Goal: Task Accomplishment & Management: Use online tool/utility

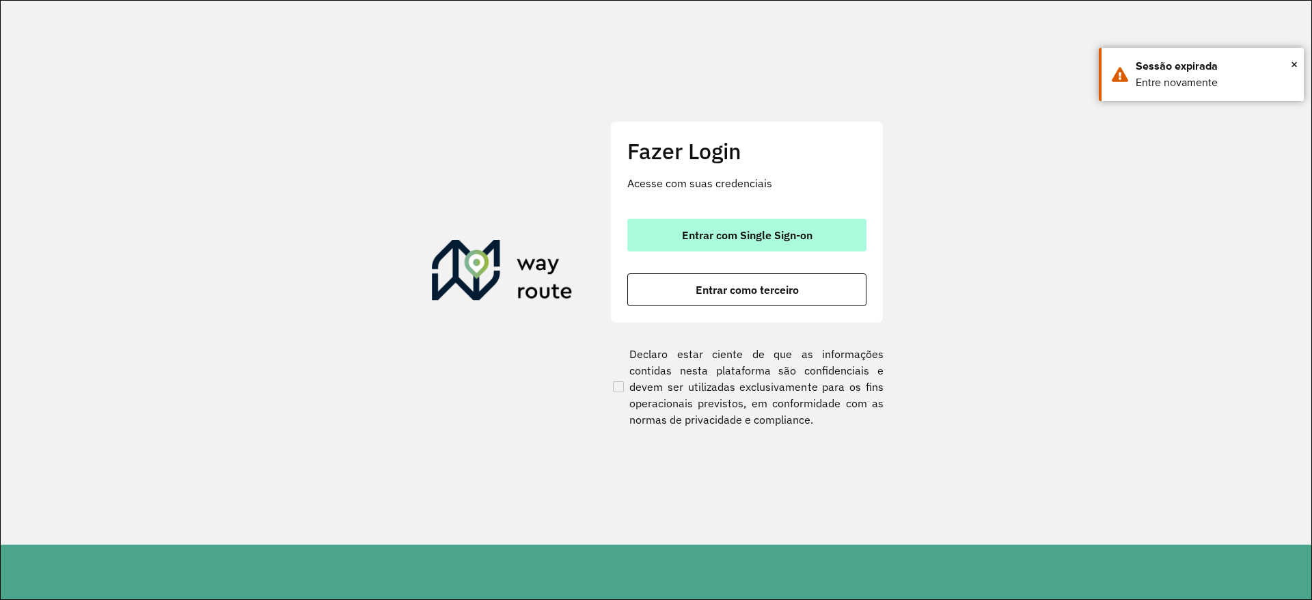
click at [648, 228] on button "Entrar com Single Sign-on" at bounding box center [746, 235] width 239 height 33
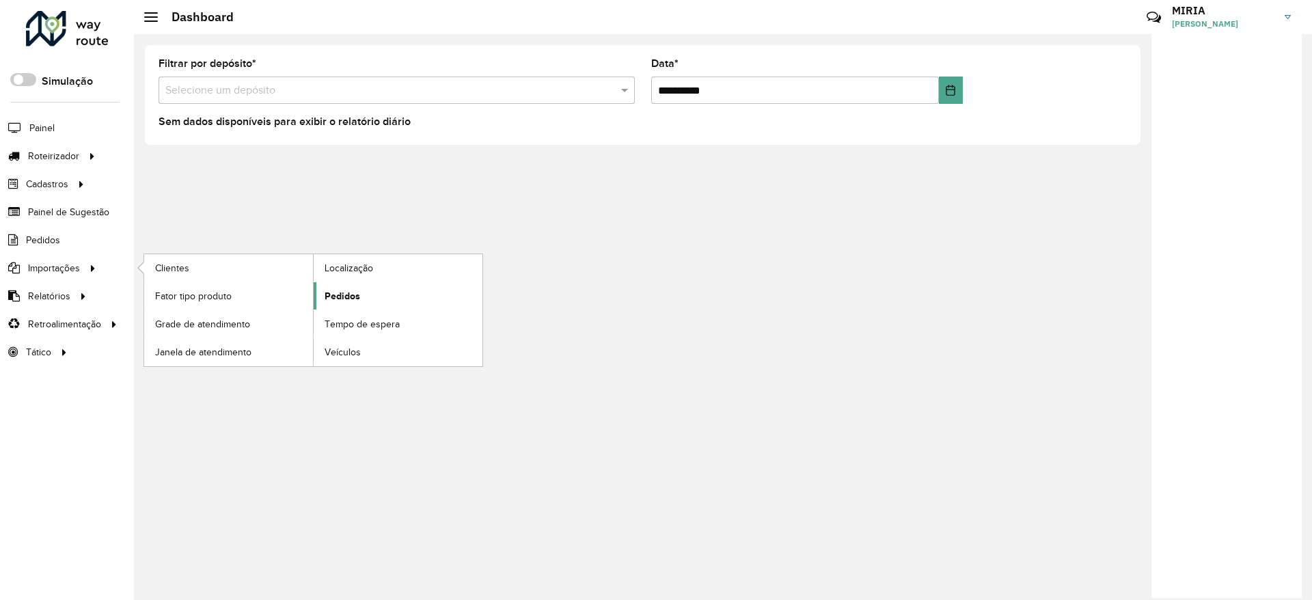
click at [357, 292] on span "Pedidos" at bounding box center [342, 296] width 36 height 14
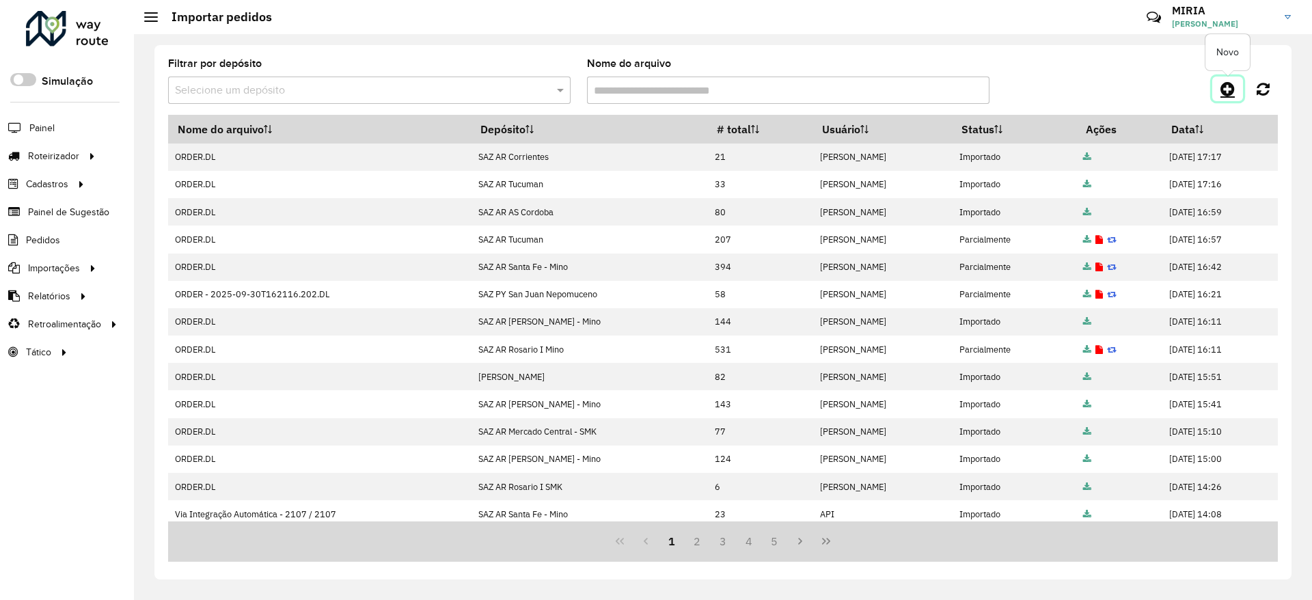
click at [1229, 94] on icon at bounding box center [1227, 89] width 14 height 16
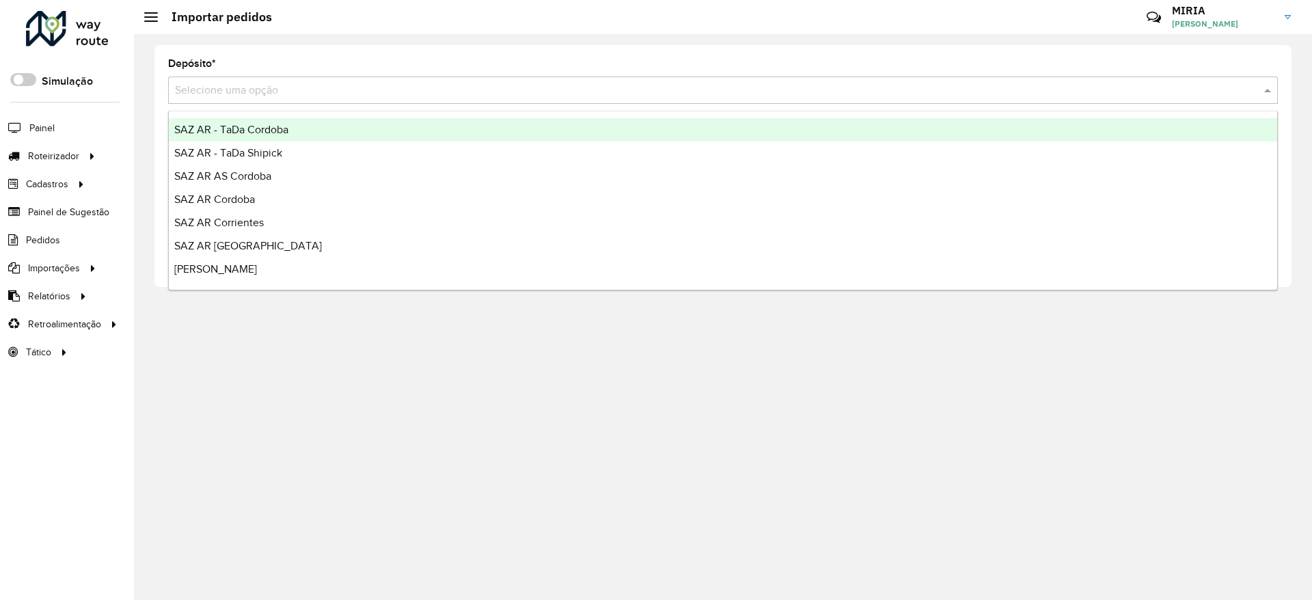
click at [1076, 91] on input "text" at bounding box center [709, 91] width 1068 height 16
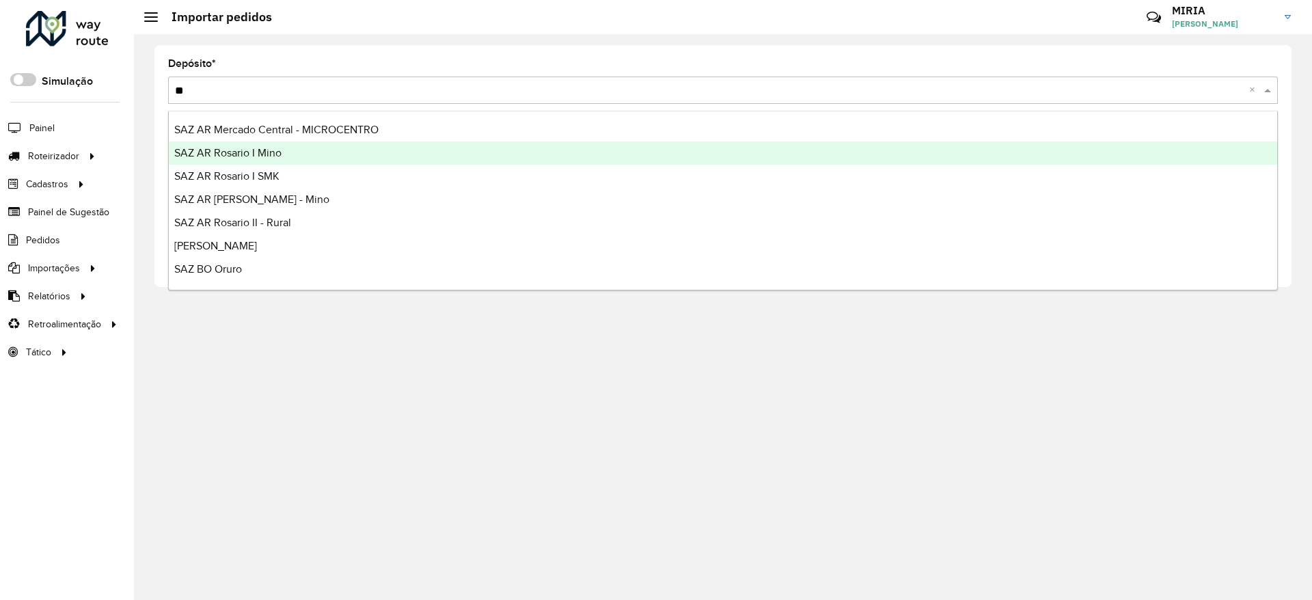
type input "*"
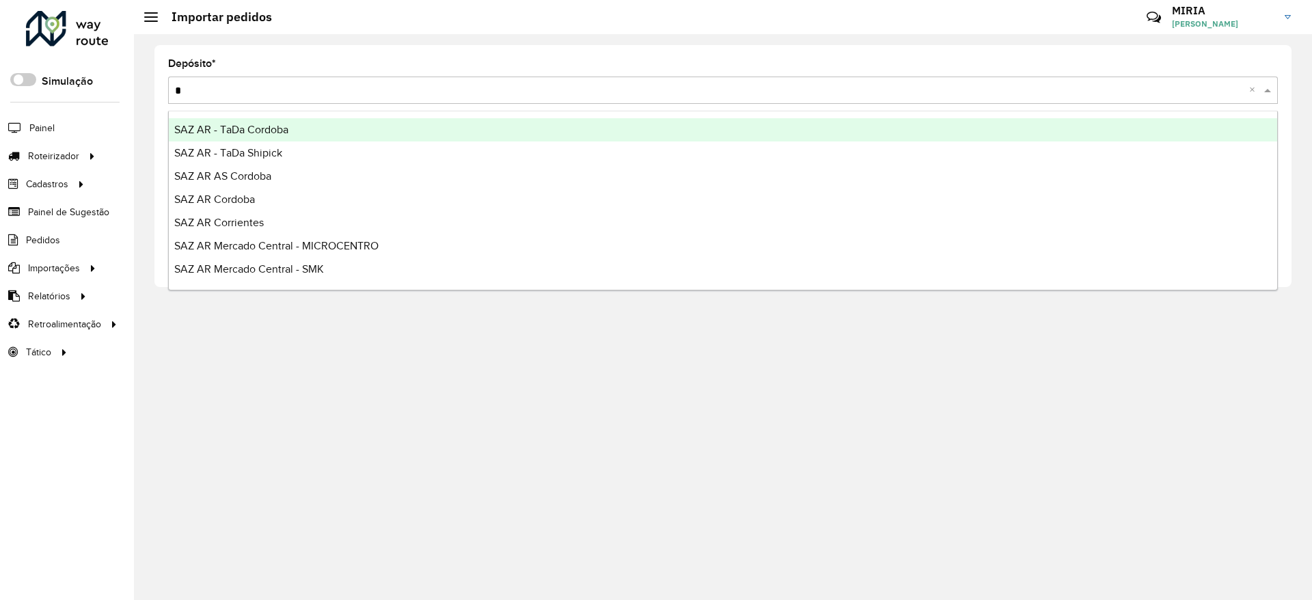
type input "**"
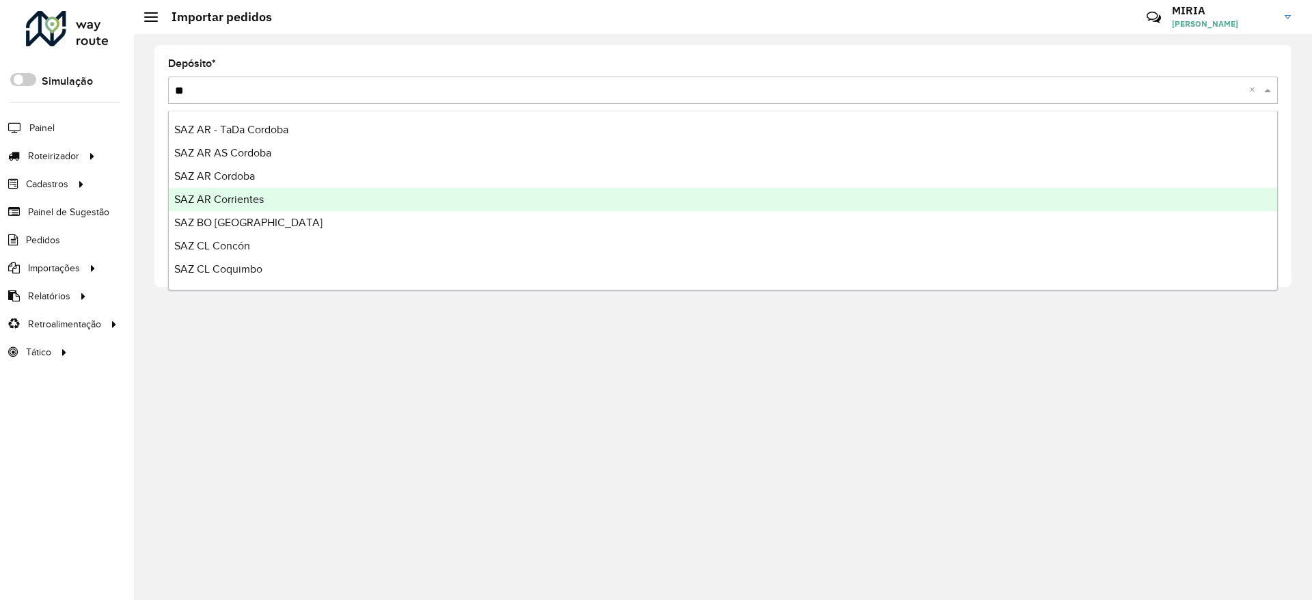
click at [314, 189] on div "SAZ AR Corrientes" at bounding box center [723, 199] width 1108 height 23
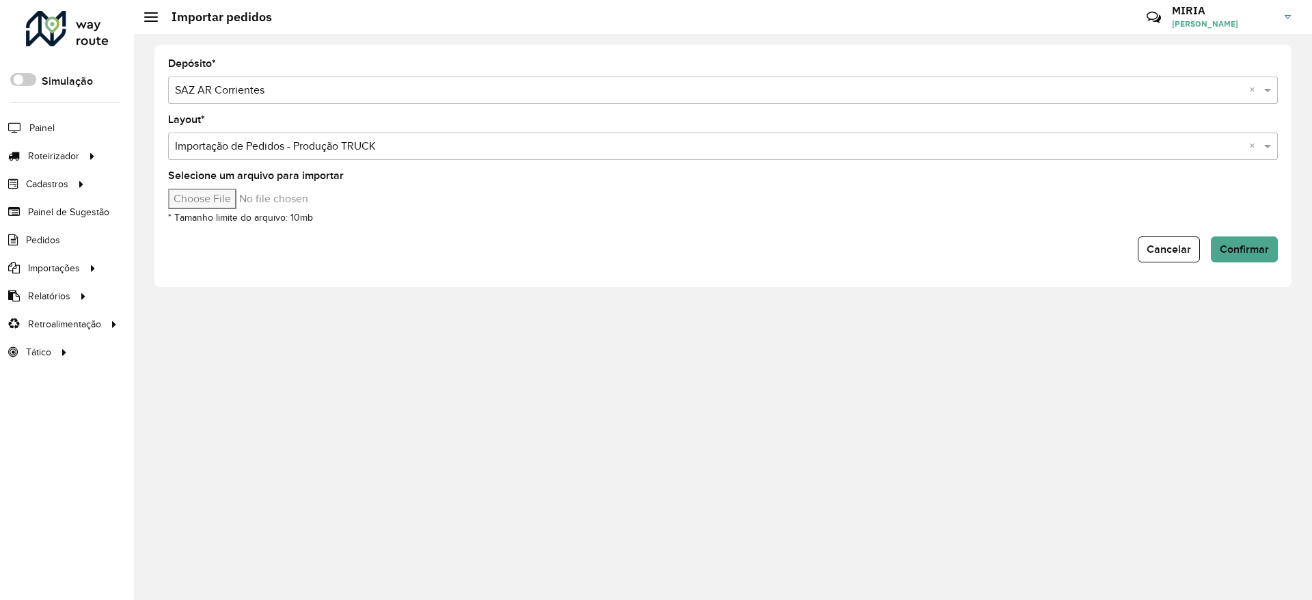
click at [245, 207] on input "Selecione um arquivo para importar" at bounding box center [284, 199] width 232 height 20
click at [171, 149] on span "Entregas" at bounding box center [174, 156] width 39 height 14
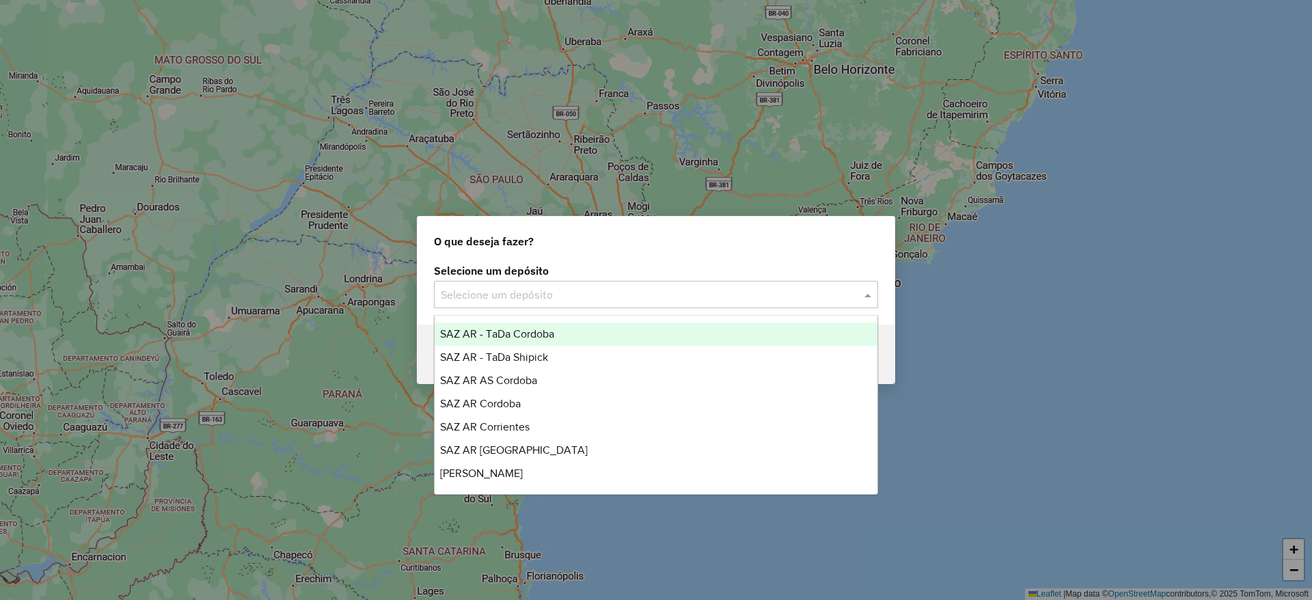
click at [607, 303] on div "Selecione um depósito" at bounding box center [656, 294] width 444 height 27
type input "*"
type input "****"
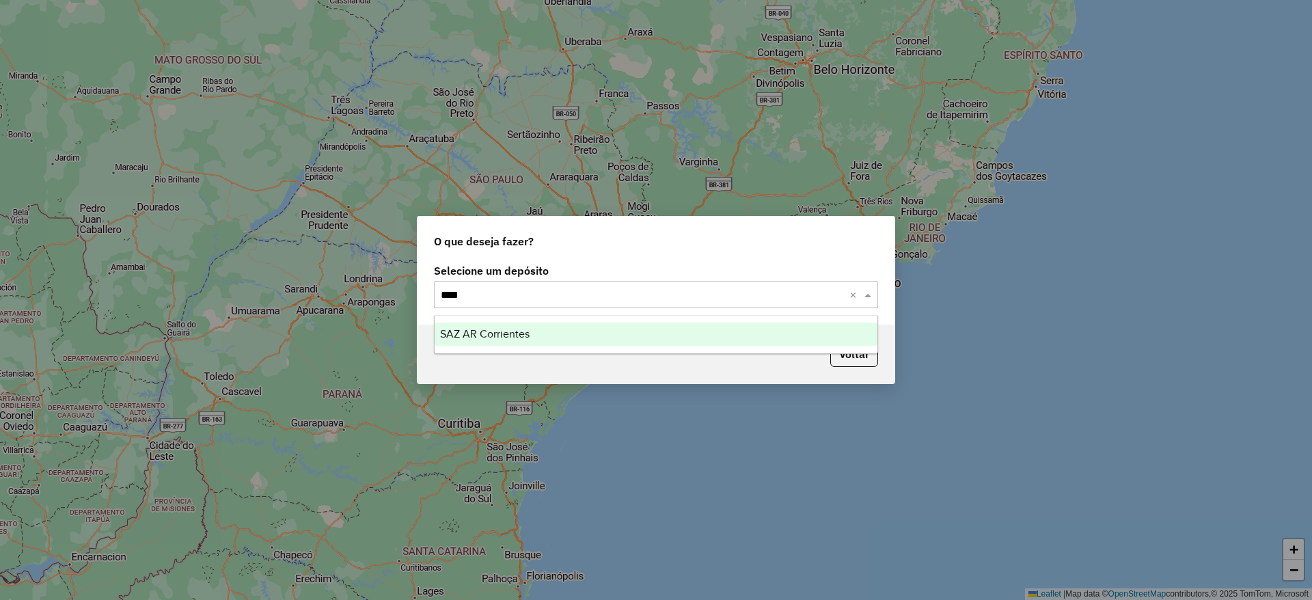
click at [580, 322] on div "SAZ AR Corrientes" at bounding box center [655, 333] width 443 height 23
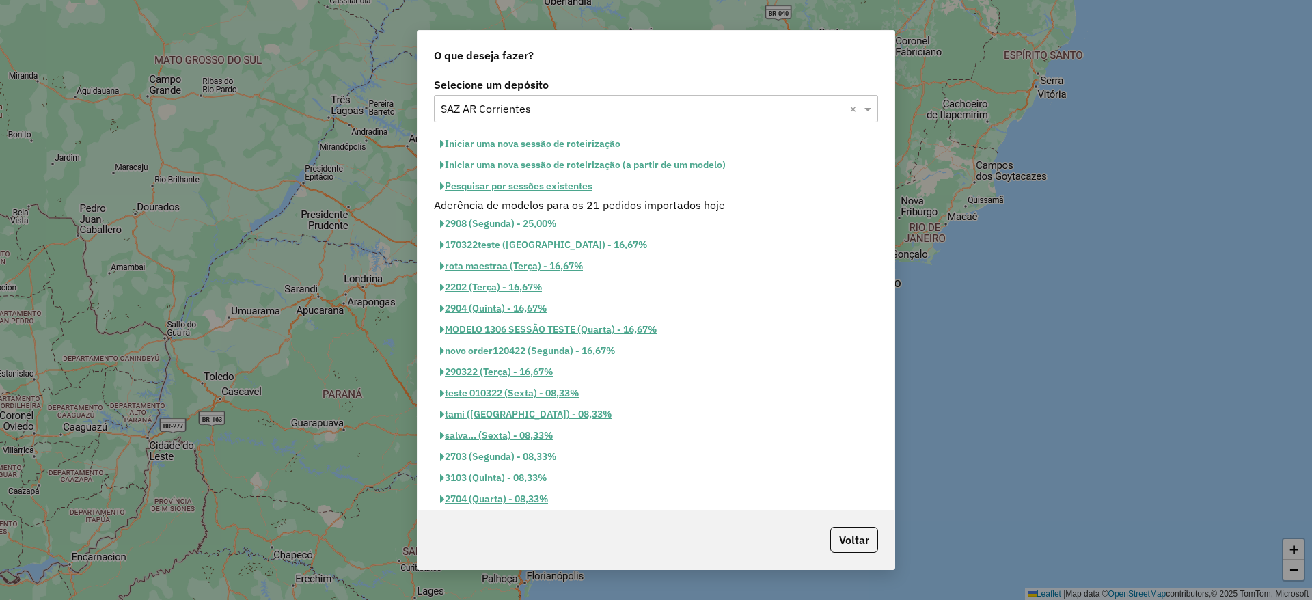
click at [592, 138] on button "Iniciar uma nova sessão de roteirização" at bounding box center [530, 143] width 193 height 21
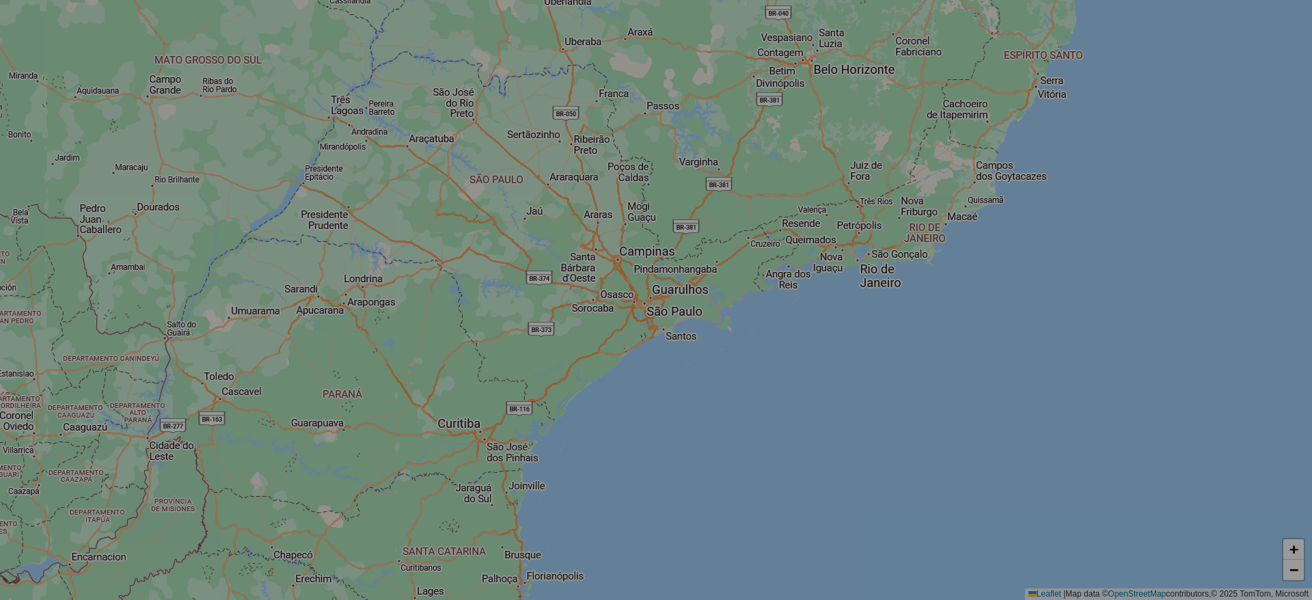
select select "*"
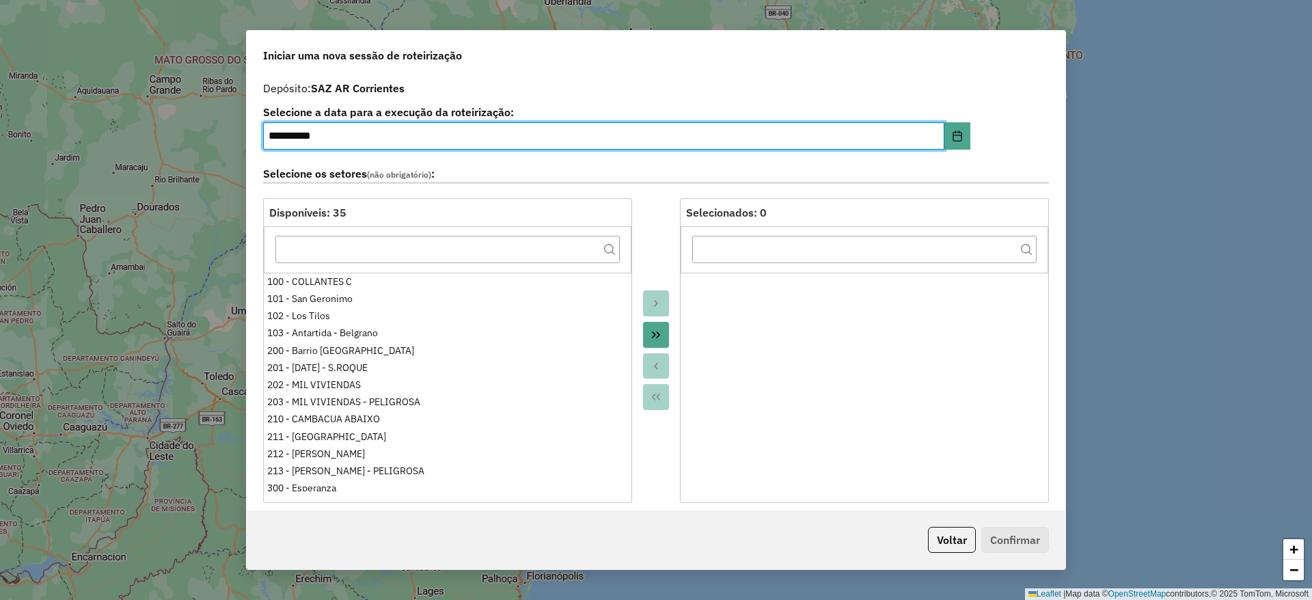
click at [651, 334] on icon "Move All to Target" at bounding box center [655, 334] width 11 height 11
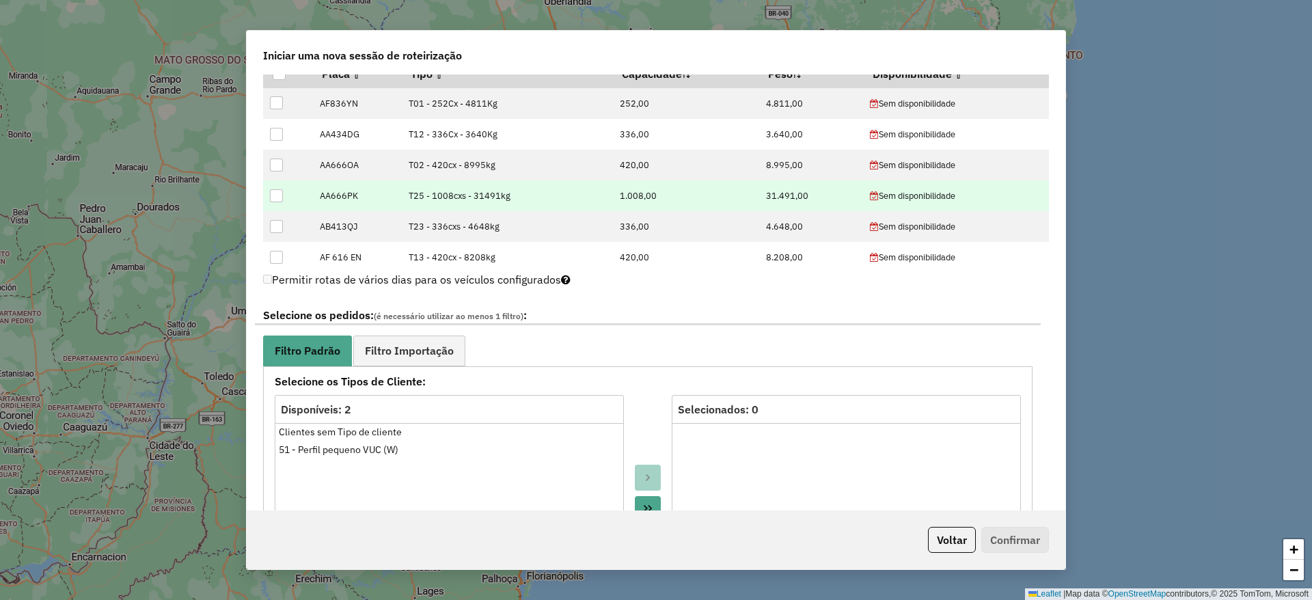
scroll to position [410, 0]
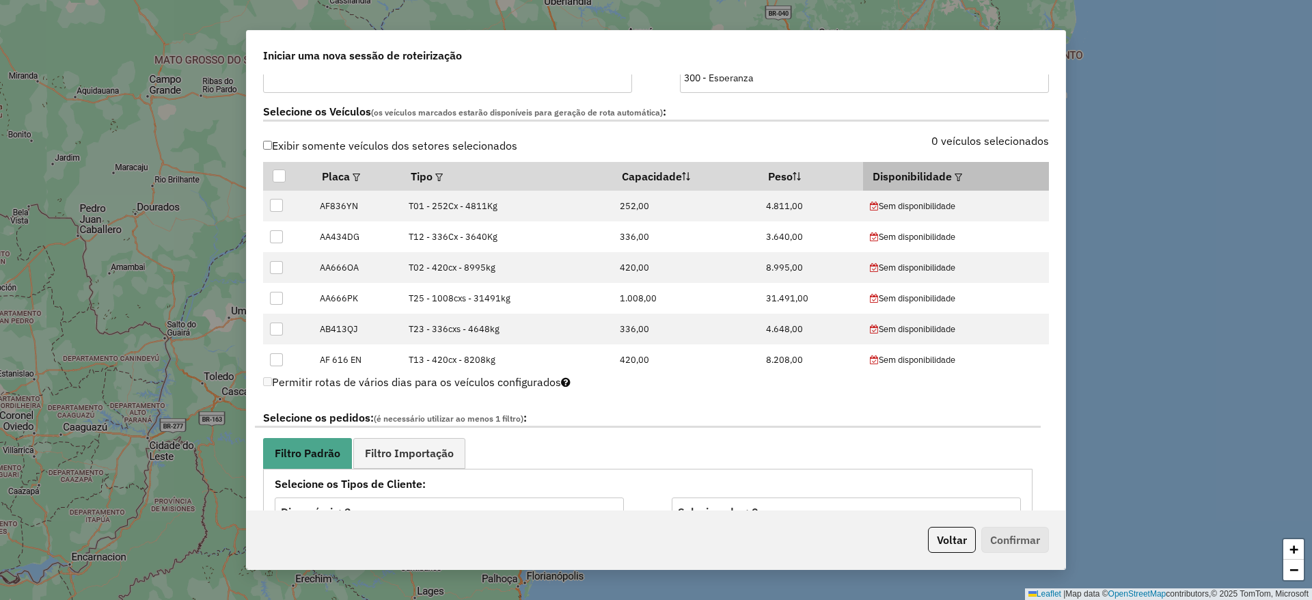
click at [954, 174] on em at bounding box center [958, 178] width 8 height 8
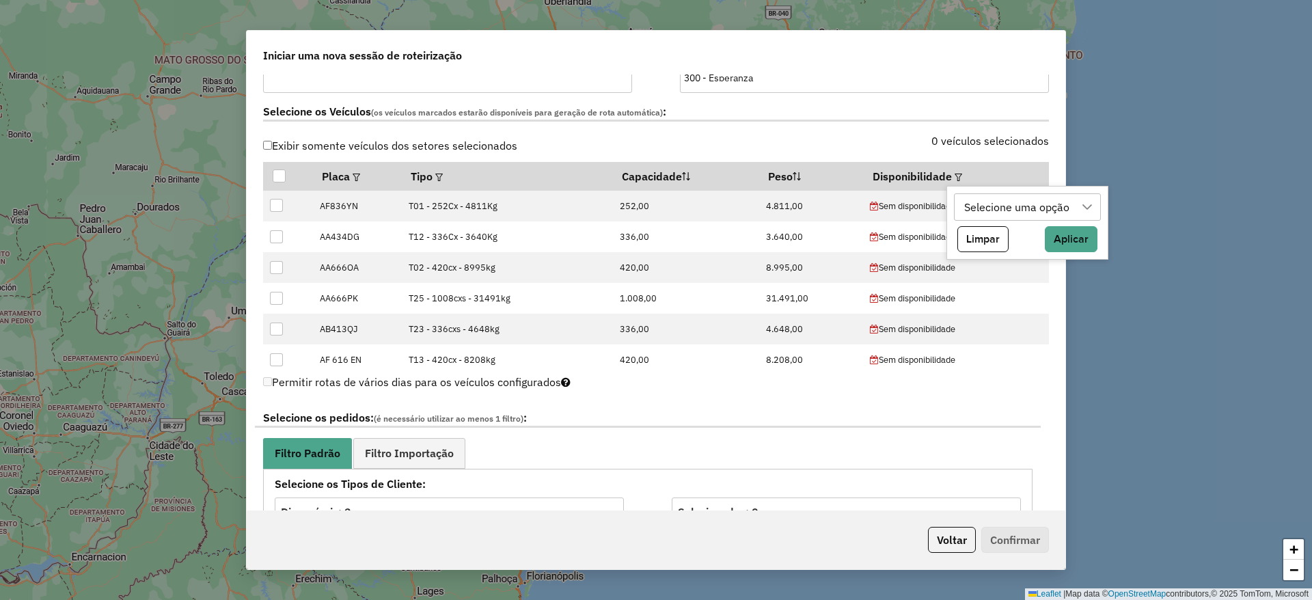
click at [1055, 208] on div "Selecione uma opção" at bounding box center [1017, 207] width 115 height 26
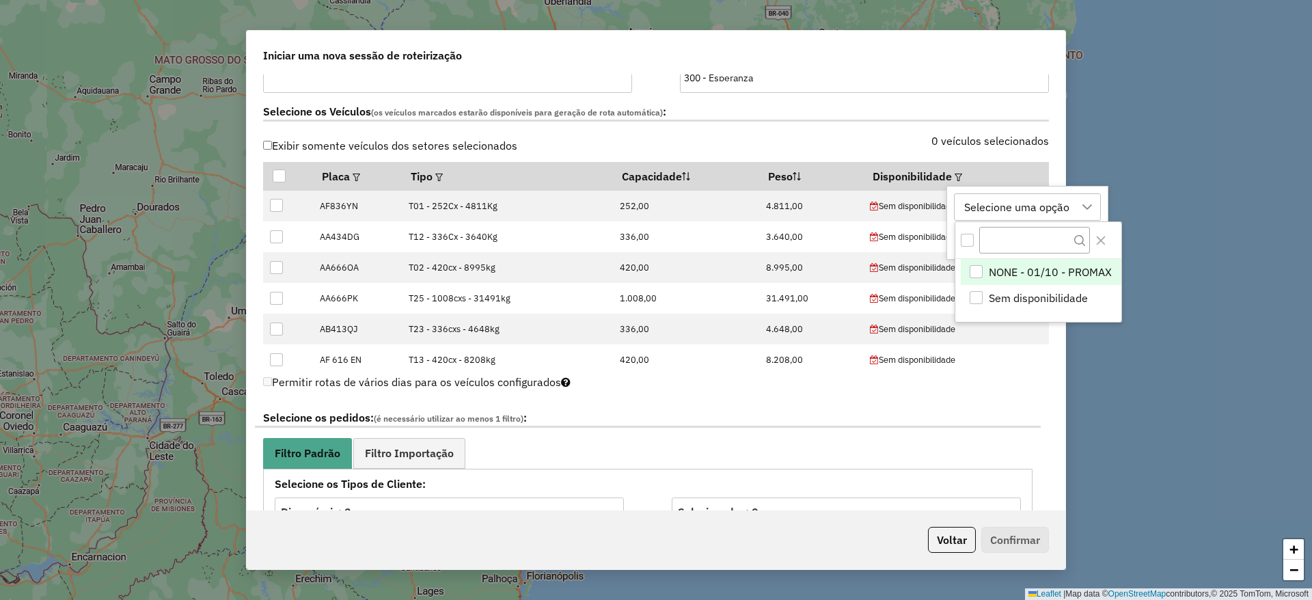
click at [1032, 281] on li "NONE - 01/10 - PROMAX" at bounding box center [1040, 272] width 161 height 26
click at [1096, 245] on icon "Close" at bounding box center [1100, 240] width 11 height 11
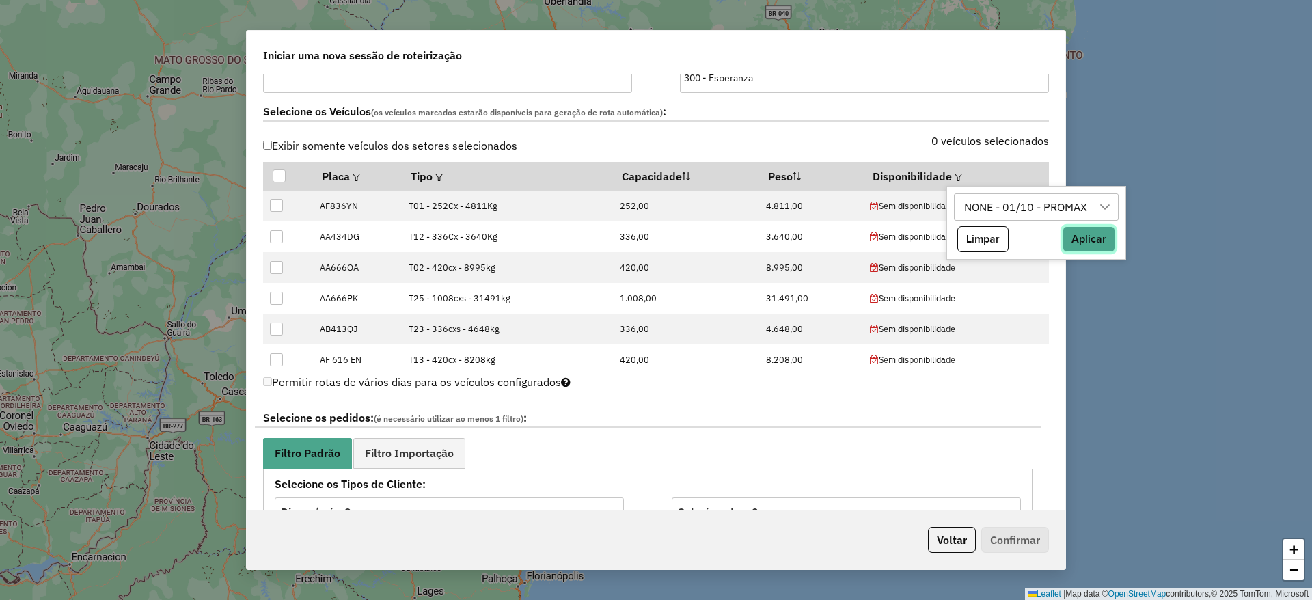
click at [1096, 242] on button "Aplicar" at bounding box center [1088, 239] width 53 height 26
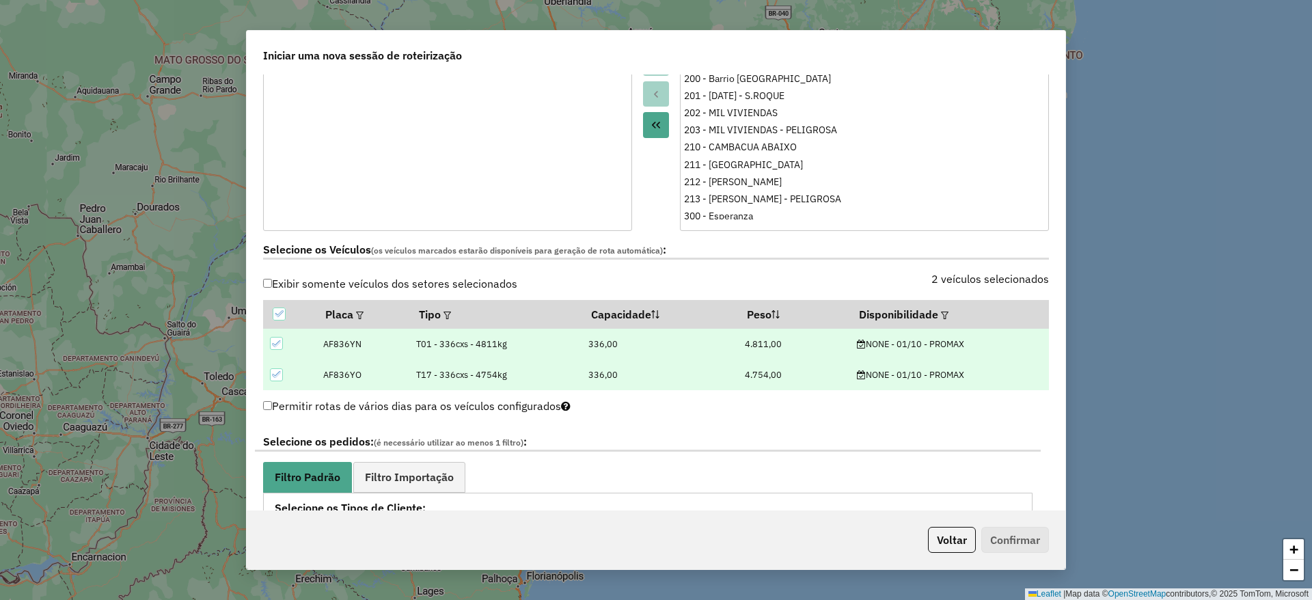
scroll to position [410, 0]
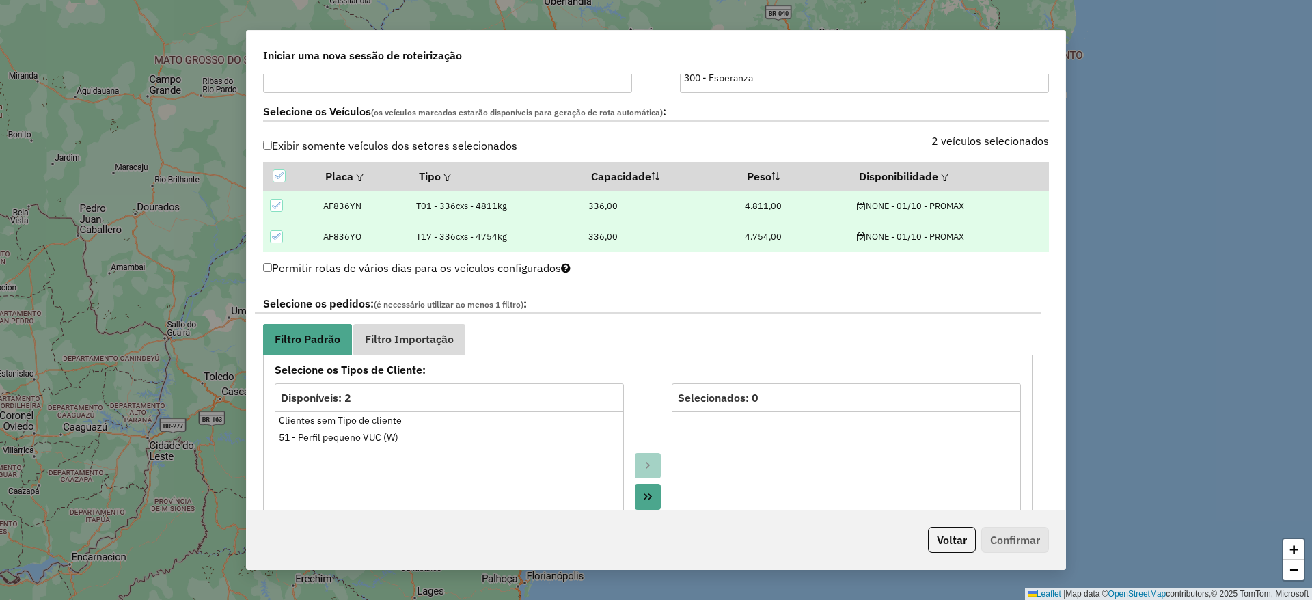
click at [421, 340] on span "Filtro Importação" at bounding box center [409, 338] width 89 height 11
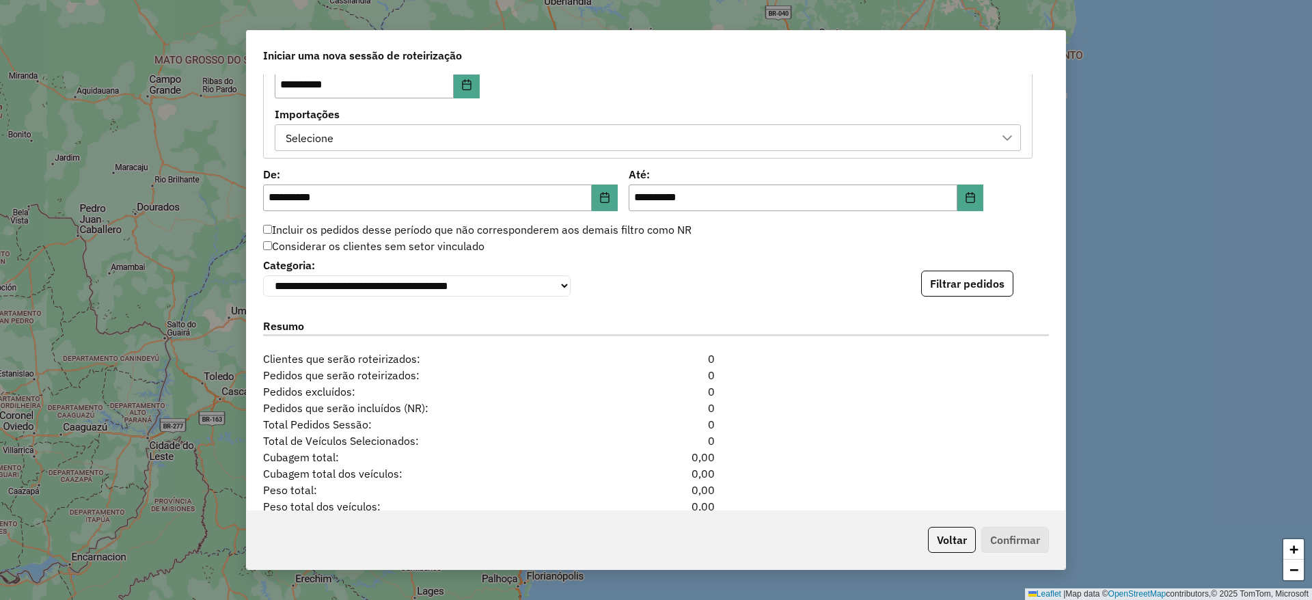
scroll to position [717, 0]
click at [538, 130] on div "Selecione" at bounding box center [637, 136] width 713 height 26
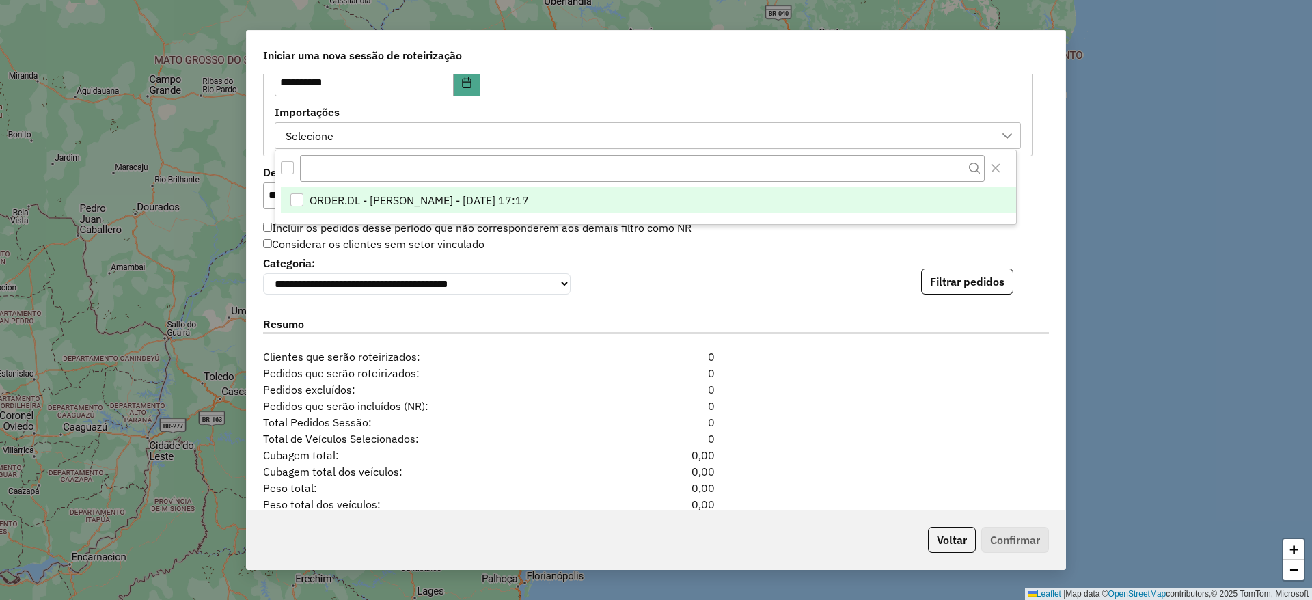
click at [529, 201] on span "ORDER.DL - MIRIA ANDRADE THEODORO - 30/09/2025 17:17" at bounding box center [418, 200] width 219 height 16
click at [721, 315] on div "Resumo" at bounding box center [656, 326] width 802 height 43
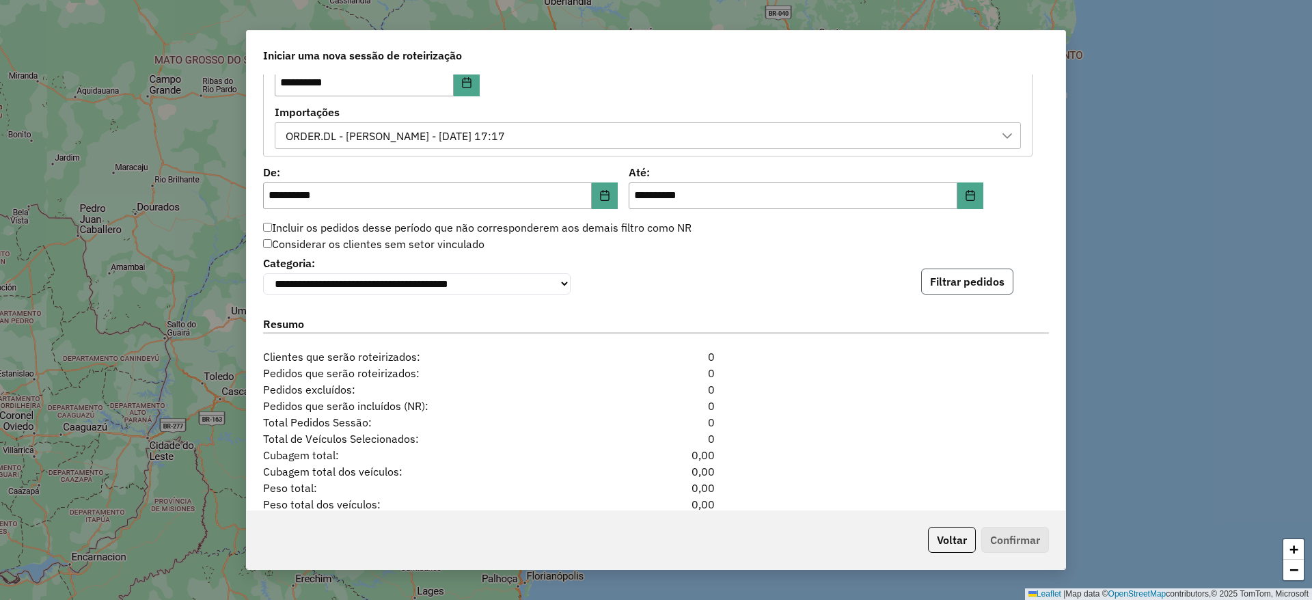
click at [935, 289] on button "Filtrar pedidos" at bounding box center [967, 281] width 92 height 26
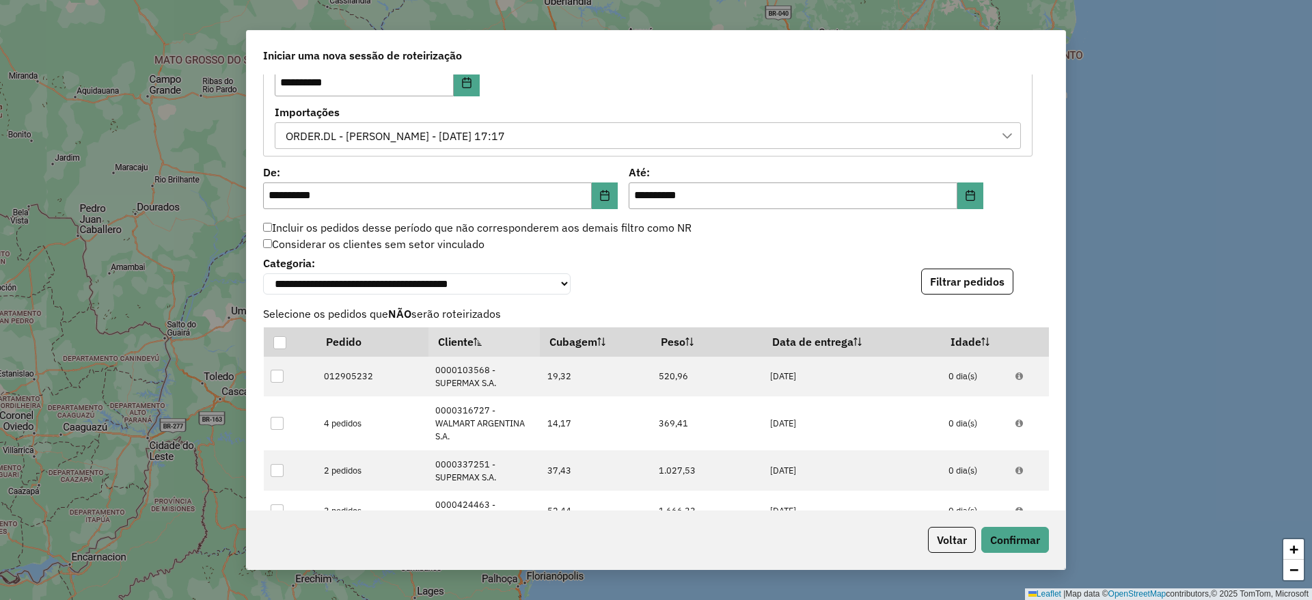
scroll to position [1096, 0]
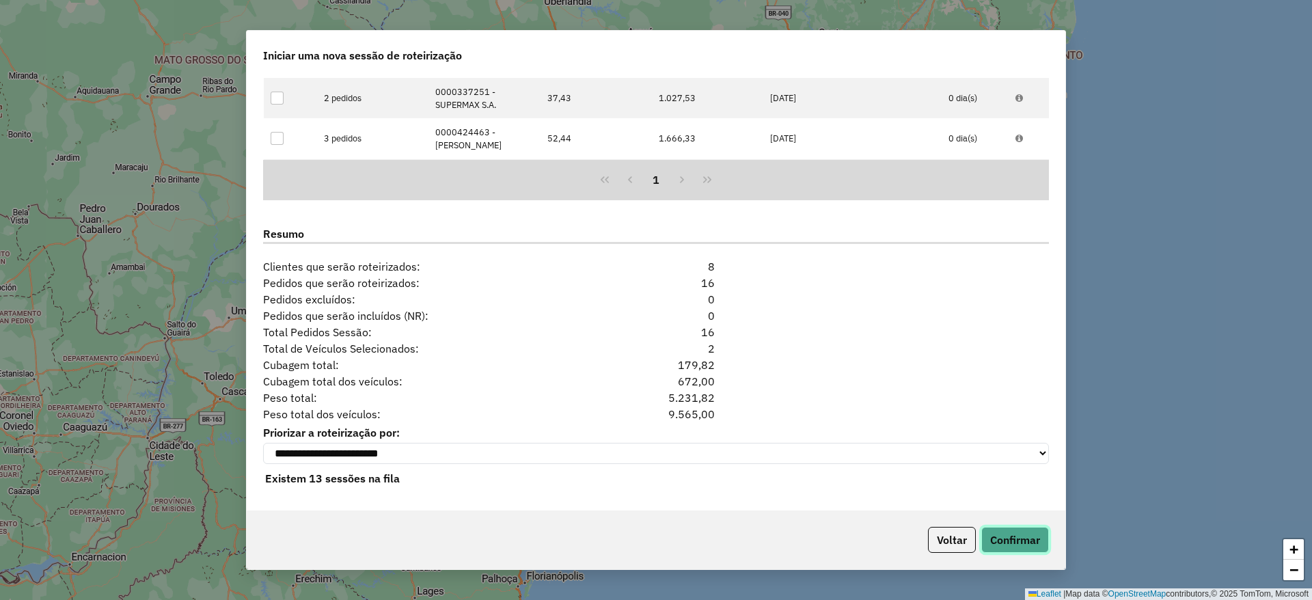
click at [1016, 536] on button "Confirmar" at bounding box center [1015, 540] width 68 height 26
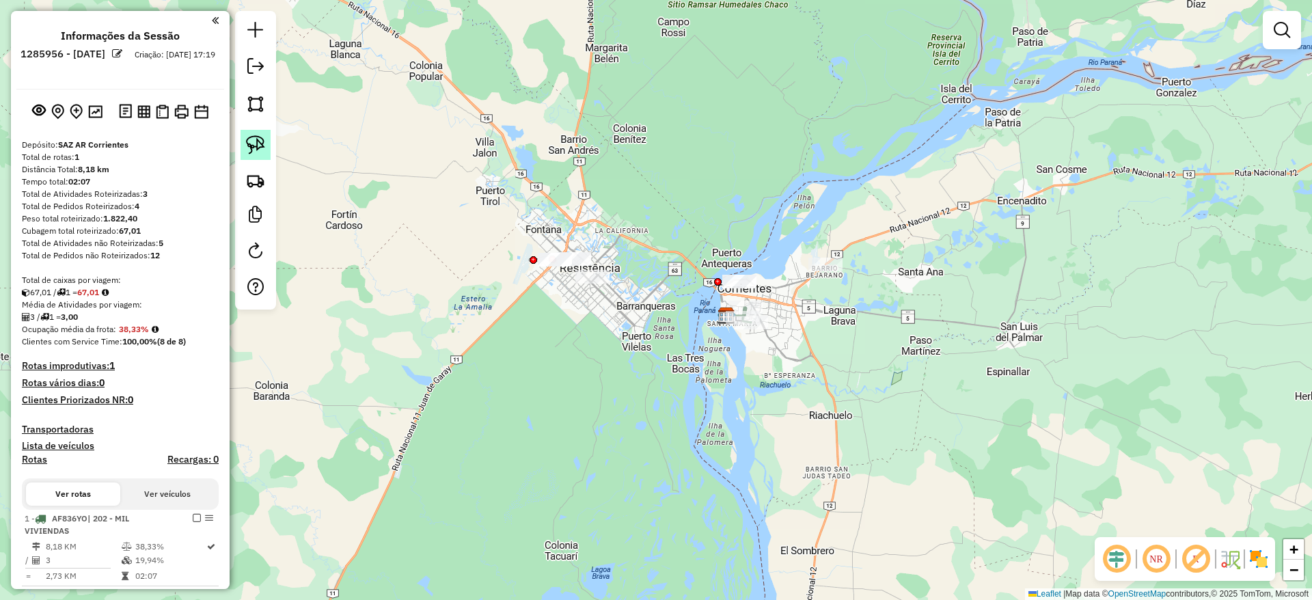
drag, startPoint x: 252, startPoint y: 158, endPoint x: 268, endPoint y: 157, distance: 16.4
click at [252, 158] on link at bounding box center [255, 145] width 30 height 30
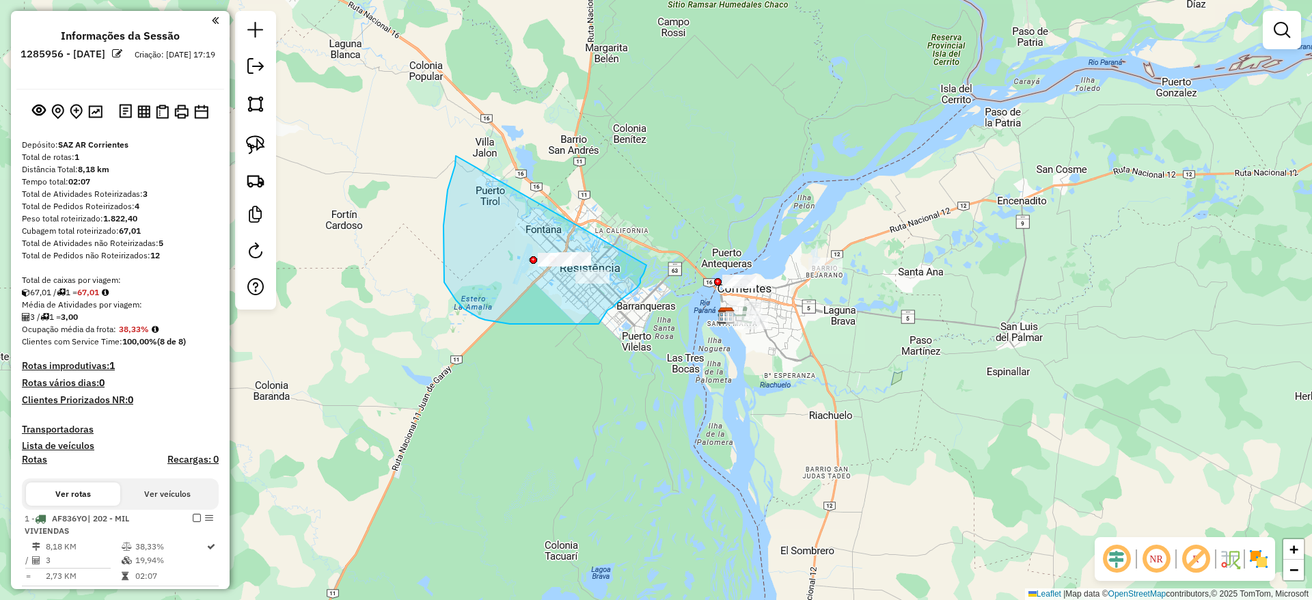
drag, startPoint x: 443, startPoint y: 240, endPoint x: 646, endPoint y: 265, distance: 204.4
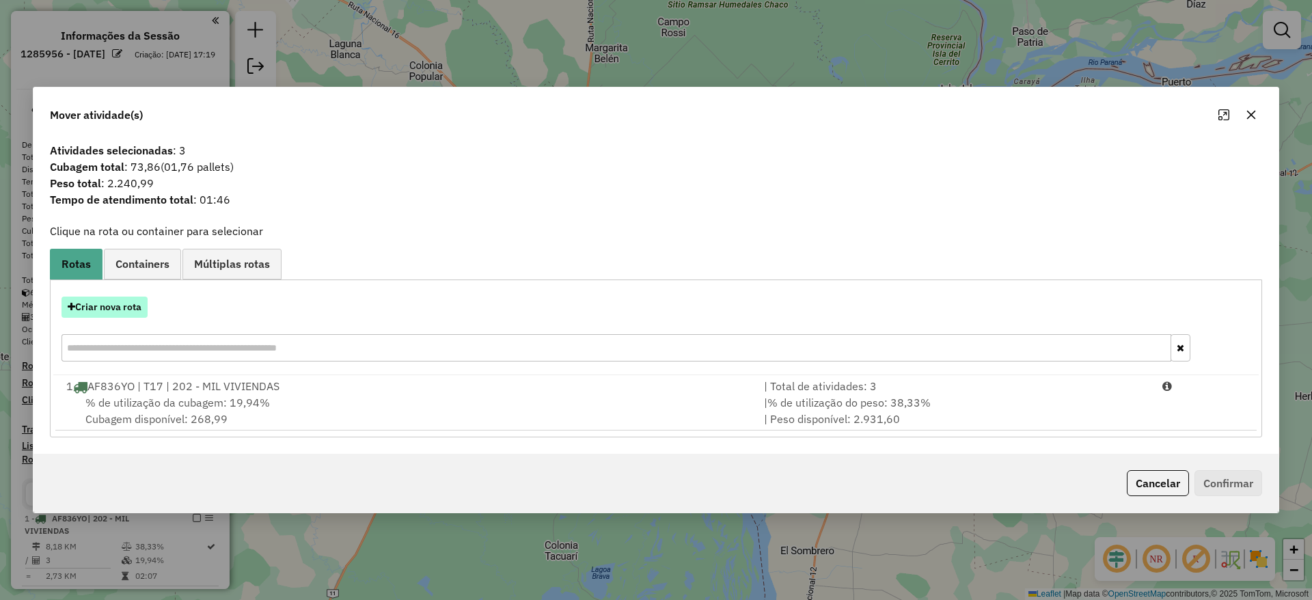
click at [139, 305] on button "Criar nova rota" at bounding box center [104, 306] width 86 height 21
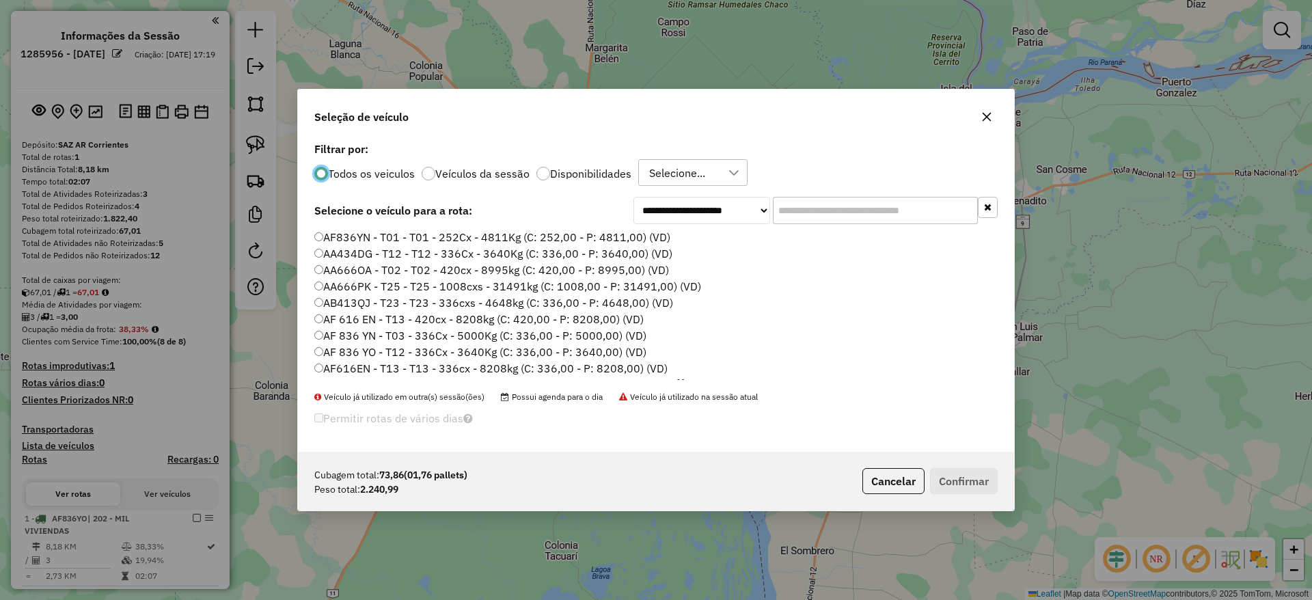
scroll to position [8, 4]
click at [797, 203] on input "text" at bounding box center [875, 210] width 205 height 27
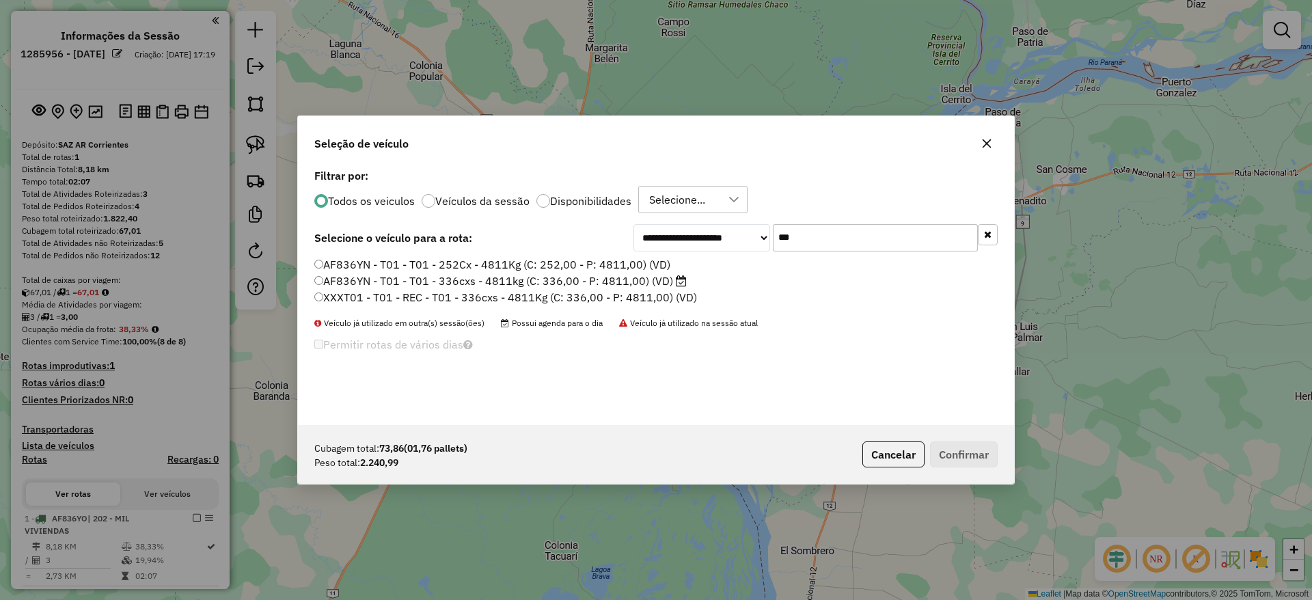
type input "***"
click at [661, 279] on label "AF836YN - T01 - T01 - 336cxs - 4811kg (C: 336,00 - P: 4811,00) (VD)" at bounding box center [500, 281] width 372 height 16
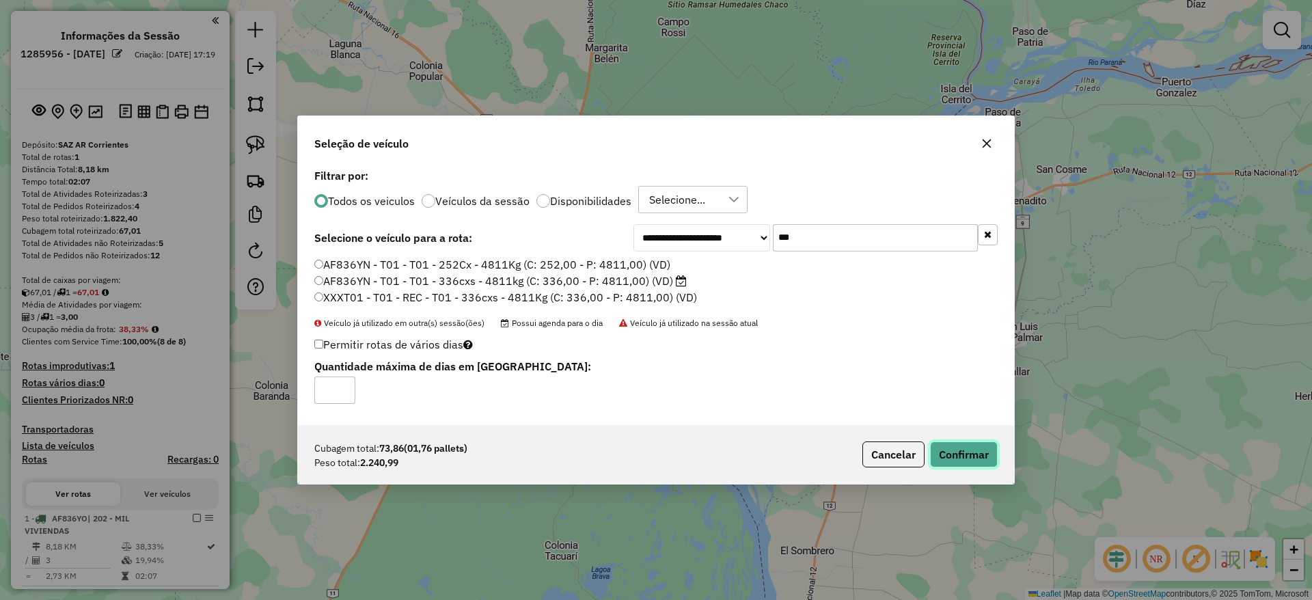
click at [943, 450] on button "Confirmar" at bounding box center [964, 454] width 68 height 26
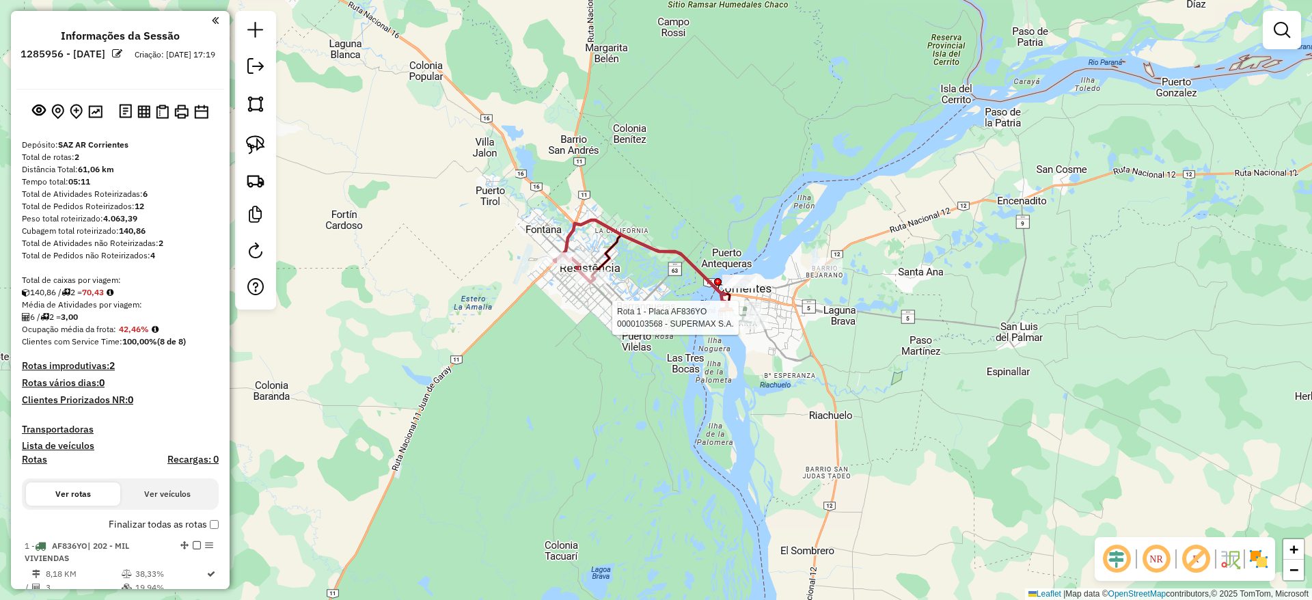
select select "**********"
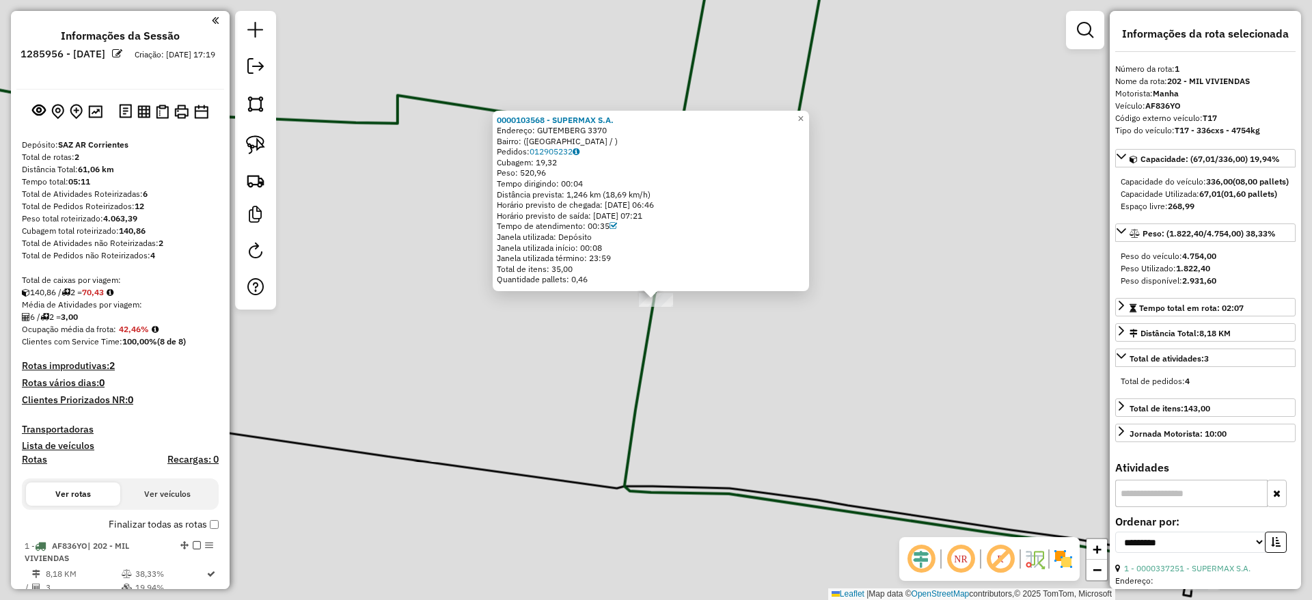
scroll to position [407, 0]
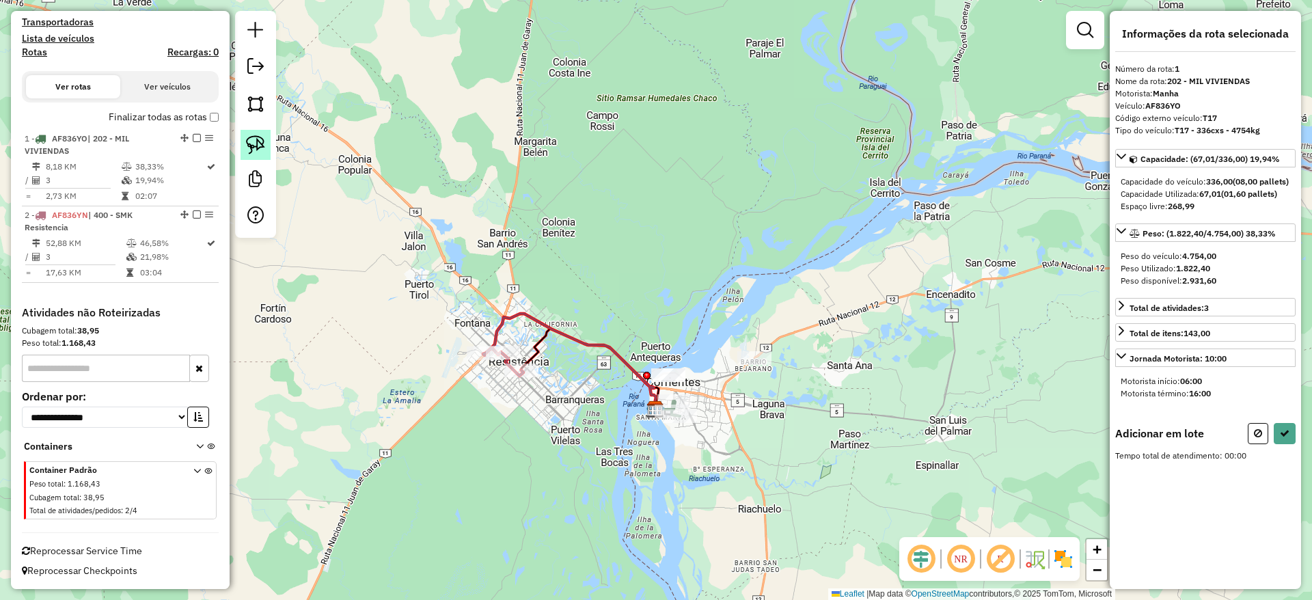
click at [261, 150] on img at bounding box center [255, 144] width 19 height 19
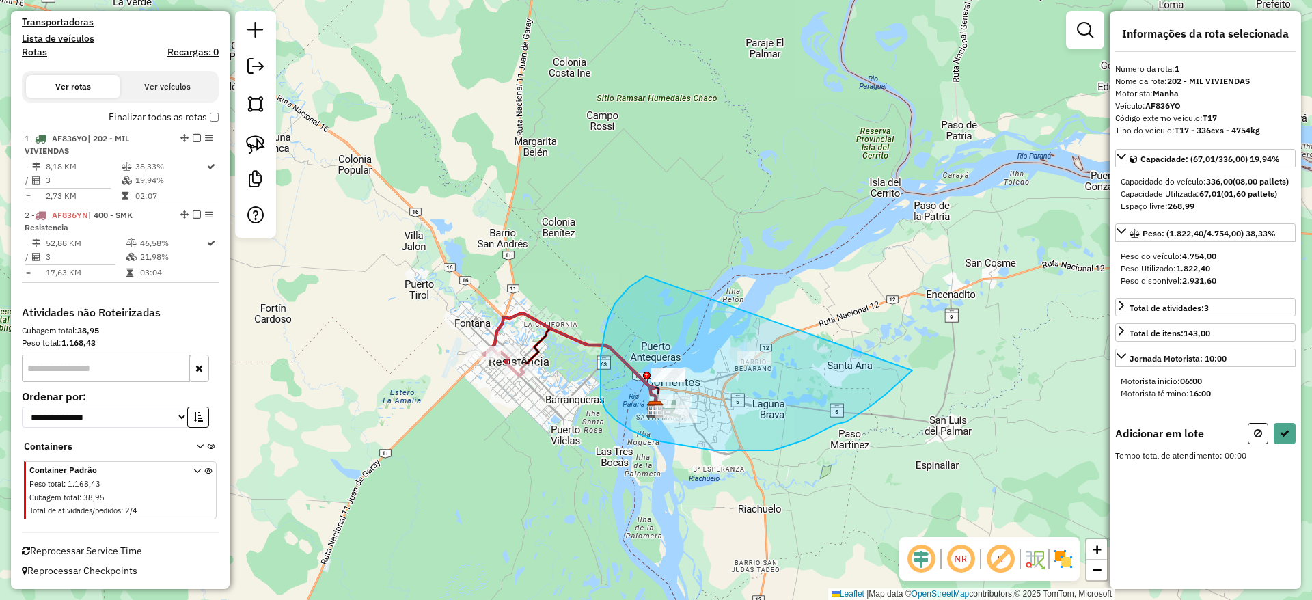
drag, startPoint x: 603, startPoint y: 342, endPoint x: 922, endPoint y: 359, distance: 319.4
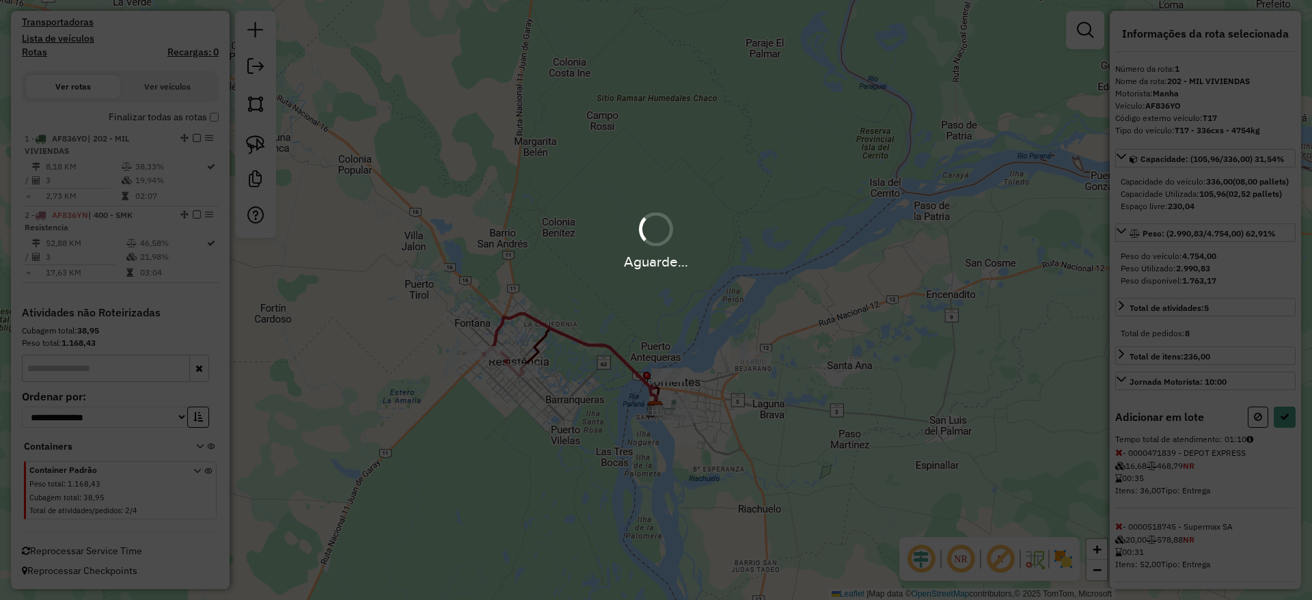
select select "**********"
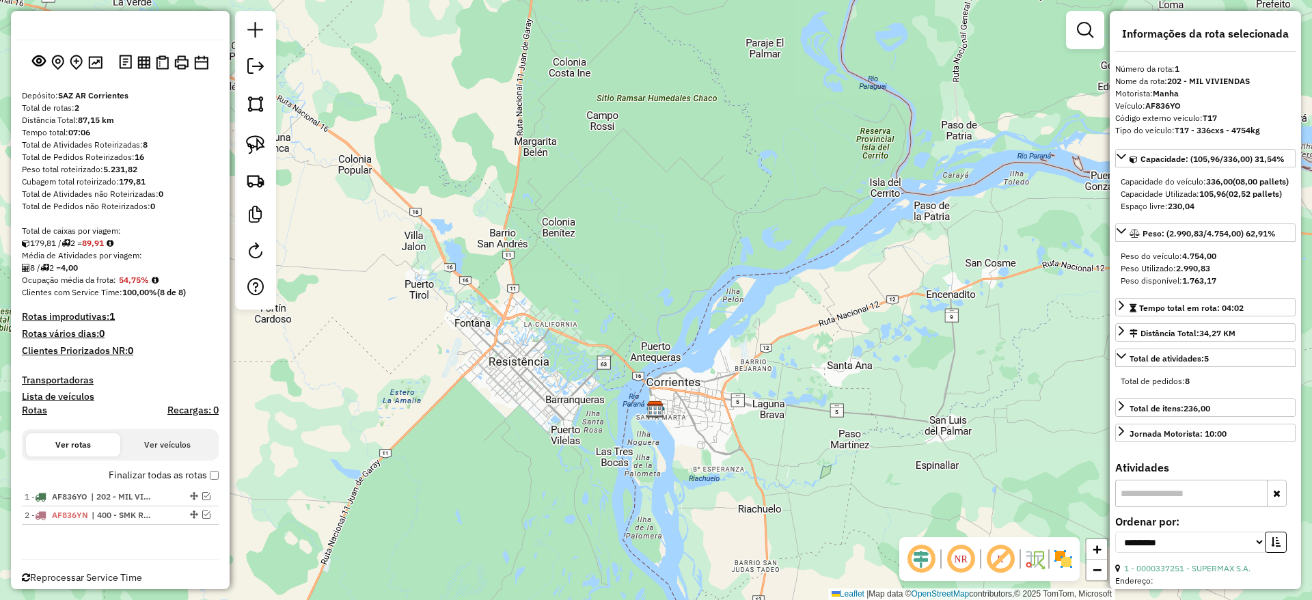
scroll to position [76, 0]
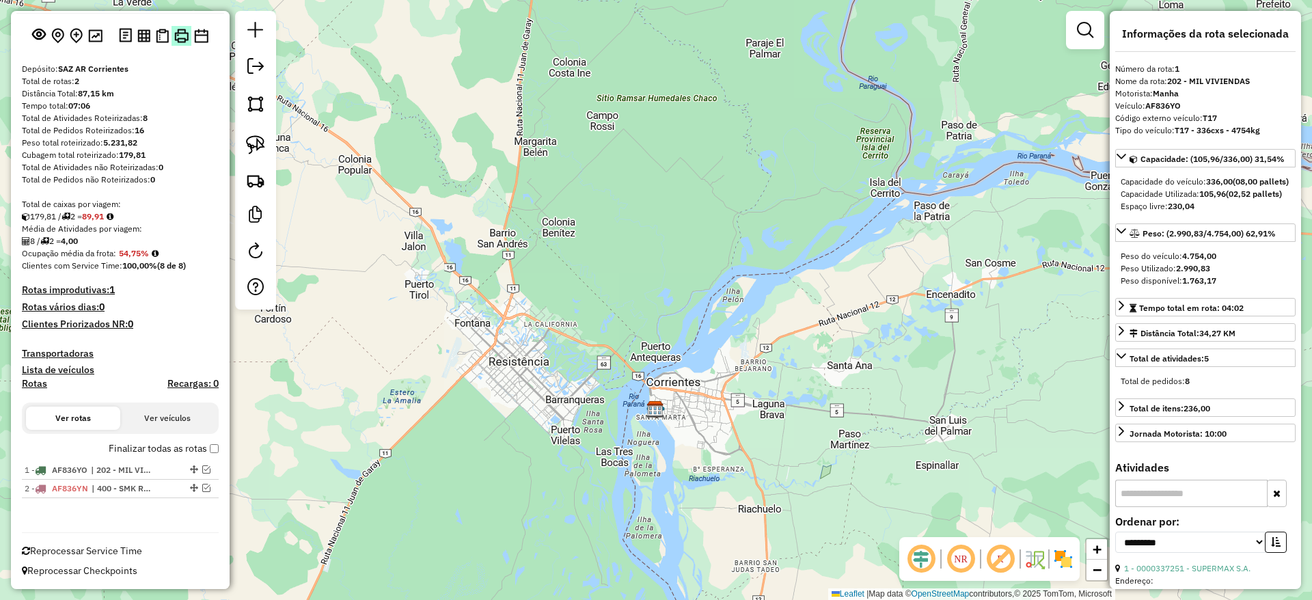
click at [178, 32] on img at bounding box center [181, 36] width 14 height 14
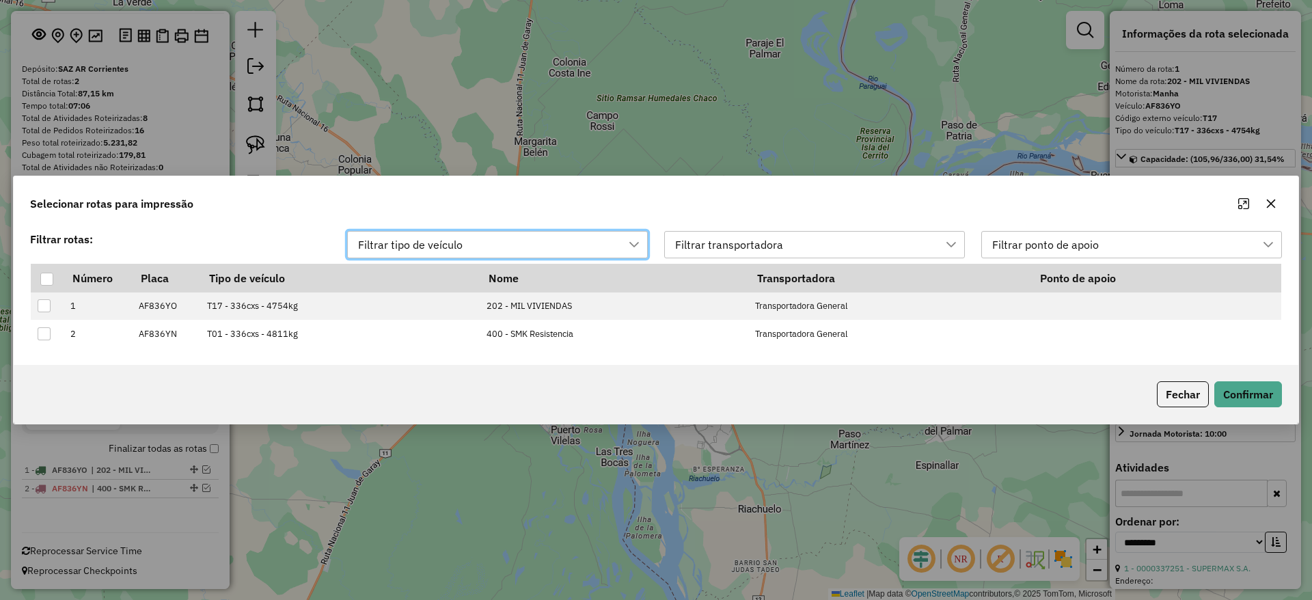
scroll to position [10, 61]
click at [49, 279] on div at bounding box center [46, 279] width 13 height 13
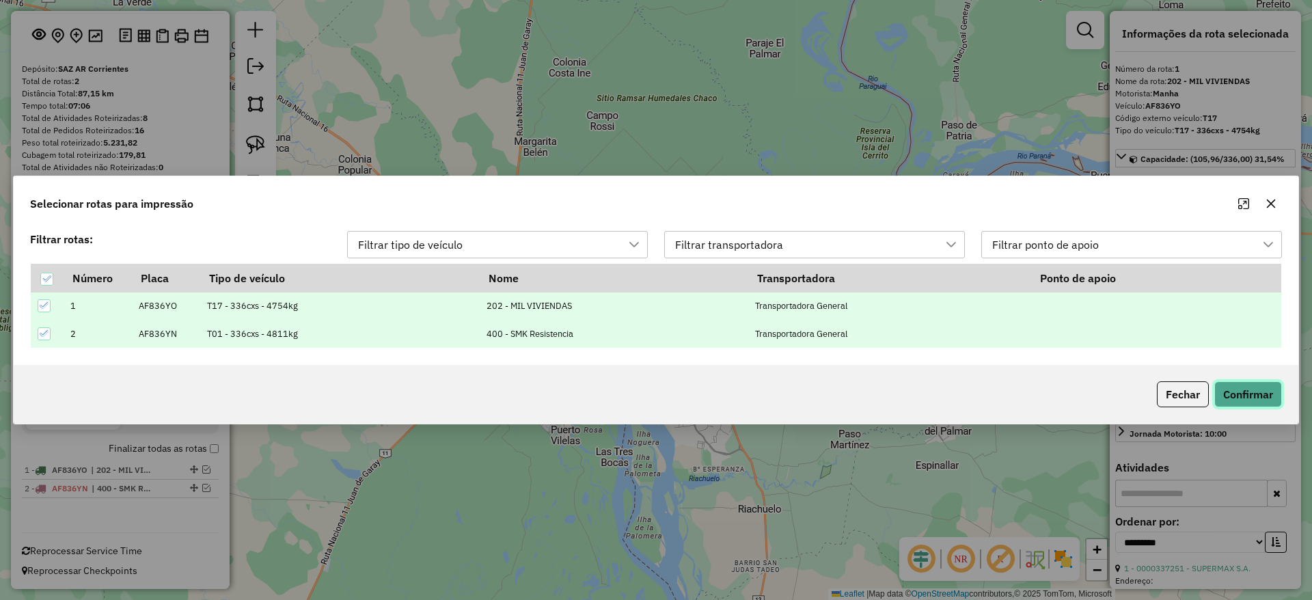
click at [1243, 387] on button "Confirmar" at bounding box center [1248, 394] width 68 height 26
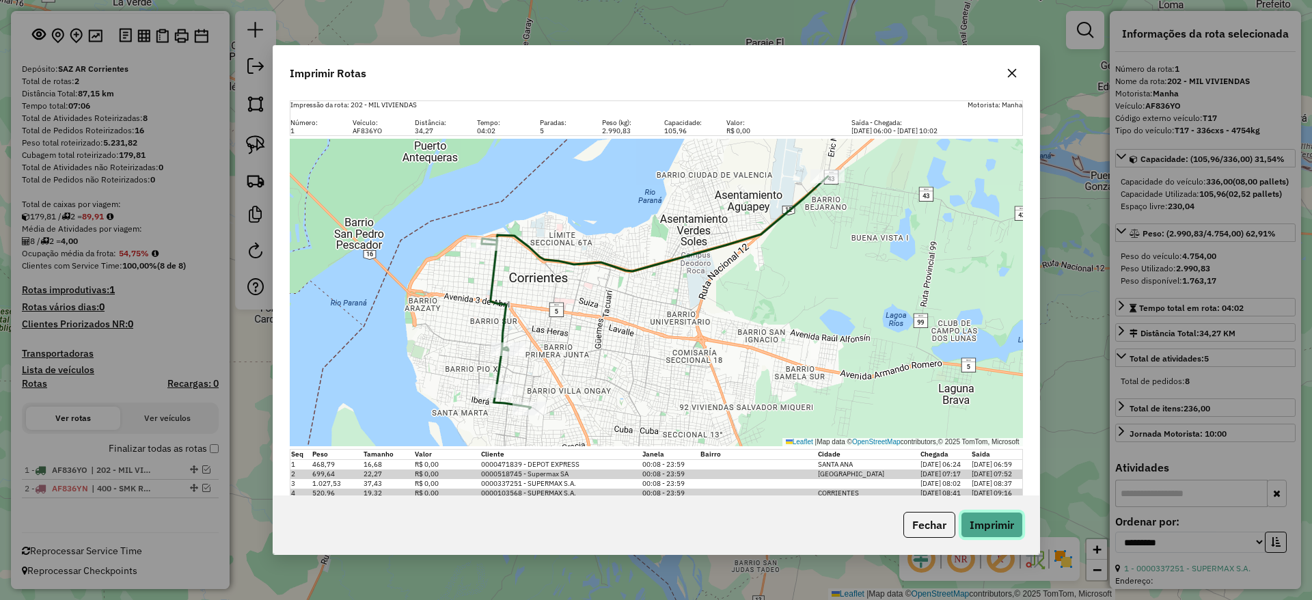
click at [988, 522] on button "Imprimir" at bounding box center [991, 525] width 62 height 26
click at [1016, 79] on button "button" at bounding box center [1012, 73] width 22 height 22
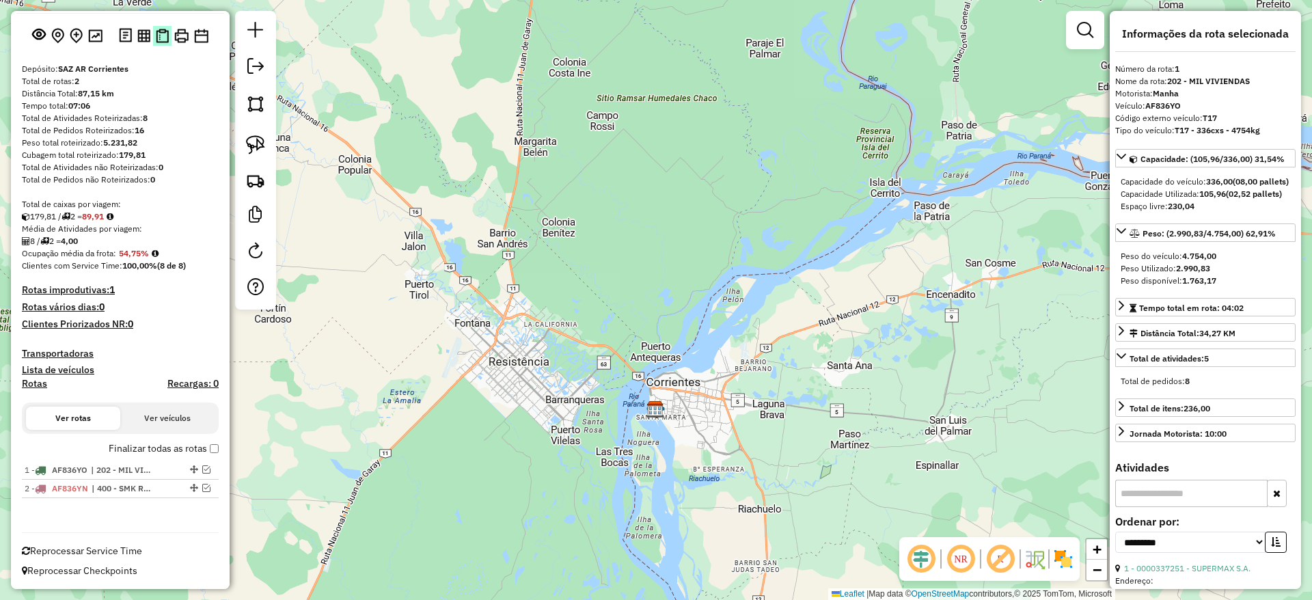
click at [153, 36] on button at bounding box center [162, 36] width 18 height 20
click at [146, 36] on img at bounding box center [143, 35] width 13 height 13
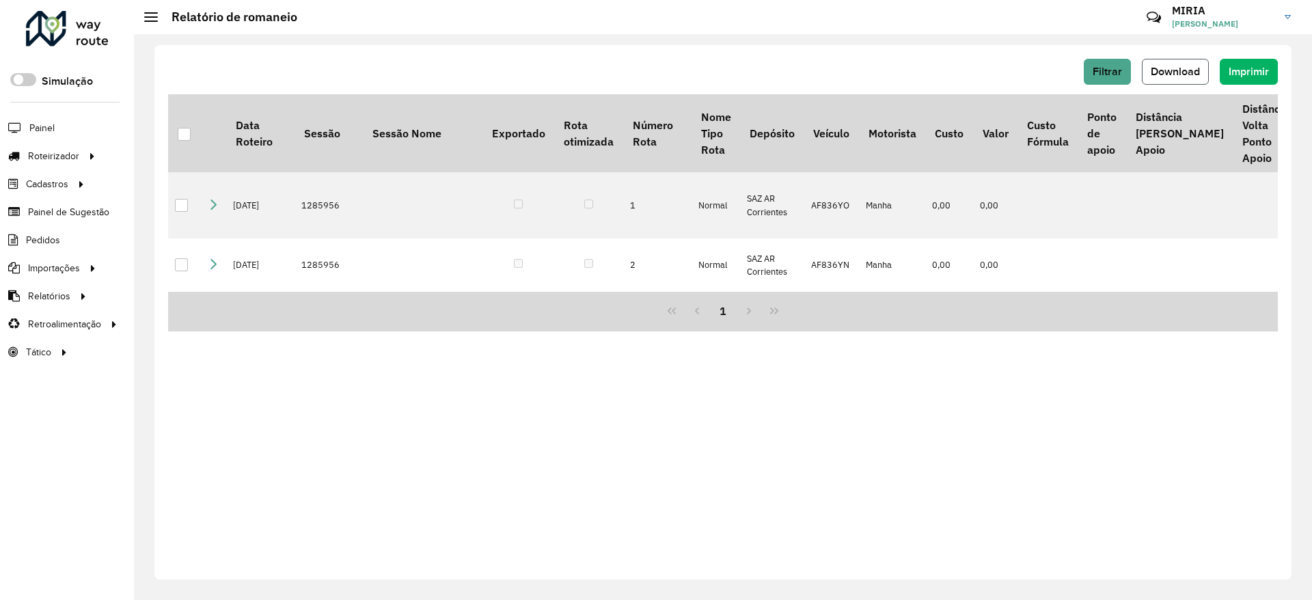
click at [1182, 77] on button "Download" at bounding box center [1174, 72] width 67 height 26
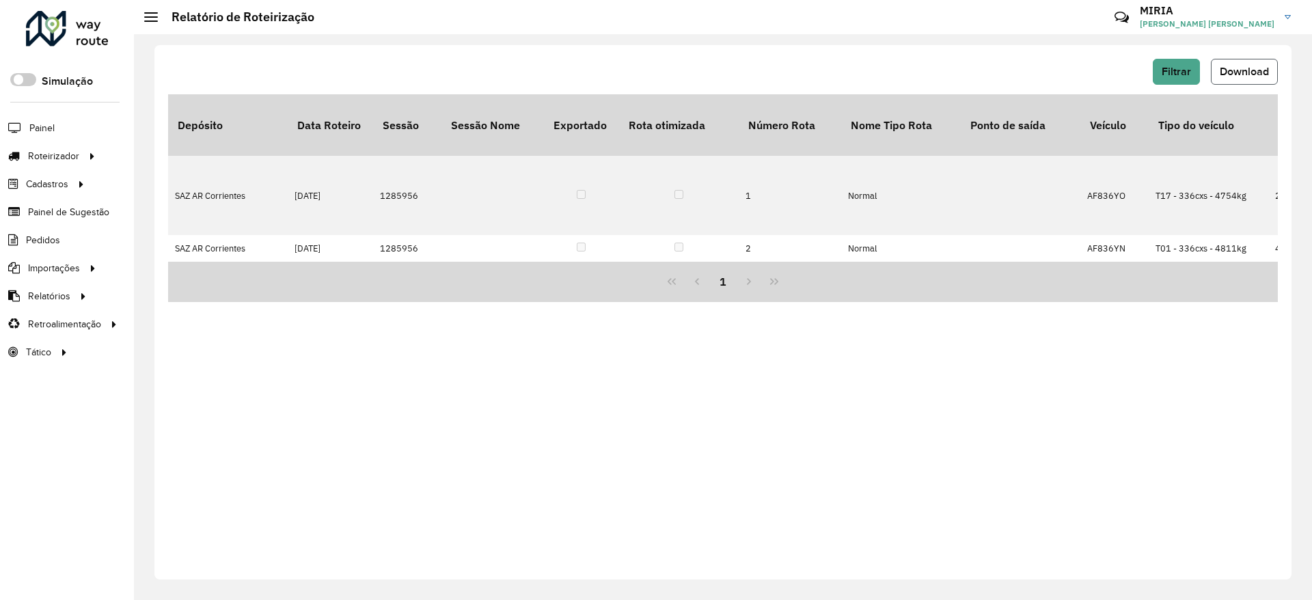
click at [1256, 70] on span "Download" at bounding box center [1243, 72] width 49 height 12
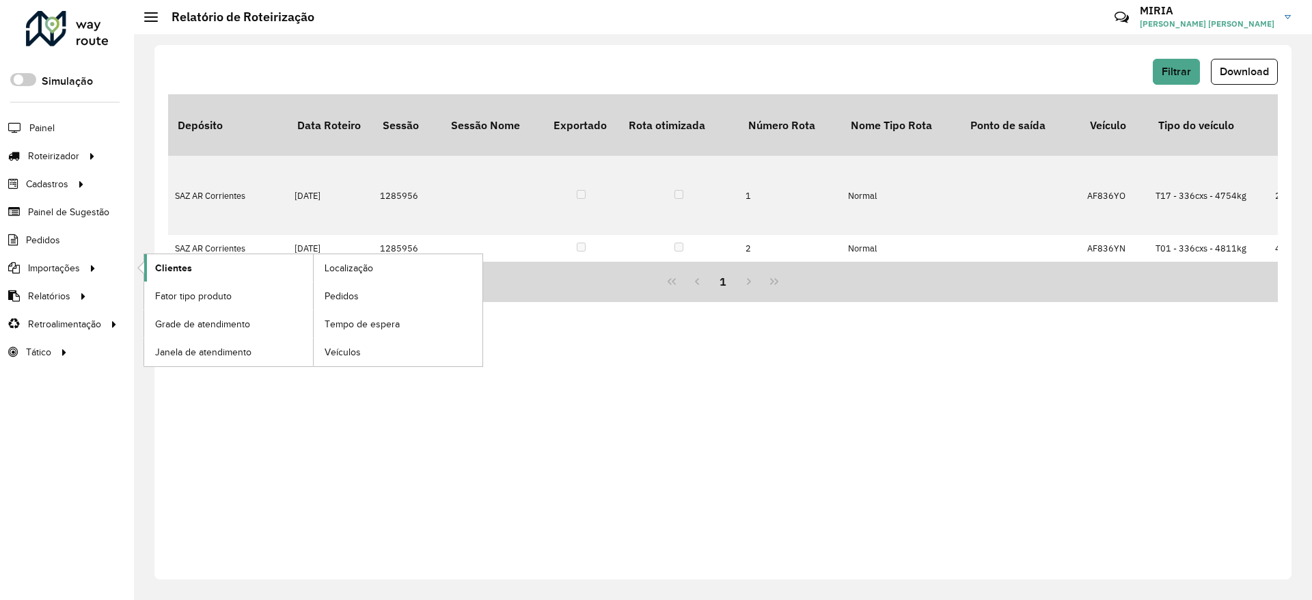
click at [176, 271] on span "Clientes" at bounding box center [173, 268] width 37 height 14
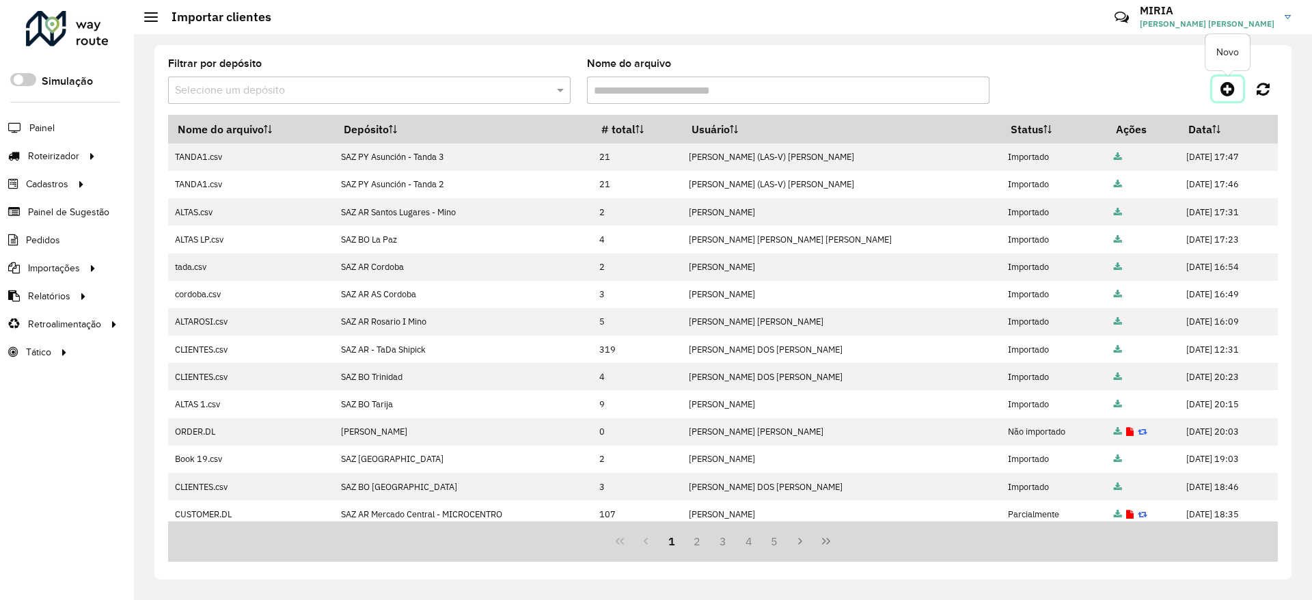
click at [1223, 94] on icon at bounding box center [1227, 89] width 14 height 16
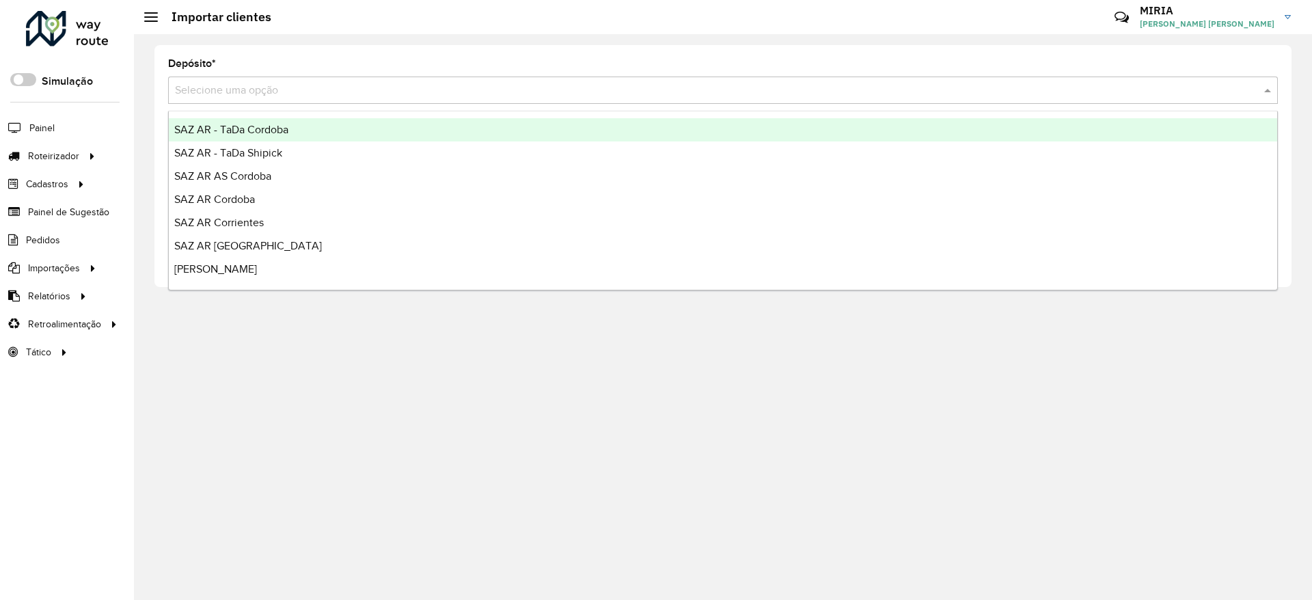
click at [1111, 102] on div "Selecione uma opção" at bounding box center [722, 90] width 1109 height 27
type input "*"
type input "***"
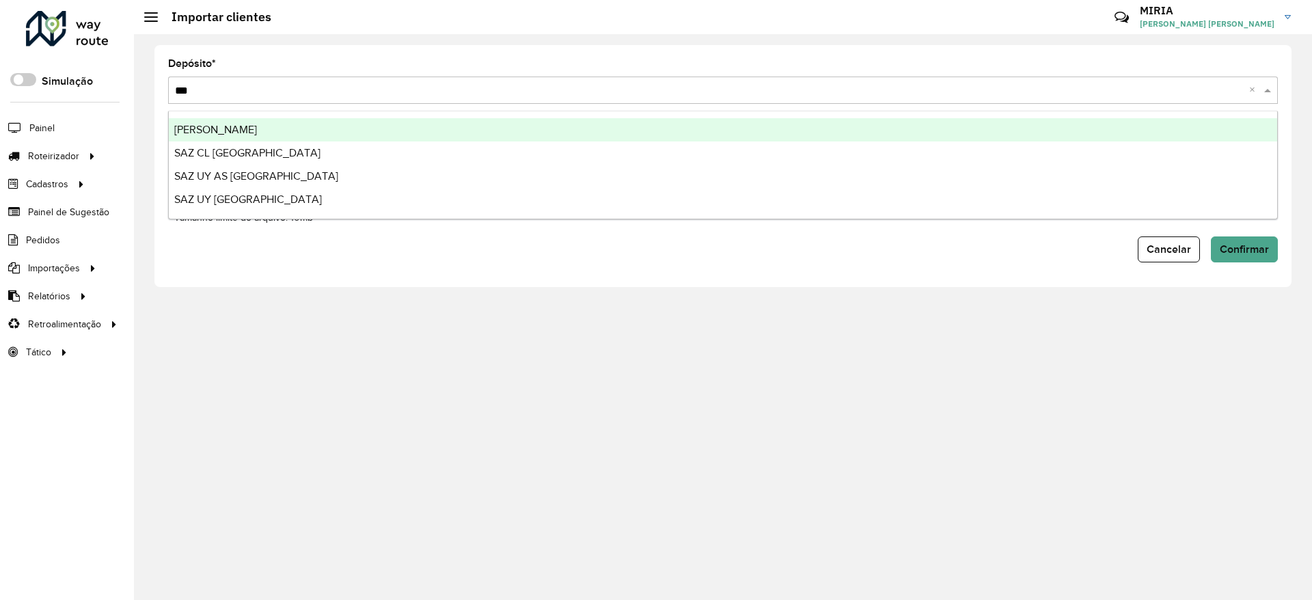
click at [271, 130] on div "[PERSON_NAME]" at bounding box center [723, 129] width 1108 height 23
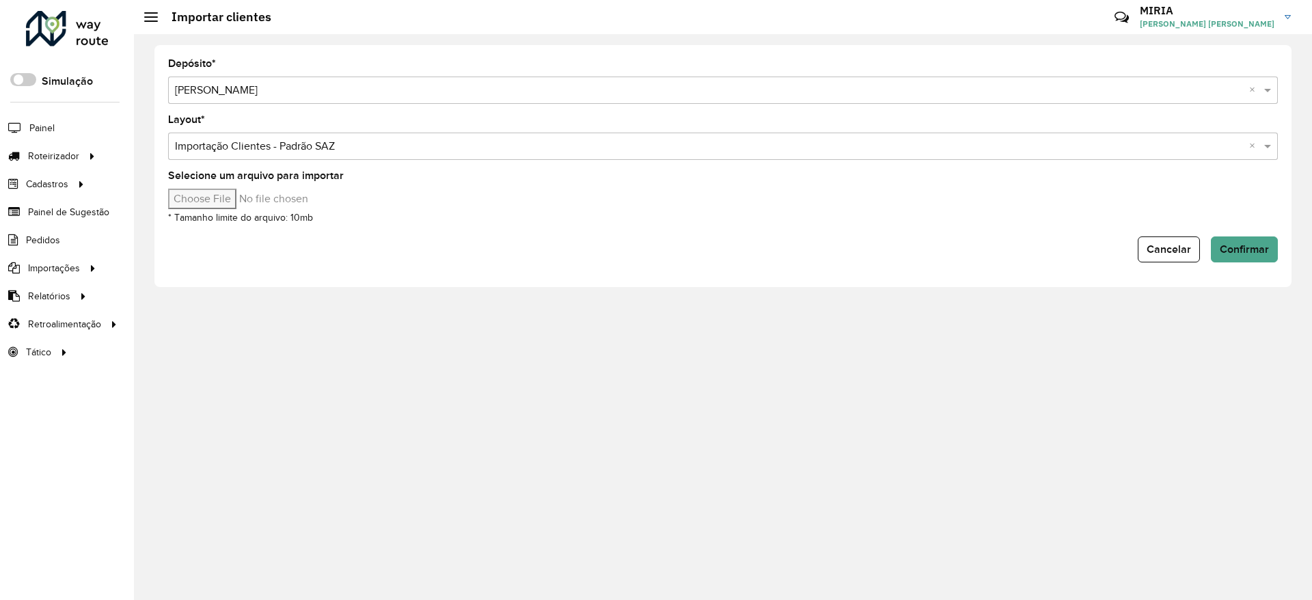
click at [236, 194] on input "Selecione um arquivo para importar" at bounding box center [284, 199] width 232 height 20
type input "**********"
click at [1243, 245] on span "Confirmar" at bounding box center [1243, 249] width 49 height 12
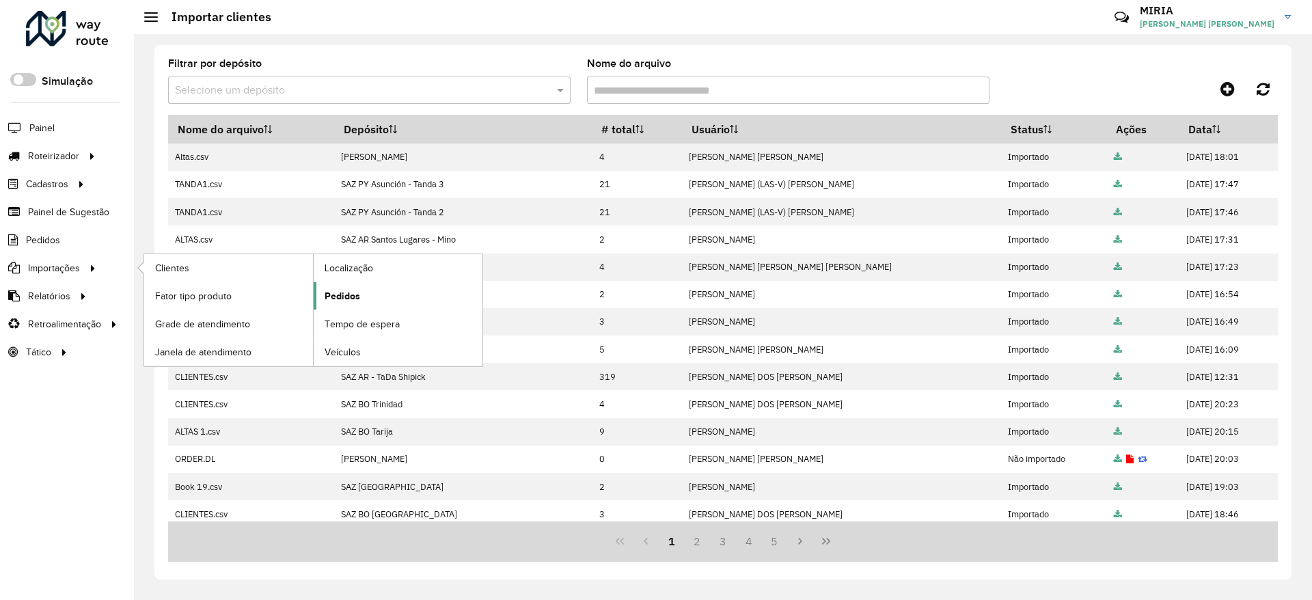
click at [353, 295] on span "Pedidos" at bounding box center [342, 296] width 36 height 14
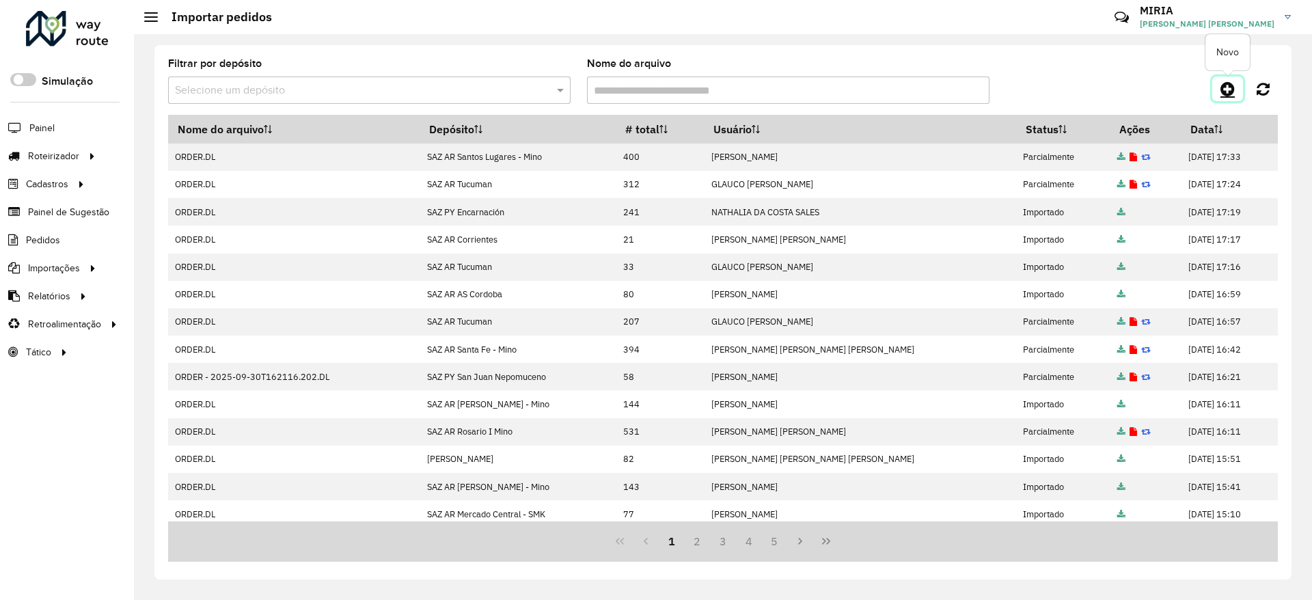
click at [1229, 92] on icon at bounding box center [1227, 89] width 14 height 16
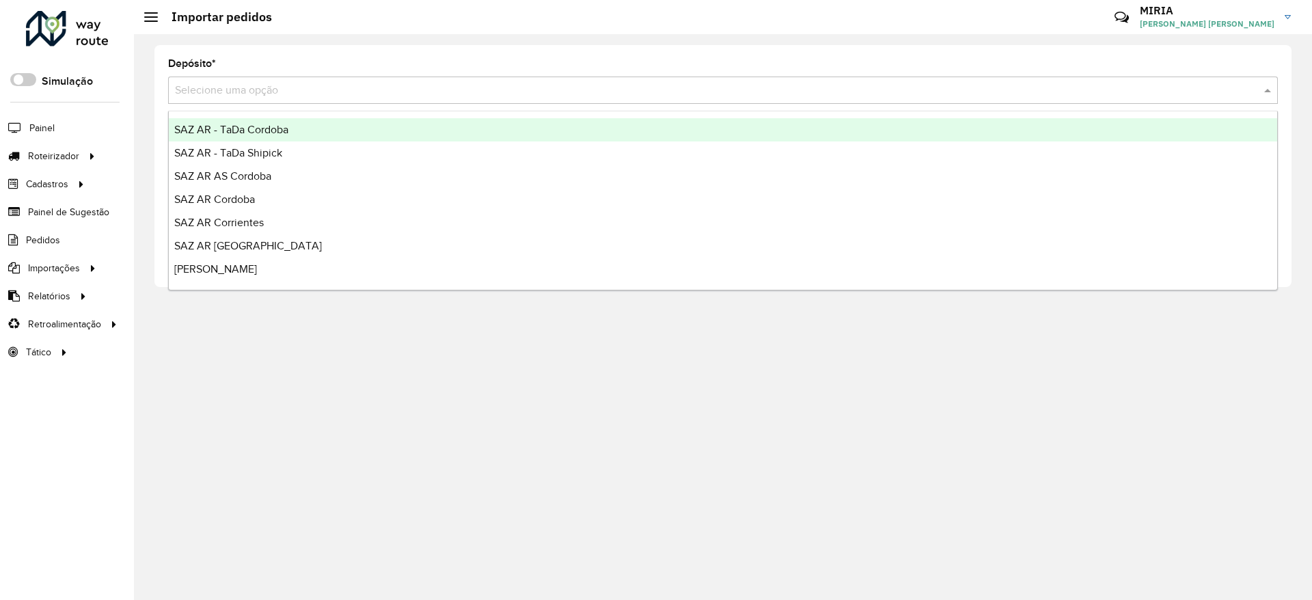
click at [1023, 92] on input "text" at bounding box center [709, 91] width 1068 height 16
type input "**"
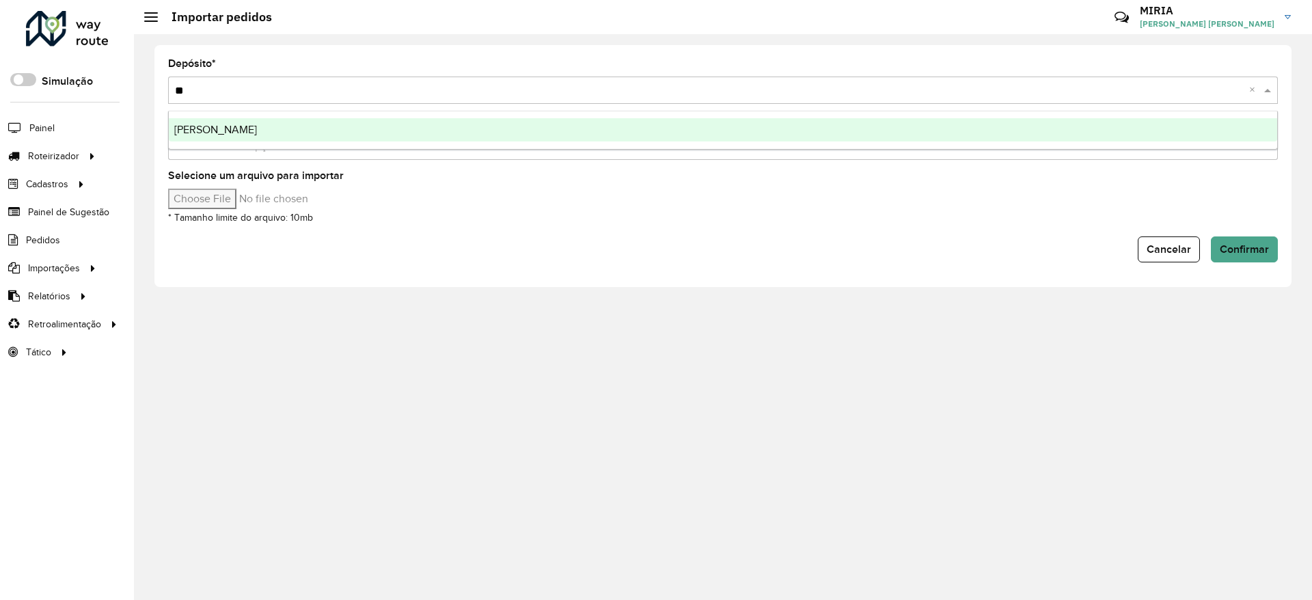
click at [1008, 128] on div "[PERSON_NAME]" at bounding box center [723, 129] width 1108 height 23
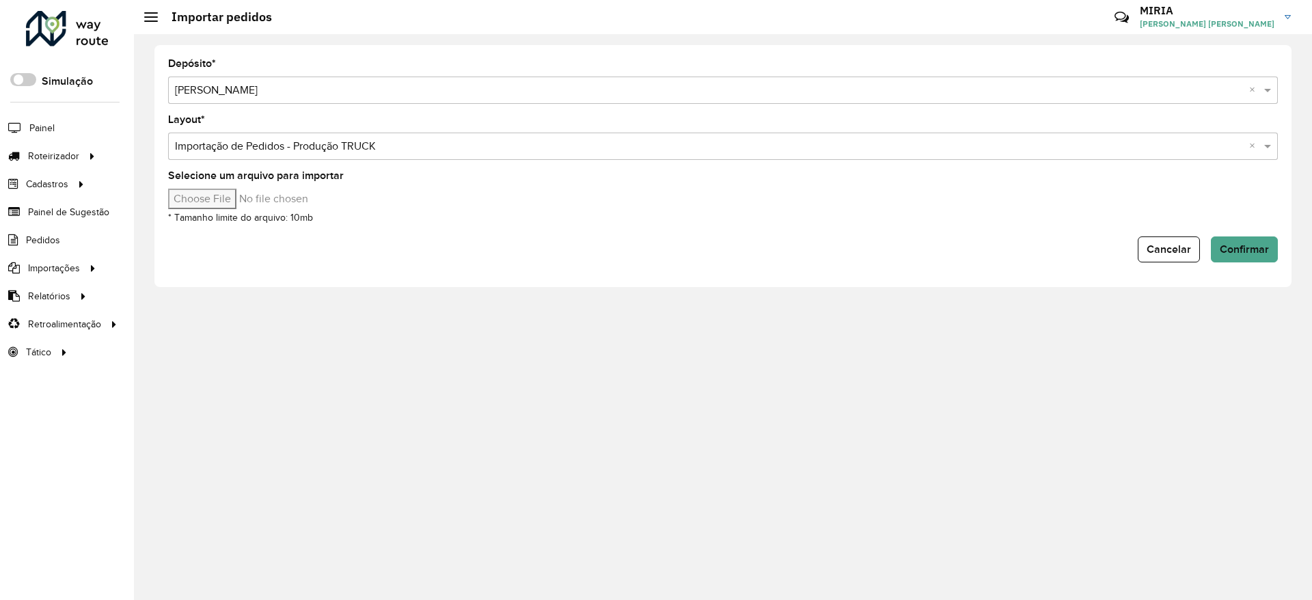
click at [232, 202] on input "Selecione um arquivo para importar" at bounding box center [284, 199] width 232 height 20
type input "**********"
click at [1235, 249] on span "Confirmar" at bounding box center [1243, 249] width 49 height 12
drag, startPoint x: 234, startPoint y: 197, endPoint x: 251, endPoint y: 129, distance: 70.4
click at [251, 129] on formly-group "Depósito * Selecione uma opção × SAZ AR Corrientes × Layout * Selecione uma opç…" at bounding box center [722, 142] width 1109 height 167
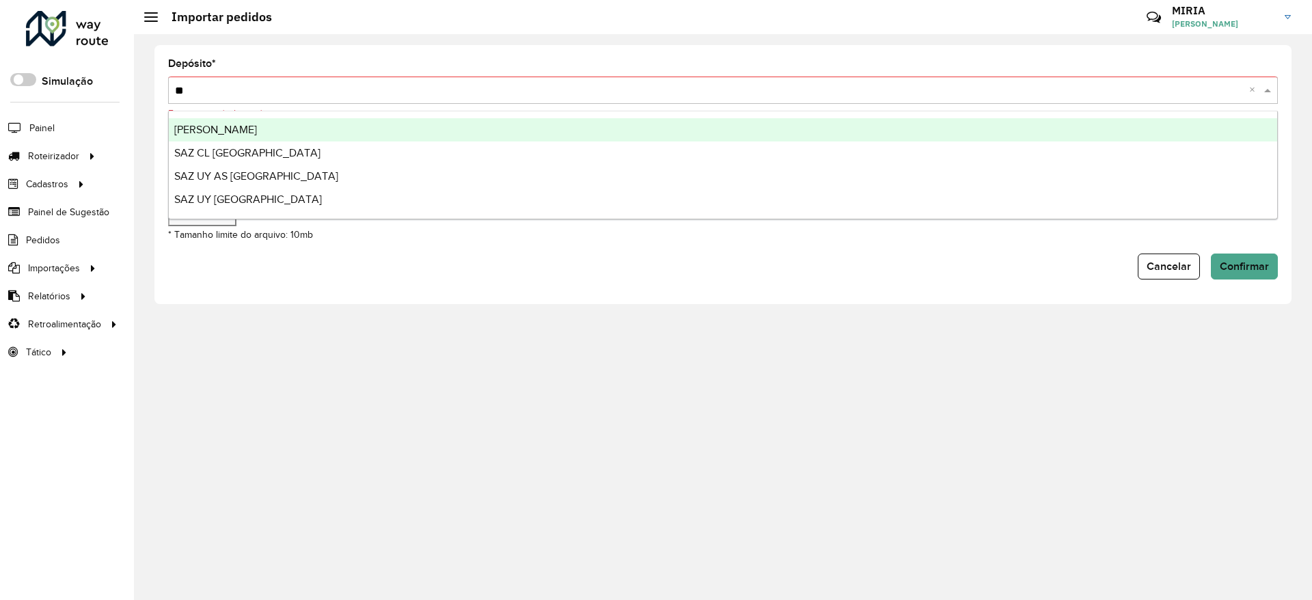
type input "***"
click at [1075, 137] on div "[PERSON_NAME]" at bounding box center [723, 129] width 1108 height 23
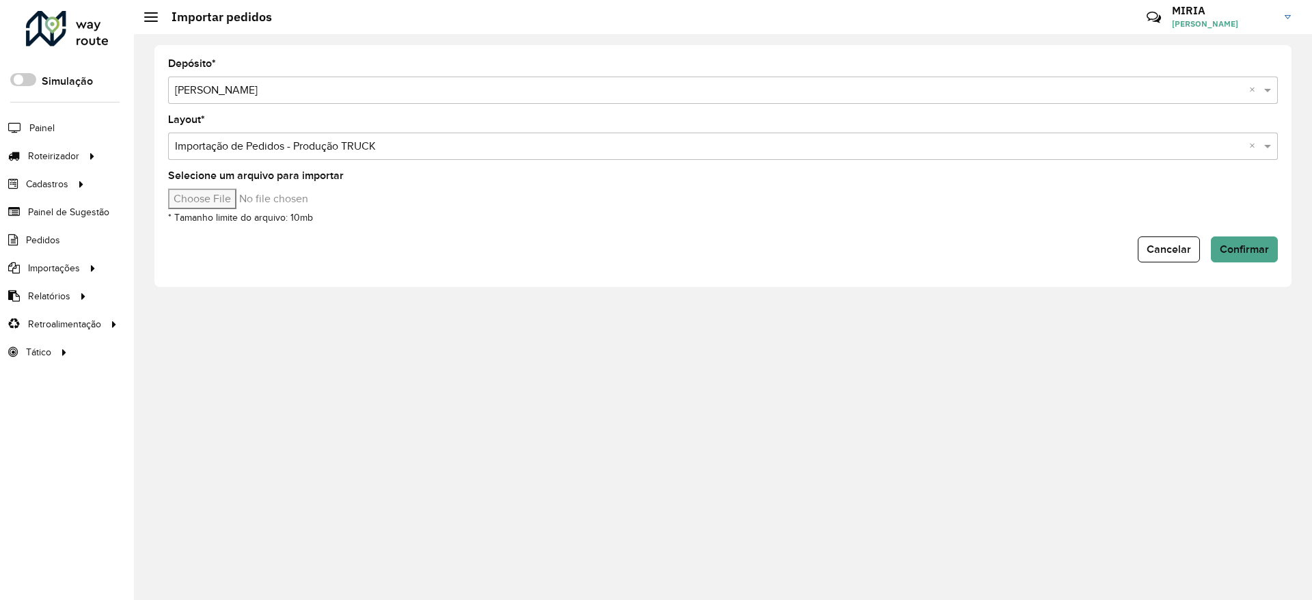
click at [235, 207] on input "Selecione um arquivo para importar" at bounding box center [284, 199] width 232 height 20
type input "**********"
click at [1243, 254] on span "Confirmar" at bounding box center [1243, 249] width 49 height 12
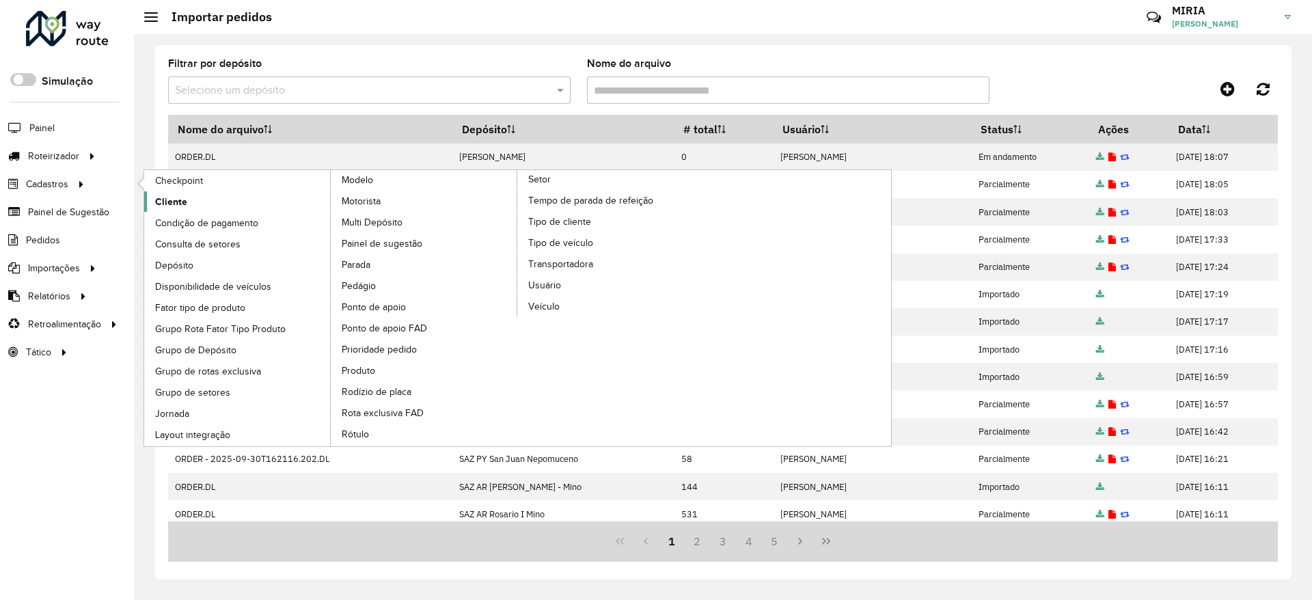
click at [197, 202] on link "Cliente" at bounding box center [237, 201] width 187 height 20
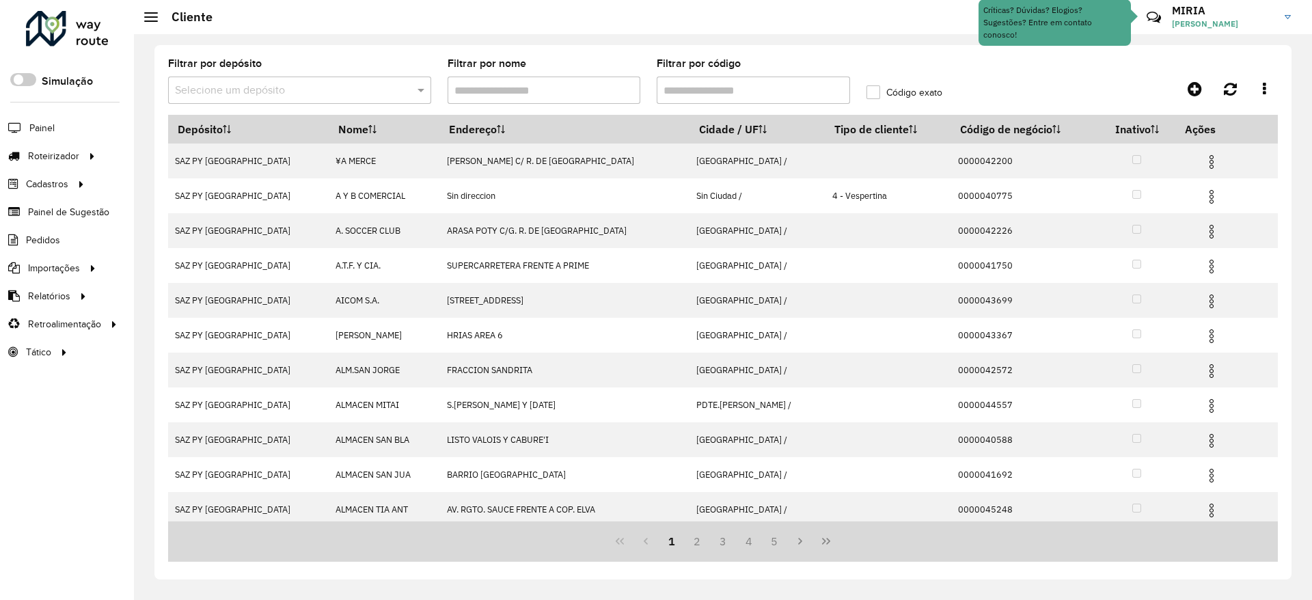
click at [687, 83] on input "Filtrar por código" at bounding box center [752, 90] width 193 height 27
paste input "********"
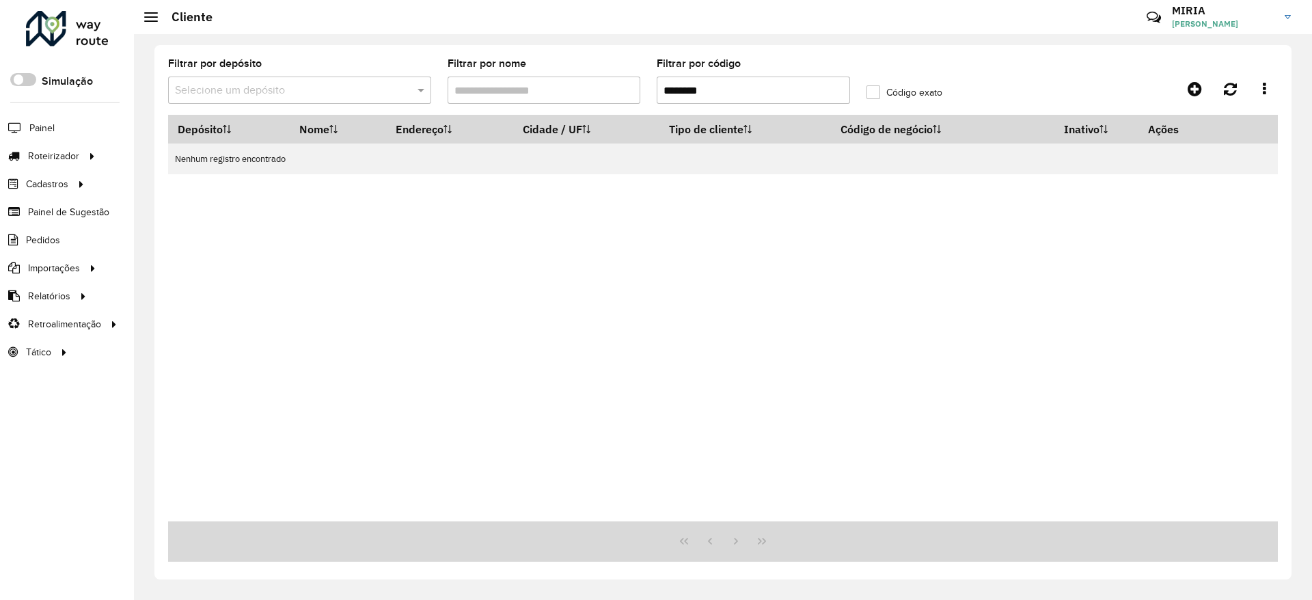
type input "********"
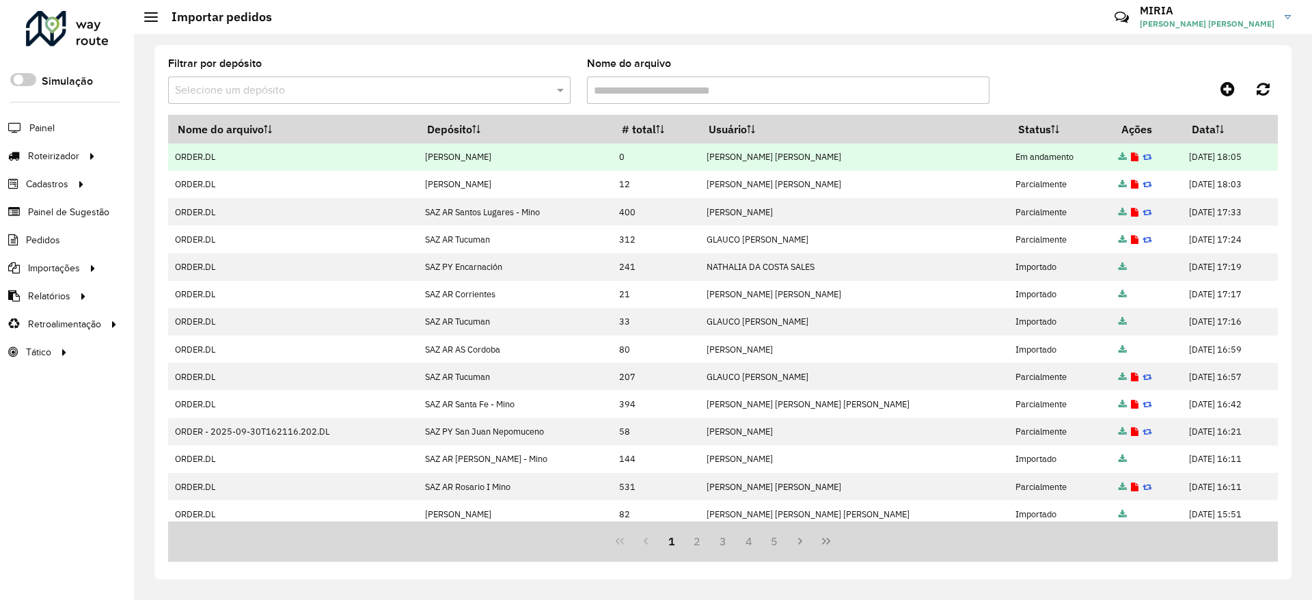
click at [1131, 154] on icon at bounding box center [1135, 157] width 8 height 9
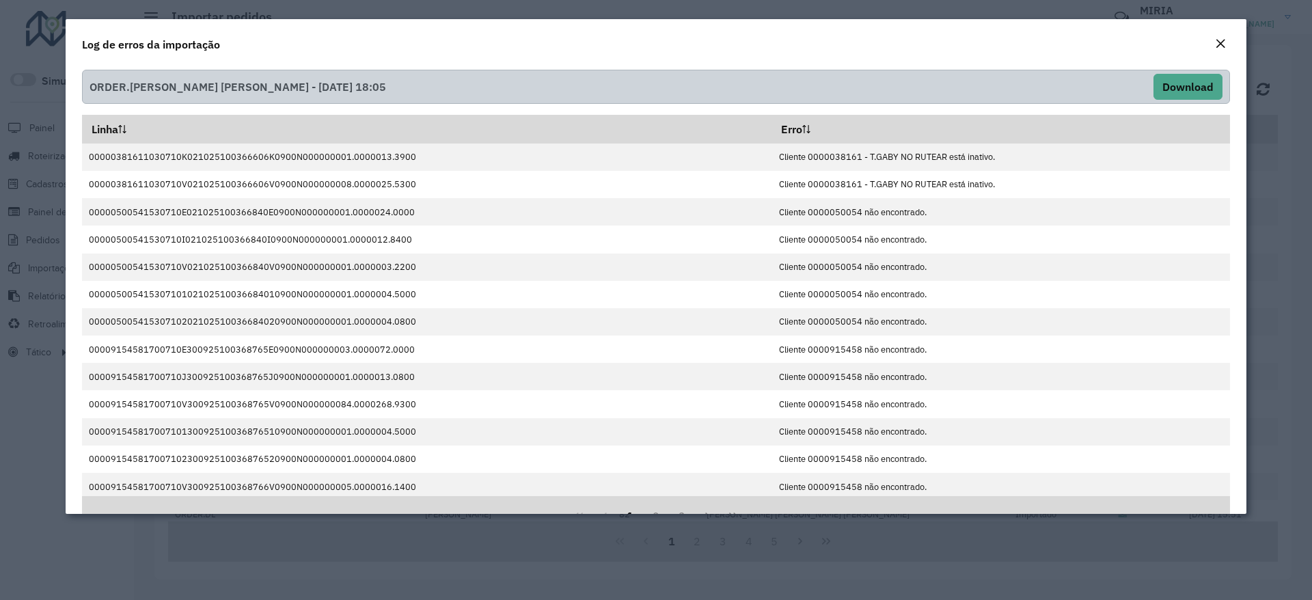
click at [1219, 46] on em "Close" at bounding box center [1220, 43] width 11 height 11
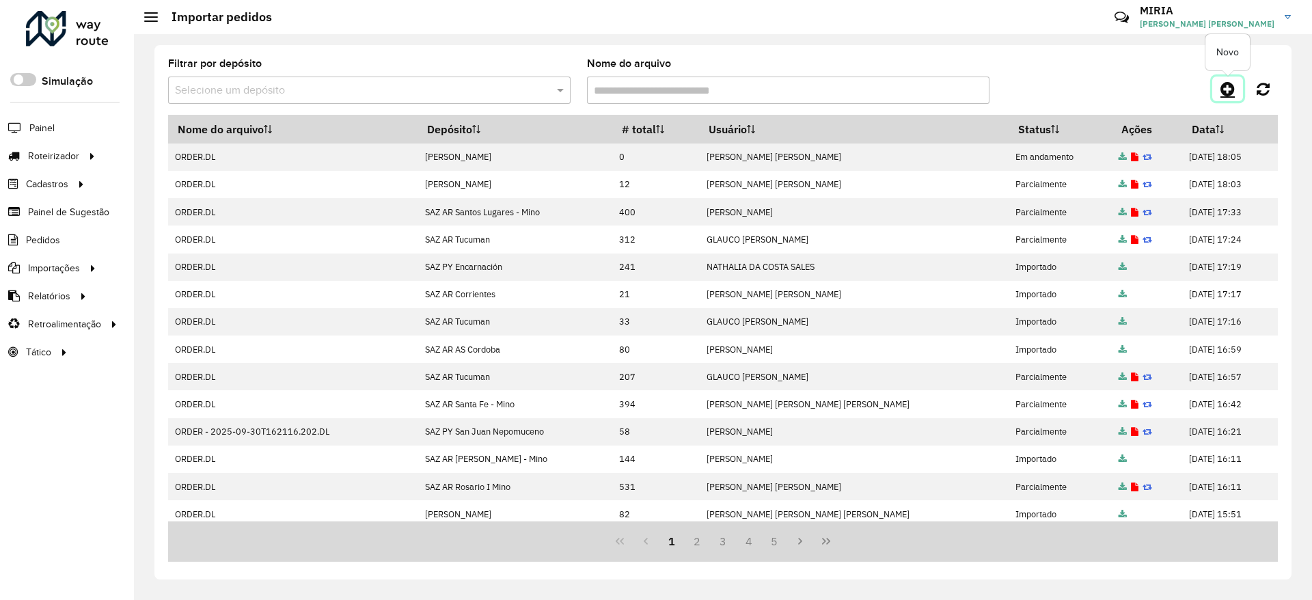
click at [1231, 89] on icon at bounding box center [1227, 89] width 14 height 16
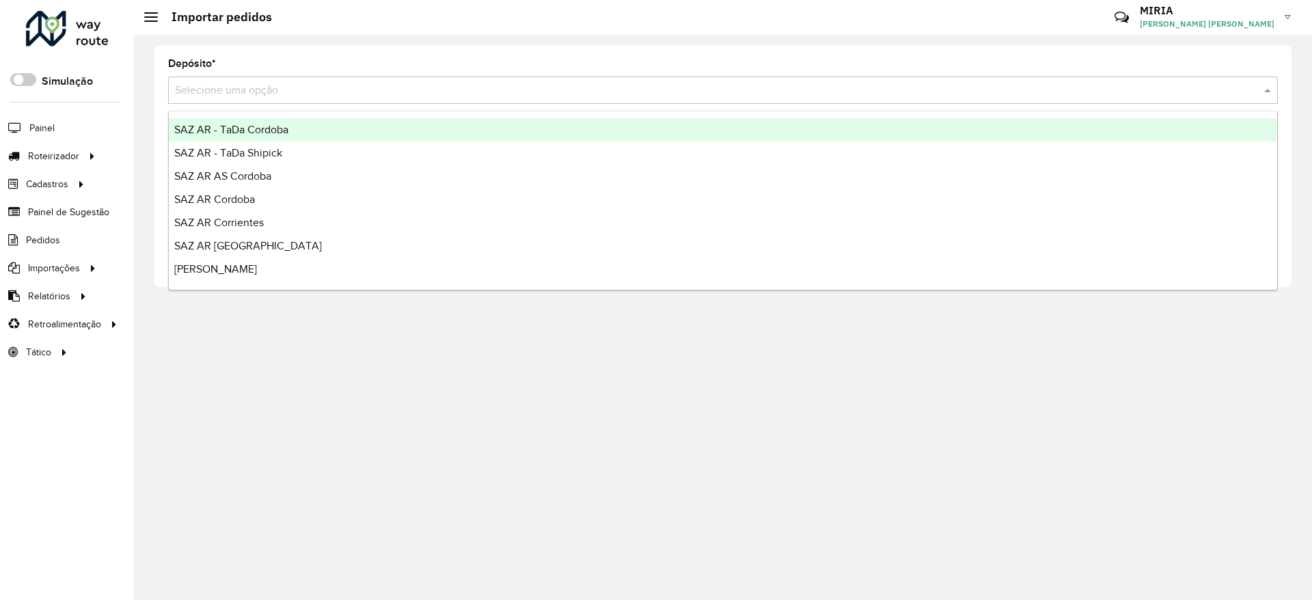
click at [1064, 91] on input "text" at bounding box center [709, 91] width 1068 height 16
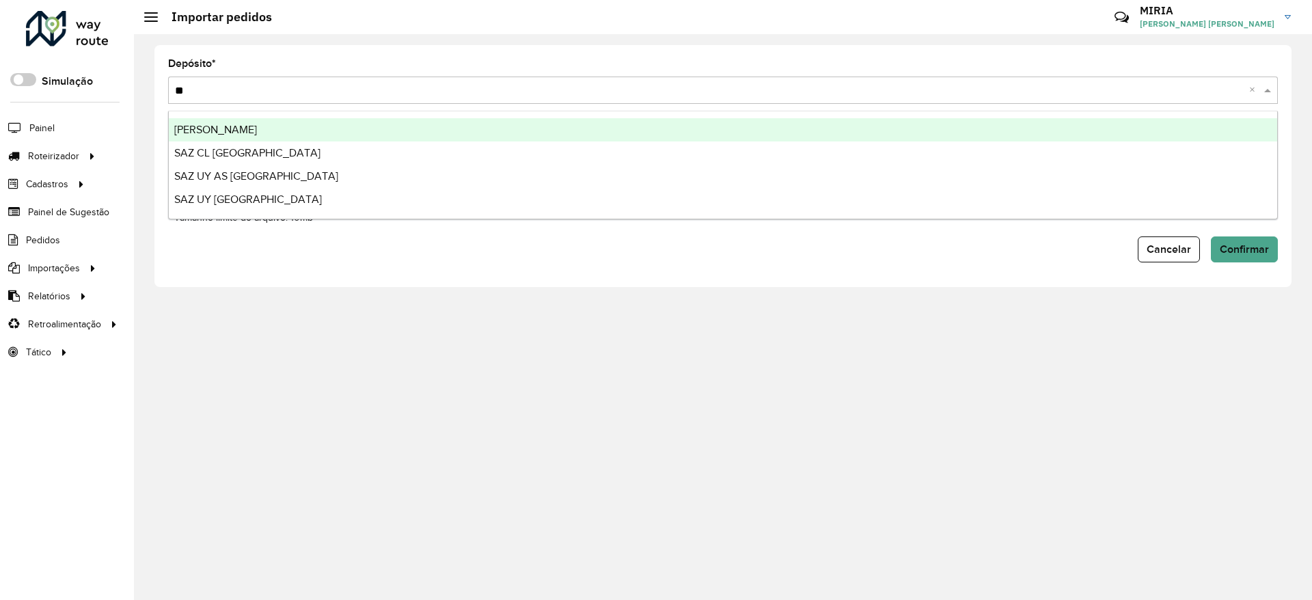
type input "***"
click at [1038, 113] on ng-dropdown-panel "SAZ BO Montero SAZ CL Puerto Montt SAZ UY AS Montevideo SAZ UY Montevideo" at bounding box center [722, 165] width 1109 height 109
click at [293, 128] on div "[PERSON_NAME]" at bounding box center [723, 129] width 1108 height 23
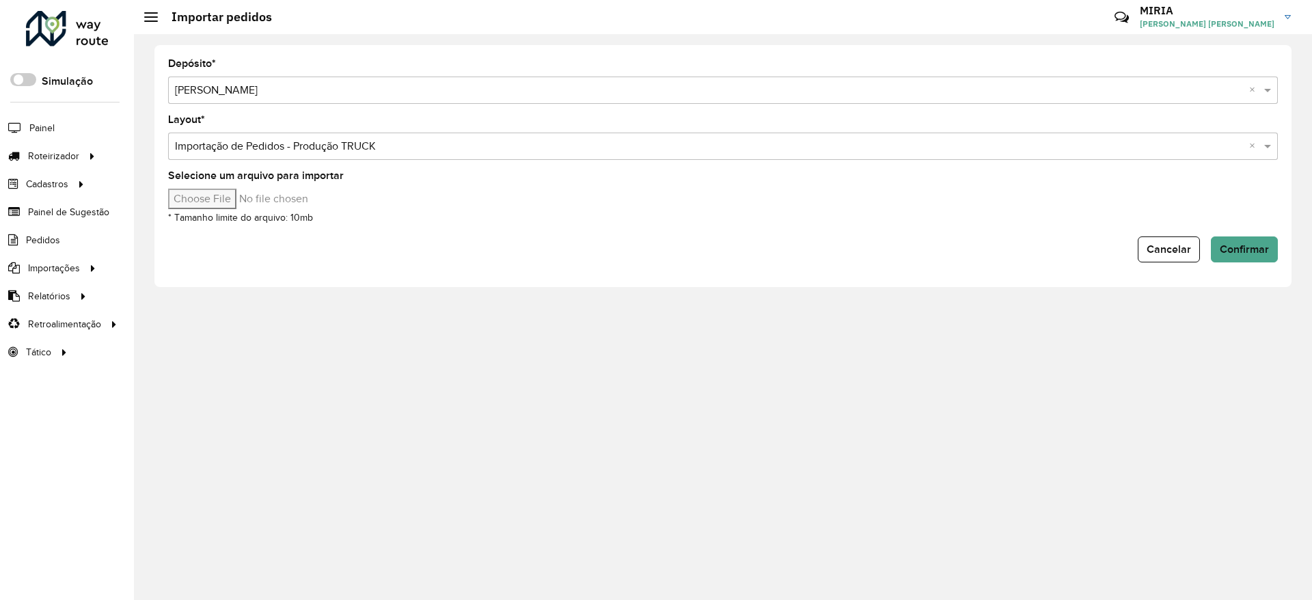
click at [234, 205] on input "Selecione um arquivo para importar" at bounding box center [284, 199] width 232 height 20
type input "**********"
click at [1248, 253] on span "Confirmar" at bounding box center [1243, 249] width 49 height 12
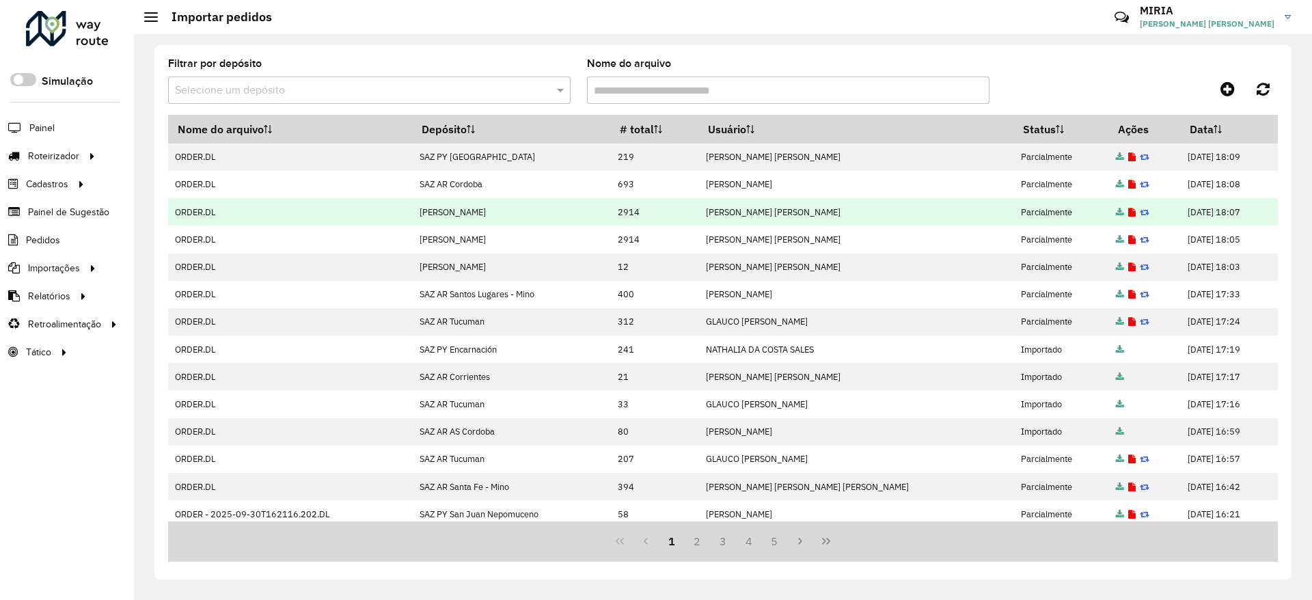
click at [1128, 212] on icon at bounding box center [1132, 212] width 8 height 9
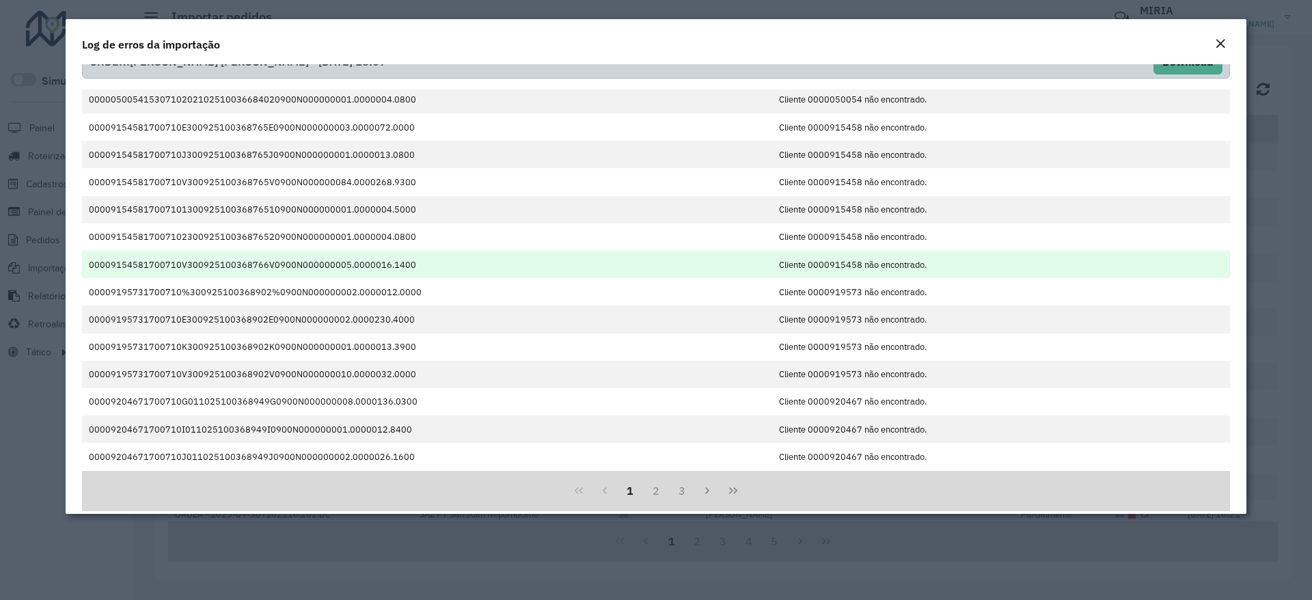
scroll to position [39, 0]
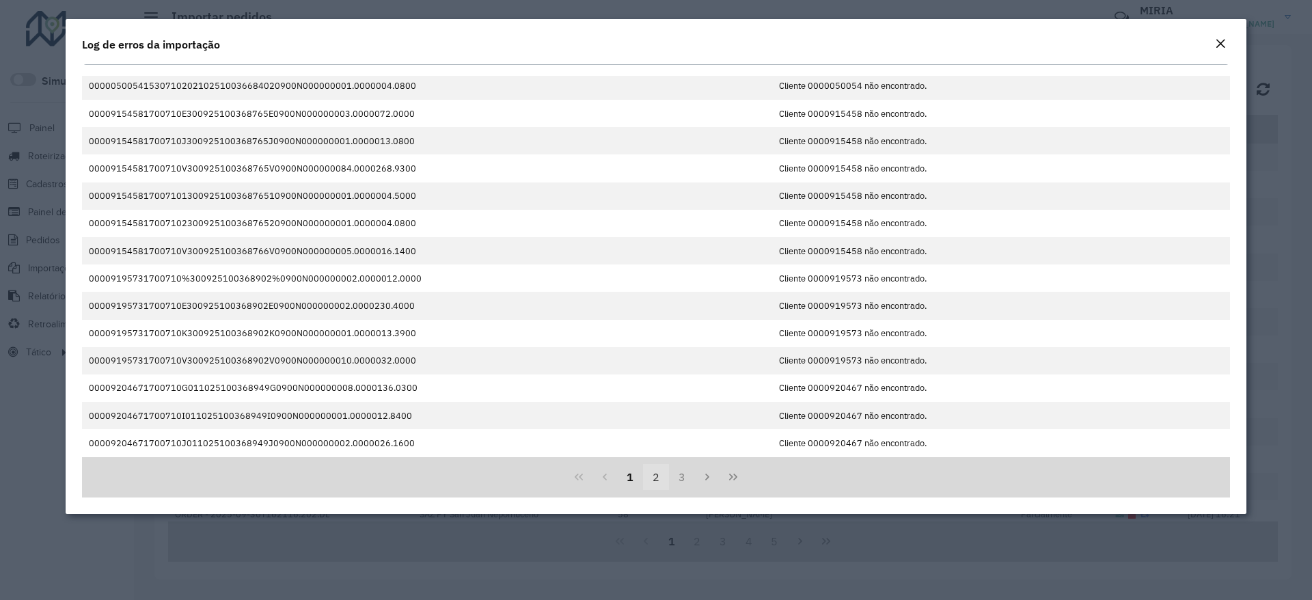
click at [654, 471] on button "2" at bounding box center [656, 477] width 26 height 26
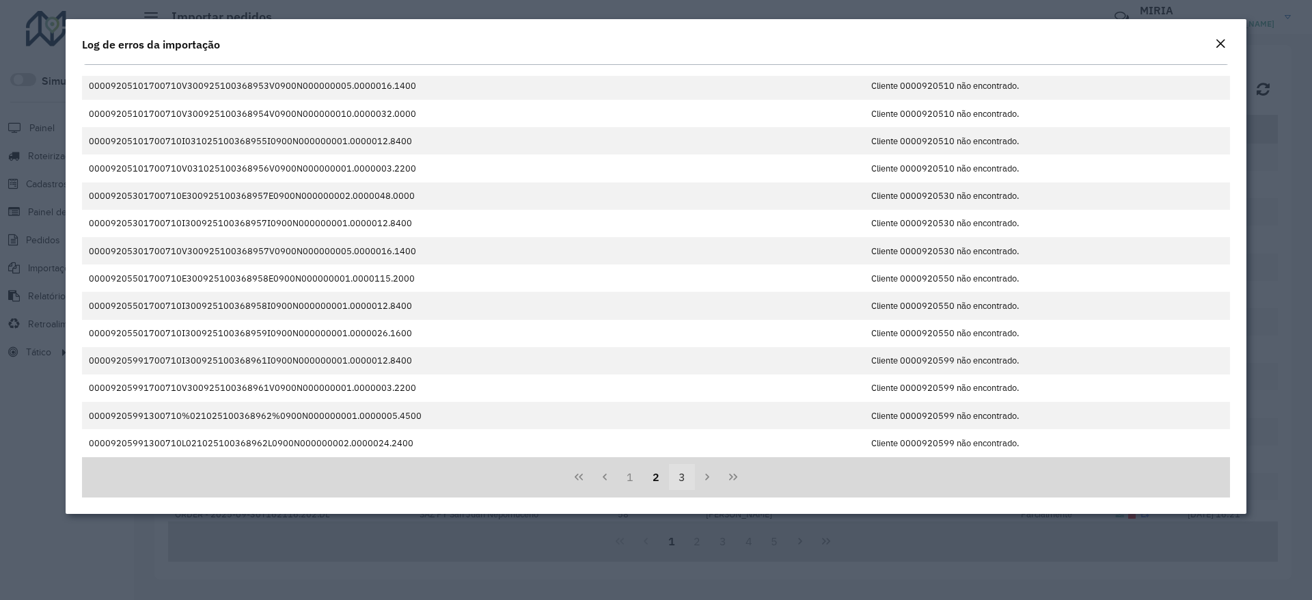
click at [686, 471] on button "3" at bounding box center [682, 477] width 26 height 26
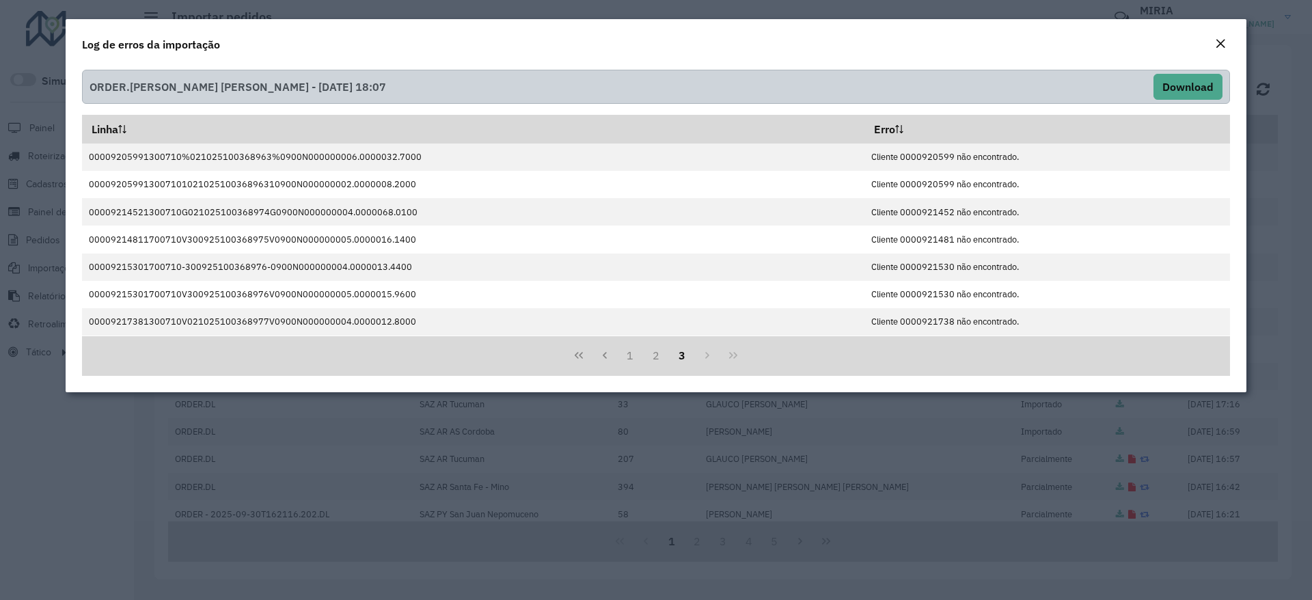
scroll to position [0, 0]
click at [1219, 44] on em "Close" at bounding box center [1220, 43] width 11 height 11
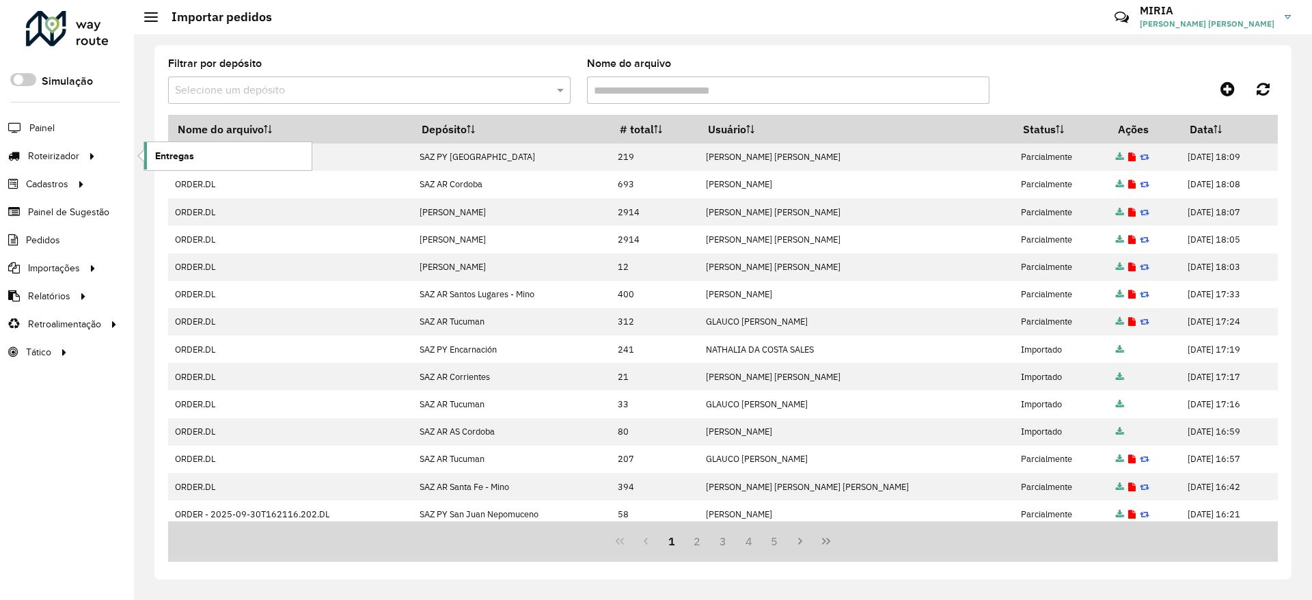
click at [182, 150] on span "Entregas" at bounding box center [174, 156] width 39 height 14
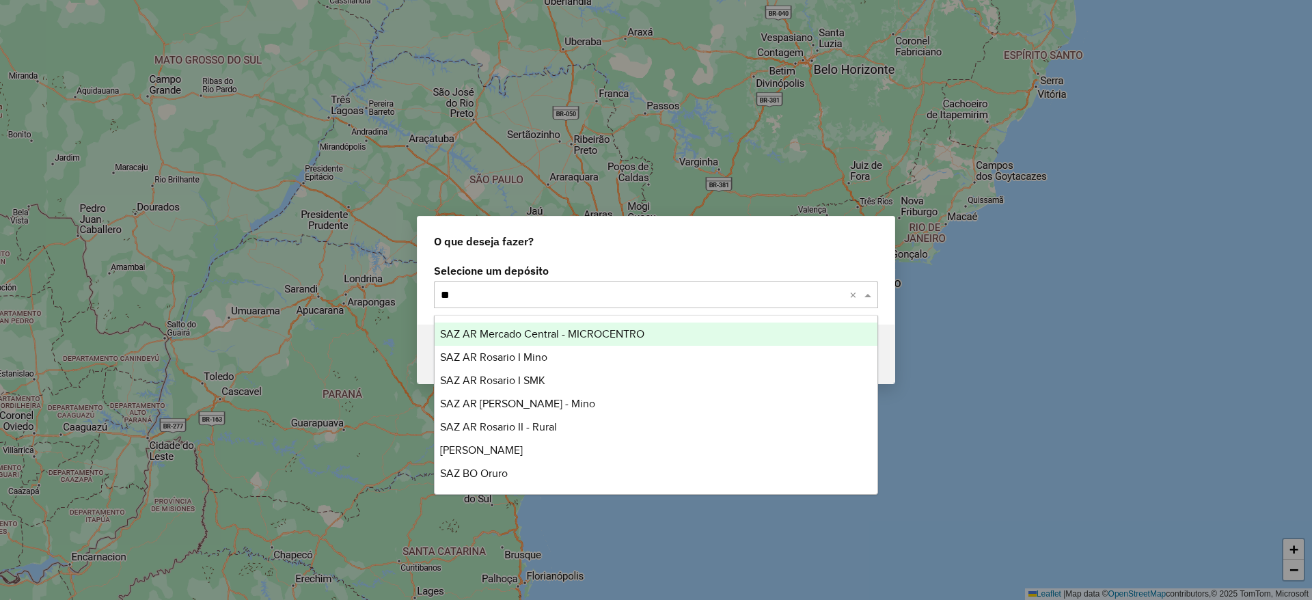
type input "*"
type input "***"
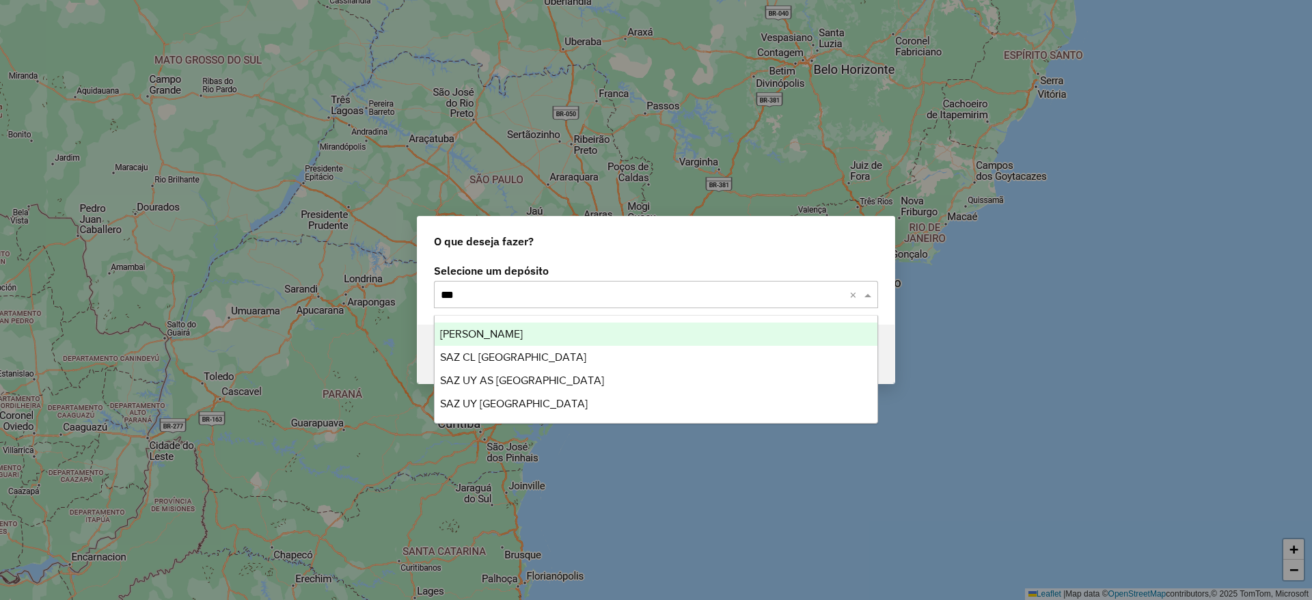
click at [481, 333] on span "[PERSON_NAME]" at bounding box center [481, 334] width 83 height 12
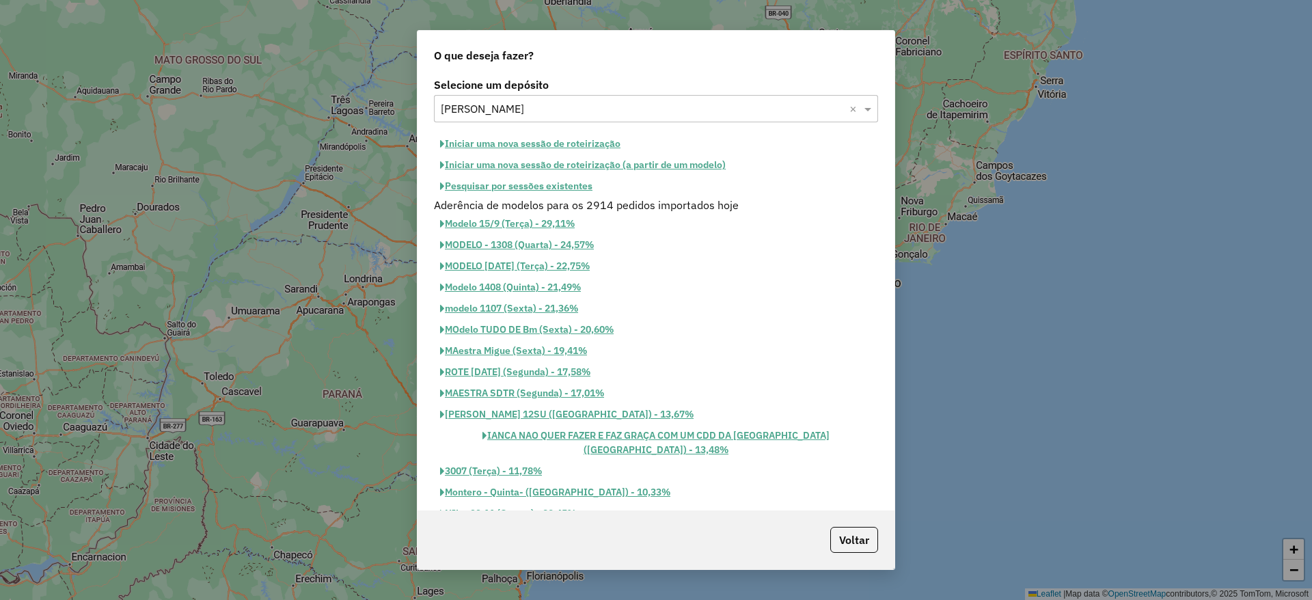
click at [527, 145] on button "Iniciar uma nova sessão de roteirização" at bounding box center [530, 143] width 193 height 21
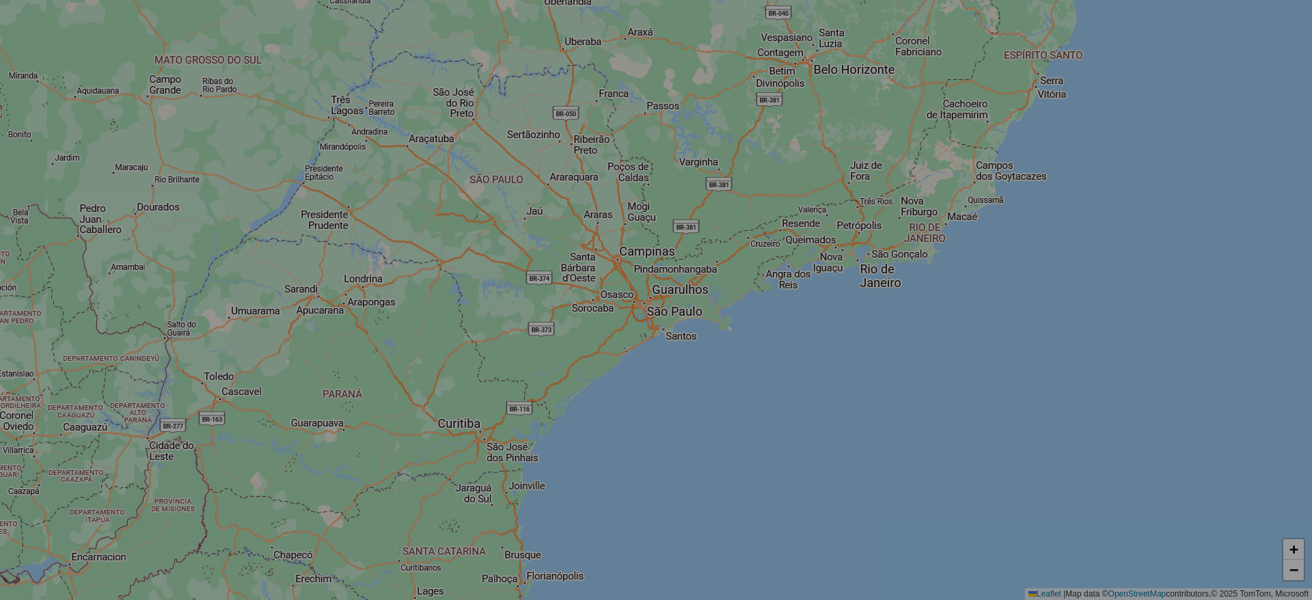
select select "*"
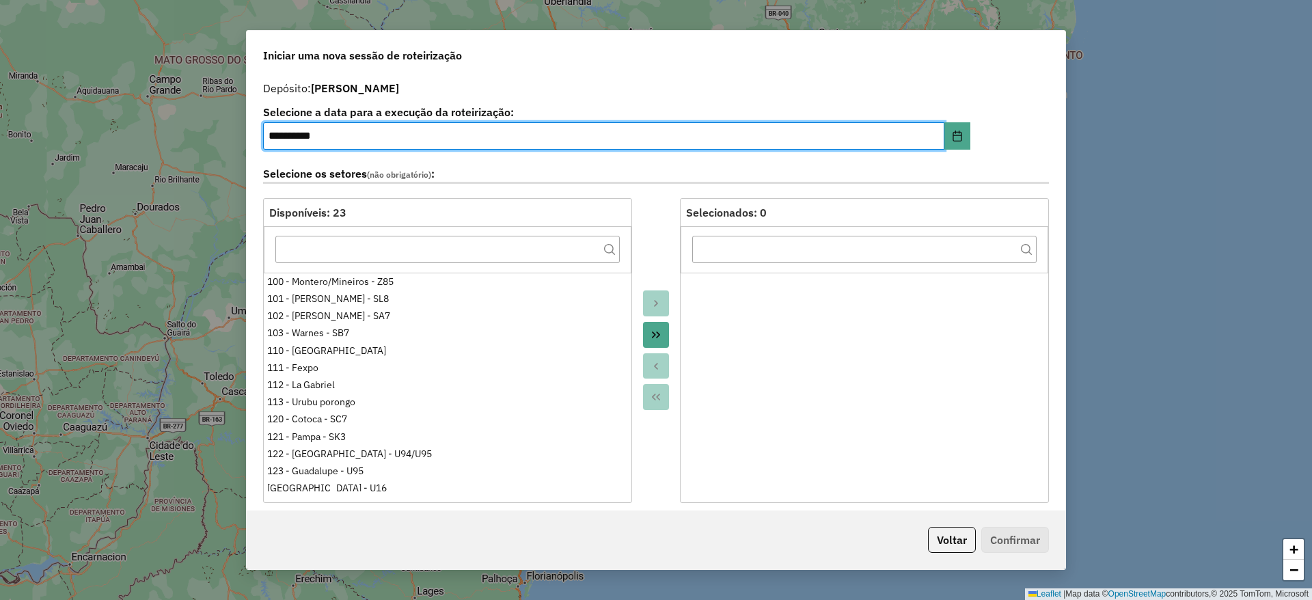
click at [659, 334] on icon "Move All to Target" at bounding box center [655, 334] width 11 height 11
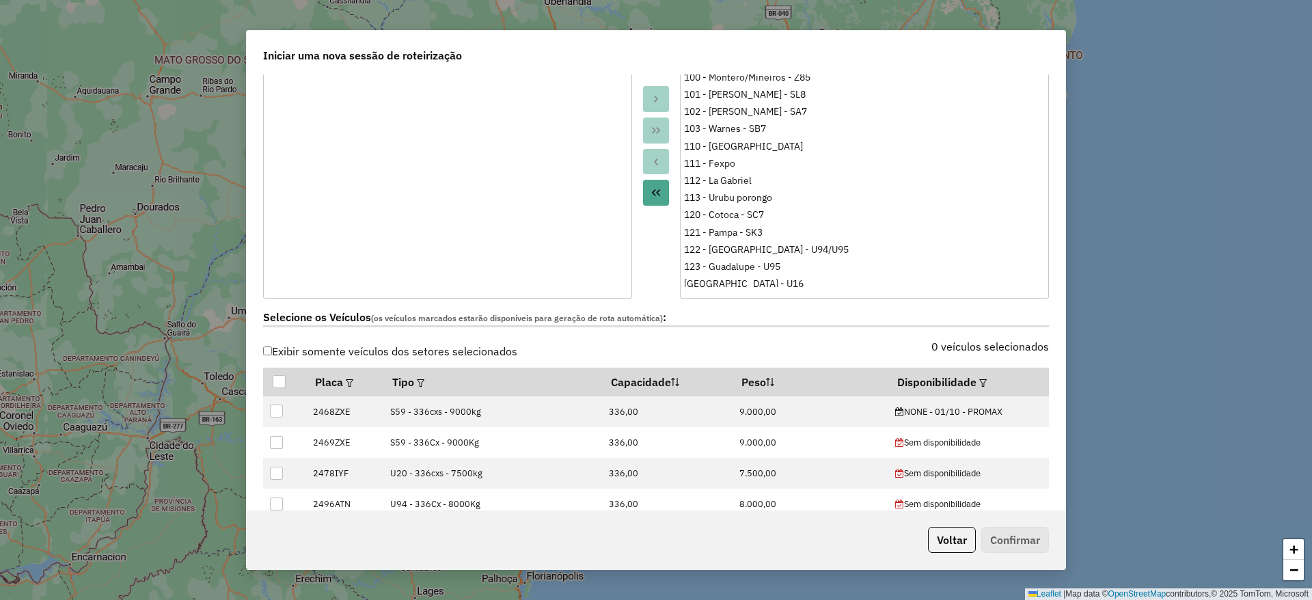
scroll to position [205, 0]
click at [979, 378] on em at bounding box center [983, 382] width 8 height 8
click at [1043, 404] on div "Selecione uma opção" at bounding box center [1040, 412] width 115 height 26
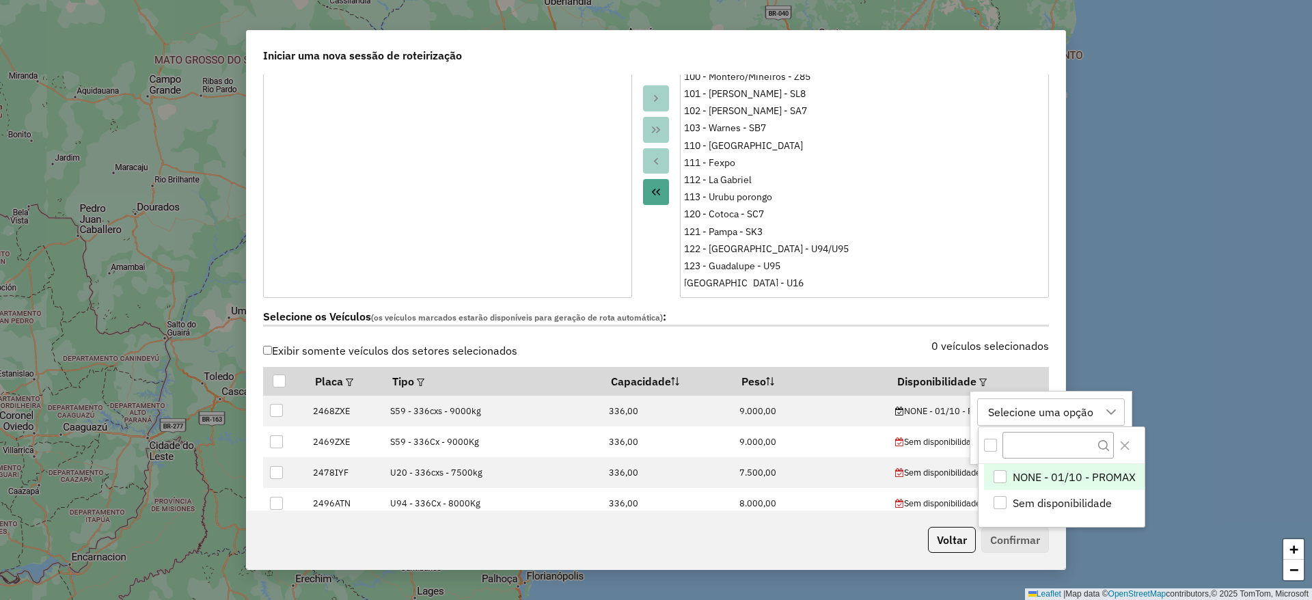
click at [1014, 472] on span "NONE - 01/10 - PROMAX" at bounding box center [1073, 477] width 123 height 16
click at [1119, 439] on button "Close" at bounding box center [1124, 445] width 22 height 22
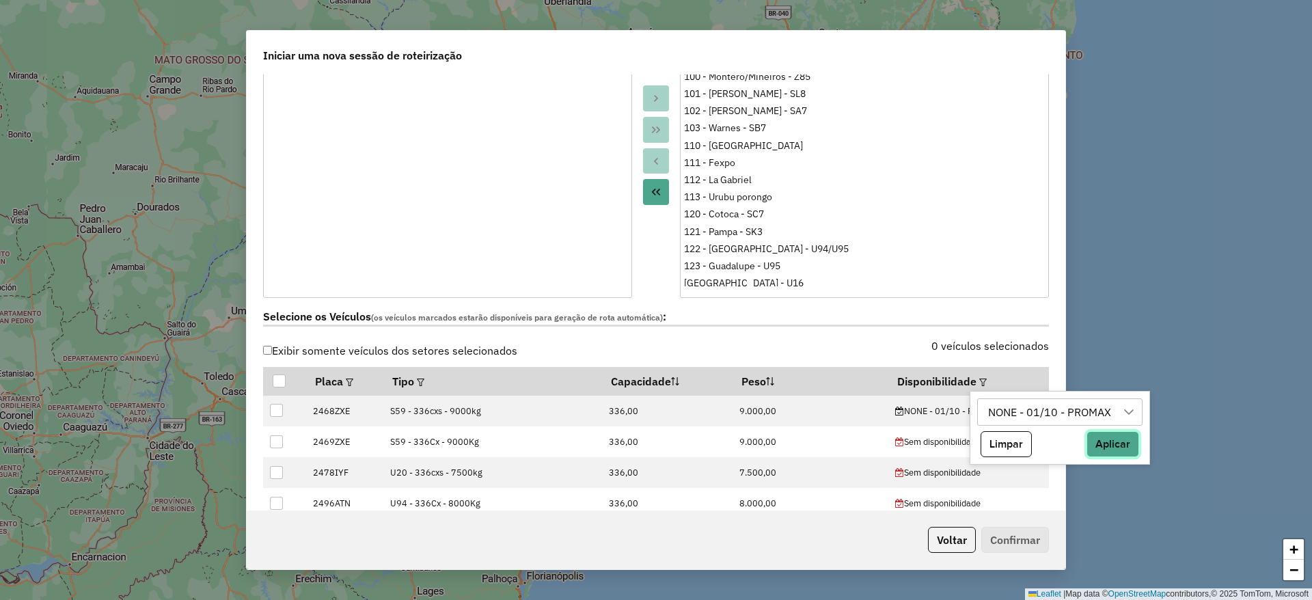
click at [1119, 439] on button "Aplicar" at bounding box center [1112, 444] width 53 height 26
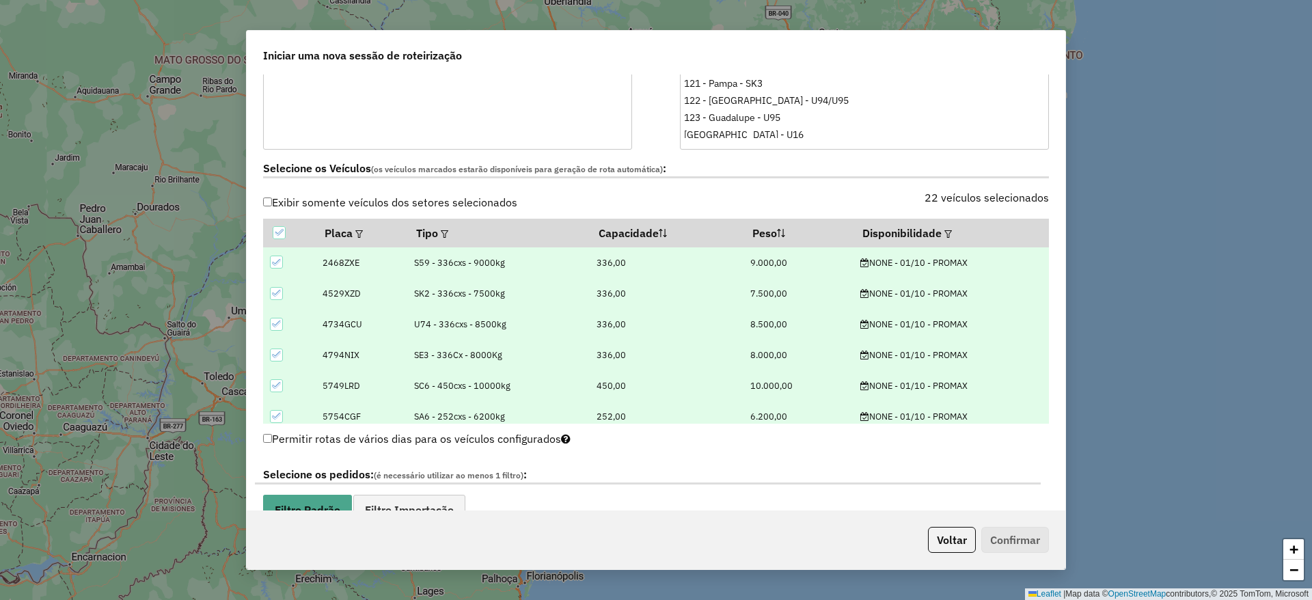
scroll to position [410, 0]
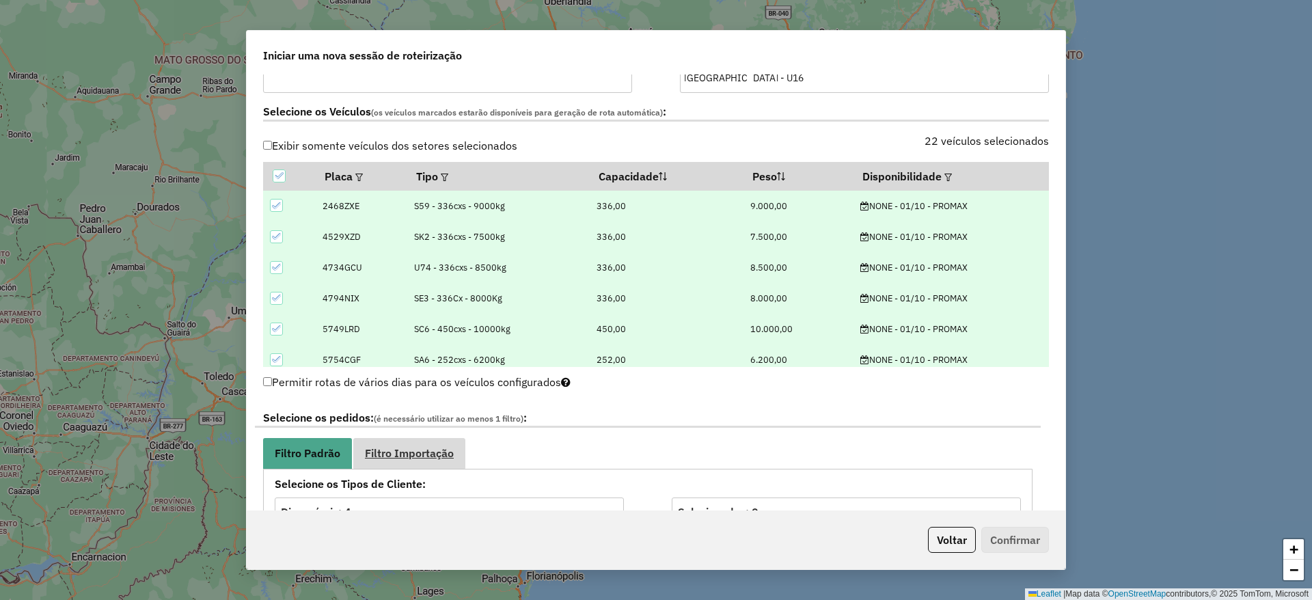
click at [404, 458] on span "Filtro Importação" at bounding box center [409, 452] width 89 height 11
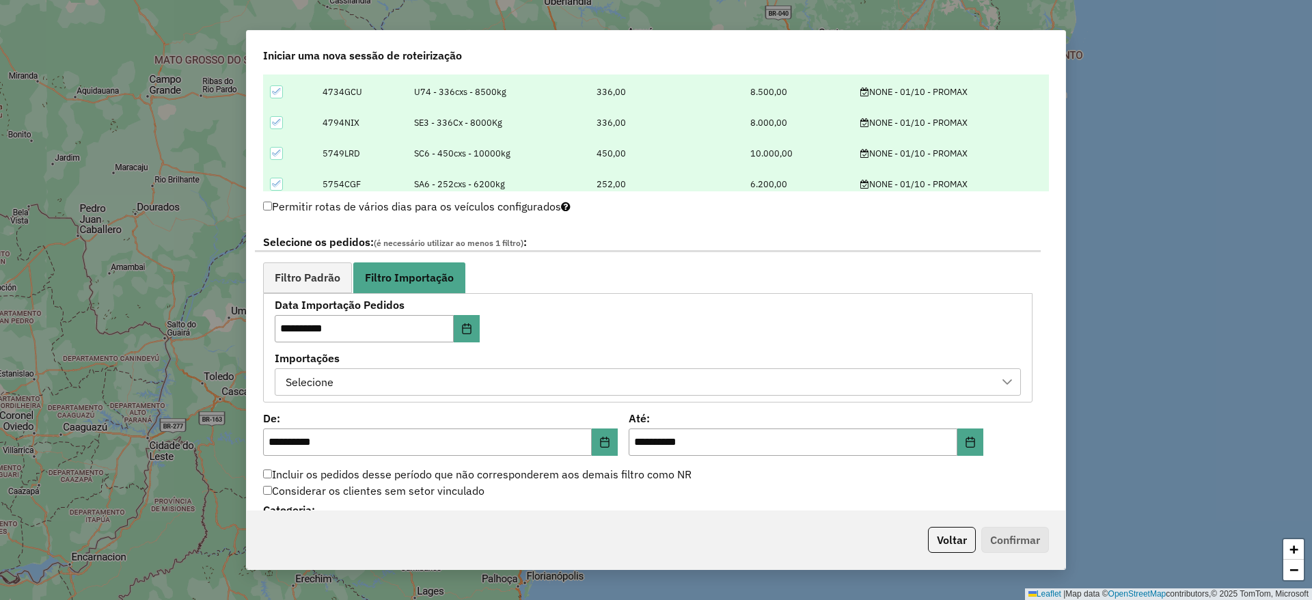
scroll to position [615, 0]
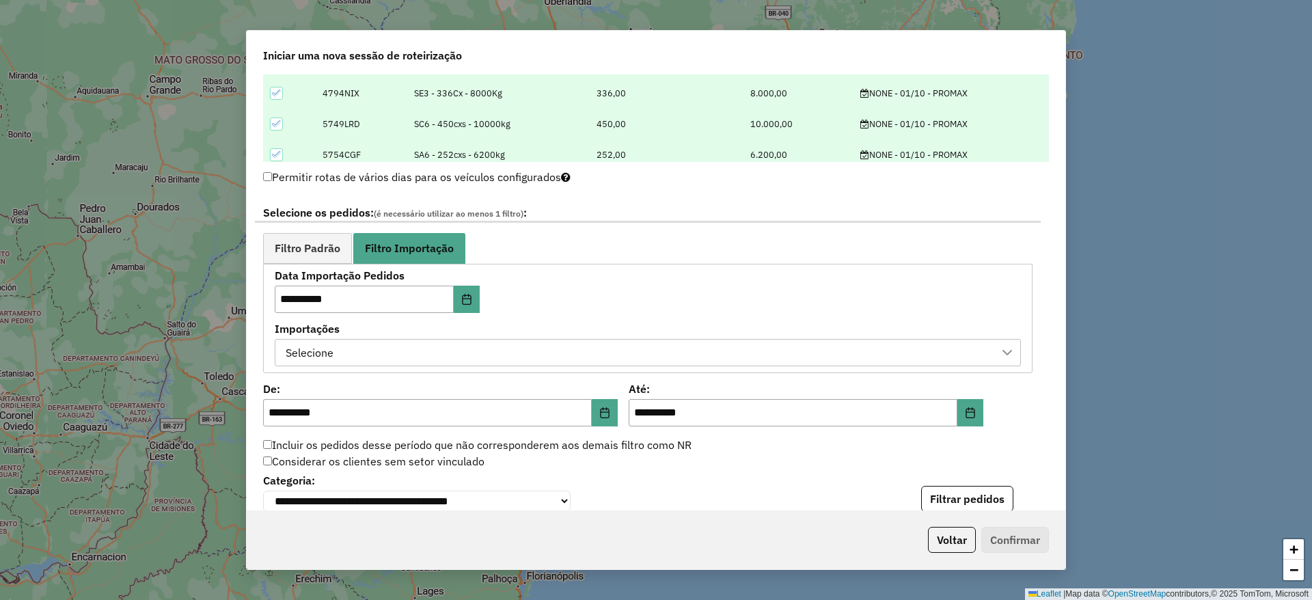
click at [505, 355] on div "Selecione" at bounding box center [637, 353] width 713 height 26
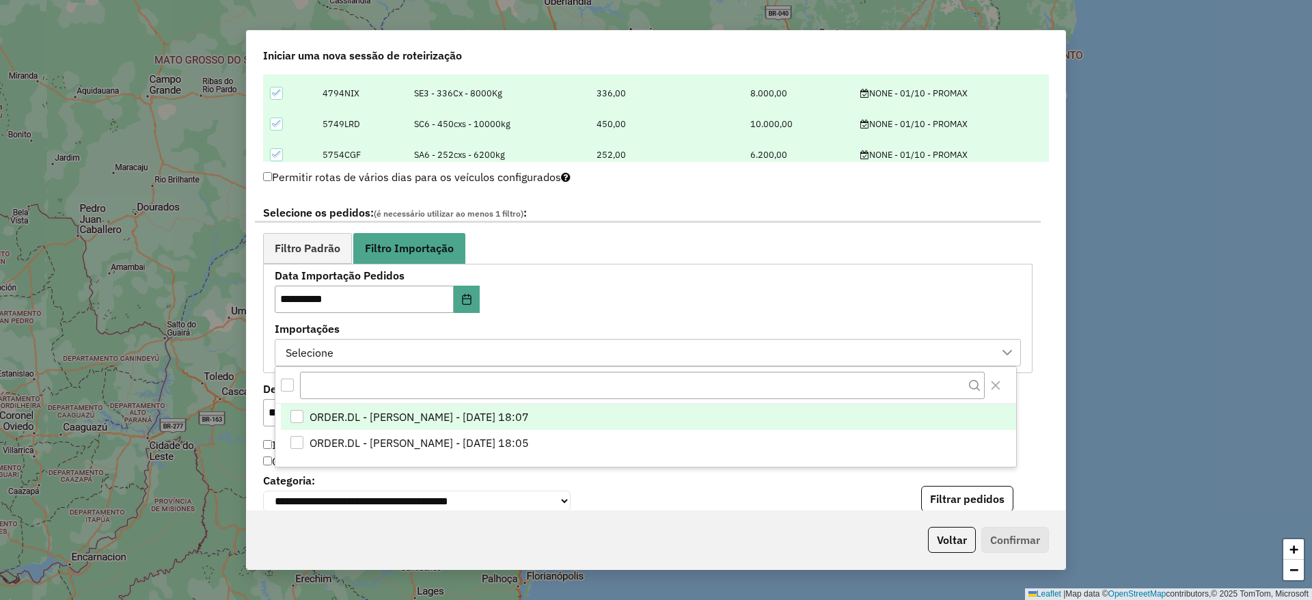
click at [447, 411] on span "ORDER.DL - MIRIA ANDRADE THEODORO - 30/09/2025 18:07" at bounding box center [418, 417] width 219 height 16
click at [311, 244] on span "Filtro Padrão" at bounding box center [308, 248] width 66 height 11
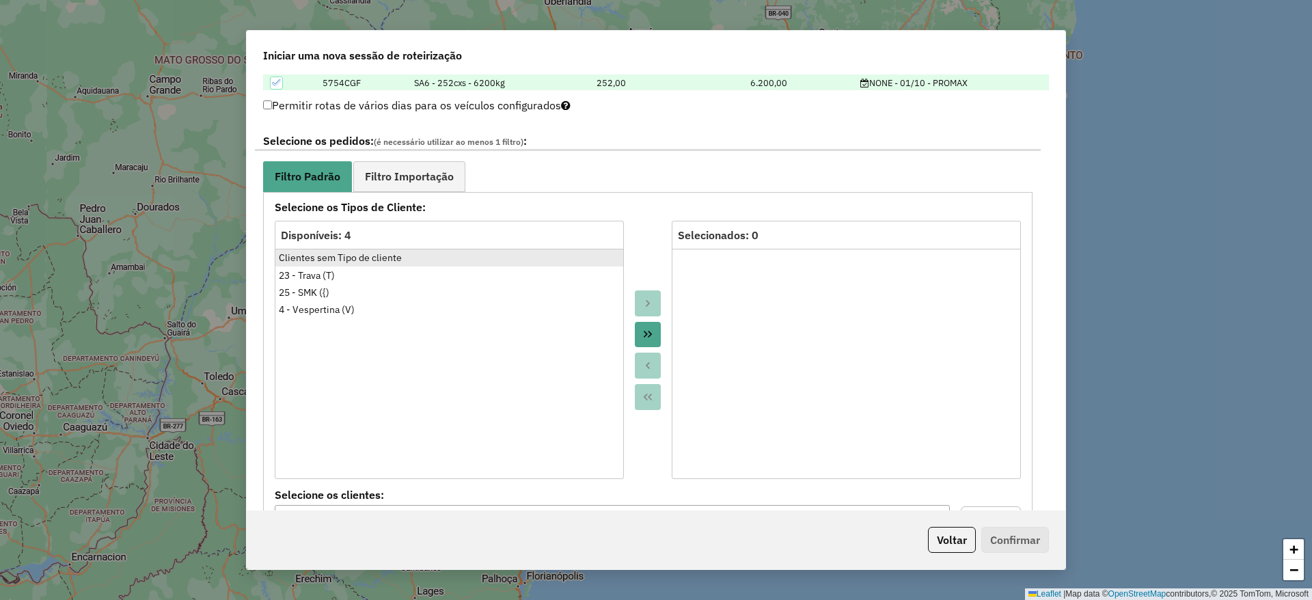
scroll to position [717, 0]
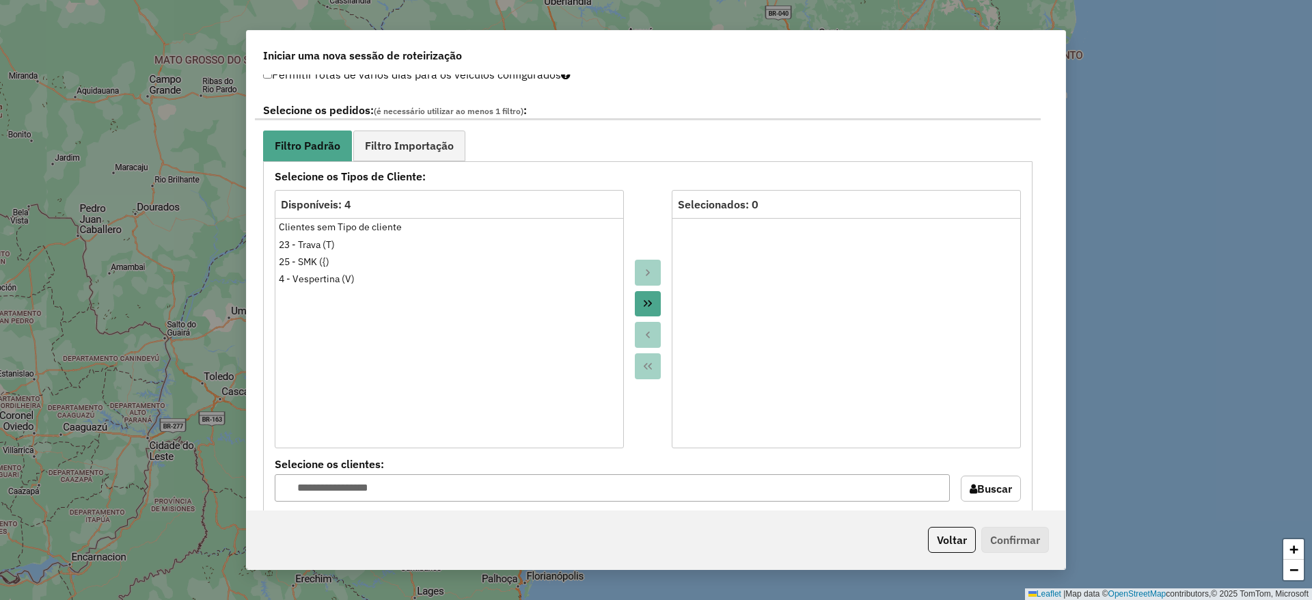
click at [646, 290] on div at bounding box center [648, 319] width 48 height 258
click at [647, 309] on button "Move All to Target" at bounding box center [648, 304] width 26 height 26
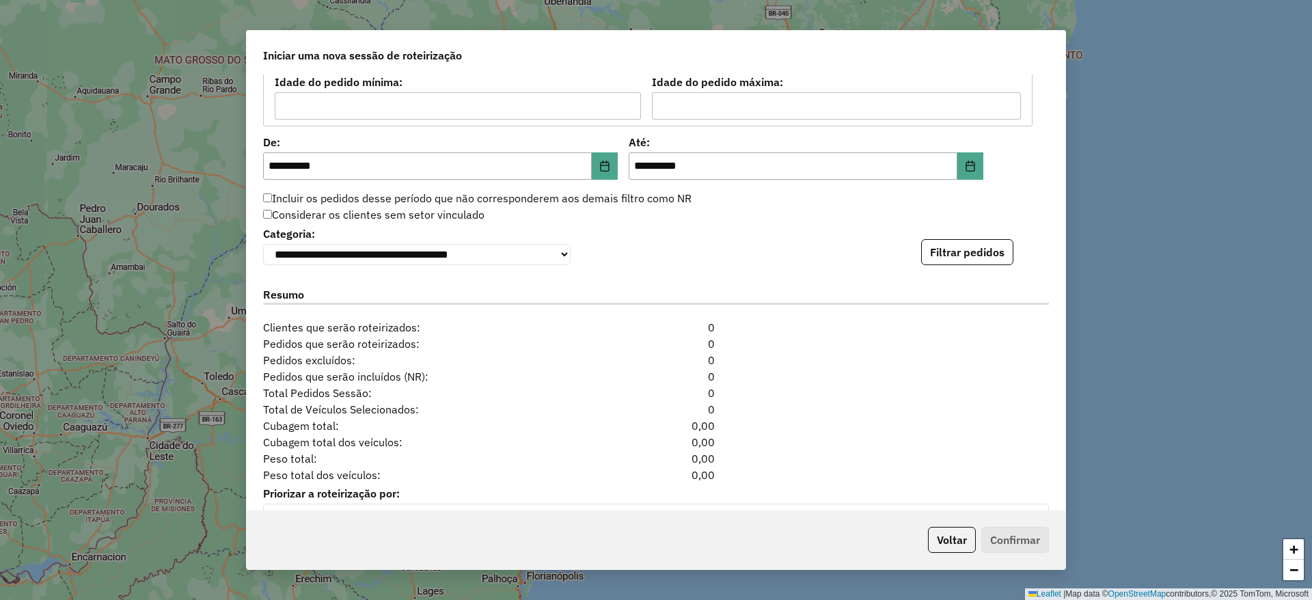
scroll to position [1327, 0]
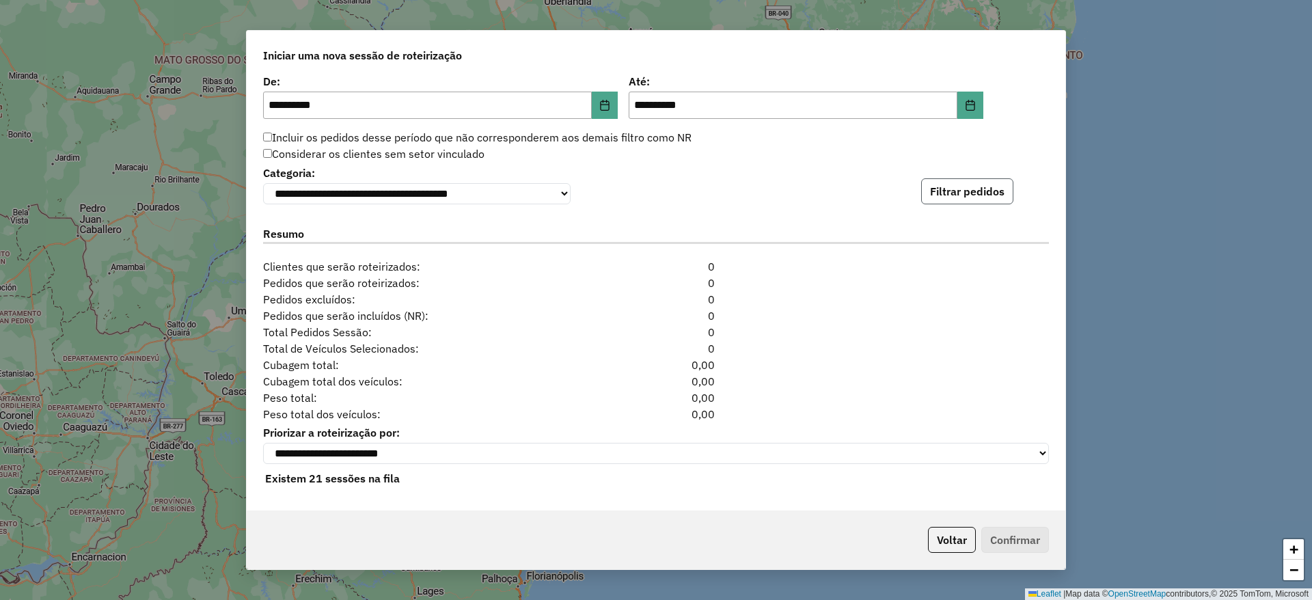
click at [937, 191] on button "Filtrar pedidos" at bounding box center [967, 191] width 92 height 26
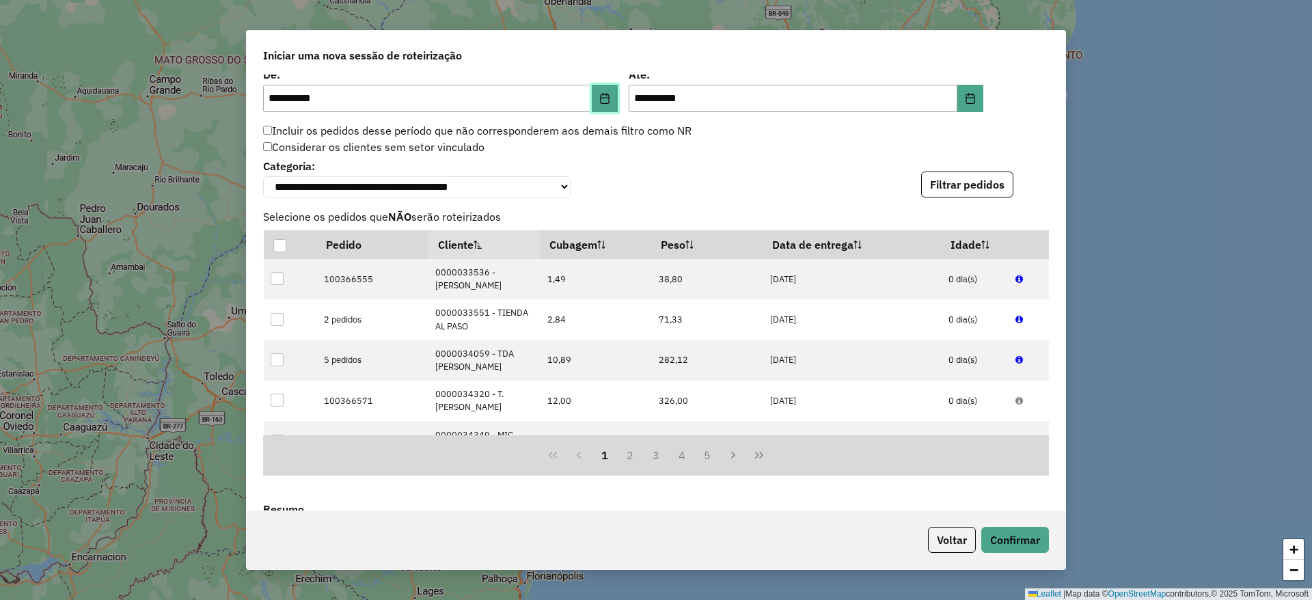
click at [601, 98] on icon "Choose Date" at bounding box center [604, 98] width 9 height 11
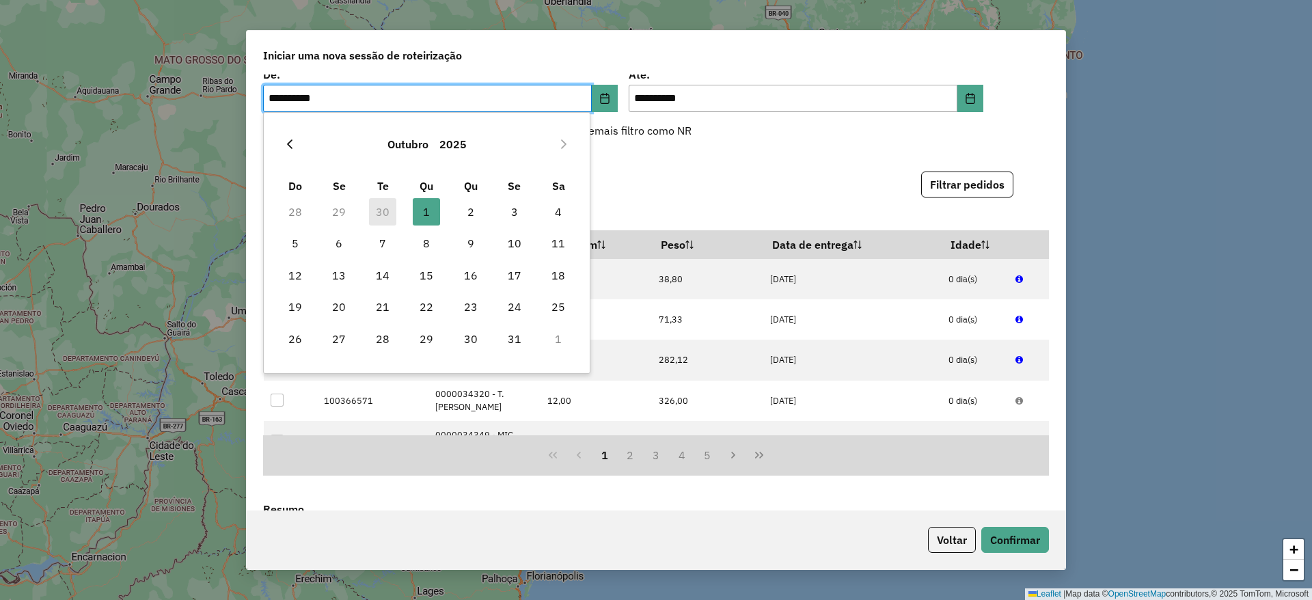
click at [294, 139] on icon "Previous Month" at bounding box center [289, 144] width 11 height 11
click at [377, 338] on span "30" at bounding box center [382, 338] width 27 height 27
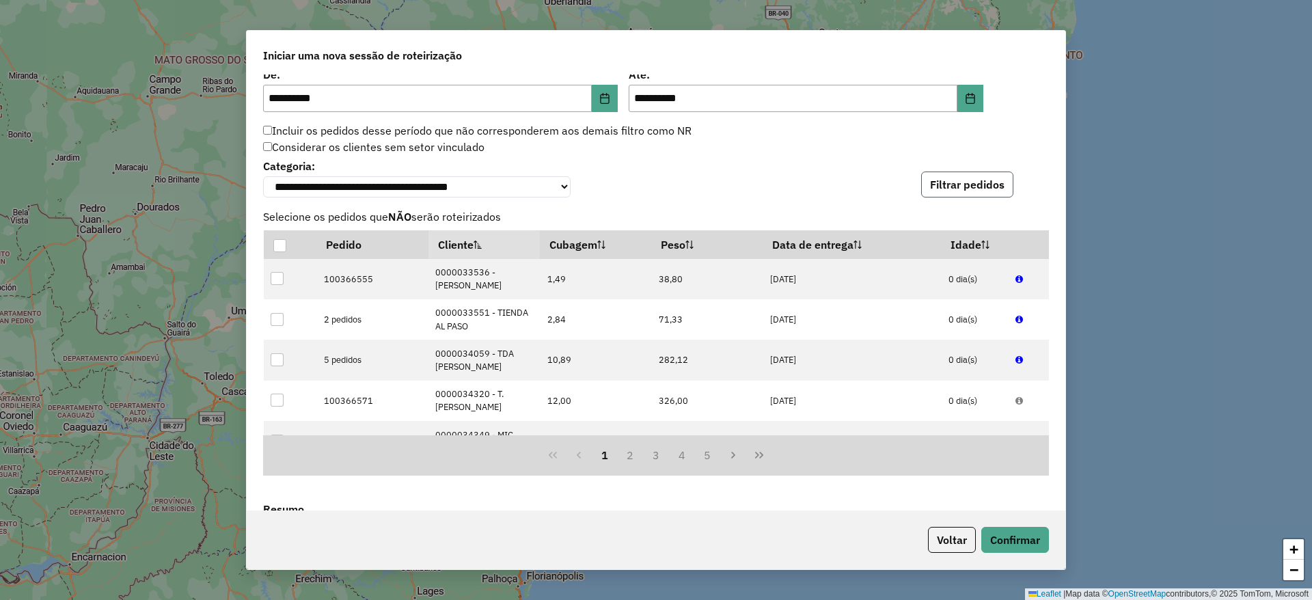
click at [960, 194] on button "Filtrar pedidos" at bounding box center [967, 184] width 92 height 26
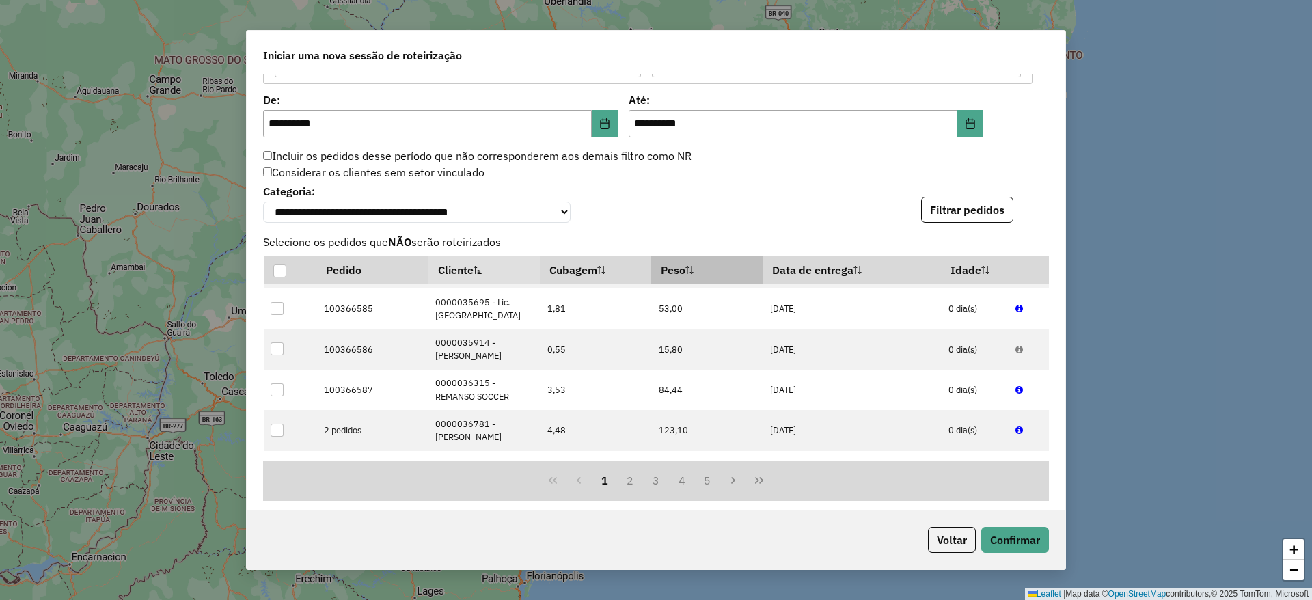
scroll to position [512, 0]
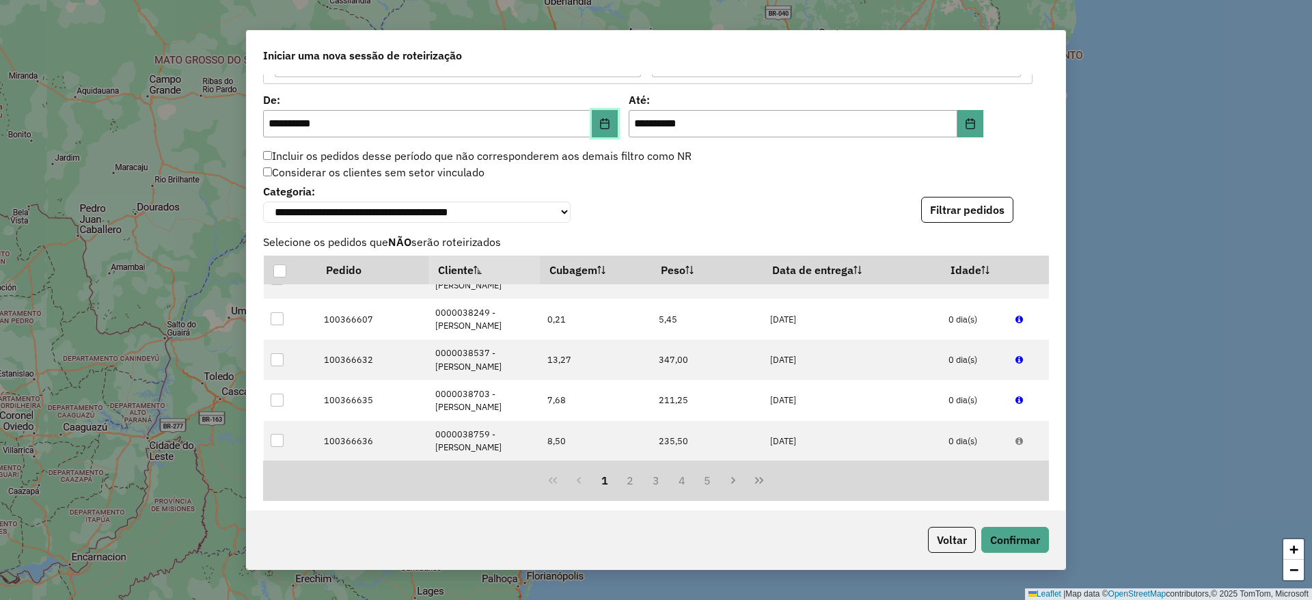
click at [605, 126] on icon "Choose Date" at bounding box center [604, 123] width 11 height 11
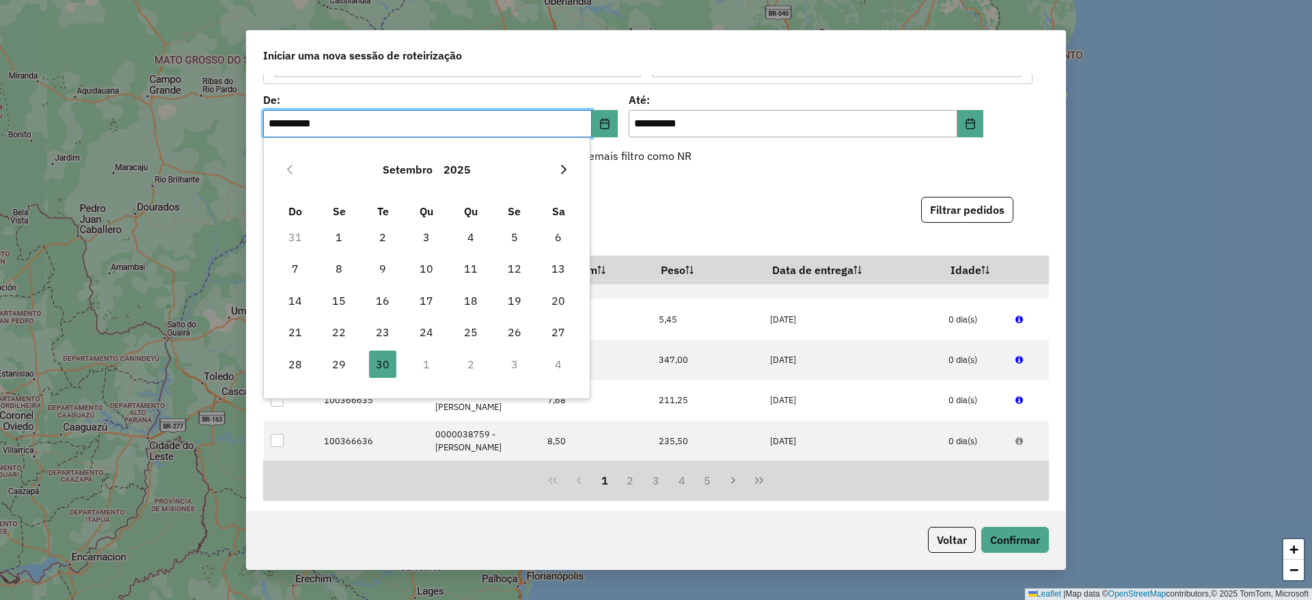
click at [561, 171] on icon "Next Month" at bounding box center [563, 169] width 11 height 11
click at [428, 232] on span "1" at bounding box center [426, 236] width 27 height 27
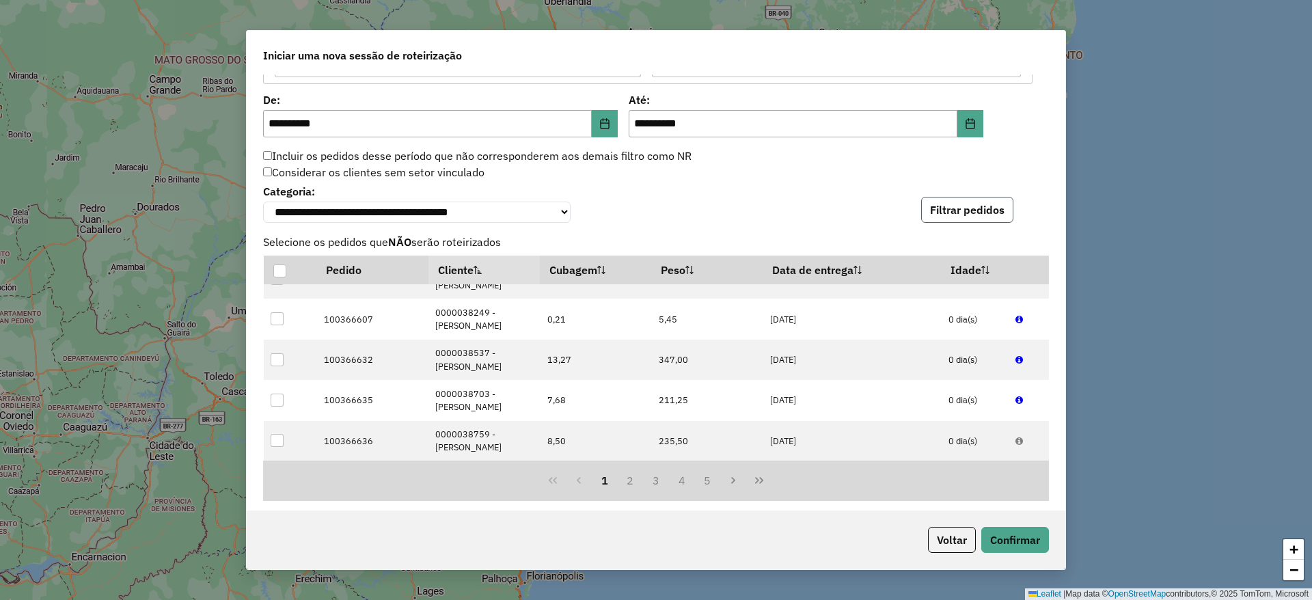
click at [939, 202] on button "Filtrar pedidos" at bounding box center [967, 210] width 92 height 26
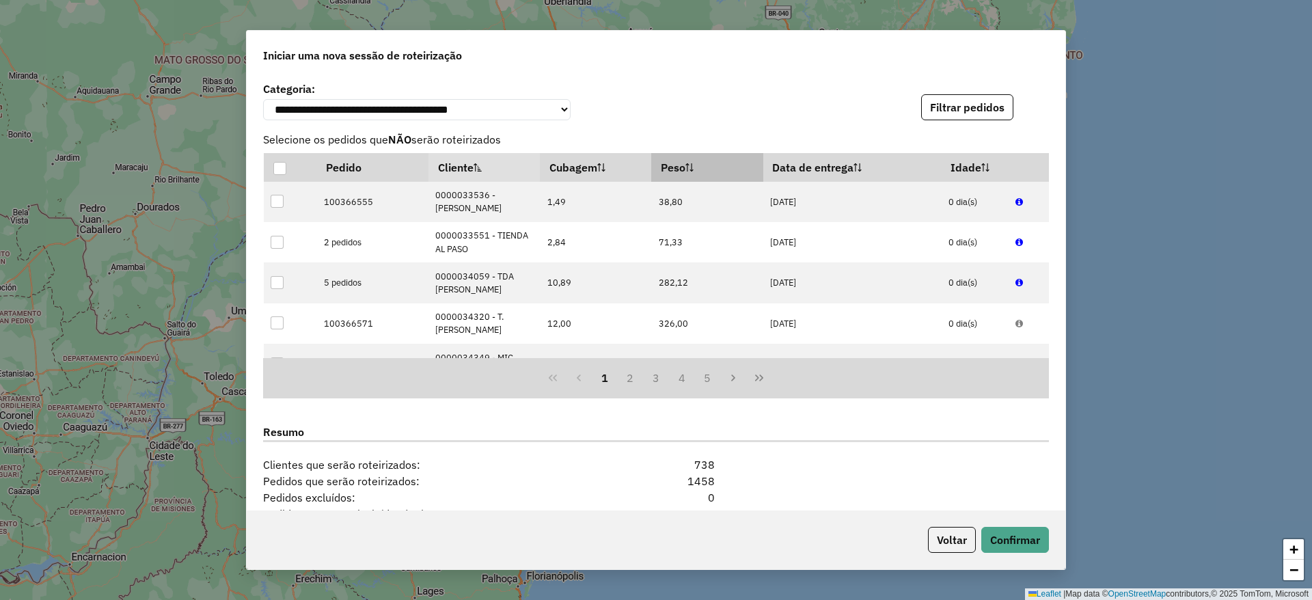
scroll to position [1301, 0]
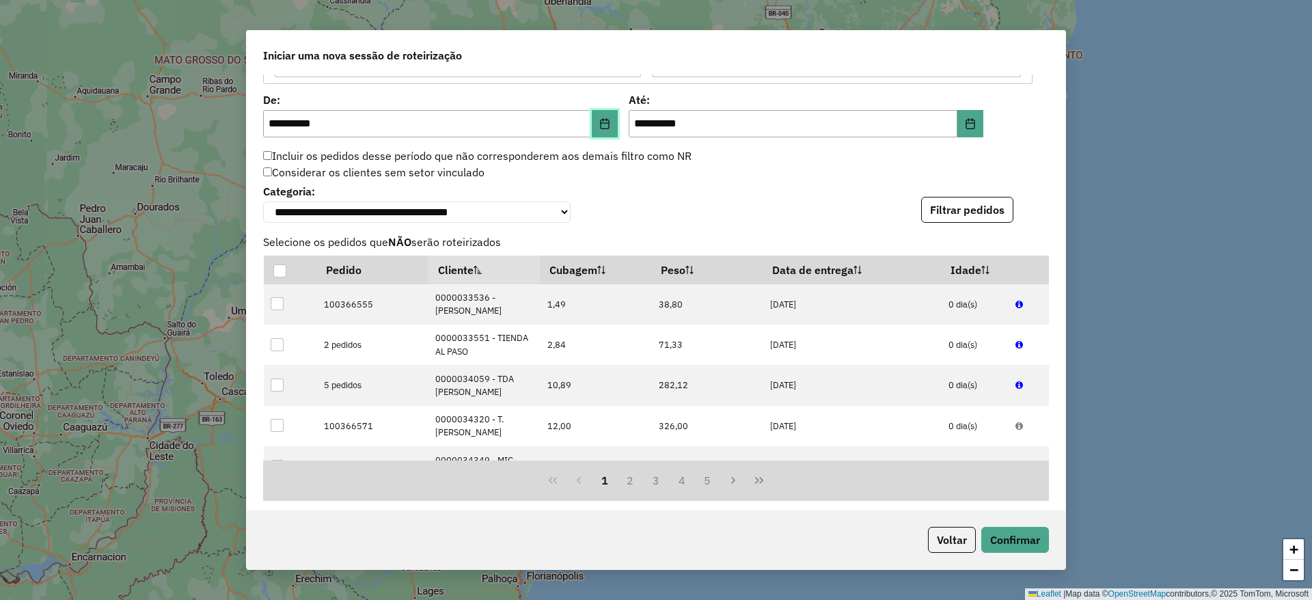
click at [606, 122] on icon "Choose Date" at bounding box center [604, 123] width 11 height 11
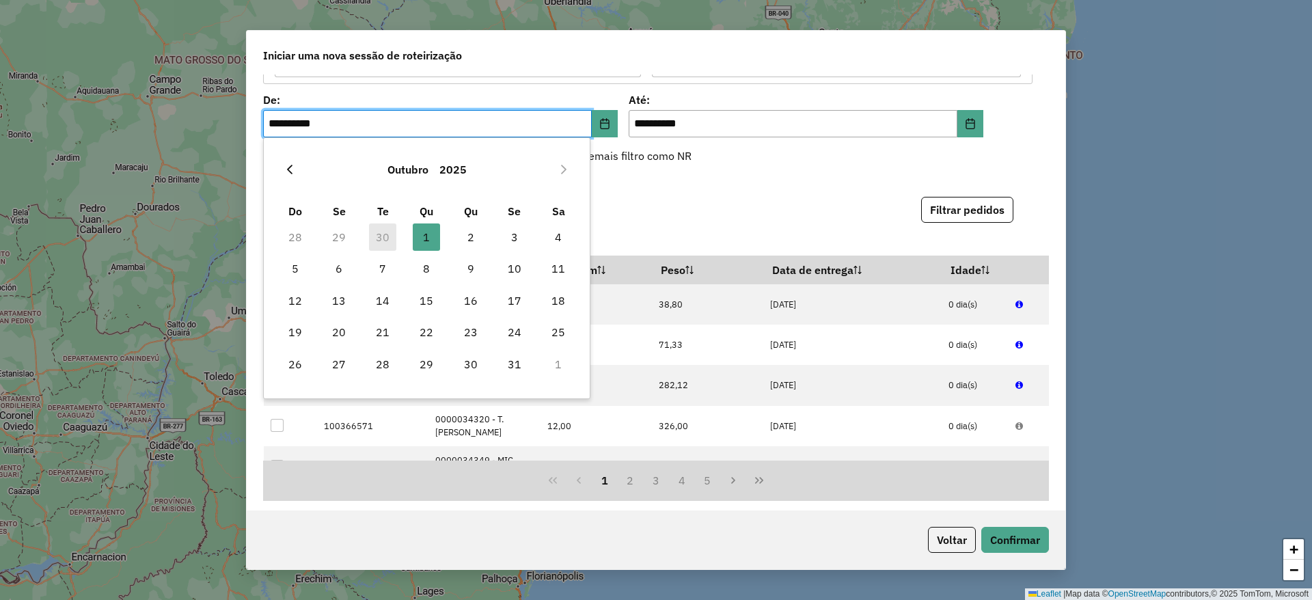
click at [286, 162] on button "Previous Month" at bounding box center [290, 169] width 22 height 22
click at [381, 357] on span "30" at bounding box center [382, 363] width 27 height 27
type input "**********"
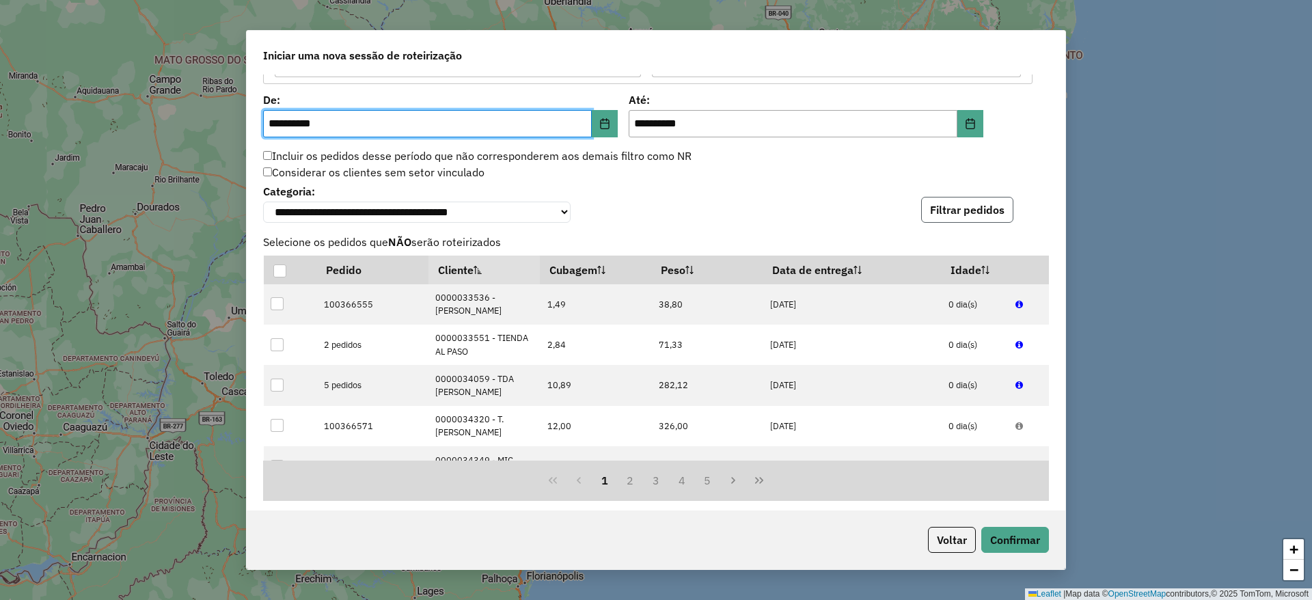
click at [991, 218] on button "Filtrar pedidos" at bounding box center [967, 210] width 92 height 26
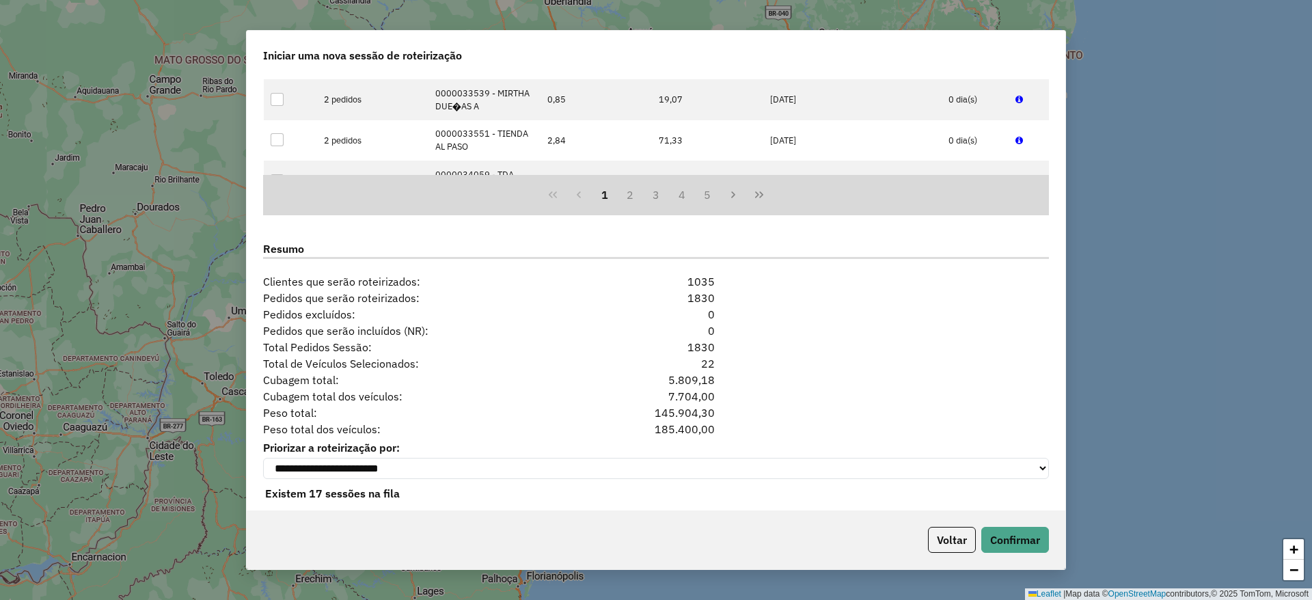
scroll to position [1609, 0]
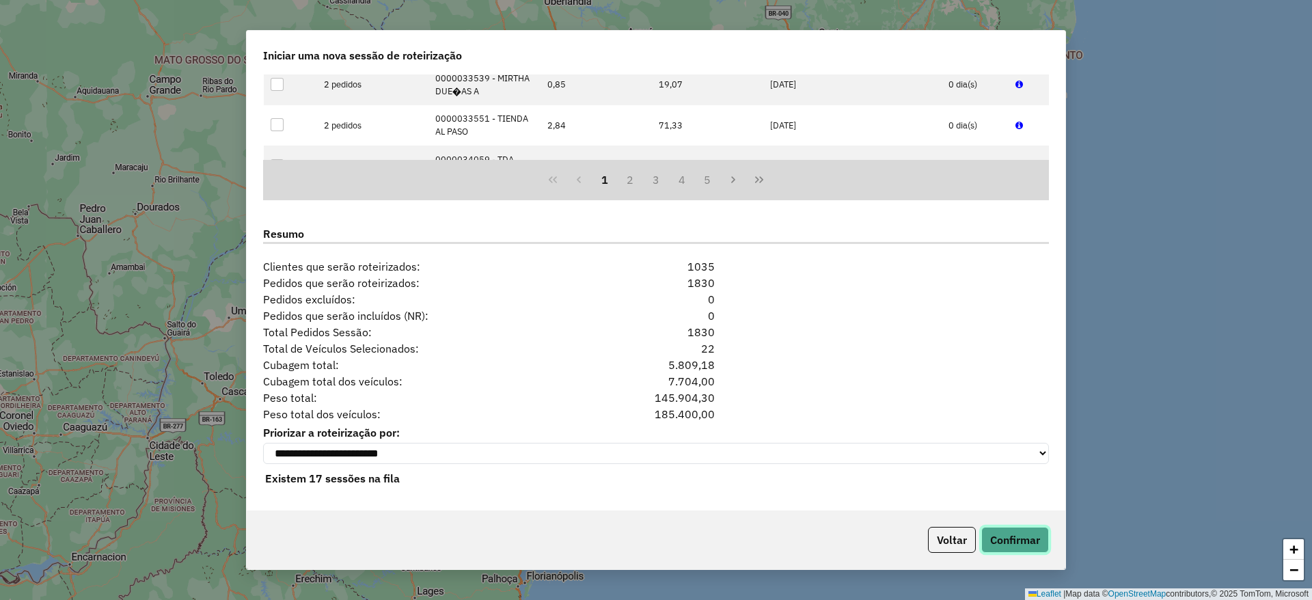
click at [1013, 540] on button "Confirmar" at bounding box center [1015, 540] width 68 height 26
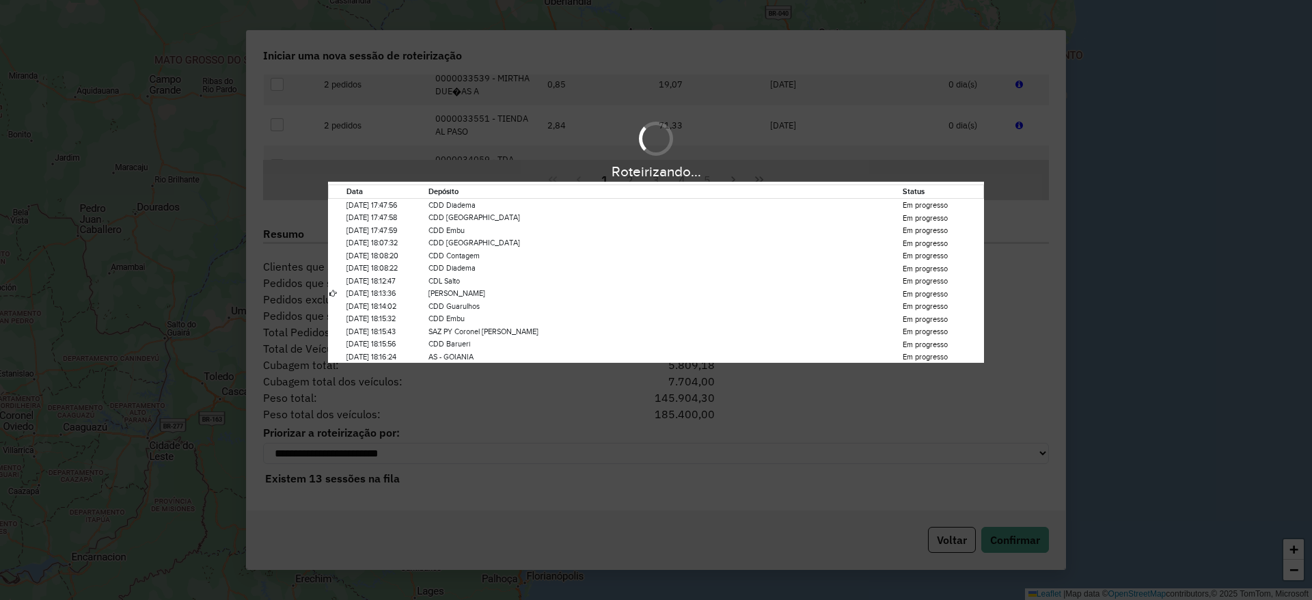
scroll to position [0, 0]
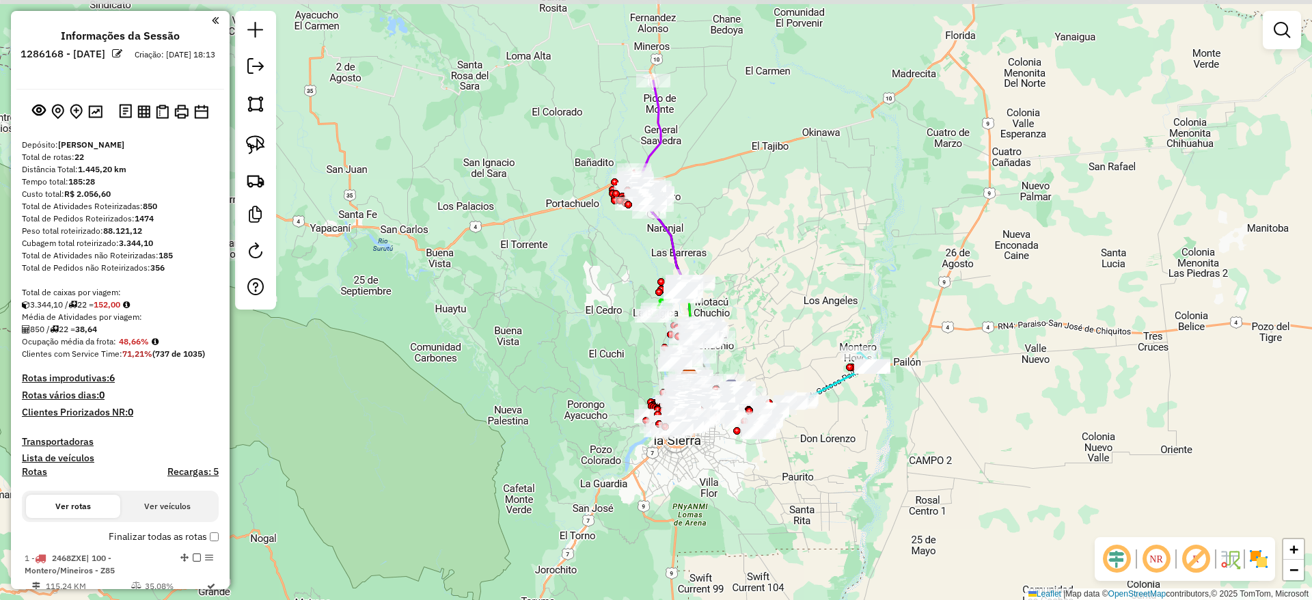
drag, startPoint x: 709, startPoint y: 151, endPoint x: 743, endPoint y: 228, distance: 84.4
click at [743, 228] on div "Janela de atendimento Grade de atendimento Capacidade Transportadoras Veículos …" at bounding box center [656, 300] width 1312 height 600
click at [1282, 30] on em at bounding box center [1281, 30] width 16 height 16
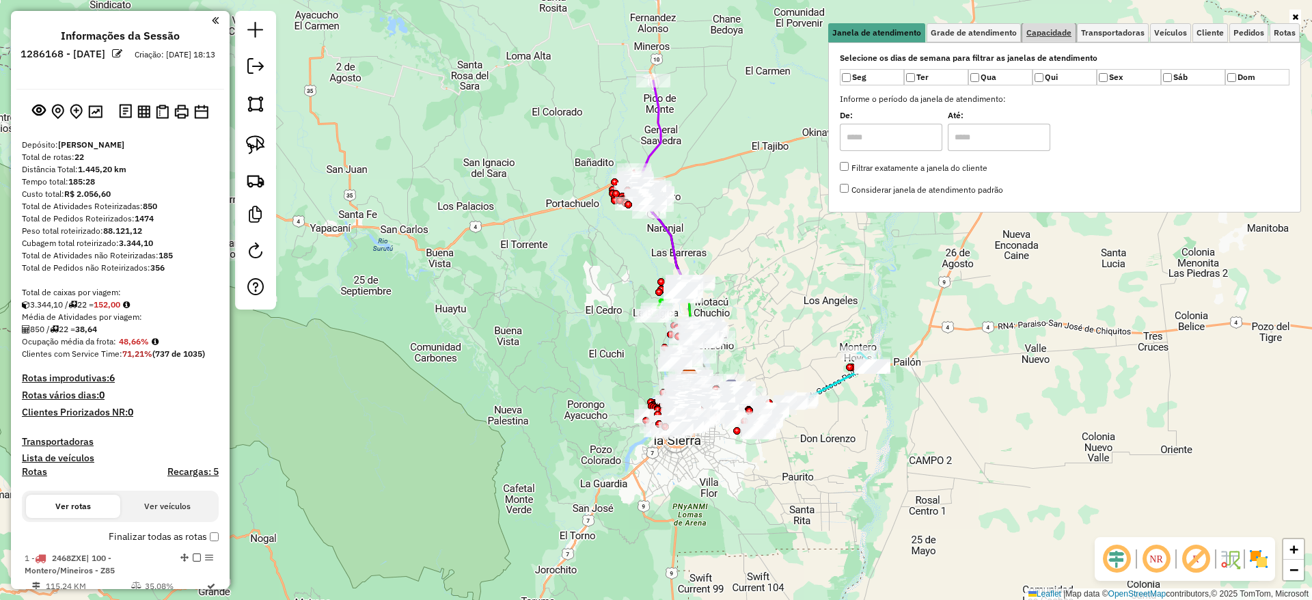
click at [1046, 33] on span "Capacidade" at bounding box center [1048, 33] width 45 height 8
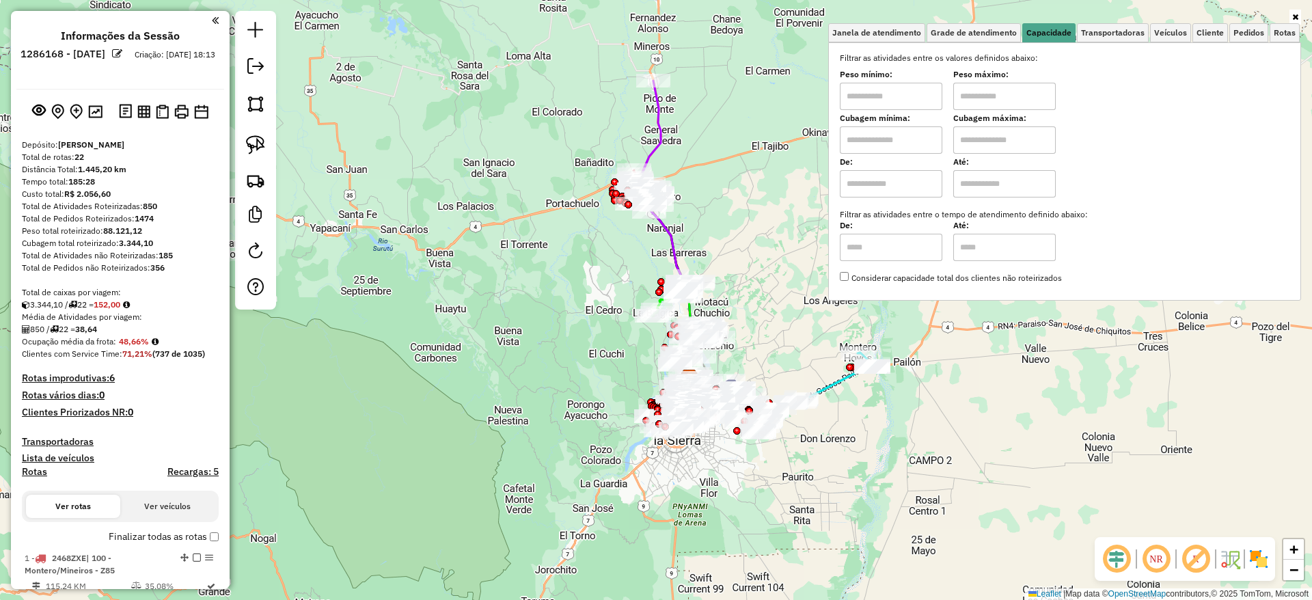
click at [915, 186] on input "text" at bounding box center [891, 183] width 102 height 27
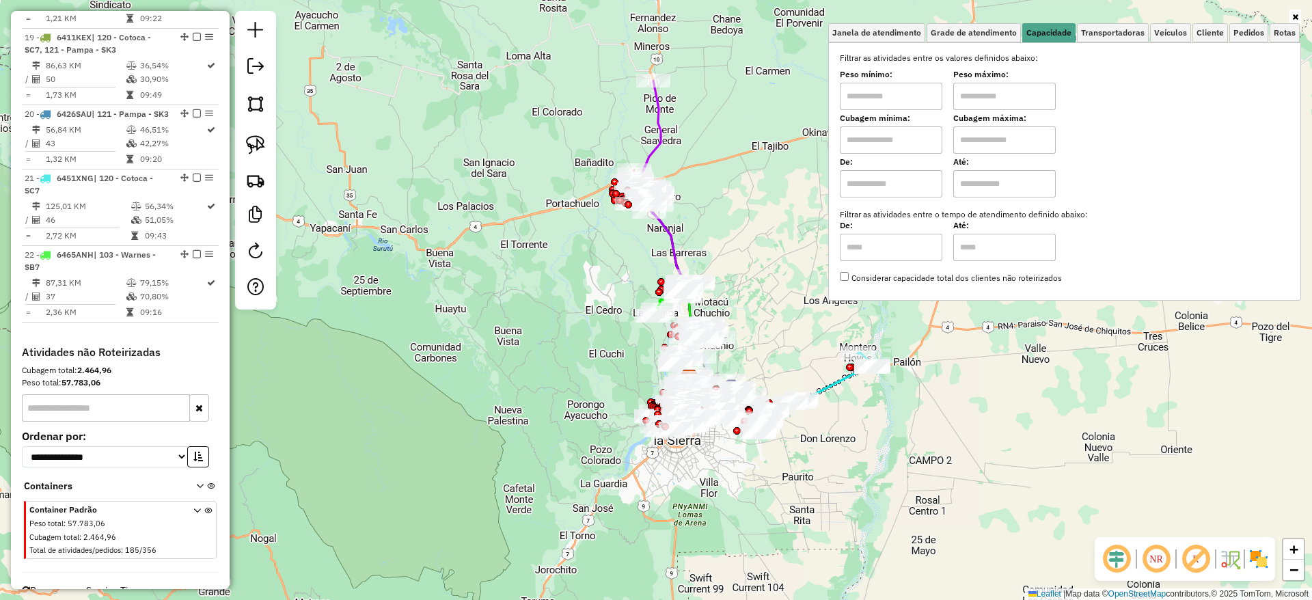
scroll to position [1950, 0]
click at [102, 581] on span "Reprocessar Service Time" at bounding box center [82, 587] width 120 height 12
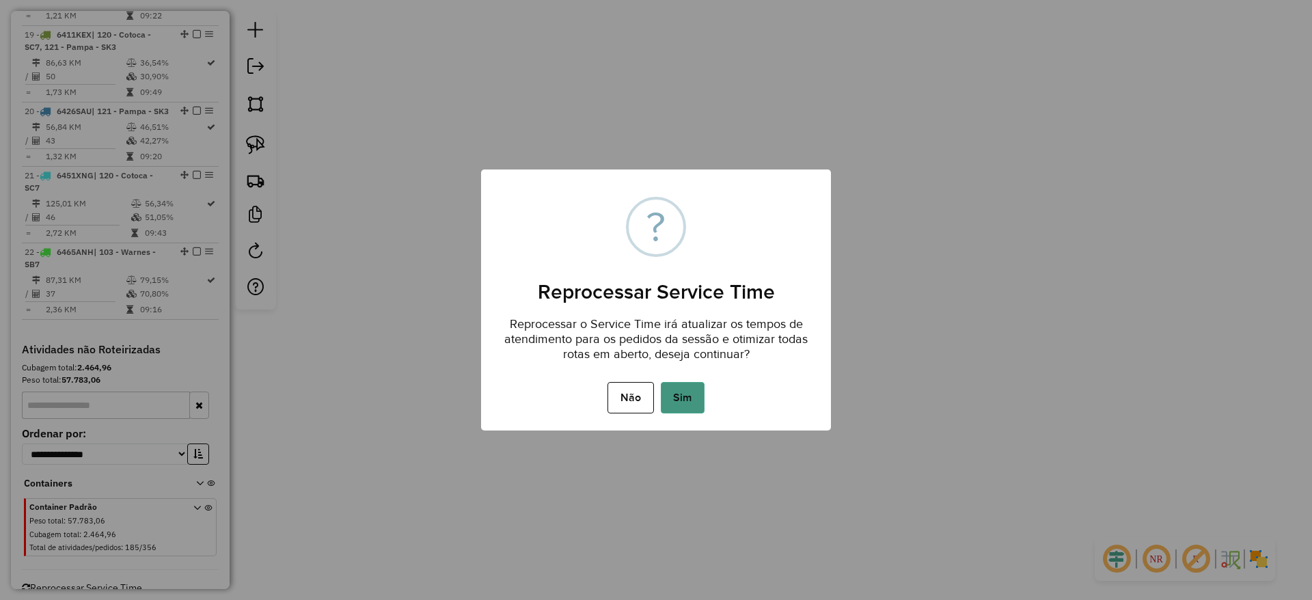
click at [682, 388] on button "Sim" at bounding box center [683, 397] width 44 height 31
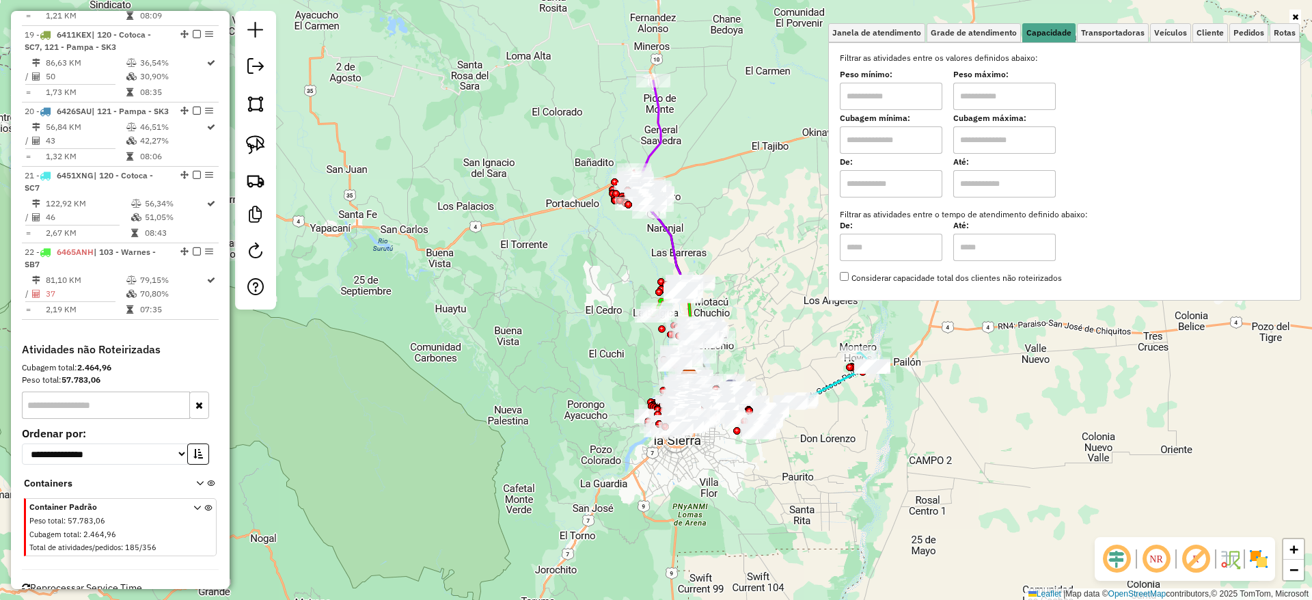
click at [542, 130] on div "Janela de atendimento Grade de atendimento Capacidade Transportadoras Veículos …" at bounding box center [656, 300] width 1312 height 600
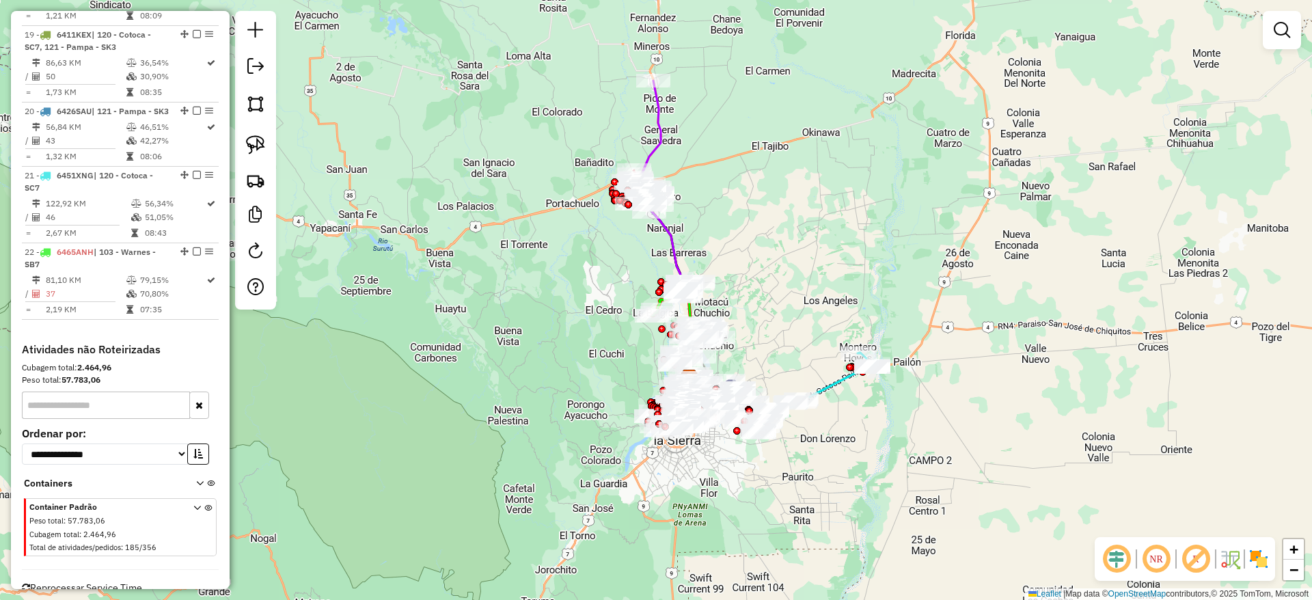
click at [647, 146] on icon at bounding box center [650, 137] width 22 height 112
select select "**********"
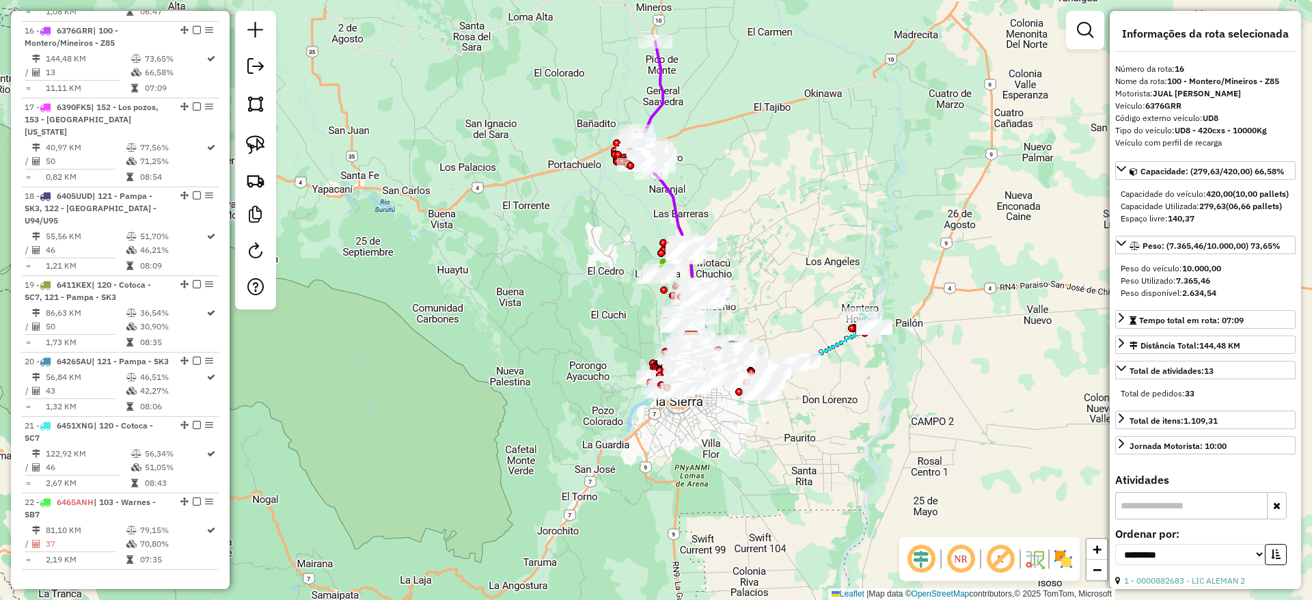
scroll to position [1686, 0]
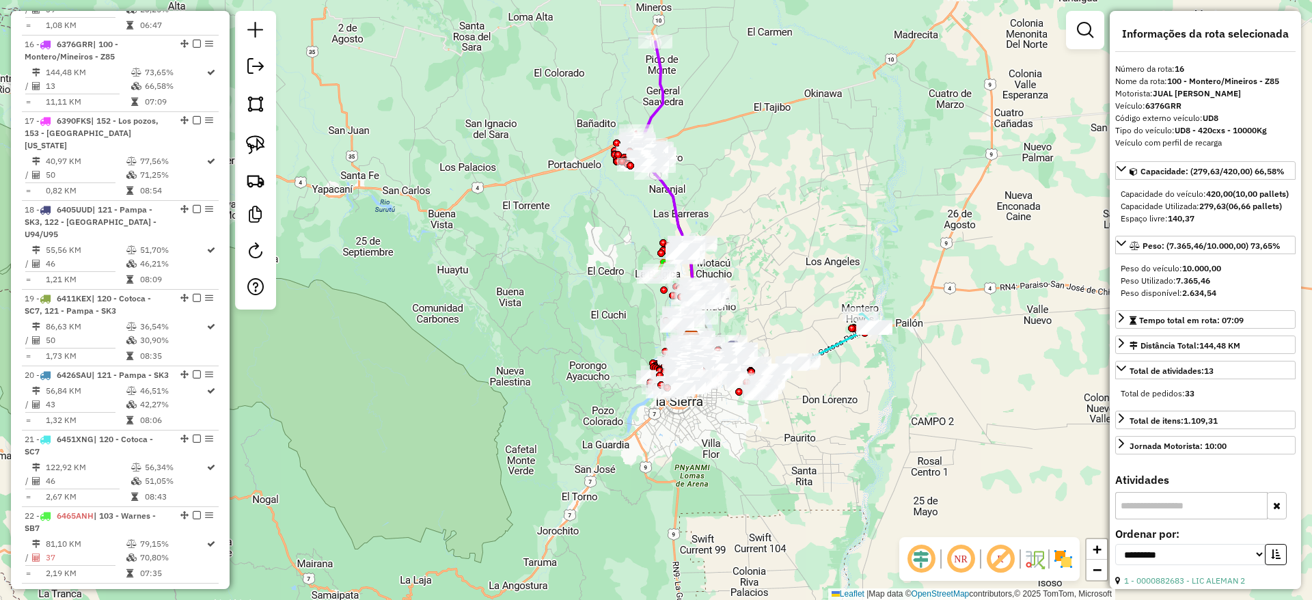
drag, startPoint x: 650, startPoint y: 146, endPoint x: 1023, endPoint y: 438, distance: 473.5
click at [652, 99] on icon at bounding box center [652, 98] width 22 height 112
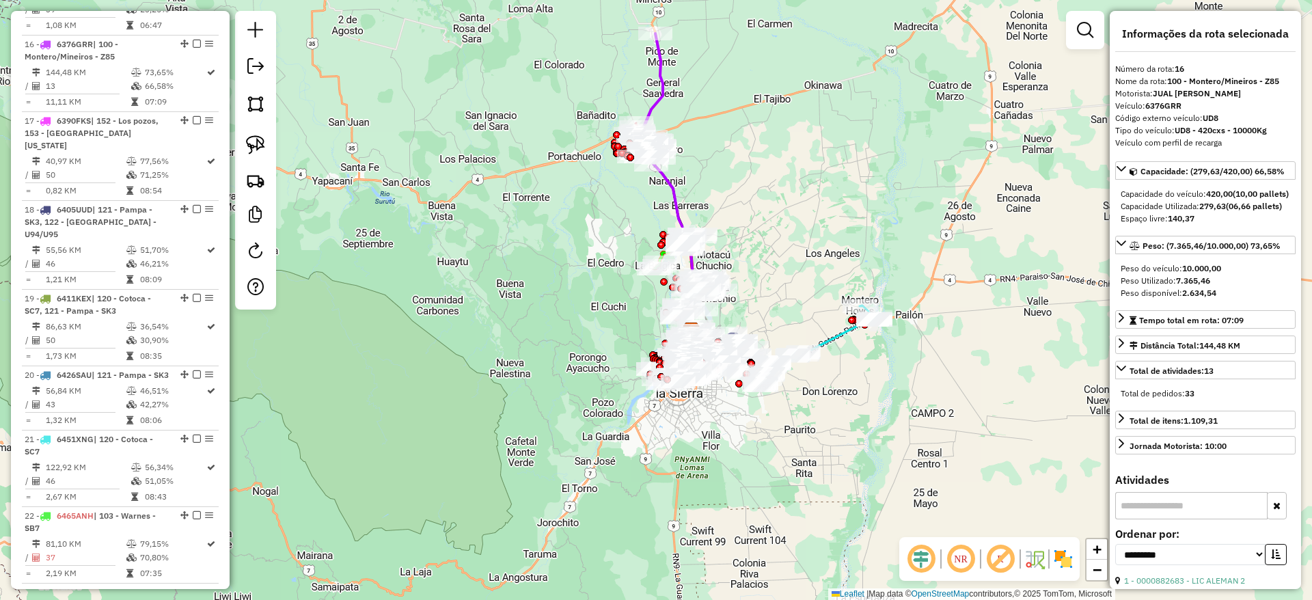
click at [1064, 555] on img at bounding box center [1063, 559] width 22 height 22
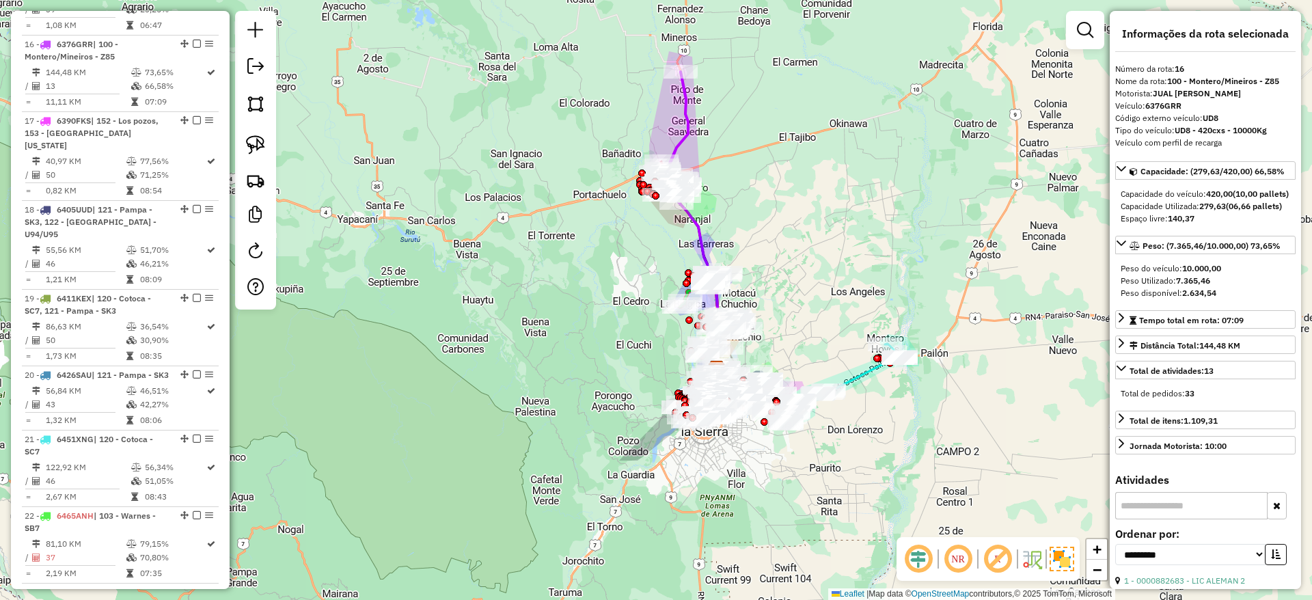
drag, startPoint x: 839, startPoint y: 266, endPoint x: 864, endPoint y: 305, distance: 47.0
click at [864, 305] on div "Janela de atendimento Grade de atendimento Capacidade Transportadoras Veículos …" at bounding box center [656, 300] width 1312 height 600
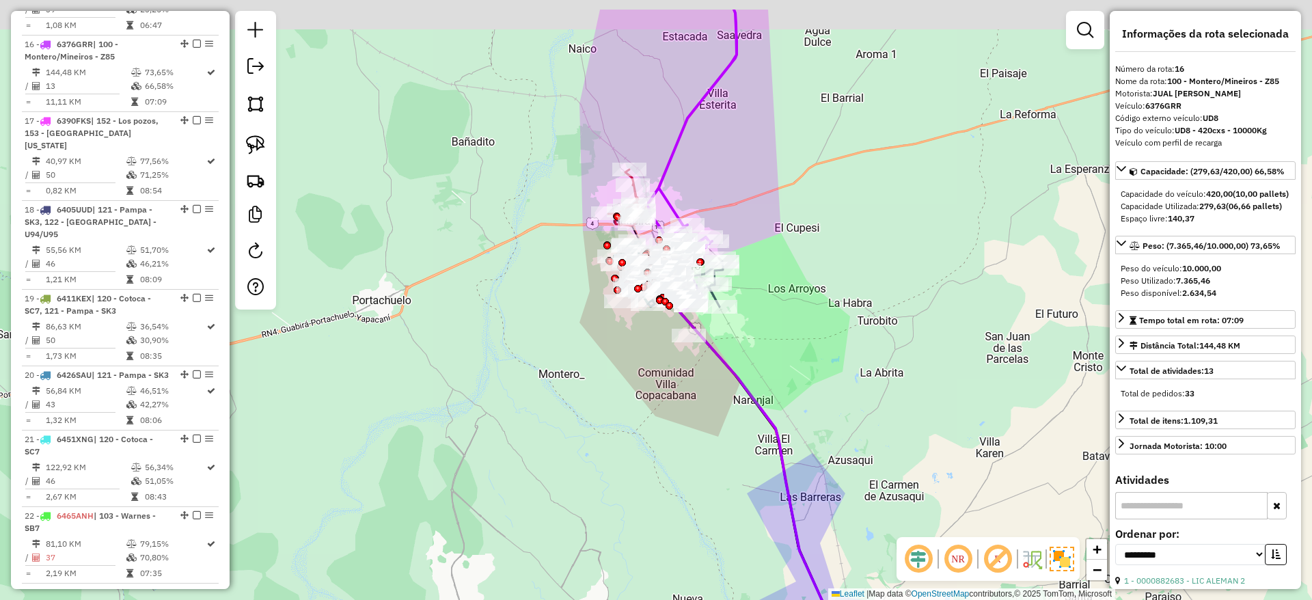
drag, startPoint x: 785, startPoint y: 199, endPoint x: 798, endPoint y: 227, distance: 30.3
click at [844, 273] on div "Janela de atendimento Grade de atendimento Capacidade Transportadoras Veículos …" at bounding box center [656, 300] width 1312 height 600
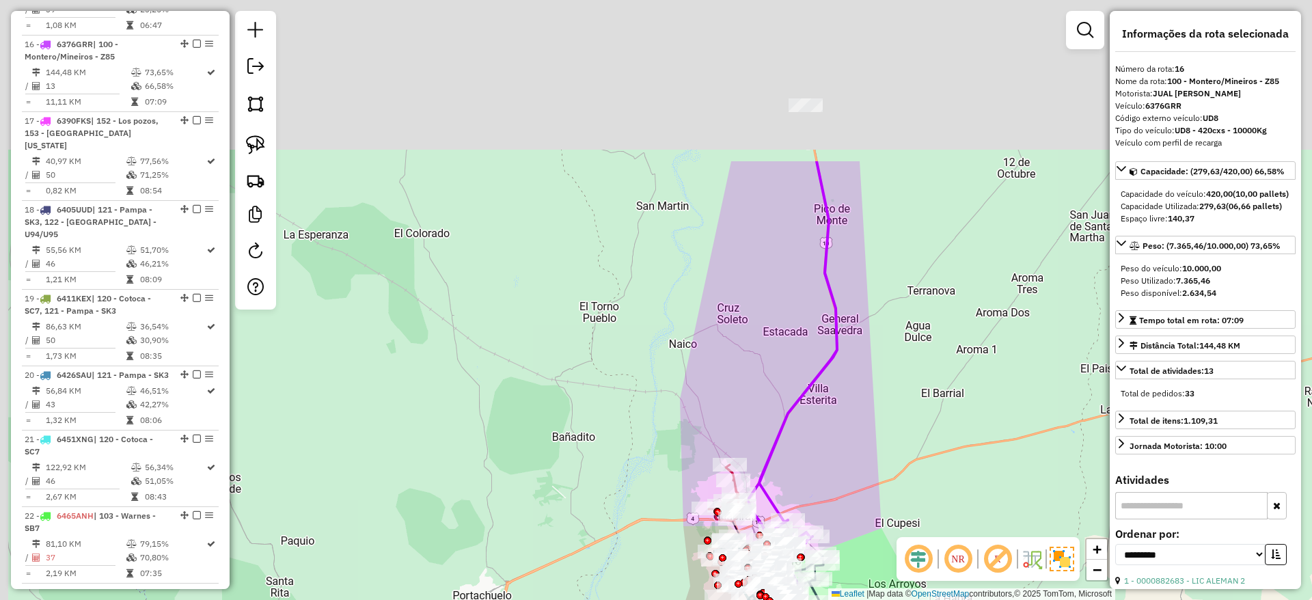
drag, startPoint x: 715, startPoint y: 147, endPoint x: 752, endPoint y: 288, distance: 146.3
click at [756, 368] on div "Janela de atendimento Grade de atendimento Capacidade Transportadoras Veículos …" at bounding box center [656, 300] width 1312 height 600
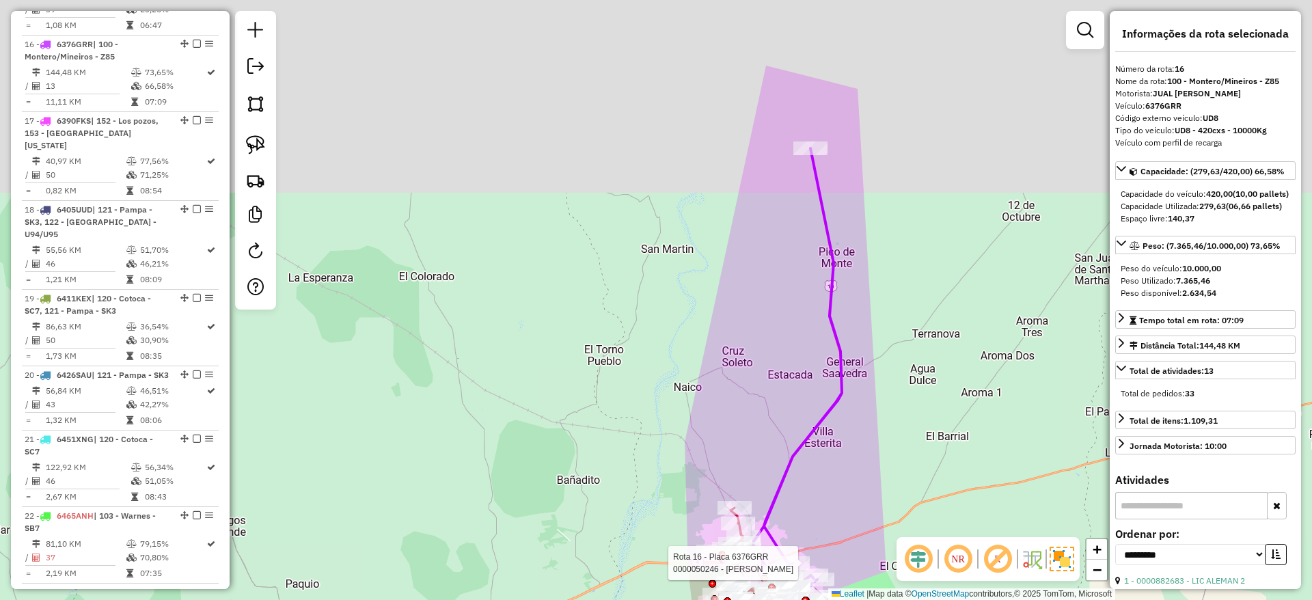
drag, startPoint x: 781, startPoint y: 222, endPoint x: 789, endPoint y: 172, distance: 50.4
click at [781, 221] on div "Rota 16 - Placa 6376GRR 0000050246 - TIENDA JANET Janela de atendimento Grade d…" at bounding box center [656, 300] width 1312 height 600
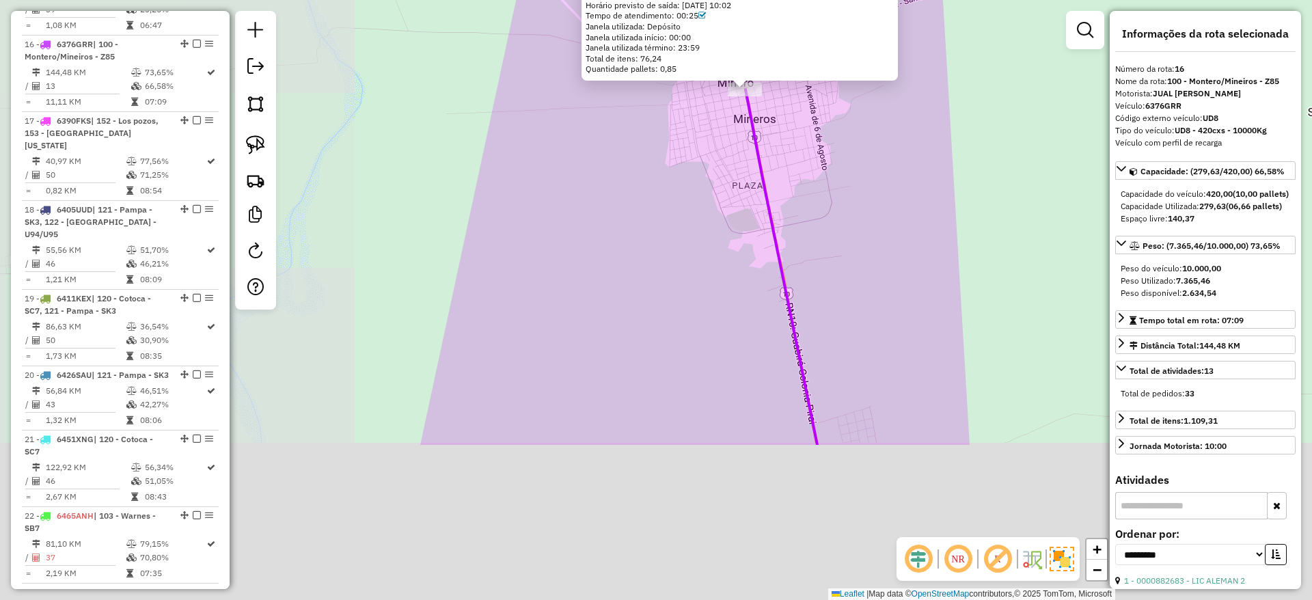
drag, startPoint x: 684, startPoint y: 363, endPoint x: 662, endPoint y: -43, distance: 406.4
click at [662, 0] on html "Aguarde... Pop-up bloqueado! Seu navegador bloqueou automáticamente a abertura …" at bounding box center [656, 300] width 1312 height 600
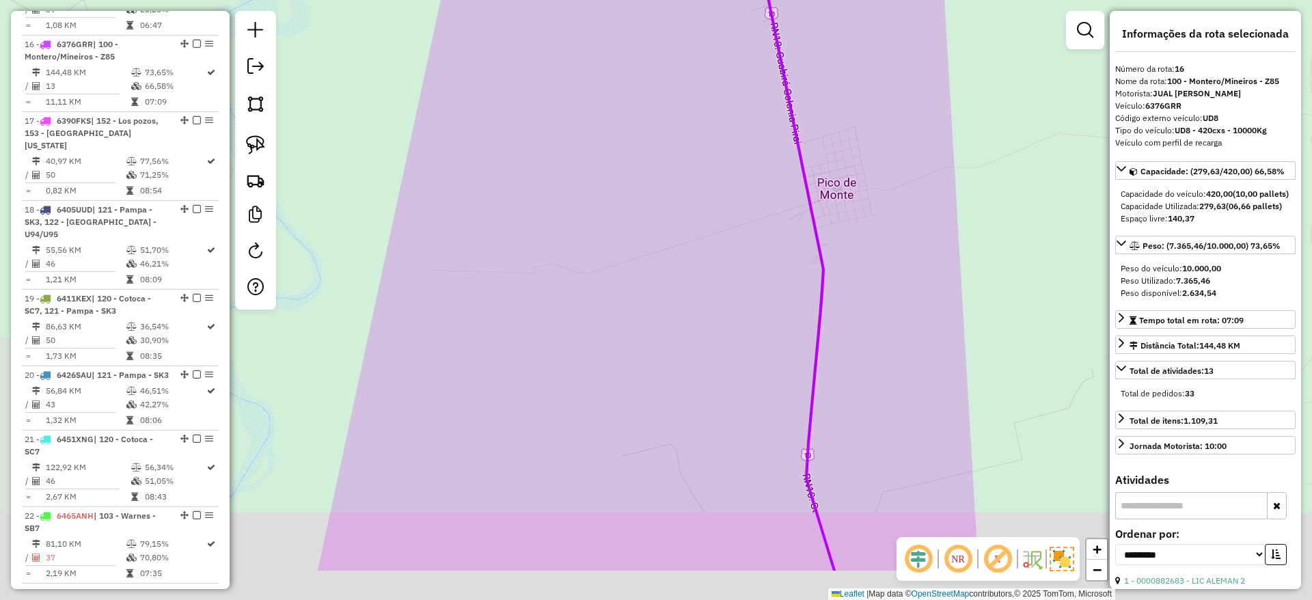
drag, startPoint x: 701, startPoint y: 109, endPoint x: 701, endPoint y: -89, distance: 198.1
click at [701, 0] on html "Aguarde... Pop-up bloqueado! Seu navegador bloqueou automáticamente a abertura …" at bounding box center [656, 300] width 1312 height 600
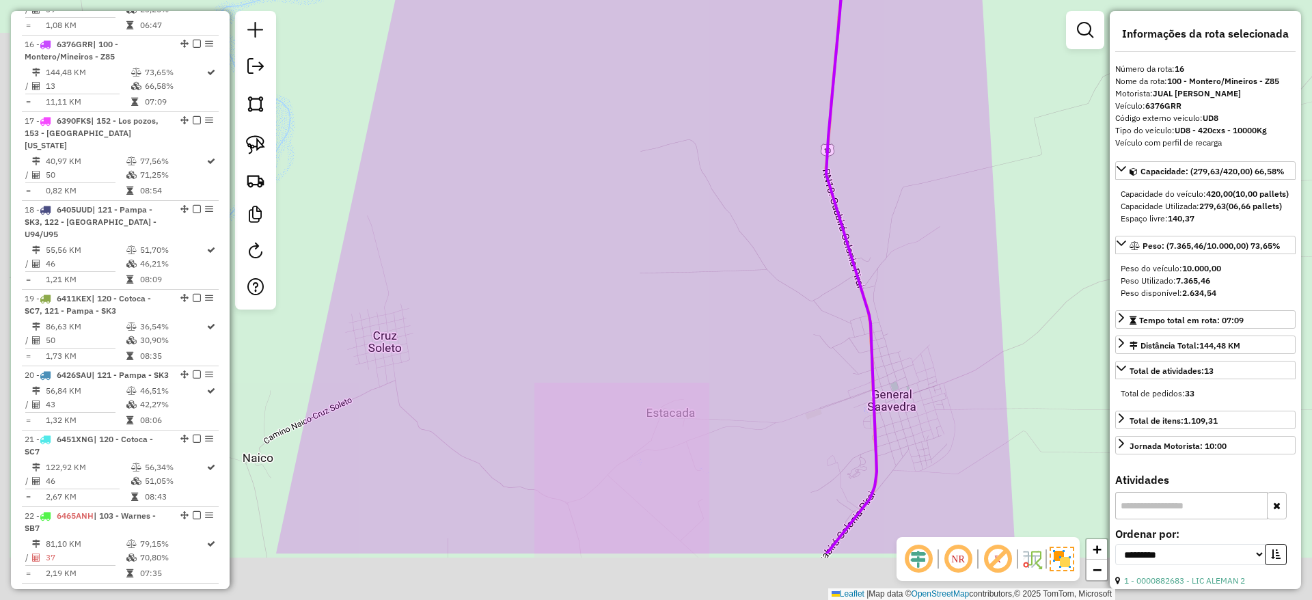
drag, startPoint x: 788, startPoint y: 120, endPoint x: 807, endPoint y: -10, distance: 131.2
click at [807, 0] on html "Aguarde... Pop-up bloqueado! Seu navegador bloqueou automáticamente a abertura …" at bounding box center [656, 300] width 1312 height 600
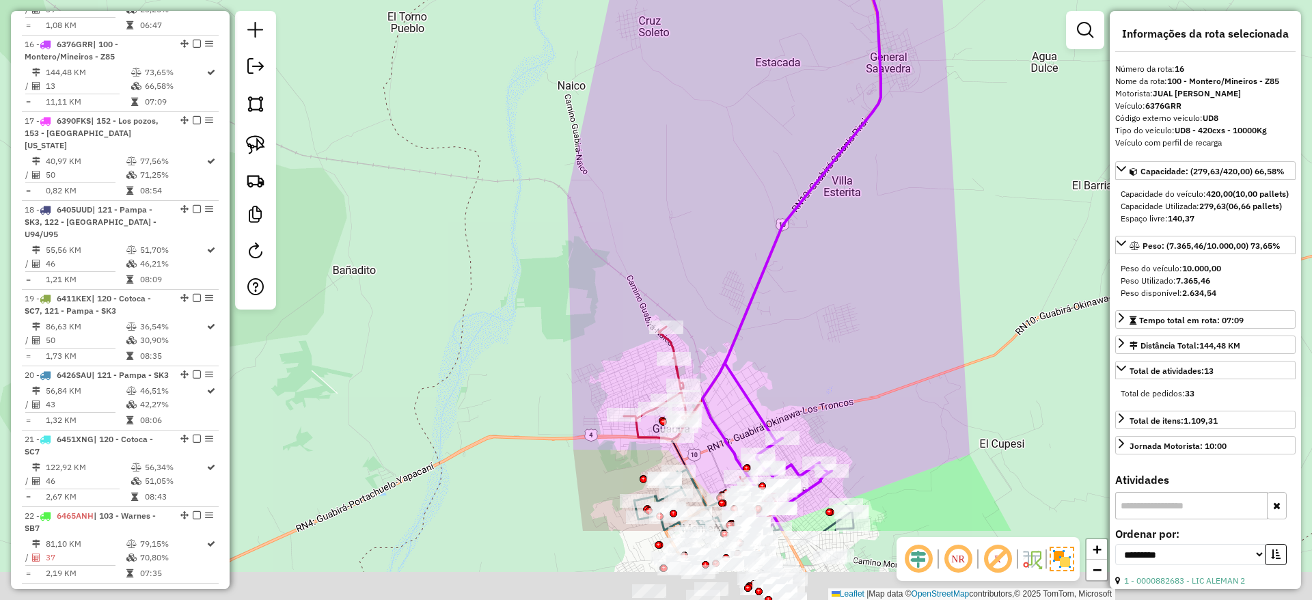
drag, startPoint x: 665, startPoint y: 226, endPoint x: 708, endPoint y: 13, distance: 217.4
click at [708, 13] on div "0000866169 - CERVEYA MINEROS Tipo de cliente: 4 - Vespertina (V) Endereço: AV. …" at bounding box center [656, 300] width 1312 height 600
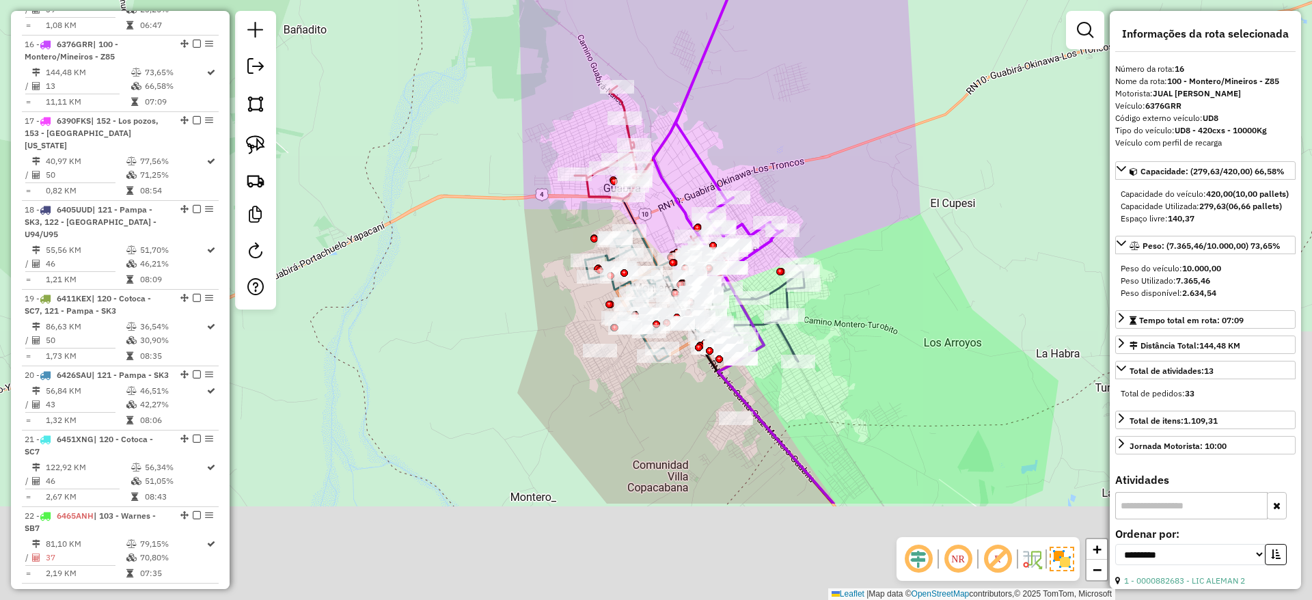
drag, startPoint x: 786, startPoint y: 191, endPoint x: 721, endPoint y: 64, distance: 142.4
click at [723, 57] on div "0000866169 - CERVEYA MINEROS Tipo de cliente: 4 - Vespertina (V) Endereço: AV. …" at bounding box center [656, 300] width 1312 height 600
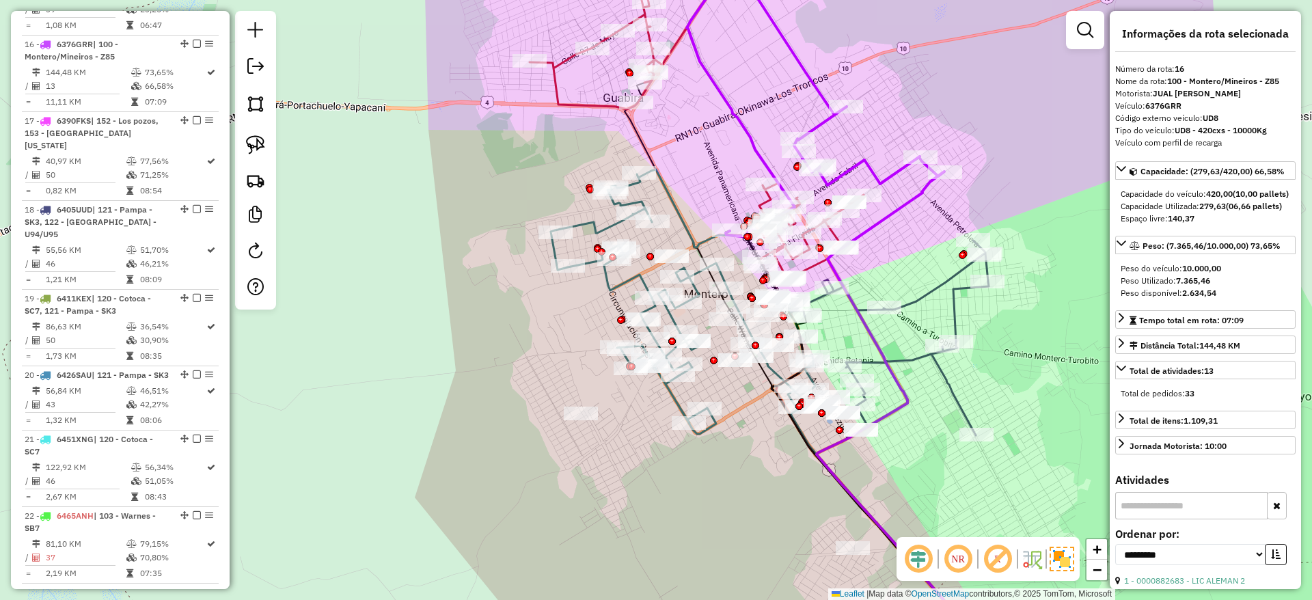
click at [603, 279] on icon at bounding box center [683, 301] width 264 height 264
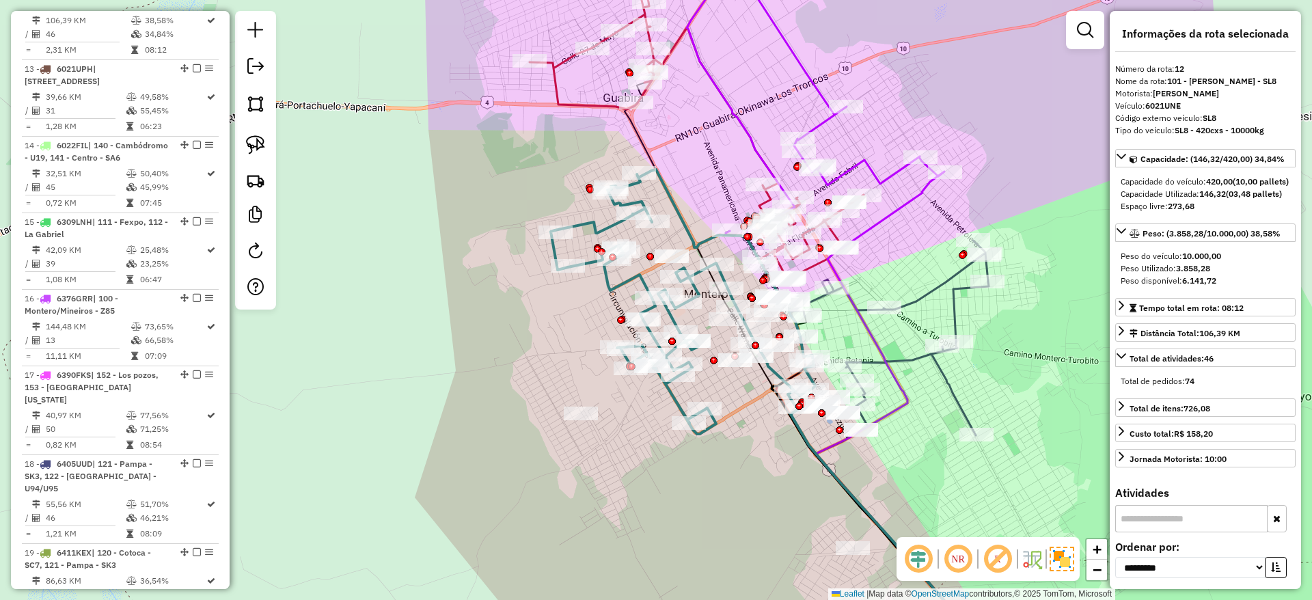
scroll to position [1368, 0]
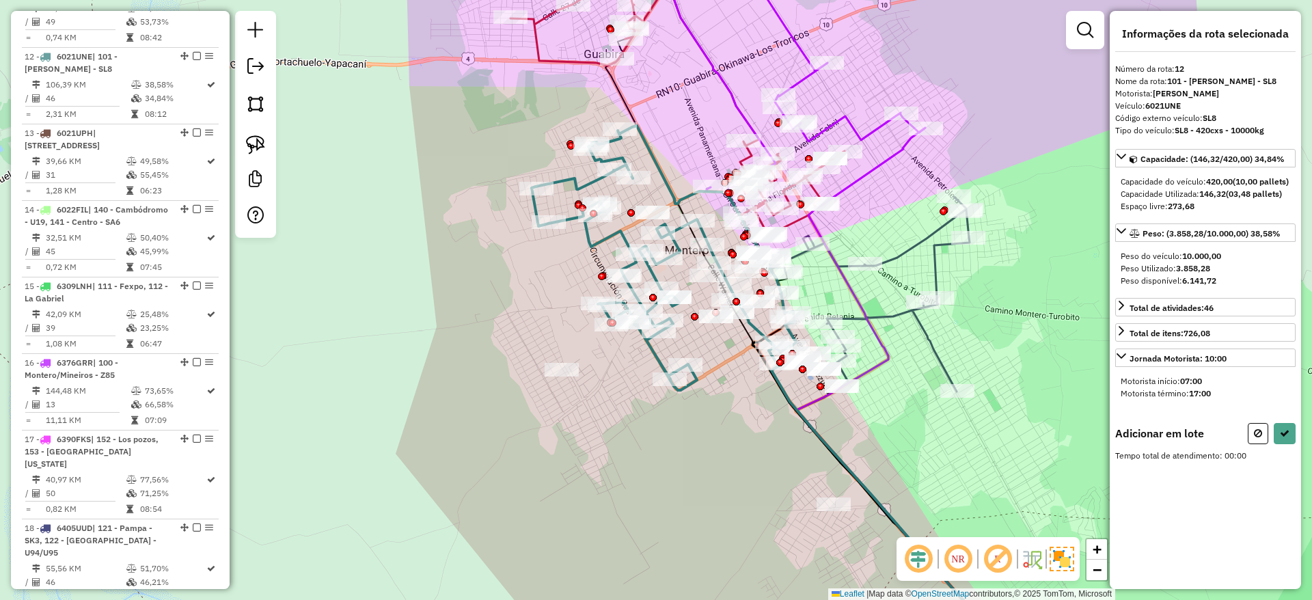
click at [410, 262] on div "Janela de atendimento Grade de atendimento Capacidade Transportadoras Veículos …" at bounding box center [656, 300] width 1312 height 600
click at [262, 141] on img at bounding box center [255, 144] width 19 height 19
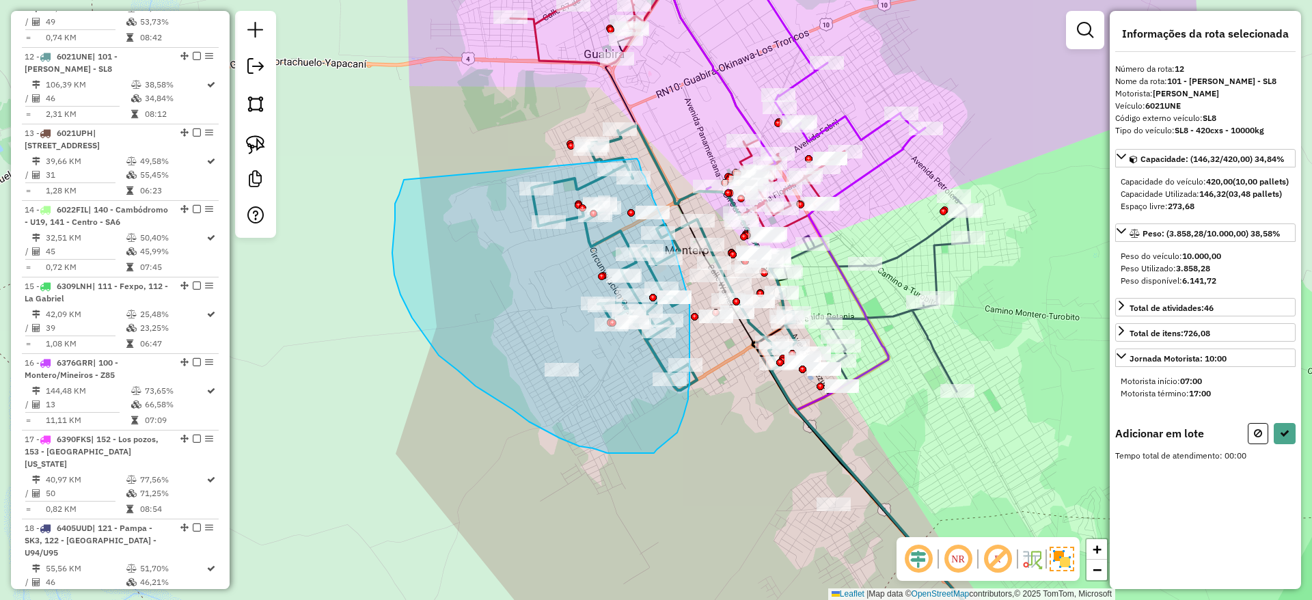
drag, startPoint x: 399, startPoint y: 195, endPoint x: 637, endPoint y: 158, distance: 240.5
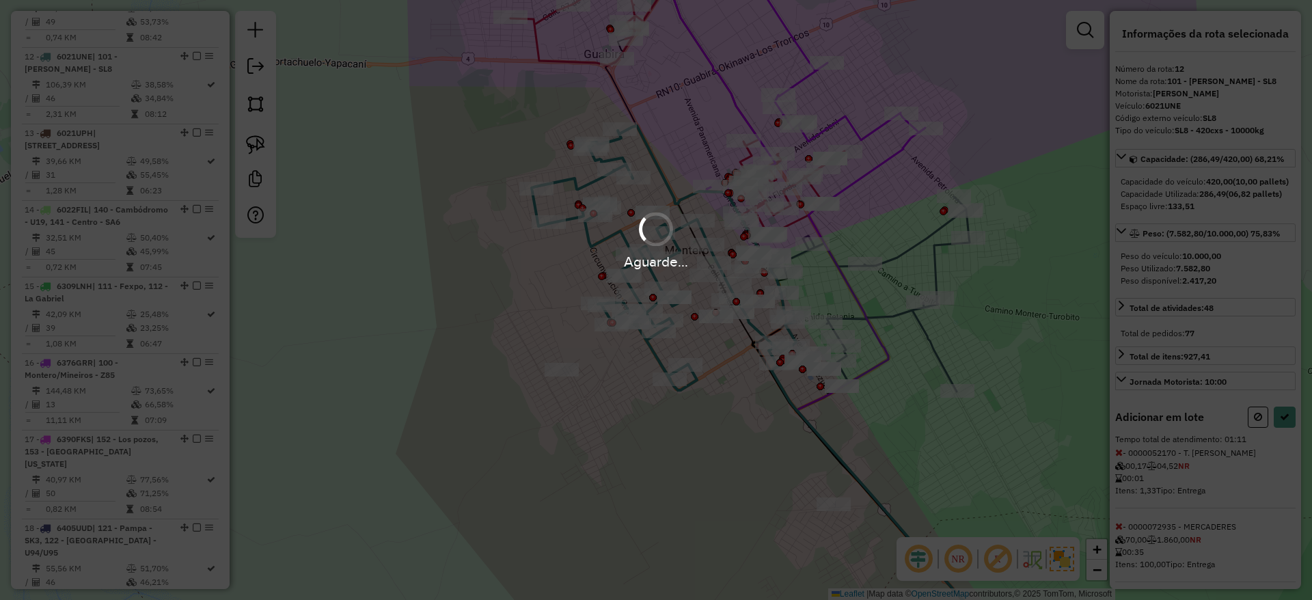
select select "**********"
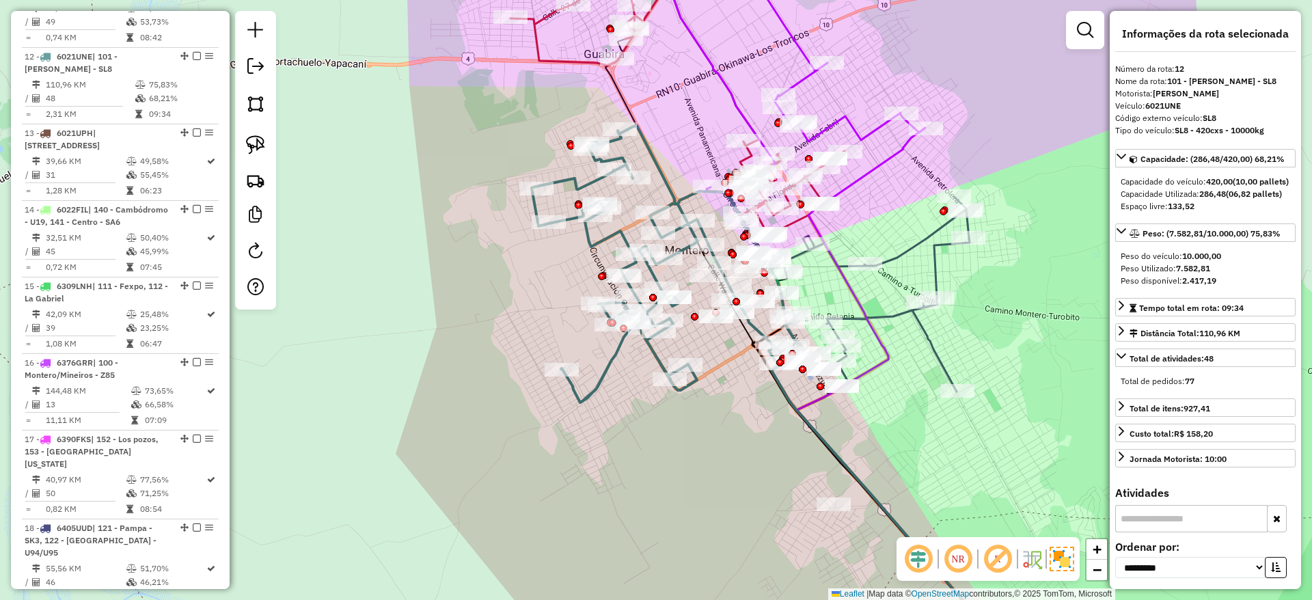
click at [892, 311] on icon at bounding box center [867, 294] width 206 height 195
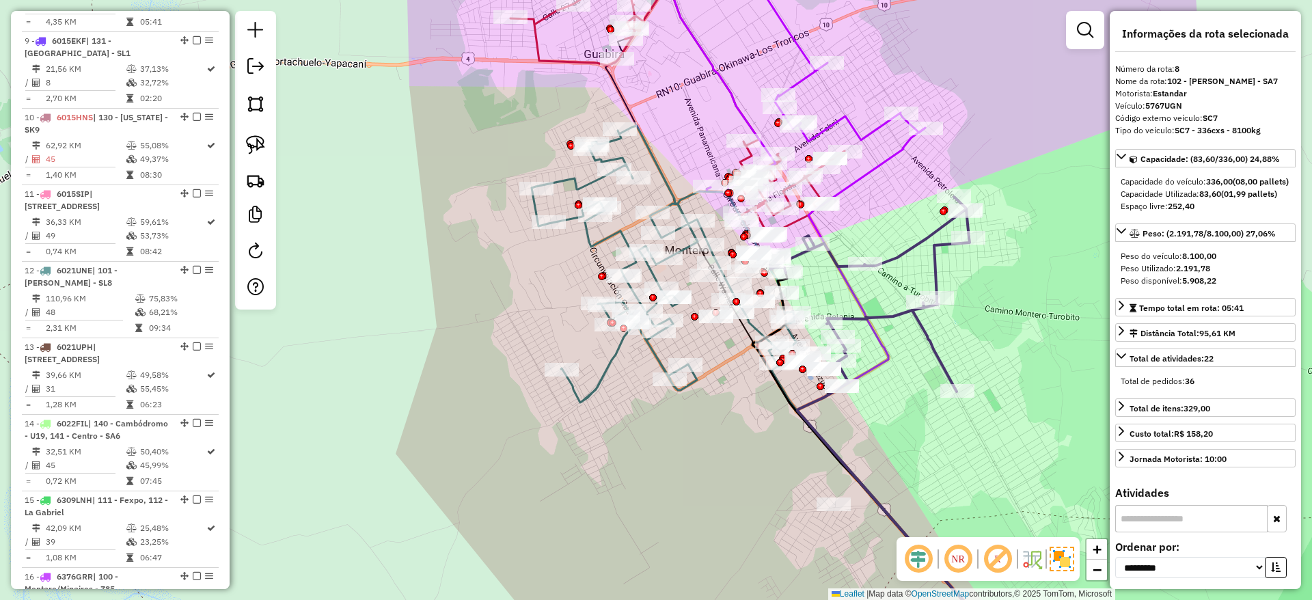
scroll to position [1062, 0]
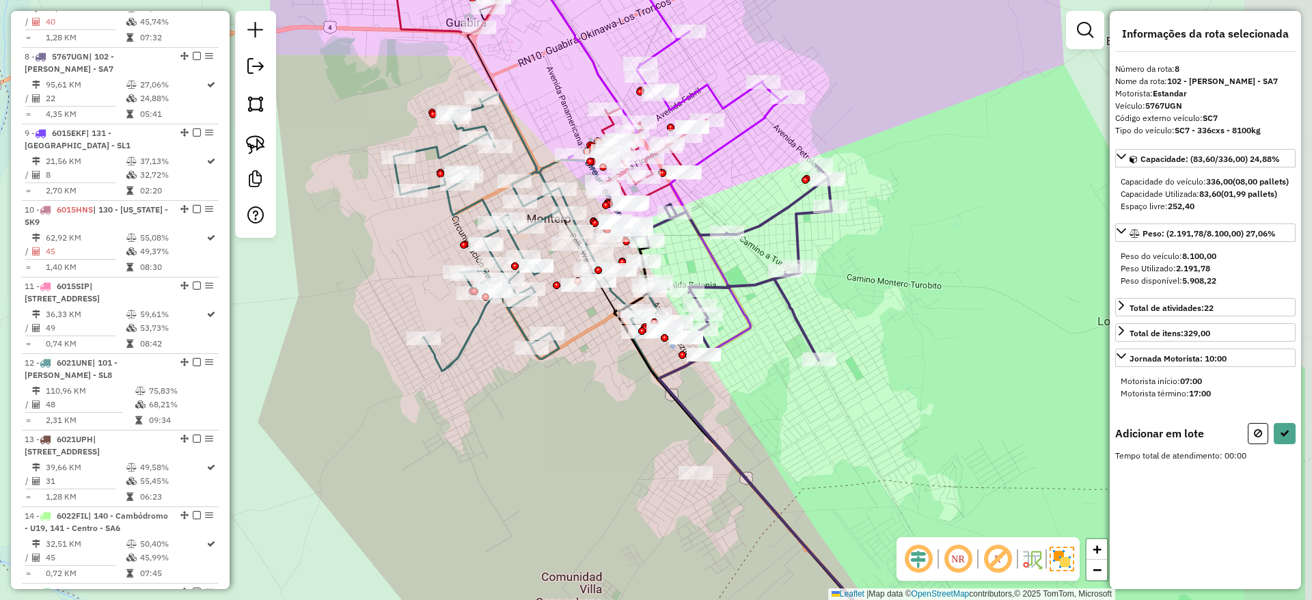
drag, startPoint x: 1023, startPoint y: 329, endPoint x: 885, endPoint y: 298, distance: 141.5
click at [885, 298] on div "Janela de atendimento Grade de atendimento Capacidade Transportadoras Veículos …" at bounding box center [656, 300] width 1312 height 600
click at [268, 146] on link at bounding box center [255, 145] width 30 height 30
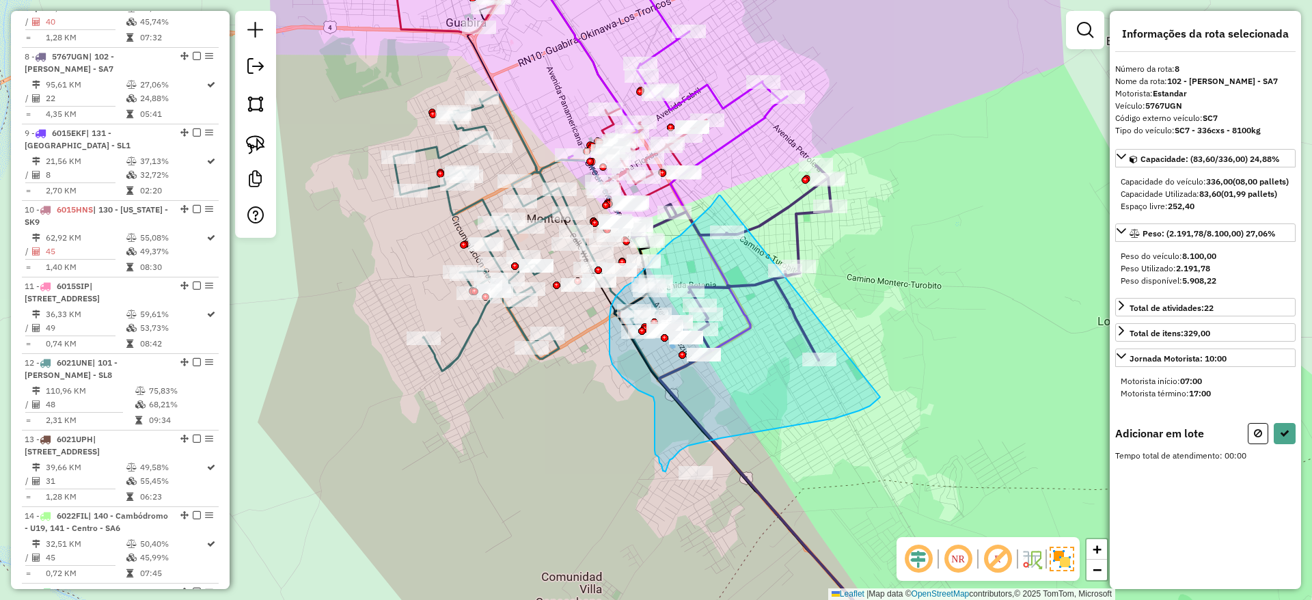
drag, startPoint x: 720, startPoint y: 196, endPoint x: 880, endPoint y: 397, distance: 256.7
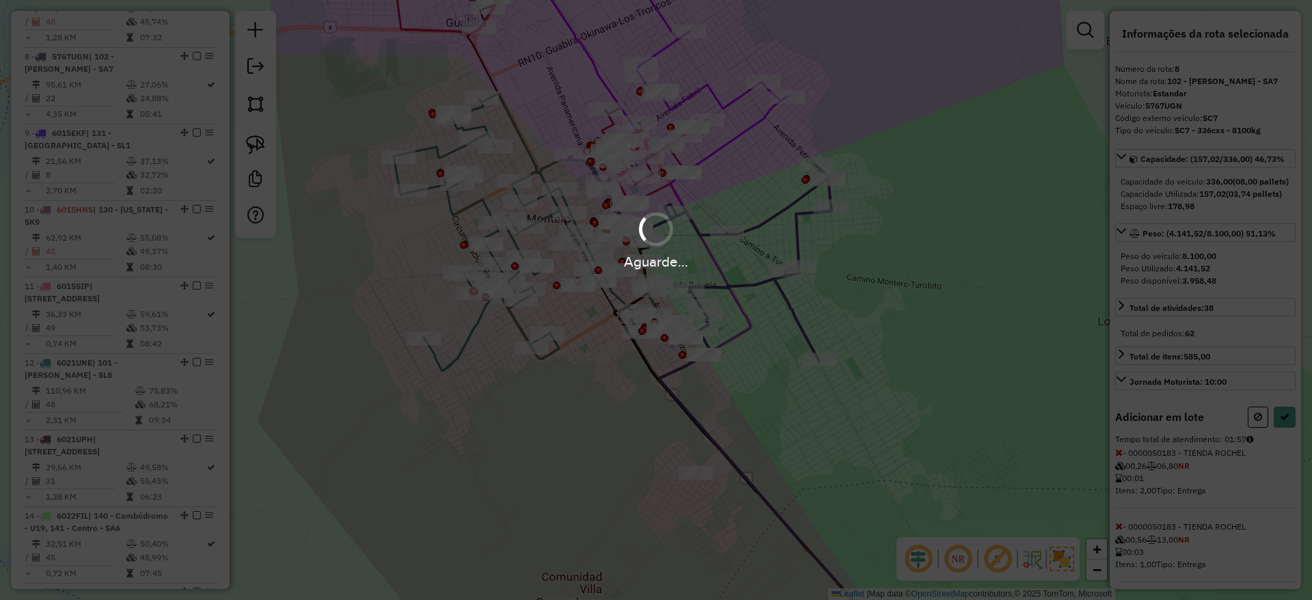
select select "**********"
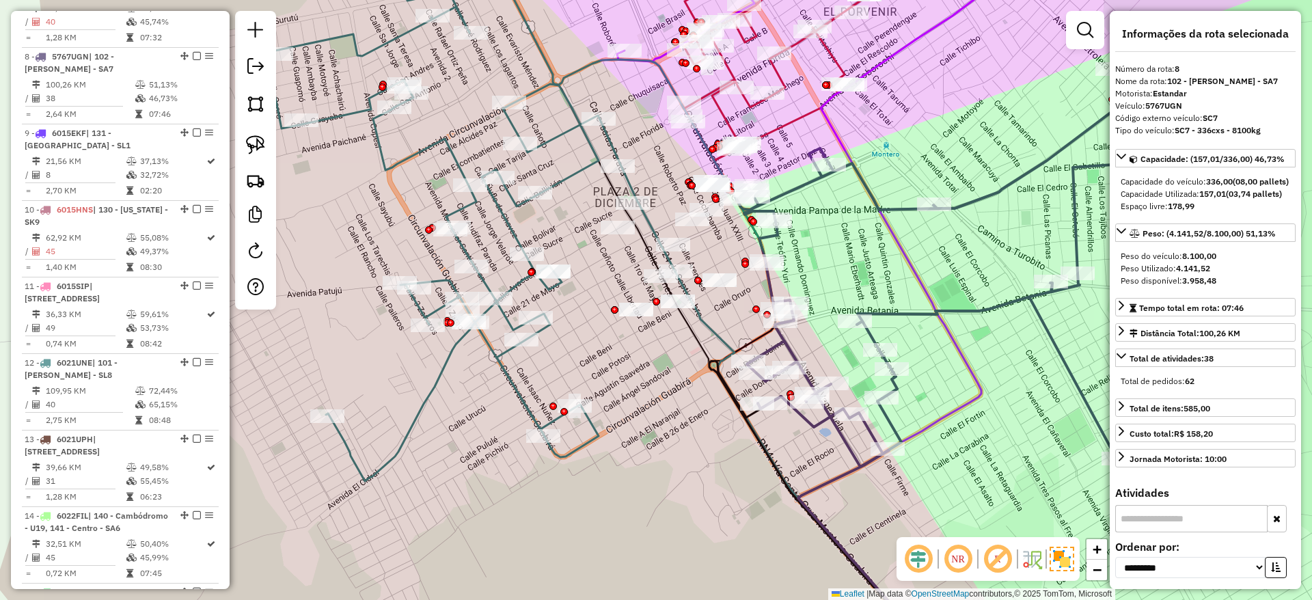
click at [516, 231] on icon at bounding box center [515, 210] width 499 height 541
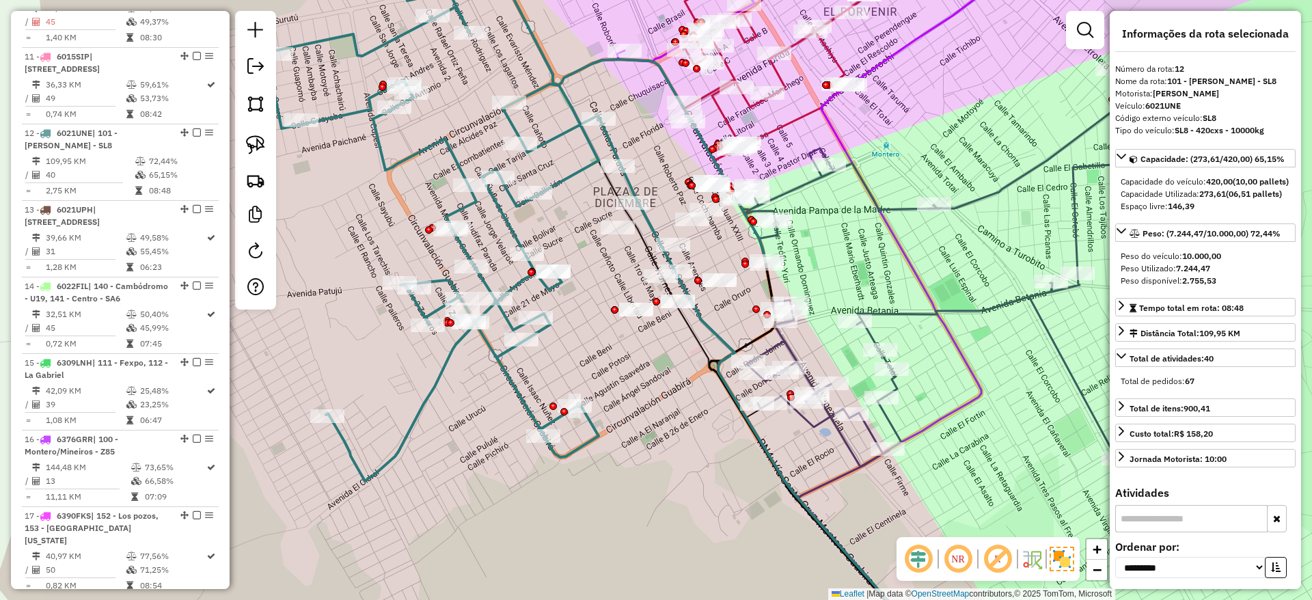
scroll to position [1368, 0]
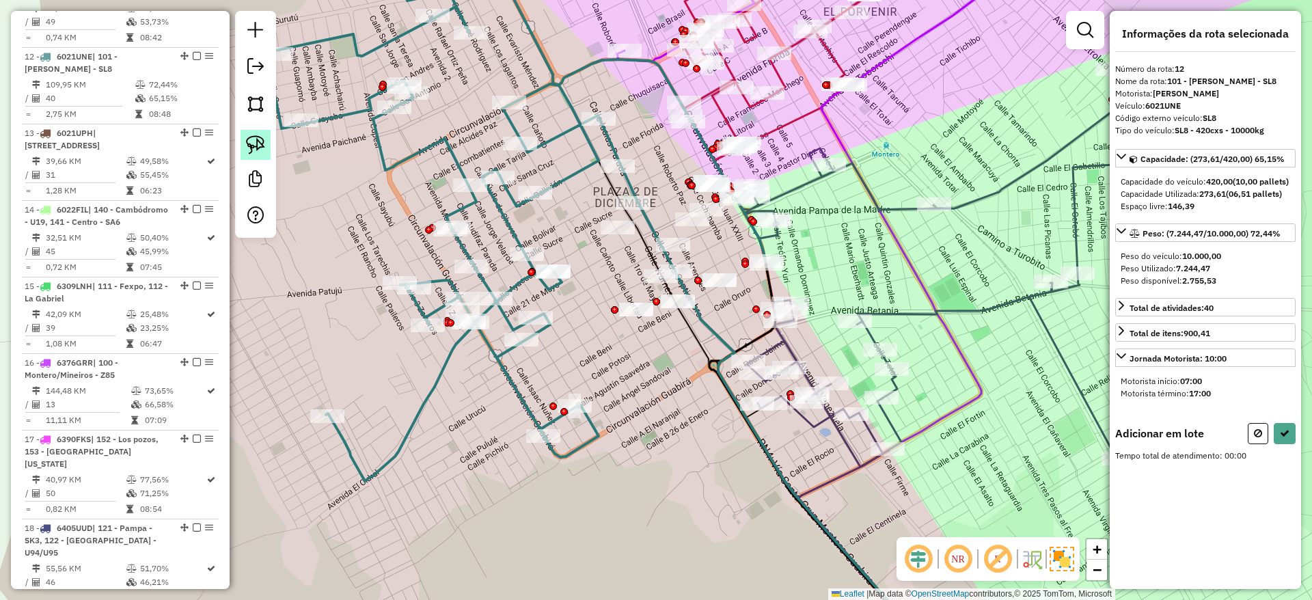
click at [249, 135] on img at bounding box center [255, 144] width 19 height 19
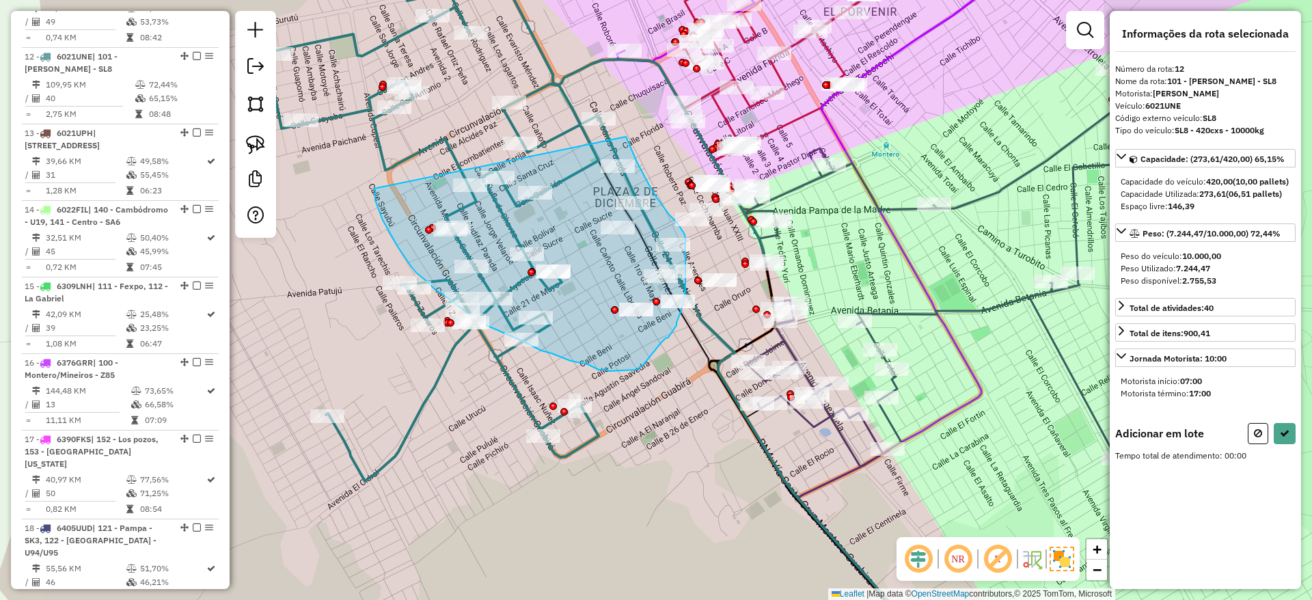
drag, startPoint x: 374, startPoint y: 189, endPoint x: 626, endPoint y: 137, distance: 257.4
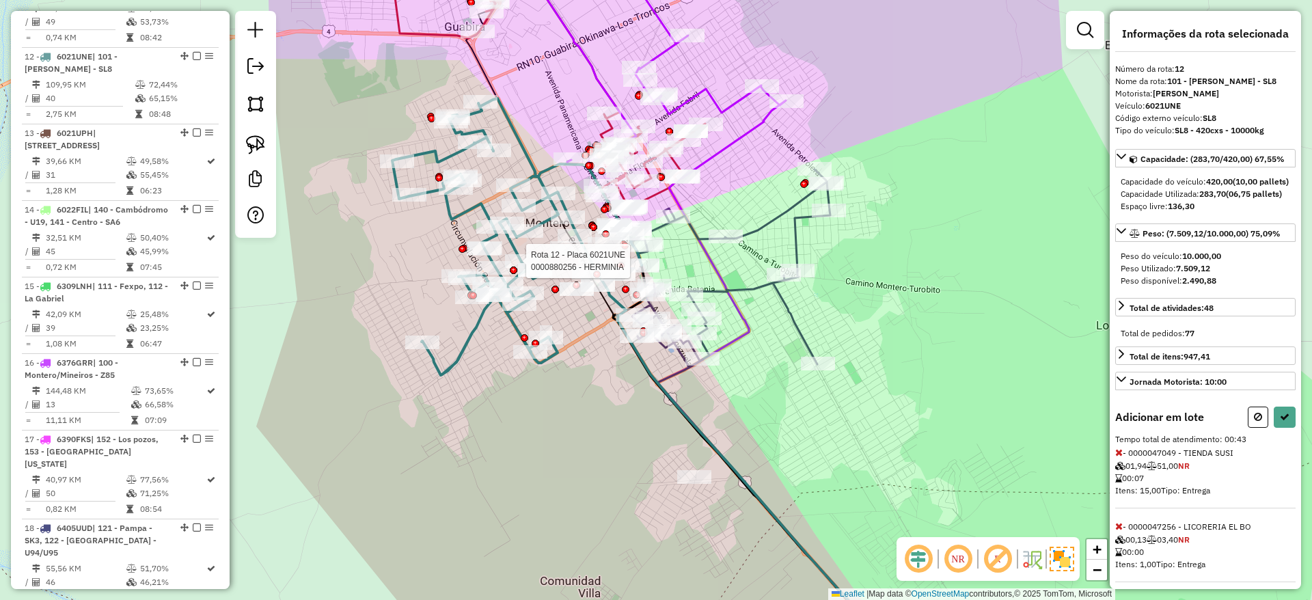
select select "**********"
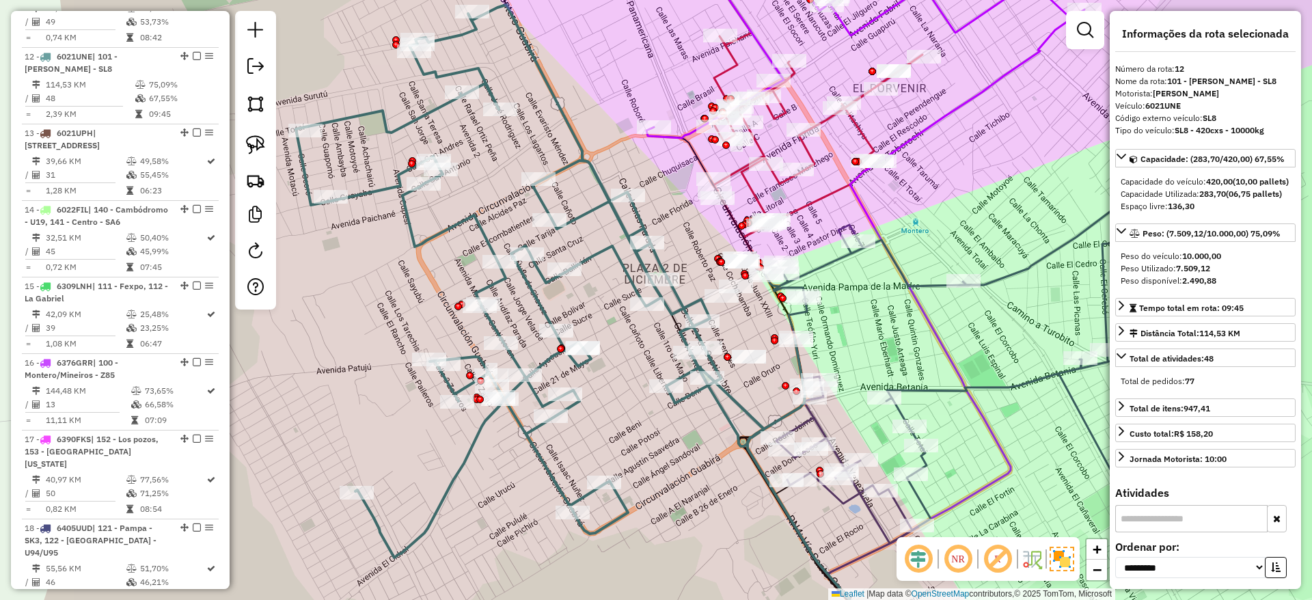
click at [474, 214] on icon at bounding box center [550, 281] width 509 height 553
click at [472, 215] on icon at bounding box center [550, 281] width 509 height 553
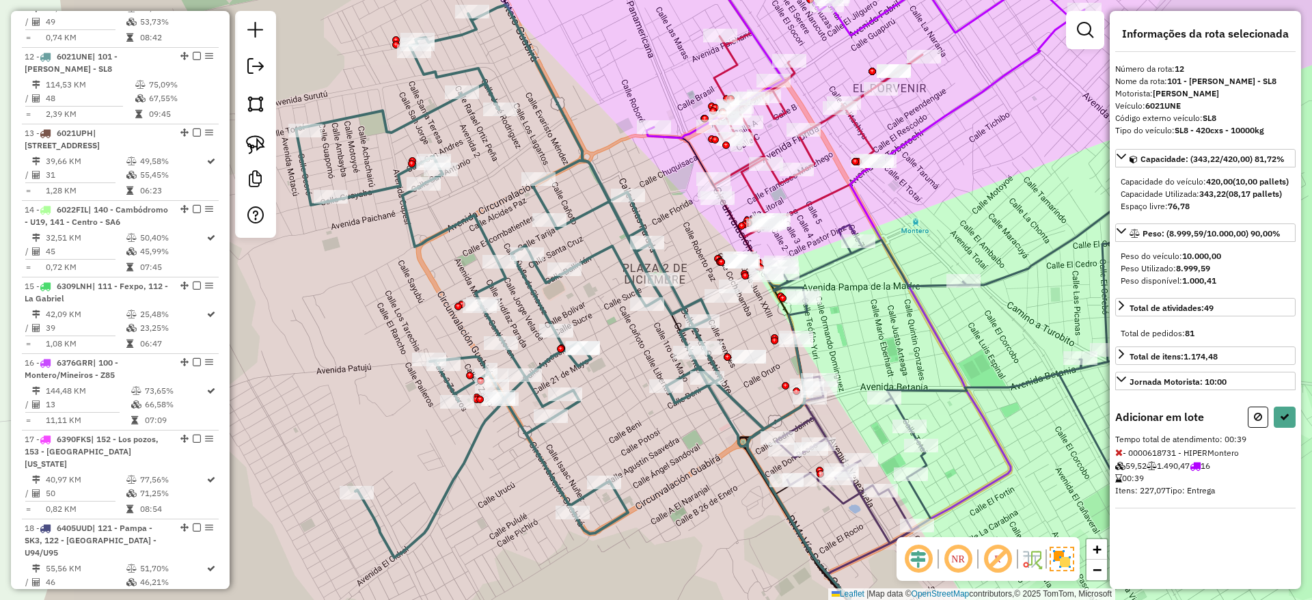
select select "**********"
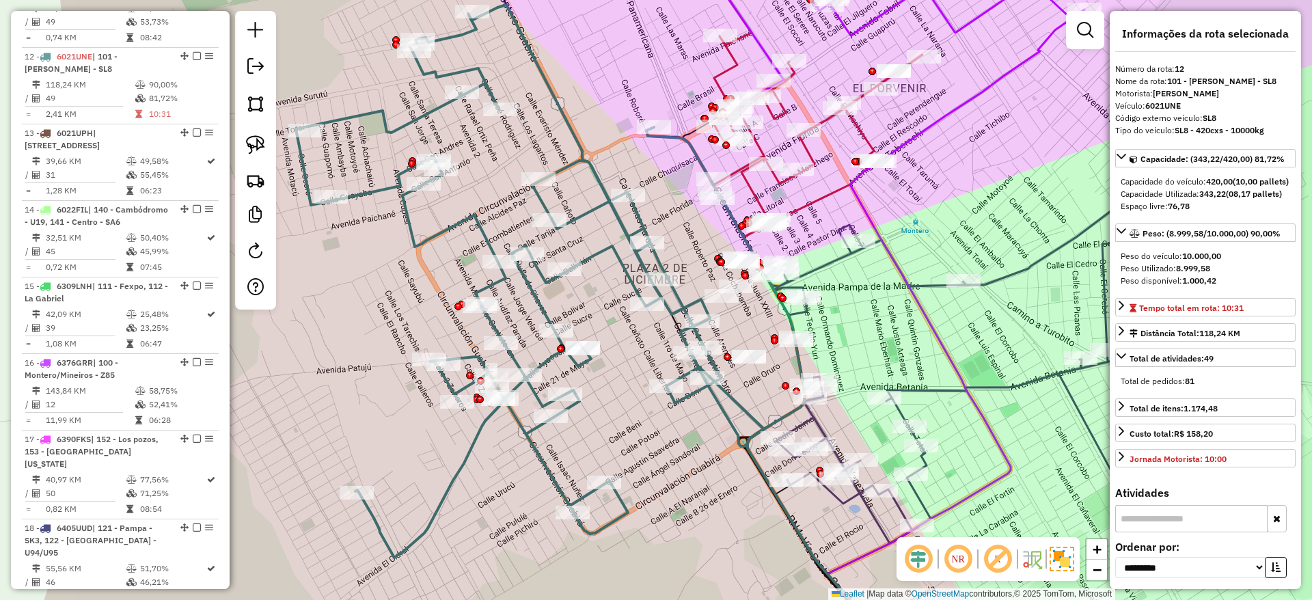
click at [898, 416] on icon at bounding box center [967, 344] width 410 height 397
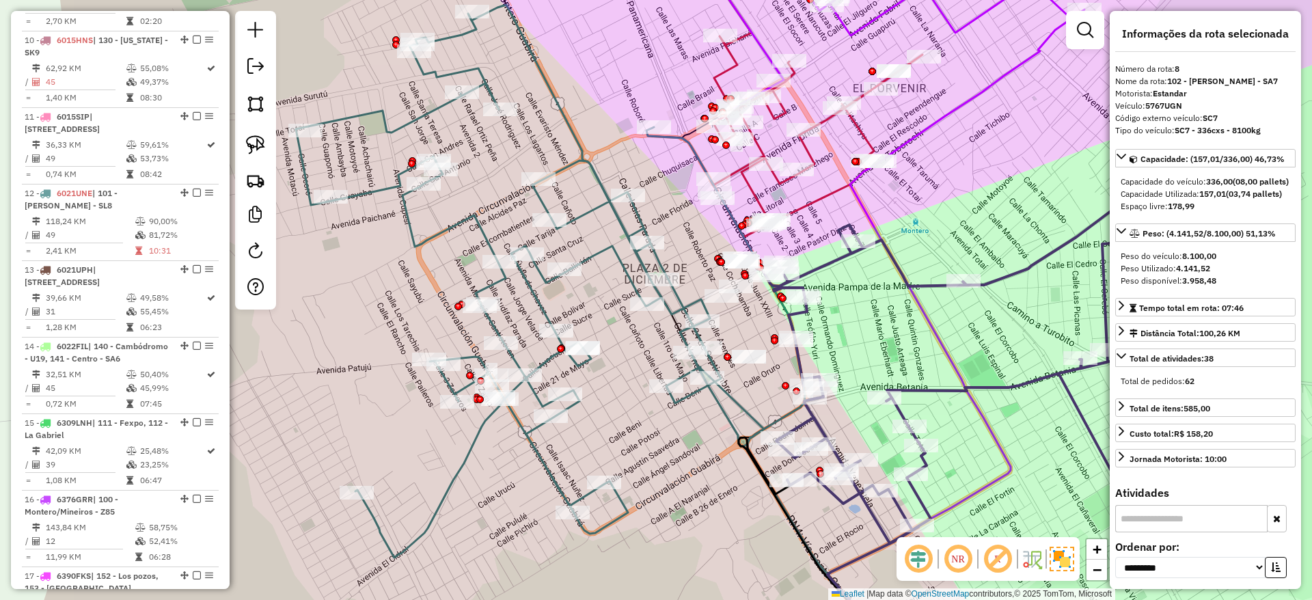
scroll to position [1062, 0]
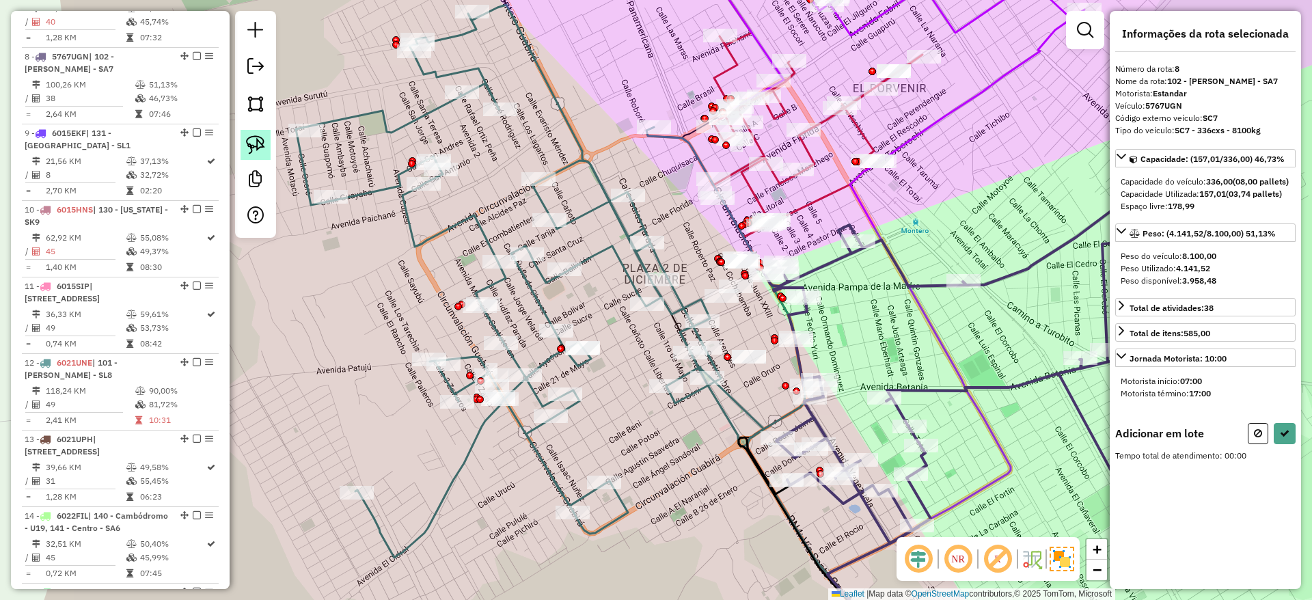
click at [256, 149] on img at bounding box center [255, 144] width 19 height 19
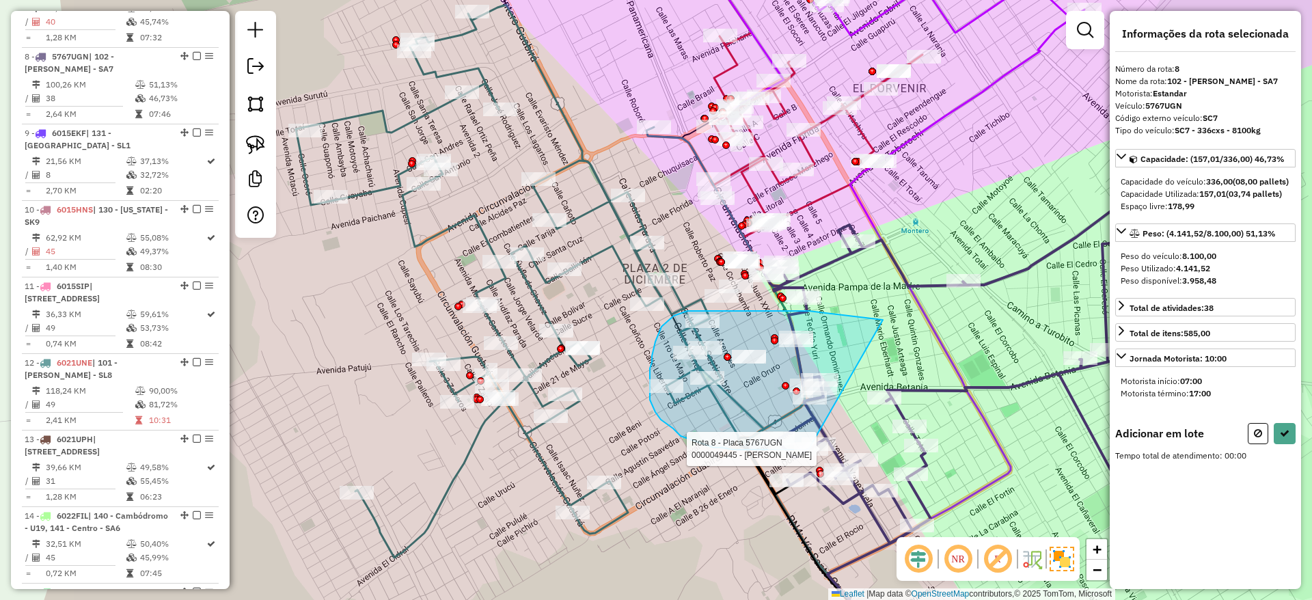
click at [808, 449] on div "Rota 8 - Placa 5767UGN 0000049265 - TIENDA DO�A CHO Rota 8 - Placa 5767UGN 0000…" at bounding box center [656, 300] width 1312 height 600
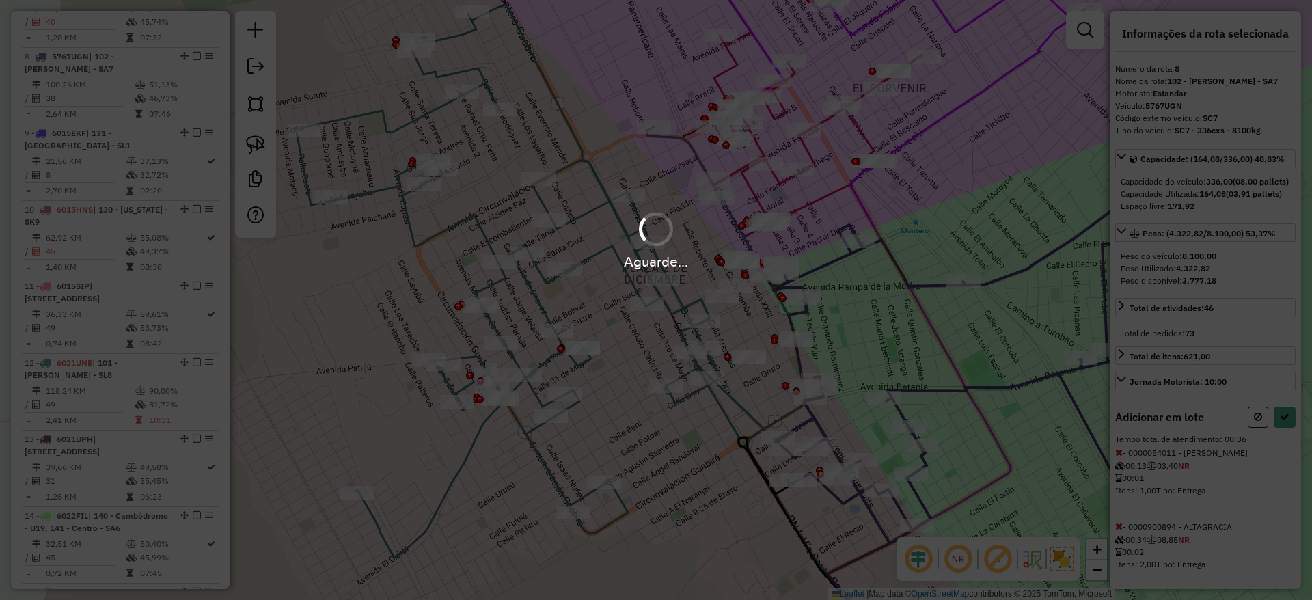
select select "**********"
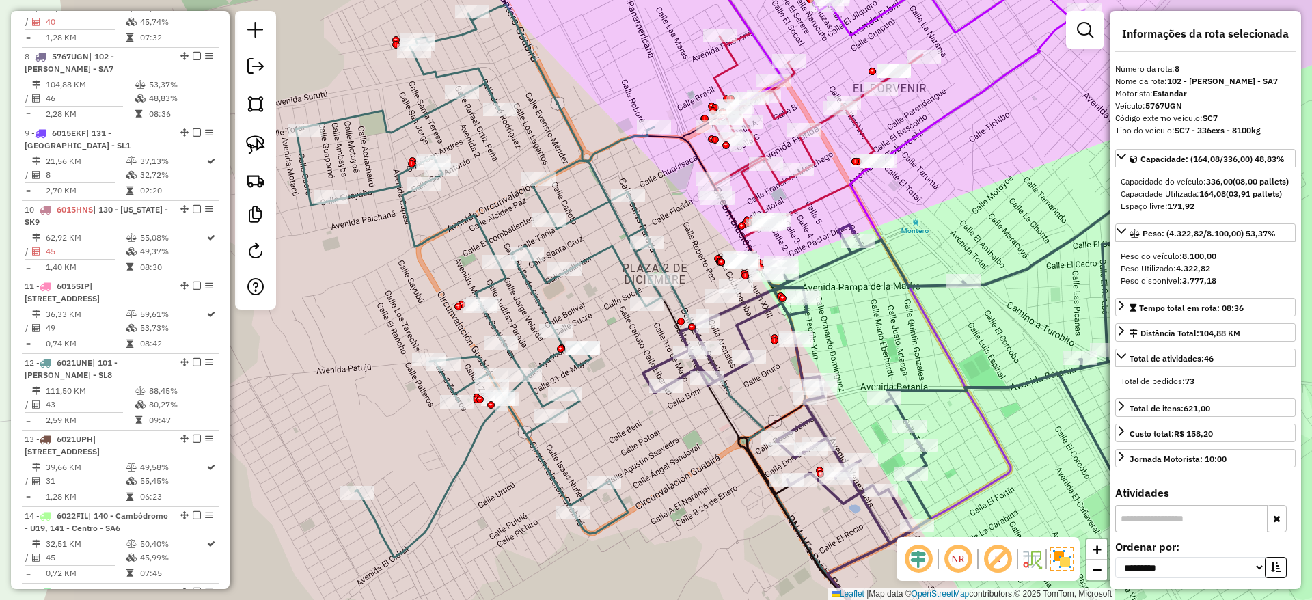
click at [600, 208] on icon at bounding box center [481, 281] width 371 height 553
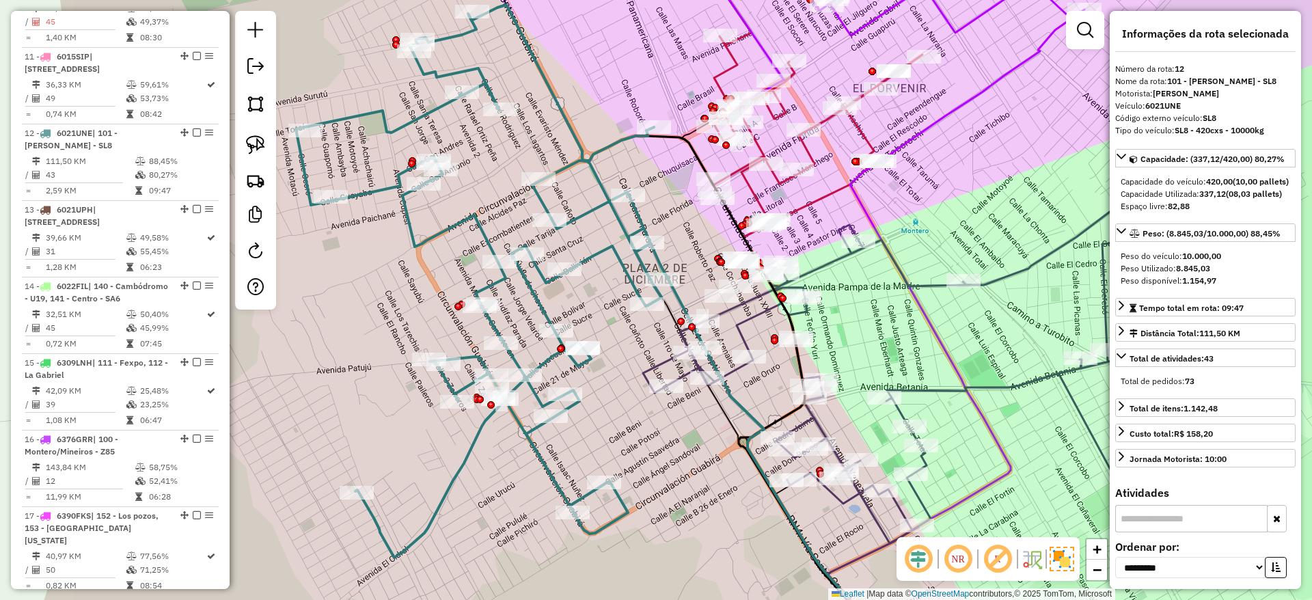
scroll to position [1368, 0]
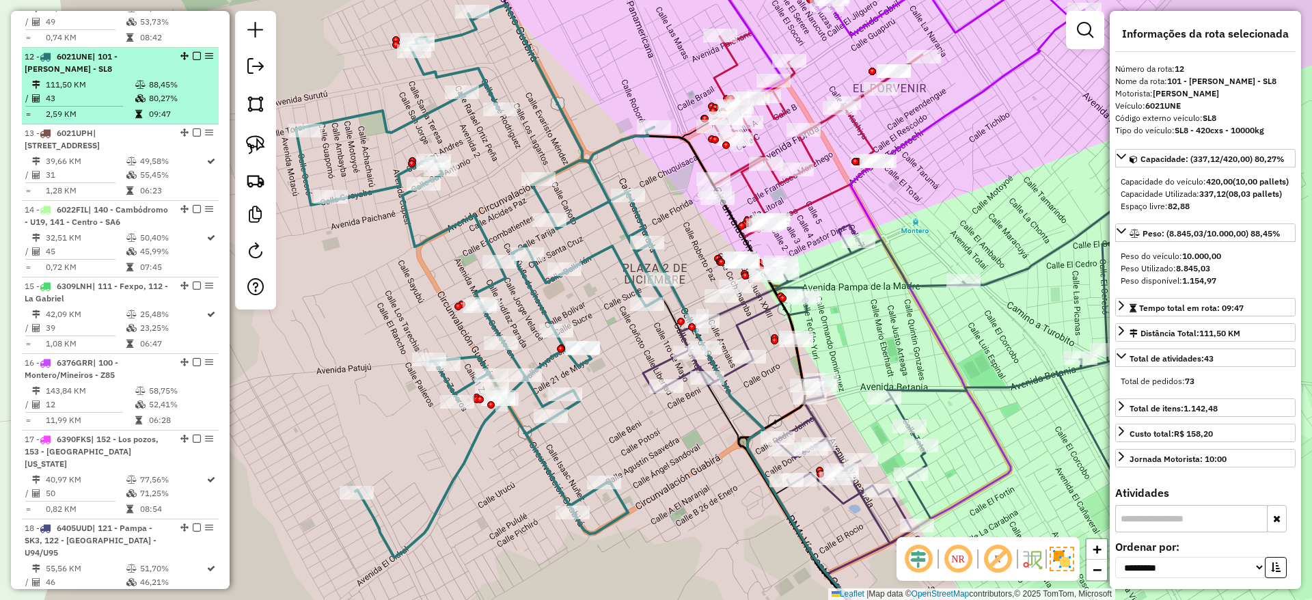
click at [193, 52] on em at bounding box center [197, 56] width 8 height 8
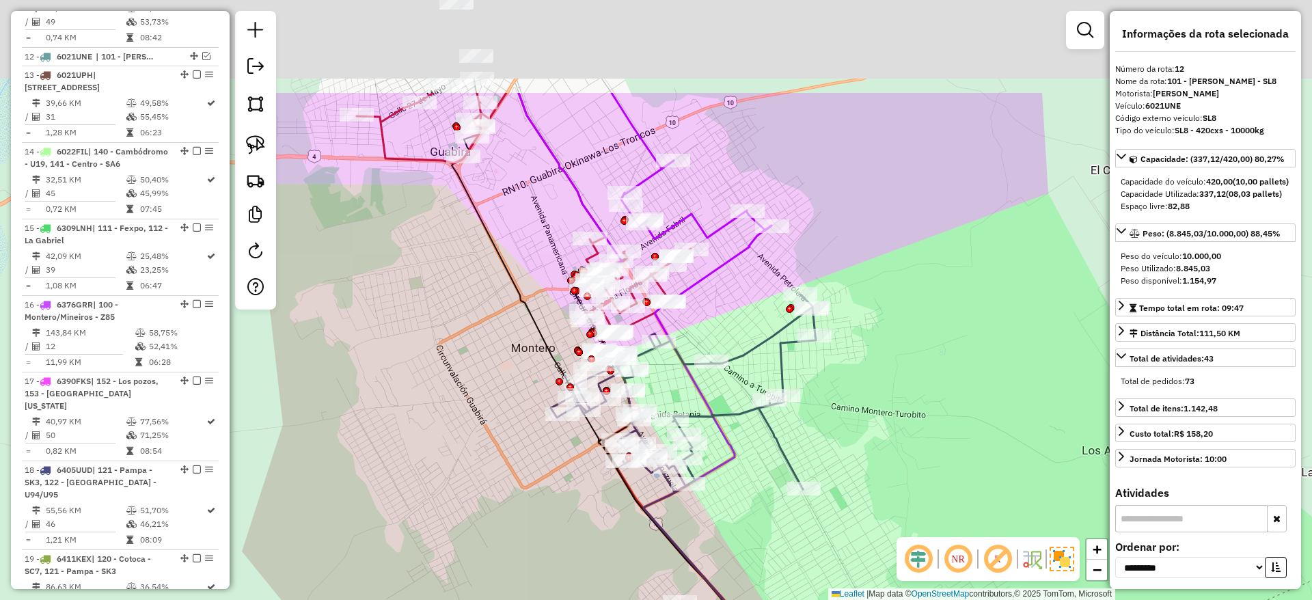
drag, startPoint x: 492, startPoint y: 159, endPoint x: 494, endPoint y: 311, distance: 151.7
click at [493, 316] on div "Janela de atendimento Grade de atendimento Capacidade Transportadoras Veículos …" at bounding box center [656, 300] width 1312 height 600
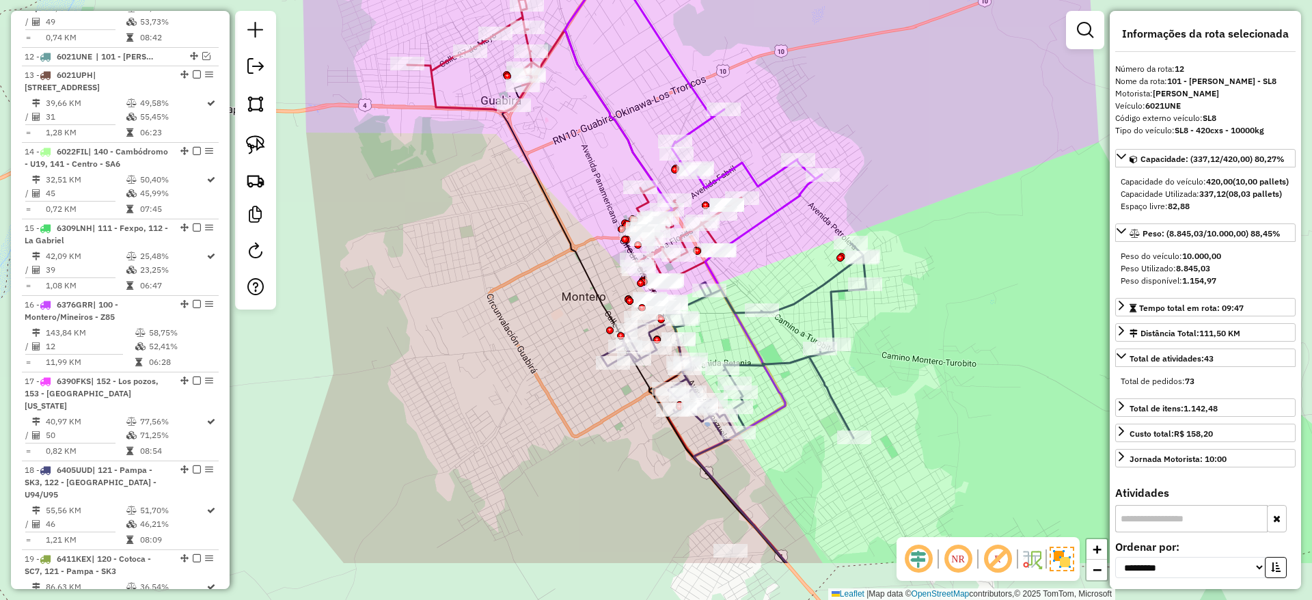
drag, startPoint x: 499, startPoint y: 283, endPoint x: 542, endPoint y: 200, distance: 93.5
click at [542, 200] on icon at bounding box center [643, 323] width 283 height 477
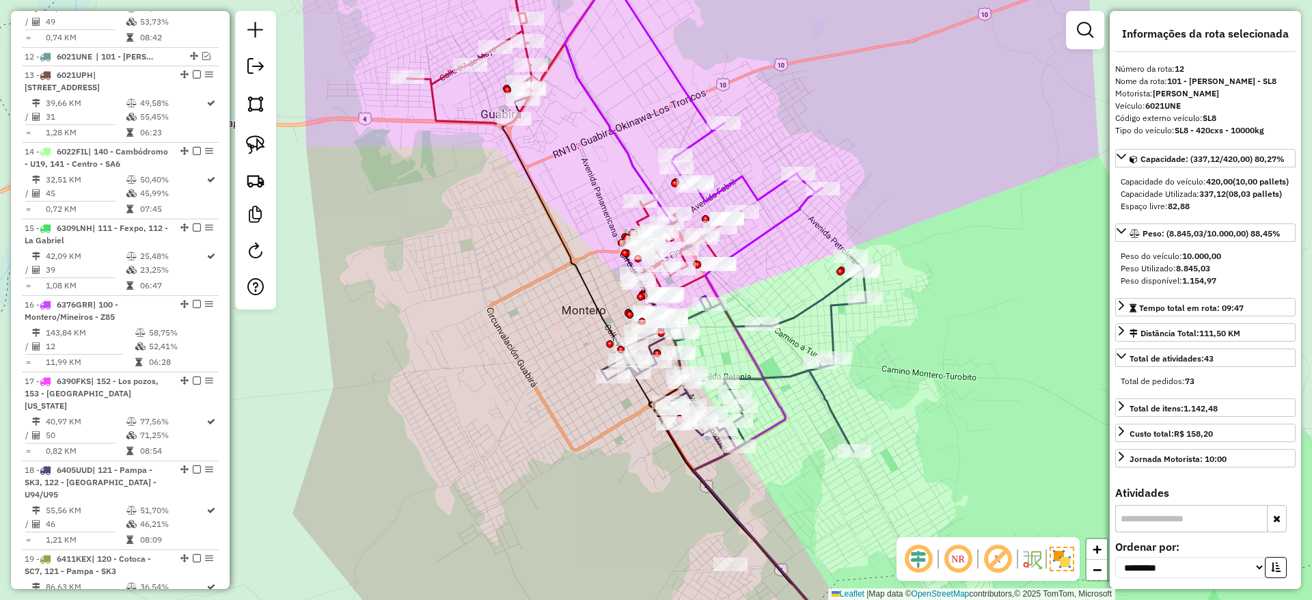
drag, startPoint x: 623, startPoint y: 114, endPoint x: 713, endPoint y: 307, distance: 212.7
click at [713, 321] on div "Janela de atendimento Grade de atendimento Capacidade Transportadoras Veículos …" at bounding box center [656, 300] width 1312 height 600
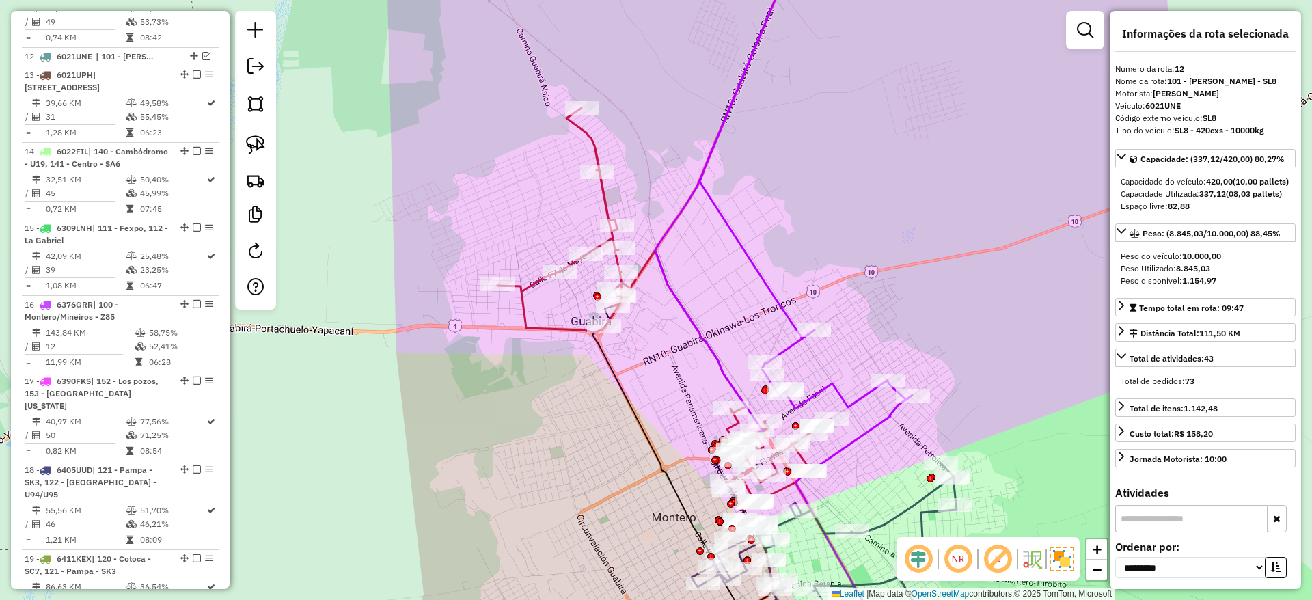
click at [729, 243] on icon at bounding box center [783, 206] width 258 height 532
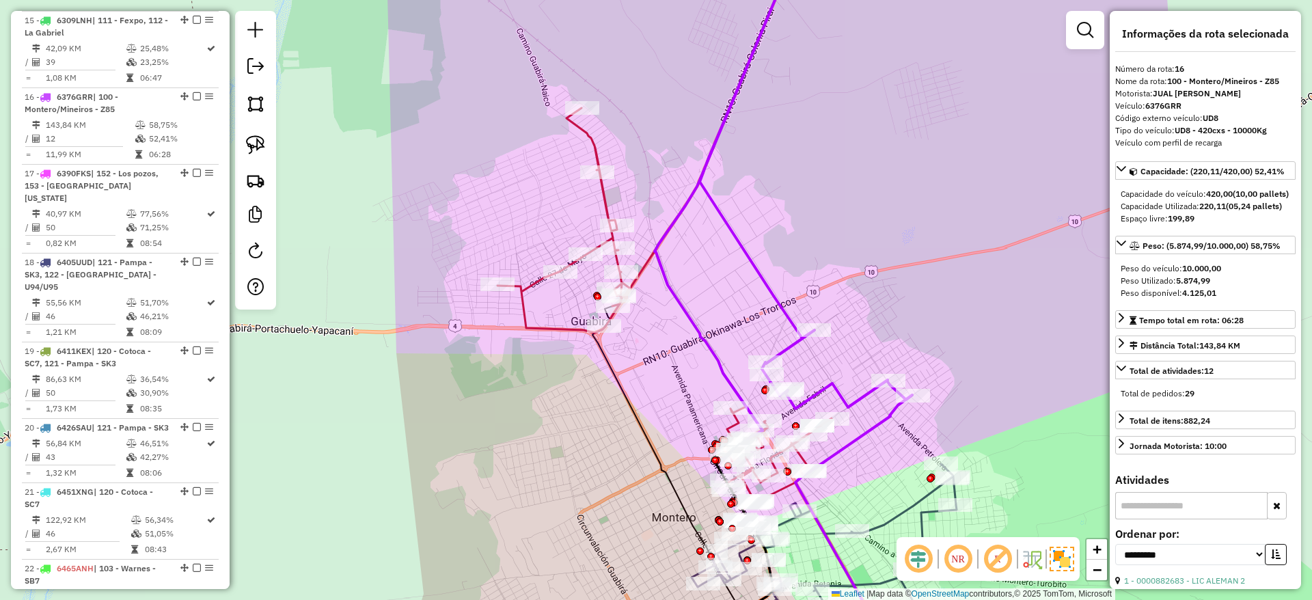
scroll to position [1628, 0]
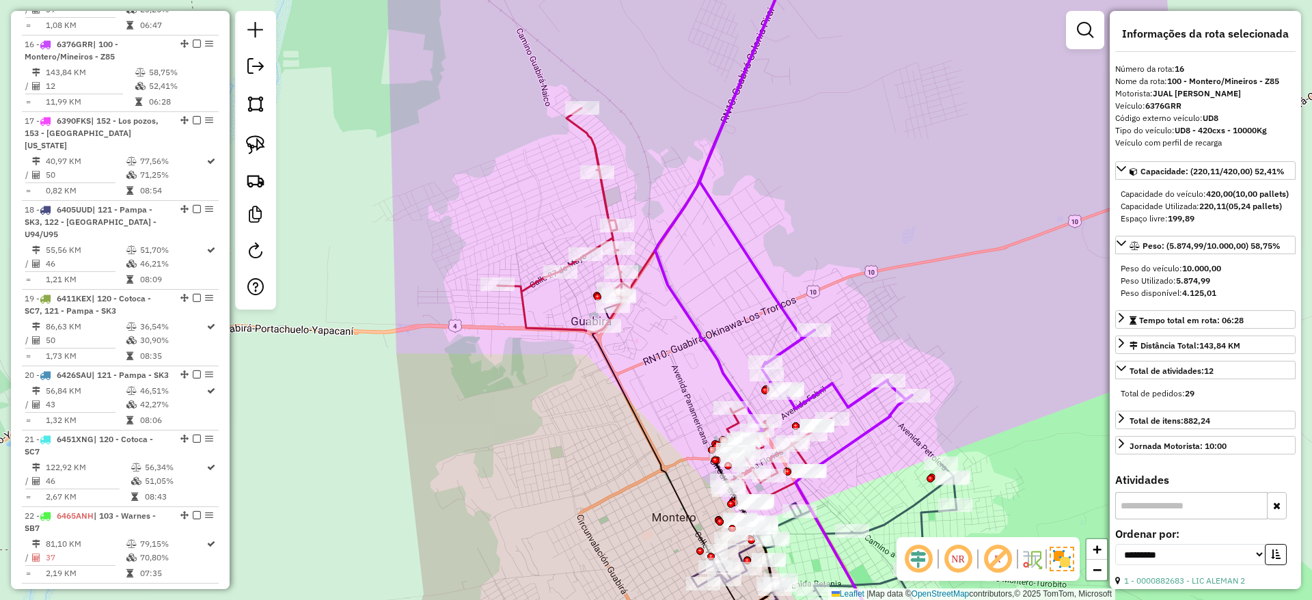
click at [605, 197] on icon at bounding box center [664, 308] width 334 height 401
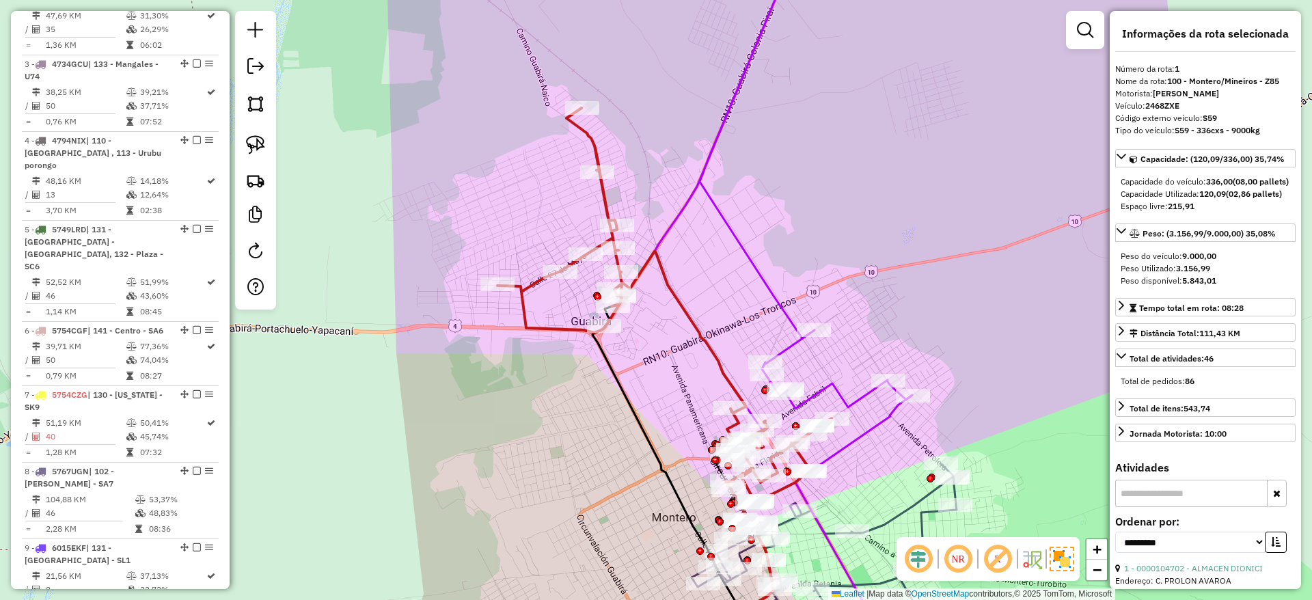
scroll to position [538, 0]
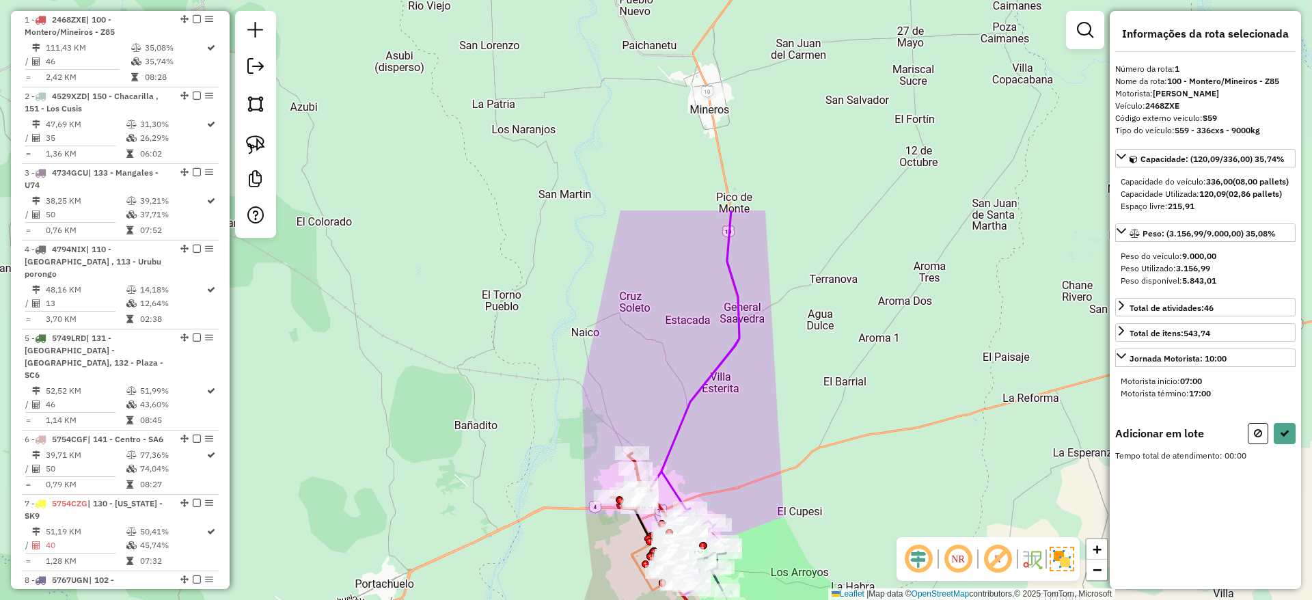
drag, startPoint x: 633, startPoint y: 83, endPoint x: 663, endPoint y: 329, distance: 247.8
click at [663, 329] on div "Janela de atendimento Grade de atendimento Capacidade Transportadoras Veículos …" at bounding box center [656, 300] width 1312 height 600
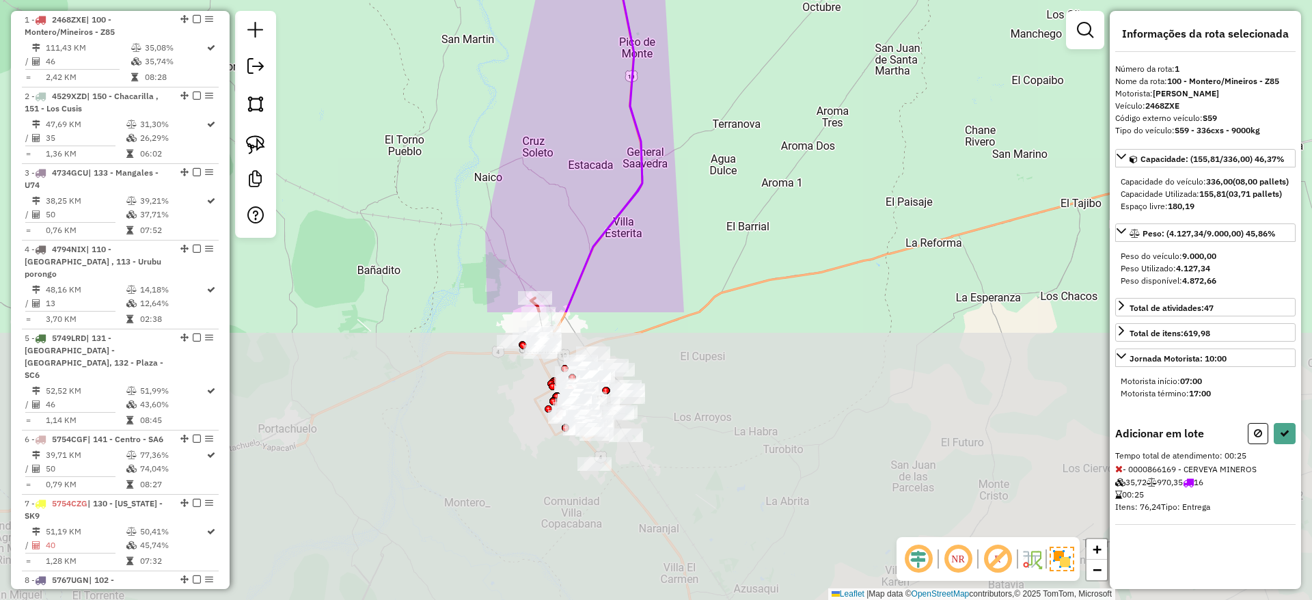
drag, startPoint x: 591, startPoint y: 247, endPoint x: 588, endPoint y: -21, distance: 267.8
click at [588, 0] on html "Aguarde... Pop-up bloqueado! Seu navegador bloqueou automáticamente a abertura …" at bounding box center [656, 300] width 1312 height 600
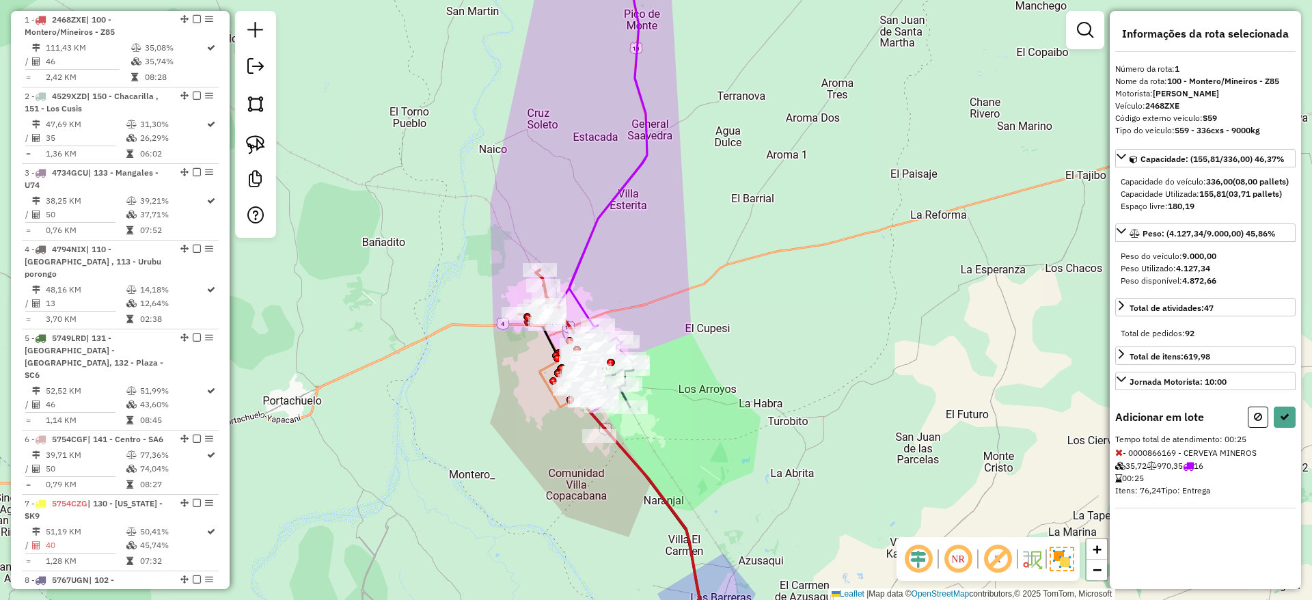
select select "**********"
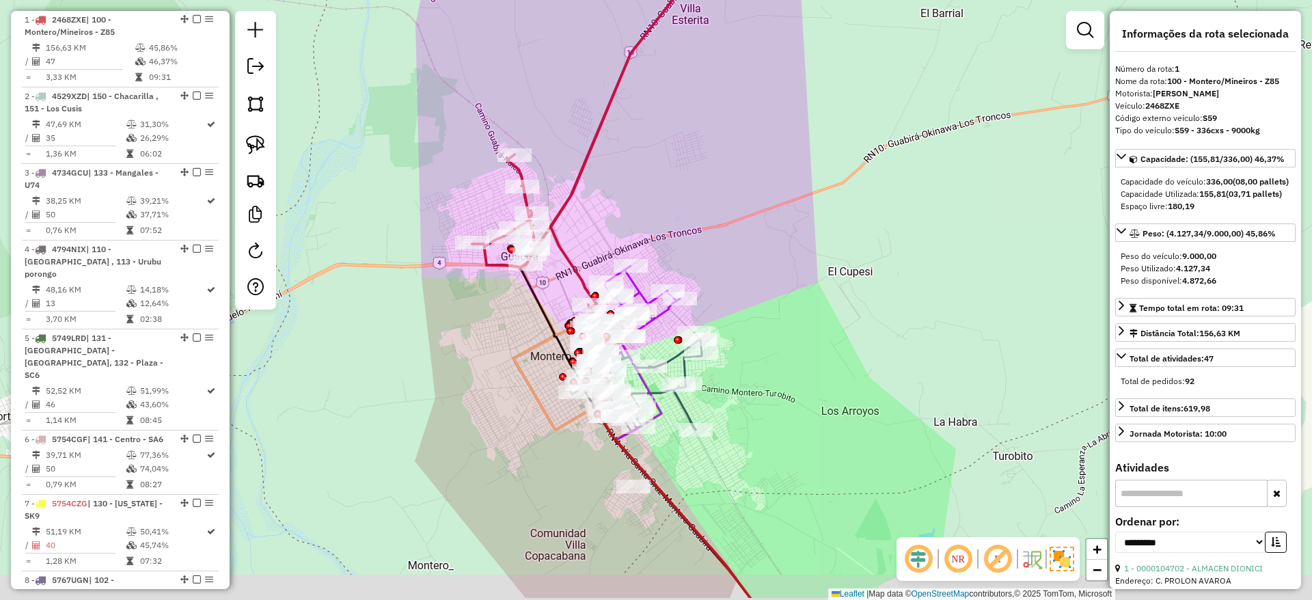
drag, startPoint x: 573, startPoint y: 309, endPoint x: 581, endPoint y: 248, distance: 61.3
click at [581, 248] on div "Janela de atendimento Grade de atendimento Capacidade Transportadoras Veículos …" at bounding box center [656, 300] width 1312 height 600
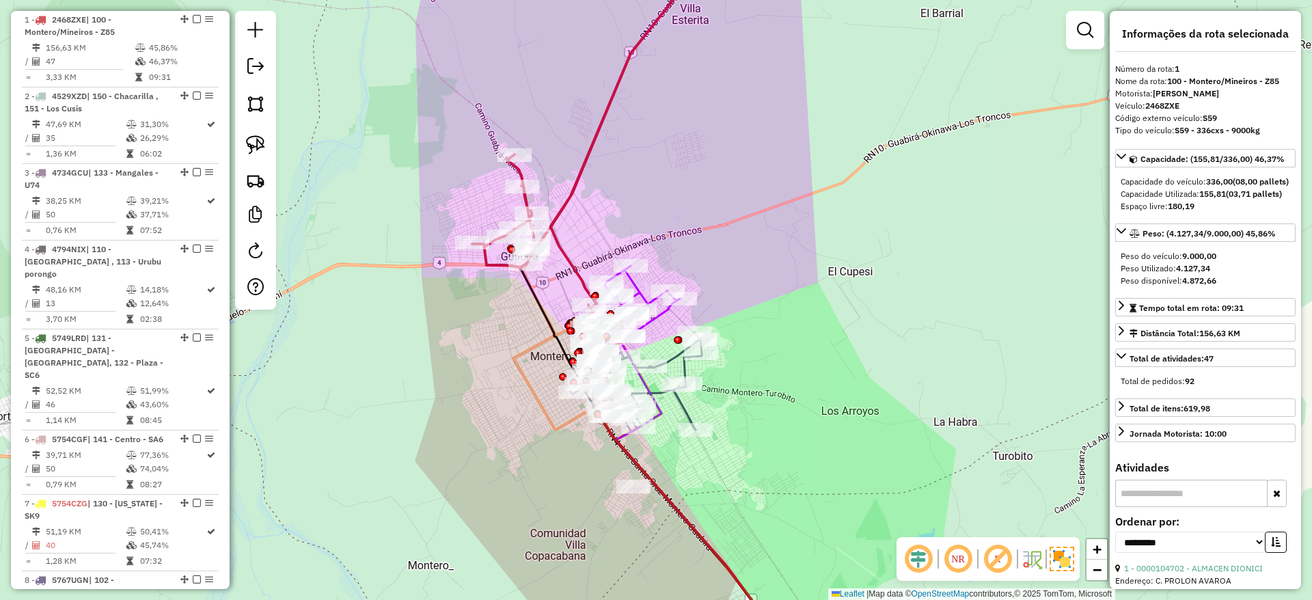
click at [562, 259] on icon at bounding box center [596, 147] width 249 height 415
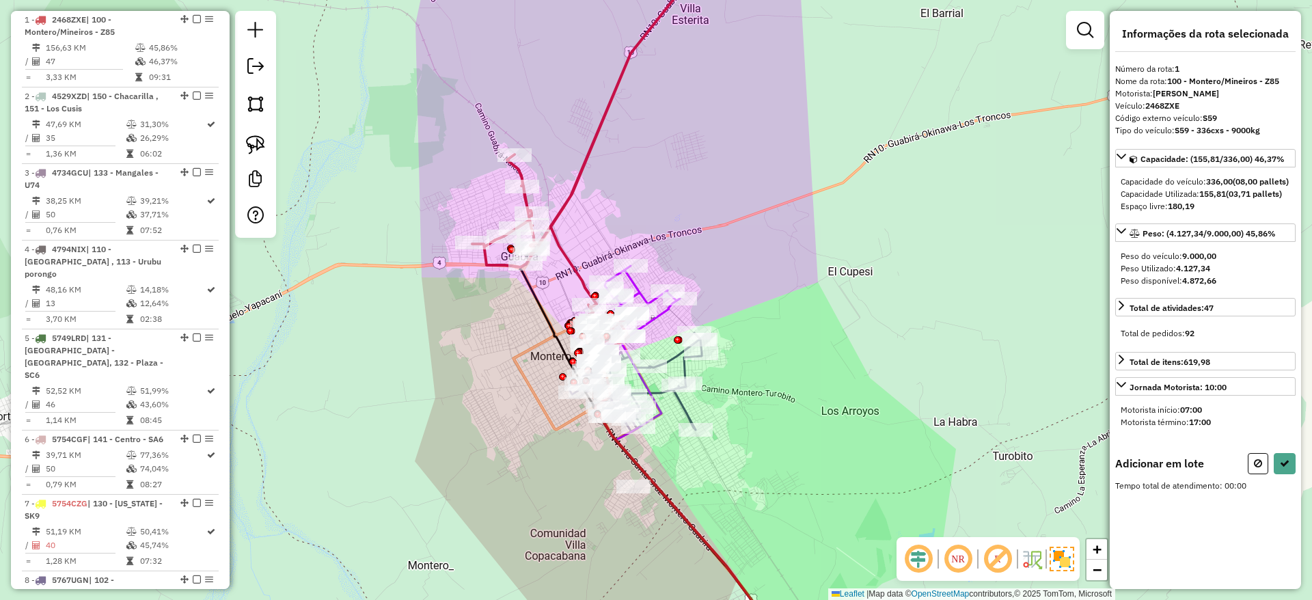
drag, startPoint x: 611, startPoint y: 219, endPoint x: 609, endPoint y: 163, distance: 56.7
click at [611, 163] on div "Janela de atendimento Grade de atendimento Capacidade Transportadoras Veículos …" at bounding box center [656, 300] width 1312 height 600
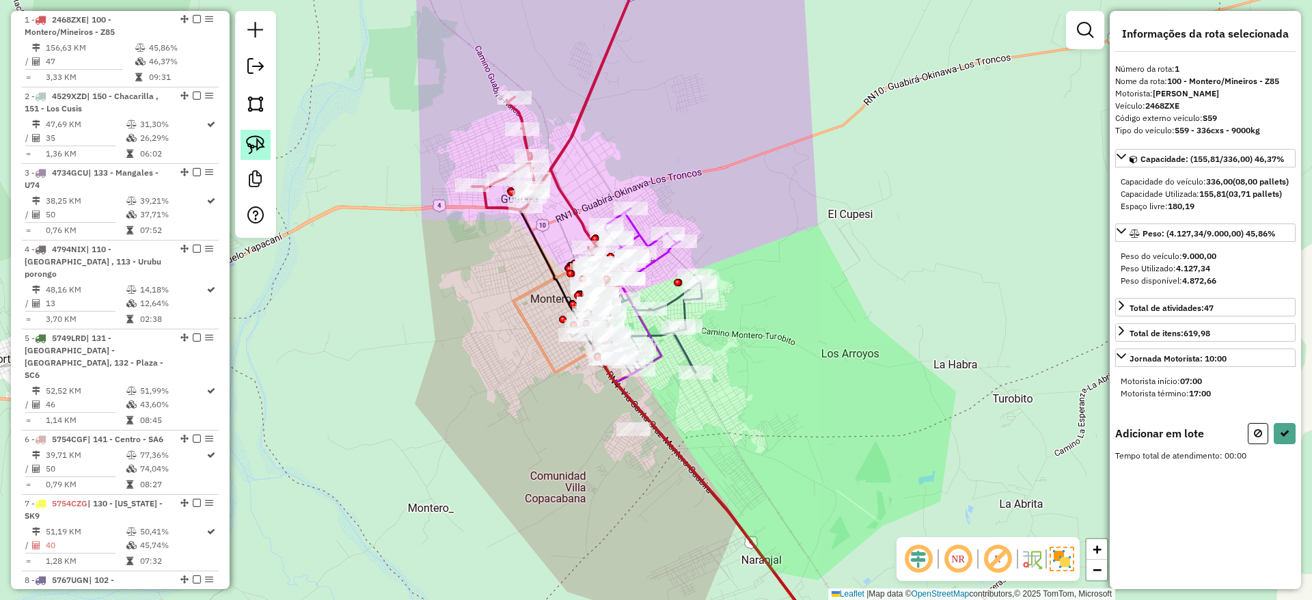
click at [249, 144] on img at bounding box center [255, 144] width 19 height 19
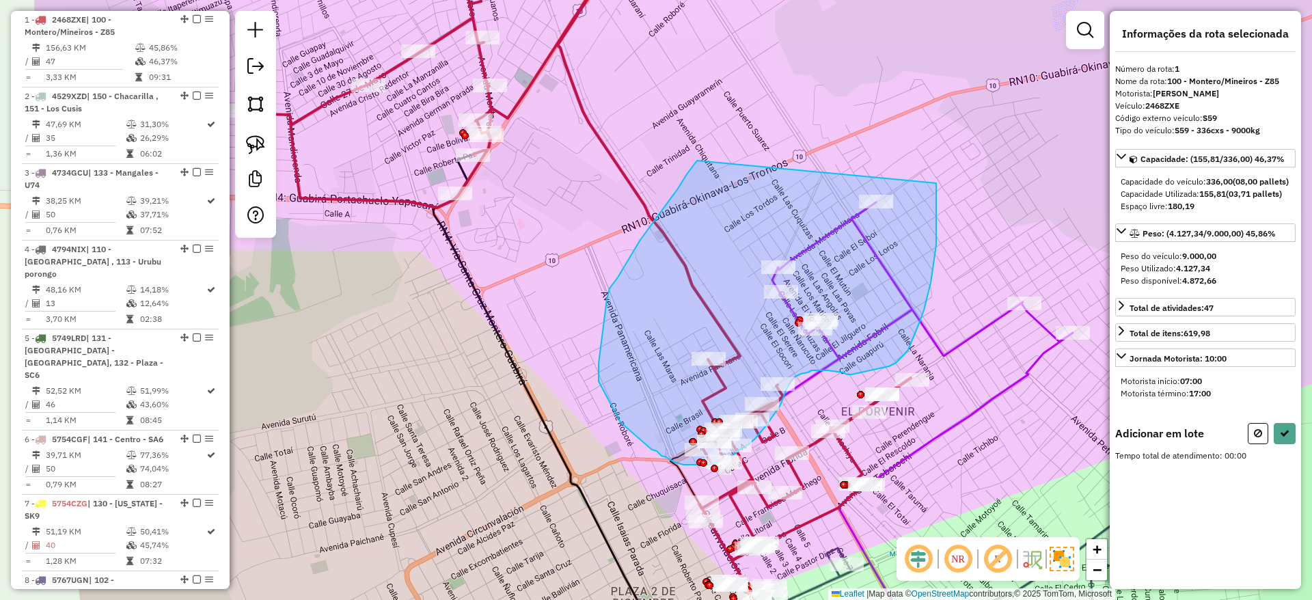
drag, startPoint x: 697, startPoint y: 161, endPoint x: 936, endPoint y: 183, distance: 240.1
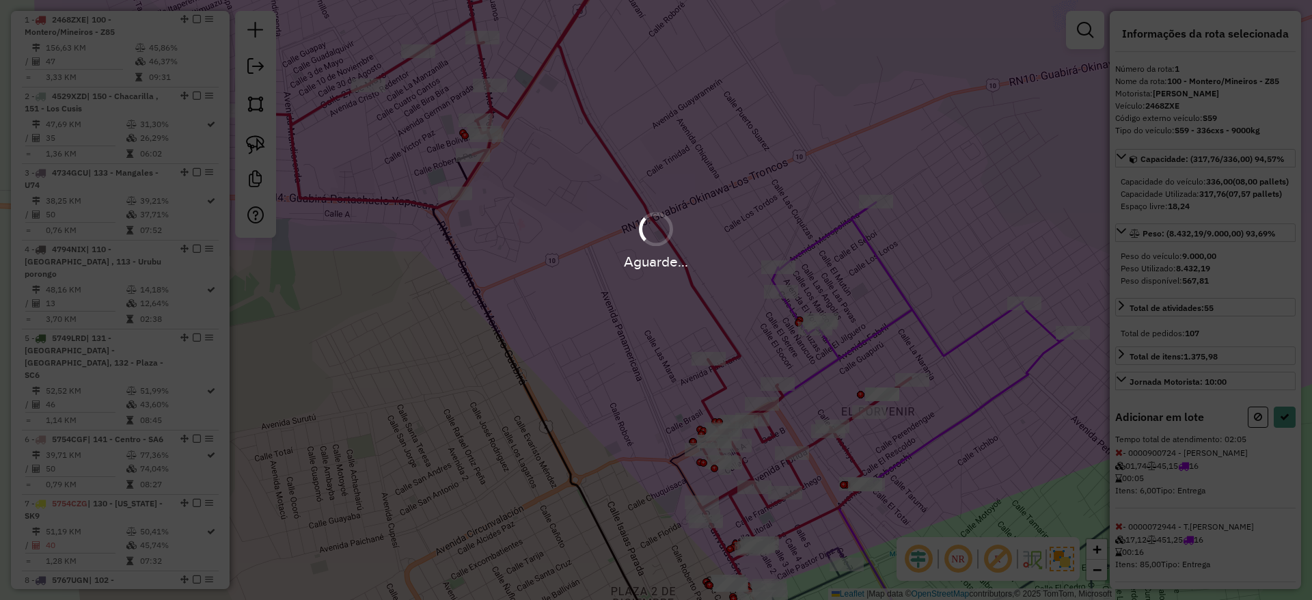
select select "**********"
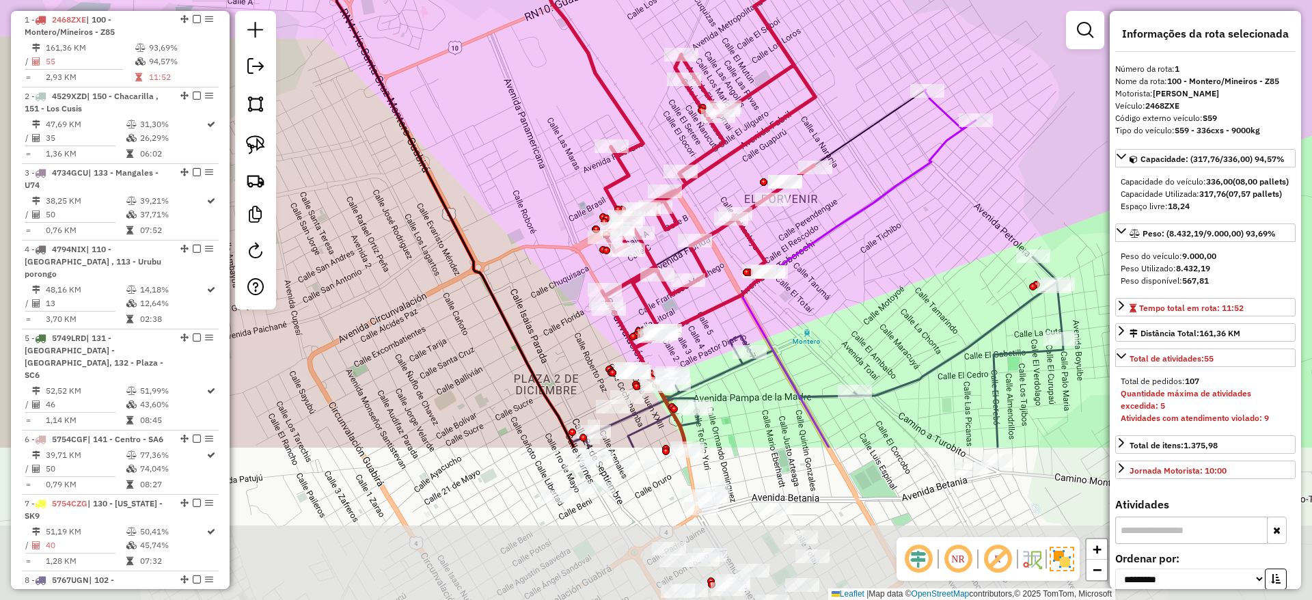
drag, startPoint x: 592, startPoint y: 349, endPoint x: 495, endPoint y: 137, distance: 233.5
click at [495, 137] on div "Janela de atendimento Grade de atendimento Capacidade Transportadoras Veículos …" at bounding box center [656, 300] width 1312 height 600
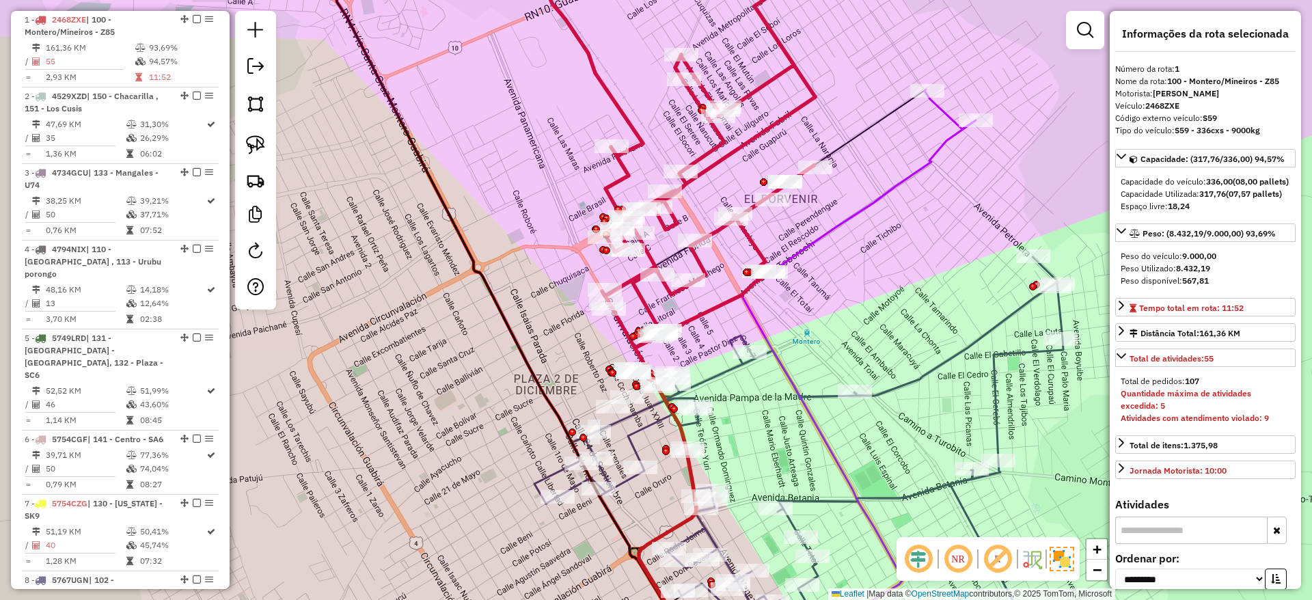
click at [850, 228] on div "Janela de atendimento Grade de atendimento Capacidade Transportadoras Veículos …" at bounding box center [656, 300] width 1312 height 600
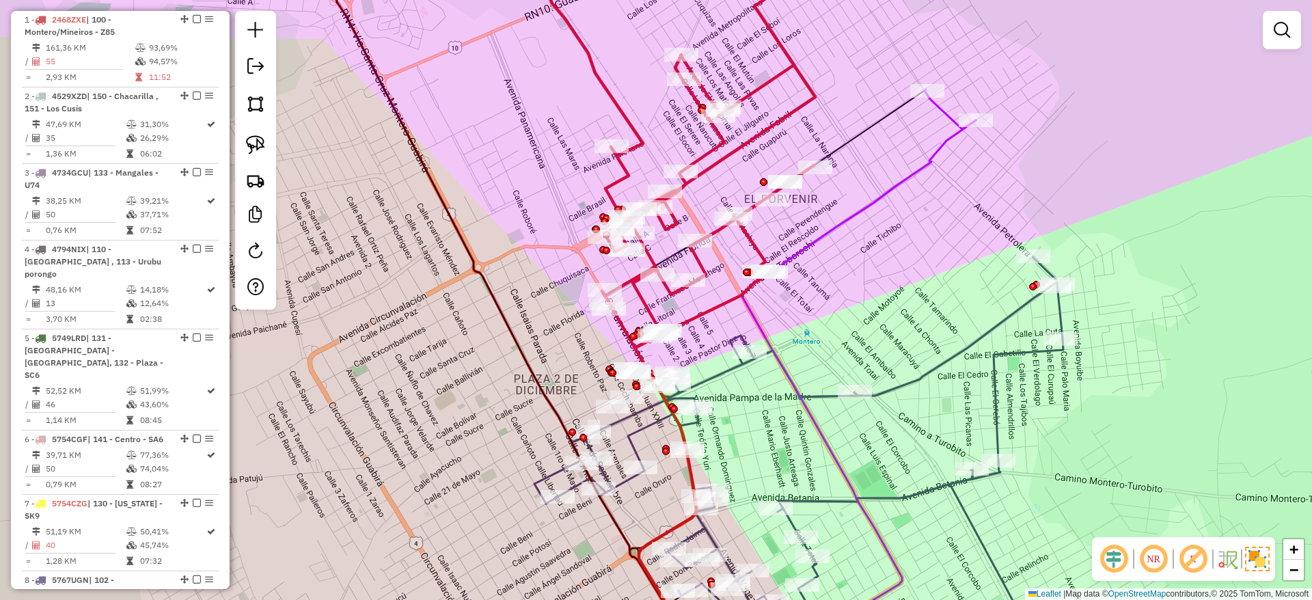
click at [941, 370] on icon at bounding box center [798, 455] width 529 height 397
select select "**********"
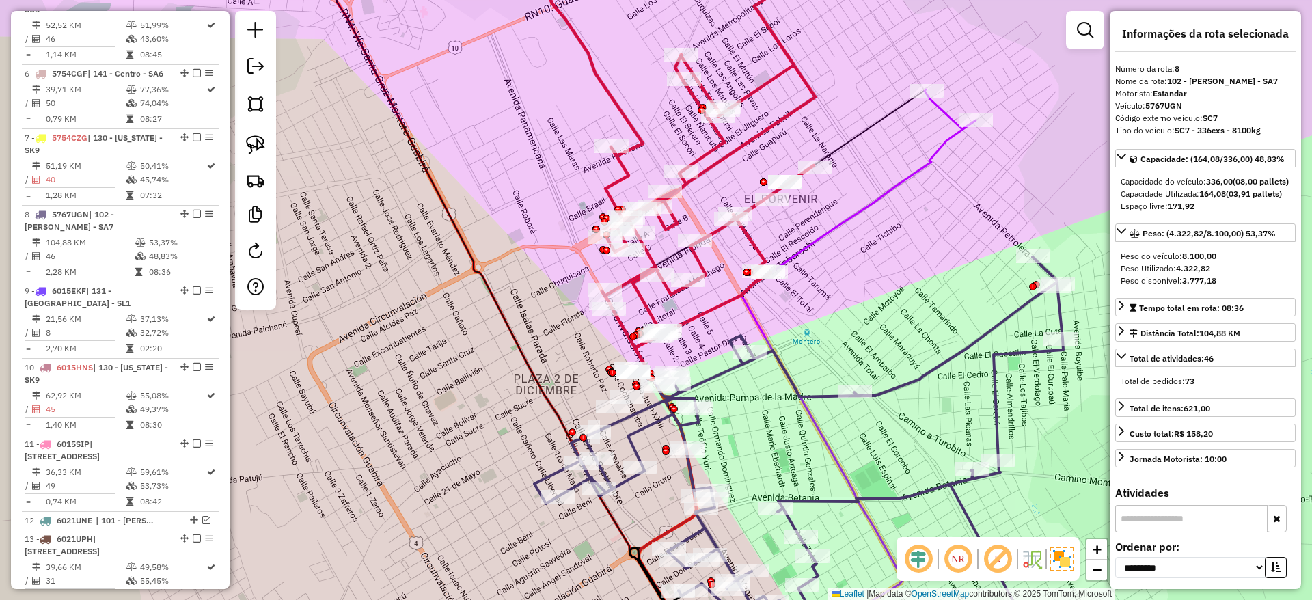
scroll to position [1062, 0]
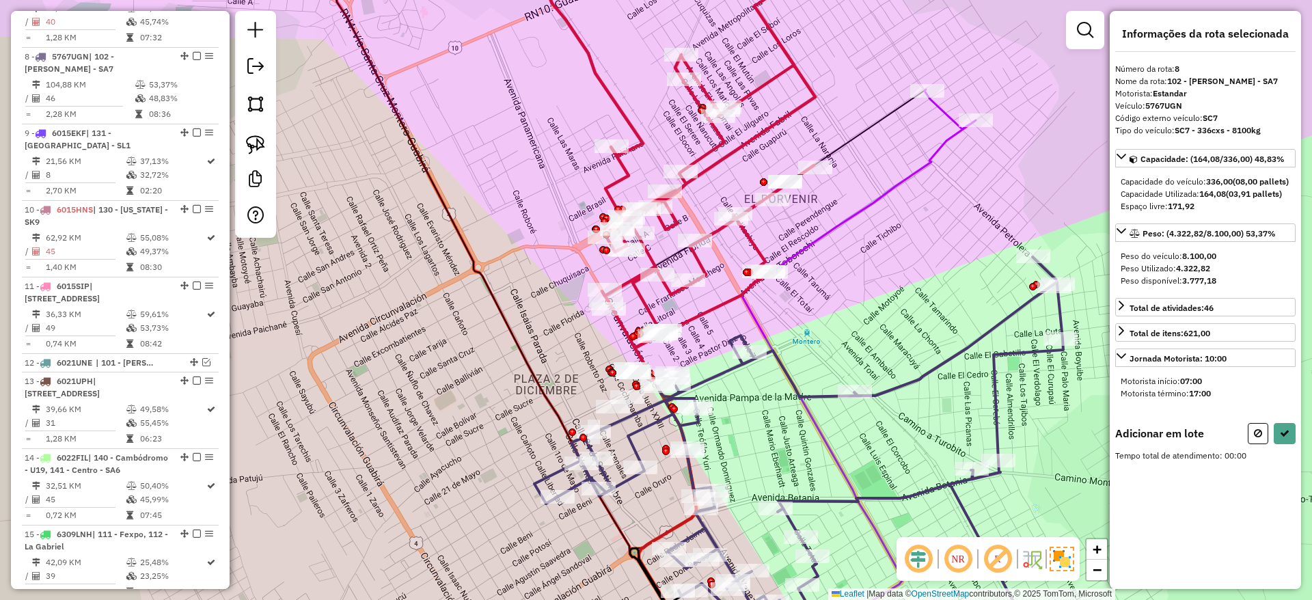
click at [843, 218] on icon at bounding box center [872, 181] width 206 height 184
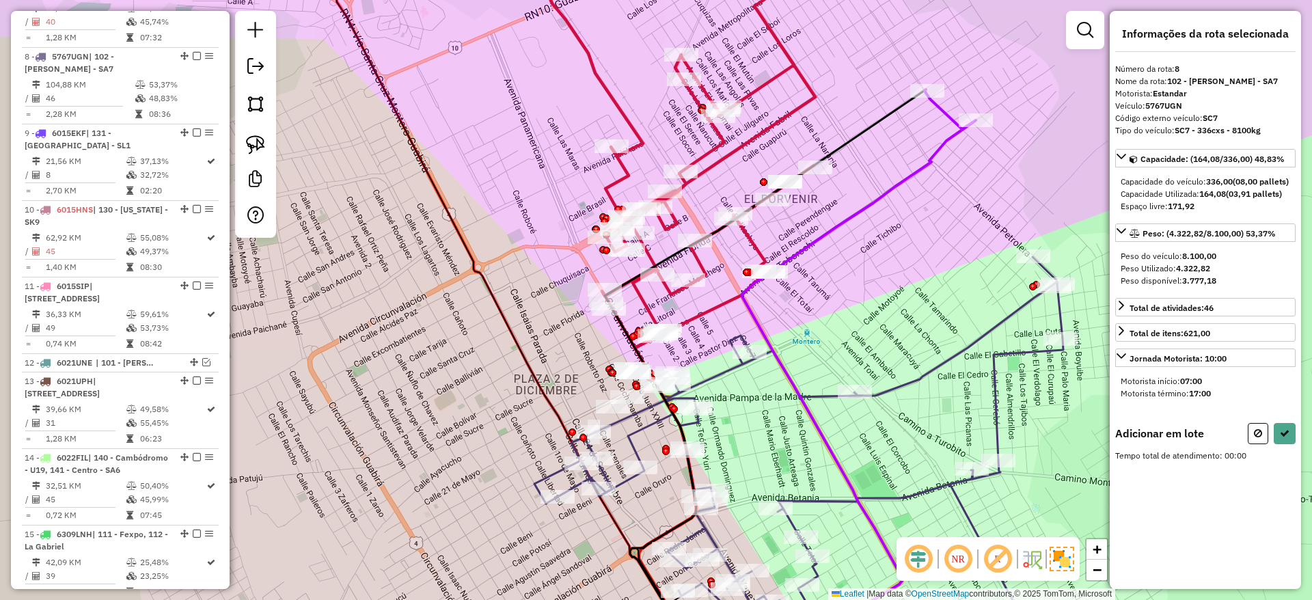
click at [843, 218] on icon at bounding box center [872, 181] width 206 height 184
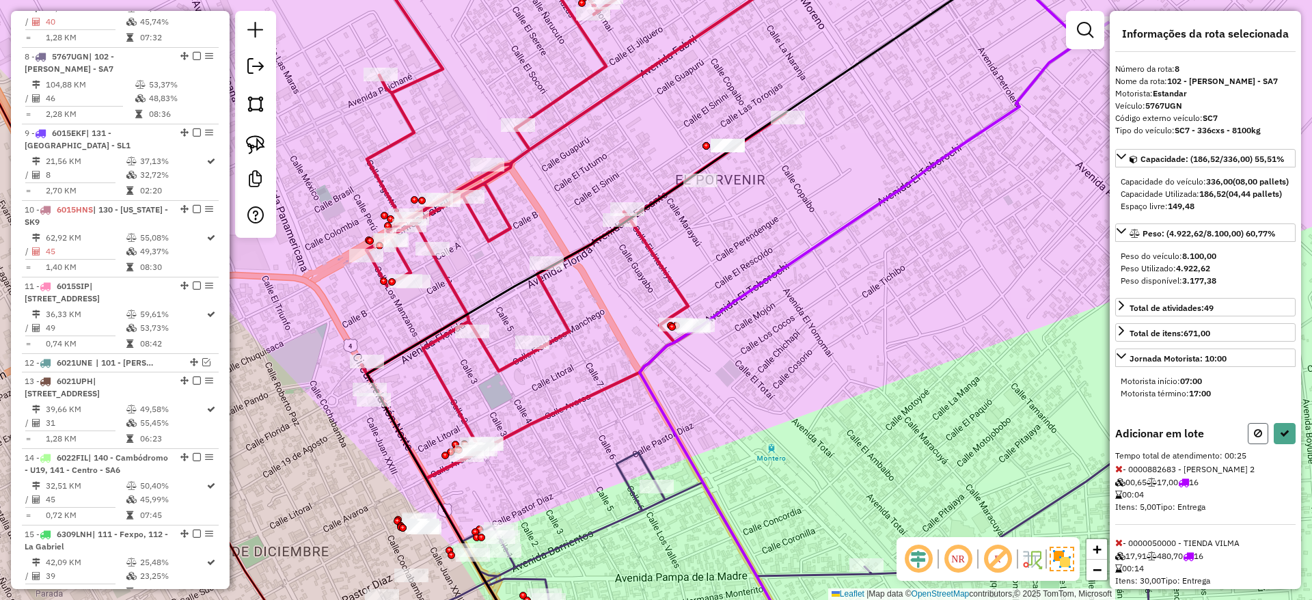
click at [1250, 444] on button at bounding box center [1257, 433] width 20 height 21
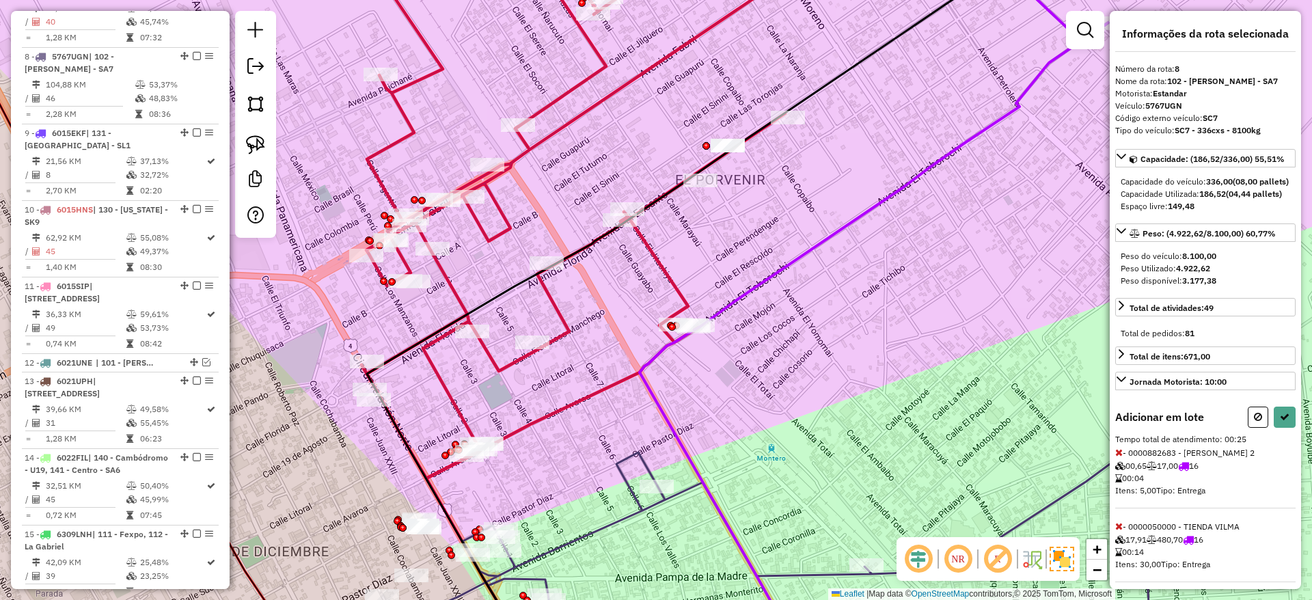
select select "**********"
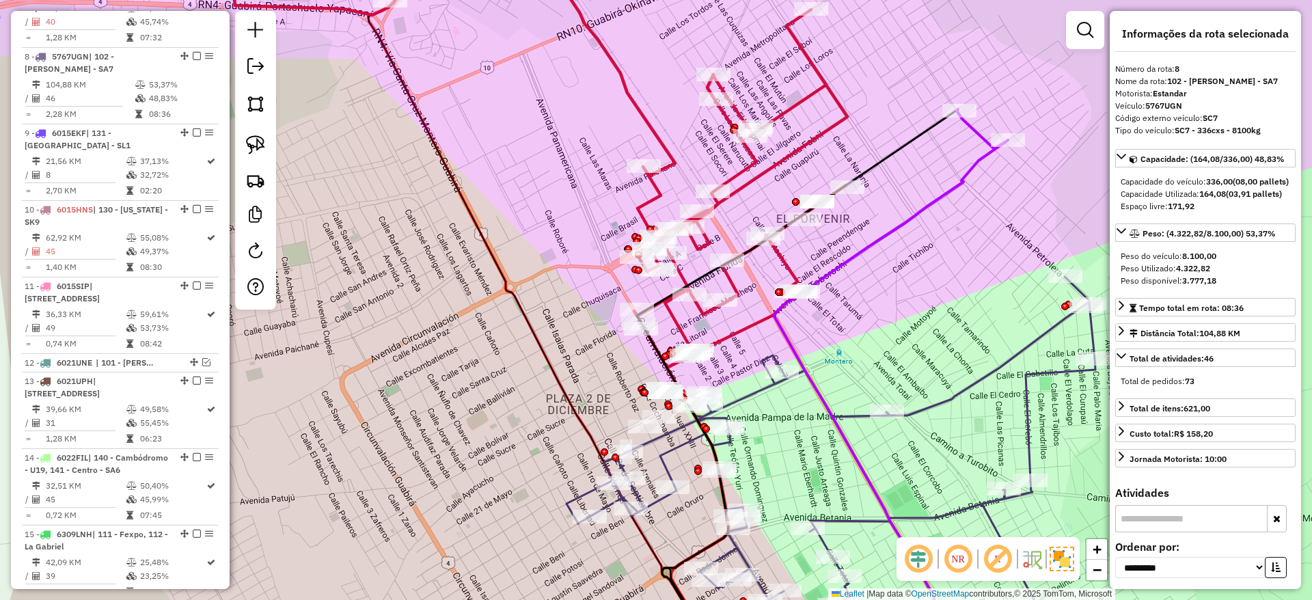
click at [904, 219] on icon at bounding box center [904, 201] width 206 height 184
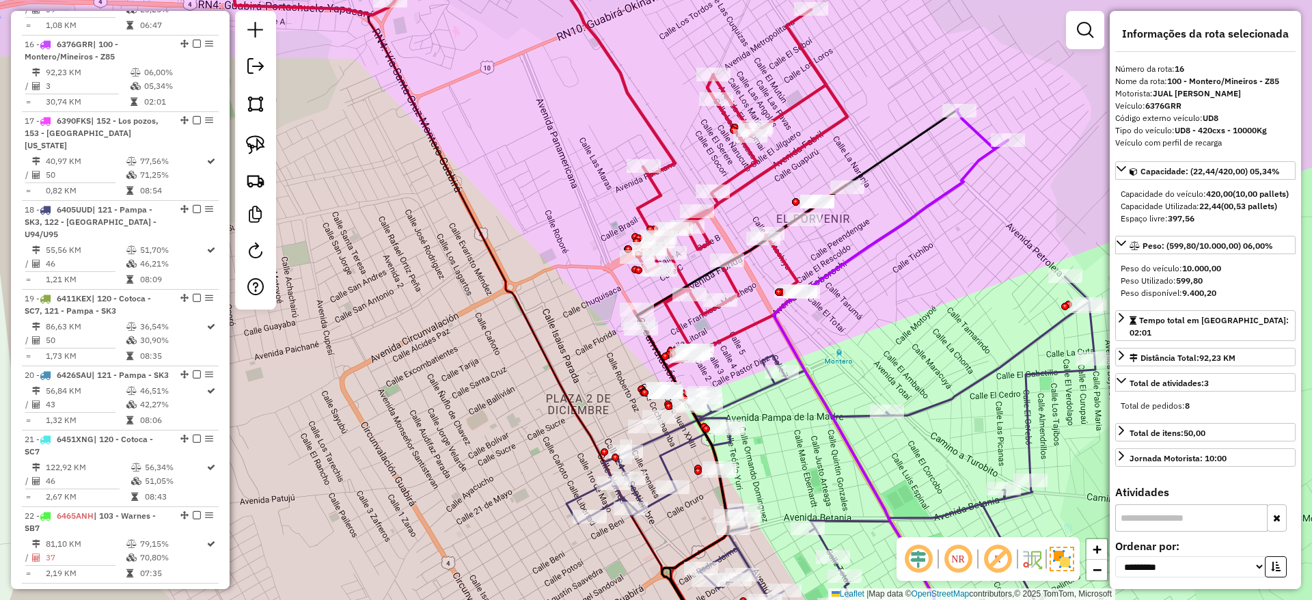
scroll to position [1628, 0]
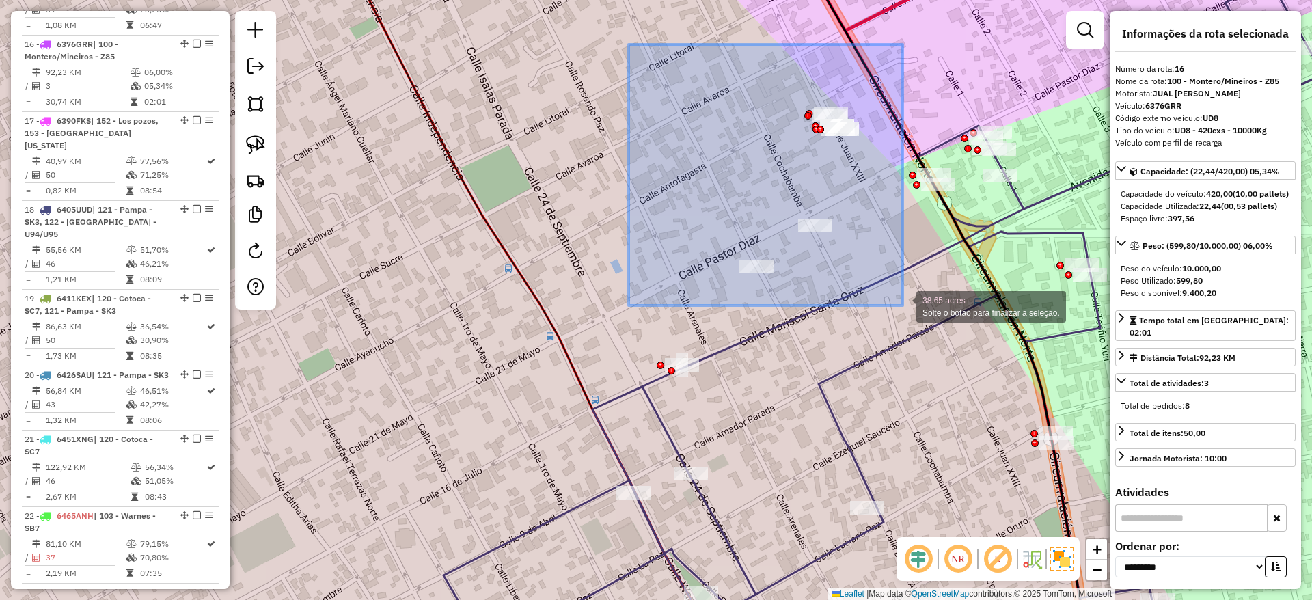
drag, startPoint x: 631, startPoint y: 53, endPoint x: 902, endPoint y: 305, distance: 370.8
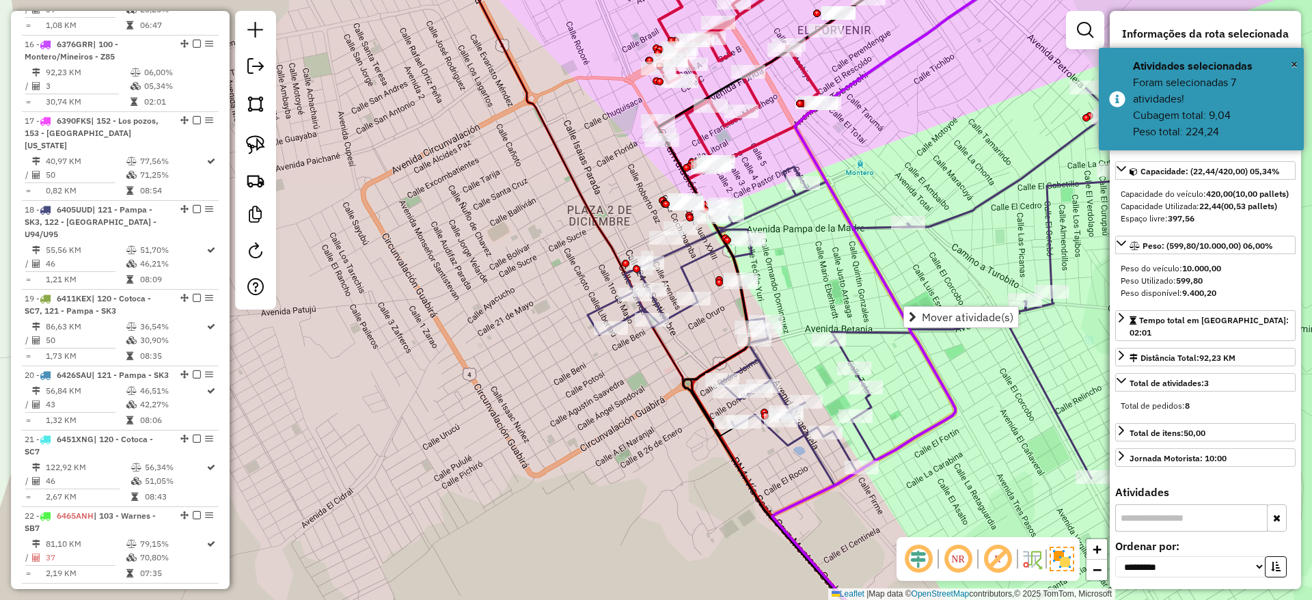
click at [545, 208] on div "Janela de atendimento Grade de atendimento Capacidade Transportadoras Veículos …" at bounding box center [656, 300] width 1312 height 600
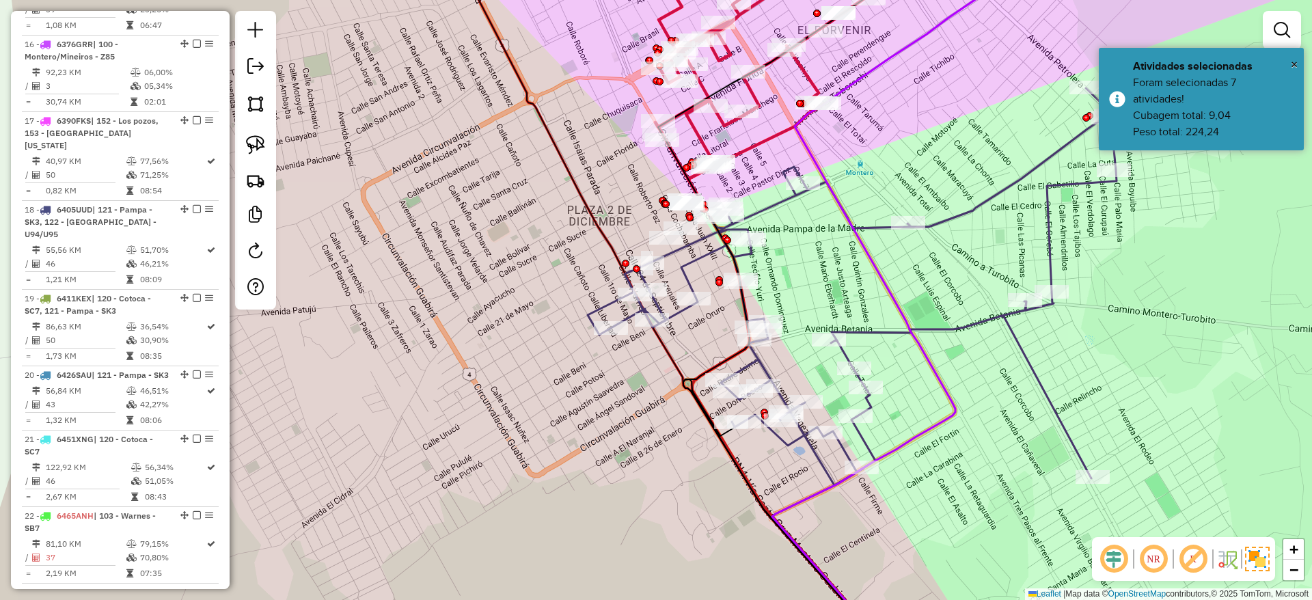
click at [945, 217] on icon at bounding box center [851, 286] width 529 height 397
select select "**********"
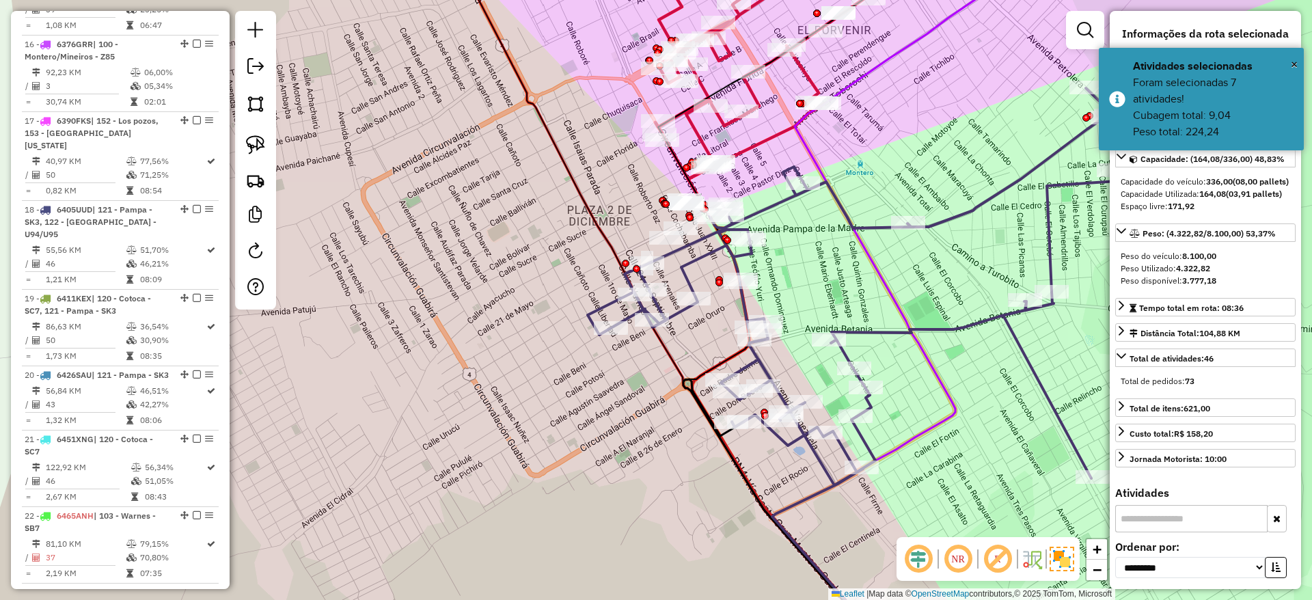
scroll to position [1062, 0]
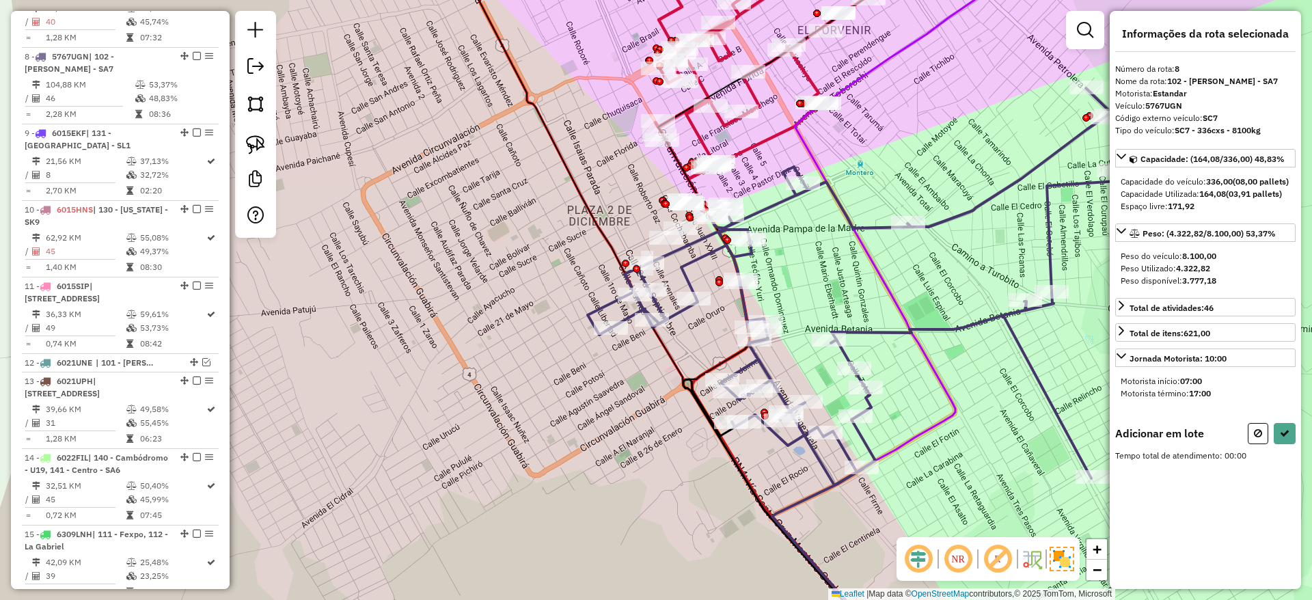
click at [875, 67] on icon at bounding box center [925, 22] width 206 height 165
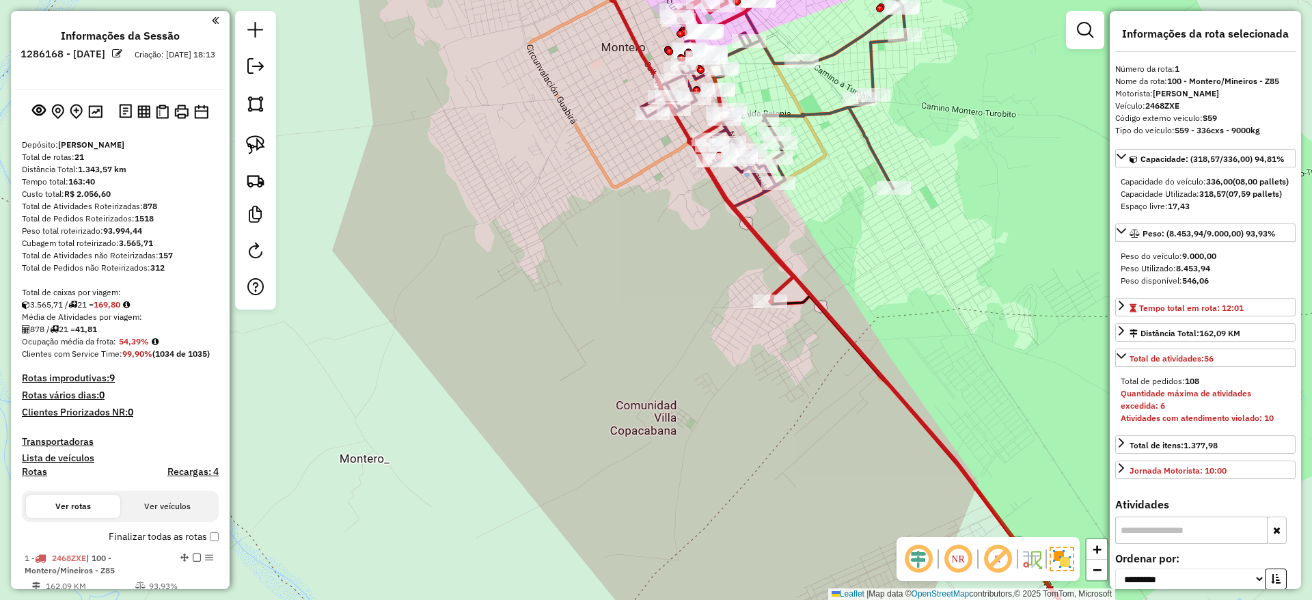
select select "**********"
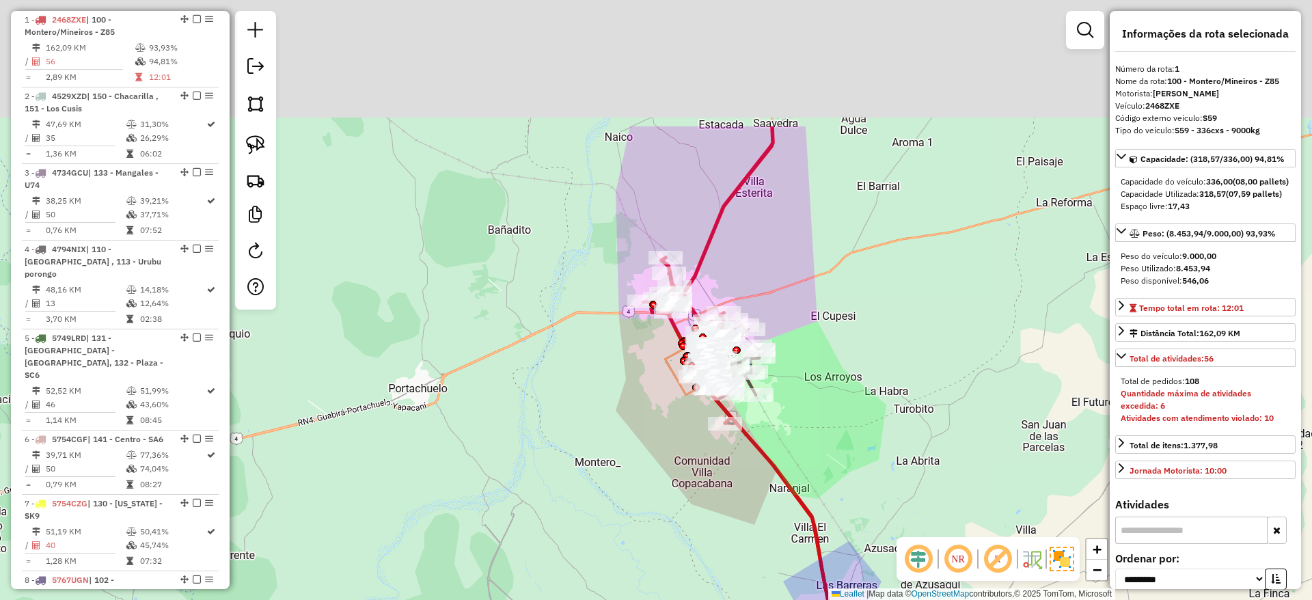
drag, startPoint x: 599, startPoint y: 242, endPoint x: 619, endPoint y: 434, distance: 193.0
click at [619, 434] on div "Janela de atendimento Grade de atendimento Capacidade Transportadoras Veículos …" at bounding box center [656, 300] width 1312 height 600
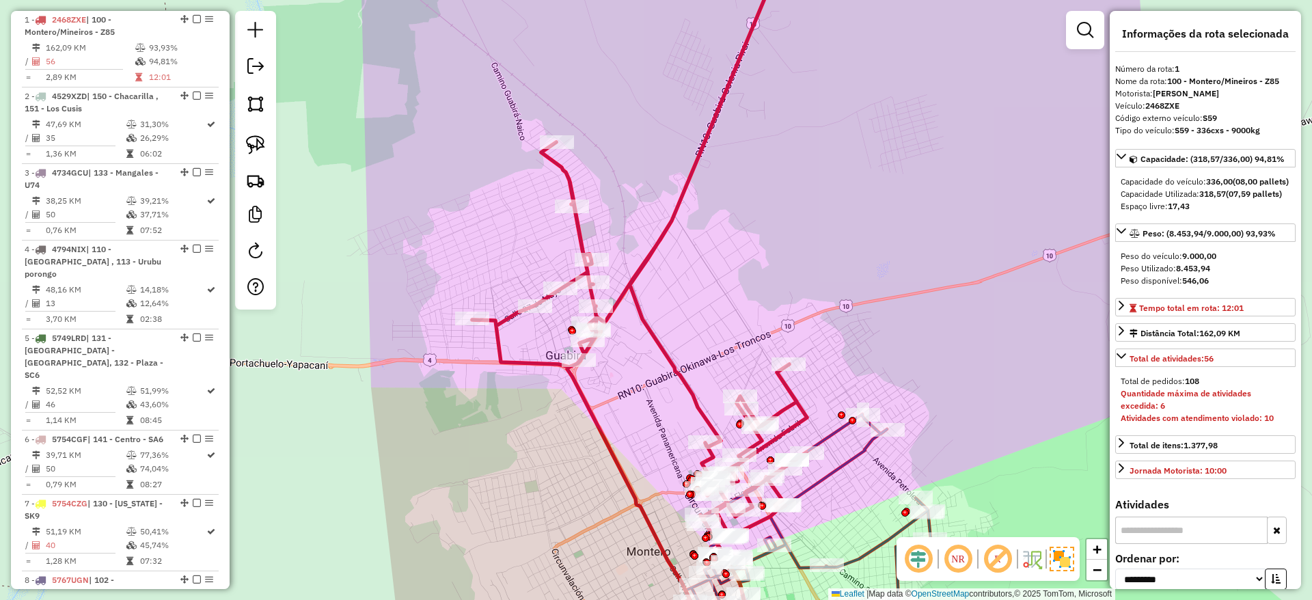
click at [682, 32] on div "Janela de atendimento Grade de atendimento Capacidade Transportadoras Veículos …" at bounding box center [656, 300] width 1312 height 600
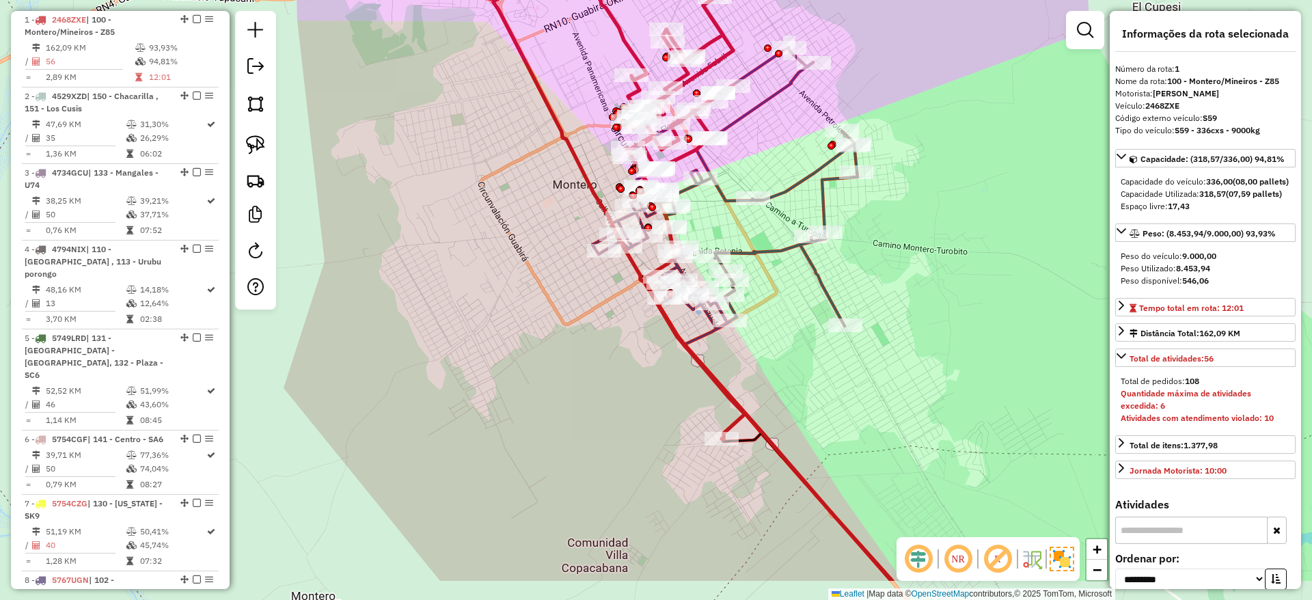
drag, startPoint x: 793, startPoint y: 402, endPoint x: 777, endPoint y: 322, distance: 80.9
click at [777, 322] on div "Janela de atendimento Grade de atendimento Capacidade Transportadoras Veículos …" at bounding box center [656, 300] width 1312 height 600
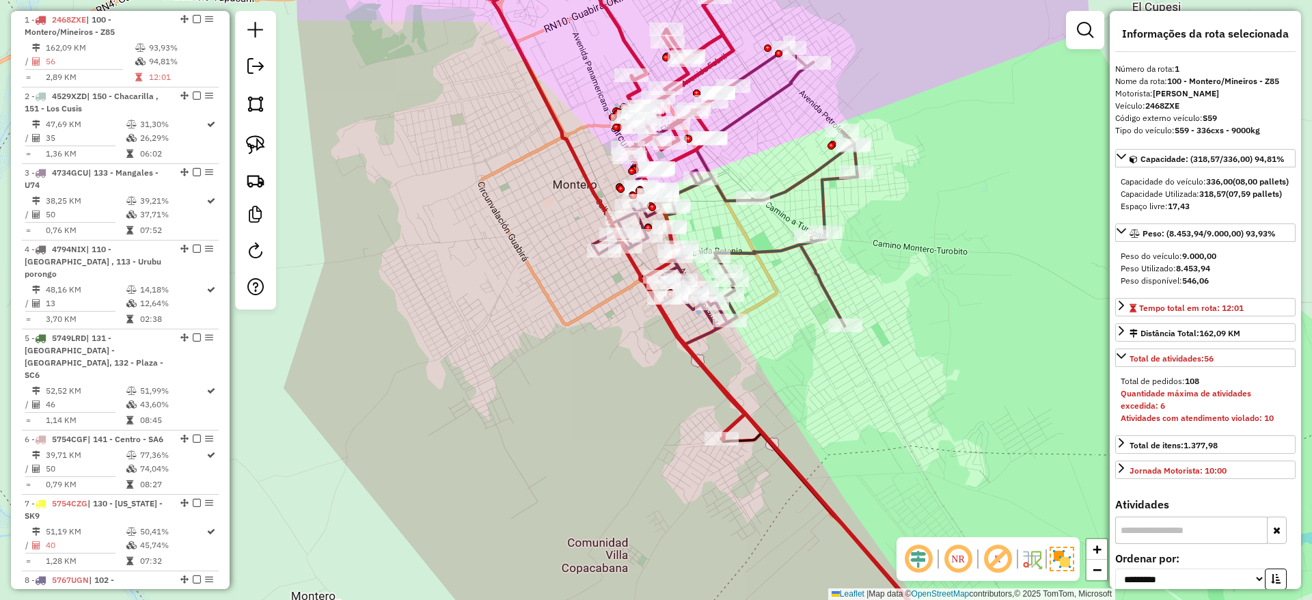
drag, startPoint x: 590, startPoint y: 361, endPoint x: 556, endPoint y: 302, distance: 68.5
click at [556, 302] on div "Janela de atendimento Grade de atendimento Capacidade Transportadoras Veículos …" at bounding box center [656, 300] width 1312 height 600
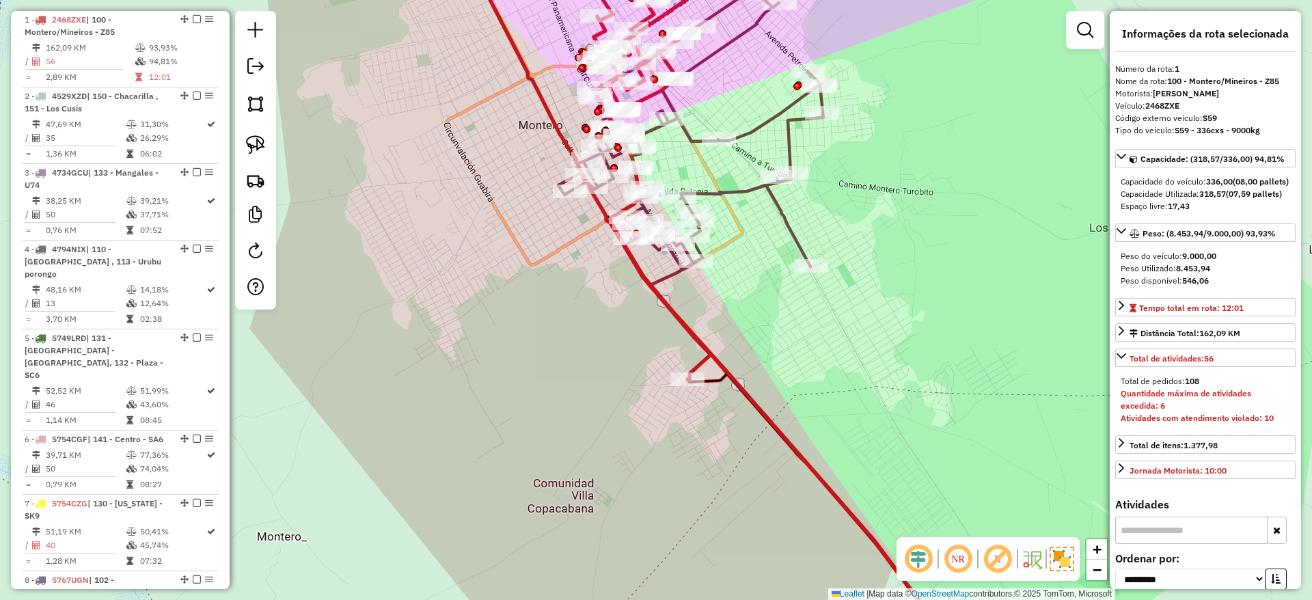
click at [717, 193] on icon at bounding box center [690, 129] width 265 height 282
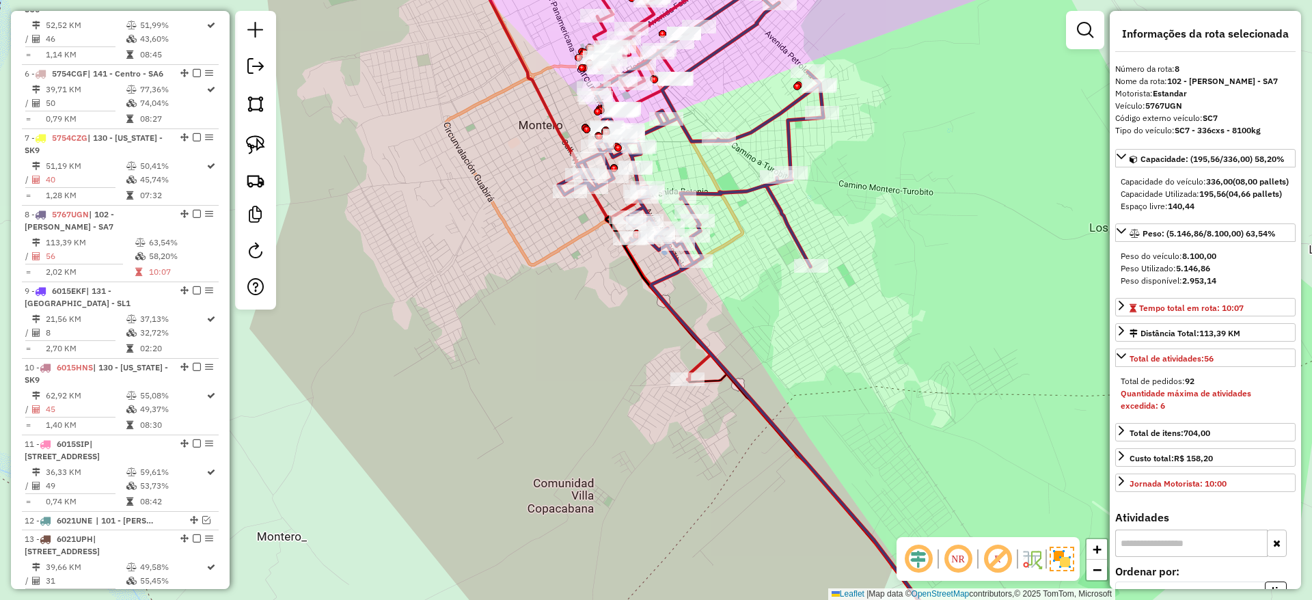
scroll to position [1062, 0]
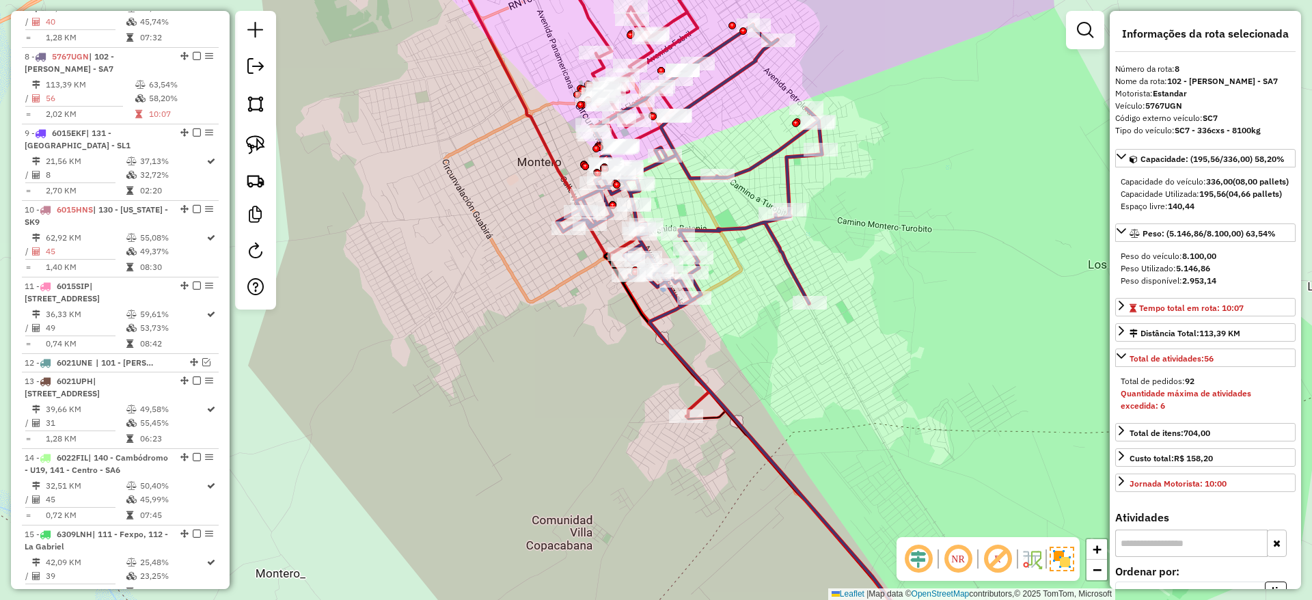
drag, startPoint x: 609, startPoint y: 399, endPoint x: 607, endPoint y: 410, distance: 11.0
click at [607, 410] on div "Janela de atendimento Grade de atendimento Capacidade Transportadoras Veículos …" at bounding box center [656, 300] width 1312 height 600
click at [690, 26] on icon at bounding box center [548, 178] width 322 height 477
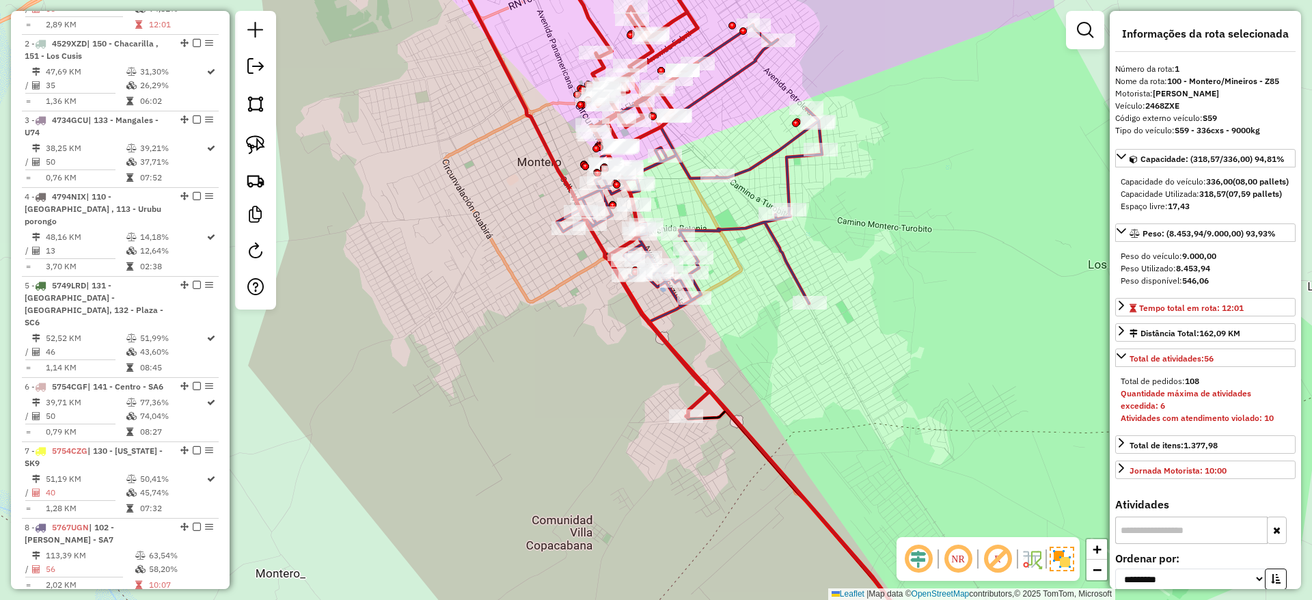
scroll to position [538, 0]
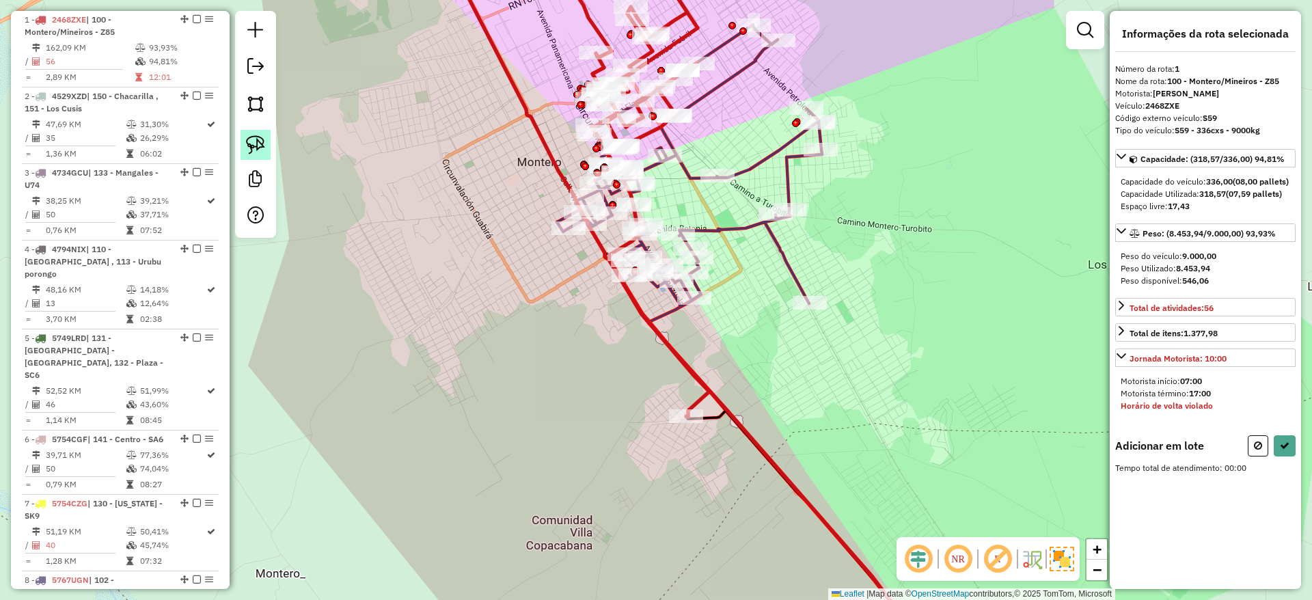
click at [254, 148] on img at bounding box center [255, 144] width 19 height 19
drag, startPoint x: 516, startPoint y: 58, endPoint x: 732, endPoint y: 55, distance: 215.9
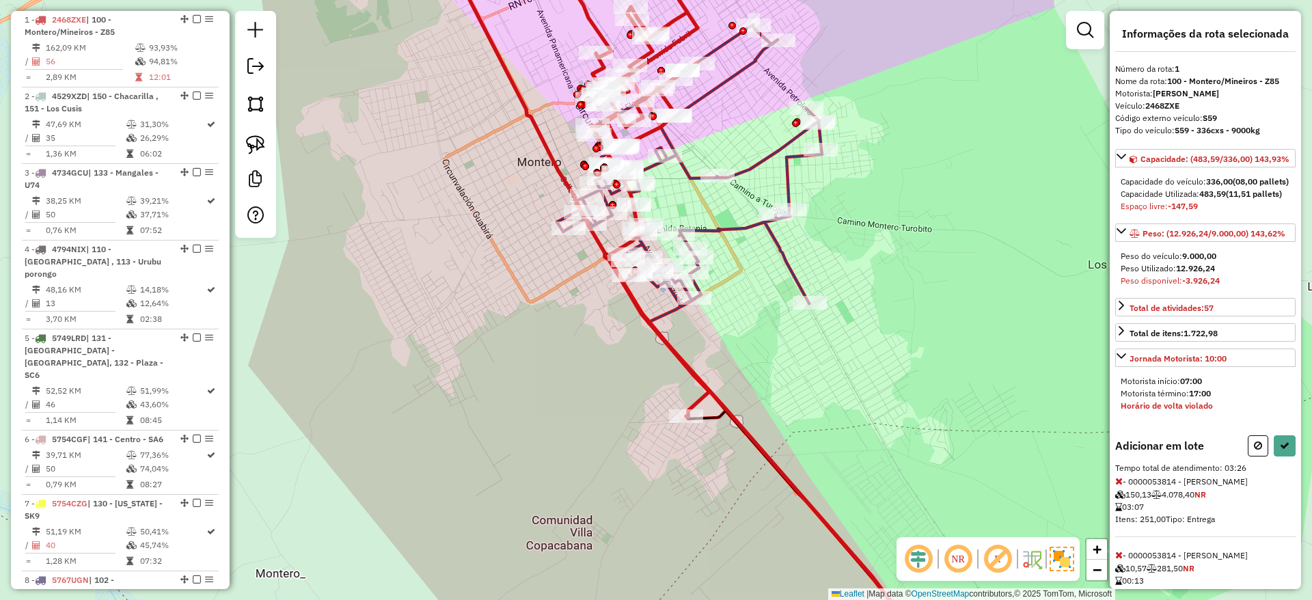
scroll to position [223, 0]
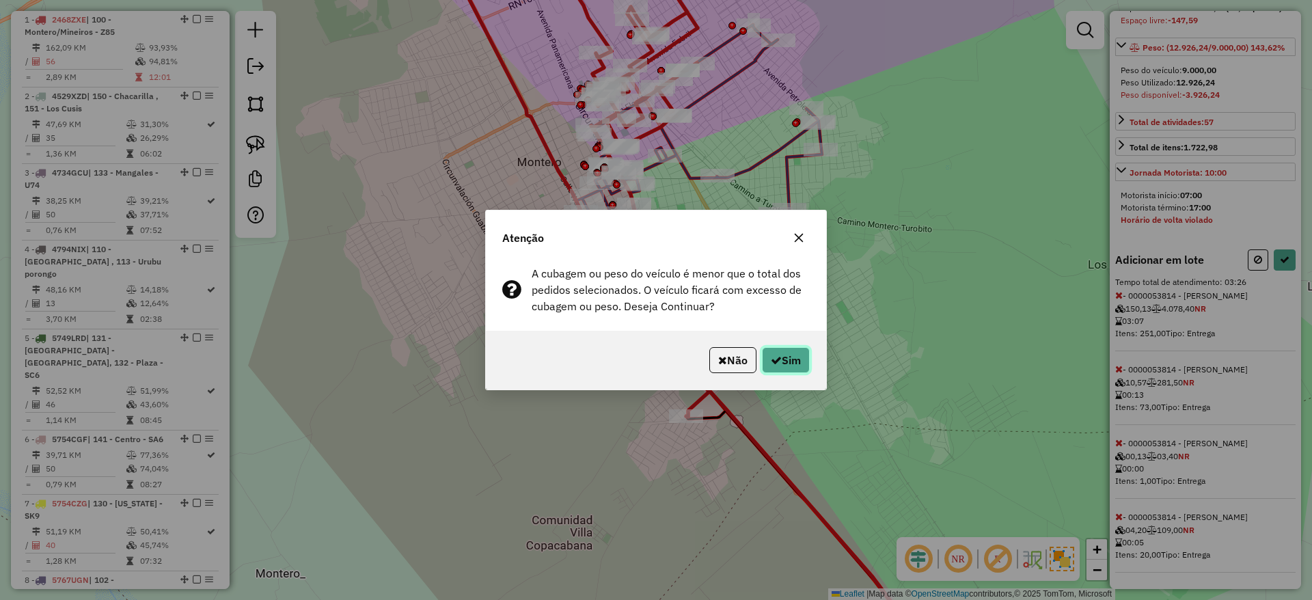
click at [780, 353] on button "Sim" at bounding box center [786, 360] width 48 height 26
select select "**********"
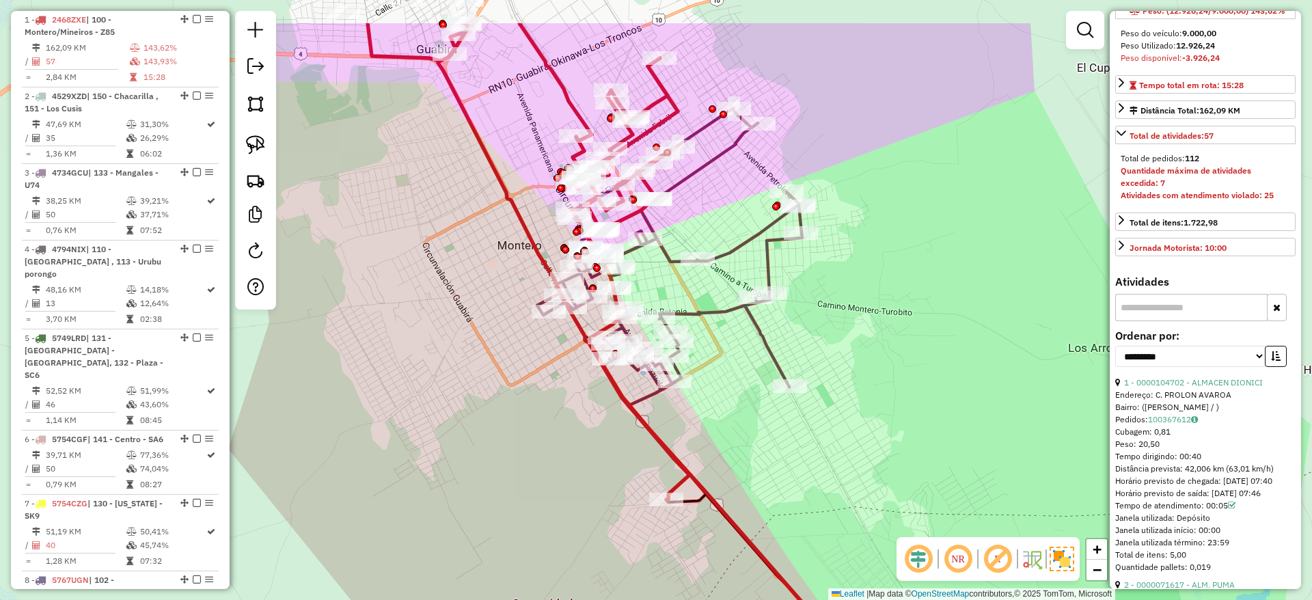
drag, startPoint x: 525, startPoint y: 204, endPoint x: 507, endPoint y: 289, distance: 87.4
click at [507, 289] on div "Janela de atendimento Grade de atendimento Capacidade Transportadoras Veículos …" at bounding box center [656, 300] width 1312 height 600
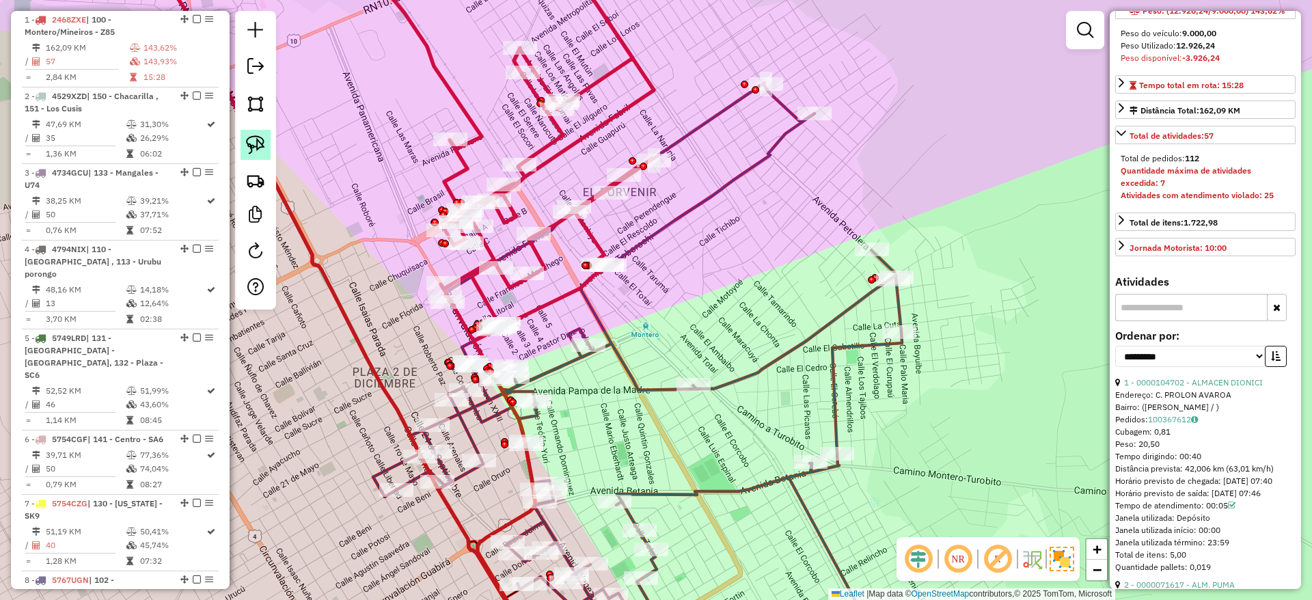
click at [267, 142] on link at bounding box center [255, 145] width 30 height 30
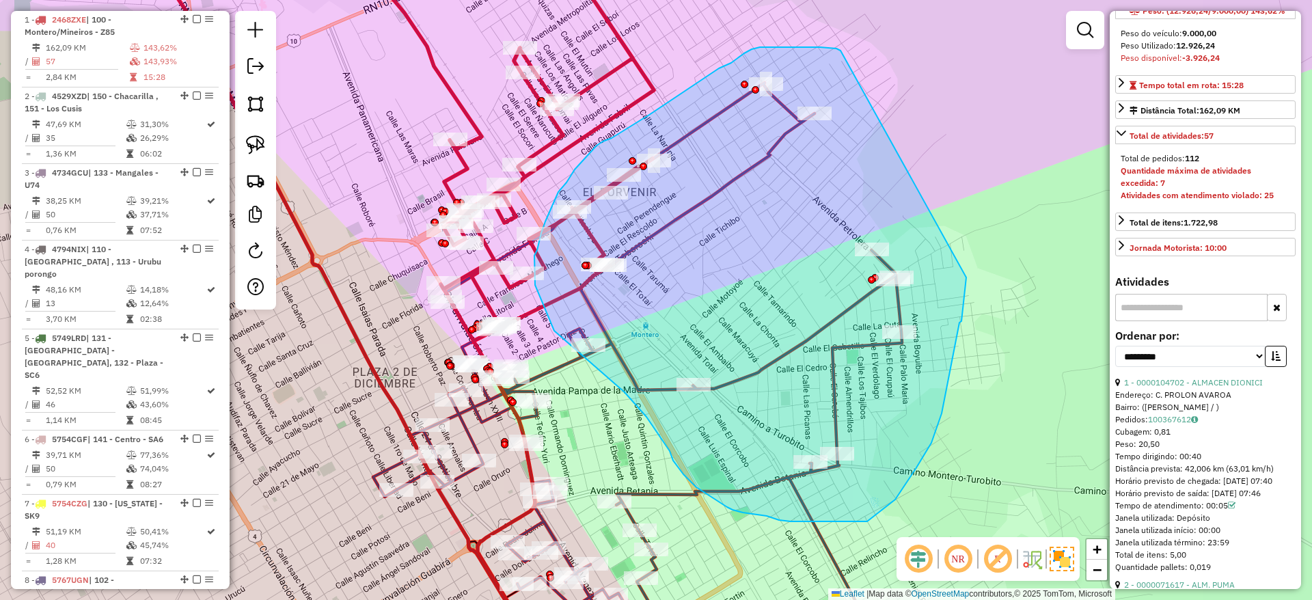
drag, startPoint x: 840, startPoint y: 51, endPoint x: 966, endPoint y: 277, distance: 259.3
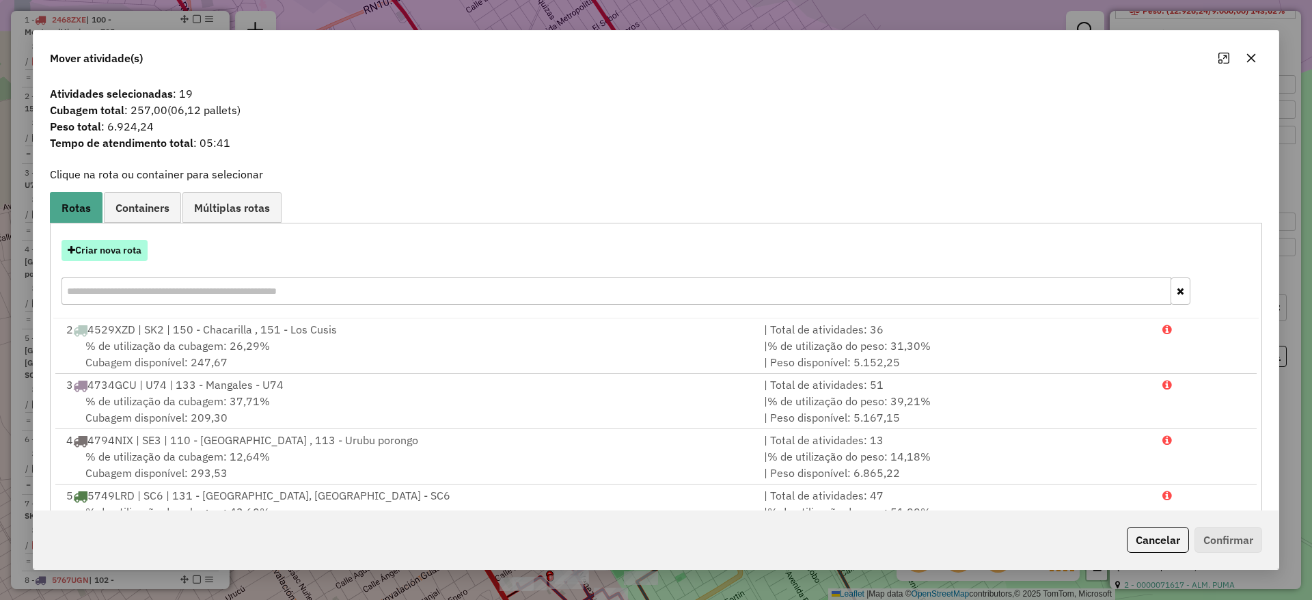
click at [108, 247] on button "Criar nova rota" at bounding box center [104, 250] width 86 height 21
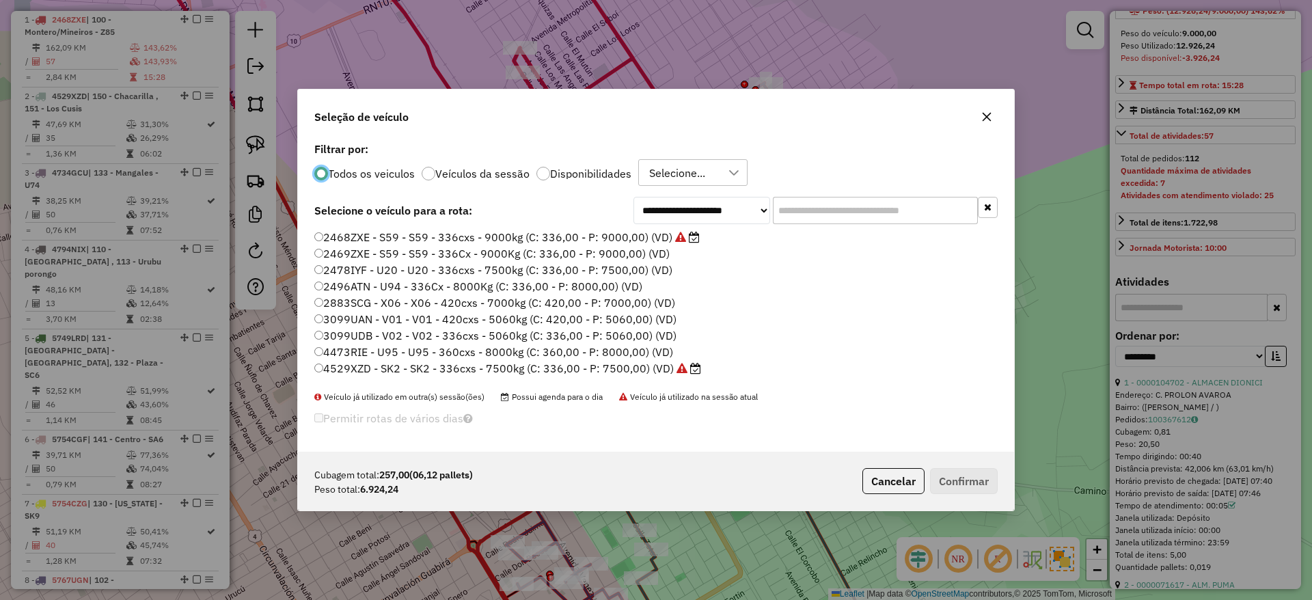
scroll to position [8, 4]
click at [712, 168] on div "Selecione..." at bounding box center [682, 173] width 77 height 26
click at [693, 235] on span "NONE - 01/10 - PROMAX" at bounding box center [735, 238] width 123 height 16
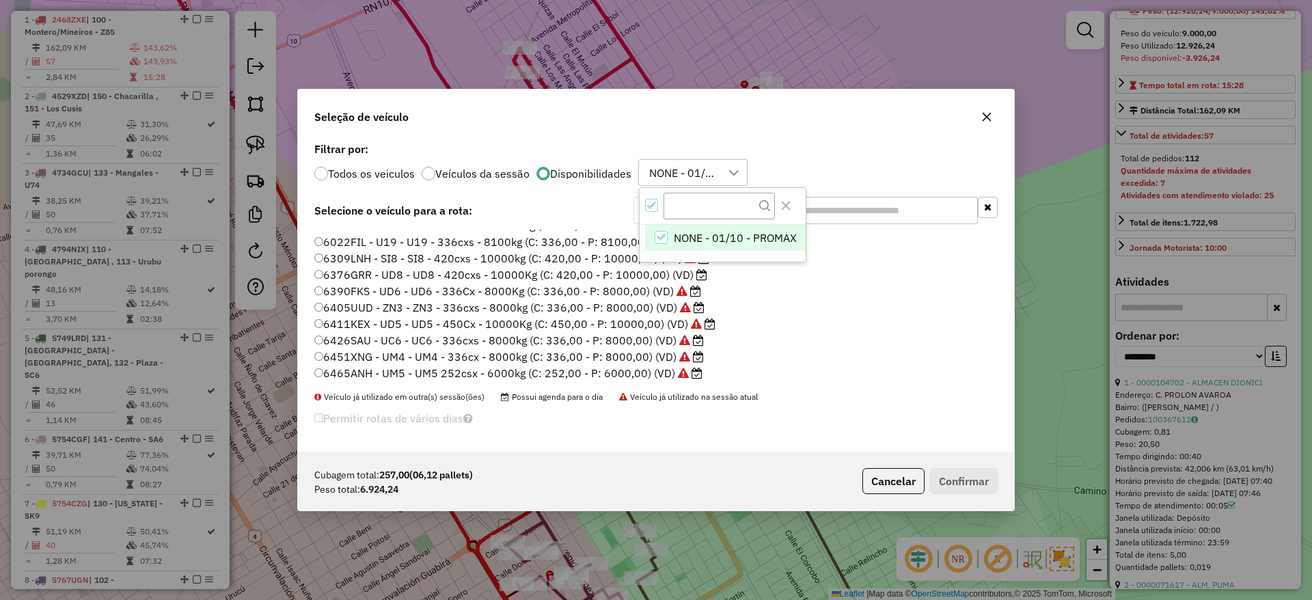
scroll to position [210, 0]
click at [791, 202] on button "Close" at bounding box center [786, 206] width 22 height 22
click at [659, 275] on label "6376GRR - UD8 - UD8 - 420cxs - 10000Kg (C: 420,00 - P: 10000,00) (VD)" at bounding box center [510, 272] width 393 height 16
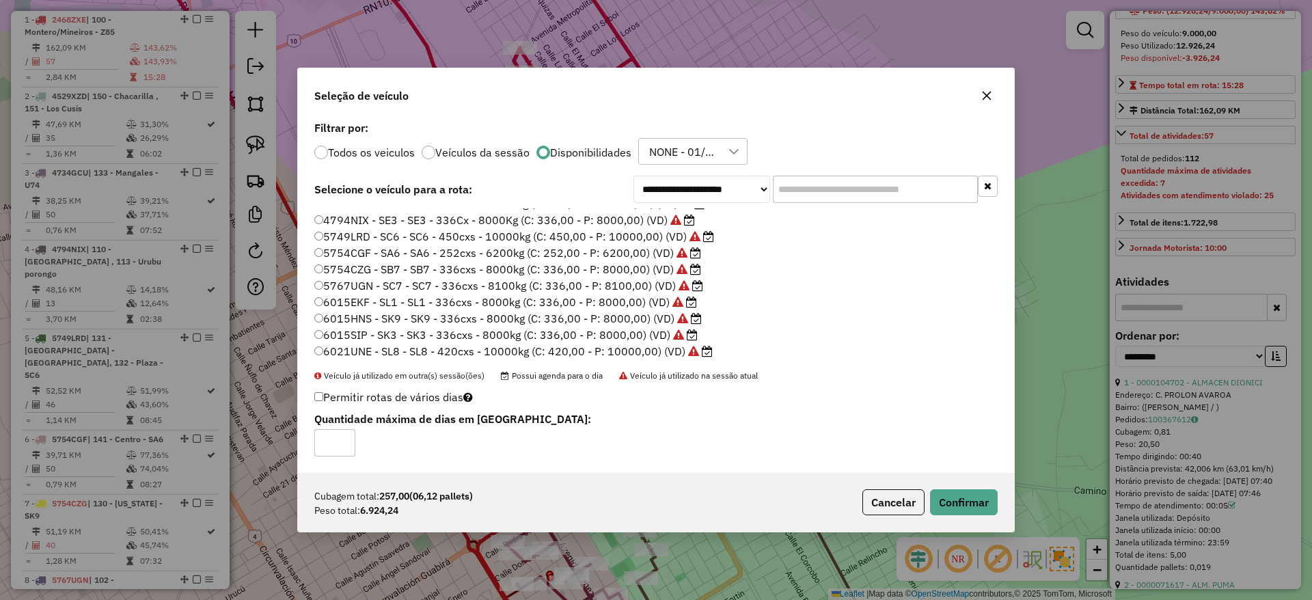
scroll to position [0, 0]
click at [973, 496] on button "Confirmar" at bounding box center [964, 502] width 68 height 26
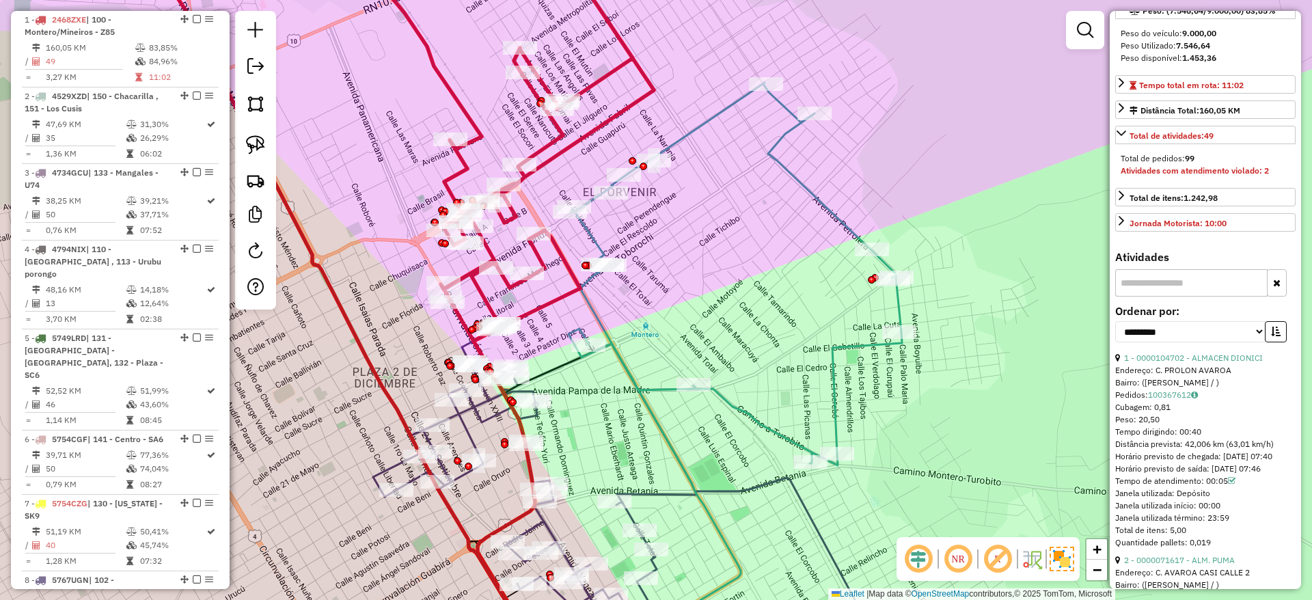
scroll to position [210, 0]
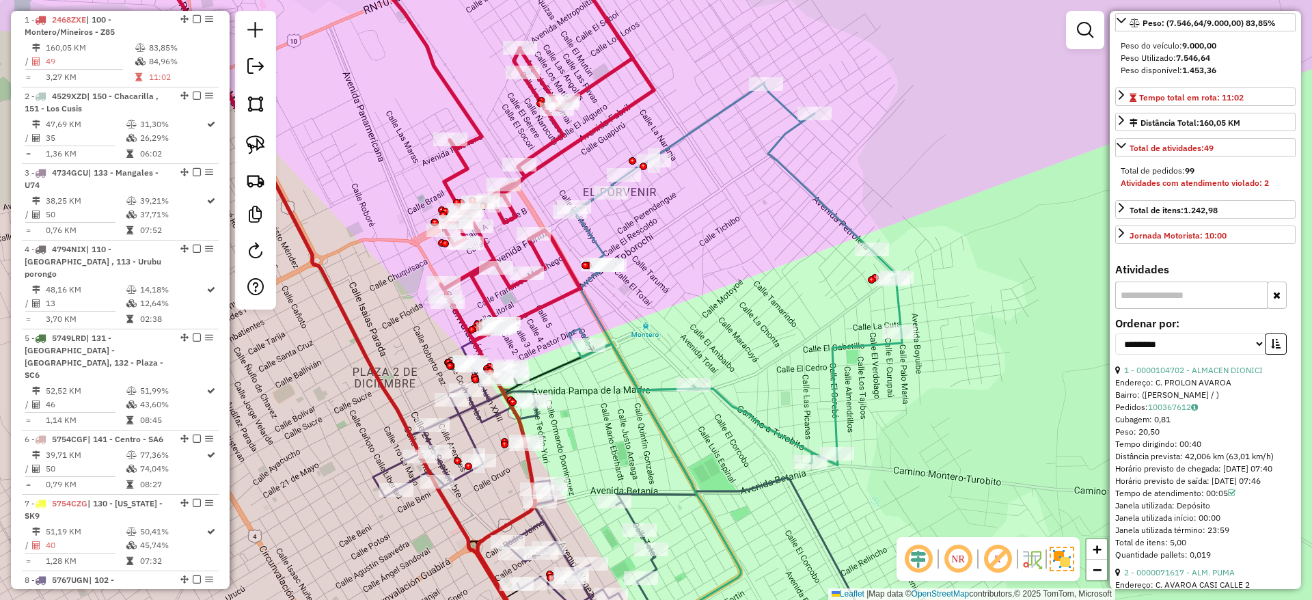
click at [643, 89] on icon at bounding box center [345, 300] width 617 height 720
click at [783, 166] on icon at bounding box center [734, 274] width 333 height 383
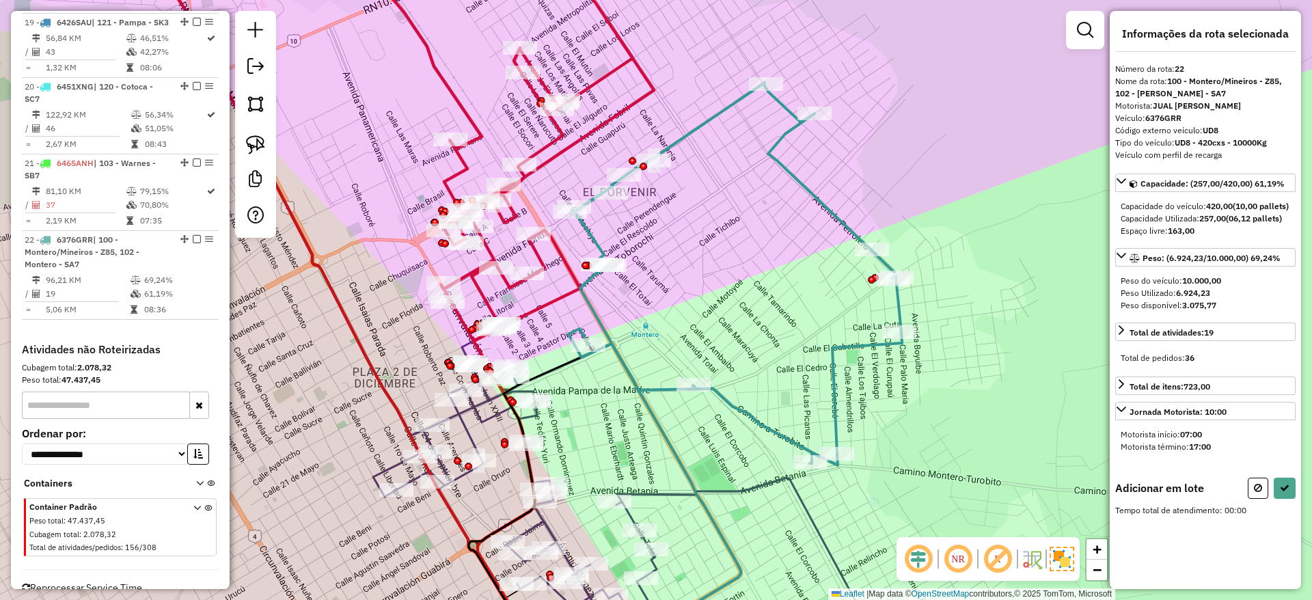
scroll to position [0, 0]
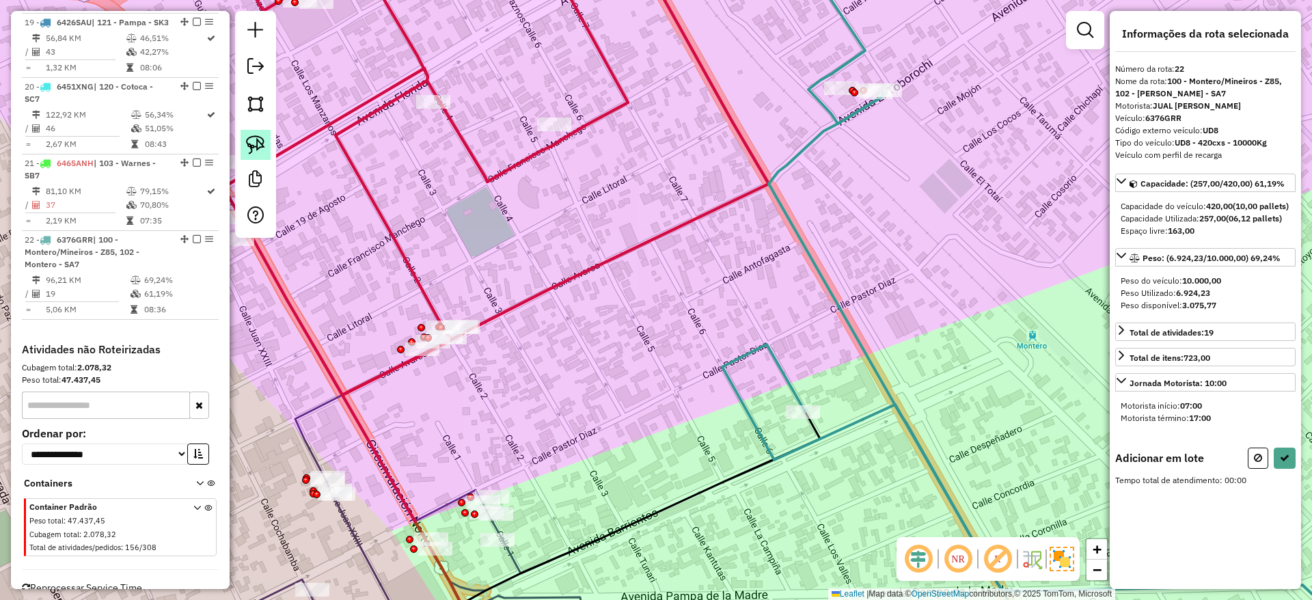
click at [255, 146] on img at bounding box center [255, 144] width 19 height 19
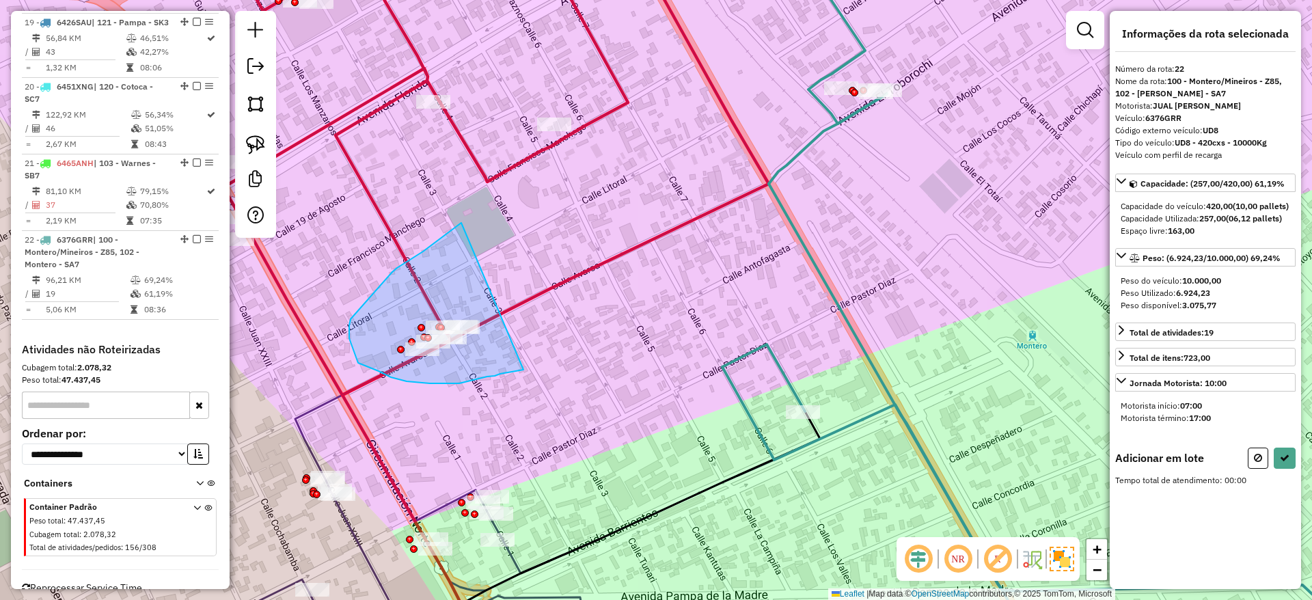
drag, startPoint x: 411, startPoint y: 260, endPoint x: 611, endPoint y: 340, distance: 216.4
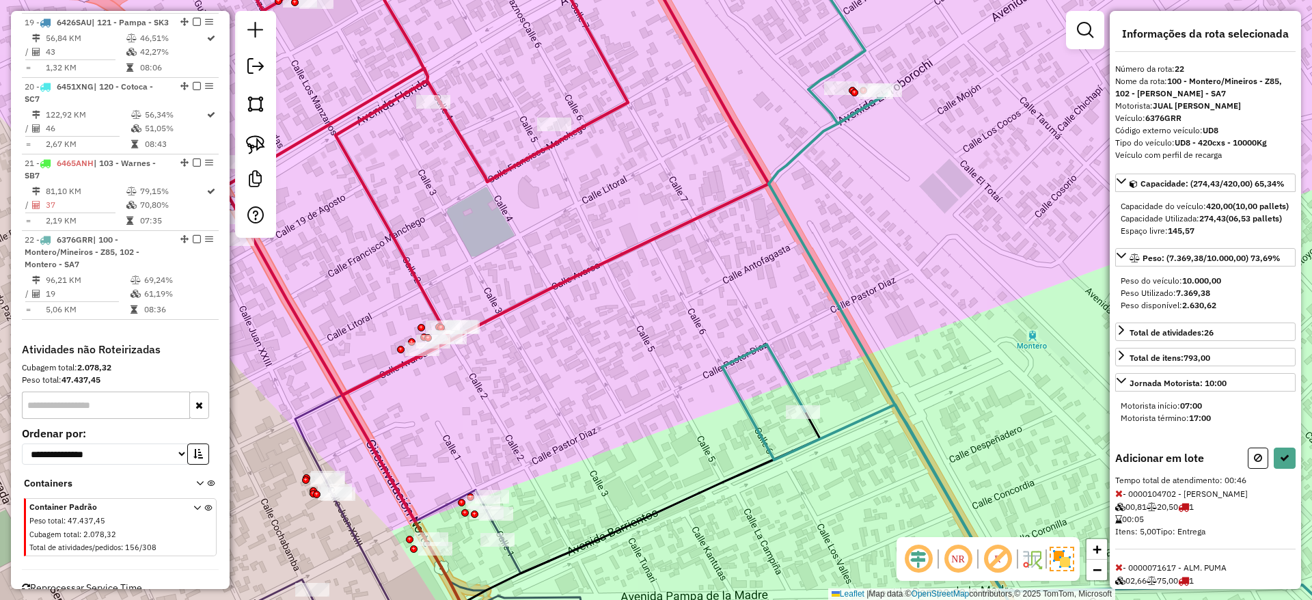
select select "**********"
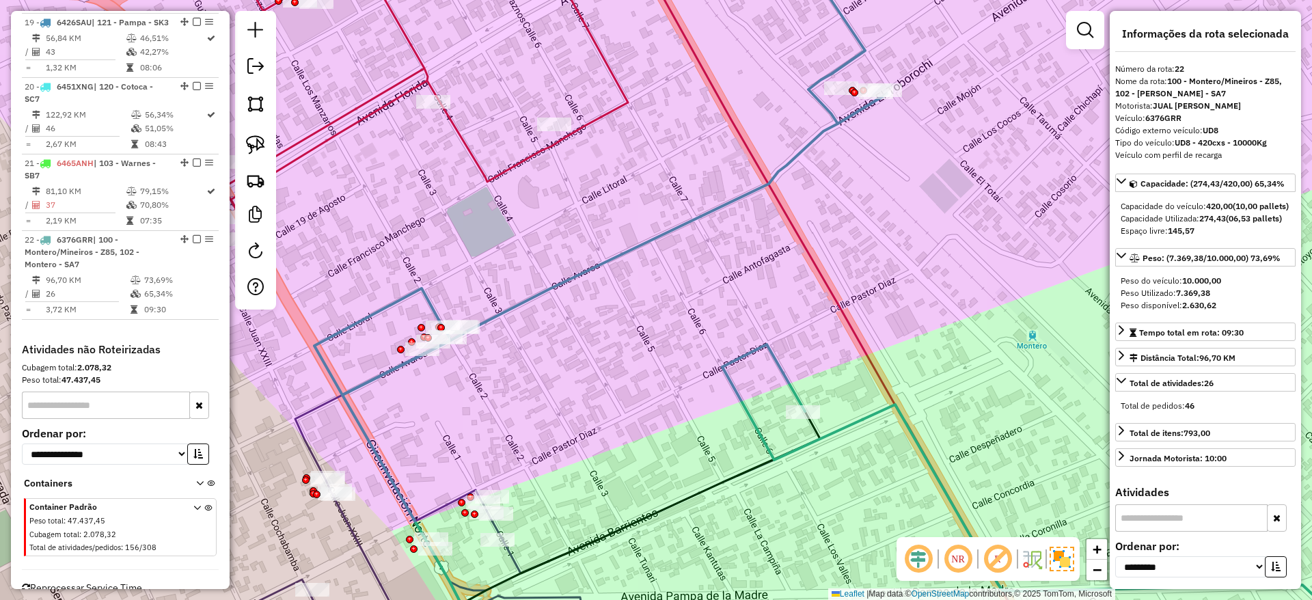
click at [483, 170] on icon at bounding box center [248, 300] width 759 height 720
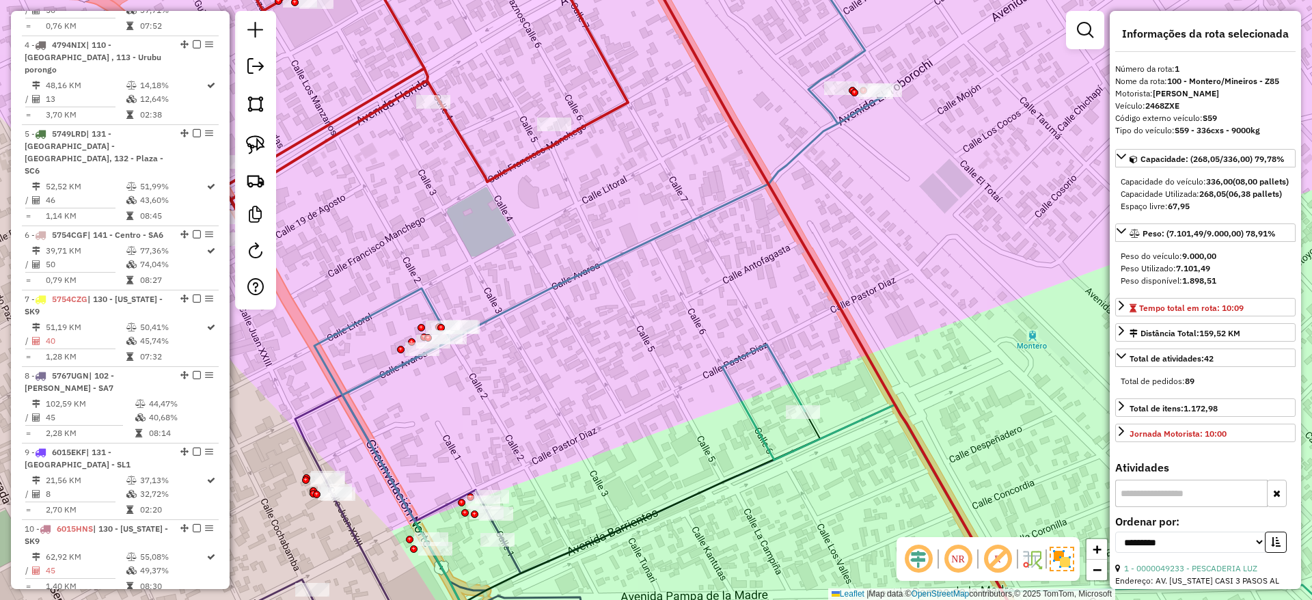
scroll to position [538, 0]
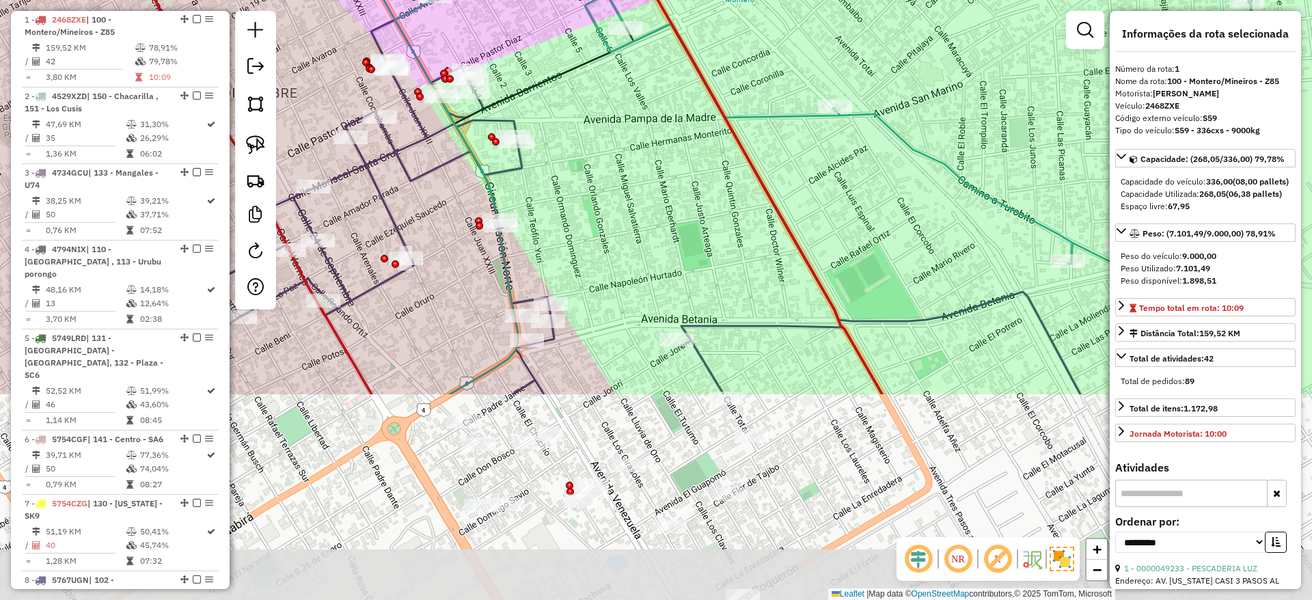
drag, startPoint x: 483, startPoint y: 176, endPoint x: 465, endPoint y: -89, distance: 266.3
click at [465, 0] on html "Aguarde... Pop-up bloqueado! Seu navegador bloqueou automáticamente a abertura …" at bounding box center [656, 300] width 1312 height 600
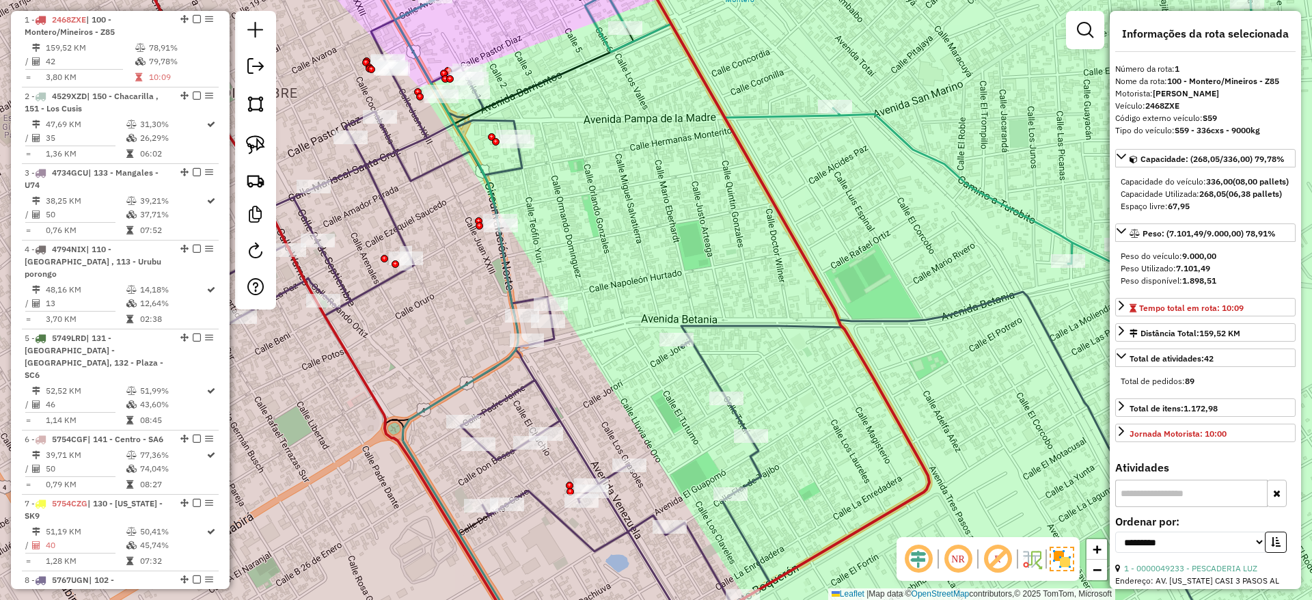
click at [518, 184] on div "Janela de atendimento Grade de atendimento Capacidade Transportadoras Veículos …" at bounding box center [656, 300] width 1312 height 600
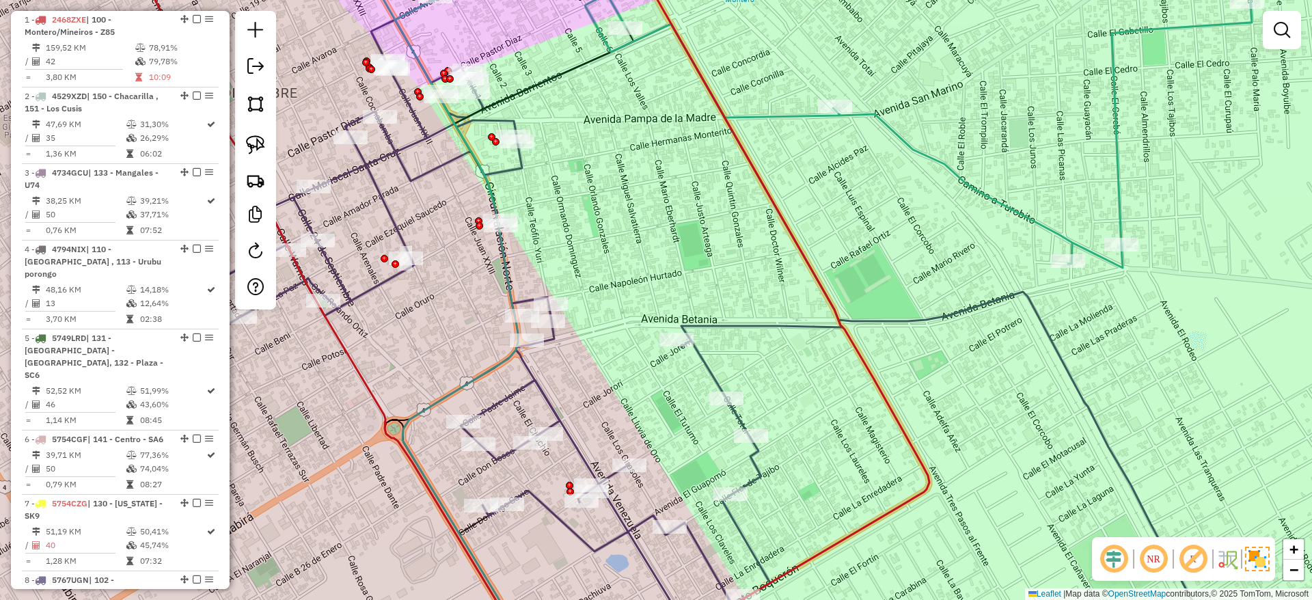
click at [516, 173] on icon at bounding box center [697, 325] width 1007 height 611
select select "**********"
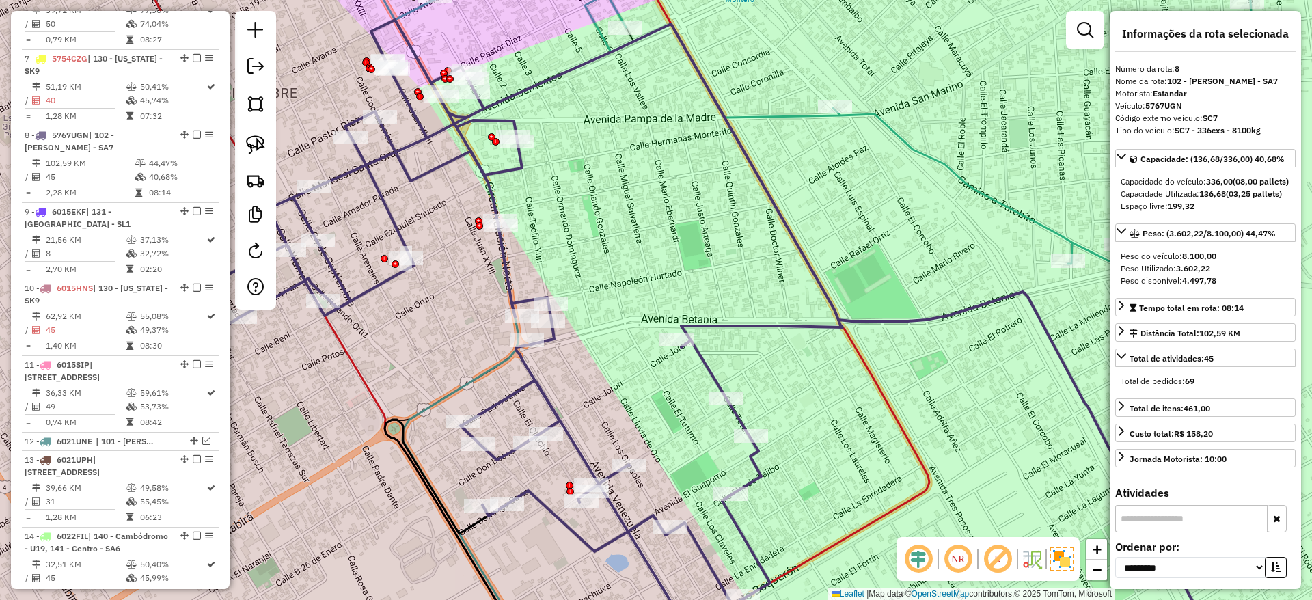
scroll to position [1062, 0]
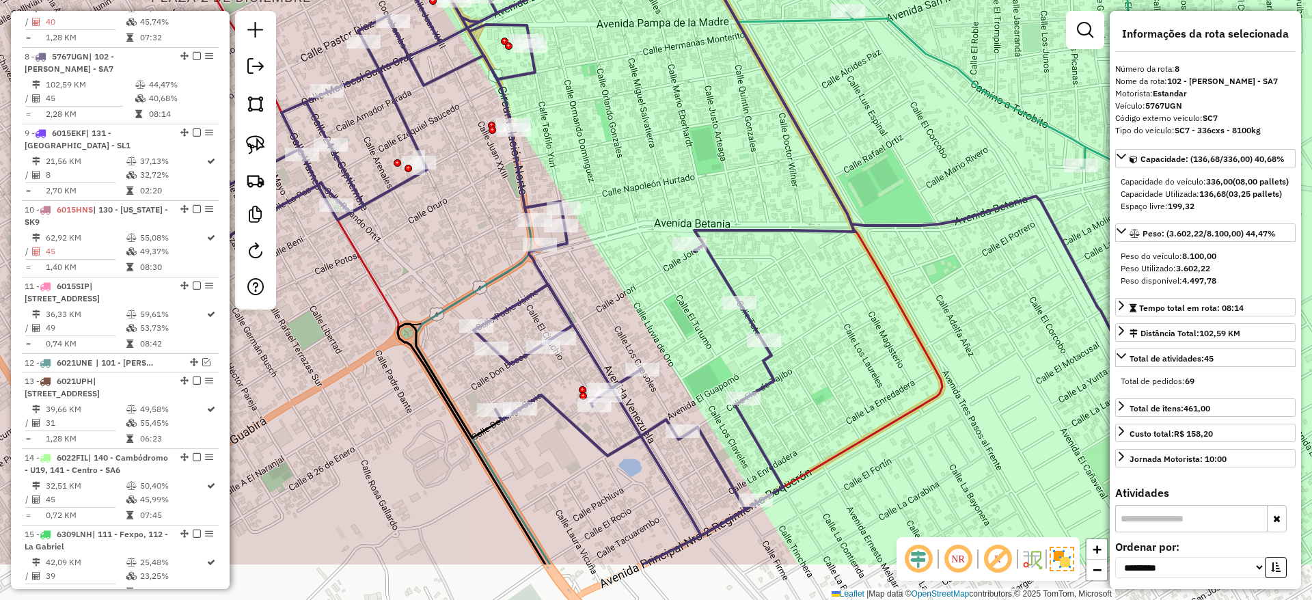
drag, startPoint x: 516, startPoint y: 173, endPoint x: 532, endPoint y: 50, distance: 124.0
click at [532, 50] on icon at bounding box center [710, 229] width 1007 height 611
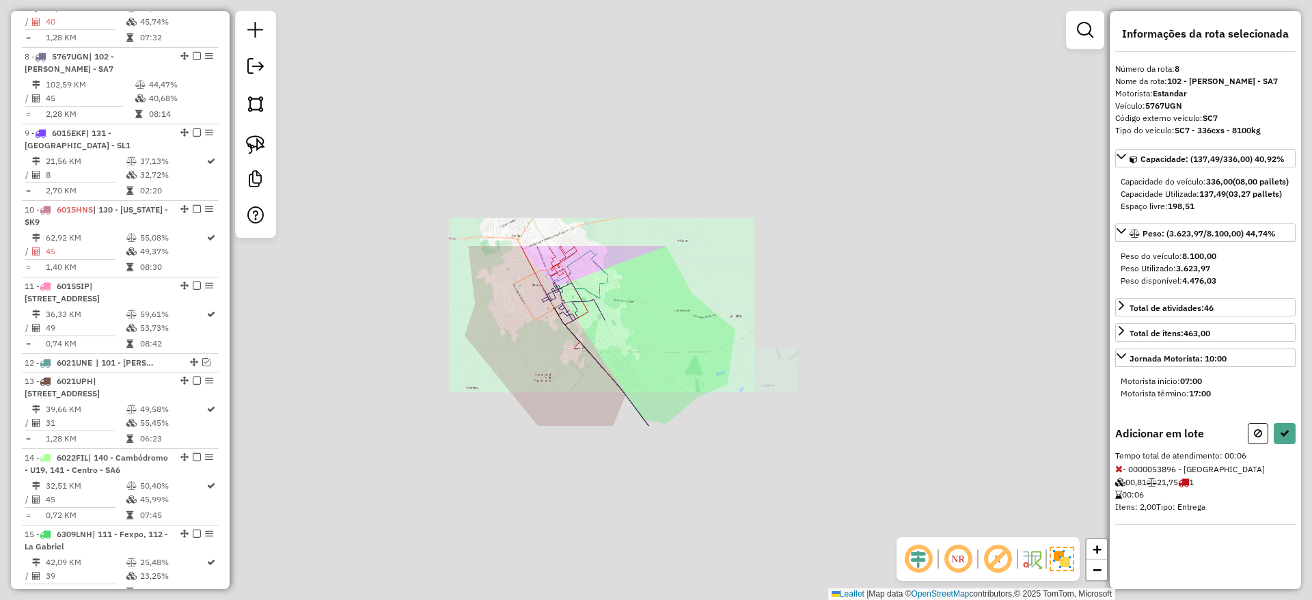
select select "**********"
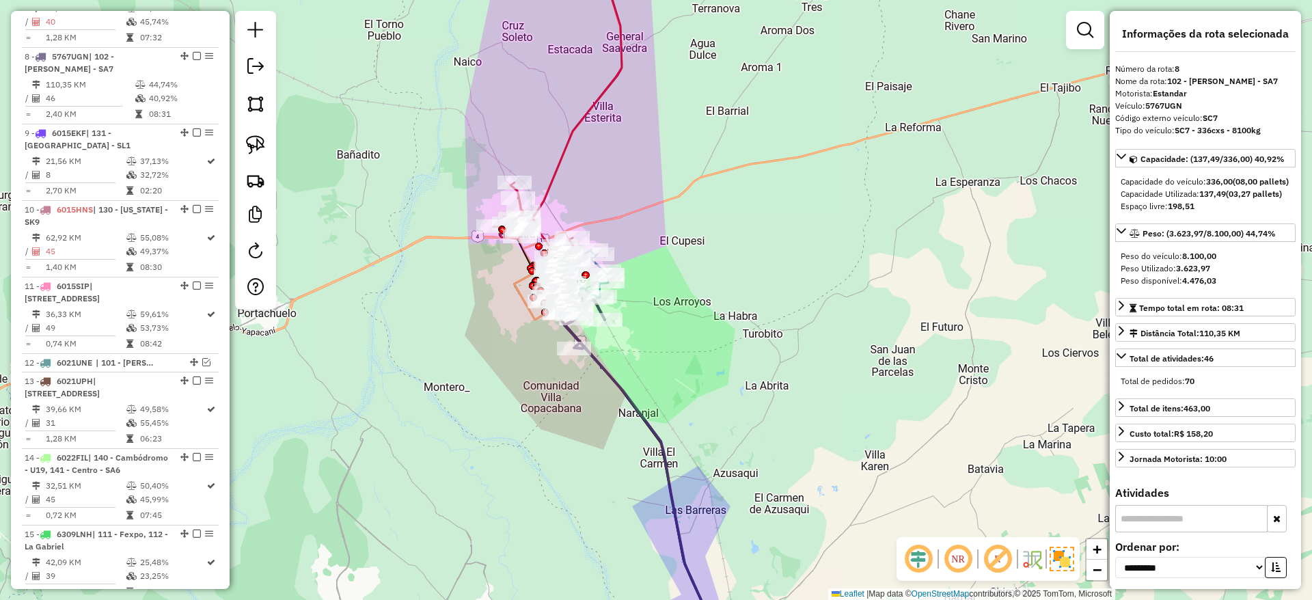
click at [608, 84] on icon at bounding box center [557, 108] width 128 height 337
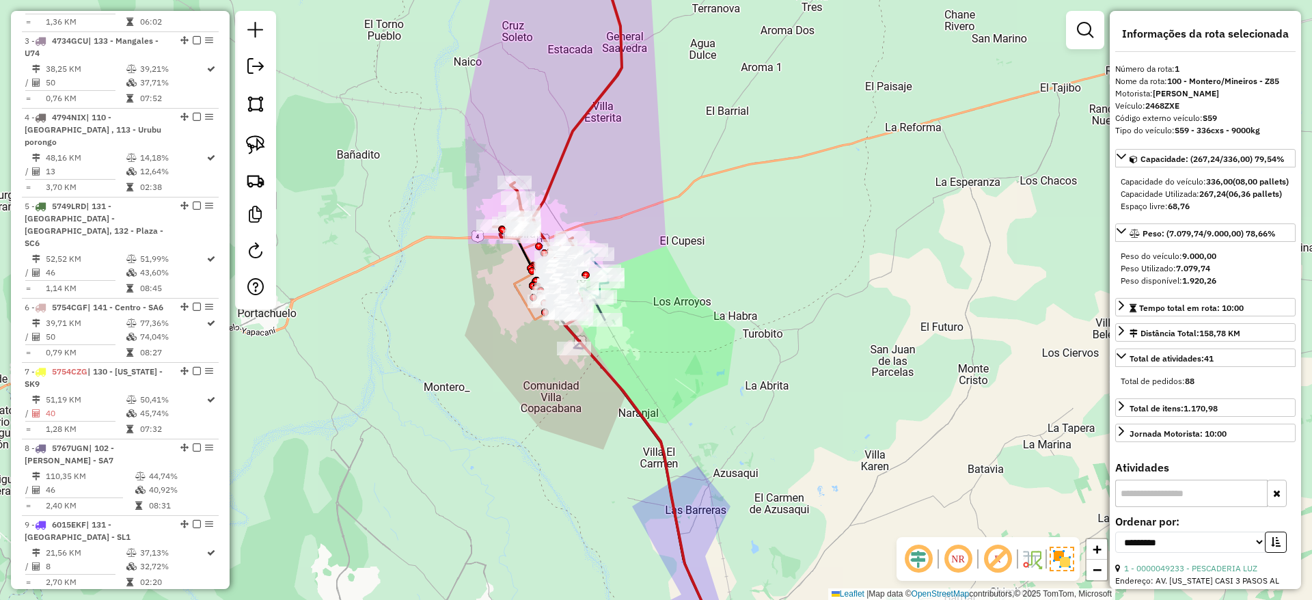
scroll to position [538, 0]
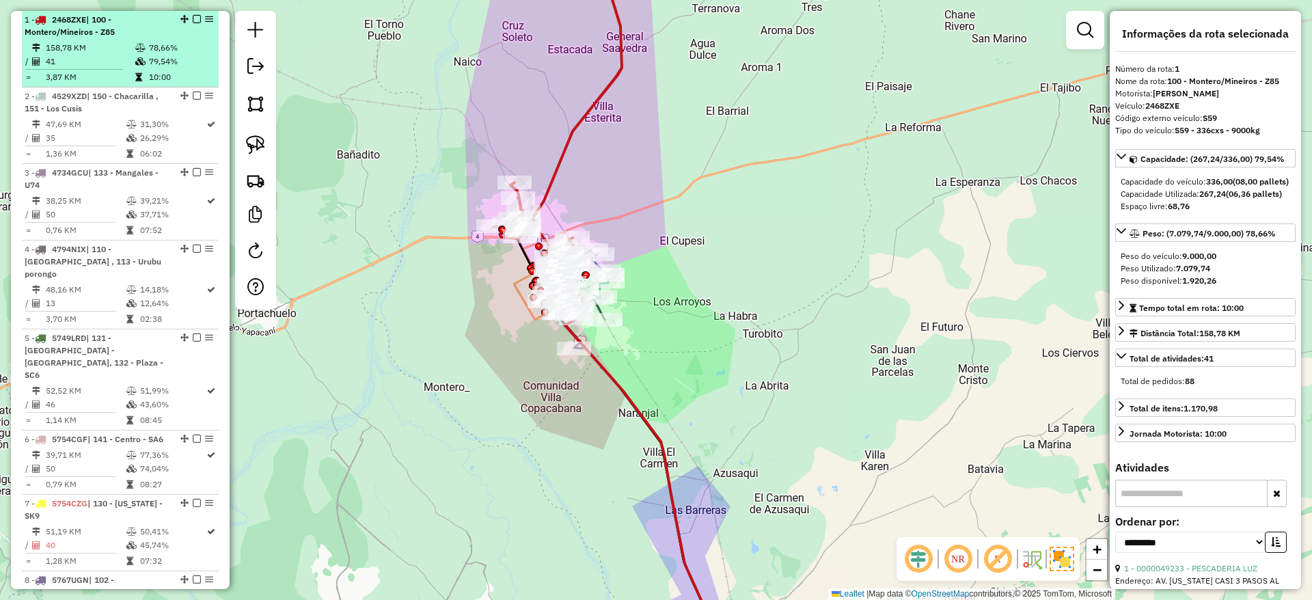
click at [194, 16] on em at bounding box center [197, 19] width 8 height 8
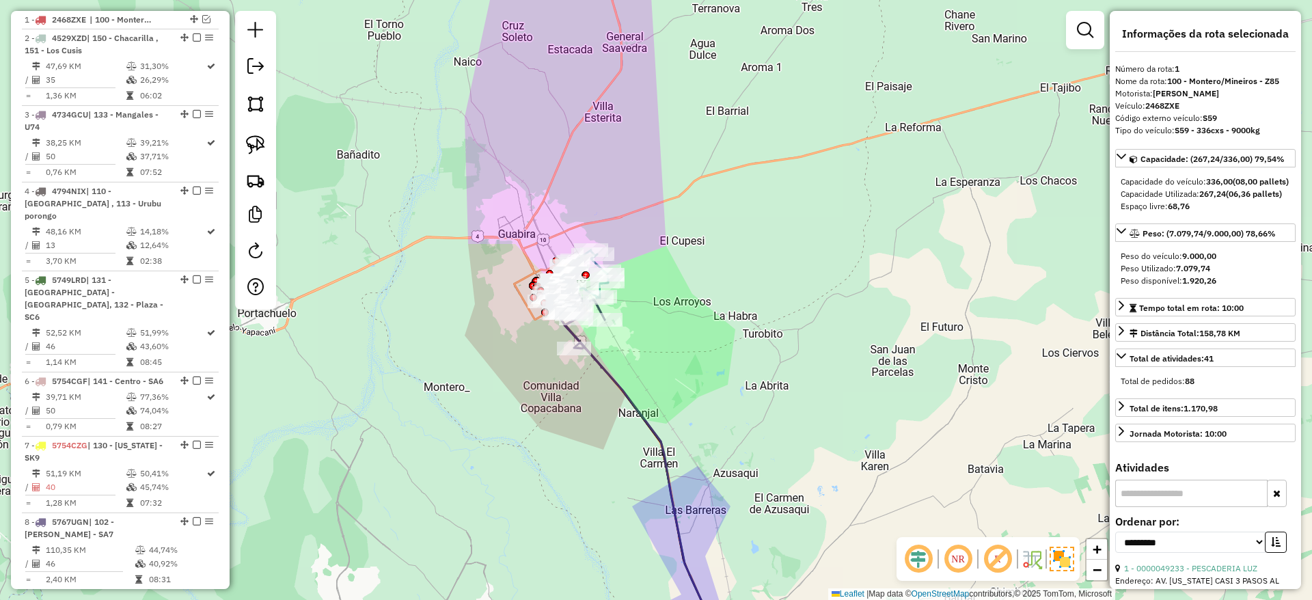
drag, startPoint x: 592, startPoint y: 107, endPoint x: 581, endPoint y: 12, distance: 96.3
click at [581, 12] on div "Janela de atendimento Grade de atendimento Capacidade Transportadoras Veículos …" at bounding box center [656, 300] width 1312 height 600
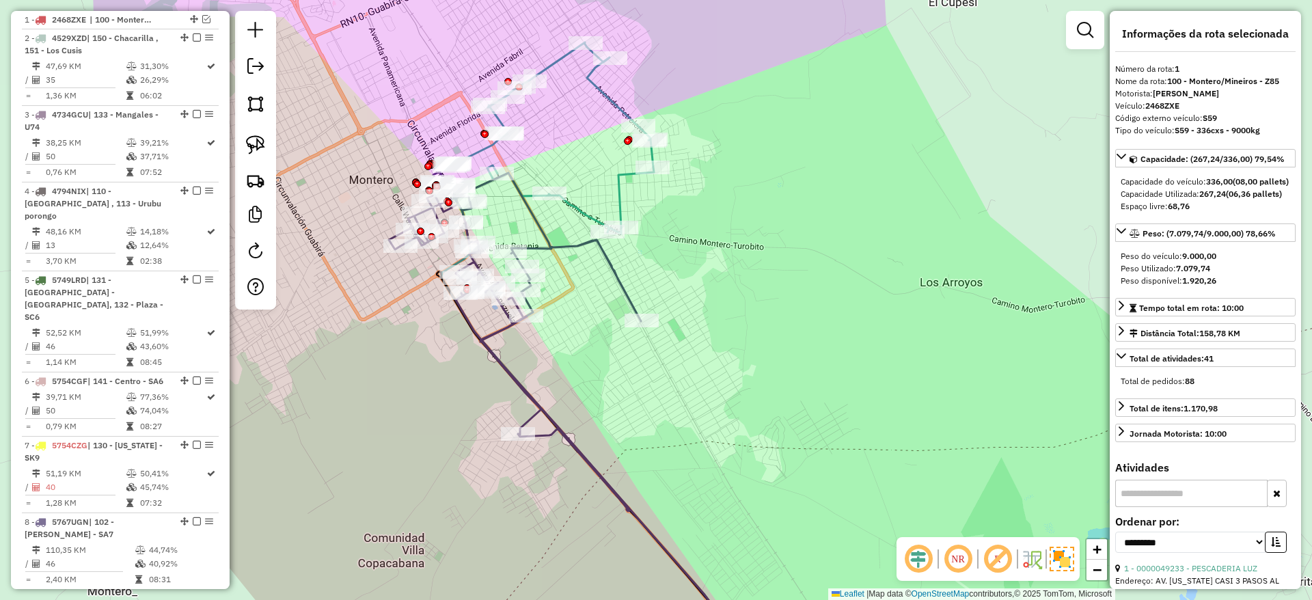
click at [622, 195] on icon at bounding box center [545, 137] width 218 height 191
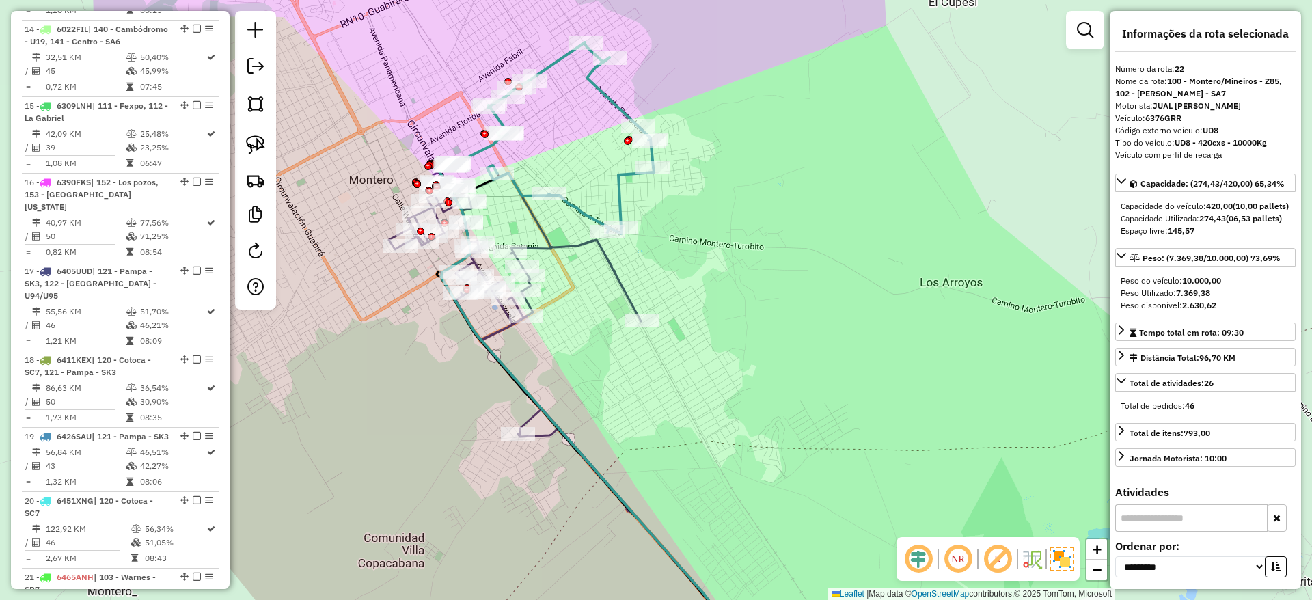
scroll to position [1846, 0]
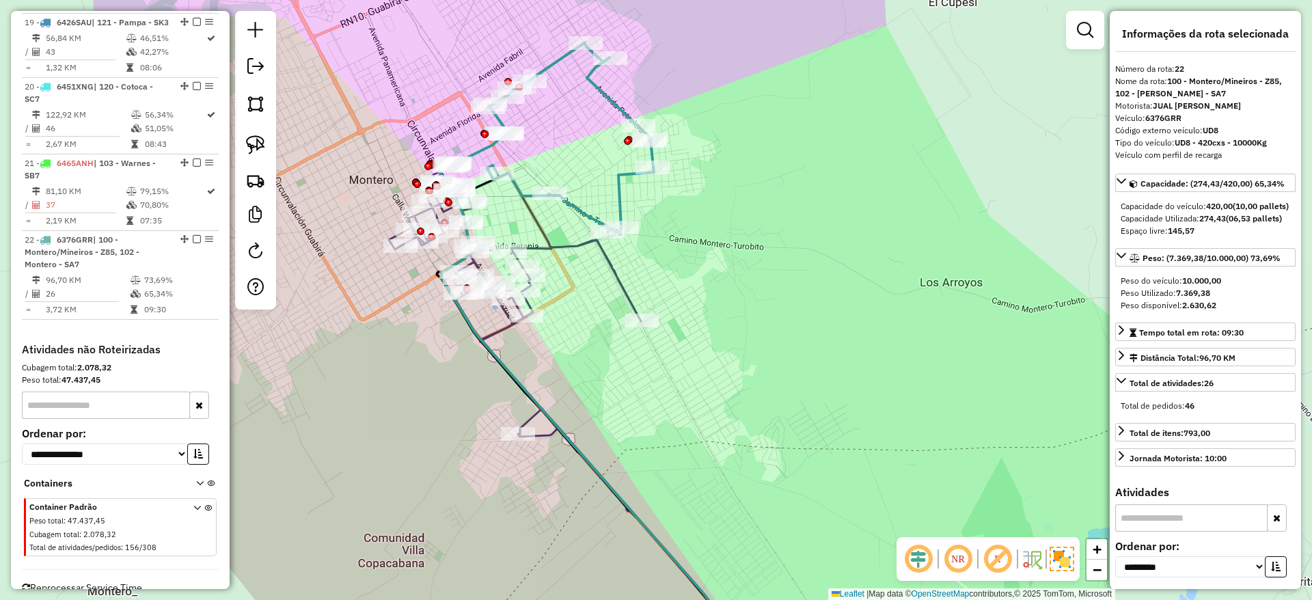
click at [622, 195] on icon at bounding box center [545, 137] width 218 height 191
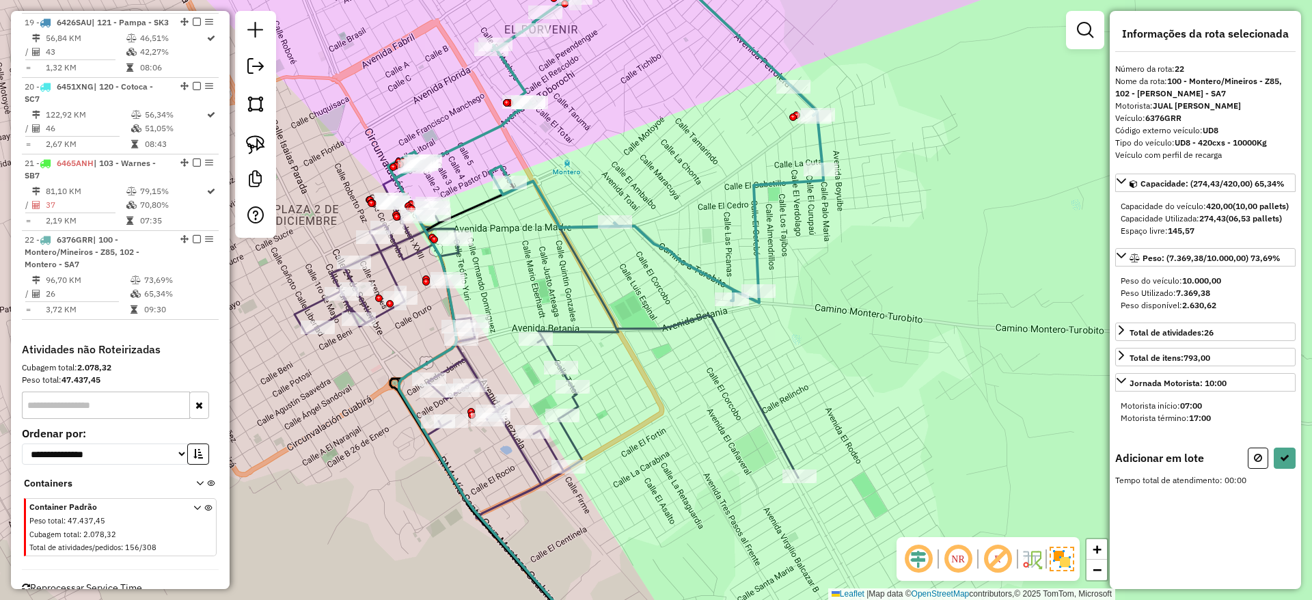
drag, startPoint x: 360, startPoint y: 111, endPoint x: 440, endPoint y: 139, distance: 84.7
click at [438, 138] on div "Janela de atendimento Grade de atendimento Capacidade Transportadoras Veículos …" at bounding box center [656, 300] width 1312 height 600
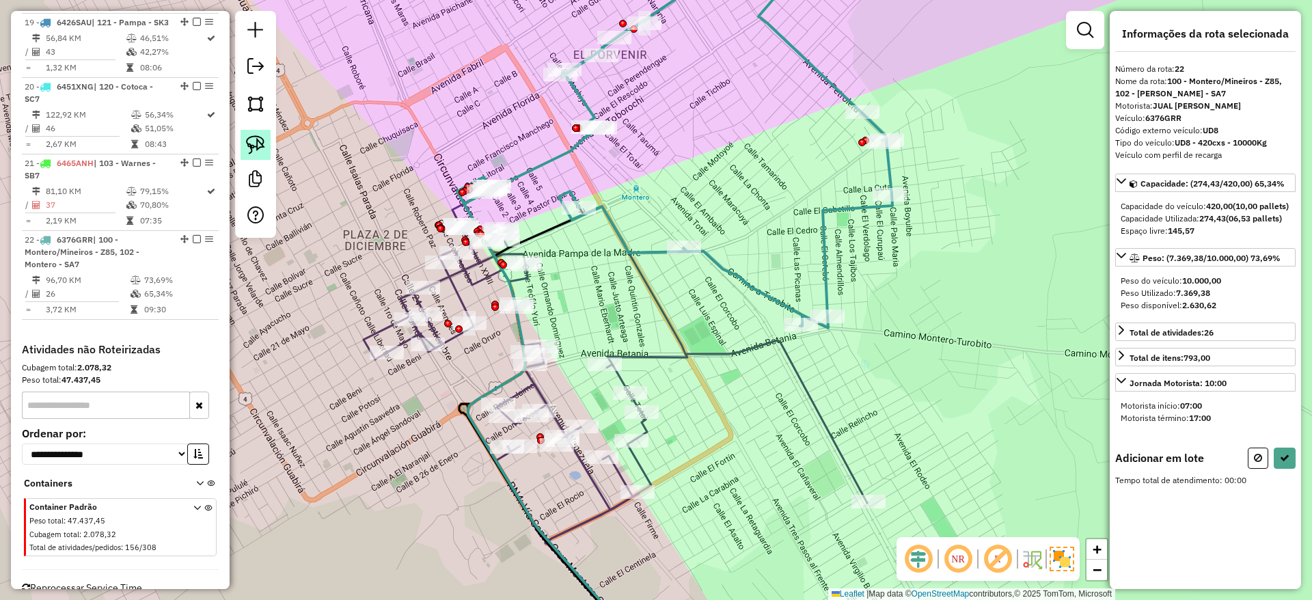
click at [249, 141] on img at bounding box center [255, 144] width 19 height 19
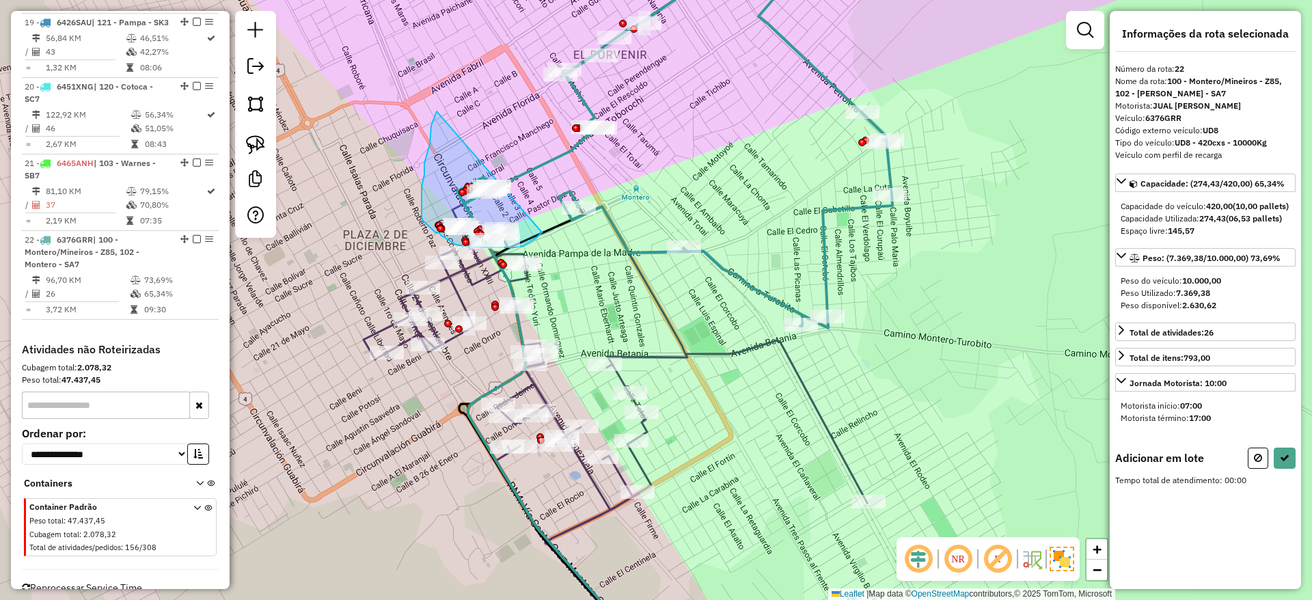
drag, startPoint x: 428, startPoint y: 151, endPoint x: 542, endPoint y: 232, distance: 140.1
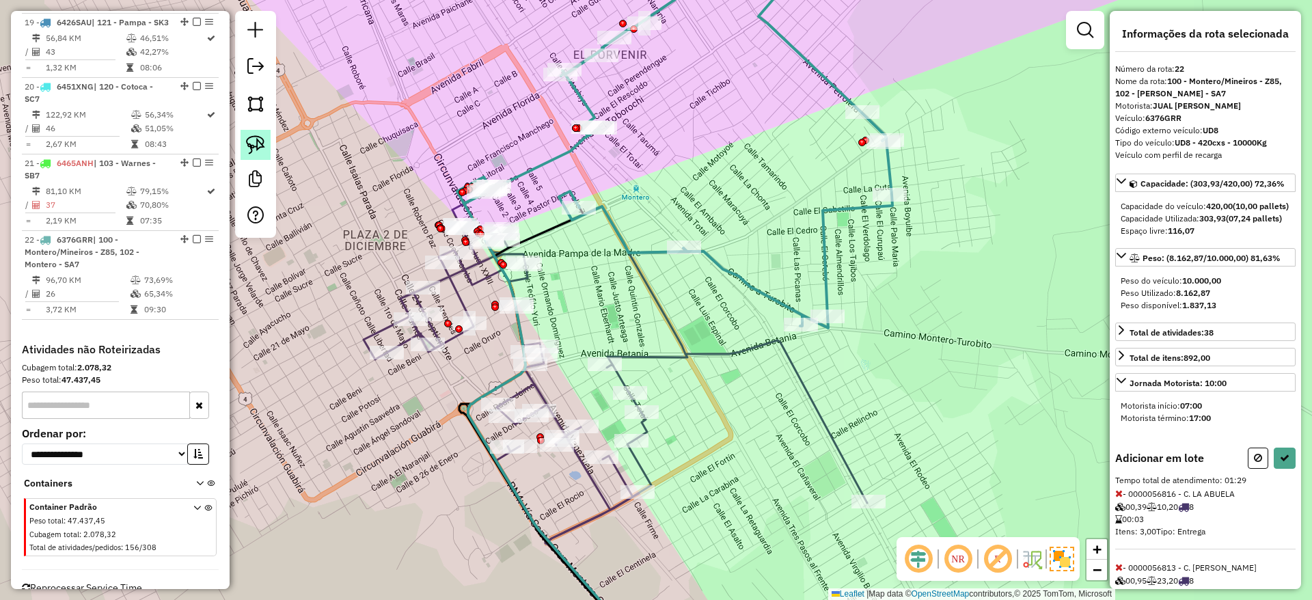
click at [253, 142] on img at bounding box center [255, 144] width 19 height 19
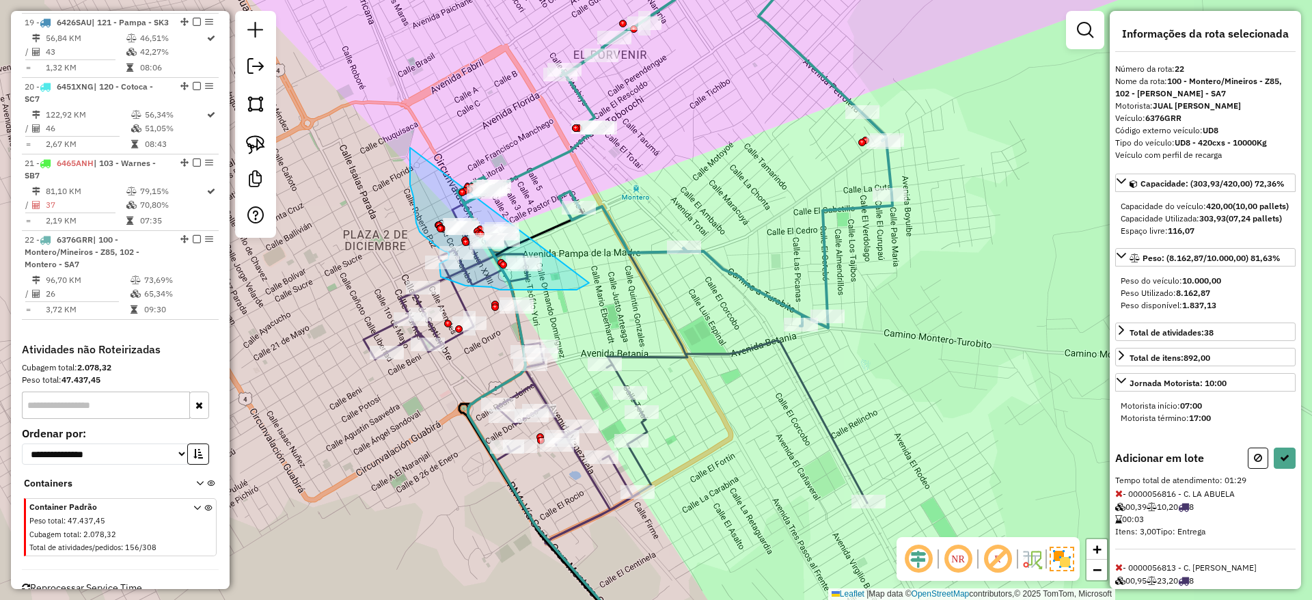
drag, startPoint x: 410, startPoint y: 158, endPoint x: 611, endPoint y: 260, distance: 225.2
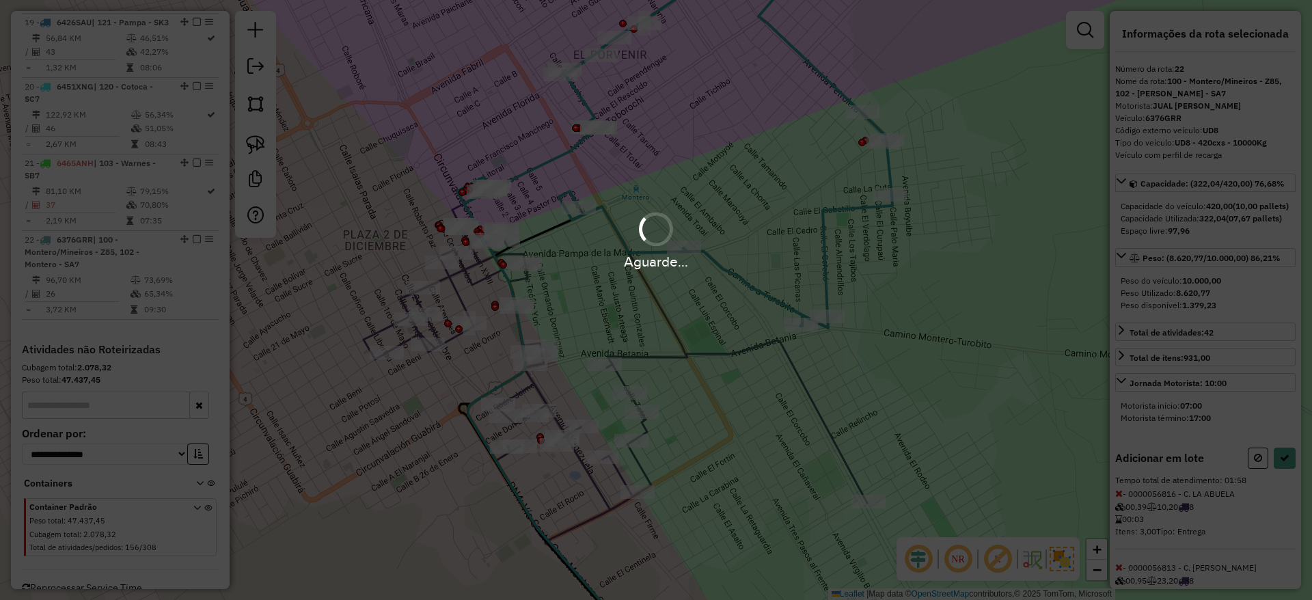
select select "**********"
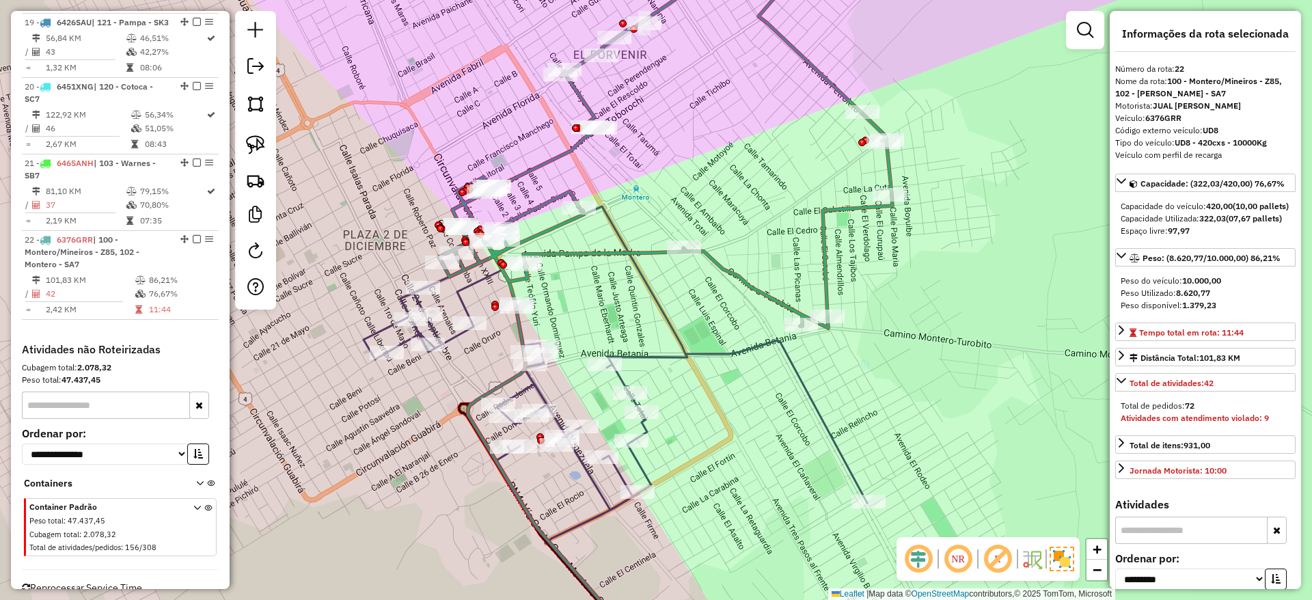
click at [454, 334] on icon at bounding box center [614, 433] width 503 height 454
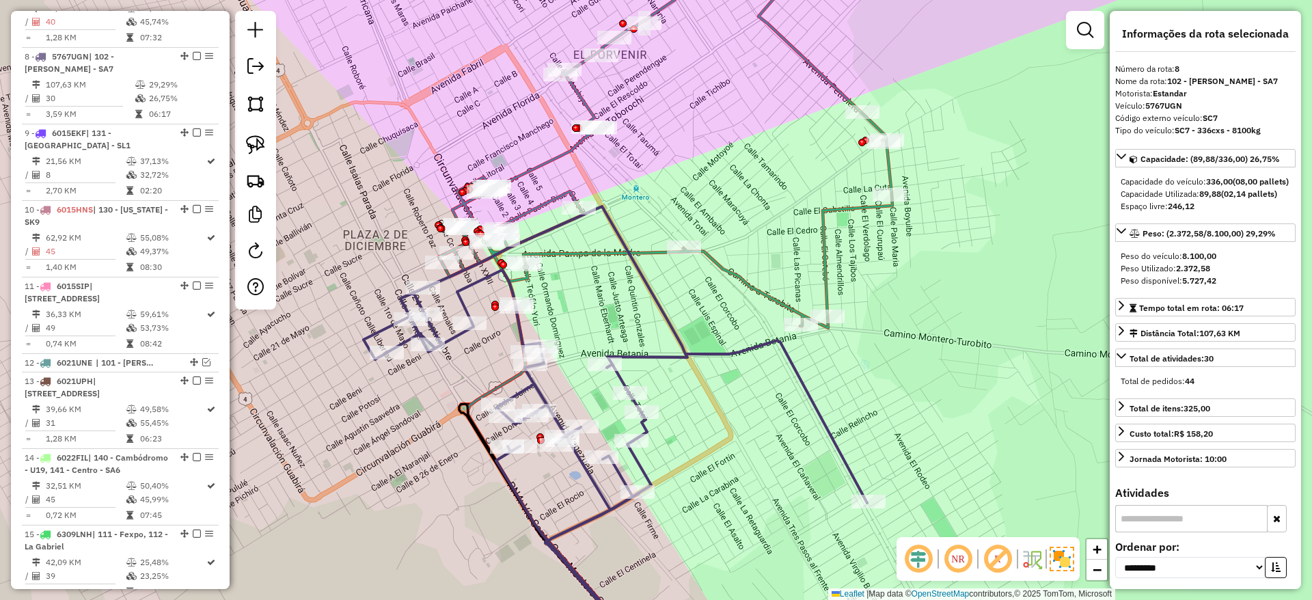
scroll to position [1003, 0]
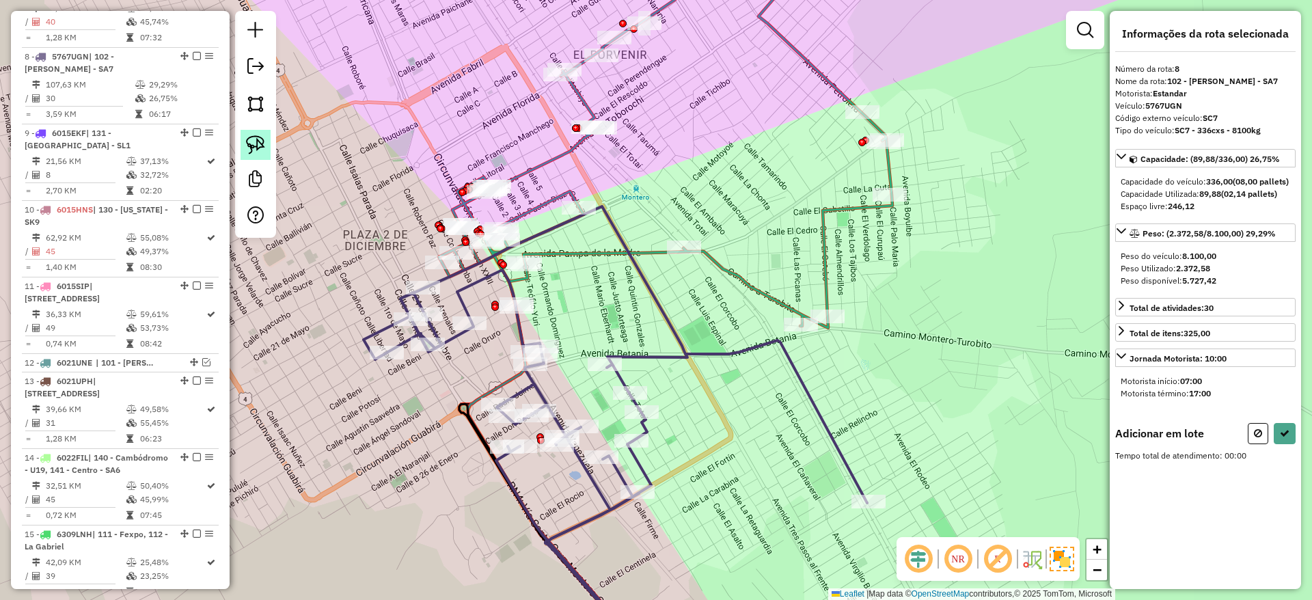
click at [257, 156] on link at bounding box center [255, 145] width 30 height 30
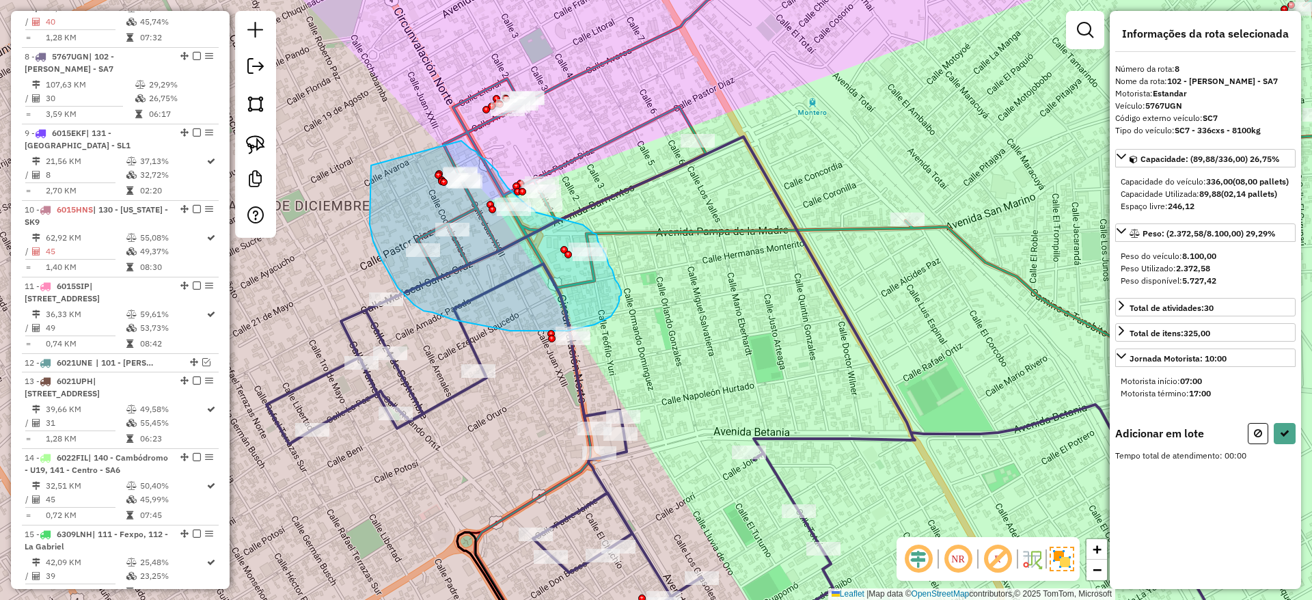
drag, startPoint x: 371, startPoint y: 165, endPoint x: 461, endPoint y: 141, distance: 93.5
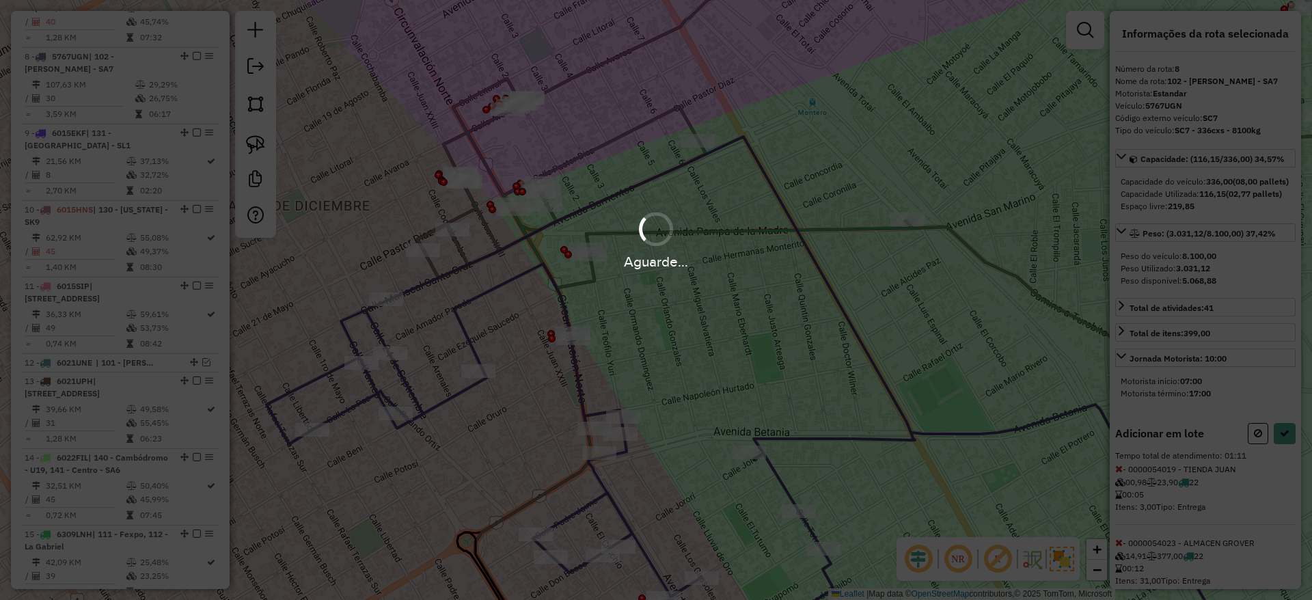
select select "**********"
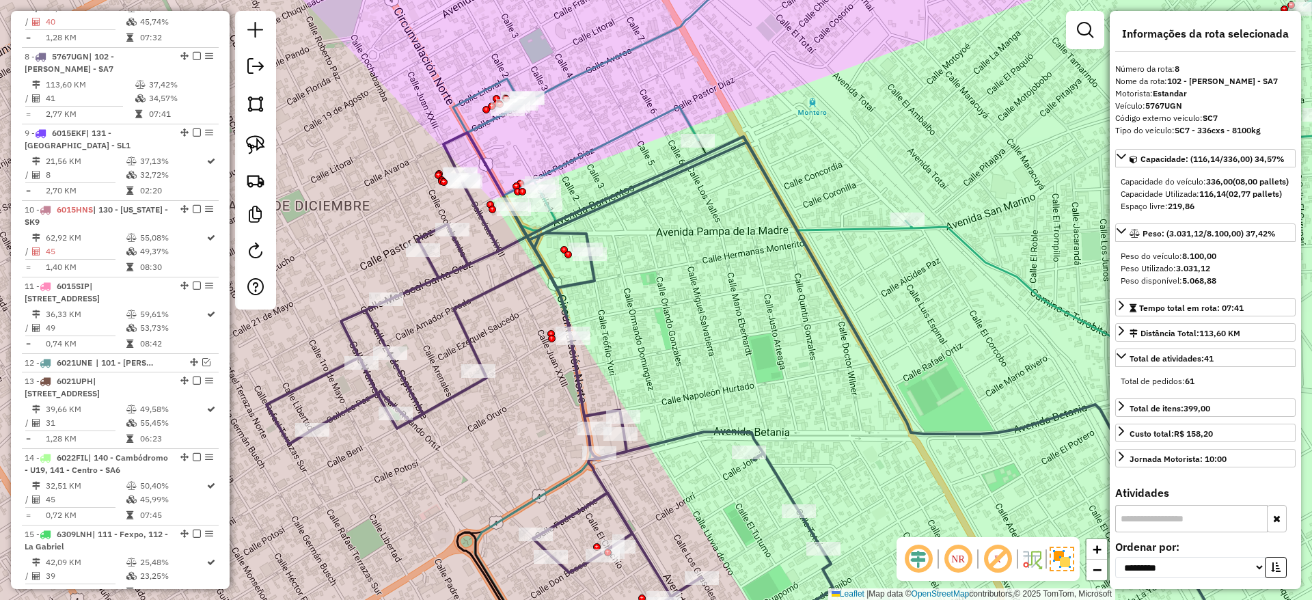
click at [611, 141] on icon at bounding box center [888, 160] width 871 height 441
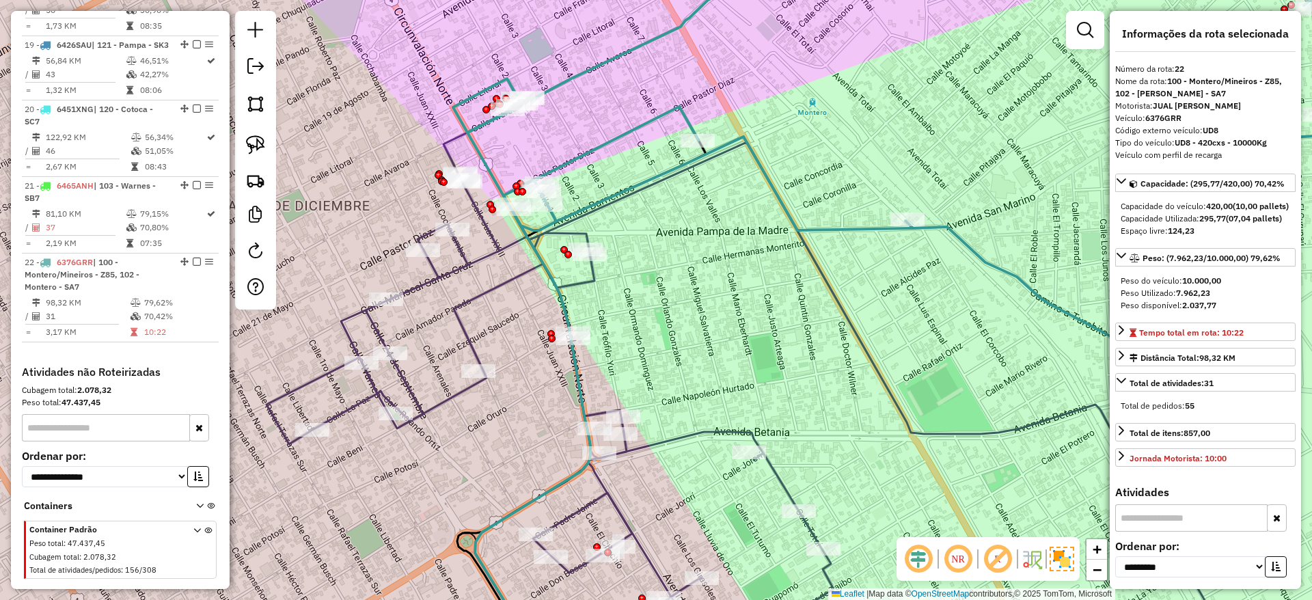
scroll to position [1846, 0]
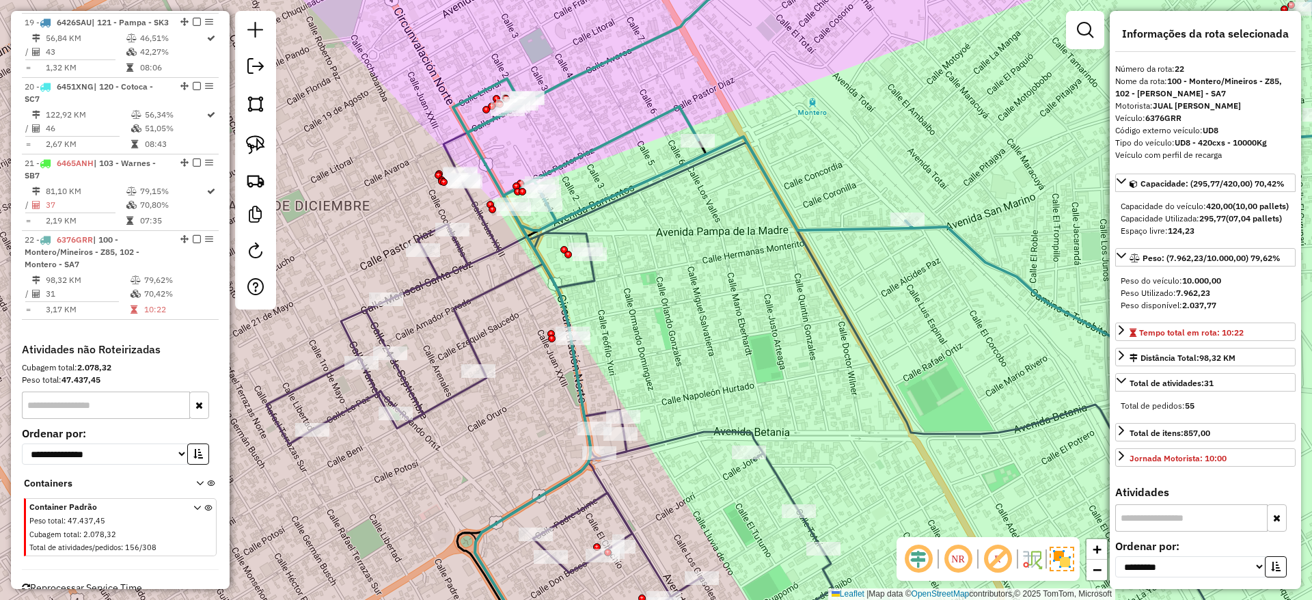
click at [96, 581] on span "Reprocessar Service Time" at bounding box center [82, 587] width 120 height 12
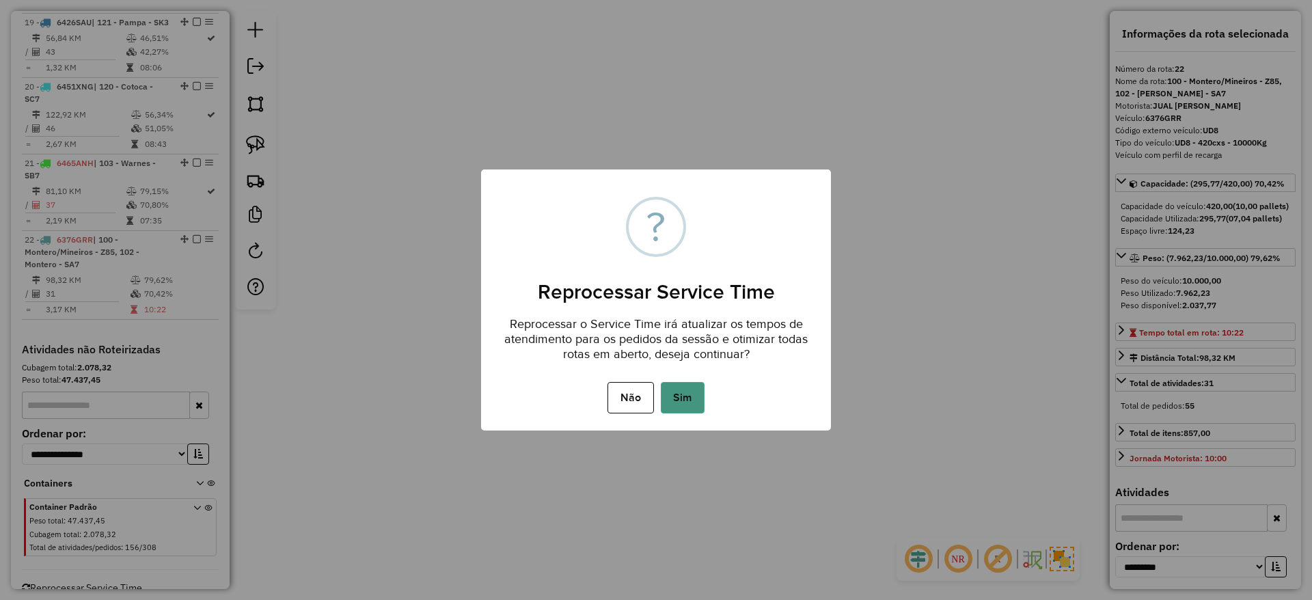
click at [672, 385] on button "Sim" at bounding box center [683, 397] width 44 height 31
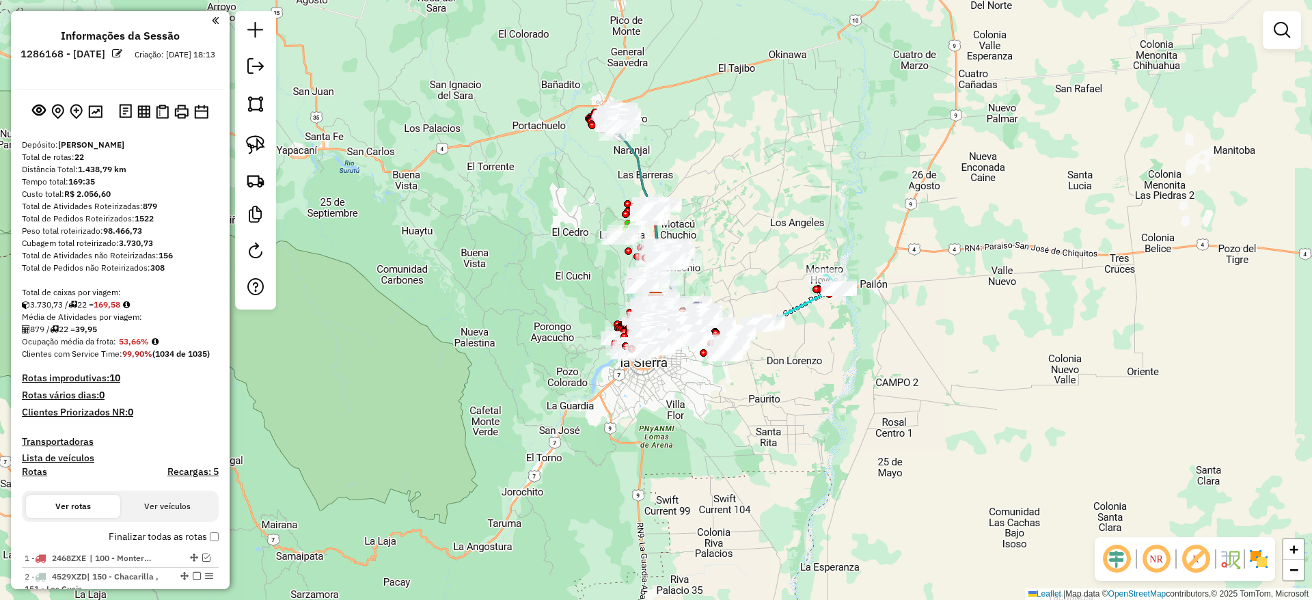
click at [1261, 560] on img at bounding box center [1258, 559] width 22 height 22
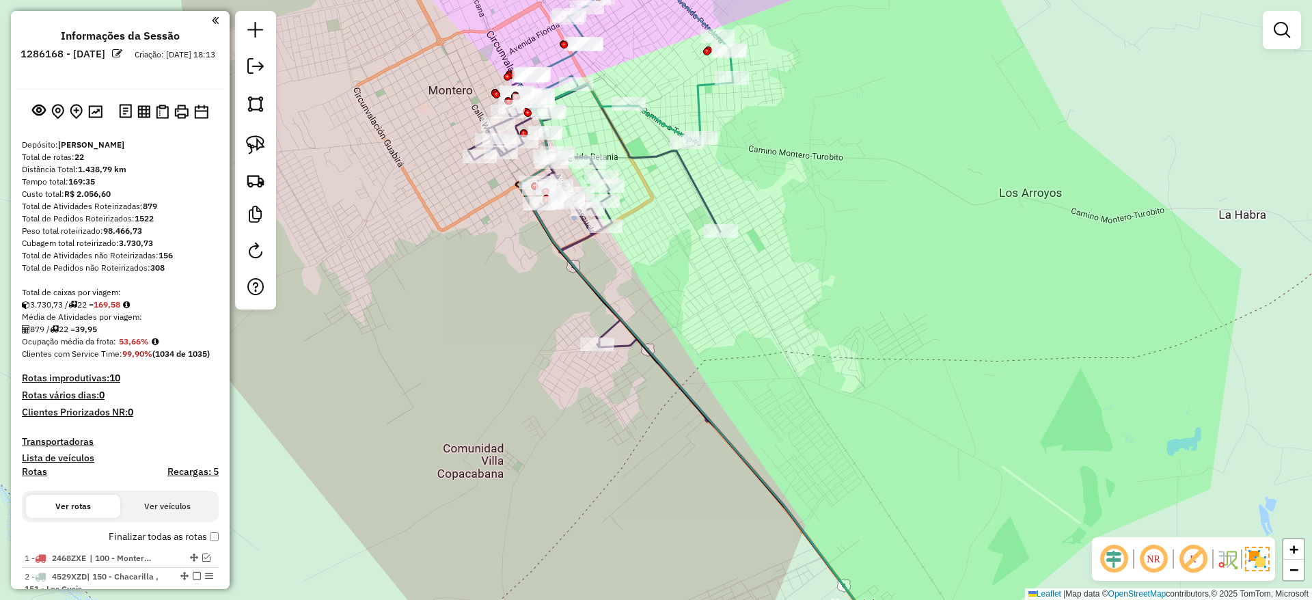
click at [663, 122] on icon at bounding box center [624, 48] width 218 height 191
select select "**********"
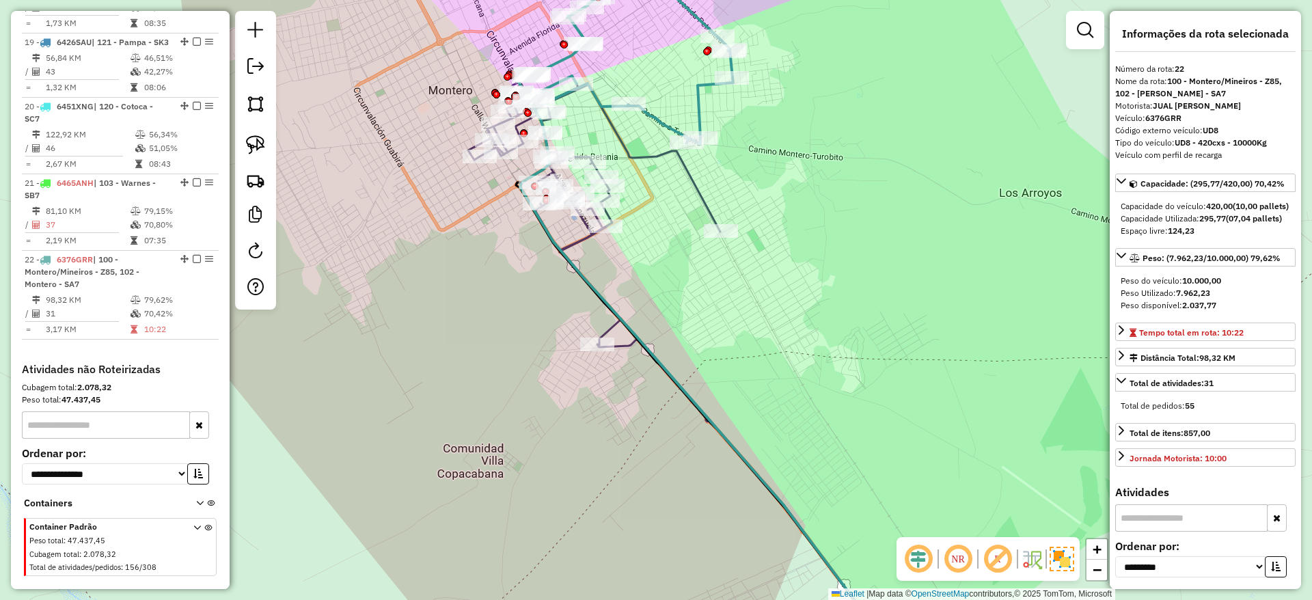
scroll to position [1846, 0]
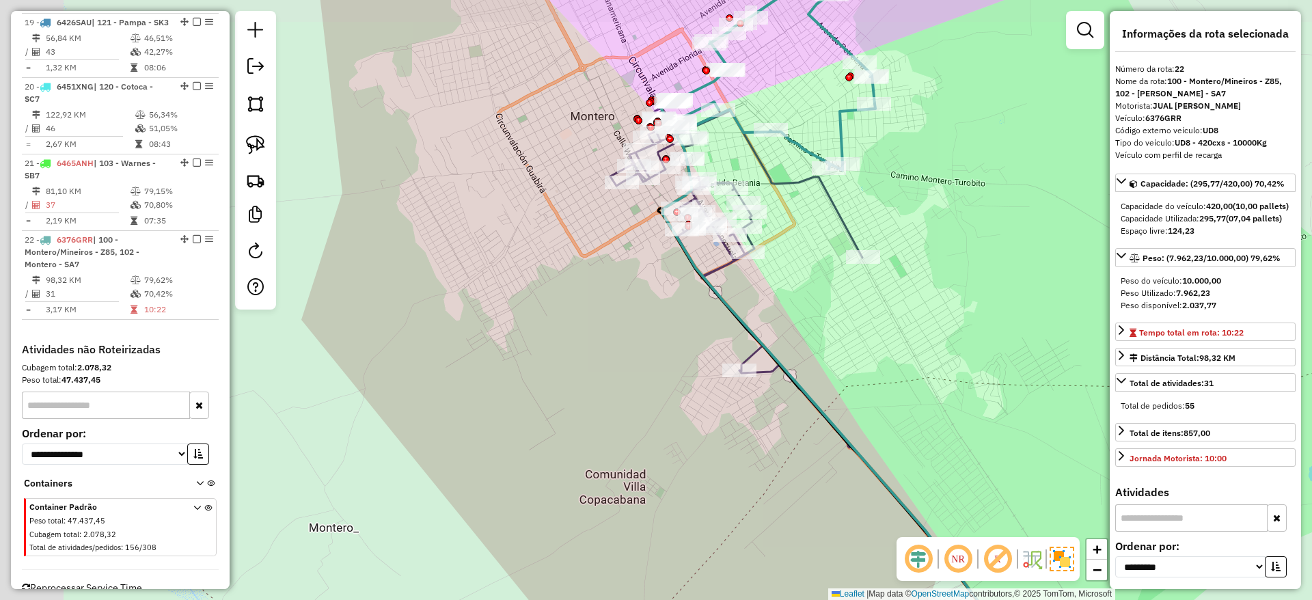
drag, startPoint x: 647, startPoint y: 122, endPoint x: 789, endPoint y: 148, distance: 144.4
click at [789, 148] on icon at bounding box center [766, 74] width 218 height 191
click at [851, 212] on div "Janela de atendimento Grade de atendimento Capacidade Transportadoras Veículos …" at bounding box center [656, 300] width 1312 height 600
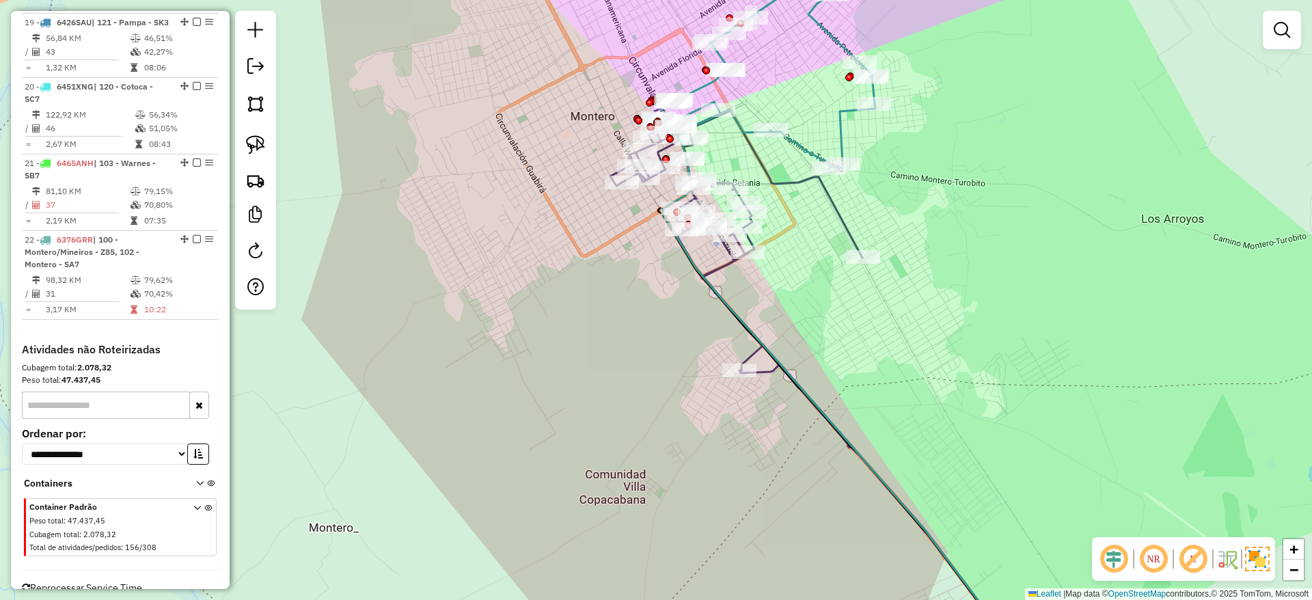
click at [840, 213] on icon at bounding box center [736, 278] width 252 height 340
select select "**********"
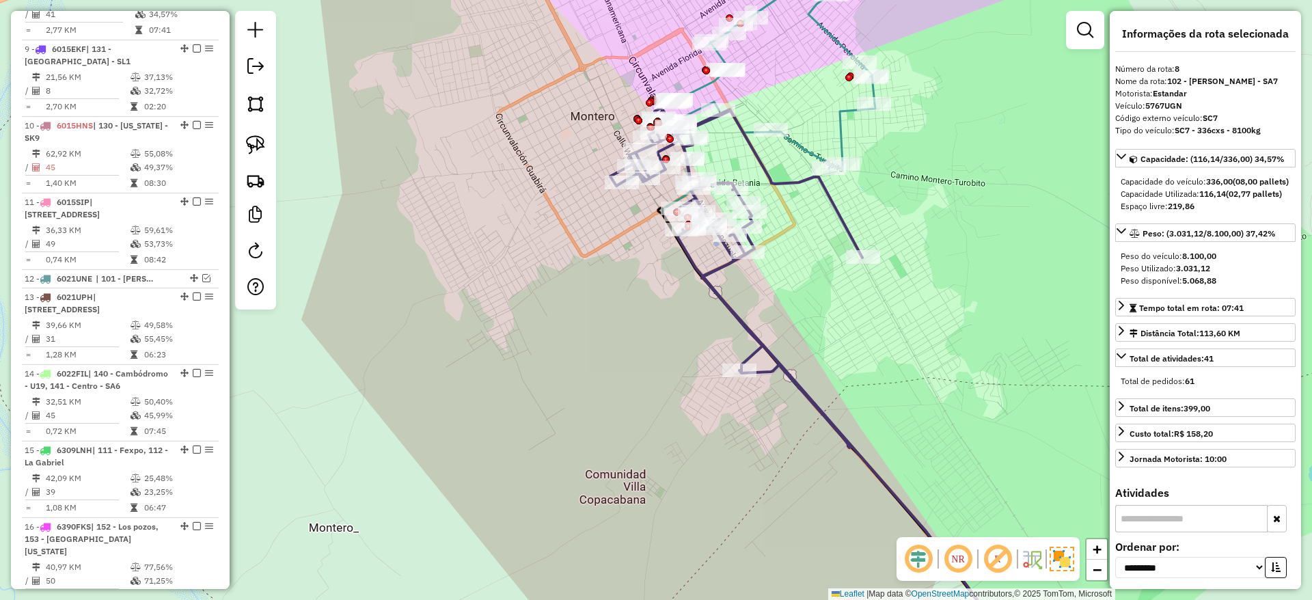
scroll to position [1003, 0]
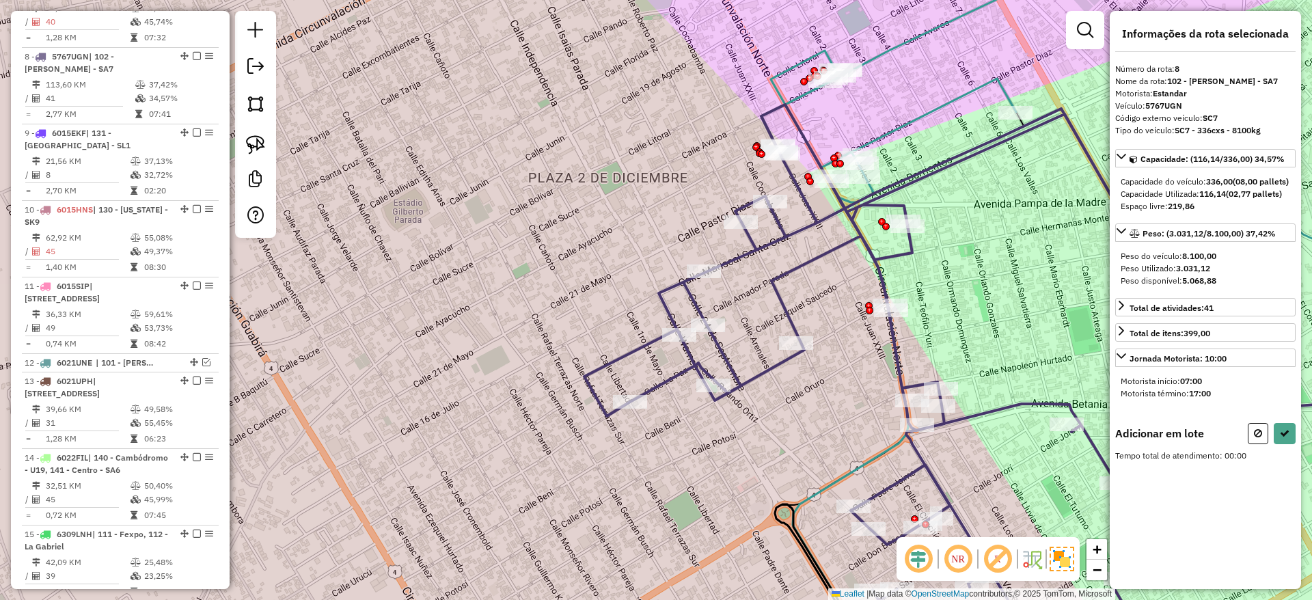
drag, startPoint x: 649, startPoint y: 169, endPoint x: 611, endPoint y: 172, distance: 38.4
click at [611, 172] on div "Janela de atendimento Grade de atendimento Capacidade Transportadoras Veículos …" at bounding box center [656, 300] width 1312 height 600
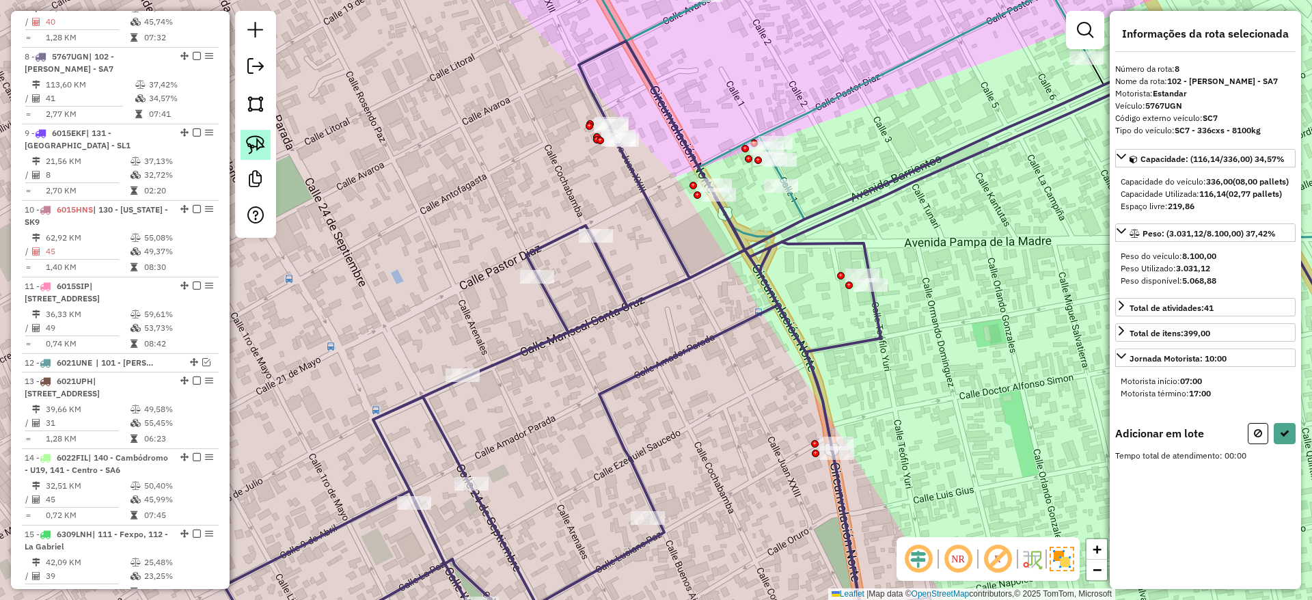
click at [263, 146] on img at bounding box center [255, 144] width 19 height 19
drag, startPoint x: 742, startPoint y: 206, endPoint x: 799, endPoint y: 159, distance: 73.3
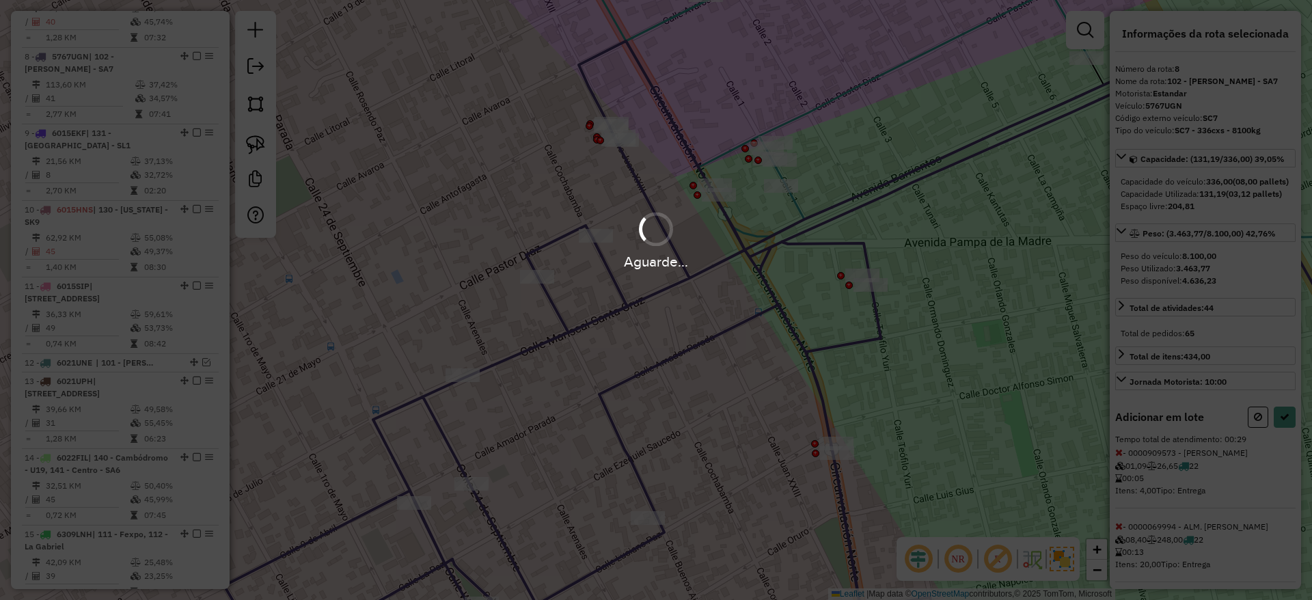
select select "**********"
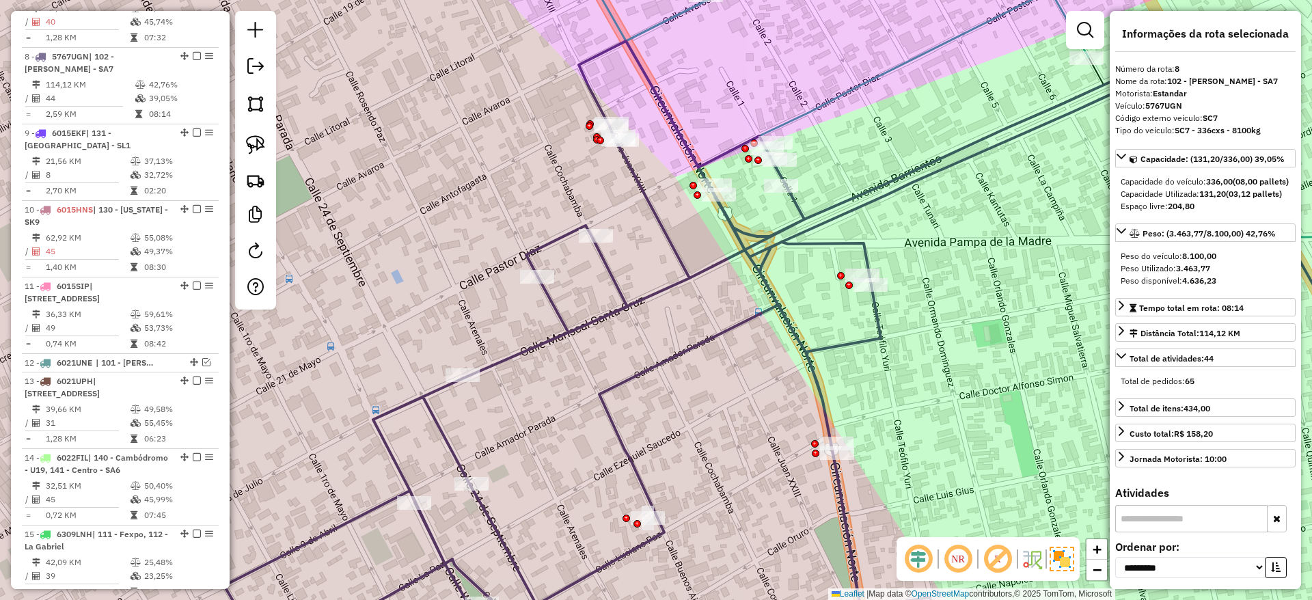
click at [878, 77] on icon at bounding box center [1020, 88] width 845 height 297
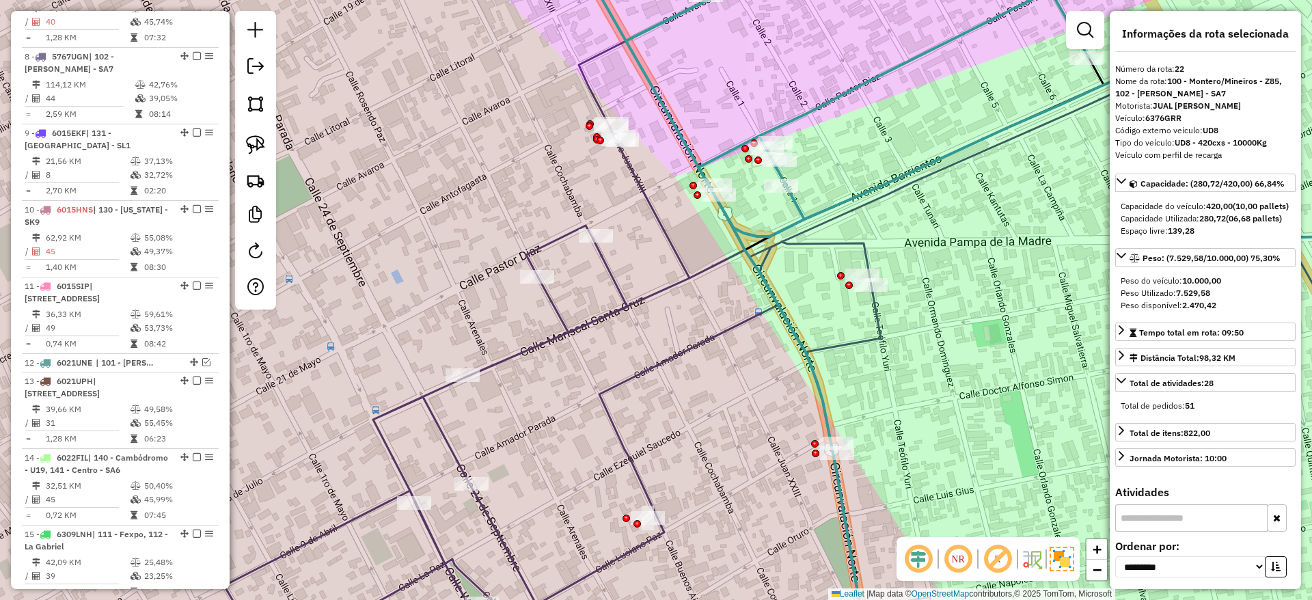
scroll to position [1846, 0]
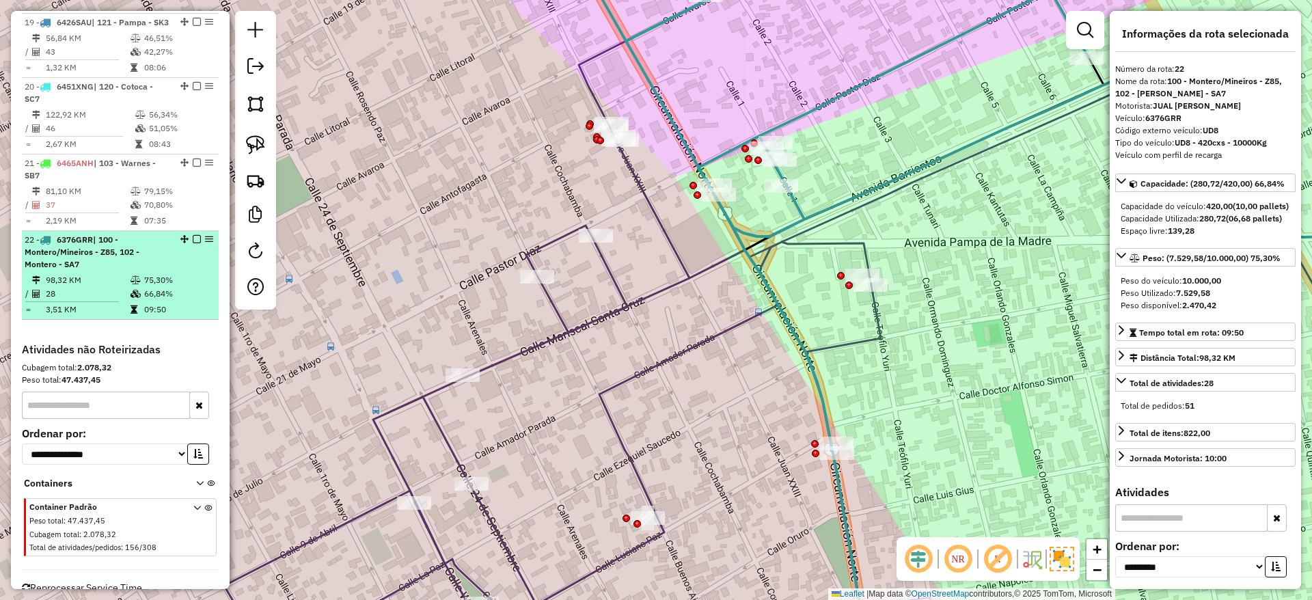
drag, startPoint x: 190, startPoint y: 205, endPoint x: 190, endPoint y: 233, distance: 28.0
click at [190, 234] on div "22 - 6376GRR | 100 - Montero/Mineiros - Z85, 102 - Montero - SA7" at bounding box center [120, 252] width 191 height 37
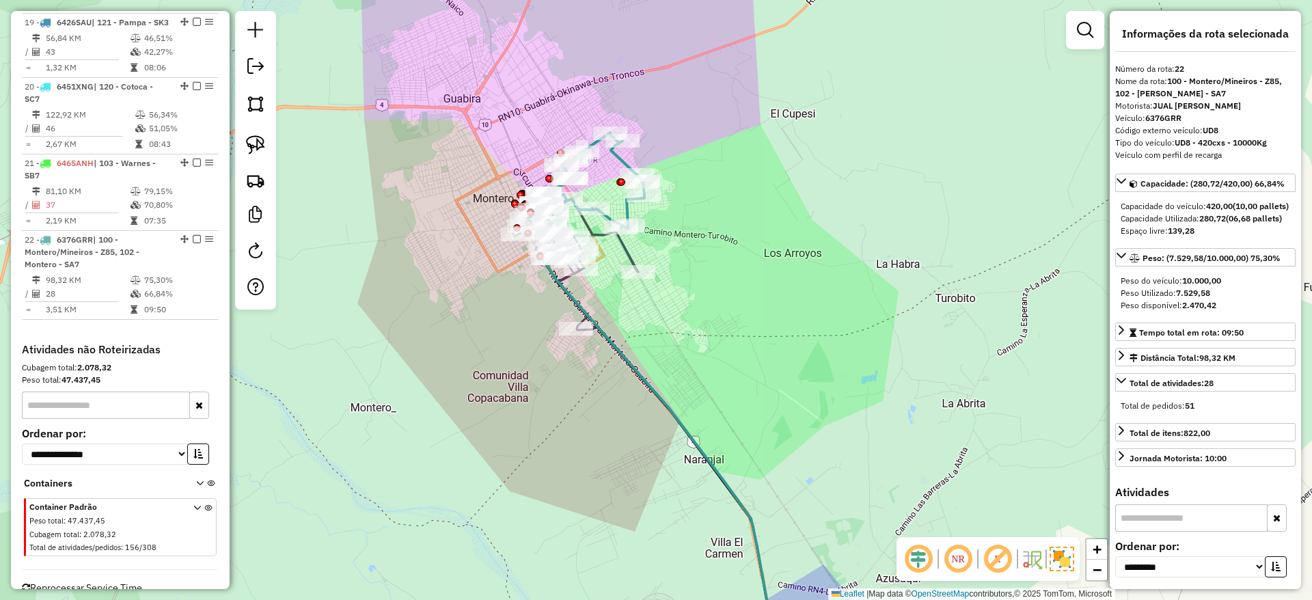
click at [629, 255] on icon at bounding box center [575, 281] width 126 height 169
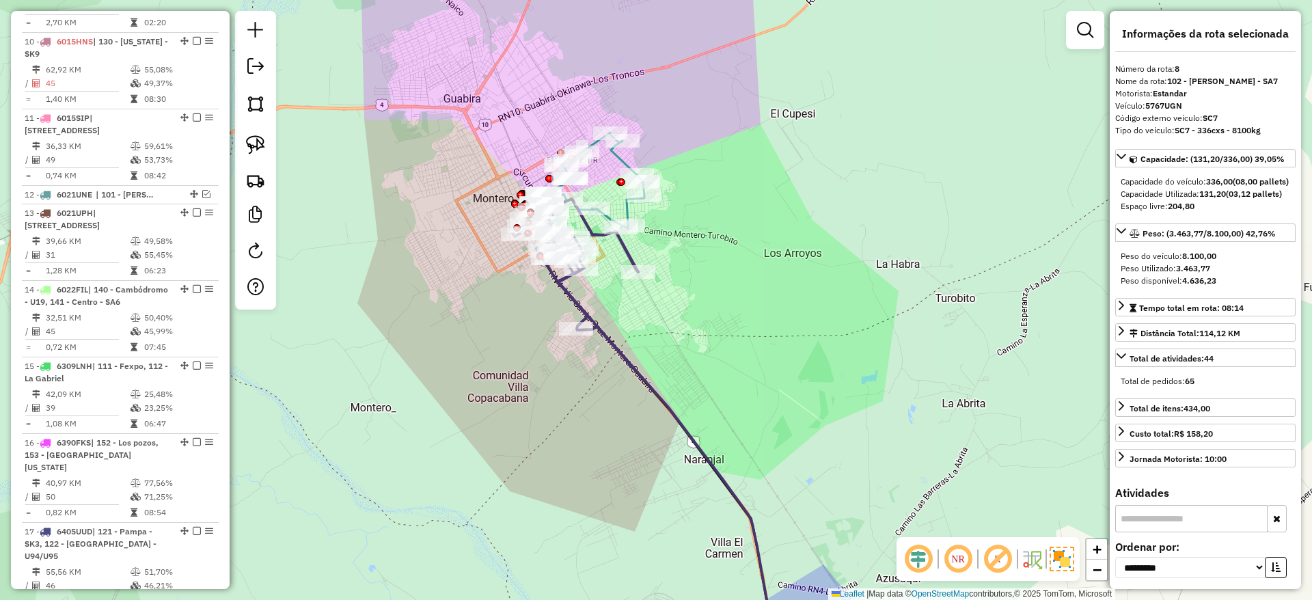
scroll to position [1003, 0]
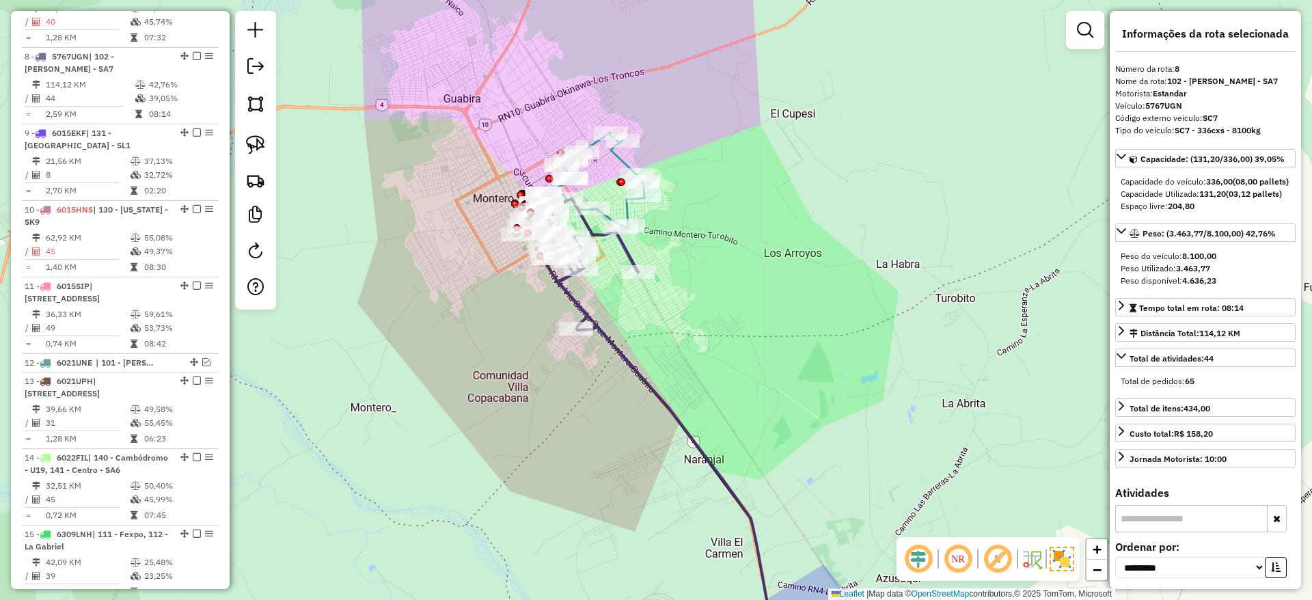
click at [629, 255] on icon at bounding box center [575, 281] width 126 height 169
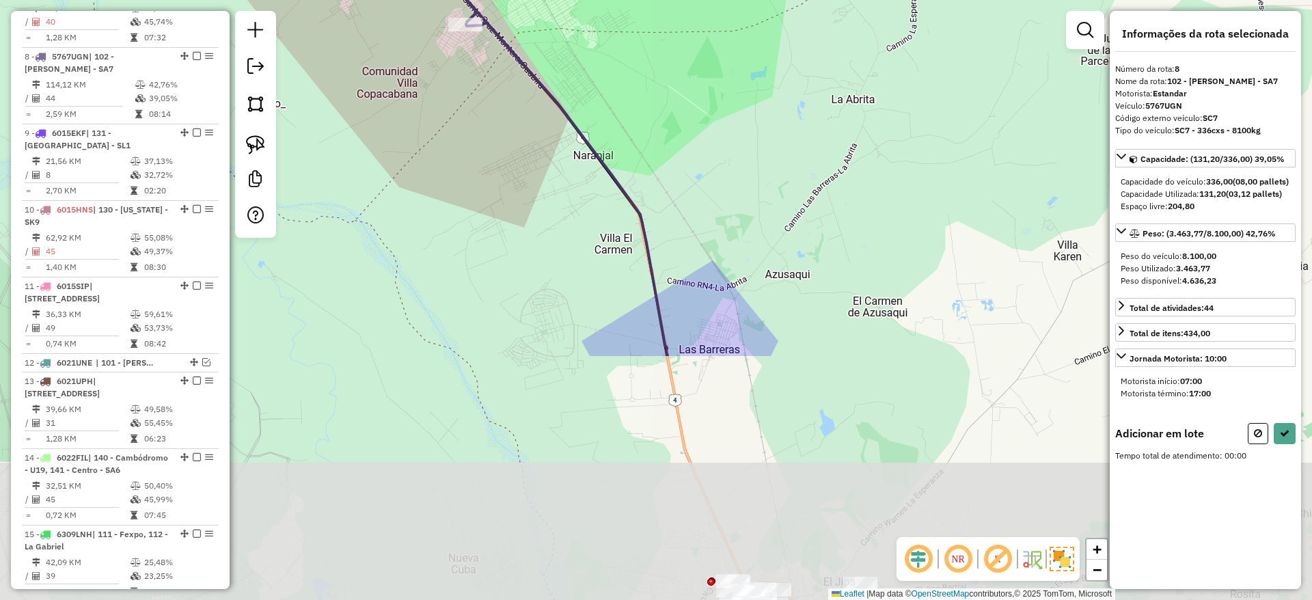
drag, startPoint x: 753, startPoint y: 278, endPoint x: 637, endPoint y: -39, distance: 337.8
click at [637, 0] on html "Aguarde... Pop-up bloqueado! Seu navegador bloqueou automáticamente a abertura …" at bounding box center [656, 300] width 1312 height 600
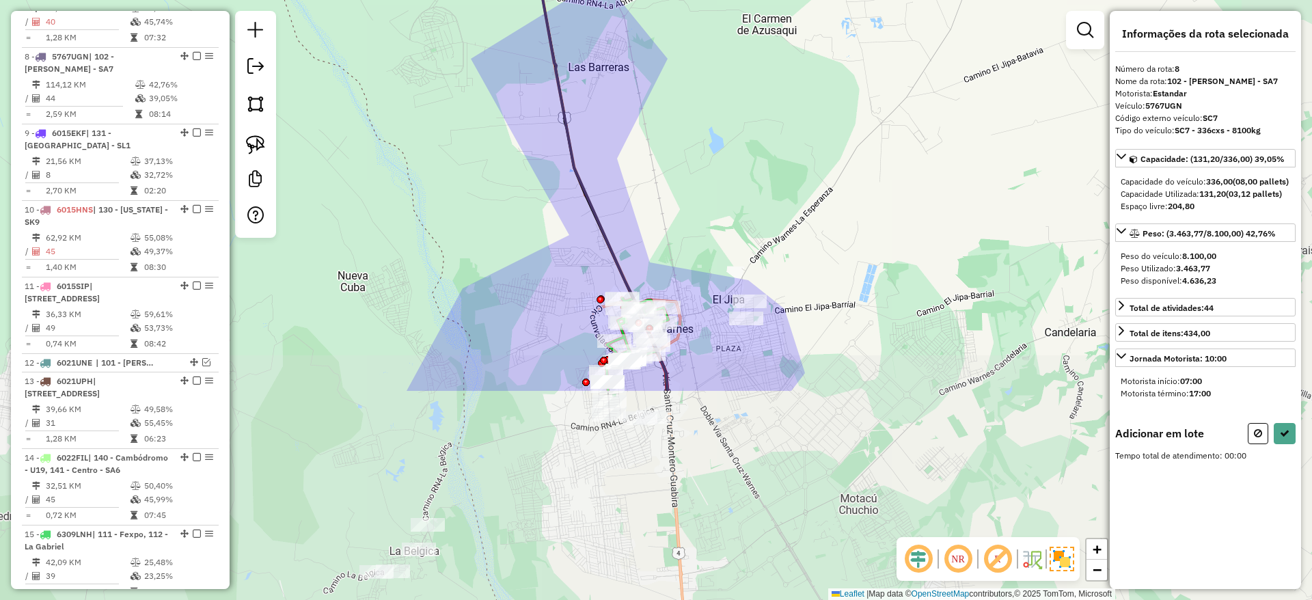
drag, startPoint x: 853, startPoint y: 342, endPoint x: 749, endPoint y: 73, distance: 288.7
click at [749, 73] on div "Janela de atendimento Grade de atendimento Capacidade Transportadoras Veículos …" at bounding box center [656, 300] width 1312 height 600
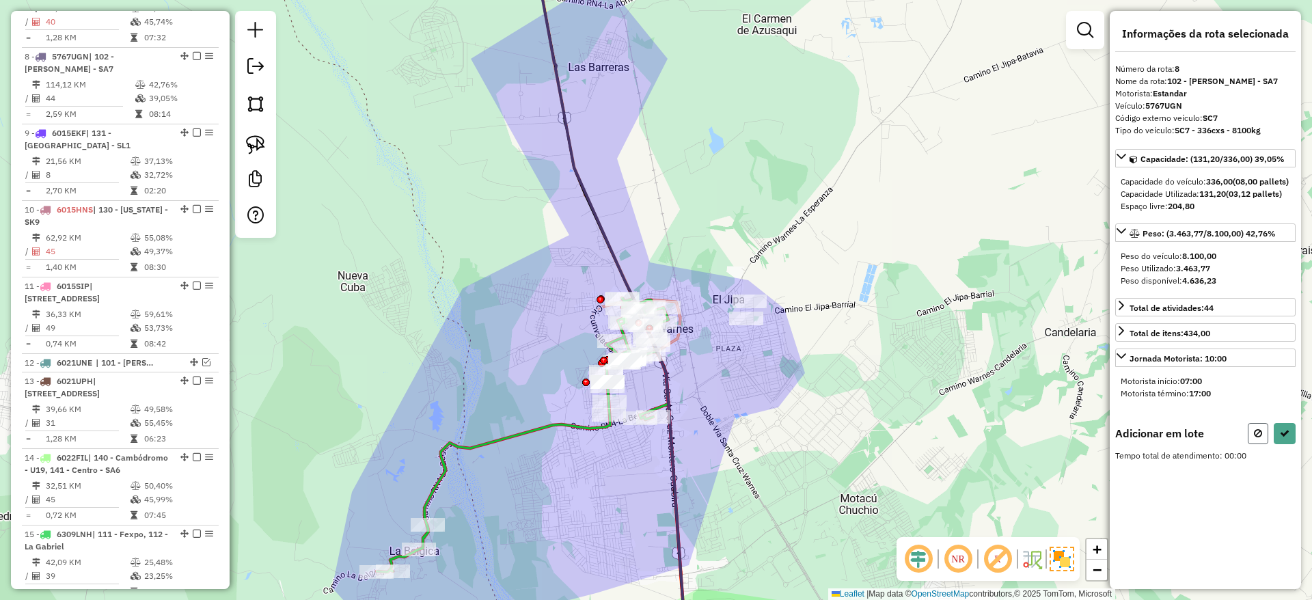
click at [1256, 438] on icon at bounding box center [1258, 433] width 8 height 10
select select "**********"
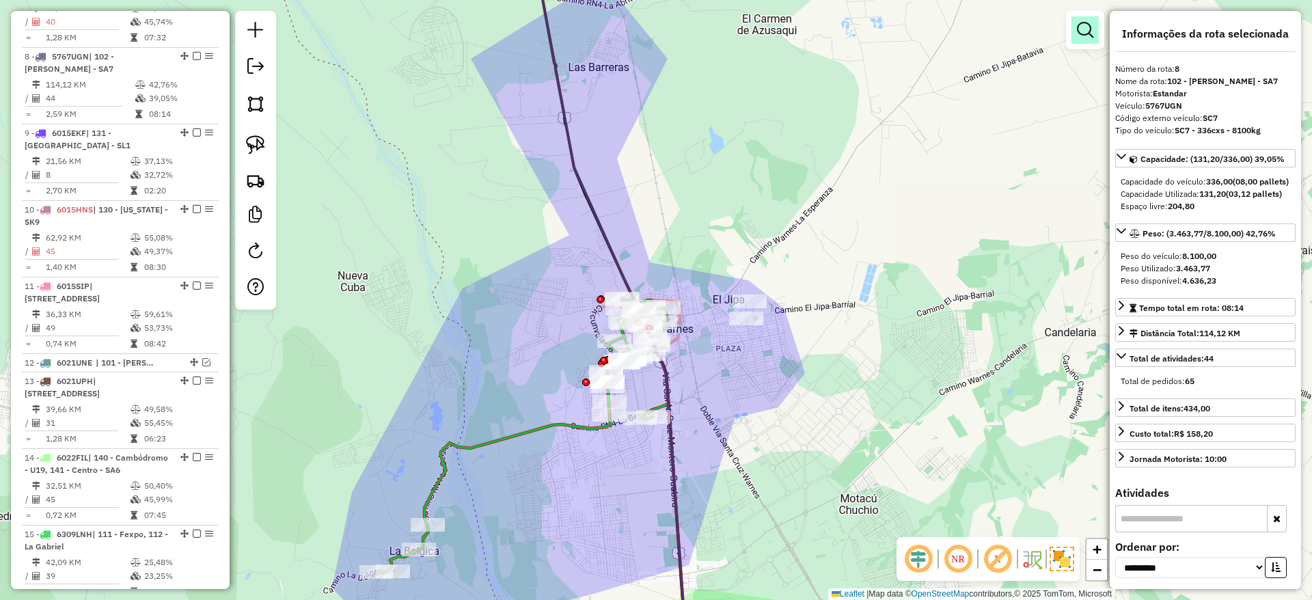
click at [1089, 31] on em at bounding box center [1085, 30] width 16 height 16
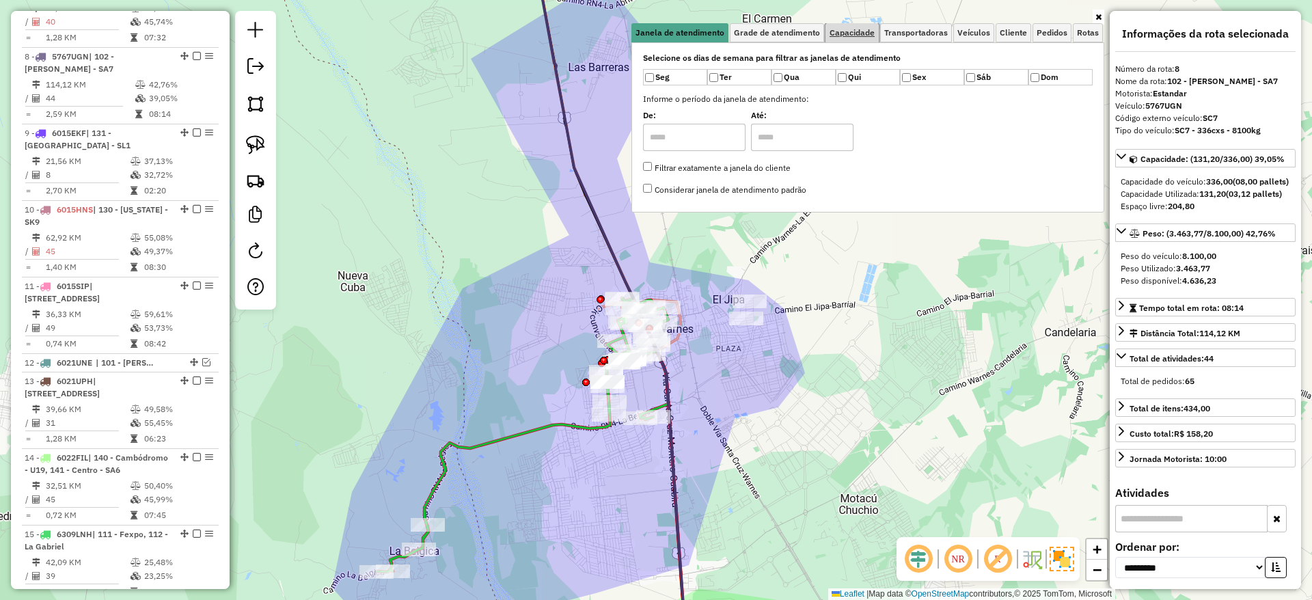
click at [857, 32] on span "Capacidade" at bounding box center [851, 33] width 45 height 8
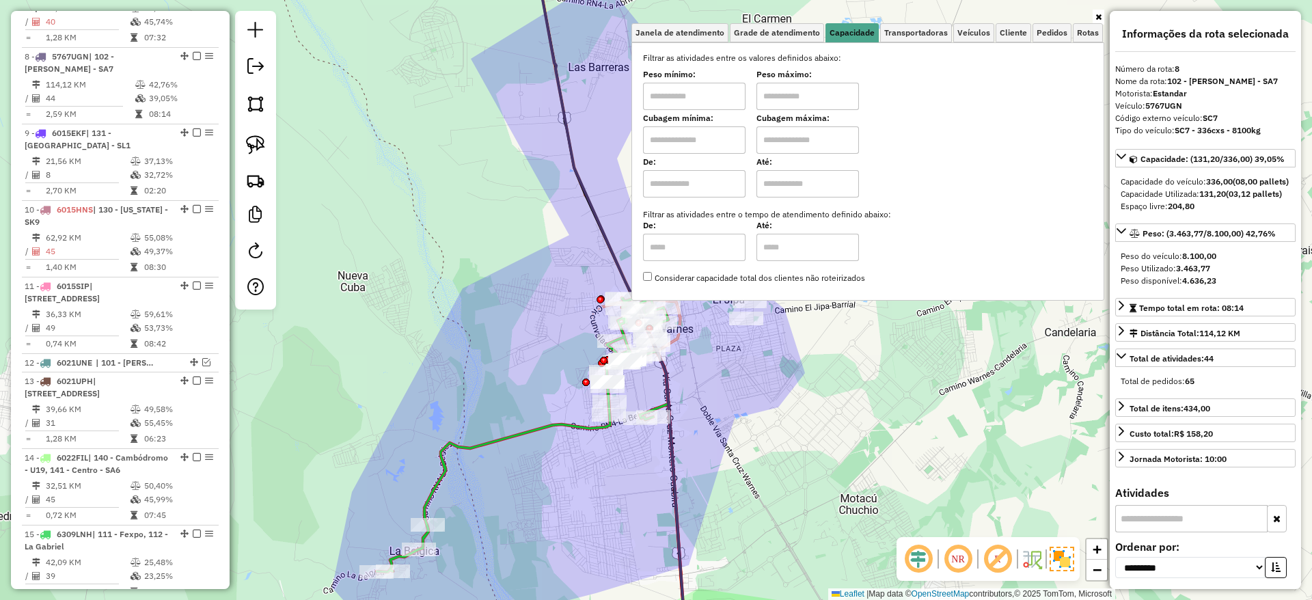
click at [668, 135] on input "text" at bounding box center [694, 139] width 102 height 27
type input "*****"
drag, startPoint x: 789, startPoint y: 143, endPoint x: 792, endPoint y: 152, distance: 9.9
click at [789, 143] on input "text" at bounding box center [807, 139] width 102 height 27
type input "**********"
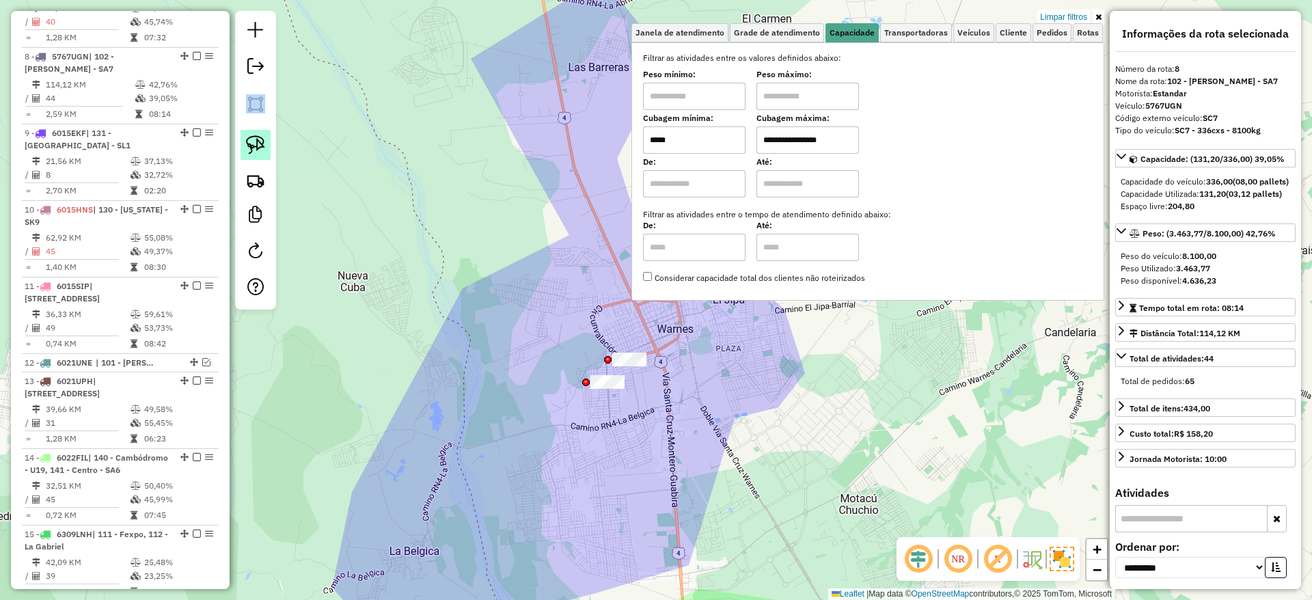
drag, startPoint x: 242, startPoint y: 123, endPoint x: 242, endPoint y: 136, distance: 13.0
click at [242, 129] on div at bounding box center [255, 160] width 41 height 299
click at [249, 143] on img at bounding box center [255, 144] width 19 height 19
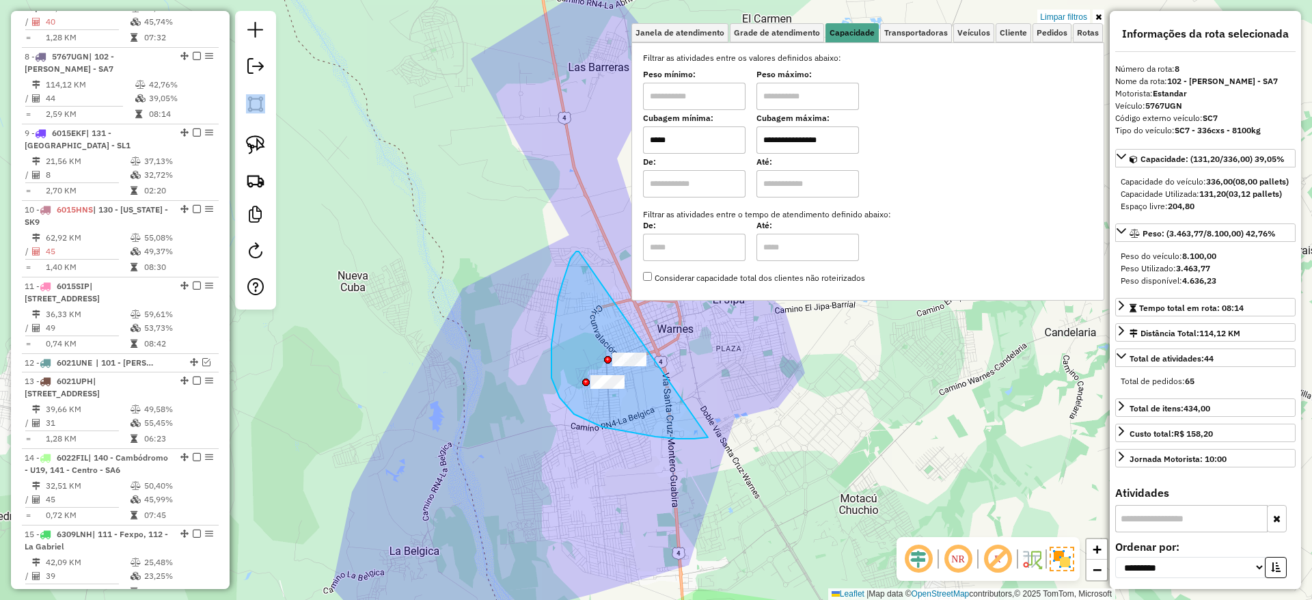
drag, startPoint x: 568, startPoint y: 265, endPoint x: 766, endPoint y: 383, distance: 230.3
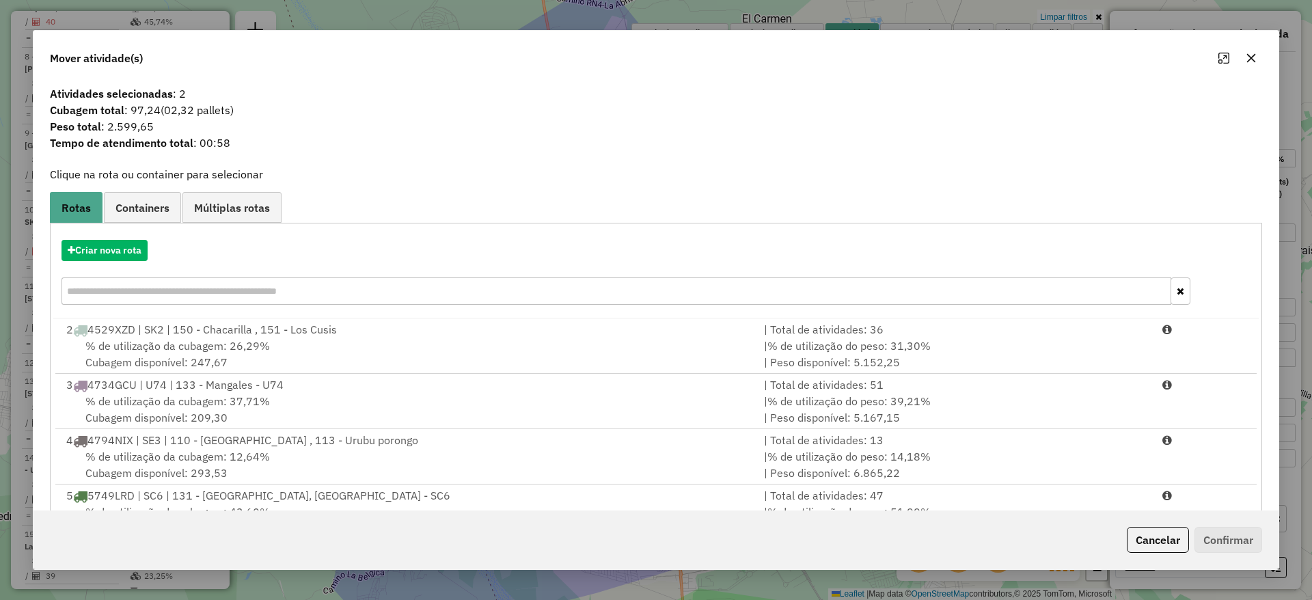
click at [1256, 57] on button "button" at bounding box center [1251, 58] width 22 height 22
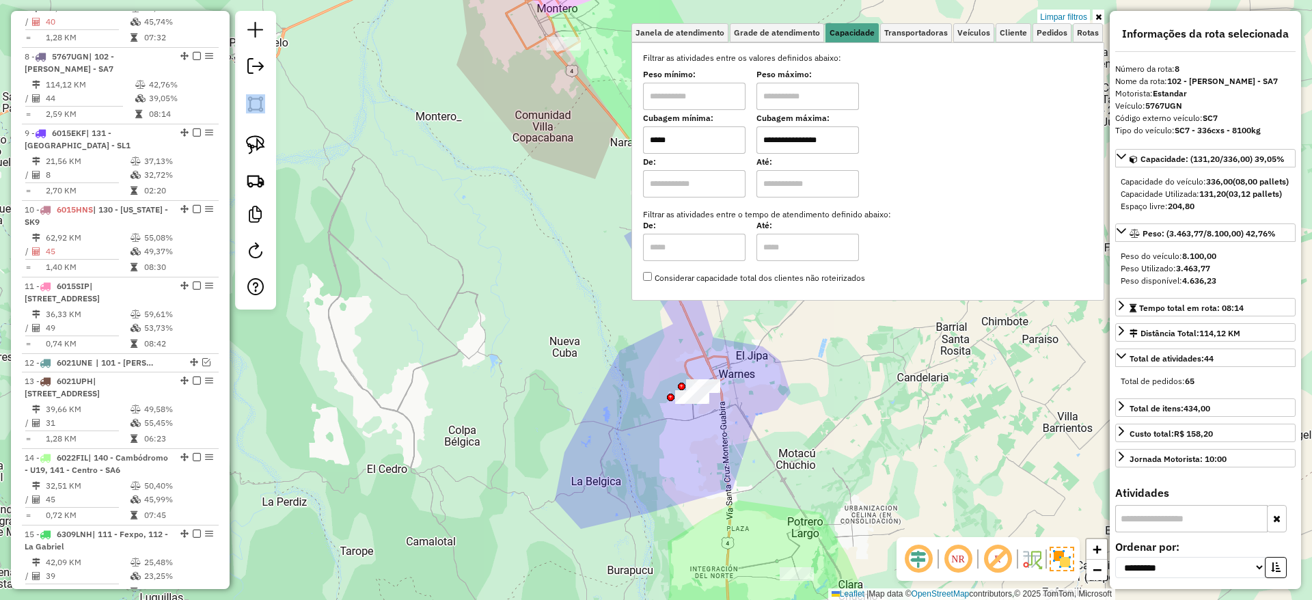
drag, startPoint x: 423, startPoint y: 158, endPoint x: 490, endPoint y: 386, distance: 237.3
click at [490, 386] on div "**********" at bounding box center [656, 300] width 1312 height 600
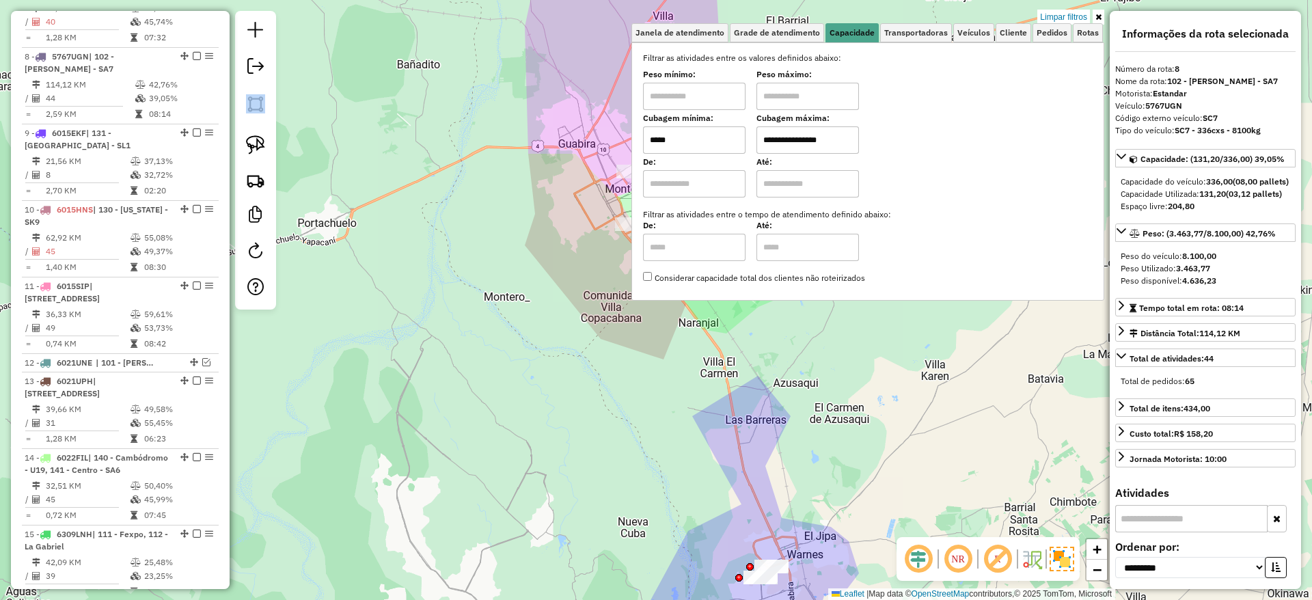
click at [1098, 15] on icon at bounding box center [1098, 17] width 6 height 8
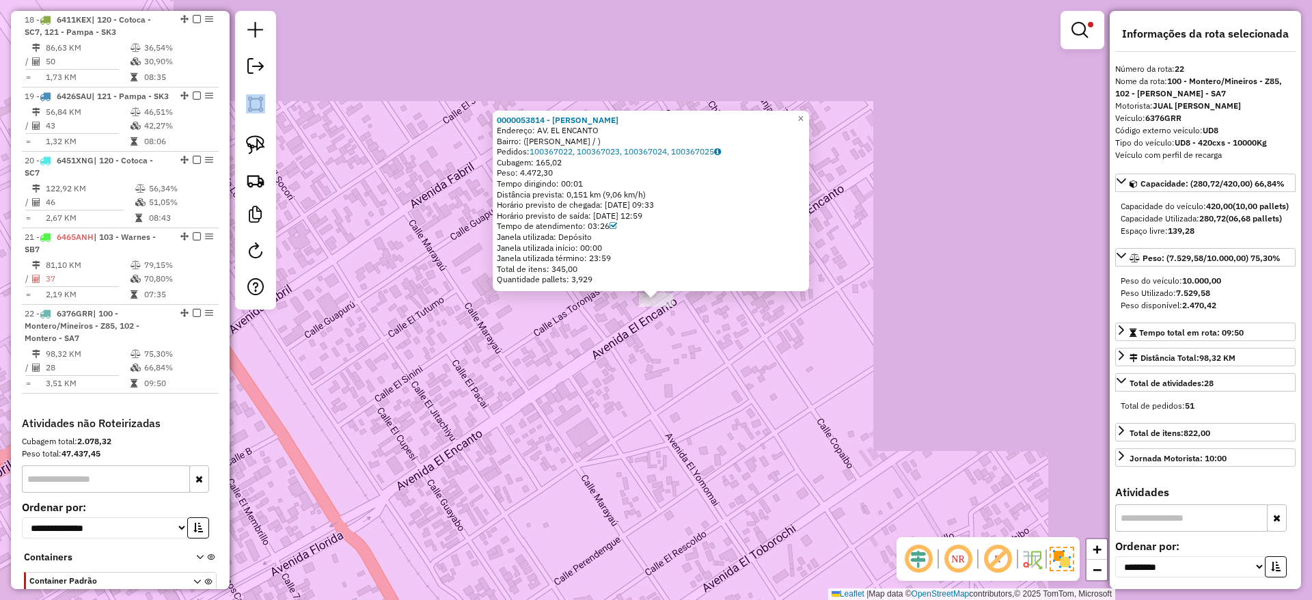
scroll to position [1846, 0]
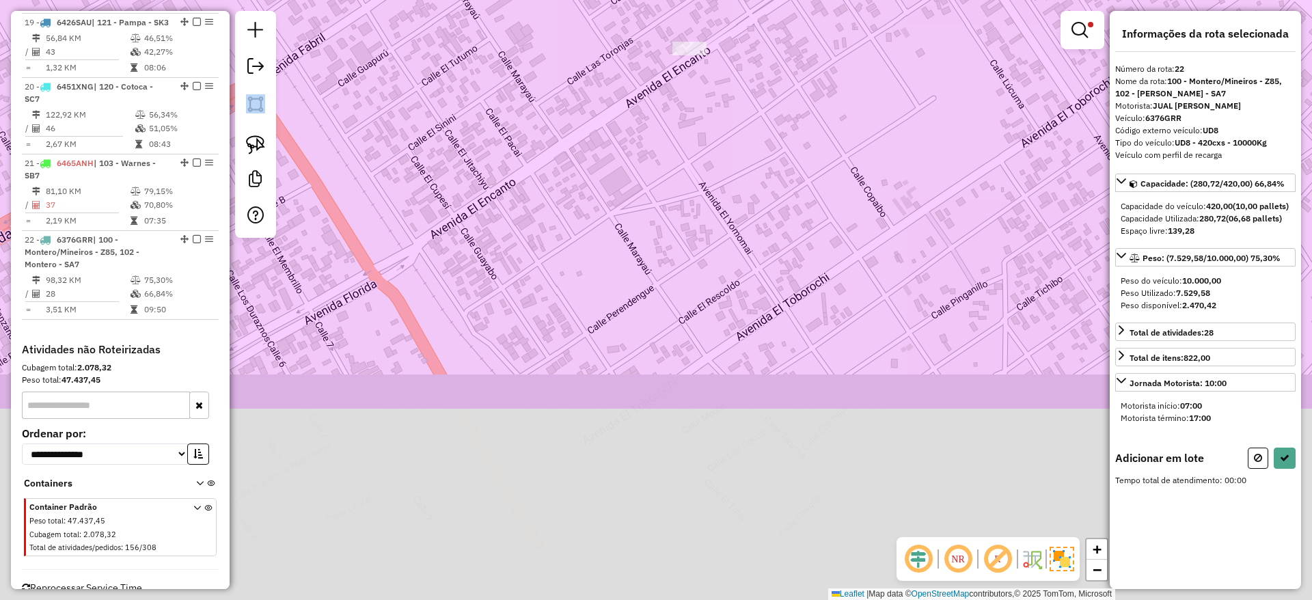
drag, startPoint x: 571, startPoint y: 370, endPoint x: 614, endPoint y: 90, distance: 283.4
click at [613, 92] on div "**********" at bounding box center [656, 300] width 1312 height 600
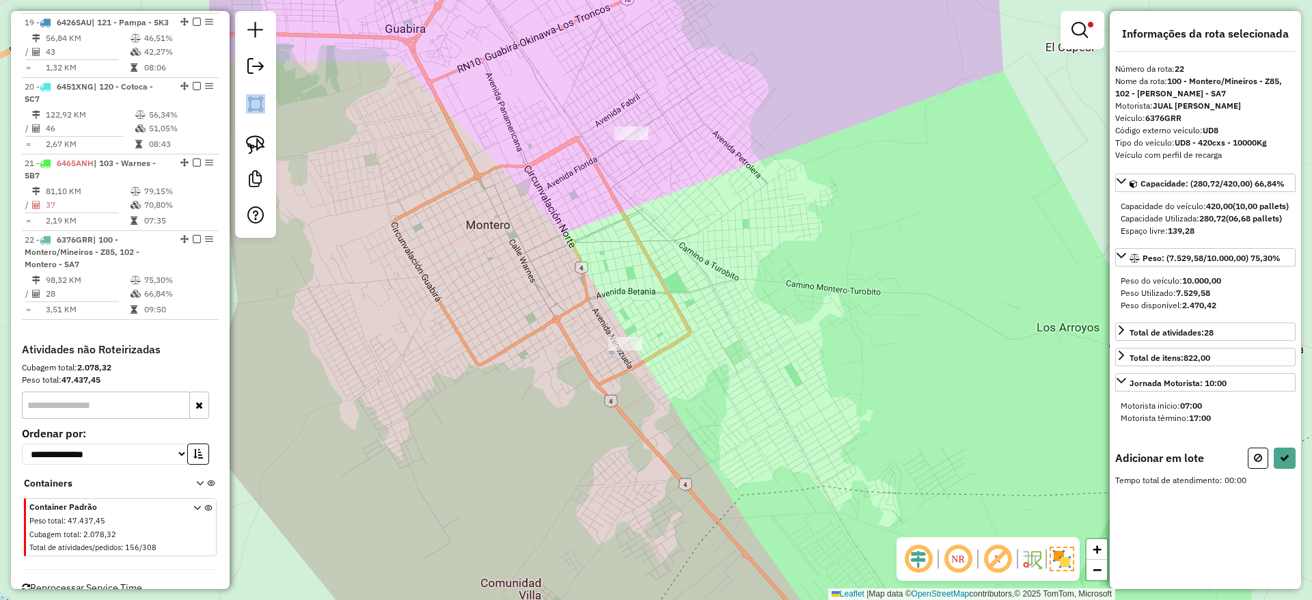
drag, startPoint x: 708, startPoint y: 279, endPoint x: 729, endPoint y: 234, distance: 49.5
click at [720, 236] on div "**********" at bounding box center [656, 300] width 1312 height 600
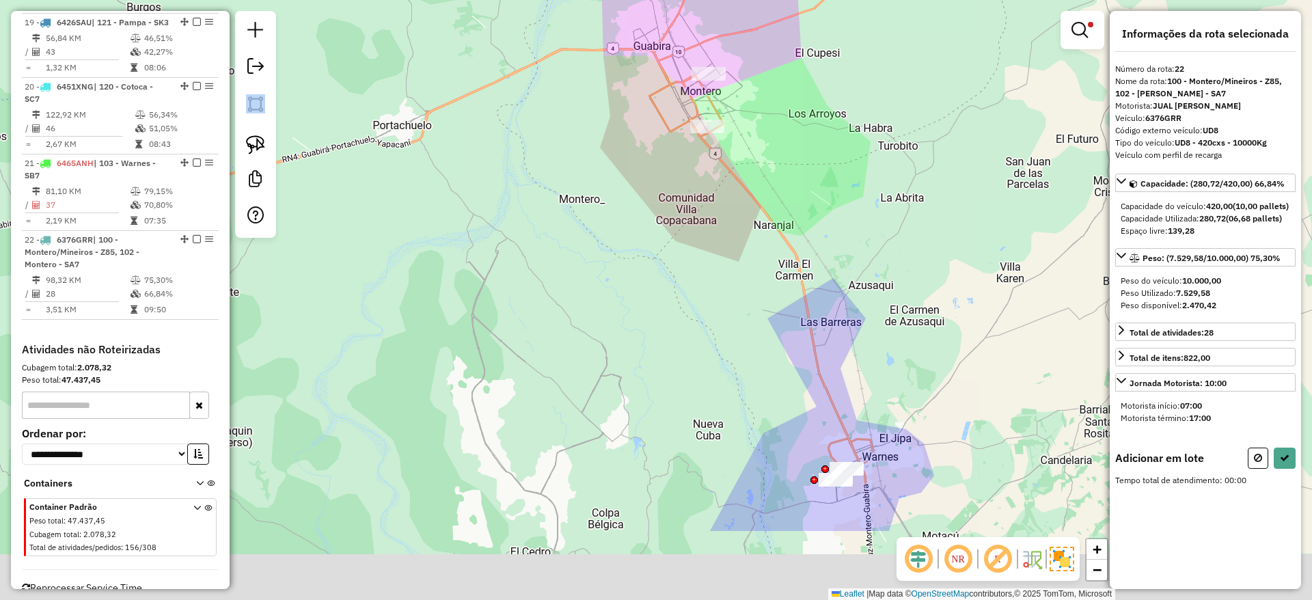
drag, startPoint x: 695, startPoint y: 293, endPoint x: 704, endPoint y: 159, distance: 134.2
click at [704, 159] on div "**********" at bounding box center [656, 300] width 1312 height 600
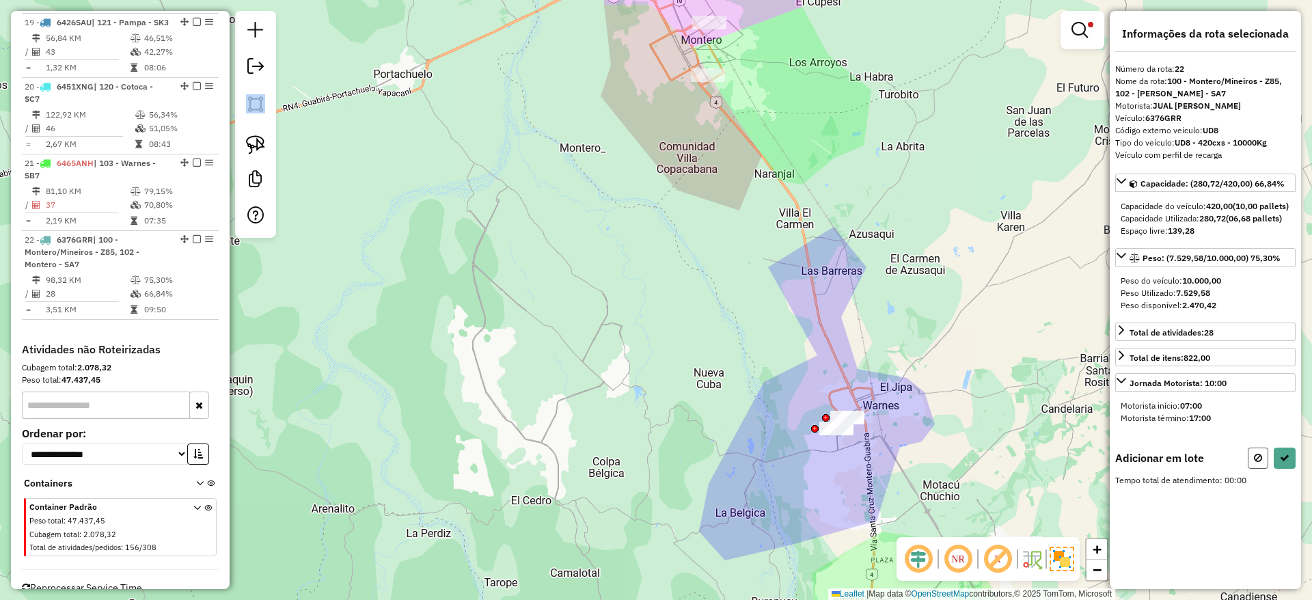
click at [1255, 469] on button at bounding box center [1257, 457] width 20 height 21
select select "**********"
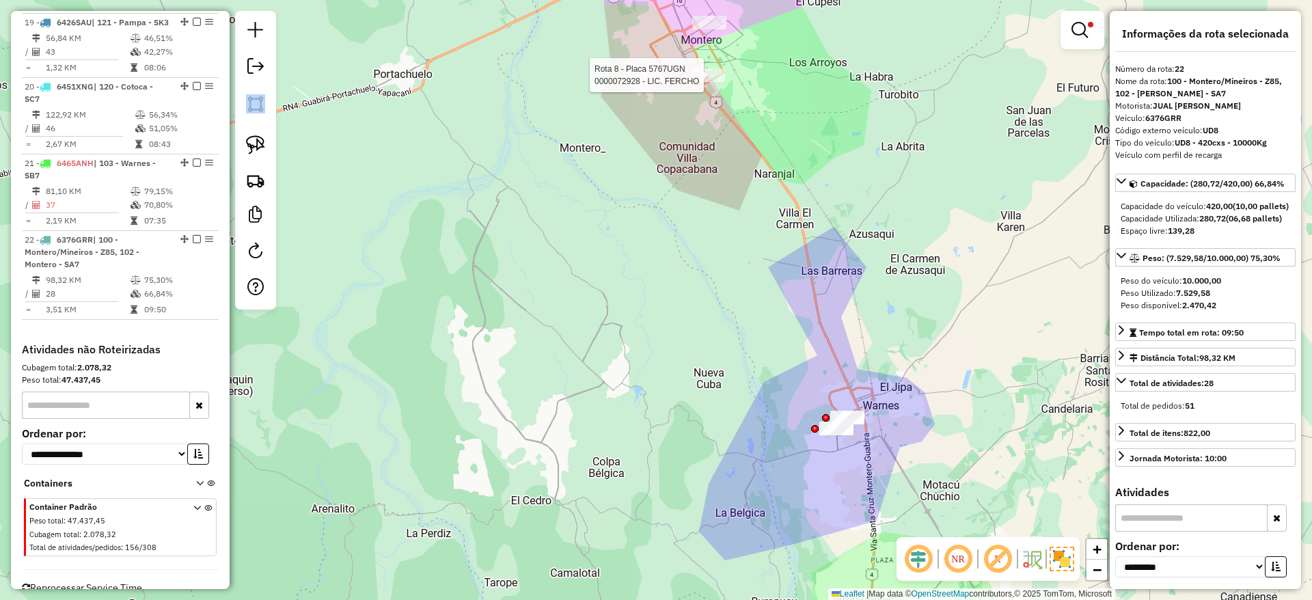
click at [715, 82] on div at bounding box center [708, 75] width 34 height 14
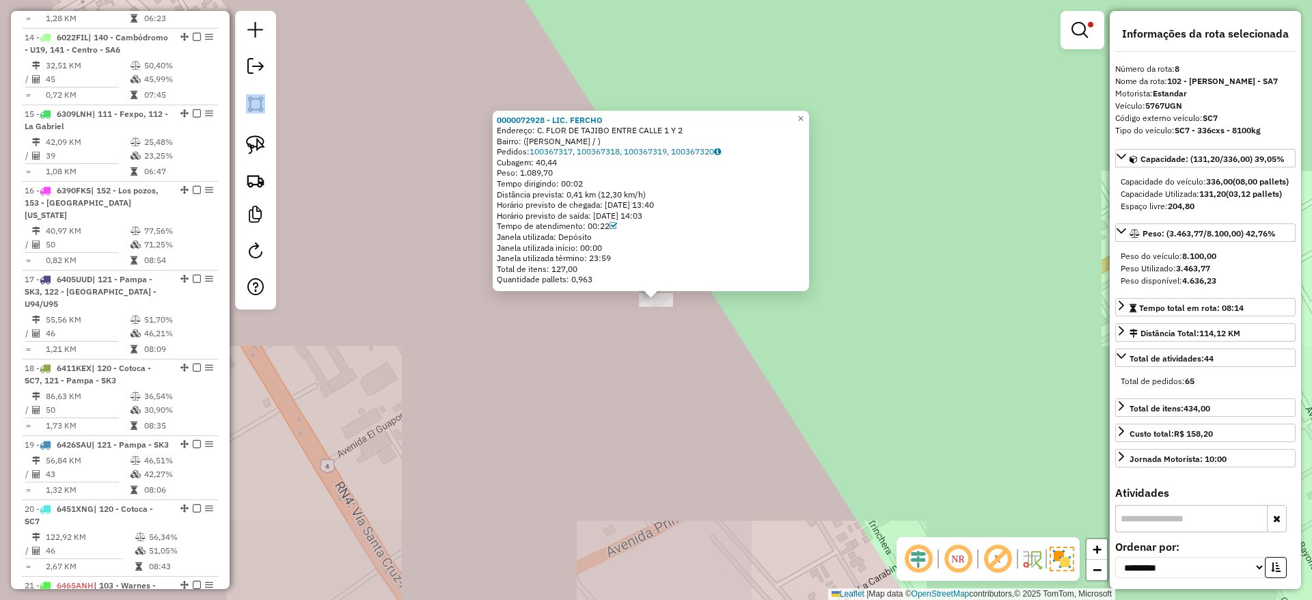
scroll to position [1003, 0]
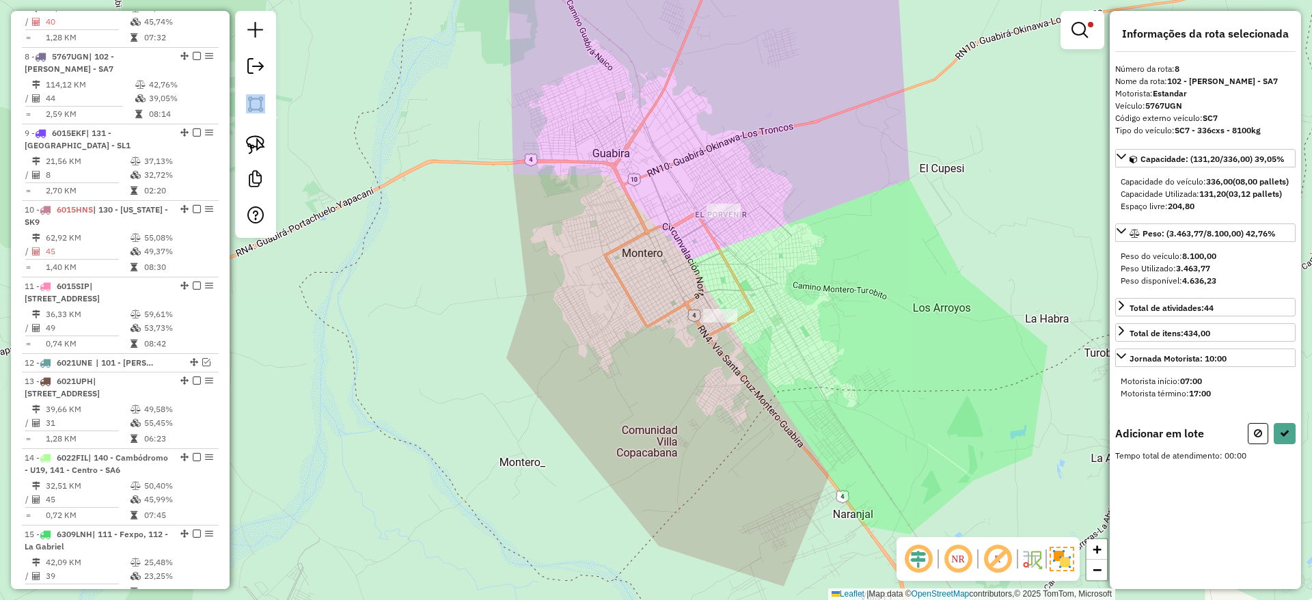
drag, startPoint x: 842, startPoint y: 374, endPoint x: 763, endPoint y: 64, distance: 320.8
click at [763, 64] on div "**********" at bounding box center [656, 300] width 1312 height 600
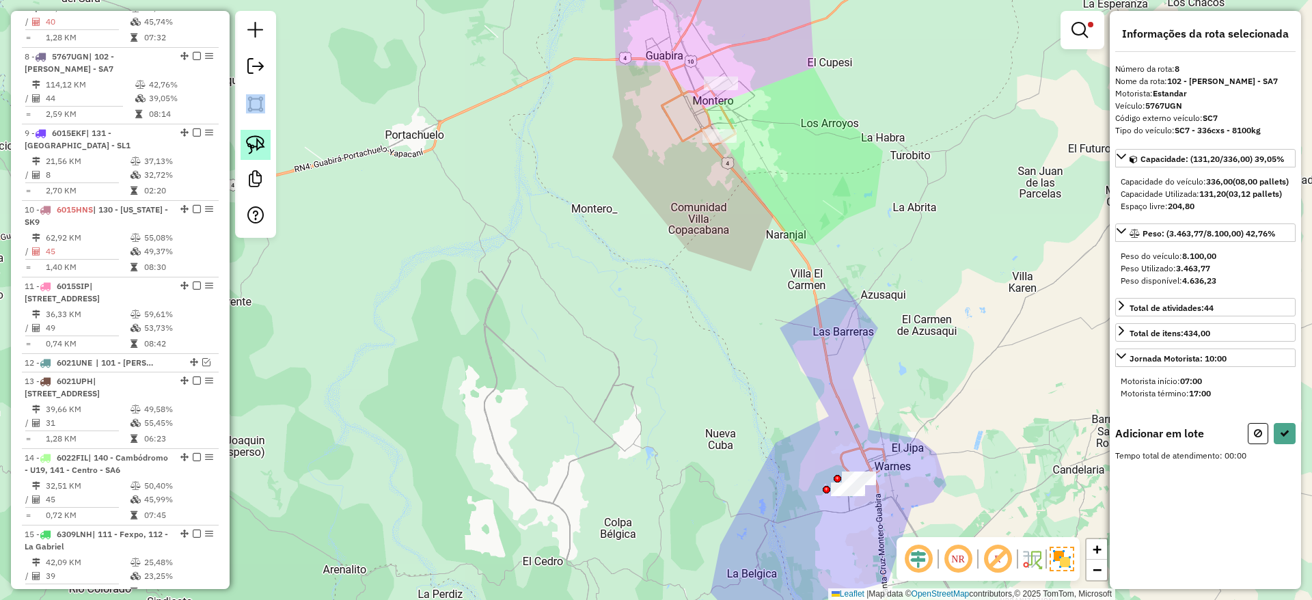
click at [262, 139] on img at bounding box center [255, 144] width 19 height 19
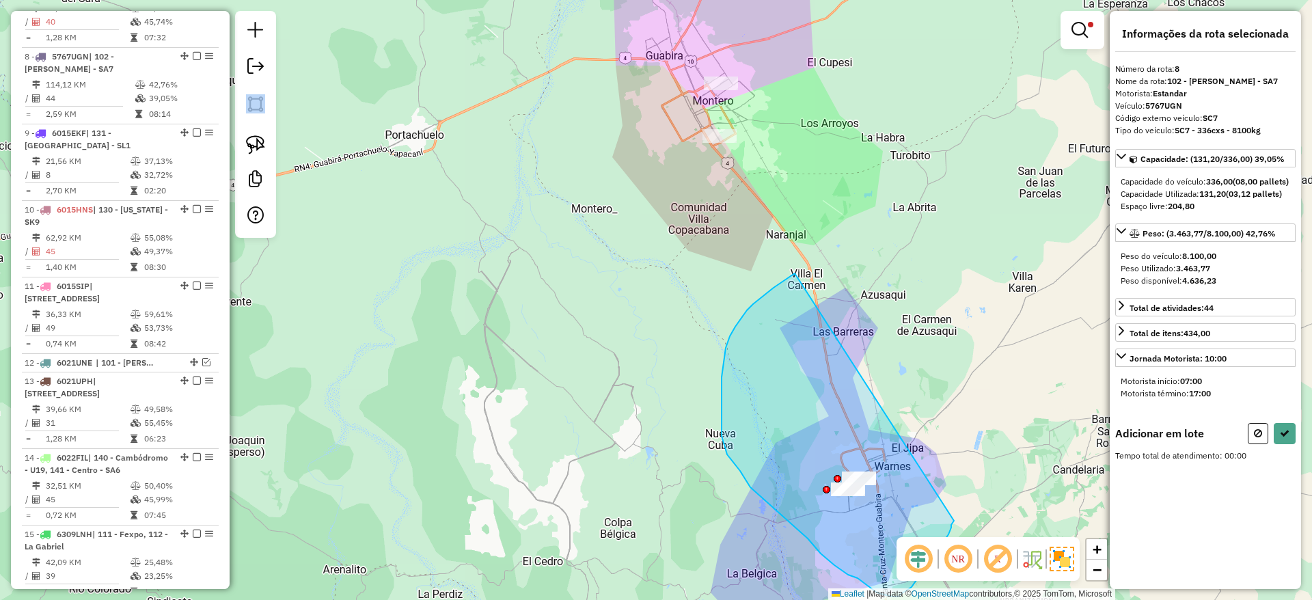
drag, startPoint x: 773, startPoint y: 288, endPoint x: 954, endPoint y: 521, distance: 294.6
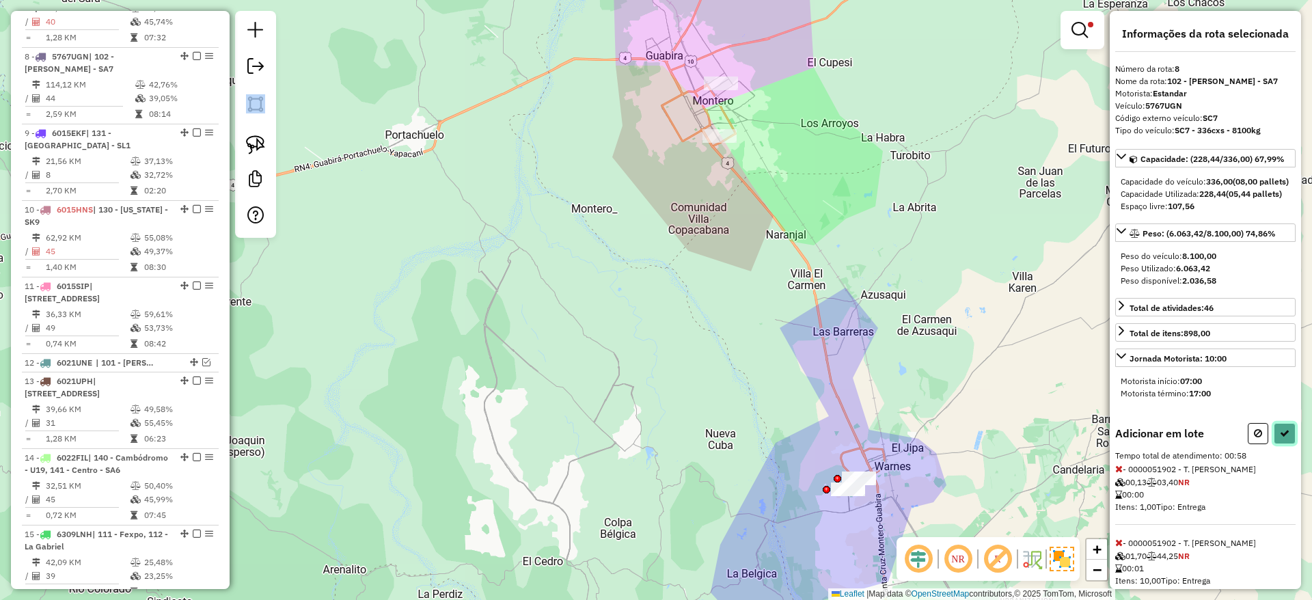
click at [1280, 438] on icon at bounding box center [1284, 433] width 10 height 10
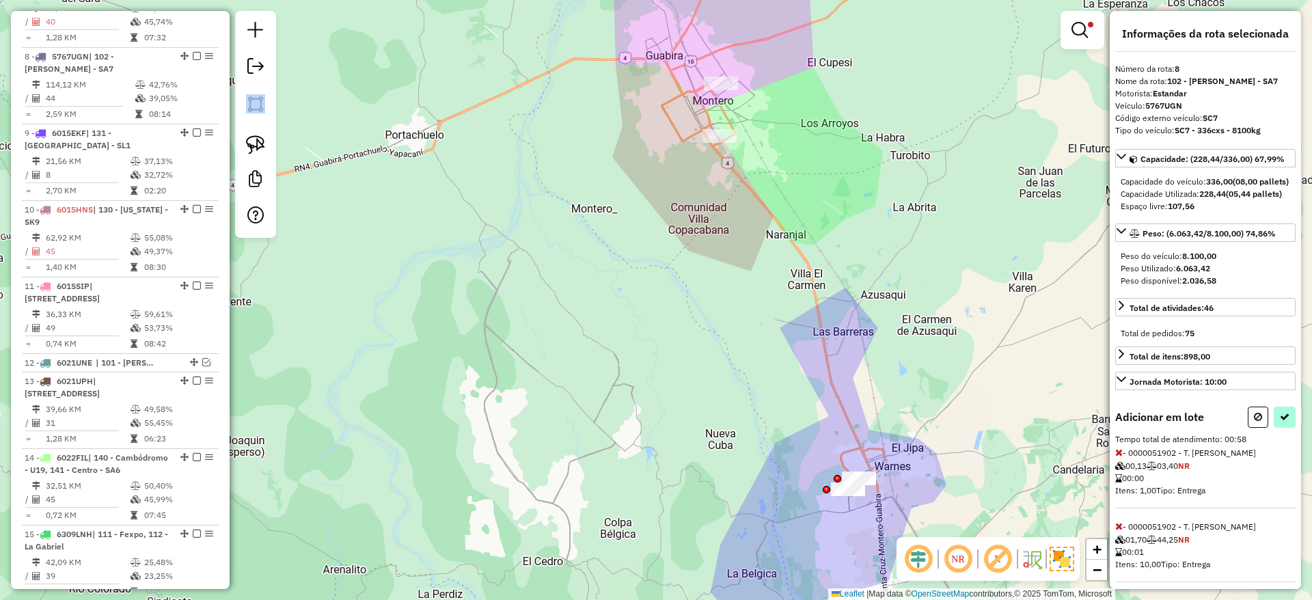
select select "**********"
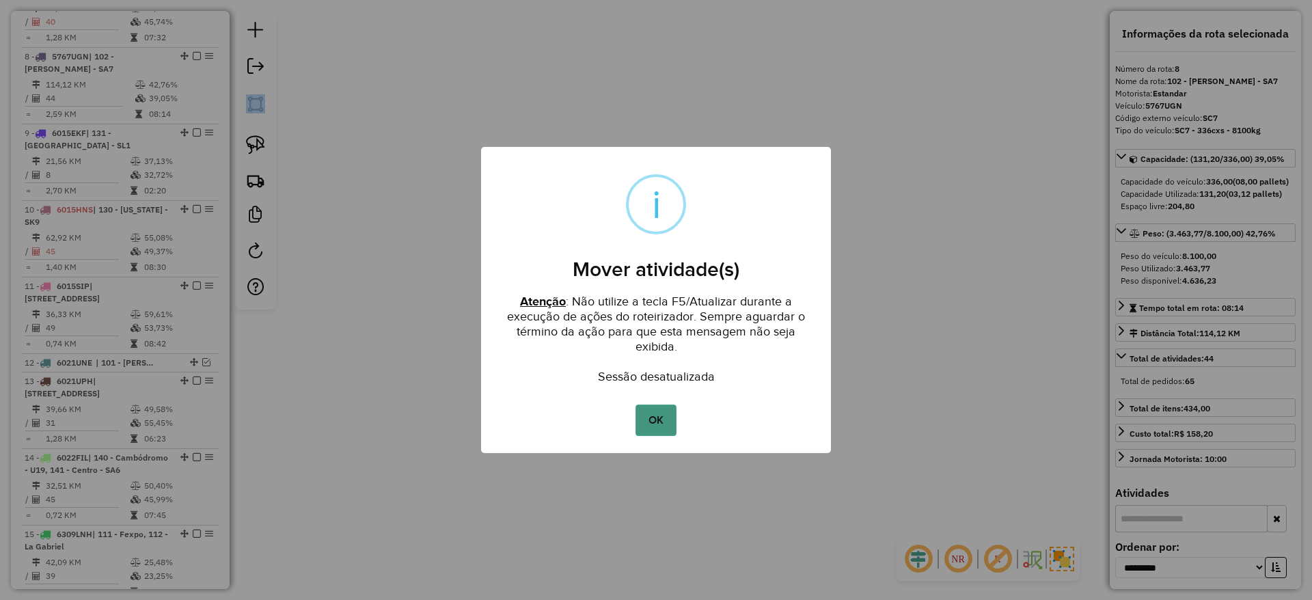
click at [666, 422] on button "OK" at bounding box center [655, 419] width 40 height 31
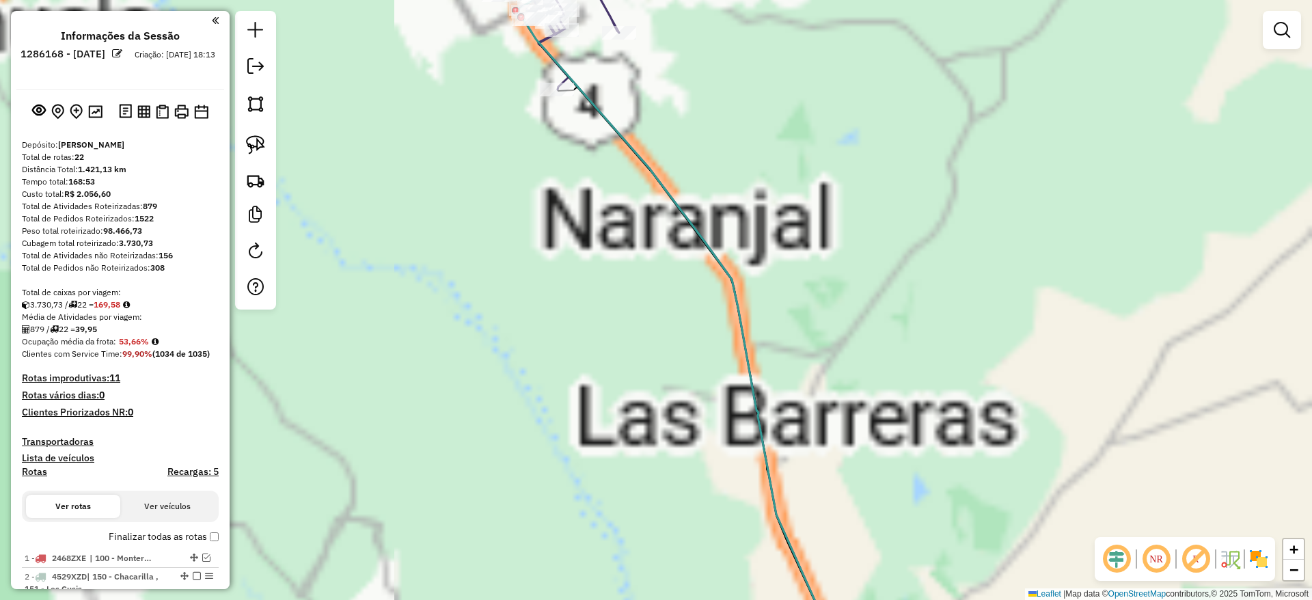
drag, startPoint x: 536, startPoint y: 175, endPoint x: 567, endPoint y: 277, distance: 106.3
click at [564, 370] on div "Janela de atendimento Grade de atendimento Capacidade Transportadoras Veículos …" at bounding box center [656, 300] width 1312 height 600
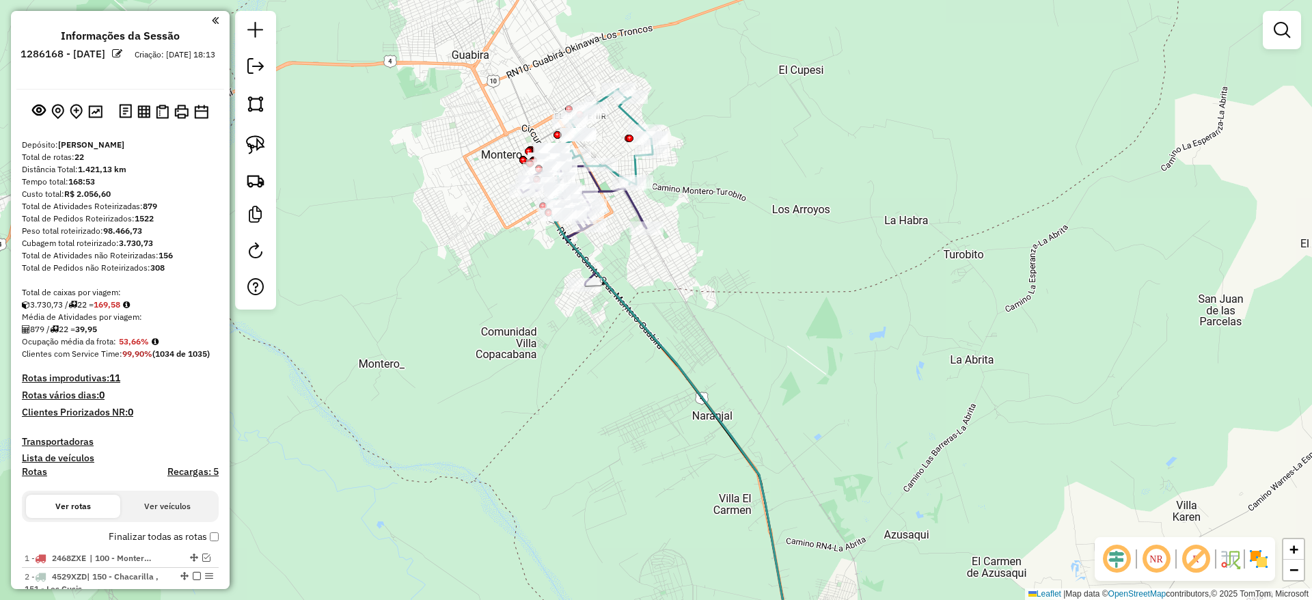
click at [1269, 553] on img at bounding box center [1258, 559] width 22 height 22
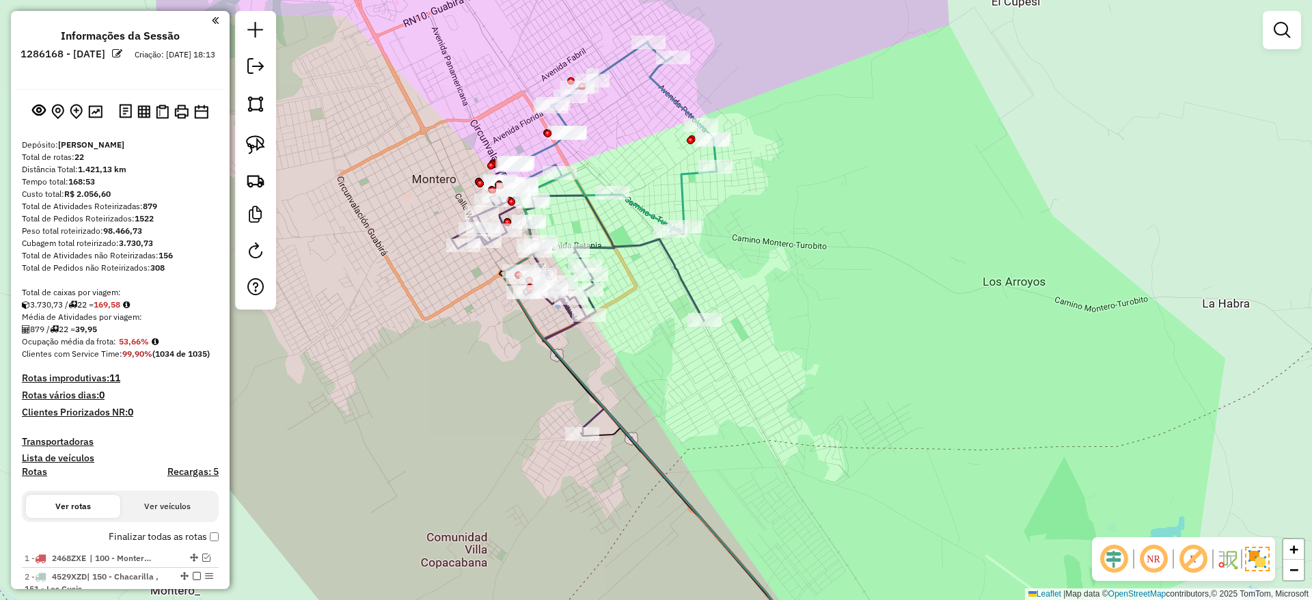
click at [676, 103] on icon at bounding box center [608, 137] width 218 height 191
select select "**********"
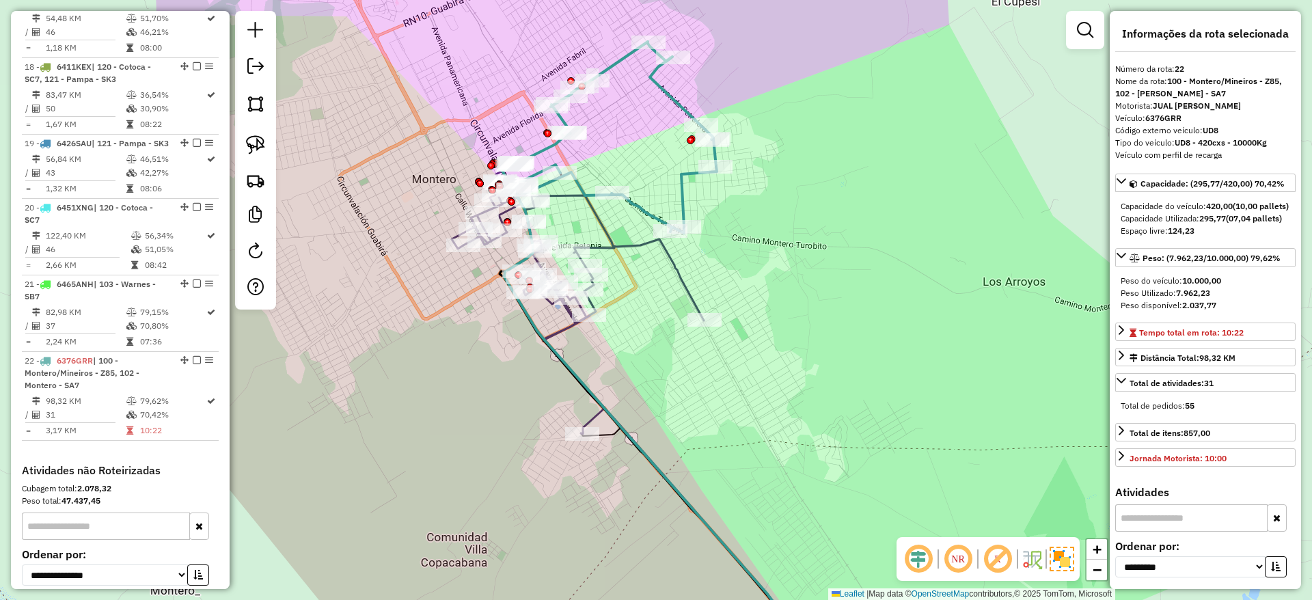
scroll to position [1846, 0]
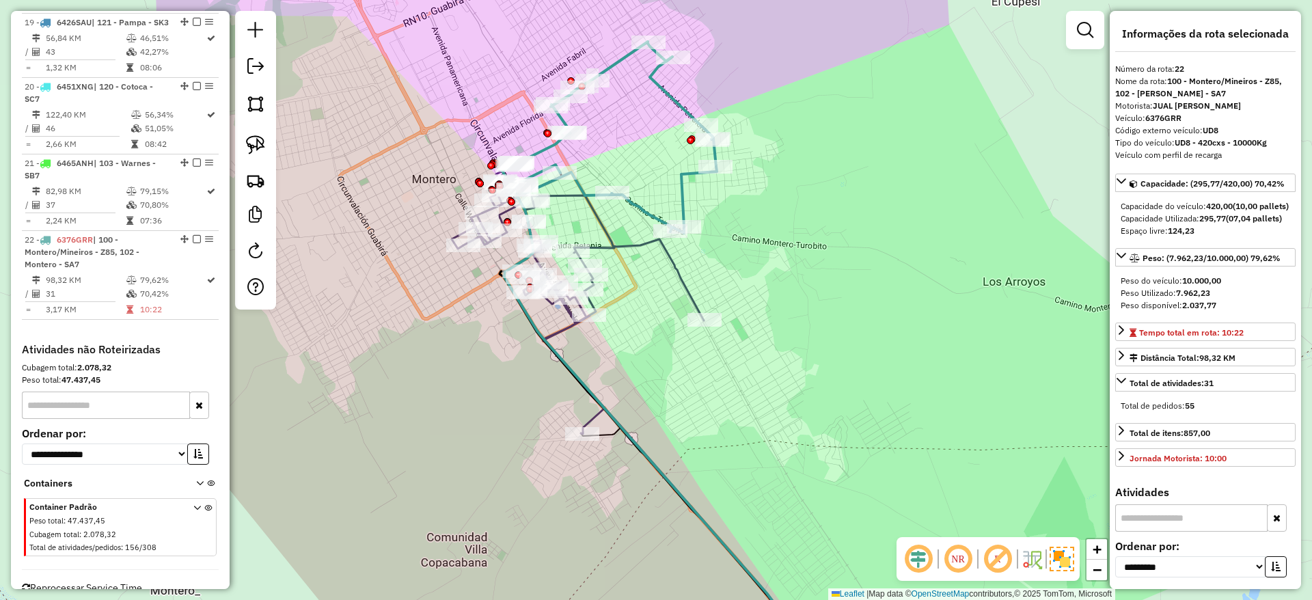
click at [635, 207] on icon at bounding box center [608, 137] width 218 height 191
click at [639, 247] on icon at bounding box center [578, 302] width 252 height 263
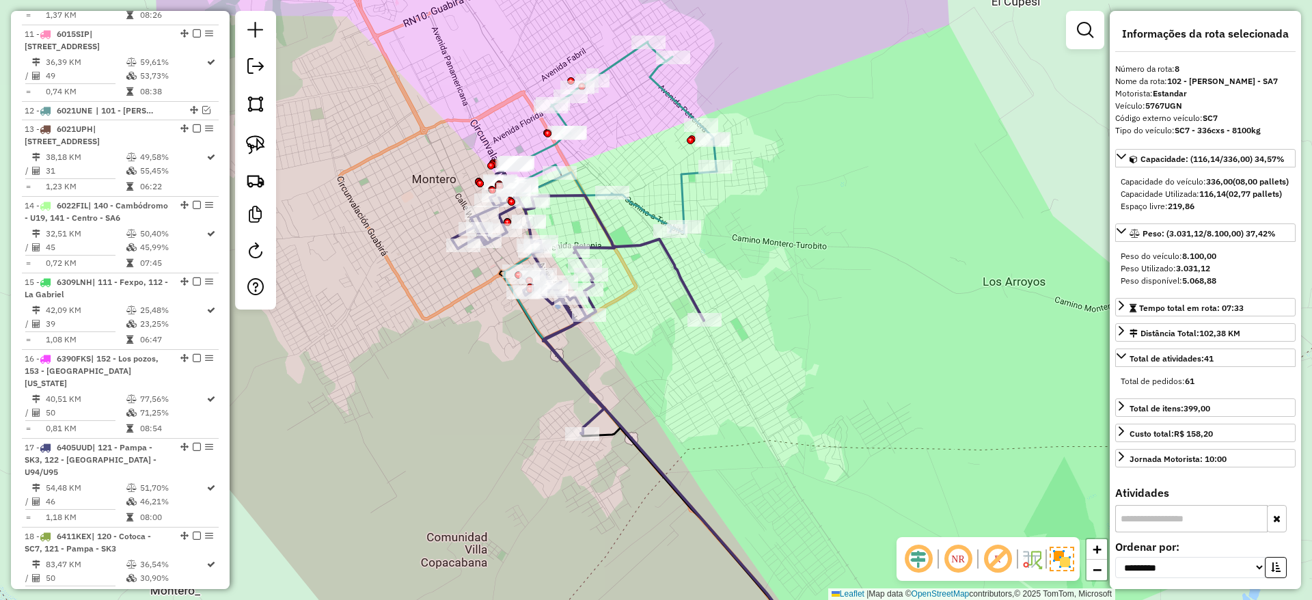
scroll to position [1003, 0]
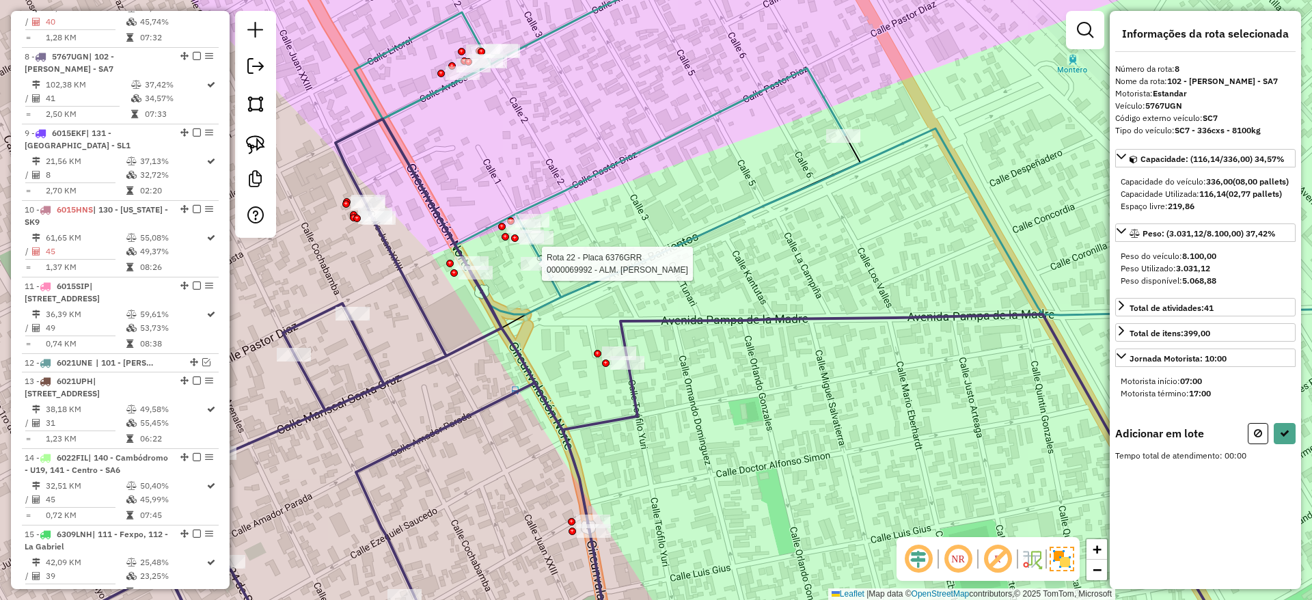
click at [539, 271] on div at bounding box center [538, 264] width 34 height 14
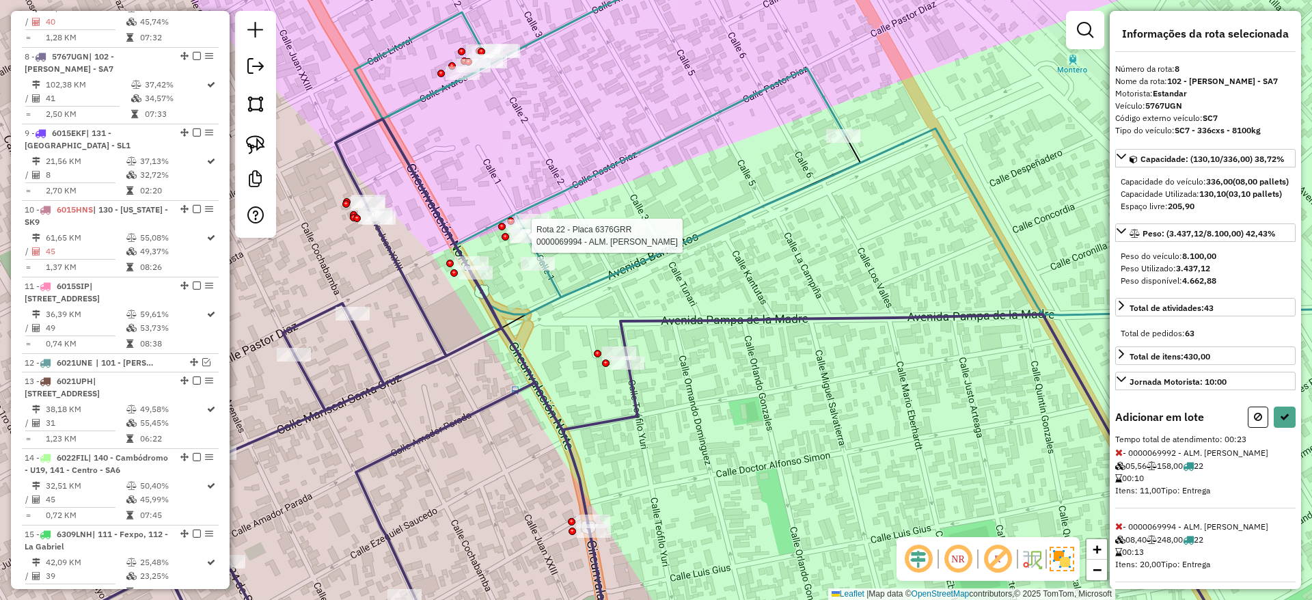
select select "**********"
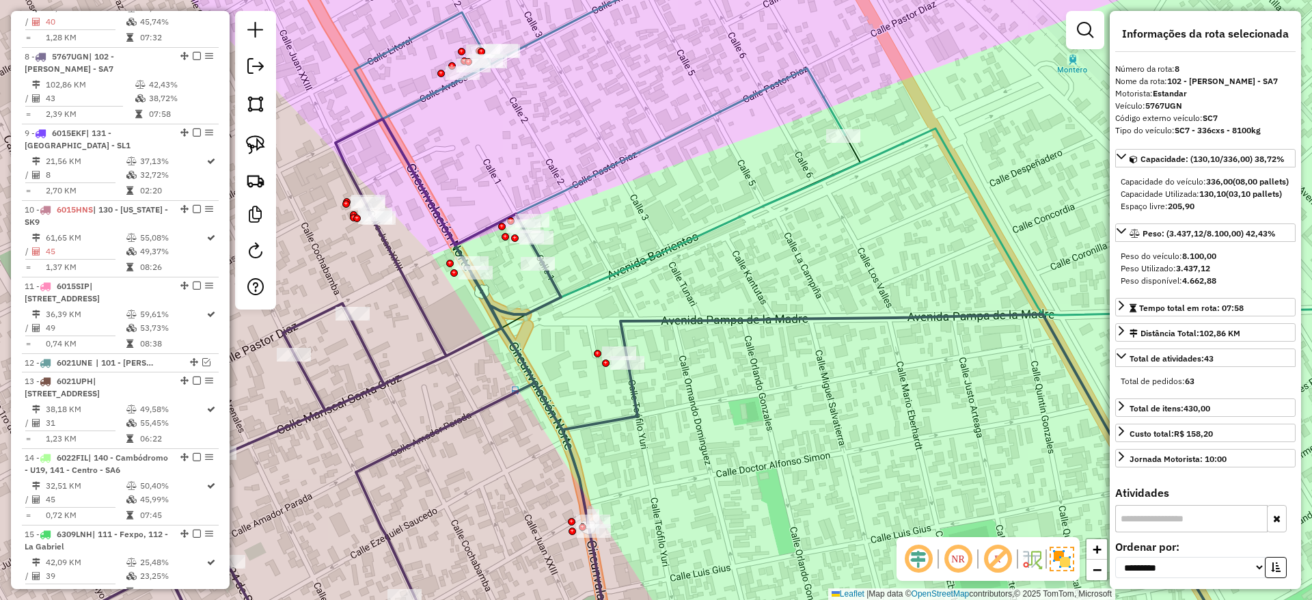
click at [639, 139] on div "Janela de atendimento Grade de atendimento Capacidade Transportadoras Veículos …" at bounding box center [656, 300] width 1312 height 600
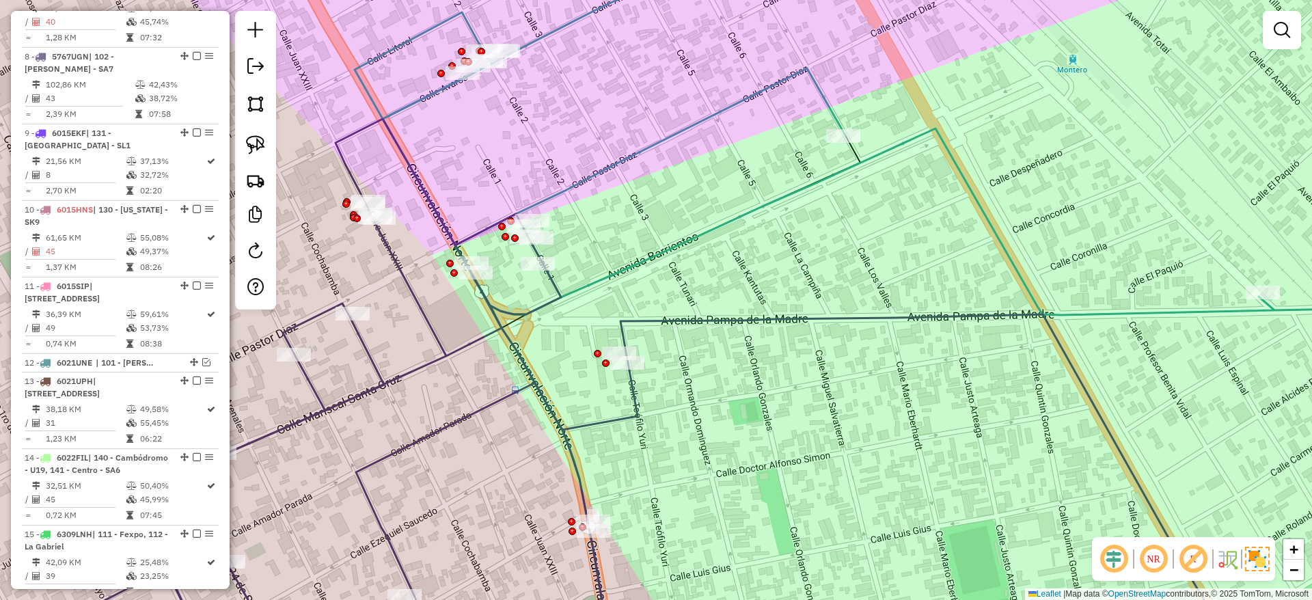
click at [643, 150] on icon at bounding box center [899, 165] width 1088 height 451
select select "**********"
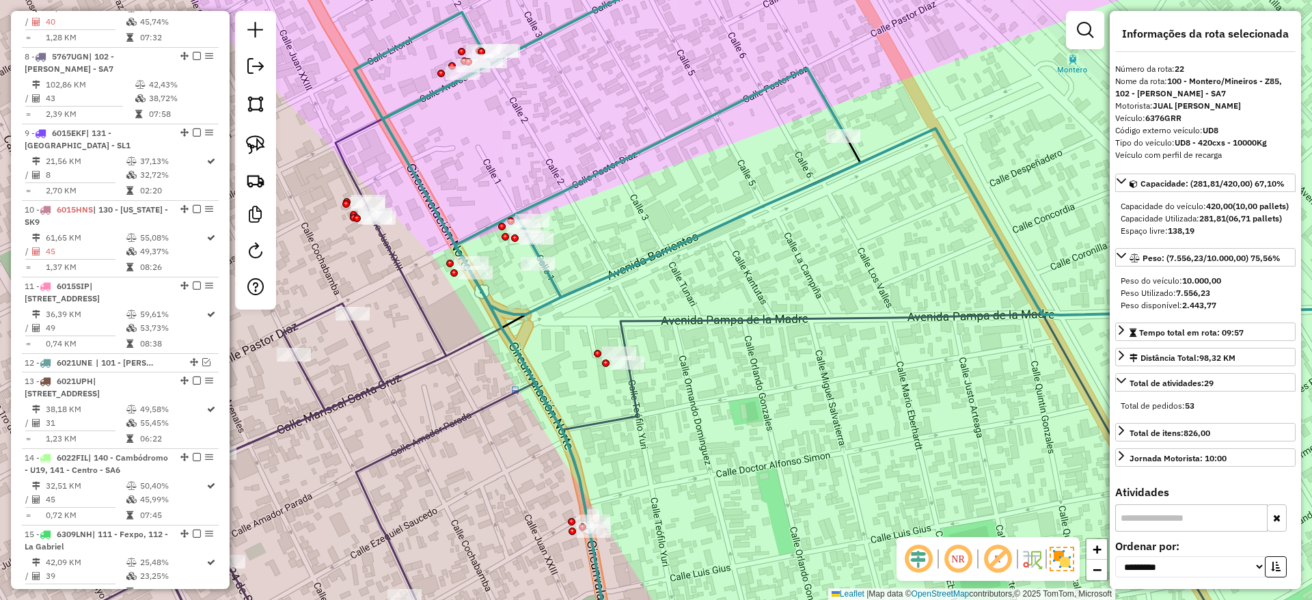
scroll to position [1846, 0]
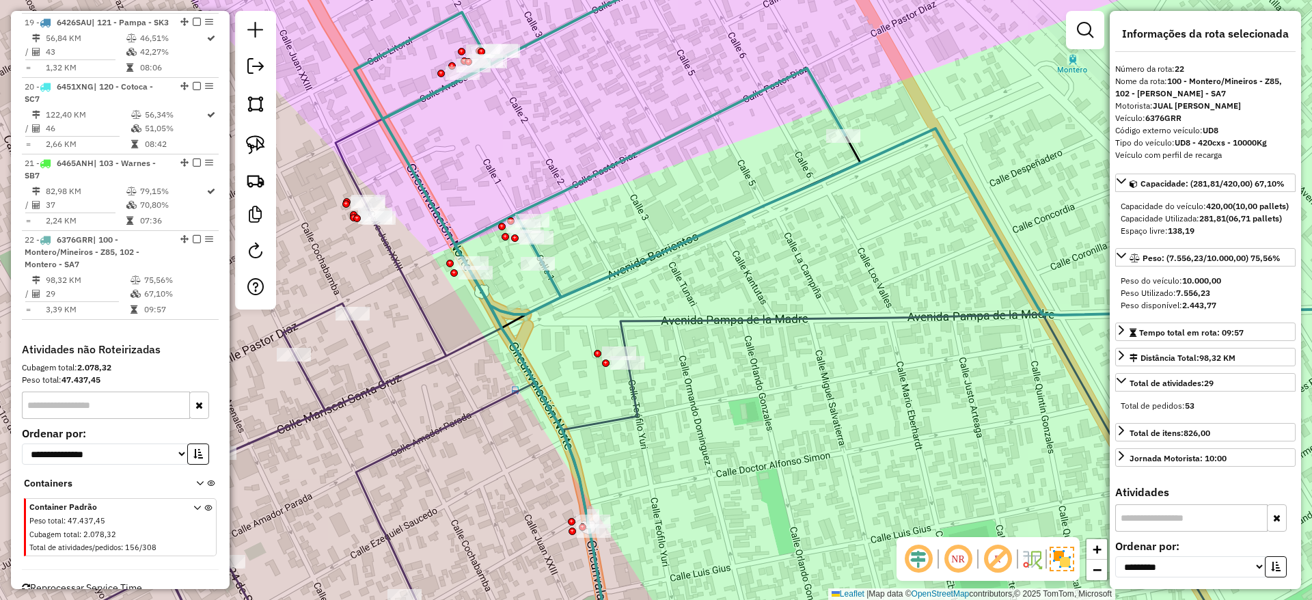
click at [720, 314] on icon at bounding box center [613, 389] width 1251 height 541
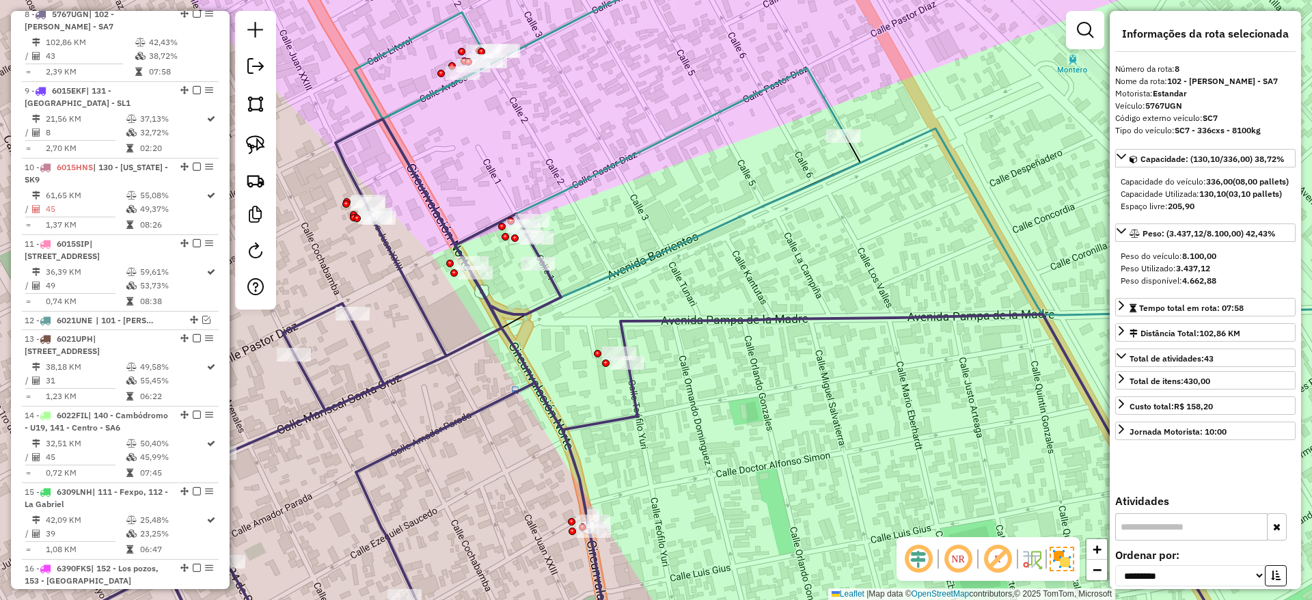
scroll to position [1003, 0]
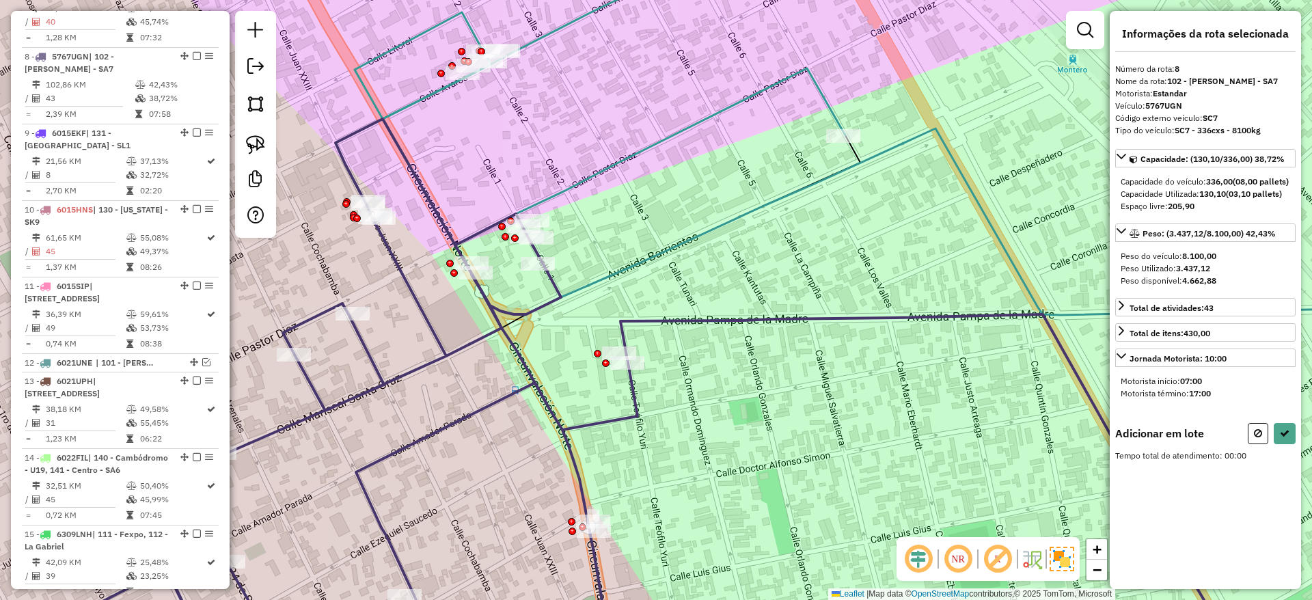
click at [1087, 44] on div at bounding box center [1085, 30] width 38 height 38
click at [1081, 30] on em at bounding box center [1085, 30] width 16 height 16
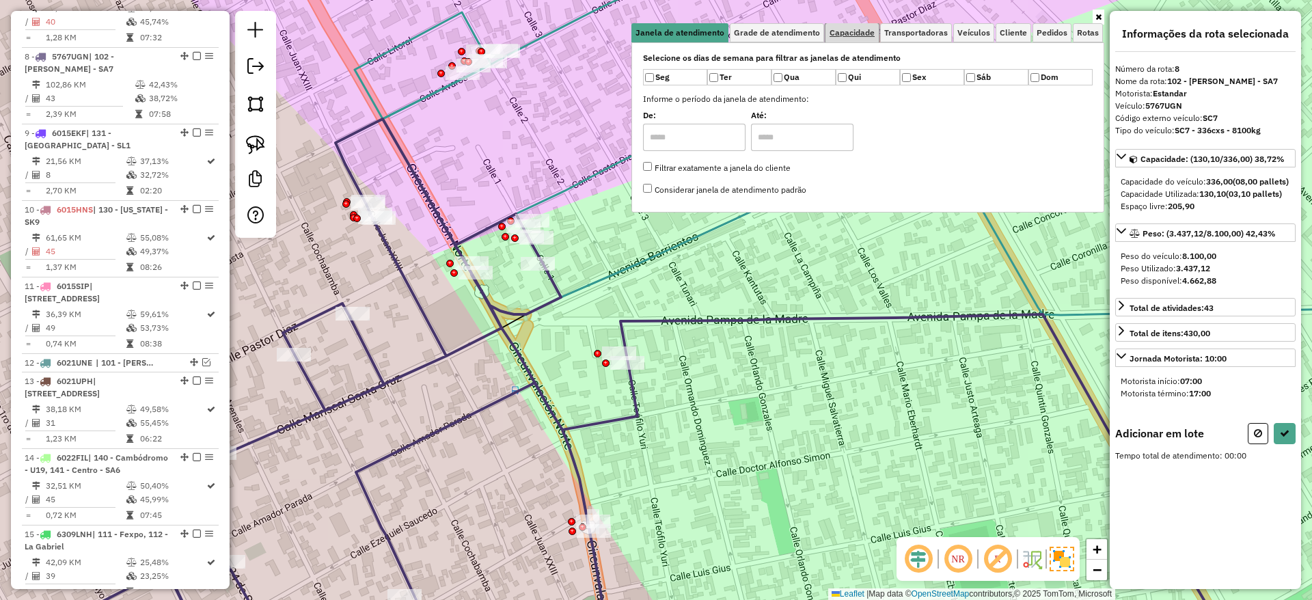
click at [839, 23] on link "Capacidade" at bounding box center [851, 32] width 53 height 19
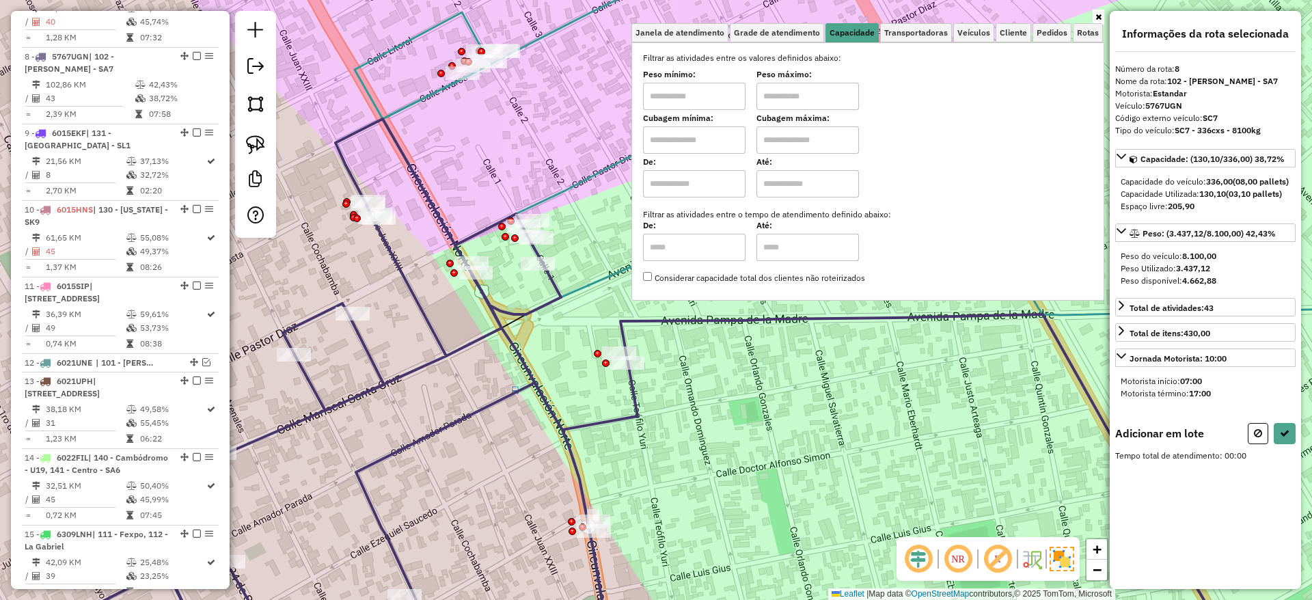
click at [714, 182] on input "text" at bounding box center [694, 183] width 102 height 27
click at [710, 139] on input "text" at bounding box center [694, 139] width 102 height 27
type input "*****"
click at [787, 152] on input "text" at bounding box center [807, 139] width 102 height 27
type input "**********"
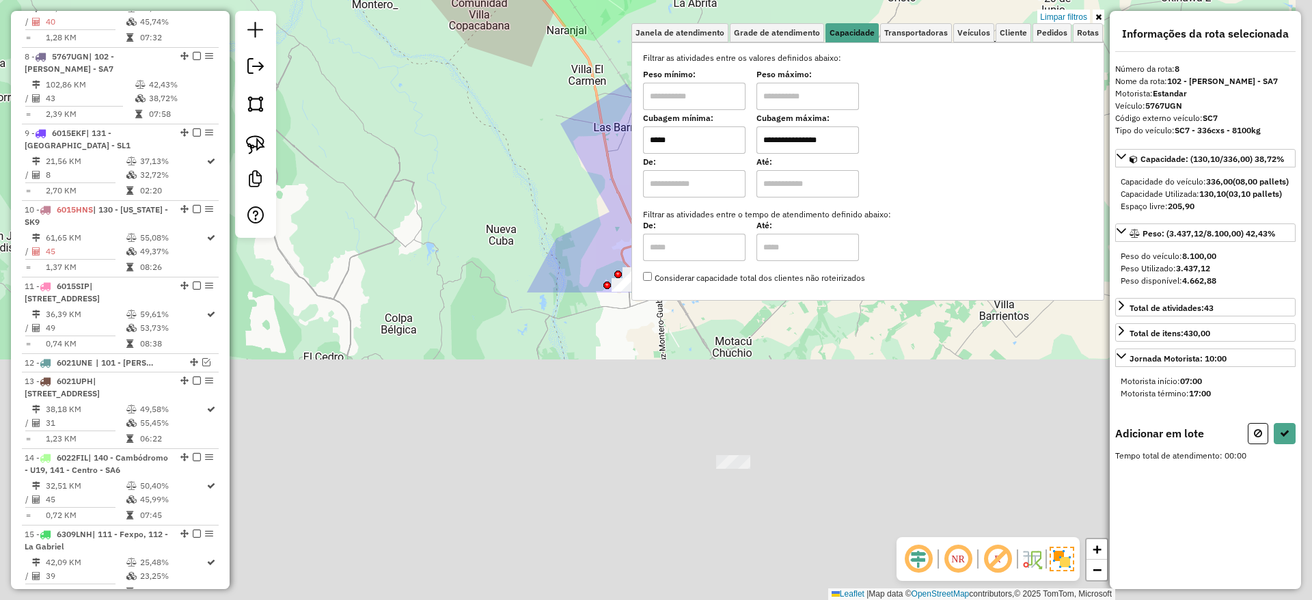
drag, startPoint x: 484, startPoint y: 117, endPoint x: 445, endPoint y: -19, distance: 141.9
click at [445, 0] on html "Aplicando filtros Pop-up bloqueado! Seu navegador bloqueou automáticamente a ab…" at bounding box center [656, 300] width 1312 height 600
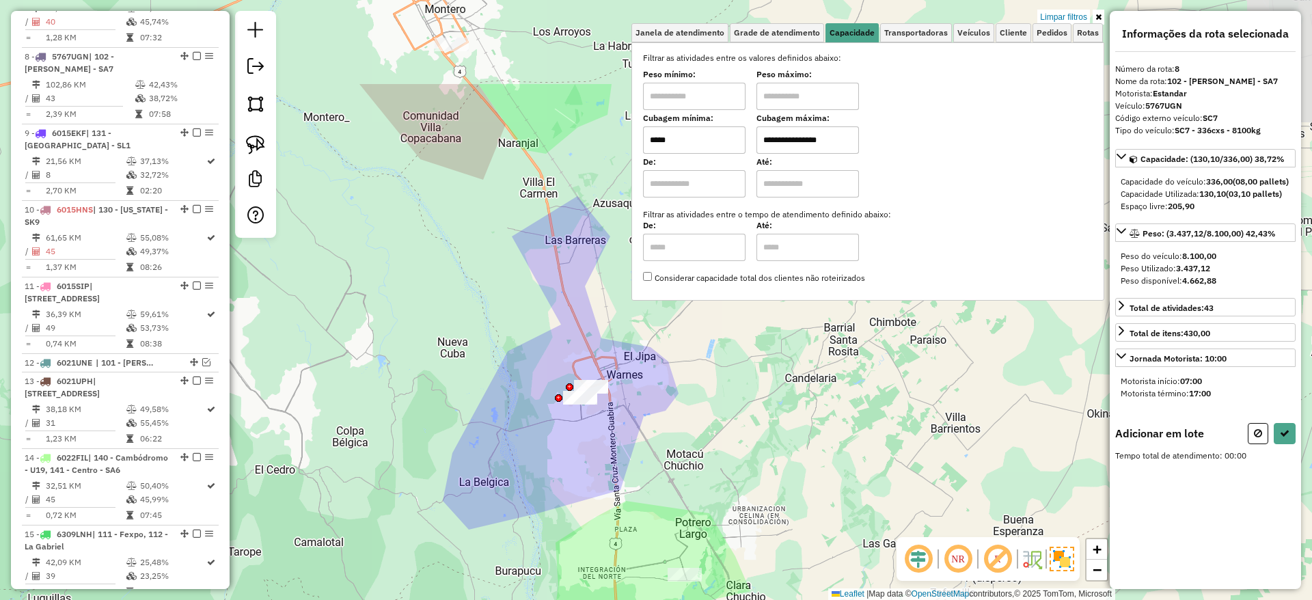
drag, startPoint x: 409, startPoint y: 174, endPoint x: 370, endPoint y: 318, distance: 149.3
click at [370, 318] on div "**********" at bounding box center [656, 300] width 1312 height 600
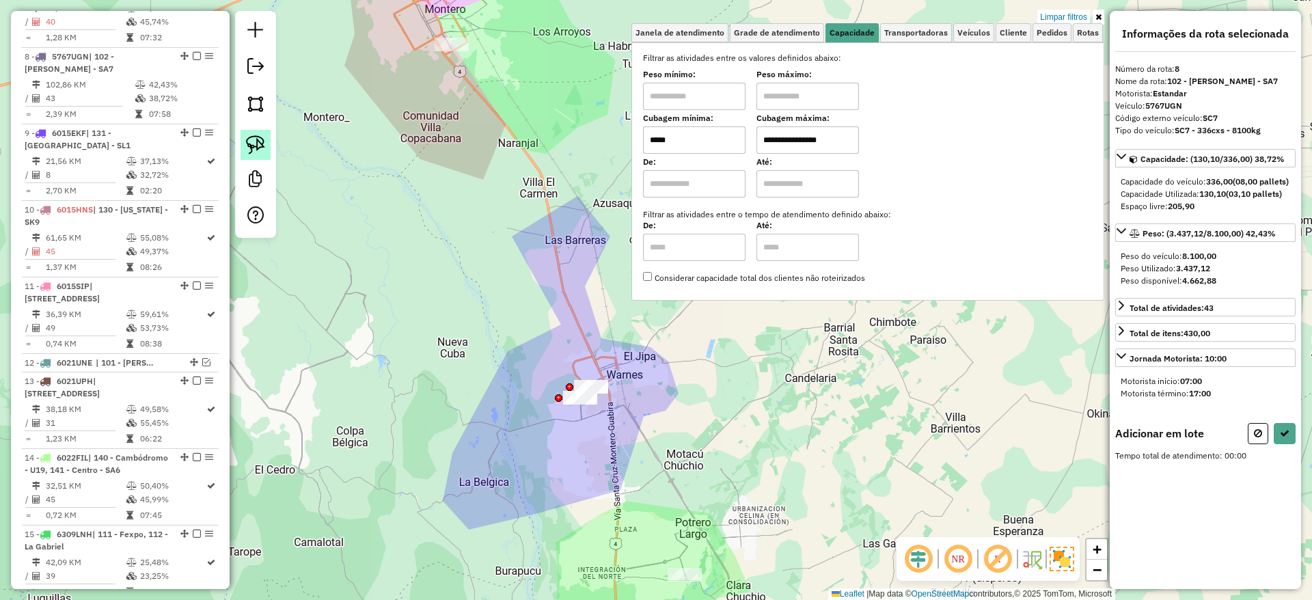
click at [253, 141] on img at bounding box center [255, 144] width 19 height 19
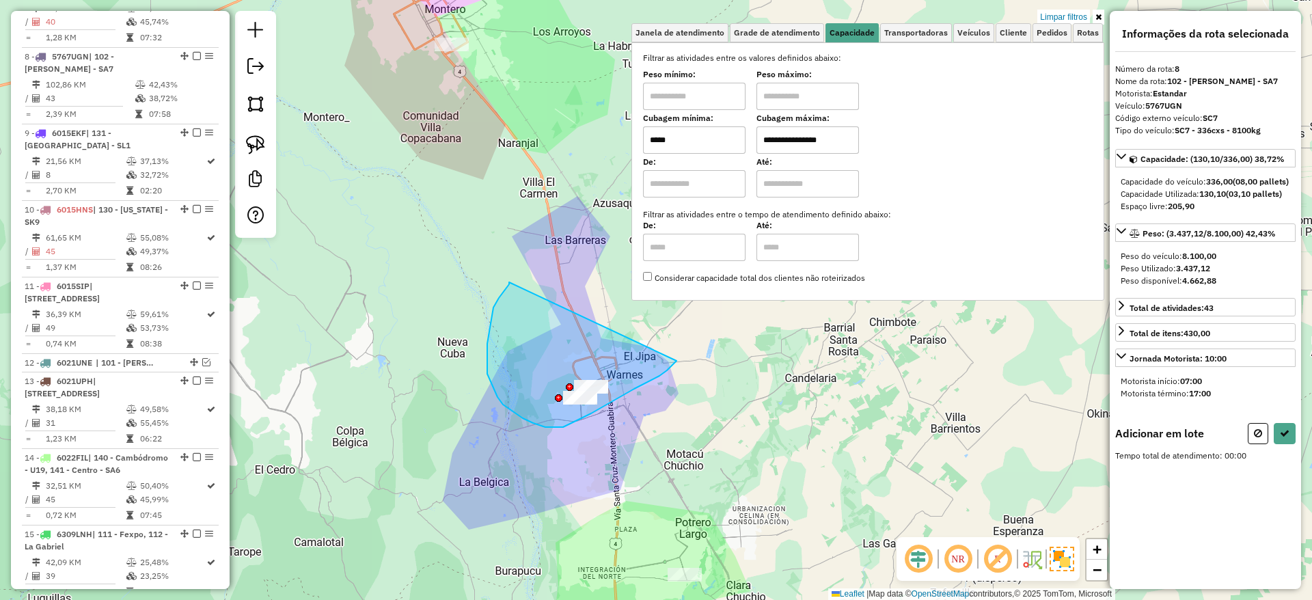
drag, startPoint x: 509, startPoint y: 282, endPoint x: 676, endPoint y: 361, distance: 184.9
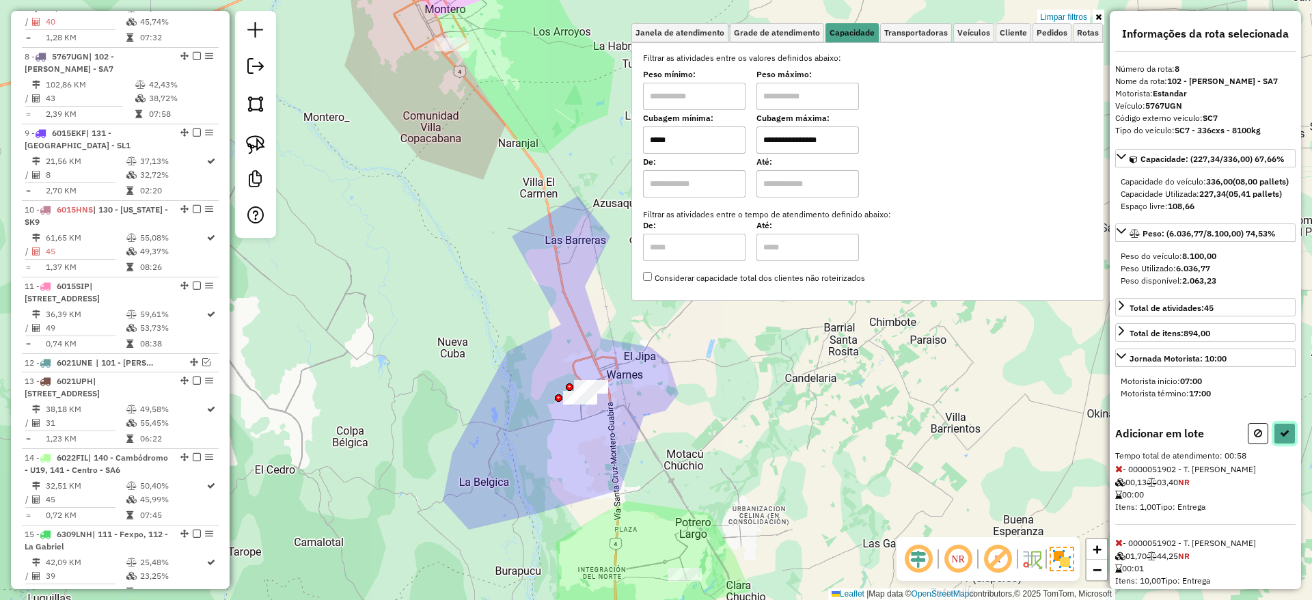
click at [1279, 444] on button at bounding box center [1284, 433] width 22 height 21
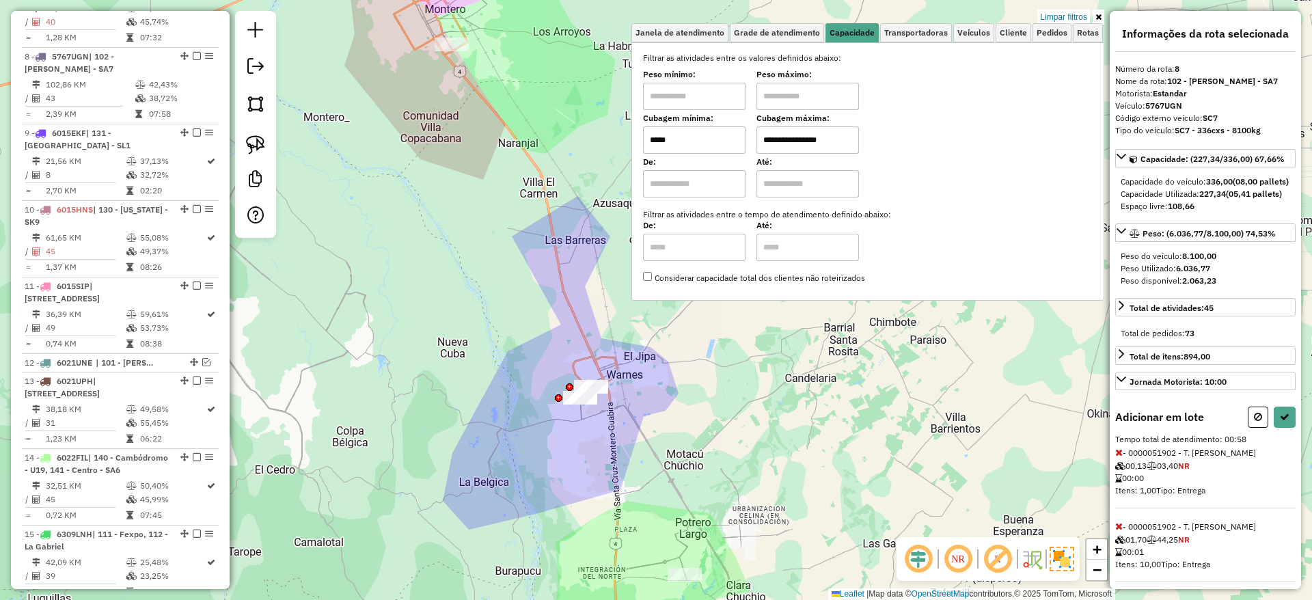
select select "**********"
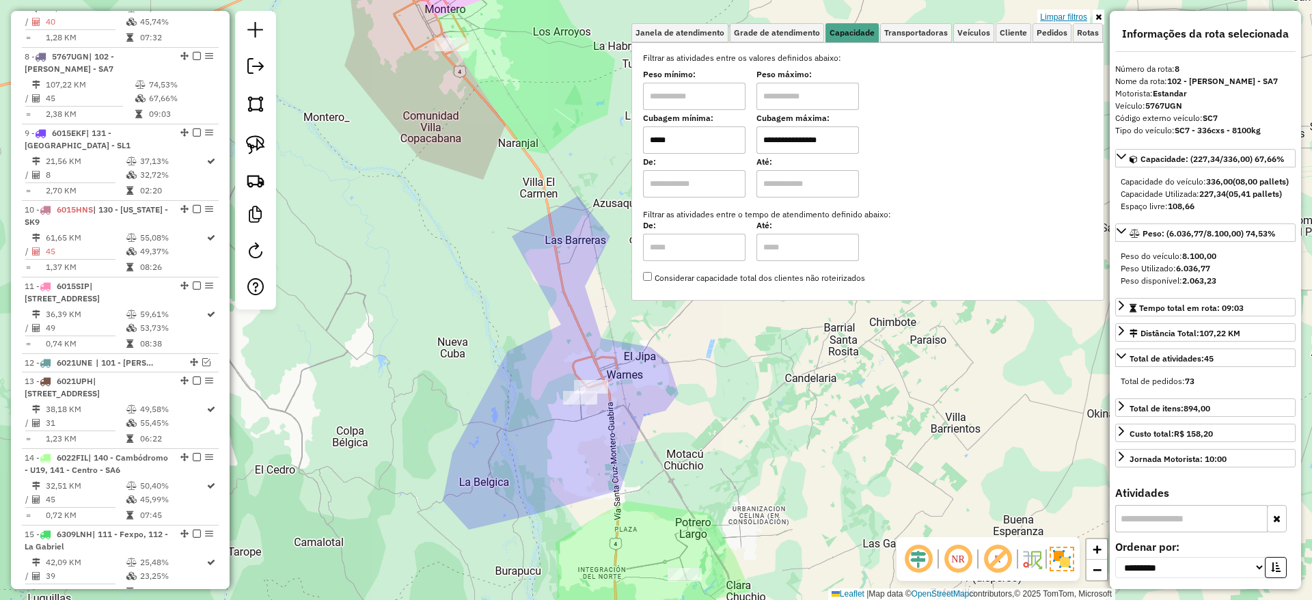
click at [1051, 17] on link "Limpar filtros" at bounding box center [1063, 17] width 53 height 15
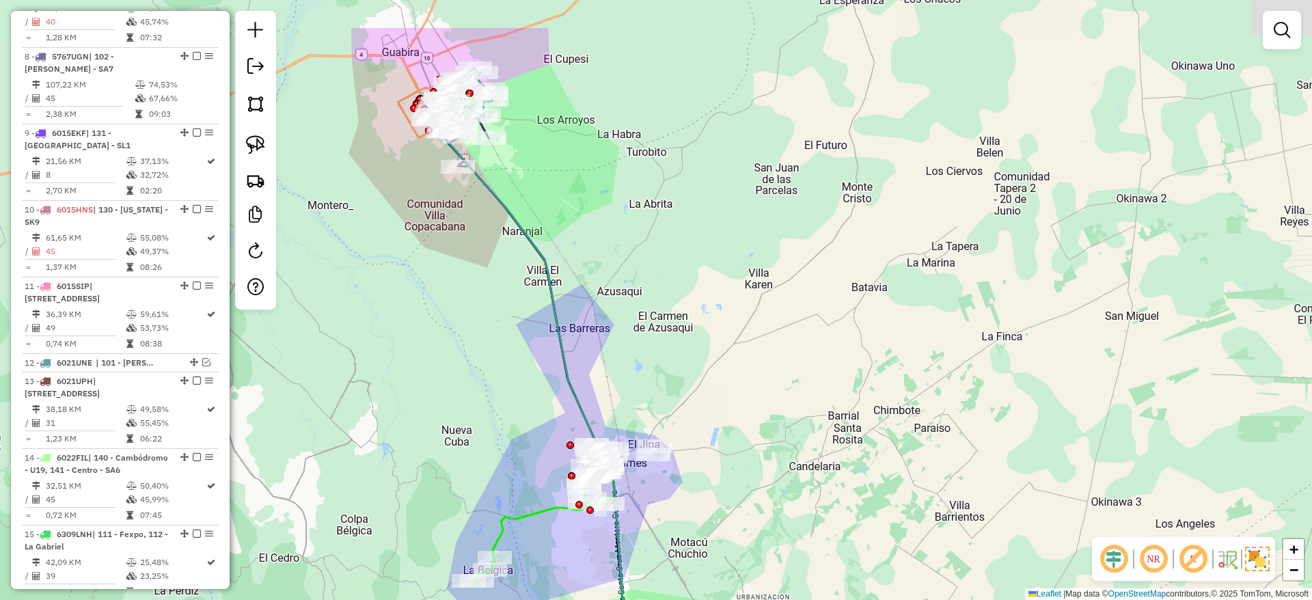
drag, startPoint x: 902, startPoint y: 206, endPoint x: 906, endPoint y: 281, distance: 75.3
click at [906, 279] on div "Janela de atendimento Grade de atendimento Capacidade Transportadoras Veículos …" at bounding box center [656, 300] width 1312 height 600
click at [529, 516] on icon at bounding box center [542, 514] width 146 height 137
select select "**********"
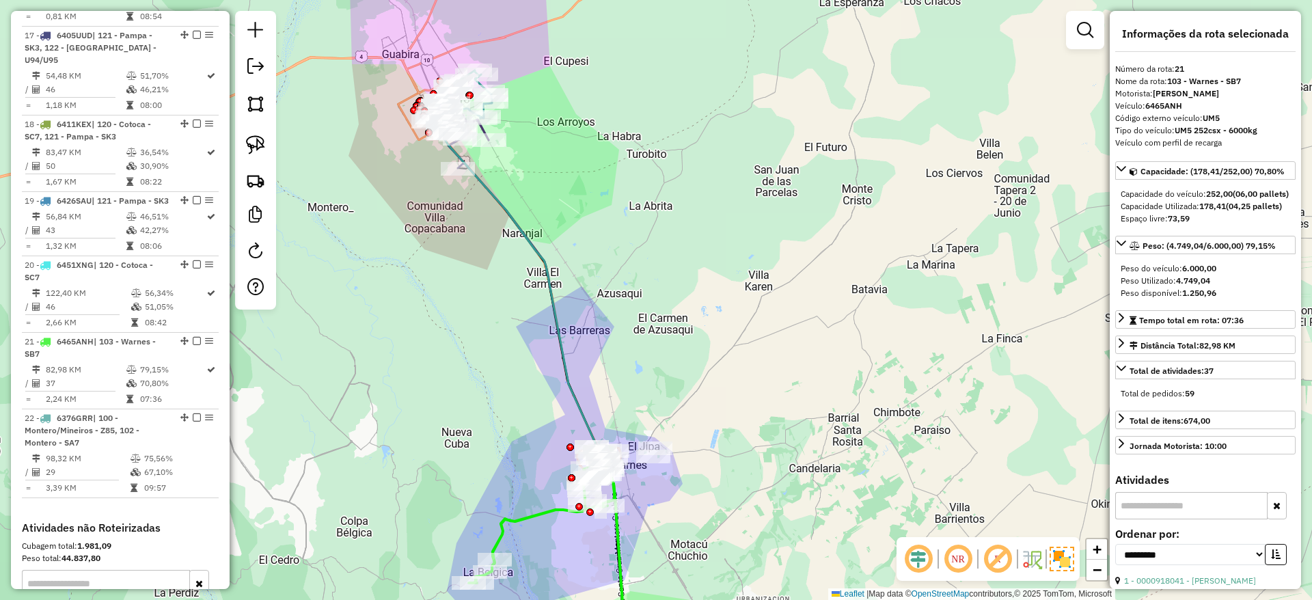
scroll to position [1846, 0]
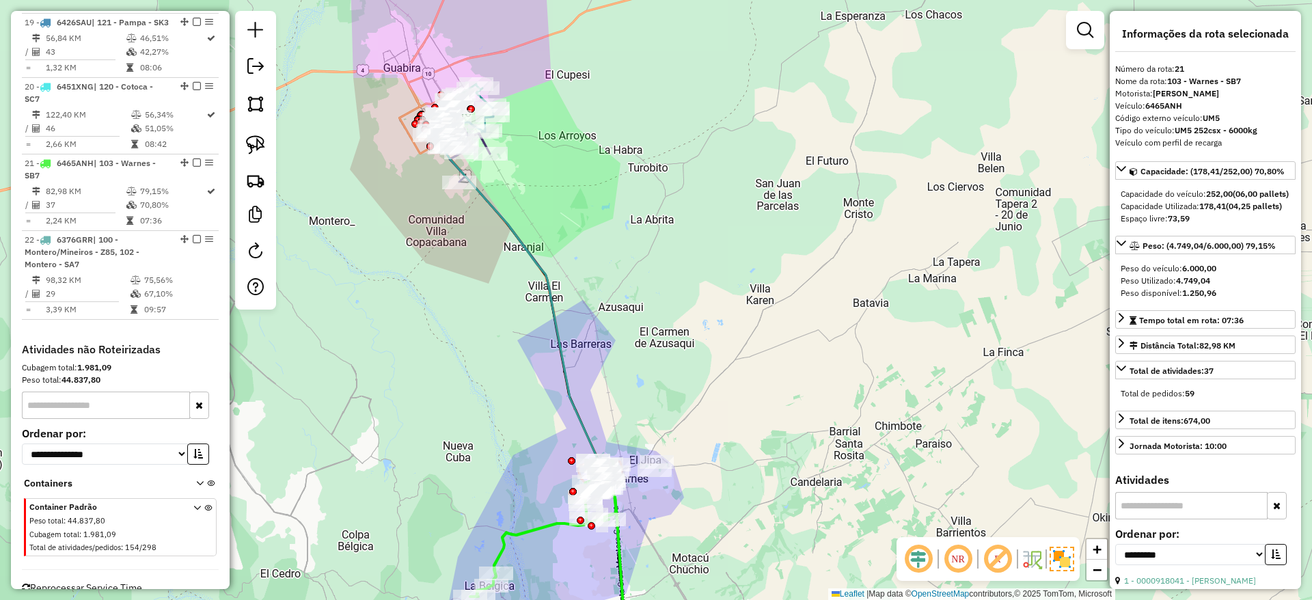
drag, startPoint x: 545, startPoint y: 184, endPoint x: 523, endPoint y: 225, distance: 46.5
click at [546, 255] on div "Janela de atendimento Grade de atendimento Capacidade Transportadoras Veículos …" at bounding box center [656, 300] width 1312 height 600
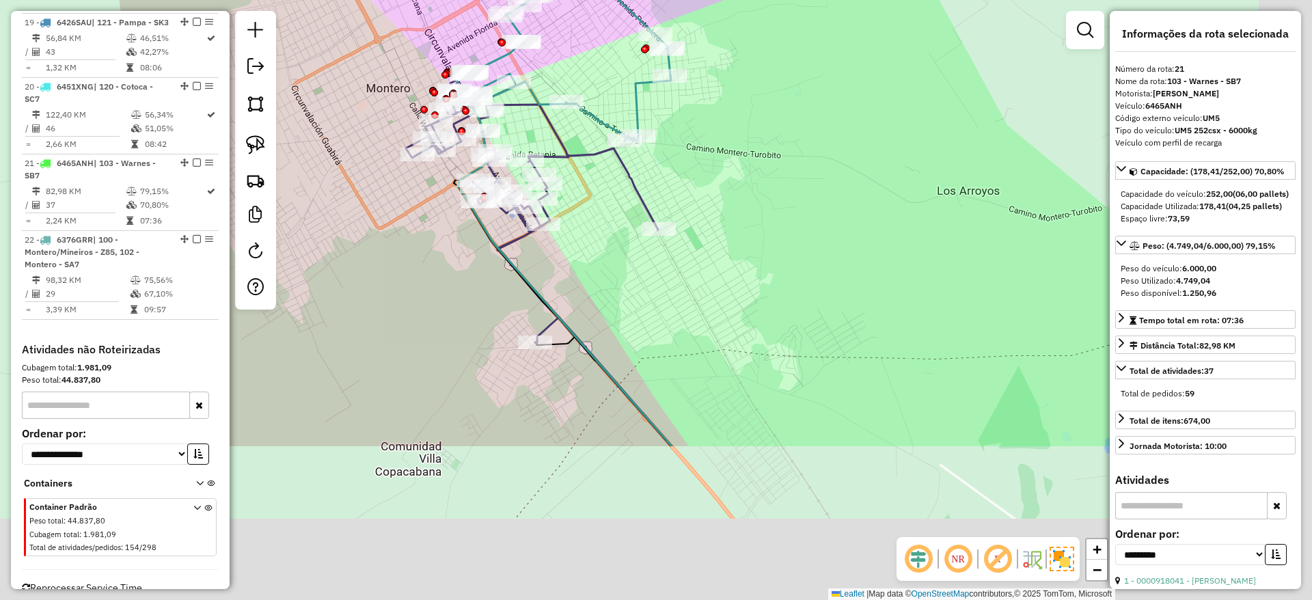
drag, startPoint x: 818, startPoint y: 337, endPoint x: 702, endPoint y: 10, distance: 347.9
click at [703, 15] on div "Janela de atendimento Grade de atendimento Capacidade Transportadoras Veículos …" at bounding box center [656, 300] width 1312 height 600
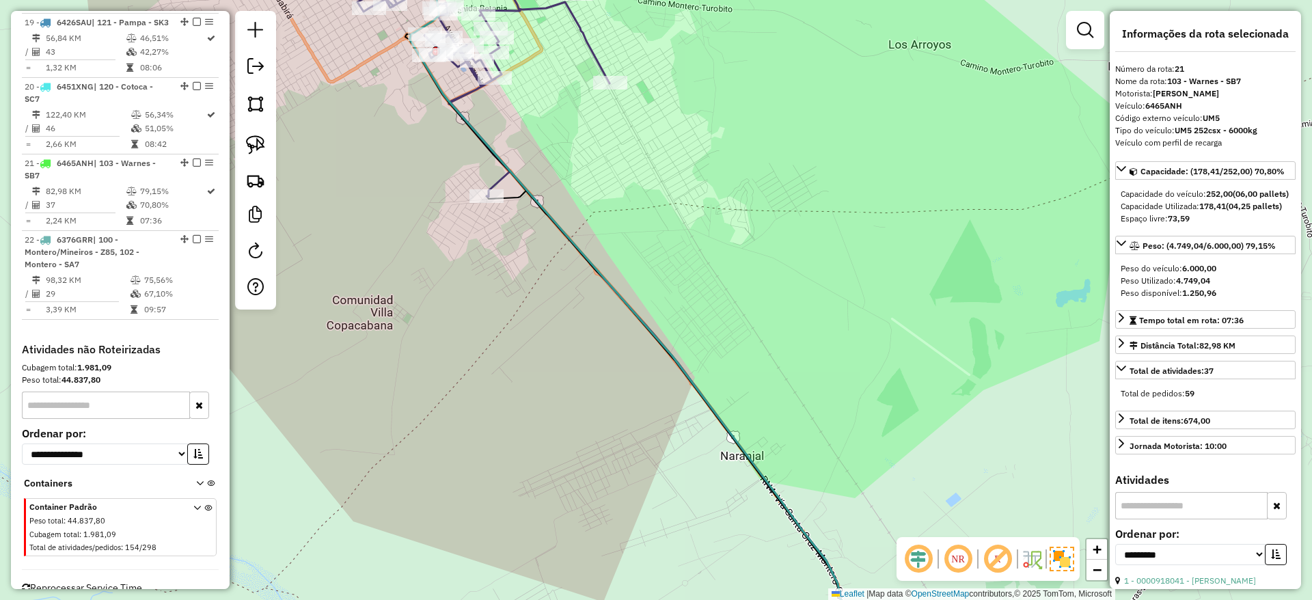
drag, startPoint x: 750, startPoint y: 299, endPoint x: 600, endPoint y: -89, distance: 416.1
click at [600, 0] on html "Aguarde... Pop-up bloqueado! Seu navegador bloqueou automáticamente a abertura …" at bounding box center [656, 300] width 1312 height 600
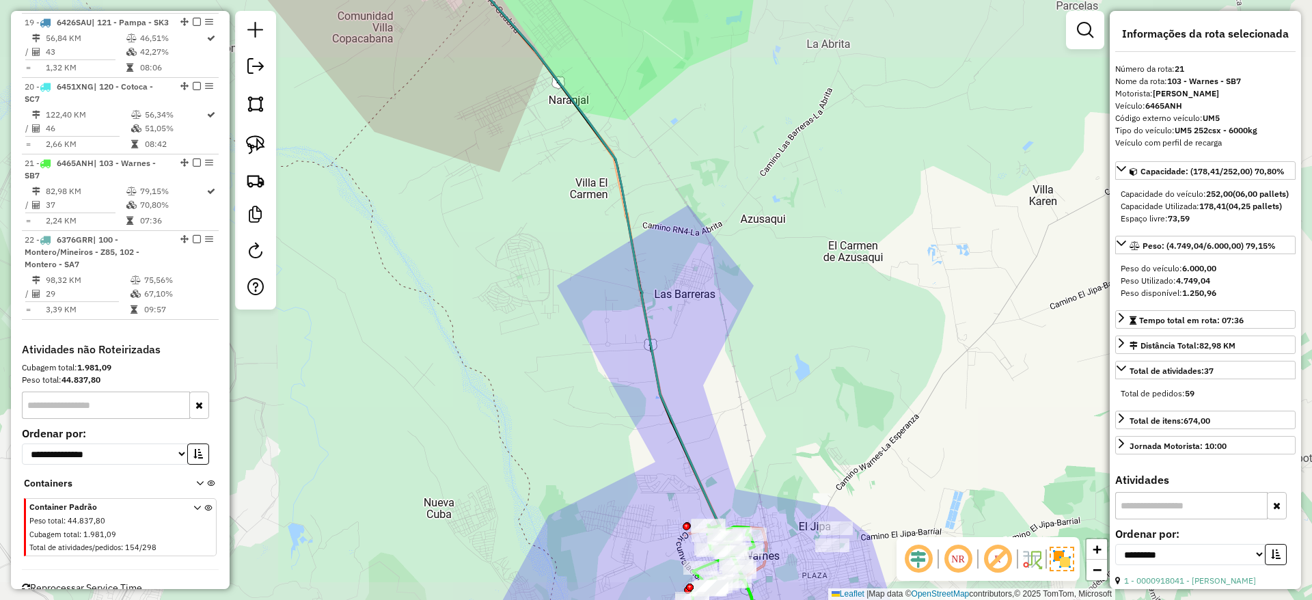
drag, startPoint x: 454, startPoint y: 379, endPoint x: 443, endPoint y: 107, distance: 272.1
click at [444, 109] on div "Janela de atendimento Grade de atendimento Capacidade Transportadoras Veículos …" at bounding box center [656, 300] width 1312 height 600
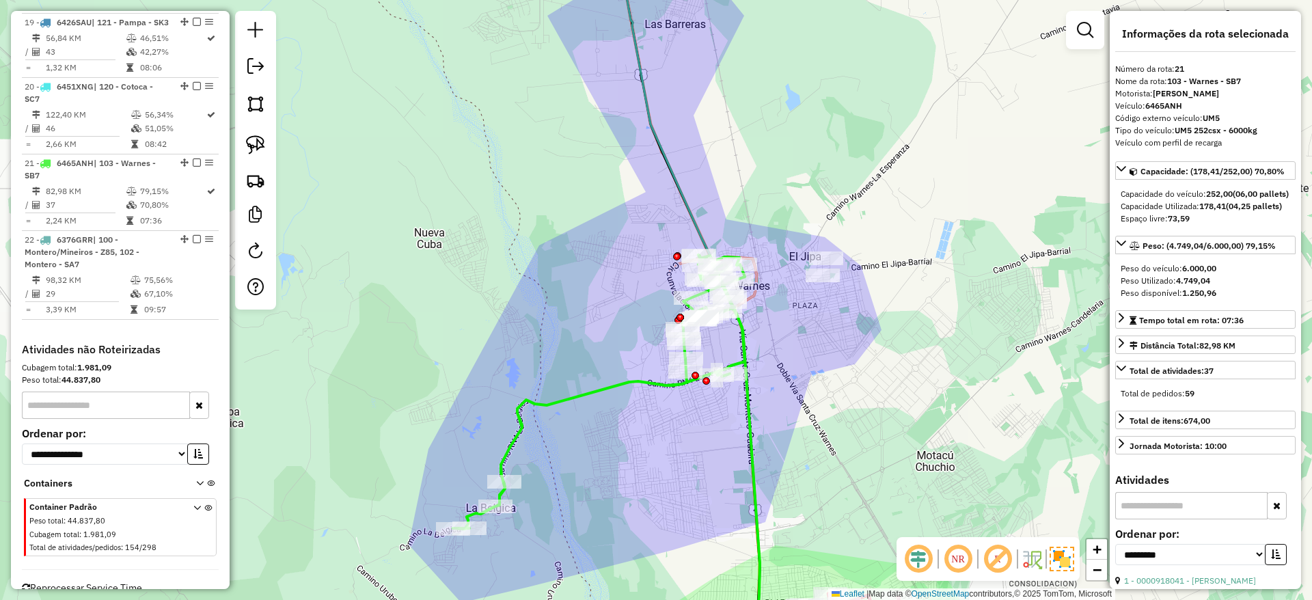
click at [571, 406] on icon at bounding box center [599, 392] width 292 height 274
click at [575, 390] on icon at bounding box center [599, 392] width 292 height 274
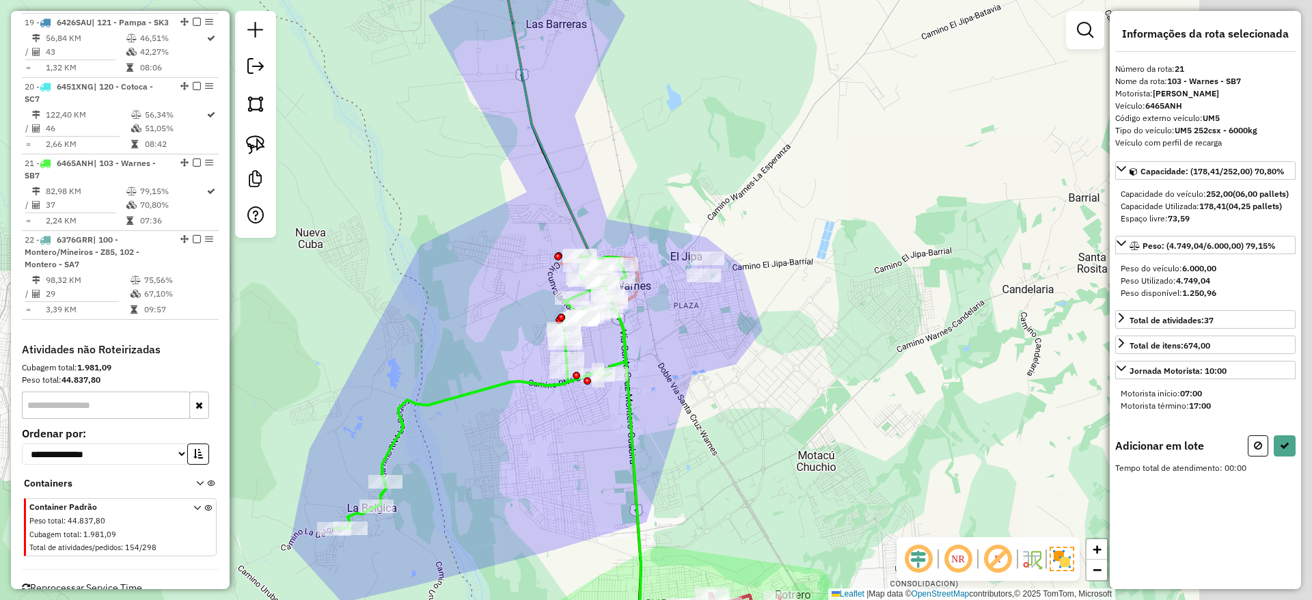
drag, startPoint x: 507, startPoint y: 293, endPoint x: 400, endPoint y: 293, distance: 106.6
click at [400, 293] on div "Janela de atendimento Grade de atendimento Capacidade Transportadoras Veículos …" at bounding box center [656, 300] width 1312 height 600
click at [259, 141] on img at bounding box center [255, 144] width 19 height 19
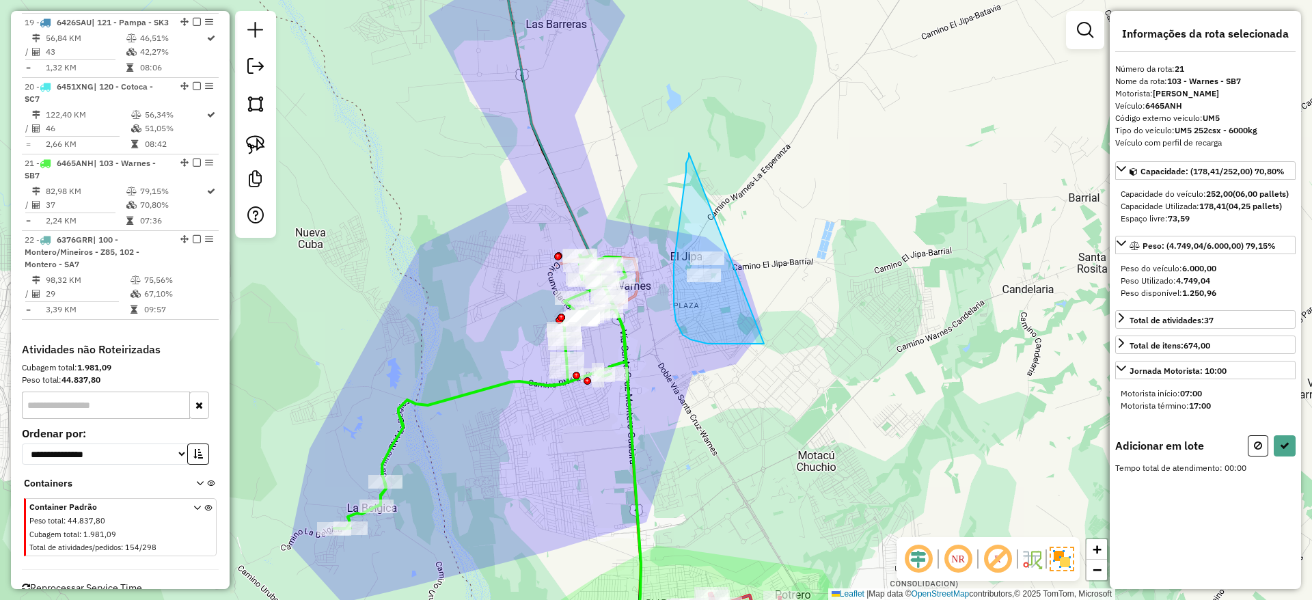
drag, startPoint x: 682, startPoint y: 197, endPoint x: 833, endPoint y: 273, distance: 169.6
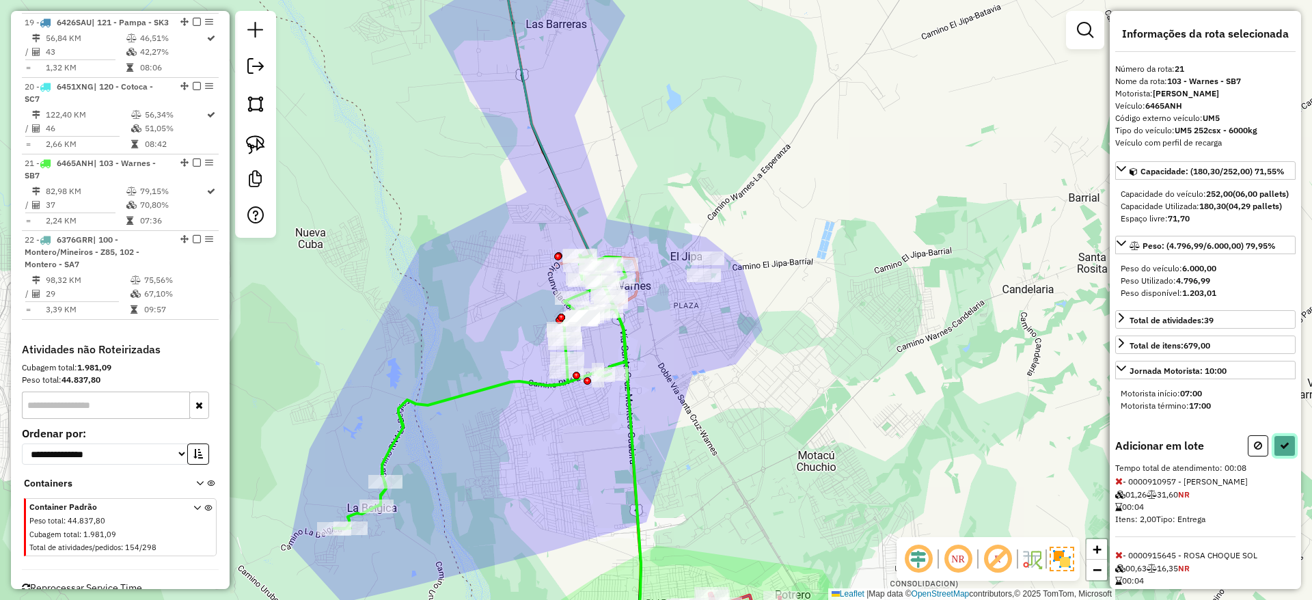
click at [1286, 456] on button at bounding box center [1284, 445] width 22 height 21
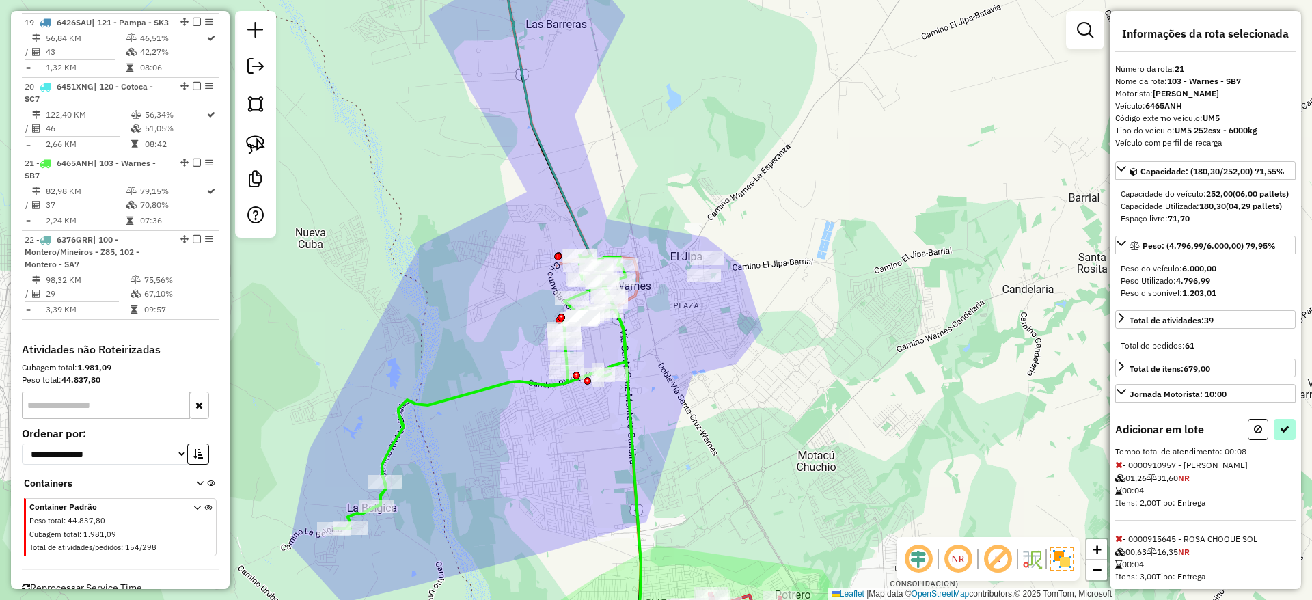
select select "**********"
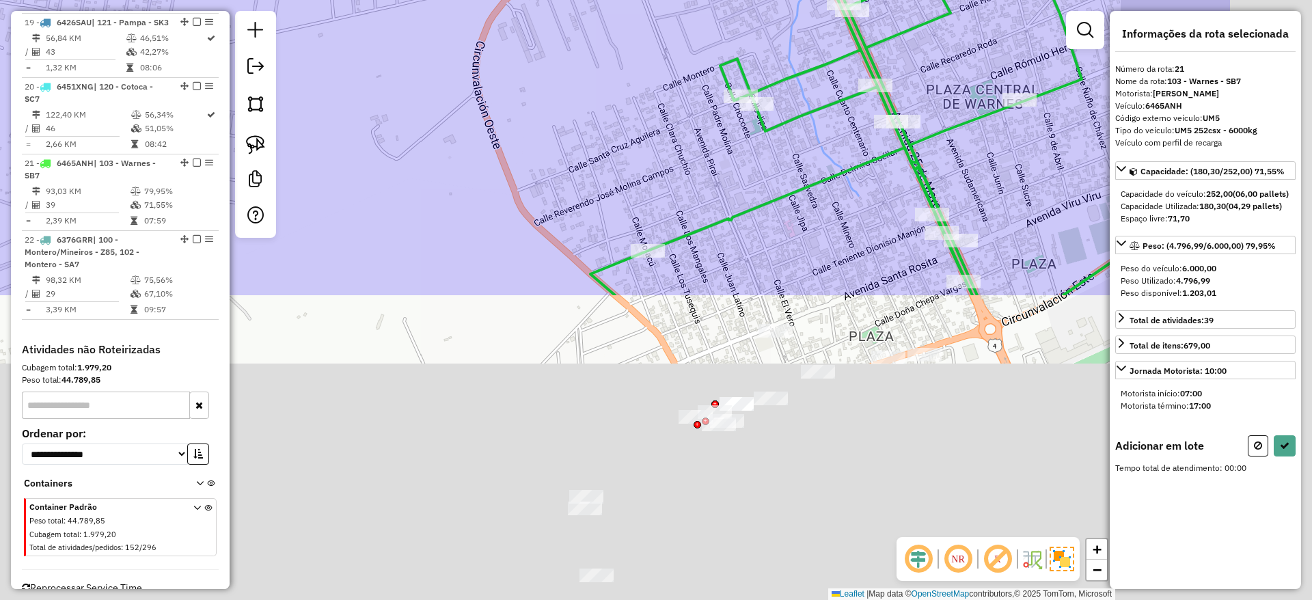
drag, startPoint x: 488, startPoint y: 133, endPoint x: 322, endPoint y: -89, distance: 277.8
click at [322, 0] on html "Aguarde... Pop-up bloqueado! Seu navegador bloqueou automáticamente a abertura …" at bounding box center [656, 300] width 1312 height 600
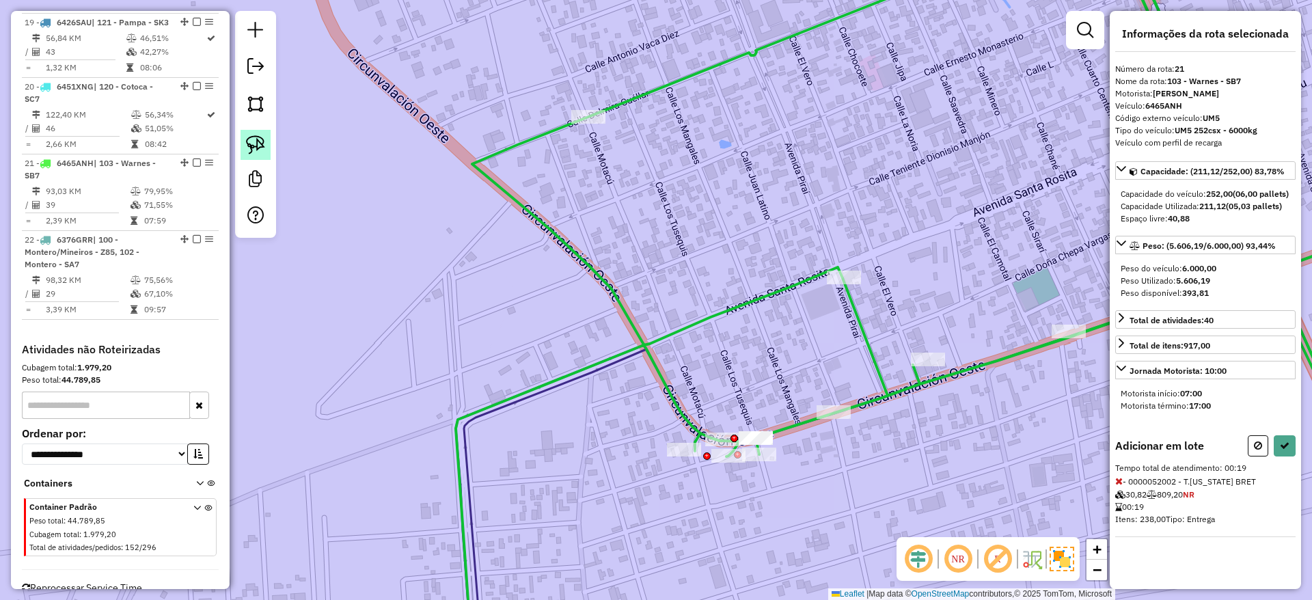
click at [249, 140] on img at bounding box center [255, 144] width 19 height 19
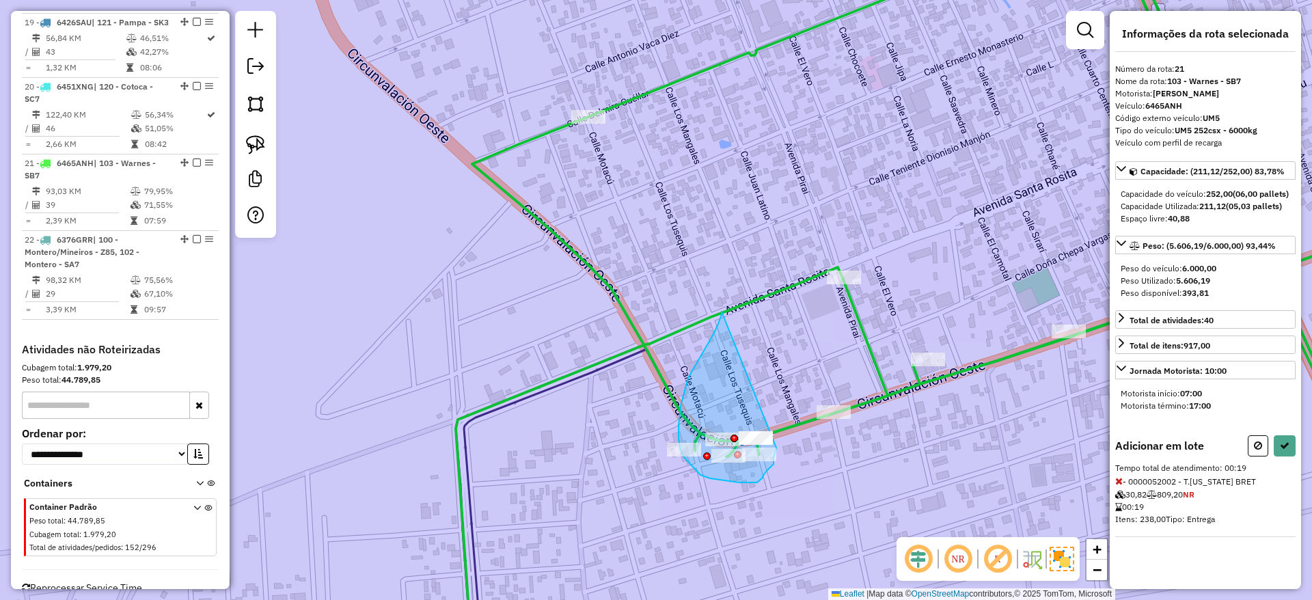
drag, startPoint x: 708, startPoint y: 344, endPoint x: 779, endPoint y: 439, distance: 119.0
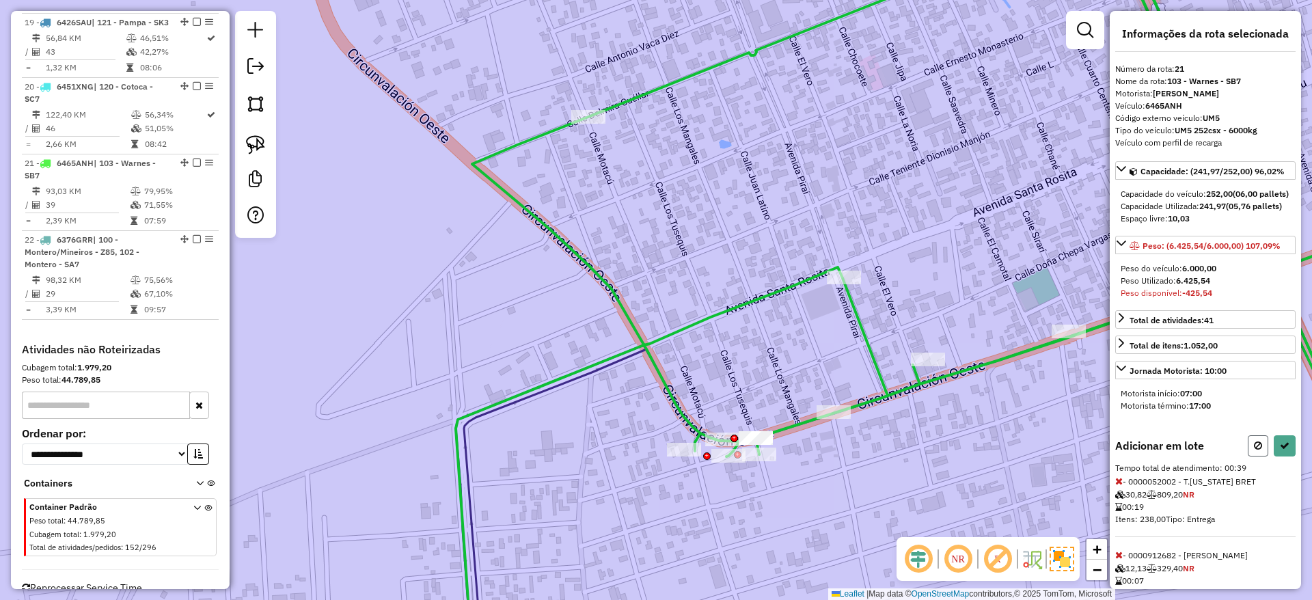
click at [1254, 450] on icon at bounding box center [1258, 446] width 8 height 10
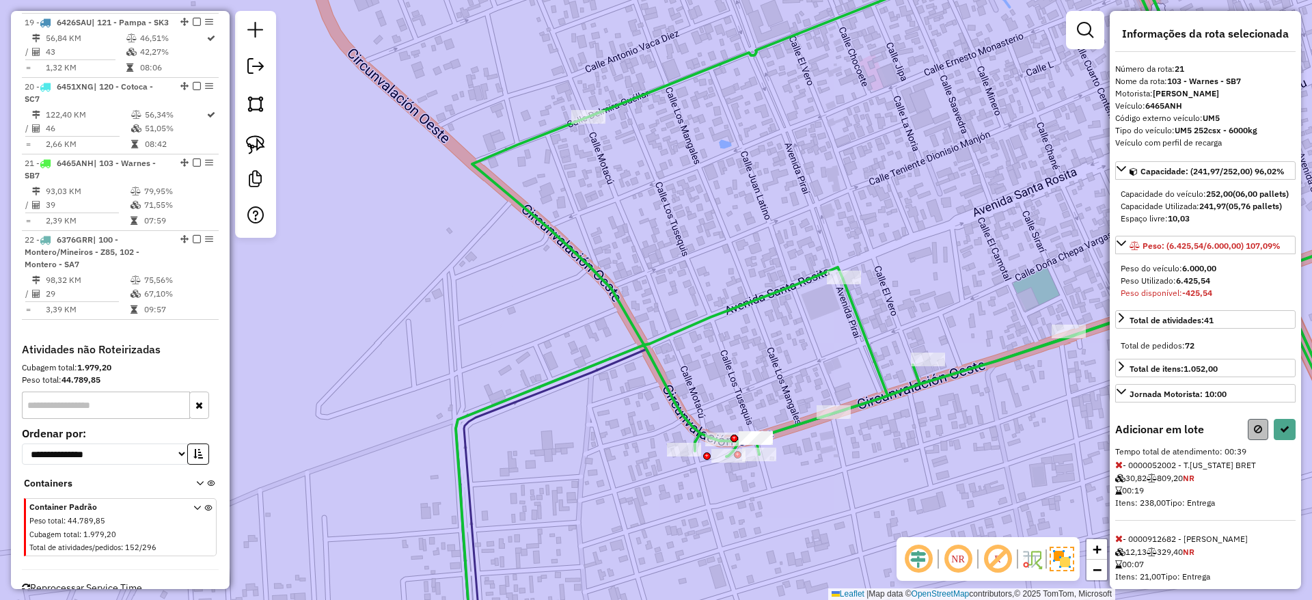
select select "**********"
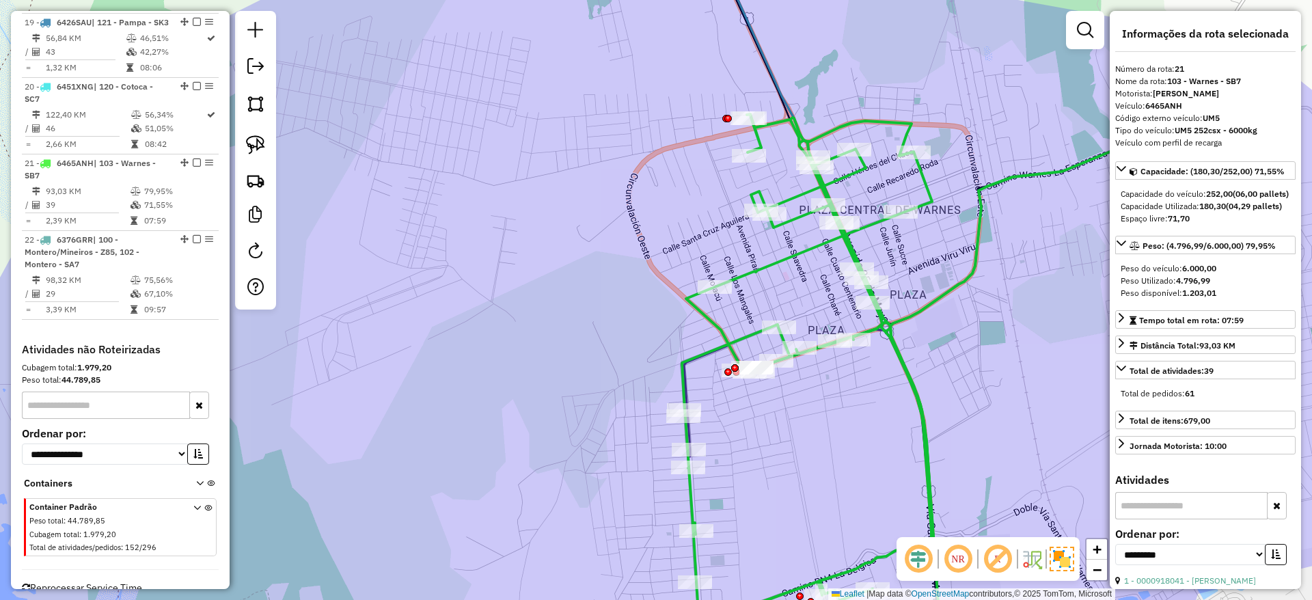
click at [746, 335] on icon at bounding box center [793, 387] width 925 height 546
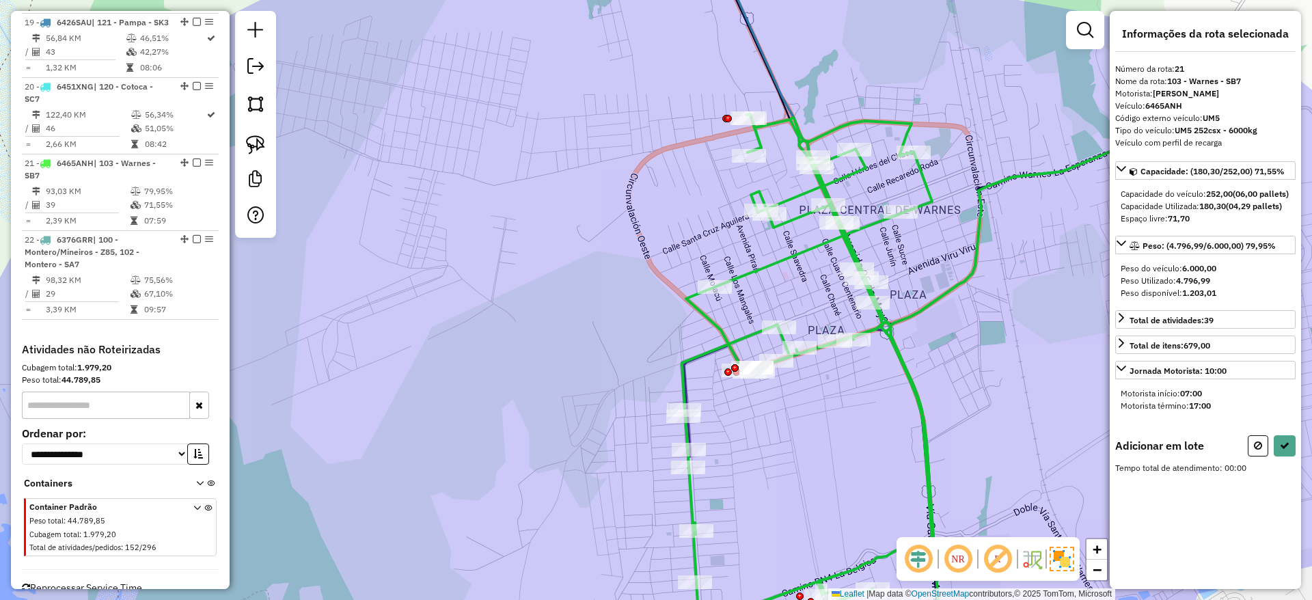
drag, startPoint x: 254, startPoint y: 134, endPoint x: 695, endPoint y: 175, distance: 443.2
click at [255, 135] on img at bounding box center [255, 144] width 19 height 19
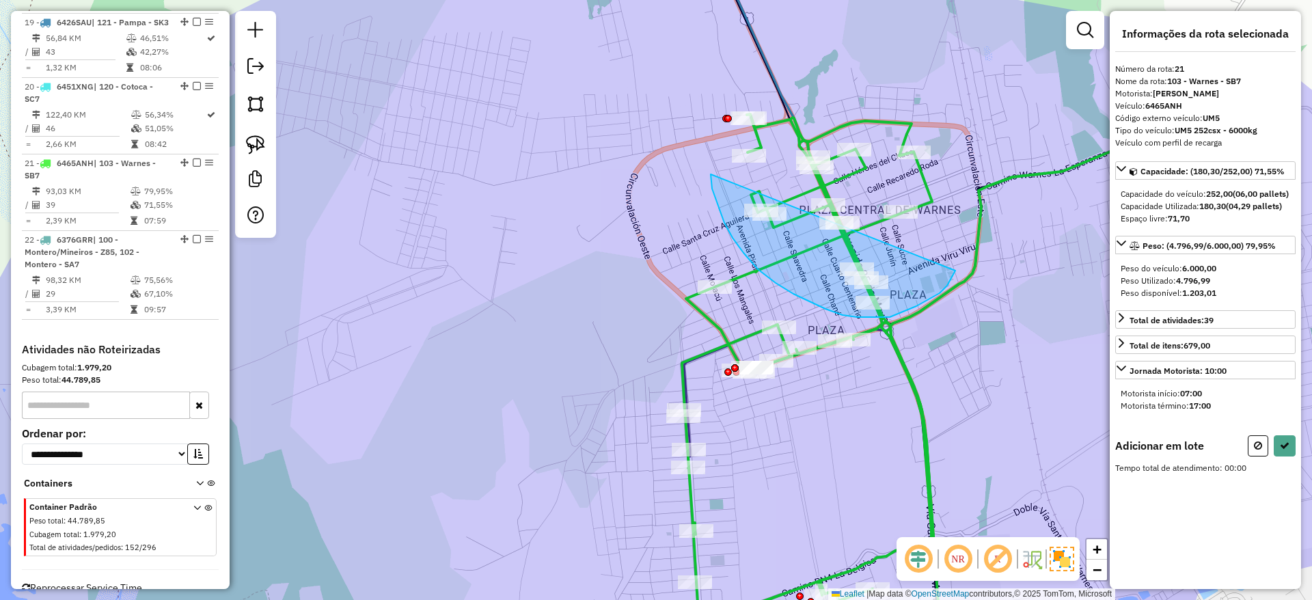
drag, startPoint x: 758, startPoint y: 269, endPoint x: 963, endPoint y: 241, distance: 206.8
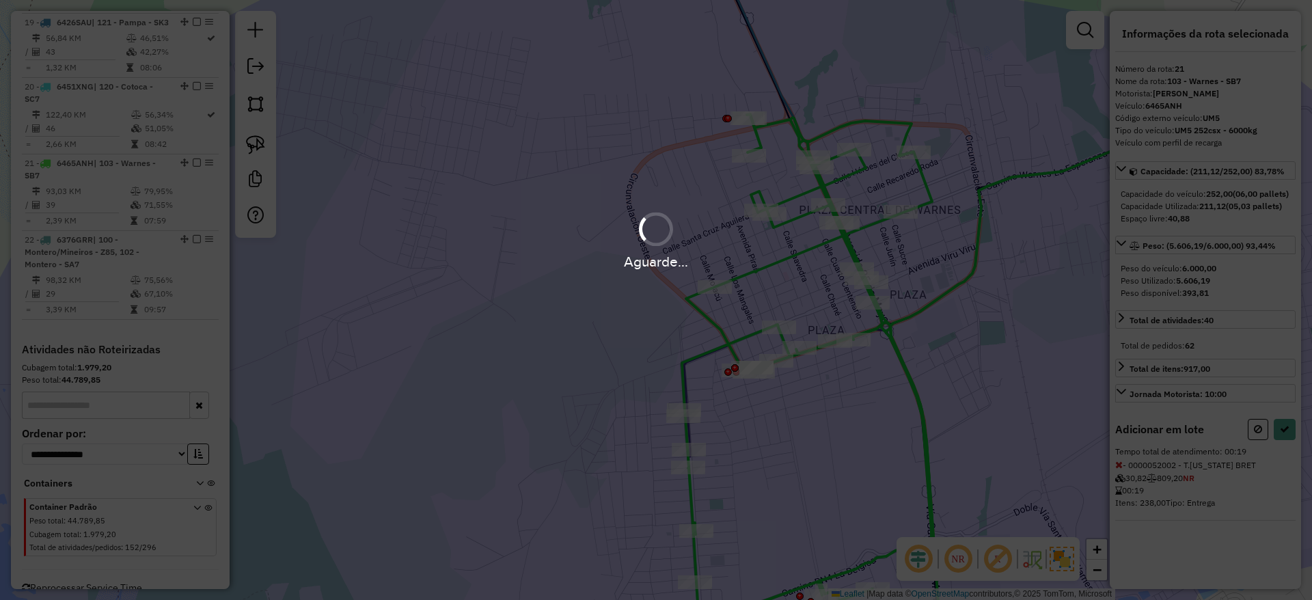
select select "**********"
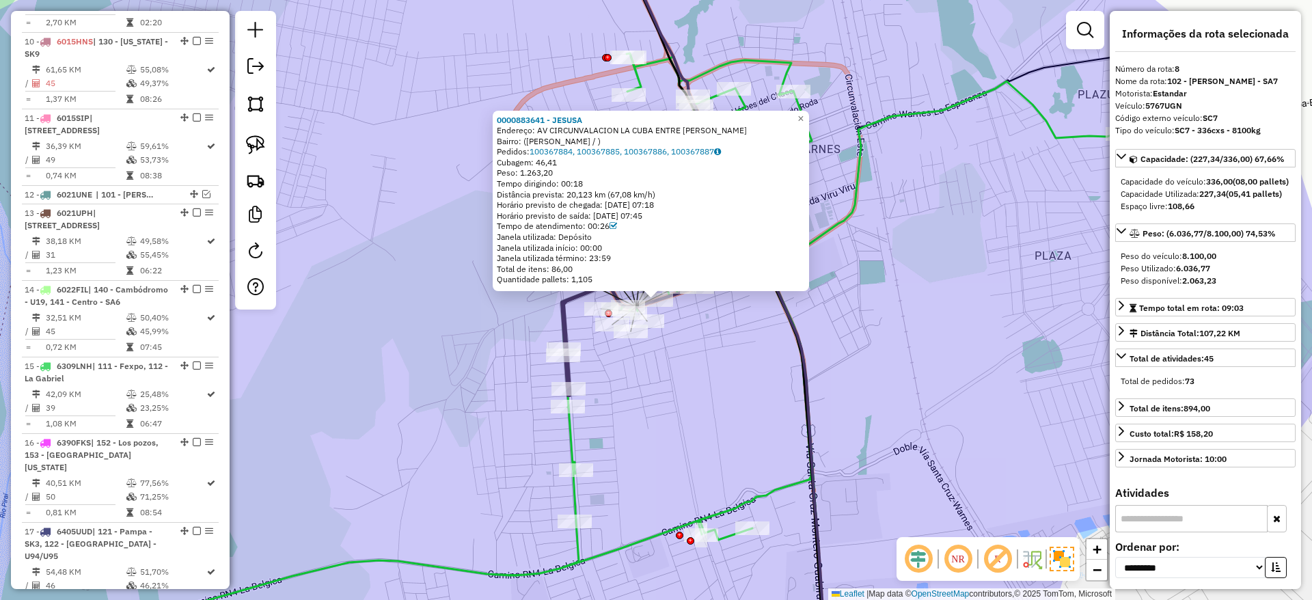
scroll to position [1003, 0]
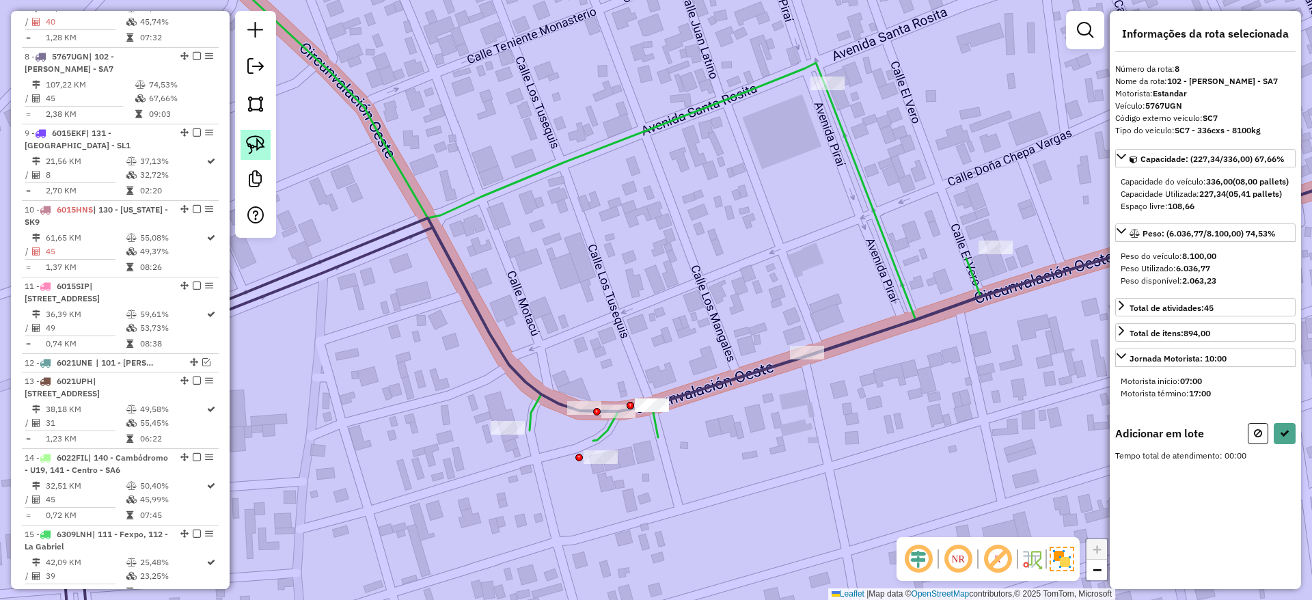
click at [262, 140] on img at bounding box center [255, 144] width 19 height 19
drag, startPoint x: 634, startPoint y: 331, endPoint x: 716, endPoint y: 469, distance: 161.1
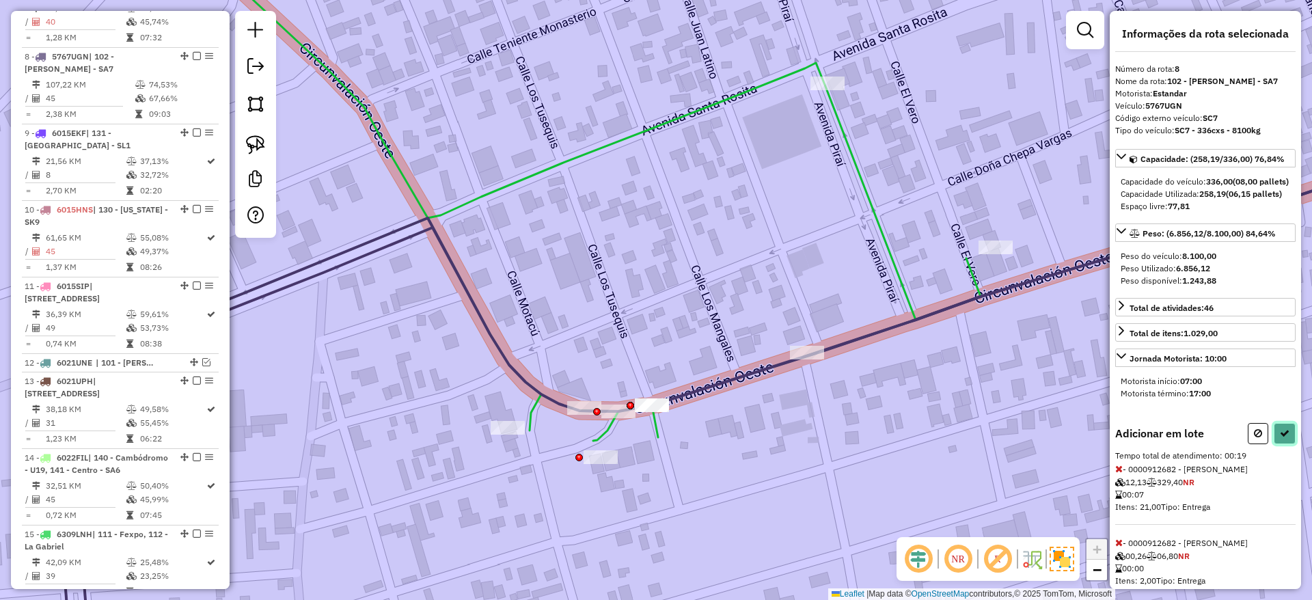
click at [1279, 438] on icon at bounding box center [1284, 433] width 10 height 10
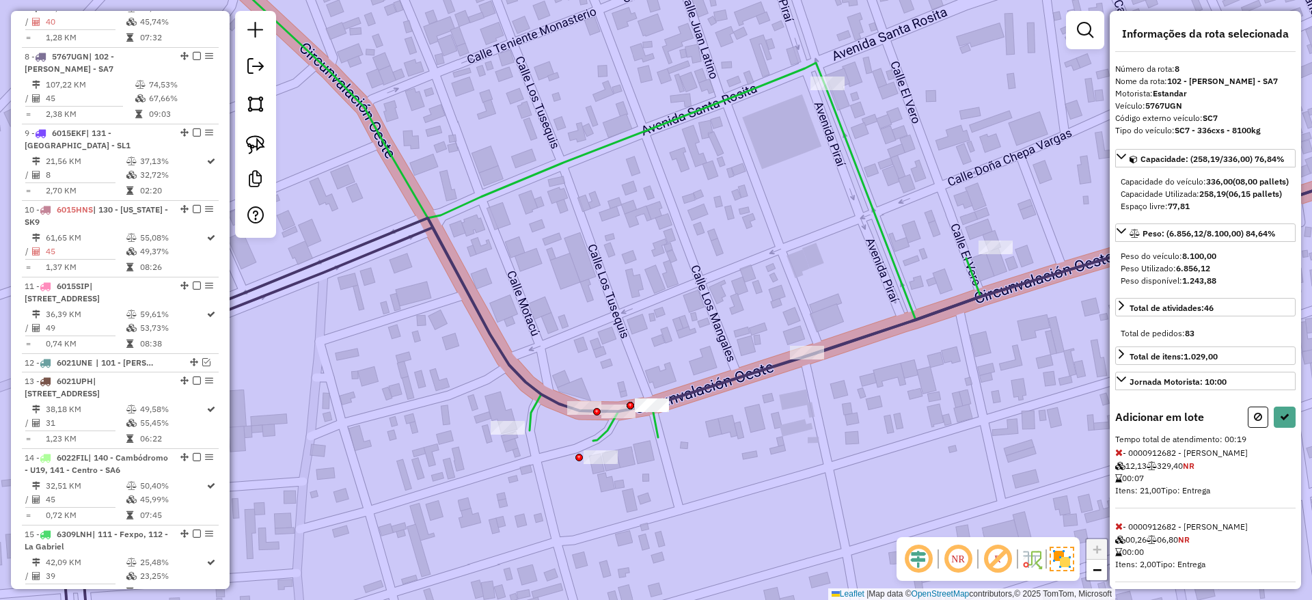
select select "**********"
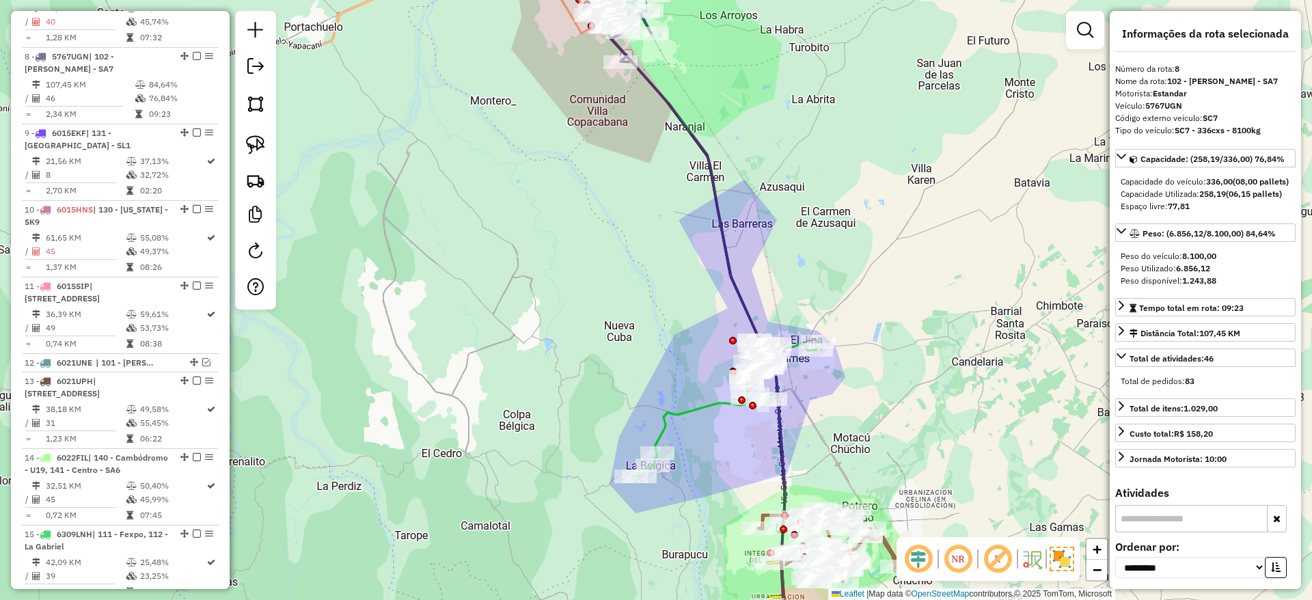
drag, startPoint x: 918, startPoint y: 234, endPoint x: 891, endPoint y: 204, distance: 40.2
click at [862, 0] on html "Aguarde... Pop-up bloqueado! Seu navegador bloqueou automáticamente a abertura …" at bounding box center [656, 300] width 1312 height 600
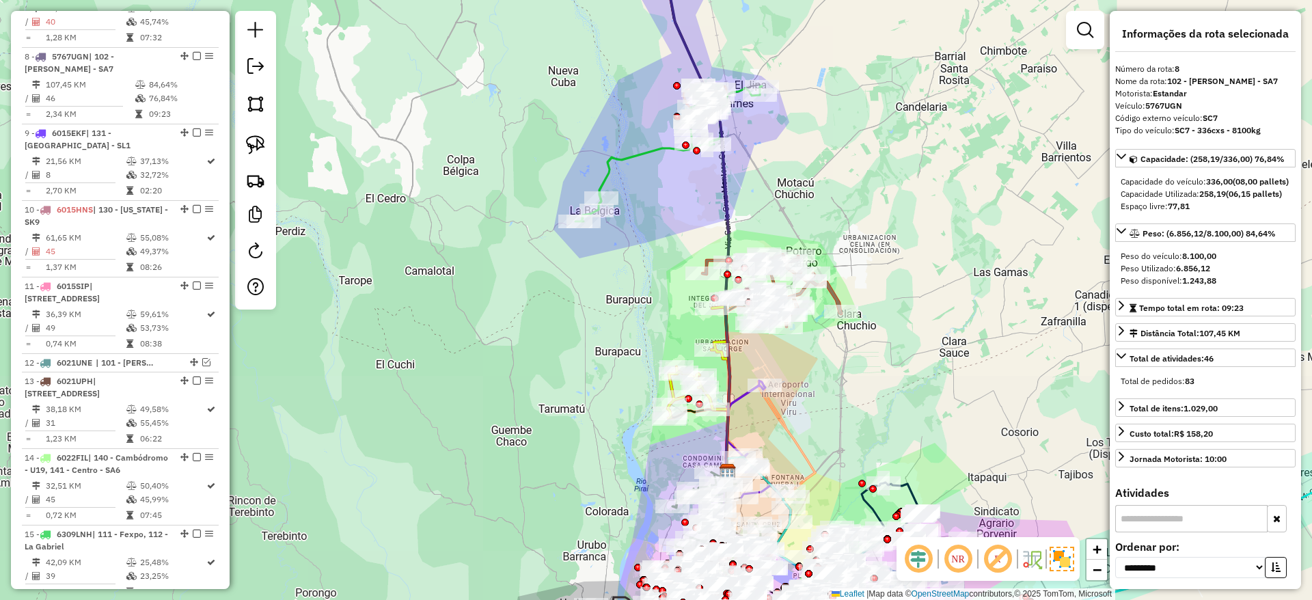
click at [789, 13] on div "Janela de atendimento Grade de atendimento Capacidade Transportadoras Veículos …" at bounding box center [656, 300] width 1312 height 600
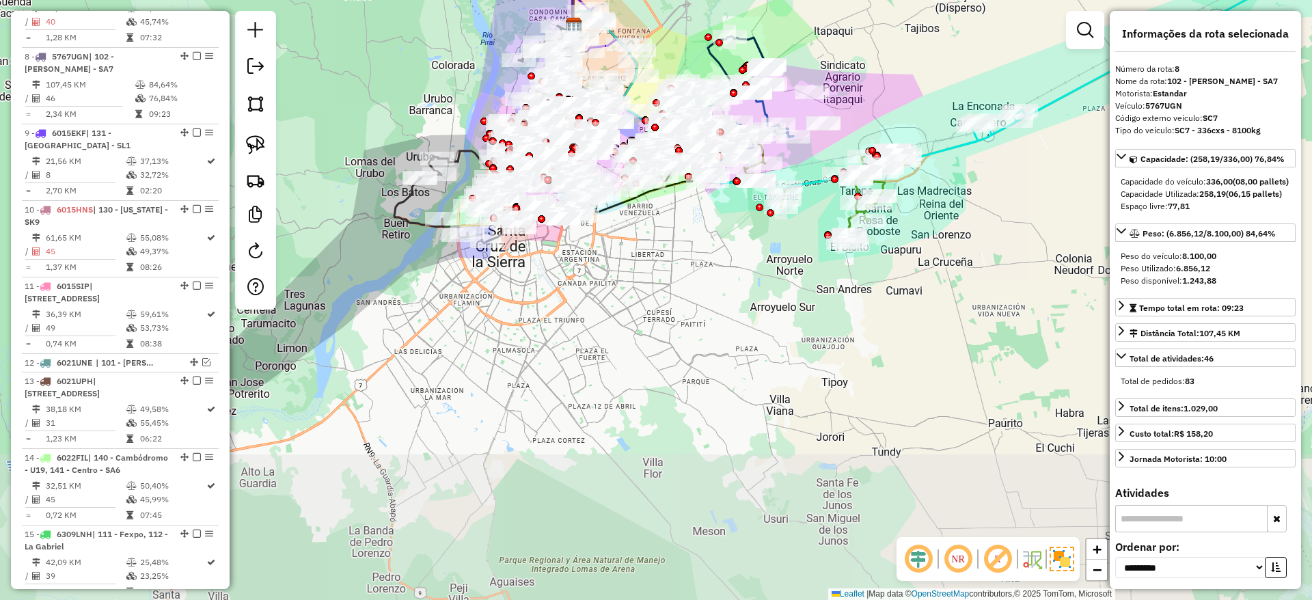
drag, startPoint x: 913, startPoint y: 258, endPoint x: 868, endPoint y: 102, distance: 161.7
click at [868, 102] on div "Janela de atendimento Grade de atendimento Capacidade Transportadoras Veículos …" at bounding box center [656, 300] width 1312 height 600
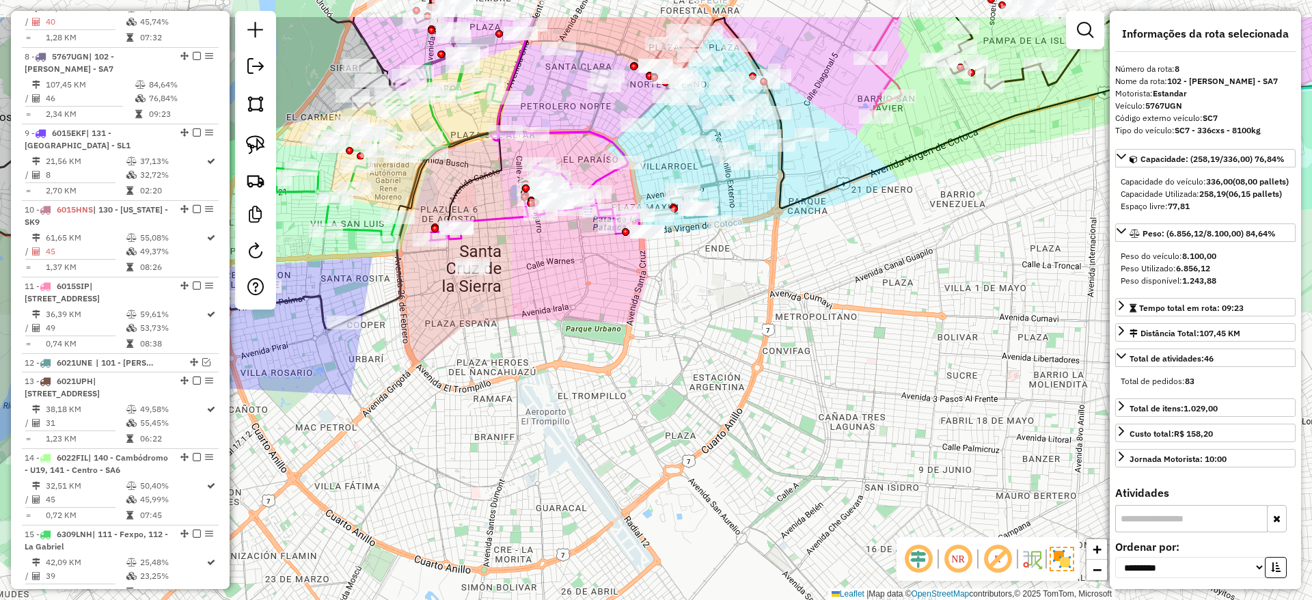
drag, startPoint x: 521, startPoint y: 227, endPoint x: 548, endPoint y: 293, distance: 71.4
click at [548, 295] on div "Janela de atendimento Grade de atendimento Capacidade Transportadoras Veículos …" at bounding box center [656, 300] width 1312 height 600
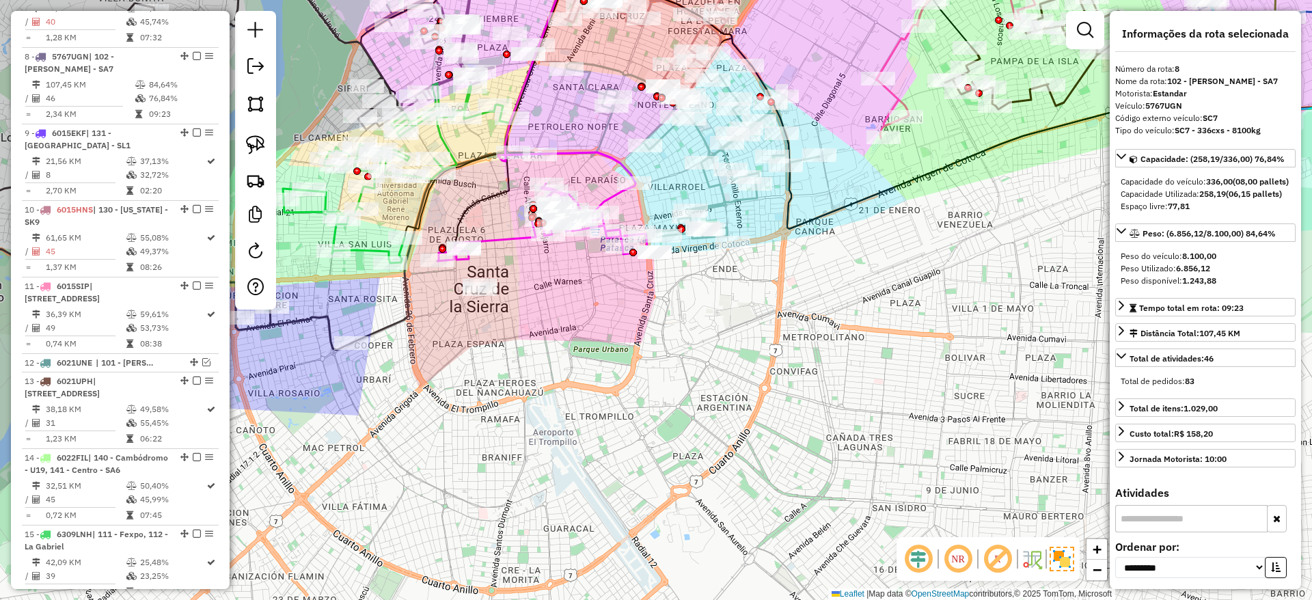
click at [510, 245] on icon at bounding box center [542, 222] width 210 height 78
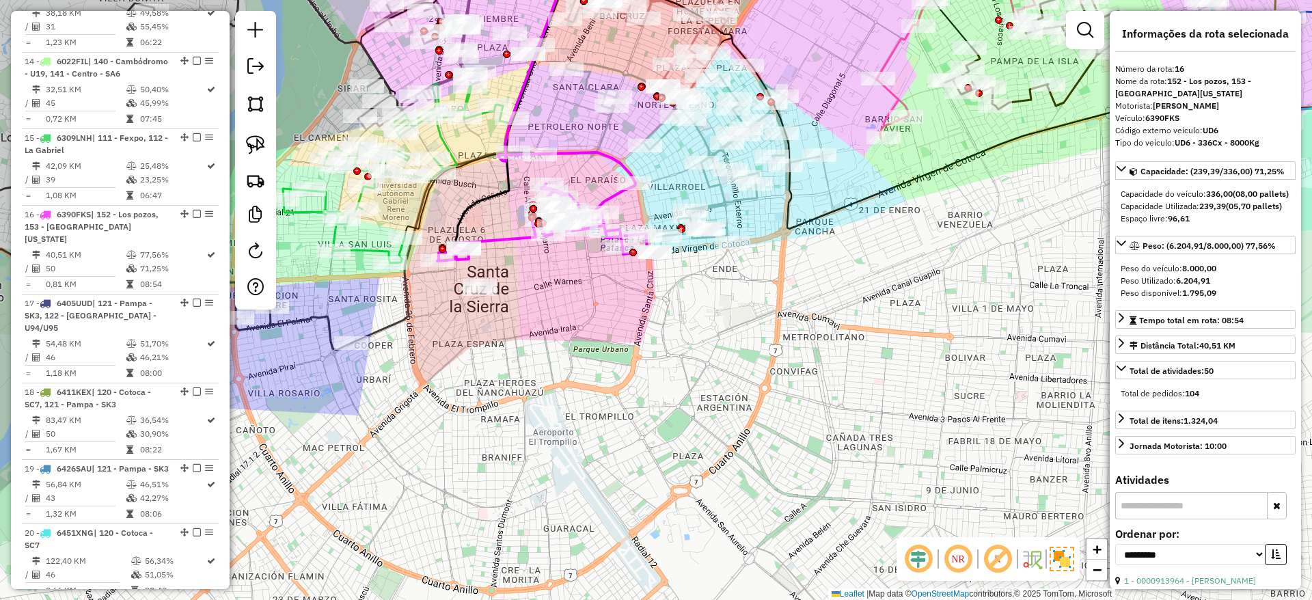
click at [506, 229] on div "Janela de atendimento Grade de atendimento Capacidade Transportadoras Veículos …" at bounding box center [656, 300] width 1312 height 600
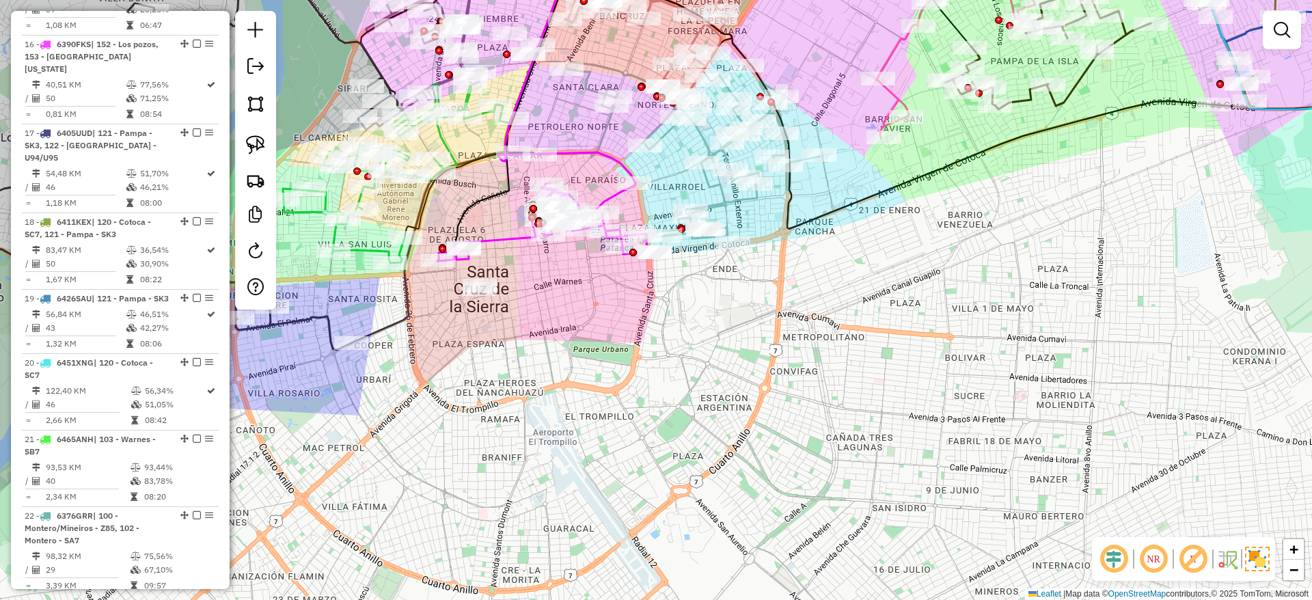
click at [506, 244] on icon at bounding box center [542, 222] width 210 height 78
select select "**********"
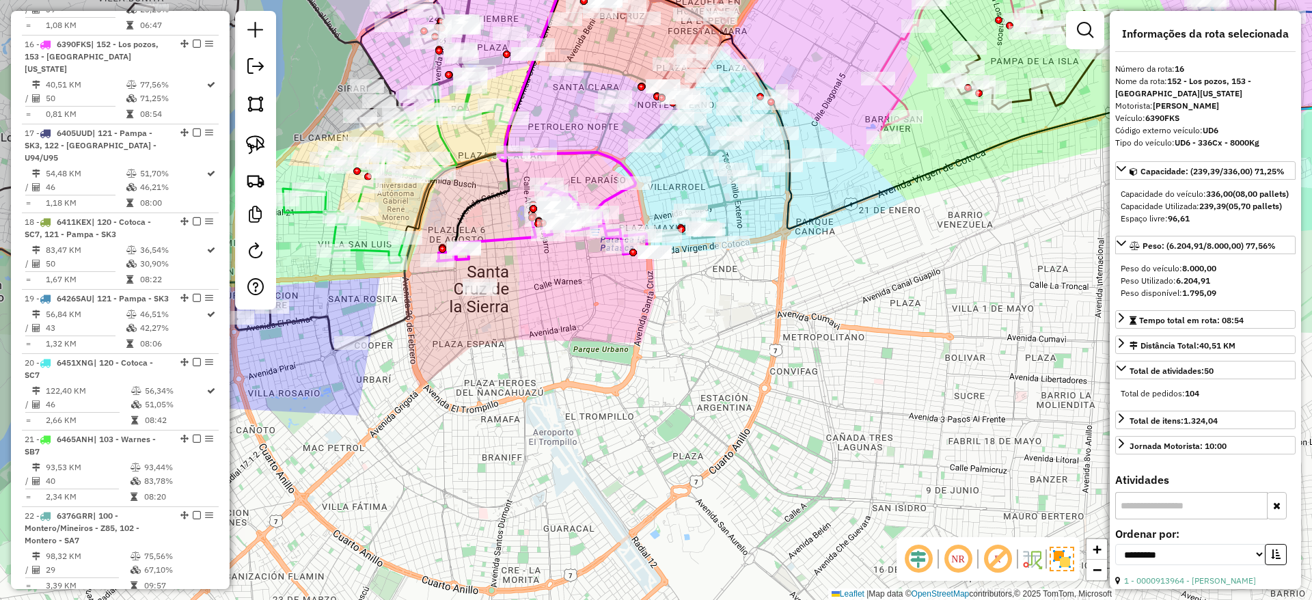
click at [505, 232] on icon at bounding box center [542, 222] width 210 height 78
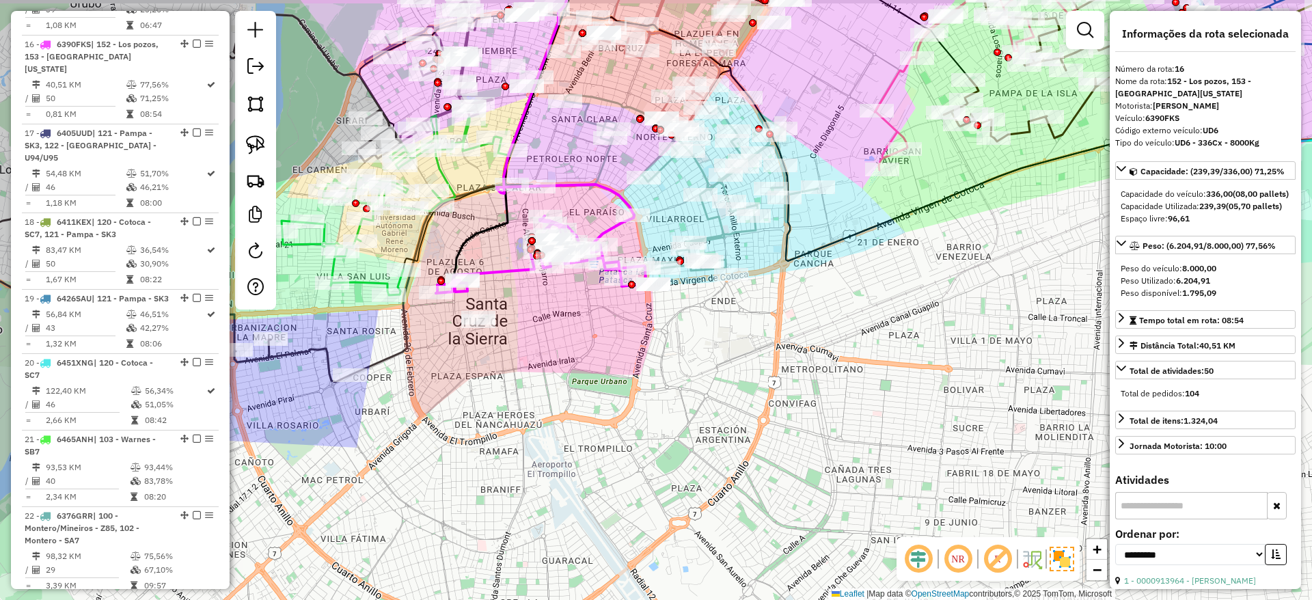
drag, startPoint x: 505, startPoint y: 232, endPoint x: 503, endPoint y: 294, distance: 61.5
click at [503, 293] on icon at bounding box center [541, 254] width 210 height 78
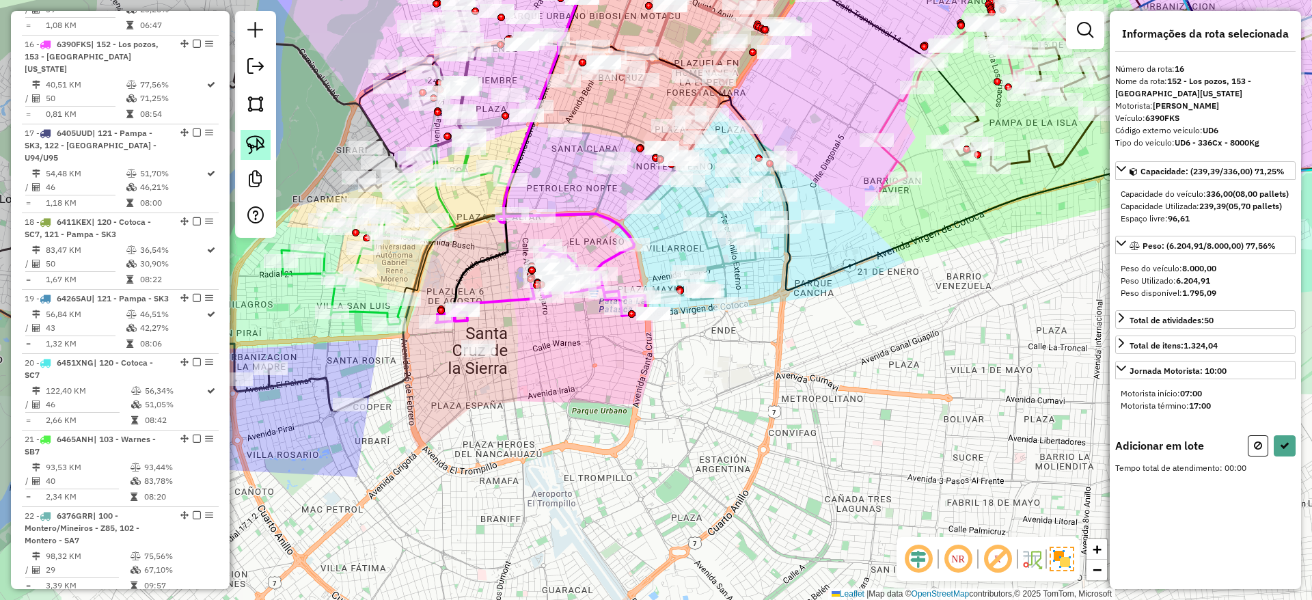
click at [253, 130] on link at bounding box center [255, 145] width 30 height 30
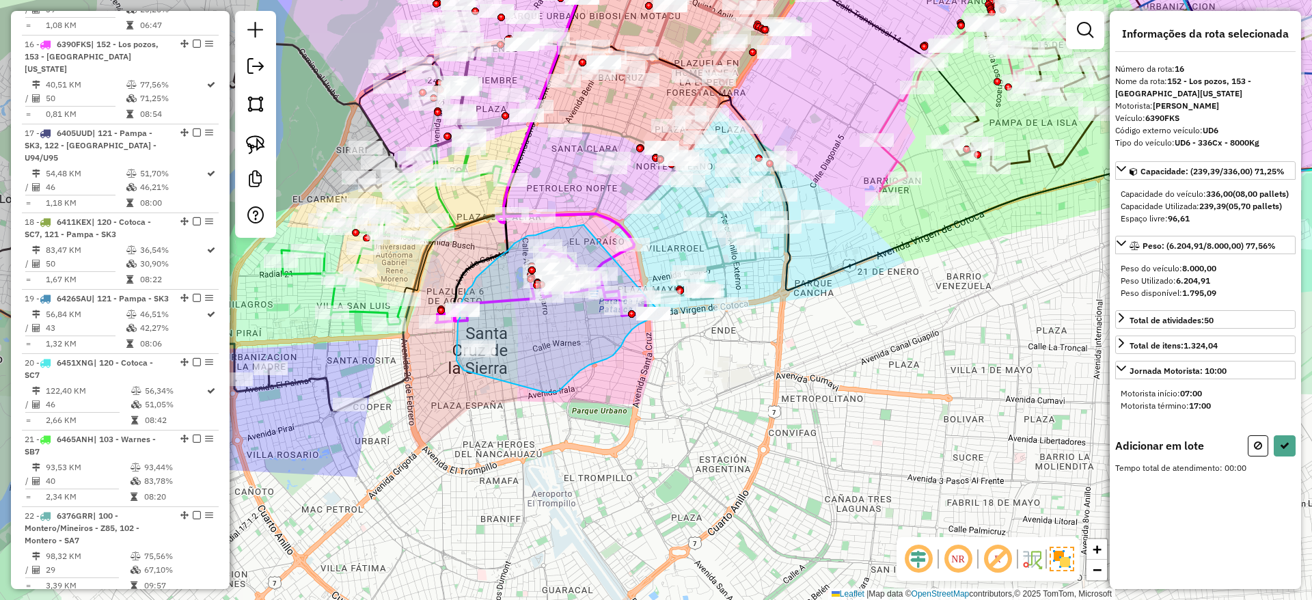
click at [663, 316] on div "Janela de atendimento Grade de atendimento Capacidade Transportadoras Veículos …" at bounding box center [656, 300] width 1312 height 600
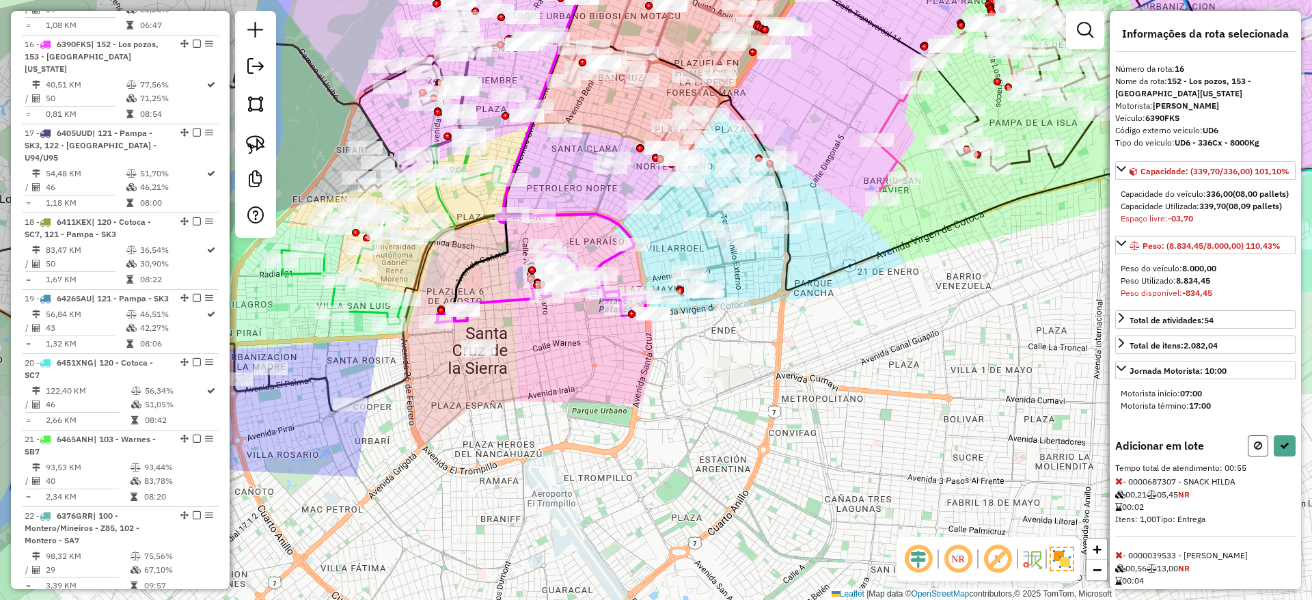
click at [1260, 456] on button at bounding box center [1257, 445] width 20 height 21
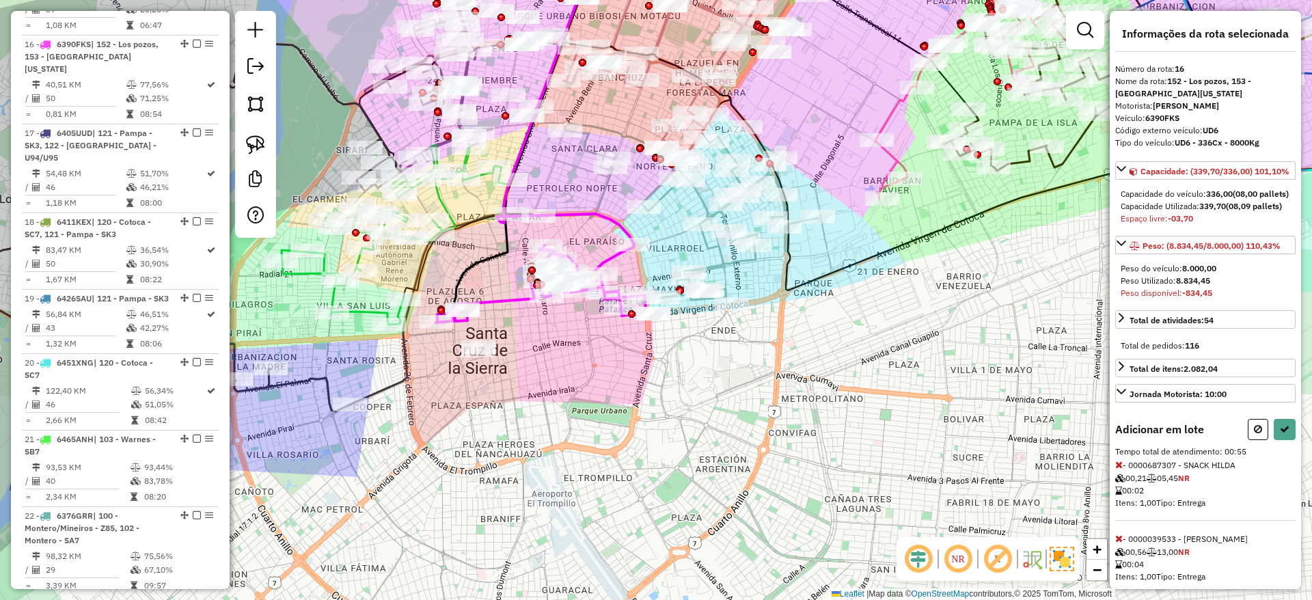
select select "**********"
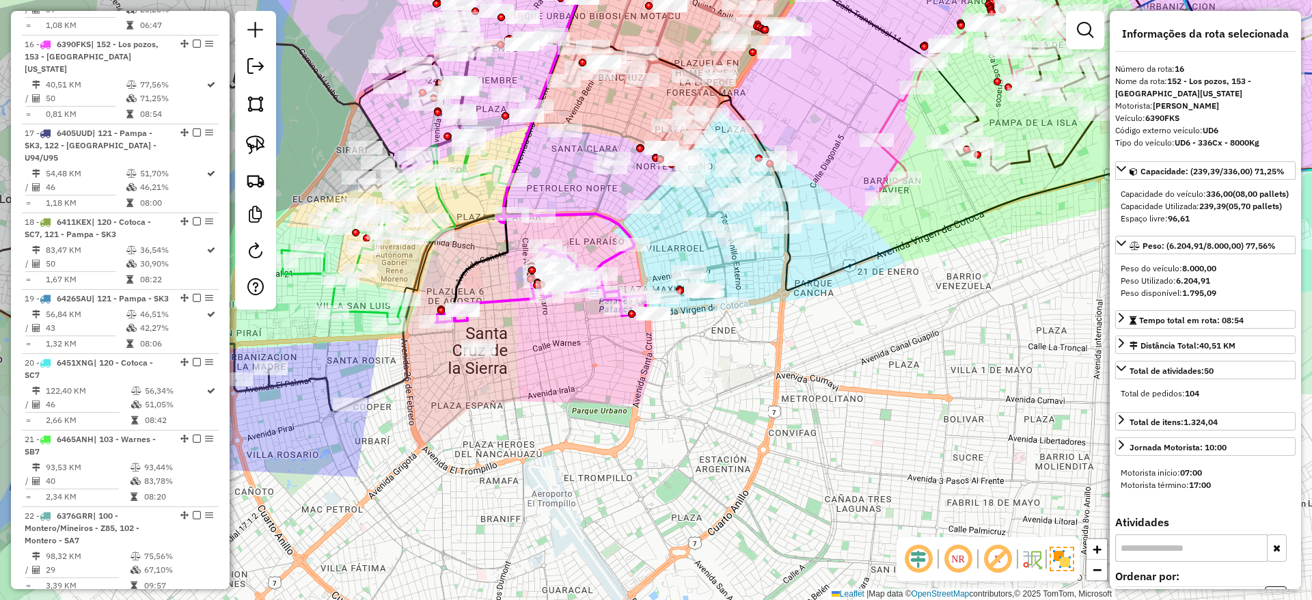
click at [809, 472] on div "Janela de atendimento Grade de atendimento Capacidade Transportadoras Veículos …" at bounding box center [656, 300] width 1312 height 600
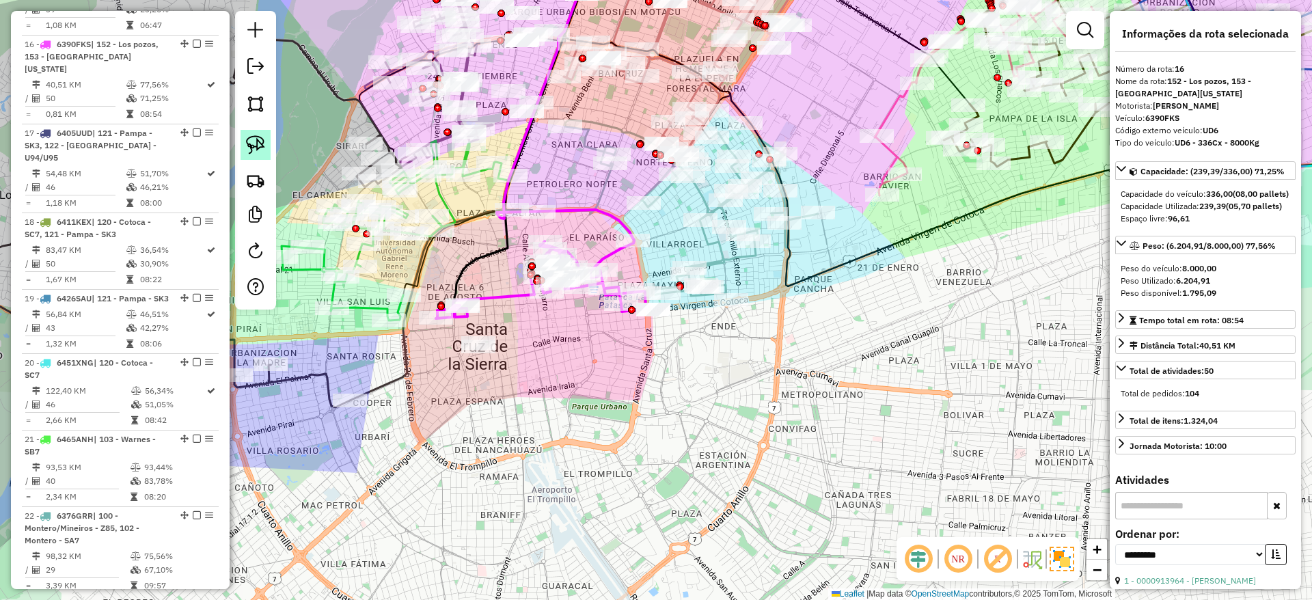
click at [249, 139] on img at bounding box center [255, 144] width 19 height 19
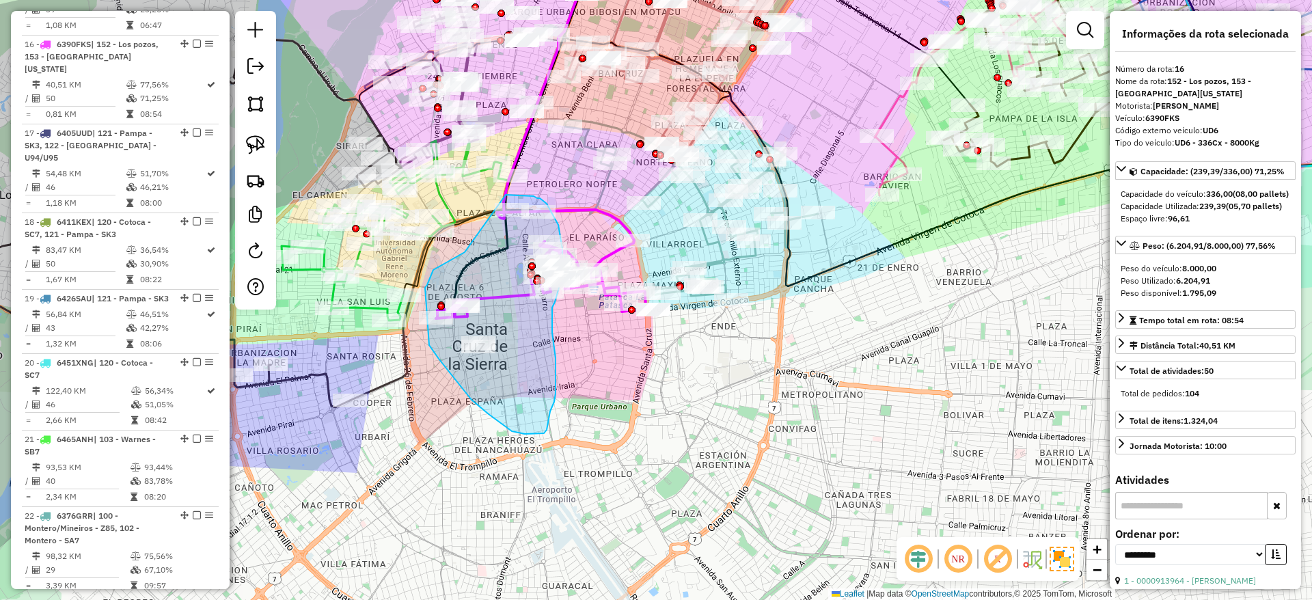
drag, startPoint x: 465, startPoint y: 252, endPoint x: 506, endPoint y: 195, distance: 70.5
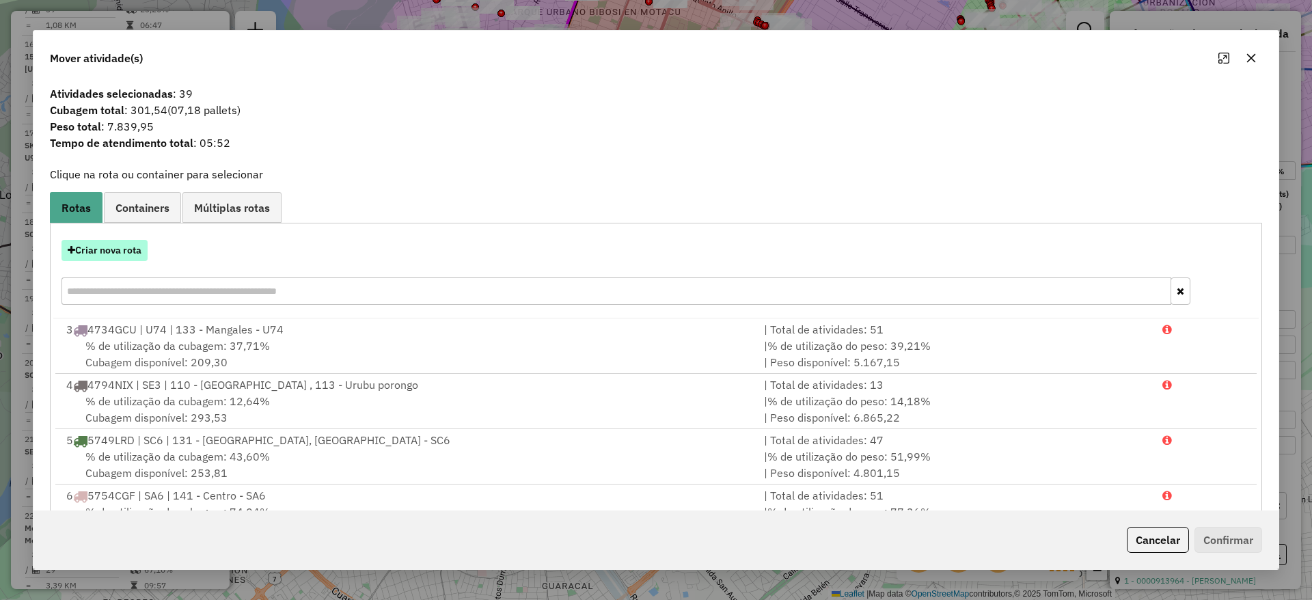
click at [112, 246] on button "Criar nova rota" at bounding box center [104, 250] width 86 height 21
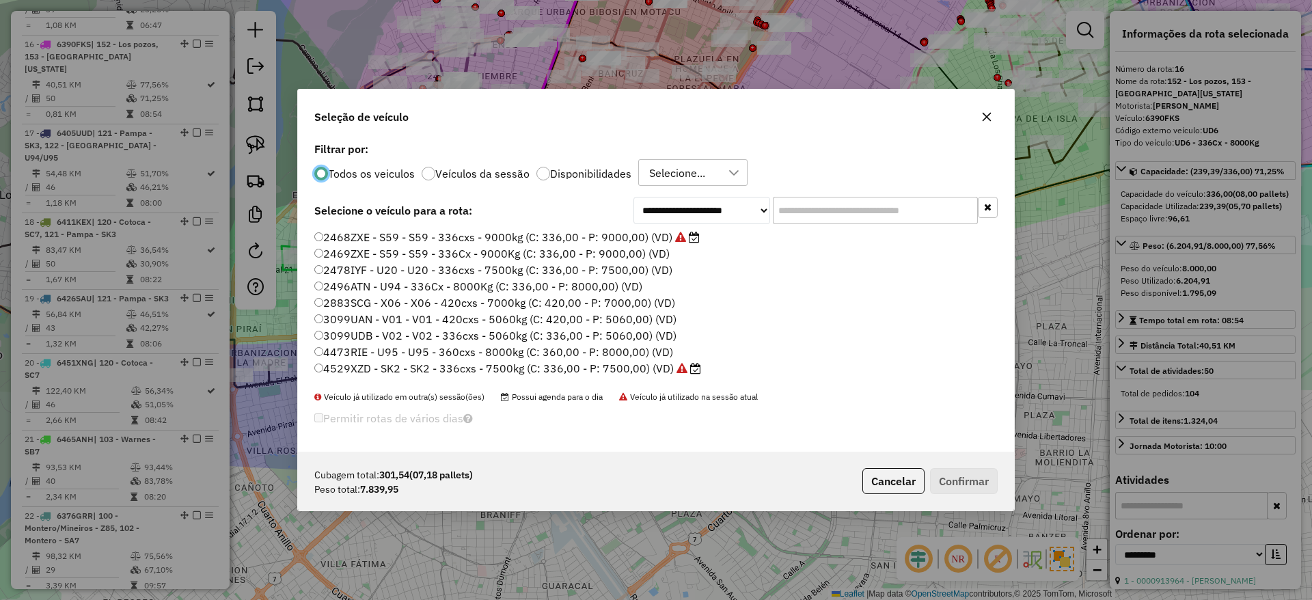
scroll to position [8, 4]
click at [790, 216] on input "text" at bounding box center [875, 210] width 205 height 27
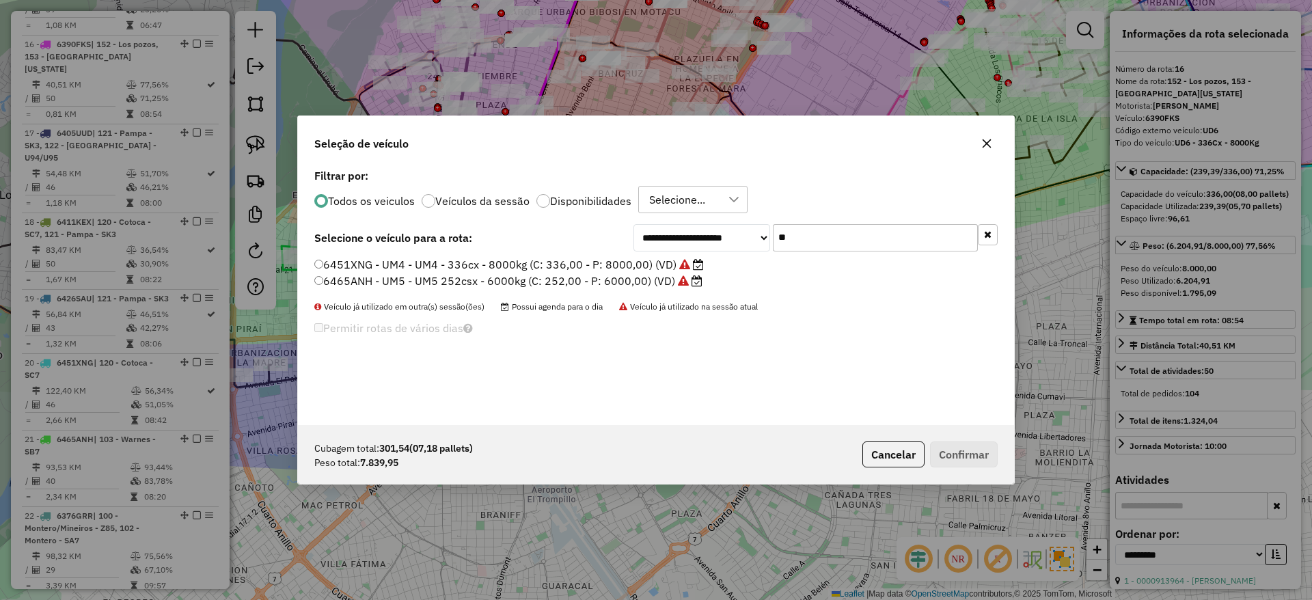
type input "**"
click at [601, 285] on label "6465ANH - UM5 - UM5 252csx - 6000kg (C: 252,00 - P: 6000,00) (VD)" at bounding box center [508, 281] width 388 height 16
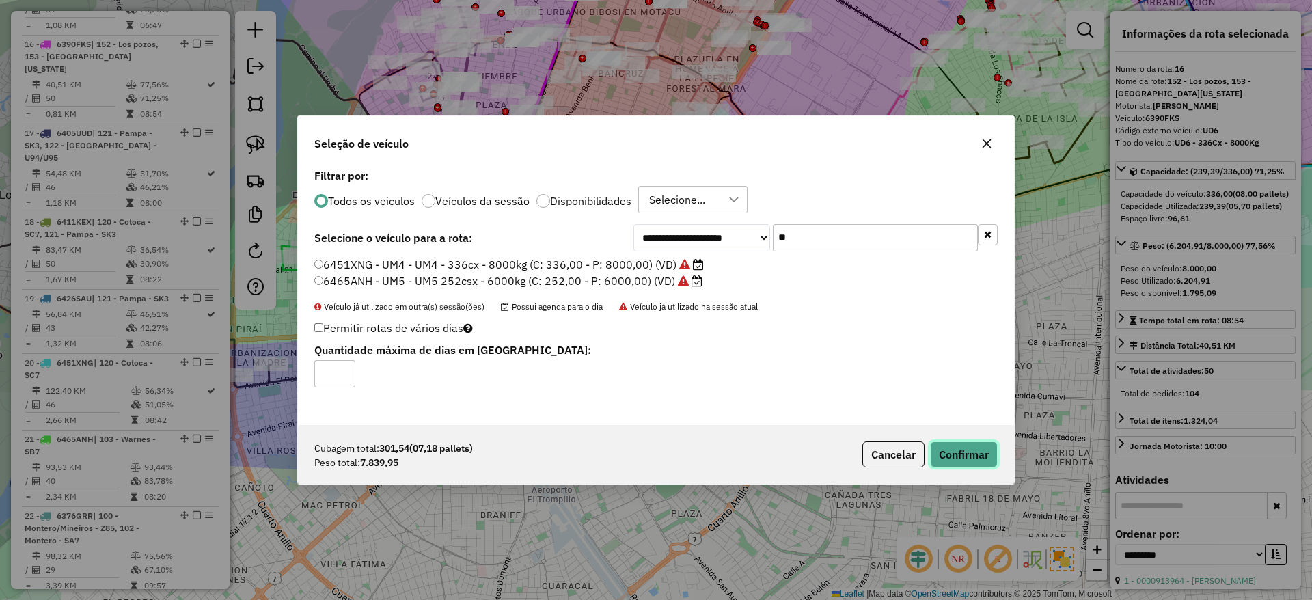
click at [974, 462] on button "Confirmar" at bounding box center [964, 454] width 68 height 26
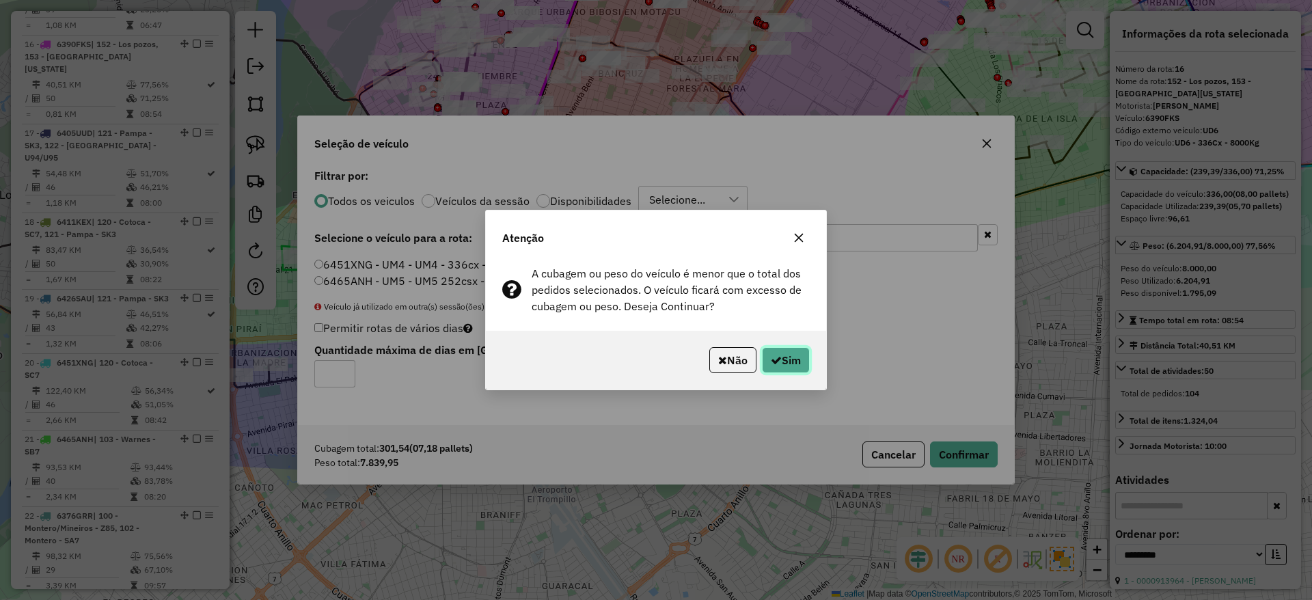
click at [789, 361] on button "Sim" at bounding box center [786, 360] width 48 height 26
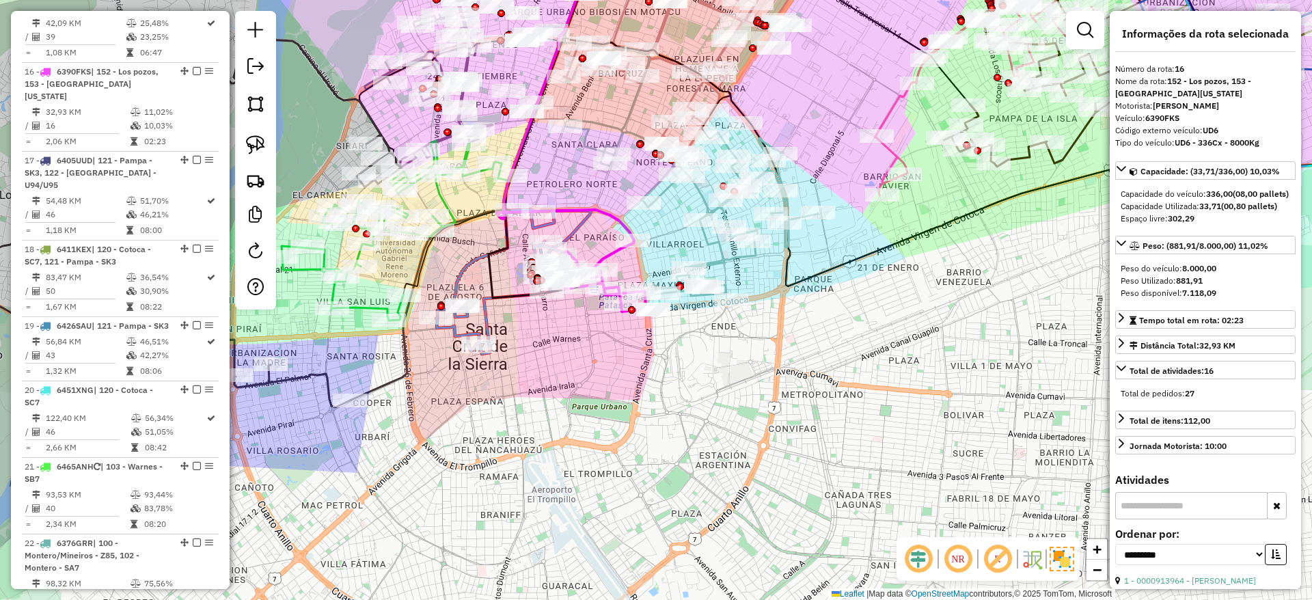
scroll to position [1570, 0]
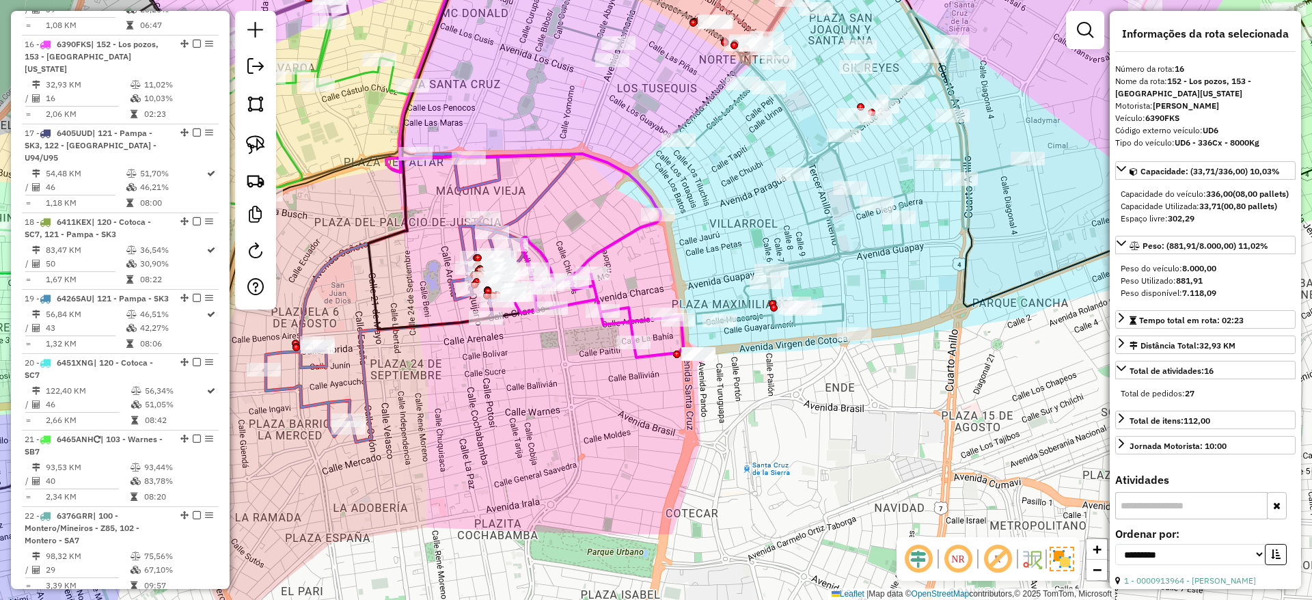
click at [525, 214] on icon at bounding box center [480, 84] width 188 height 289
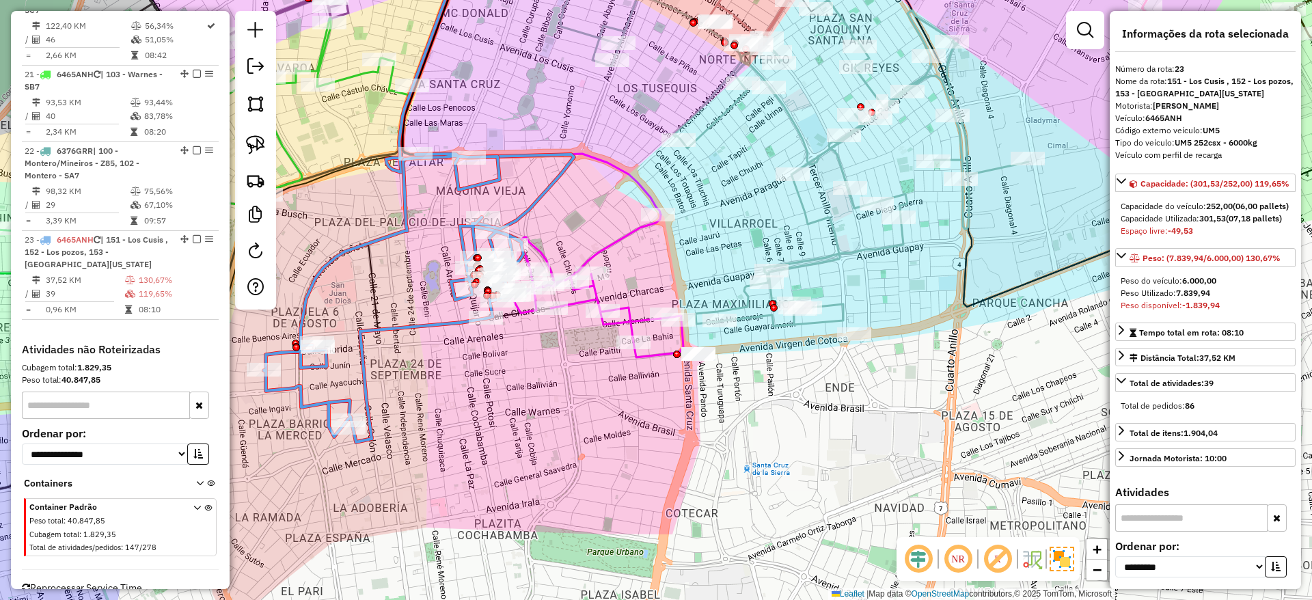
scroll to position [102, 0]
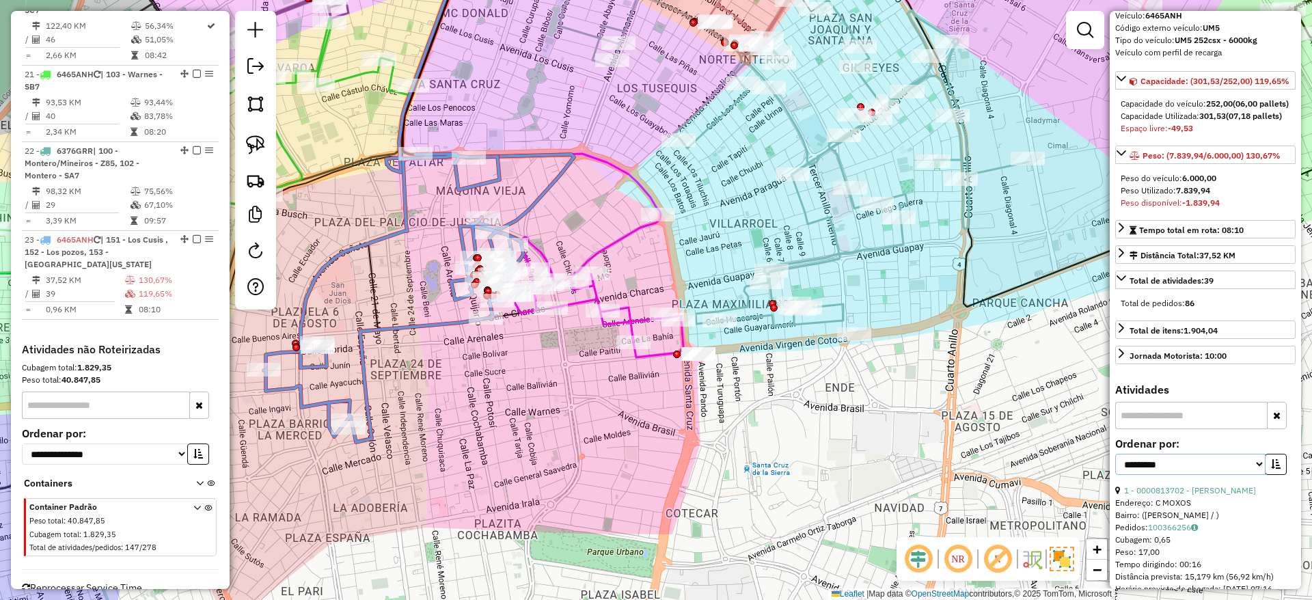
click at [1254, 475] on select "**********" at bounding box center [1190, 464] width 150 height 21
select select "**********"
click at [1115, 475] on select "**********" at bounding box center [1190, 464] width 150 height 21
click at [1271, 475] on button "button" at bounding box center [1275, 464] width 22 height 21
click at [559, 178] on icon at bounding box center [480, 84] width 188 height 289
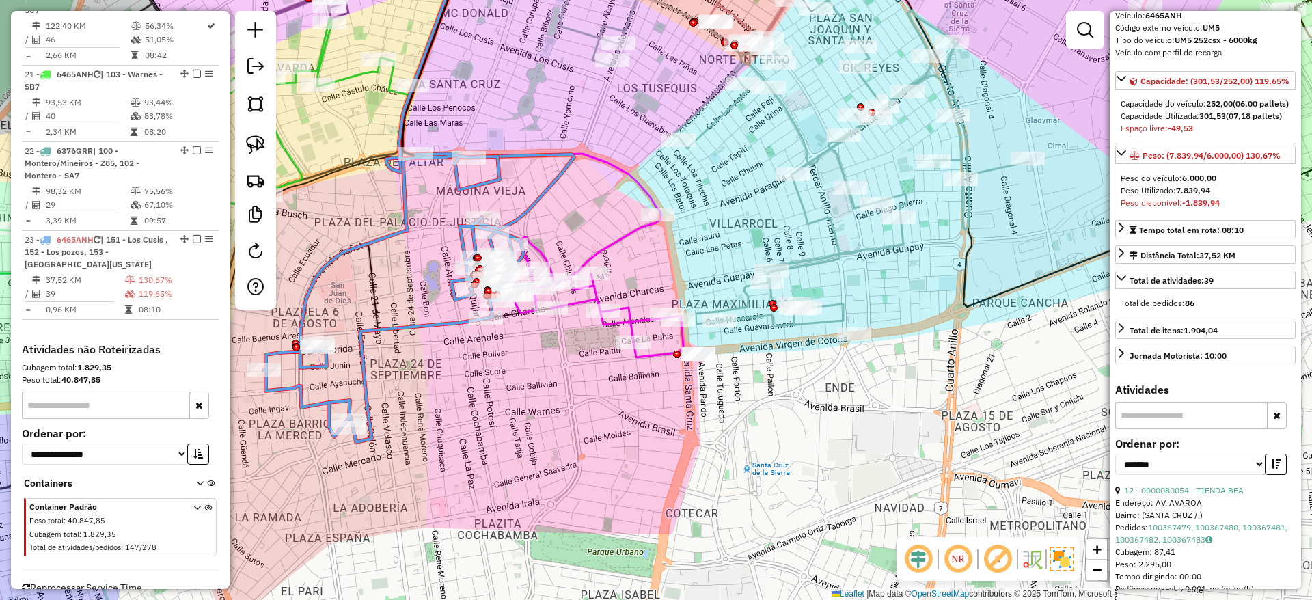
click at [615, 244] on icon at bounding box center [596, 285] width 173 height 143
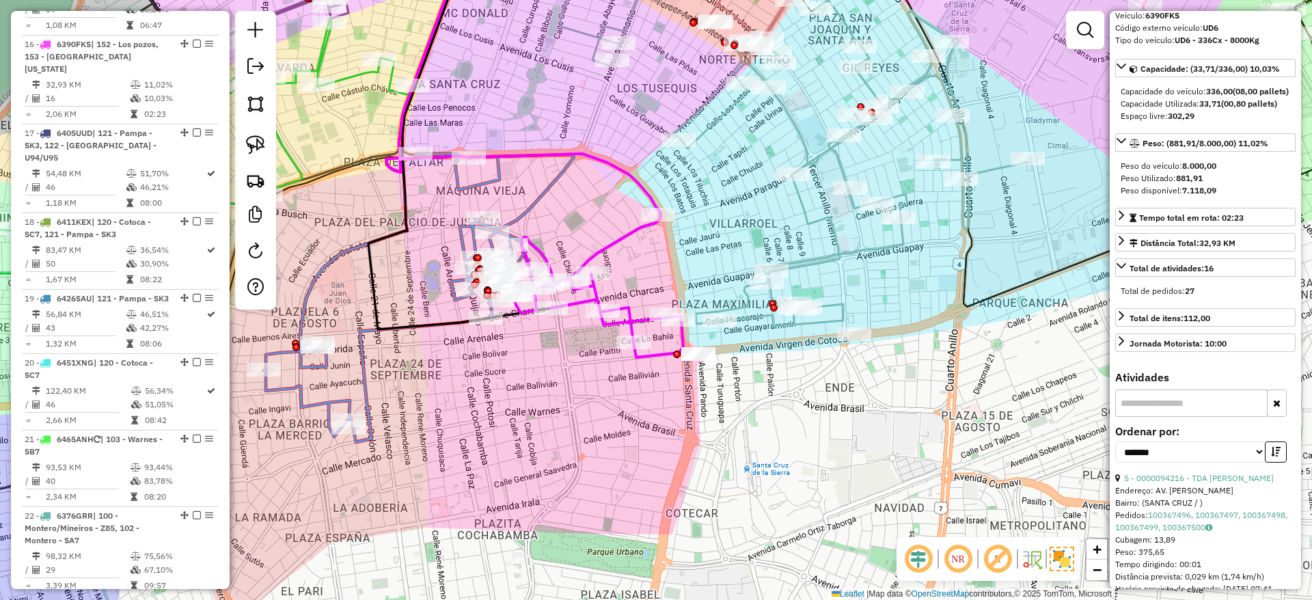
click at [555, 180] on icon at bounding box center [480, 84] width 188 height 289
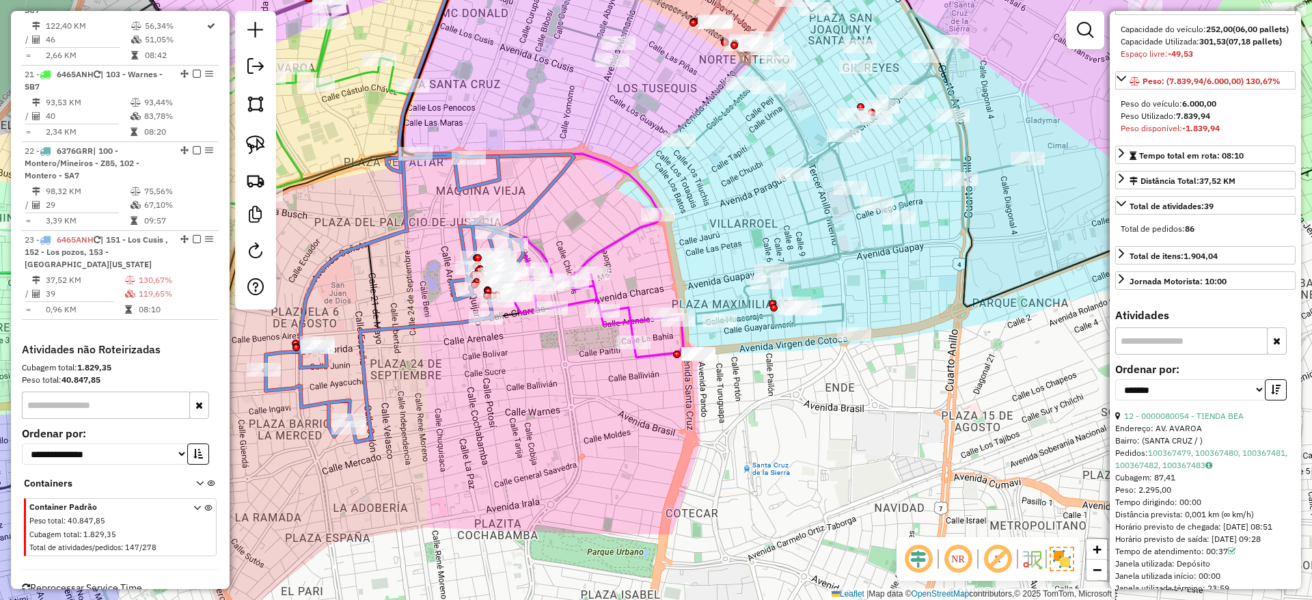
scroll to position [205, 0]
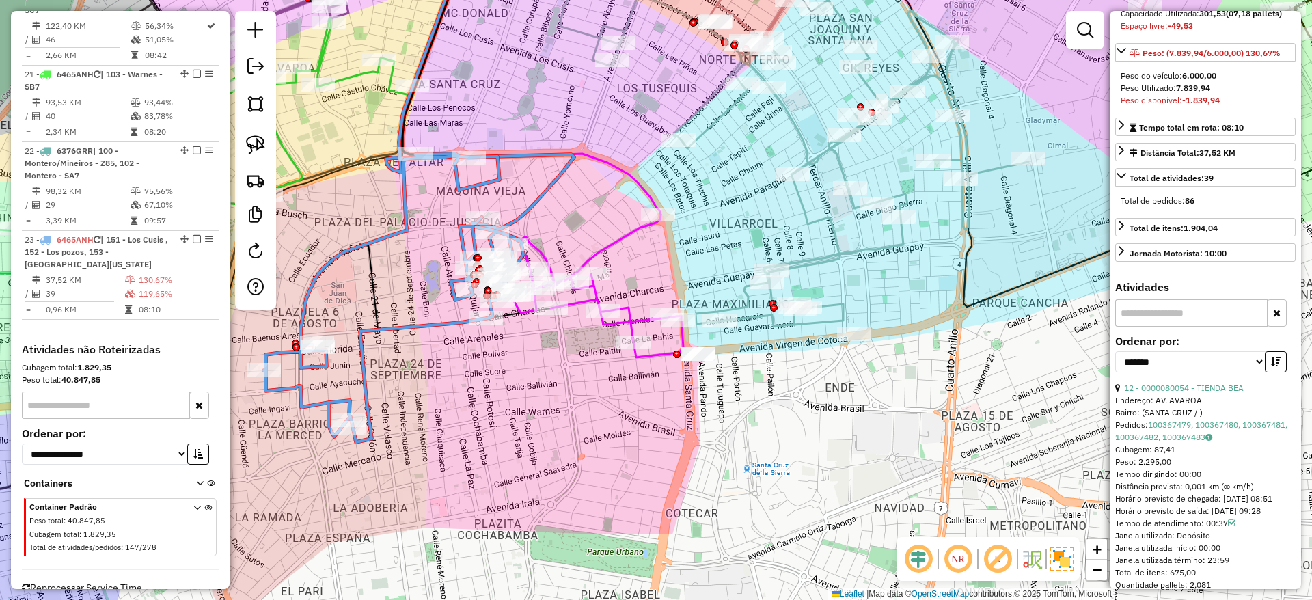
click at [1194, 382] on div "**********" at bounding box center [1205, 359] width 180 height 46
click at [1188, 393] on link "12 - 0000080054 - TIENDA BEA" at bounding box center [1184, 388] width 120 height 10
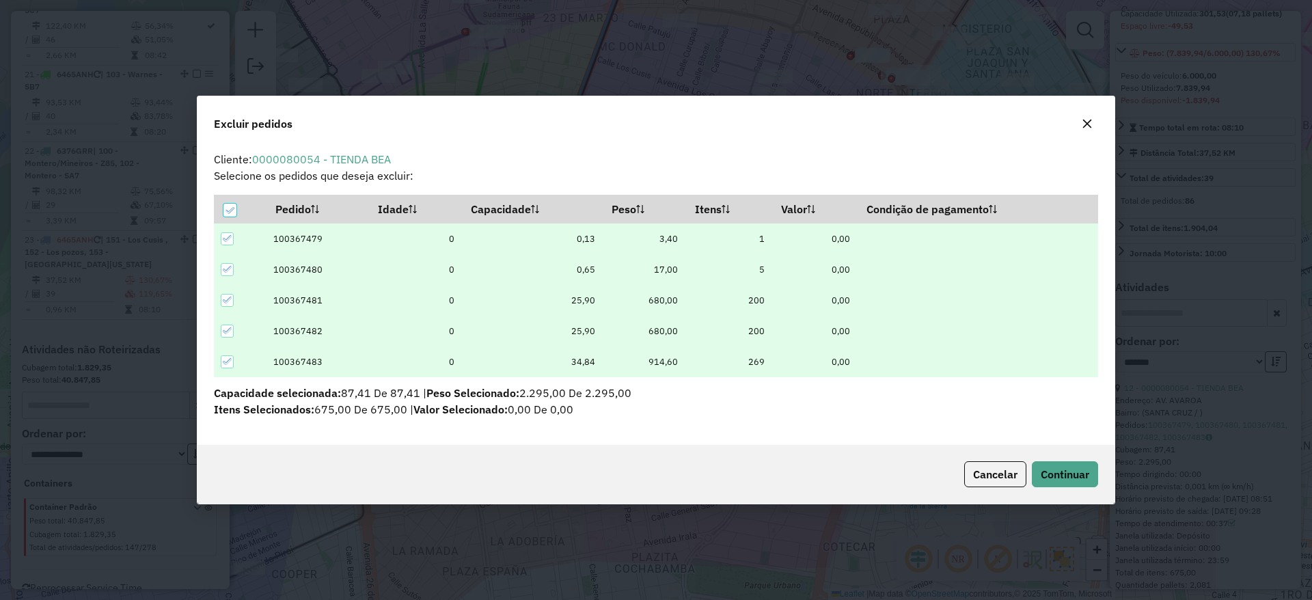
scroll to position [0, 0]
click at [1061, 471] on span "Continuar" at bounding box center [1064, 474] width 49 height 14
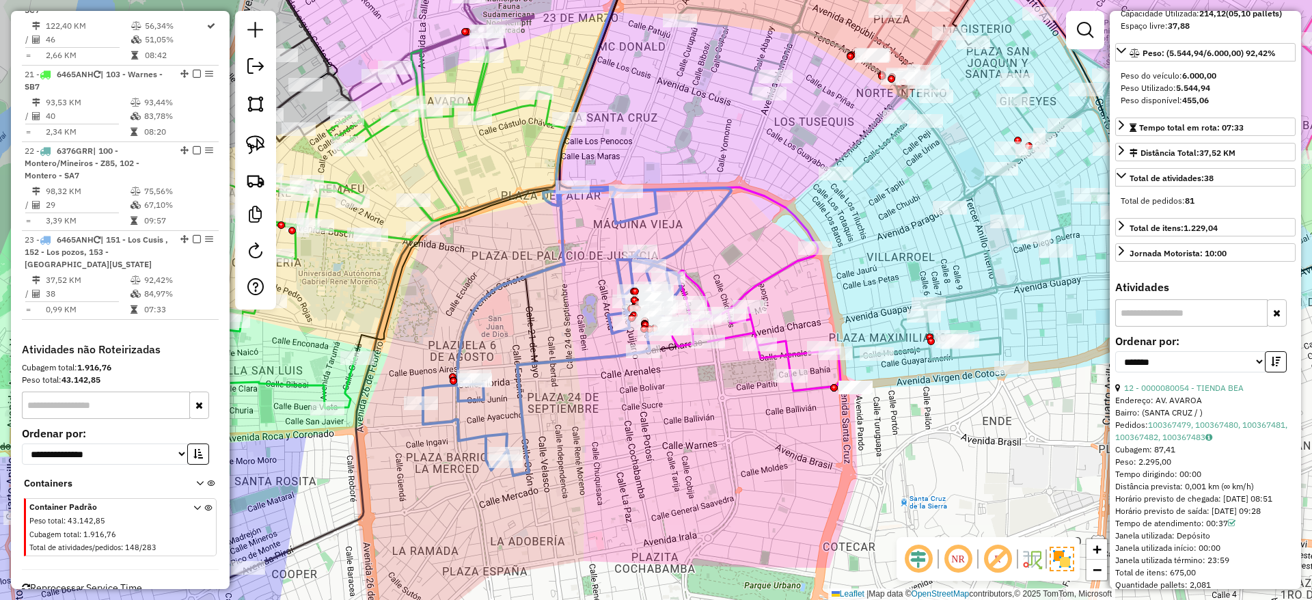
scroll to position [193, 0]
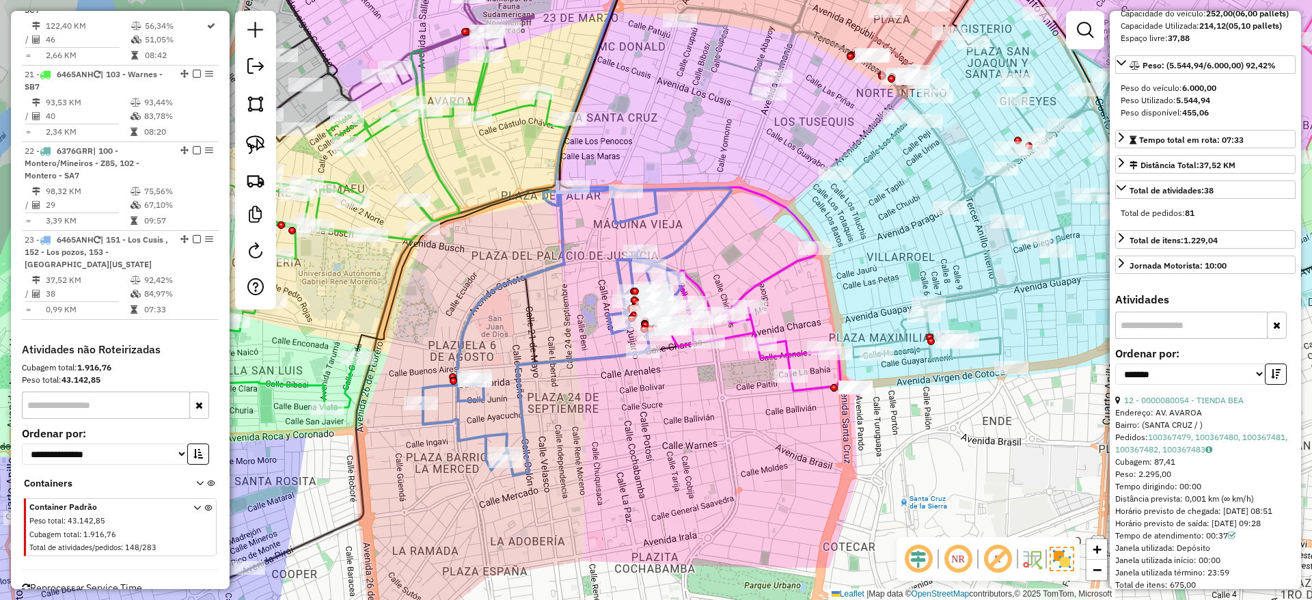
click at [751, 280] on icon at bounding box center [753, 319] width 173 height 143
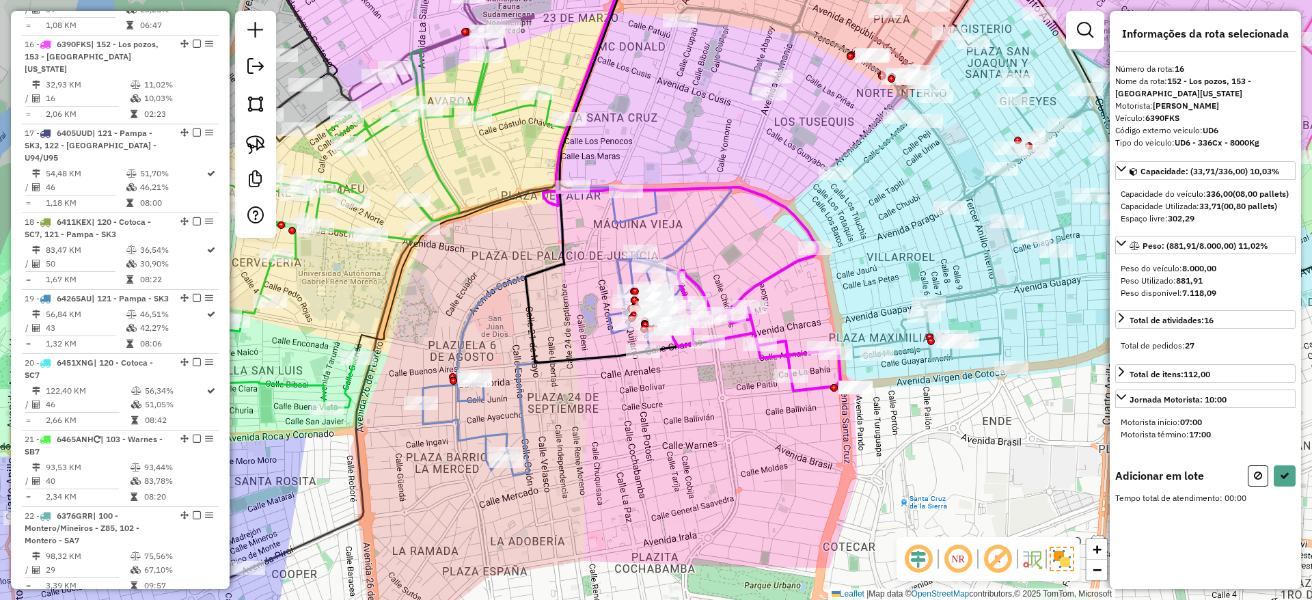
scroll to position [0, 0]
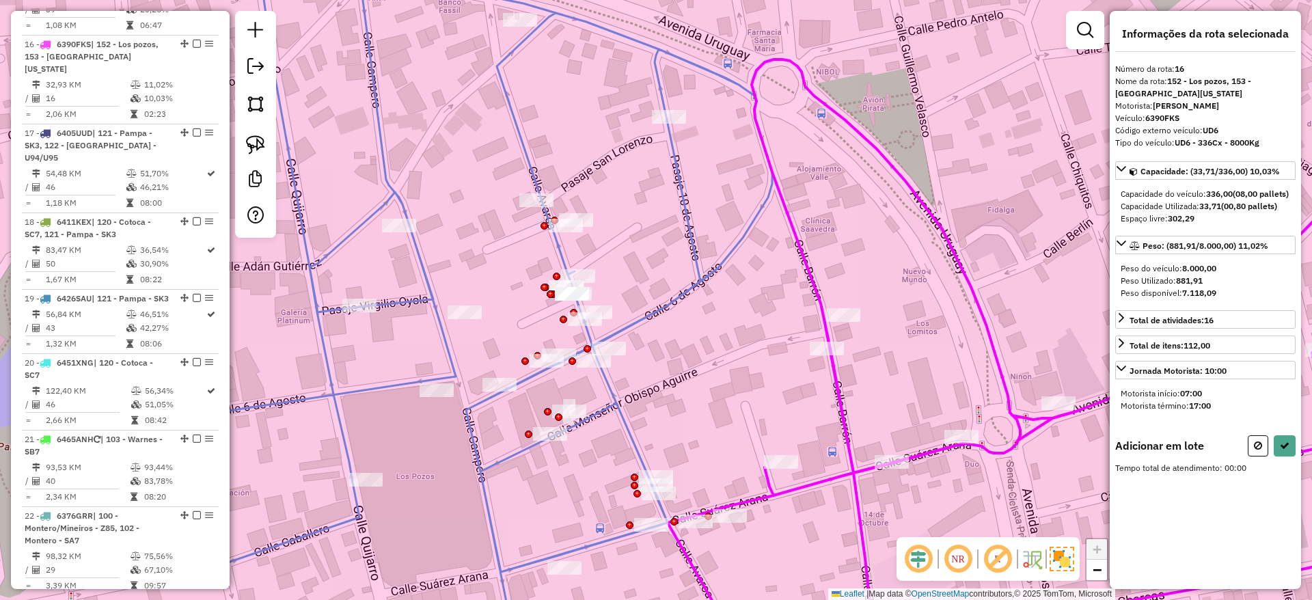
click at [568, 301] on div at bounding box center [572, 294] width 34 height 14
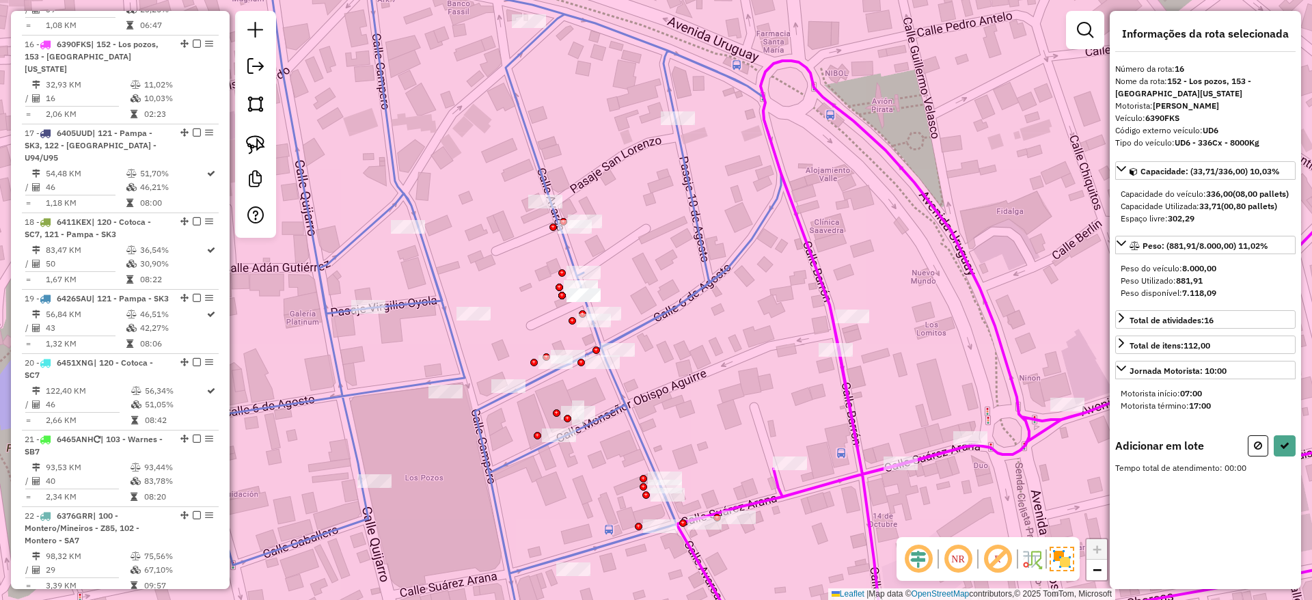
drag, startPoint x: 260, startPoint y: 143, endPoint x: 282, endPoint y: 171, distance: 36.0
click at [258, 143] on img at bounding box center [255, 144] width 19 height 19
drag, startPoint x: 513, startPoint y: 271, endPoint x: 609, endPoint y: 298, distance: 99.3
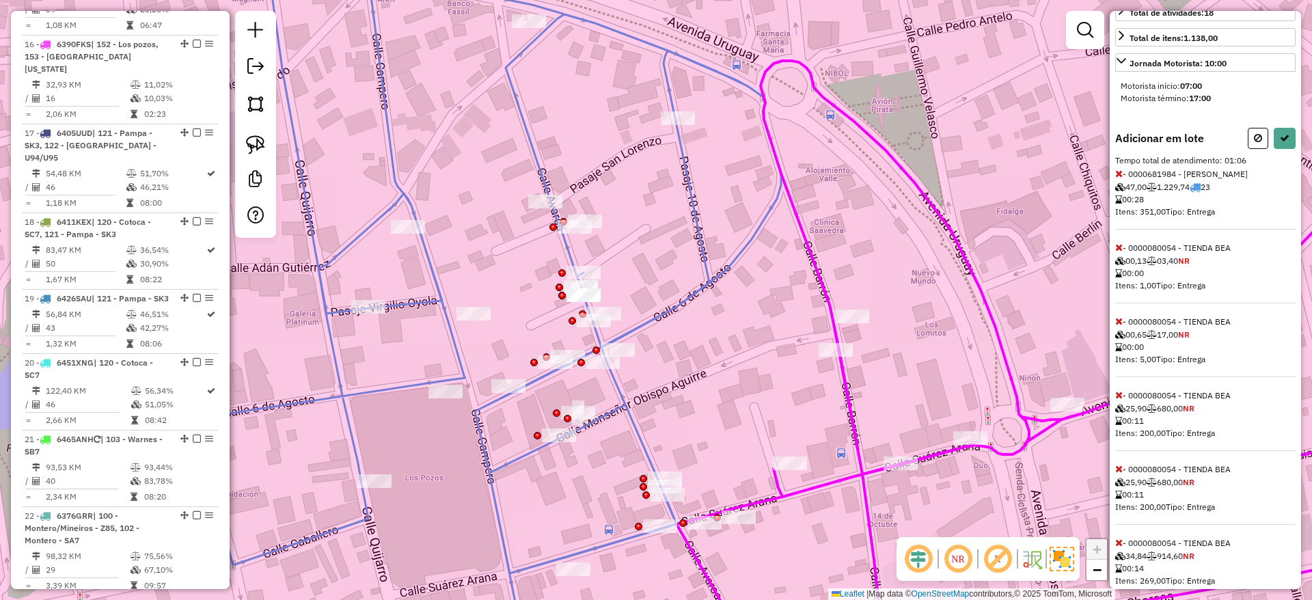
scroll to position [358, 0]
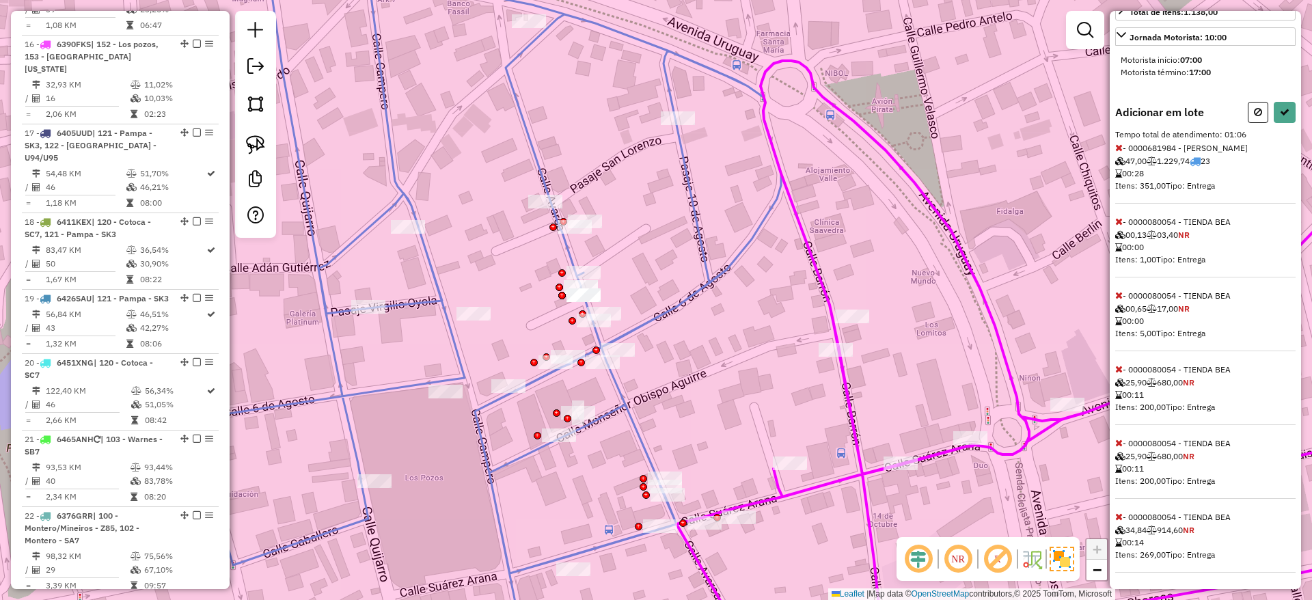
click at [1119, 150] on icon at bounding box center [1119, 148] width 8 height 10
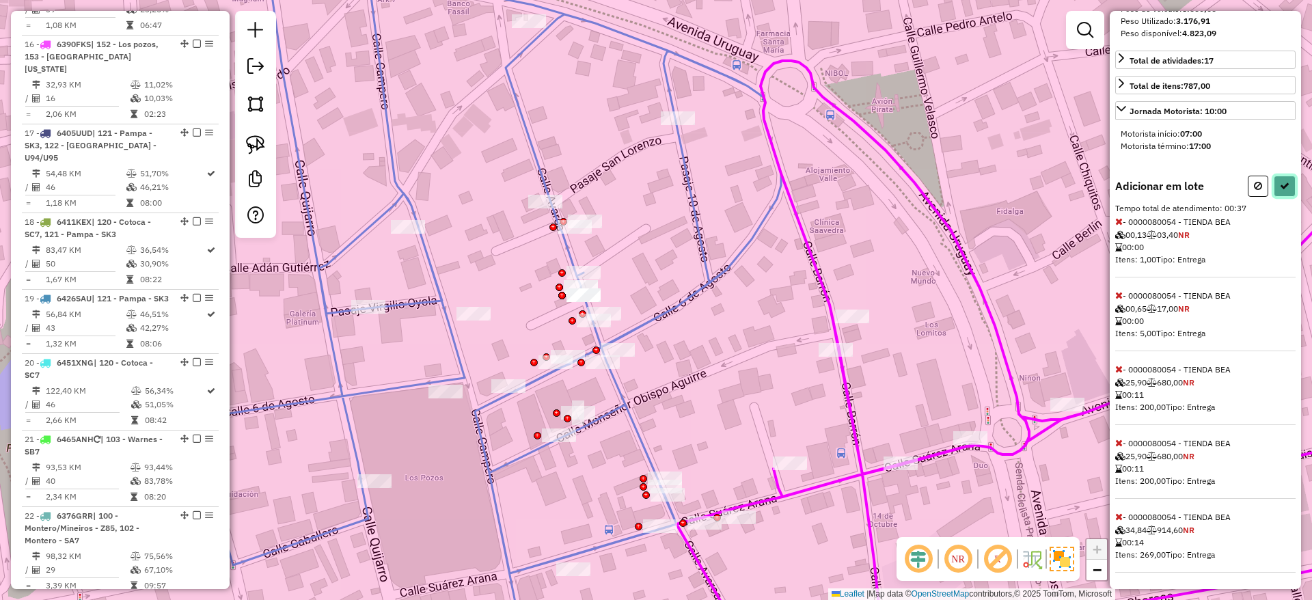
click at [1282, 178] on button at bounding box center [1284, 186] width 22 height 21
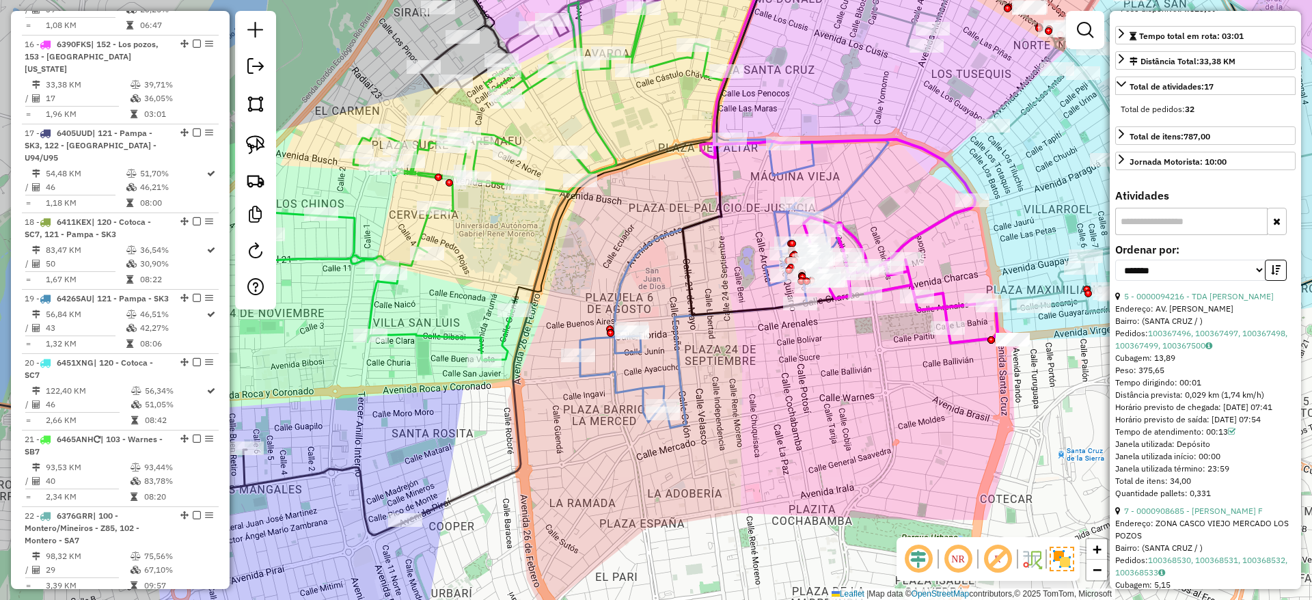
click at [776, 169] on icon at bounding box center [708, 283] width 260 height 288
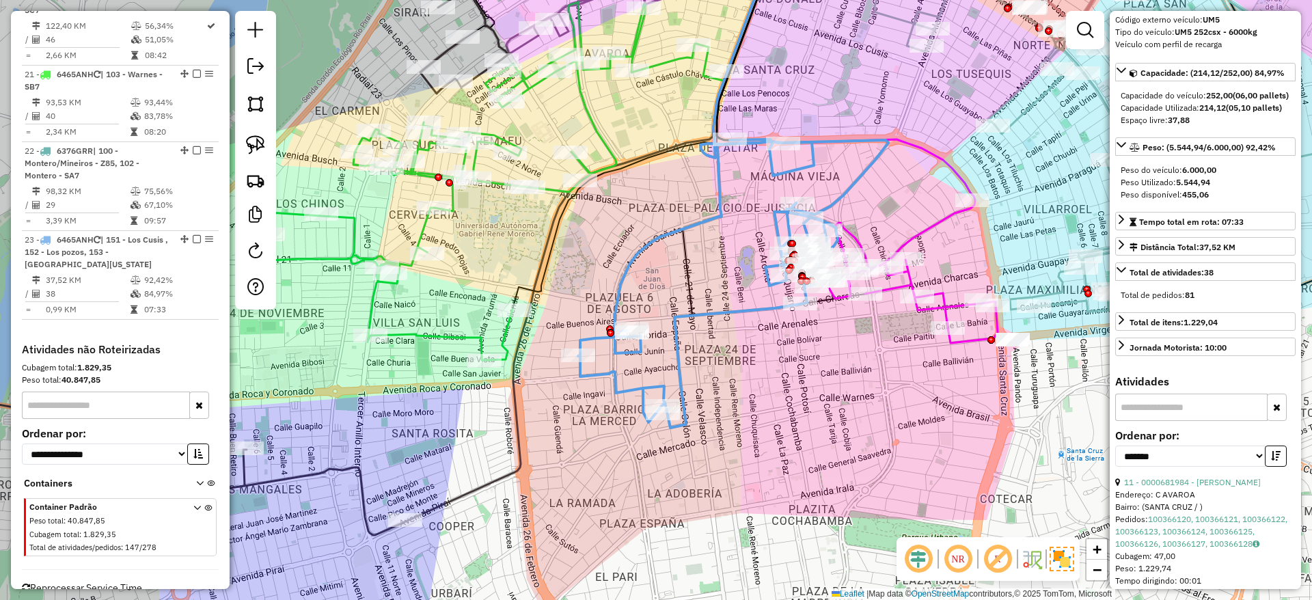
scroll to position [0, 0]
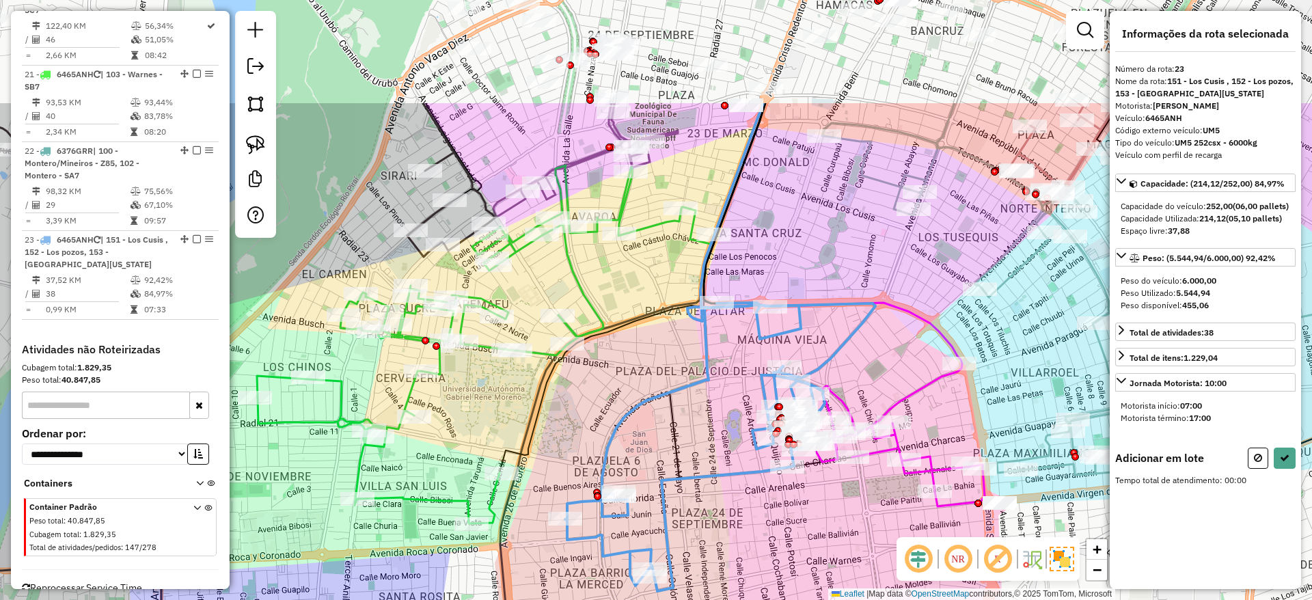
drag, startPoint x: 808, startPoint y: 102, endPoint x: 797, endPoint y: 265, distance: 163.7
click at [797, 265] on div "Janela de atendimento Grade de atendimento Capacidade Transportadoras Veículos …" at bounding box center [656, 300] width 1312 height 600
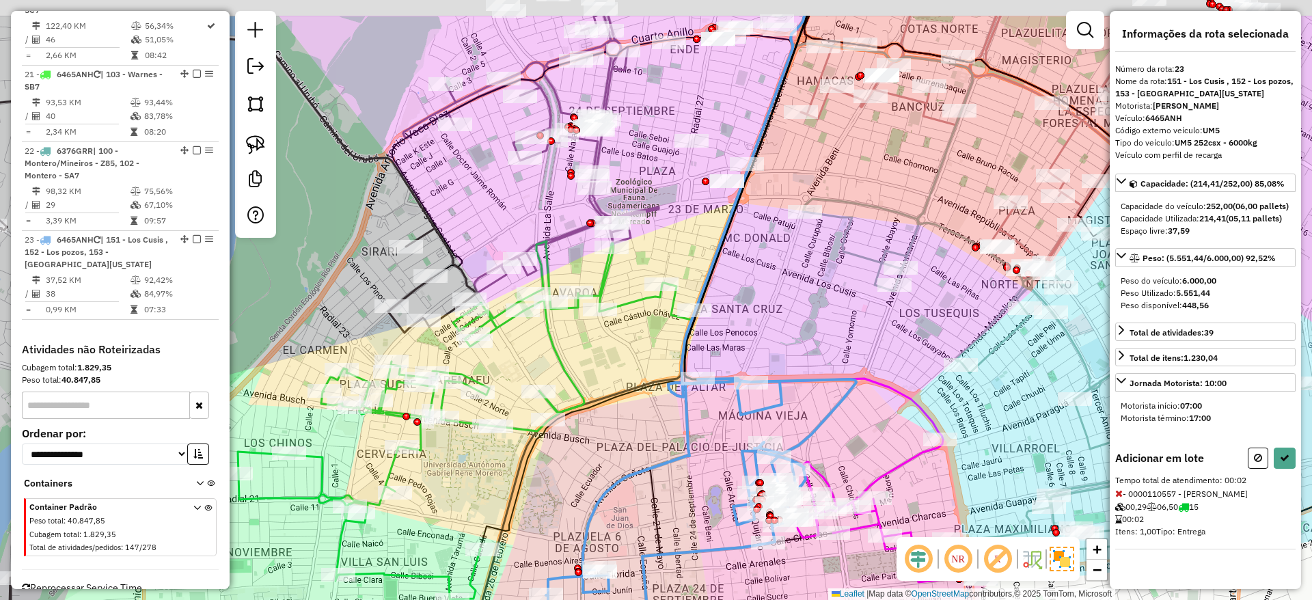
drag, startPoint x: 783, startPoint y: 181, endPoint x: 764, endPoint y: 257, distance: 78.2
click at [764, 257] on div "Janela de atendimento Grade de atendimento Capacidade Transportadoras Veículos …" at bounding box center [656, 300] width 1312 height 600
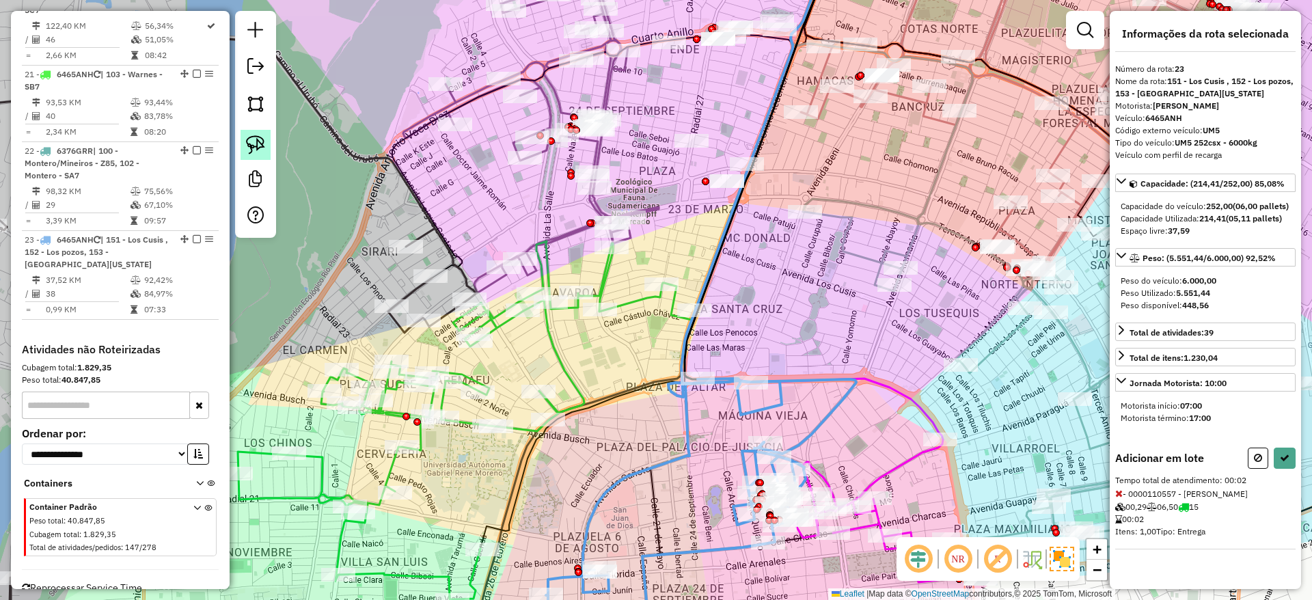
drag, startPoint x: 253, startPoint y: 148, endPoint x: 264, endPoint y: 155, distance: 12.9
click at [253, 148] on img at bounding box center [255, 144] width 19 height 19
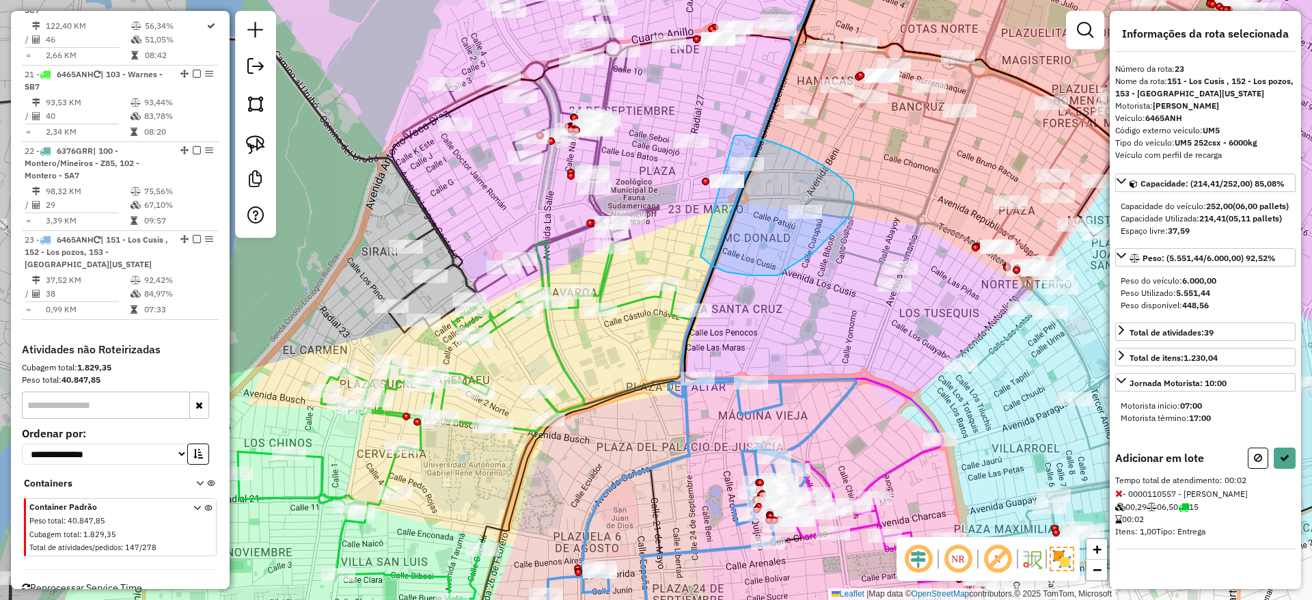
drag, startPoint x: 704, startPoint y: 259, endPoint x: 734, endPoint y: 137, distance: 125.3
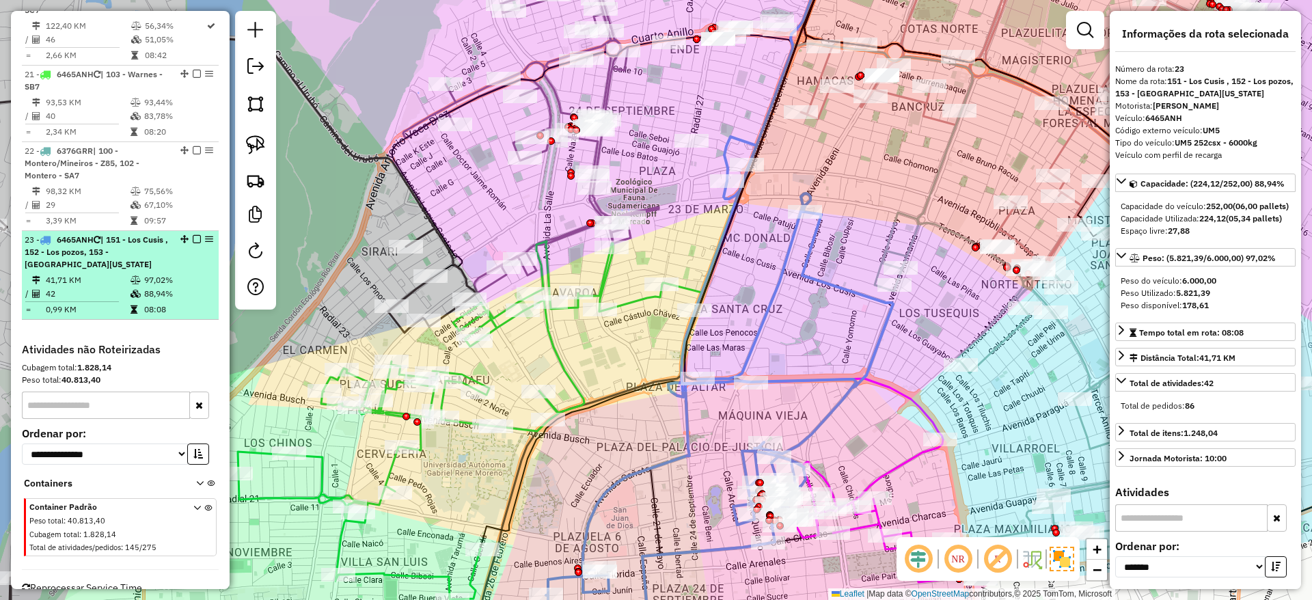
click at [193, 235] on em at bounding box center [197, 239] width 8 height 8
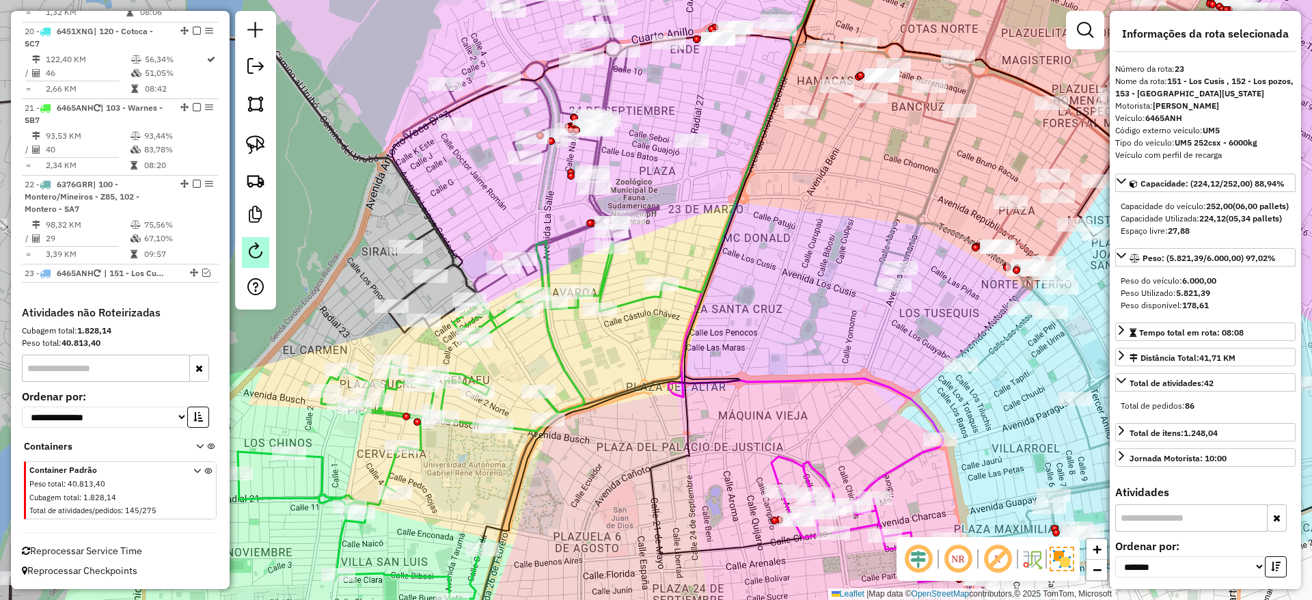
scroll to position [1864, 0]
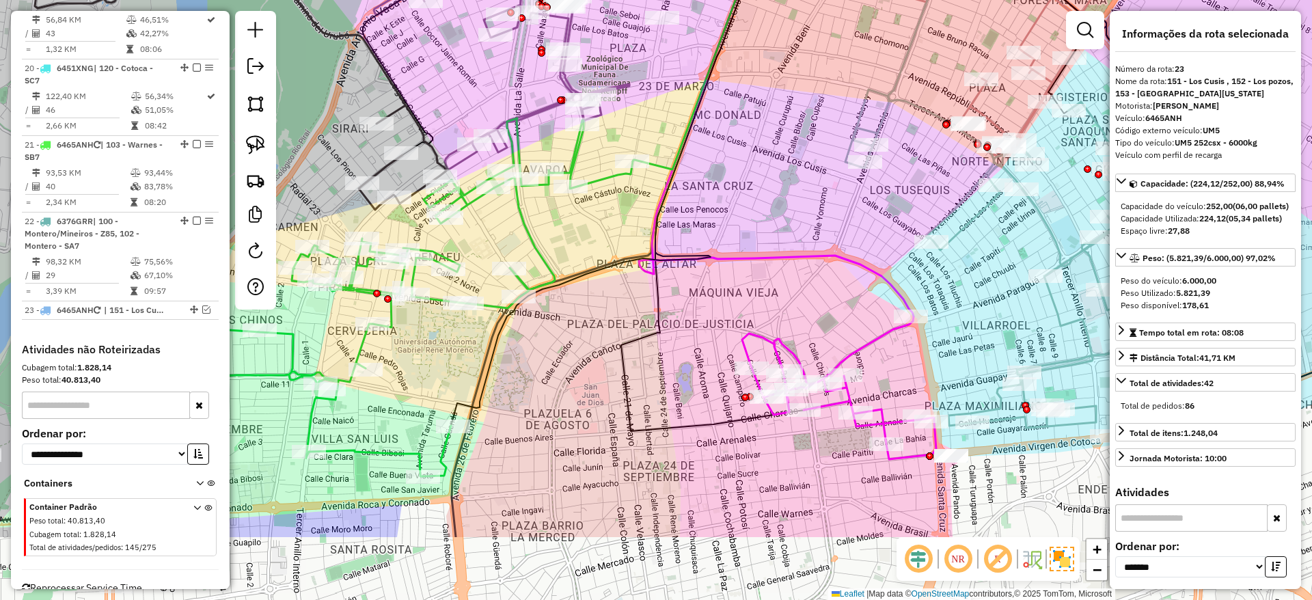
drag, startPoint x: 750, startPoint y: 426, endPoint x: 715, endPoint y: 290, distance: 139.8
click at [715, 290] on div "Janela de atendimento Grade de atendimento Capacidade Transportadoras Veículos …" at bounding box center [656, 300] width 1312 height 600
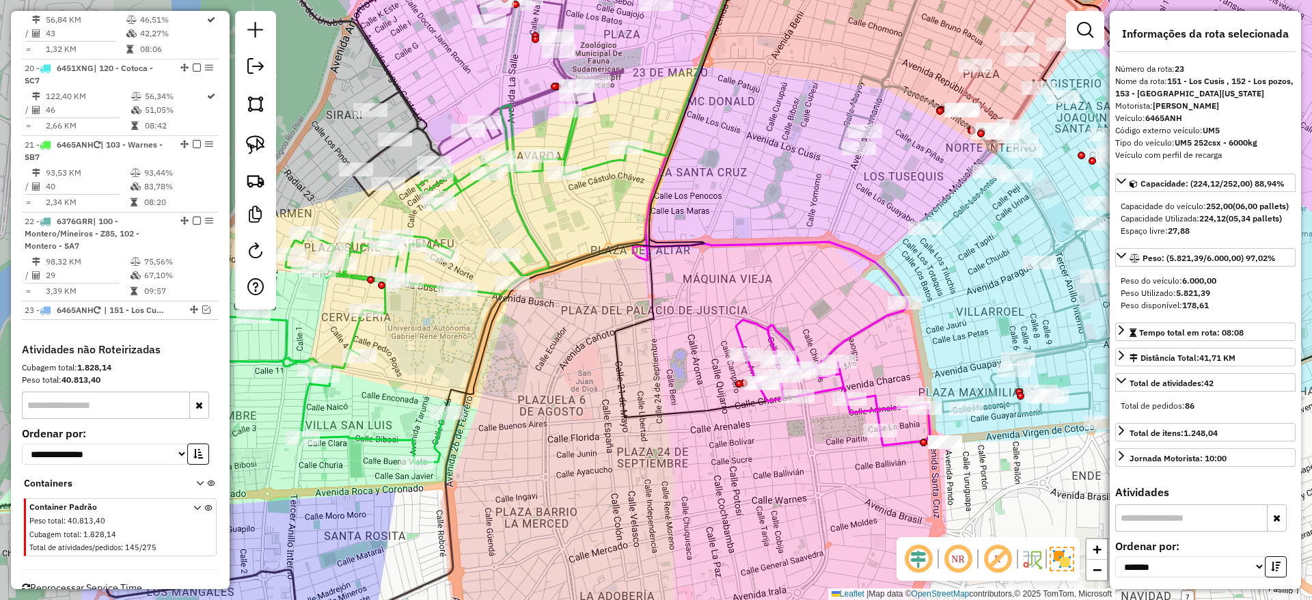
click at [740, 323] on icon at bounding box center [833, 374] width 194 height 143
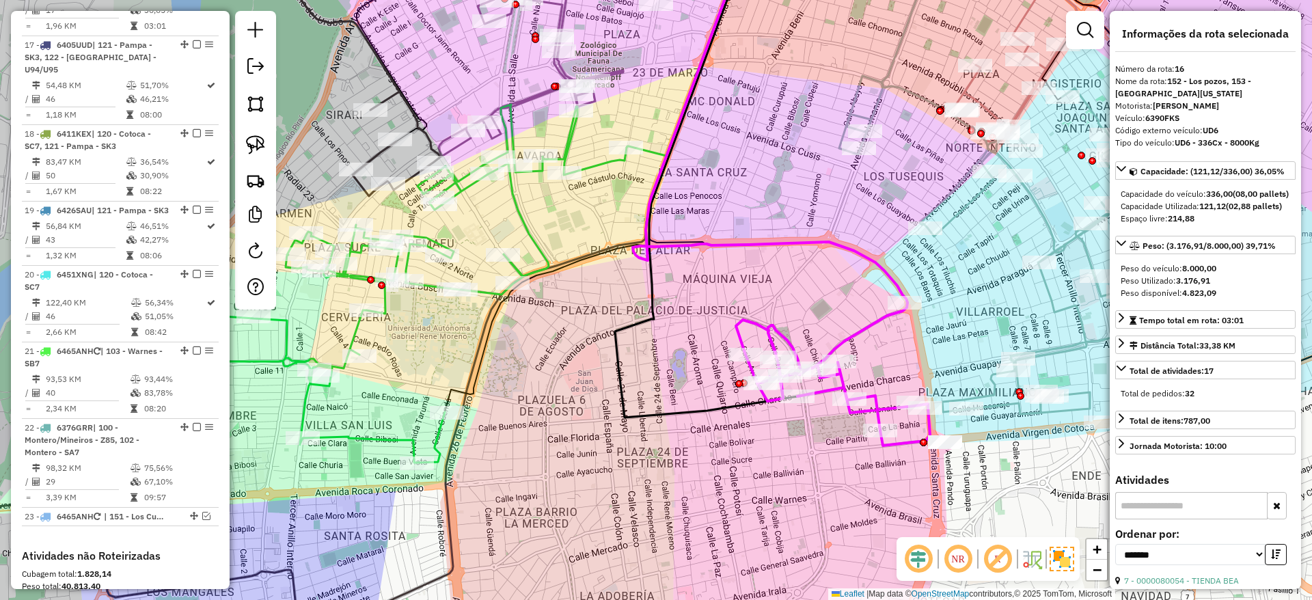
scroll to position [1570, 0]
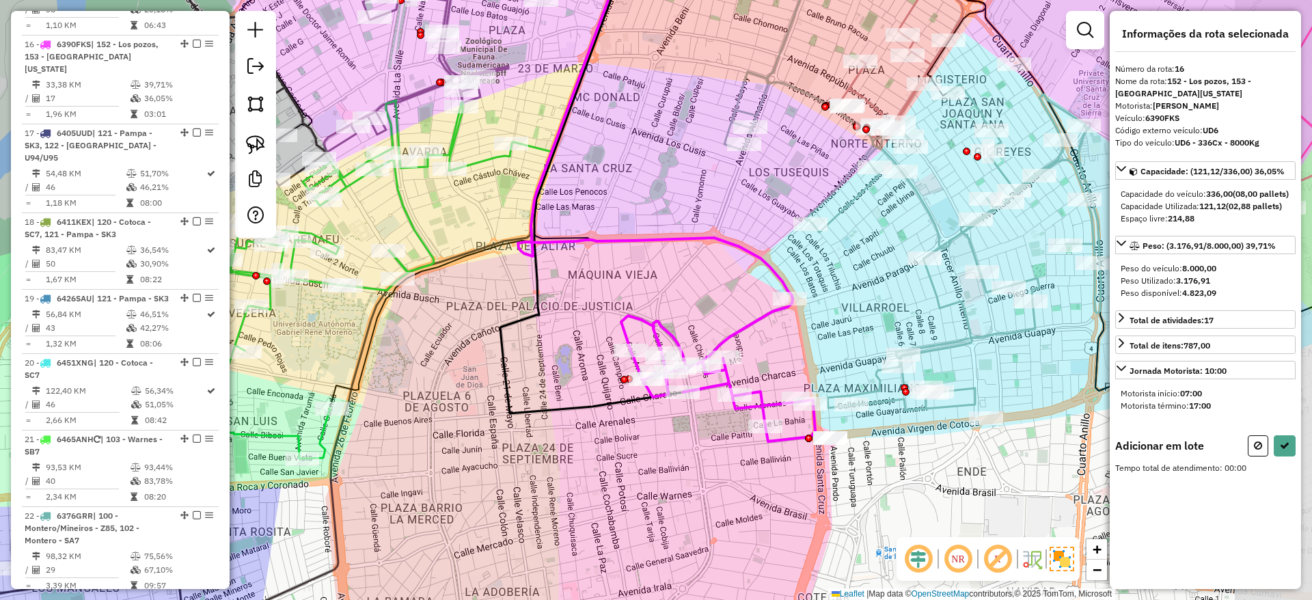
drag, startPoint x: 788, startPoint y: 290, endPoint x: 674, endPoint y: 286, distance: 114.8
click at [674, 286] on div "Janela de atendimento Grade de atendimento Capacidade Transportadoras Veículos …" at bounding box center [656, 300] width 1312 height 600
click at [246, 130] on link at bounding box center [255, 145] width 30 height 30
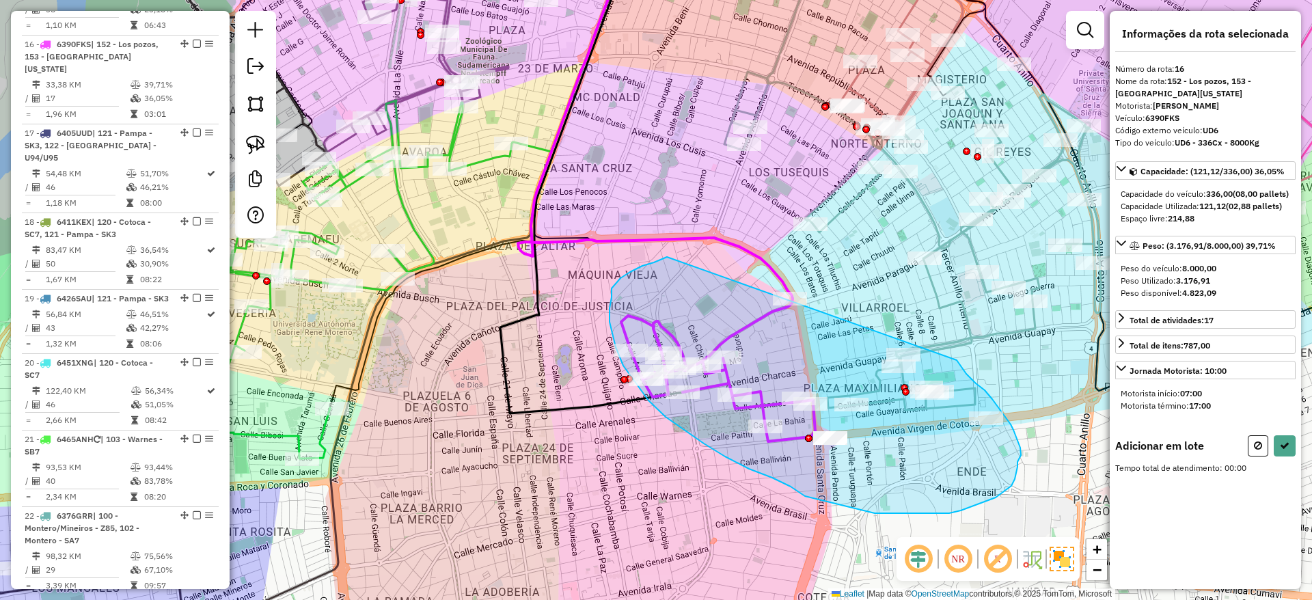
drag, startPoint x: 654, startPoint y: 262, endPoint x: 948, endPoint y: 346, distance: 306.2
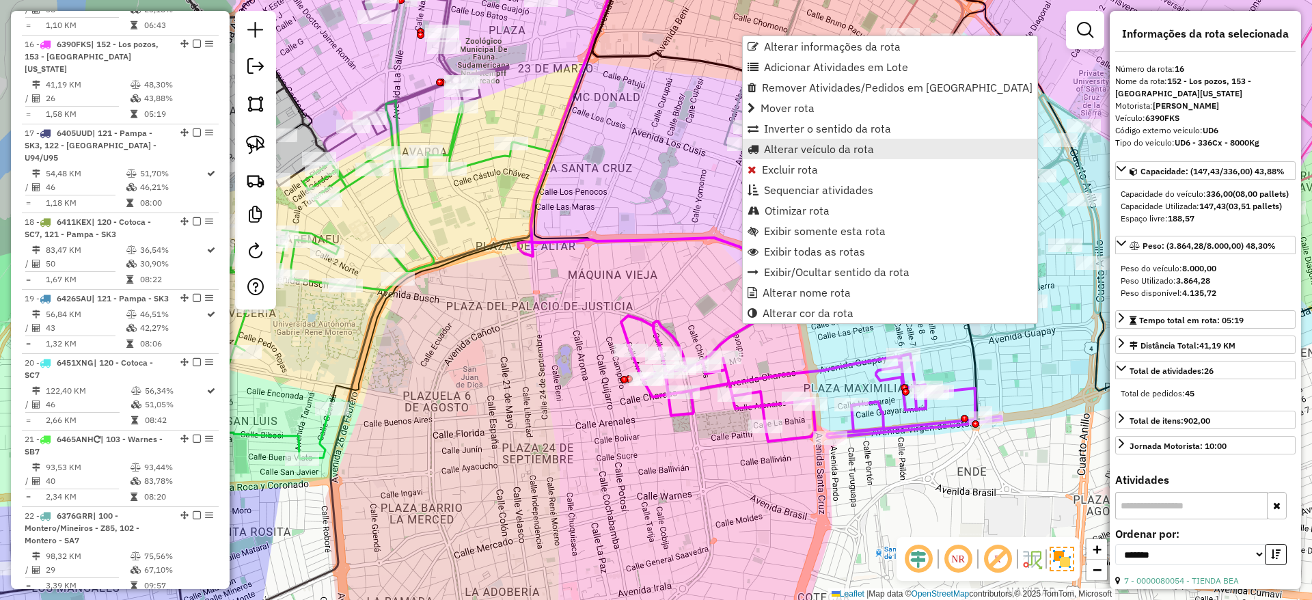
click at [765, 152] on span "Alterar veículo da rota" at bounding box center [819, 148] width 110 height 11
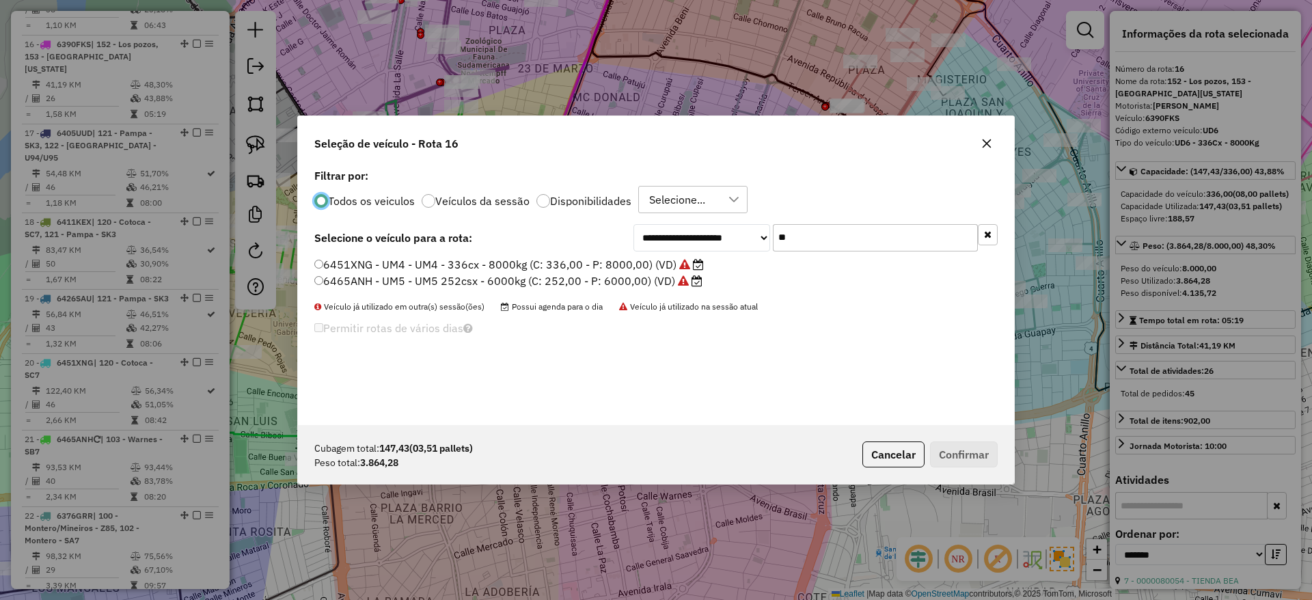
scroll to position [8, 4]
click at [838, 238] on input "**" at bounding box center [875, 237] width 205 height 27
type input "*"
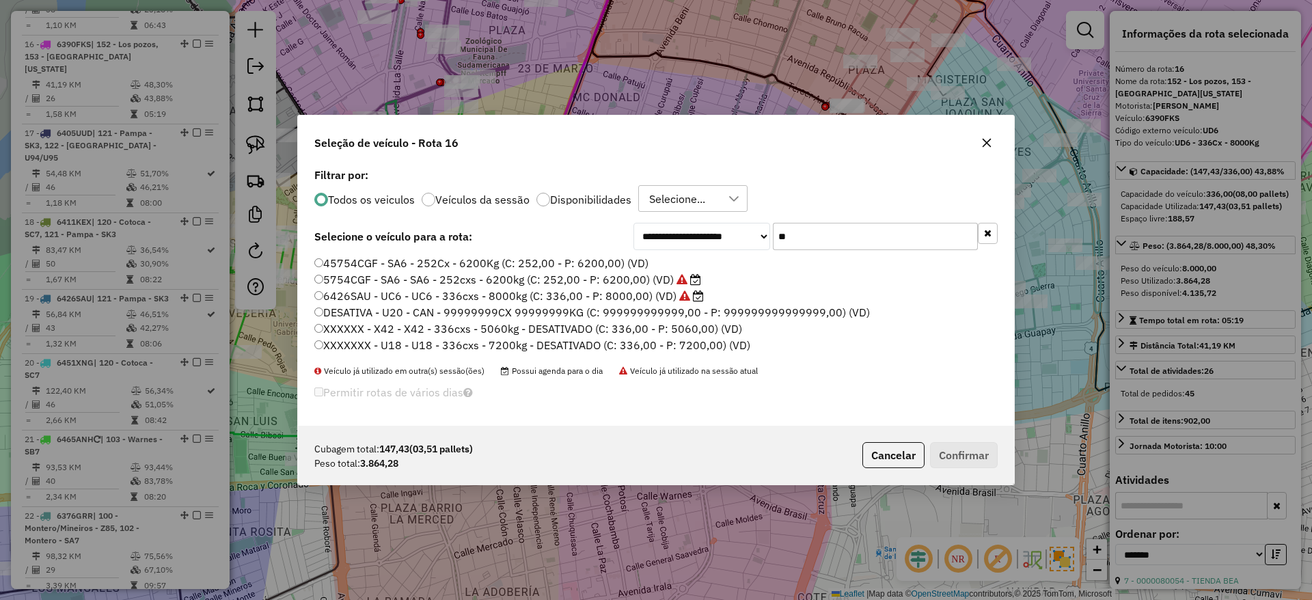
type input "**"
click at [639, 278] on label "5754CGF - SA6 - SA6 - 252cxs - 6200kg (C: 252,00 - P: 6200,00) (VD)" at bounding box center [507, 279] width 387 height 16
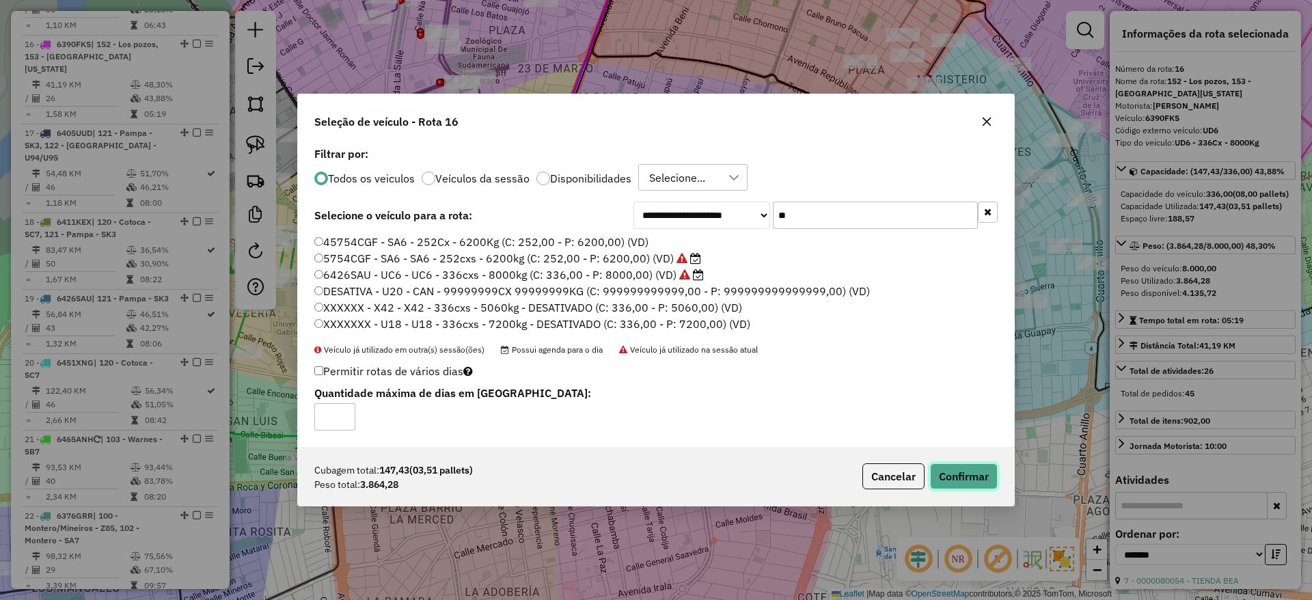
click at [962, 478] on button "Confirmar" at bounding box center [964, 476] width 68 height 26
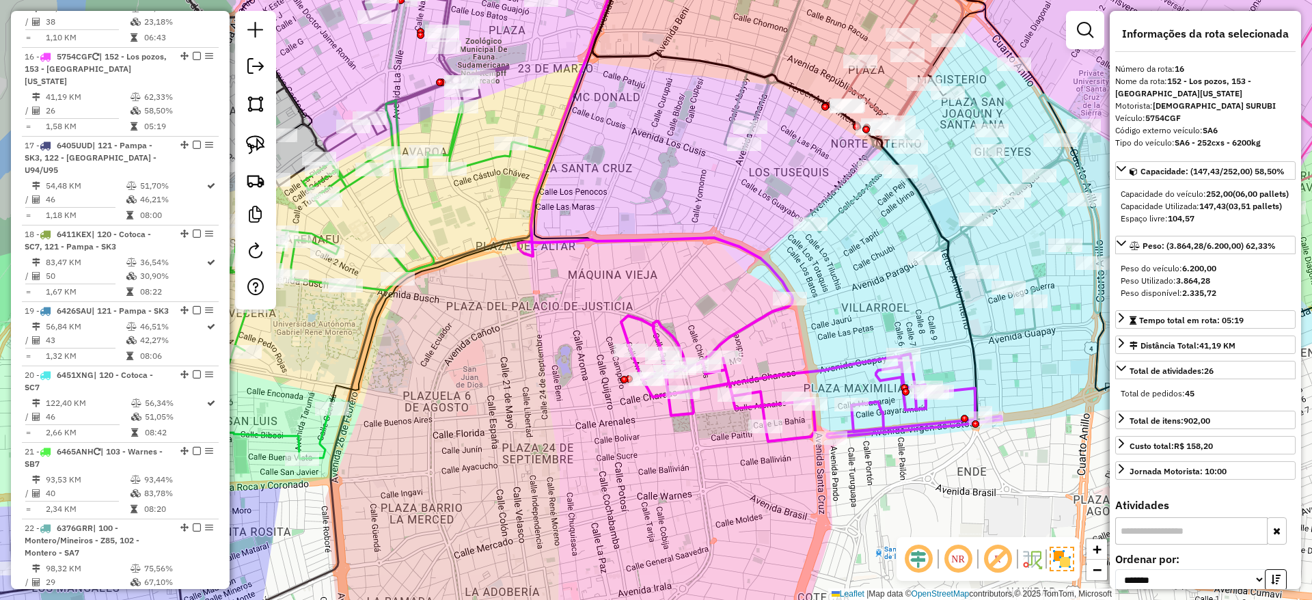
click at [857, 360] on icon at bounding box center [811, 370] width 380 height 143
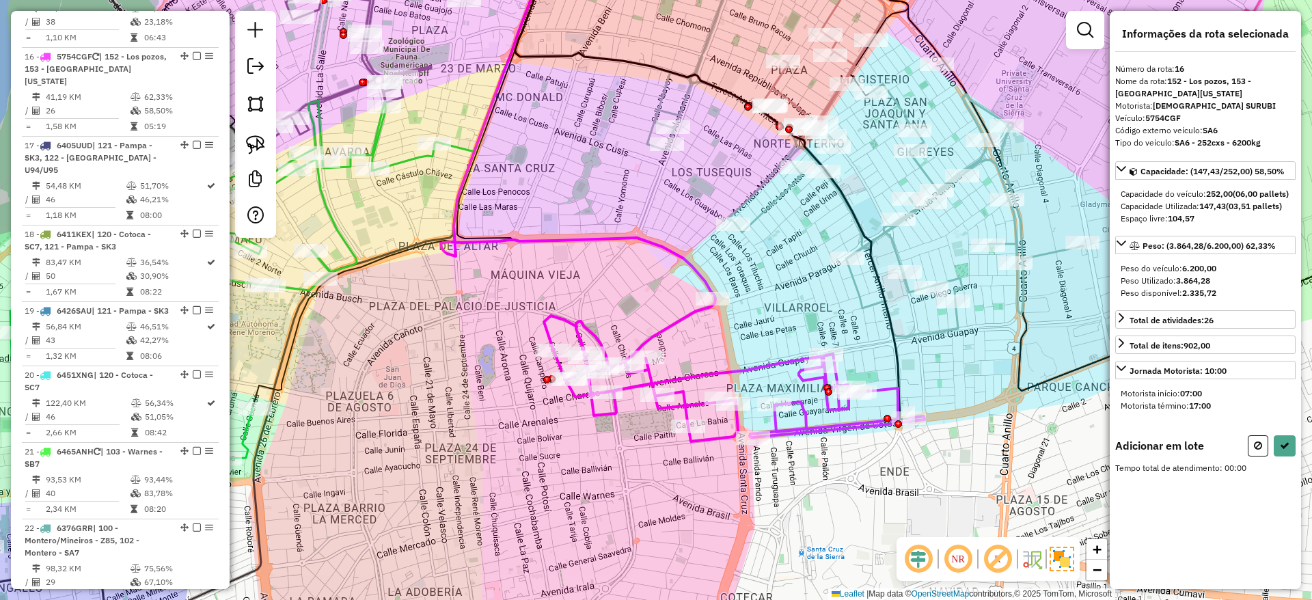
drag, startPoint x: 792, startPoint y: 307, endPoint x: 723, endPoint y: 324, distance: 70.9
click at [723, 324] on div "Janela de atendimento Grade de atendimento Capacidade Transportadoras Veículos …" at bounding box center [656, 300] width 1312 height 600
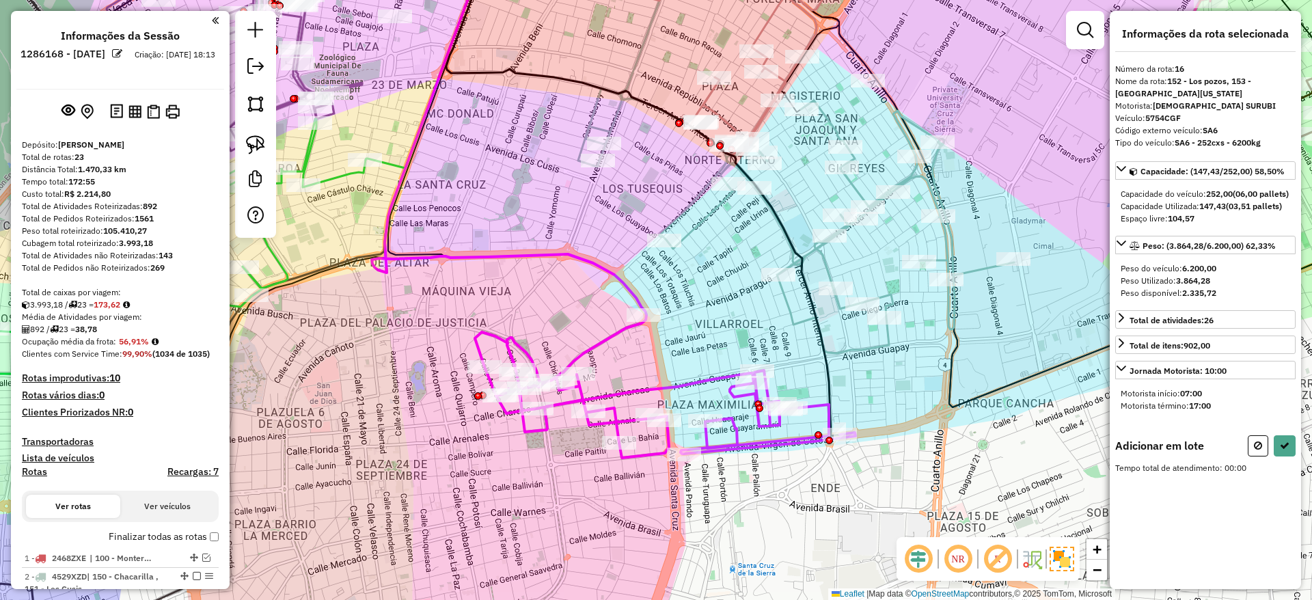
scroll to position [1570, 0]
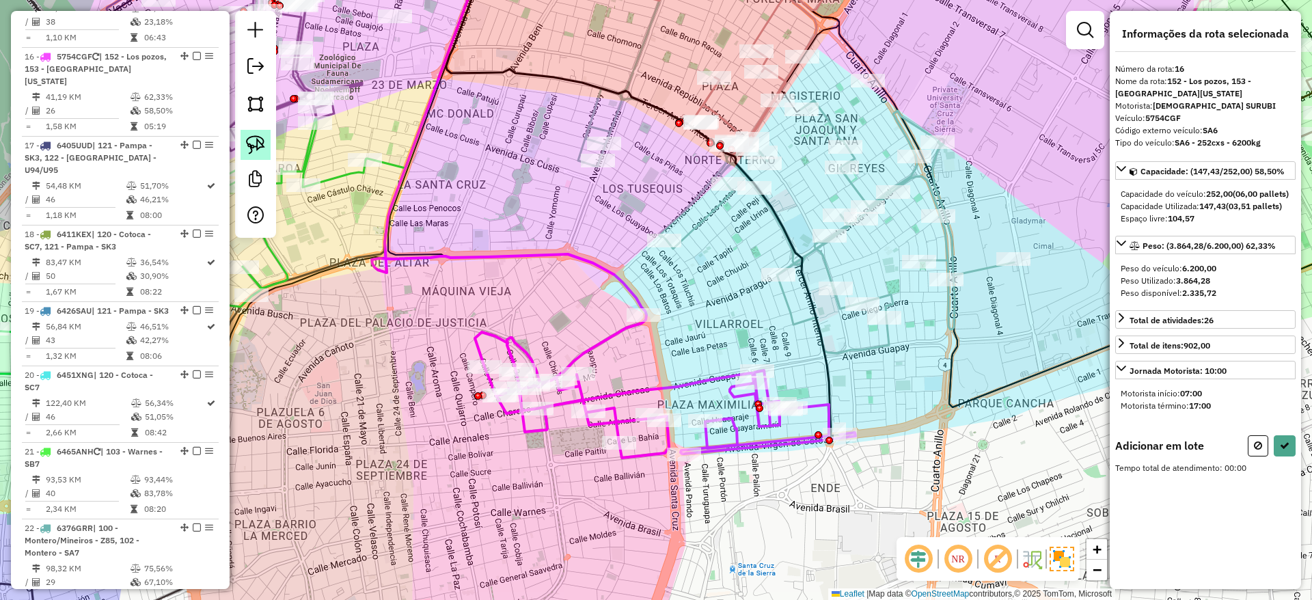
click at [259, 140] on img at bounding box center [255, 144] width 19 height 19
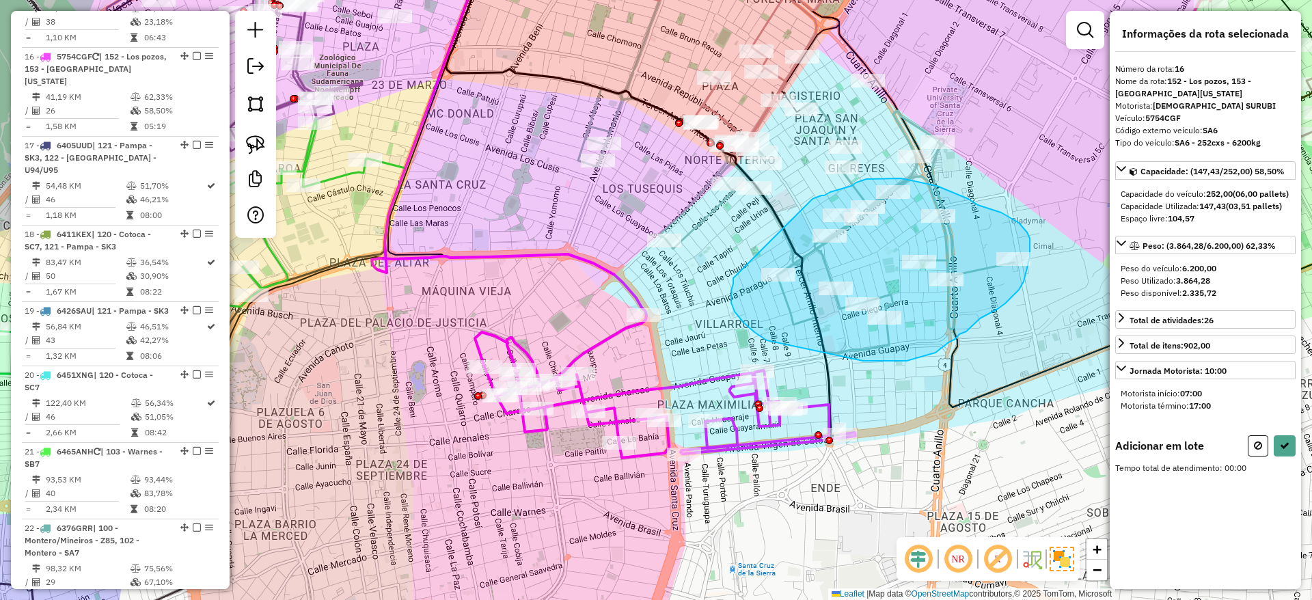
drag, startPoint x: 733, startPoint y: 279, endPoint x: 812, endPoint y: 199, distance: 113.0
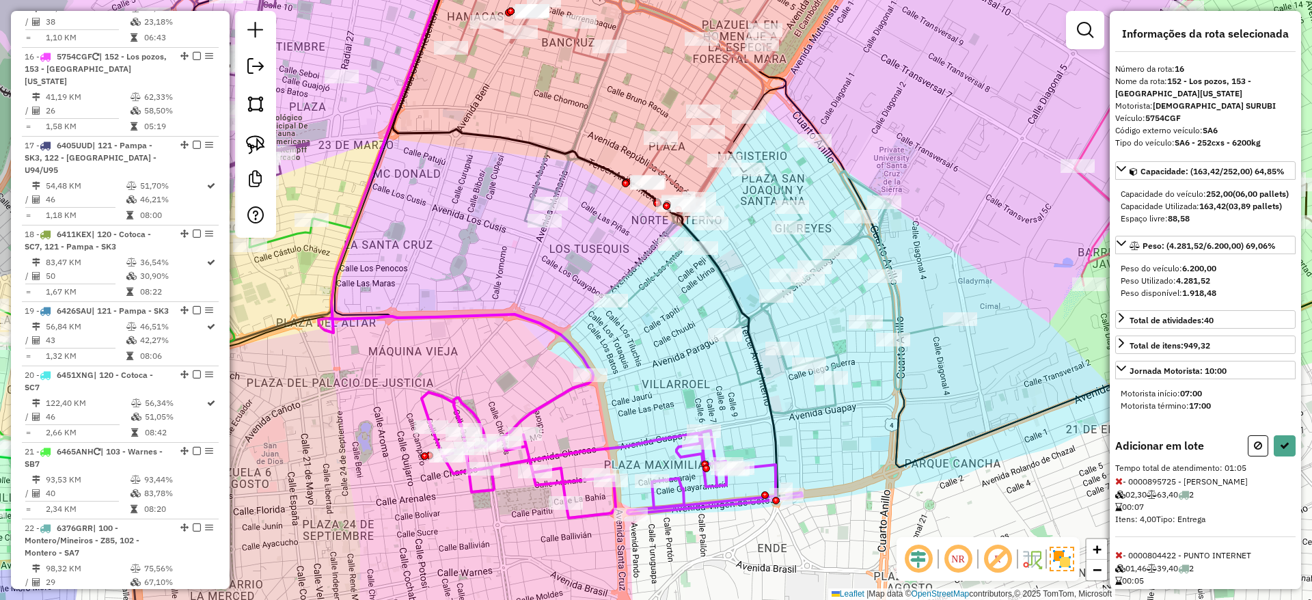
drag, startPoint x: 731, startPoint y: 234, endPoint x: 678, endPoint y: 294, distance: 80.3
click at [678, 294] on div "Janela de atendimento Grade de atendimento Capacidade Transportadoras Veículos …" at bounding box center [656, 300] width 1312 height 600
click at [262, 137] on img at bounding box center [255, 144] width 19 height 19
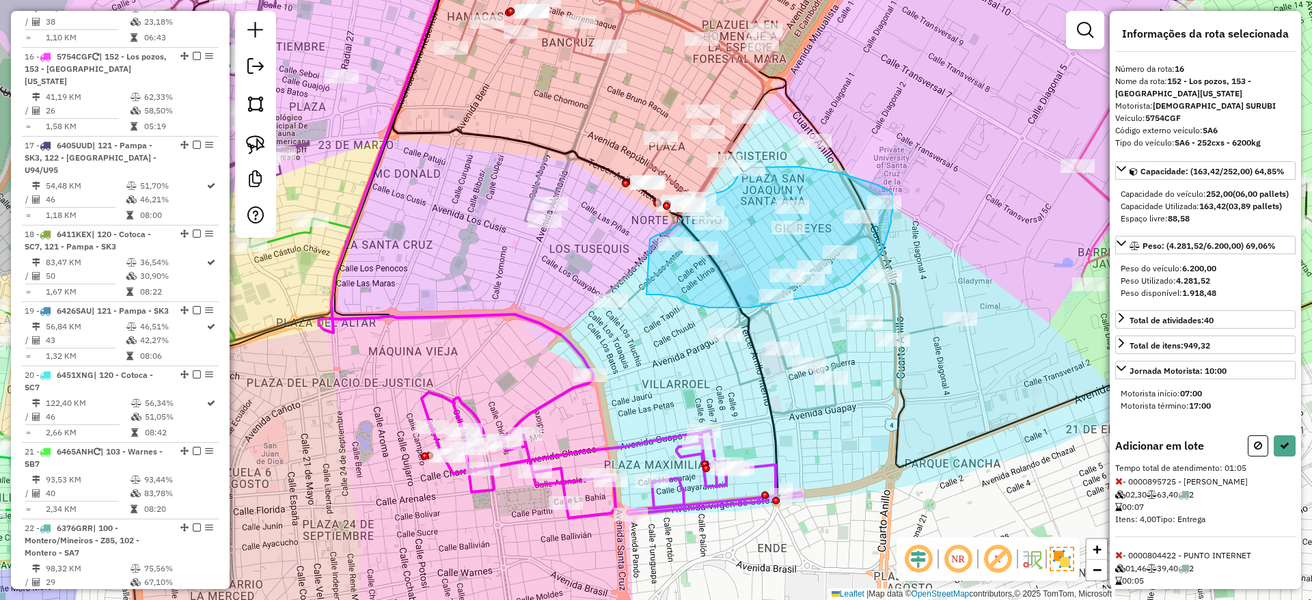
drag, startPoint x: 646, startPoint y: 294, endPoint x: 650, endPoint y: 239, distance: 55.4
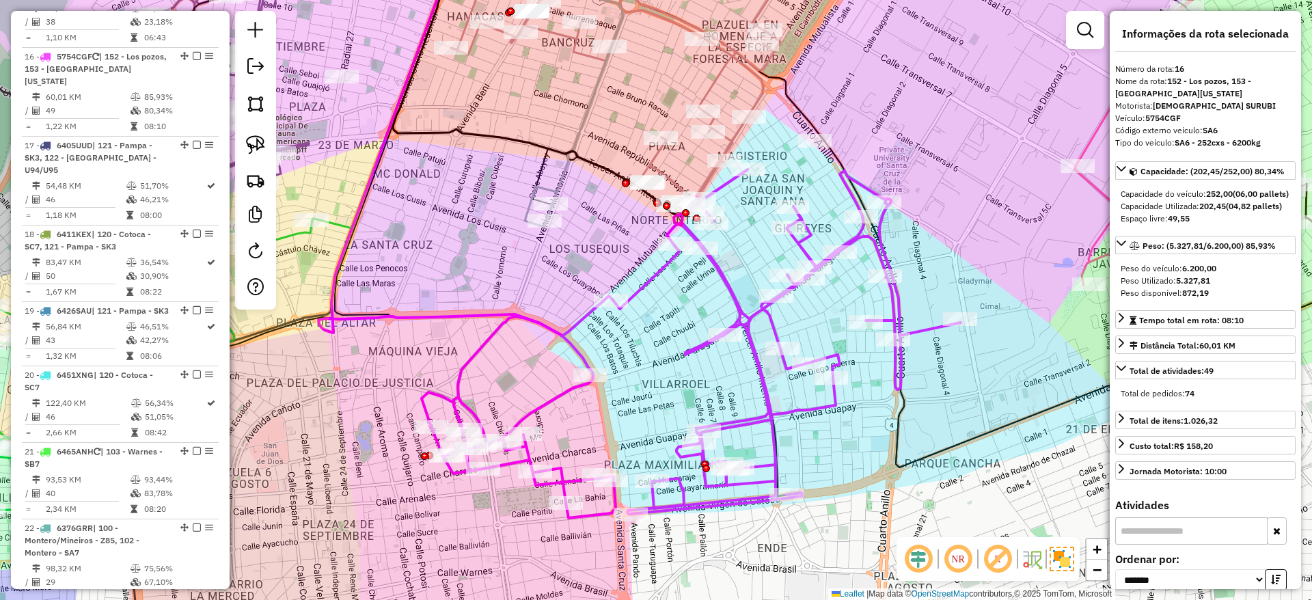
click at [664, 279] on div "Janela de atendimento Grade de atendimento Capacidade Transportadoras Veículos …" at bounding box center [656, 300] width 1312 height 600
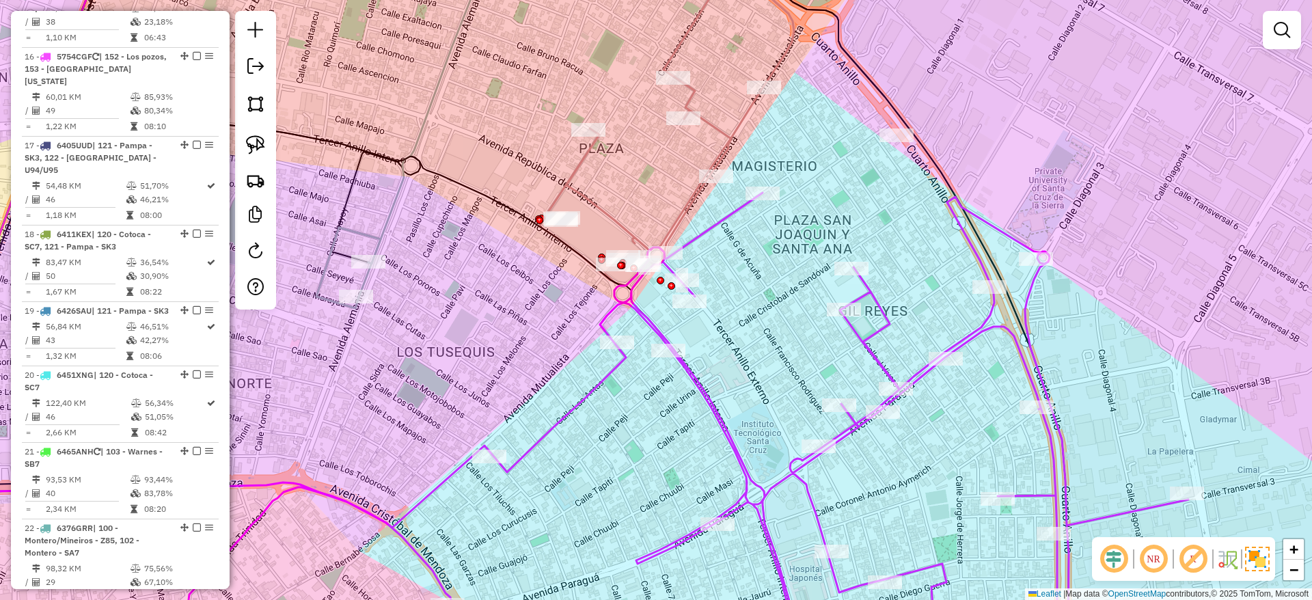
click at [876, 287] on icon at bounding box center [649, 426] width 1078 height 467
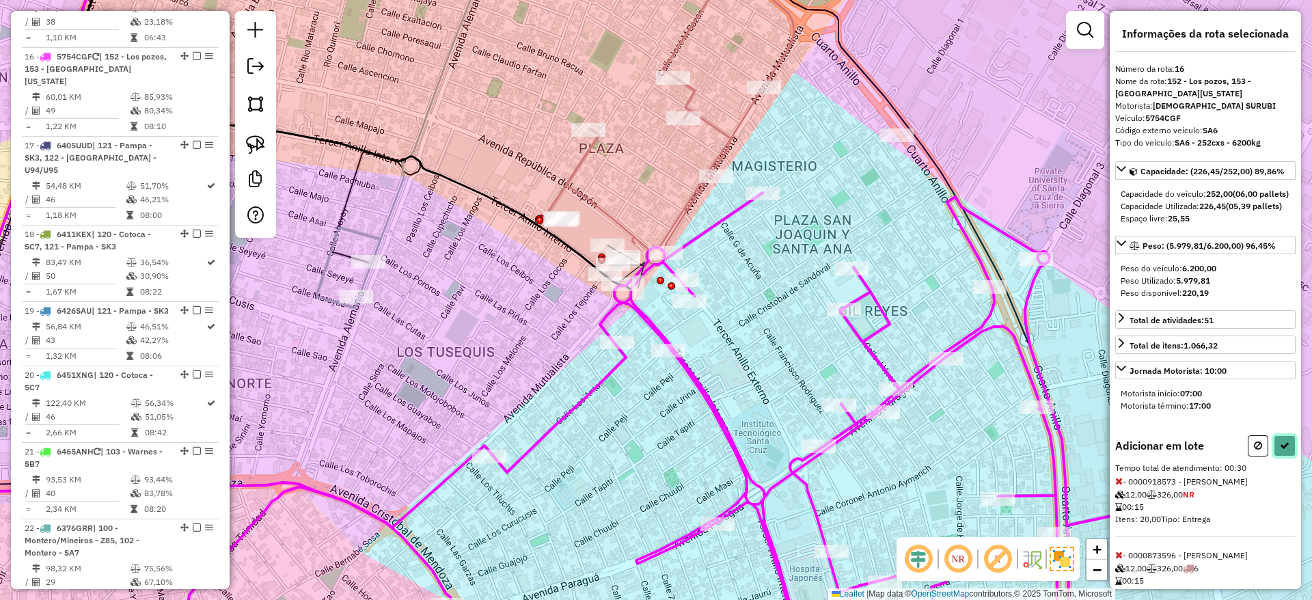
click at [1281, 450] on icon at bounding box center [1284, 446] width 10 height 10
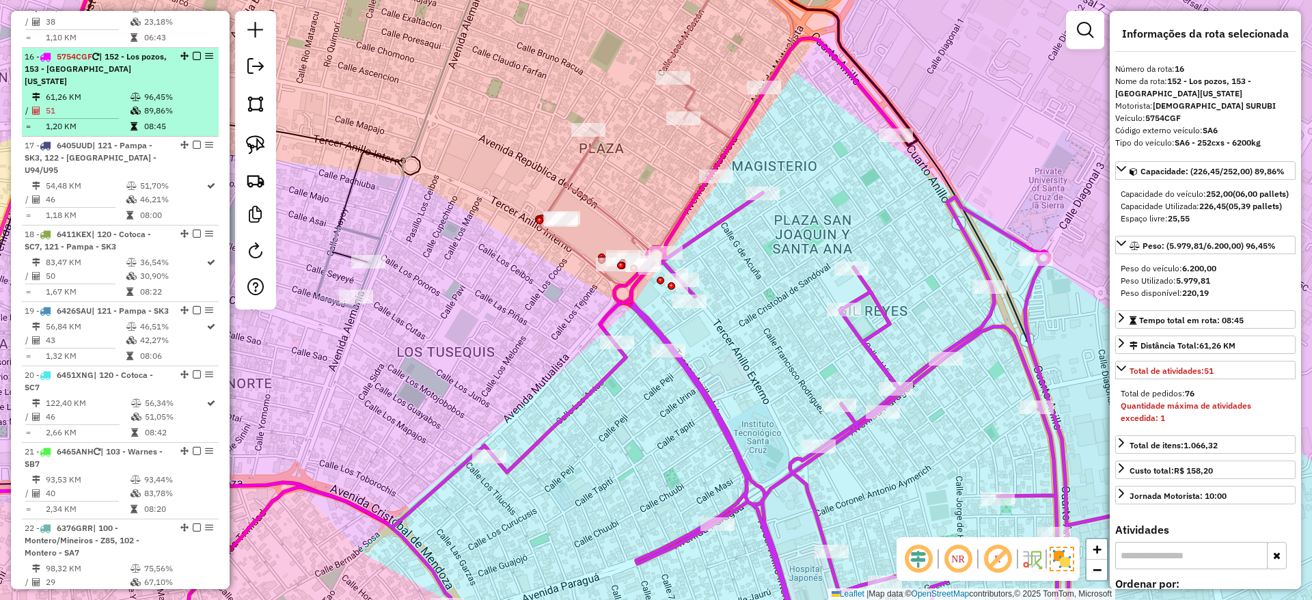
click at [193, 52] on em at bounding box center [197, 56] width 8 height 8
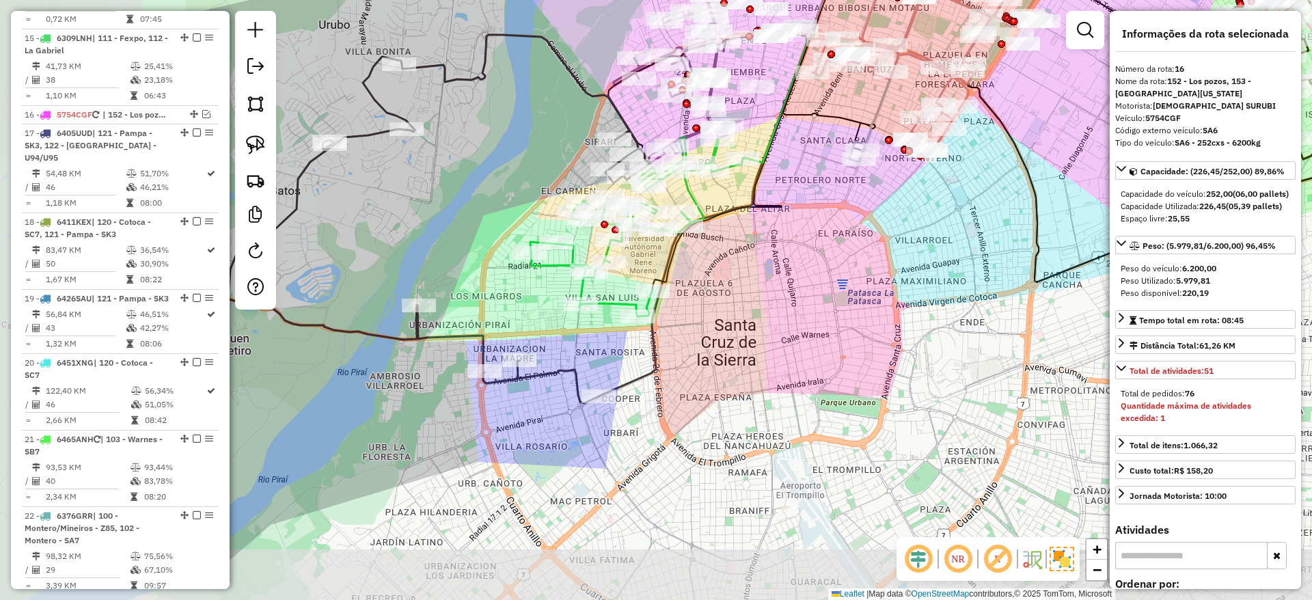
drag, startPoint x: 630, startPoint y: 337, endPoint x: 1074, endPoint y: 210, distance: 461.8
click at [1074, 210] on div "Janela de atendimento Grade de atendimento Capacidade Transportadoras Veículos …" at bounding box center [656, 300] width 1312 height 600
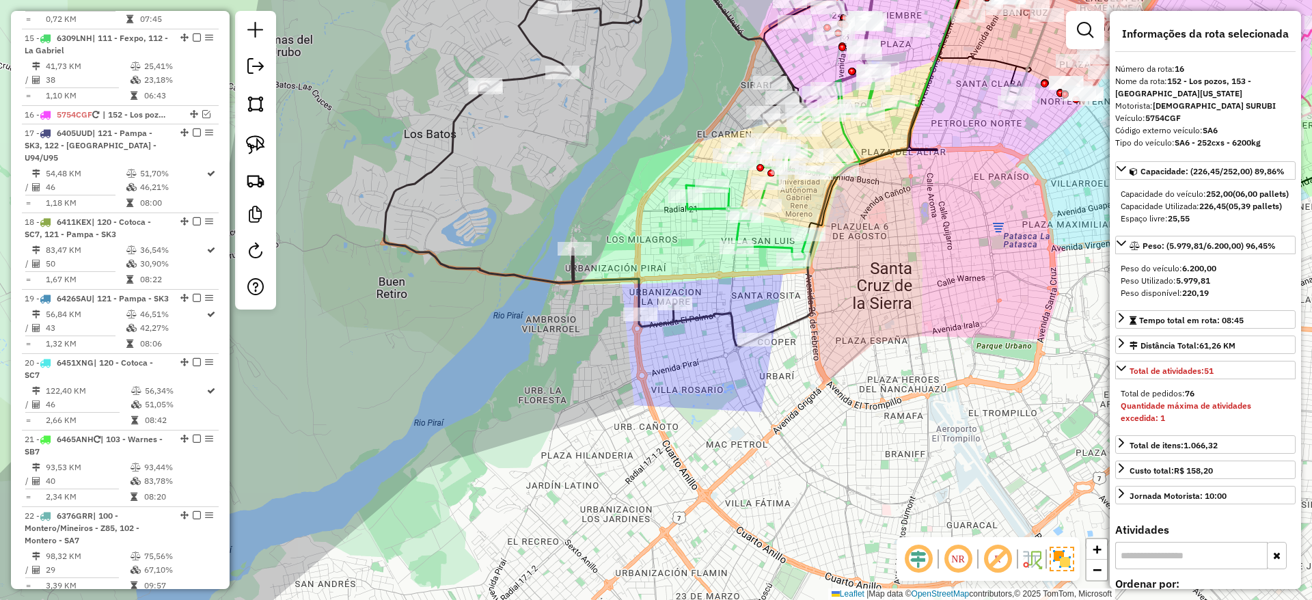
click at [618, 275] on icon at bounding box center [594, 162] width 421 height 368
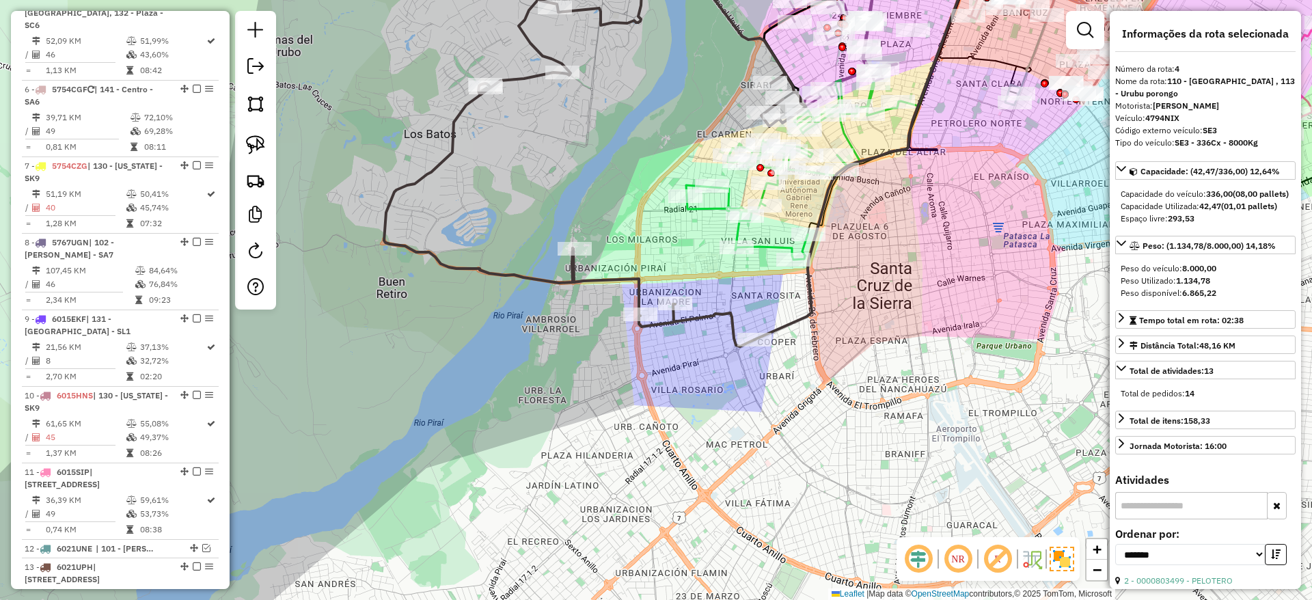
scroll to position [710, 0]
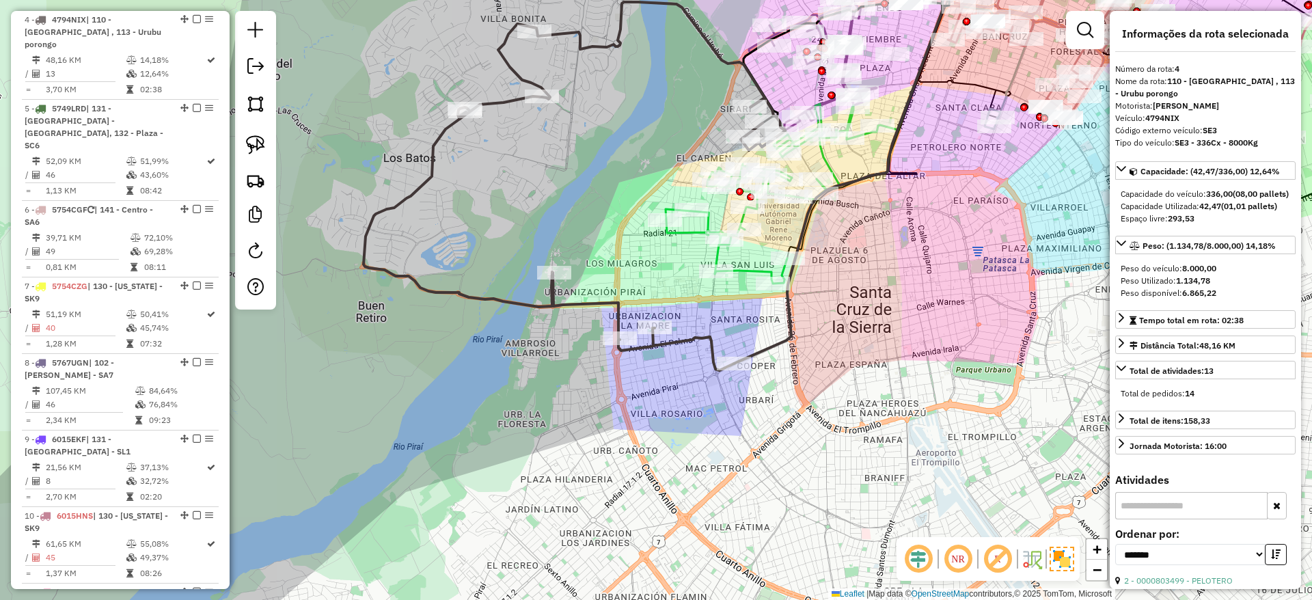
click at [742, 269] on icon at bounding box center [771, 194] width 212 height 180
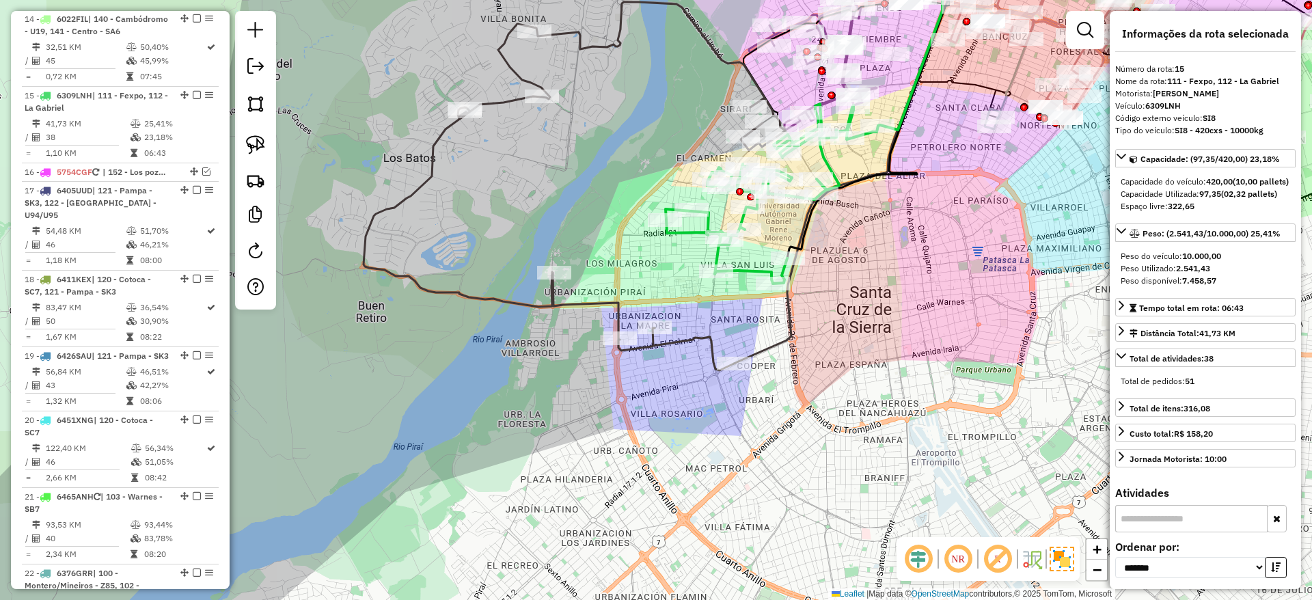
scroll to position [1493, 0]
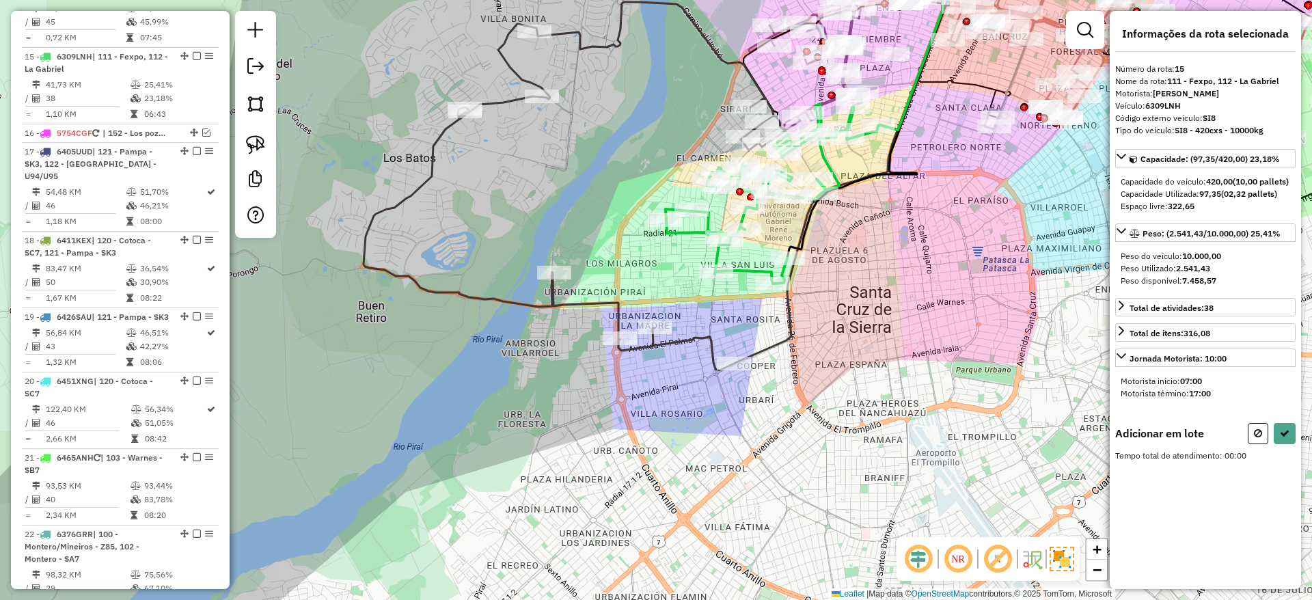
click at [603, 297] on icon at bounding box center [573, 186] width 421 height 368
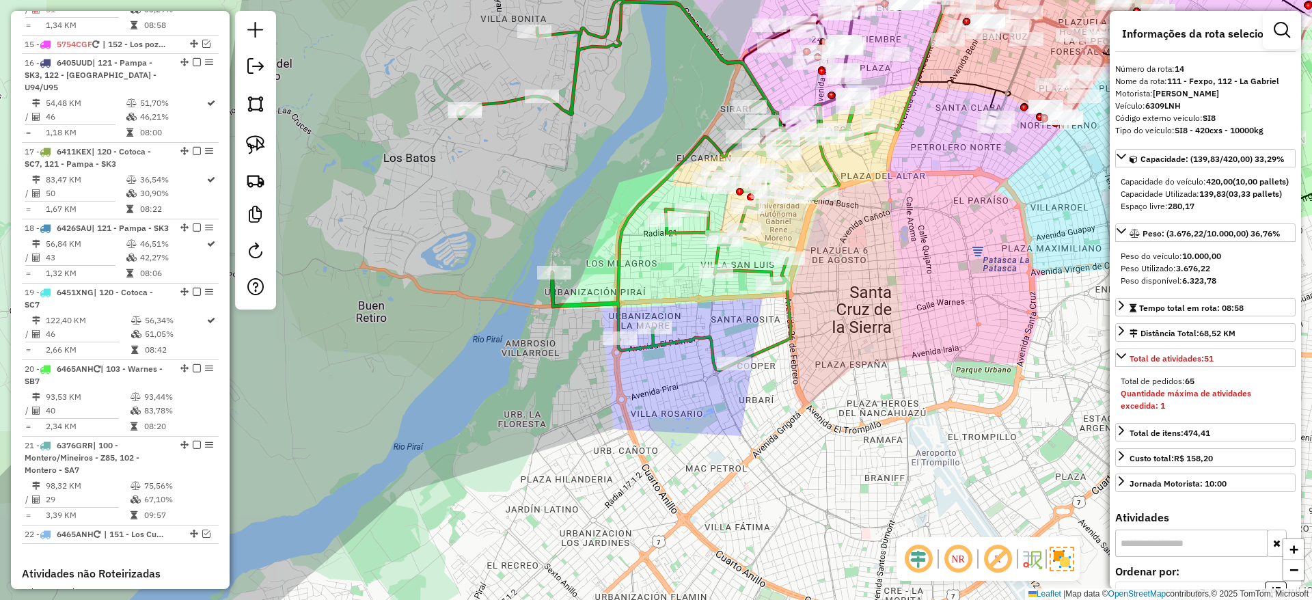
scroll to position [1404, 0]
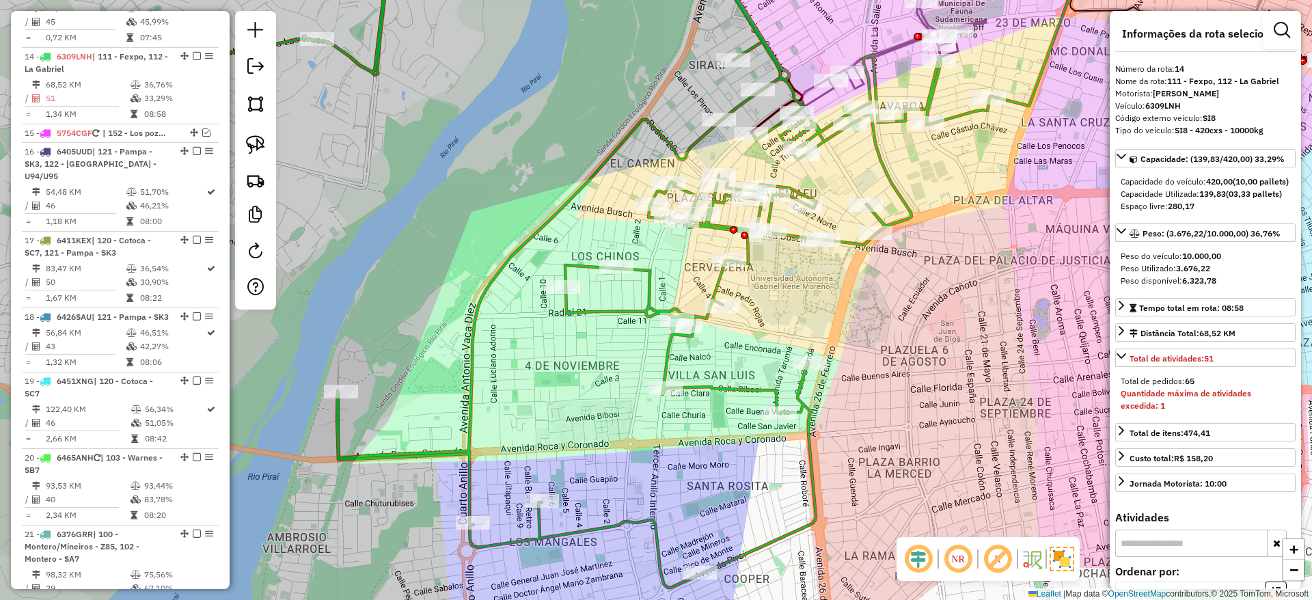
click at [690, 144] on icon at bounding box center [569, 264] width 840 height 648
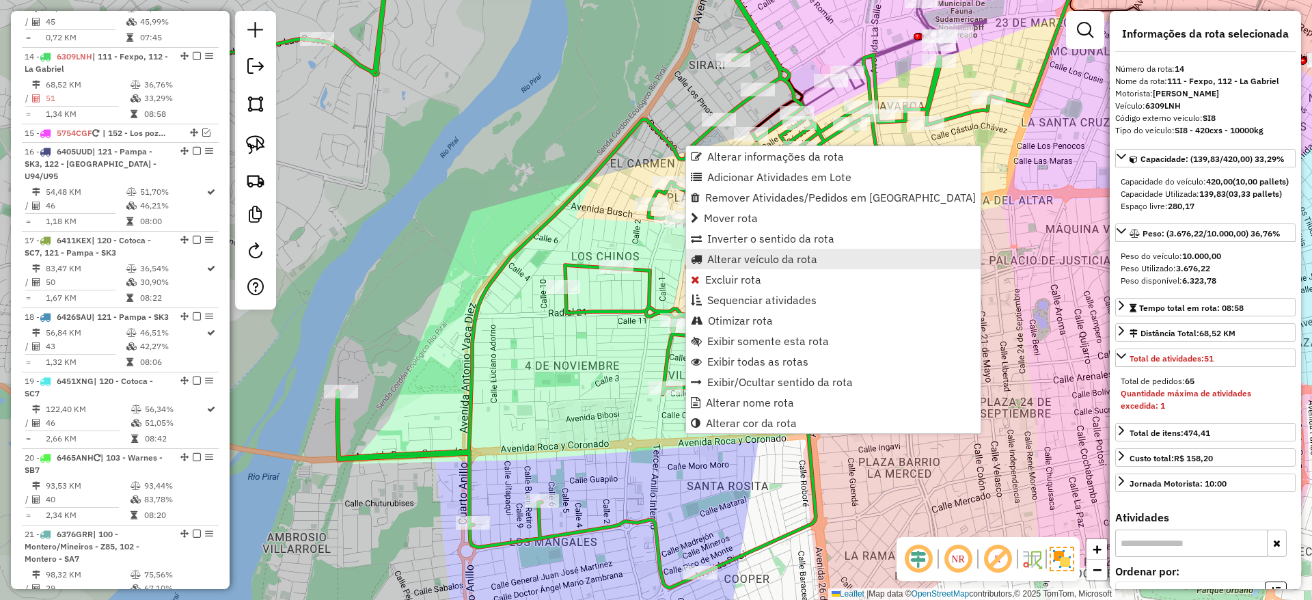
click at [731, 253] on span "Alterar veículo da rota" at bounding box center [762, 258] width 110 height 11
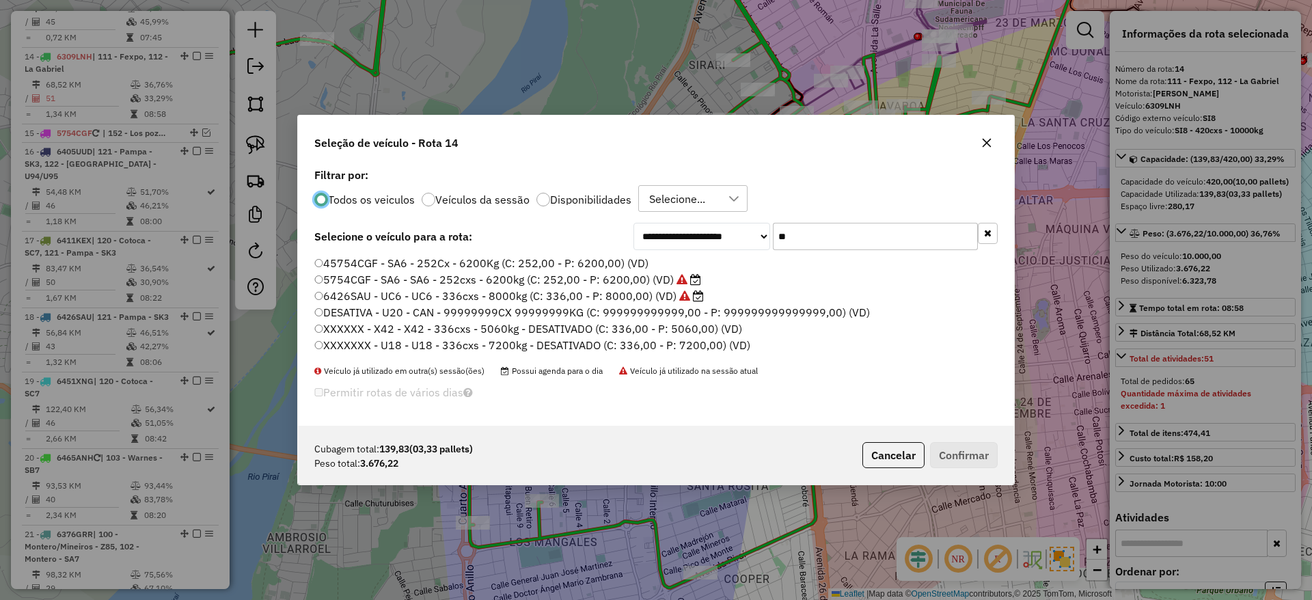
scroll to position [8, 4]
drag, startPoint x: 818, startPoint y: 236, endPoint x: 791, endPoint y: 284, distance: 54.7
click at [818, 236] on input "**" at bounding box center [875, 236] width 205 height 27
type input "*"
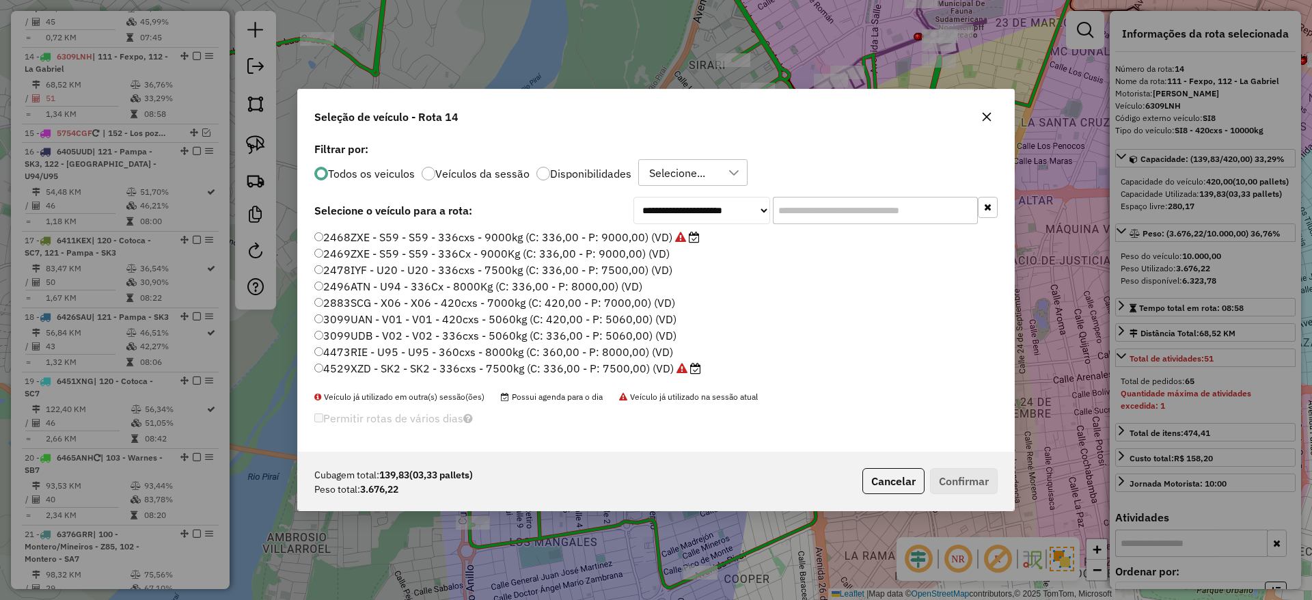
click at [733, 167] on icon at bounding box center [733, 172] width 11 height 11
click at [719, 236] on span "NONE - 01/10 - PROMAX" at bounding box center [735, 238] width 123 height 16
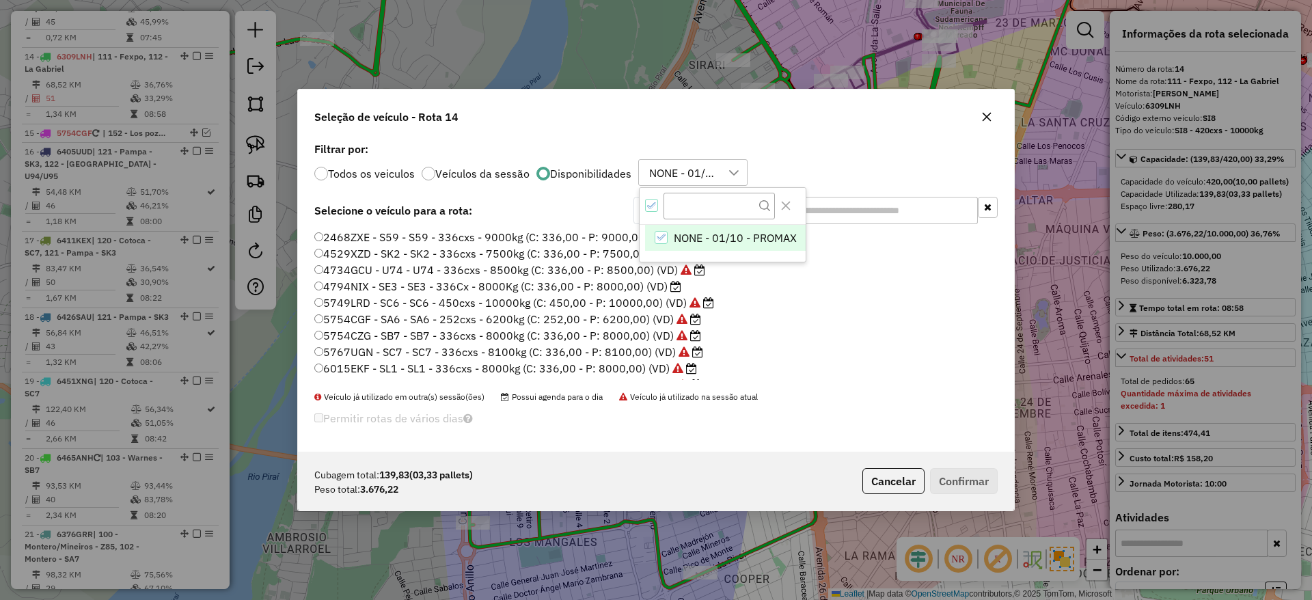
click at [877, 291] on li "4794NIX - SE3 - SE3 - 336Cx - 8000Kg (C: 336,00 - P: 8000,00) (VD)" at bounding box center [655, 287] width 683 height 16
click at [661, 288] on label "4794NIX - SE3 - SE3 - 336Cx - 8000Kg (C: 336,00 - P: 8000,00) (VD)" at bounding box center [497, 286] width 367 height 16
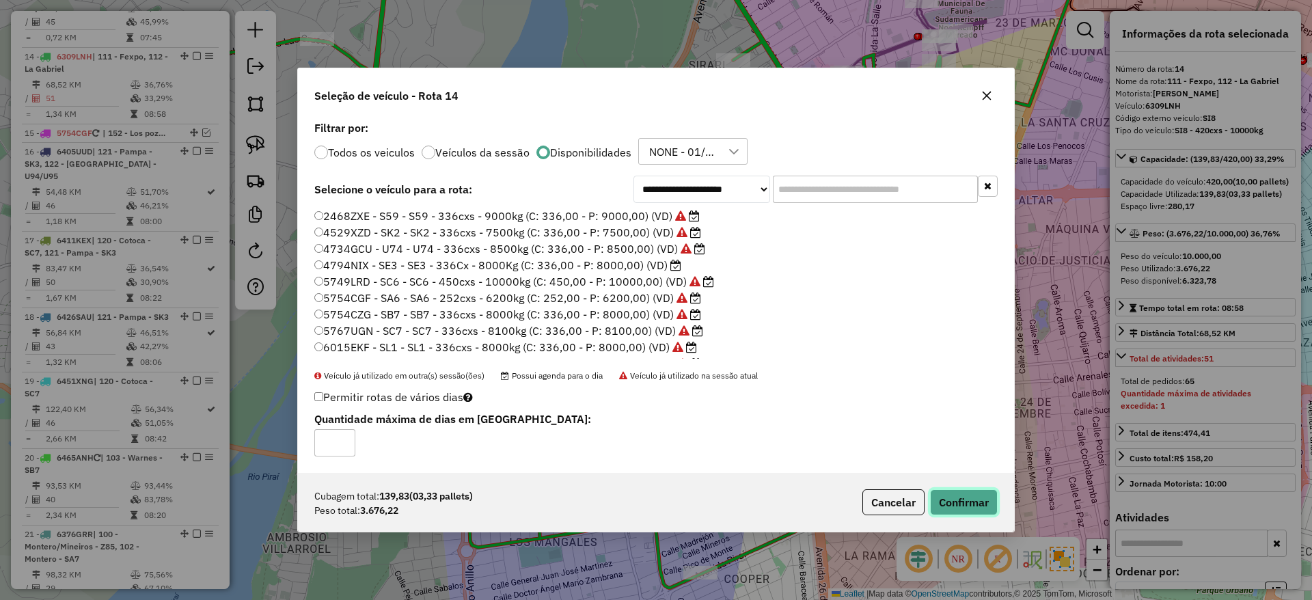
click at [969, 512] on button "Confirmar" at bounding box center [964, 502] width 68 height 26
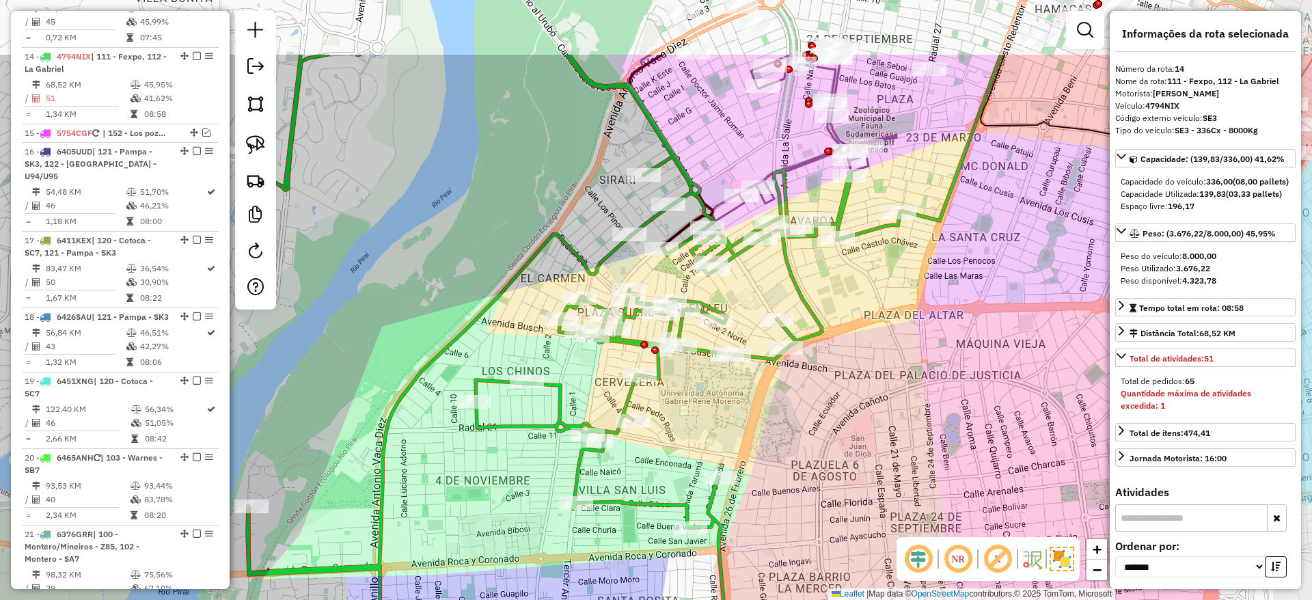
drag, startPoint x: 623, startPoint y: 247, endPoint x: 529, endPoint y: 368, distance: 152.9
click at [529, 368] on div "Janela de atendimento Grade de atendimento Capacidade Transportadoras Veículos …" at bounding box center [656, 300] width 1312 height 600
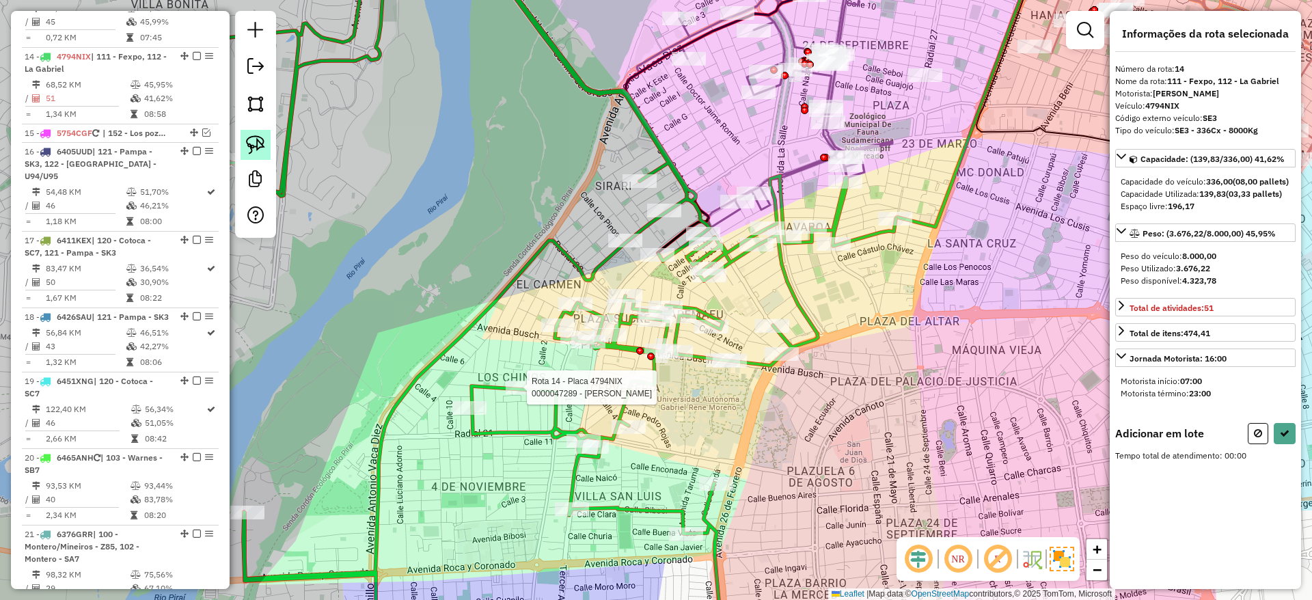
click at [261, 139] on img at bounding box center [255, 144] width 19 height 19
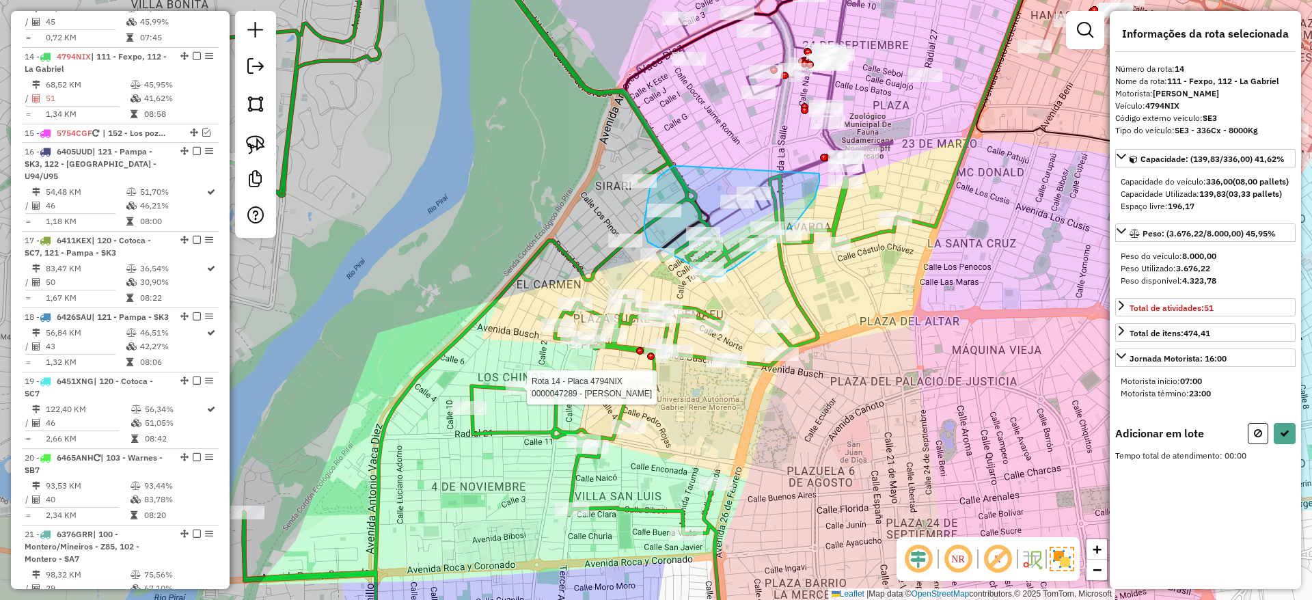
drag, startPoint x: 681, startPoint y: 166, endPoint x: 819, endPoint y: 174, distance: 138.2
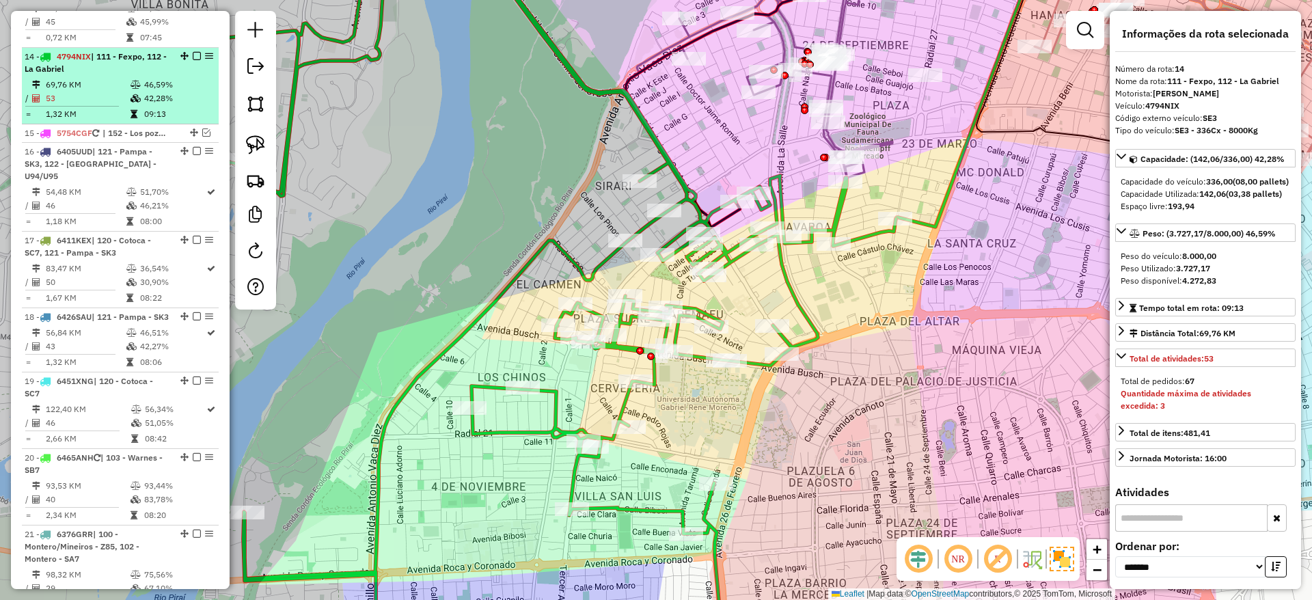
click at [193, 52] on em at bounding box center [197, 56] width 8 height 8
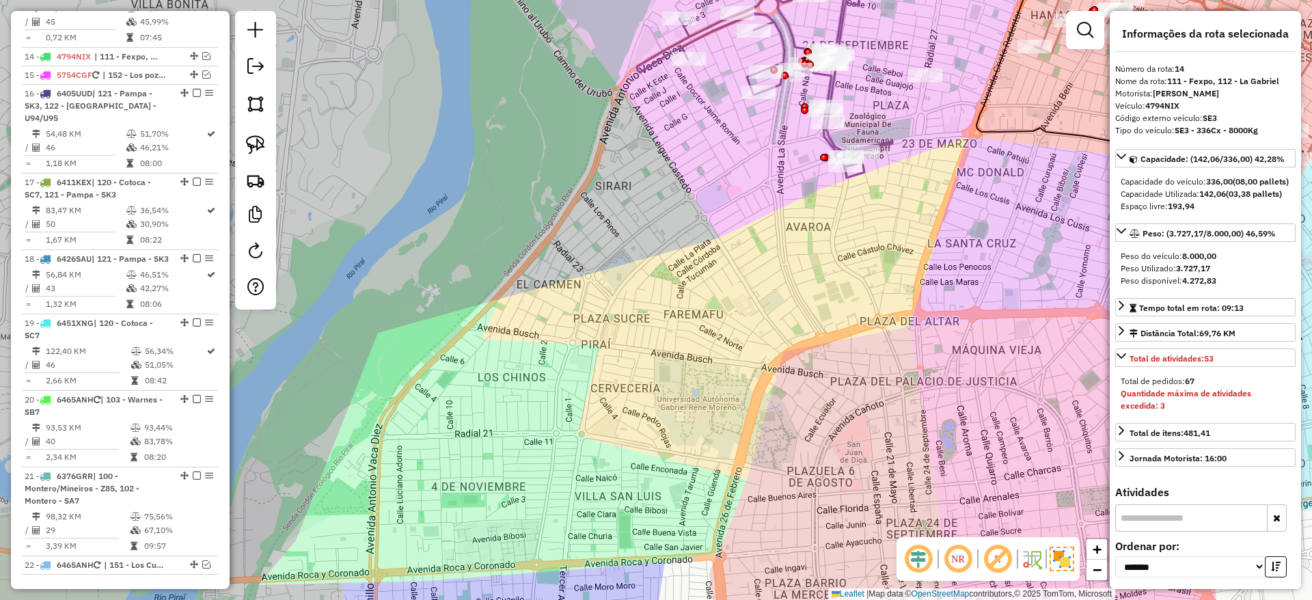
scroll to position [1346, 0]
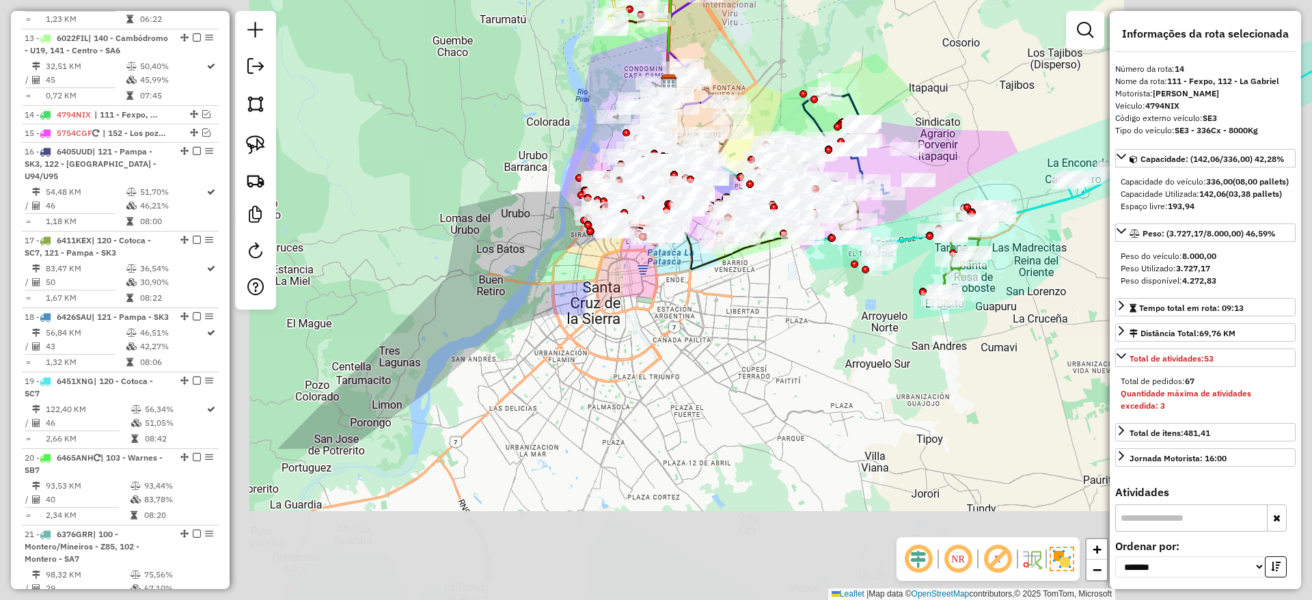
drag, startPoint x: 595, startPoint y: 280, endPoint x: 585, endPoint y: 304, distance: 26.0
click at [585, 304] on div "Janela de atendimento Grade de atendimento Capacidade Transportadoras Veículos …" at bounding box center [656, 300] width 1312 height 600
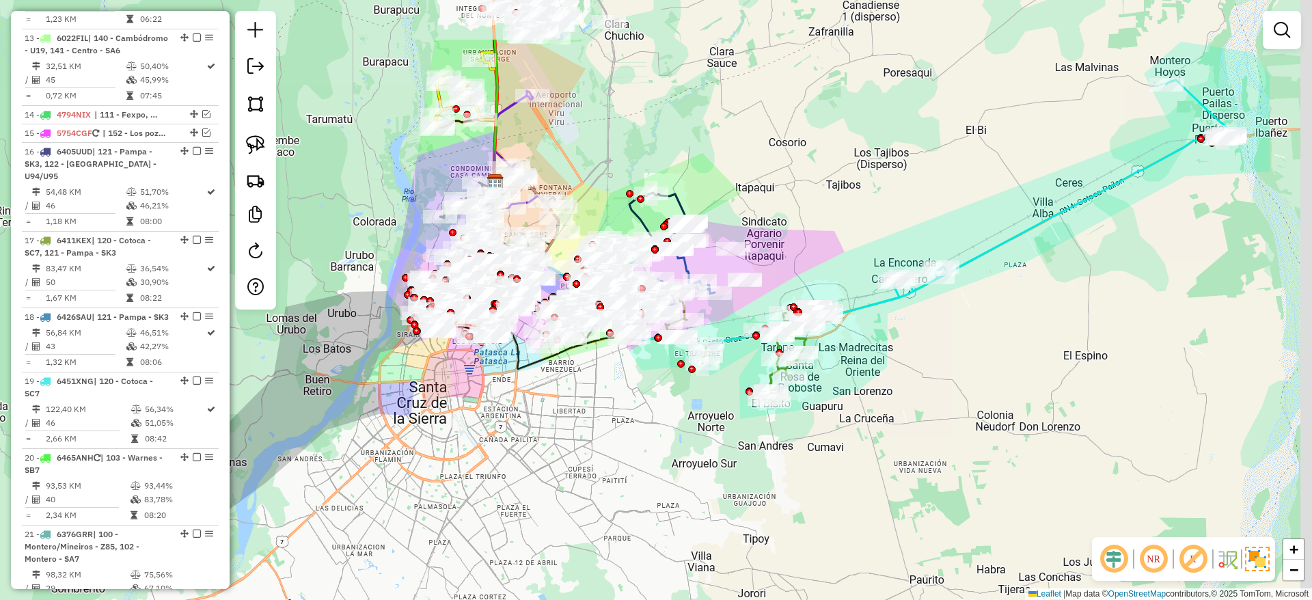
drag, startPoint x: 585, startPoint y: 304, endPoint x: 411, endPoint y: 404, distance: 200.1
click at [411, 404] on div "Janela de atendimento Grade de atendimento Capacidade Transportadoras Veículos …" at bounding box center [656, 300] width 1312 height 600
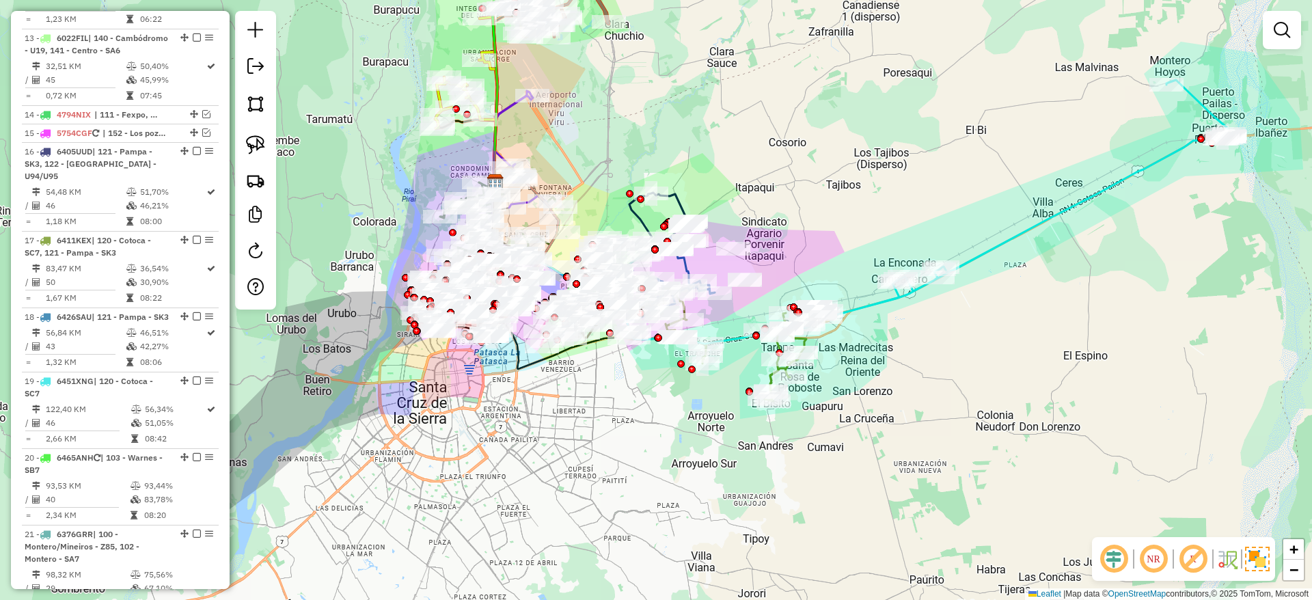
click at [1010, 235] on icon at bounding box center [994, 206] width 469 height 253
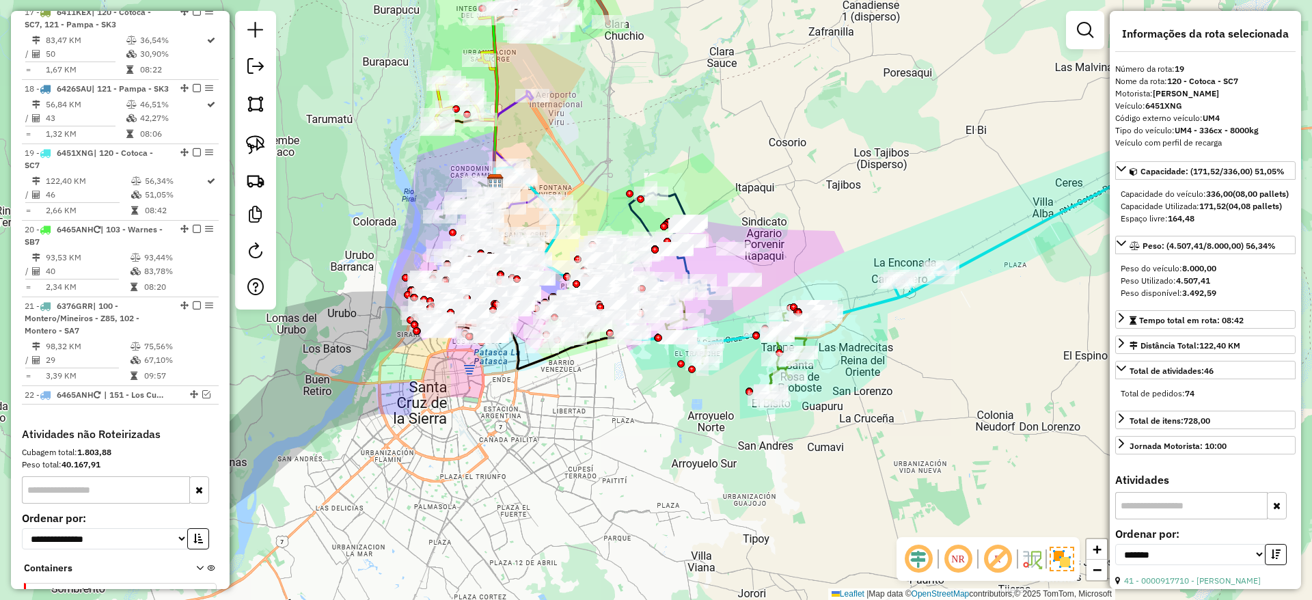
scroll to position [1659, 0]
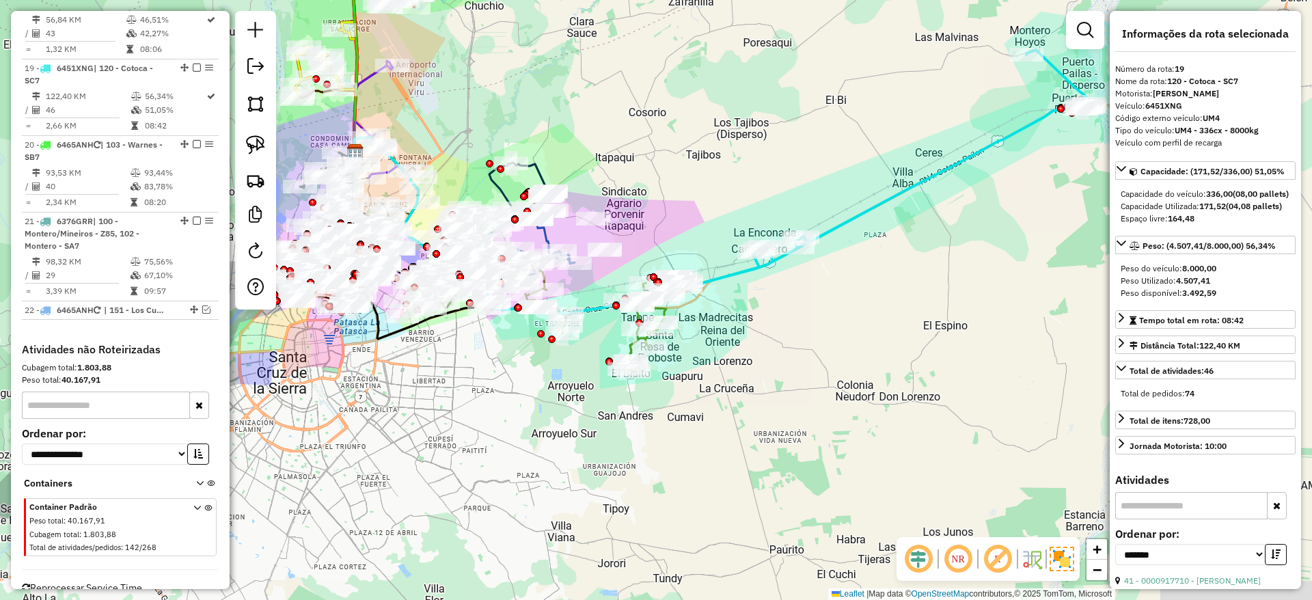
drag, startPoint x: 1009, startPoint y: 235, endPoint x: 868, endPoint y: 205, distance: 144.6
click at [868, 205] on icon at bounding box center [854, 176] width 469 height 253
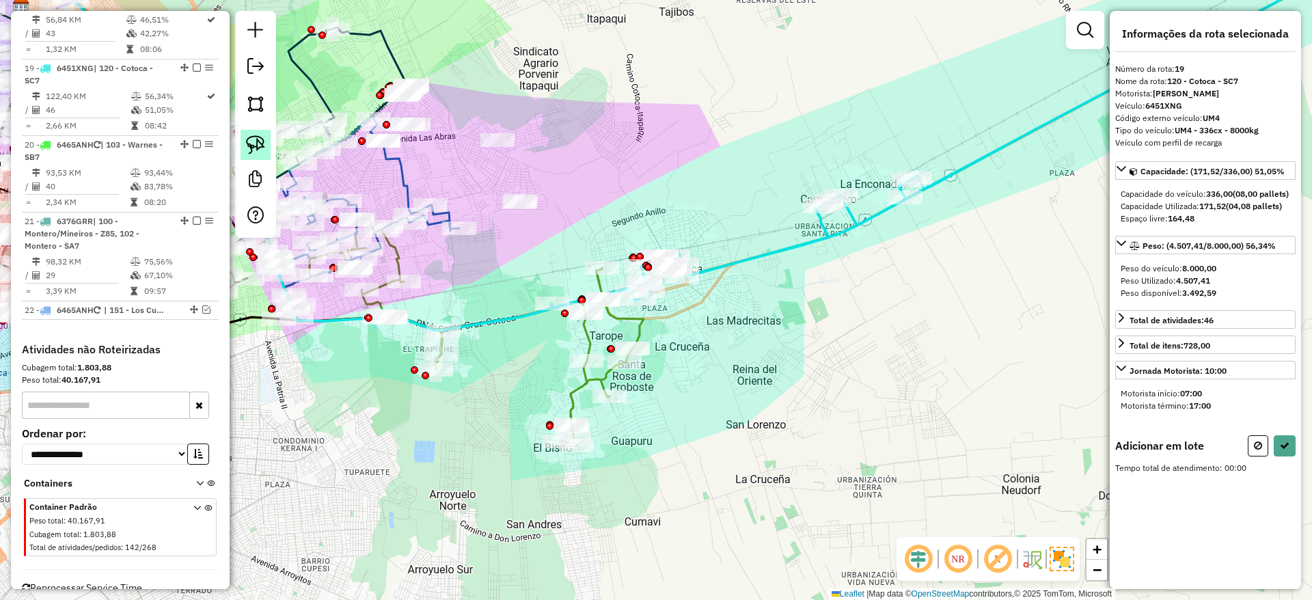
click at [253, 143] on img at bounding box center [255, 144] width 19 height 19
drag, startPoint x: 684, startPoint y: 213, endPoint x: 704, endPoint y: 314, distance: 102.5
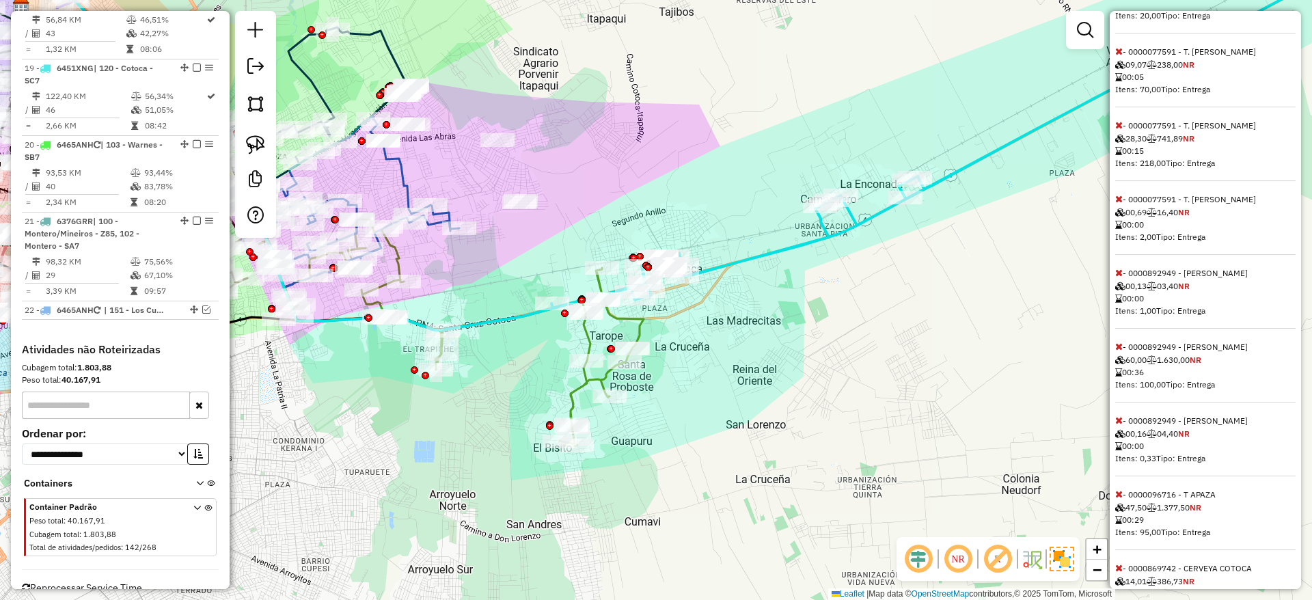
scroll to position [922, 0]
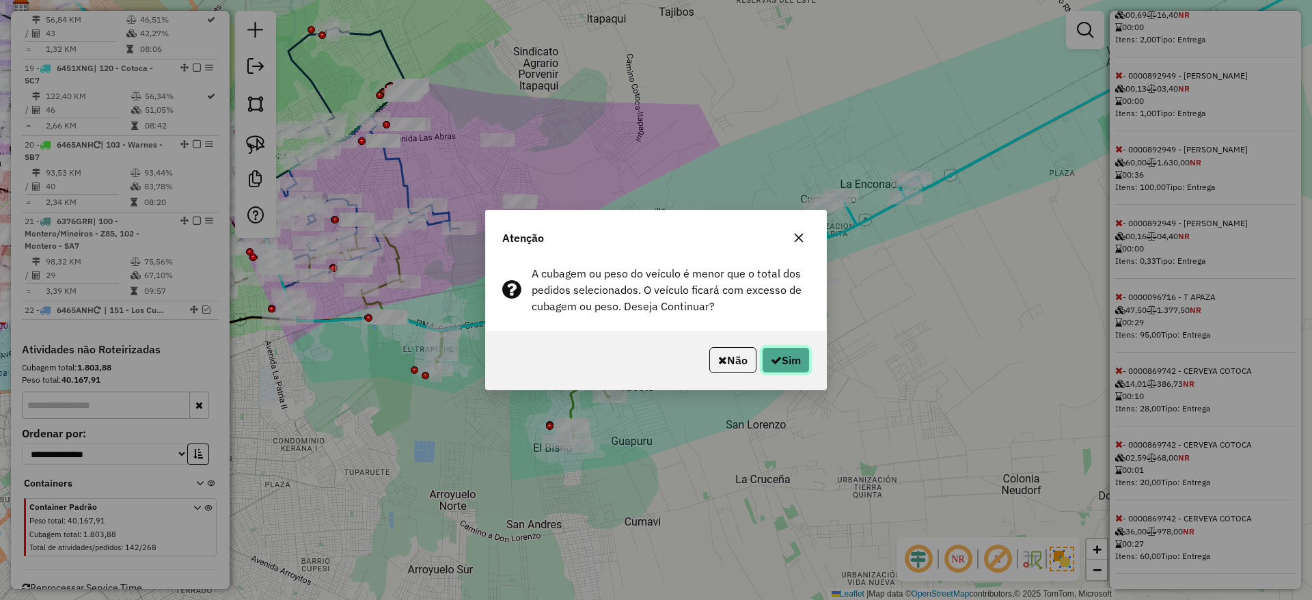
click at [778, 355] on icon "button" at bounding box center [776, 360] width 11 height 11
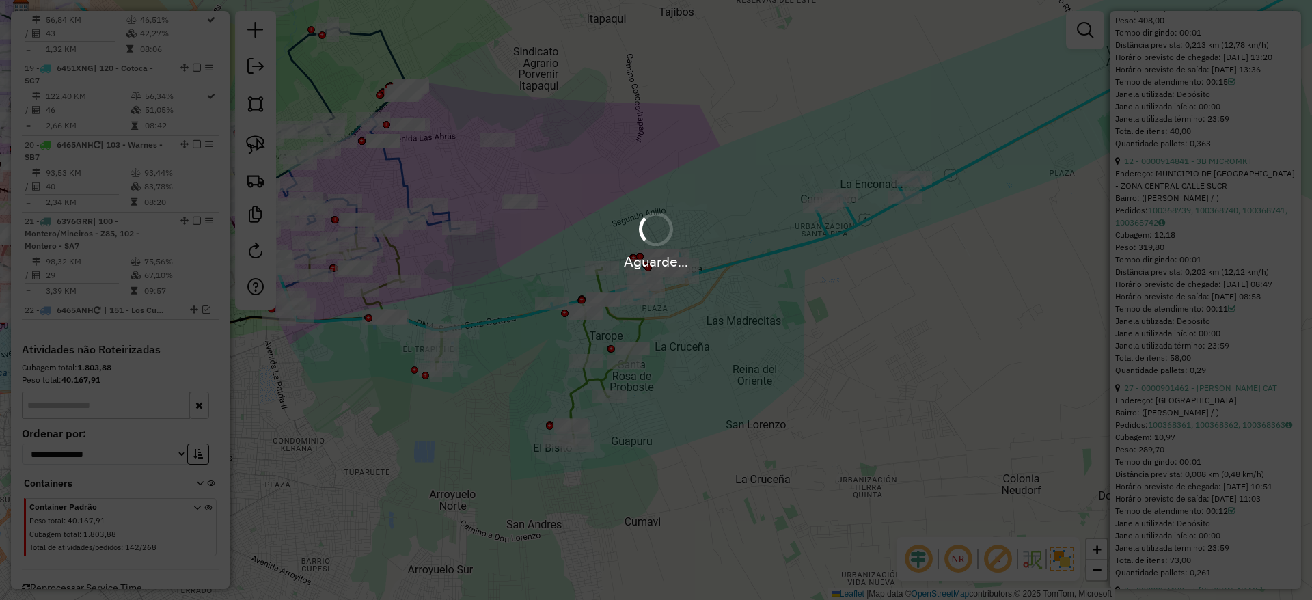
scroll to position [848, 0]
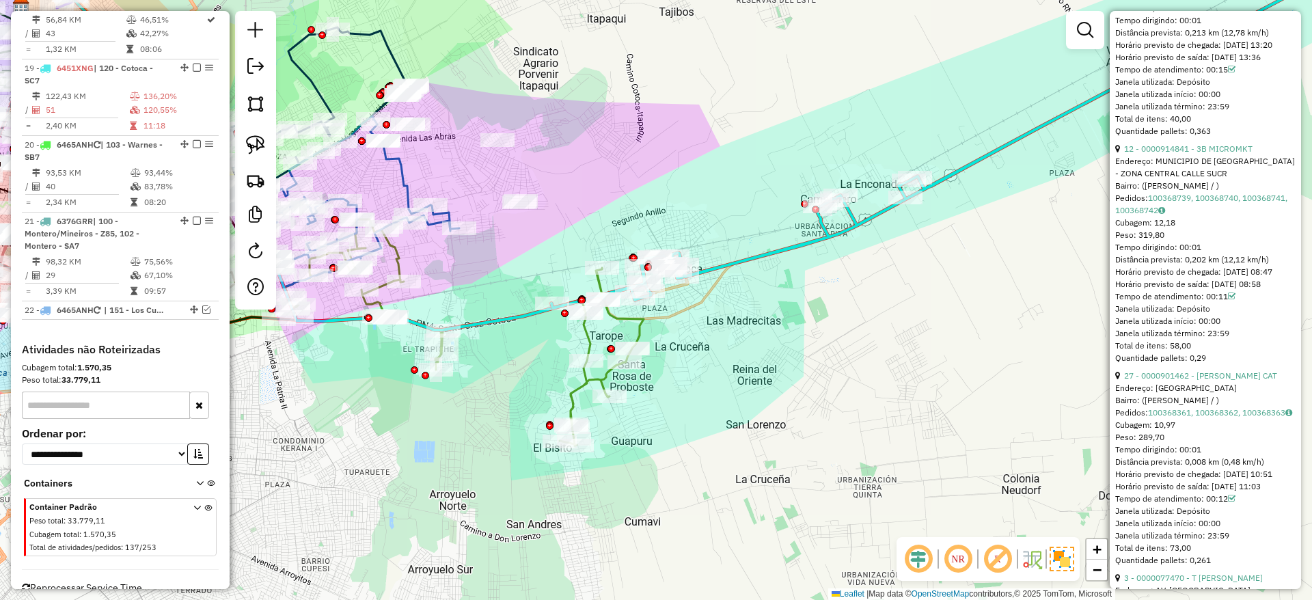
click at [591, 331] on icon at bounding box center [451, 332] width 385 height 226
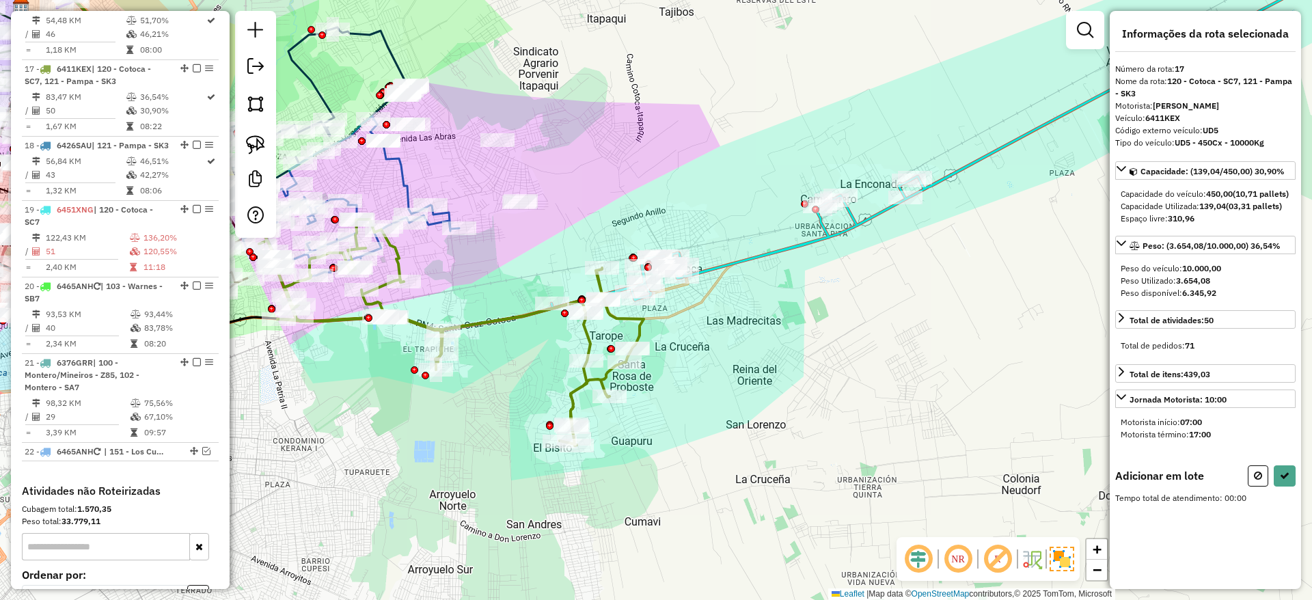
scroll to position [0, 0]
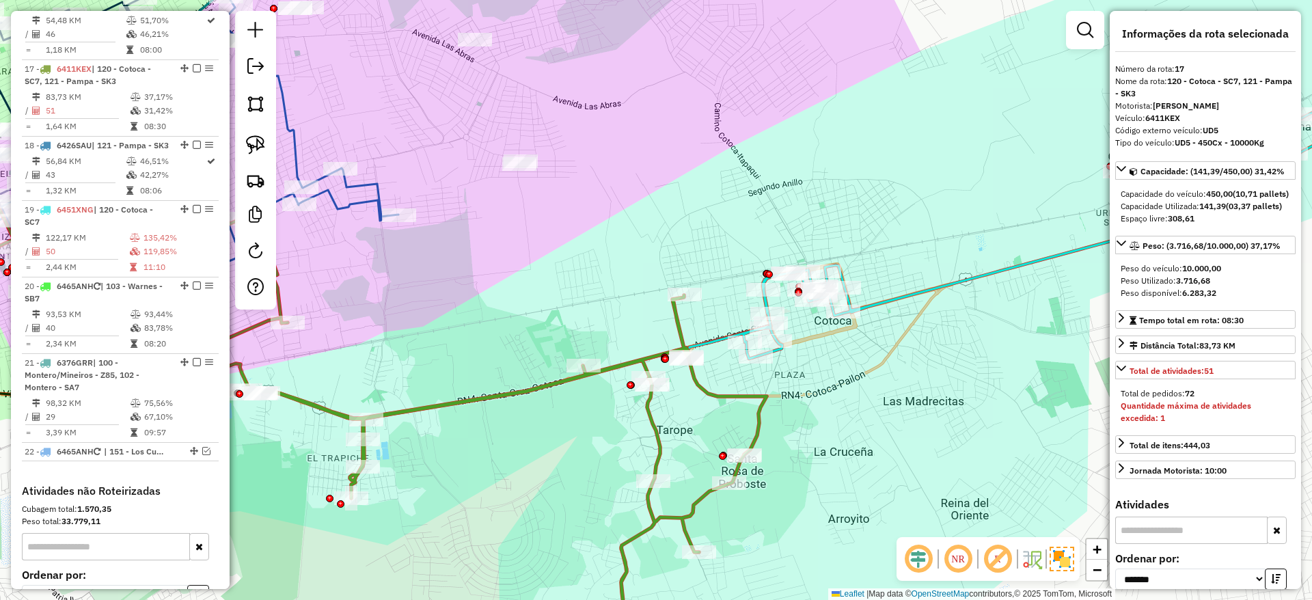
click at [898, 294] on icon at bounding box center [1065, 217] width 756 height 283
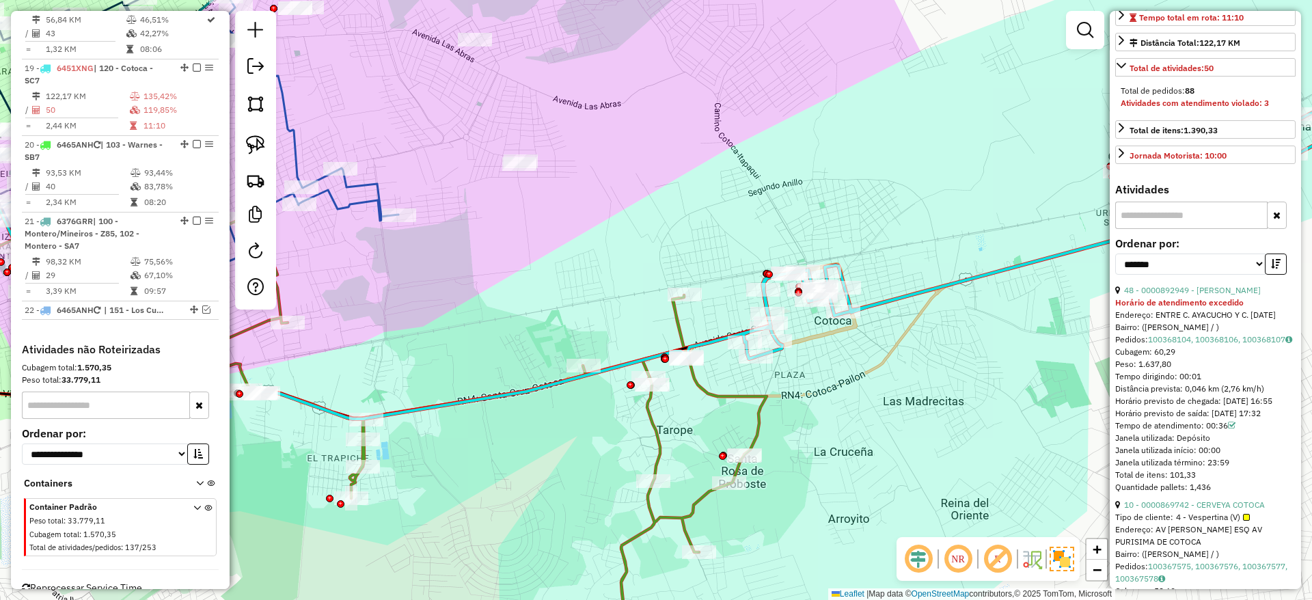
scroll to position [307, 0]
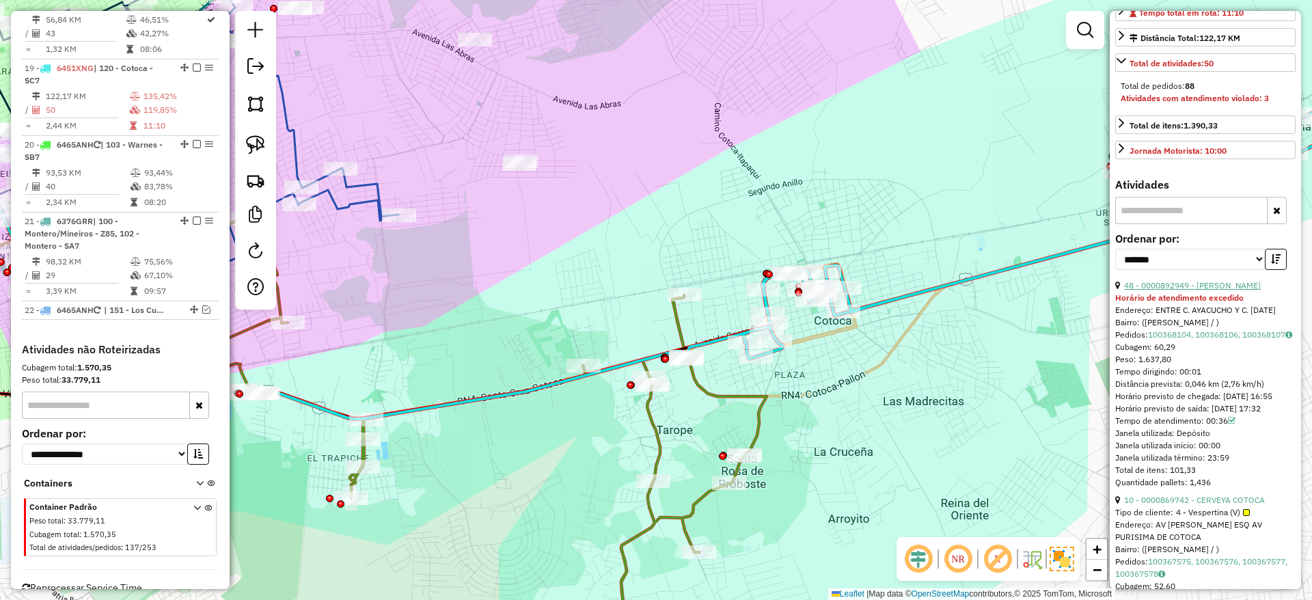
click at [1195, 324] on div "48 - 0000892949 - MARBIN AGREDA Horário de atendimento excedido Endereço: ENTRE…" at bounding box center [1205, 383] width 180 height 209
click at [1193, 279] on div "**********" at bounding box center [1205, 257] width 180 height 46
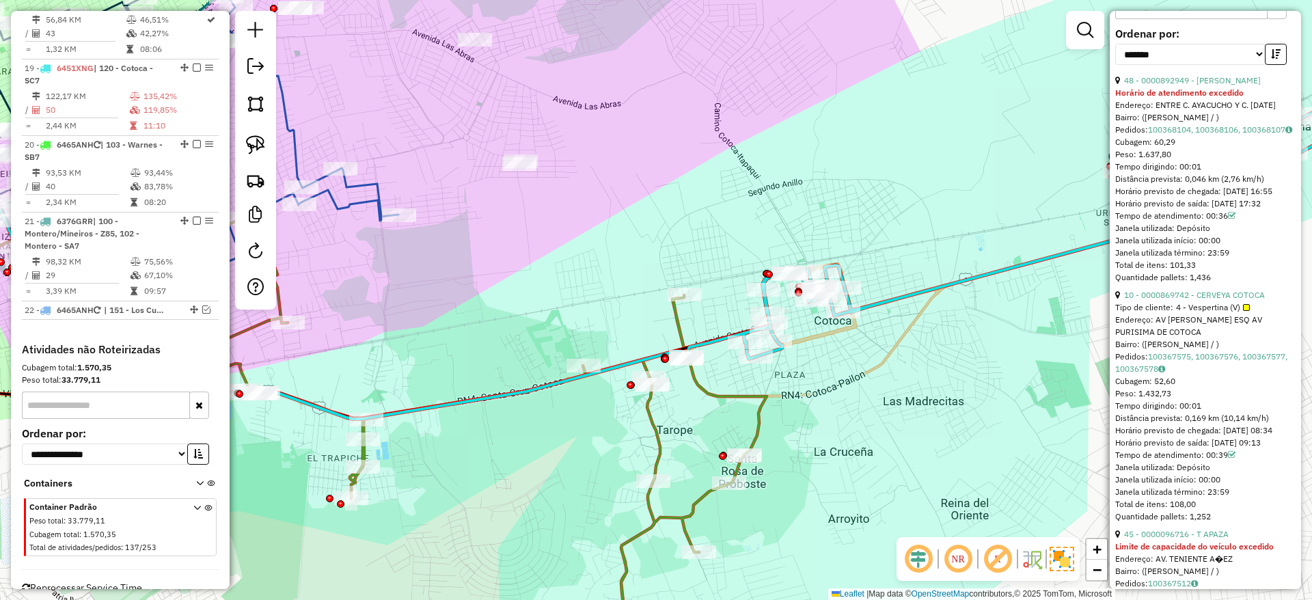
click at [1195, 301] on div "10 - 0000869742 - CERVEYA COTOCA" at bounding box center [1205, 295] width 180 height 12
click at [1193, 300] on link "10 - 0000869742 - CERVEYA COTOCA" at bounding box center [1194, 295] width 141 height 10
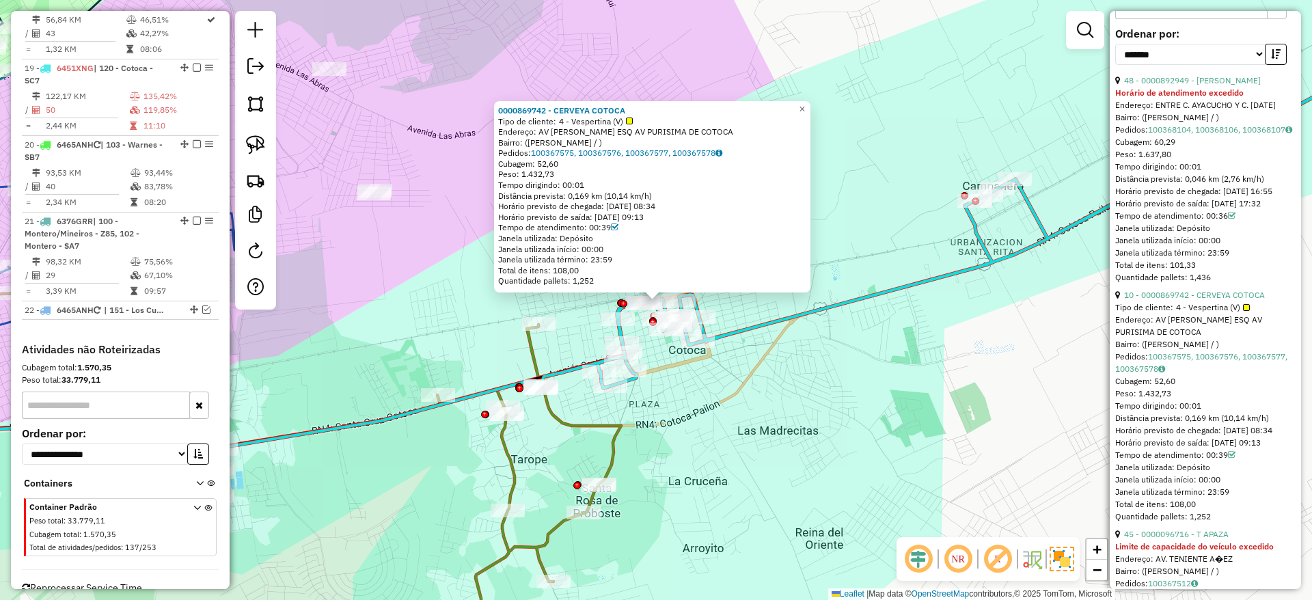
drag, startPoint x: 752, startPoint y: 427, endPoint x: 769, endPoint y: 427, distance: 16.4
click at [769, 427] on div "0000869742 - CERVEYA COTOCA Tipo de cliente: 4 - Vespertina (V) Endereço: AV MA…" at bounding box center [656, 300] width 1312 height 600
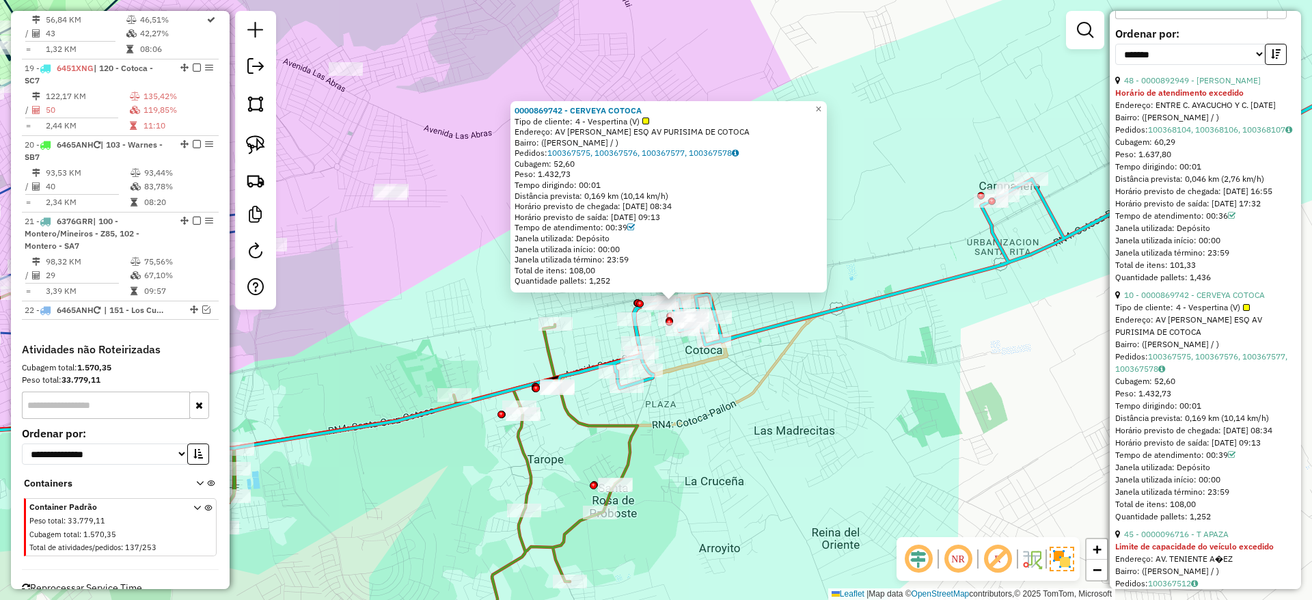
click at [553, 360] on icon at bounding box center [253, 443] width 769 height 433
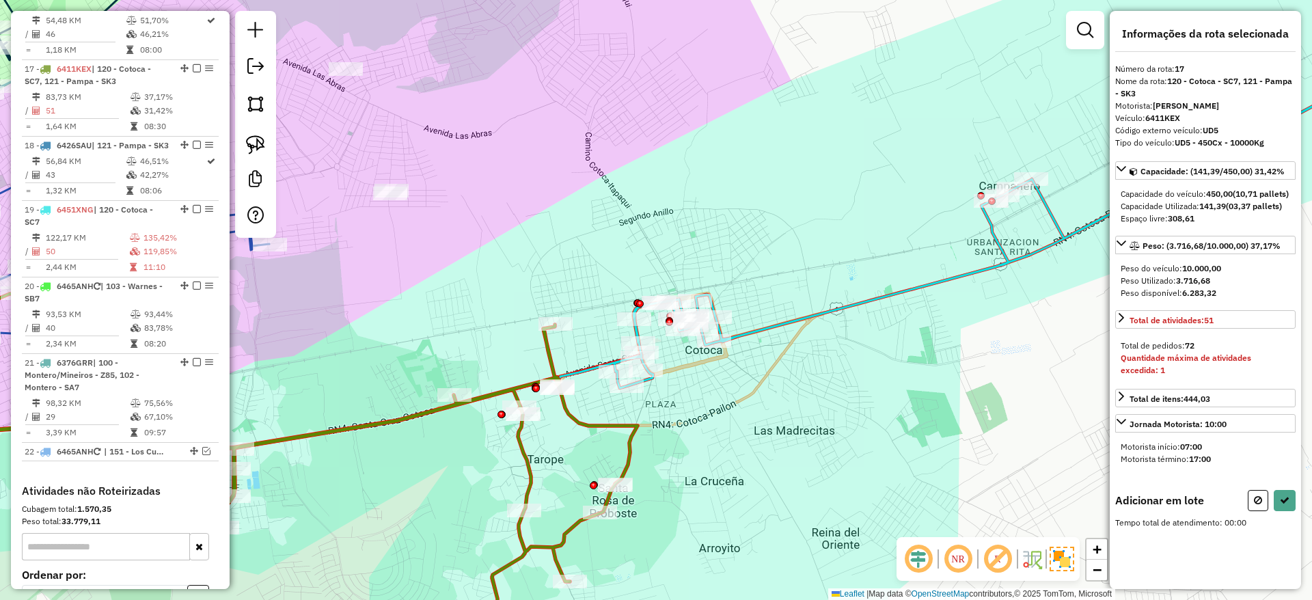
scroll to position [0, 0]
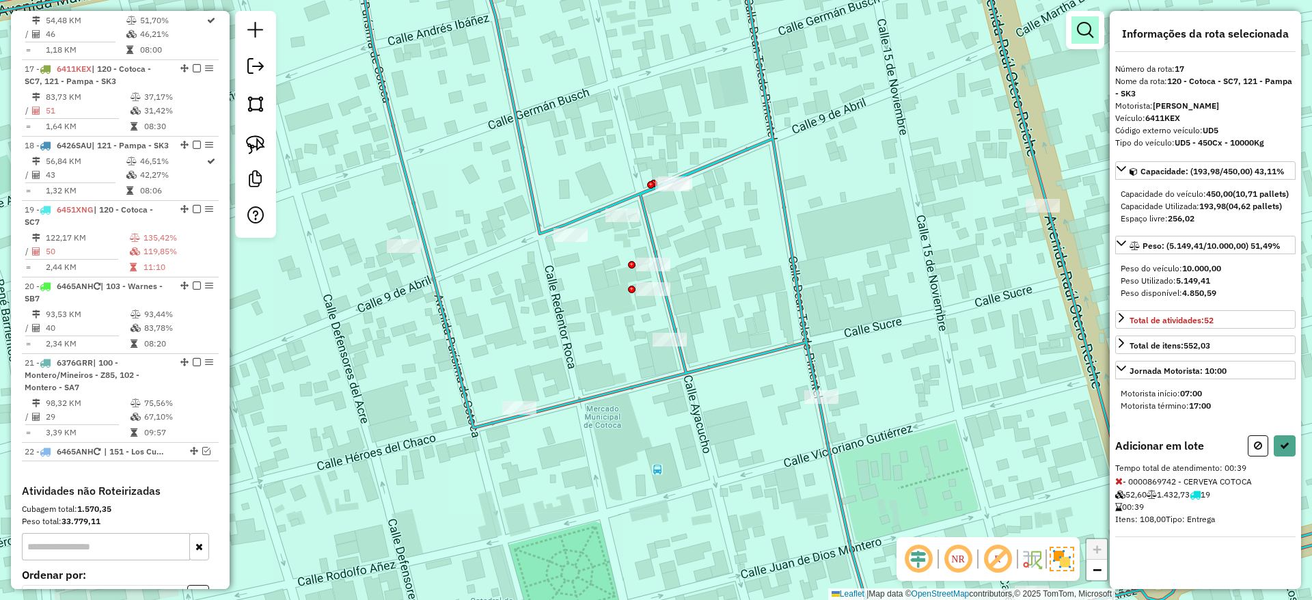
click at [1083, 19] on link at bounding box center [1084, 29] width 27 height 27
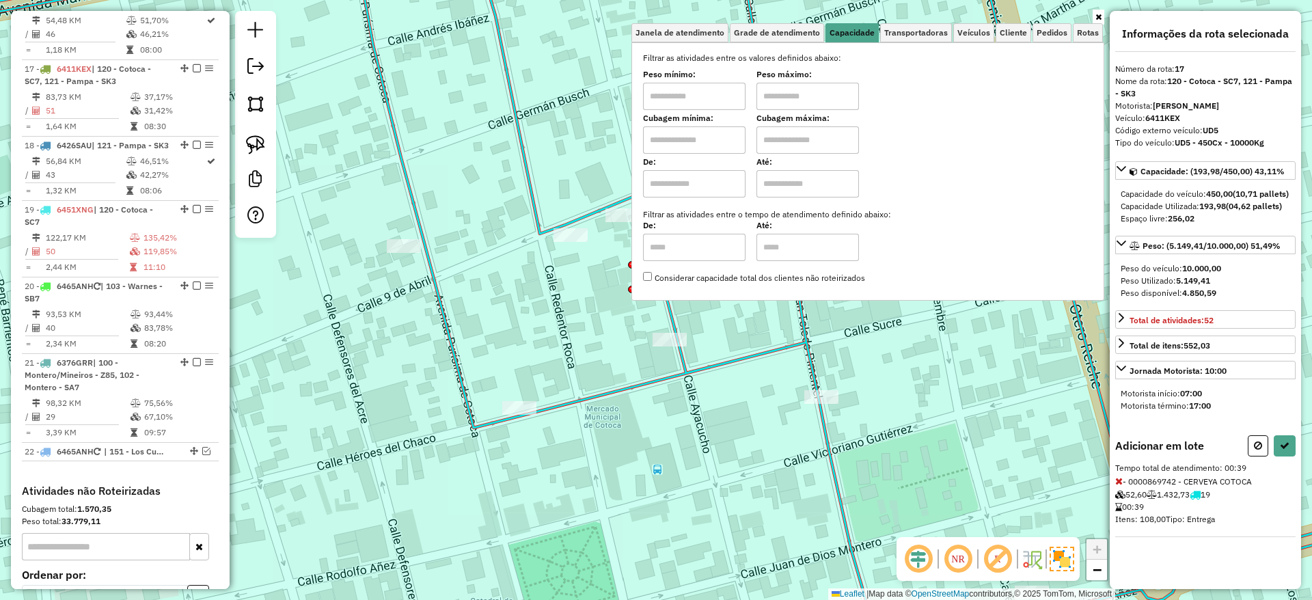
click at [719, 137] on input "text" at bounding box center [694, 139] width 102 height 27
type input "*****"
click at [795, 146] on input "text" at bounding box center [807, 139] width 102 height 27
type input "**********"
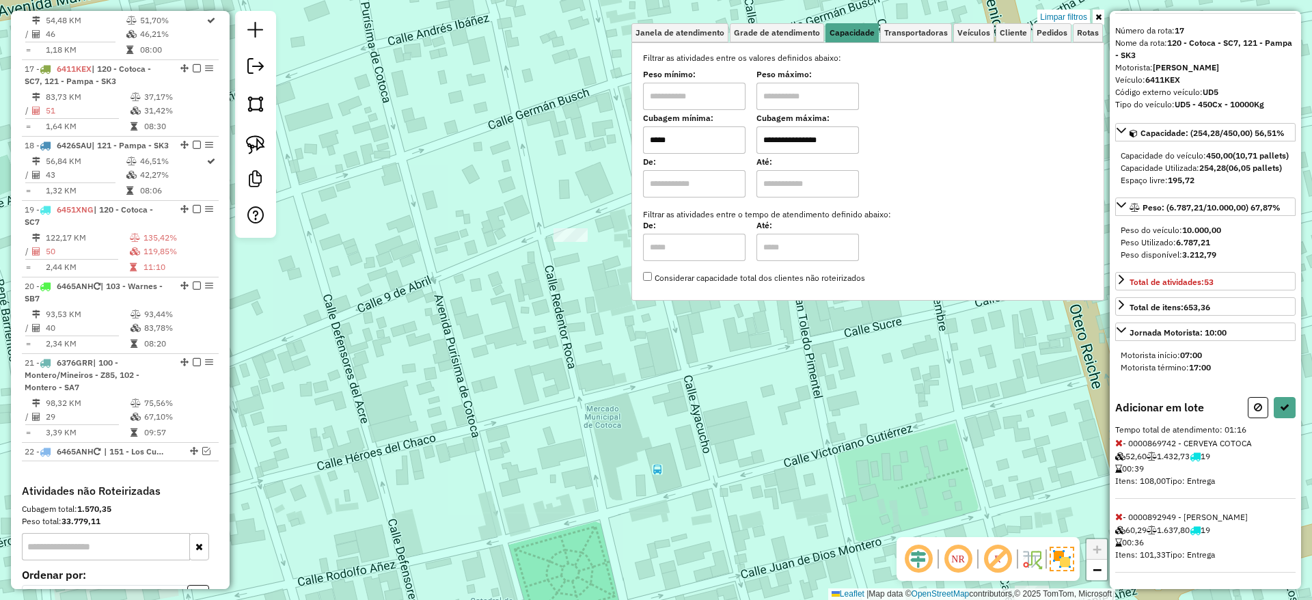
scroll to position [63, 0]
drag, startPoint x: 736, startPoint y: 515, endPoint x: 759, endPoint y: 480, distance: 42.1
click at [759, 480] on div "**********" at bounding box center [656, 300] width 1312 height 600
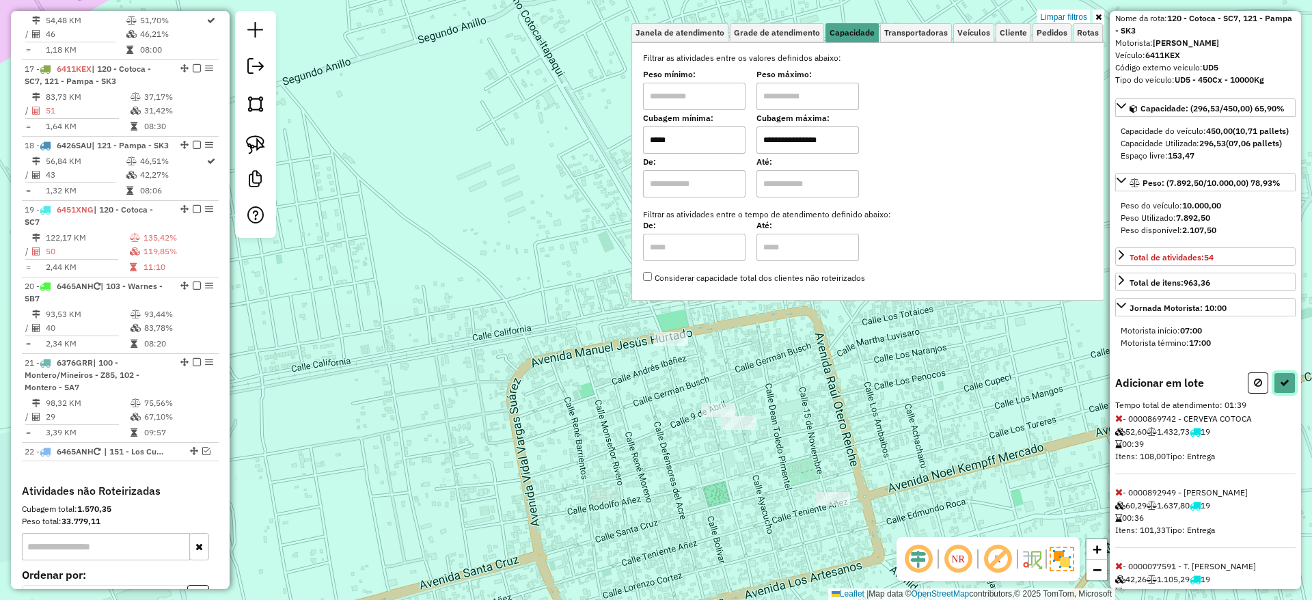
click at [1279, 387] on icon at bounding box center [1284, 383] width 10 height 10
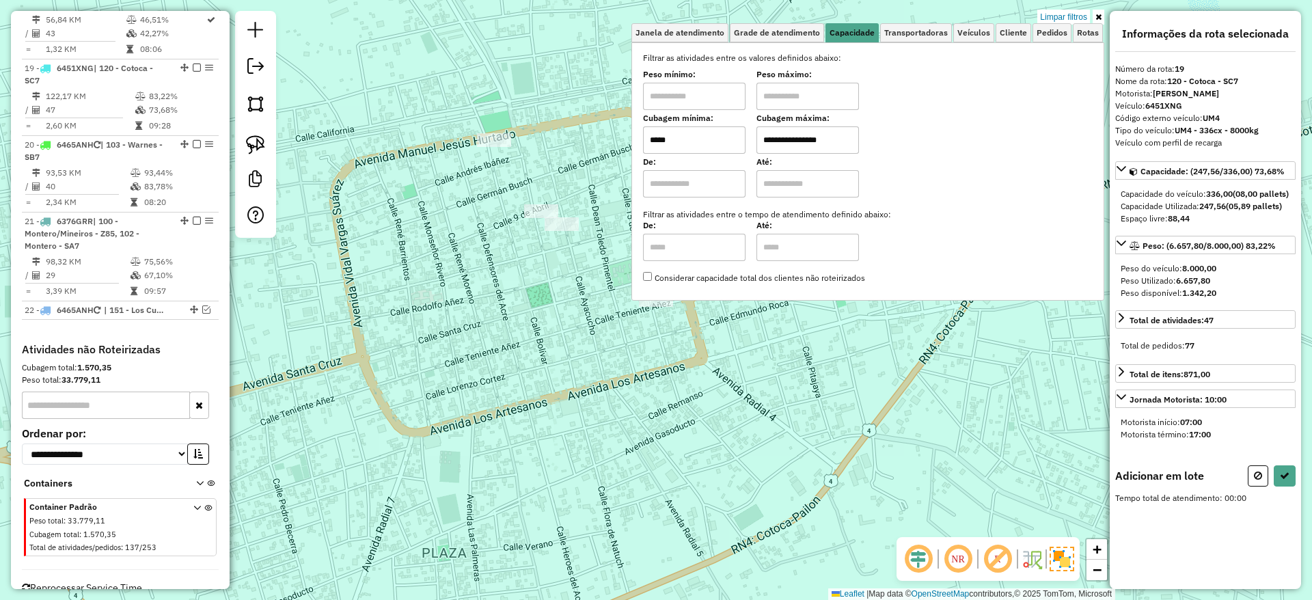
scroll to position [0, 0]
drag, startPoint x: 663, startPoint y: 473, endPoint x: 686, endPoint y: 510, distance: 43.2
click at [686, 510] on div "**********" at bounding box center [656, 300] width 1312 height 600
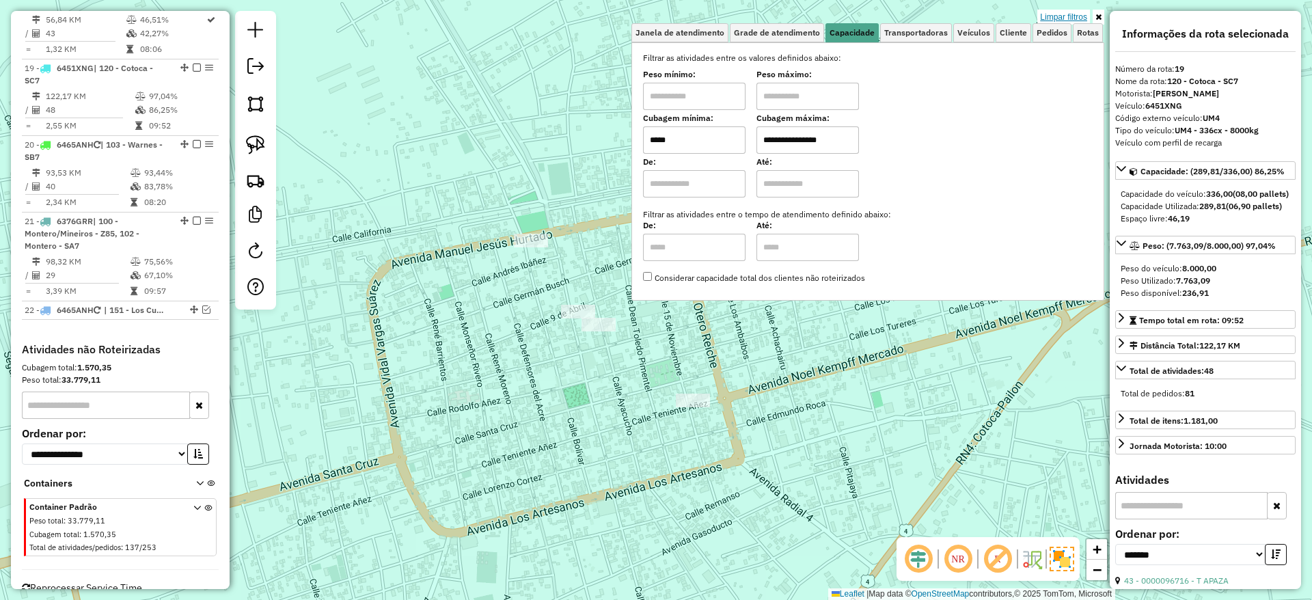
click at [1061, 22] on link "Limpar filtros" at bounding box center [1063, 17] width 53 height 15
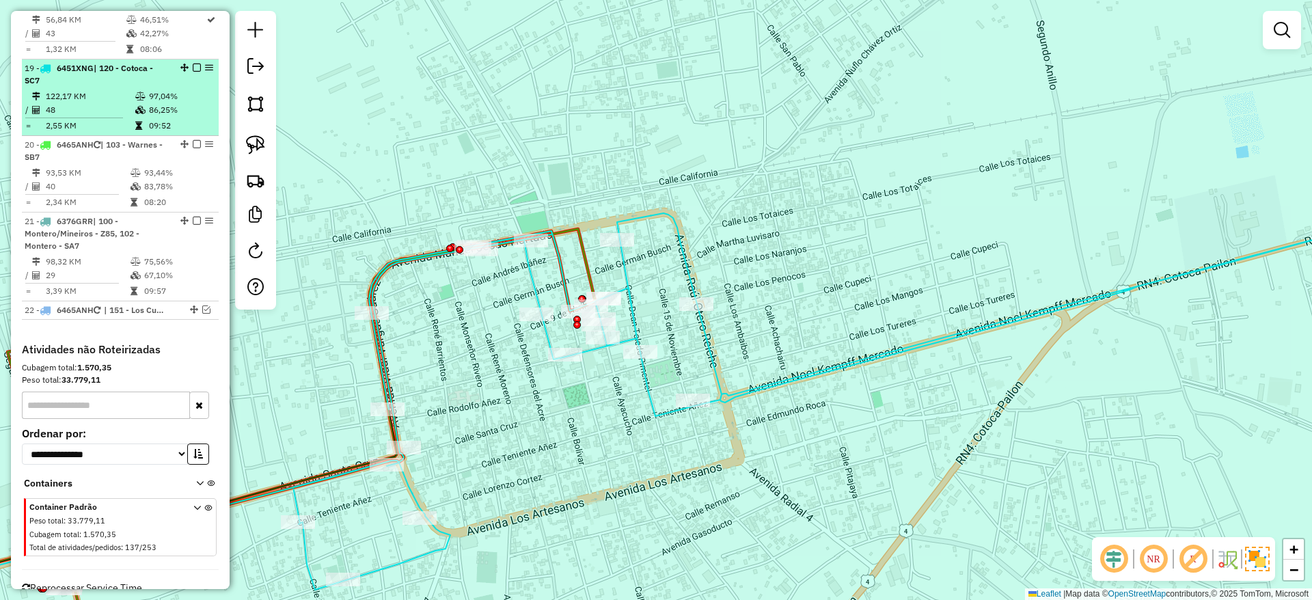
click at [193, 64] on em at bounding box center [197, 68] width 8 height 8
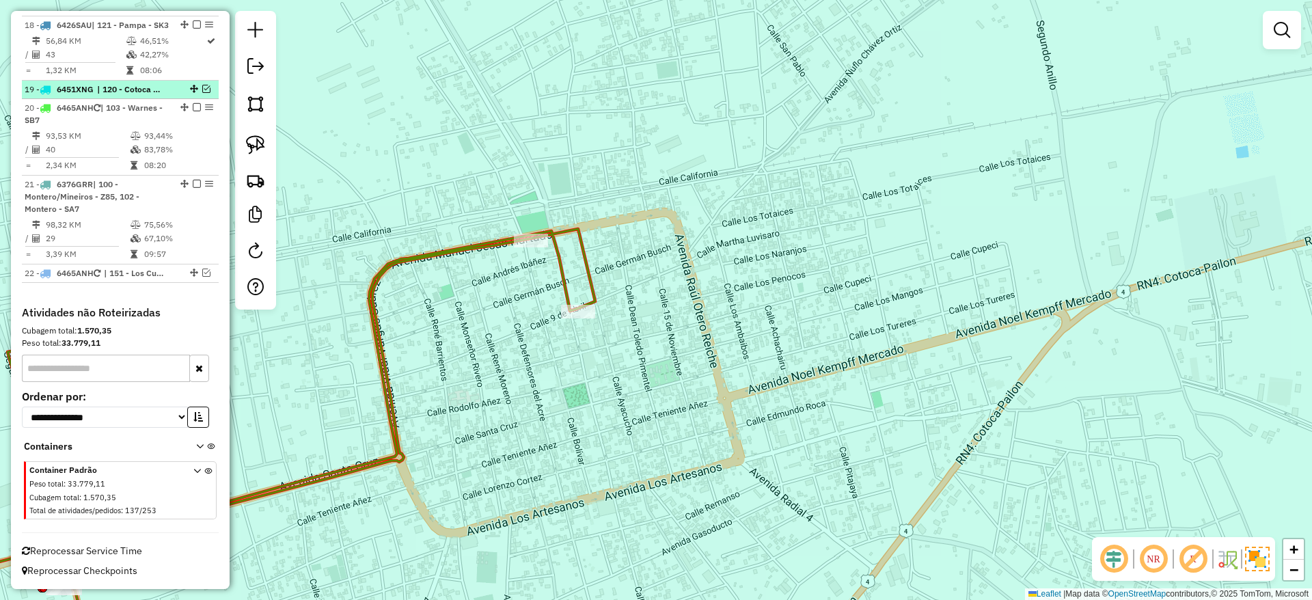
scroll to position [1601, 0]
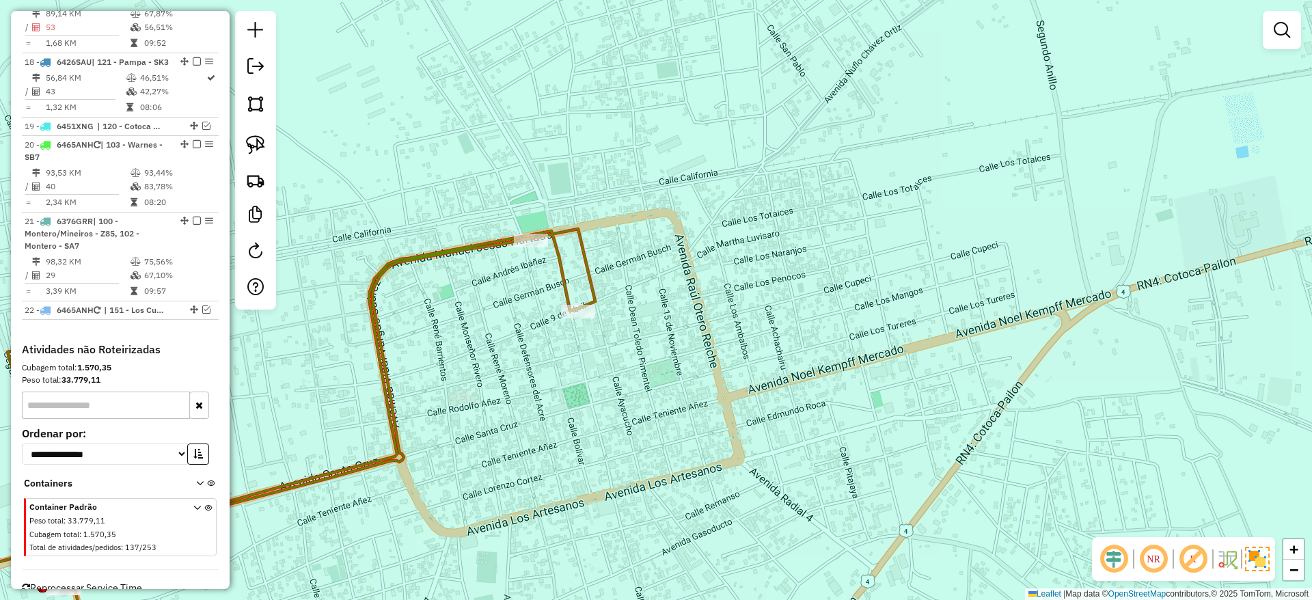
click at [553, 256] on icon at bounding box center [232, 444] width 726 height 431
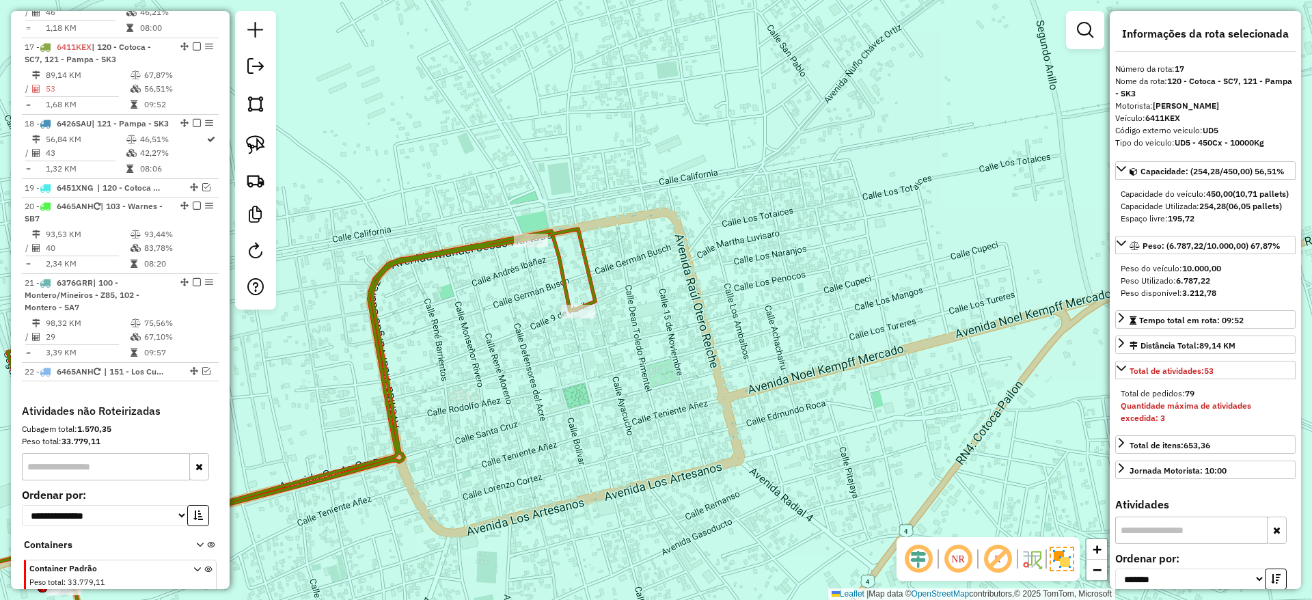
scroll to position [1518, 0]
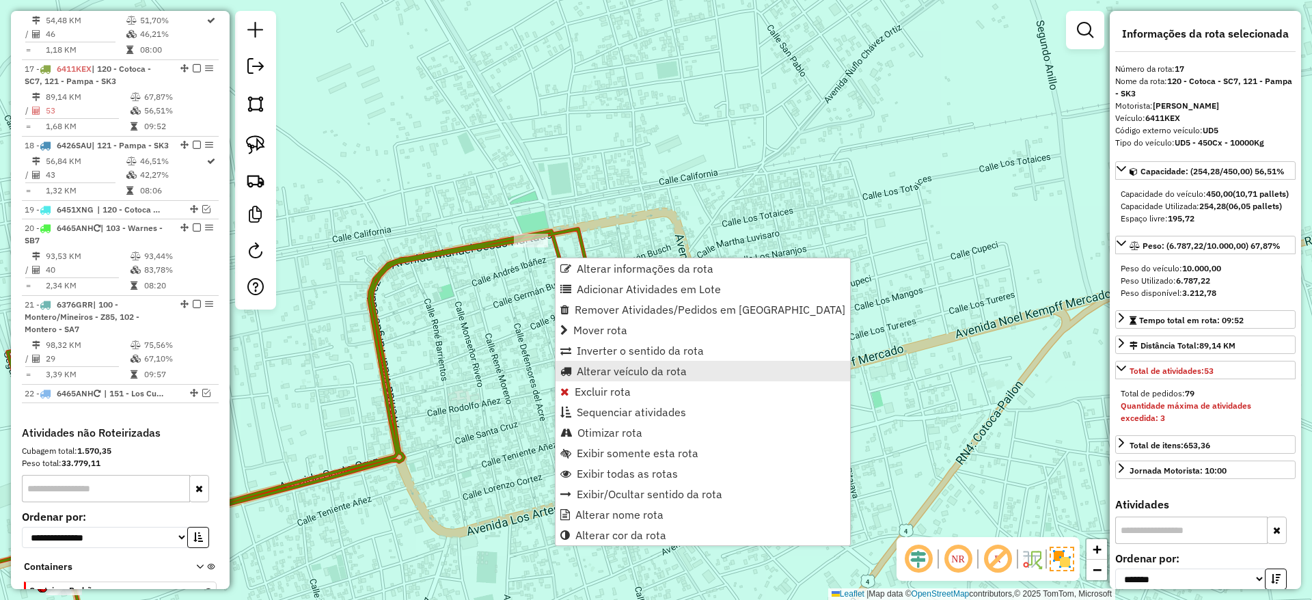
click at [584, 372] on span "Alterar veículo da rota" at bounding box center [632, 370] width 110 height 11
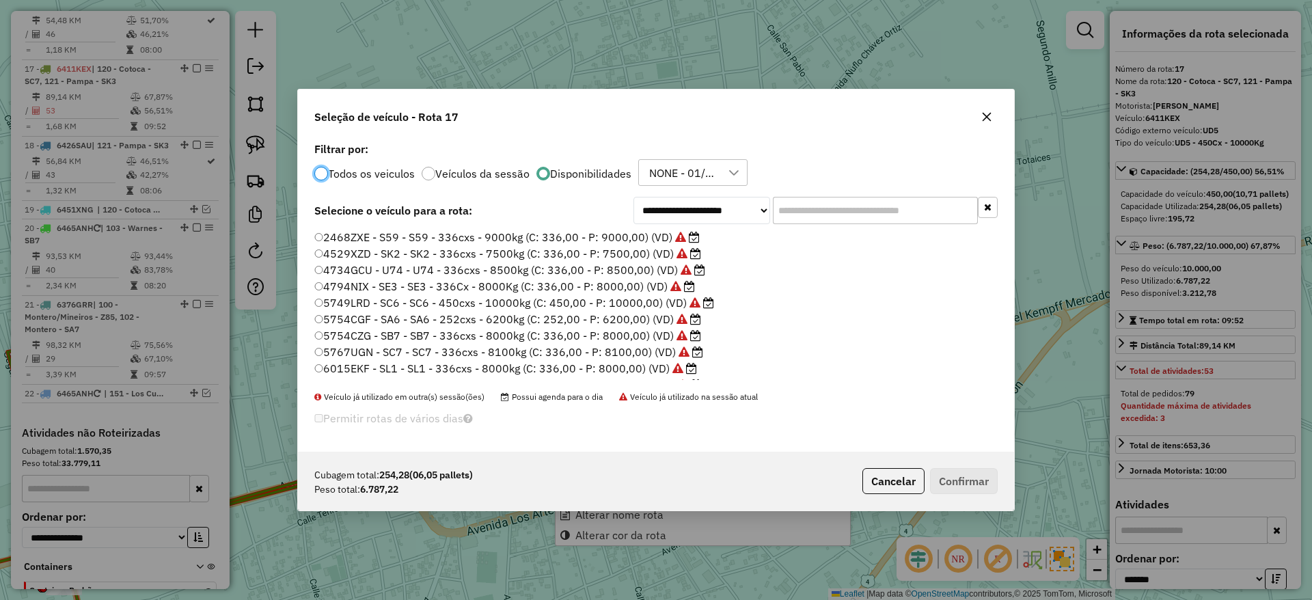
scroll to position [8, 4]
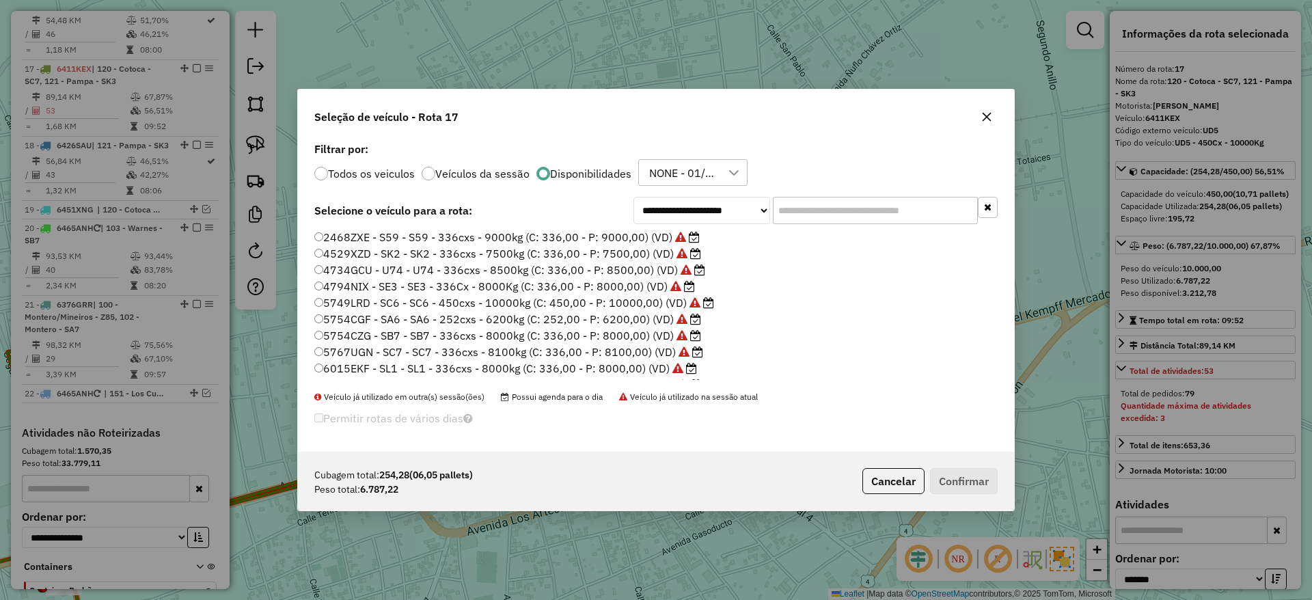
drag, startPoint x: 826, startPoint y: 212, endPoint x: 818, endPoint y: 224, distance: 13.8
click at [826, 212] on input "text" at bounding box center [875, 210] width 205 height 27
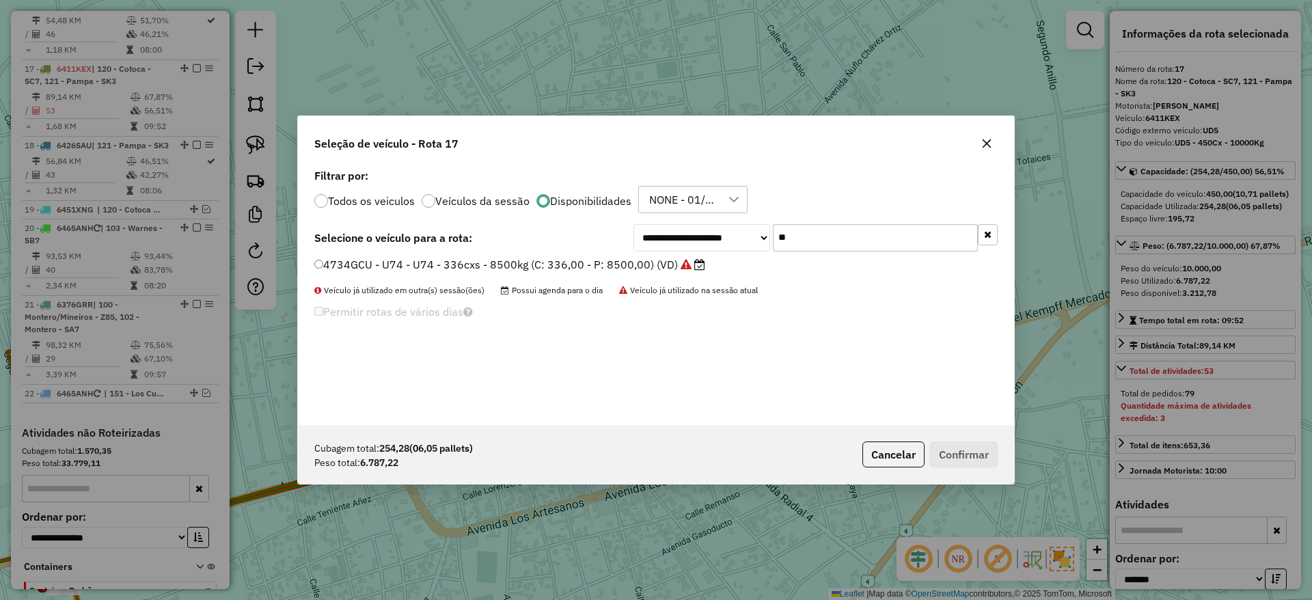
type input "**"
click at [700, 262] on icon at bounding box center [699, 264] width 11 height 11
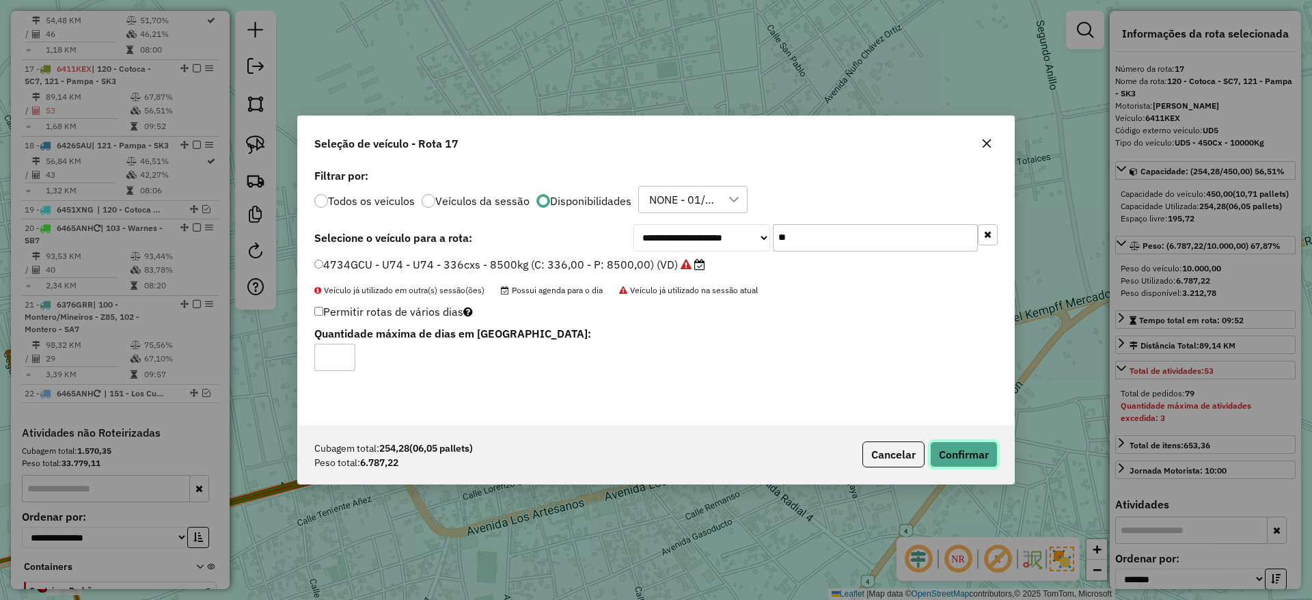
click at [964, 456] on button "Confirmar" at bounding box center [964, 454] width 68 height 26
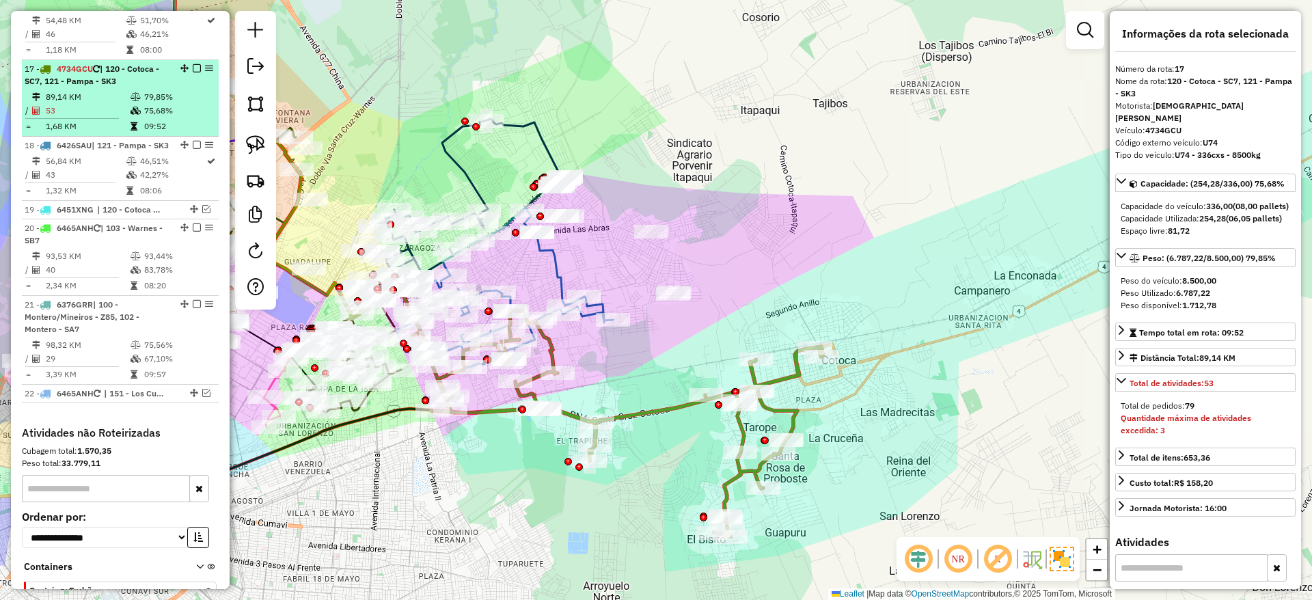
click at [195, 64] on em at bounding box center [197, 68] width 8 height 8
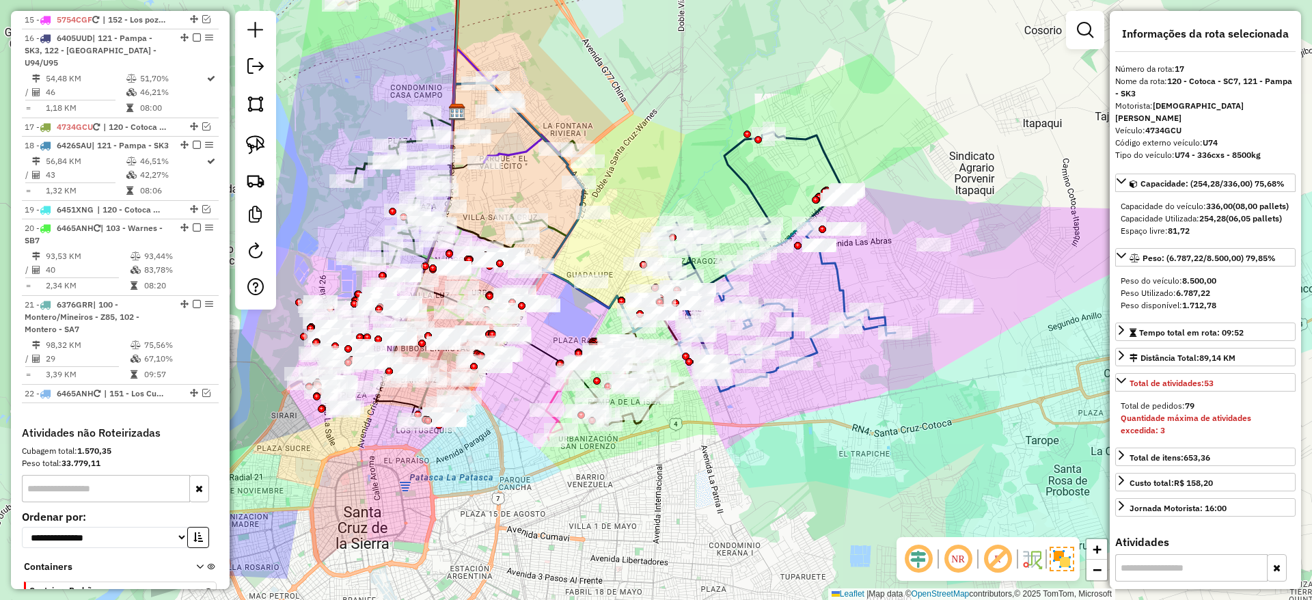
drag, startPoint x: 664, startPoint y: 472, endPoint x: 913, endPoint y: 473, distance: 248.7
click at [913, 473] on div "Janela de atendimento Grade de atendimento Capacidade Transportadoras Veículos …" at bounding box center [656, 300] width 1312 height 600
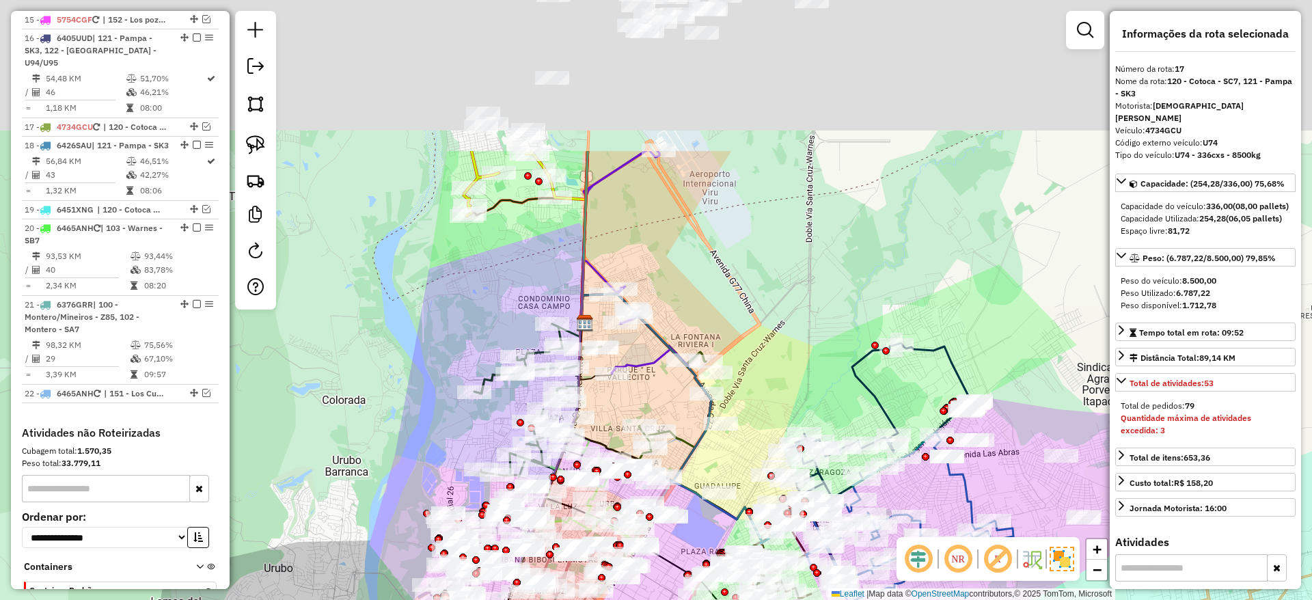
drag, startPoint x: 876, startPoint y: 432, endPoint x: 975, endPoint y: 648, distance: 237.2
click at [975, 599] on html "Aguarde... Pop-up bloqueado! Seu navegador bloqueou automáticamente a abertura …" at bounding box center [656, 300] width 1312 height 600
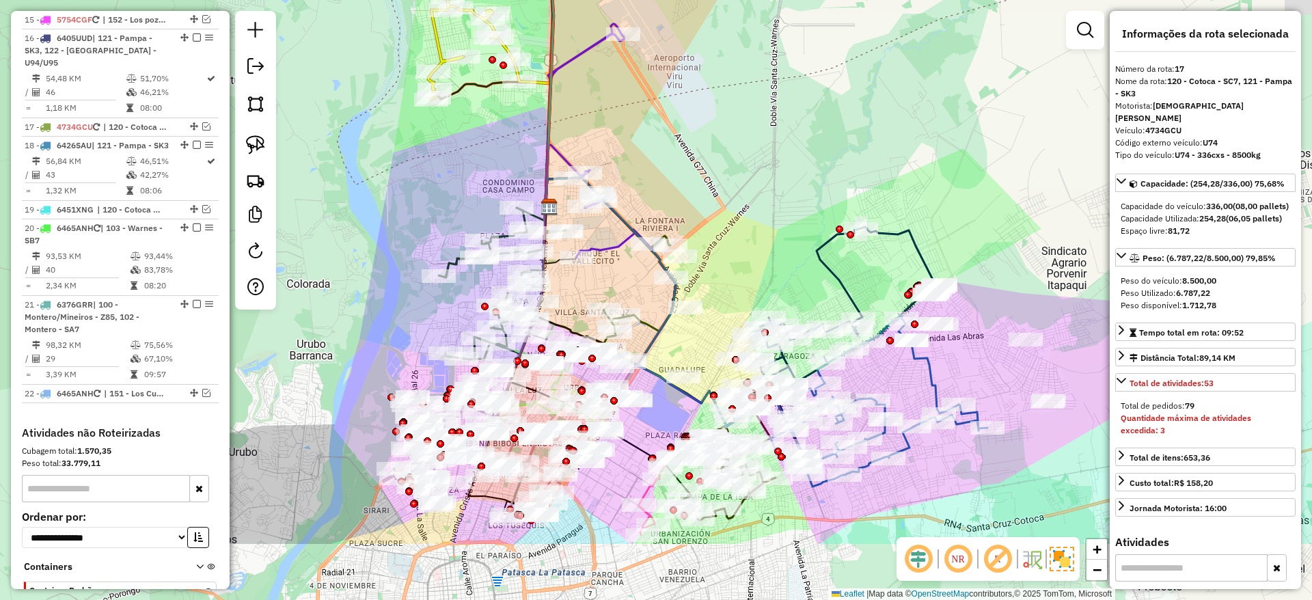
drag, startPoint x: 784, startPoint y: 204, endPoint x: 628, endPoint y: -89, distance: 331.9
click at [628, 0] on html "Aguarde... Pop-up bloqueado! Seu navegador bloqueou automáticamente a abertura …" at bounding box center [656, 300] width 1312 height 600
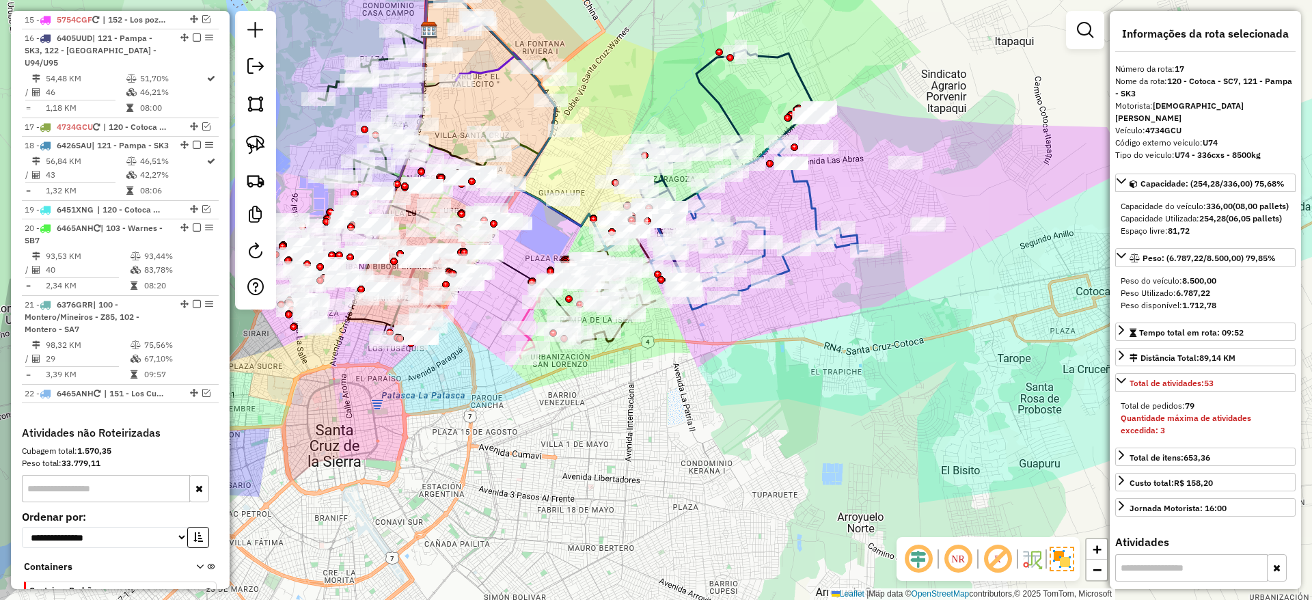
click at [660, 53] on div "Janela de atendimento Grade de atendimento Capacidade Transportadoras Veículos …" at bounding box center [656, 300] width 1312 height 600
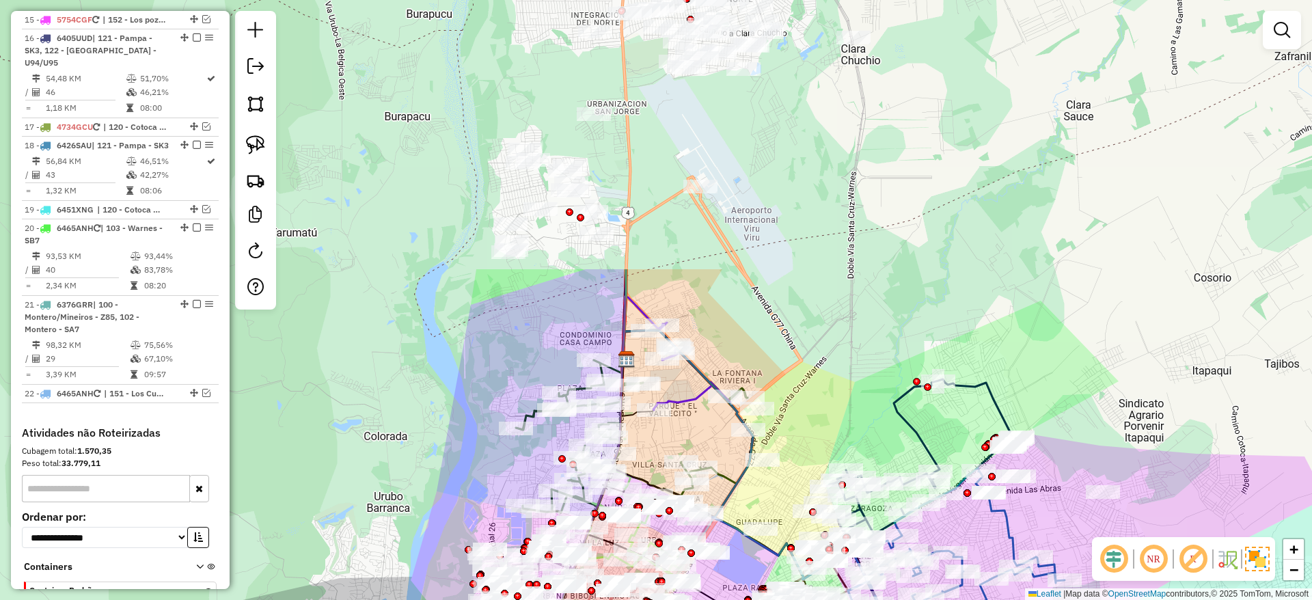
drag, startPoint x: 658, startPoint y: 53, endPoint x: 885, endPoint y: 421, distance: 433.0
click at [885, 426] on div "Janela de atendimento Grade de atendimento Capacidade Transportadoras Veículos …" at bounding box center [656, 300] width 1312 height 600
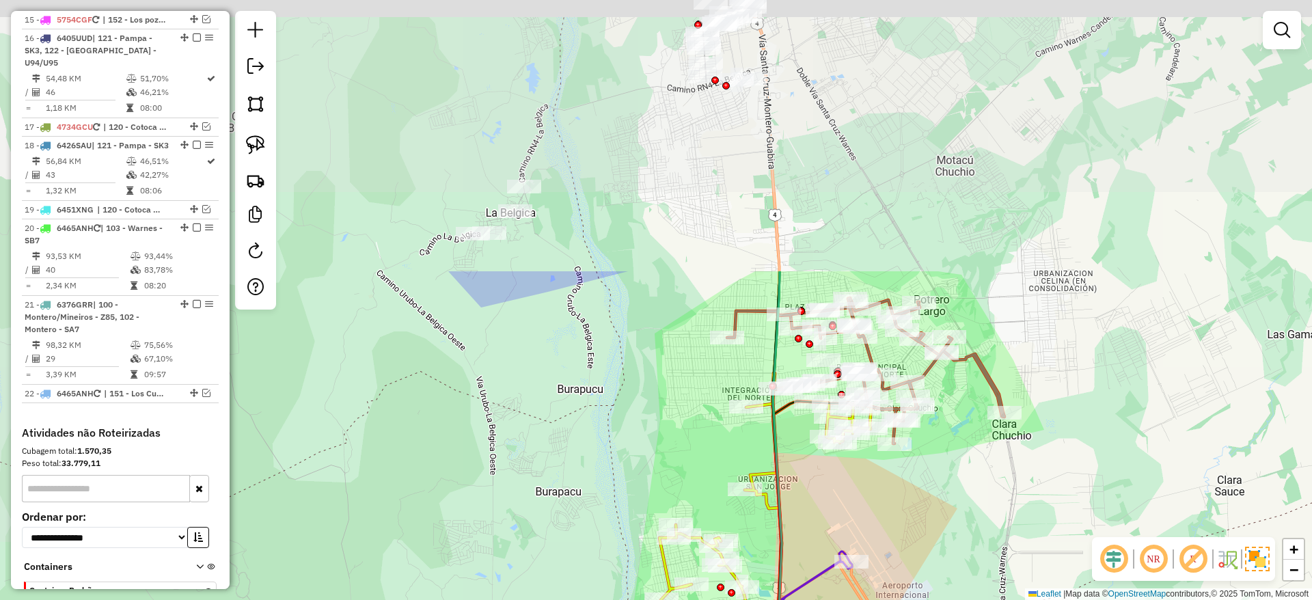
drag, startPoint x: 812, startPoint y: 280, endPoint x: 933, endPoint y: 611, distance: 352.9
click at [933, 599] on html "Aguarde... Pop-up bloqueado! Seu navegador bloqueou automáticamente a abertura …" at bounding box center [656, 300] width 1312 height 600
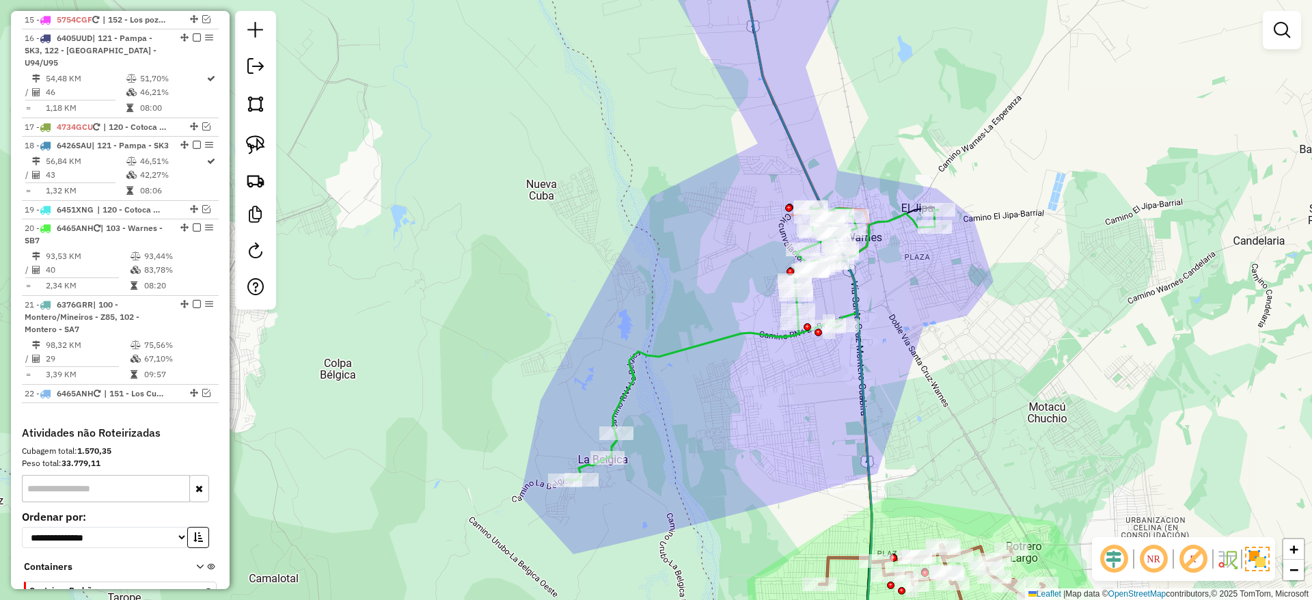
click at [777, 335] on icon at bounding box center [751, 343] width 373 height 274
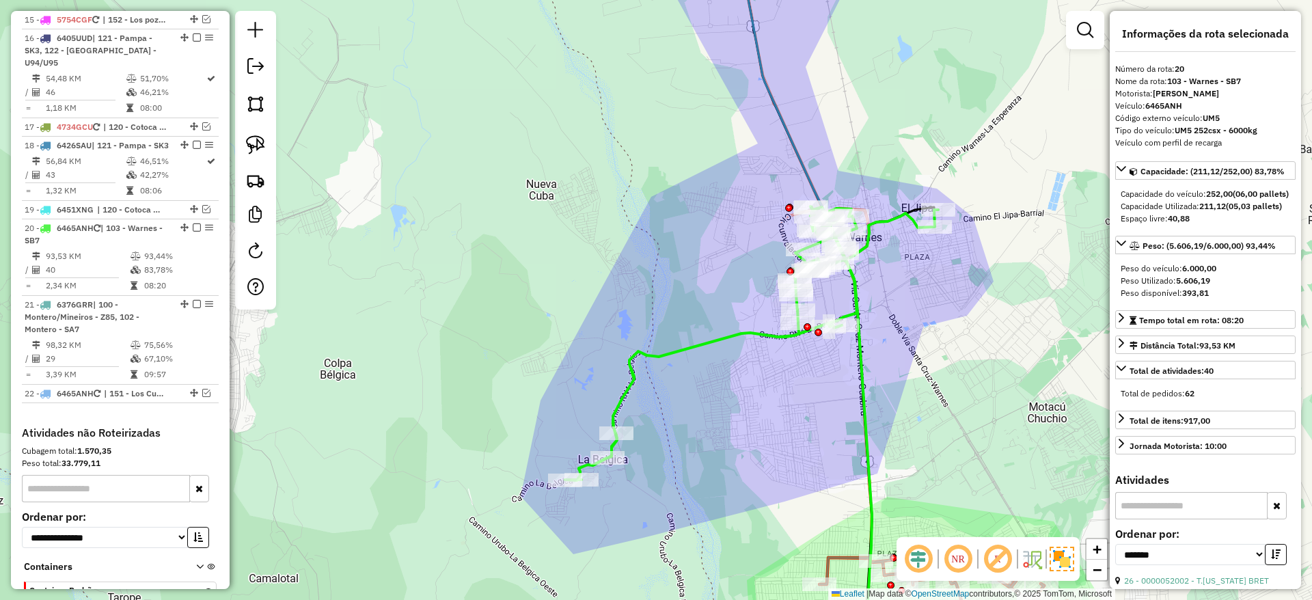
scroll to position [1543, 0]
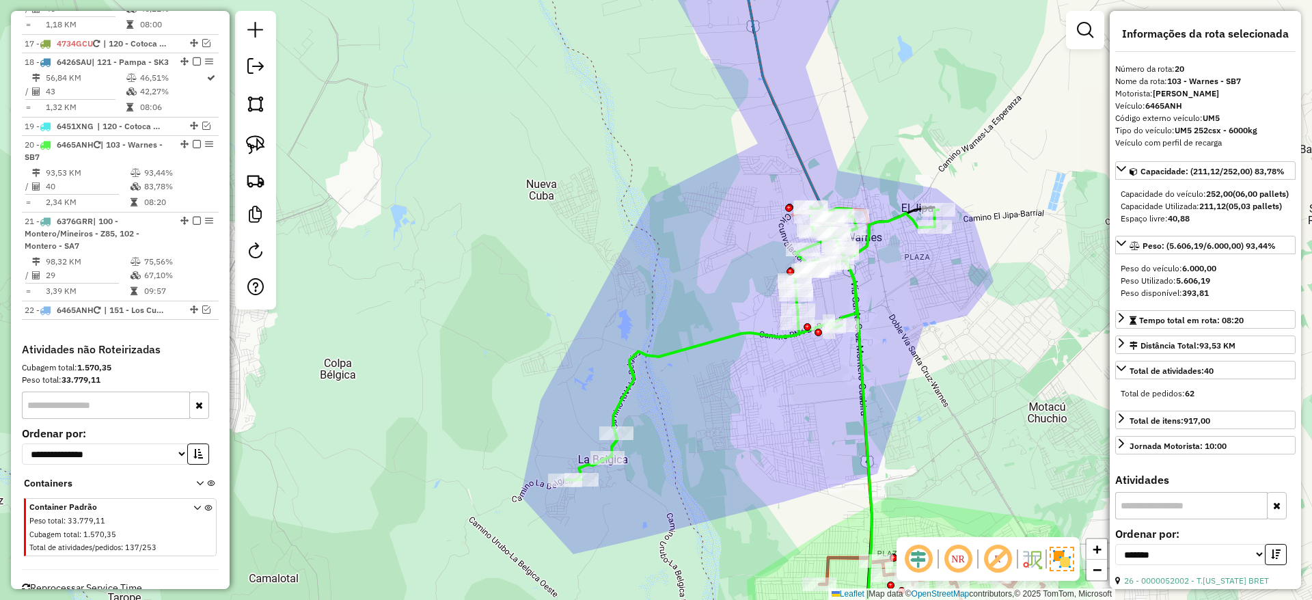
click at [781, 126] on icon at bounding box center [804, 300] width 135 height 720
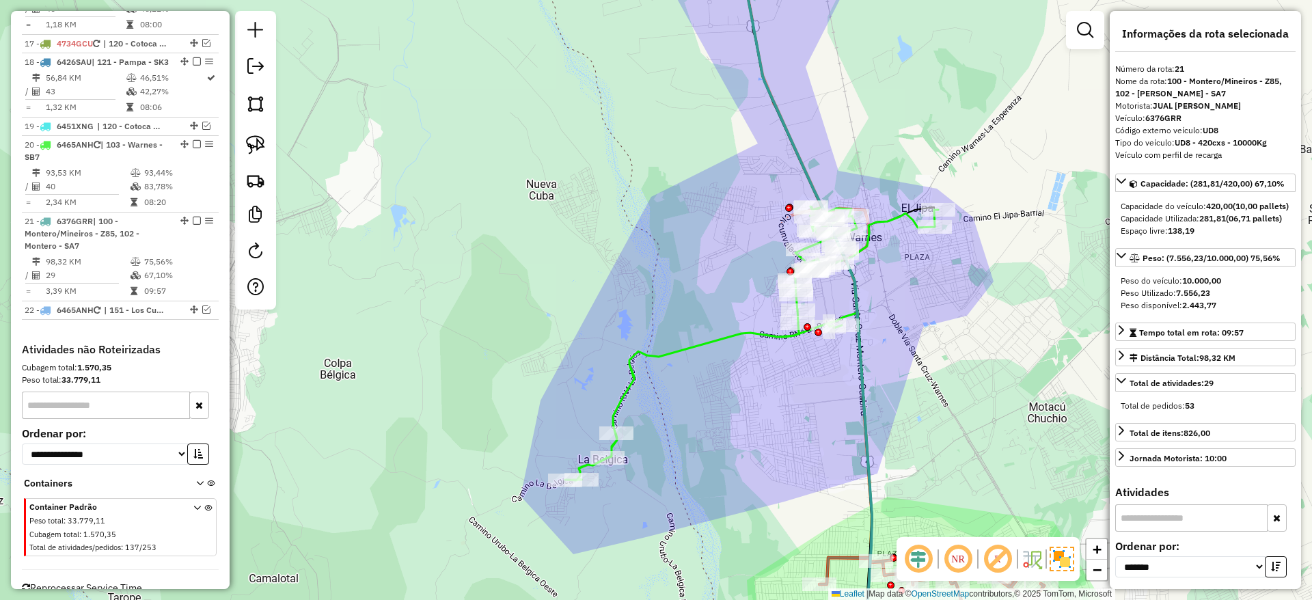
click at [730, 329] on icon at bounding box center [751, 343] width 373 height 274
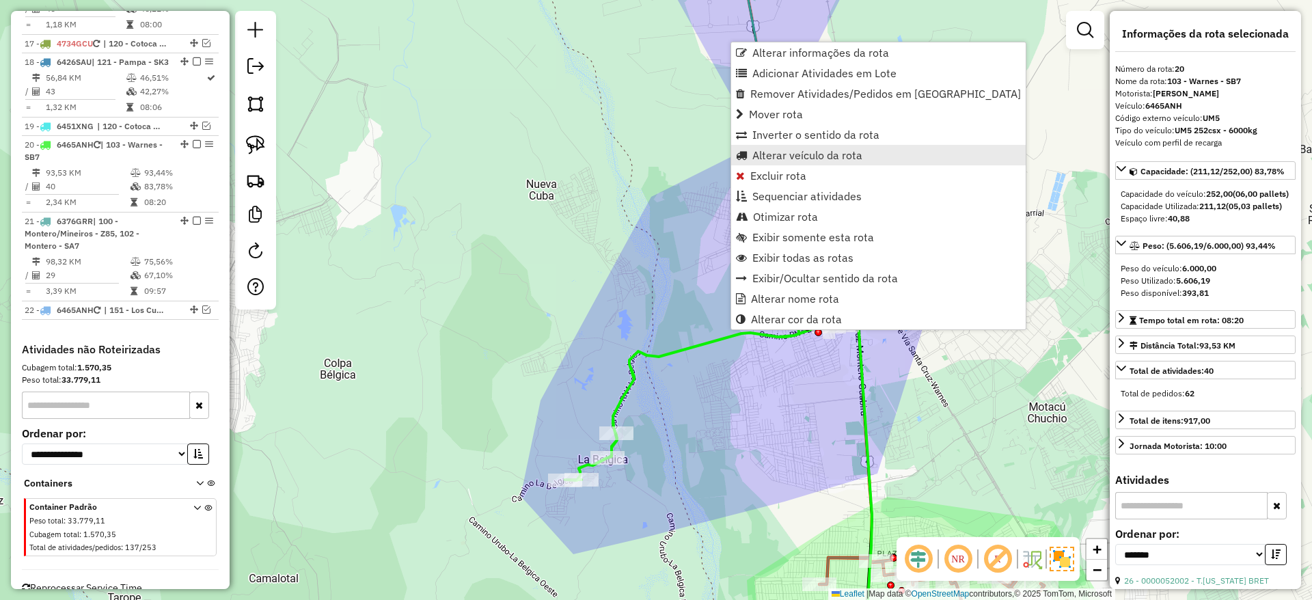
click at [790, 151] on span "Alterar veículo da rota" at bounding box center [807, 155] width 110 height 11
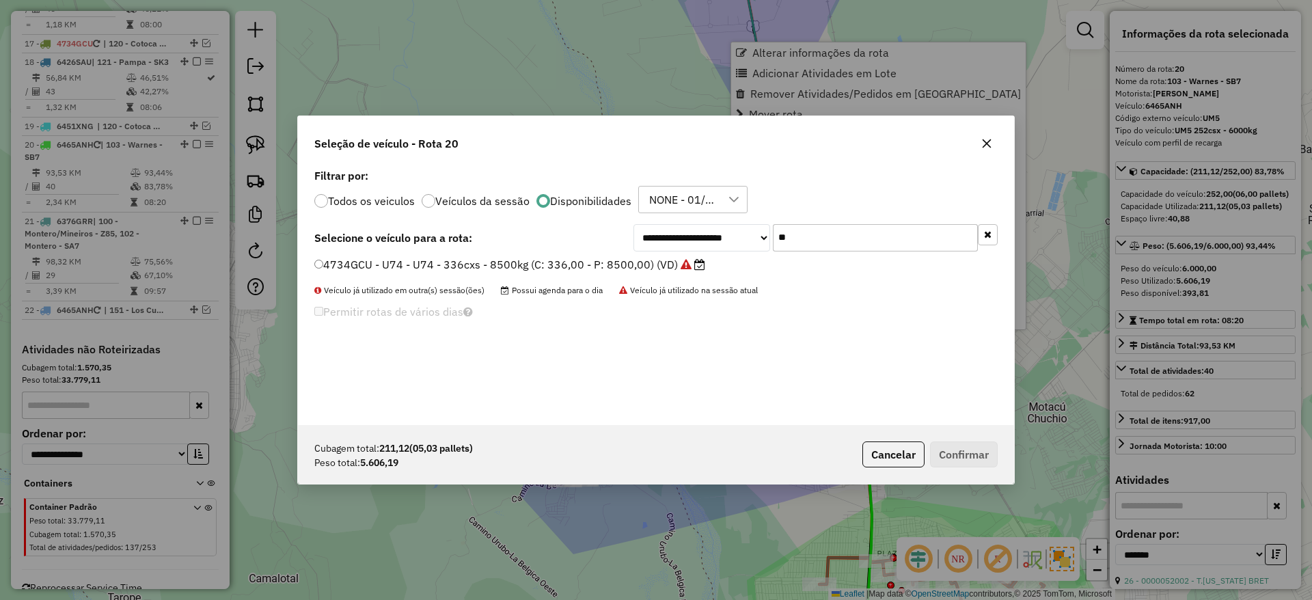
scroll to position [8, 4]
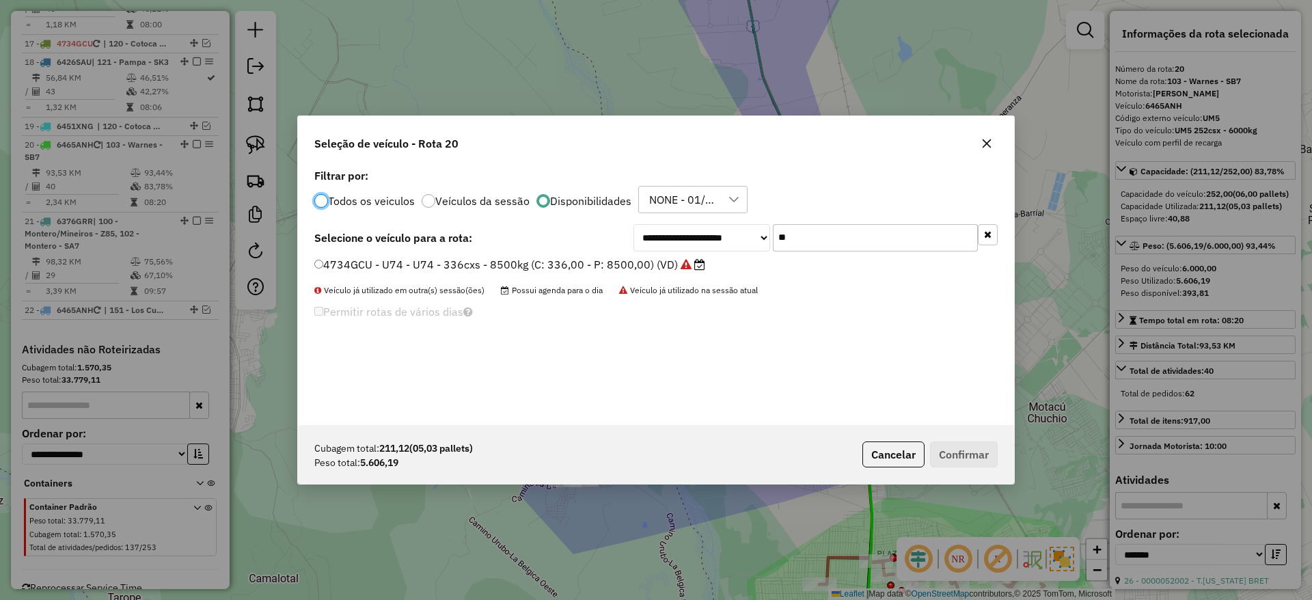
click at [800, 227] on input "**" at bounding box center [875, 237] width 205 height 27
type input "*"
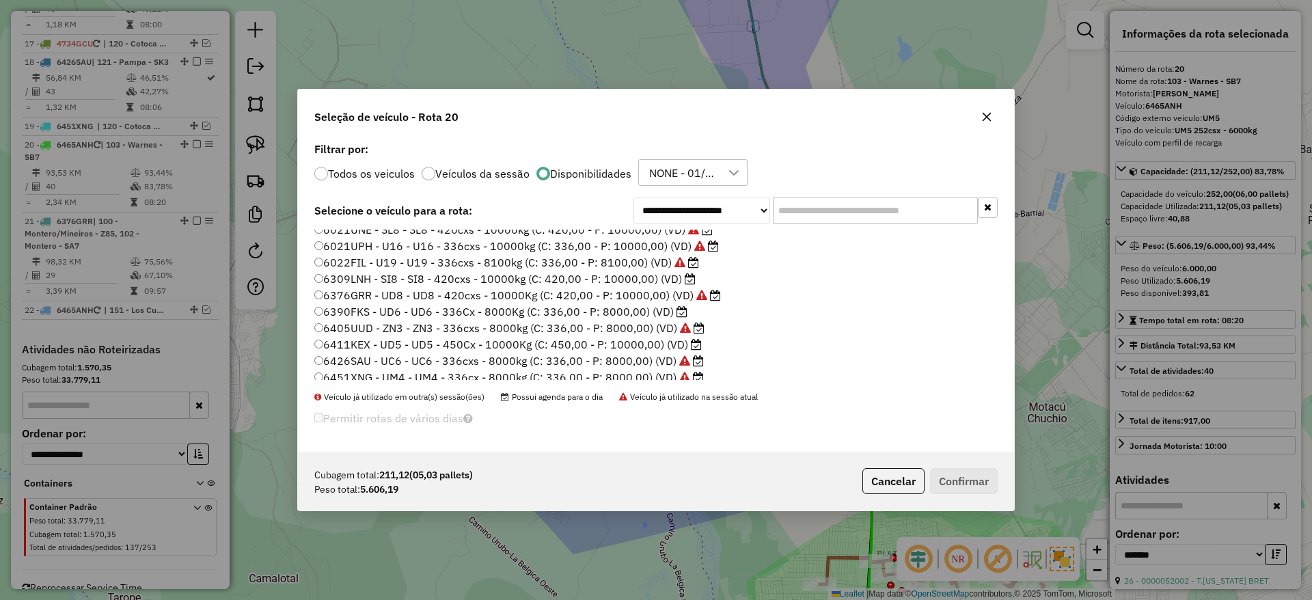
scroll to position [205, 0]
click at [647, 295] on label "6390FKS - UD6 - UD6 - 336Cx - 8000Kg (C: 336,00 - P: 8000,00) (VD)" at bounding box center [500, 294] width 373 height 16
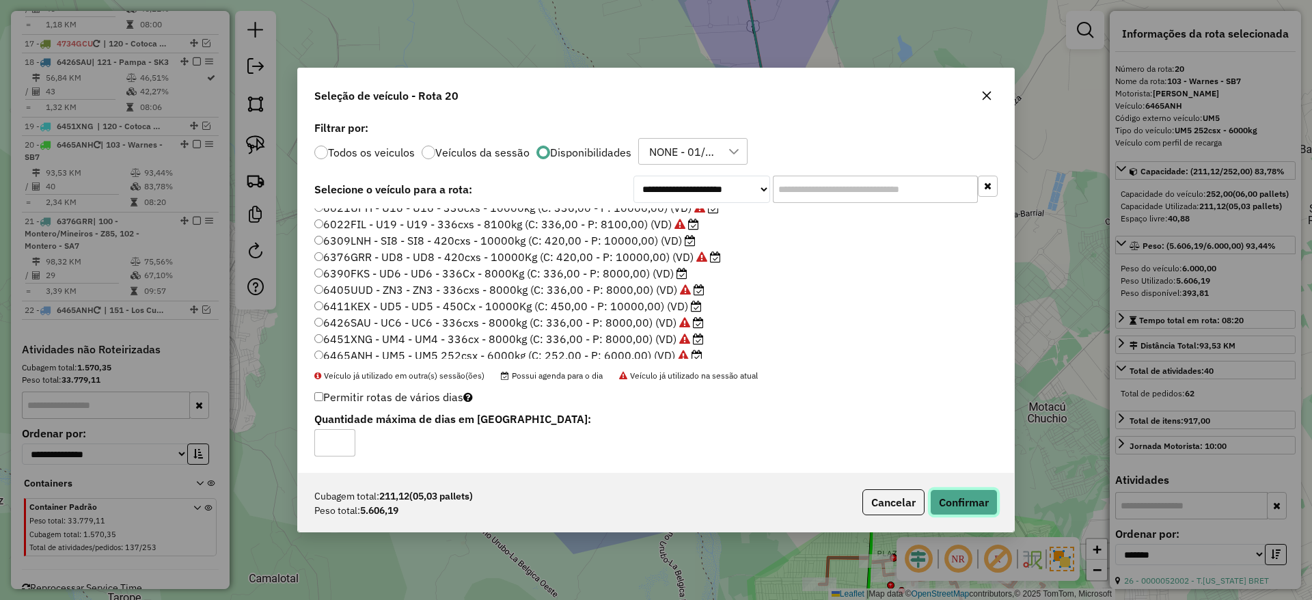
click at [955, 508] on button "Confirmar" at bounding box center [964, 502] width 68 height 26
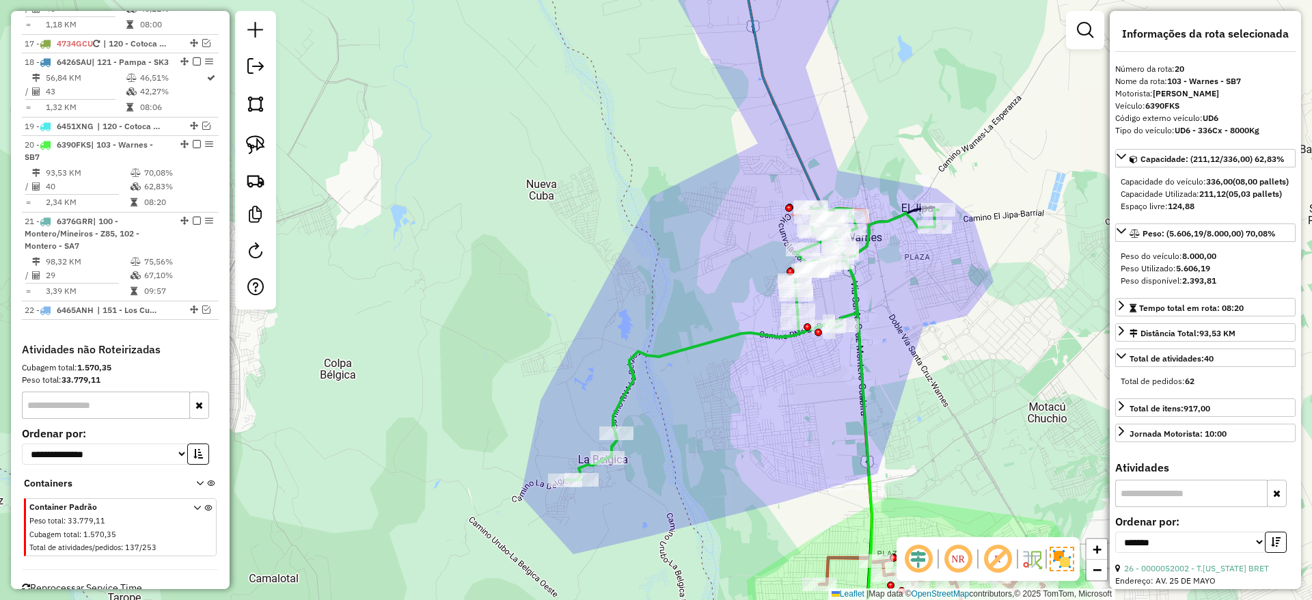
click at [747, 335] on icon at bounding box center [751, 343] width 373 height 274
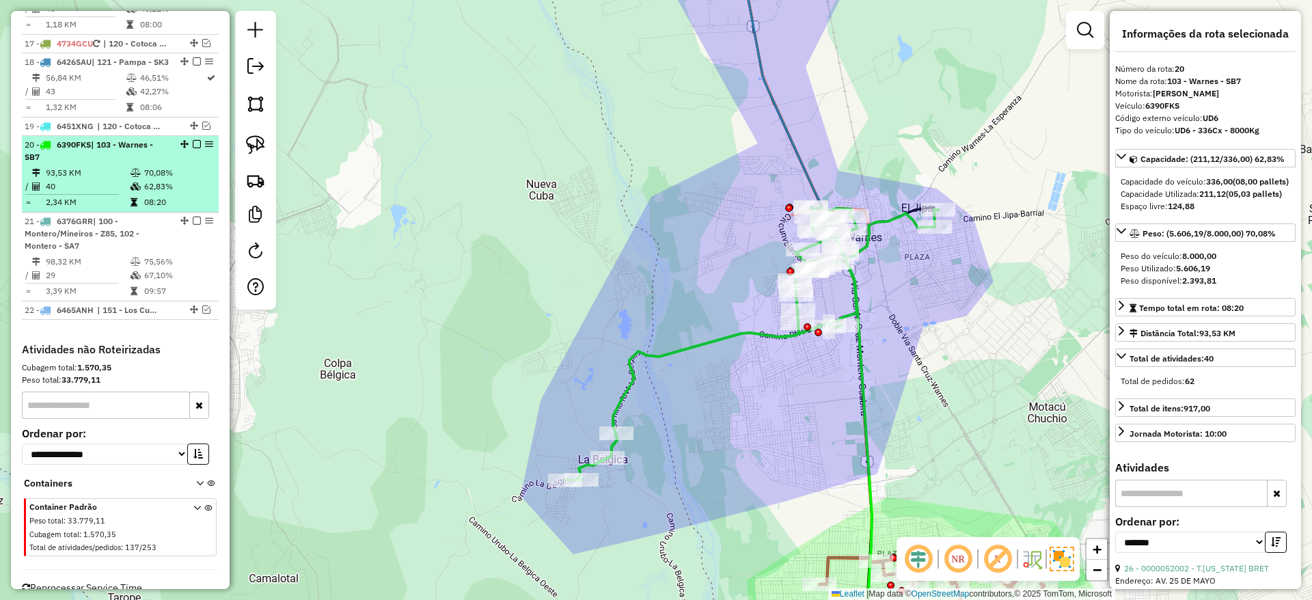
click at [193, 140] on em at bounding box center [197, 144] width 8 height 8
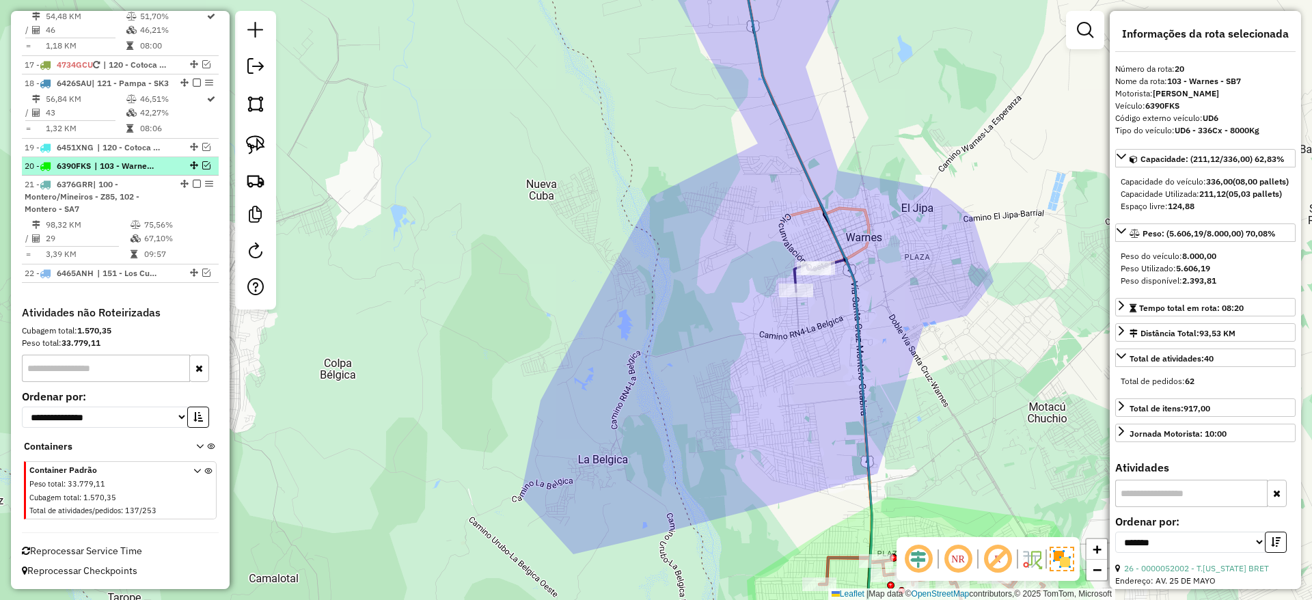
scroll to position [1485, 0]
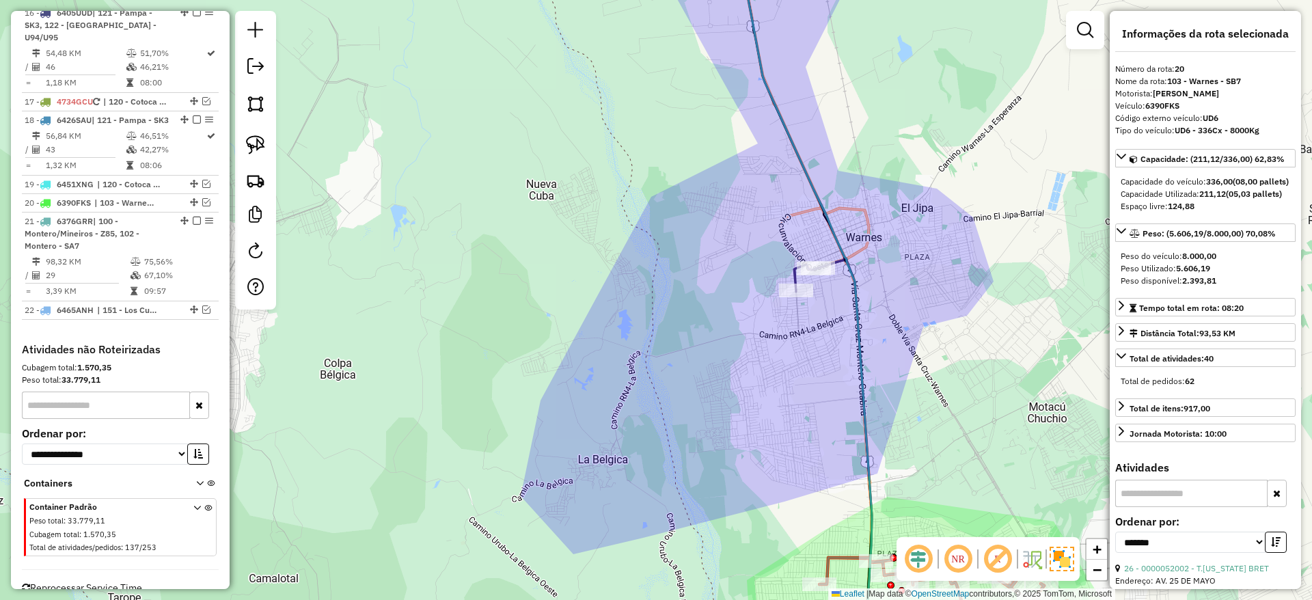
click at [787, 133] on icon at bounding box center [804, 300] width 135 height 720
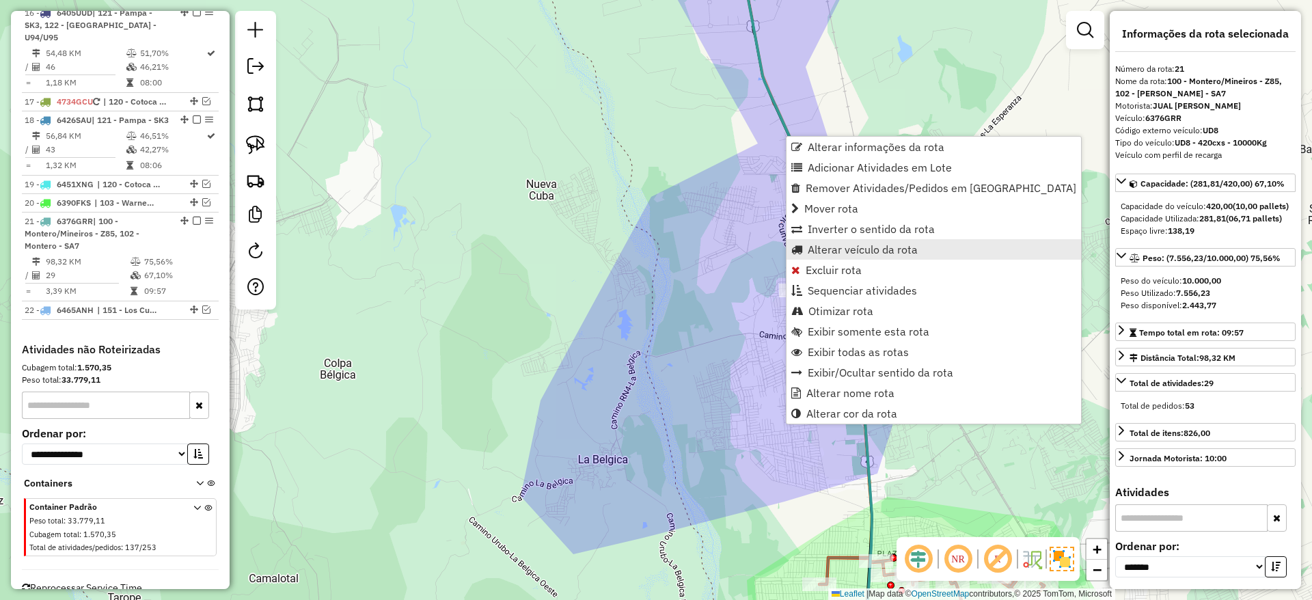
click at [848, 251] on span "Alterar veículo da rota" at bounding box center [862, 249] width 110 height 11
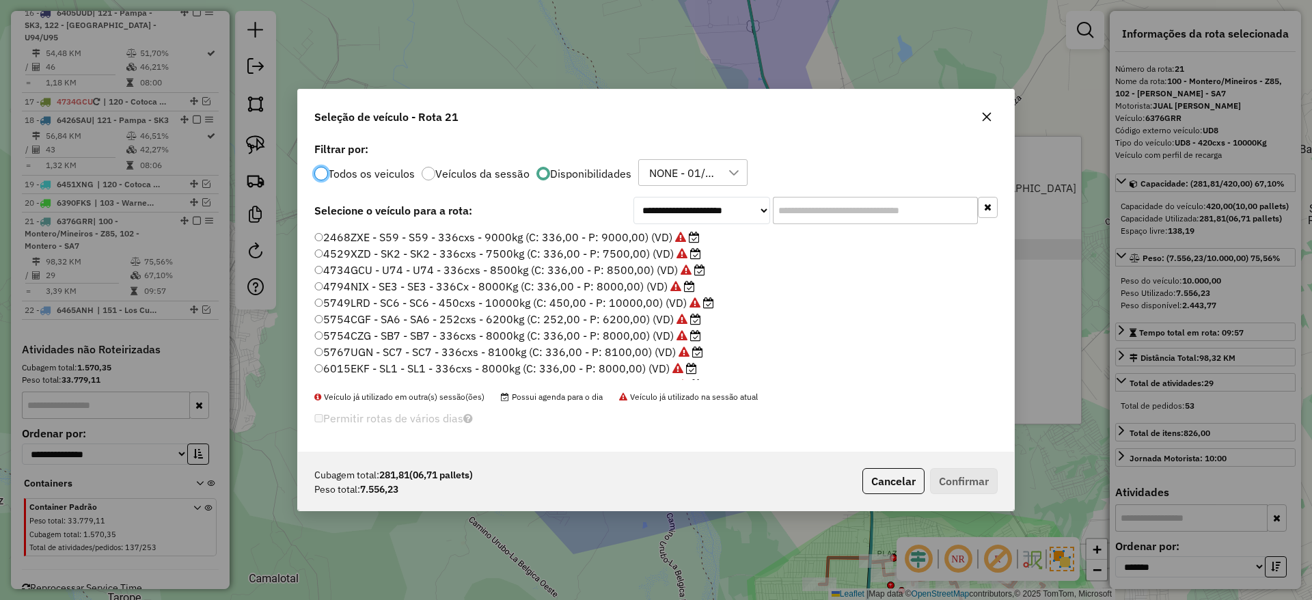
scroll to position [8, 4]
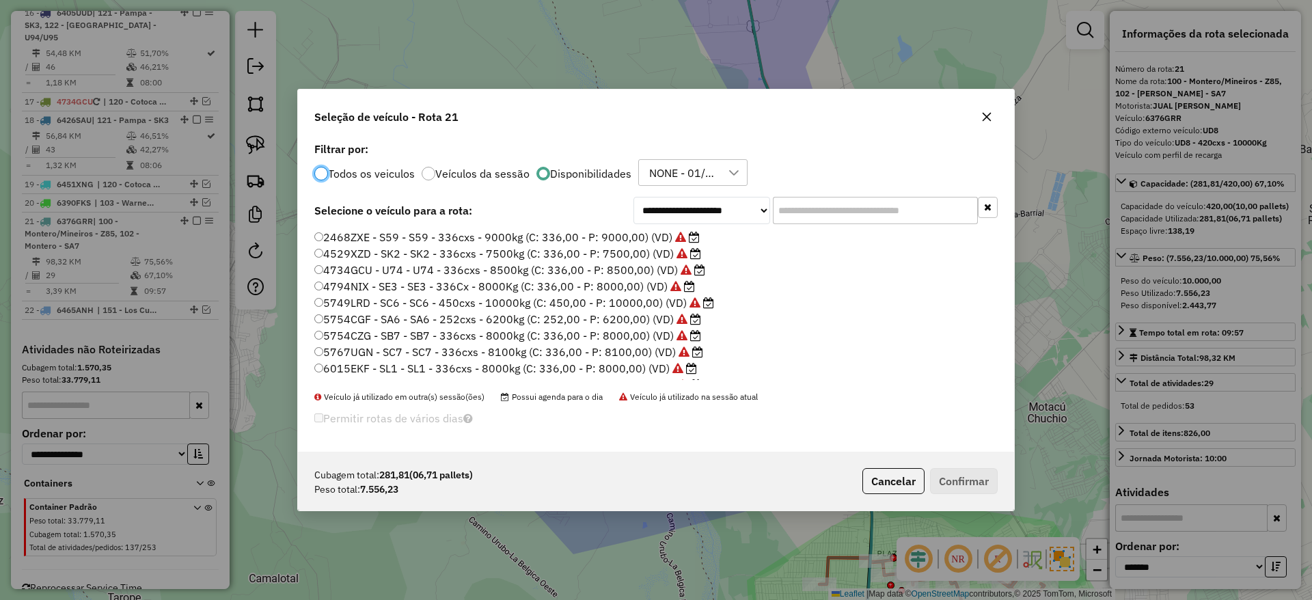
click at [850, 213] on input "text" at bounding box center [875, 210] width 205 height 27
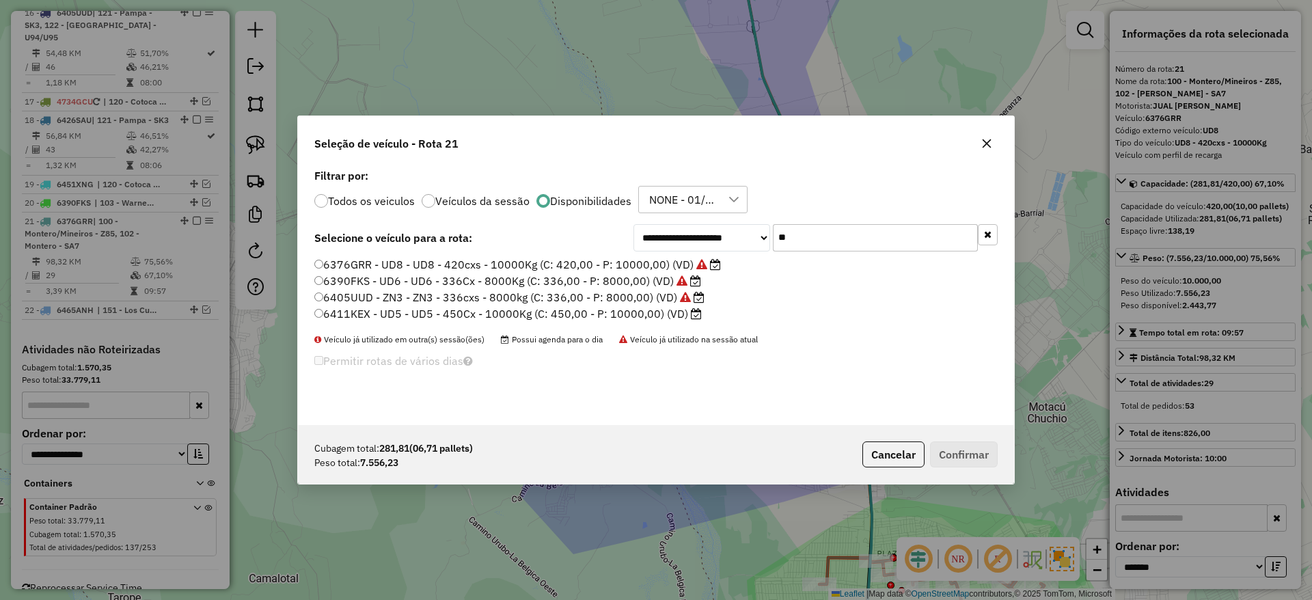
type input "**"
click at [681, 315] on label "6411KEX - UD5 - UD5 - 450Cx - 10000Kg (C: 450,00 - P: 10000,00) (VD)" at bounding box center [507, 313] width 387 height 16
click at [656, 310] on label "6411KEX - UD5 - UD5 - 450Cx - 10000Kg (C: 450,00 - P: 10000,00) (VD)" at bounding box center [507, 313] width 387 height 16
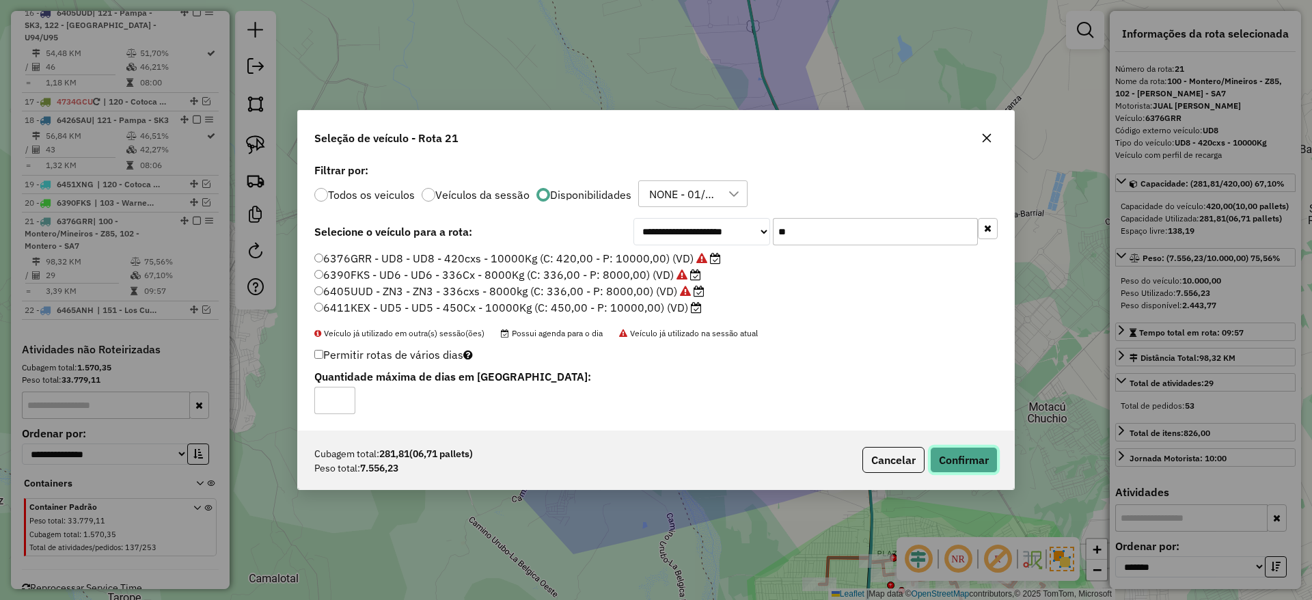
drag, startPoint x: 936, startPoint y: 455, endPoint x: 804, endPoint y: 405, distance: 141.0
click at [935, 456] on button "Confirmar" at bounding box center [964, 460] width 68 height 26
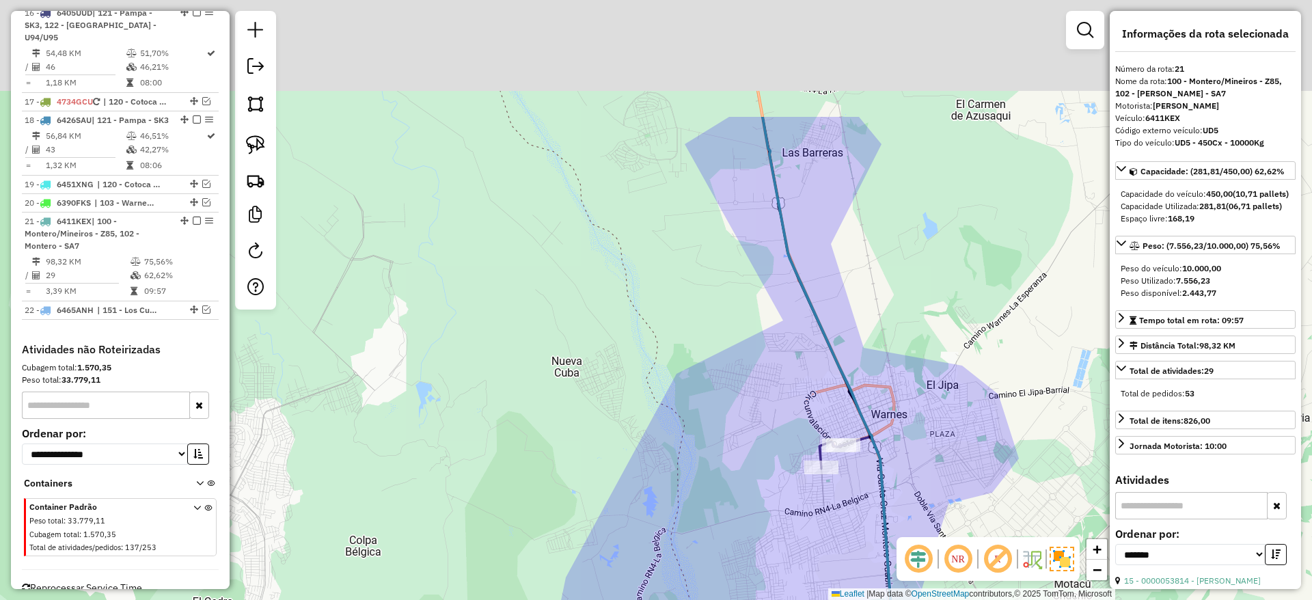
drag, startPoint x: 598, startPoint y: 225, endPoint x: 624, endPoint y: 401, distance: 178.1
click at [624, 401] on div "Janela de atendimento Grade de atendimento Capacidade Transportadoras Veículos …" at bounding box center [656, 300] width 1312 height 600
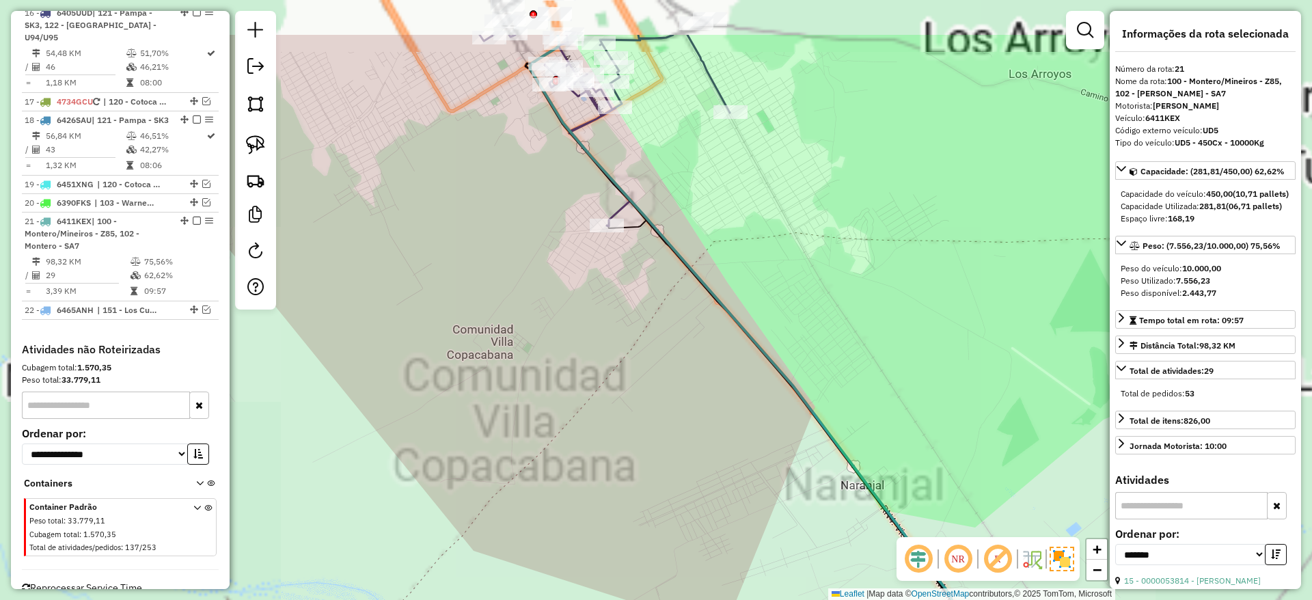
drag, startPoint x: 799, startPoint y: 268, endPoint x: 865, endPoint y: 402, distance: 149.1
click at [865, 402] on div "Janela de atendimento Grade de atendimento Capacidade Transportadoras Veículos …" at bounding box center [656, 300] width 1312 height 600
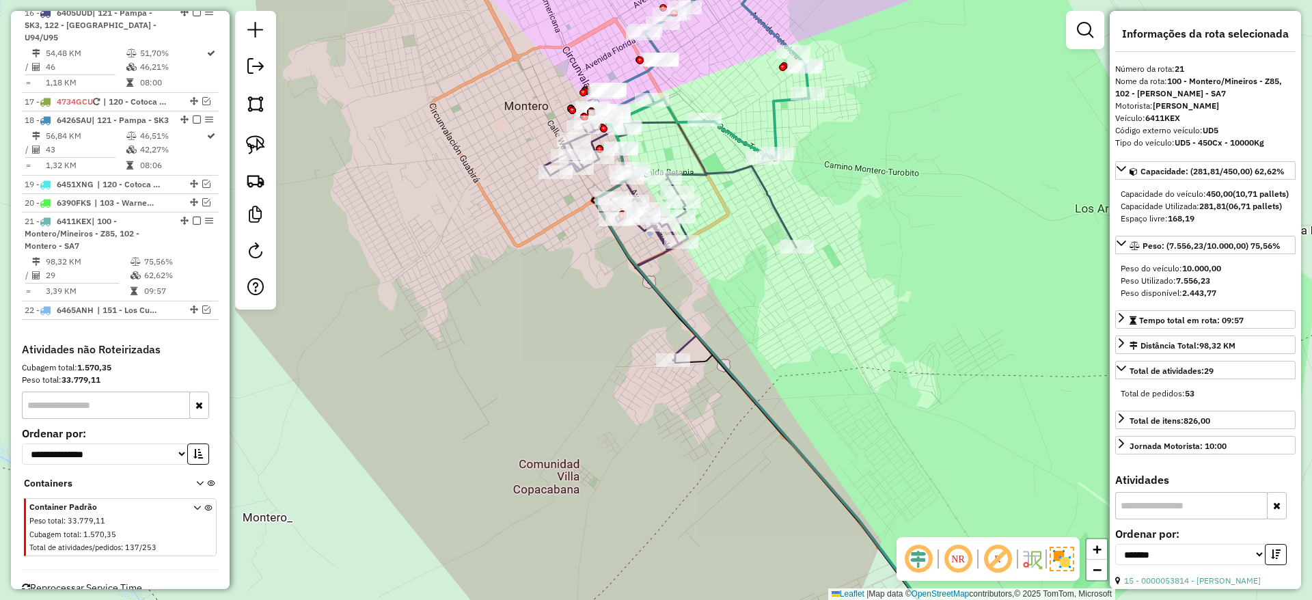
click at [775, 20] on div "Janela de atendimento Grade de atendimento Capacidade Transportadoras Veículos …" at bounding box center [656, 300] width 1312 height 600
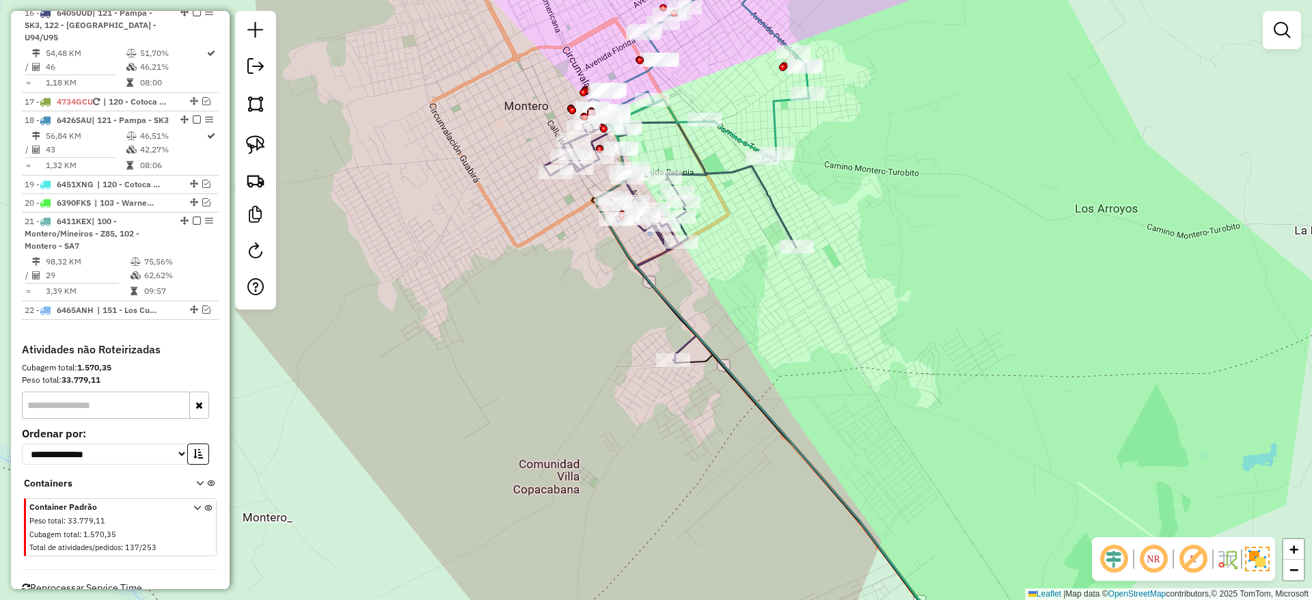
click at [775, 30] on icon at bounding box center [700, 64] width 218 height 191
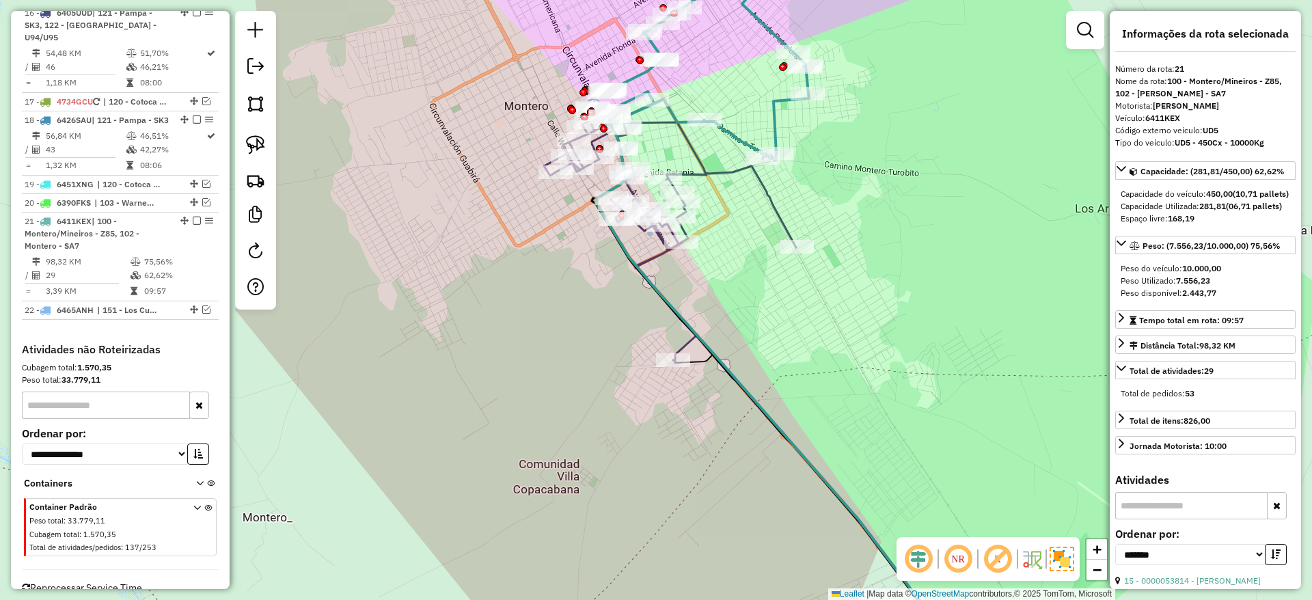
click at [763, 191] on icon at bounding box center [754, 379] width 420 height 562
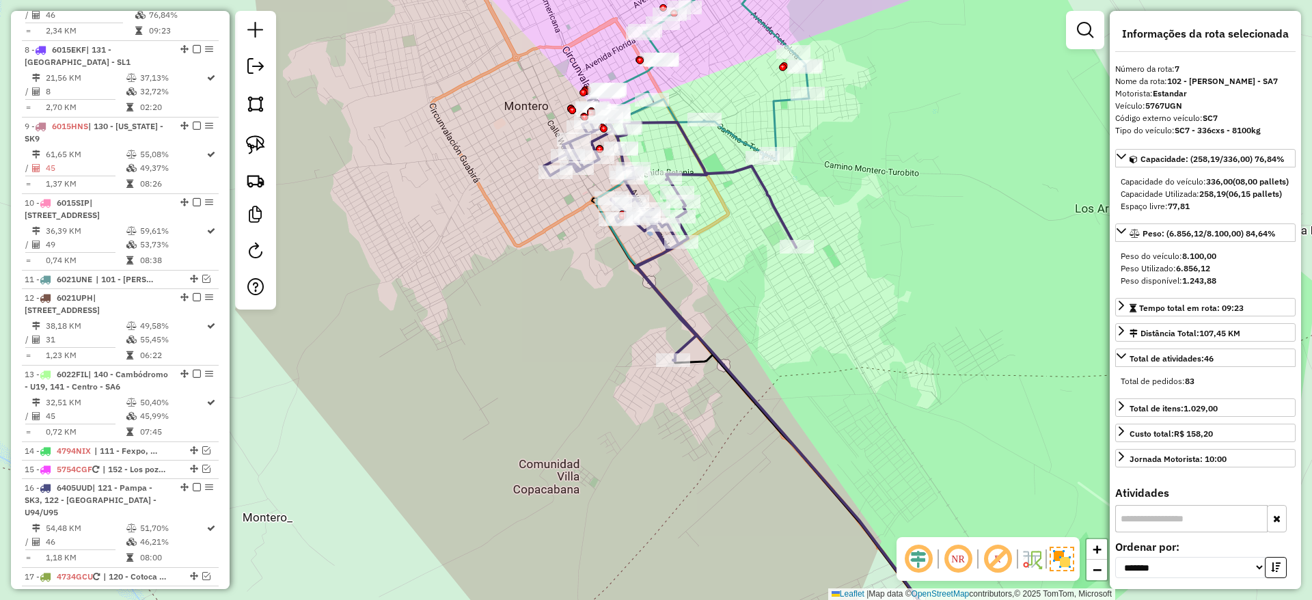
scroll to position [927, 0]
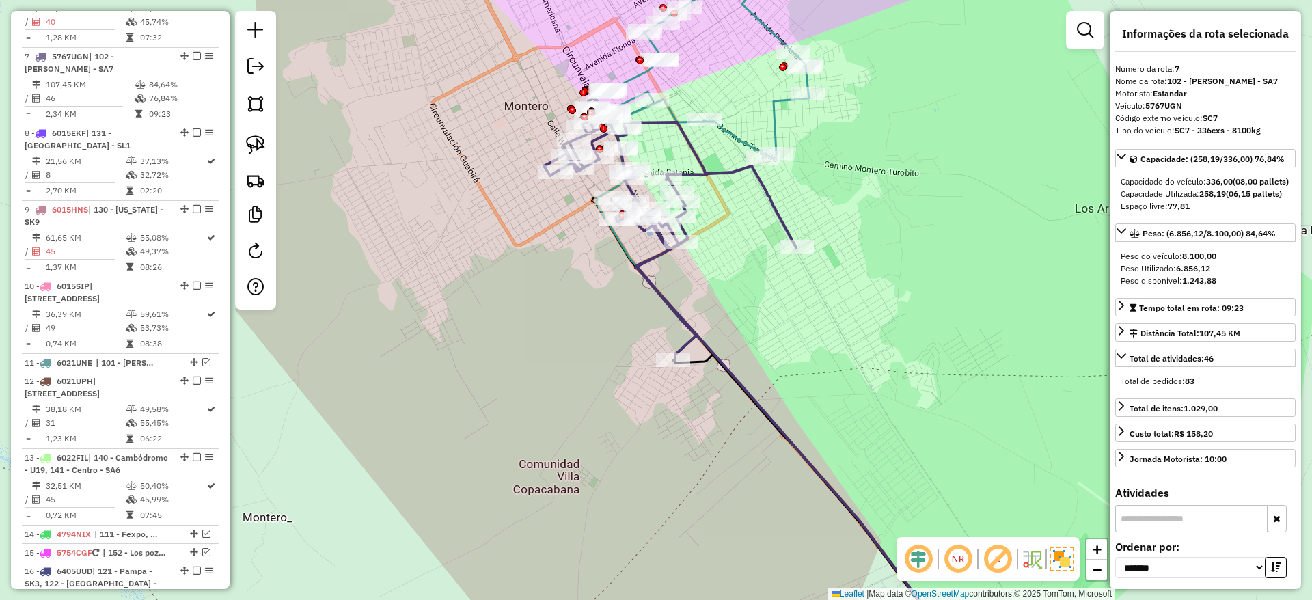
click at [762, 24] on icon at bounding box center [700, 64] width 218 height 191
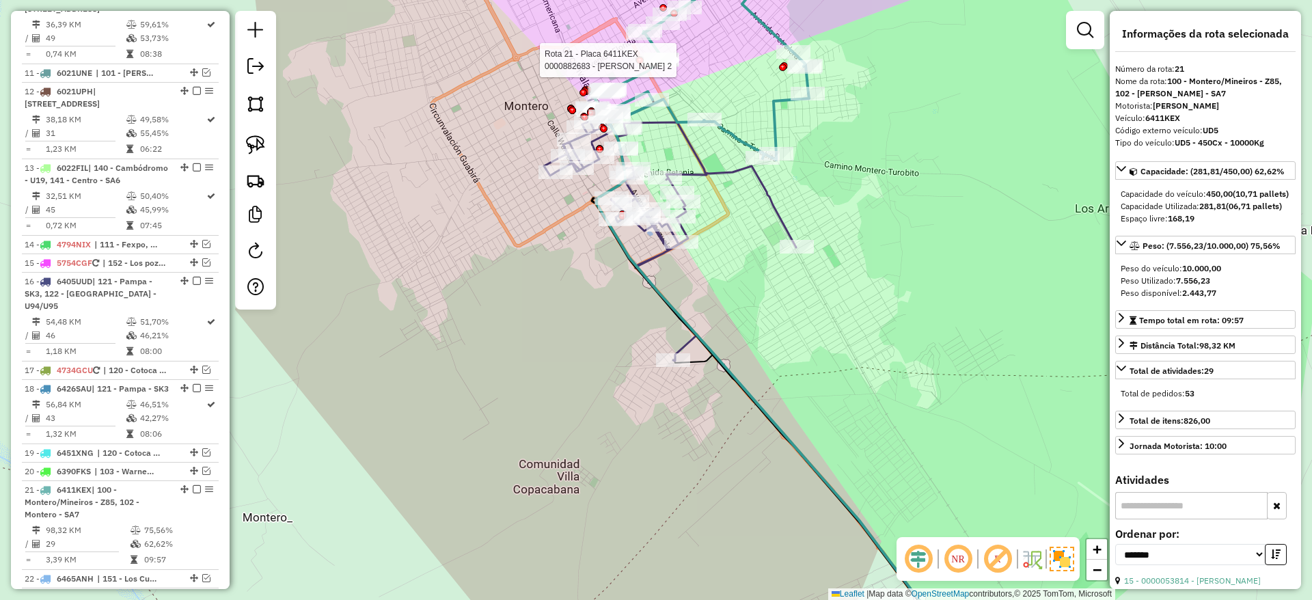
scroll to position [1485, 0]
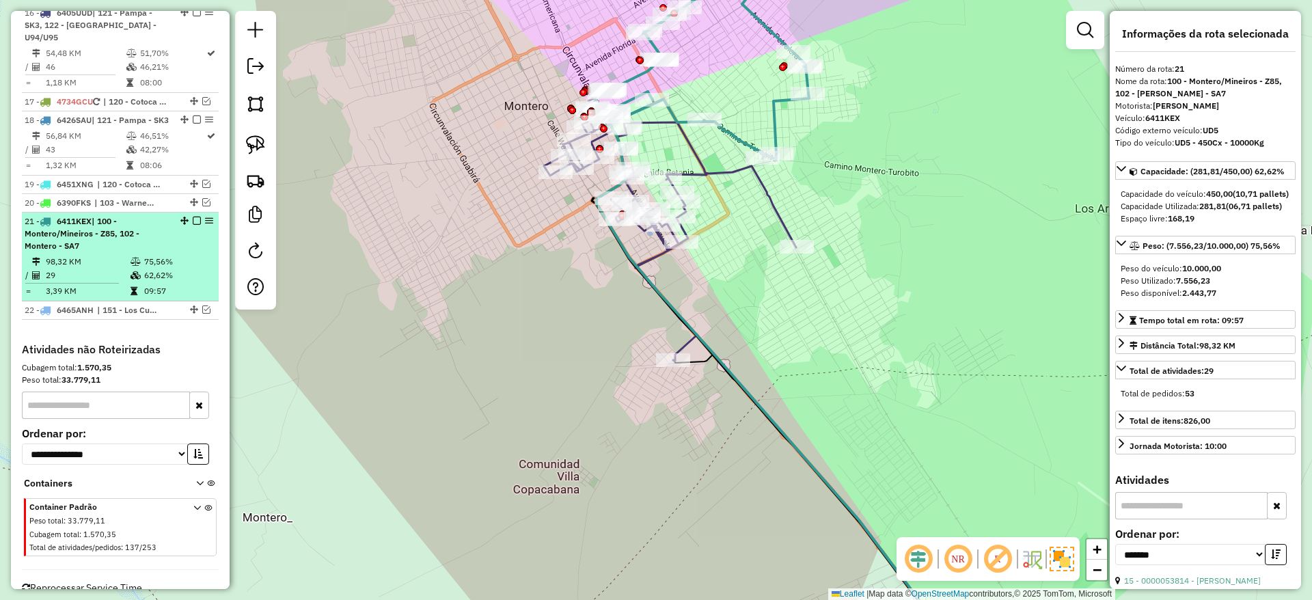
click at [193, 217] on em at bounding box center [197, 221] width 8 height 8
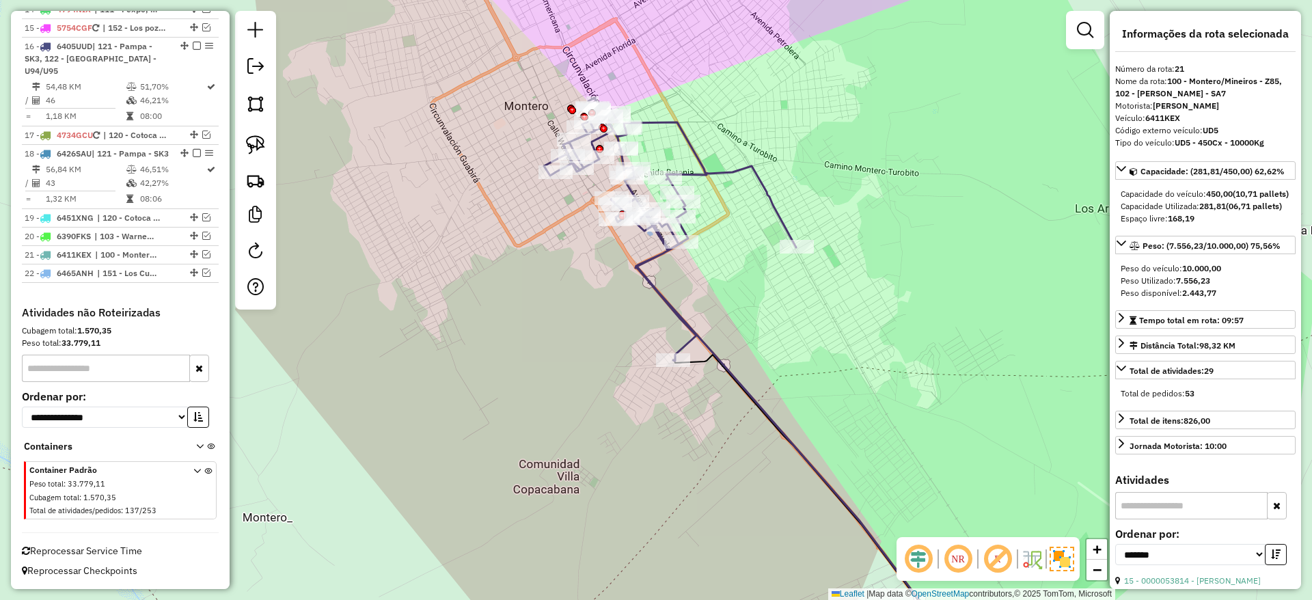
scroll to position [1415, 0]
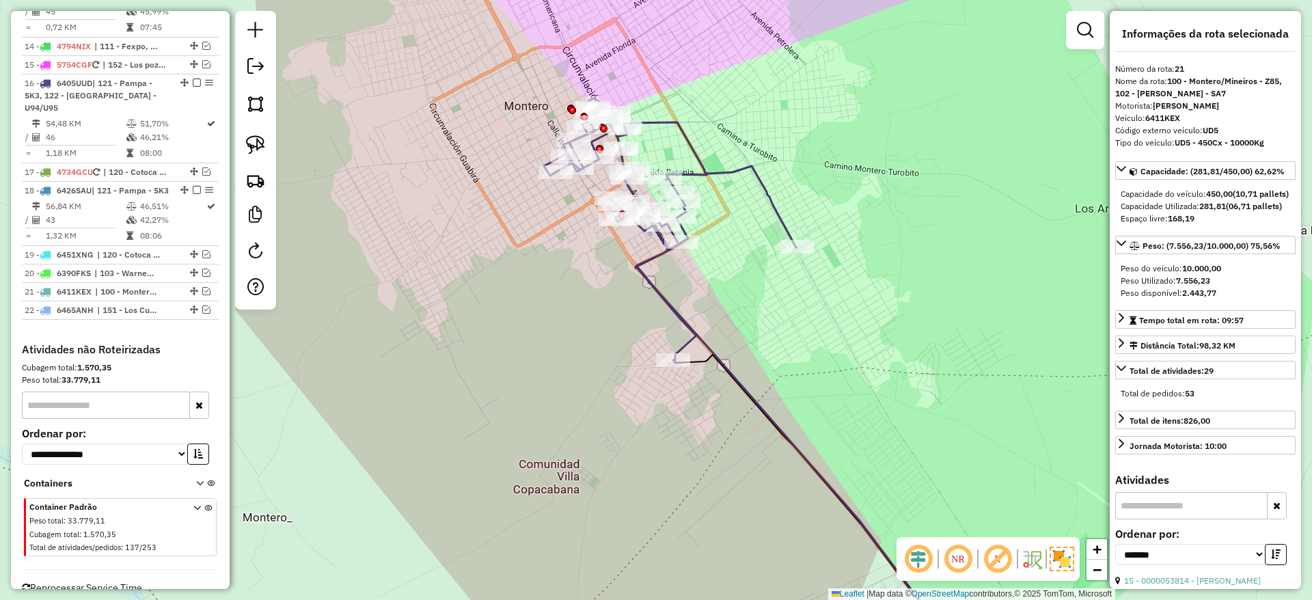
click at [760, 184] on icon at bounding box center [754, 379] width 420 height 562
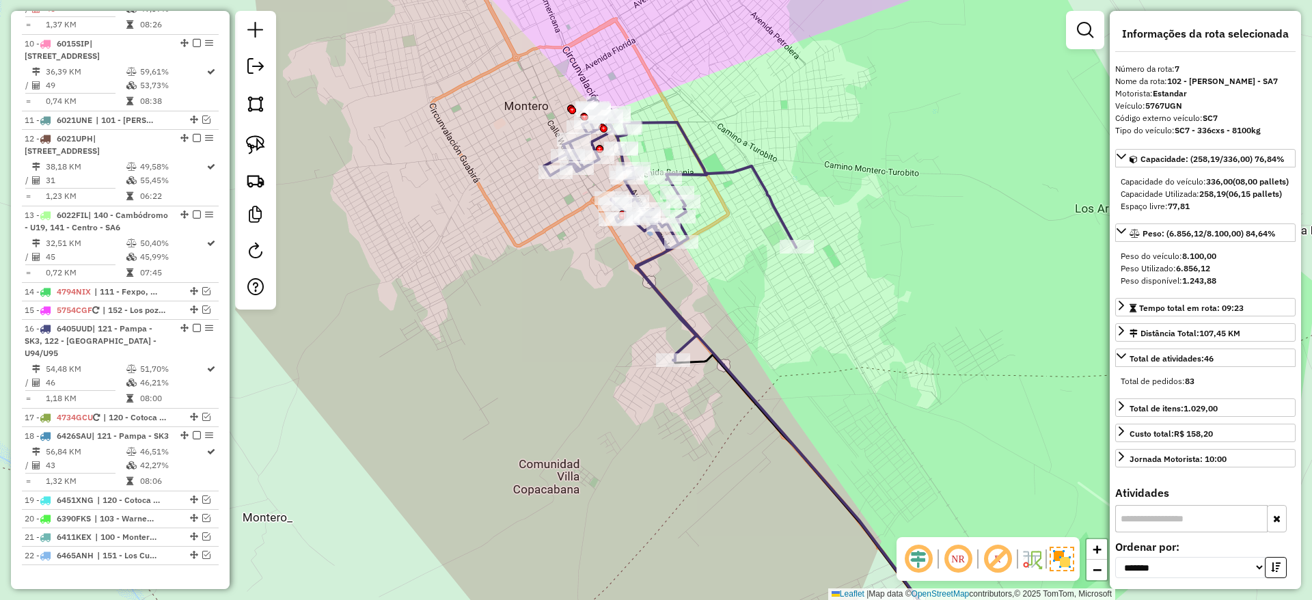
scroll to position [927, 0]
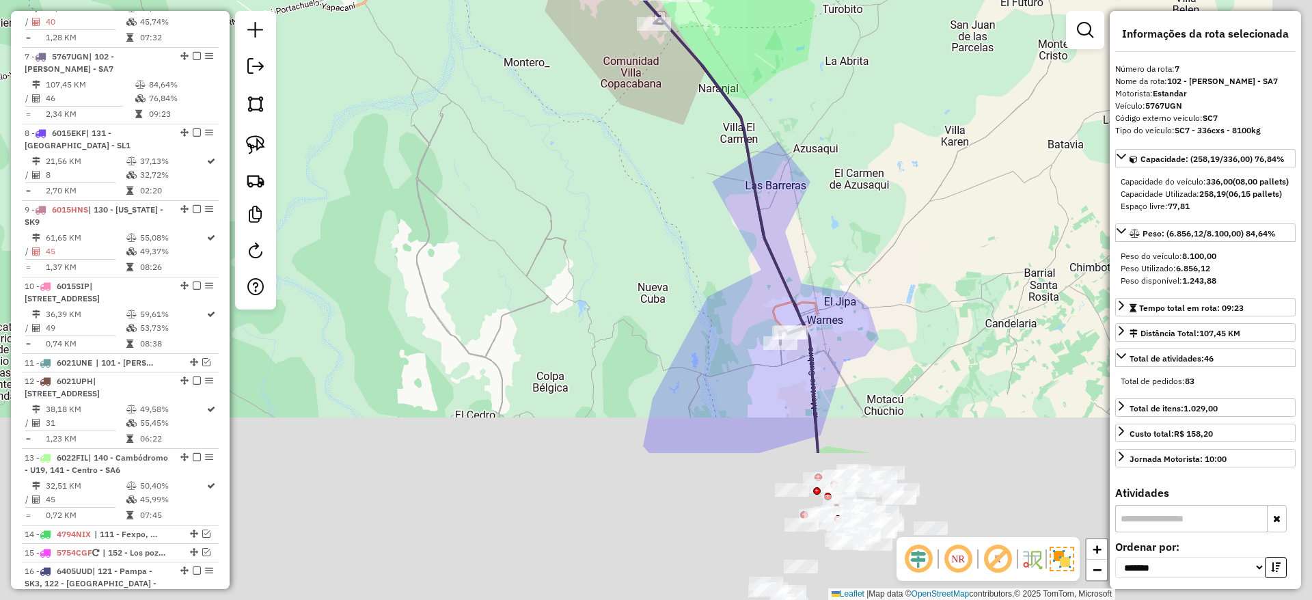
drag, startPoint x: 603, startPoint y: 281, endPoint x: 521, endPoint y: 75, distance: 222.2
click at [521, 75] on div "Janela de atendimento Grade de atendimento Capacidade Transportadoras Veículos …" at bounding box center [656, 300] width 1312 height 600
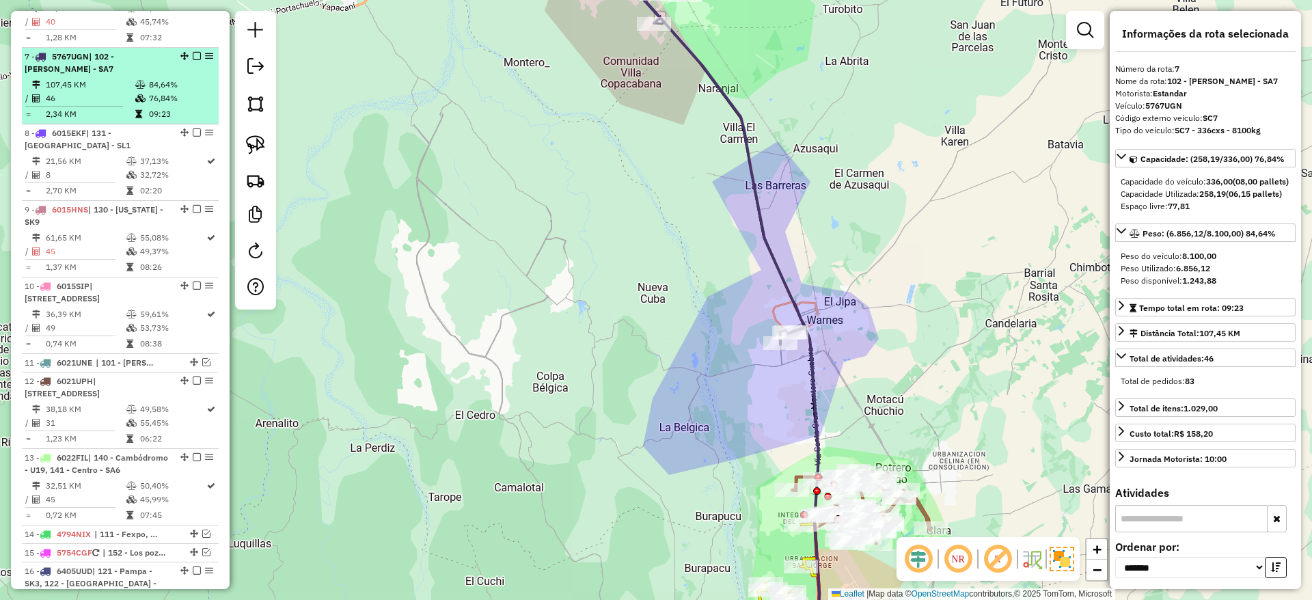
click at [193, 52] on em at bounding box center [197, 56] width 8 height 8
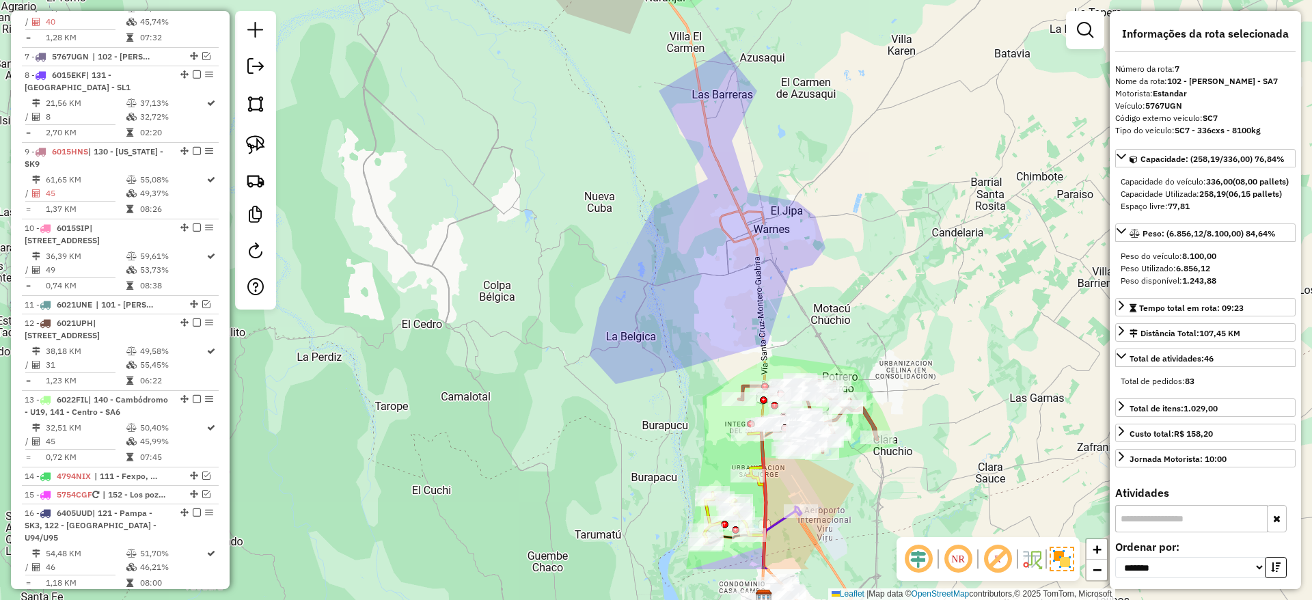
drag, startPoint x: 856, startPoint y: 159, endPoint x: 730, endPoint y: 42, distance: 171.6
click at [747, 42] on div "Janela de atendimento Grade de atendimento Capacidade Transportadoras Veículos …" at bounding box center [656, 300] width 1312 height 600
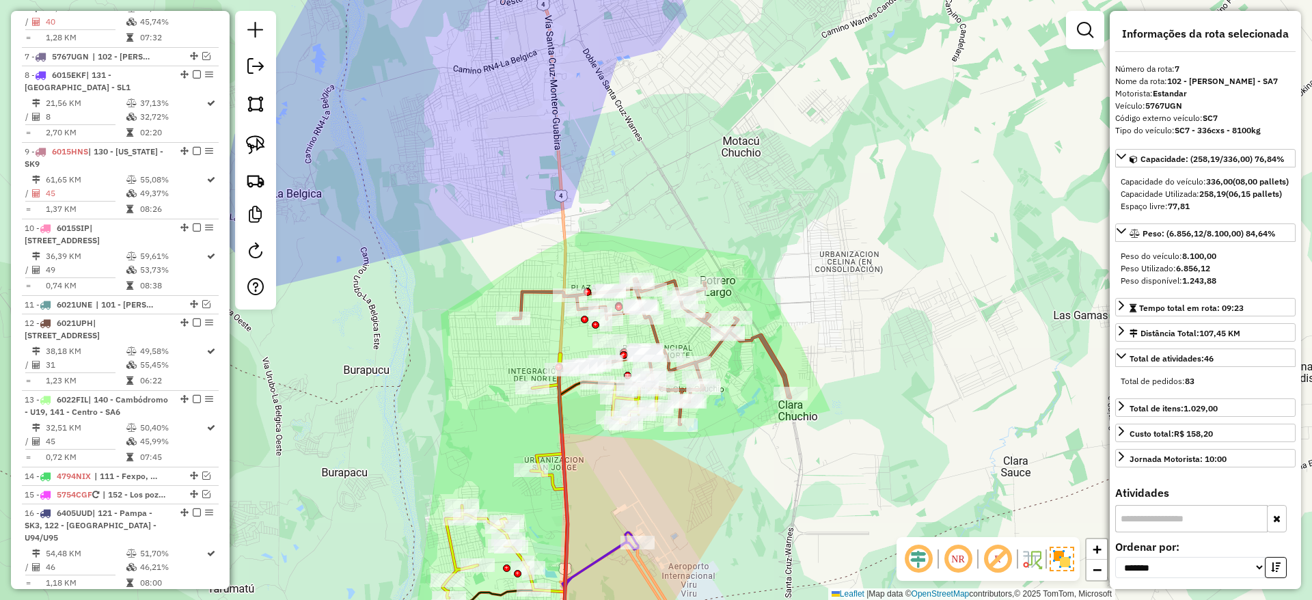
click at [780, 361] on icon at bounding box center [651, 352] width 277 height 146
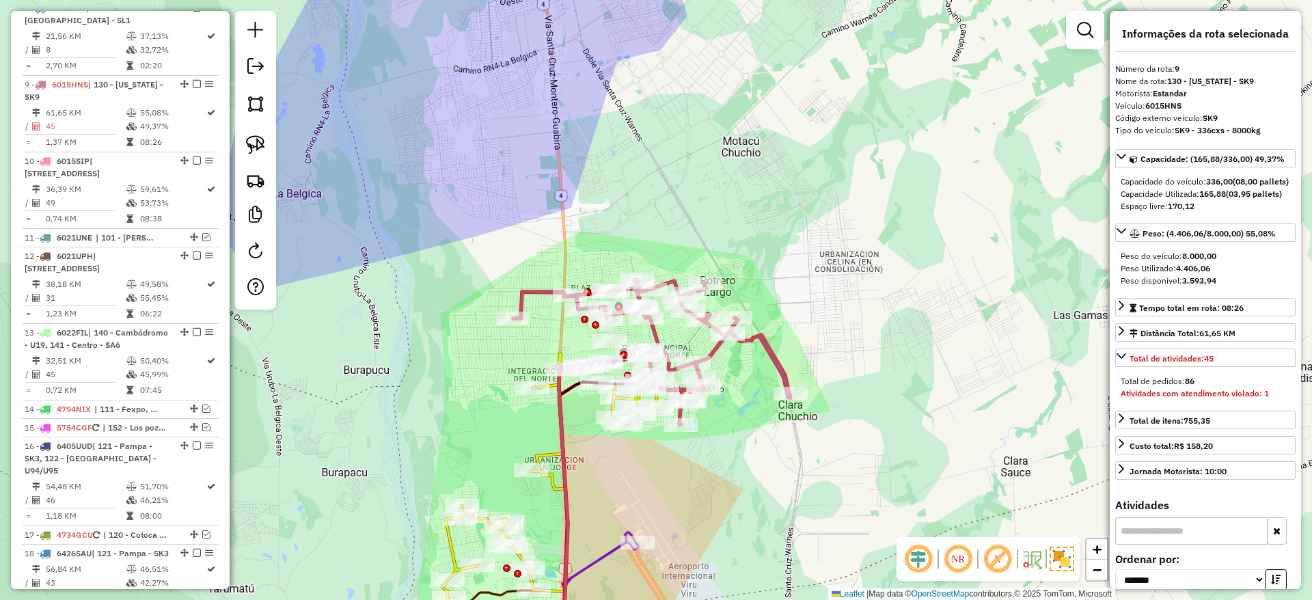
scroll to position [1022, 0]
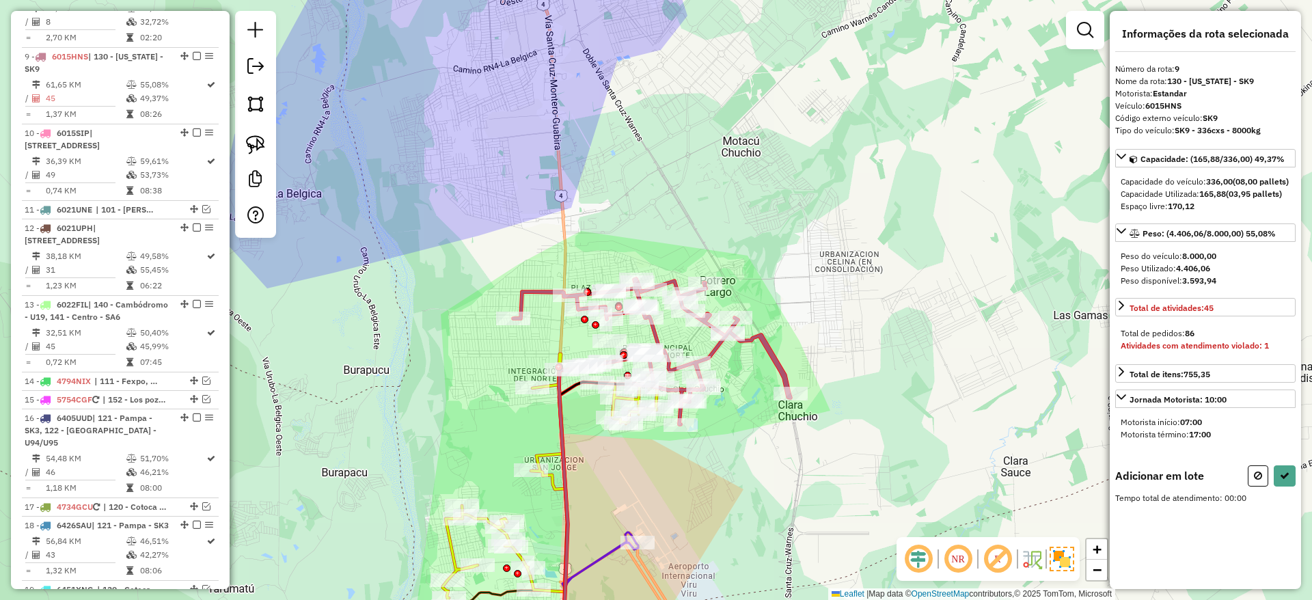
click at [715, 224] on div "Janela de atendimento Grade de atendimento Capacidade Transportadoras Veículos …" at bounding box center [656, 300] width 1312 height 600
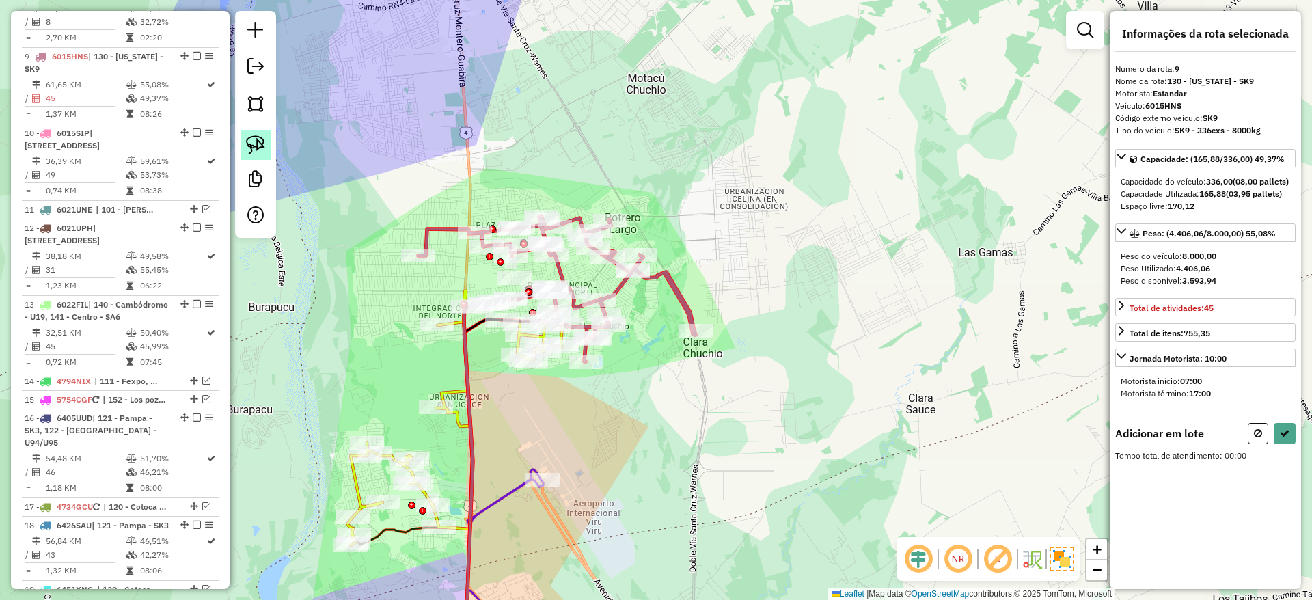
click at [258, 144] on img at bounding box center [255, 144] width 19 height 19
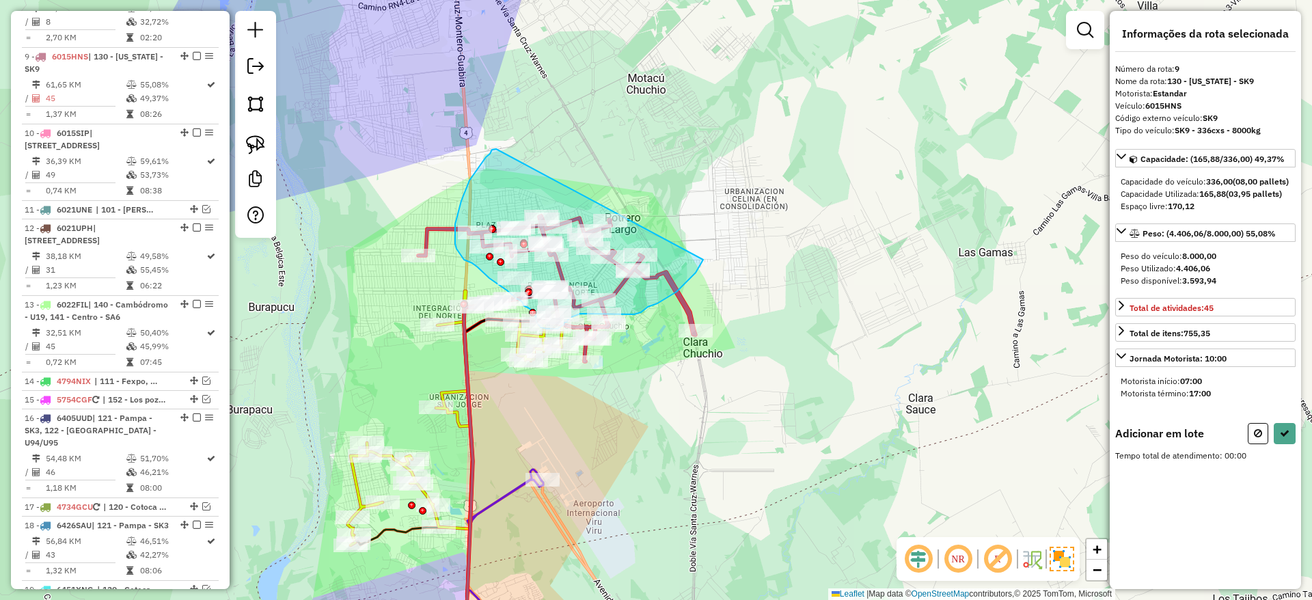
drag, startPoint x: 496, startPoint y: 149, endPoint x: 703, endPoint y: 260, distance: 234.7
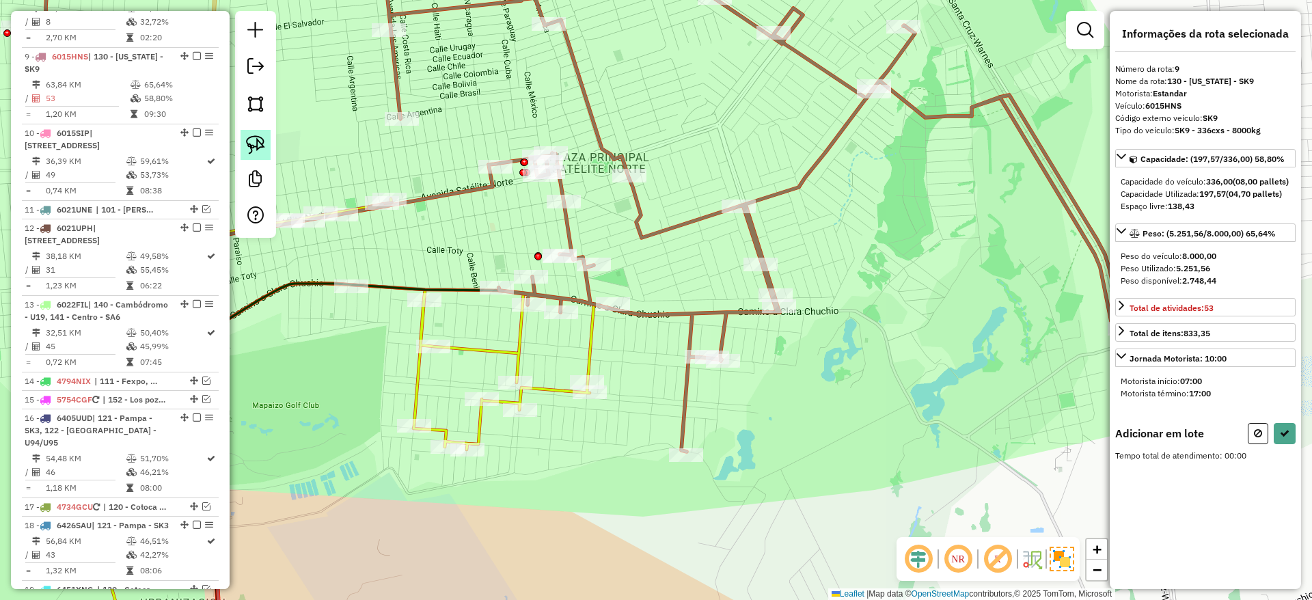
click at [259, 146] on img at bounding box center [255, 144] width 19 height 19
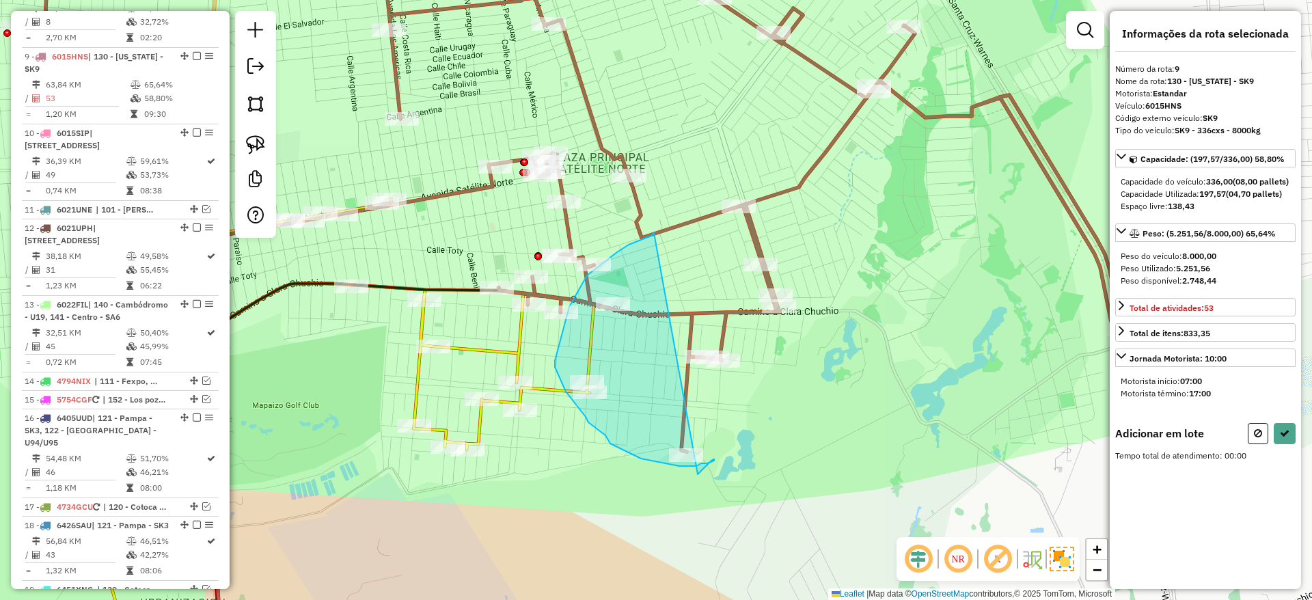
drag, startPoint x: 651, startPoint y: 236, endPoint x: 697, endPoint y: 474, distance: 242.9
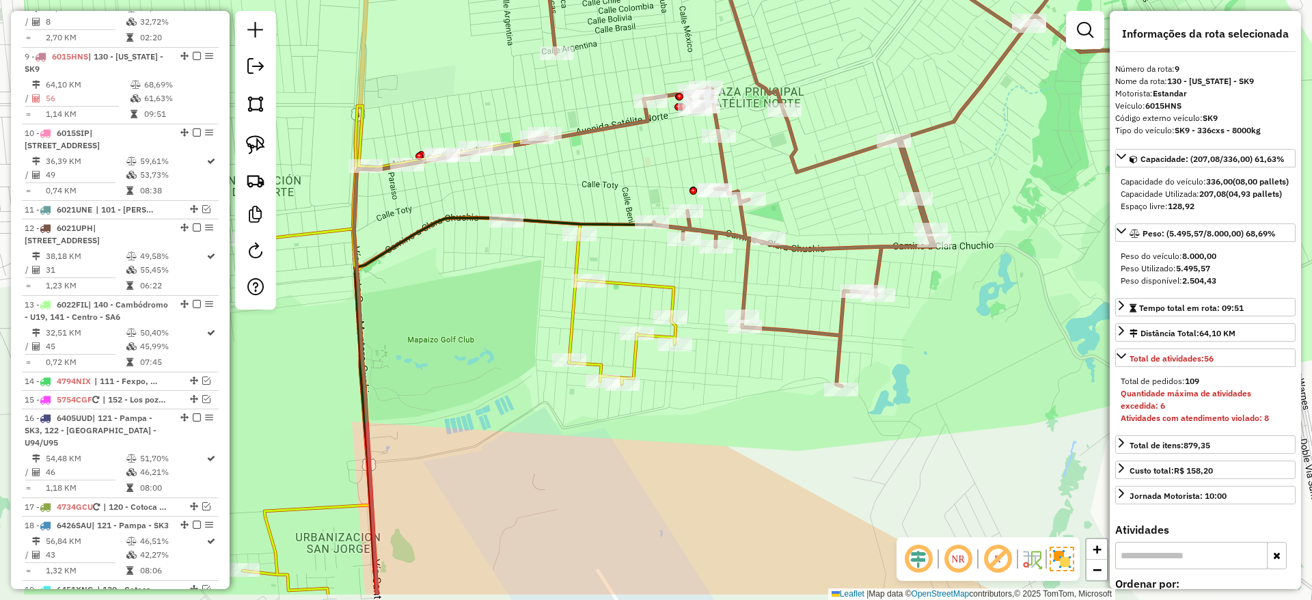
drag, startPoint x: 603, startPoint y: 514, endPoint x: 825, endPoint y: 415, distance: 243.1
click at [825, 415] on div "Janela de atendimento Grade de atendimento Capacidade Transportadoras Veículos …" at bounding box center [656, 300] width 1312 height 600
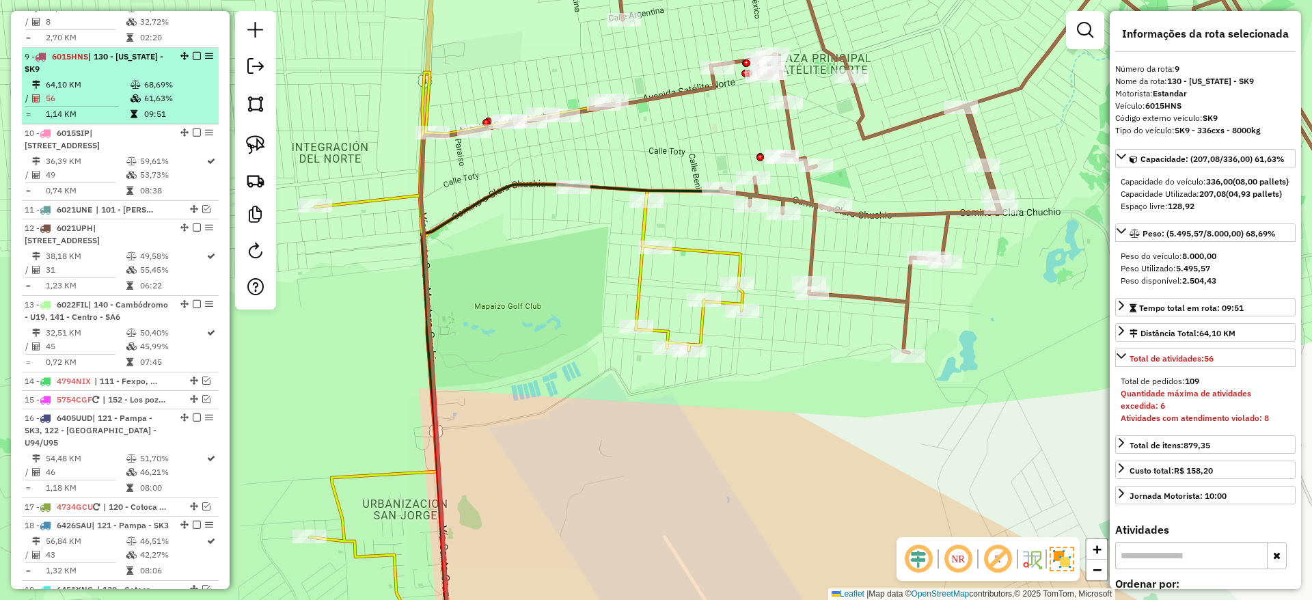
click at [193, 52] on em at bounding box center [197, 56] width 8 height 8
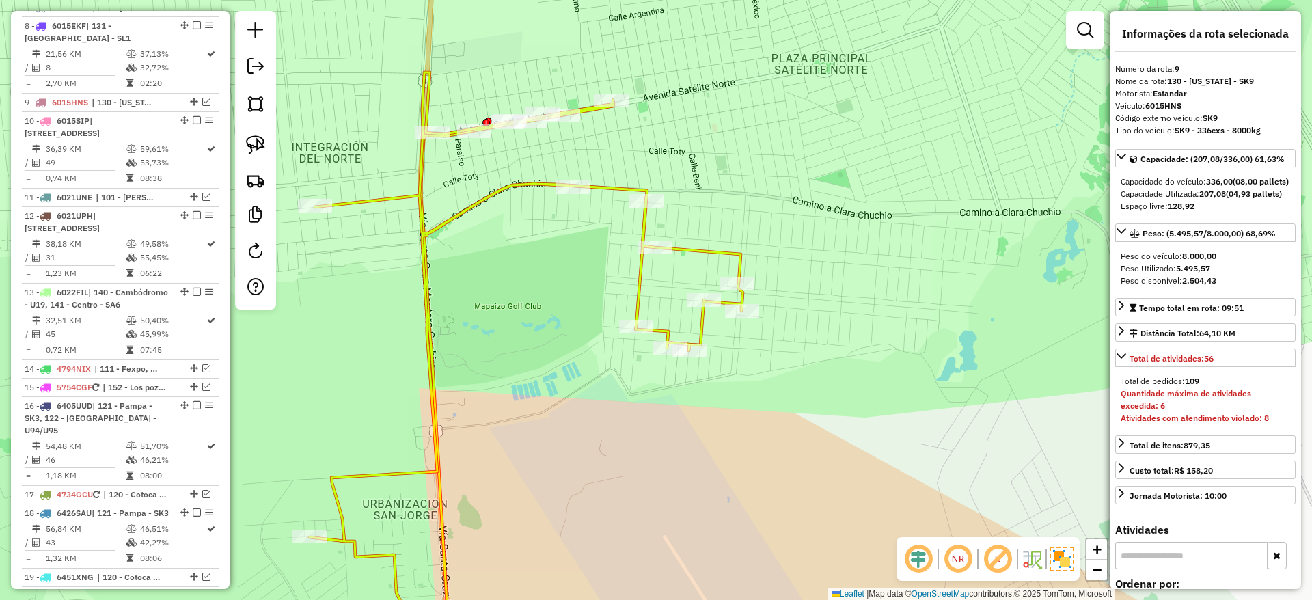
click at [598, 181] on icon at bounding box center [525, 365] width 433 height 587
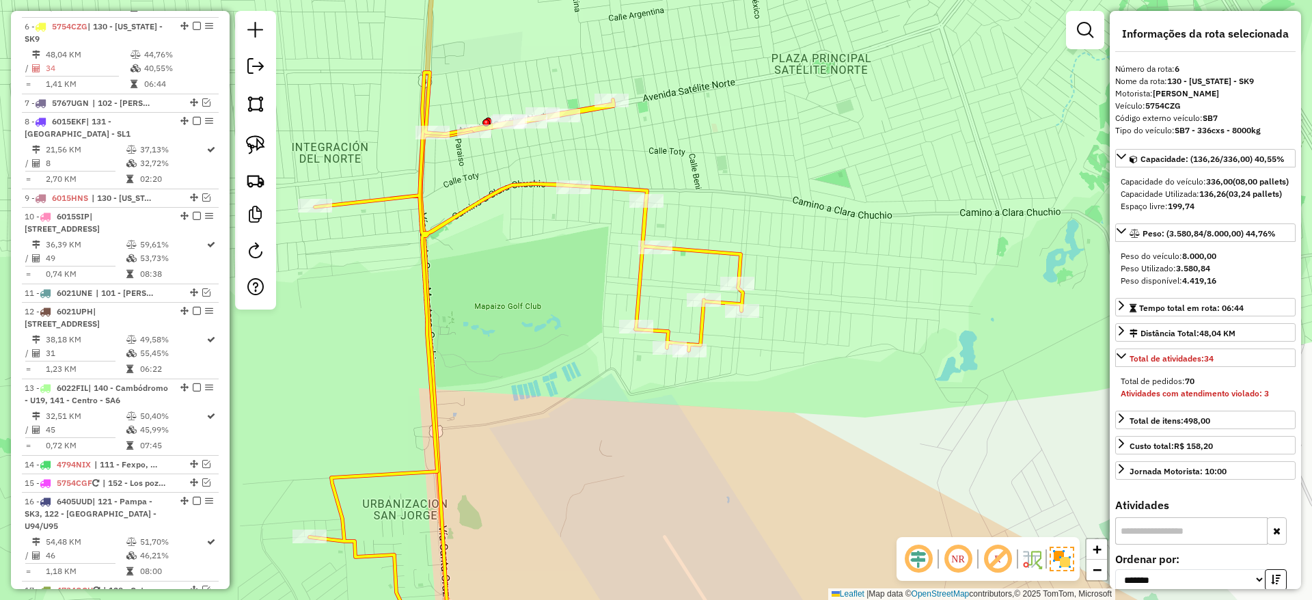
scroll to position [863, 0]
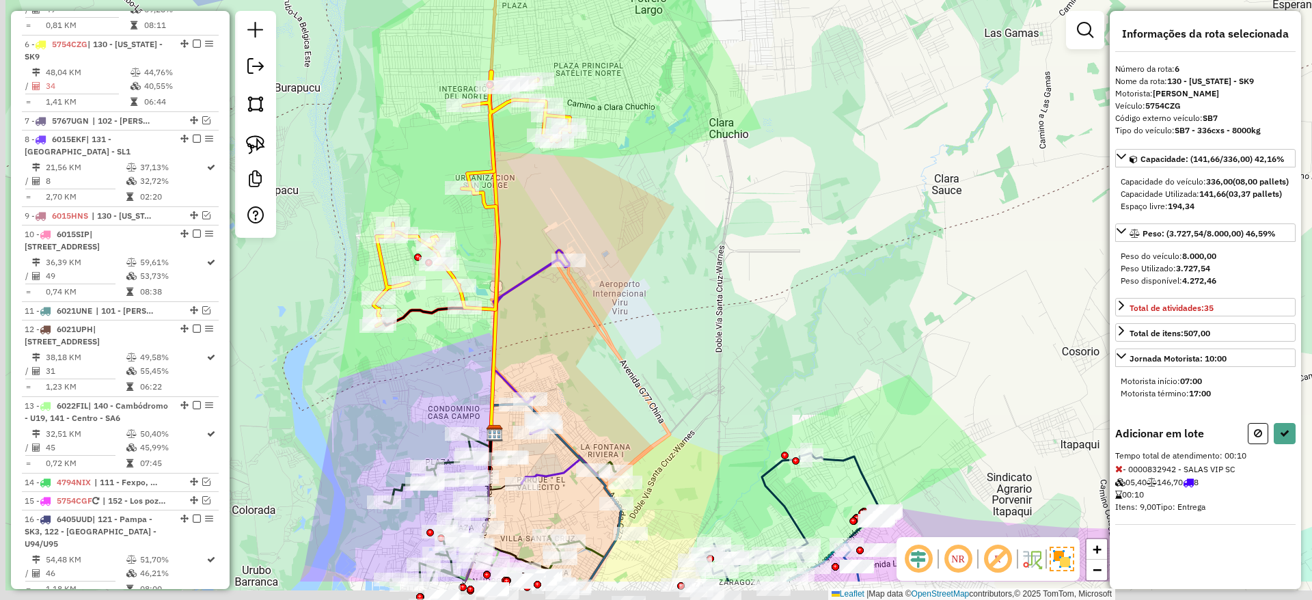
drag, startPoint x: 532, startPoint y: 420, endPoint x: 546, endPoint y: 236, distance: 184.9
click at [546, 236] on div "Janela de atendimento Grade de atendimento Capacidade Transportadoras Veículos …" at bounding box center [656, 300] width 1312 height 600
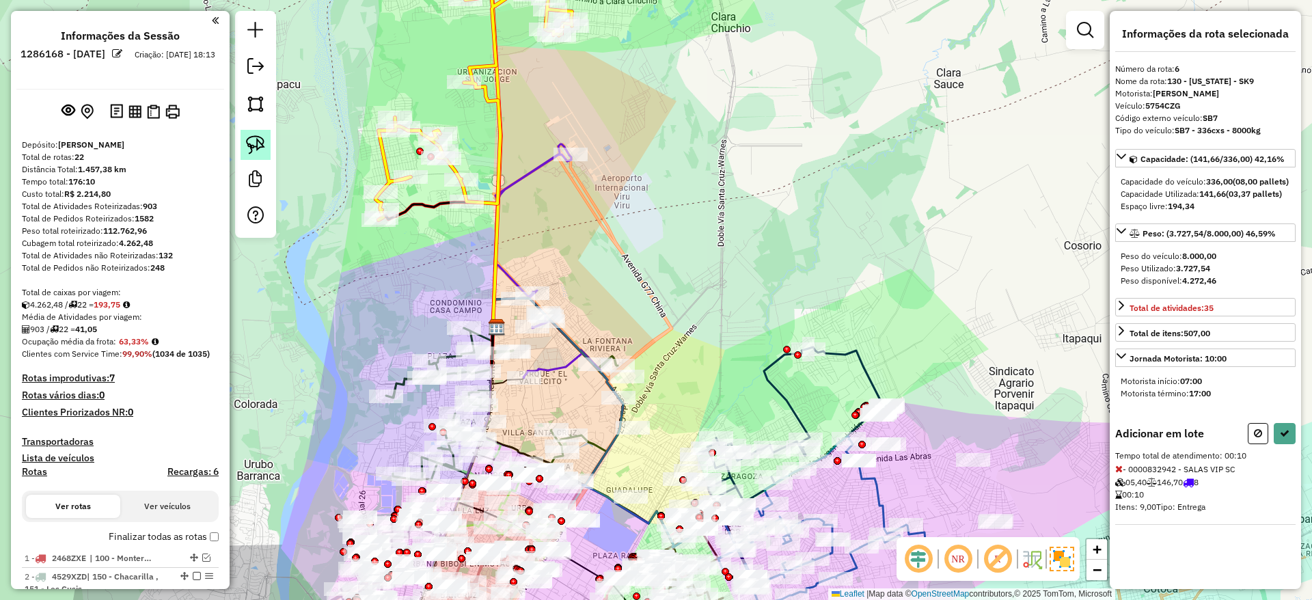
scroll to position [863, 0]
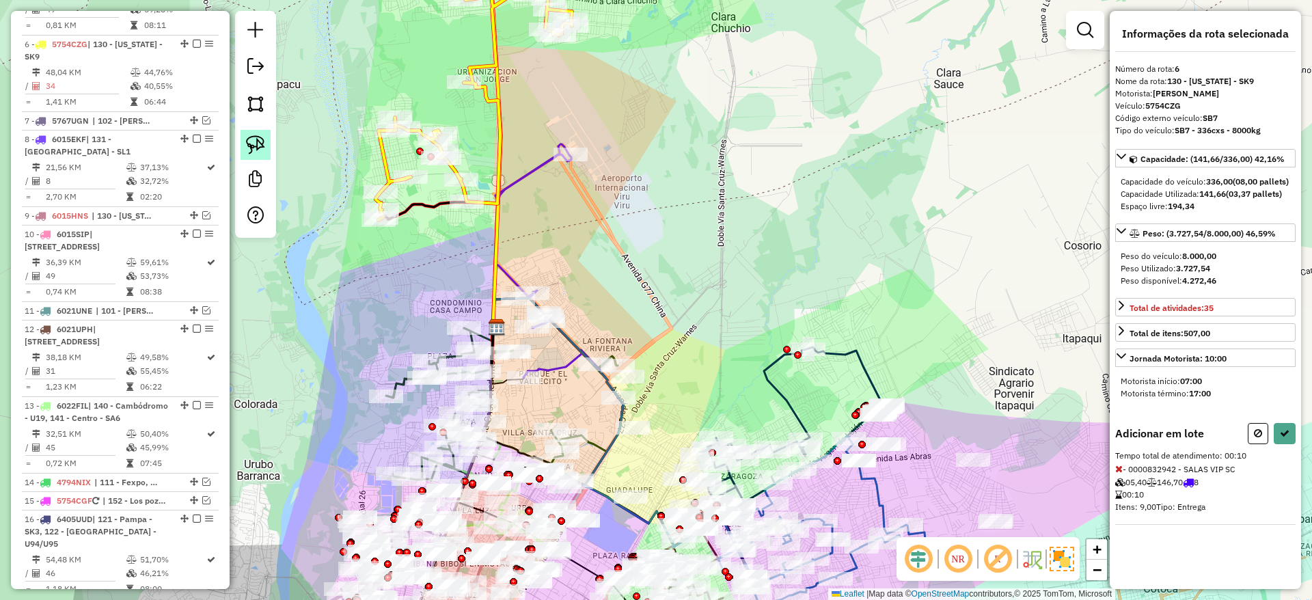
click at [254, 144] on img at bounding box center [255, 144] width 19 height 19
drag, startPoint x: 545, startPoint y: 260, endPoint x: 568, endPoint y: 335, distance: 79.3
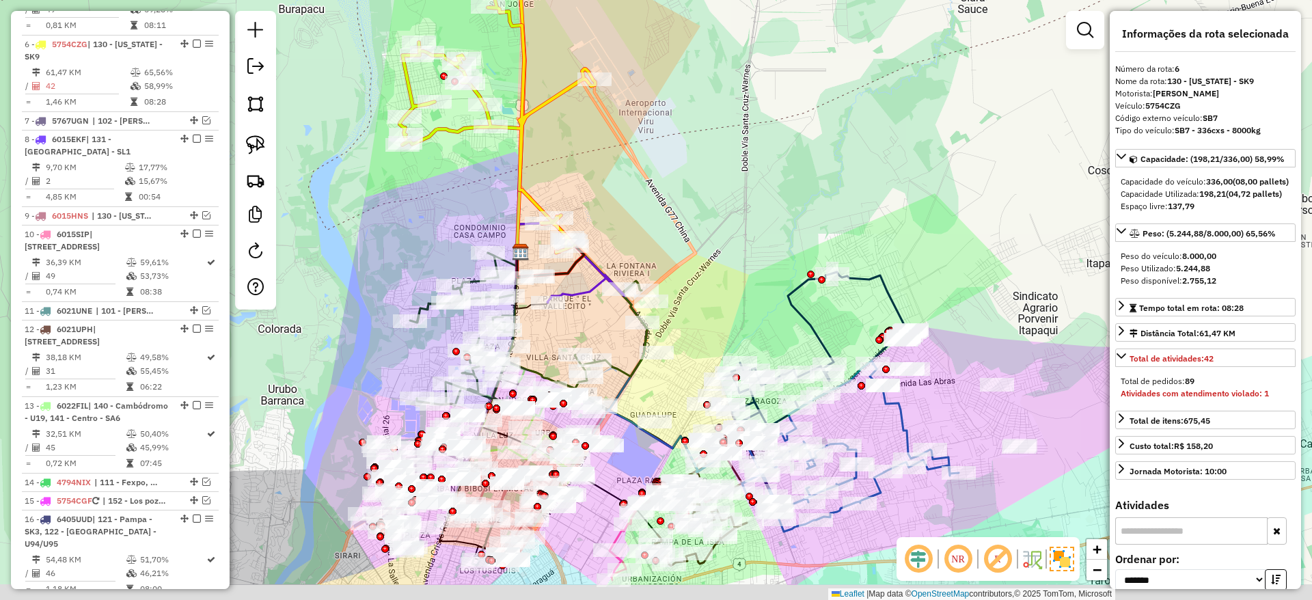
drag, startPoint x: 607, startPoint y: 235, endPoint x: 536, endPoint y: 126, distance: 129.4
click at [662, 77] on div "Janela de atendimento Grade de atendimento Capacidade Transportadoras Veículos …" at bounding box center [656, 300] width 1312 height 600
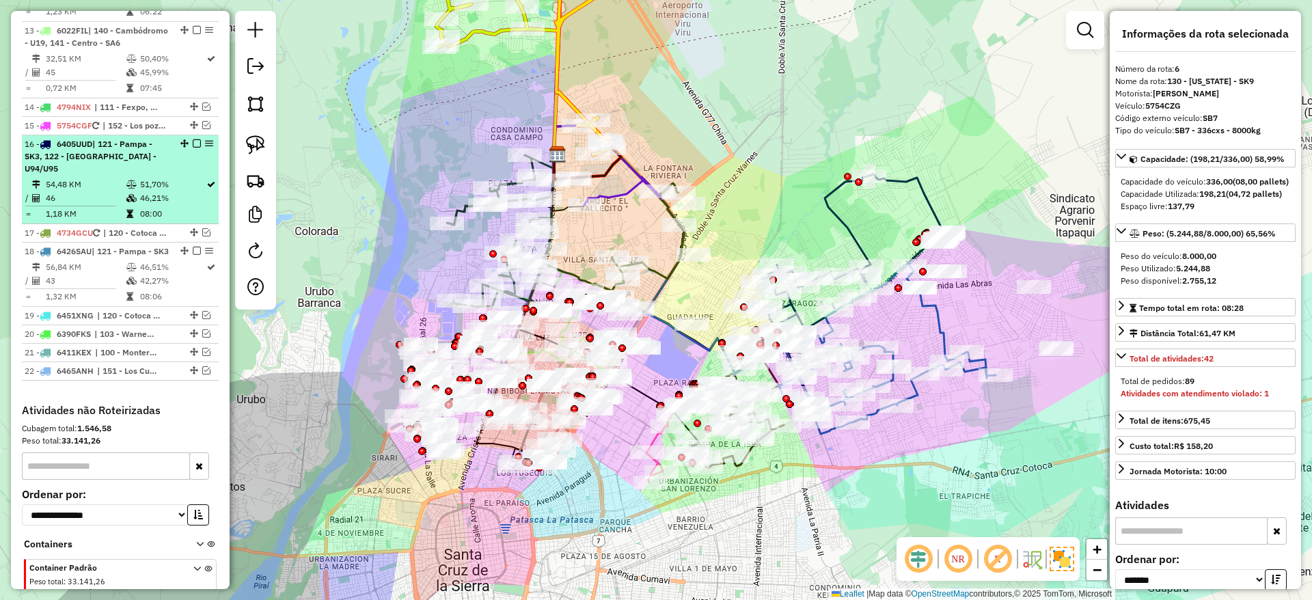
scroll to position [1208, 0]
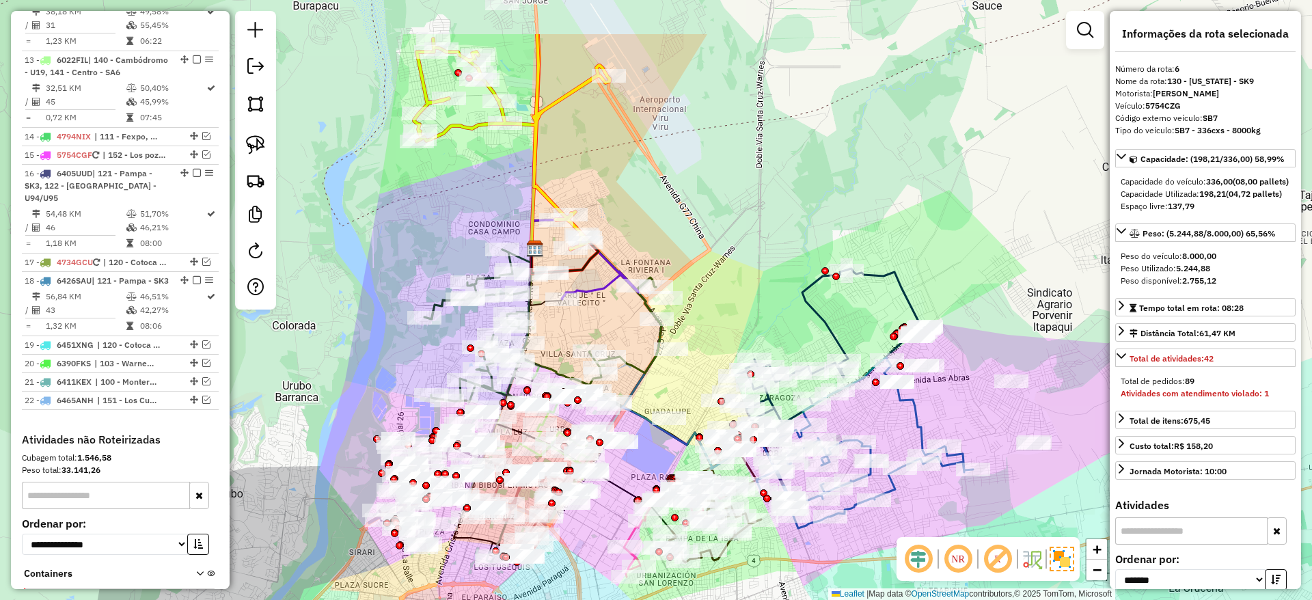
drag, startPoint x: 440, startPoint y: 108, endPoint x: 417, endPoint y: 251, distance: 145.2
click at [417, 251] on div "Janela de atendimento Grade de atendimento Capacidade Transportadoras Veículos …" at bounding box center [656, 300] width 1312 height 600
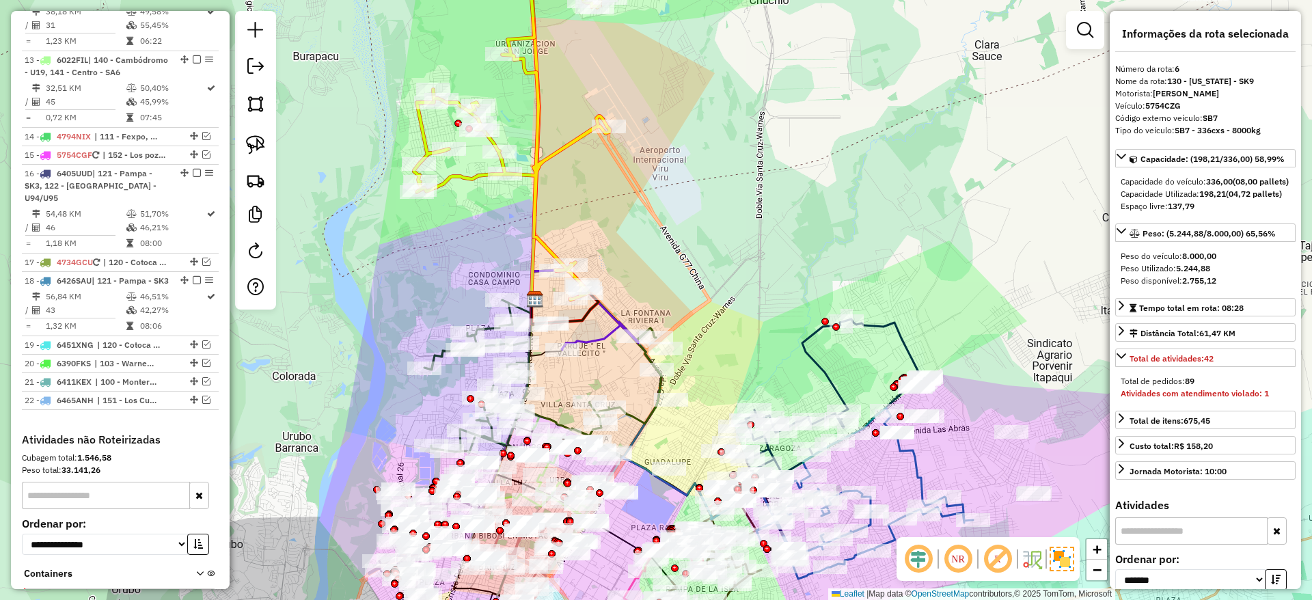
click at [546, 151] on icon at bounding box center [512, 120] width 196 height 360
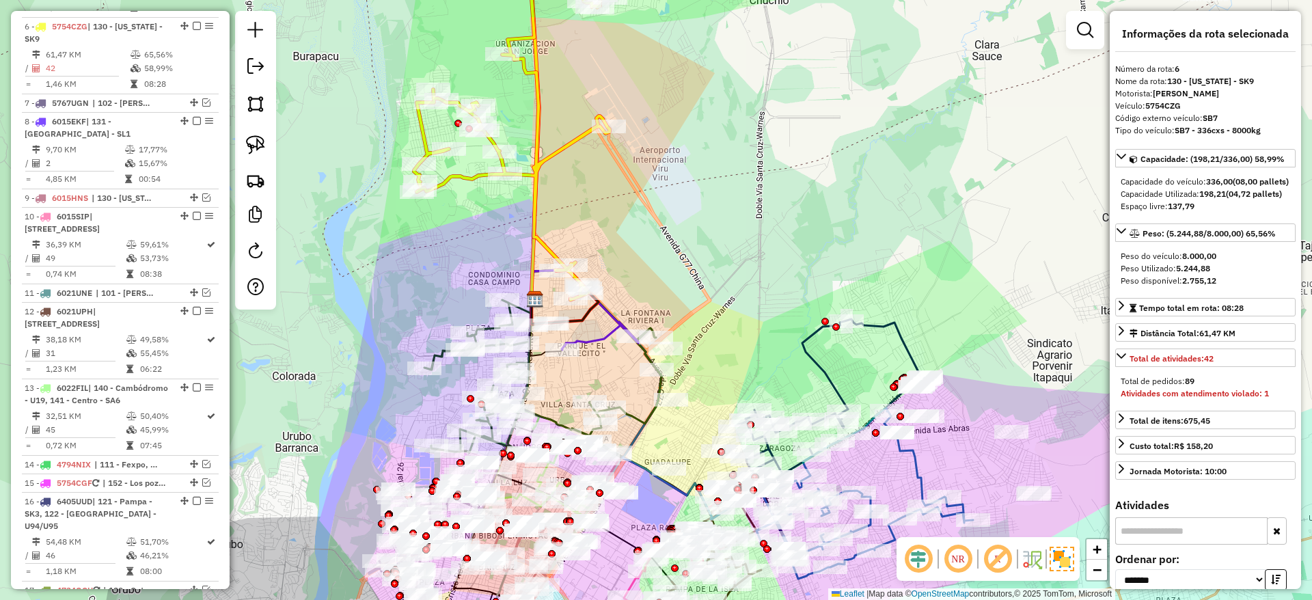
scroll to position [863, 0]
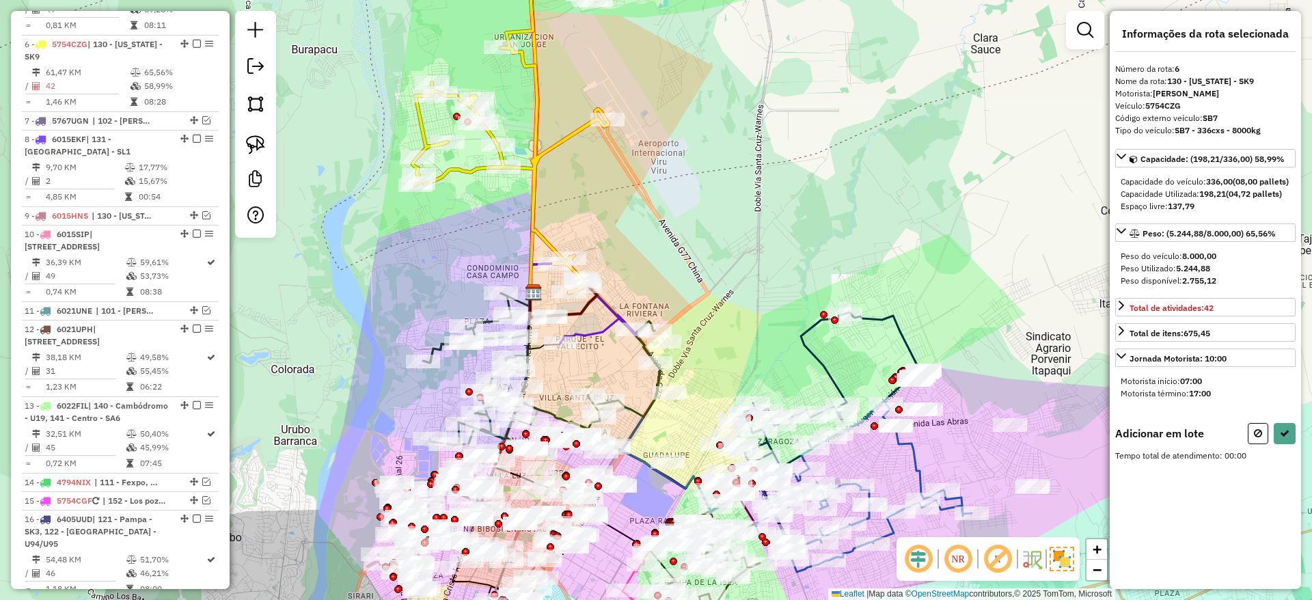
drag, startPoint x: 458, startPoint y: 245, endPoint x: 450, endPoint y: 222, distance: 24.4
click at [450, 222] on div "Janela de atendimento Grade de atendimento Capacidade Transportadoras Veículos …" at bounding box center [656, 300] width 1312 height 600
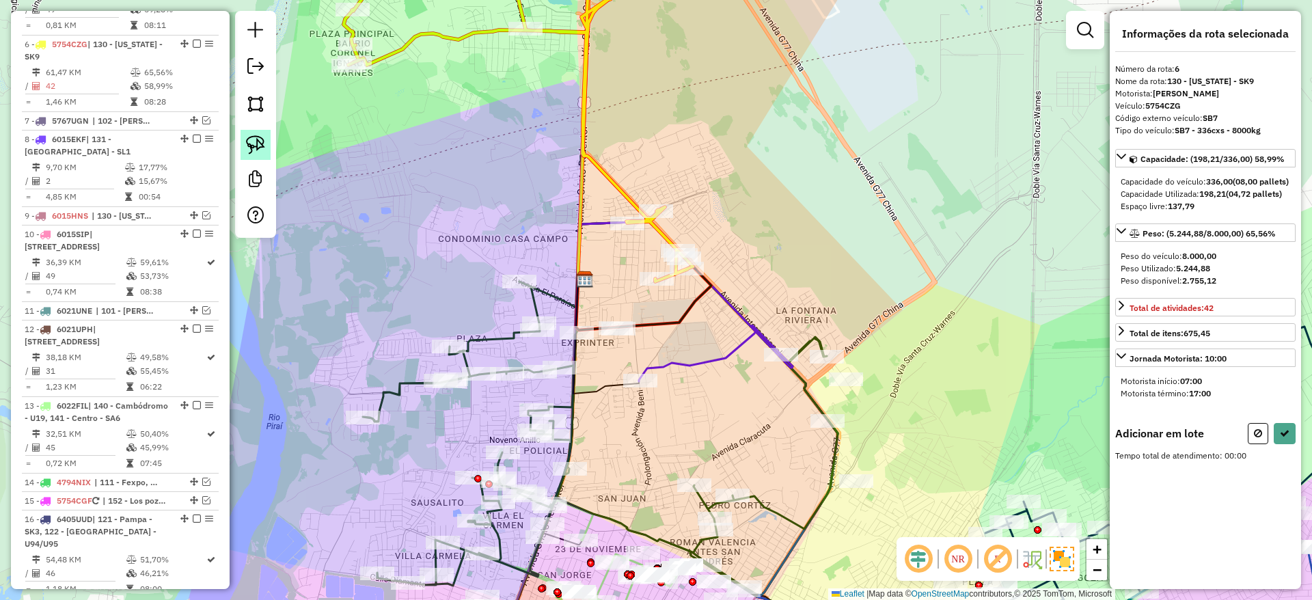
click at [249, 135] on img at bounding box center [255, 144] width 19 height 19
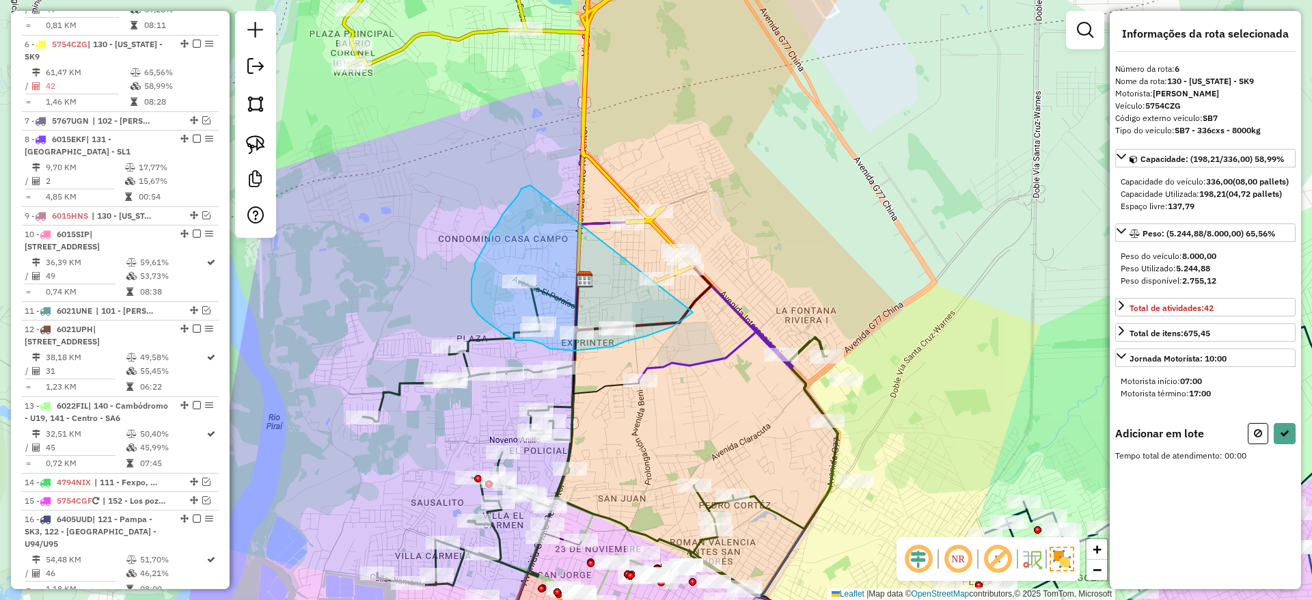
drag, startPoint x: 497, startPoint y: 225, endPoint x: 693, endPoint y: 312, distance: 214.7
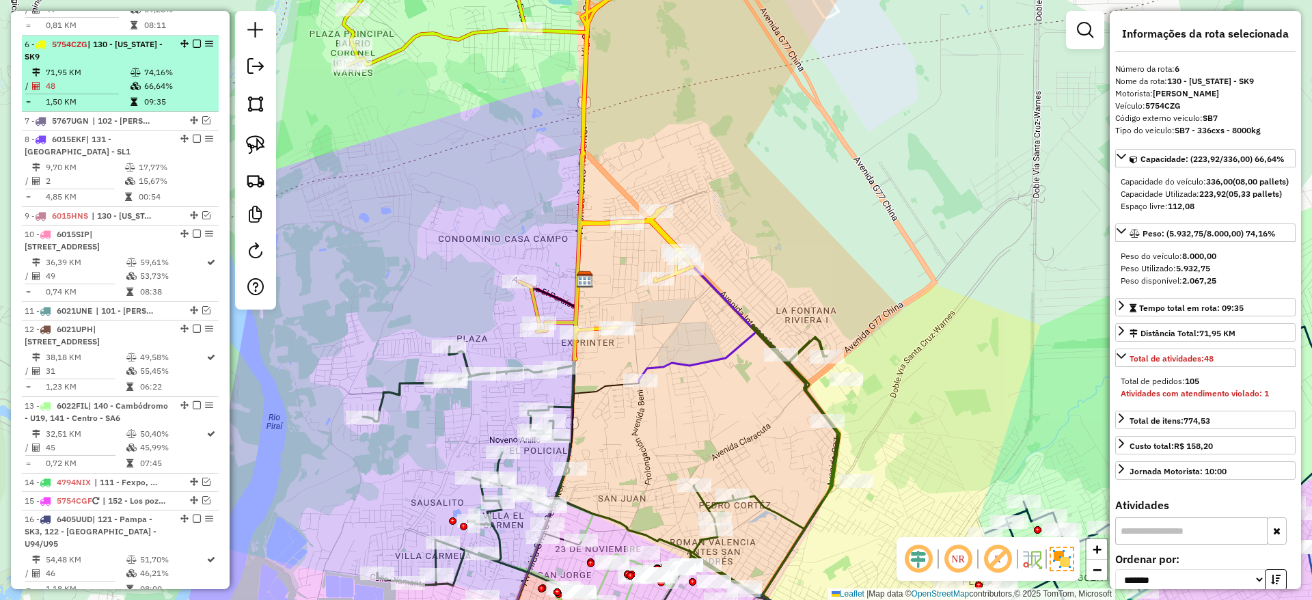
click at [195, 40] on em at bounding box center [197, 44] width 8 height 8
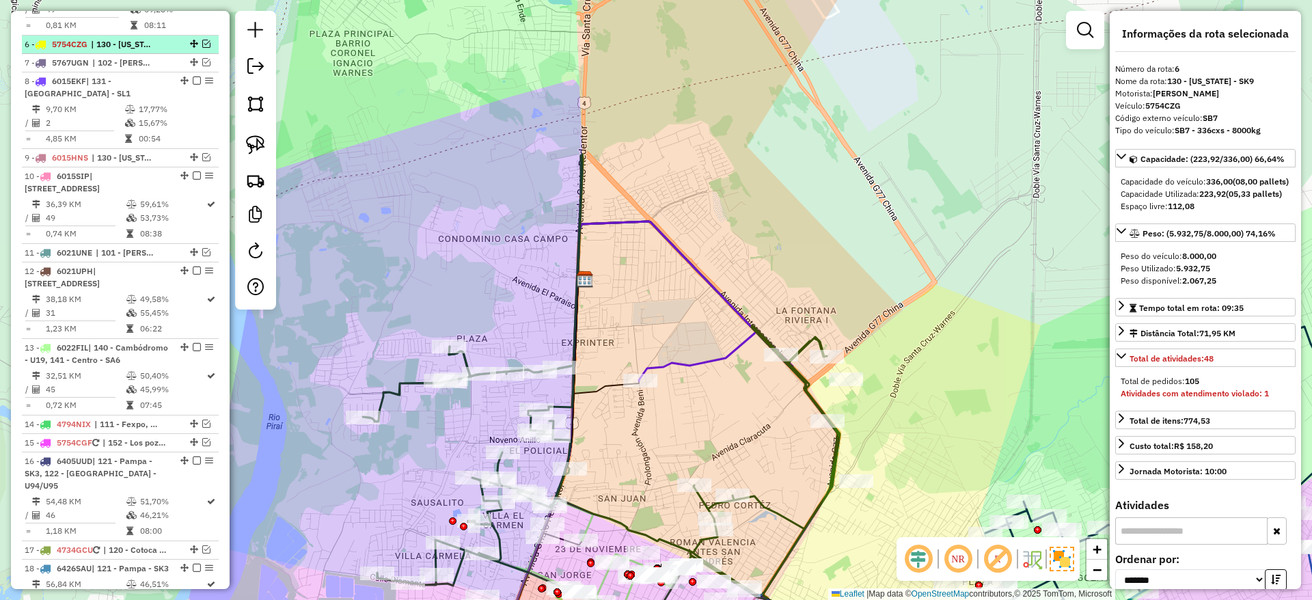
scroll to position [817, 0]
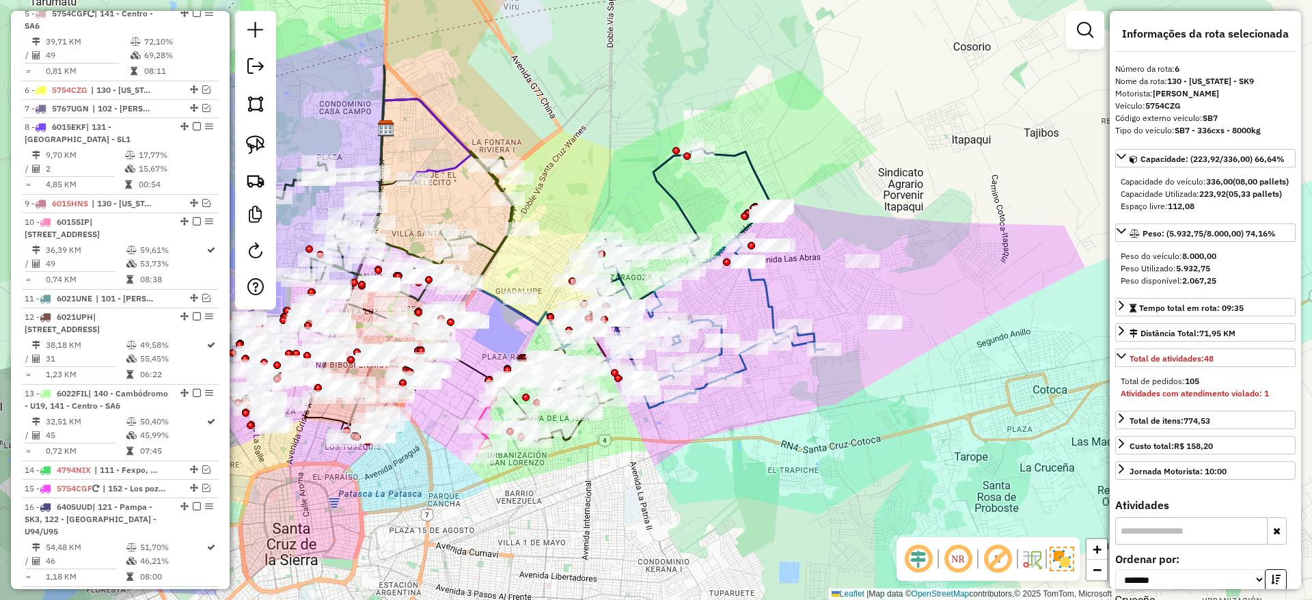
click at [774, 301] on icon at bounding box center [715, 322] width 217 height 171
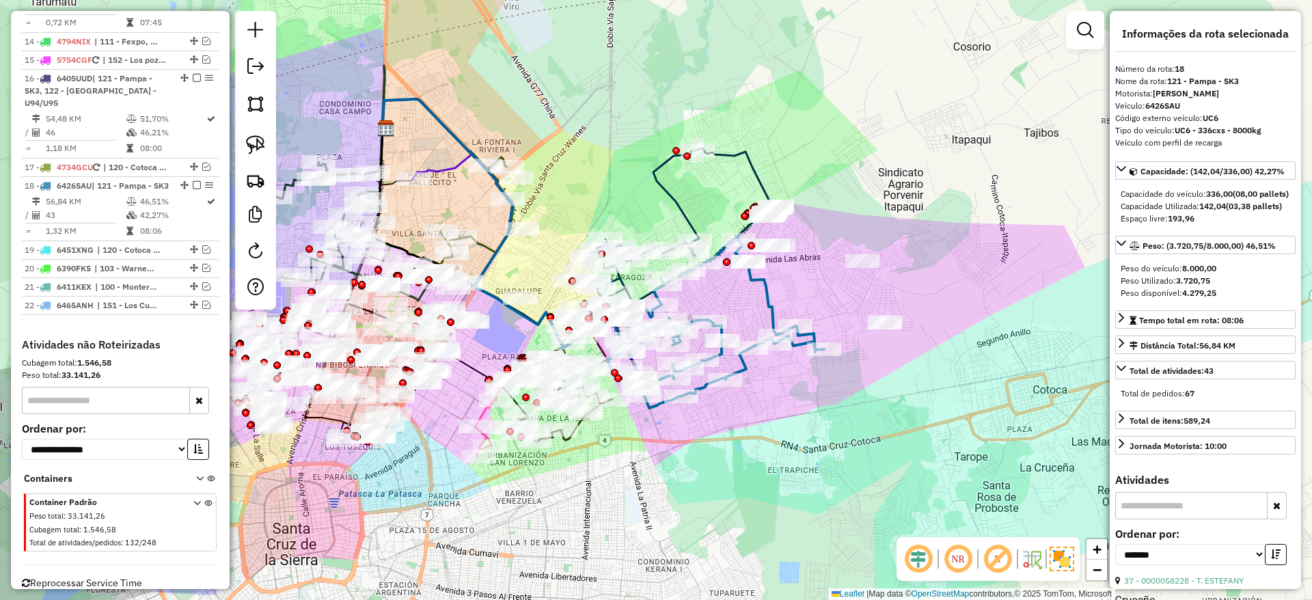
scroll to position [1265, 0]
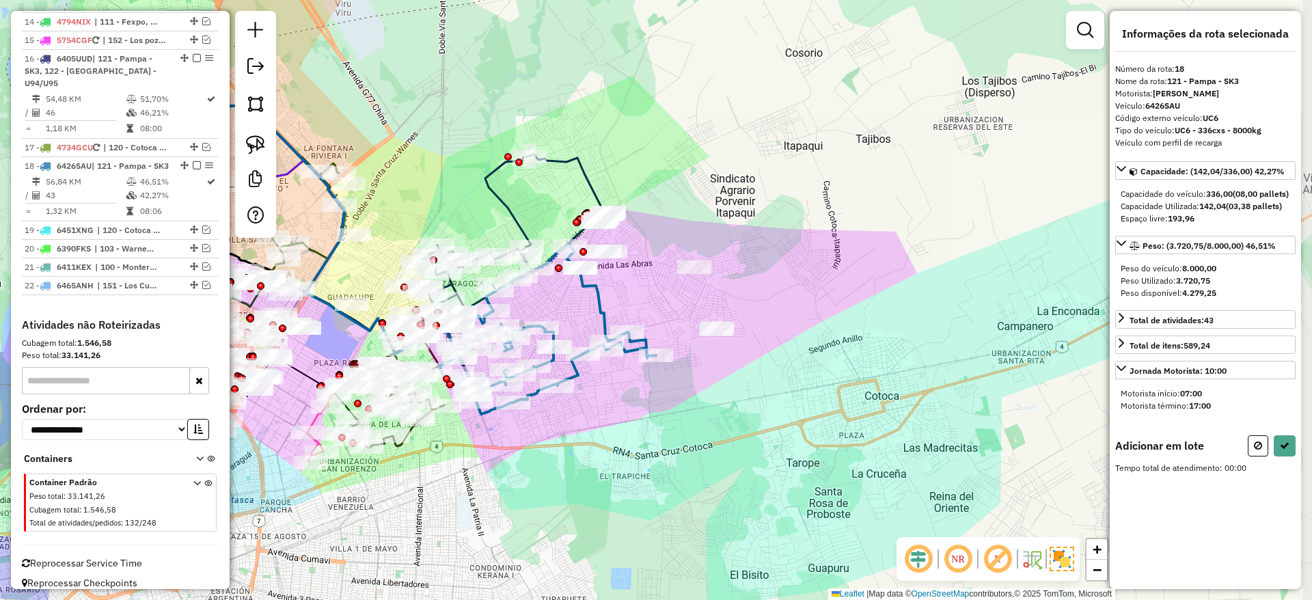
drag, startPoint x: 817, startPoint y: 280, endPoint x: 649, endPoint y: 286, distance: 168.2
click at [649, 286] on div "Janela de atendimento Grade de atendimento Capacidade Transportadoras Veículos …" at bounding box center [656, 300] width 1312 height 600
drag, startPoint x: 1260, startPoint y: 460, endPoint x: 760, endPoint y: 304, distance: 523.9
click at [1260, 450] on icon at bounding box center [1258, 446] width 8 height 10
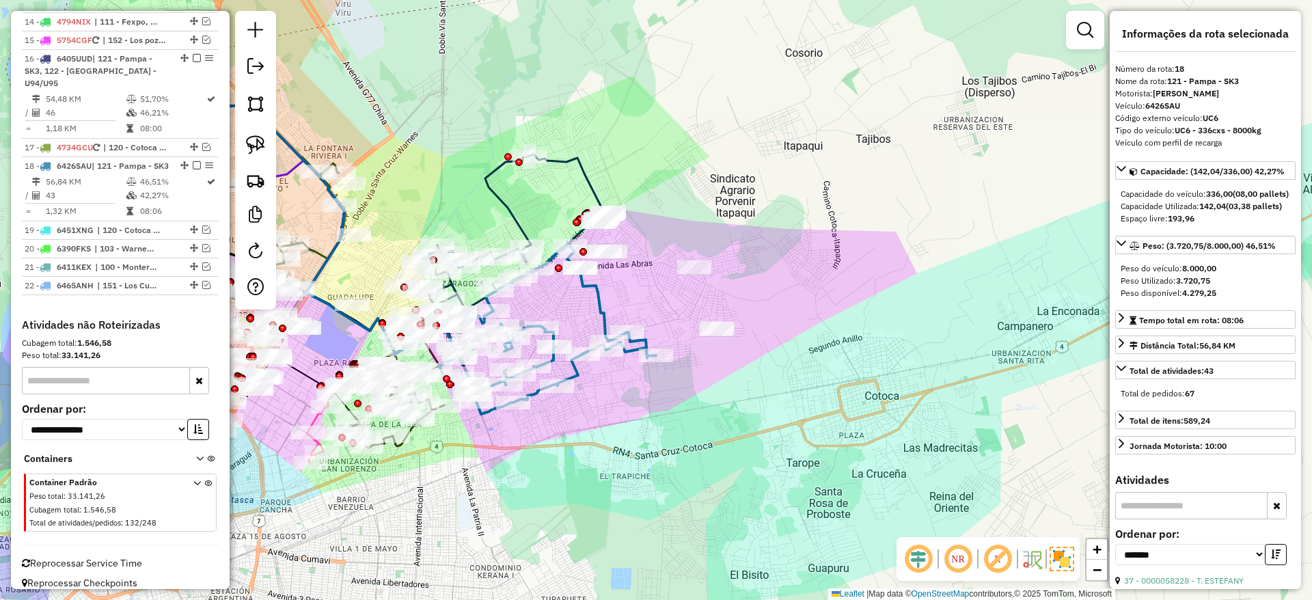
click at [590, 176] on icon at bounding box center [513, 276] width 191 height 244
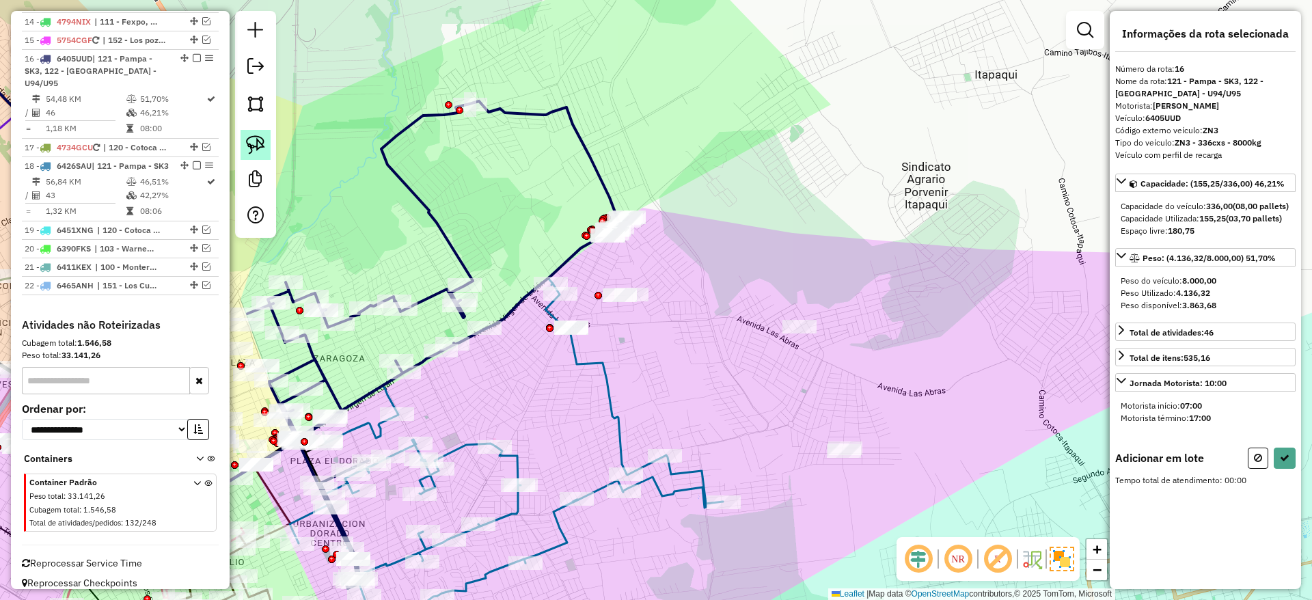
click at [256, 148] on img at bounding box center [255, 144] width 19 height 19
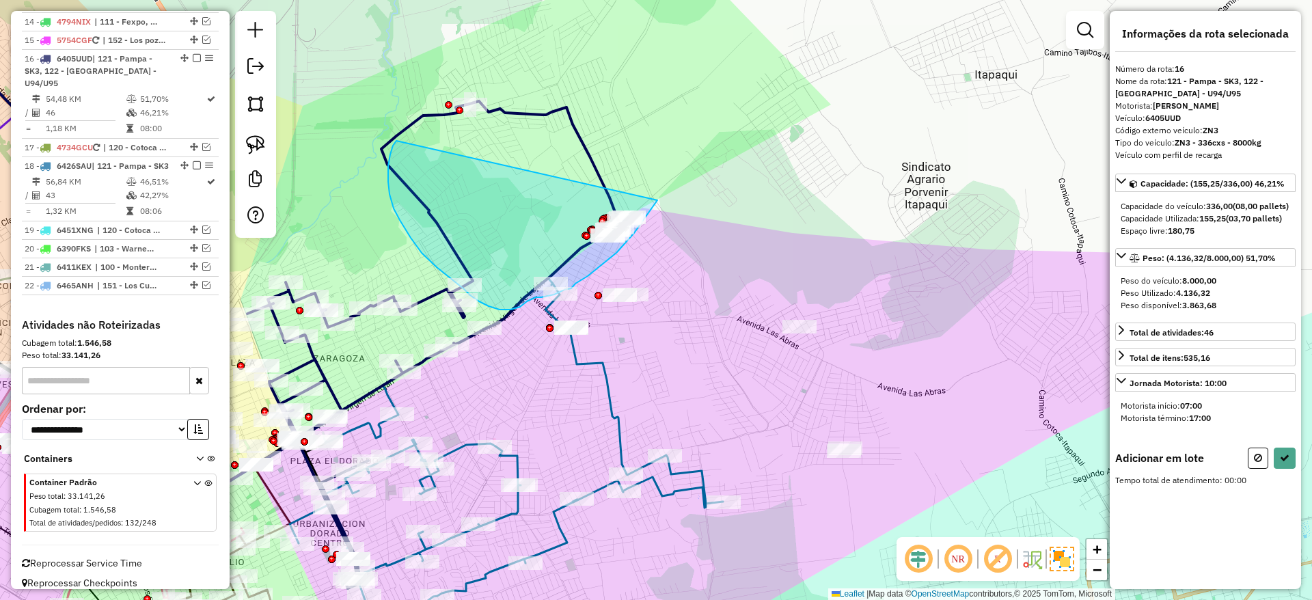
drag, startPoint x: 391, startPoint y: 150, endPoint x: 663, endPoint y: 193, distance: 275.3
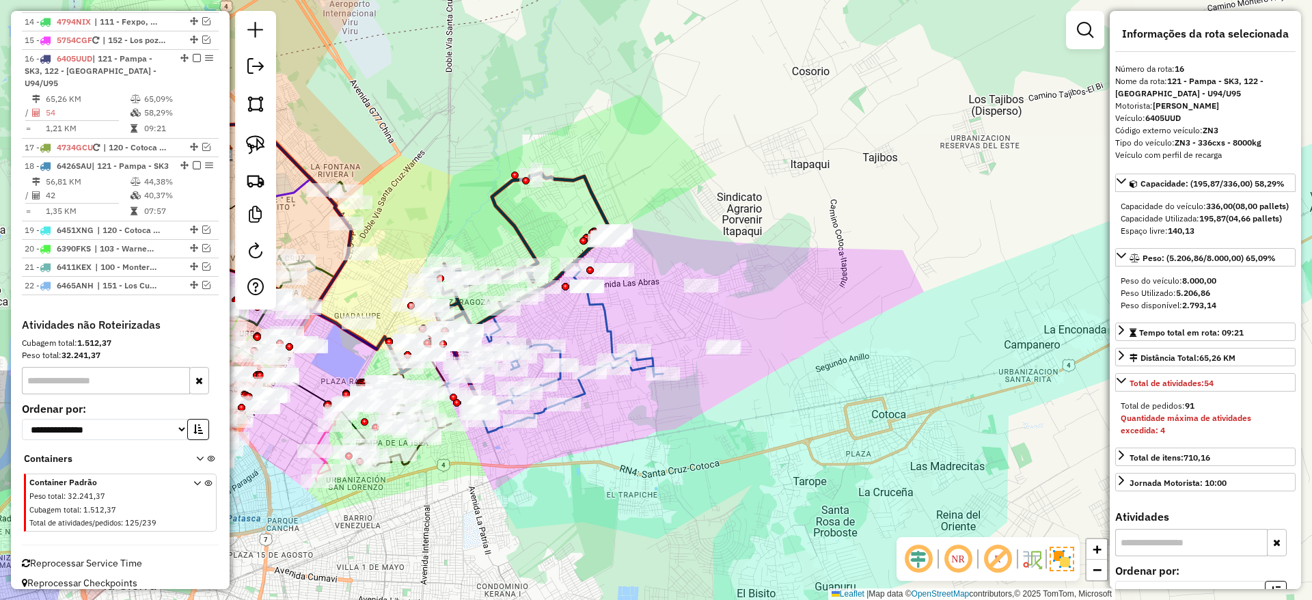
click at [615, 324] on icon at bounding box center [554, 347] width 217 height 171
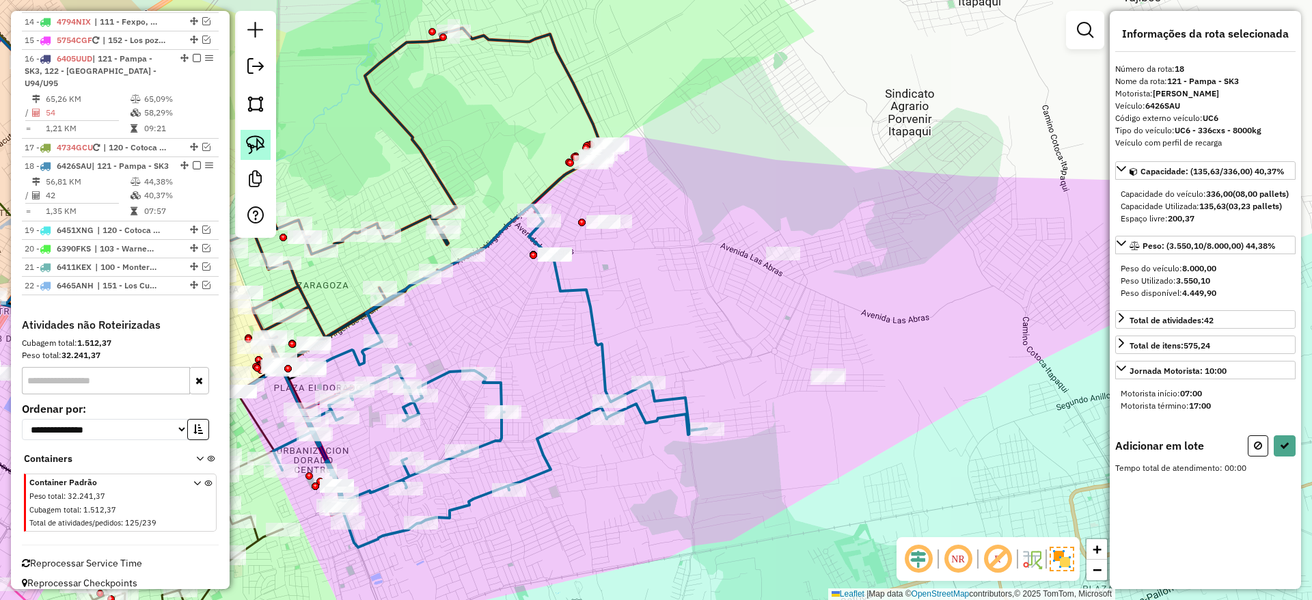
click at [260, 145] on img at bounding box center [255, 144] width 19 height 19
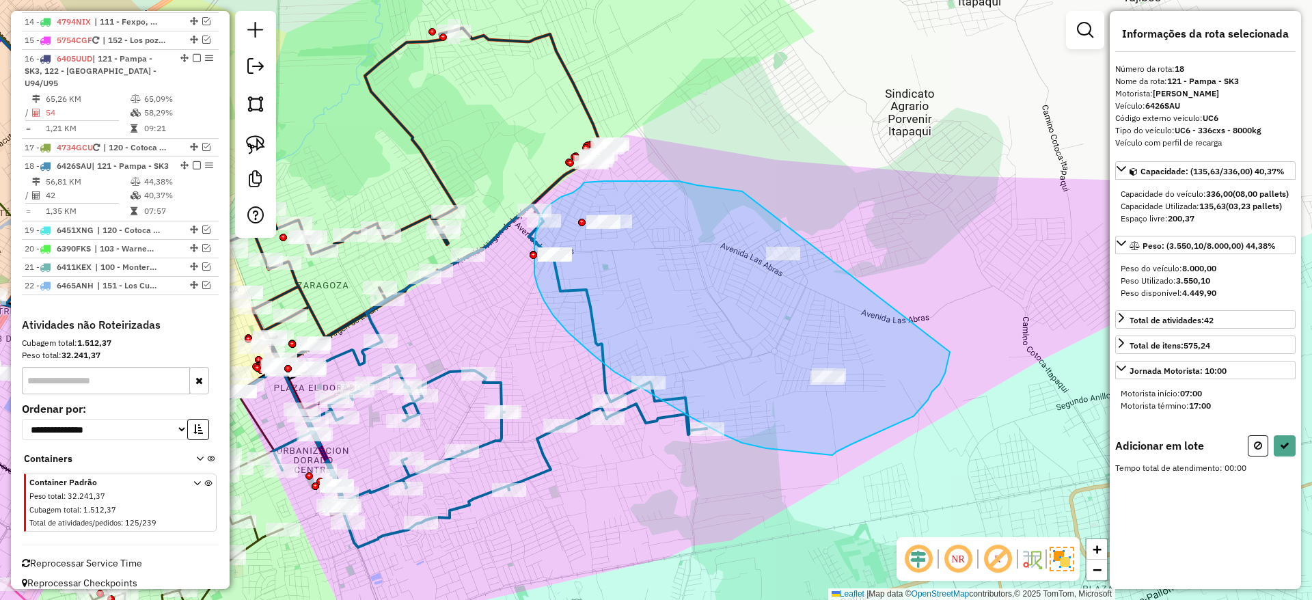
drag, startPoint x: 697, startPoint y: 185, endPoint x: 950, endPoint y: 350, distance: 302.0
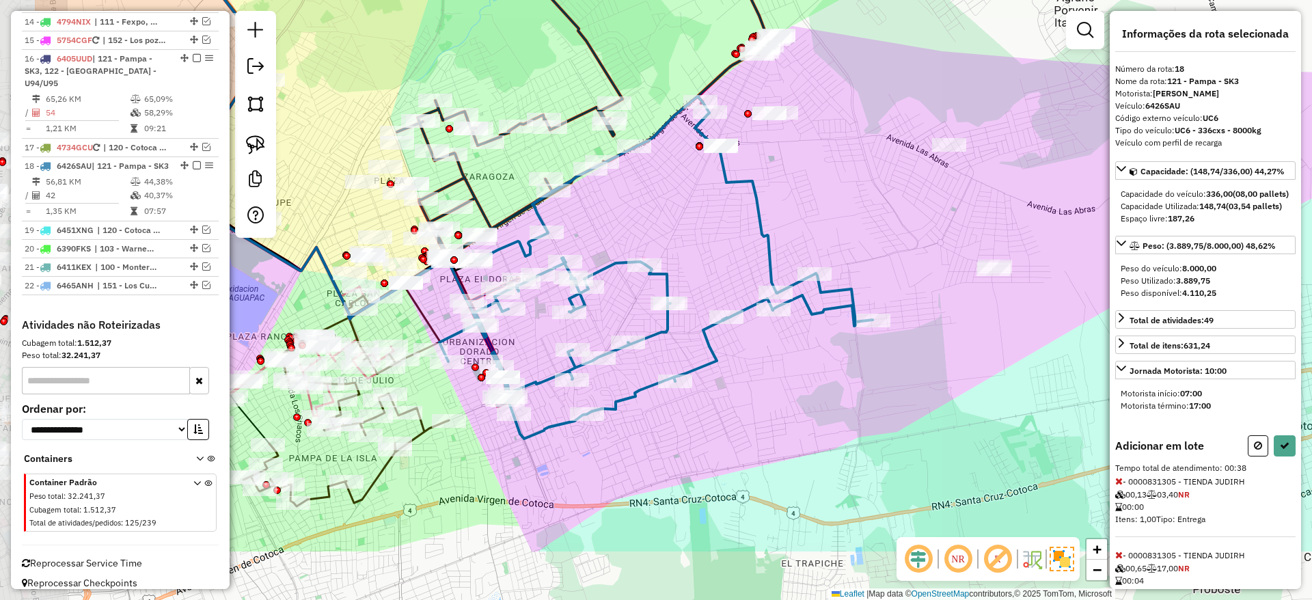
drag, startPoint x: 500, startPoint y: 370, endPoint x: 663, endPoint y: 265, distance: 193.6
click at [663, 265] on icon at bounding box center [655, 267] width 433 height 342
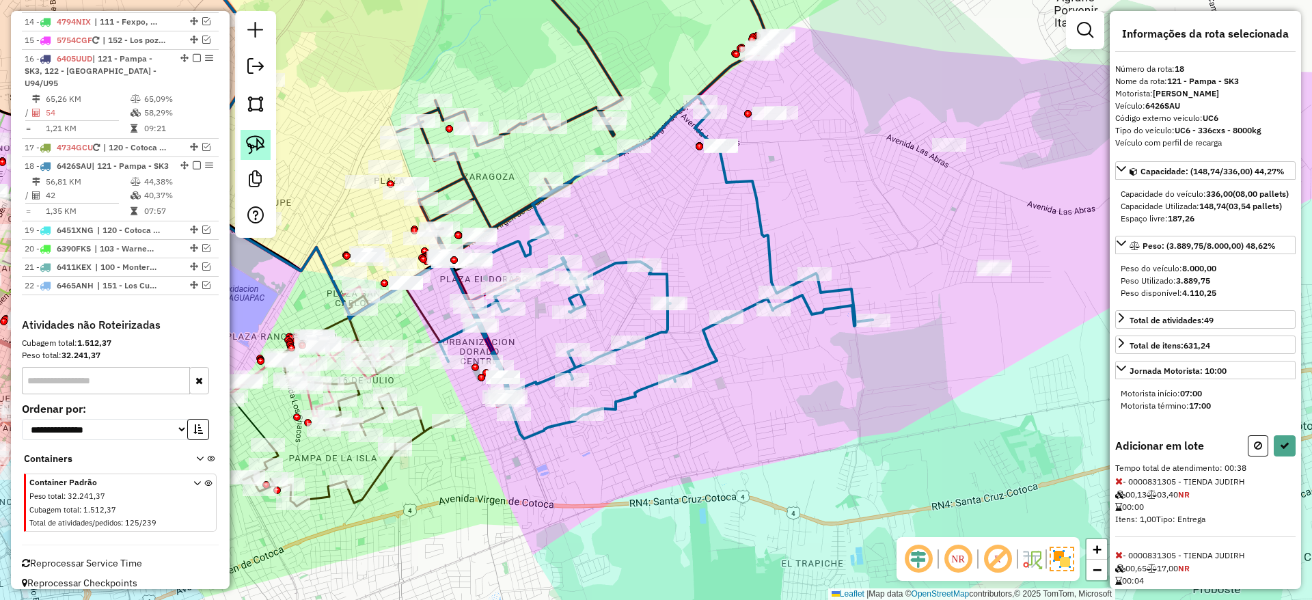
click at [258, 147] on img at bounding box center [255, 144] width 19 height 19
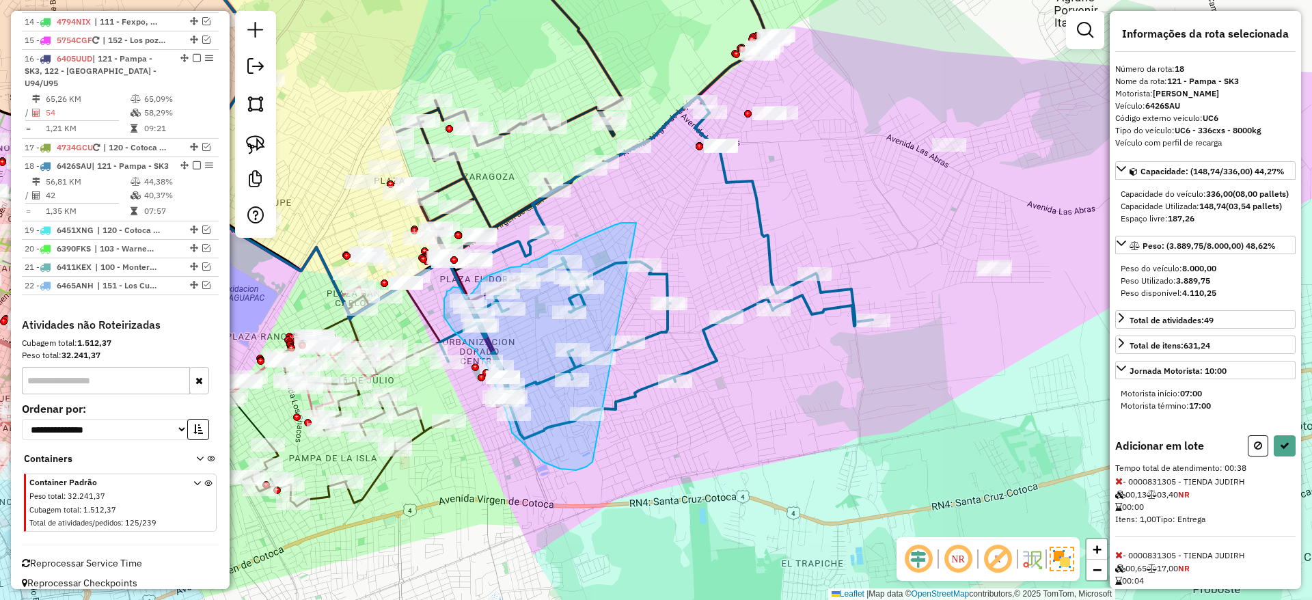
drag, startPoint x: 587, startPoint y: 236, endPoint x: 593, endPoint y: 460, distance: 224.1
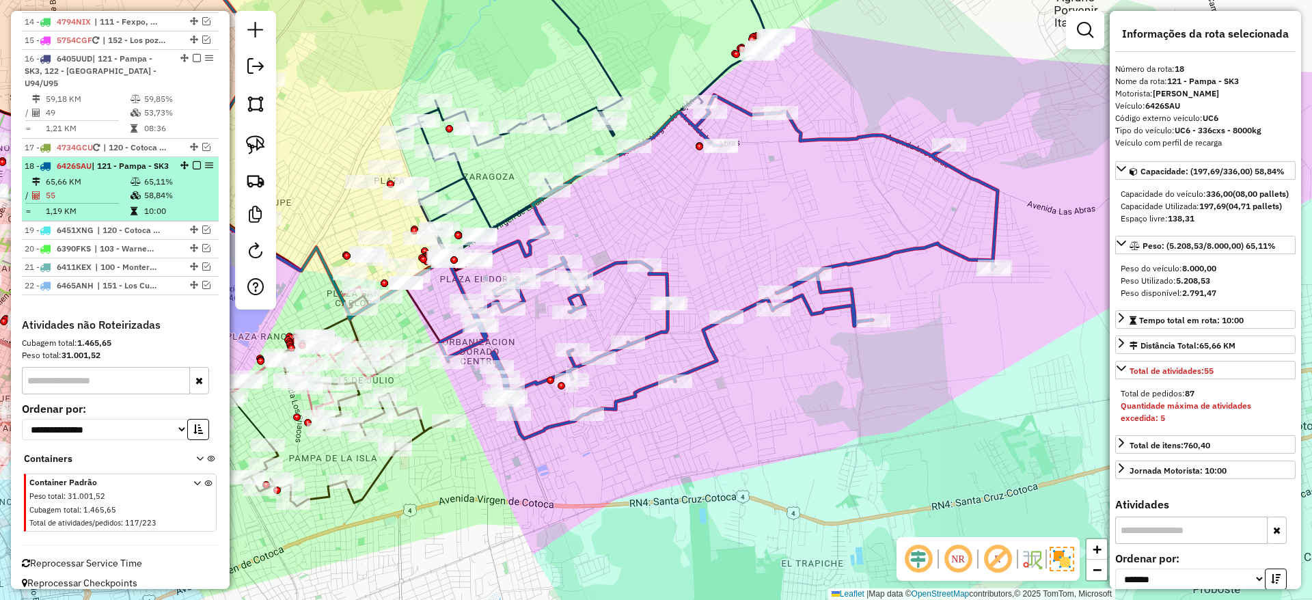
click at [195, 161] on em at bounding box center [197, 165] width 8 height 8
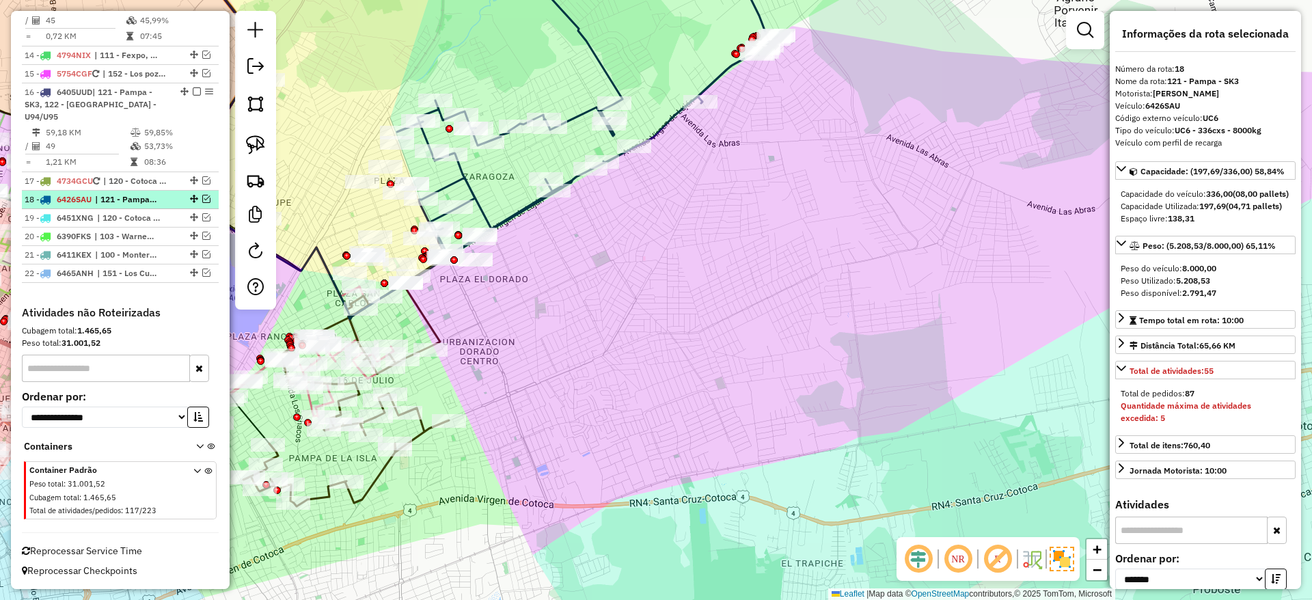
scroll to position [1207, 0]
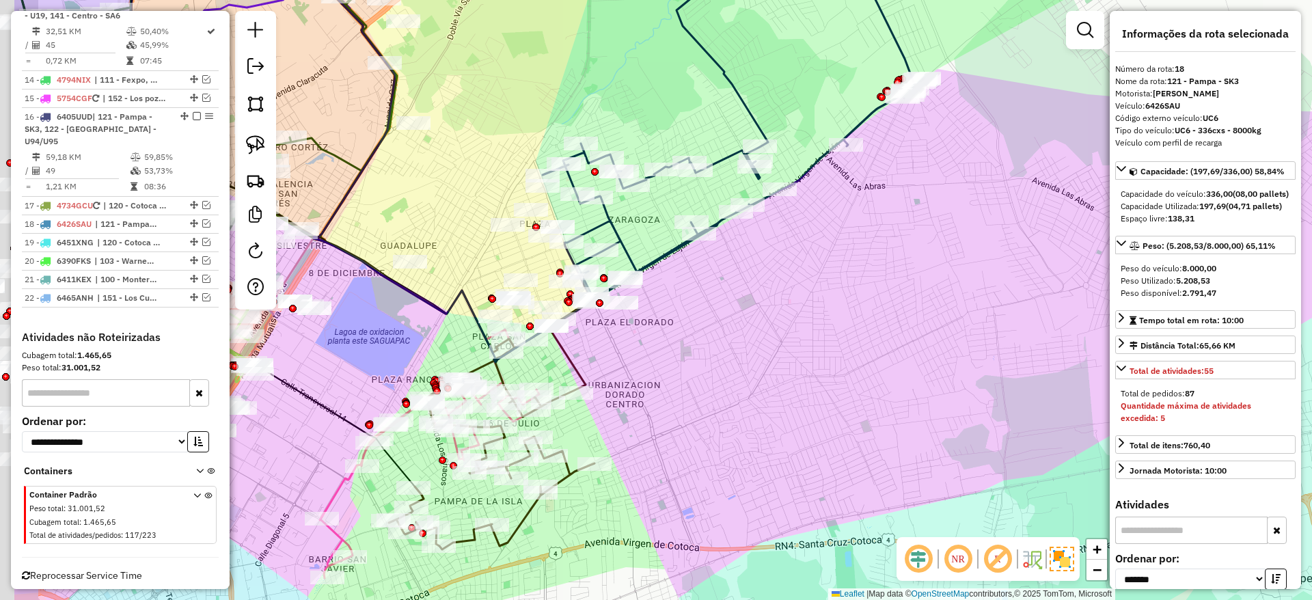
drag, startPoint x: 831, startPoint y: 366, endPoint x: 950, endPoint y: 397, distance: 123.4
click at [950, 397] on div "Janela de atendimento Grade de atendimento Capacidade Transportadoras Veículos …" at bounding box center [656, 300] width 1312 height 600
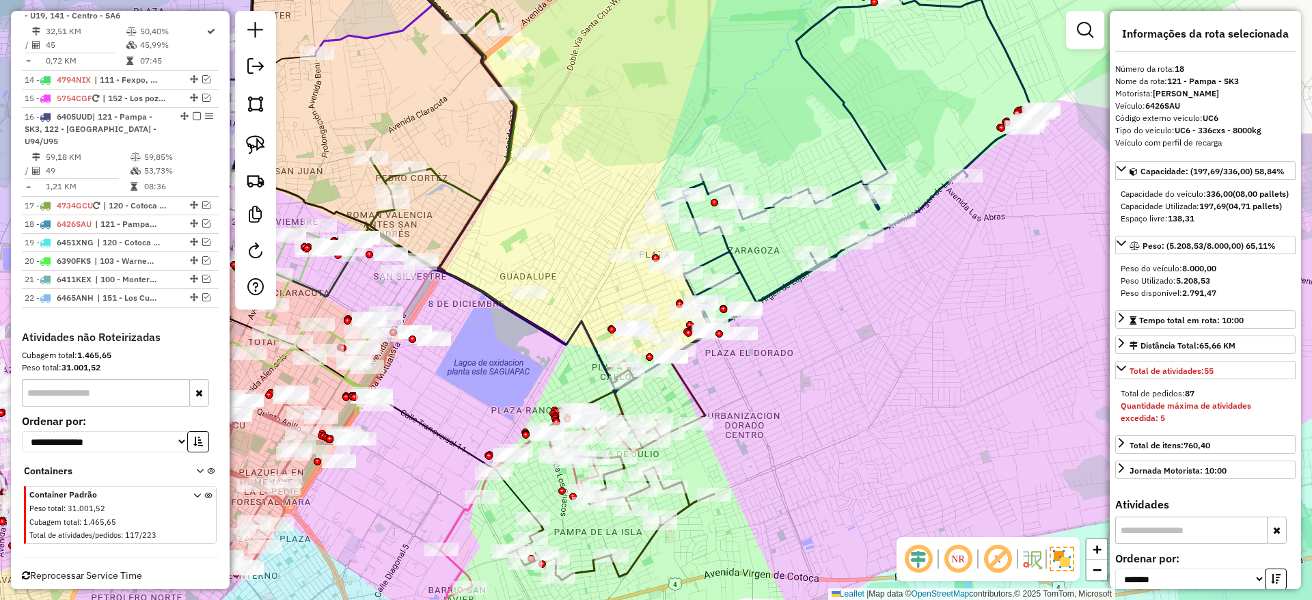
click at [738, 261] on icon at bounding box center [852, 162] width 381 height 339
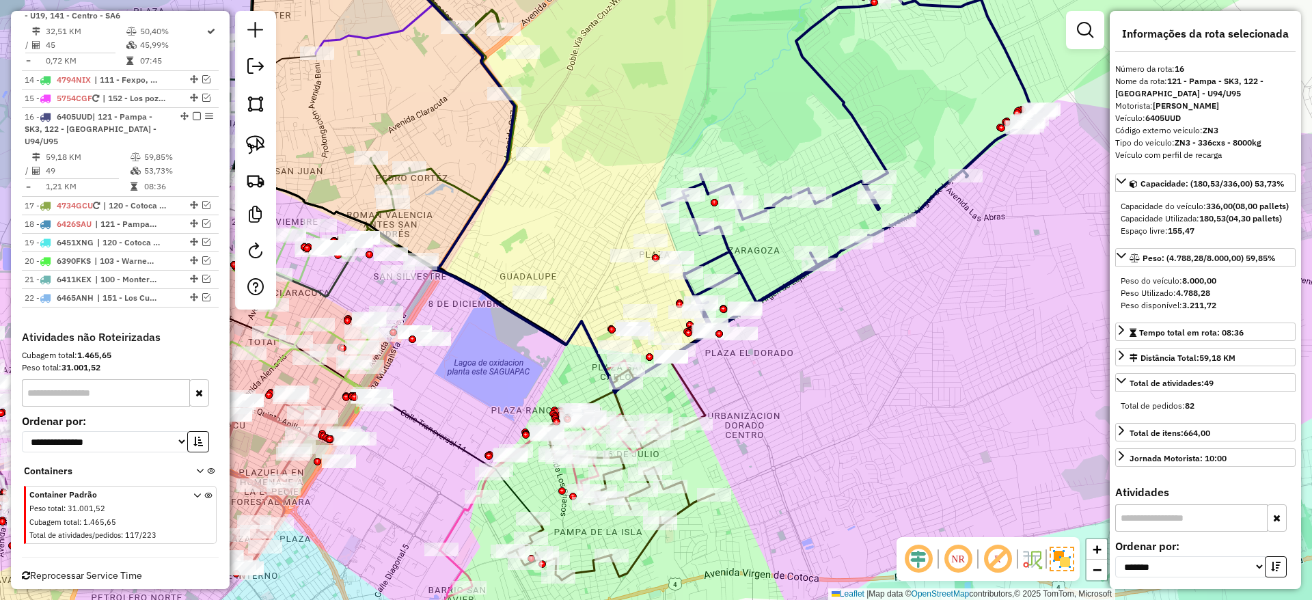
click at [738, 260] on icon at bounding box center [852, 162] width 381 height 339
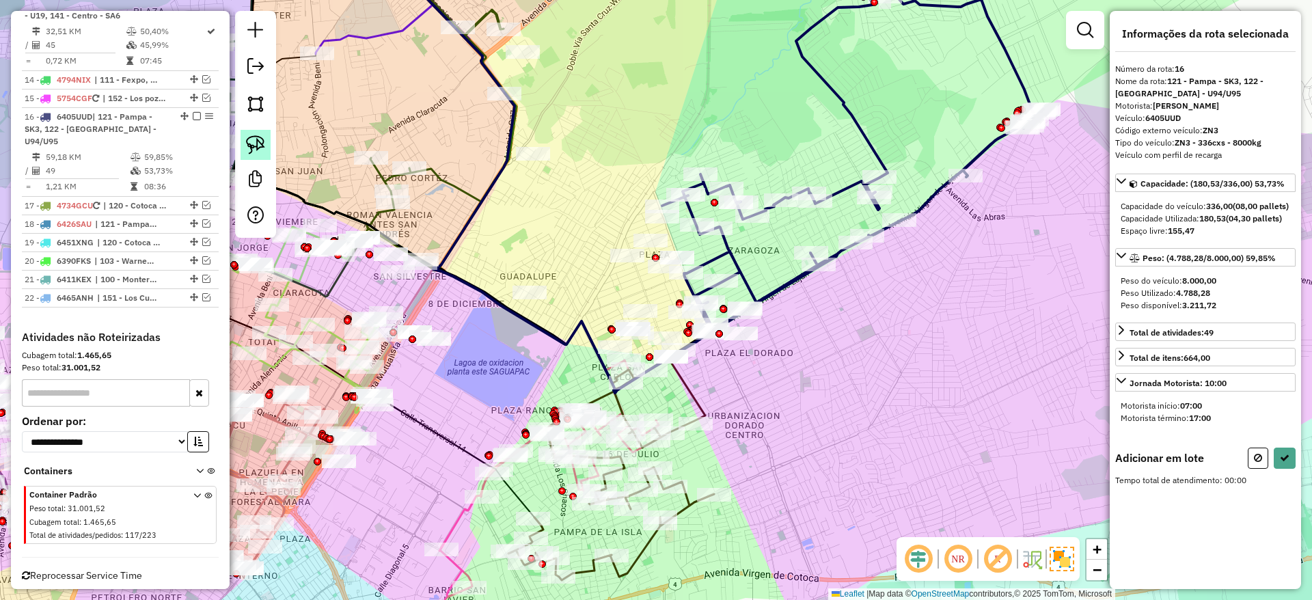
click at [251, 148] on img at bounding box center [255, 144] width 19 height 19
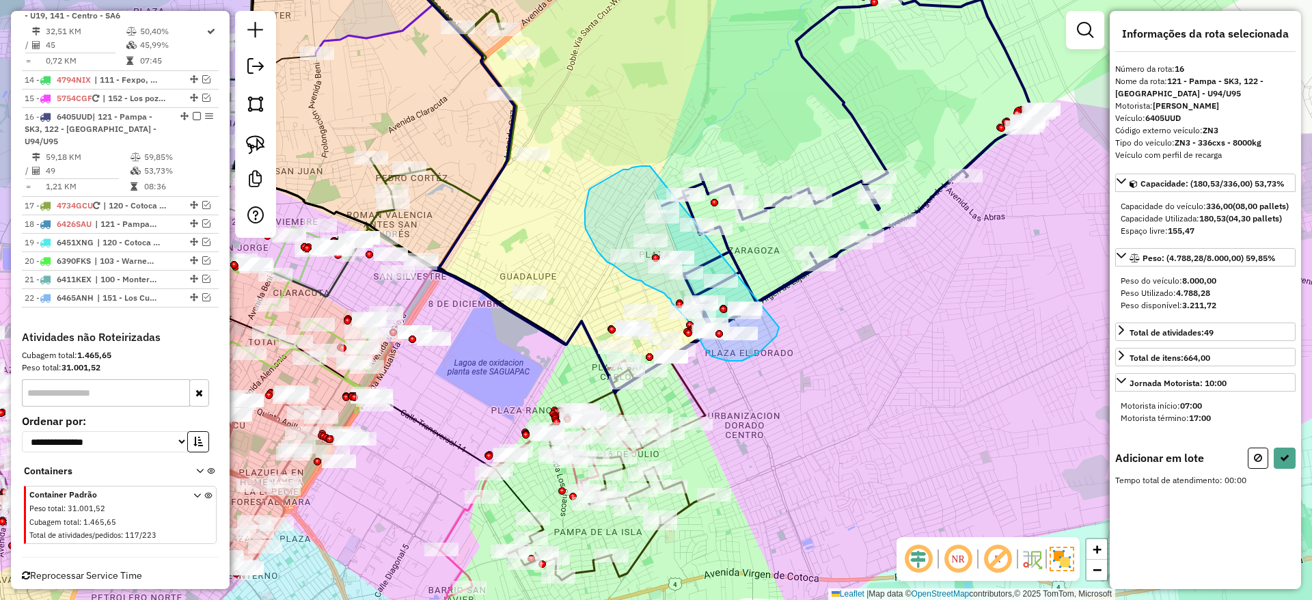
drag, startPoint x: 623, startPoint y: 169, endPoint x: 779, endPoint y: 326, distance: 220.7
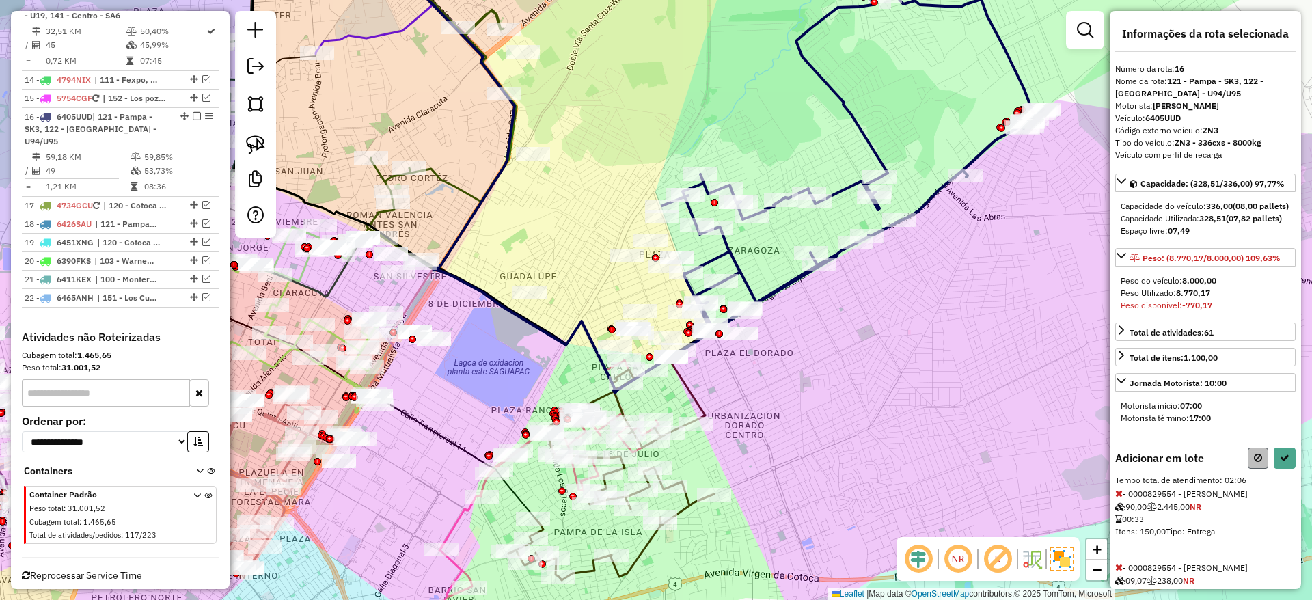
drag, startPoint x: 1235, startPoint y: 475, endPoint x: 1246, endPoint y: 480, distance: 11.9
click at [1234, 469] on div "Adicionar em lote" at bounding box center [1205, 457] width 180 height 21
click at [1247, 469] on button at bounding box center [1257, 457] width 20 height 21
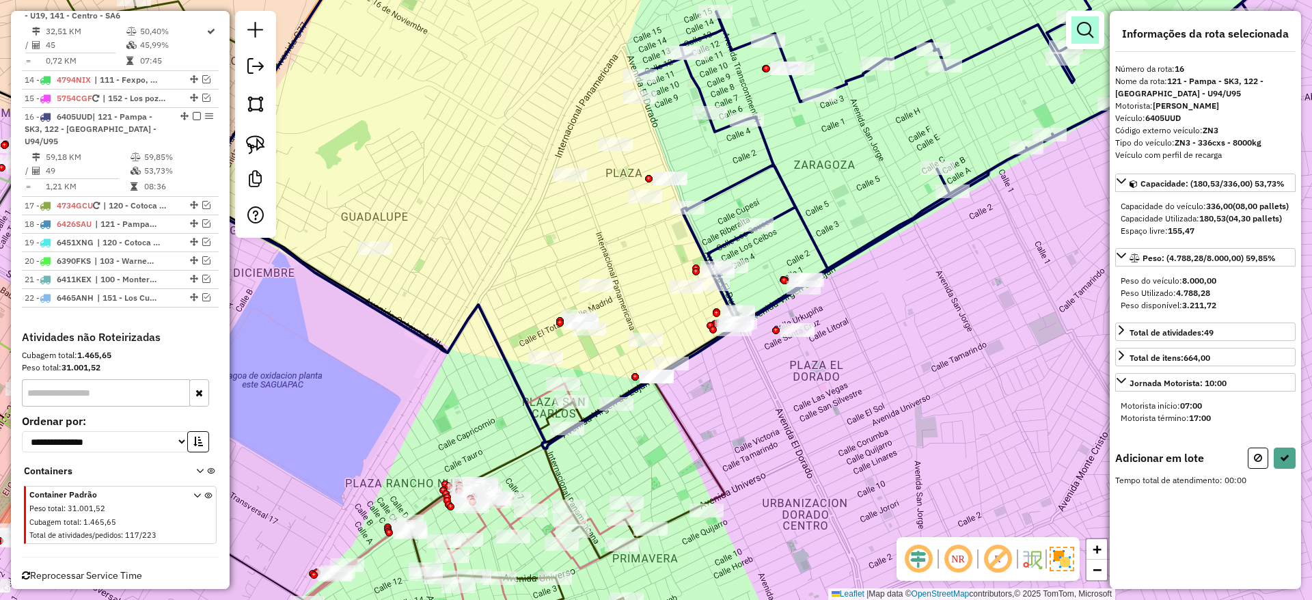
click at [1080, 30] on em at bounding box center [1085, 30] width 16 height 16
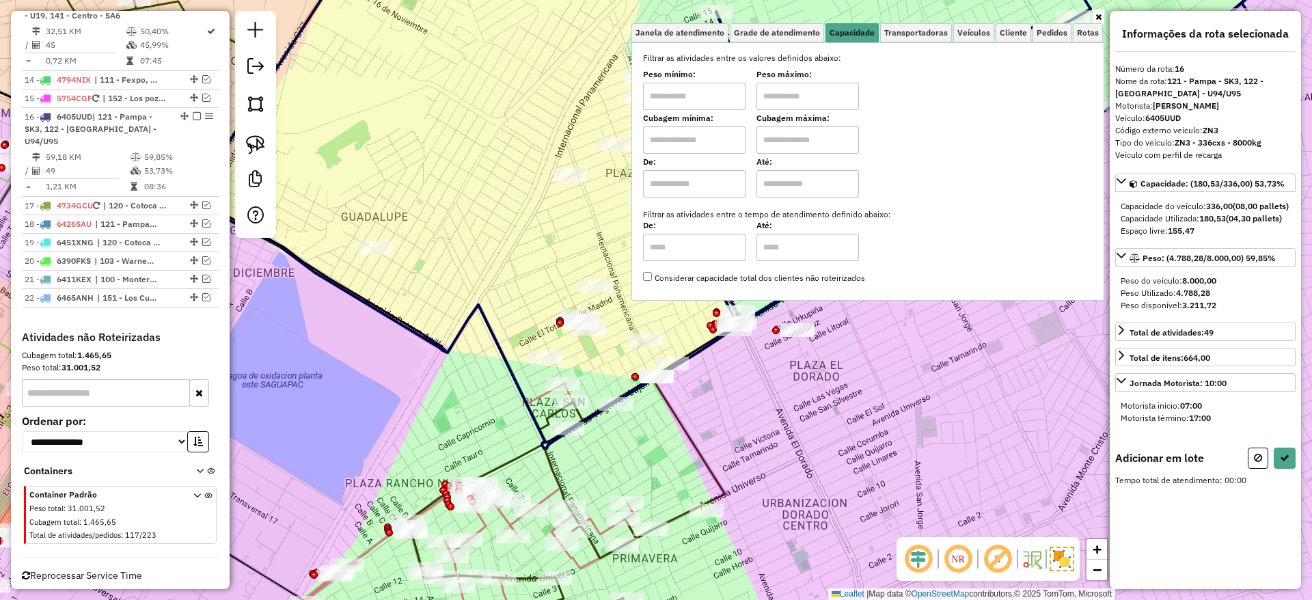
click at [719, 145] on input "text" at bounding box center [694, 139] width 102 height 27
type input "*****"
click at [784, 148] on input "text" at bounding box center [807, 139] width 102 height 27
type input "**********"
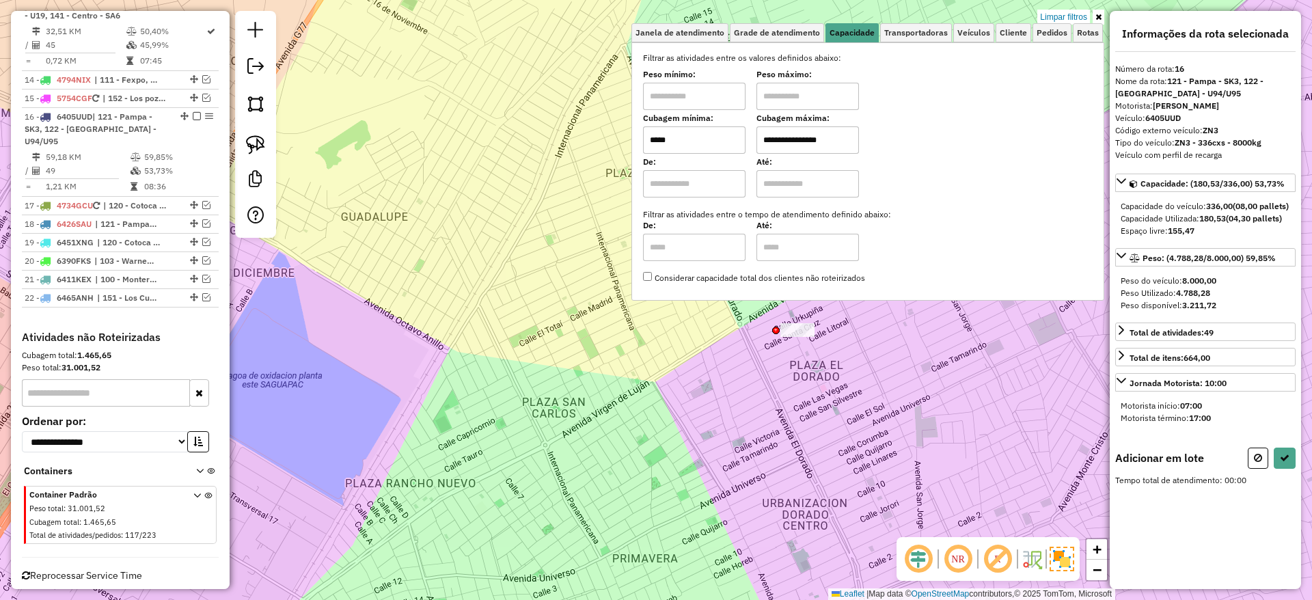
drag, startPoint x: 775, startPoint y: 493, endPoint x: 774, endPoint y: 476, distance: 16.5
click at [774, 488] on div "**********" at bounding box center [656, 300] width 1312 height 600
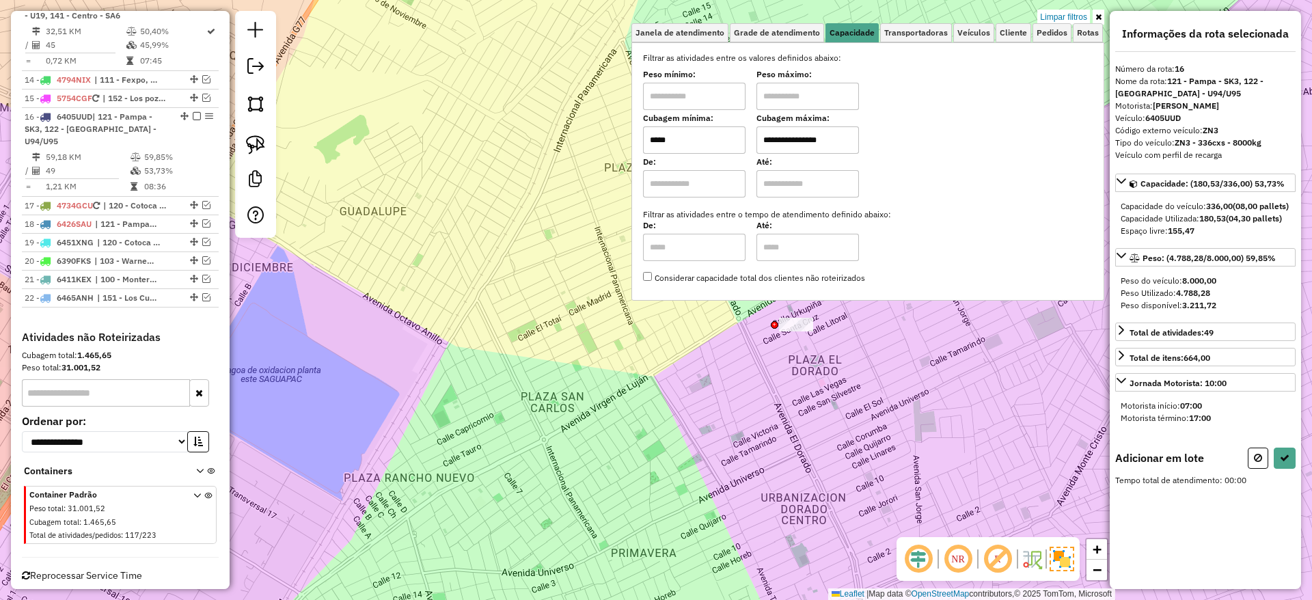
click at [759, 425] on div "**********" at bounding box center [656, 300] width 1312 height 600
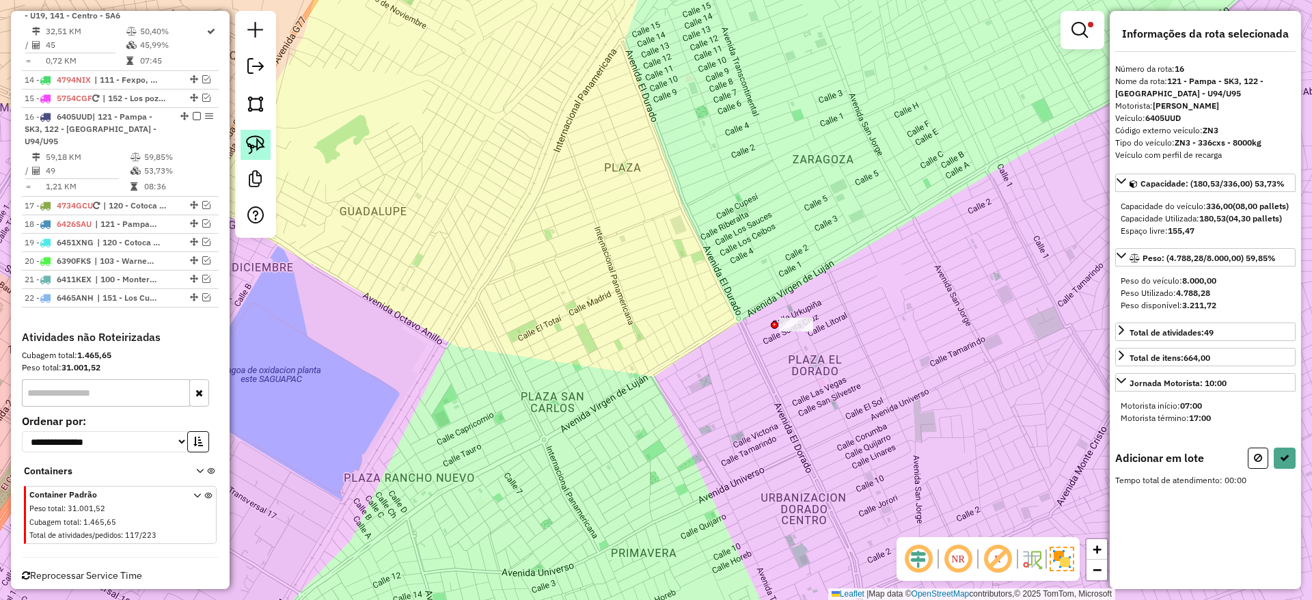
click at [246, 145] on img at bounding box center [255, 144] width 19 height 19
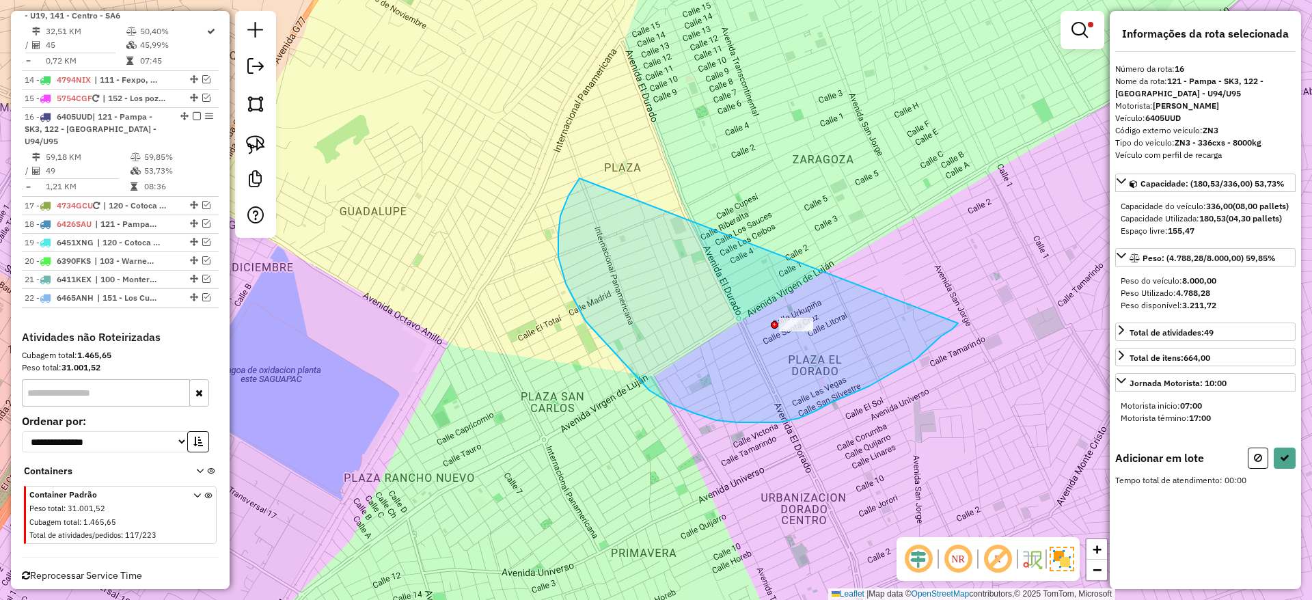
drag, startPoint x: 576, startPoint y: 182, endPoint x: 969, endPoint y: 307, distance: 412.9
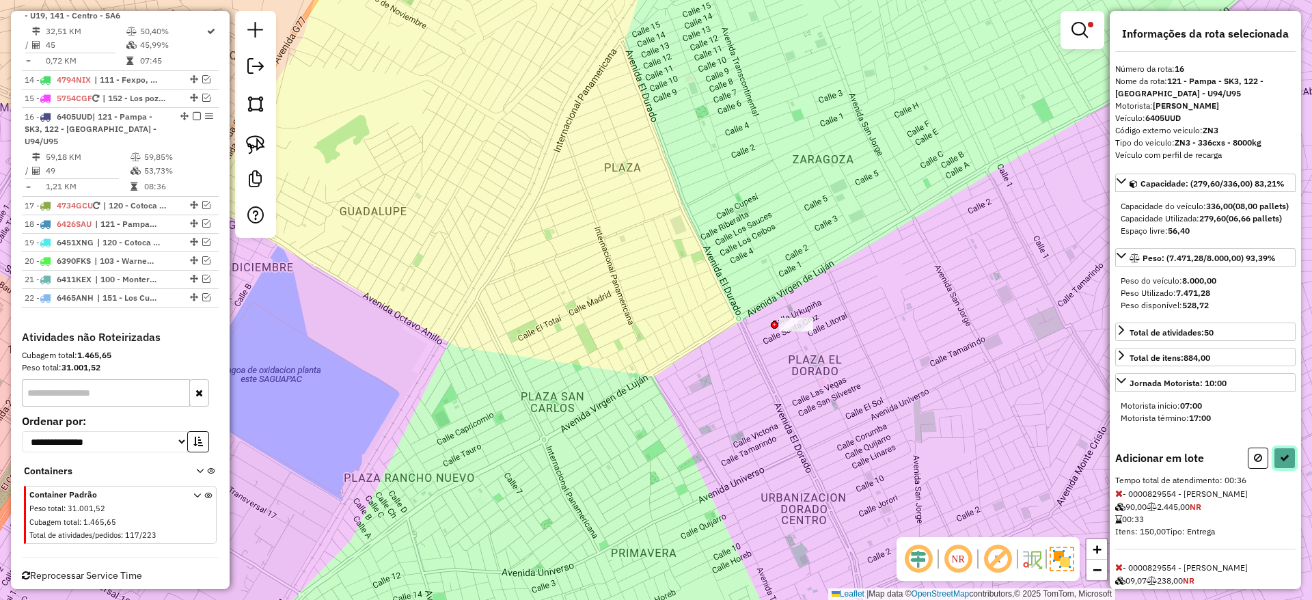
click at [1282, 462] on icon at bounding box center [1284, 458] width 10 height 10
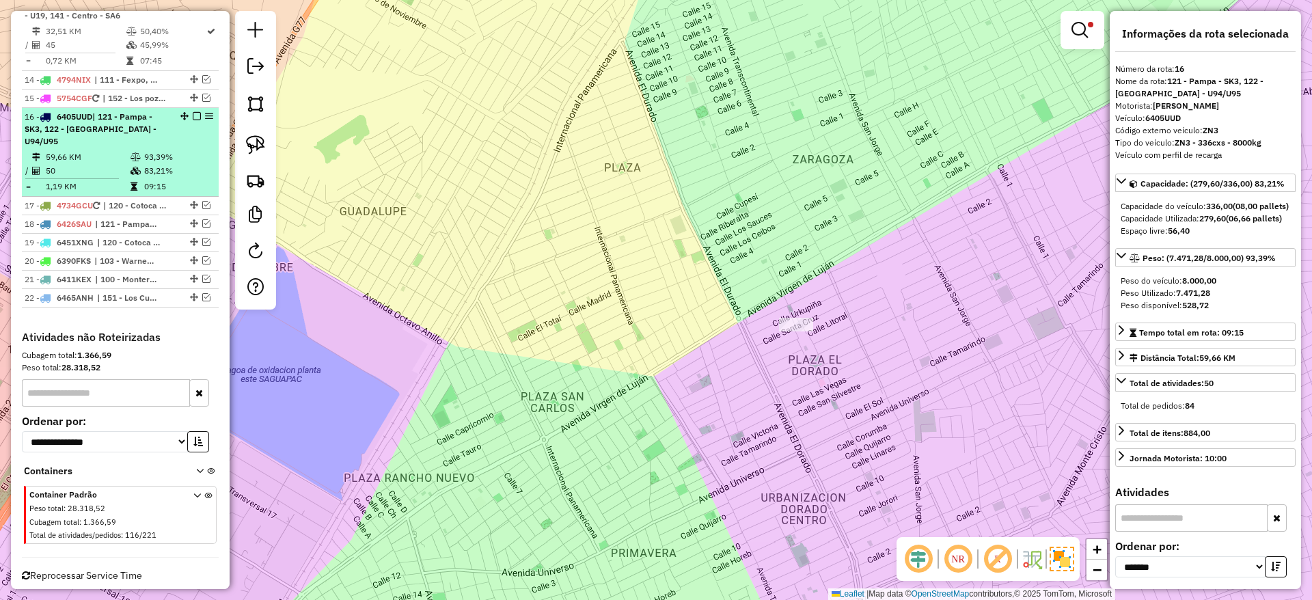
click at [193, 112] on em at bounding box center [197, 116] width 8 height 8
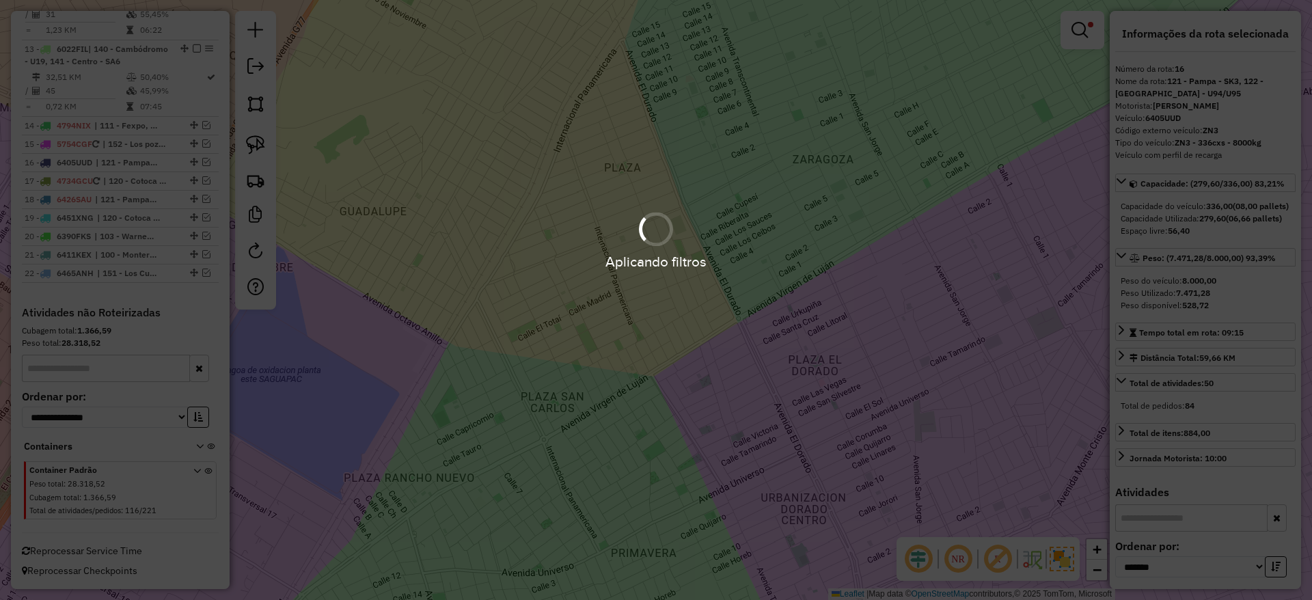
scroll to position [1149, 0]
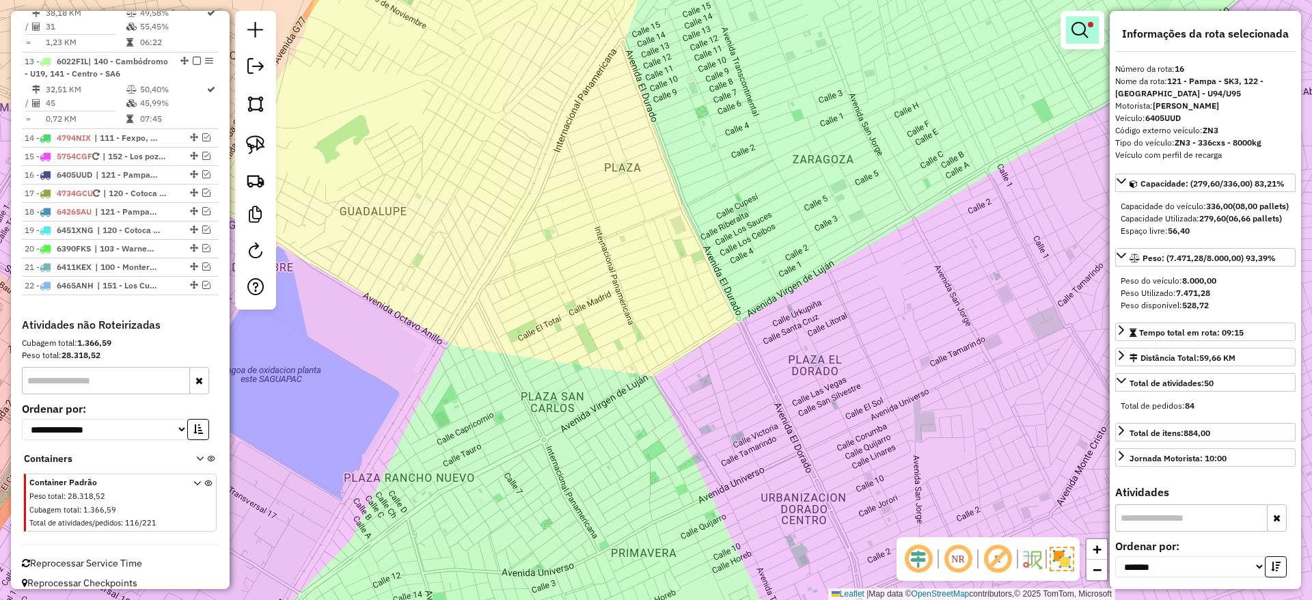
click at [1079, 26] on em at bounding box center [1079, 30] width 16 height 16
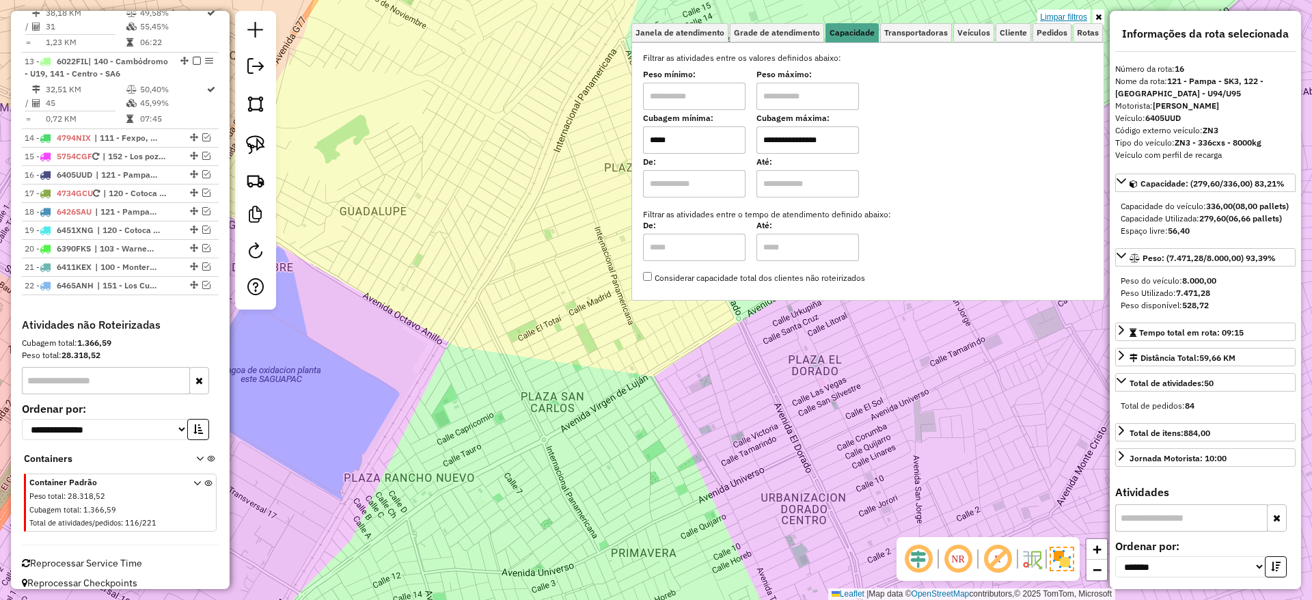
click at [1081, 12] on link "Limpar filtros" at bounding box center [1063, 17] width 53 height 15
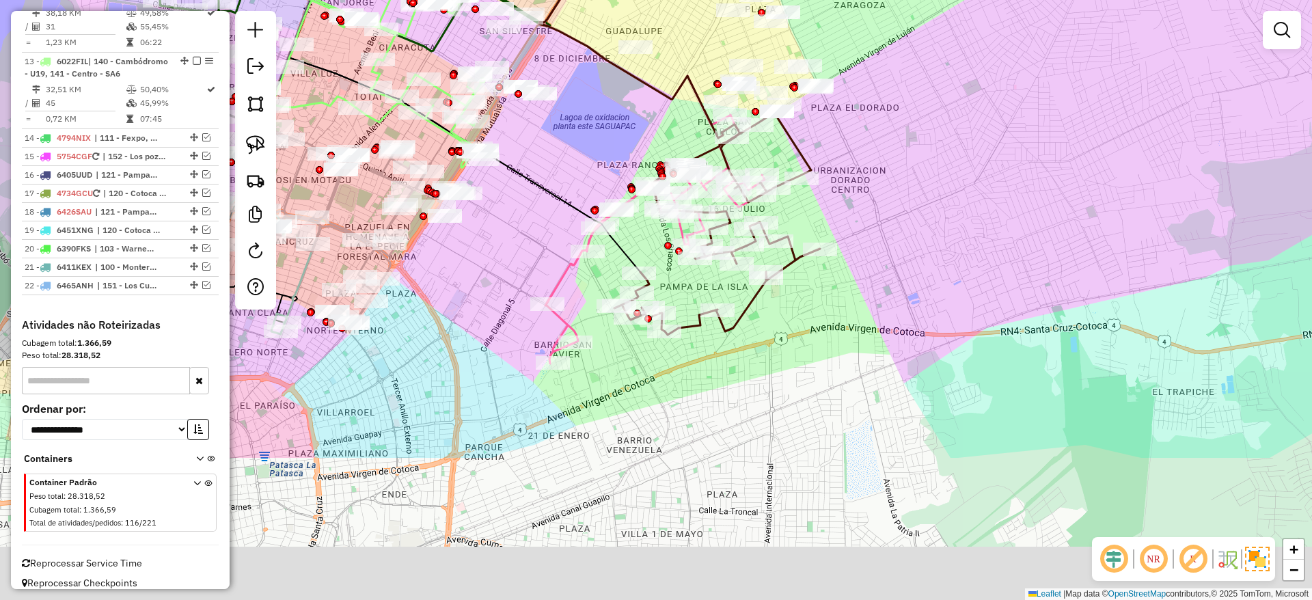
drag, startPoint x: 822, startPoint y: 321, endPoint x: 886, endPoint y: 72, distance: 256.8
click at [885, 72] on div "Janela de atendimento Grade de atendimento Capacidade Transportadoras Veículos …" at bounding box center [656, 300] width 1312 height 600
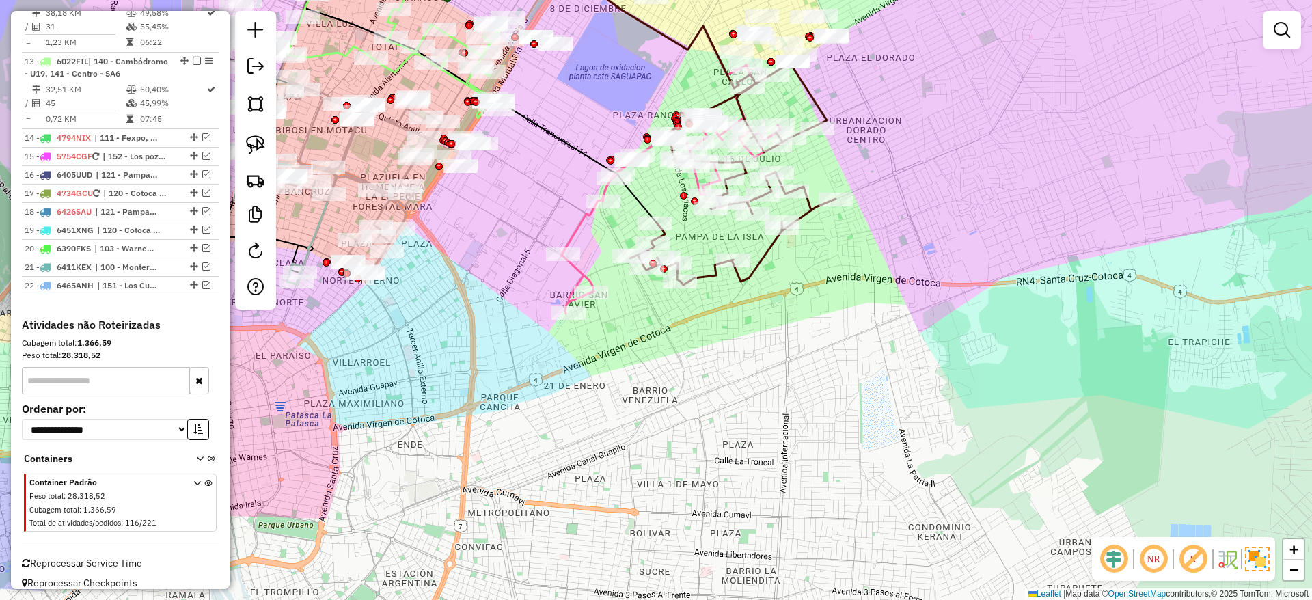
click at [580, 269] on icon at bounding box center [671, 189] width 221 height 249
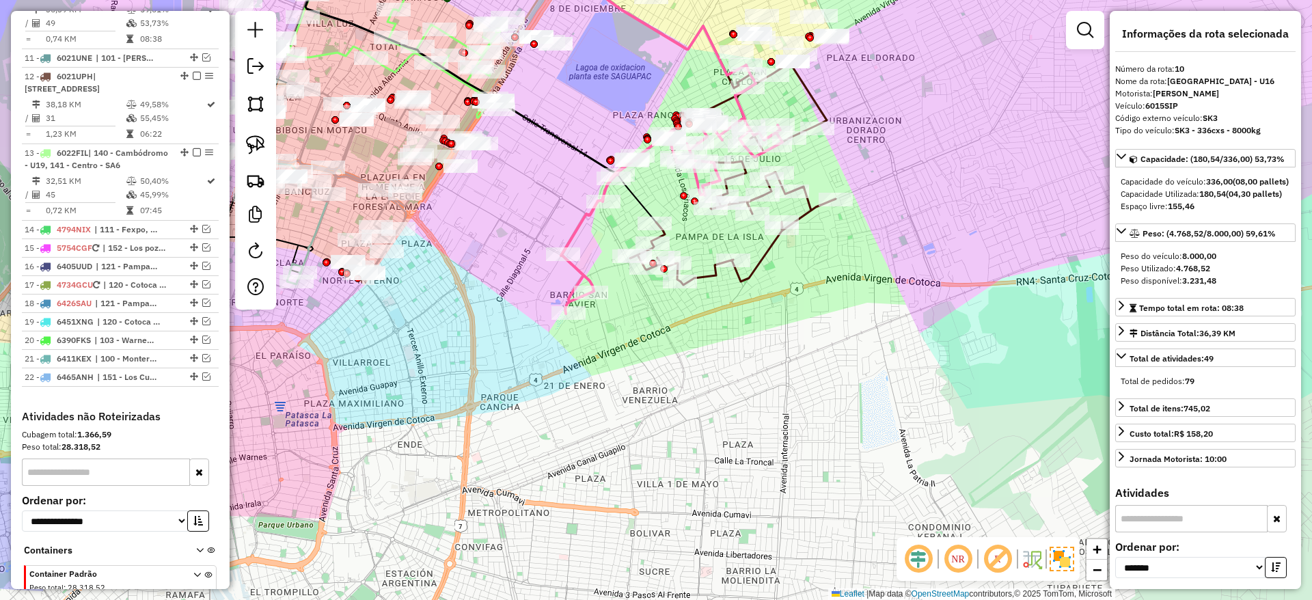
scroll to position [995, 0]
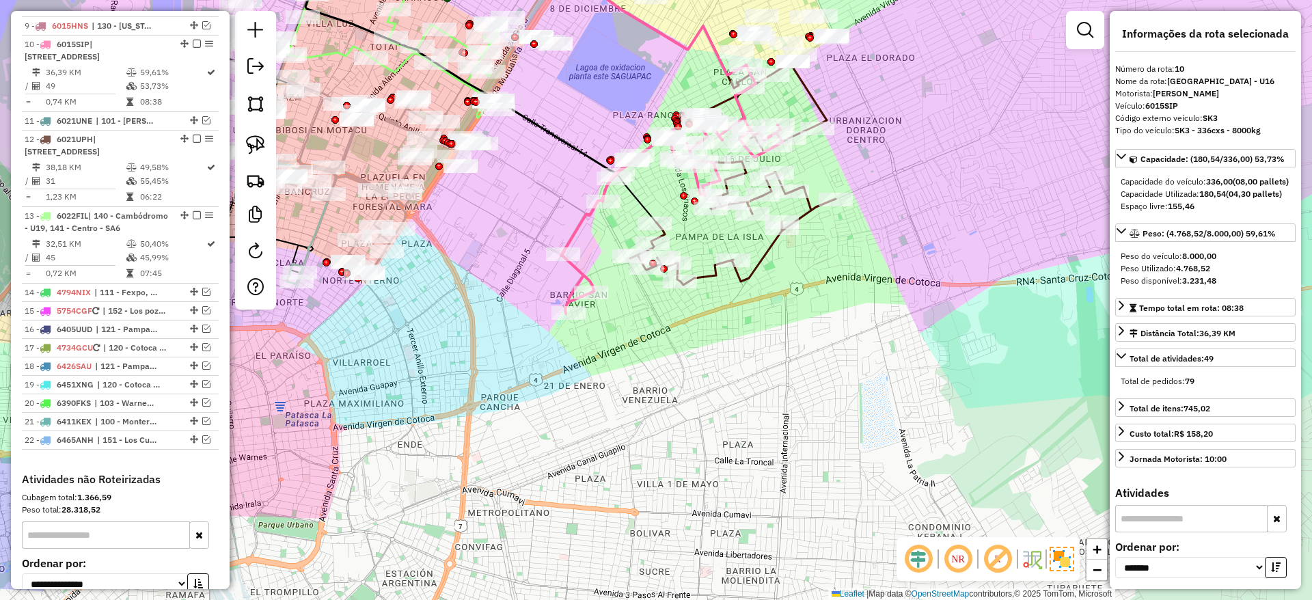
click at [744, 274] on icon at bounding box center [733, 174] width 206 height 222
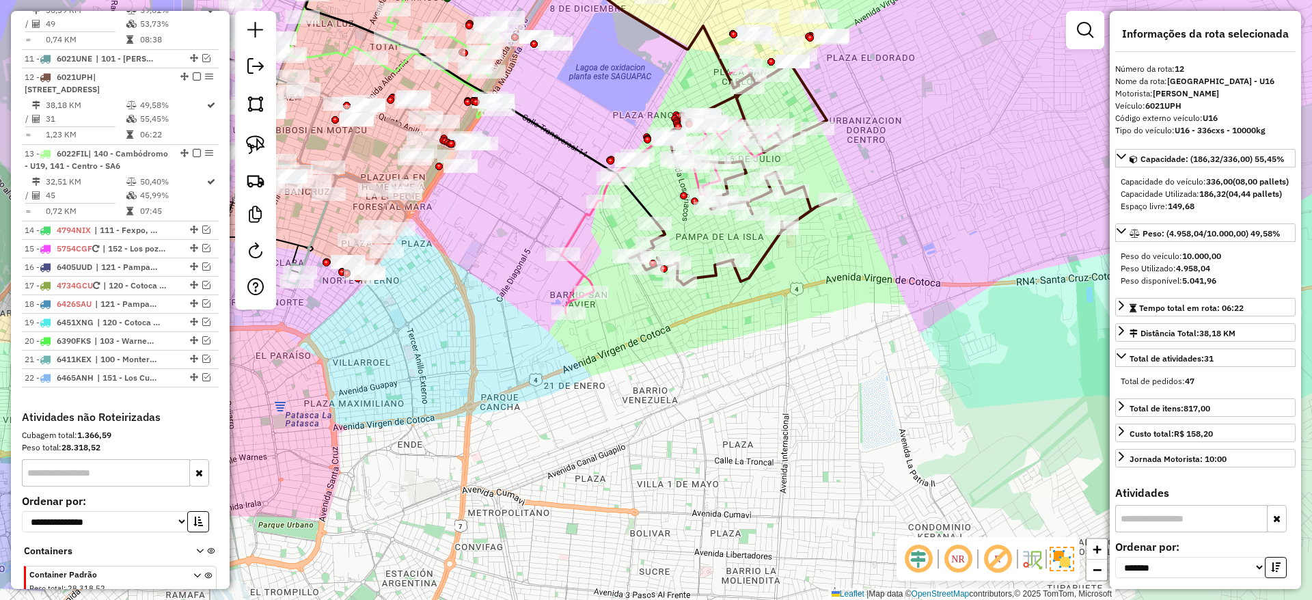
scroll to position [1090, 0]
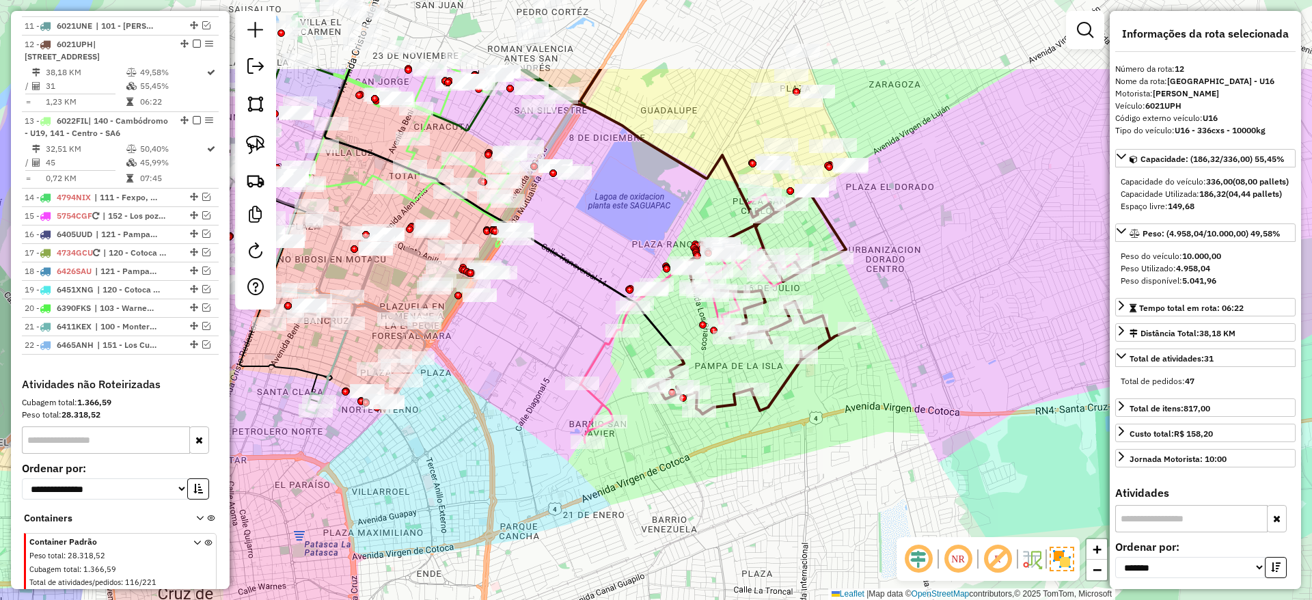
drag, startPoint x: 745, startPoint y: 286, endPoint x: 764, endPoint y: 409, distance: 125.1
click at [764, 409] on icon at bounding box center [752, 303] width 206 height 222
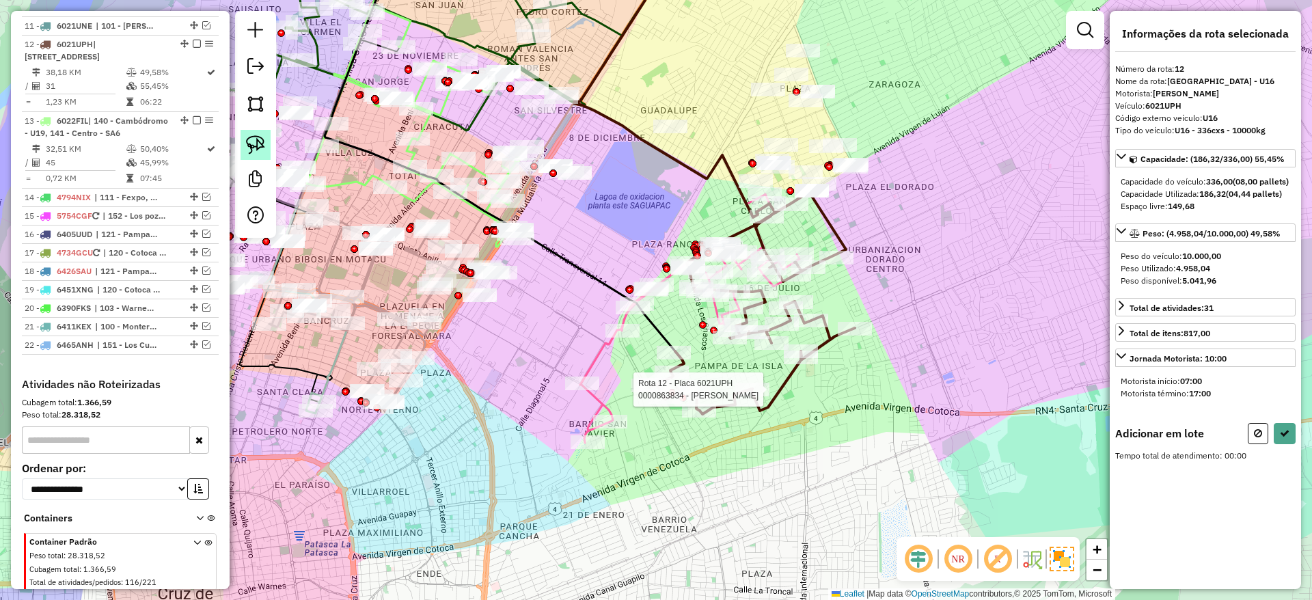
click at [253, 136] on img at bounding box center [255, 144] width 19 height 19
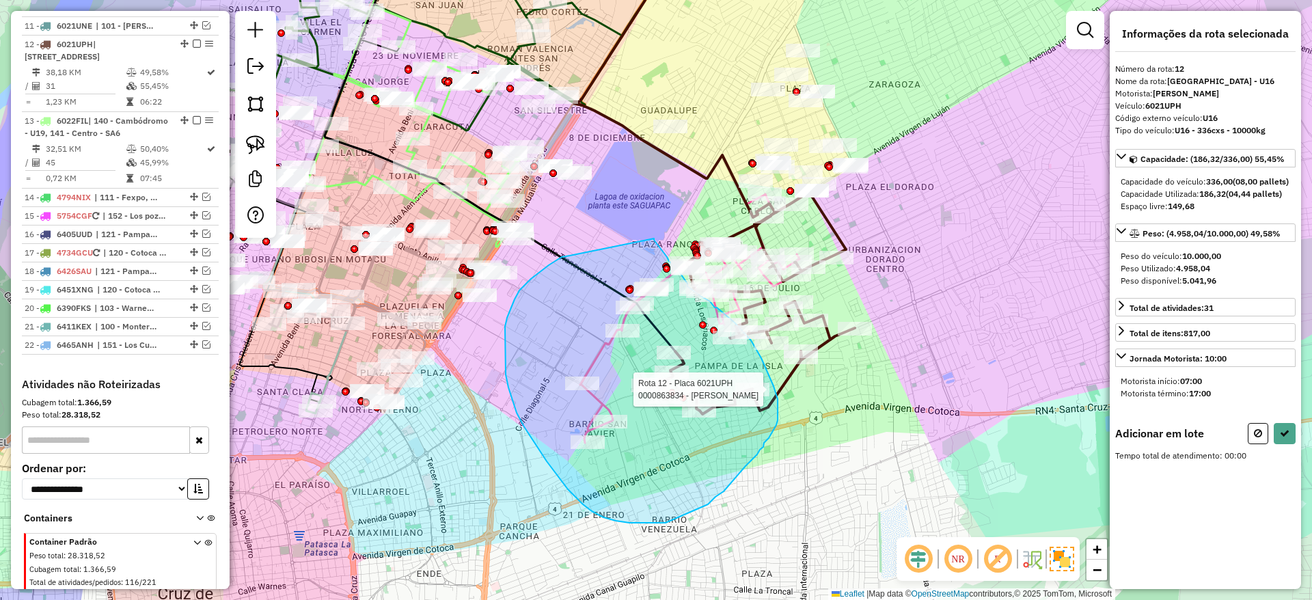
drag, startPoint x: 519, startPoint y: 290, endPoint x: 654, endPoint y: 238, distance: 144.2
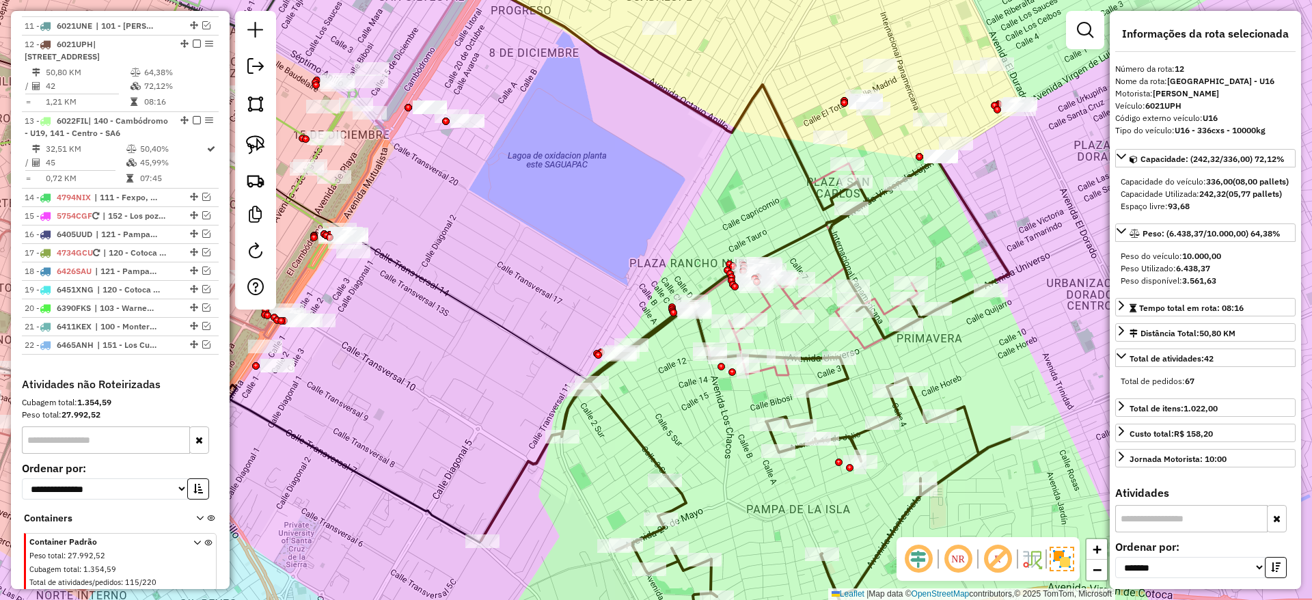
click at [824, 277] on icon at bounding box center [806, 269] width 230 height 212
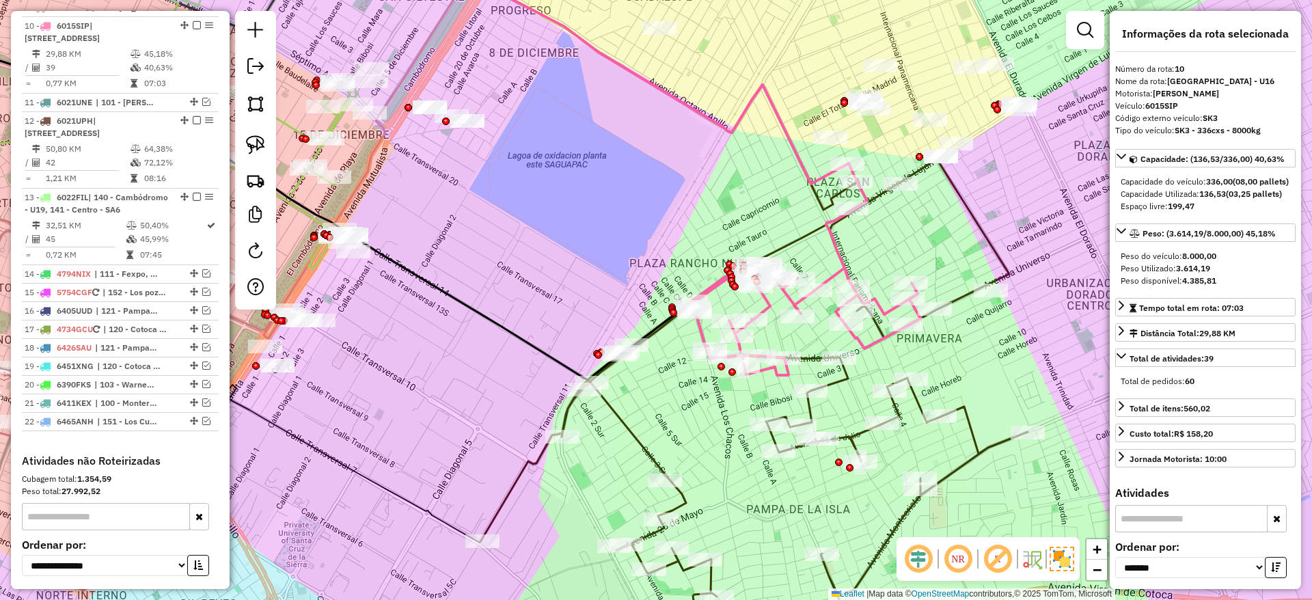
scroll to position [995, 0]
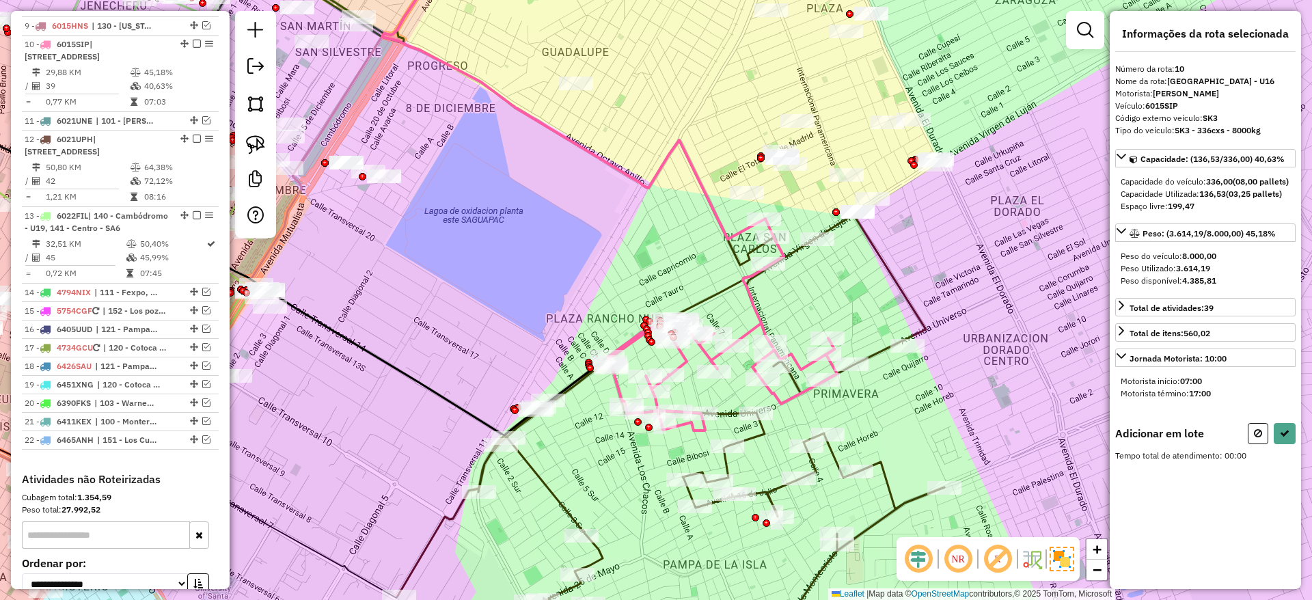
drag, startPoint x: 732, startPoint y: 176, endPoint x: 649, endPoint y: 231, distance: 100.0
click at [649, 231] on div "Janela de atendimento Grade de atendimento Capacidade Transportadoras Veículos …" at bounding box center [656, 300] width 1312 height 600
drag, startPoint x: 258, startPoint y: 139, endPoint x: 411, endPoint y: 189, distance: 160.7
click at [257, 139] on img at bounding box center [255, 144] width 19 height 19
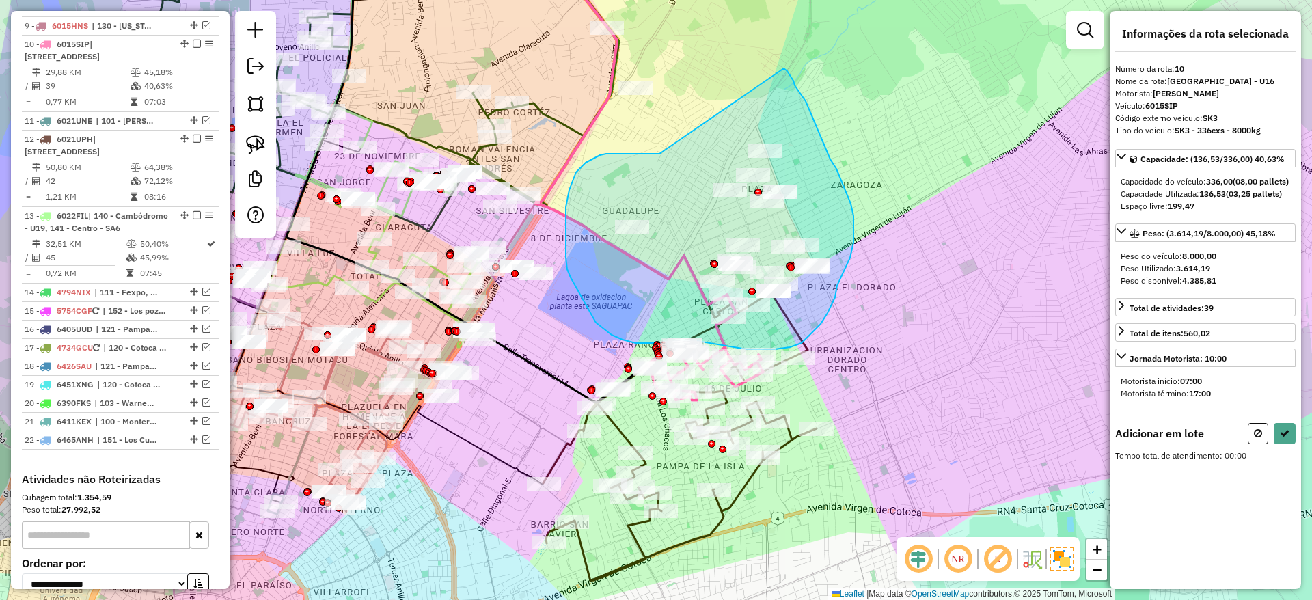
drag, startPoint x: 646, startPoint y: 154, endPoint x: 784, endPoint y: 68, distance: 161.7
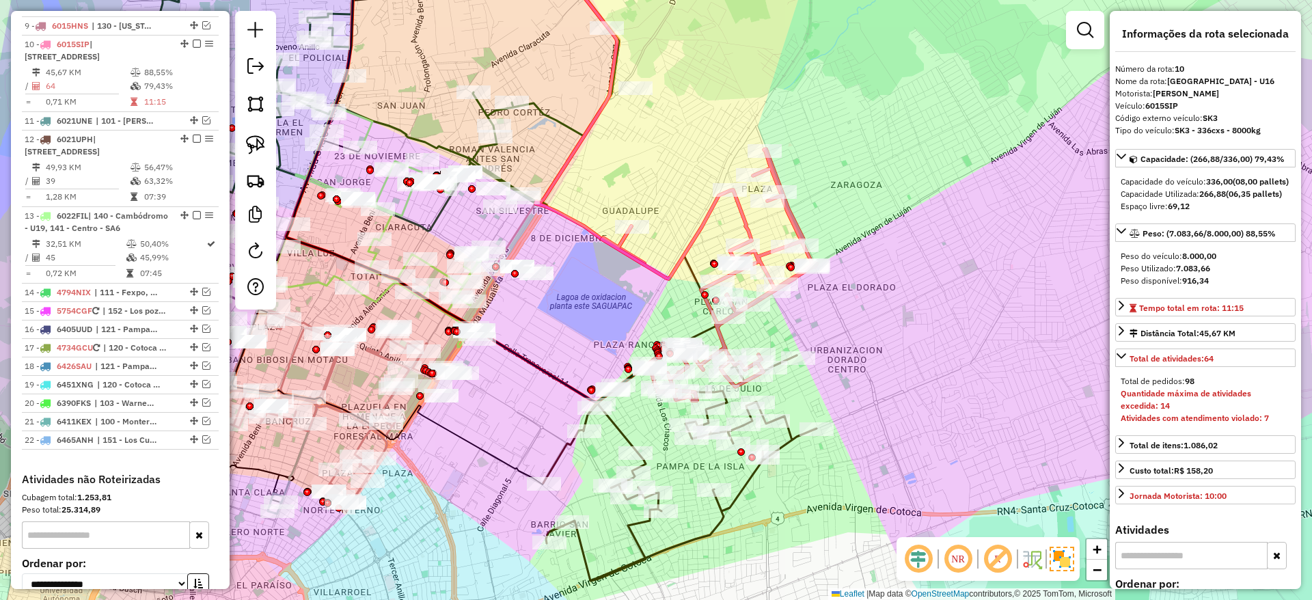
click at [750, 485] on icon at bounding box center [679, 452] width 273 height 257
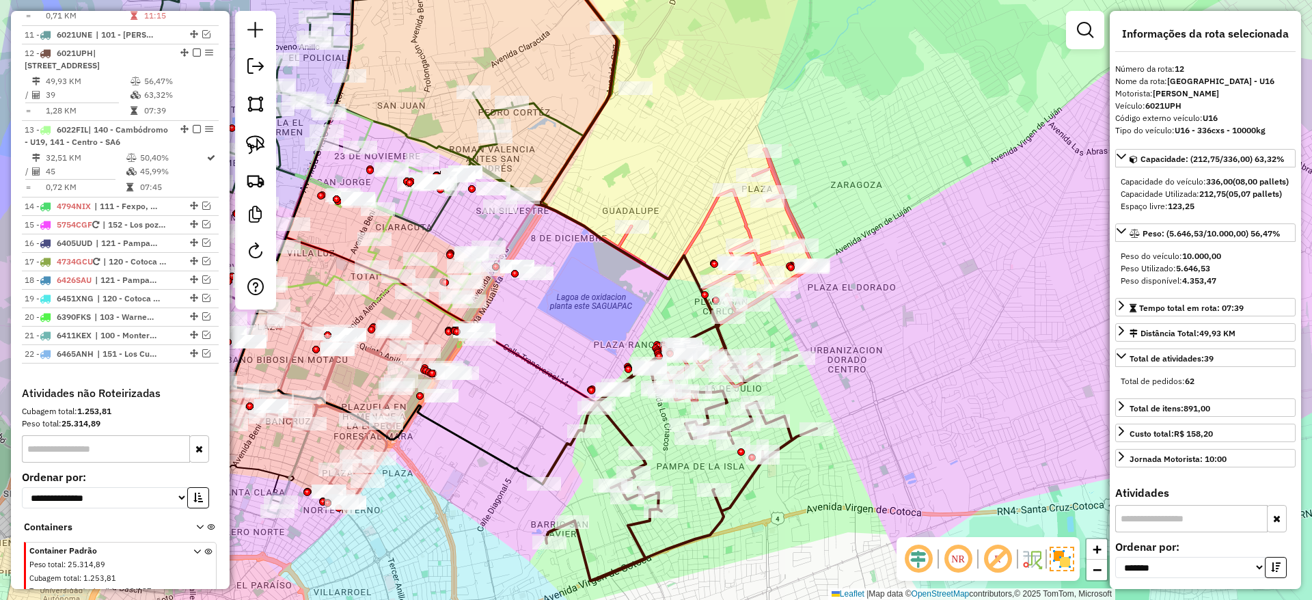
scroll to position [1090, 0]
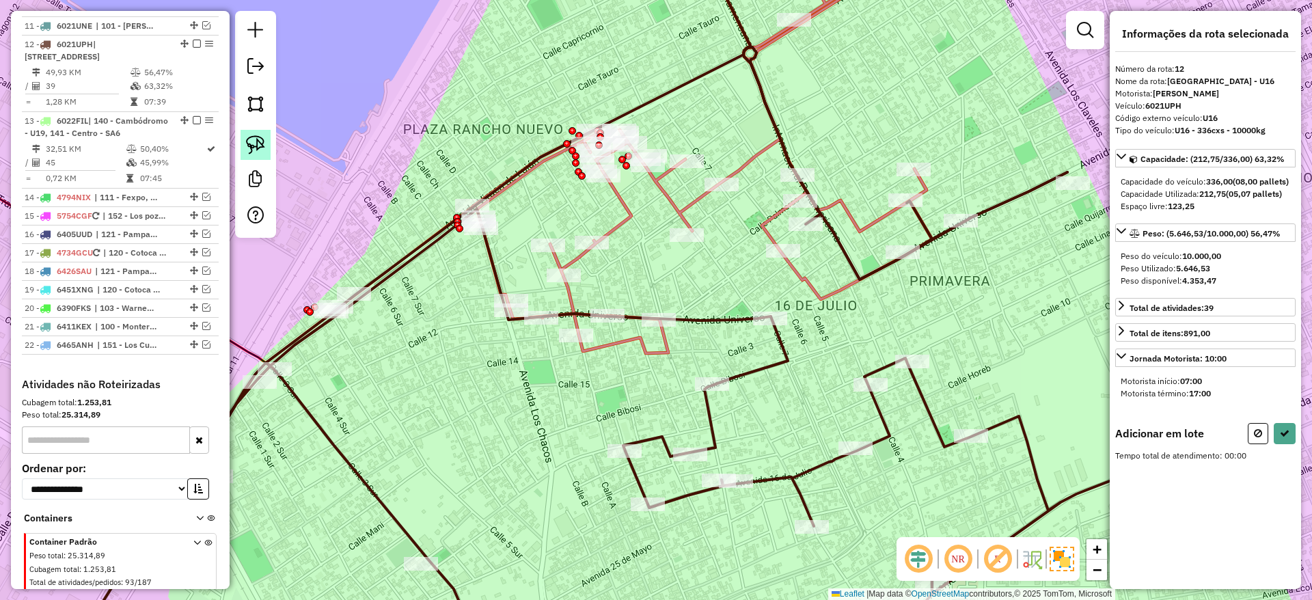
drag, startPoint x: 257, startPoint y: 145, endPoint x: 342, endPoint y: 195, distance: 99.2
click at [258, 145] on img at bounding box center [255, 144] width 19 height 19
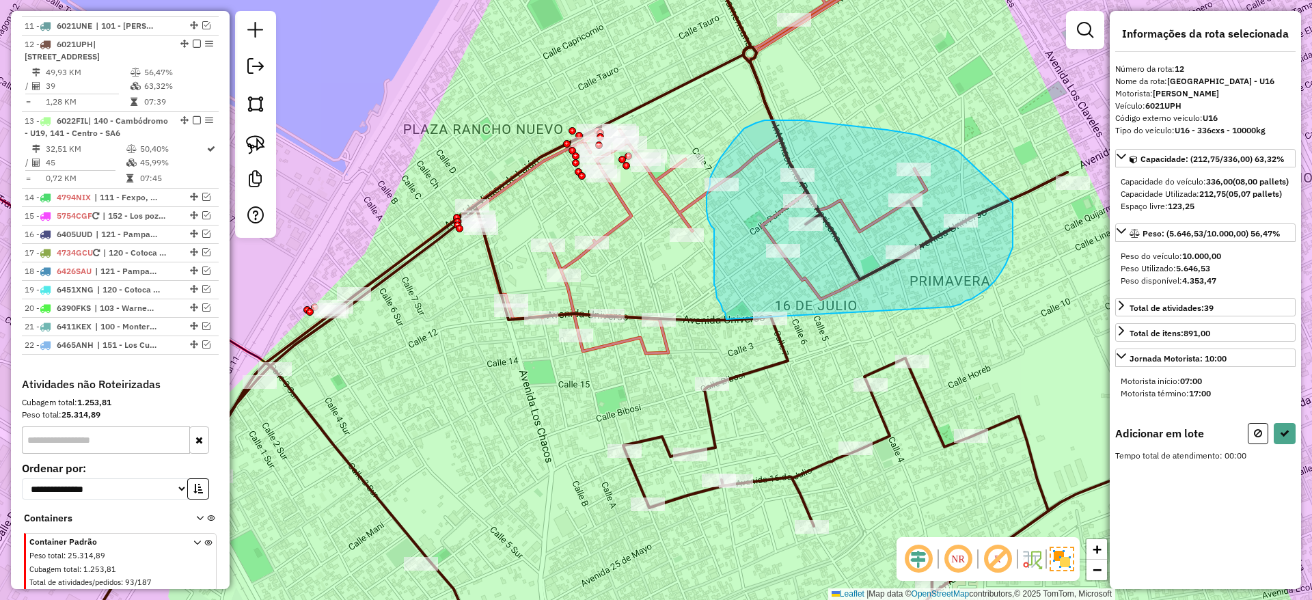
drag, startPoint x: 951, startPoint y: 307, endPoint x: 726, endPoint y: 319, distance: 225.1
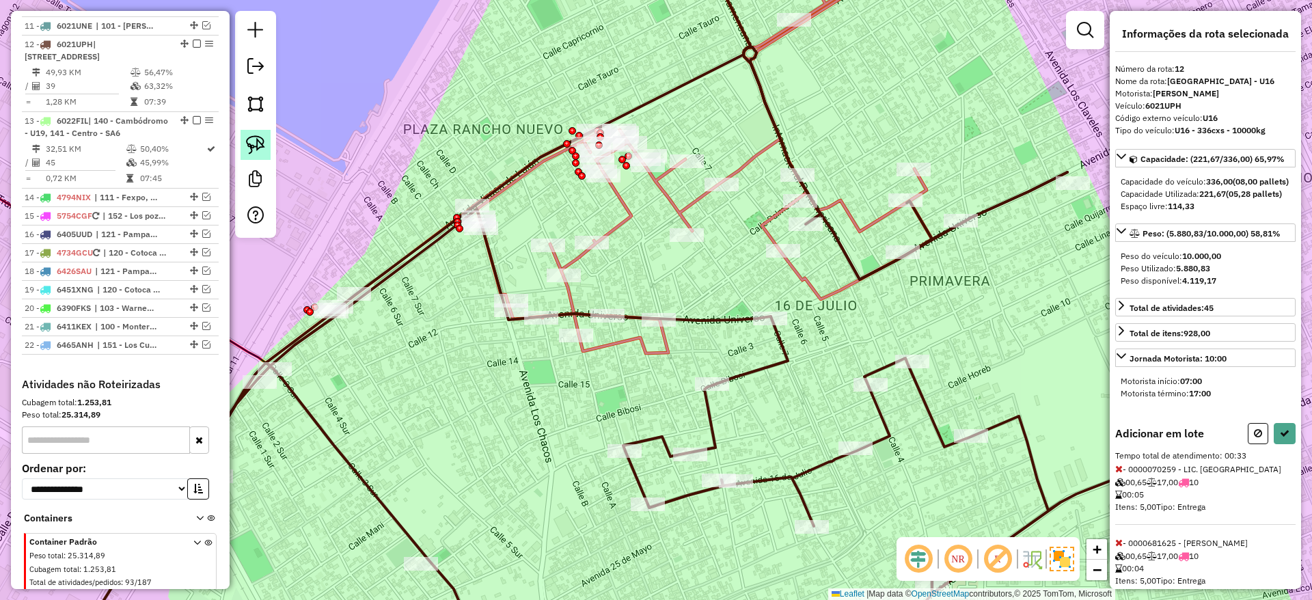
click at [255, 137] on img at bounding box center [255, 144] width 19 height 19
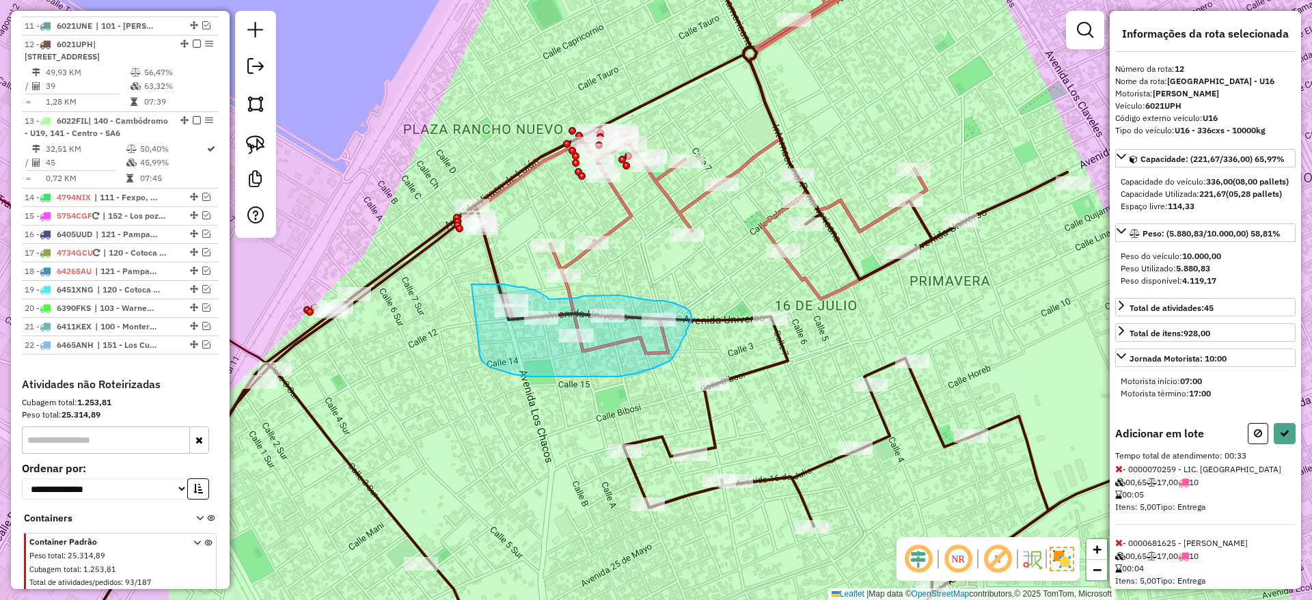
drag, startPoint x: 479, startPoint y: 347, endPoint x: 471, endPoint y: 284, distance: 63.3
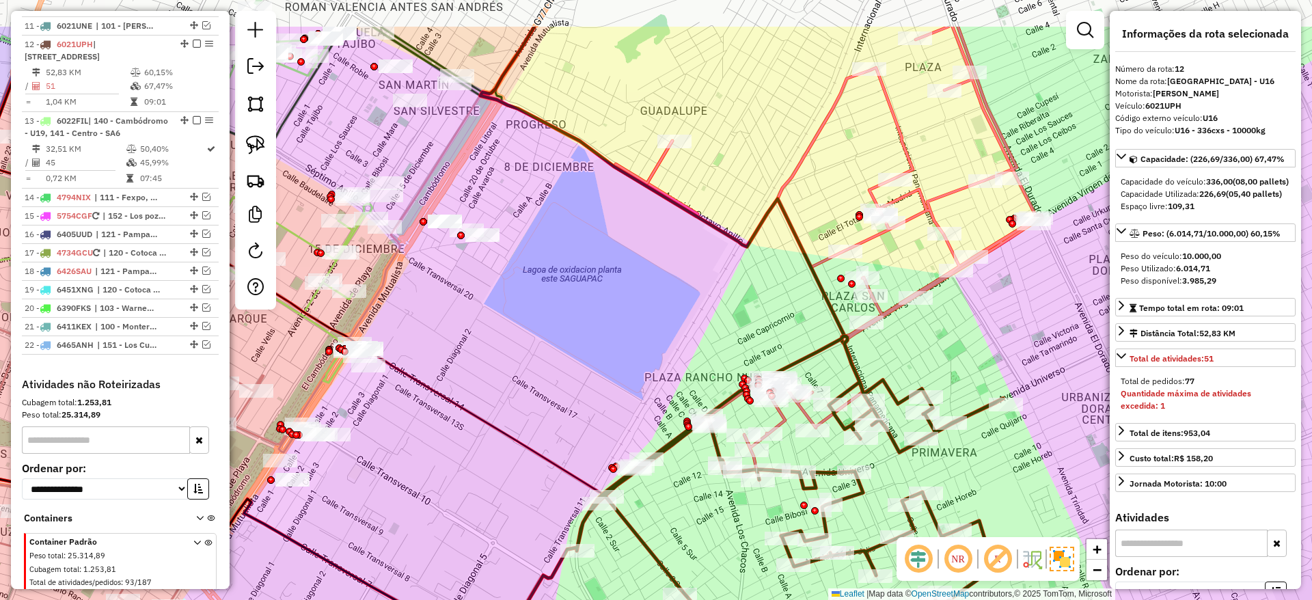
drag, startPoint x: 974, startPoint y: 265, endPoint x: 896, endPoint y: 372, distance: 132.5
click at [898, 372] on div "Janela de atendimento Grade de atendimento Capacidade Transportadoras Veículos …" at bounding box center [656, 300] width 1312 height 600
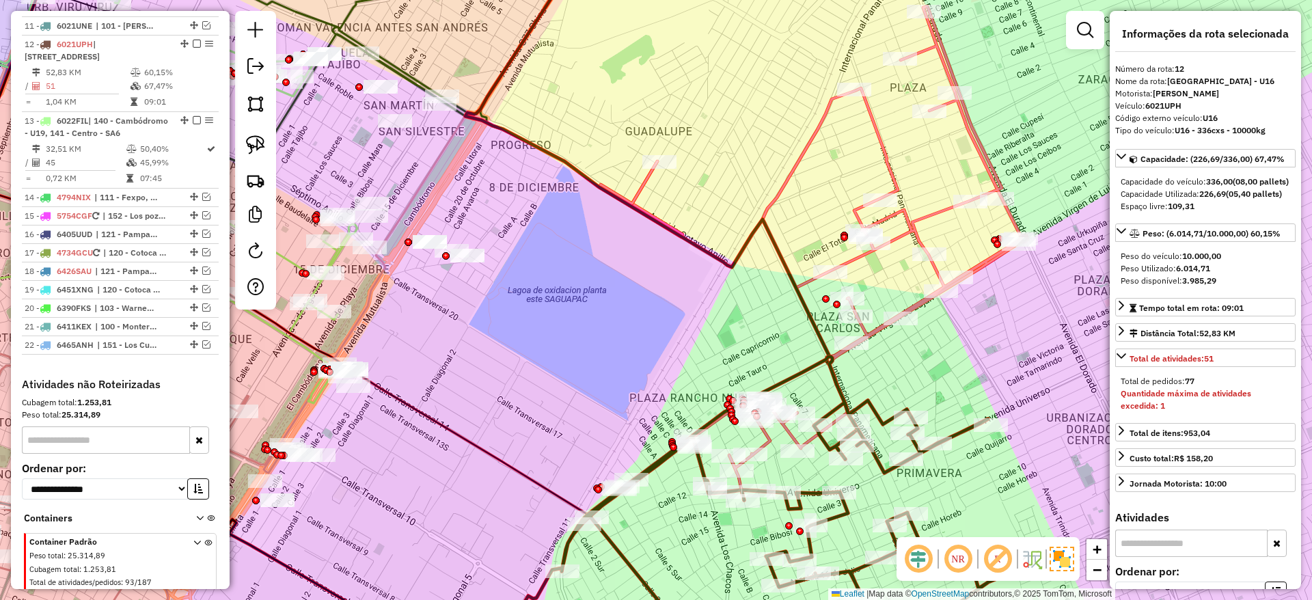
click at [878, 151] on icon at bounding box center [813, 249] width 428 height 487
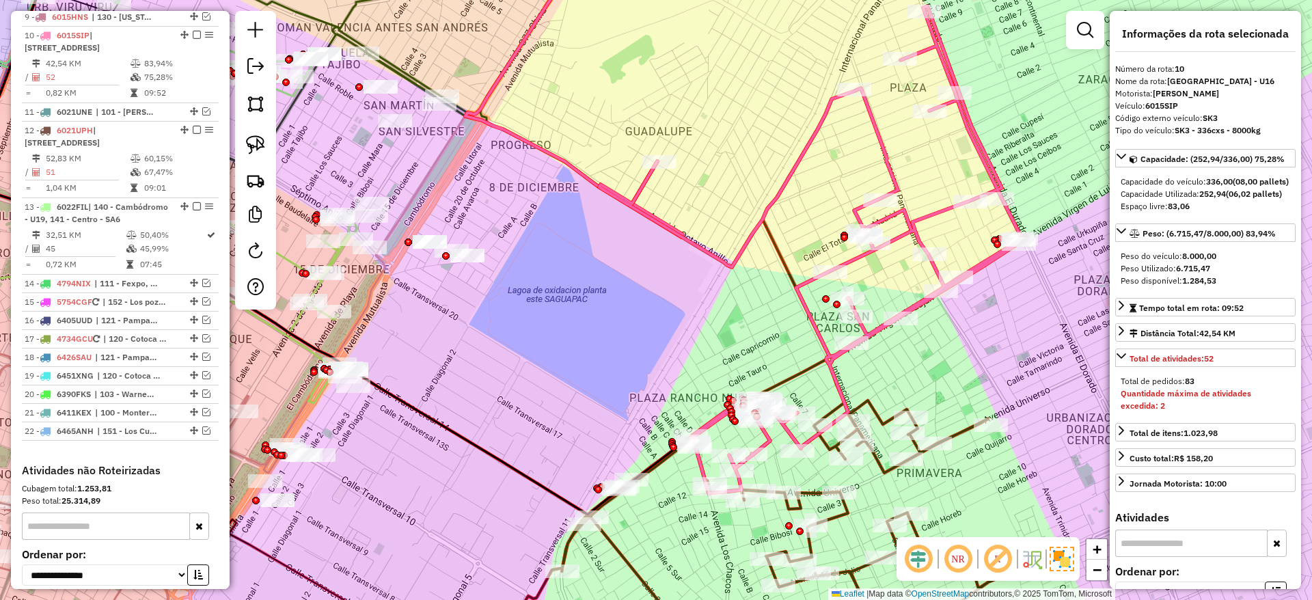
scroll to position [995, 0]
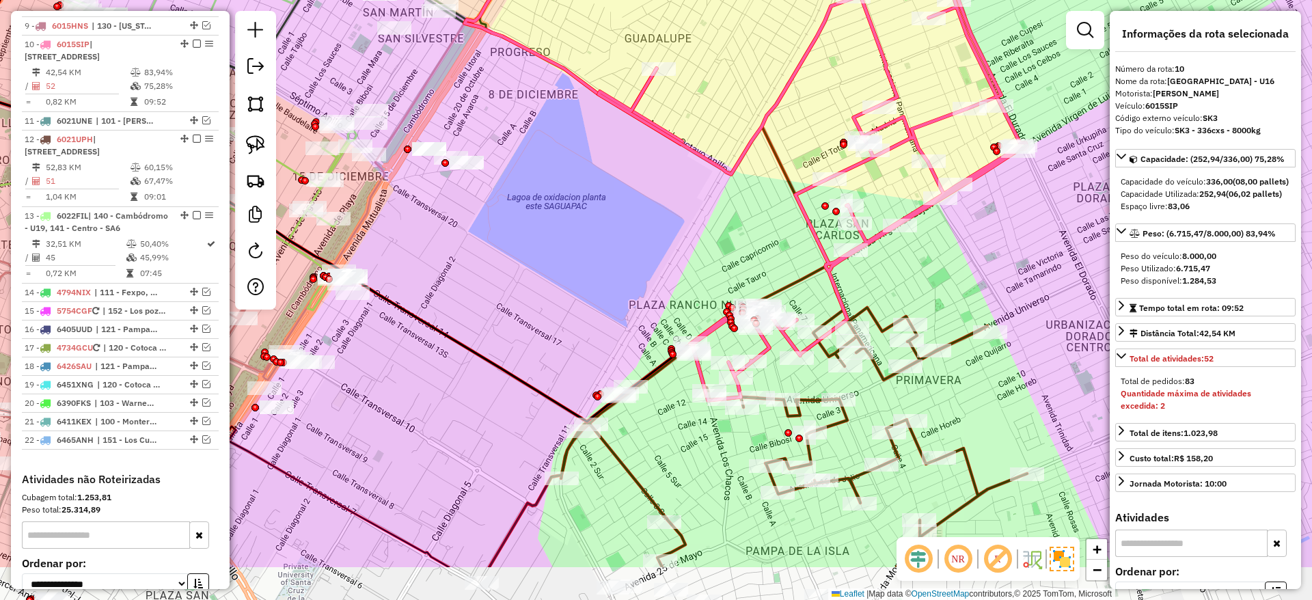
drag, startPoint x: 878, startPoint y: 151, endPoint x: 828, endPoint y: 37, distance: 124.8
click at [876, 38] on icon at bounding box center [812, 156] width 428 height 487
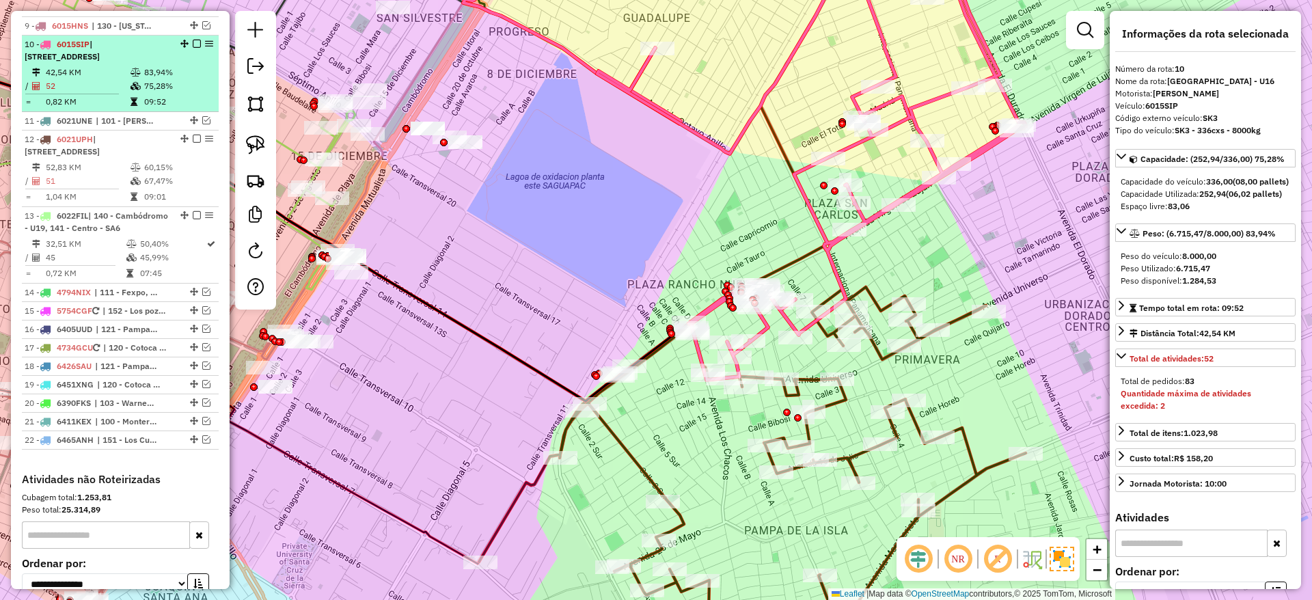
click at [195, 40] on em at bounding box center [197, 44] width 8 height 8
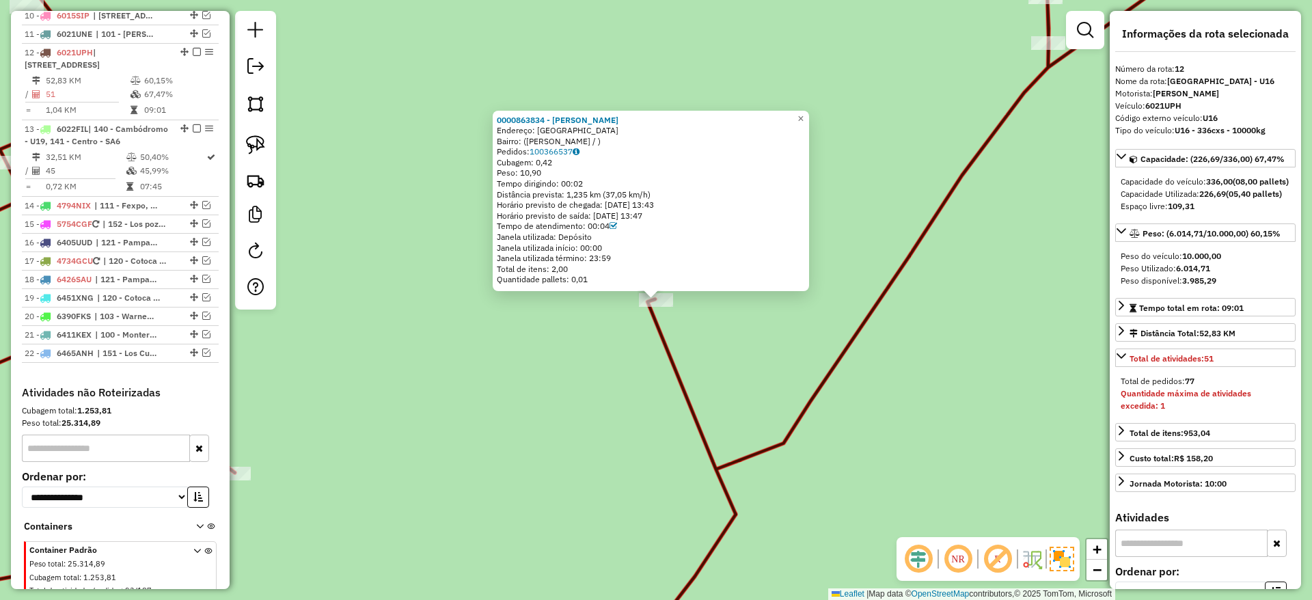
scroll to position [1032, 0]
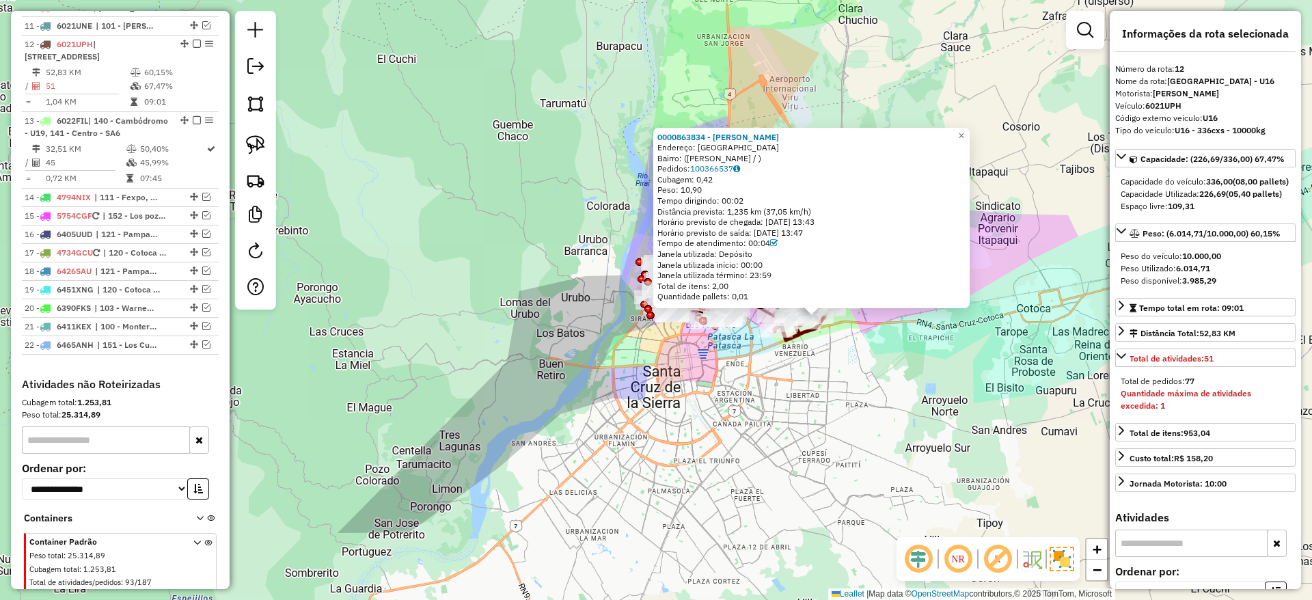
click at [810, 428] on div "0000863834 - TIE CHAVELA Endereço: CHACO Bairro: (MONTERO / ) Pedidos: 10036653…" at bounding box center [656, 300] width 1312 height 600
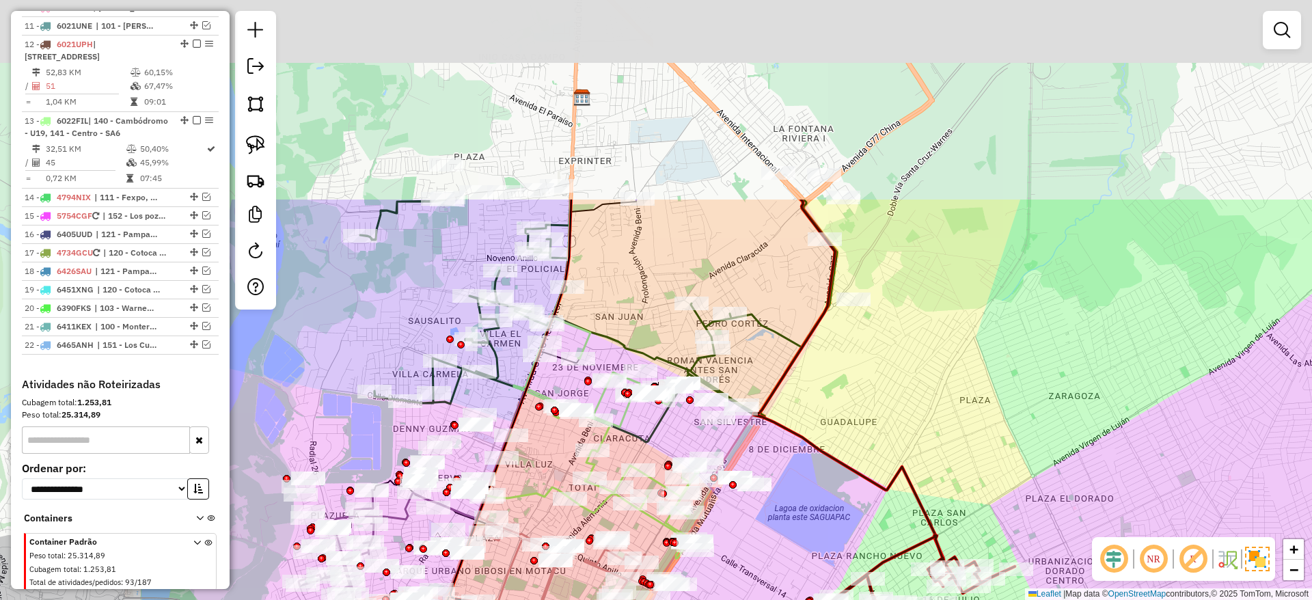
drag, startPoint x: 759, startPoint y: 327, endPoint x: 797, endPoint y: 508, distance: 184.4
click at [797, 507] on div "Janela de atendimento Grade de atendimento Capacidade Transportadoras Veículos …" at bounding box center [656, 300] width 1312 height 600
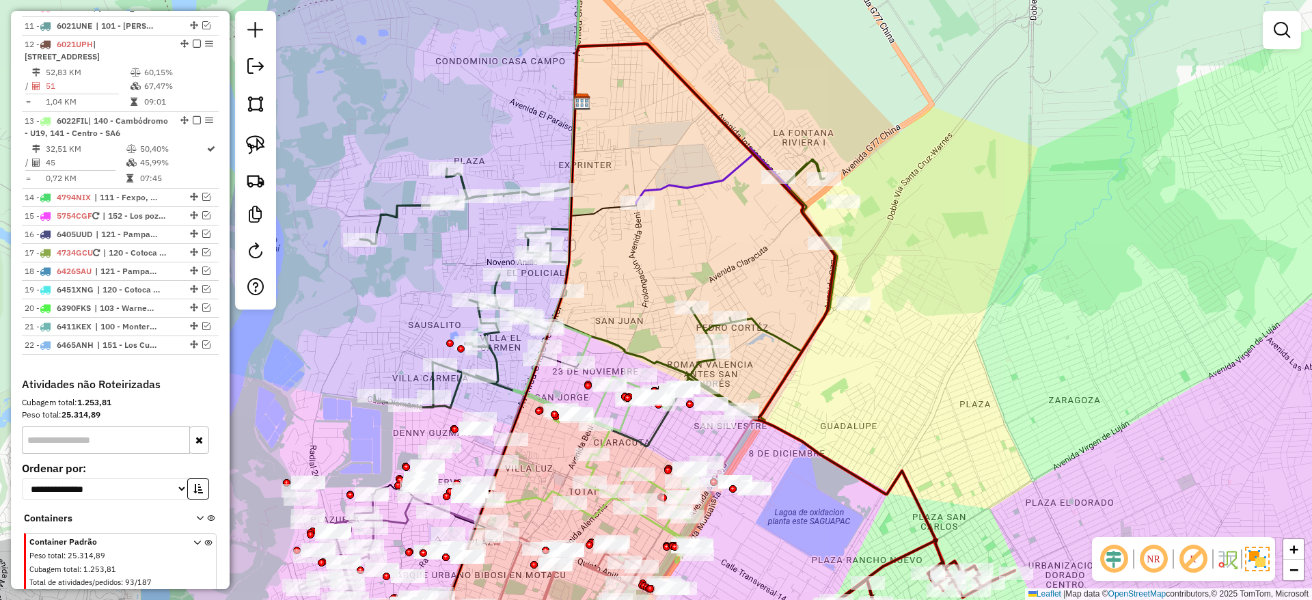
click at [771, 329] on icon at bounding box center [598, 297] width 477 height 299
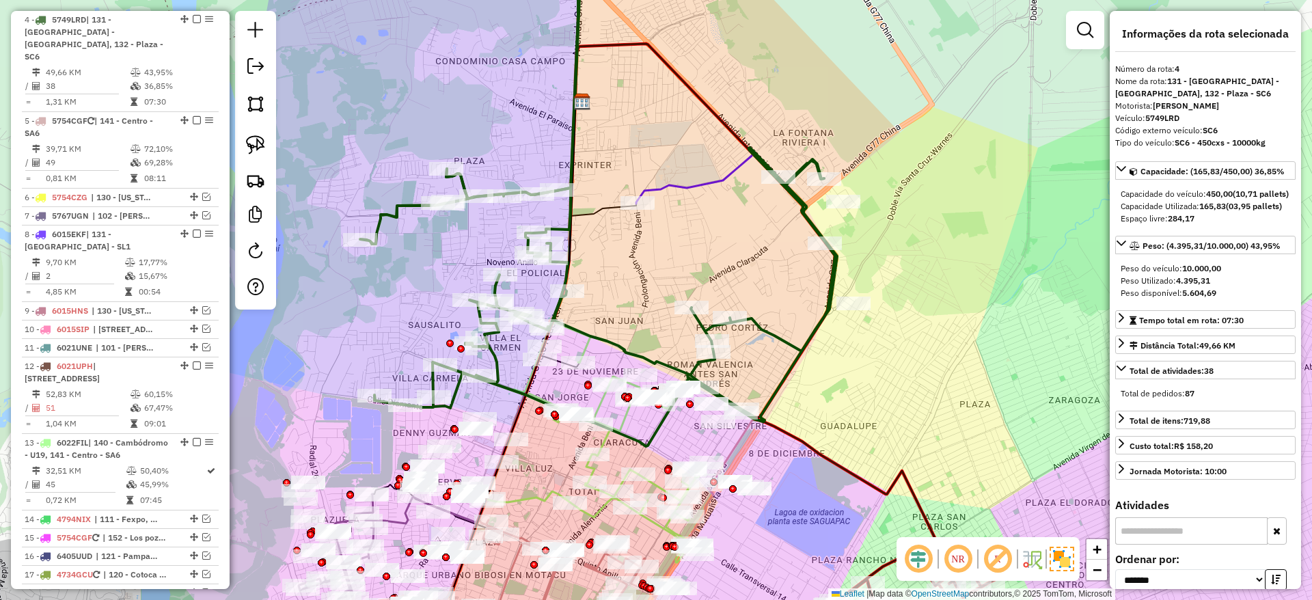
click at [727, 180] on icon at bounding box center [707, 176] width 142 height 56
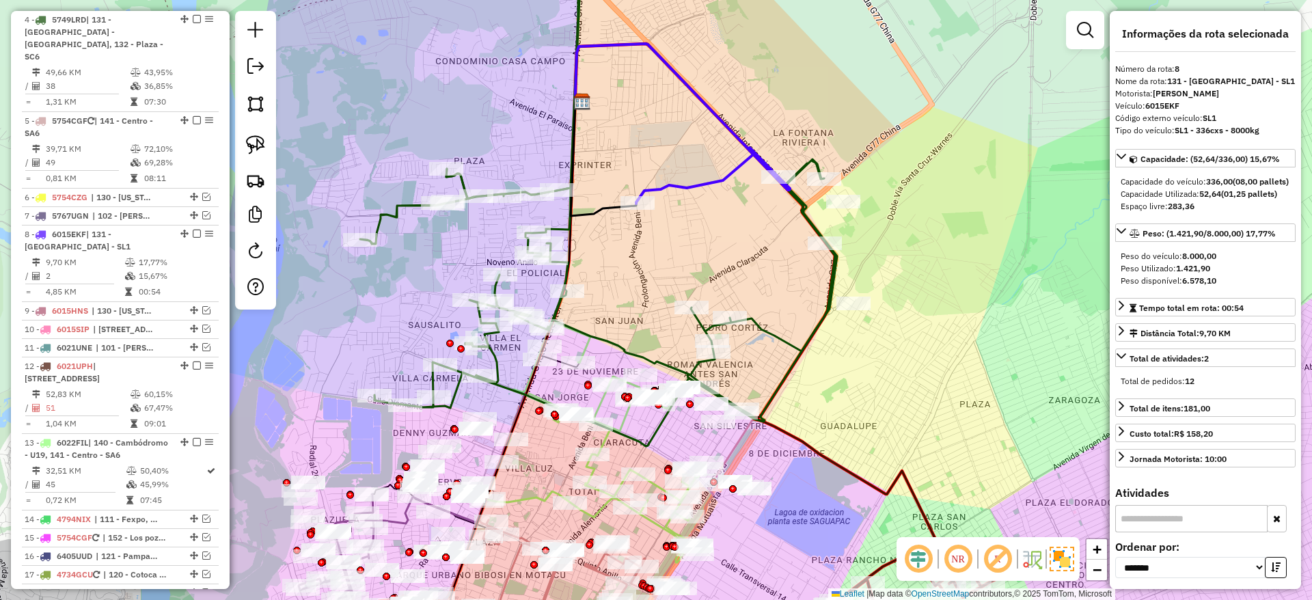
scroll to position [900, 0]
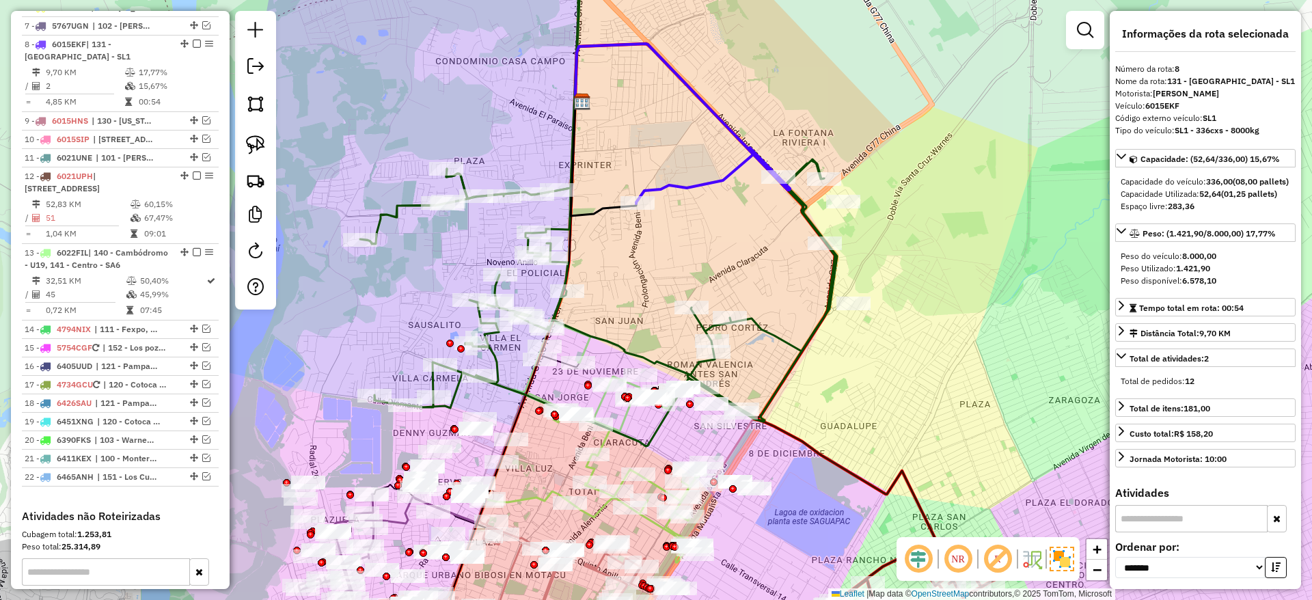
click at [758, 325] on icon at bounding box center [598, 297] width 477 height 299
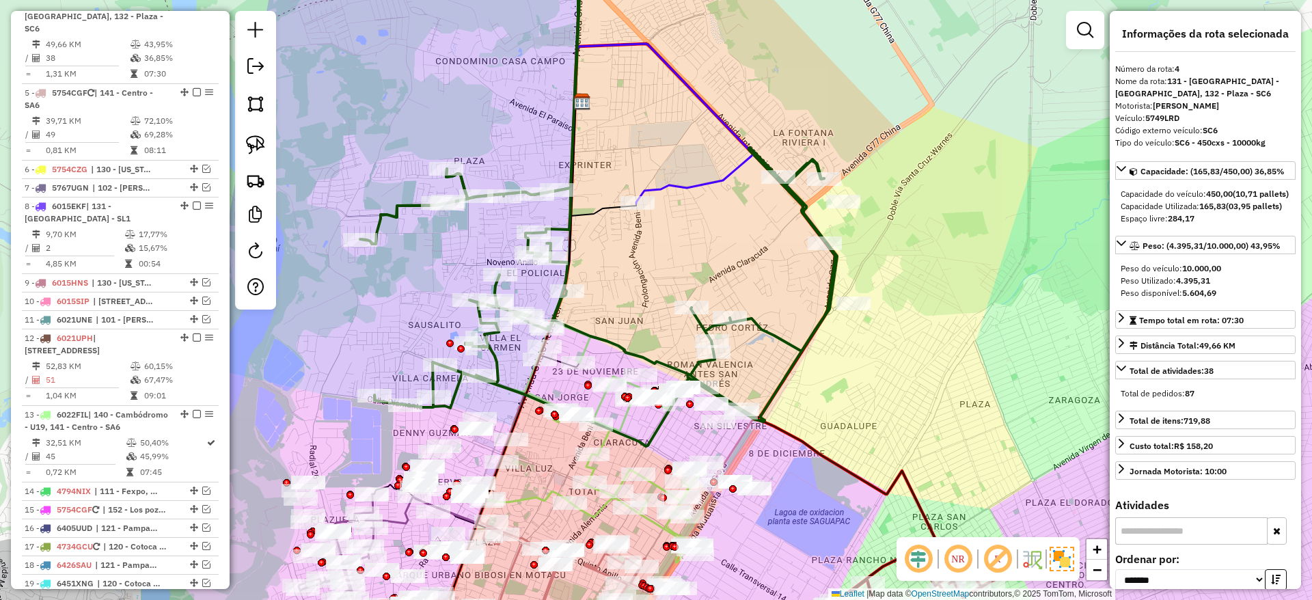
scroll to position [710, 0]
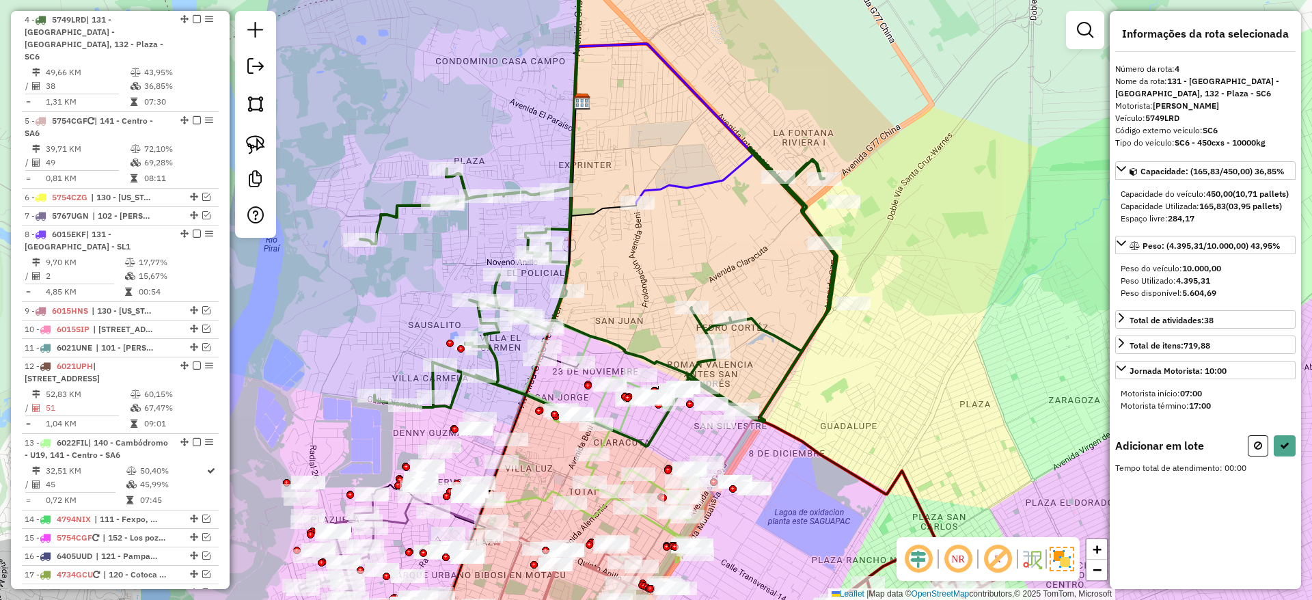
click at [699, 183] on icon at bounding box center [707, 176] width 142 height 56
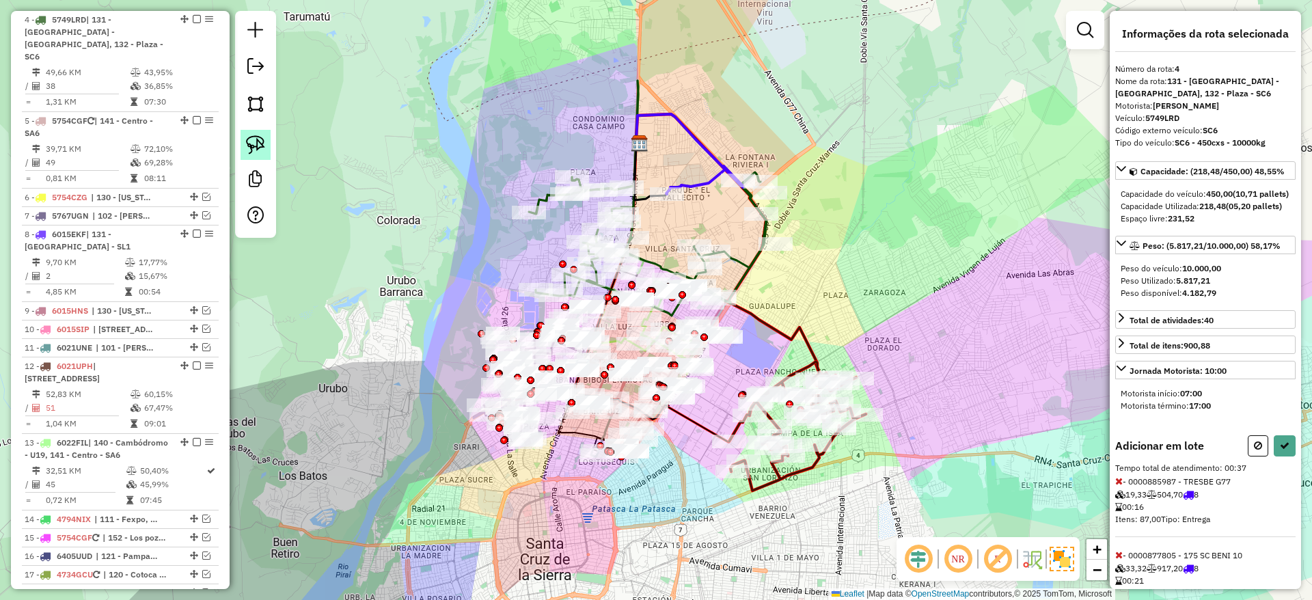
click at [264, 140] on img at bounding box center [255, 144] width 19 height 19
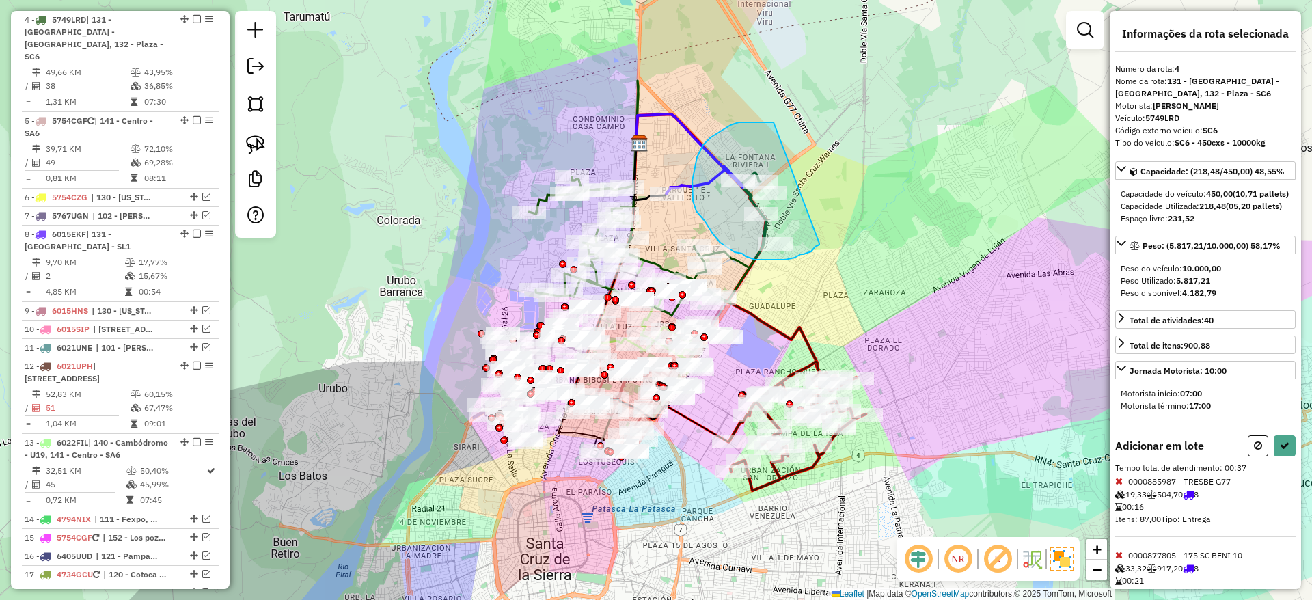
drag, startPoint x: 749, startPoint y: 122, endPoint x: 820, endPoint y: 242, distance: 139.1
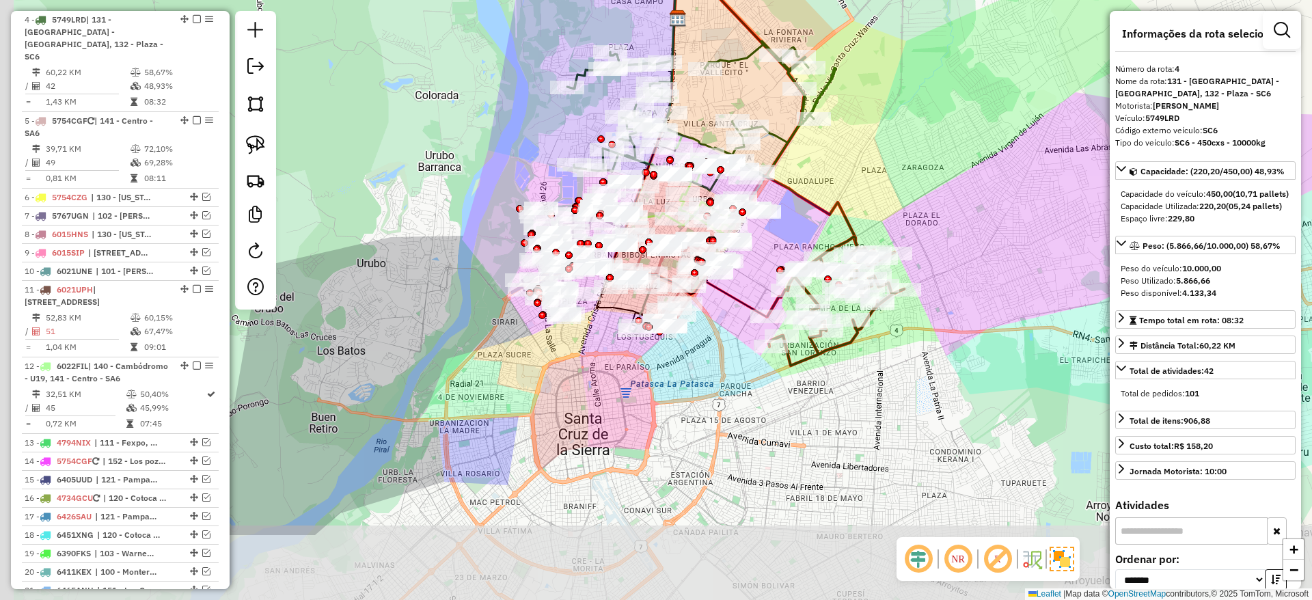
drag, startPoint x: 702, startPoint y: 225, endPoint x: 744, endPoint y: 87, distance: 144.8
click at [744, 87] on div "Janela de atendimento Grade de atendimento Capacidade Transportadoras Veículos …" at bounding box center [656, 300] width 1312 height 600
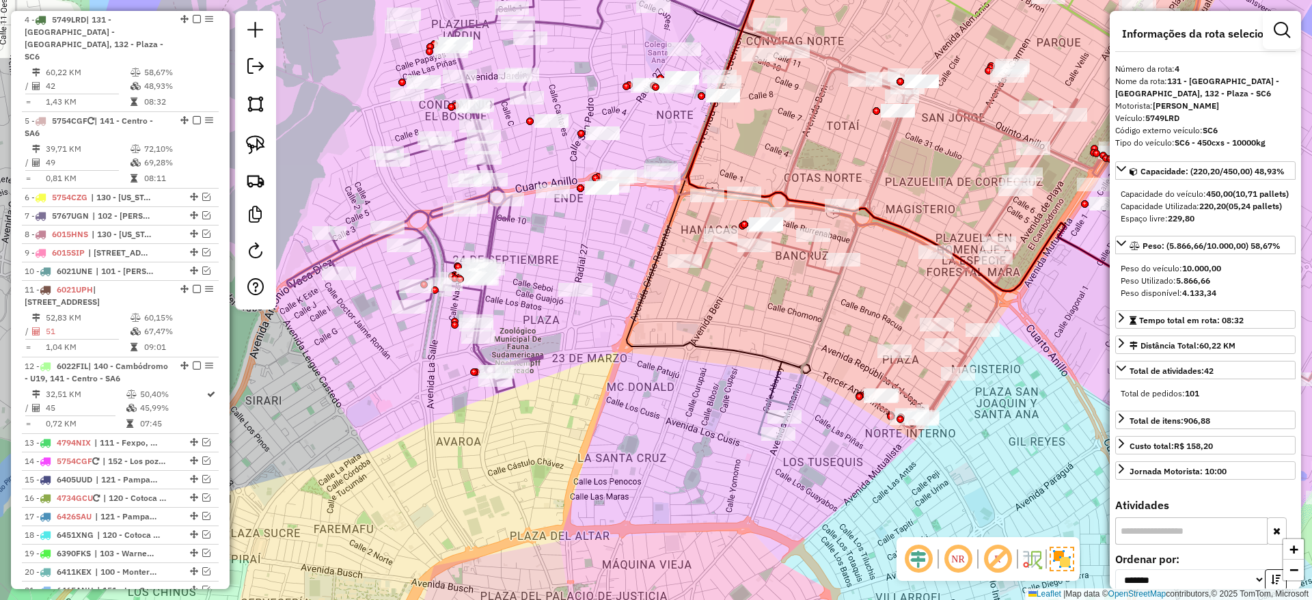
click at [476, 291] on icon at bounding box center [414, 180] width 255 height 423
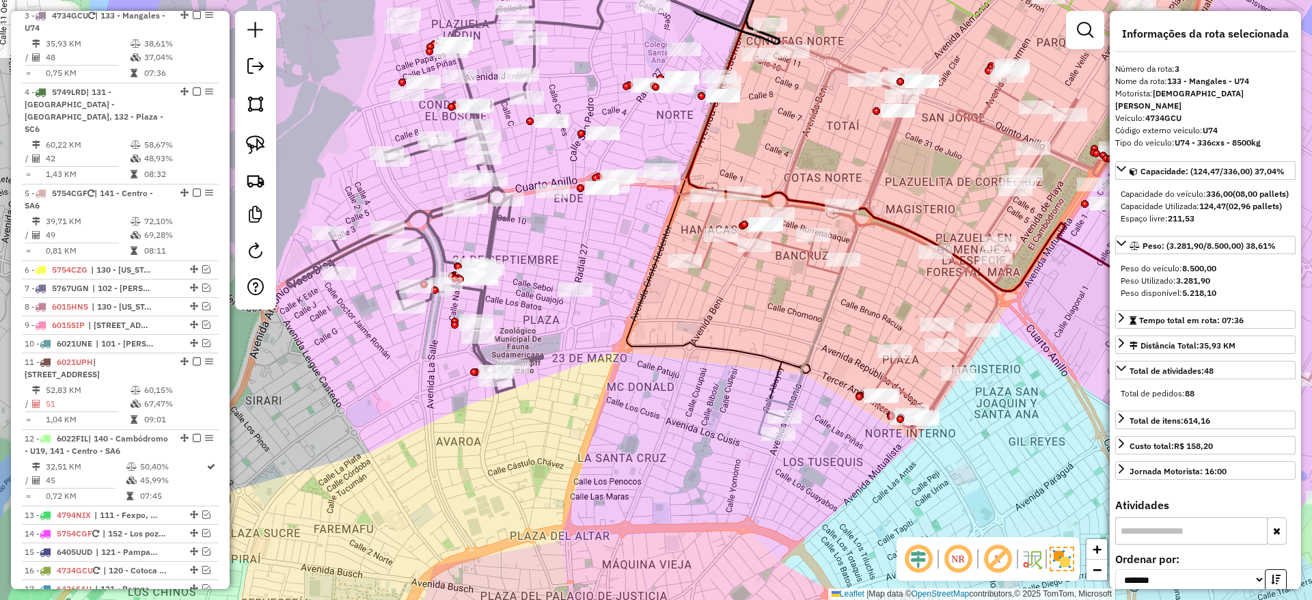
scroll to position [633, 0]
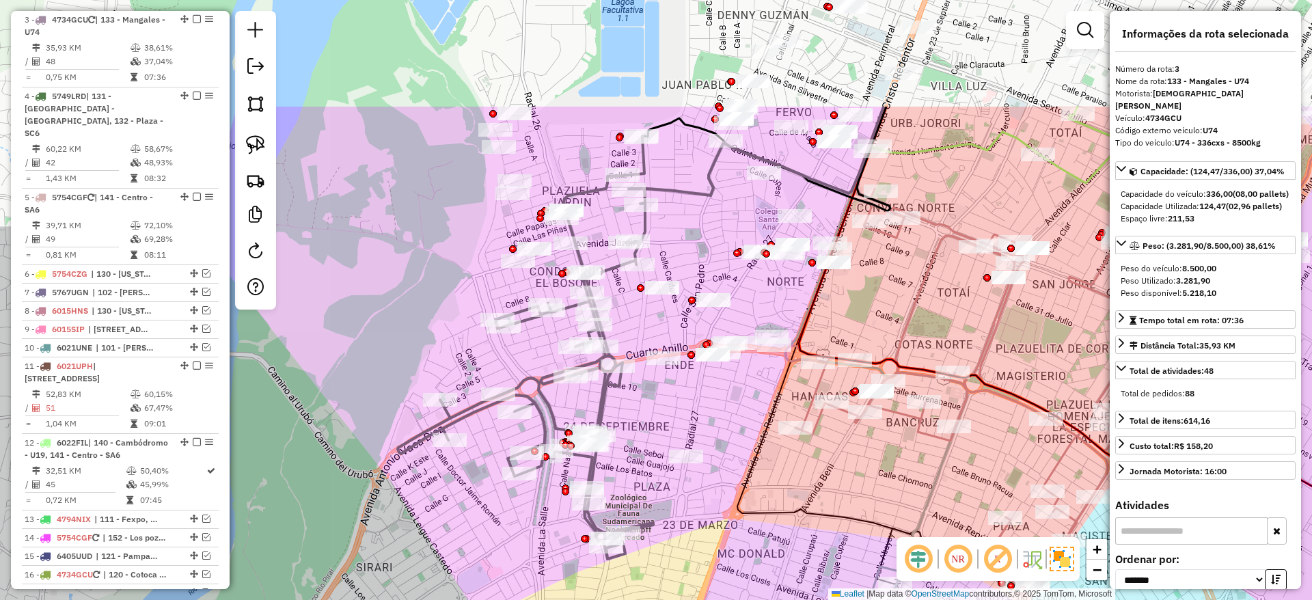
drag, startPoint x: 476, startPoint y: 291, endPoint x: 587, endPoint y: 458, distance: 200.1
click at [587, 458] on icon at bounding box center [525, 347] width 255 height 423
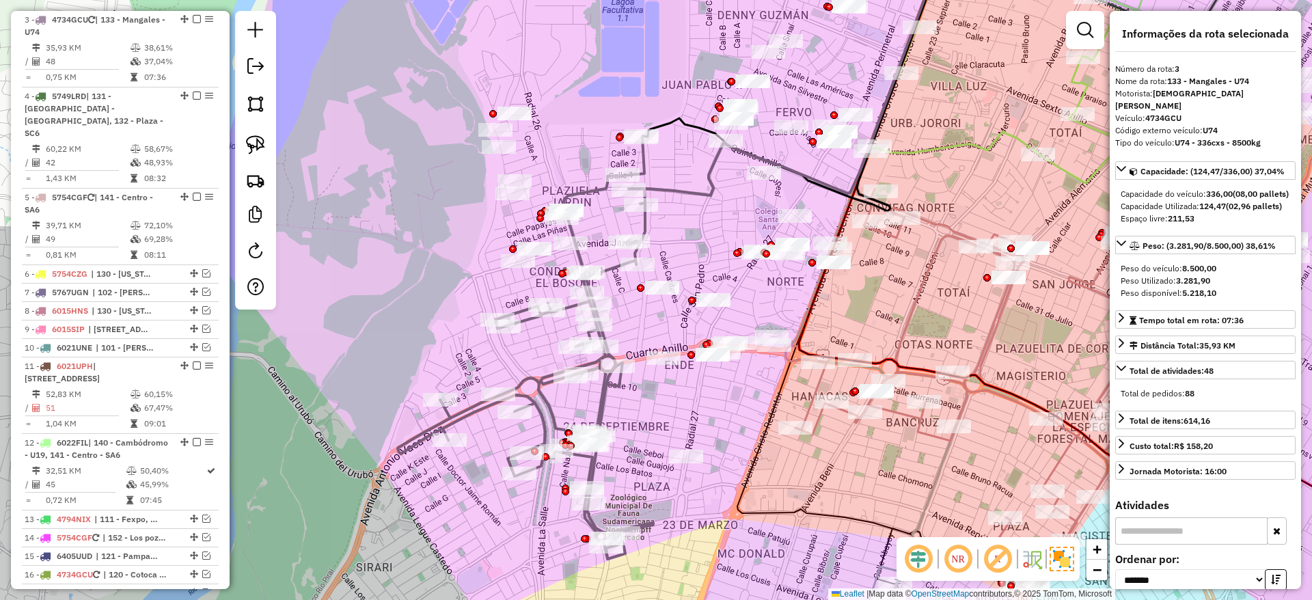
click at [605, 409] on icon at bounding box center [525, 347] width 255 height 423
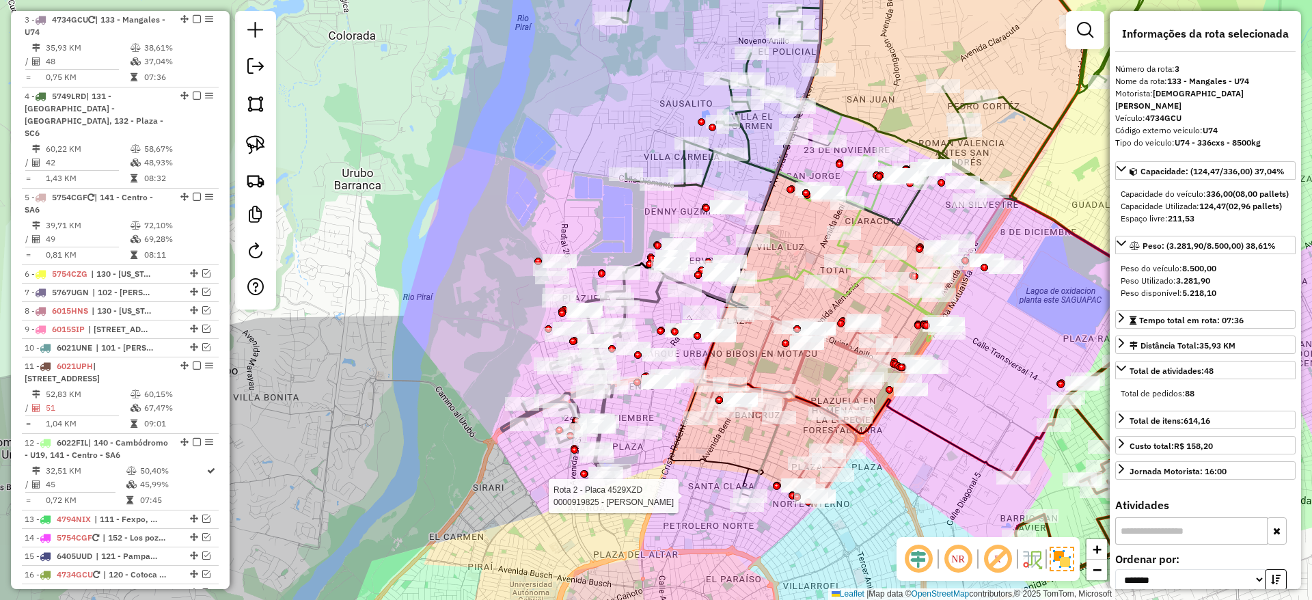
click at [192, 292] on div at bounding box center [192, 292] width 0 height 0
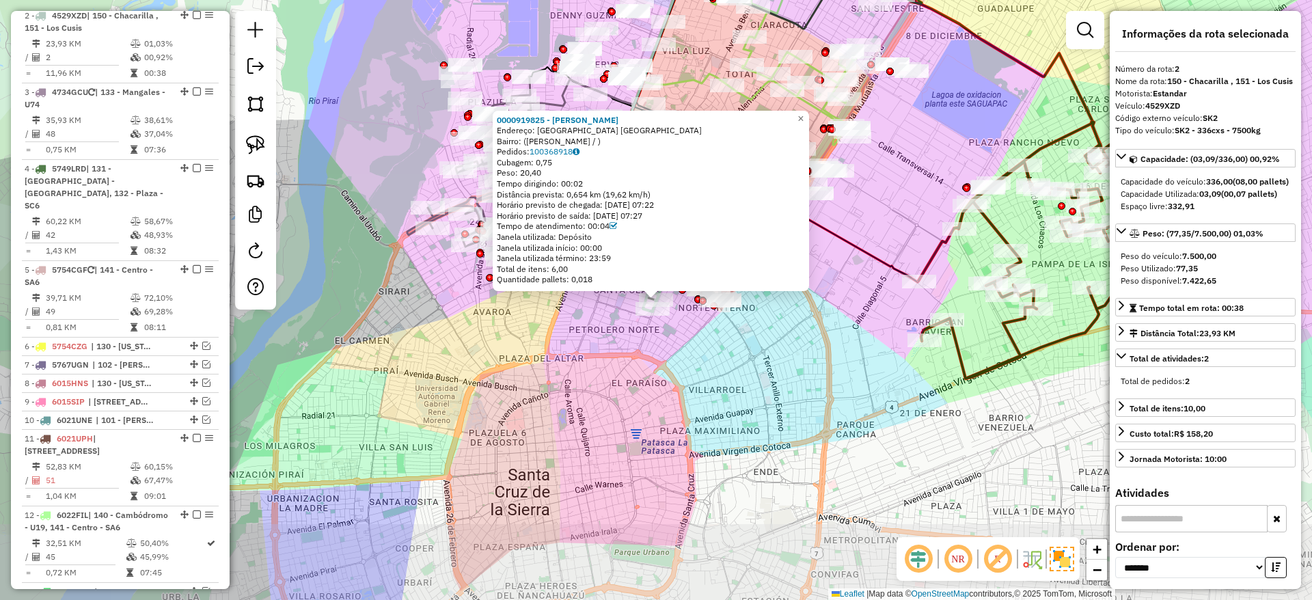
scroll to position [557, 0]
click at [725, 454] on div "0000919825 - GABRIELA MERY PEINADO ROJAS Endereço: AVENIDA ALEMANA CALLE LA CHO…" at bounding box center [656, 300] width 1312 height 600
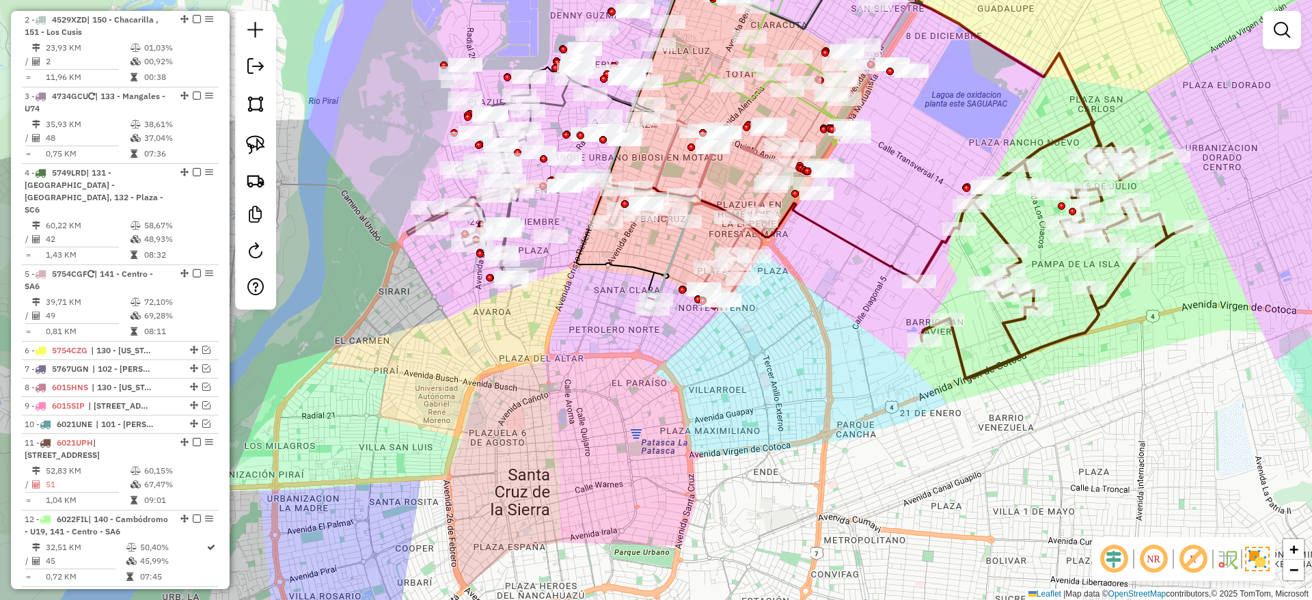
click at [665, 157] on icon at bounding box center [710, 194] width 221 height 224
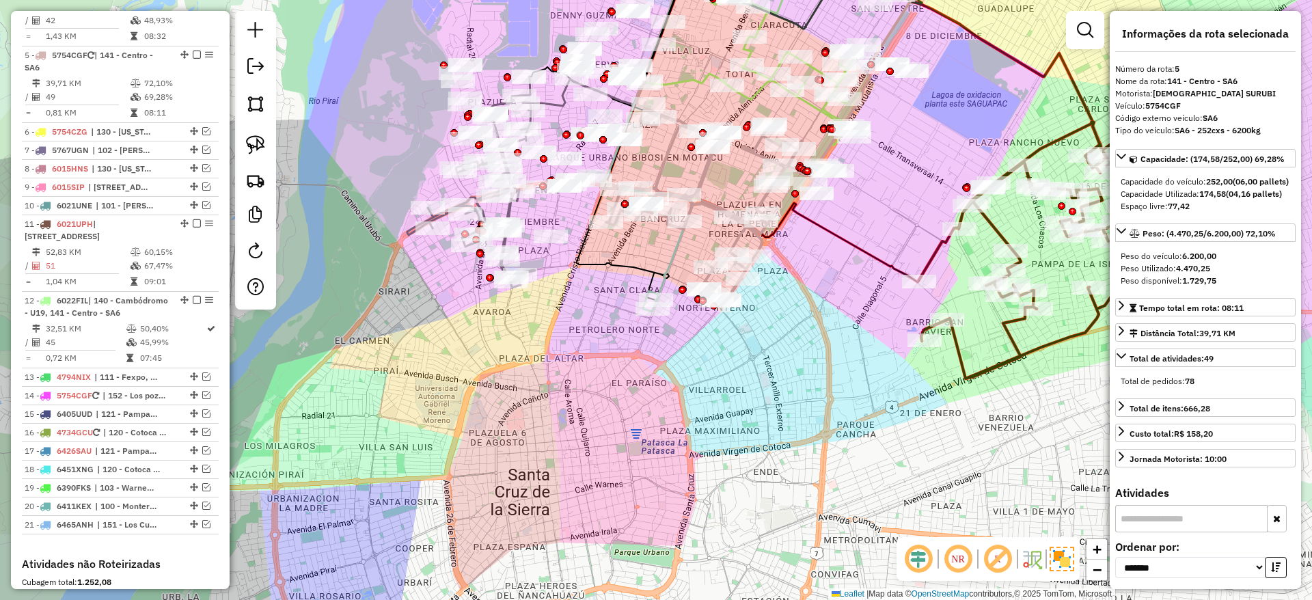
scroll to position [786, 0]
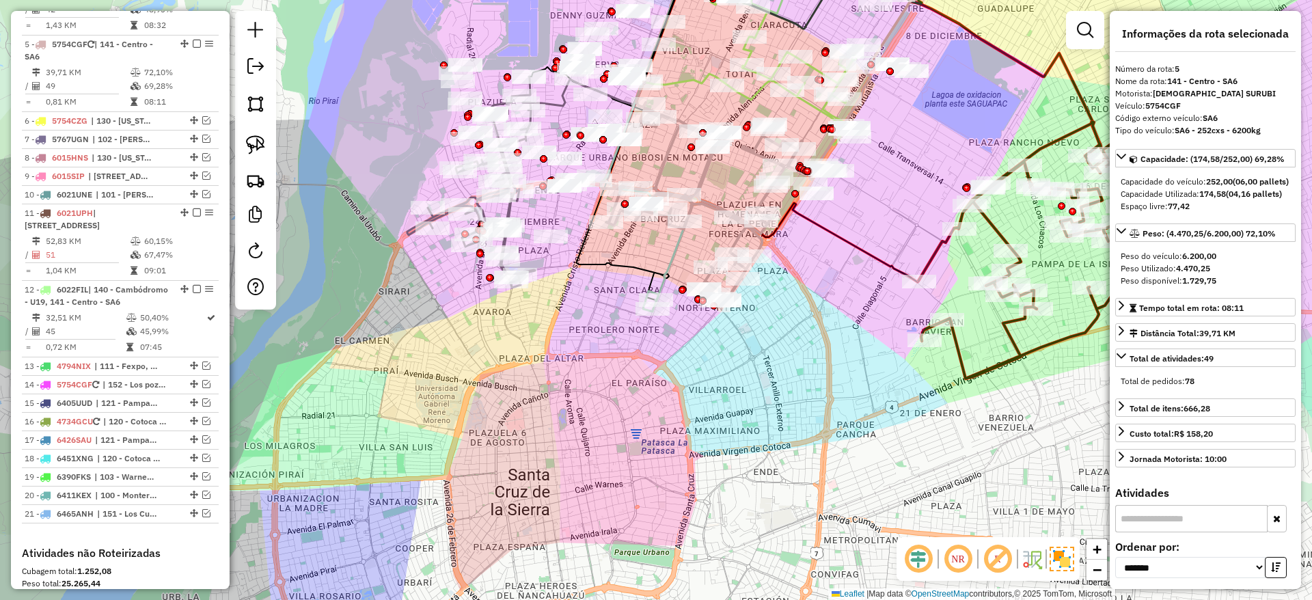
click at [676, 264] on icon at bounding box center [647, 124] width 95 height 369
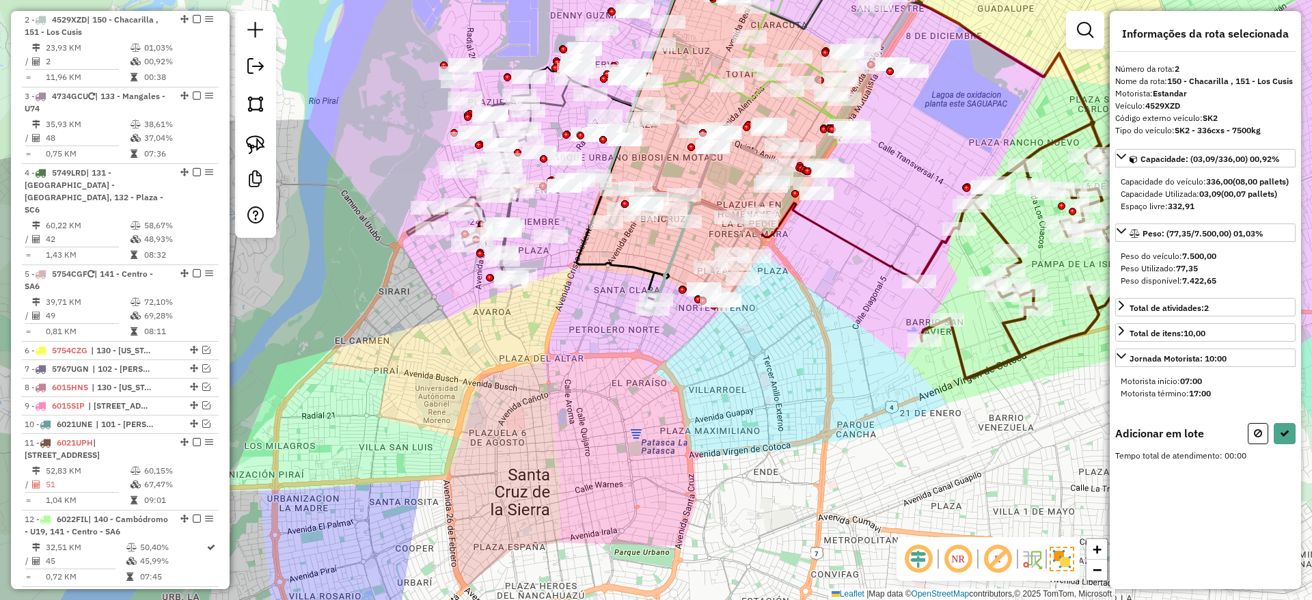
click at [661, 157] on icon at bounding box center [710, 194] width 221 height 224
click at [665, 155] on icon at bounding box center [710, 194] width 221 height 224
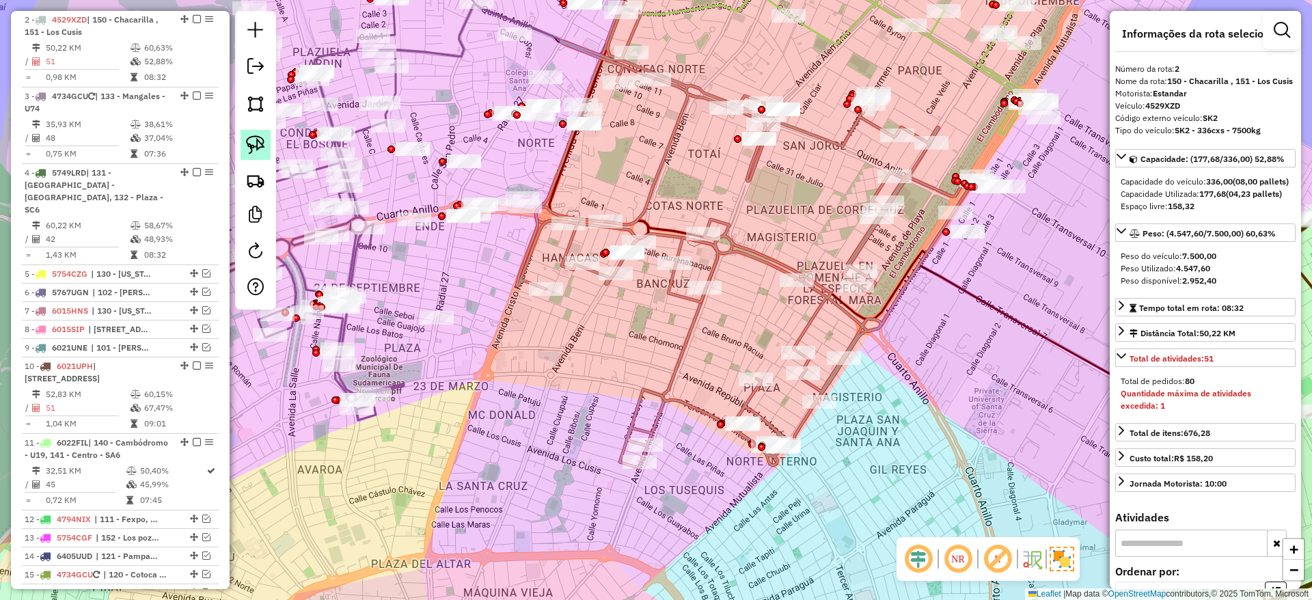
click at [264, 142] on img at bounding box center [255, 144] width 19 height 19
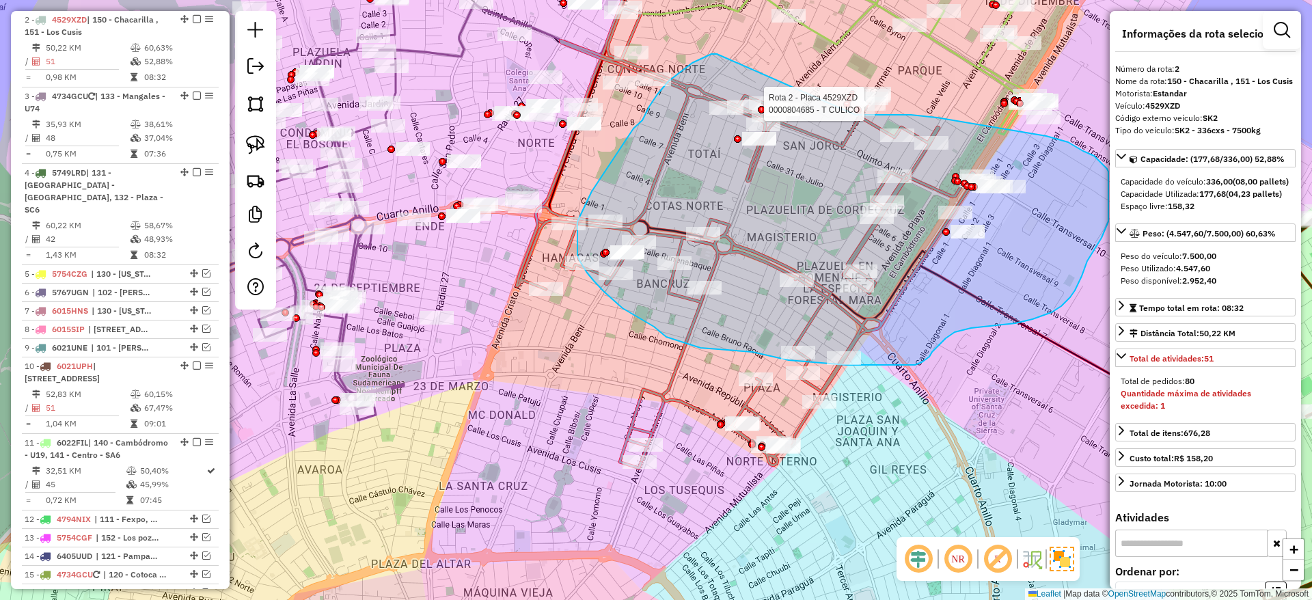
drag, startPoint x: 717, startPoint y: 54, endPoint x: 855, endPoint y: 115, distance: 151.4
click at [855, 115] on div "Rota 2 - Placa 4529XZD 0000804685 - T CULICO Janela de atendimento Grade de ate…" at bounding box center [656, 300] width 1312 height 600
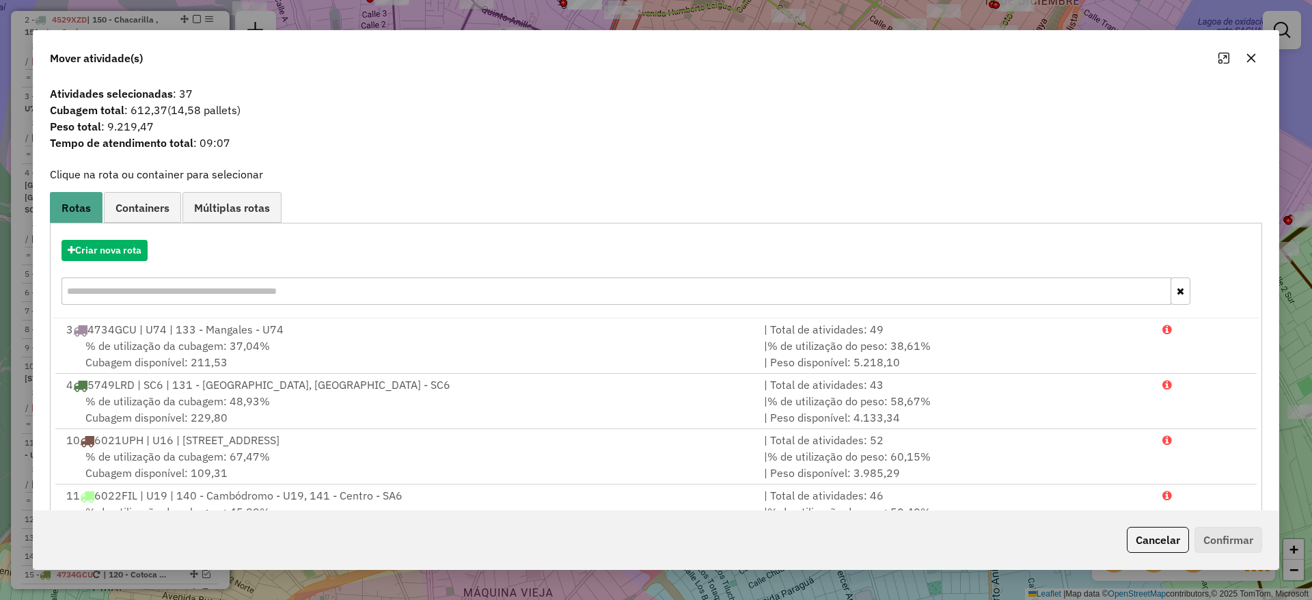
click at [1255, 54] on icon "button" at bounding box center [1251, 58] width 9 height 9
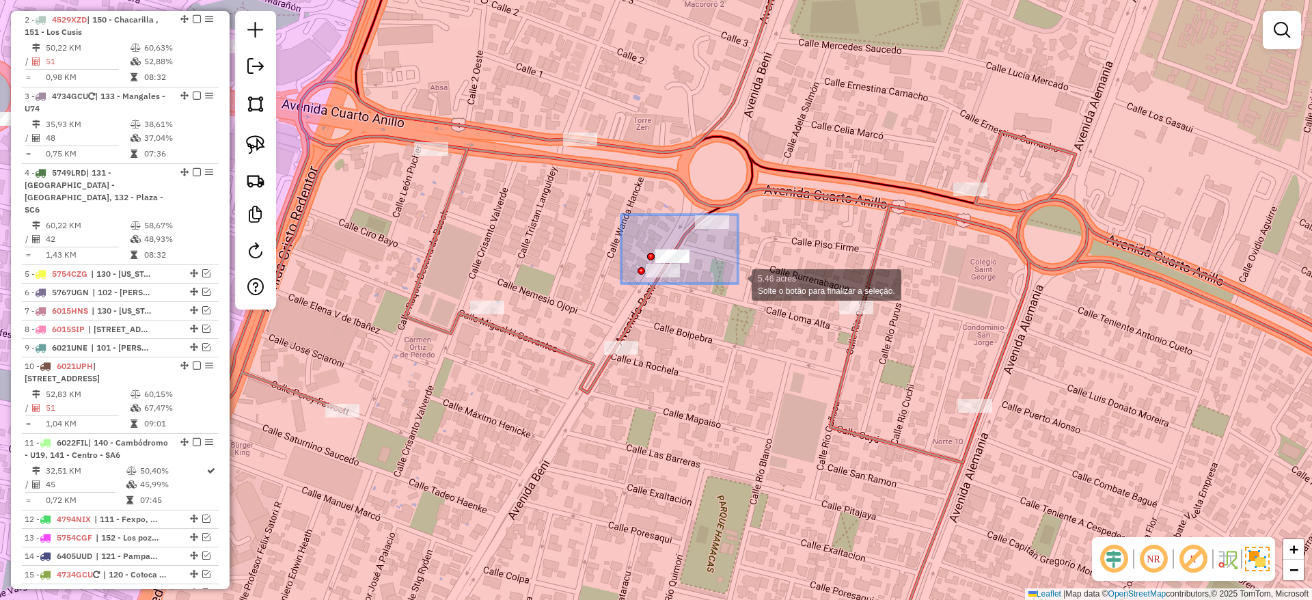
drag, startPoint x: 621, startPoint y: 214, endPoint x: 738, endPoint y: 283, distance: 135.7
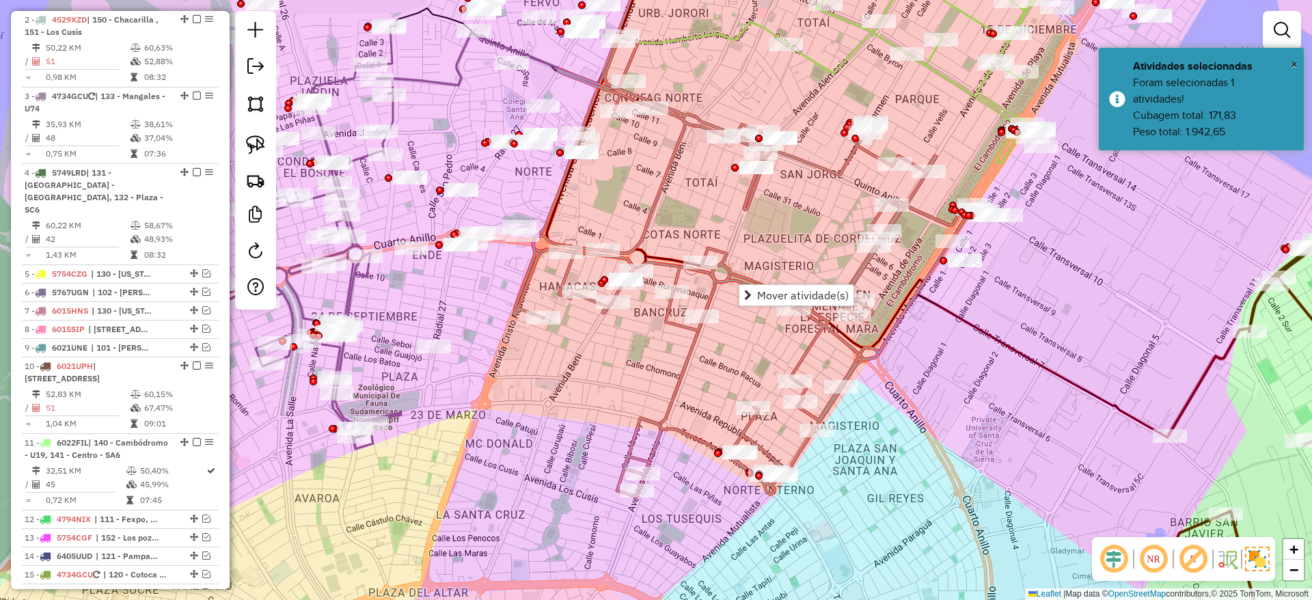
click at [678, 359] on div "Janela de atendimento Grade de atendimento Capacidade Transportadoras Veículos …" at bounding box center [656, 300] width 1312 height 600
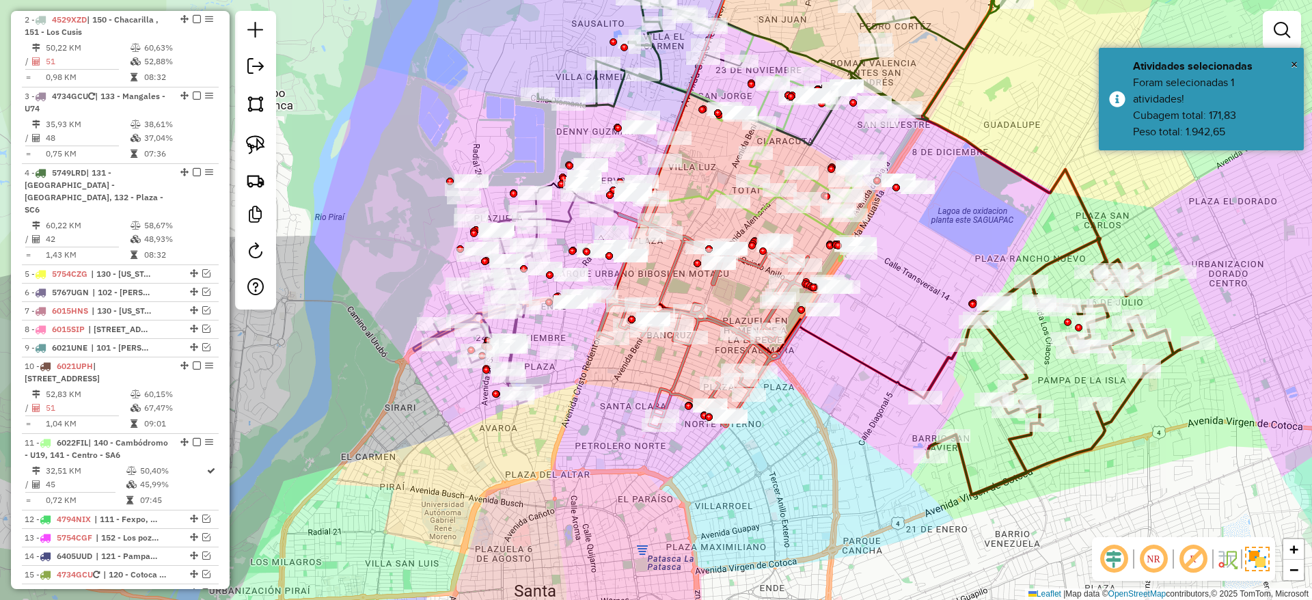
click at [681, 363] on icon at bounding box center [670, 182] width 126 height 485
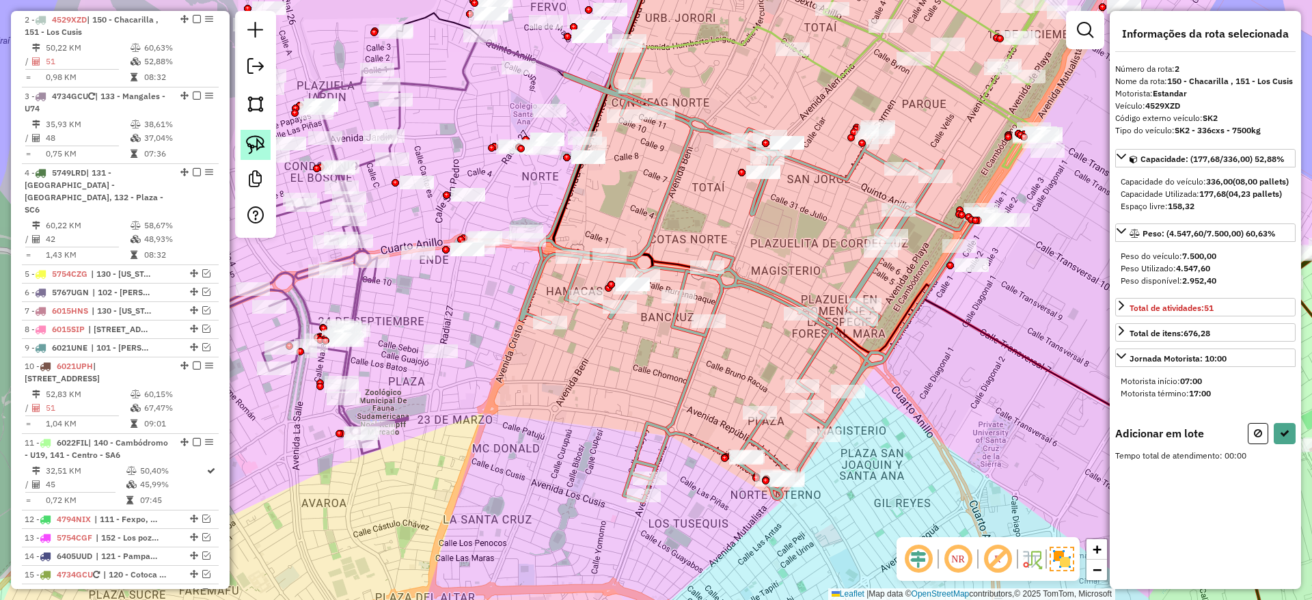
click at [267, 142] on link at bounding box center [255, 145] width 30 height 30
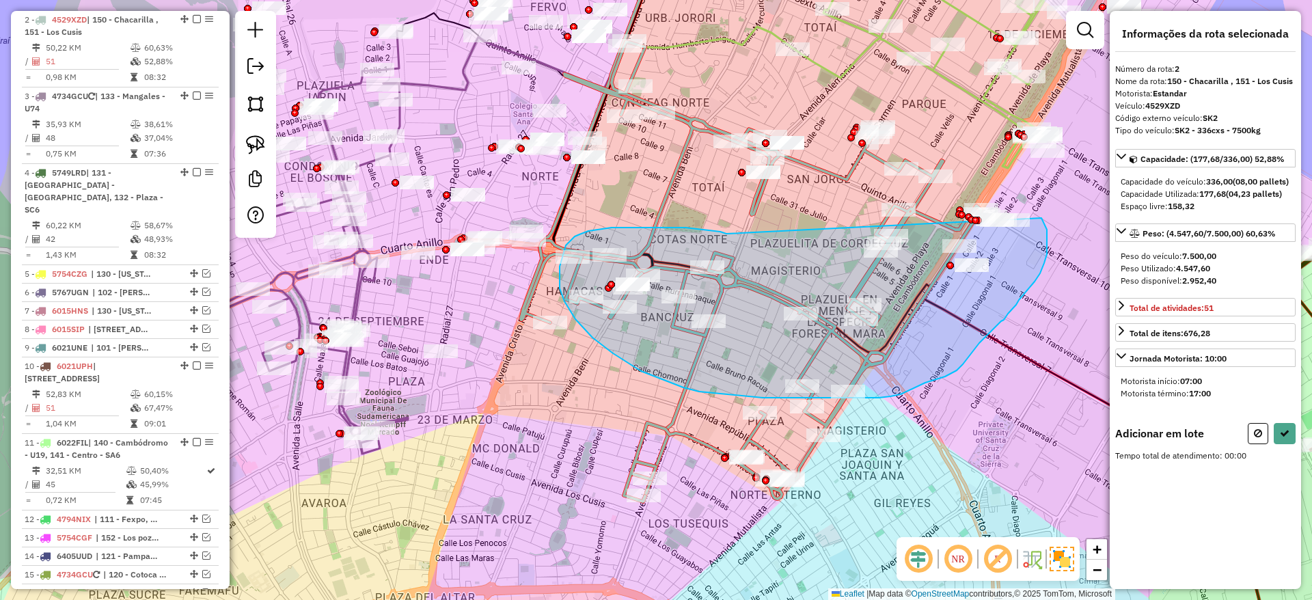
drag, startPoint x: 664, startPoint y: 227, endPoint x: 991, endPoint y: 189, distance: 328.8
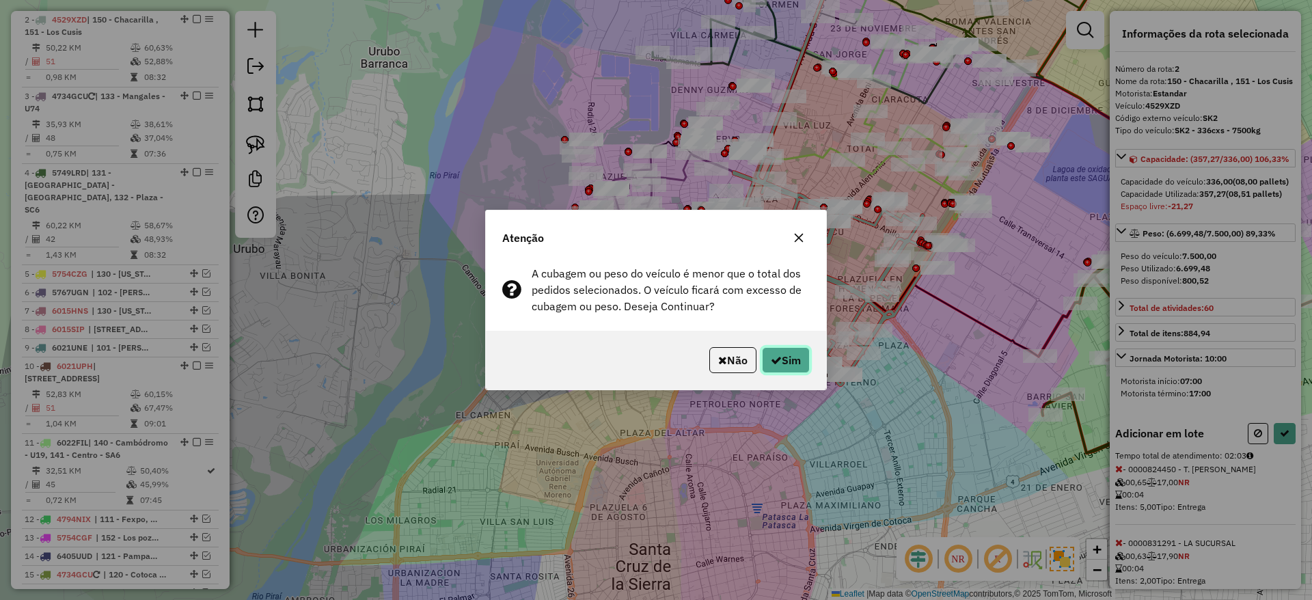
click at [798, 368] on button "Sim" at bounding box center [786, 360] width 48 height 26
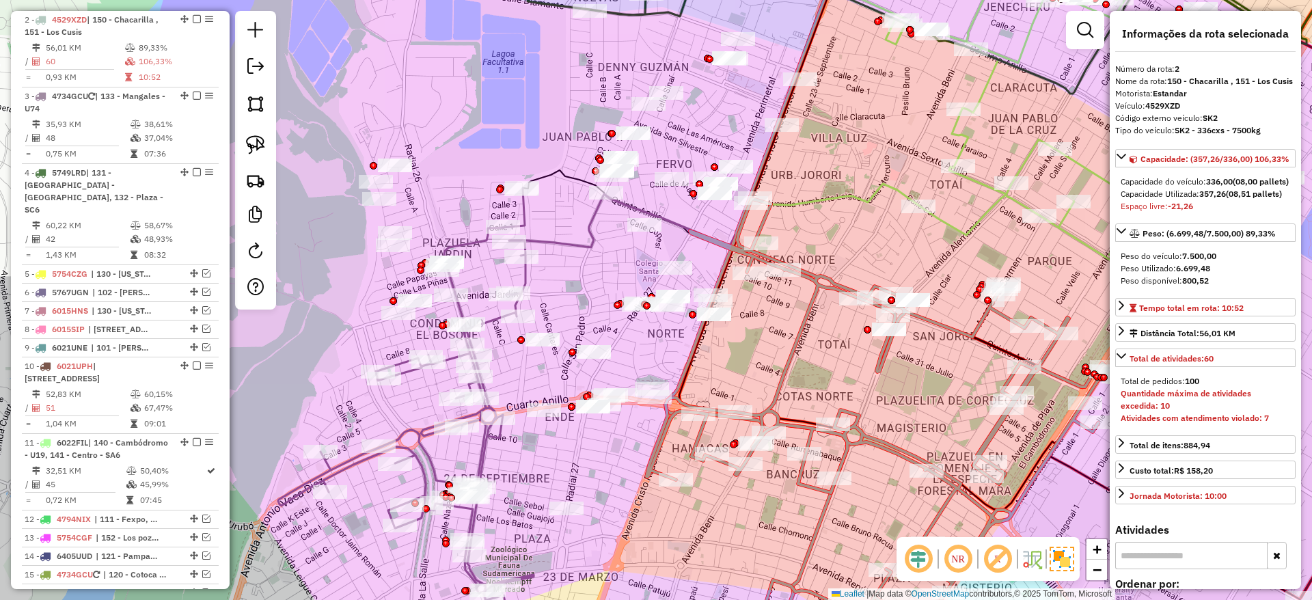
click at [764, 216] on icon at bounding box center [893, 429] width 494 height 460
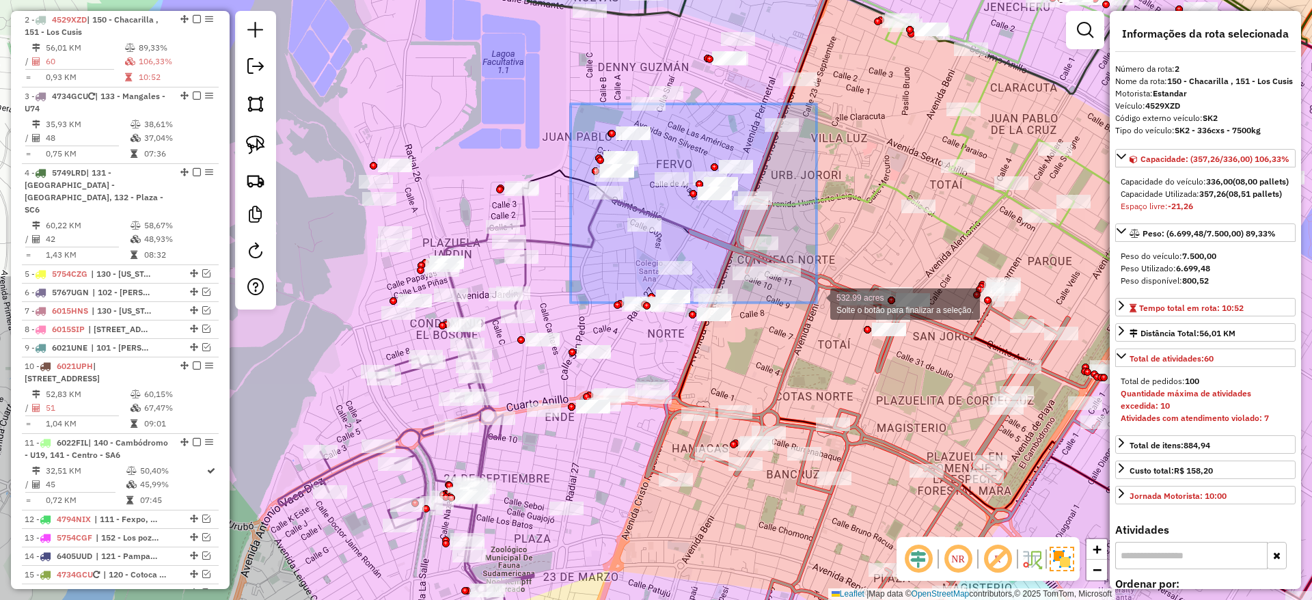
drag, startPoint x: 569, startPoint y: 105, endPoint x: 816, endPoint y: 303, distance: 316.4
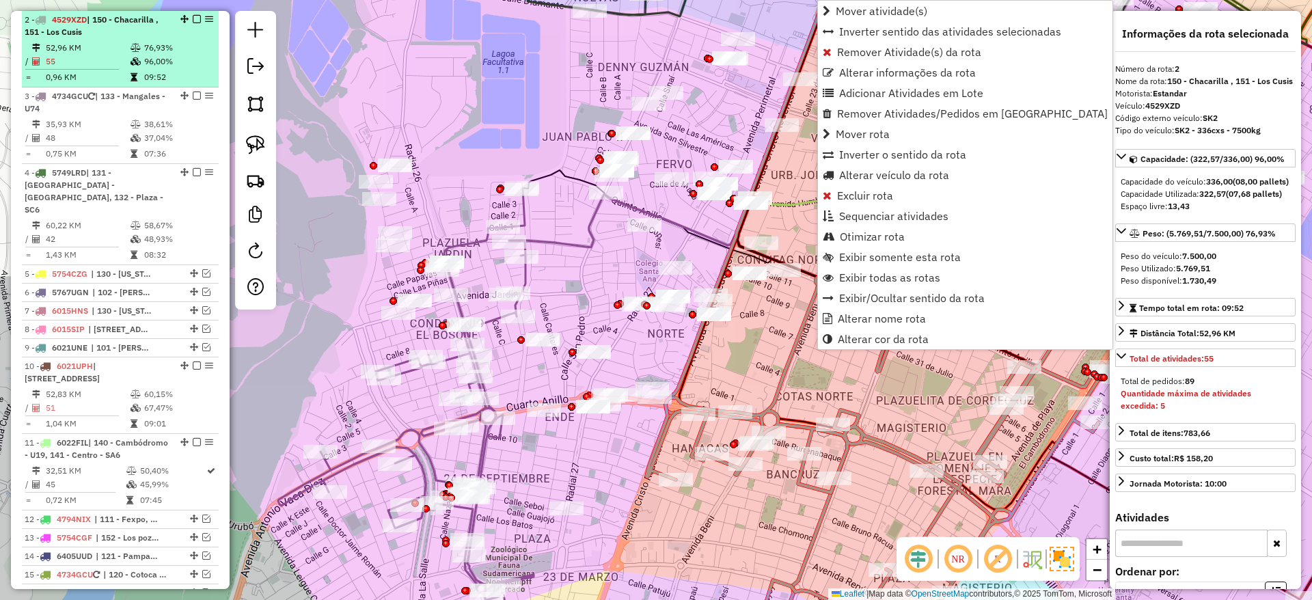
click at [197, 18] on div at bounding box center [192, 19] width 41 height 8
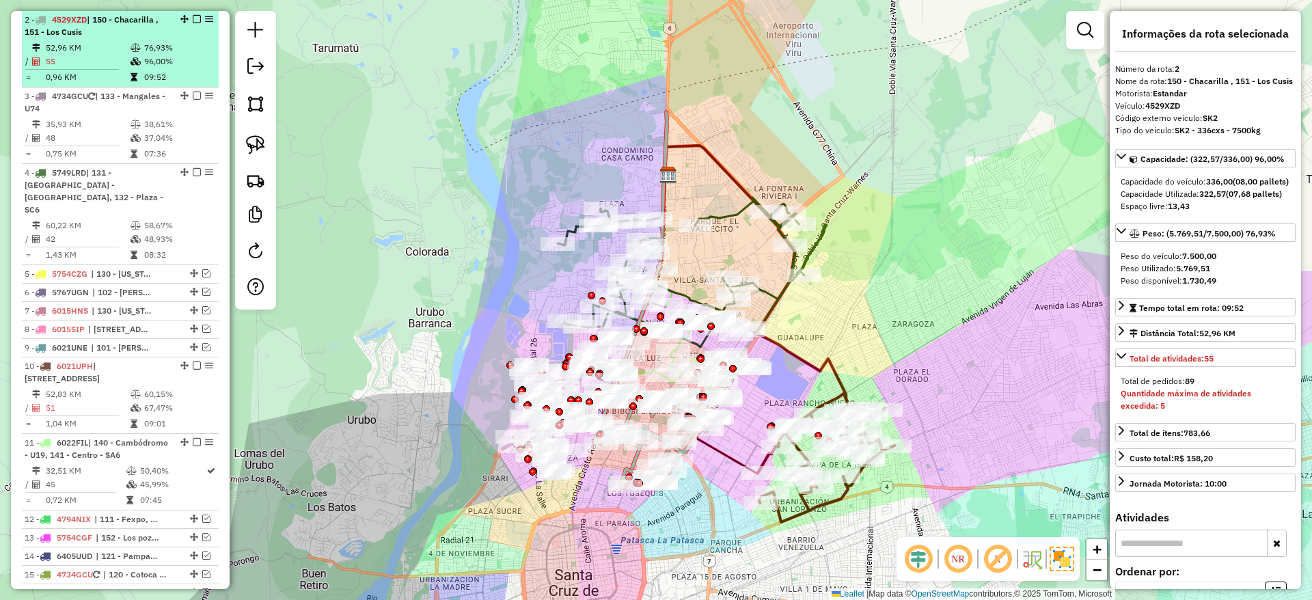
click at [193, 18] on em at bounding box center [197, 19] width 8 height 8
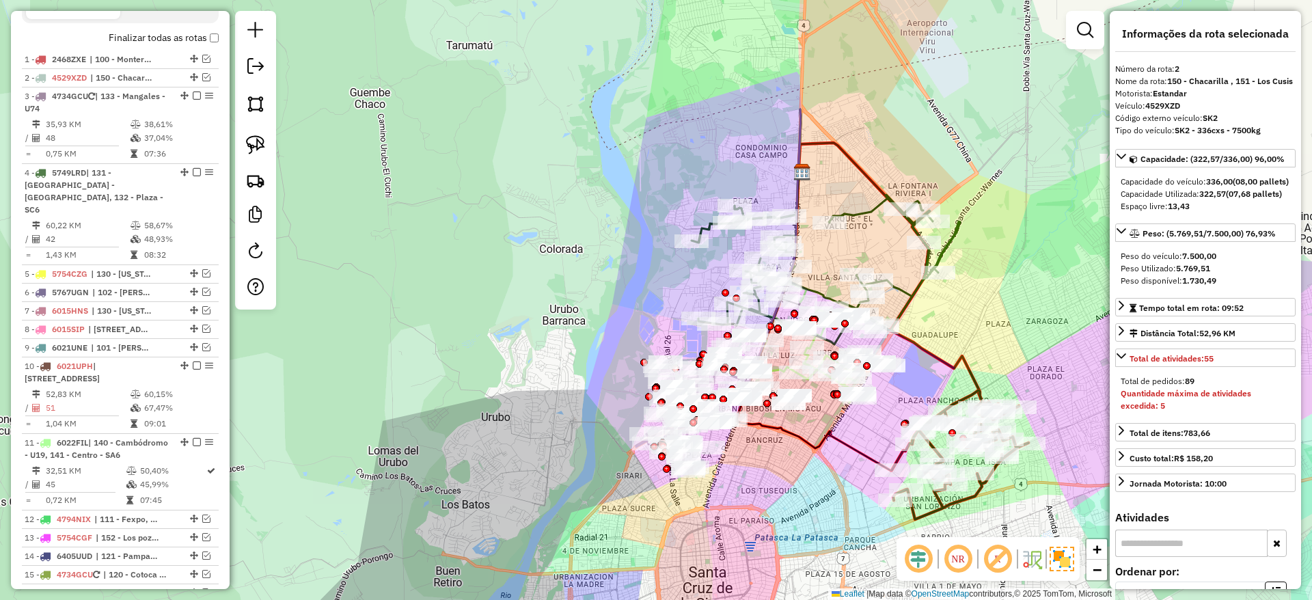
drag, startPoint x: 645, startPoint y: 463, endPoint x: 809, endPoint y: 454, distance: 164.9
click at [809, 454] on div "Janela de atendimento Grade de atendimento Capacidade Transportadoras Veículos …" at bounding box center [656, 300] width 1312 height 600
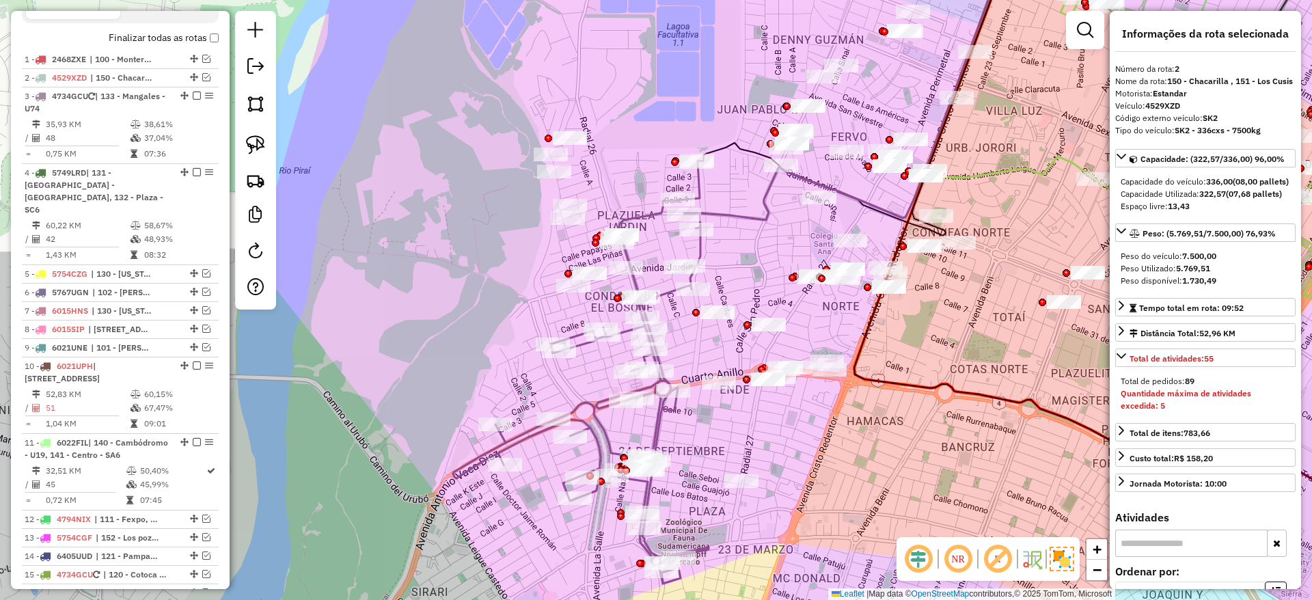
click at [661, 427] on icon at bounding box center [580, 372] width 255 height 423
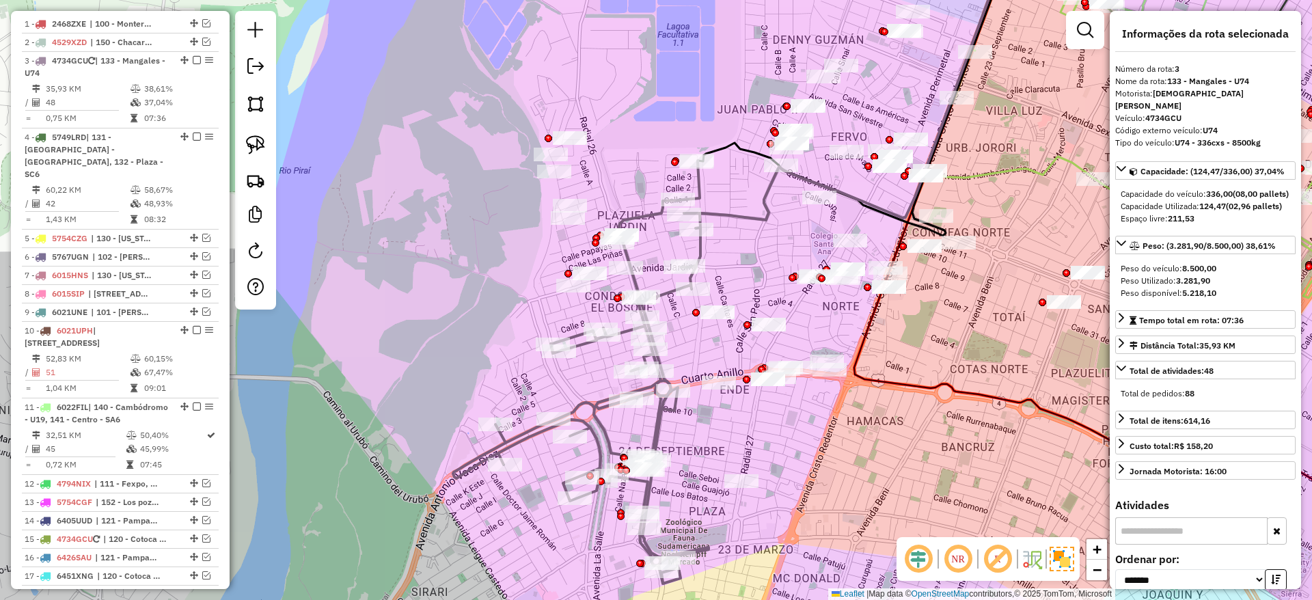
scroll to position [575, 0]
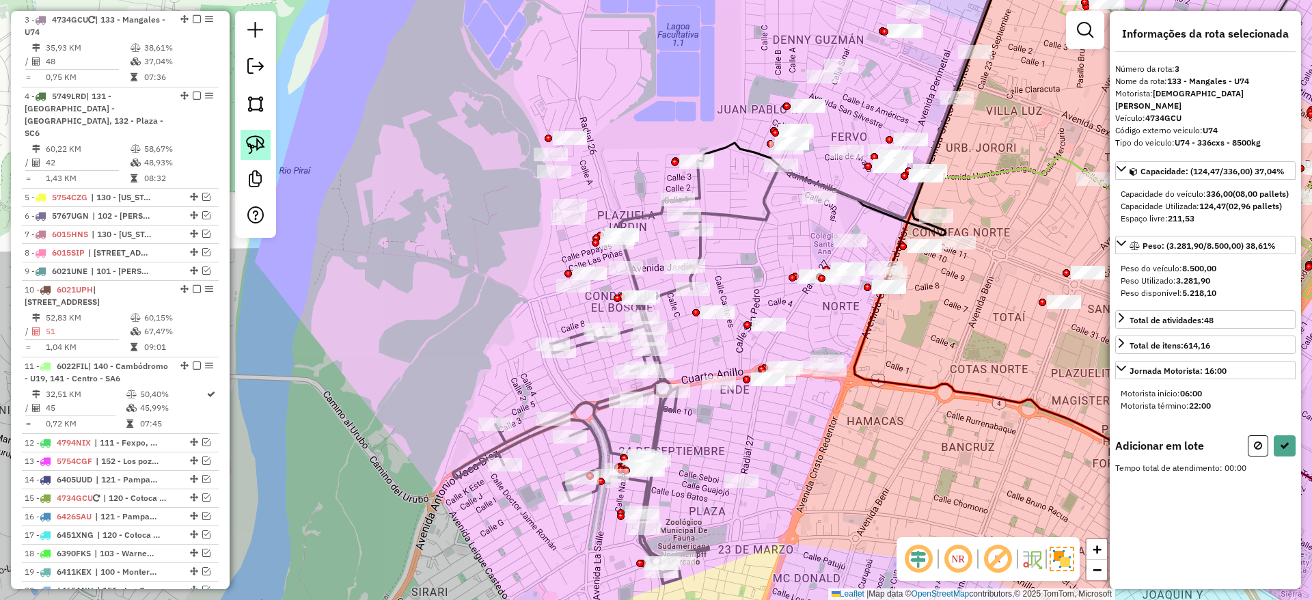
click at [259, 147] on img at bounding box center [255, 144] width 19 height 19
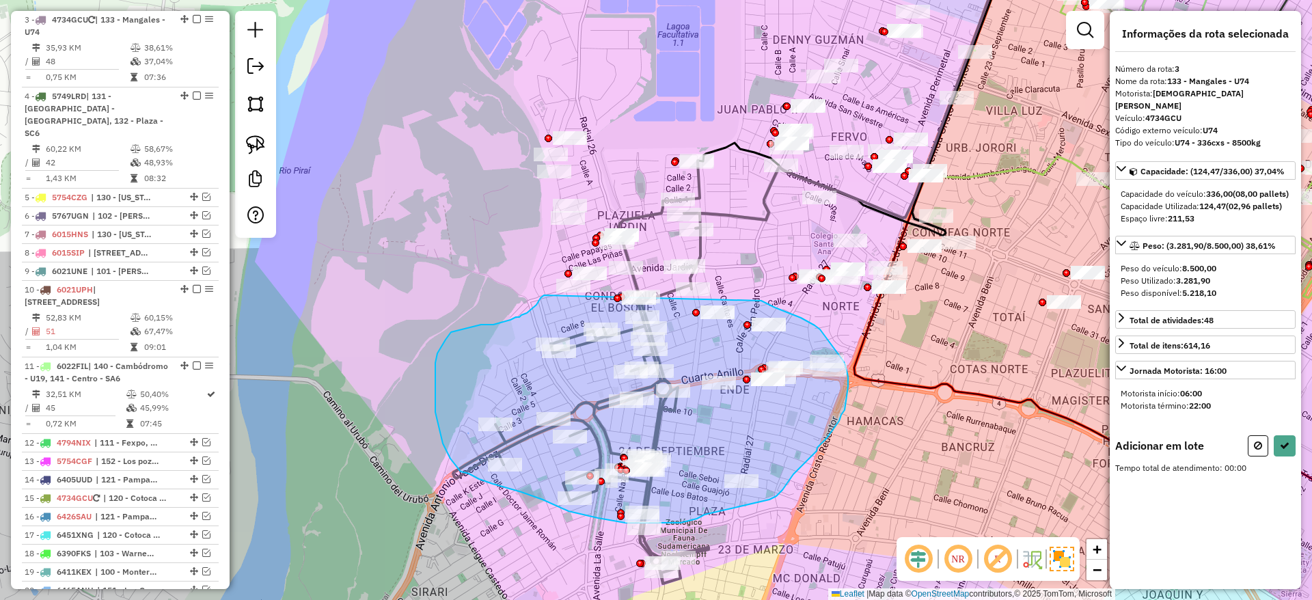
drag, startPoint x: 544, startPoint y: 295, endPoint x: 761, endPoint y: 301, distance: 217.3
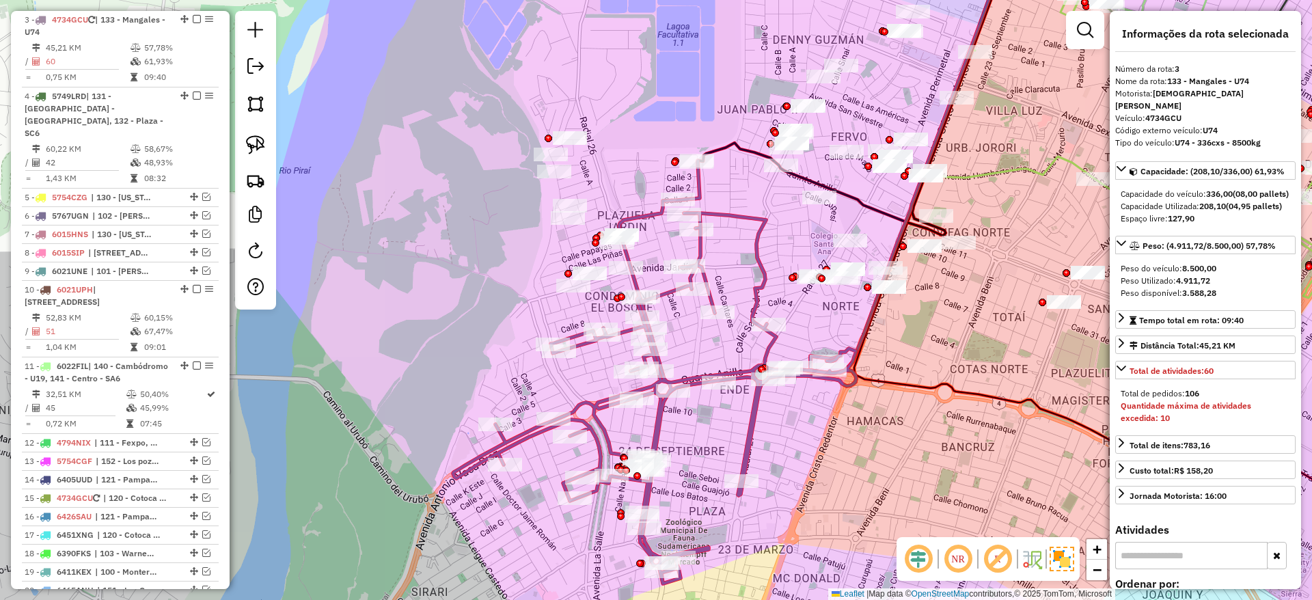
click at [661, 419] on icon at bounding box center [654, 372] width 403 height 423
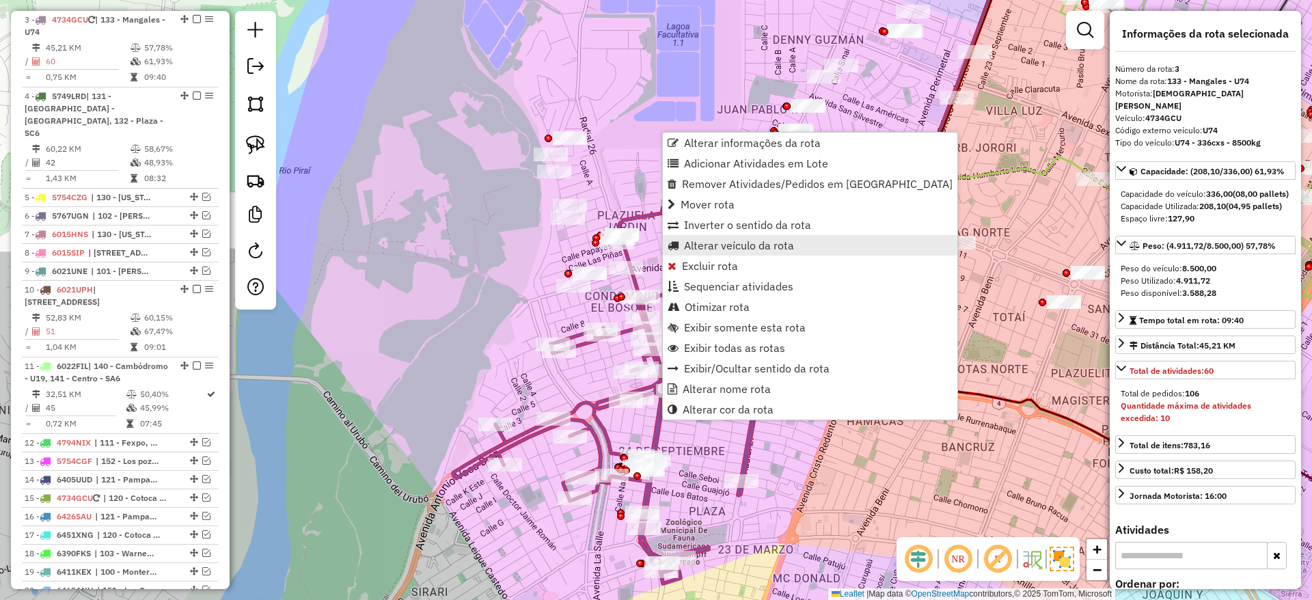
click at [723, 245] on span "Alterar veículo da rota" at bounding box center [739, 245] width 110 height 11
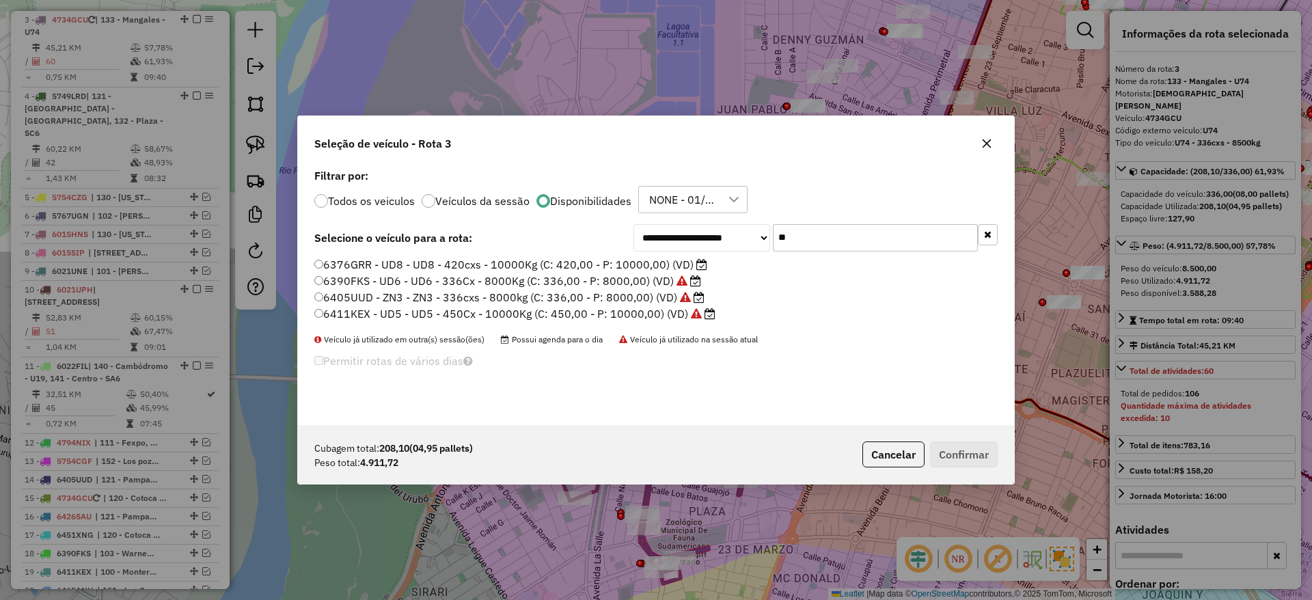
scroll to position [8, 4]
click at [801, 238] on input "**" at bounding box center [875, 237] width 205 height 27
type input "*"
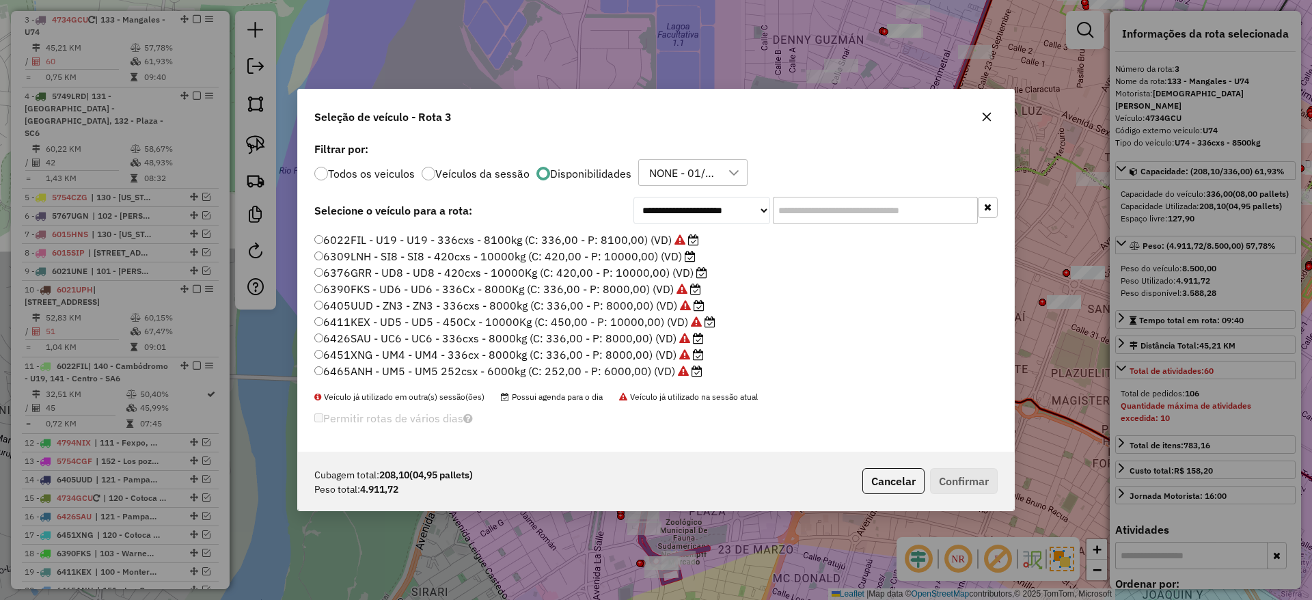
scroll to position [108, 0]
click at [651, 257] on label "6015EKF - SL1 - SL1 - 336cxs - 8000kg (C: 336,00 - P: 8000,00) (VD)" at bounding box center [498, 260] width 369 height 16
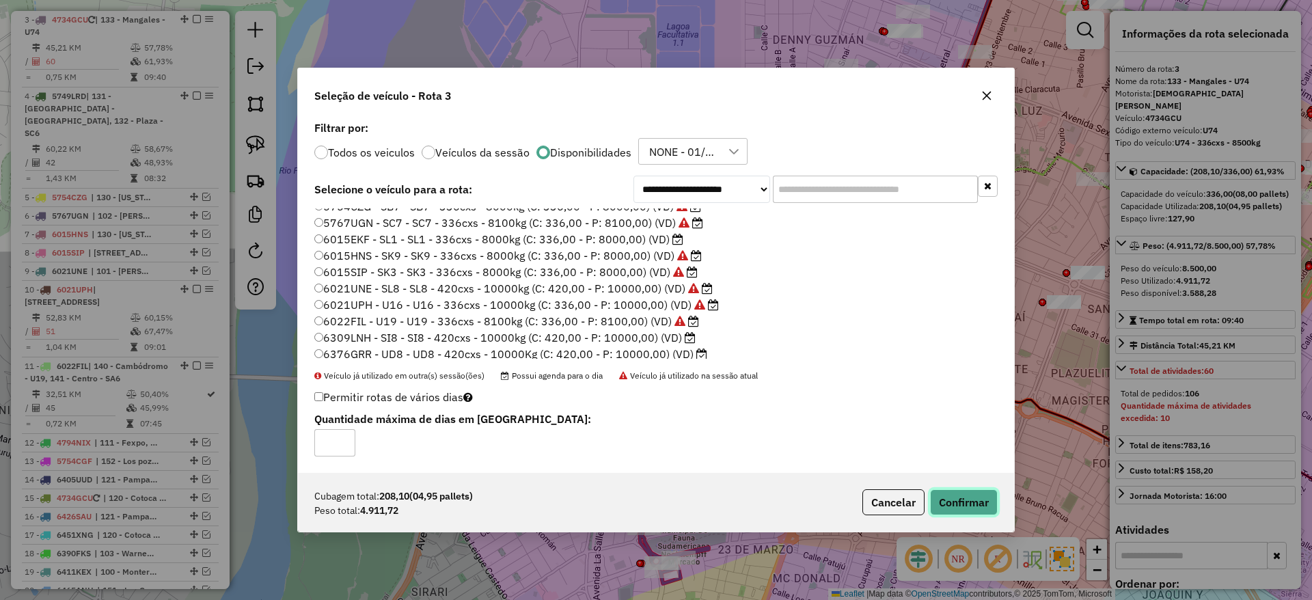
click at [978, 501] on button "Confirmar" at bounding box center [964, 502] width 68 height 26
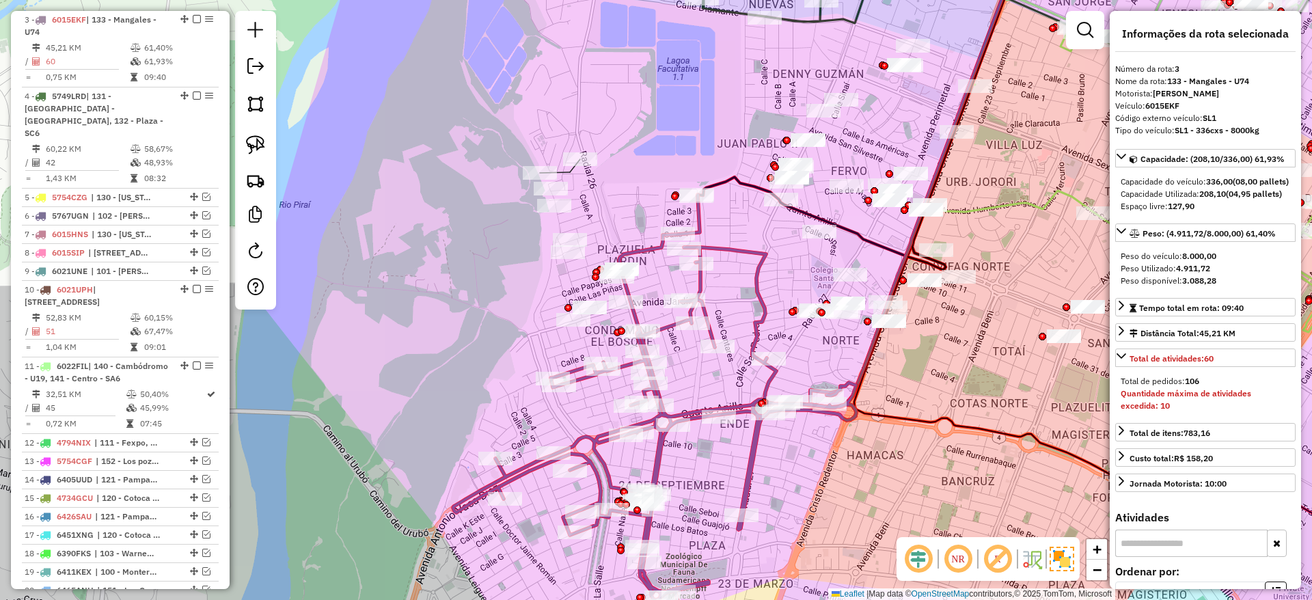
click at [743, 463] on icon at bounding box center [654, 406] width 403 height 423
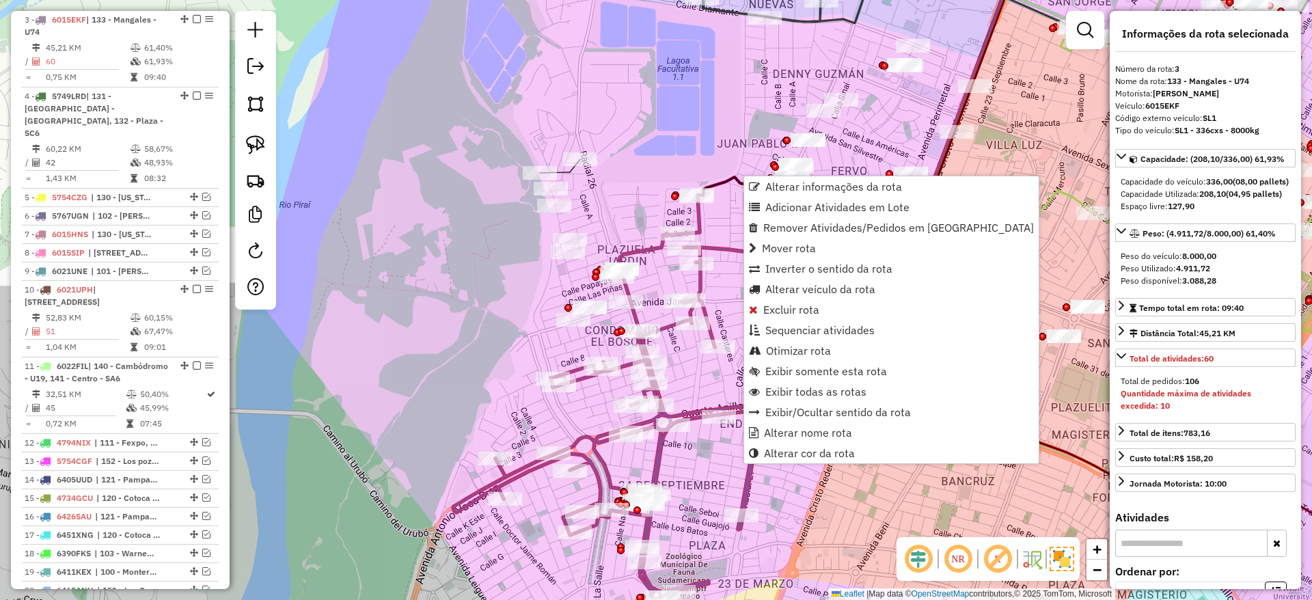
click at [717, 462] on div "Janela de atendimento Grade de atendimento Capacidade Transportadoras Veículos …" at bounding box center [656, 300] width 1312 height 600
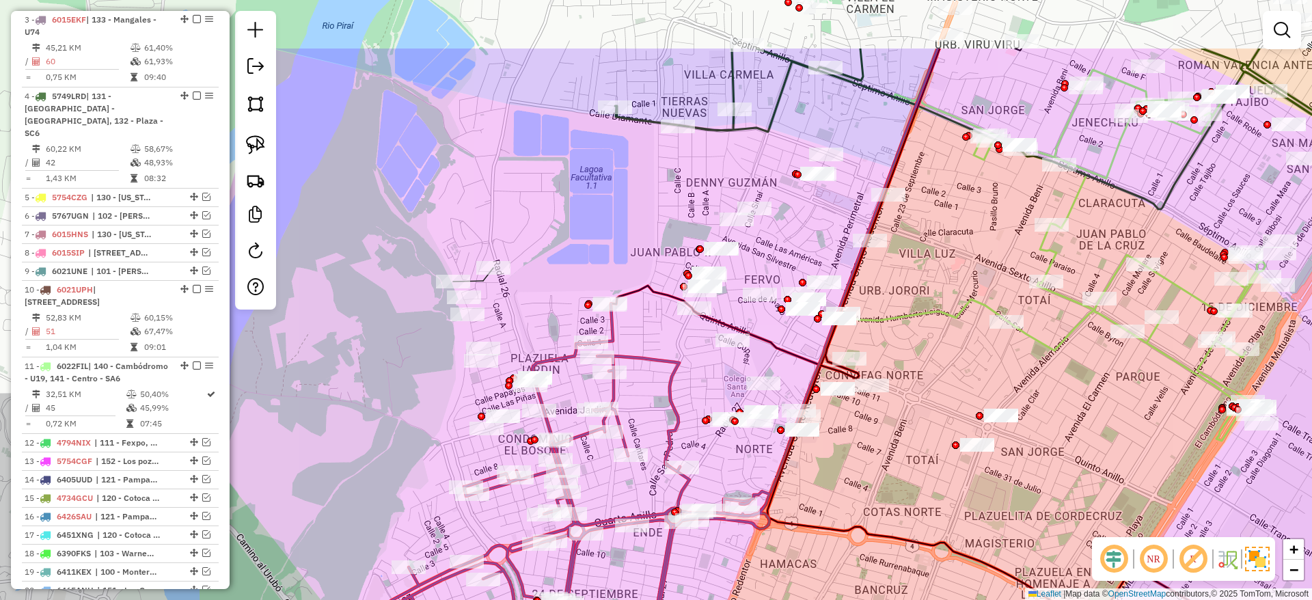
drag, startPoint x: 616, startPoint y: 170, endPoint x: 510, endPoint y: 242, distance: 128.5
click at [510, 242] on div "Janela de atendimento Grade de atendimento Capacidade Transportadoras Veículos …" at bounding box center [656, 300] width 1312 height 600
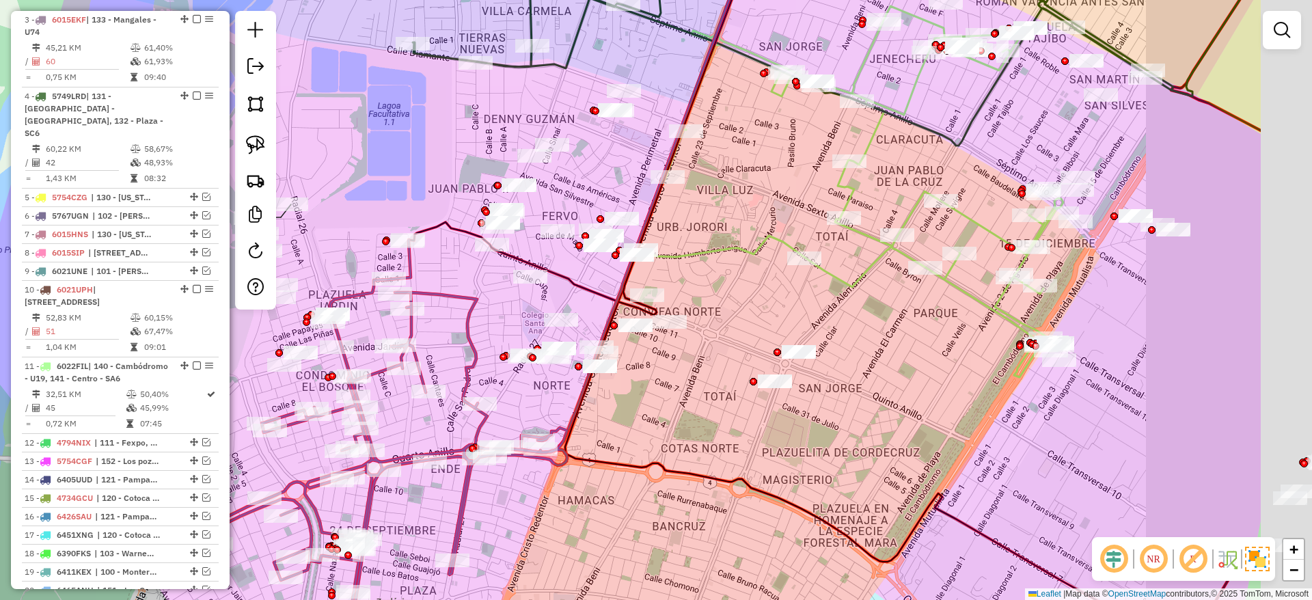
drag, startPoint x: 937, startPoint y: 488, endPoint x: 715, endPoint y: 455, distance: 223.8
click at [715, 455] on div "Janela de atendimento Grade de atendimento Capacidade Transportadoras Veículos …" at bounding box center [656, 300] width 1312 height 600
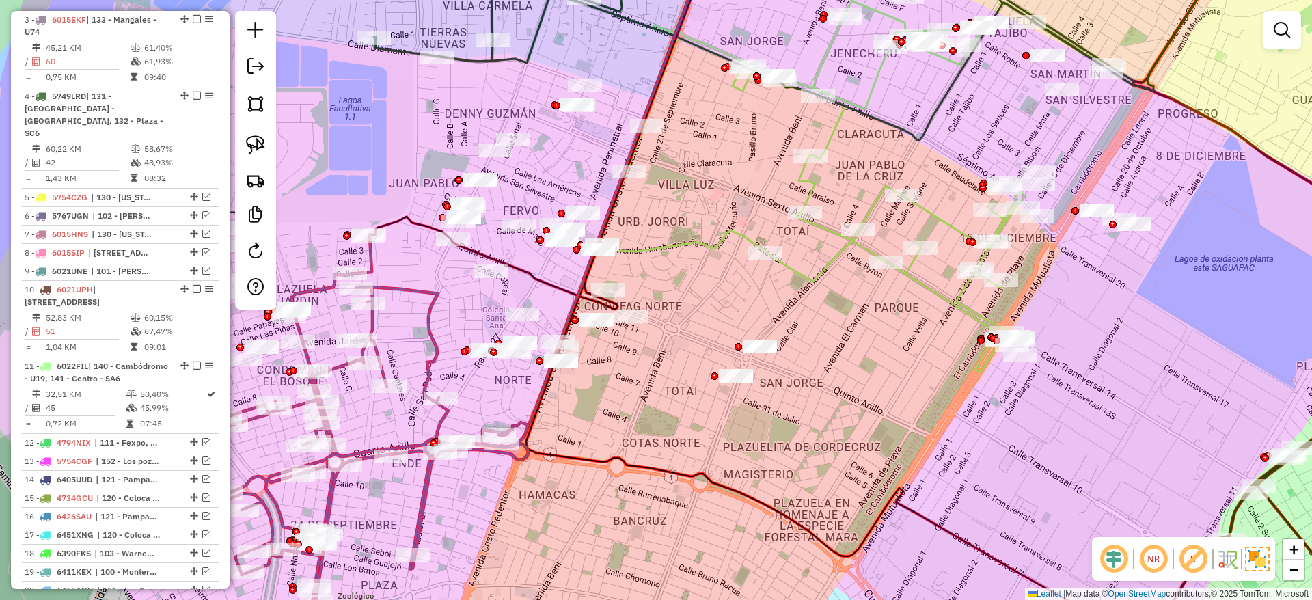
click at [945, 286] on div "Janela de atendimento Grade de atendimento Capacidade Transportadoras Veículos …" at bounding box center [656, 300] width 1312 height 600
click at [929, 291] on icon at bounding box center [811, 156] width 426 height 432
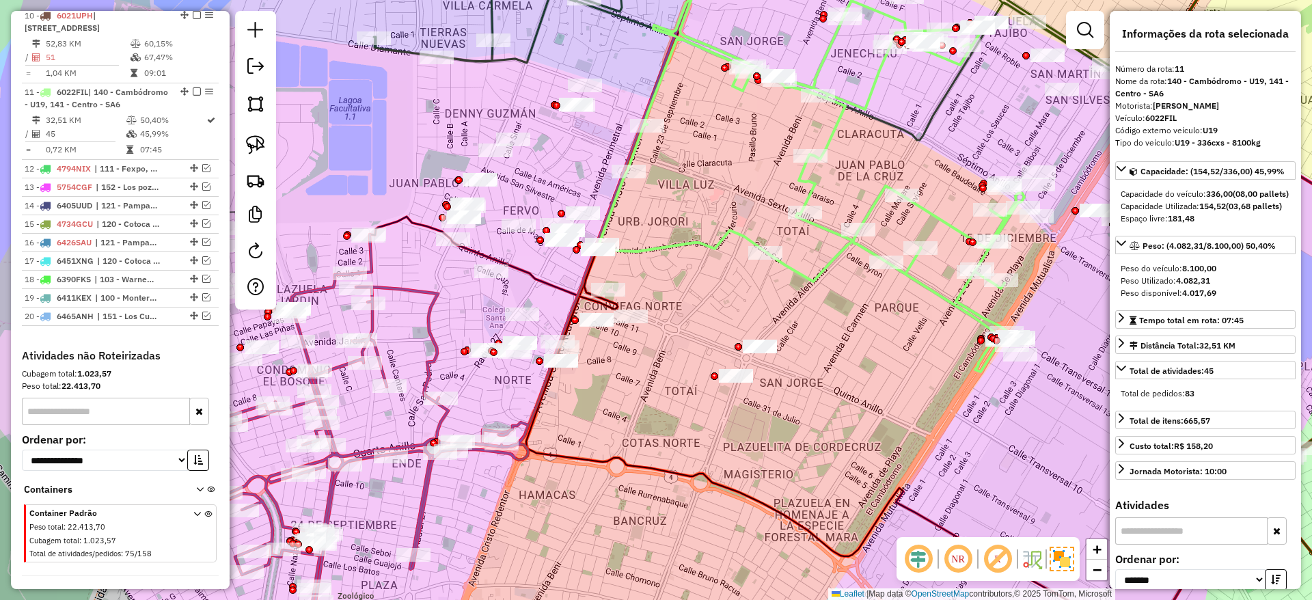
scroll to position [880, 0]
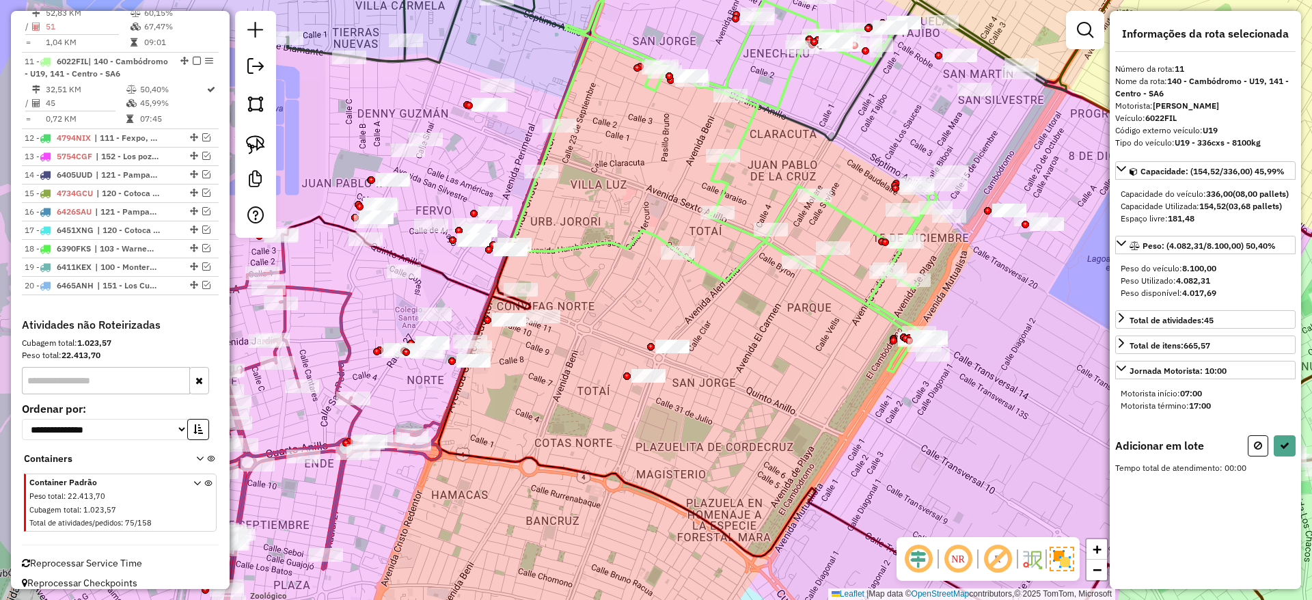
drag, startPoint x: 927, startPoint y: 348, endPoint x: 826, endPoint y: 348, distance: 101.1
click at [826, 348] on div "Janela de atendimento Grade de atendimento Capacidade Transportadoras Veículos …" at bounding box center [656, 300] width 1312 height 600
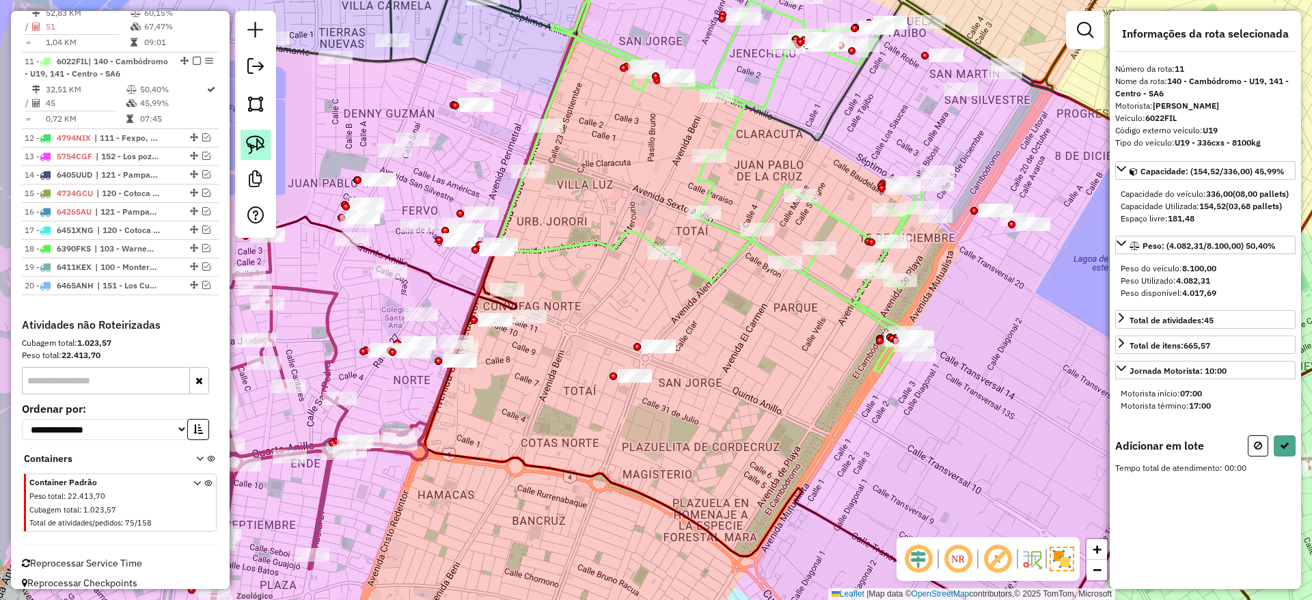
drag, startPoint x: 256, startPoint y: 137, endPoint x: 413, endPoint y: 197, distance: 168.2
click at [257, 137] on img at bounding box center [255, 144] width 19 height 19
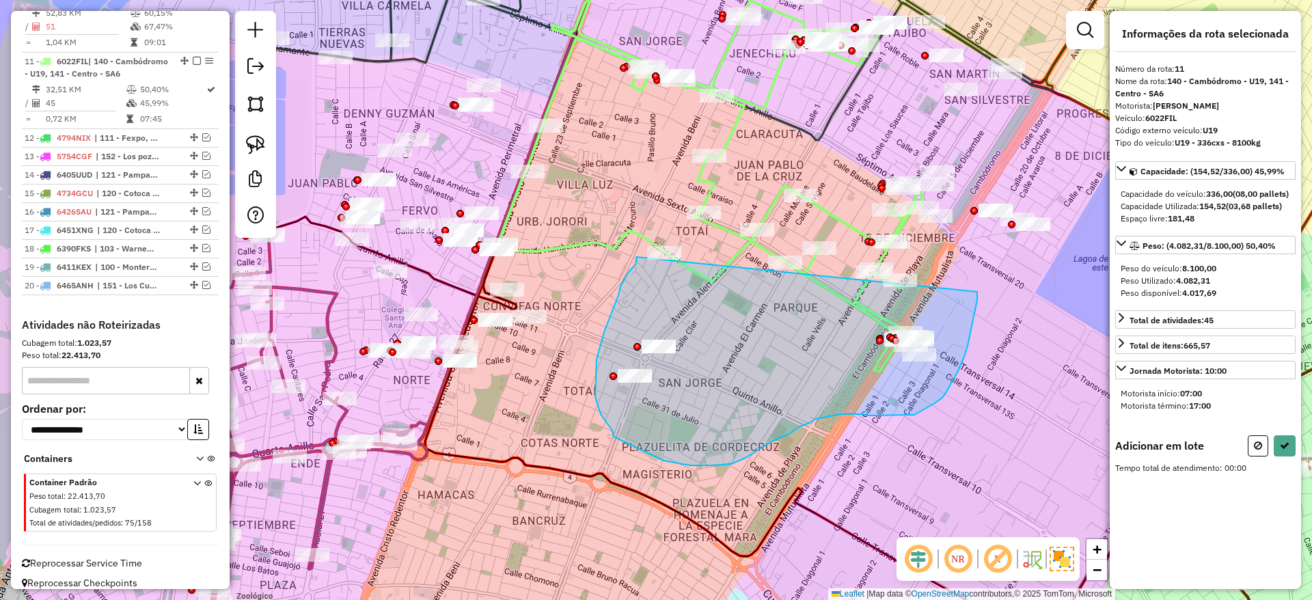
drag, startPoint x: 636, startPoint y: 257, endPoint x: 977, endPoint y: 292, distance: 342.7
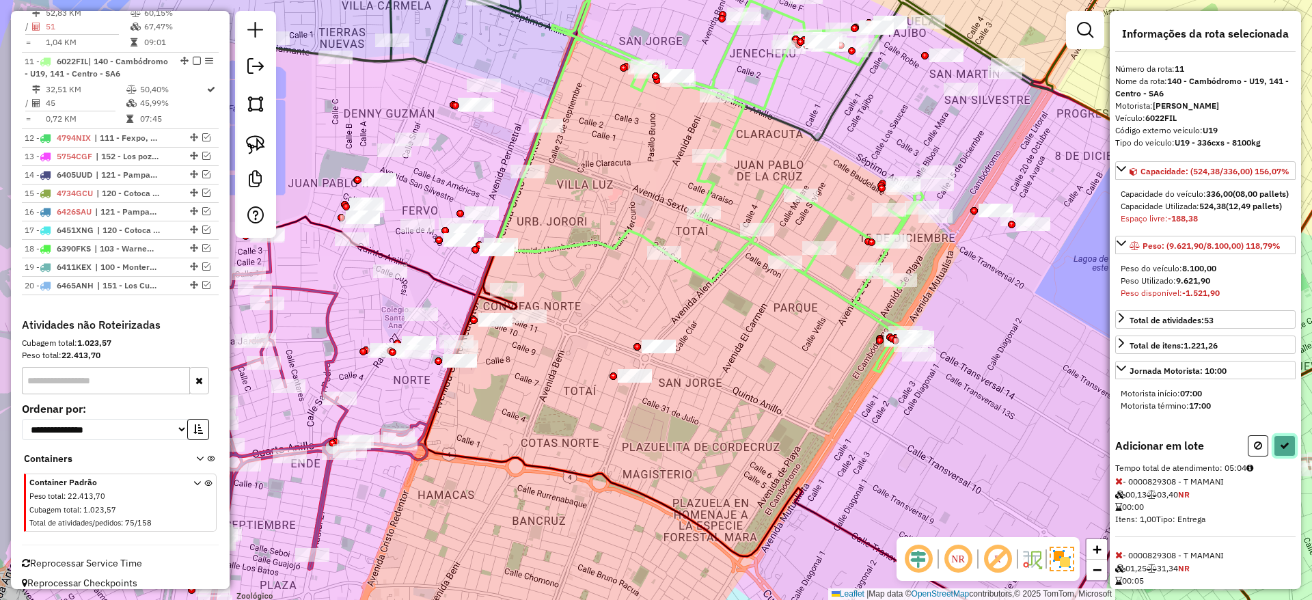
click at [1279, 450] on icon at bounding box center [1284, 446] width 10 height 10
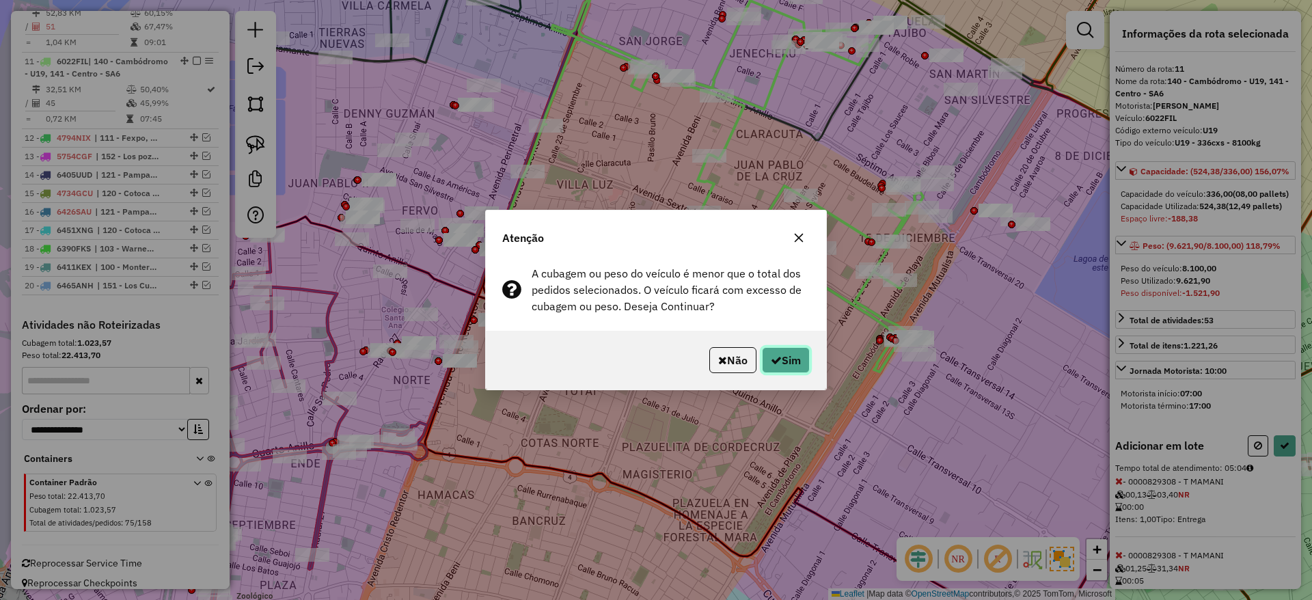
click at [777, 349] on button "Sim" at bounding box center [786, 360] width 48 height 26
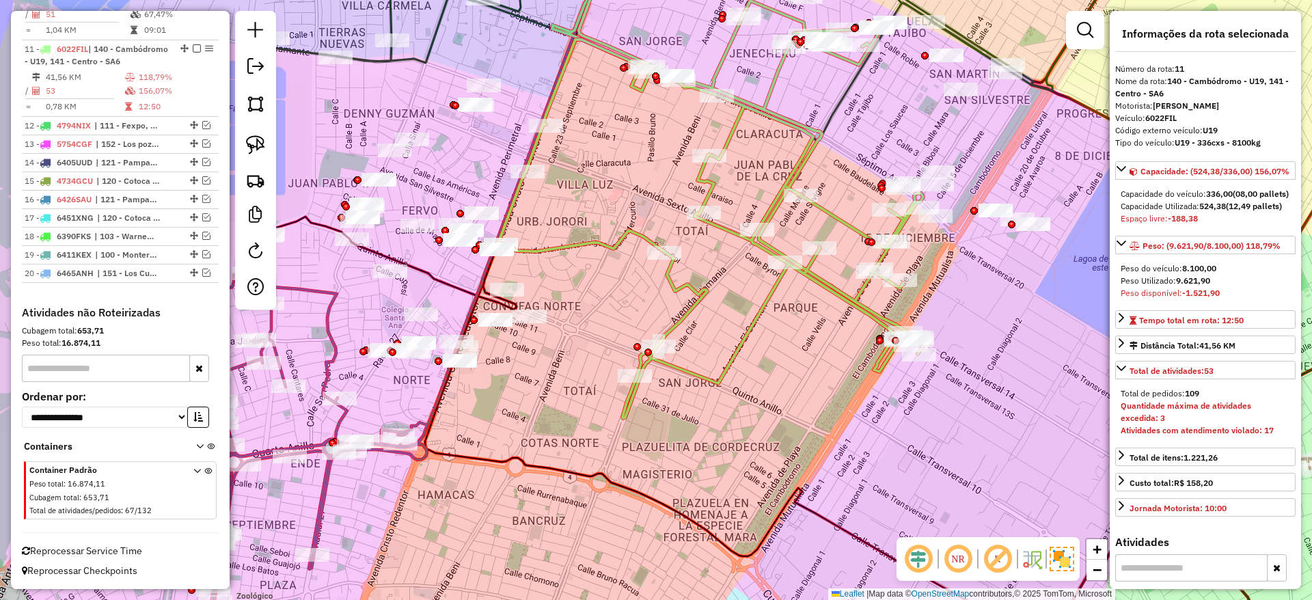
scroll to position [863, 0]
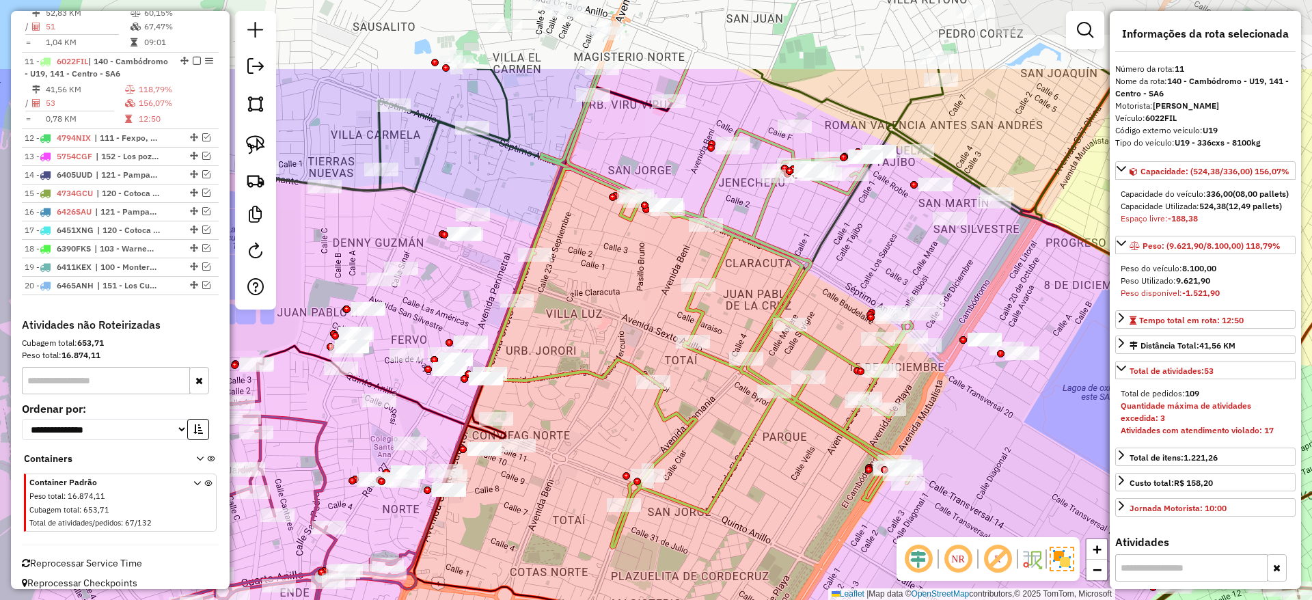
drag, startPoint x: 790, startPoint y: 324, endPoint x: 788, endPoint y: 422, distance: 97.7
click at [788, 422] on div "Janela de atendimento Grade de atendimento Capacidade Transportadoras Veículos …" at bounding box center [656, 300] width 1312 height 600
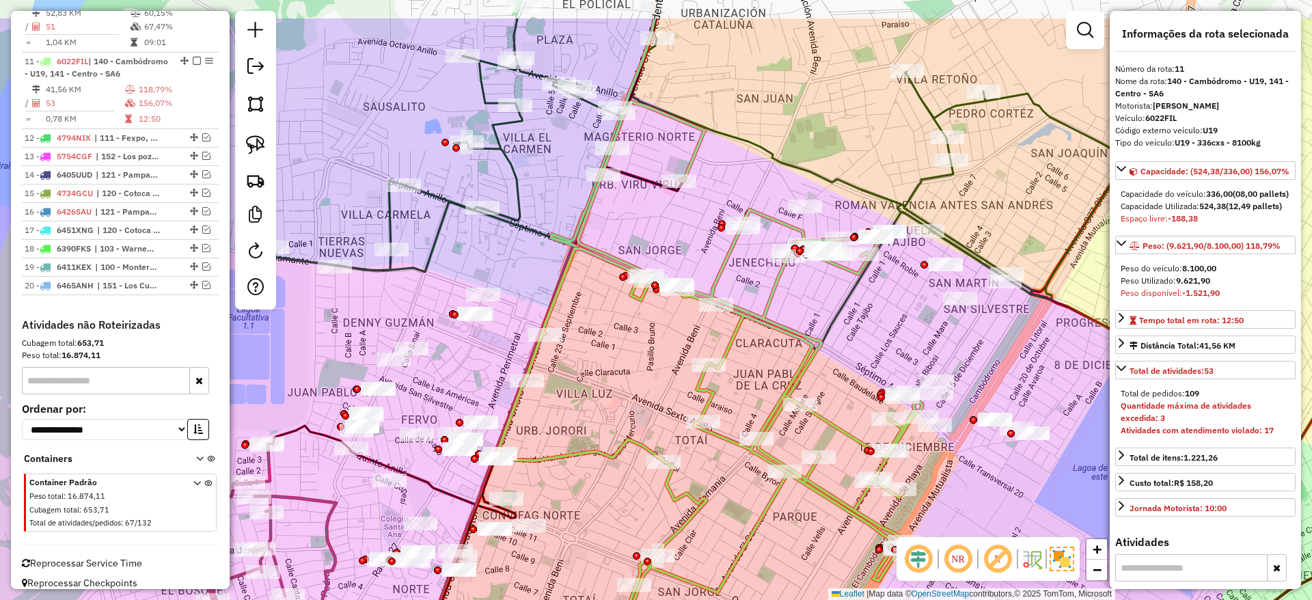
drag, startPoint x: 775, startPoint y: 243, endPoint x: 785, endPoint y: 321, distance: 79.2
click at [785, 321] on icon at bounding box center [710, 364] width 427 height 525
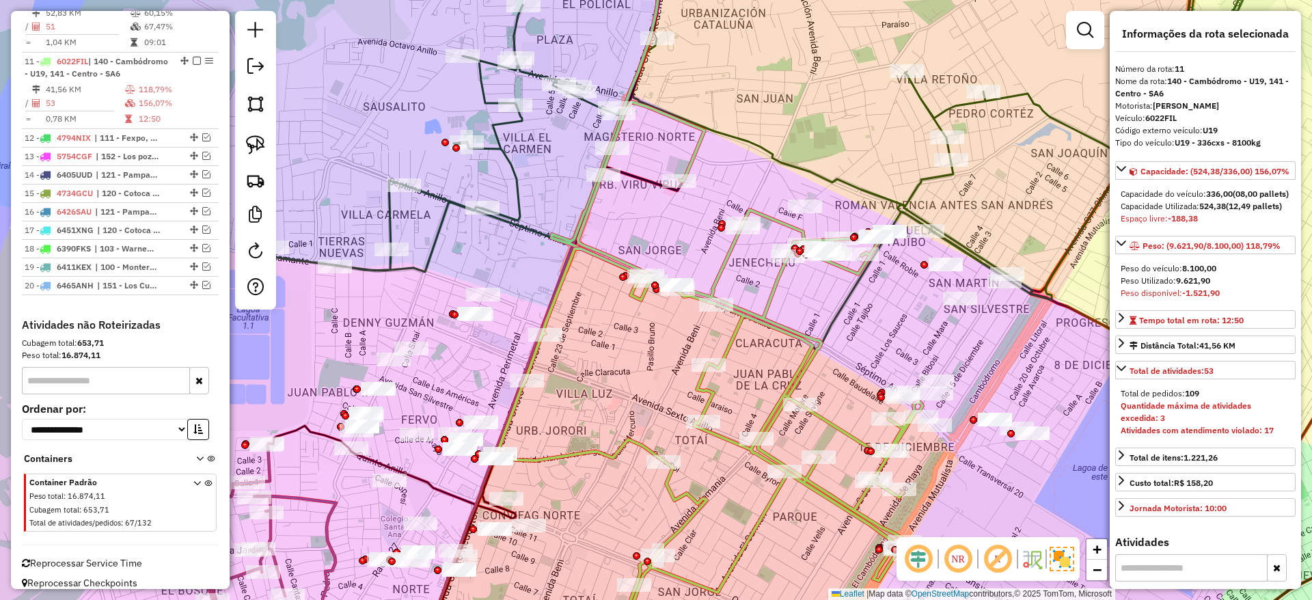
drag, startPoint x: 842, startPoint y: 361, endPoint x: 909, endPoint y: 379, distance: 69.4
click at [905, 382] on icon at bounding box center [710, 364] width 427 height 525
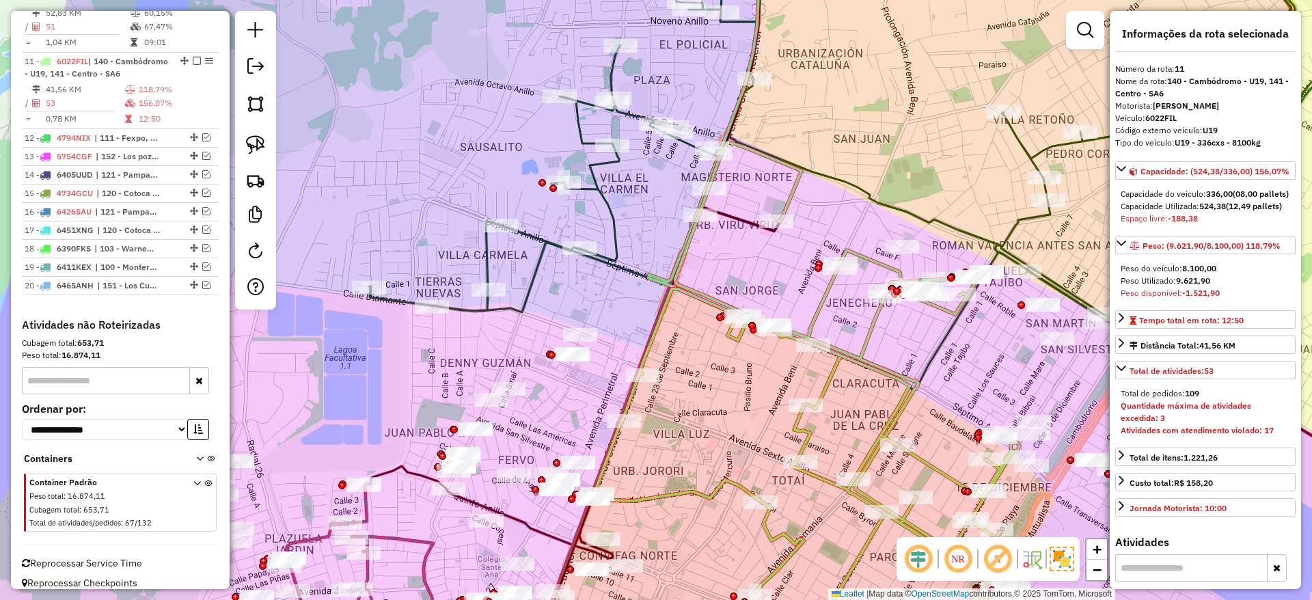
click at [795, 191] on icon at bounding box center [807, 401] width 427 height 518
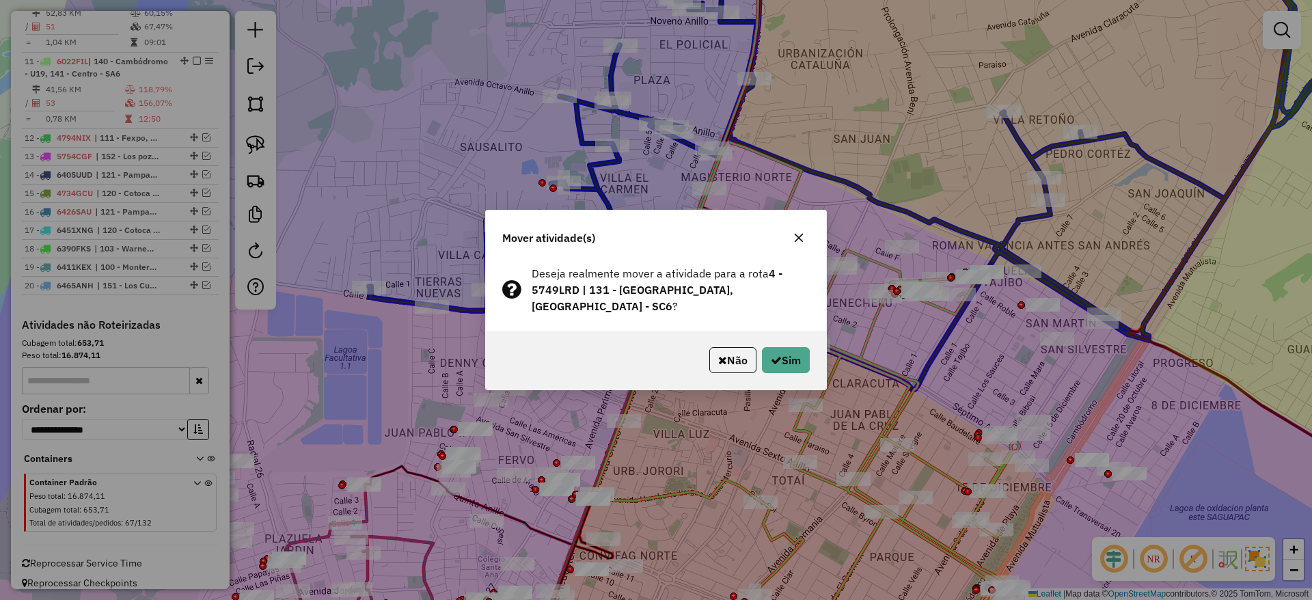
click at [794, 243] on icon "button" at bounding box center [798, 238] width 9 height 9
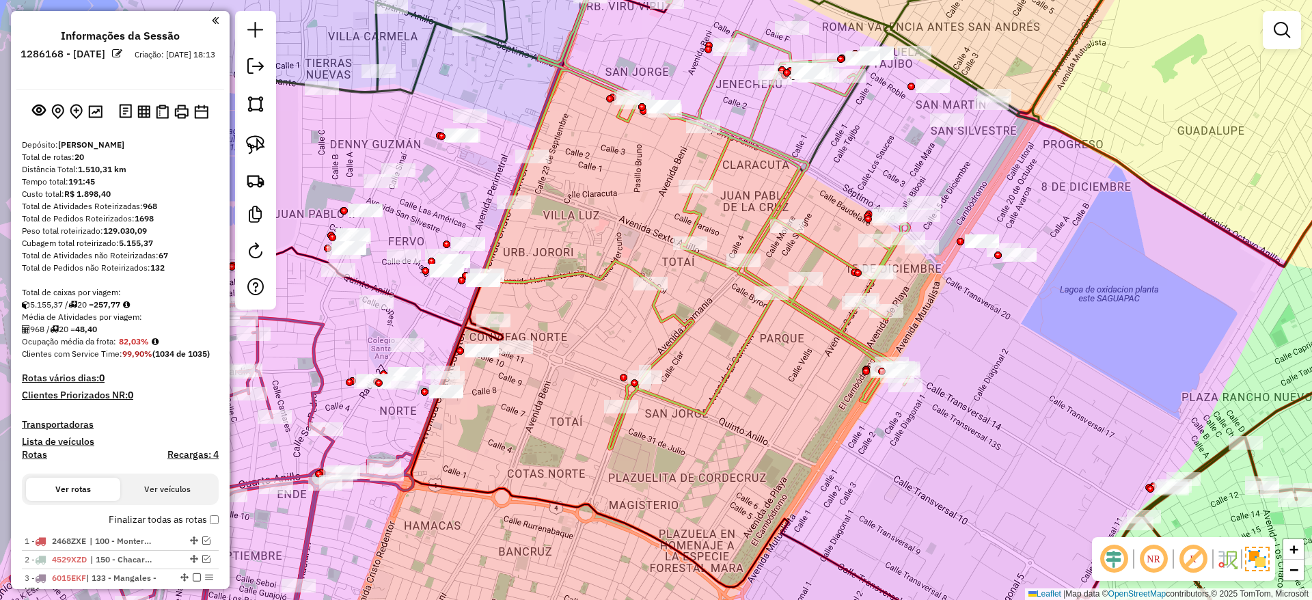
scroll to position [863, 0]
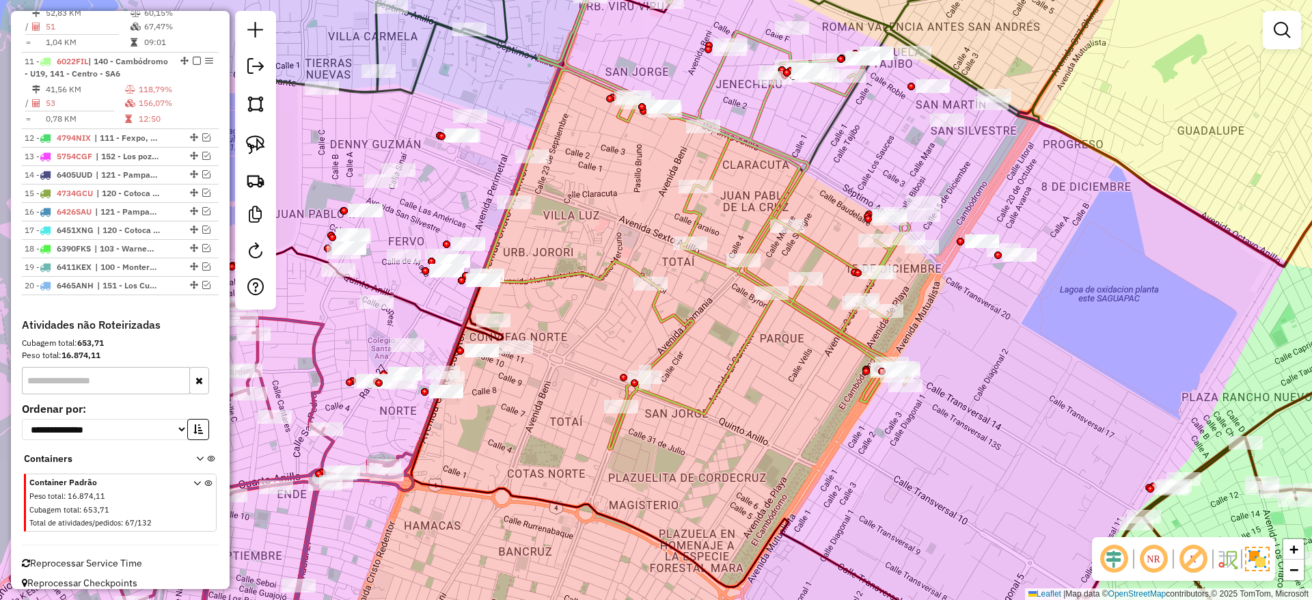
drag, startPoint x: 0, startPoint y: 0, endPoint x: 757, endPoint y: 444, distance: 877.5
click at [757, 444] on div "Janela de atendimento Grade de atendimento Capacidade Transportadoras Veículos …" at bounding box center [656, 300] width 1312 height 600
click at [264, 142] on img at bounding box center [255, 144] width 19 height 19
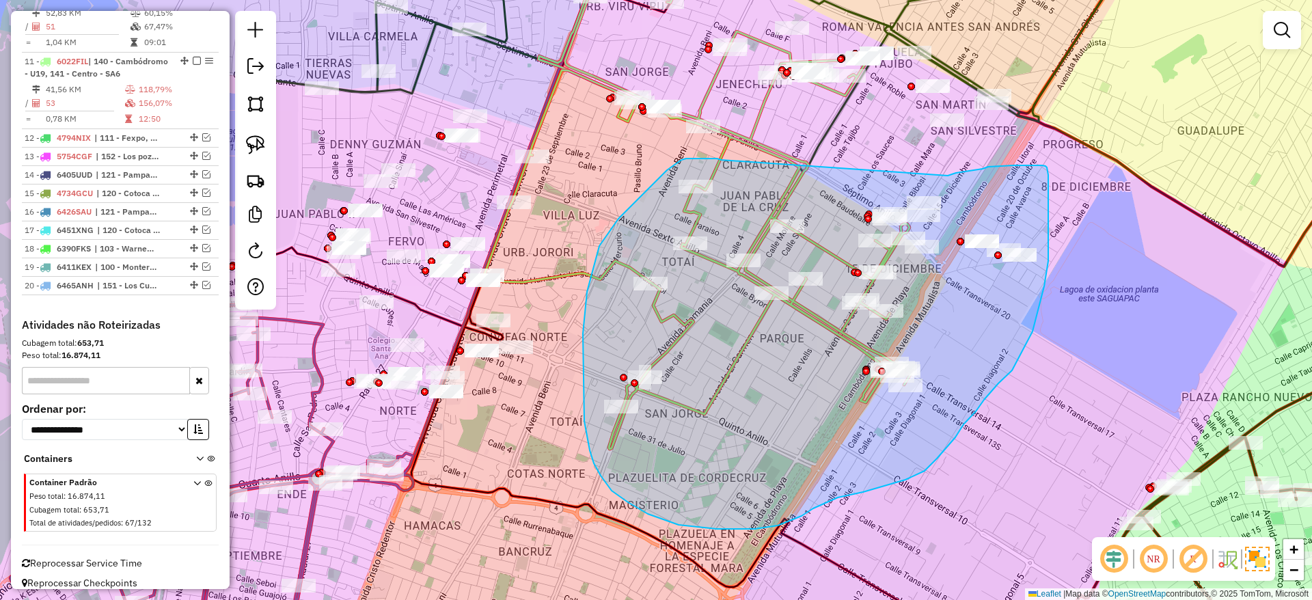
drag, startPoint x: 690, startPoint y: 158, endPoint x: 947, endPoint y: 176, distance: 258.1
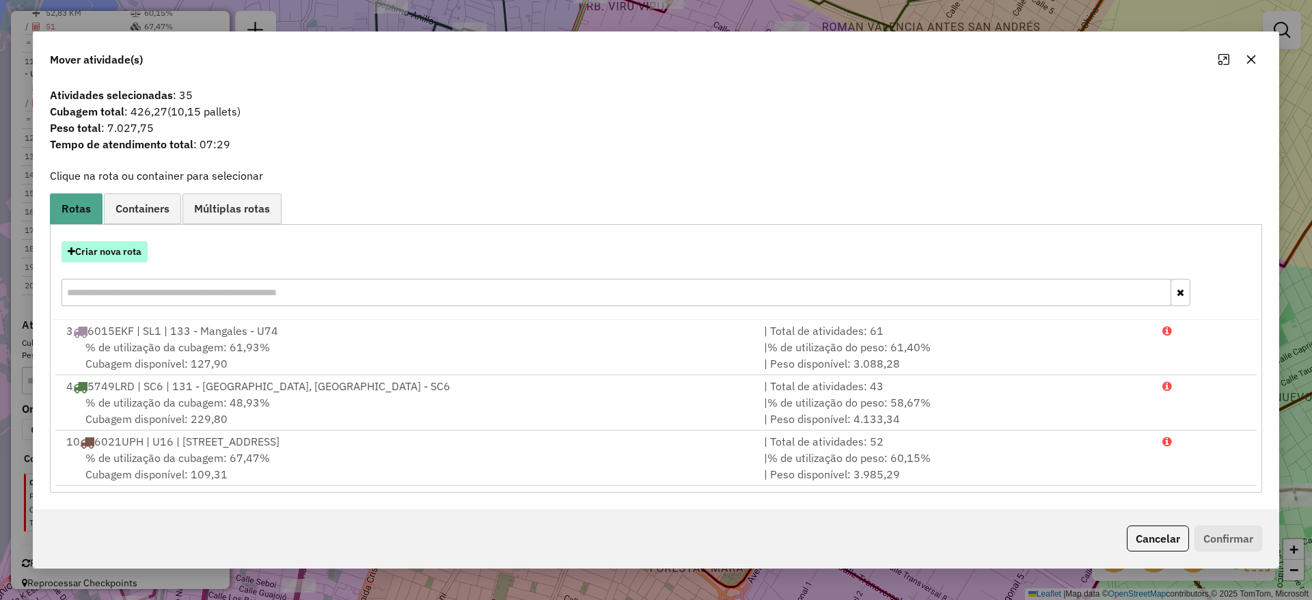
click at [128, 248] on button "Criar nova rota" at bounding box center [104, 251] width 86 height 21
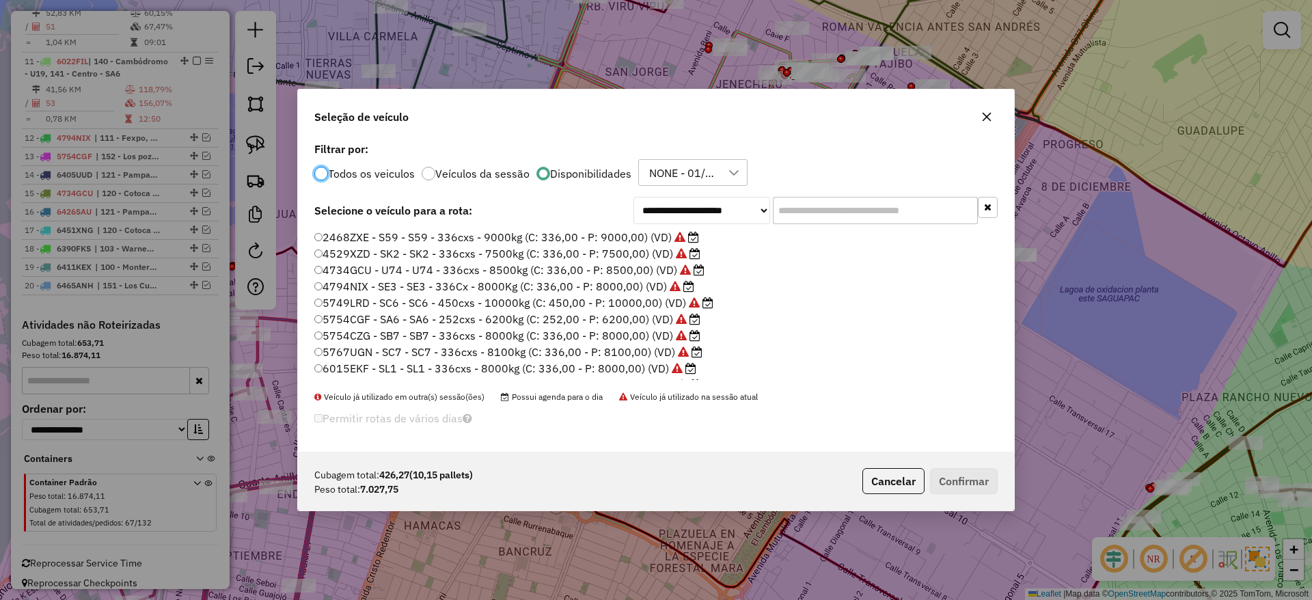
scroll to position [205, 0]
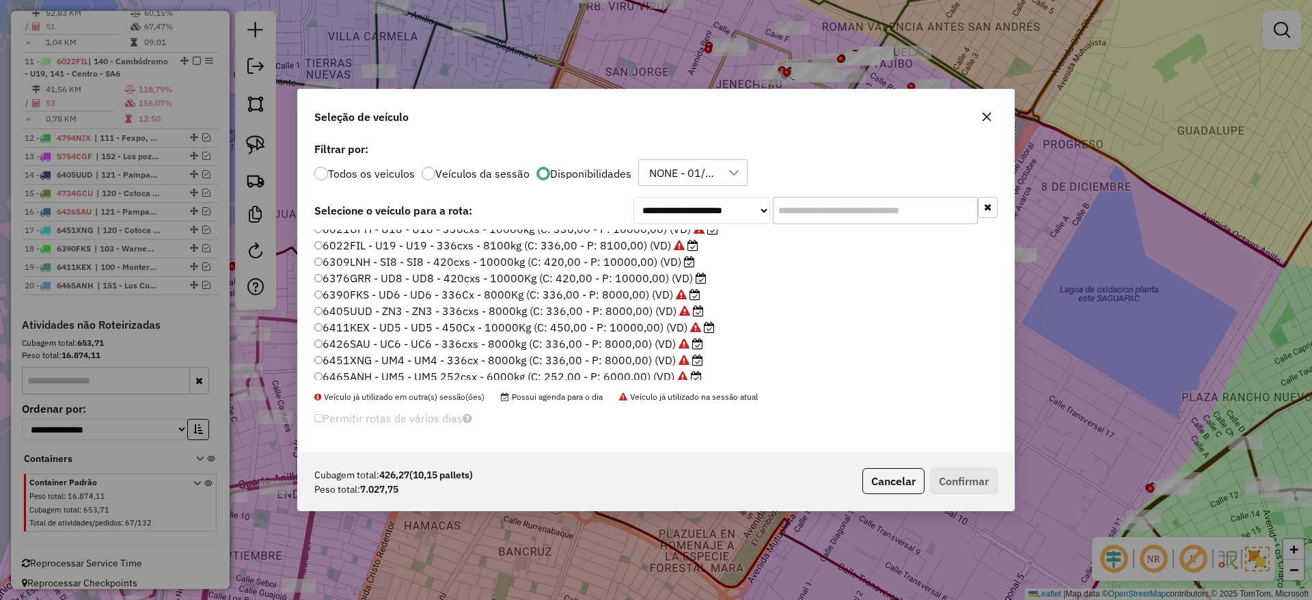
click at [628, 268] on label "6309LNH - SI8 - SI8 - 420cxs - 10000kg (C: 420,00 - P: 10000,00) (VD)" at bounding box center [504, 261] width 380 height 16
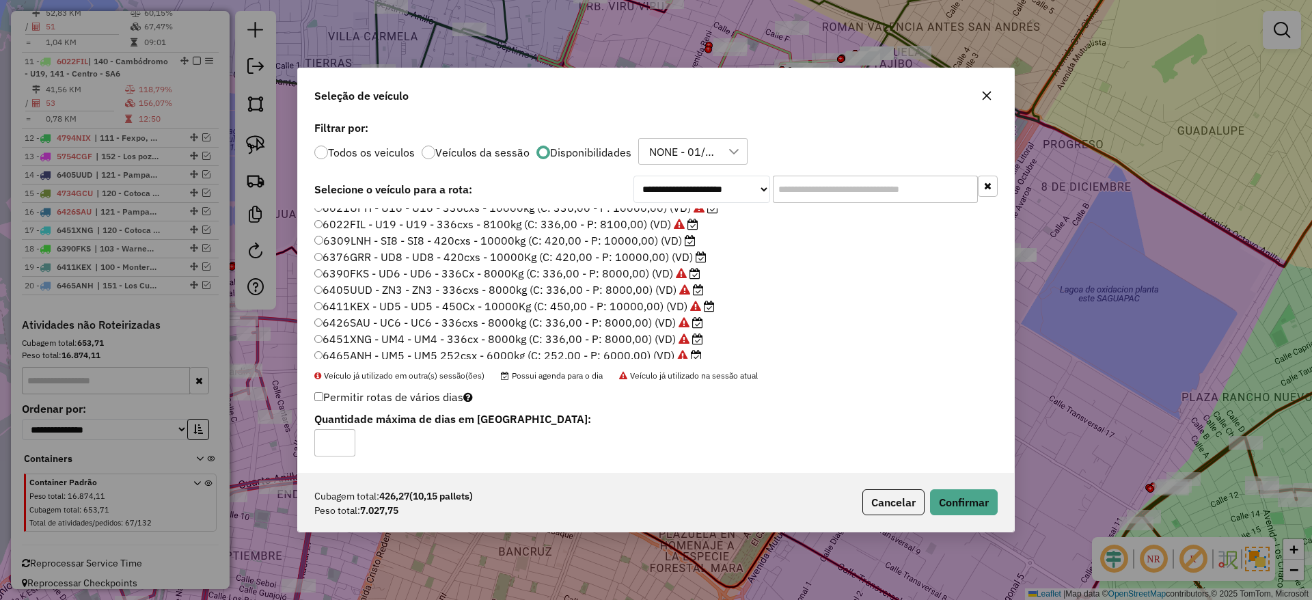
click at [625, 260] on label "6376GRR - UD8 - UD8 - 420cxs - 10000Kg (C: 420,00 - P: 10000,00) (VD)" at bounding box center [510, 257] width 392 height 16
click at [945, 495] on button "Confirmar" at bounding box center [964, 502] width 68 height 26
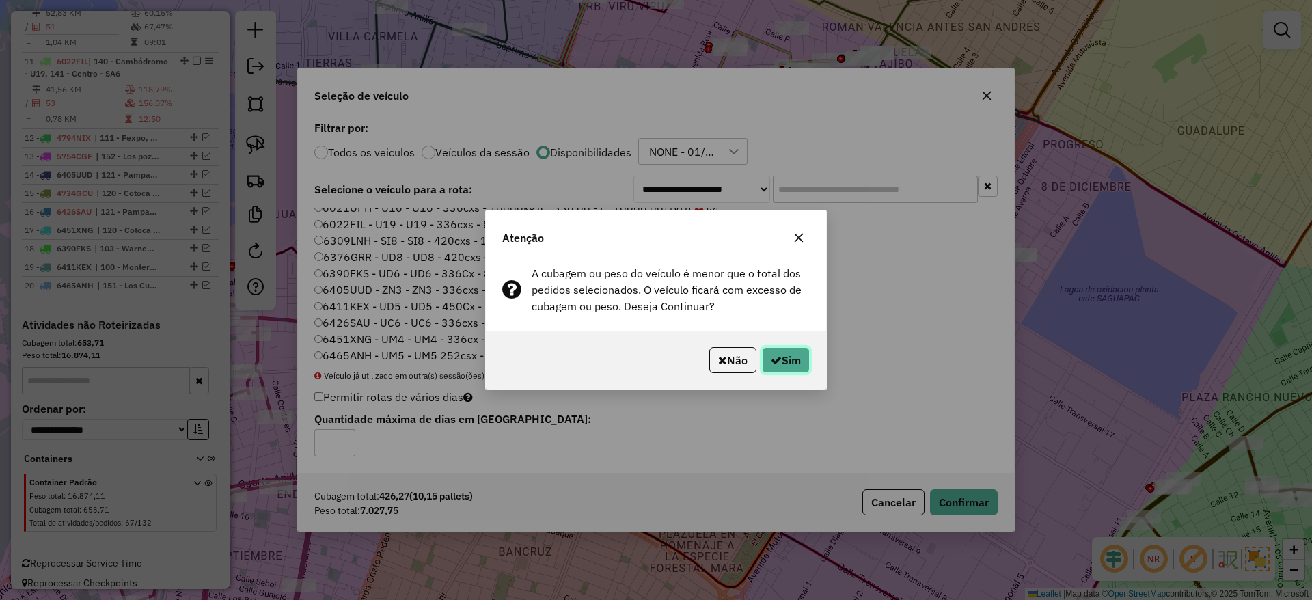
click at [798, 355] on button "Sim" at bounding box center [786, 360] width 48 height 26
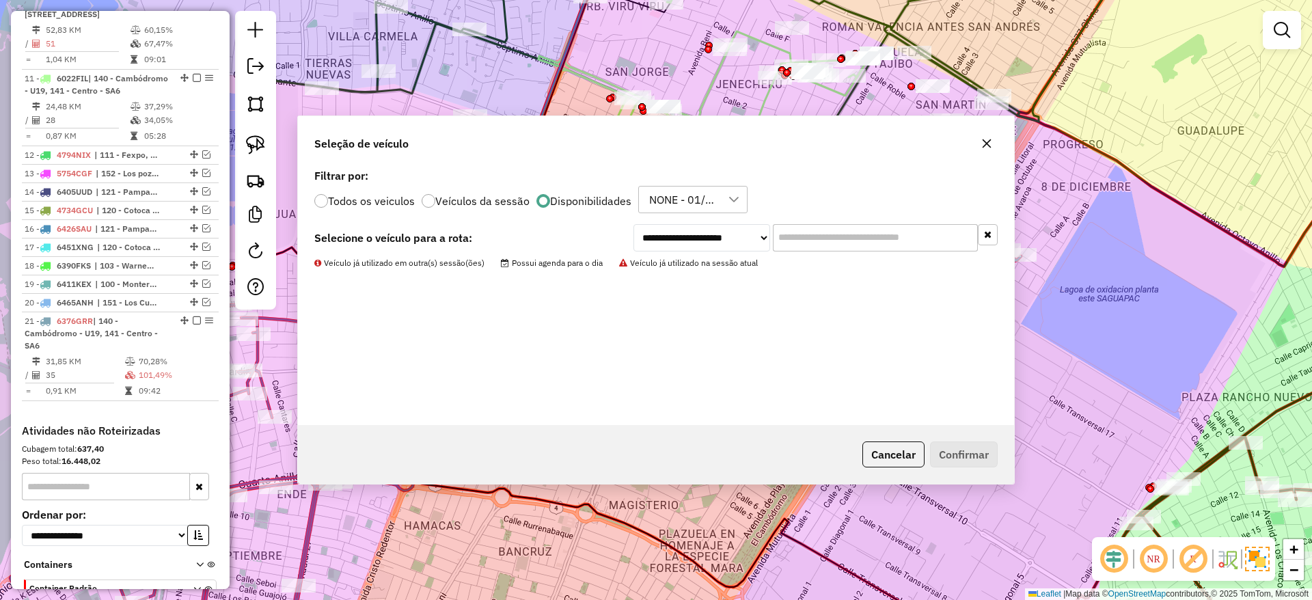
scroll to position [880, 0]
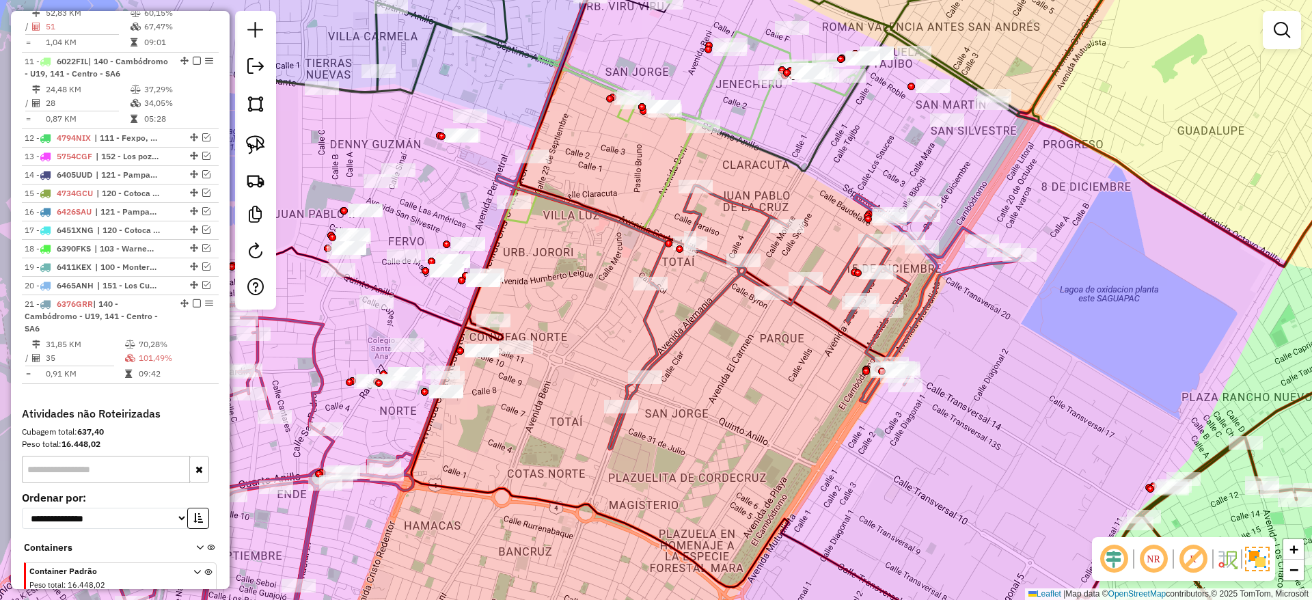
click at [765, 195] on div "Janela de atendimento Grade de atendimento Capacidade Transportadoras Veículos …" at bounding box center [656, 300] width 1312 height 600
click at [747, 208] on icon at bounding box center [815, 317] width 412 height 264
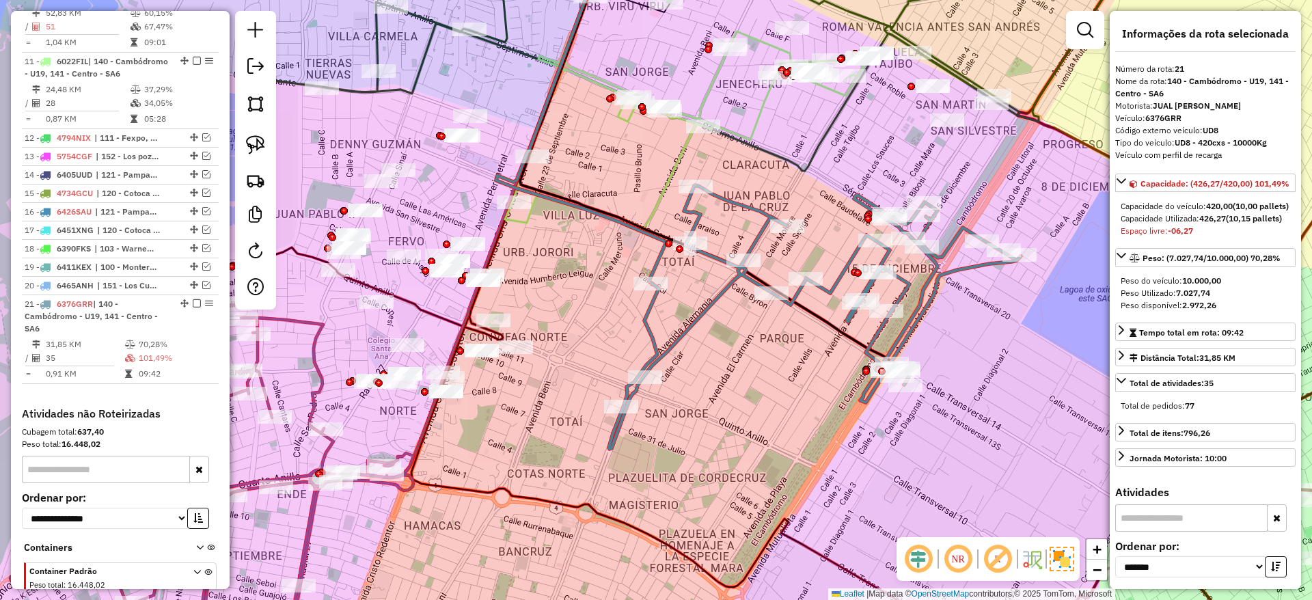
scroll to position [969, 0]
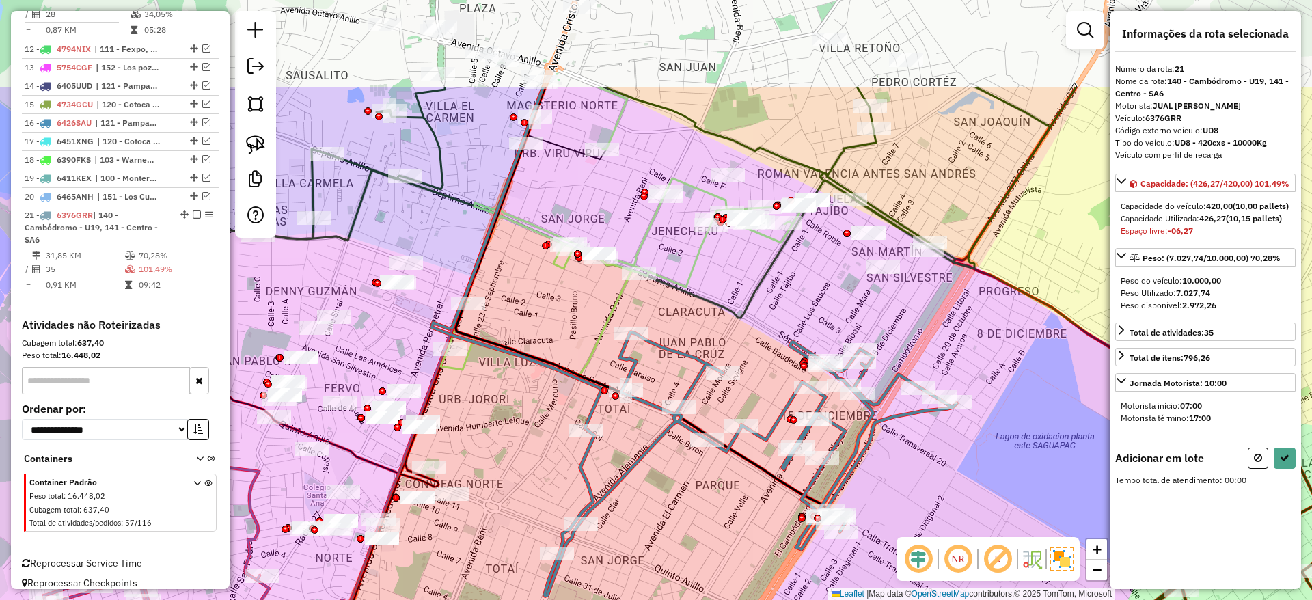
drag, startPoint x: 771, startPoint y: 165, endPoint x: 718, endPoint y: 285, distance: 130.6
click at [718, 285] on div "Janela de atendimento Grade de atendimento Capacidade Transportadoras Veículos …" at bounding box center [656, 300] width 1312 height 600
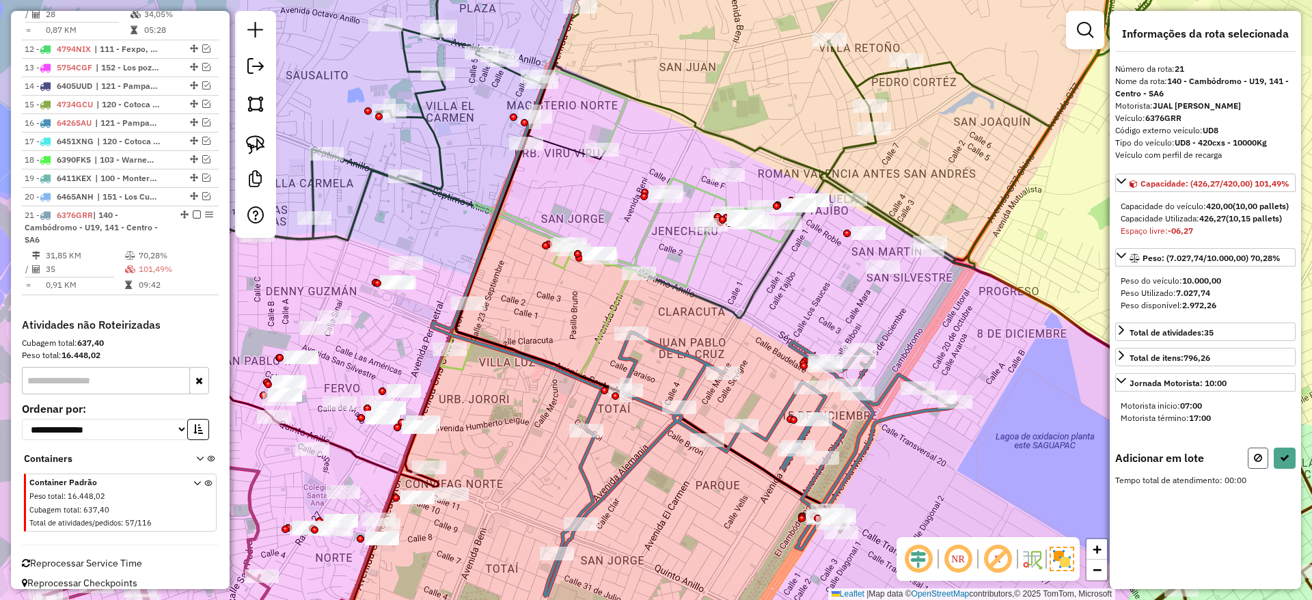
click at [1256, 462] on icon at bounding box center [1258, 458] width 8 height 10
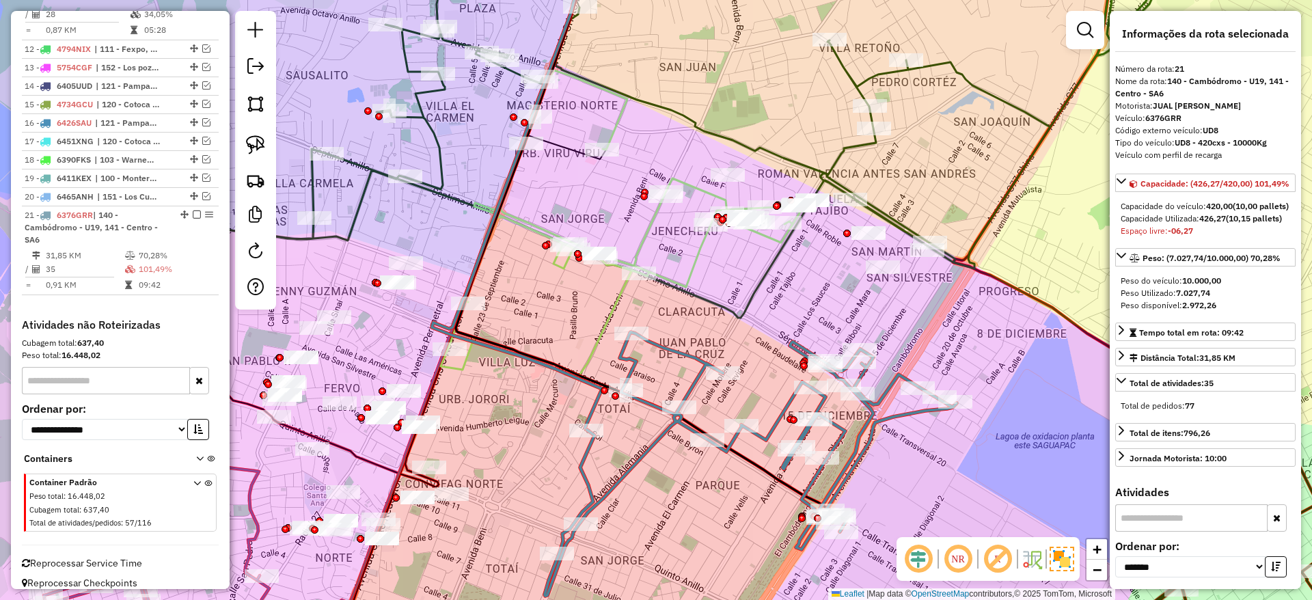
click at [683, 353] on icon at bounding box center [750, 464] width 412 height 264
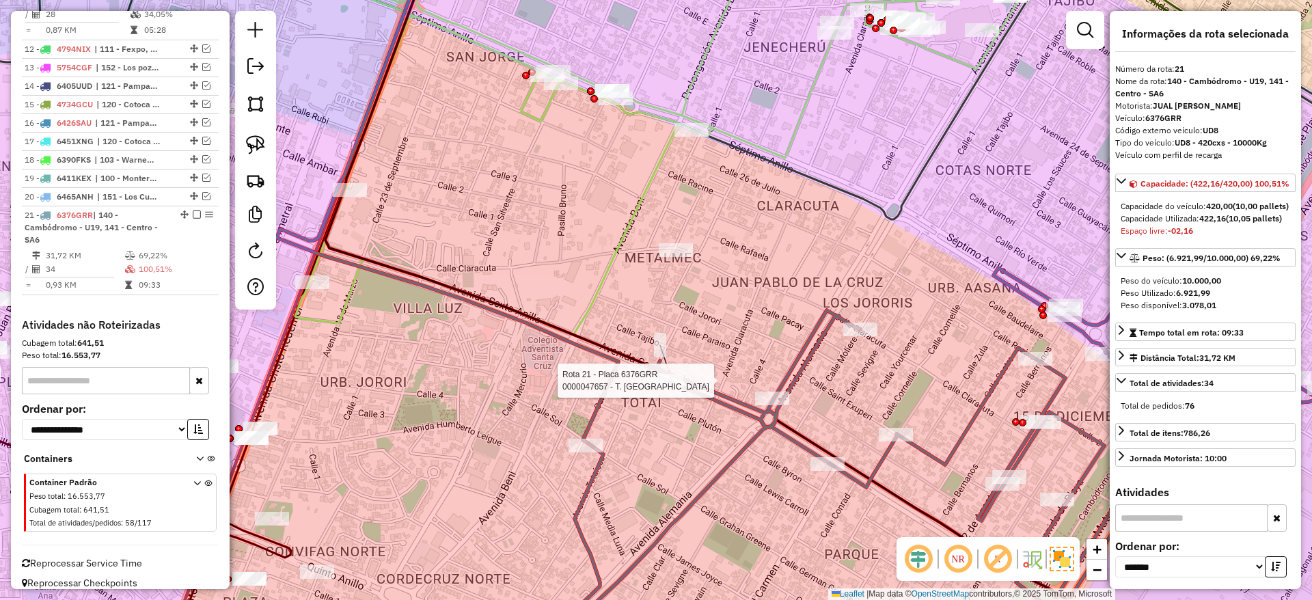
click at [659, 387] on div at bounding box center [666, 381] width 34 height 14
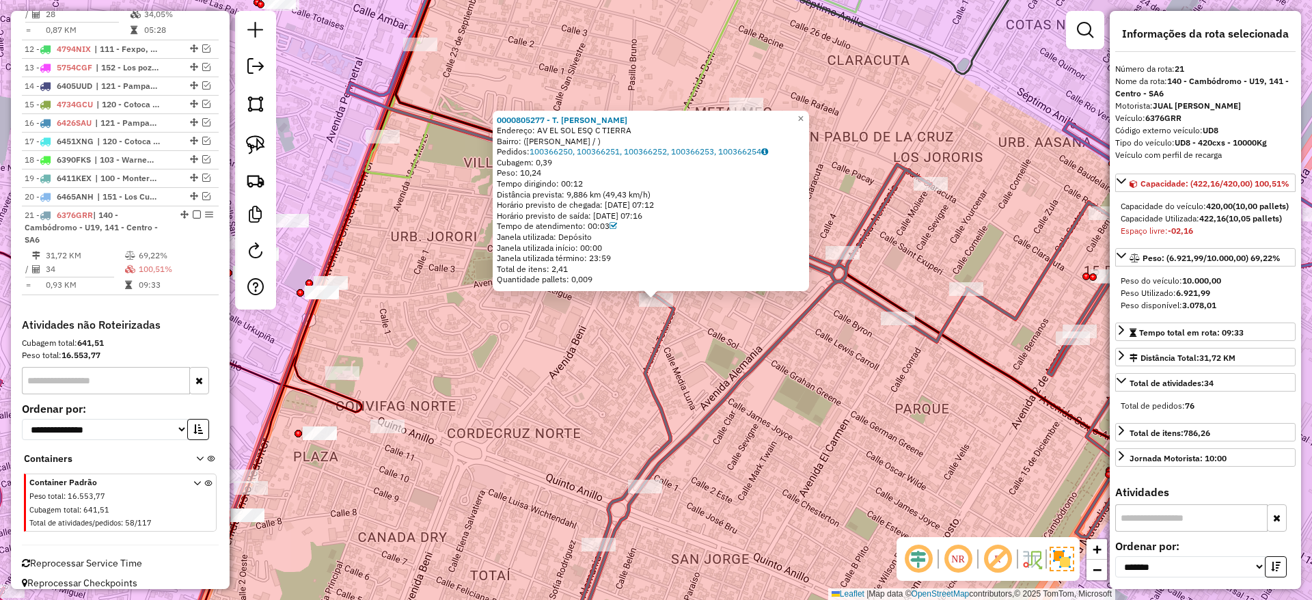
click at [691, 347] on div "0000805277 - T. [PERSON_NAME]: AV EL SOL ESQ C TIERRA Bairro: (MONTERO / ) Pedi…" at bounding box center [656, 300] width 1312 height 600
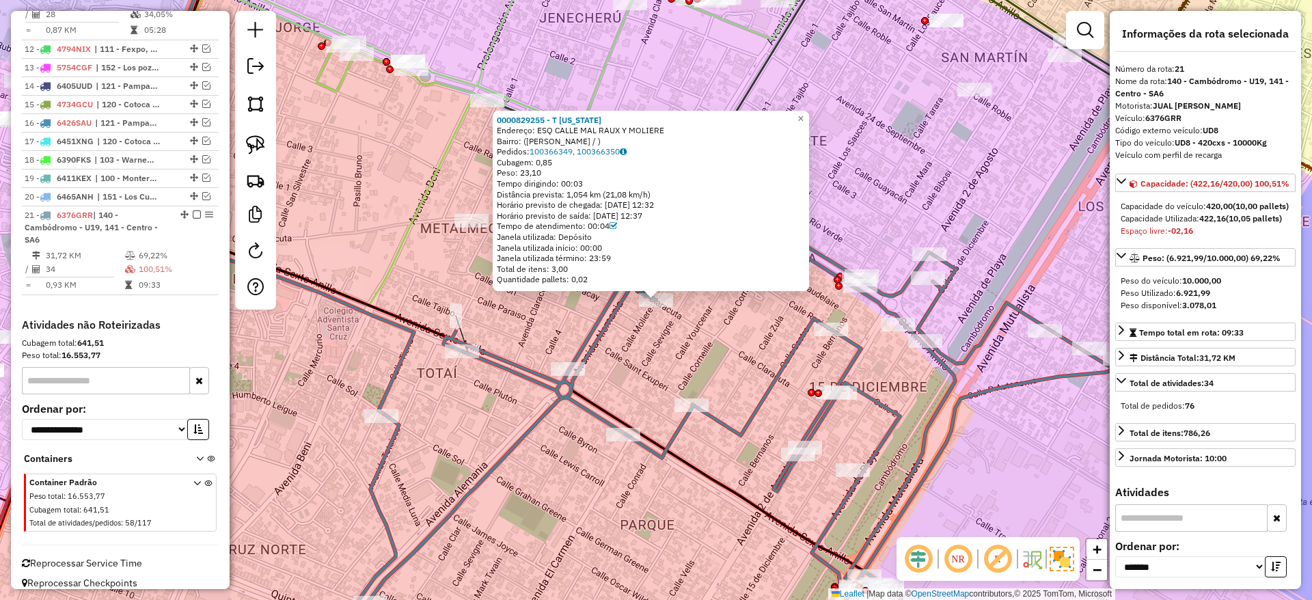
click at [904, 230] on div "0000829255 - T [US_STATE] Endereço: ESQ CALLE MAL RAUX Y MOLIERE Bairro: (MONTE…" at bounding box center [656, 300] width 1312 height 600
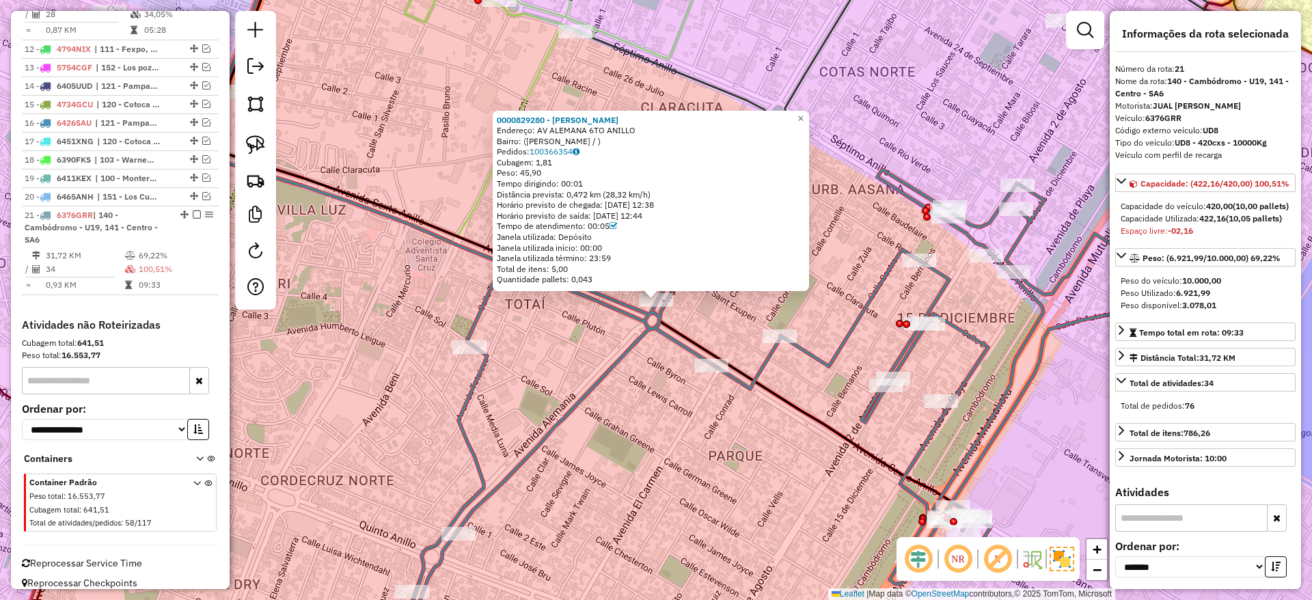
click at [902, 151] on div "0000829280 - [PERSON_NAME]: AV ALEMANA 6TO [PERSON_NAME]: ([PERSON_NAME] / ) Pe…" at bounding box center [656, 300] width 1312 height 600
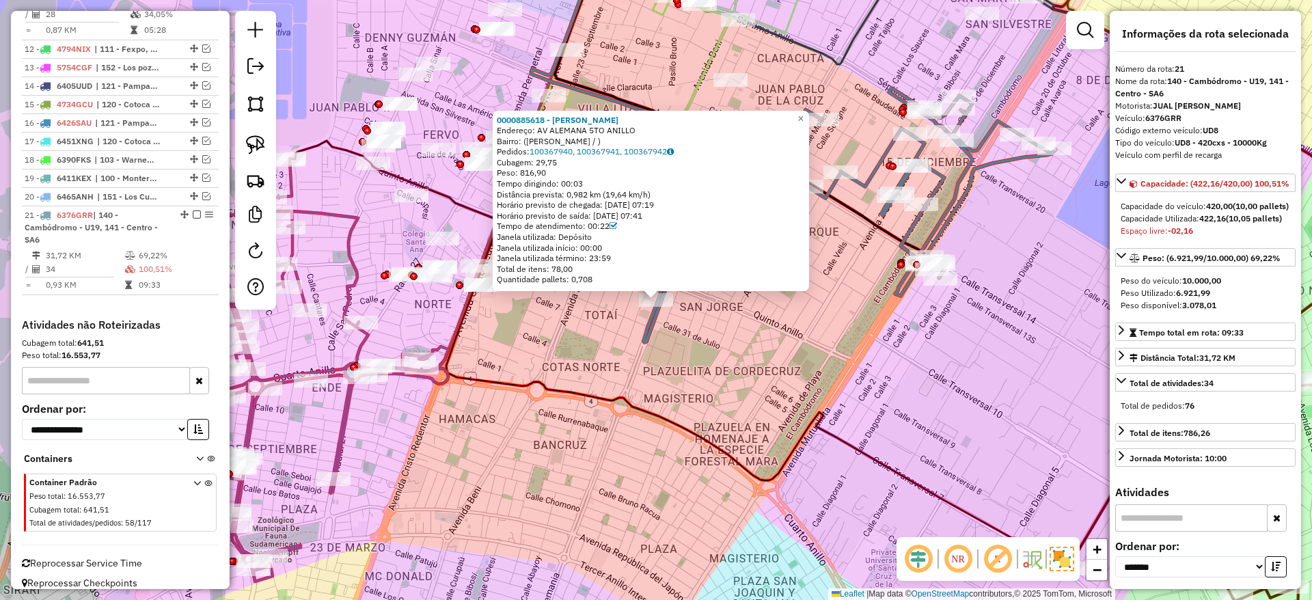
click at [746, 370] on div "0000885618 - [PERSON_NAME]: AV ALEMANA 5TO [PERSON_NAME]: ([PERSON_NAME] / ) Pe…" at bounding box center [656, 300] width 1312 height 600
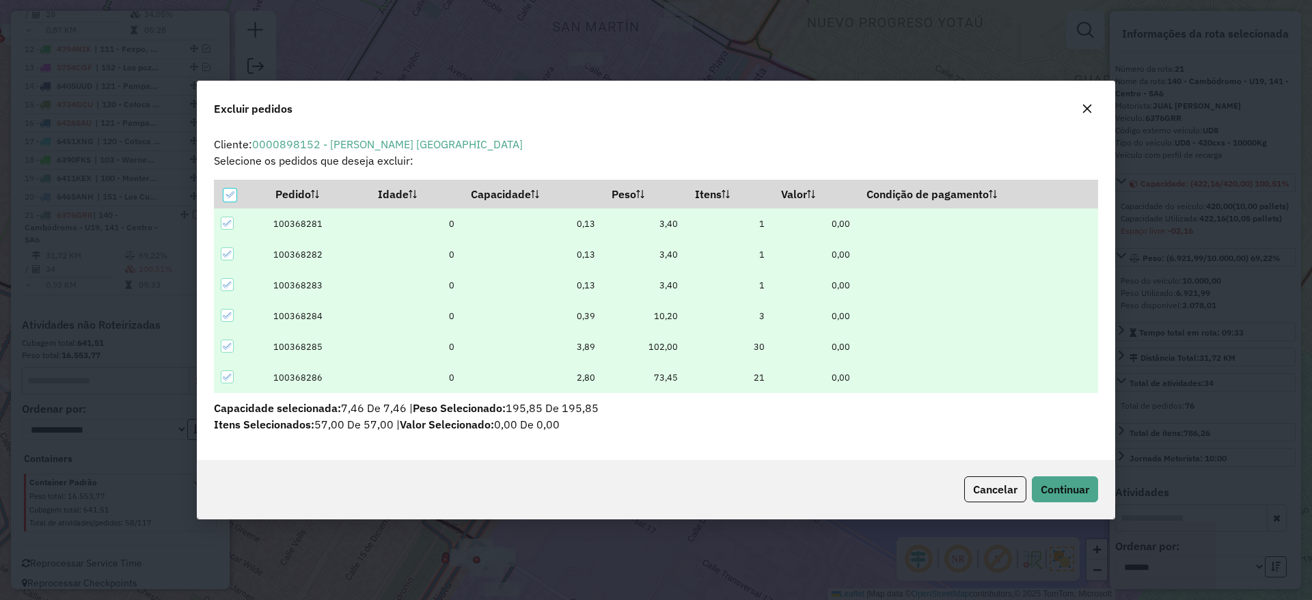
scroll to position [0, 0]
click at [1083, 486] on span "Continuar" at bounding box center [1064, 489] width 49 height 14
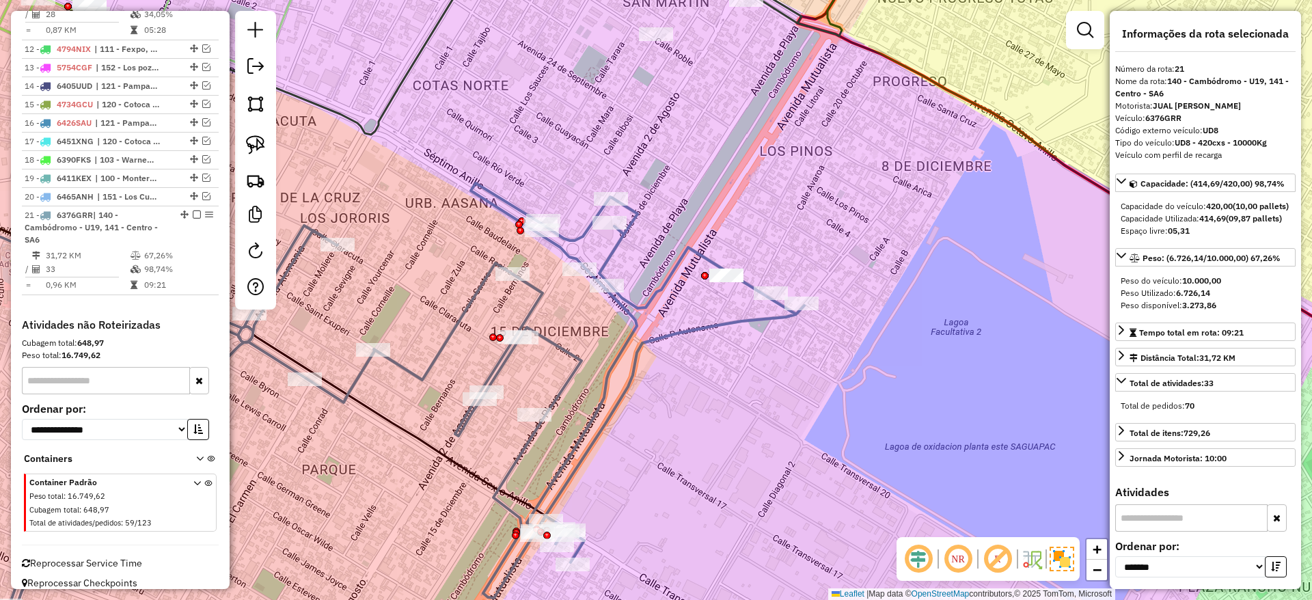
drag, startPoint x: 426, startPoint y: 286, endPoint x: 677, endPoint y: 247, distance: 254.4
click at [677, 247] on icon at bounding box center [401, 409] width 806 height 452
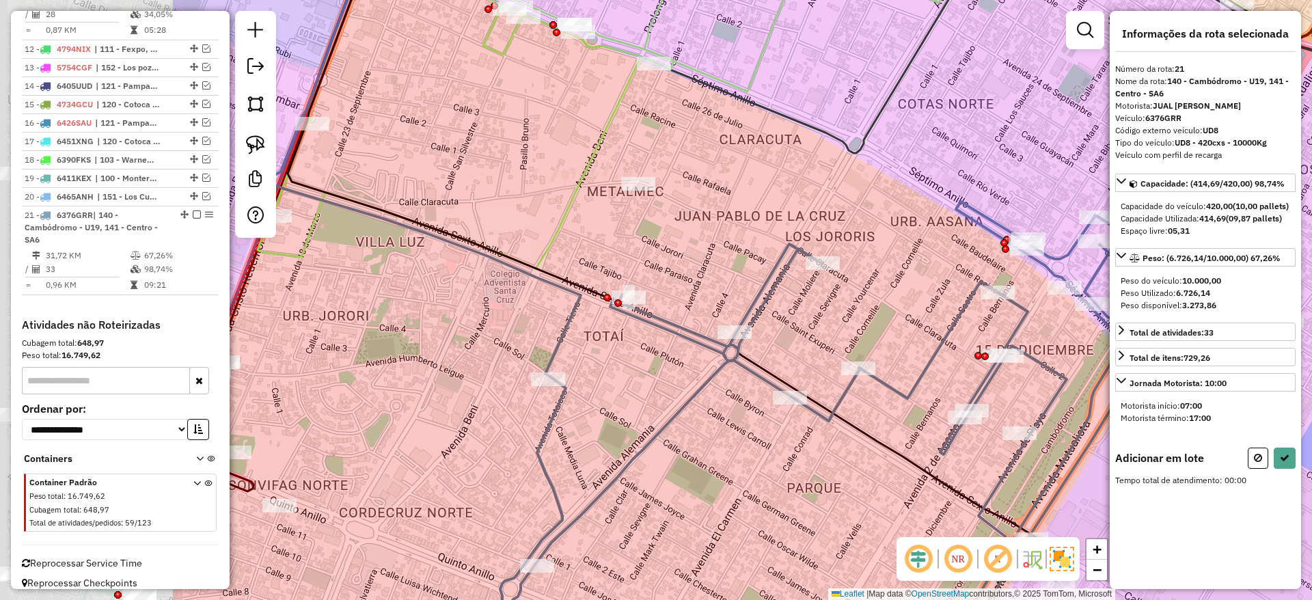
drag, startPoint x: 374, startPoint y: 243, endPoint x: 668, endPoint y: 267, distance: 295.4
click at [668, 267] on div "Janela de atendimento Grade de atendimento Capacidade Transportadoras Veículos …" at bounding box center [656, 300] width 1312 height 600
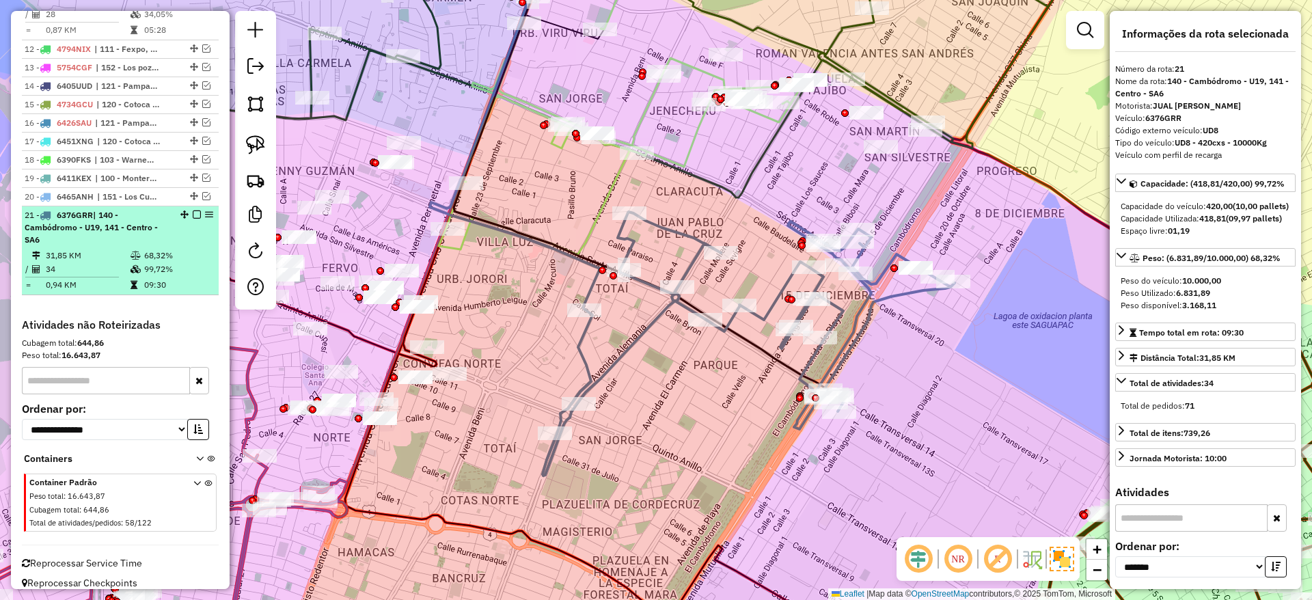
click at [193, 210] on em at bounding box center [197, 214] width 8 height 8
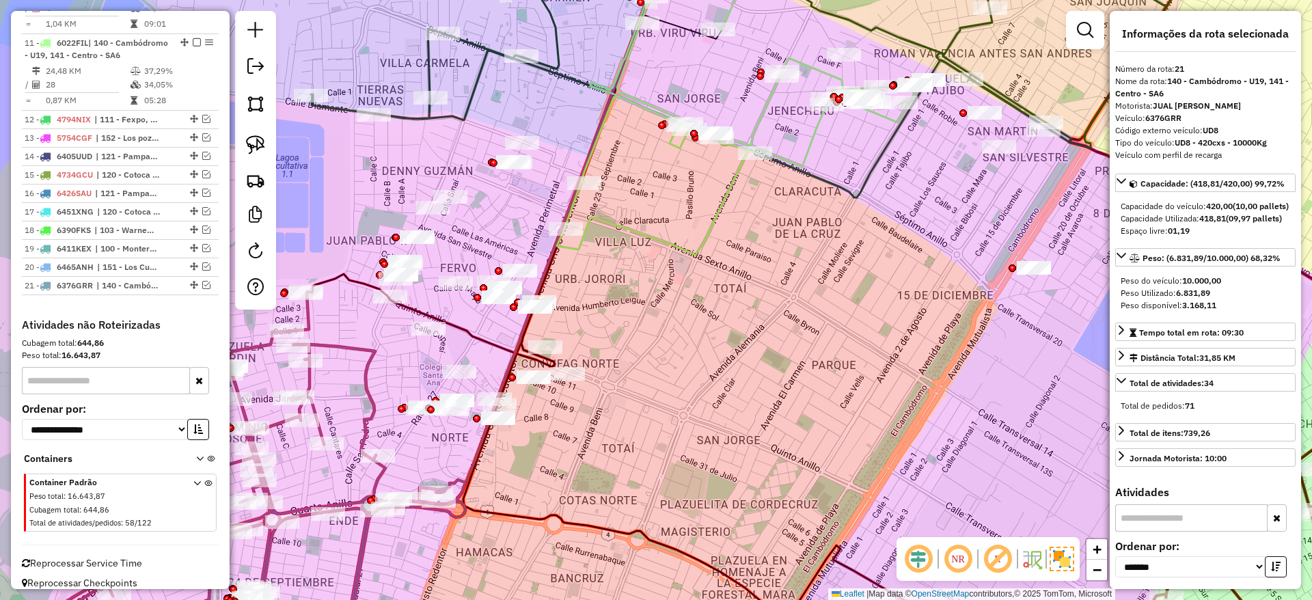
drag, startPoint x: 913, startPoint y: 368, endPoint x: 1215, endPoint y: 368, distance: 301.3
click at [1215, 368] on hb-router-mapa "Informações da Sessão 1286168 - 01/10/2025 Criação: 30/09/2025 18:13 Depósito: …" at bounding box center [656, 300] width 1312 height 600
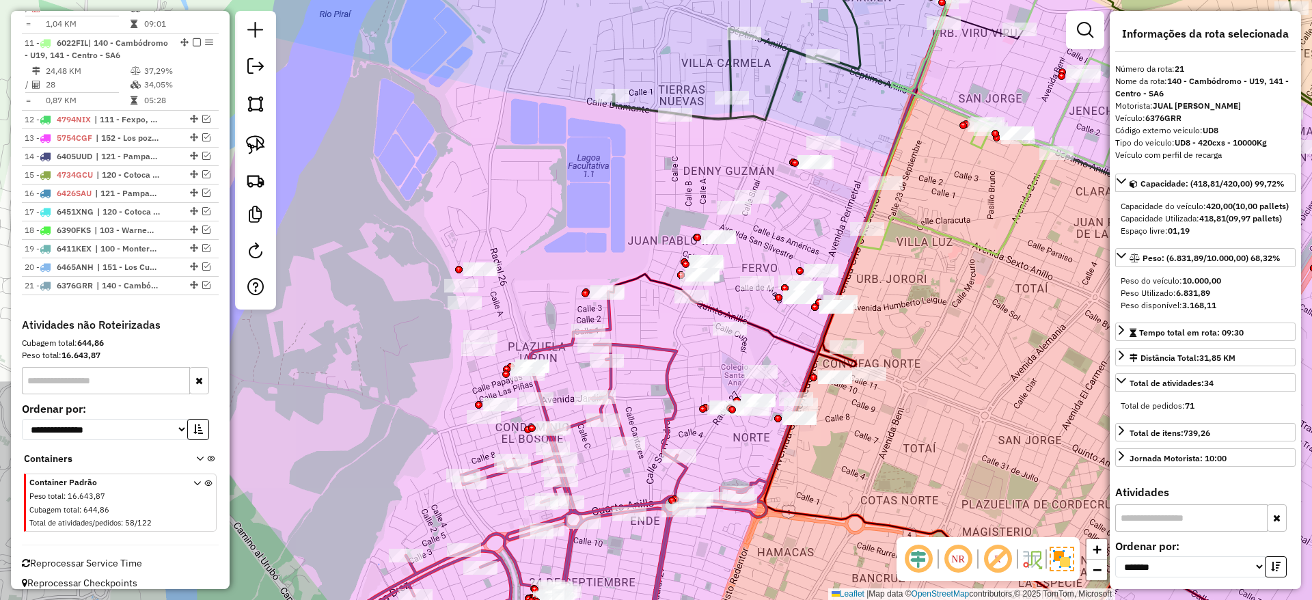
click at [664, 356] on icon at bounding box center [564, 476] width 403 height 368
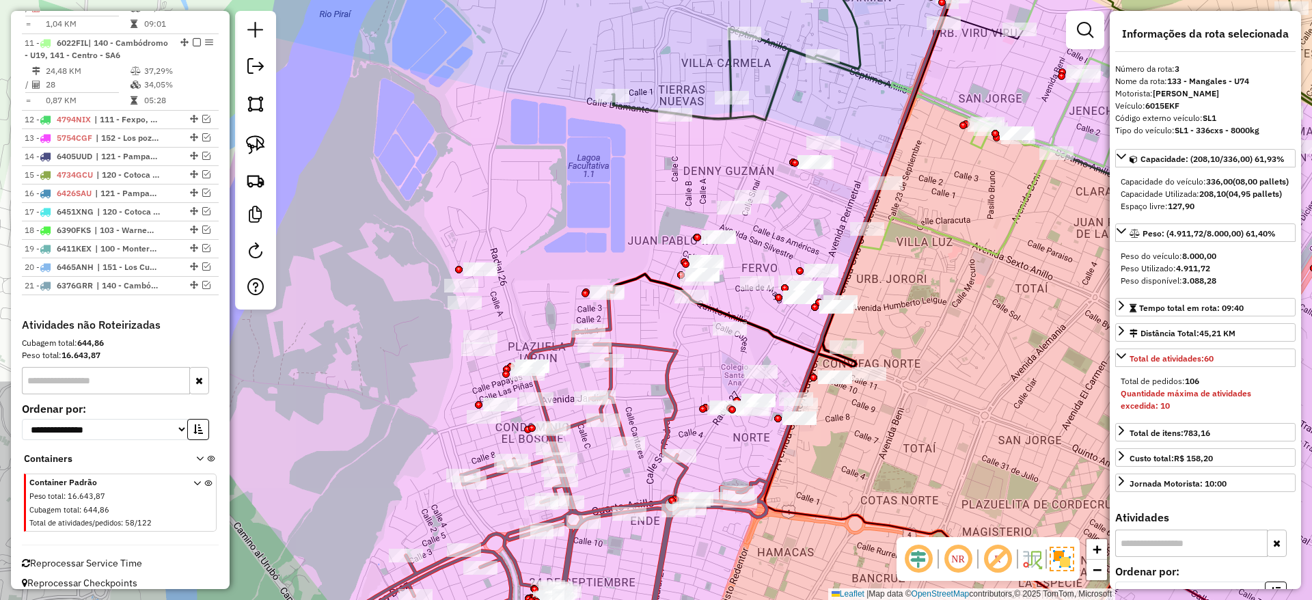
scroll to position [575, 0]
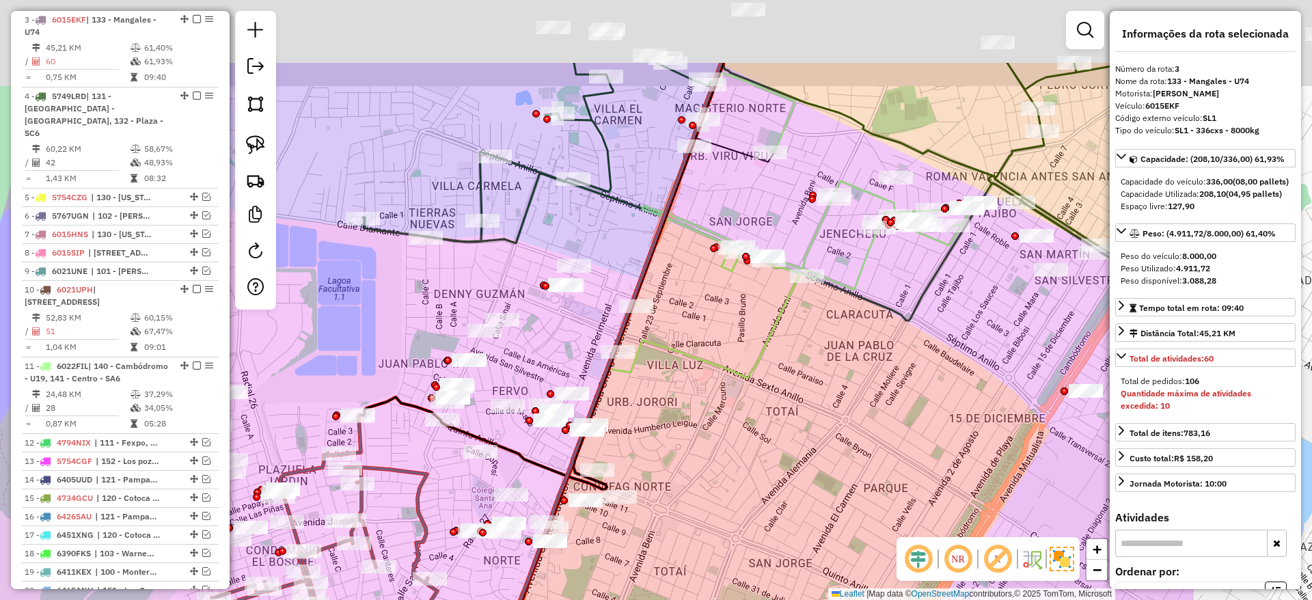
drag, startPoint x: 1079, startPoint y: 231, endPoint x: 745, endPoint y: 391, distance: 370.0
click at [745, 393] on div "Janela de atendimento Grade de atendimento Capacidade Transportadoras Veículos …" at bounding box center [656, 300] width 1312 height 600
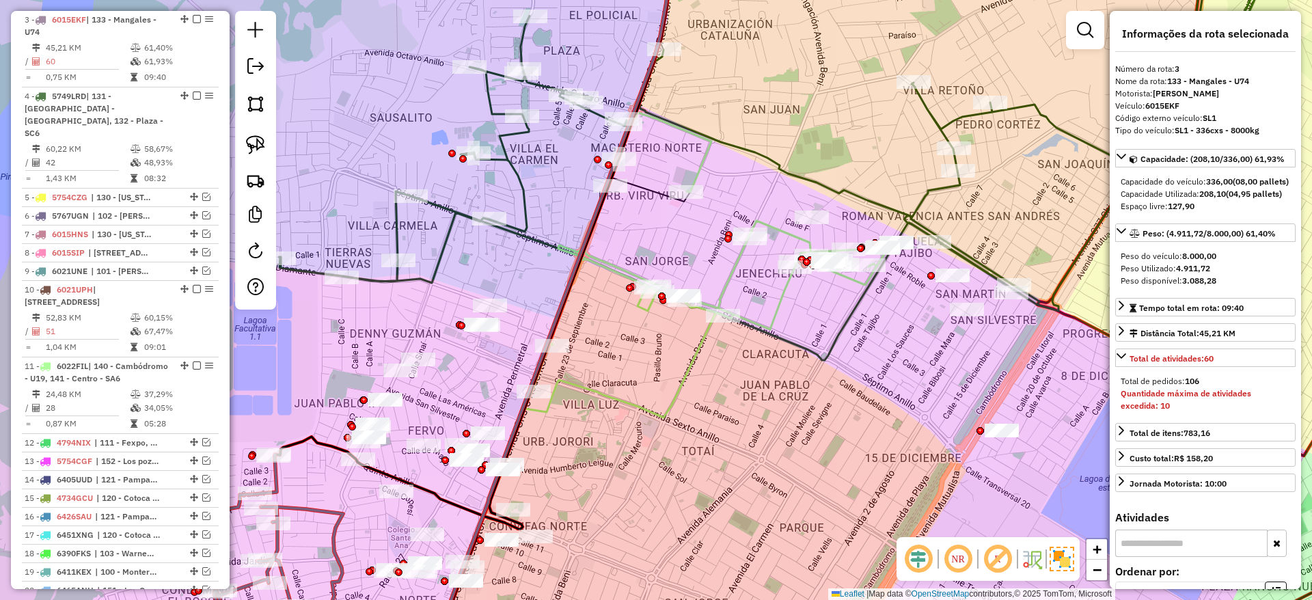
click at [697, 344] on icon at bounding box center [706, 265] width 363 height 305
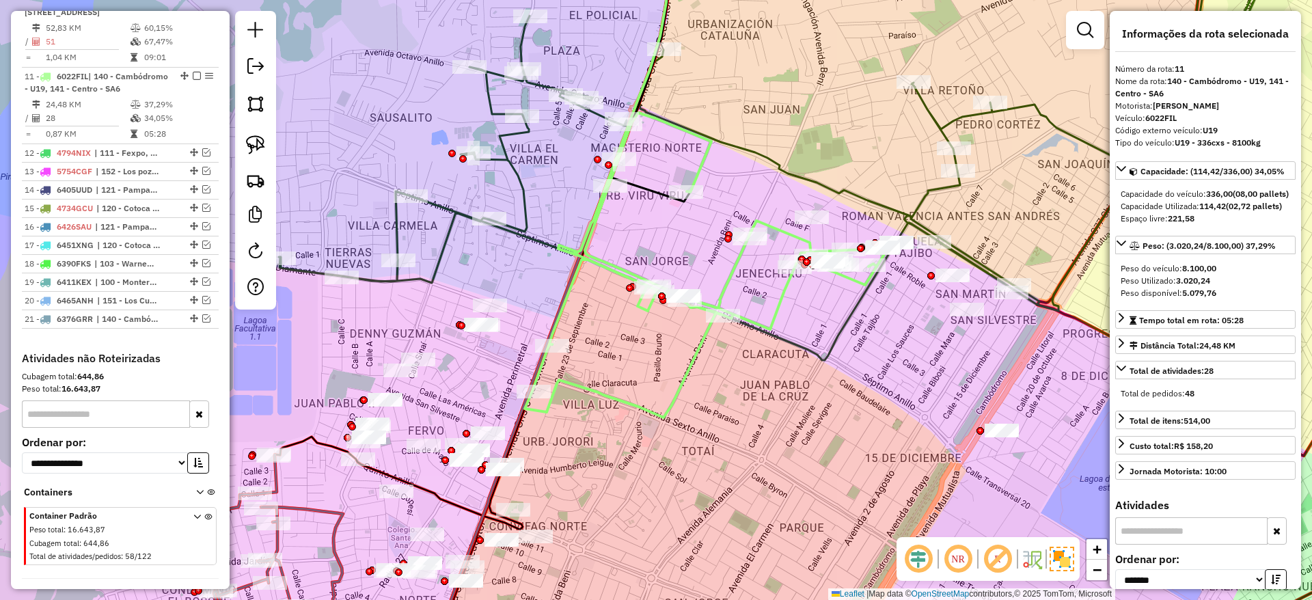
scroll to position [897, 0]
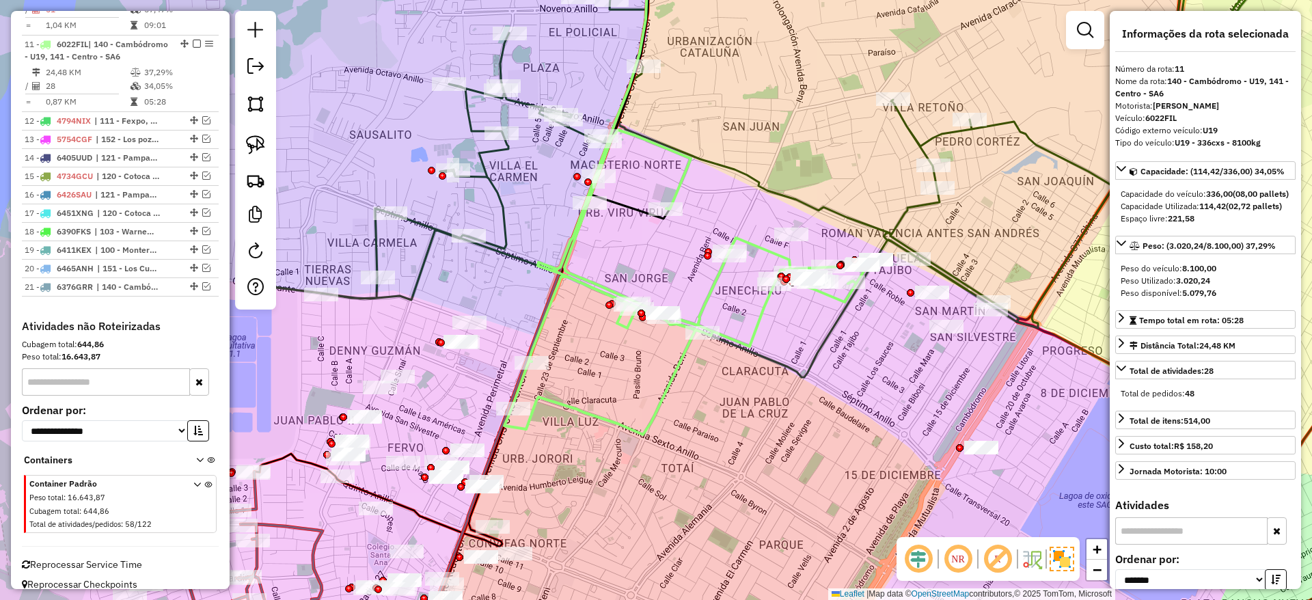
drag, startPoint x: 697, startPoint y: 344, endPoint x: 676, endPoint y: 361, distance: 26.7
click at [676, 361] on icon at bounding box center [685, 282] width 363 height 305
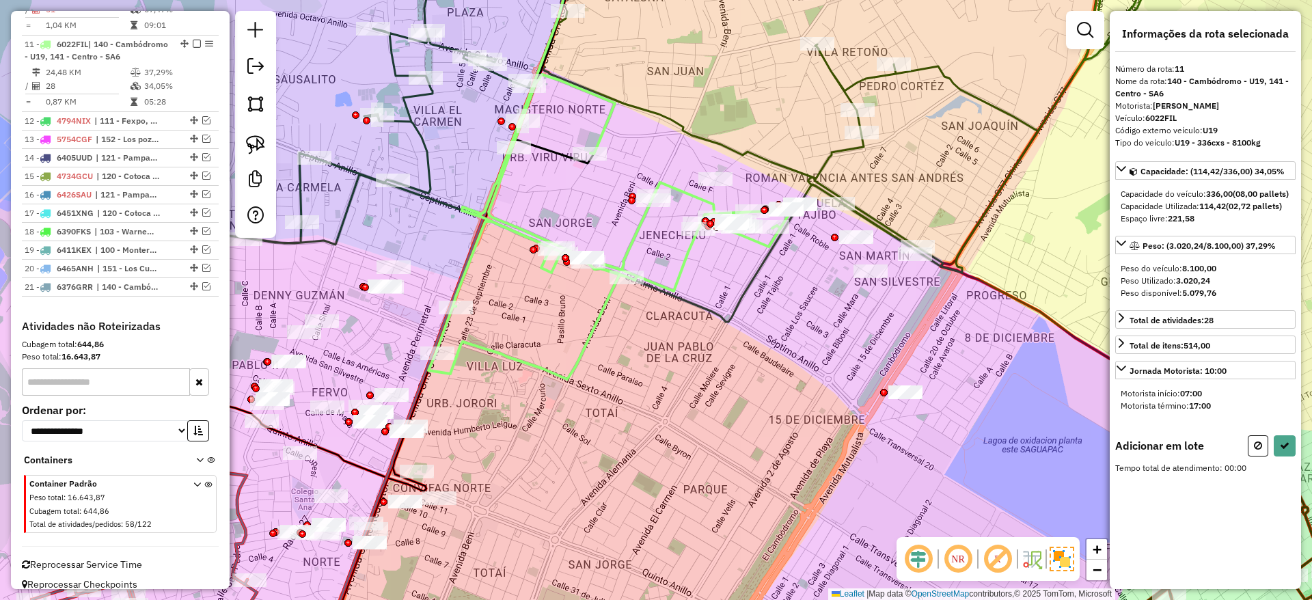
drag, startPoint x: 787, startPoint y: 431, endPoint x: 708, endPoint y: 375, distance: 96.5
click at [708, 375] on div "Janela de atendimento Grade de atendimento Capacidade Transportadoras Veículos …" at bounding box center [656, 300] width 1312 height 600
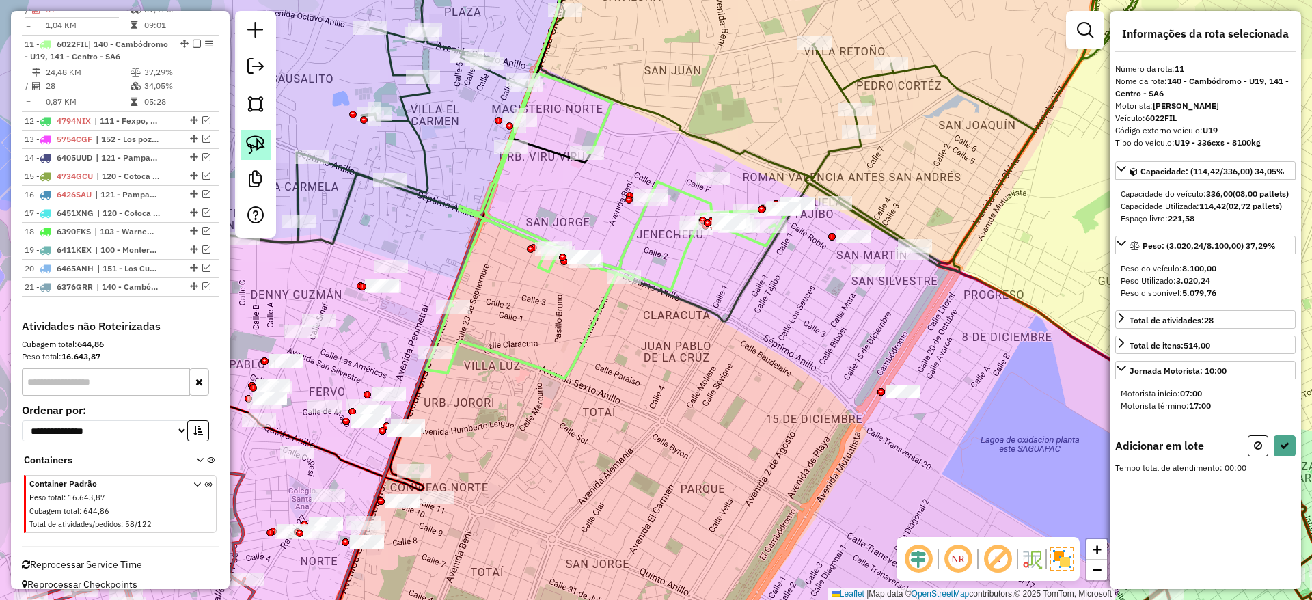
click at [261, 146] on img at bounding box center [255, 144] width 19 height 19
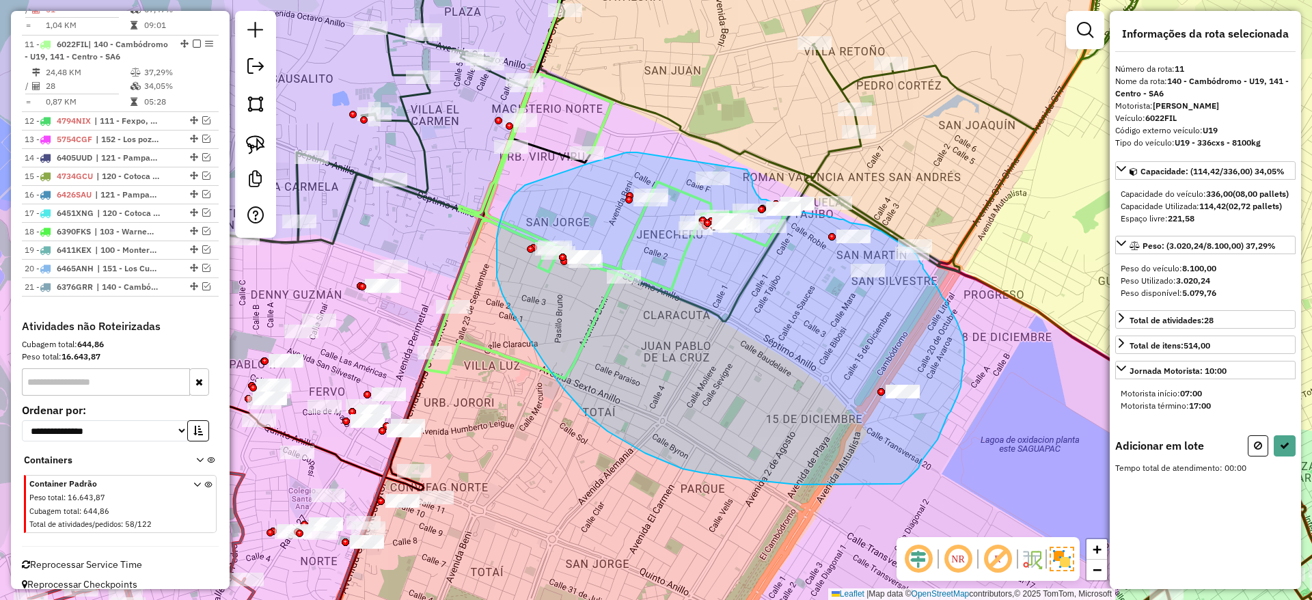
drag, startPoint x: 525, startPoint y: 185, endPoint x: 747, endPoint y: 169, distance: 222.6
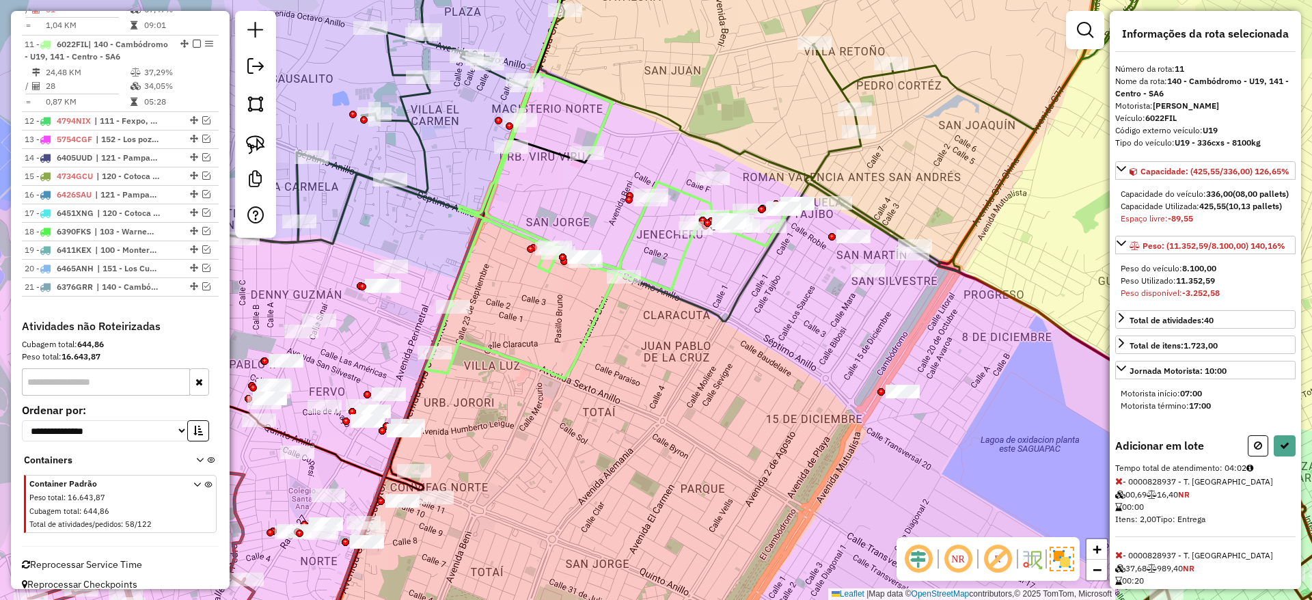
click at [1266, 456] on div at bounding box center [1271, 445] width 48 height 21
click at [1247, 456] on button at bounding box center [1257, 445] width 20 height 21
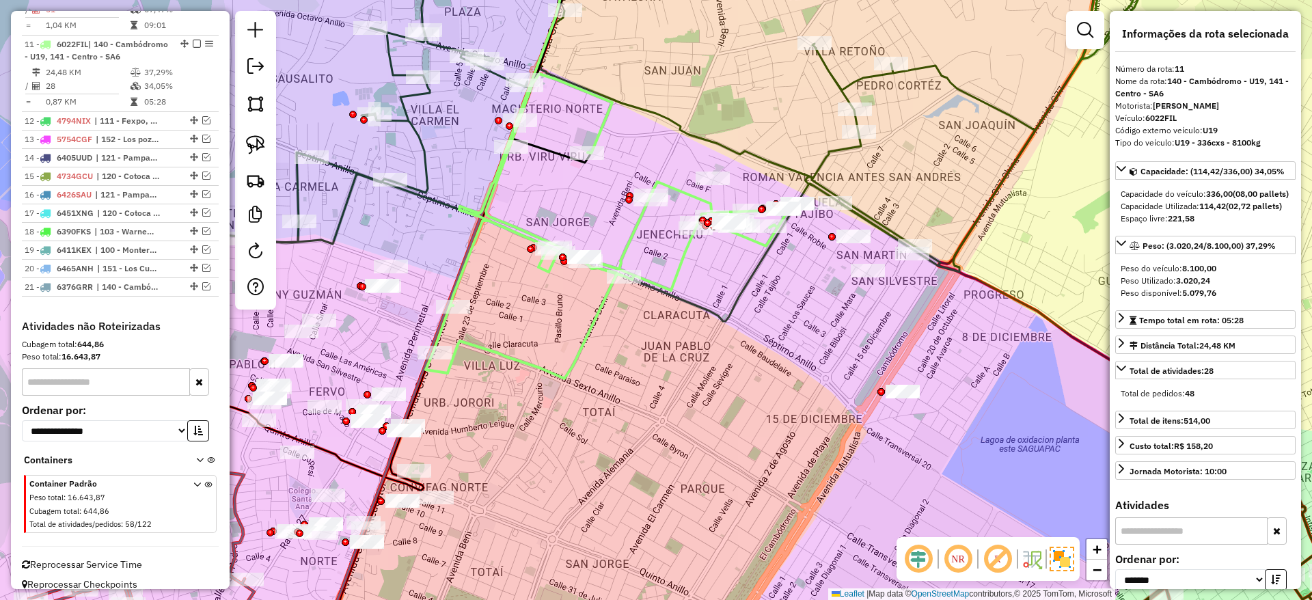
click at [626, 244] on icon at bounding box center [607, 226] width 363 height 305
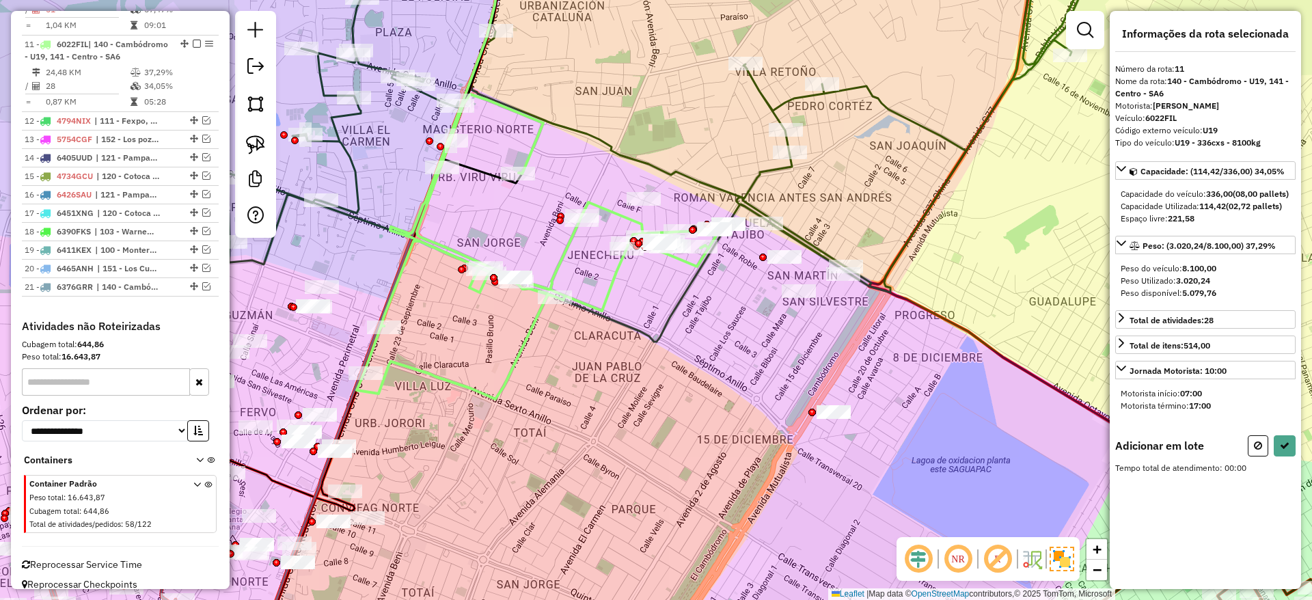
click at [671, 361] on div "Janela de atendimento Grade de atendimento Capacidade Transportadoras Veículos …" at bounding box center [656, 300] width 1312 height 600
click at [251, 146] on img at bounding box center [255, 144] width 19 height 19
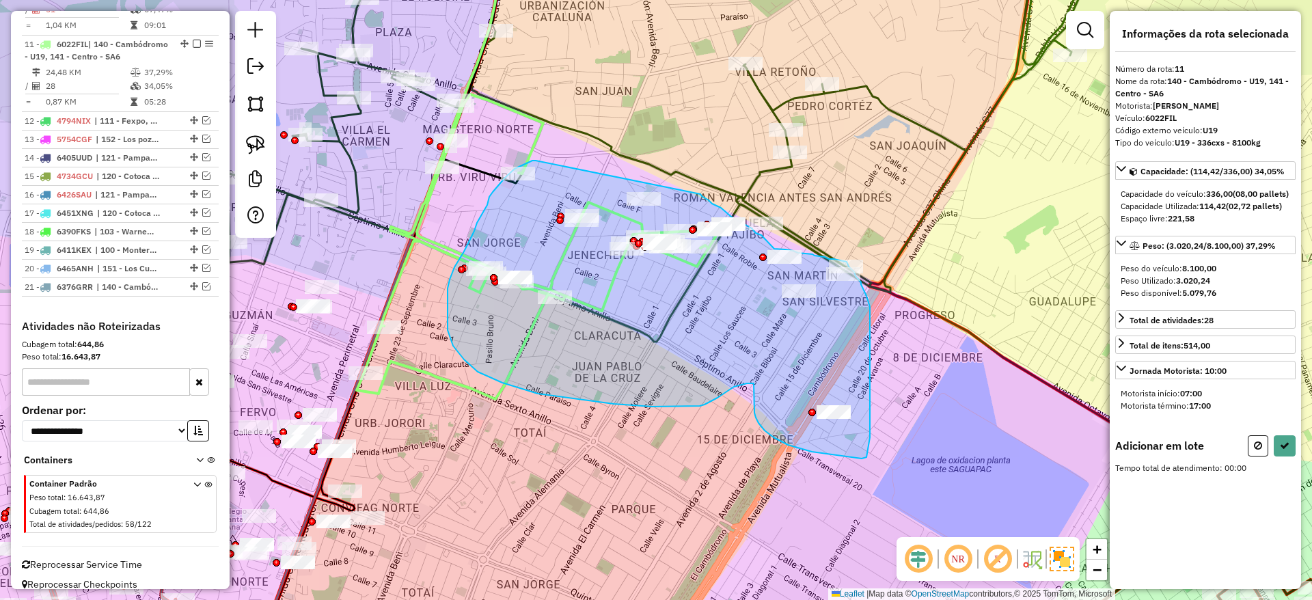
drag, startPoint x: 532, startPoint y: 161, endPoint x: 692, endPoint y: 193, distance: 163.2
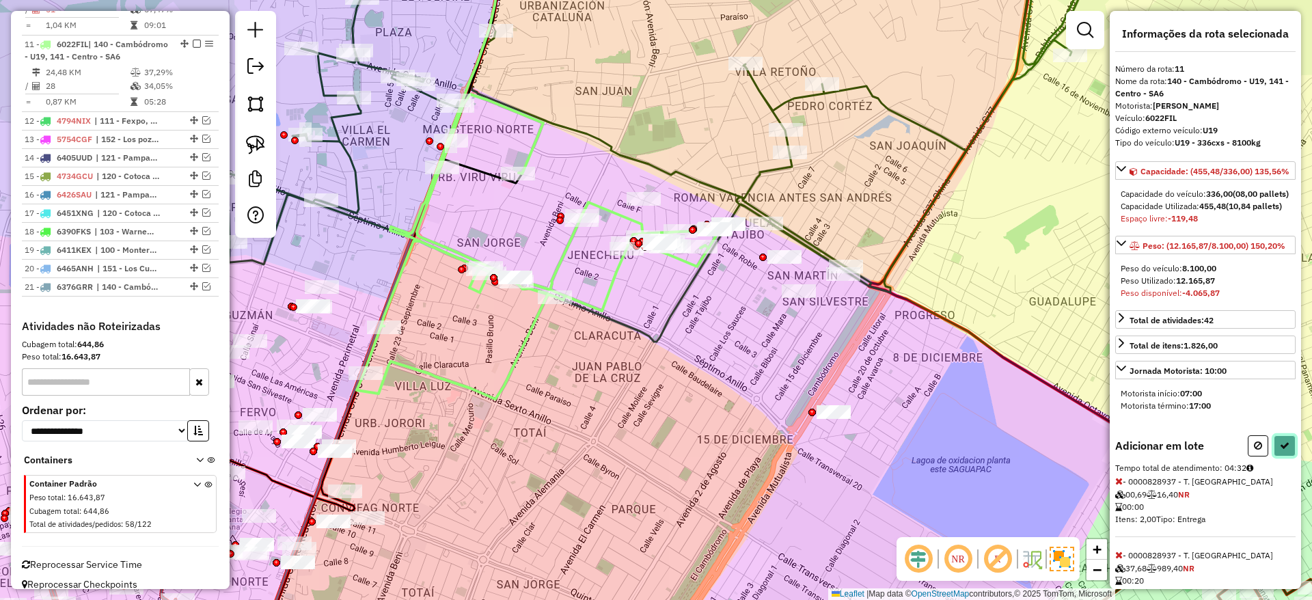
click at [1273, 456] on button at bounding box center [1284, 445] width 22 height 21
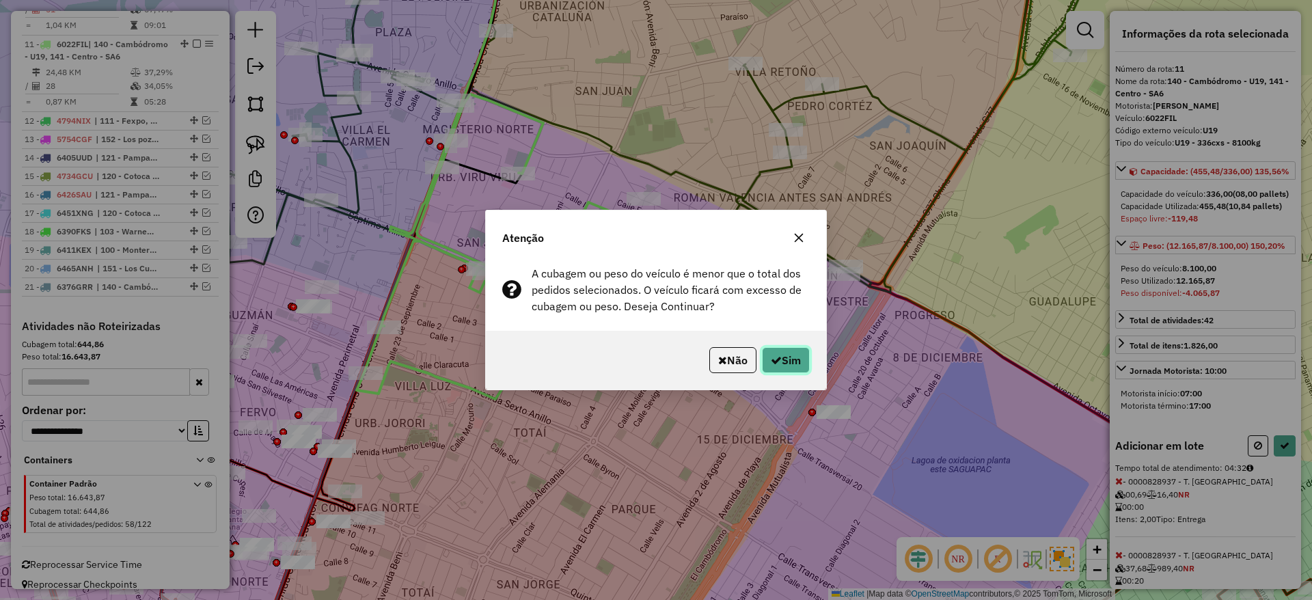
click at [776, 356] on icon "button" at bounding box center [776, 360] width 11 height 11
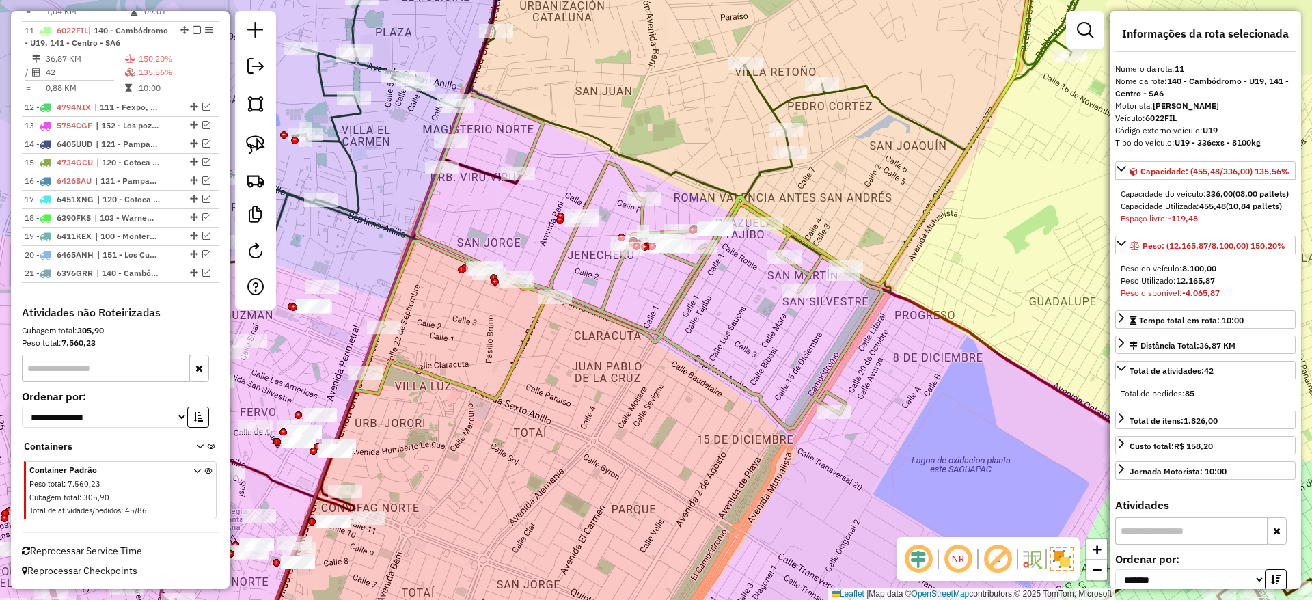
scroll to position [881, 0]
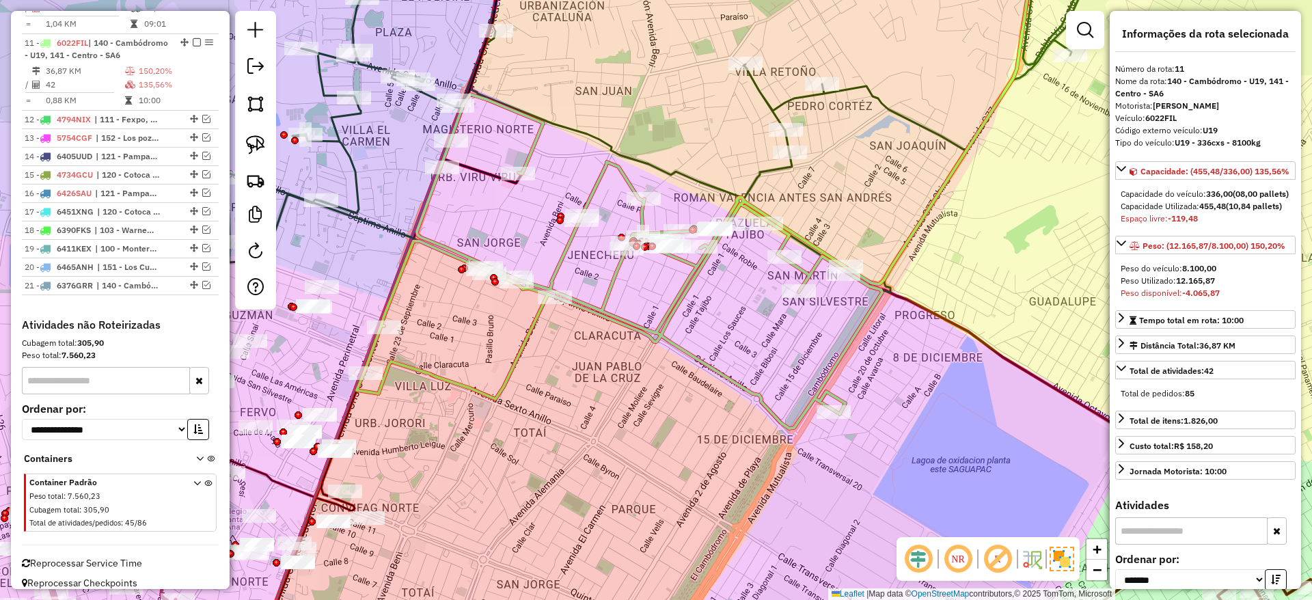
click at [859, 98] on div "Janela de atendimento Grade de atendimento Capacidade Transportadoras Veículos …" at bounding box center [656, 300] width 1312 height 600
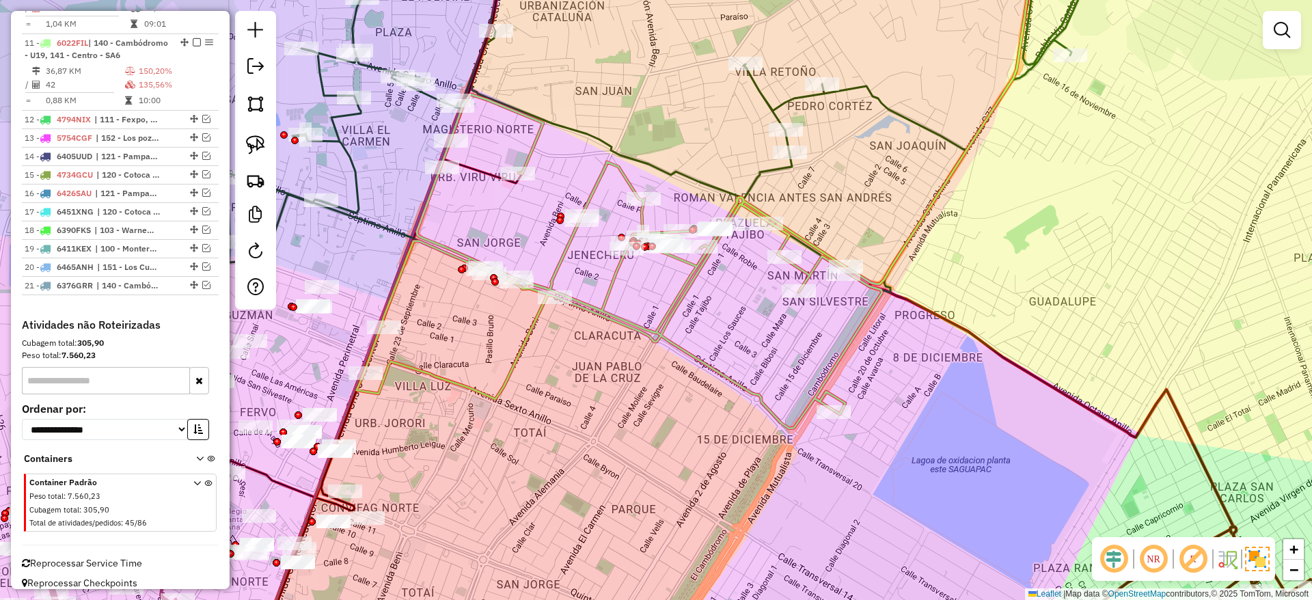
click at [884, 88] on div "Janela de atendimento Grade de atendimento Capacidade Transportadoras Veículos …" at bounding box center [656, 300] width 1312 height 600
click at [883, 91] on div "Janela de atendimento Grade de atendimento Capacidade Transportadoras Veículos …" at bounding box center [656, 300] width 1312 height 600
click at [878, 98] on icon at bounding box center [614, 141] width 1006 height 402
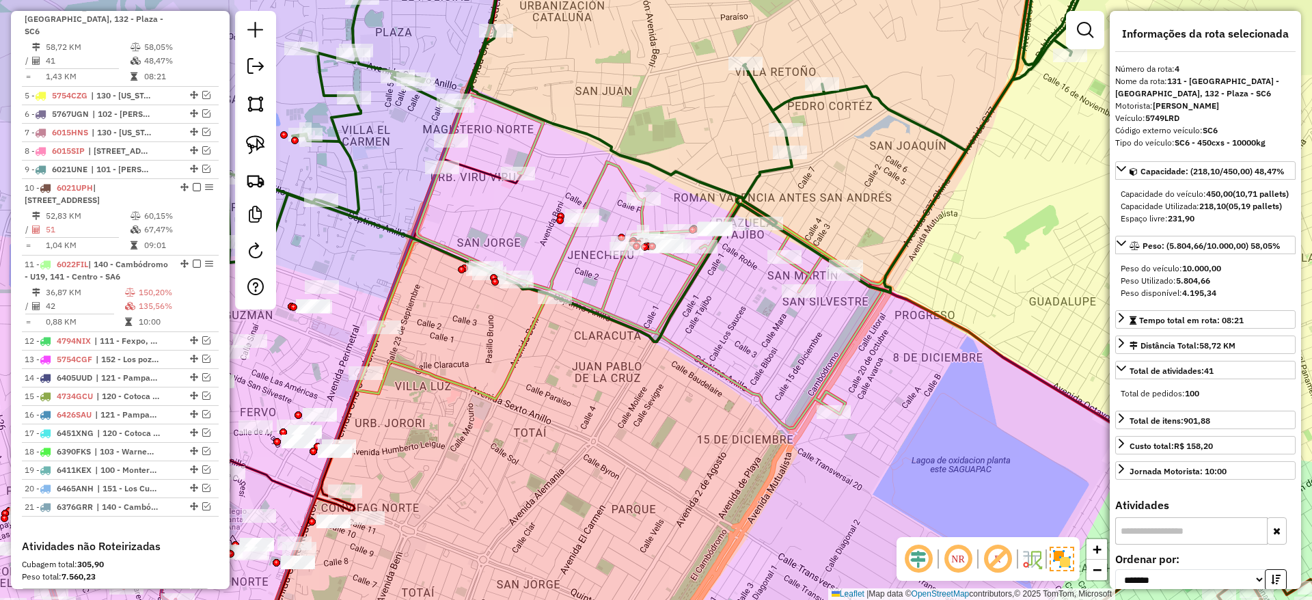
scroll to position [635, 0]
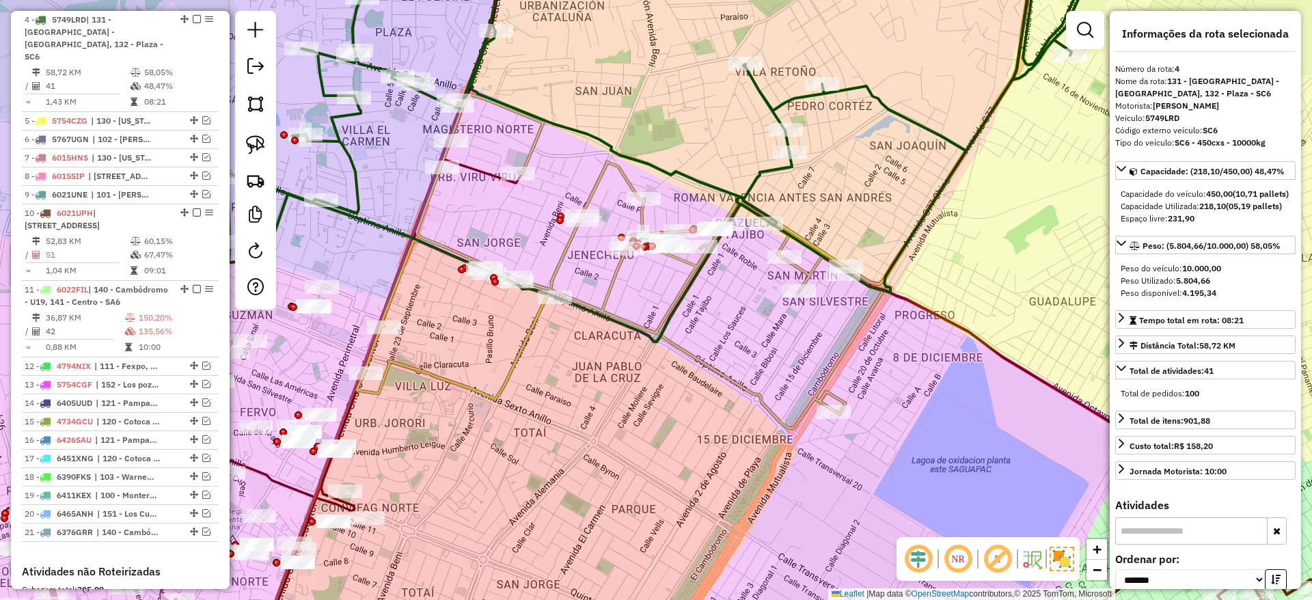
click at [611, 283] on icon at bounding box center [619, 261] width 525 height 334
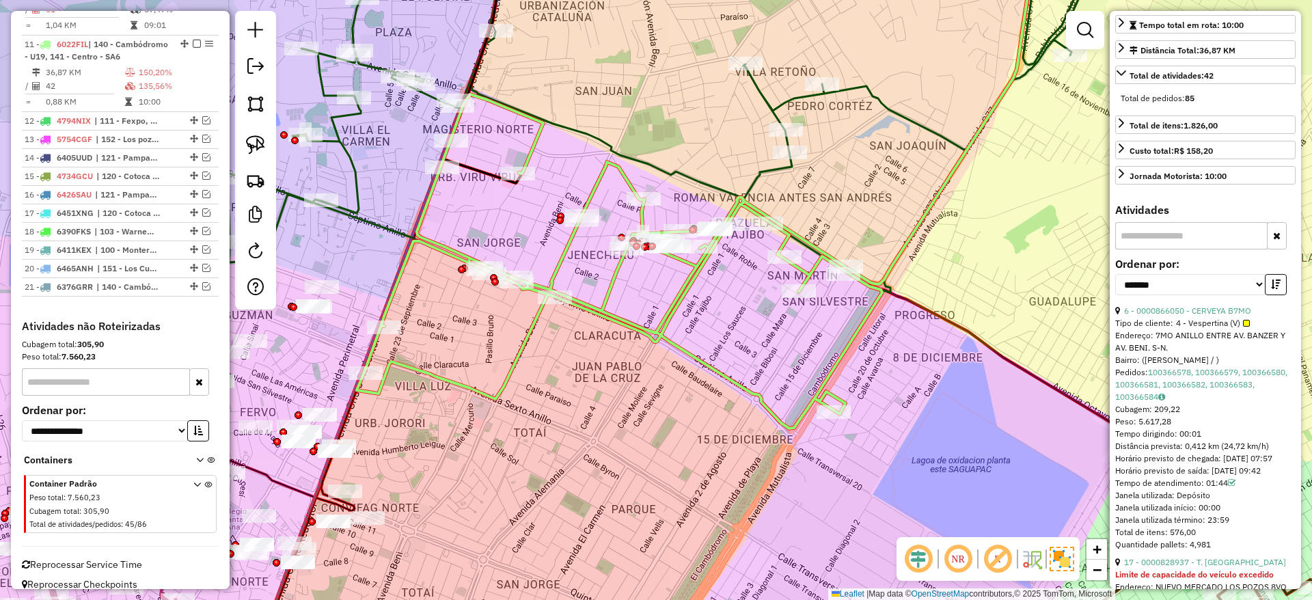
scroll to position [307, 0]
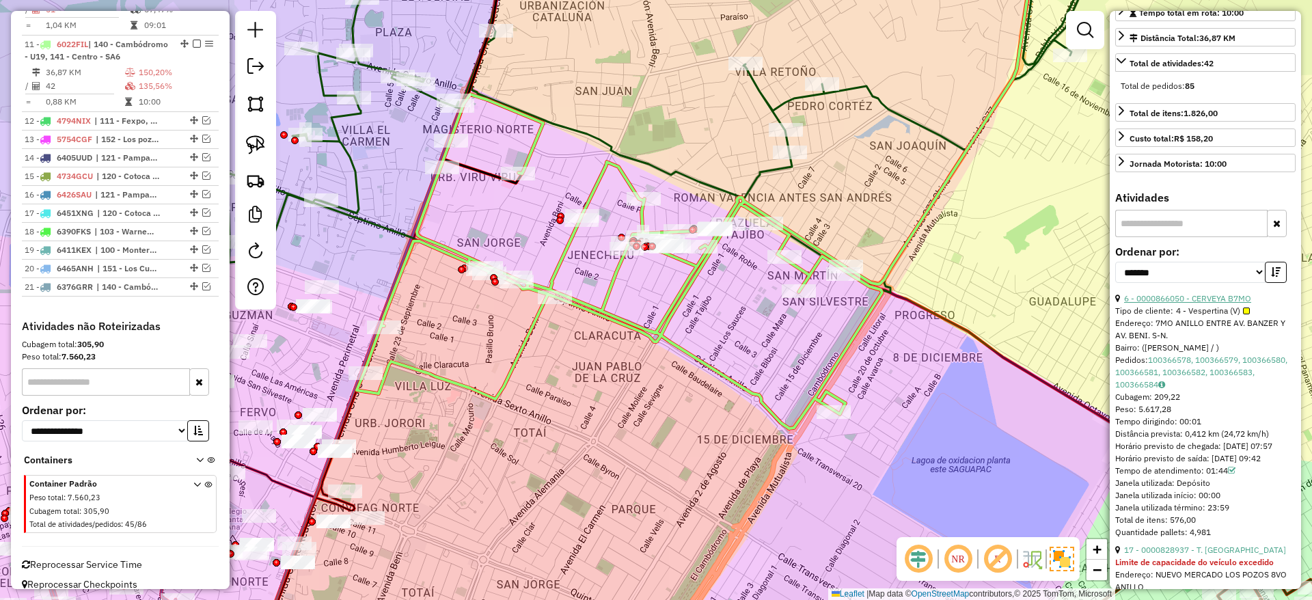
click at [1190, 303] on link "6 - 0000866050 - CERVEYA B7MO" at bounding box center [1187, 298] width 127 height 10
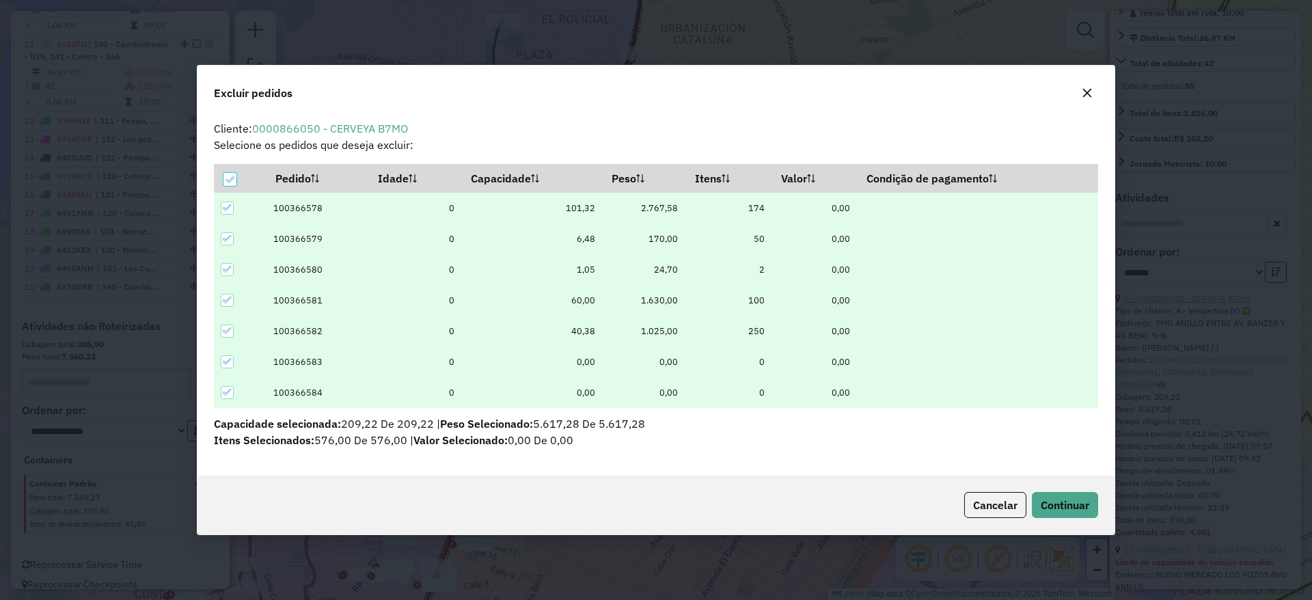
scroll to position [0, 0]
click at [1077, 509] on span "Continuar" at bounding box center [1064, 505] width 49 height 14
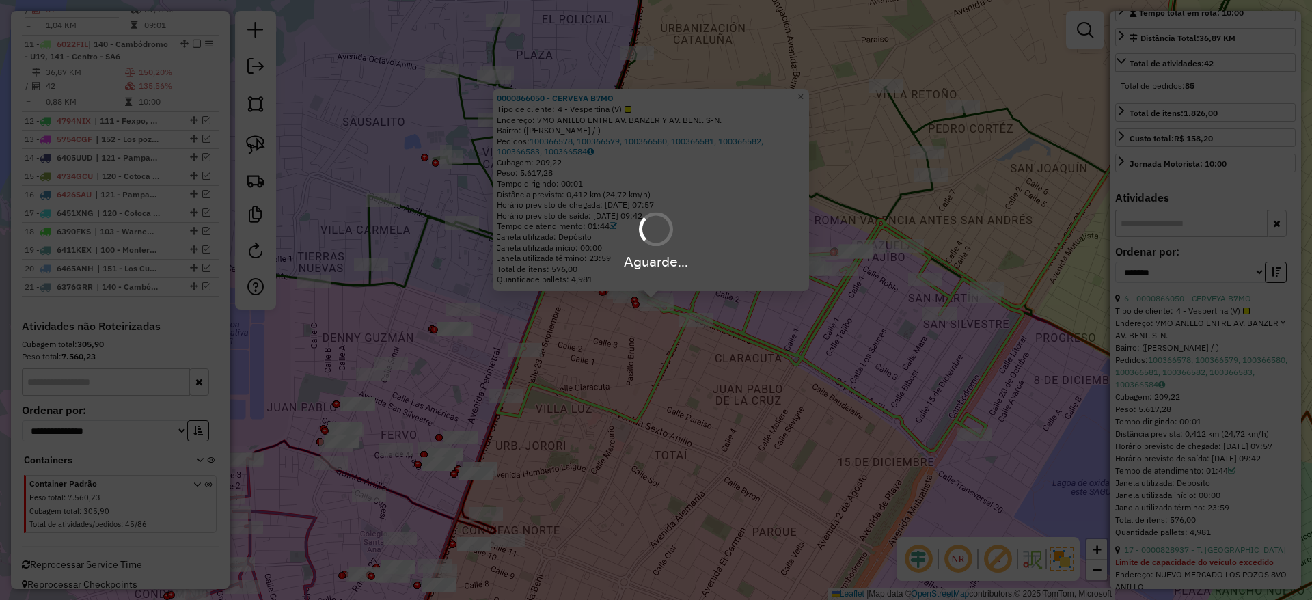
scroll to position [295, 0]
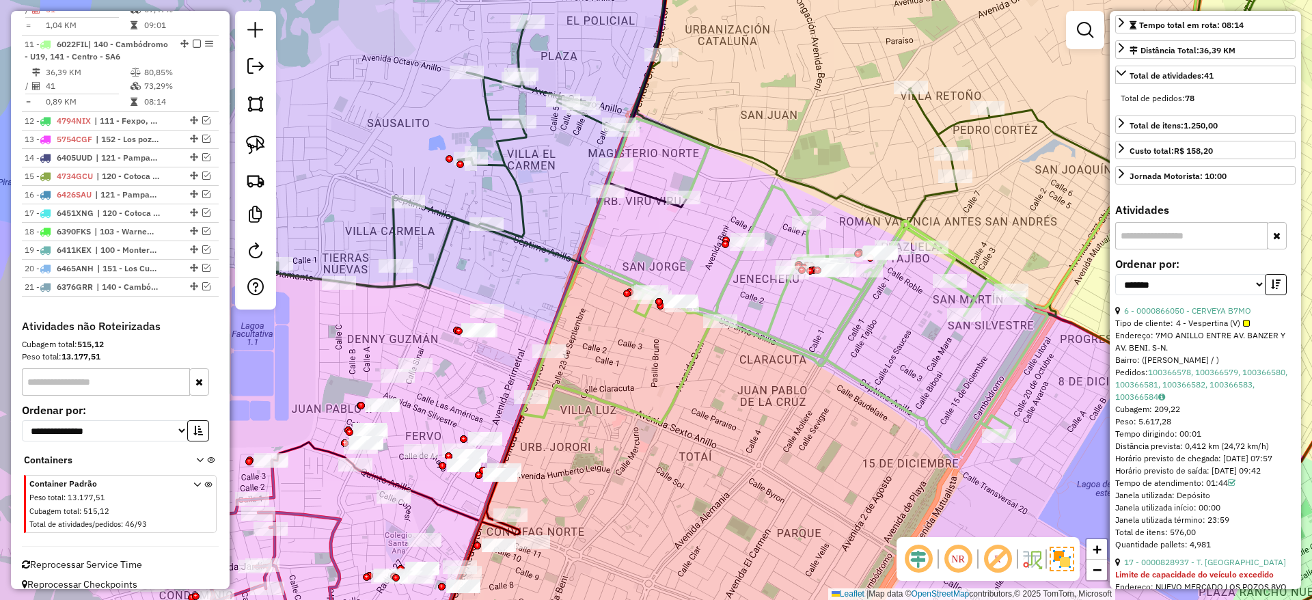
drag, startPoint x: 619, startPoint y: 371, endPoint x: 643, endPoint y: 372, distance: 24.6
click at [643, 372] on div "Janela de atendimento Grade de atendimento Capacidade Transportadoras Veículos …" at bounding box center [656, 300] width 1312 height 600
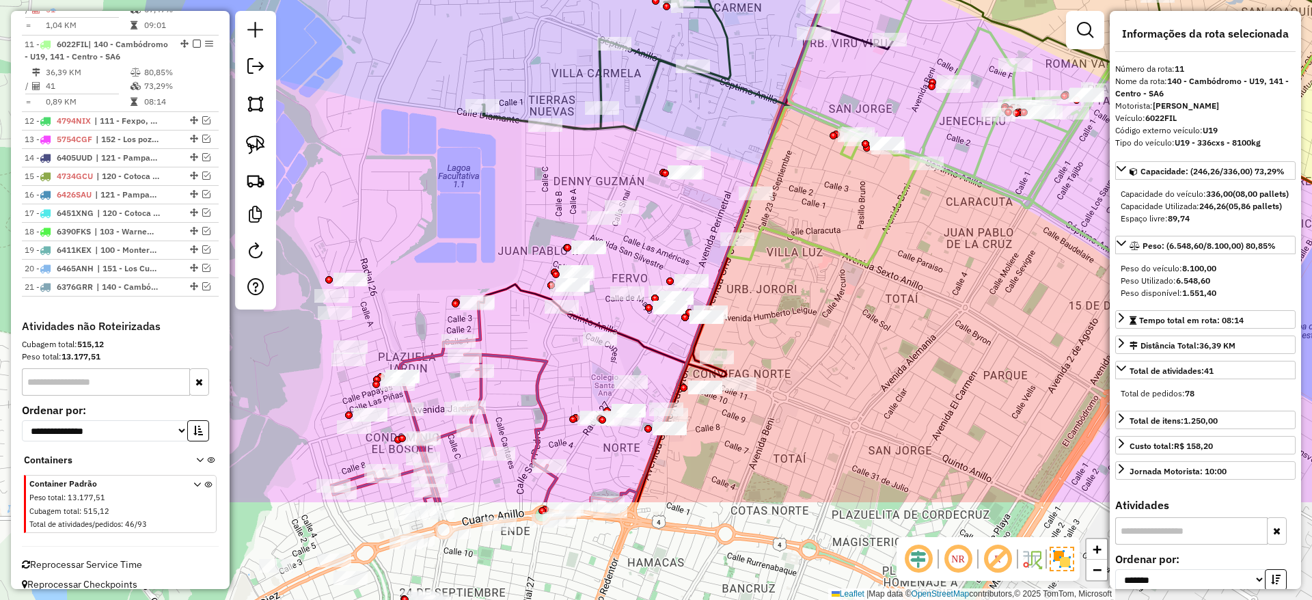
drag, startPoint x: 769, startPoint y: 441, endPoint x: 960, endPoint y: 312, distance: 231.3
click at [960, 312] on div "Janela de atendimento Grade de atendimento Capacidade Transportadoras Veículos …" at bounding box center [656, 300] width 1312 height 600
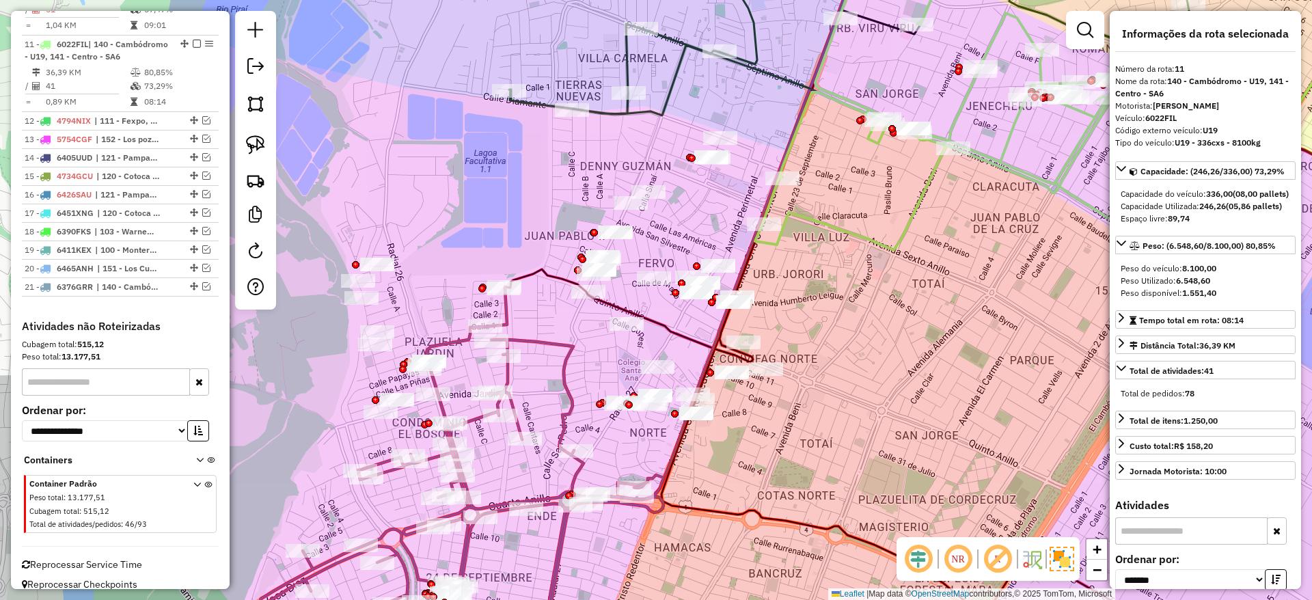
click at [570, 382] on icon at bounding box center [461, 473] width 403 height 373
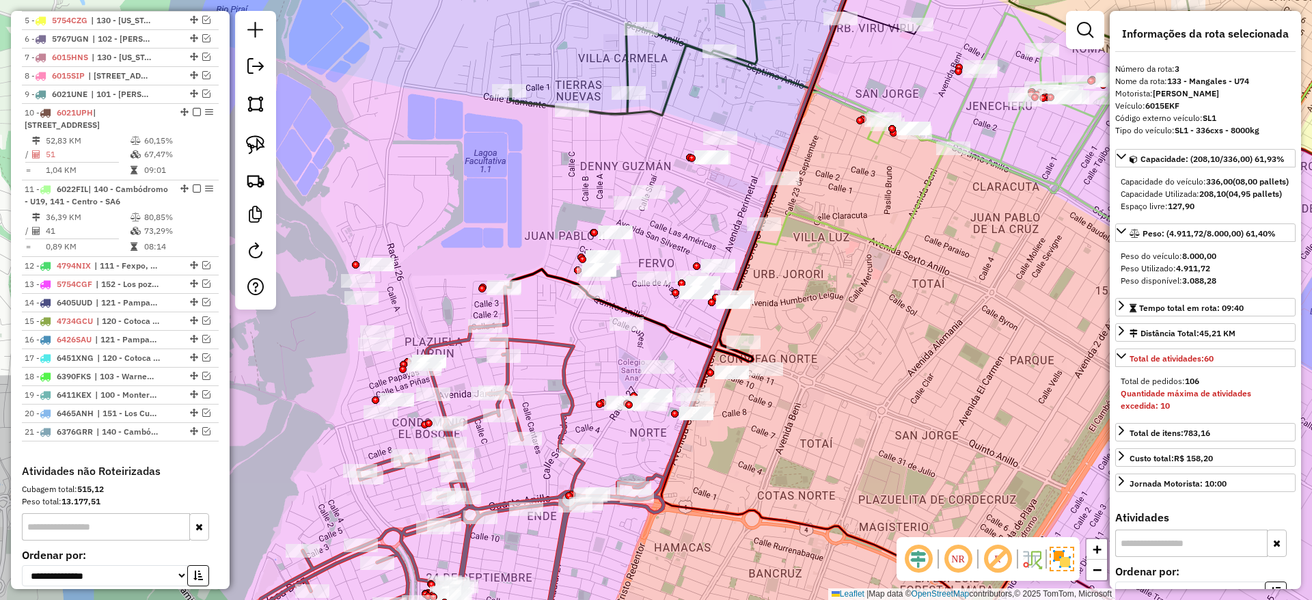
scroll to position [558, 0]
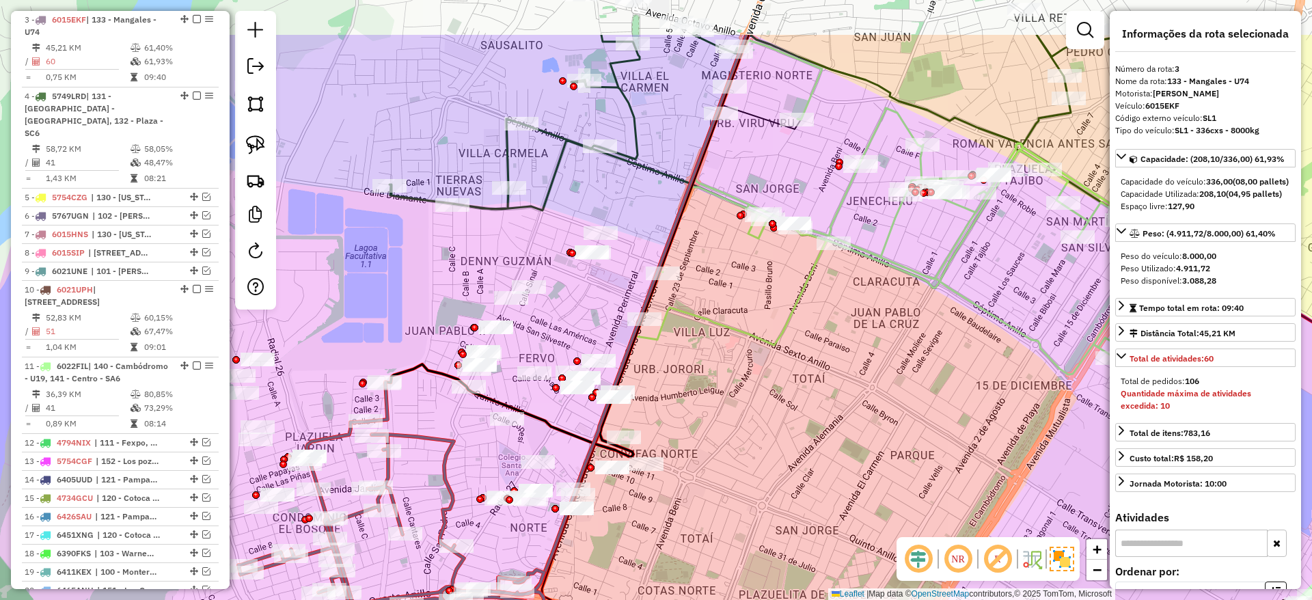
drag, startPoint x: 840, startPoint y: 501, endPoint x: 850, endPoint y: 419, distance: 82.5
click at [824, 514] on div "Janela de atendimento Grade de atendimento Capacidade Transportadoras Veículos …" at bounding box center [656, 300] width 1312 height 600
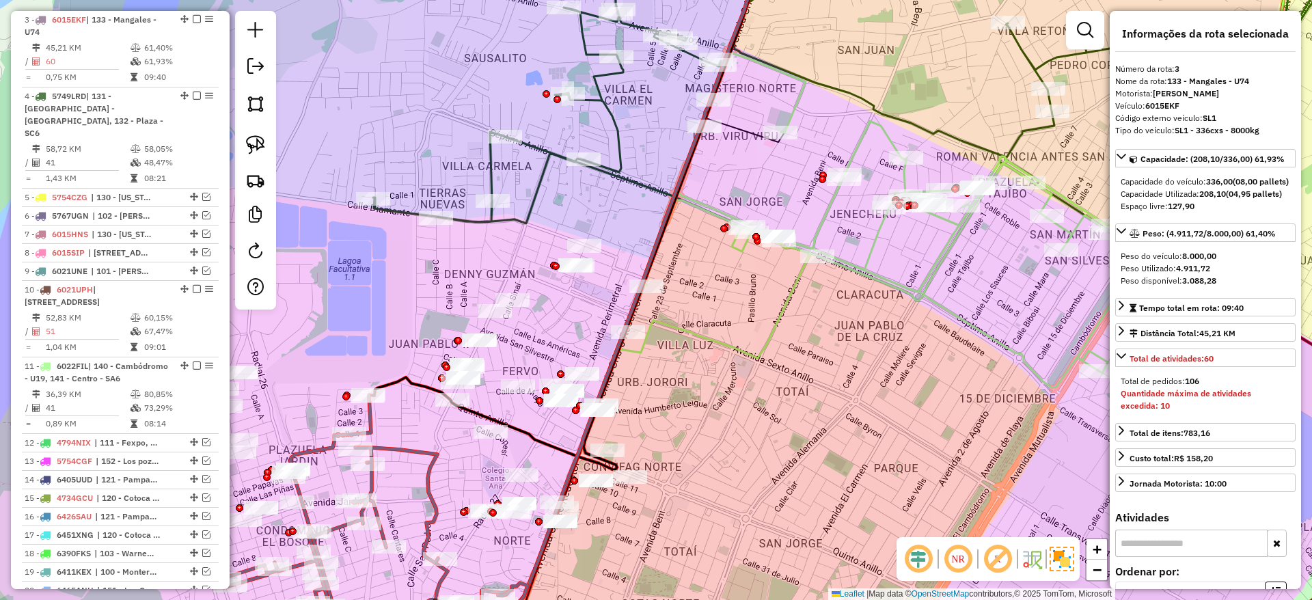
click at [920, 302] on icon at bounding box center [881, 220] width 525 height 334
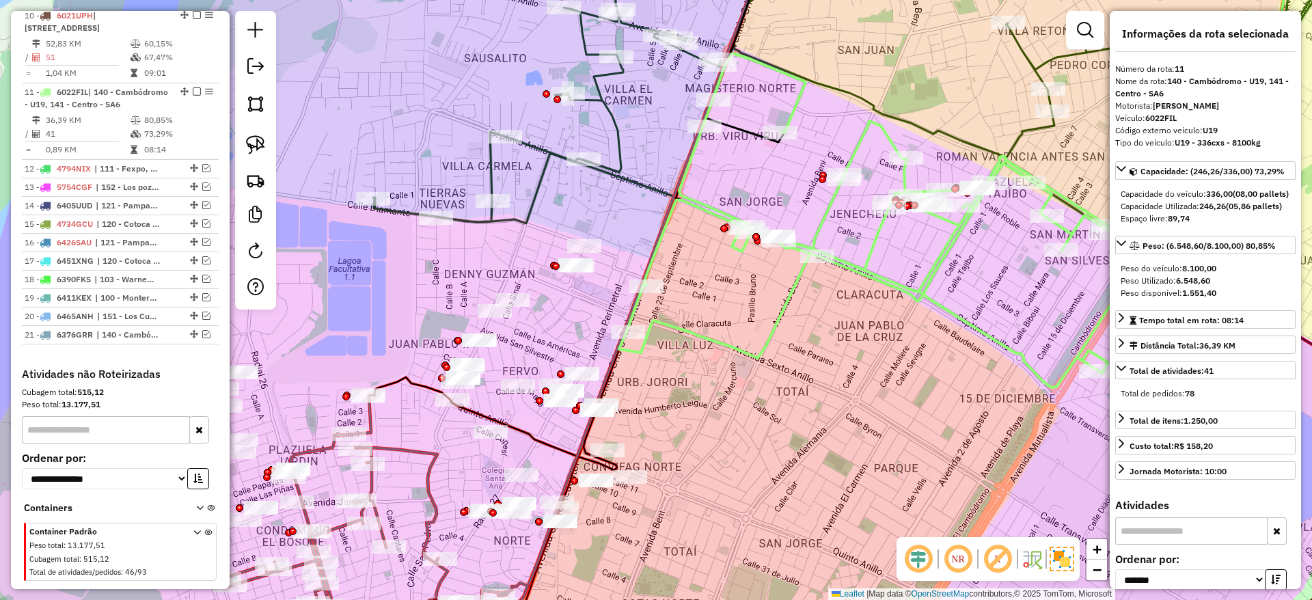
scroll to position [880, 0]
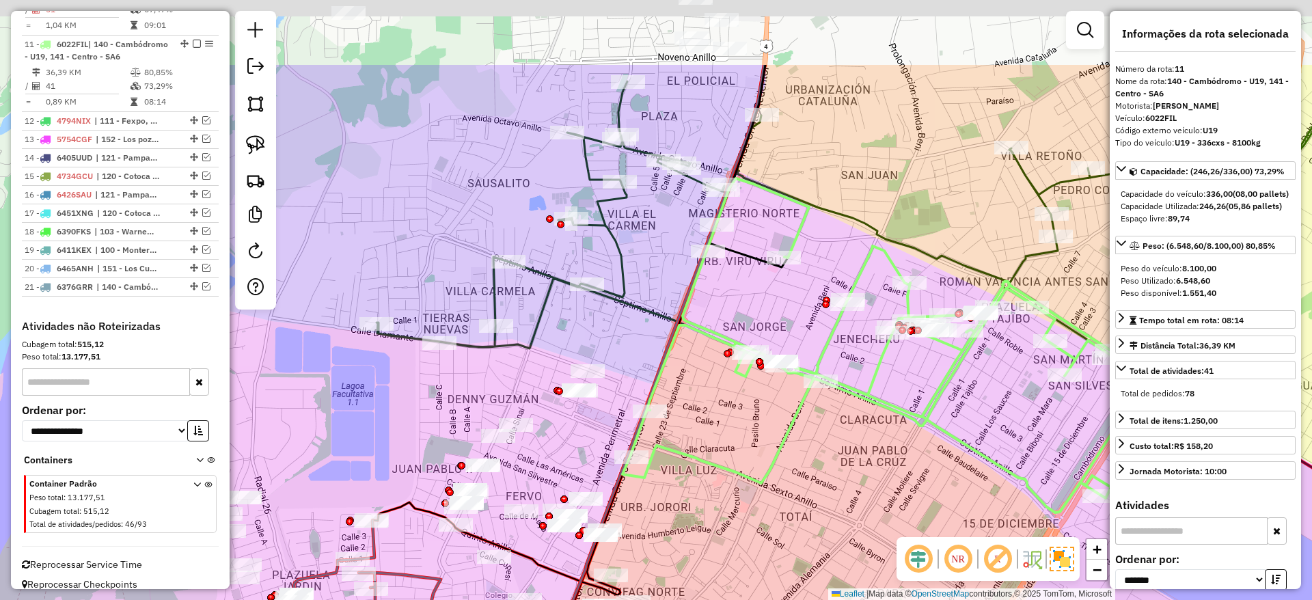
drag, startPoint x: 846, startPoint y: 344, endPoint x: 849, endPoint y: 471, distance: 126.4
click at [849, 471] on div "Janela de atendimento Grade de atendimento Capacidade Transportadoras Veículos …" at bounding box center [656, 300] width 1312 height 600
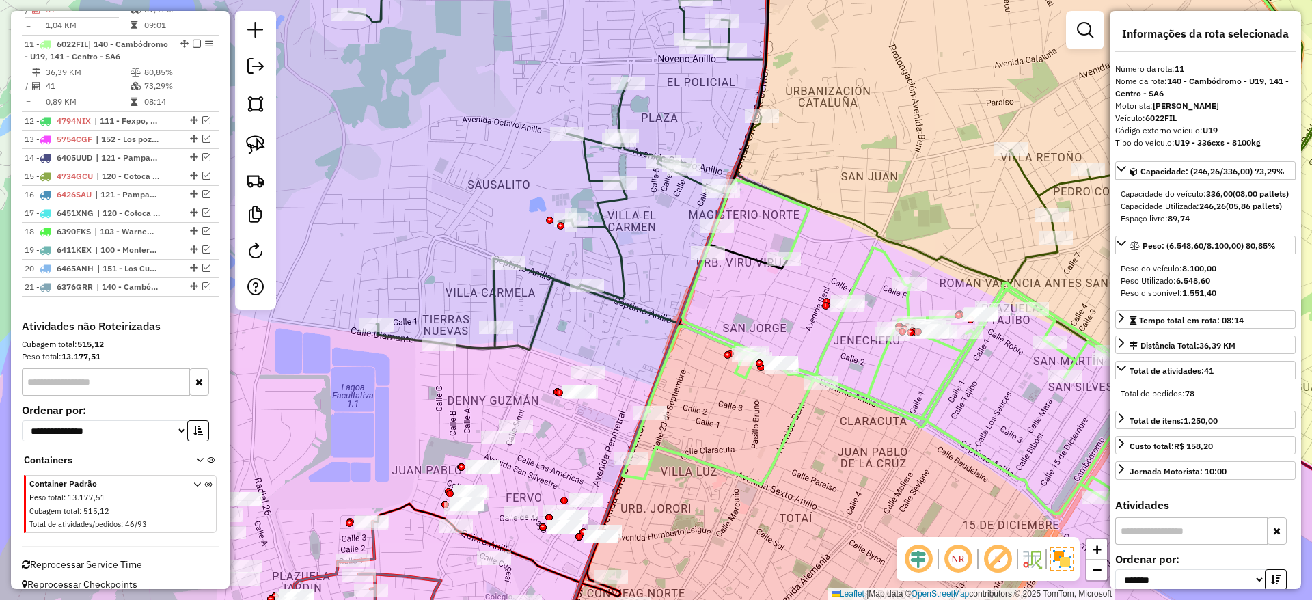
click at [620, 263] on icon at bounding box center [885, 183] width 1075 height 487
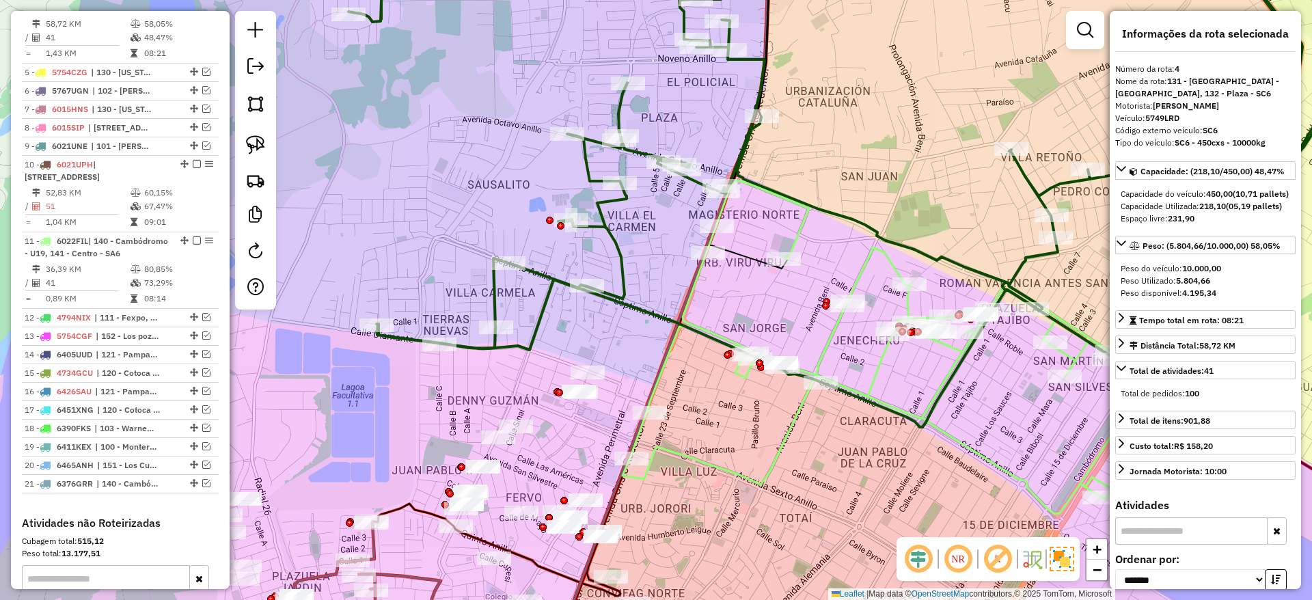
scroll to position [635, 0]
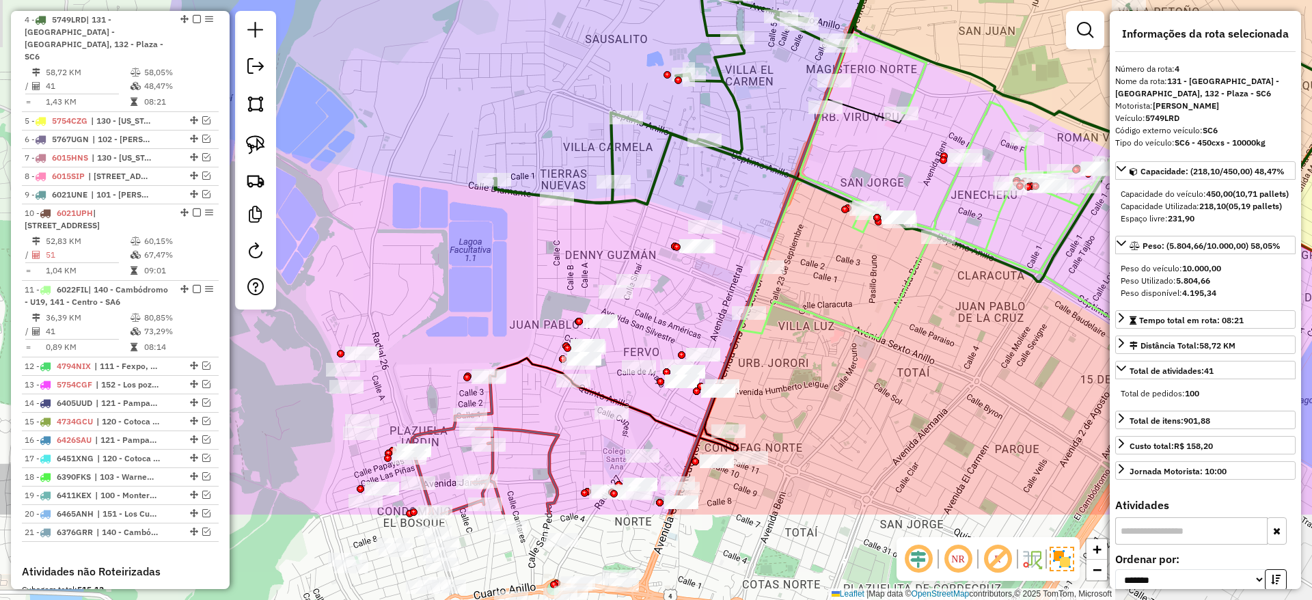
drag, startPoint x: 620, startPoint y: 263, endPoint x: 752, endPoint y: 100, distance: 209.9
click at [752, 100] on icon at bounding box center [1003, 37] width 1075 height 487
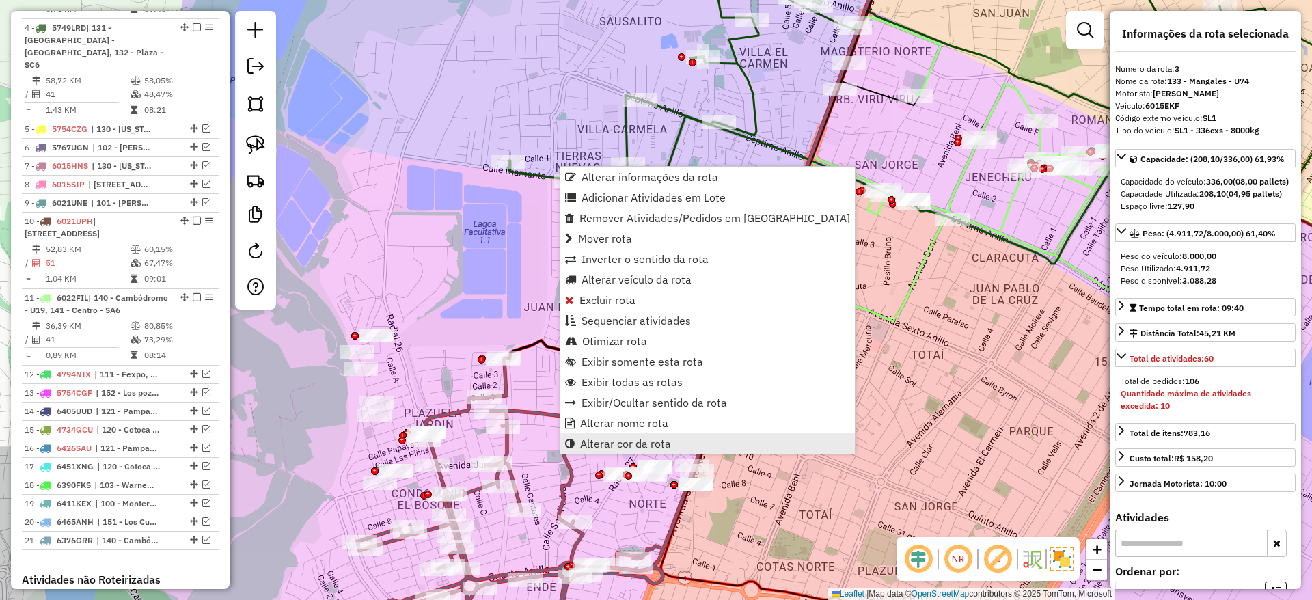
scroll to position [558, 0]
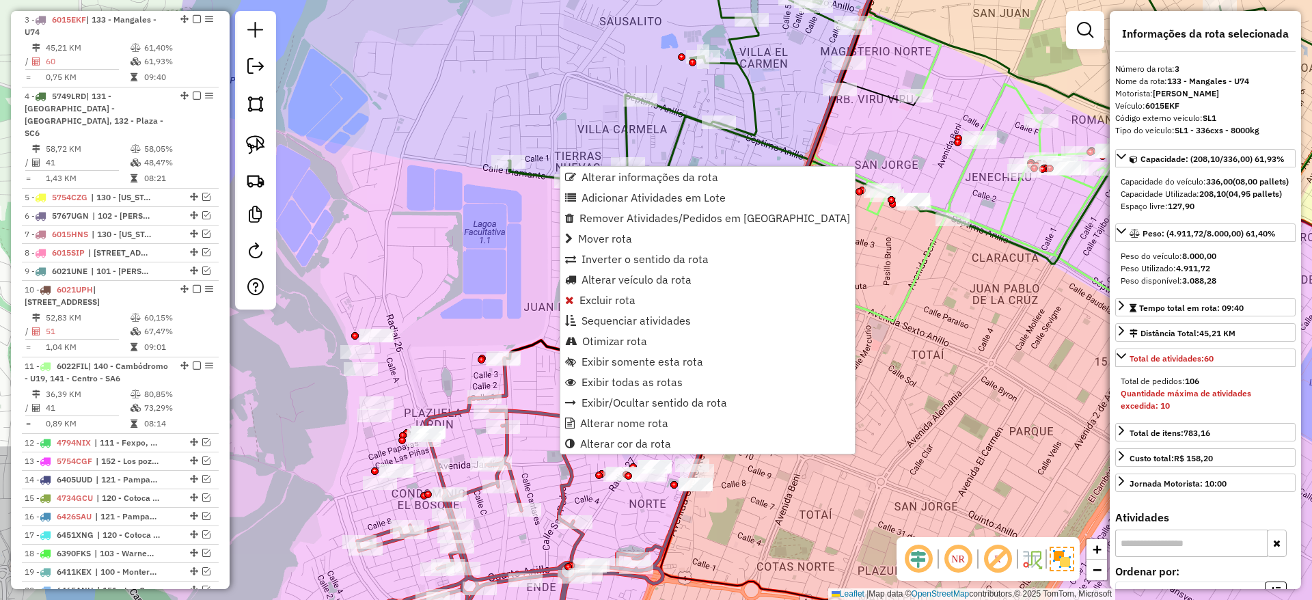
click at [472, 314] on div "Janela de atendimento Grade de atendimento Capacidade Transportadoras Veículos …" at bounding box center [656, 300] width 1312 height 600
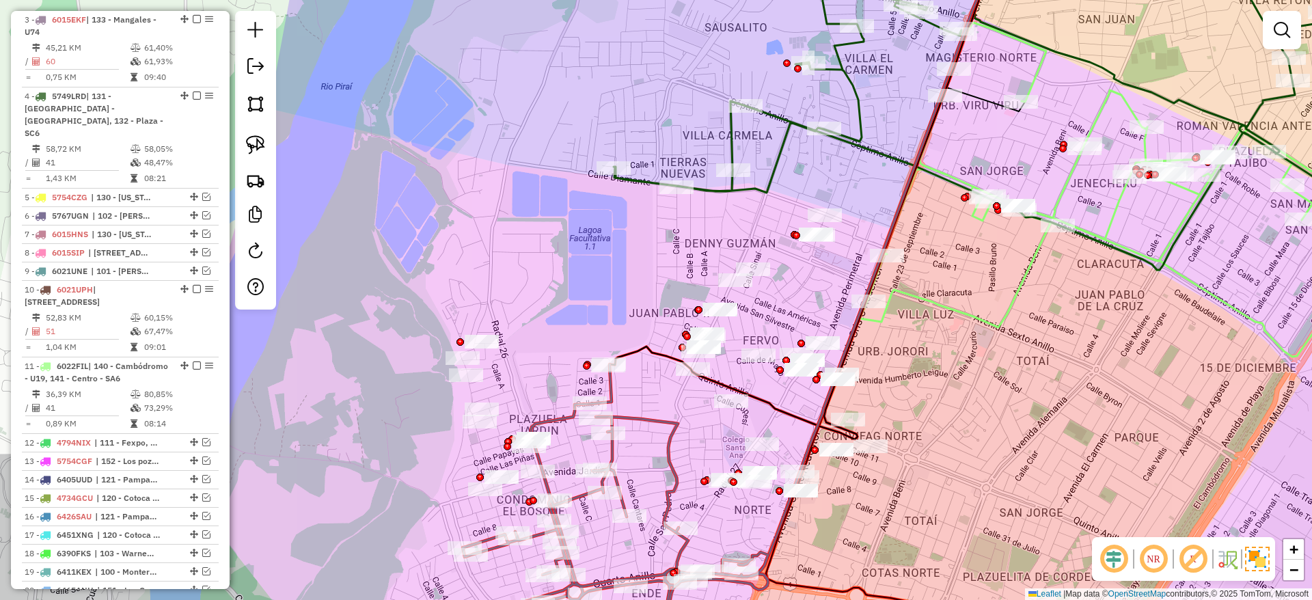
drag, startPoint x: 469, startPoint y: 288, endPoint x: 570, endPoint y: 295, distance: 100.7
click at [570, 295] on div "Janela de atendimento Grade de atendimento Capacidade Transportadoras Veículos …" at bounding box center [656, 300] width 1312 height 600
click at [270, 144] on link at bounding box center [255, 145] width 30 height 30
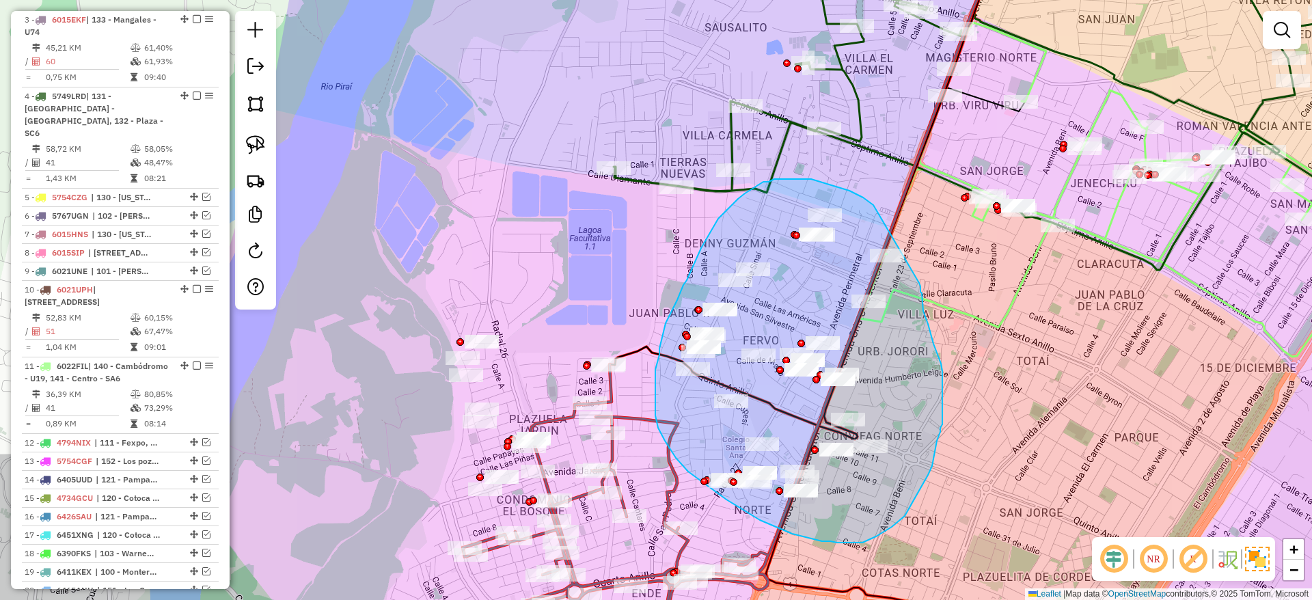
drag, startPoint x: 868, startPoint y: 202, endPoint x: 919, endPoint y: 283, distance: 95.7
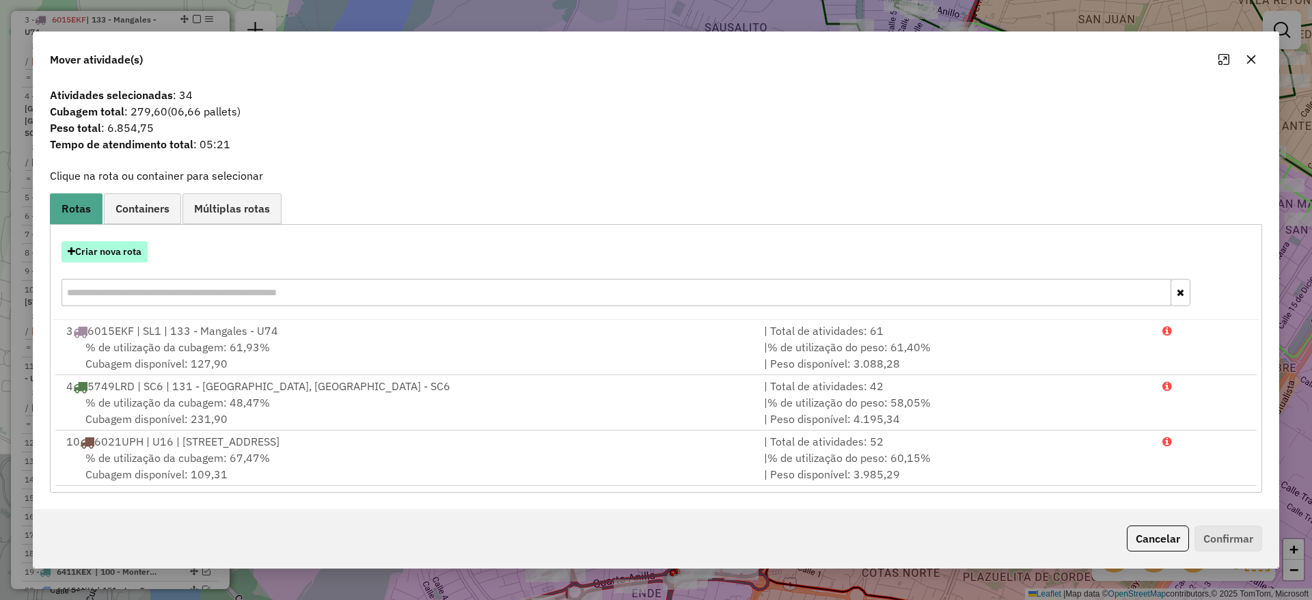
click at [145, 254] on button "Criar nova rota" at bounding box center [104, 251] width 86 height 21
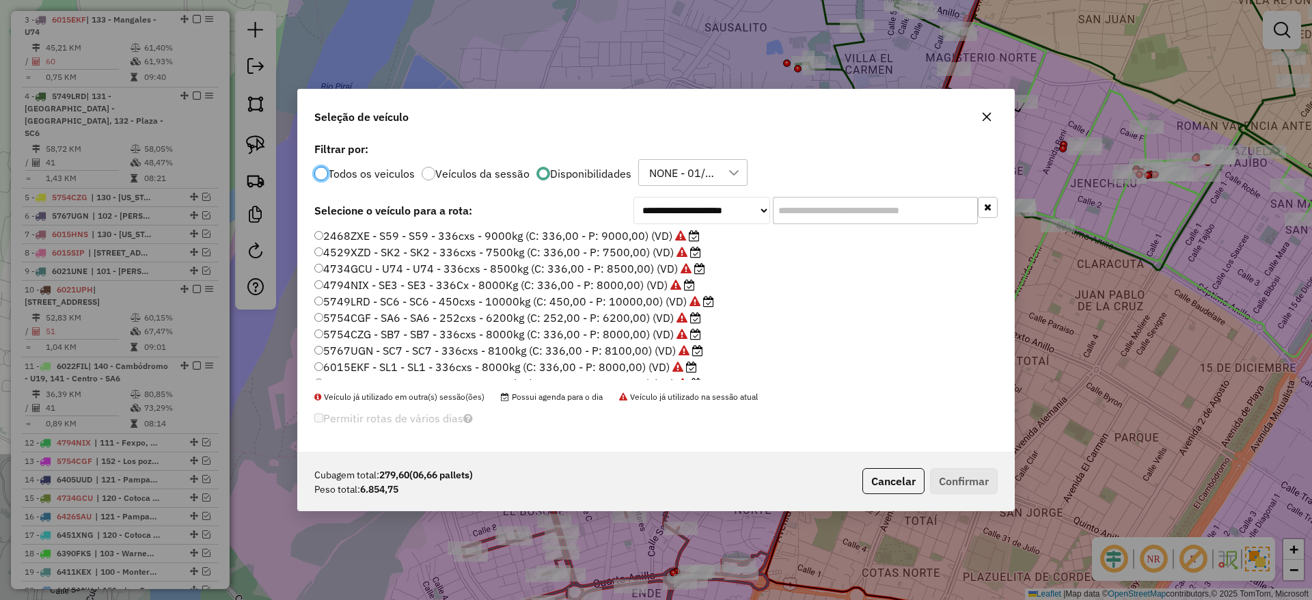
scroll to position [0, 0]
click at [800, 215] on input "text" at bounding box center [875, 210] width 205 height 27
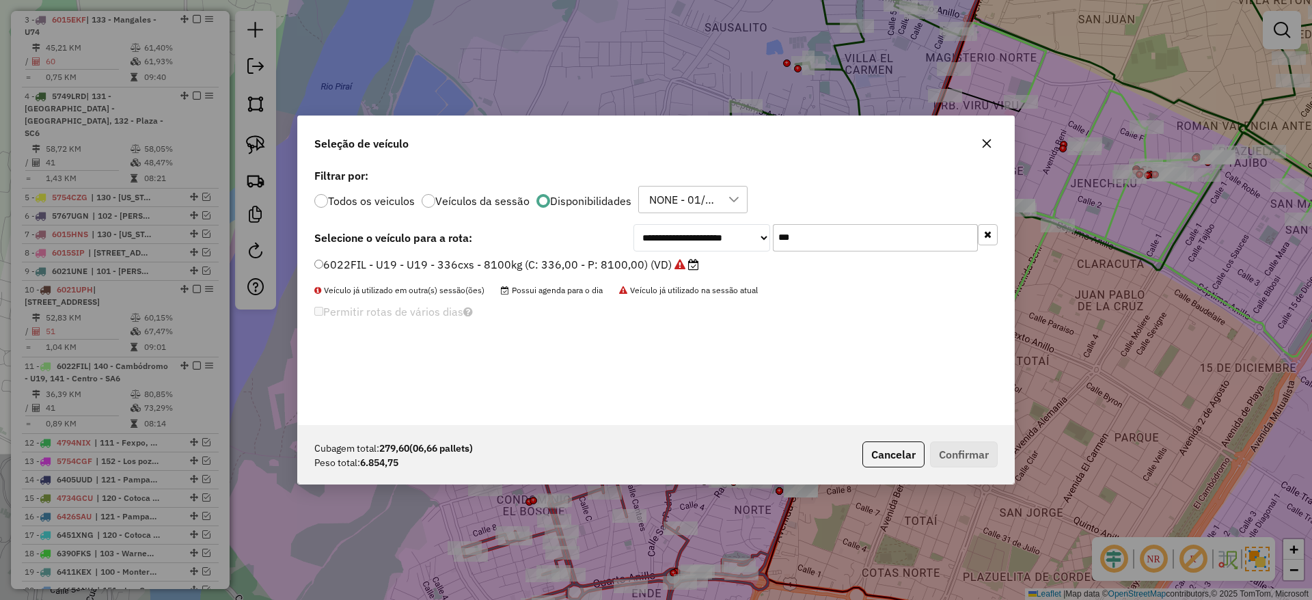
type input "***"
click at [554, 262] on label "6022FIL - U19 - U19 - 336cxs - 8100kg (C: 336,00 - P: 8100,00) (VD)" at bounding box center [506, 264] width 385 height 16
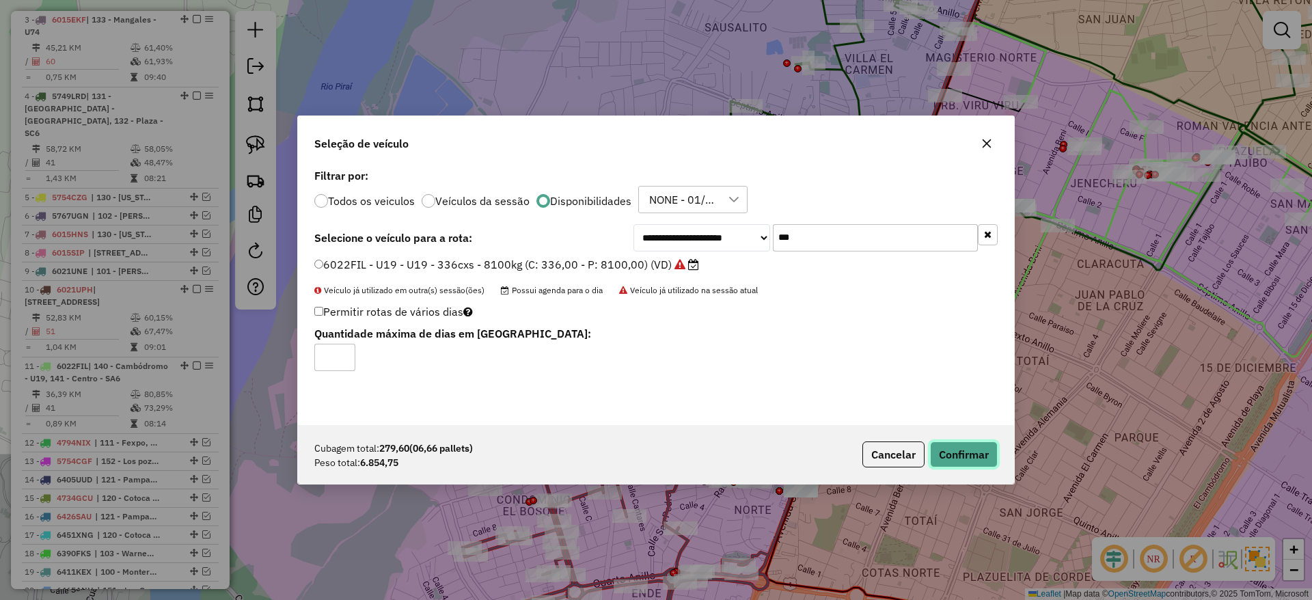
click at [967, 452] on button "Confirmar" at bounding box center [964, 454] width 68 height 26
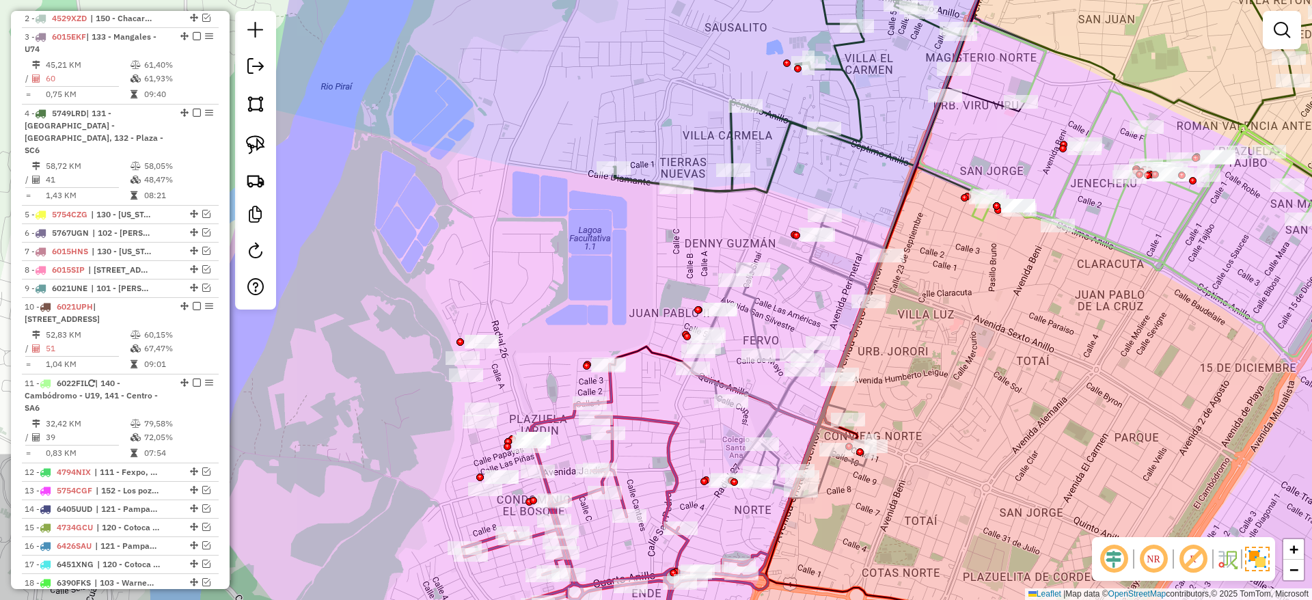
scroll to position [575, 0]
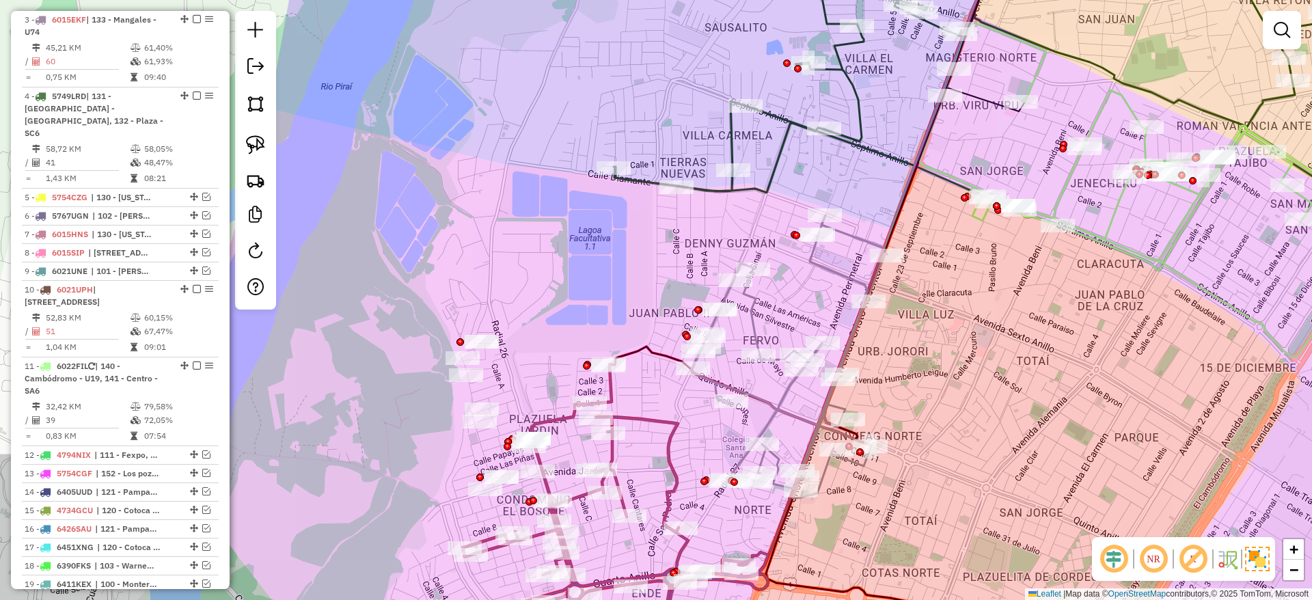
click at [829, 264] on icon at bounding box center [789, 356] width 196 height 283
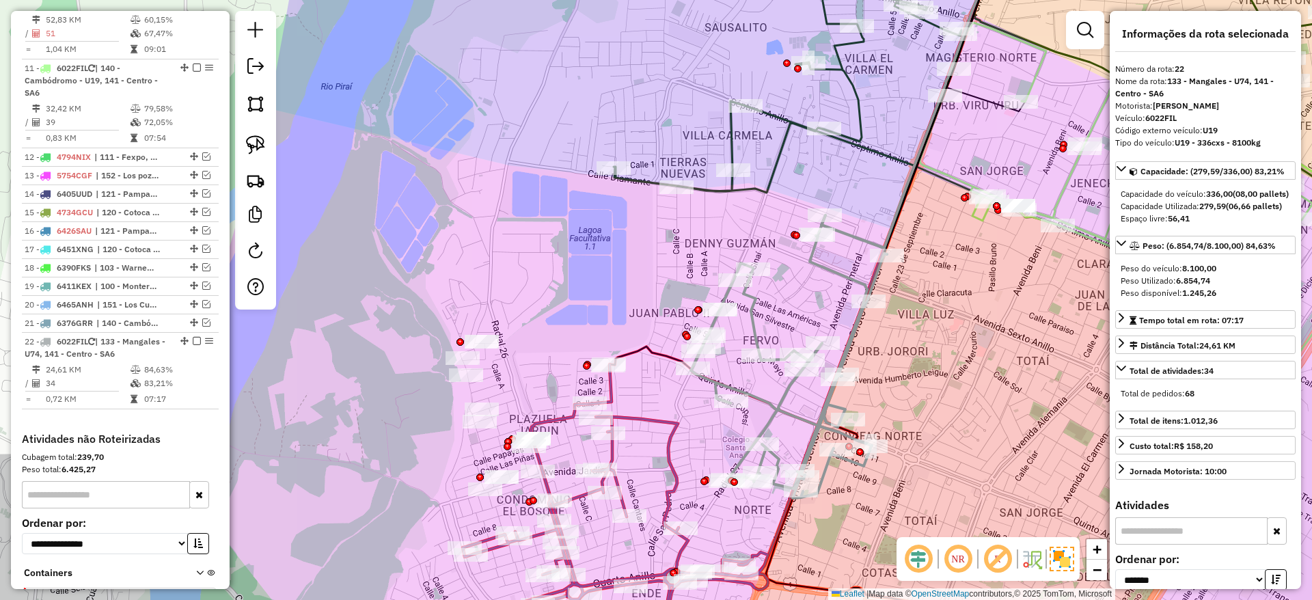
scroll to position [975, 0]
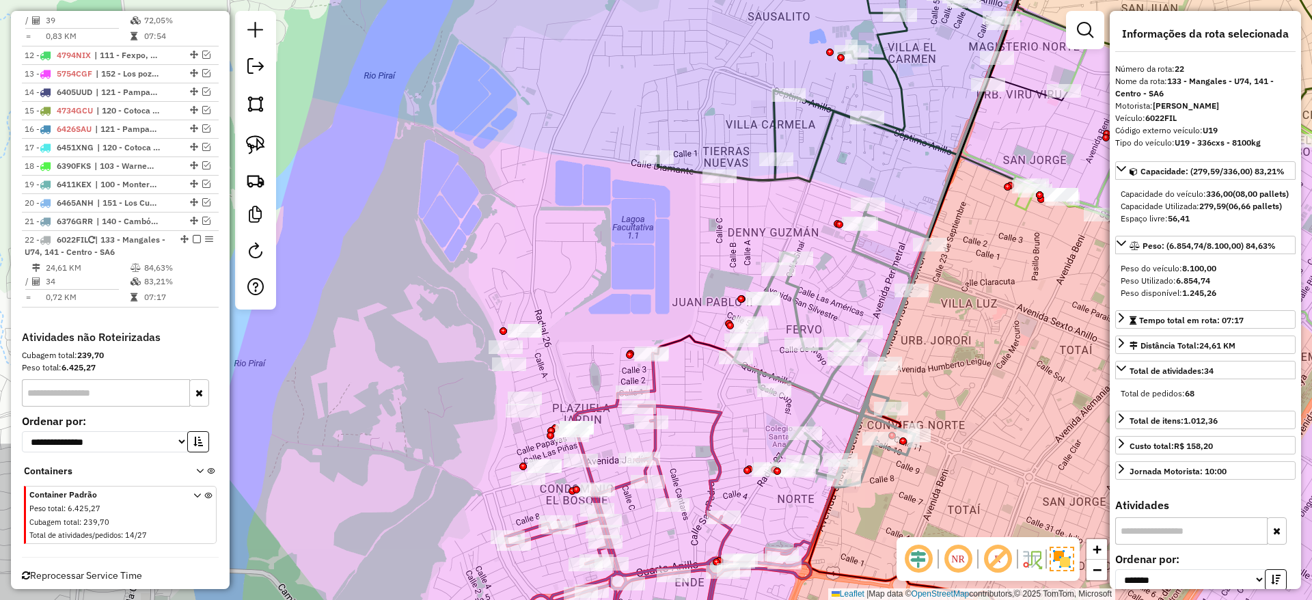
click at [694, 409] on icon at bounding box center [614, 506] width 394 height 307
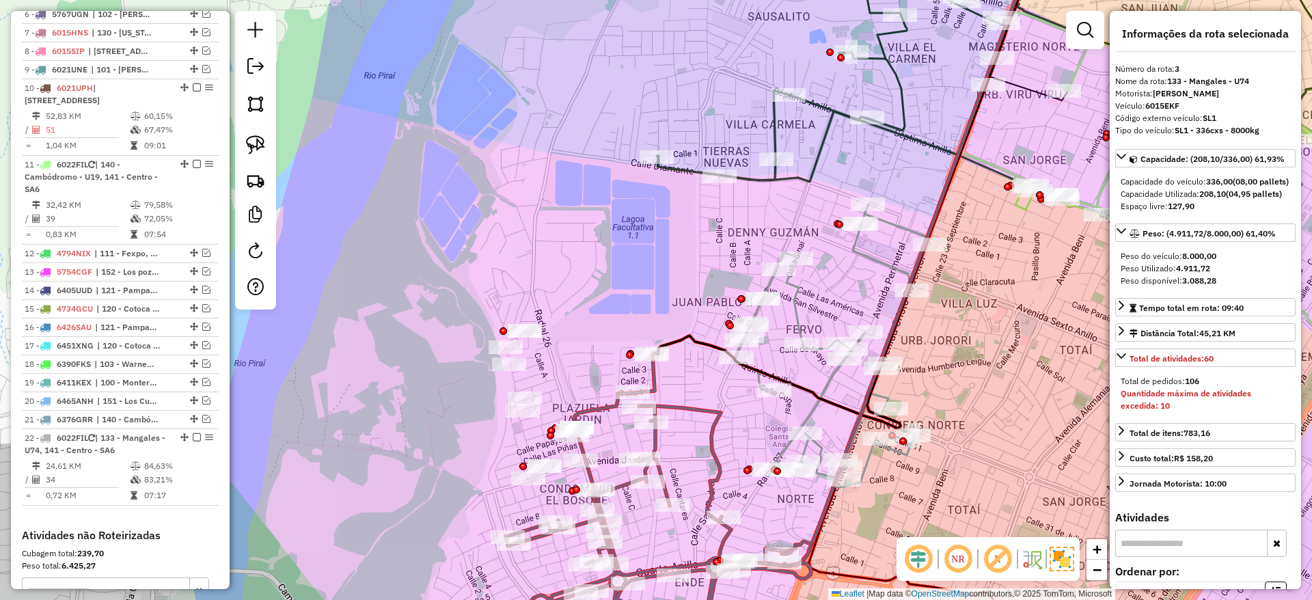
scroll to position [575, 0]
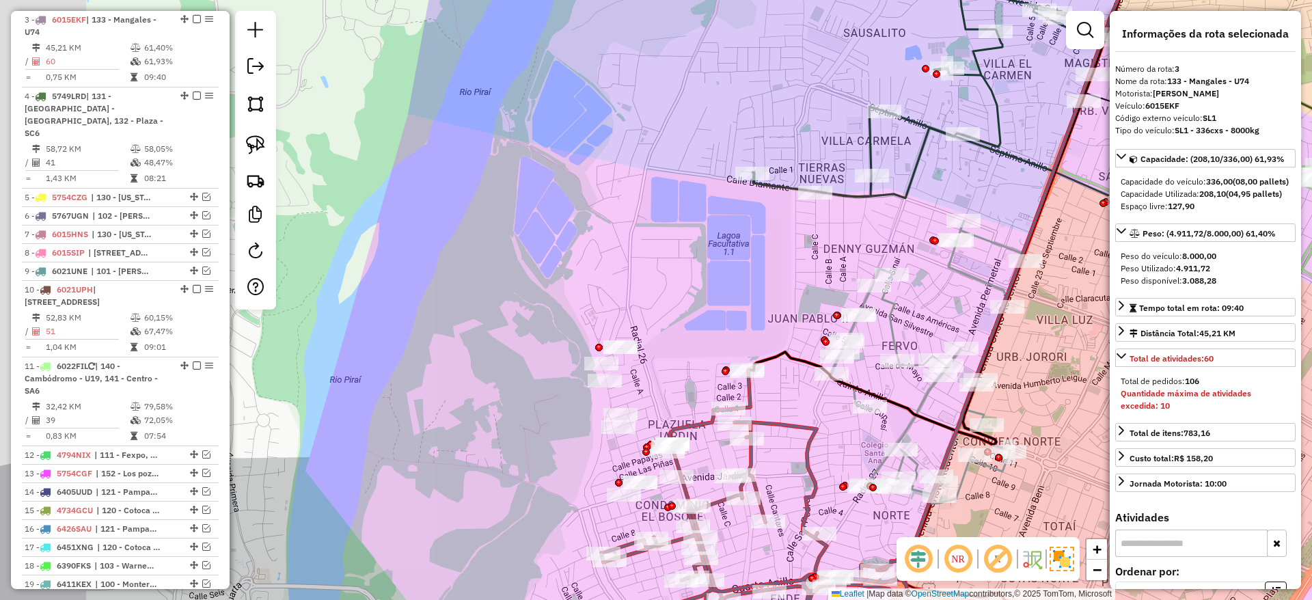
drag, startPoint x: 694, startPoint y: 409, endPoint x: 790, endPoint y: 425, distance: 97.0
click at [790, 425] on icon at bounding box center [709, 523] width 394 height 307
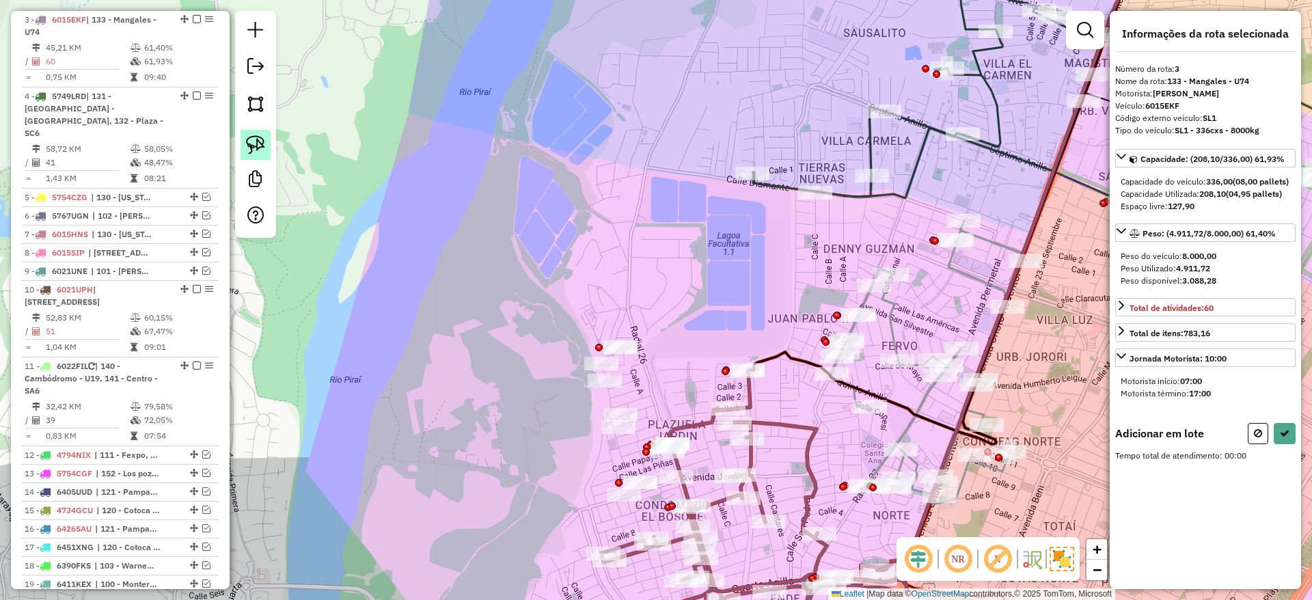
click at [260, 150] on img at bounding box center [255, 144] width 19 height 19
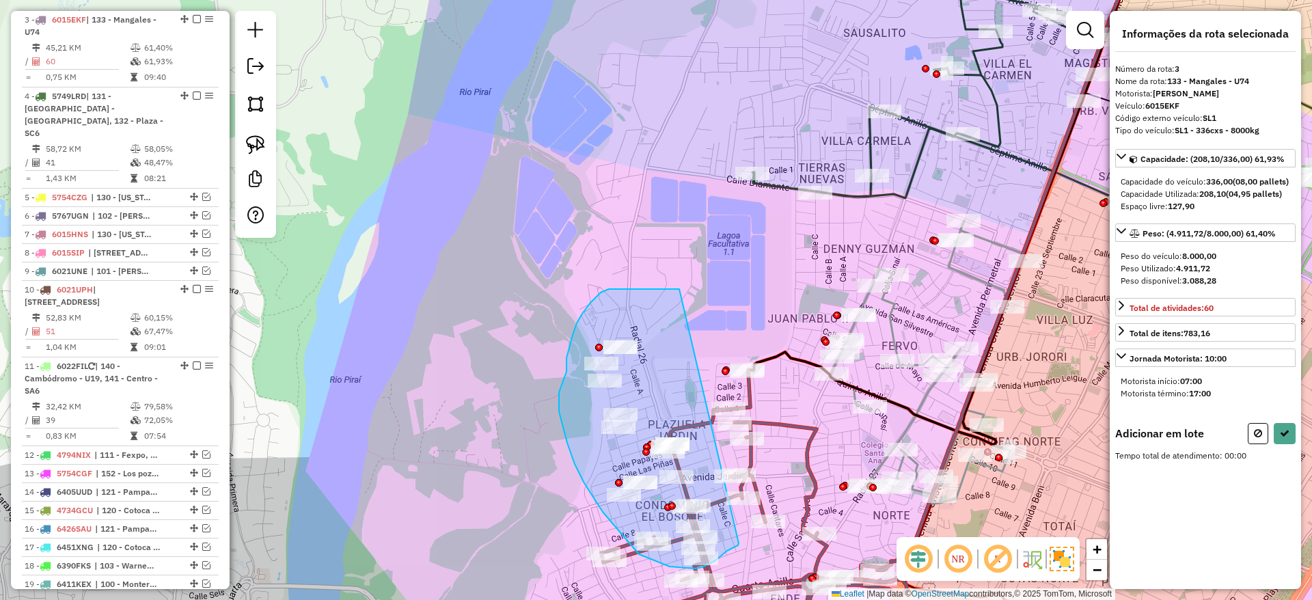
drag, startPoint x: 590, startPoint y: 303, endPoint x: 740, endPoint y: 540, distance: 280.9
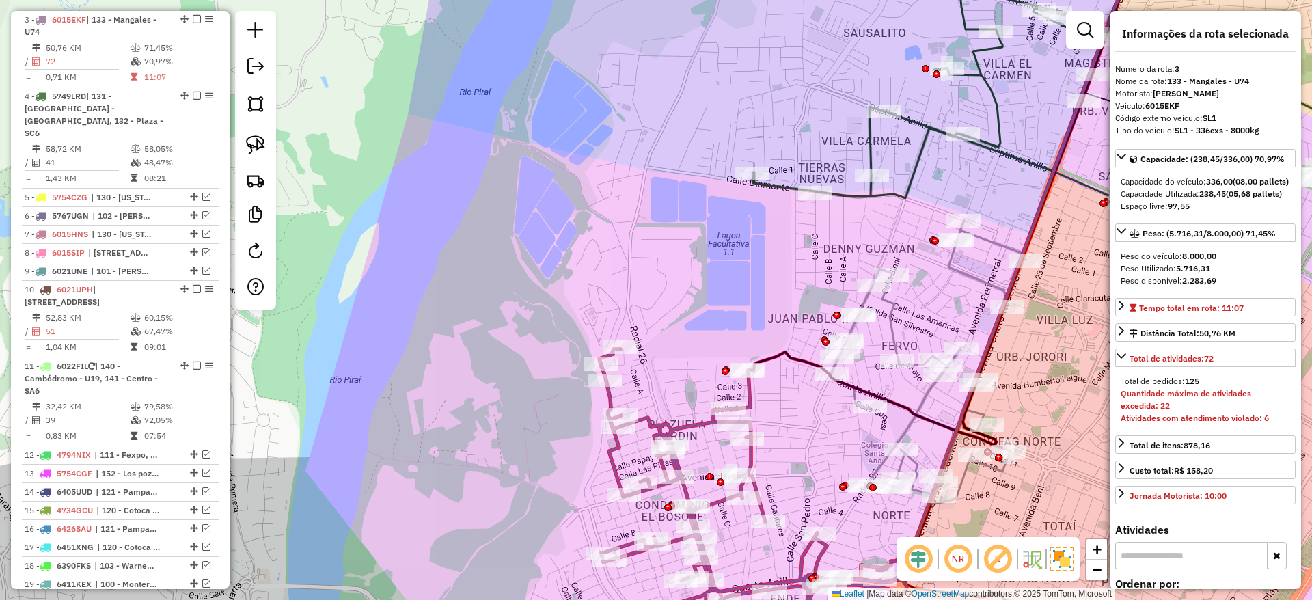
click at [889, 330] on icon at bounding box center [927, 362] width 196 height 283
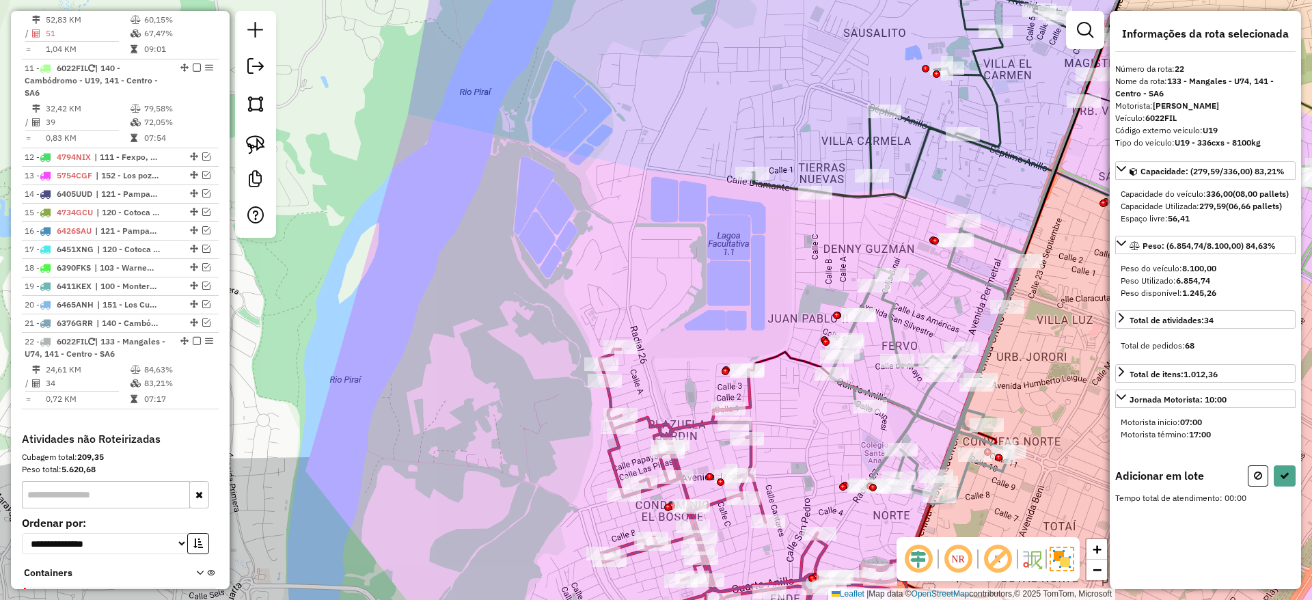
scroll to position [975, 0]
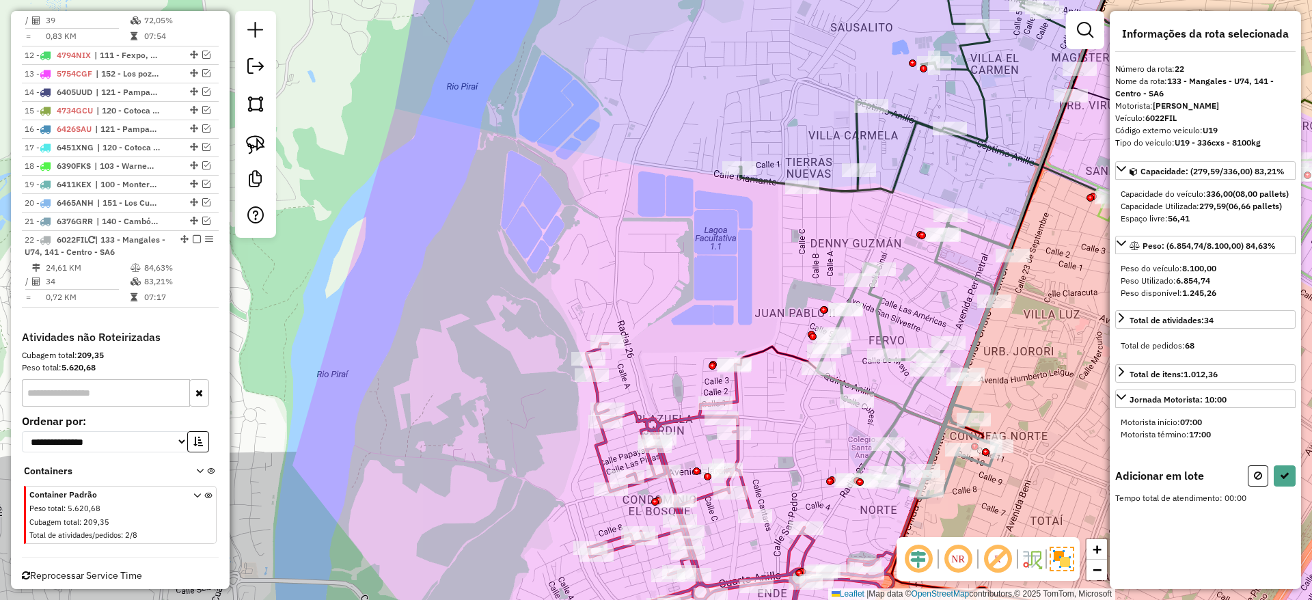
drag, startPoint x: 739, startPoint y: 301, endPoint x: 663, endPoint y: 279, distance: 78.9
click at [663, 279] on div "Janela de atendimento Grade de atendimento Capacidade Transportadoras Veículos …" at bounding box center [656, 300] width 1312 height 600
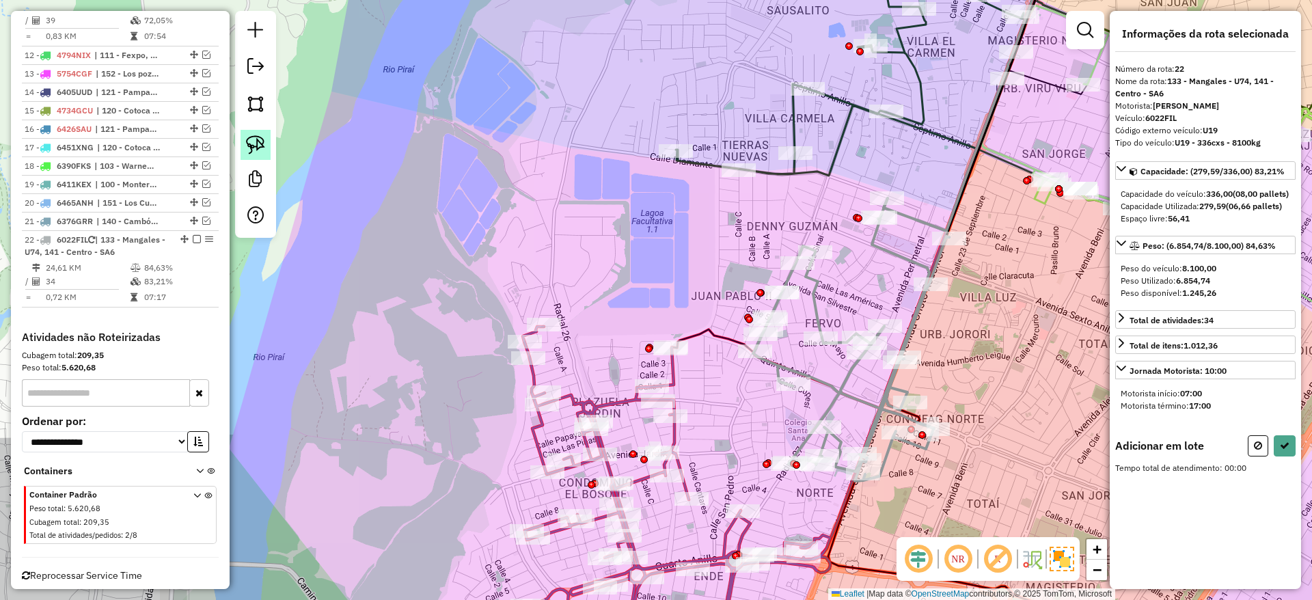
click at [262, 148] on img at bounding box center [255, 144] width 19 height 19
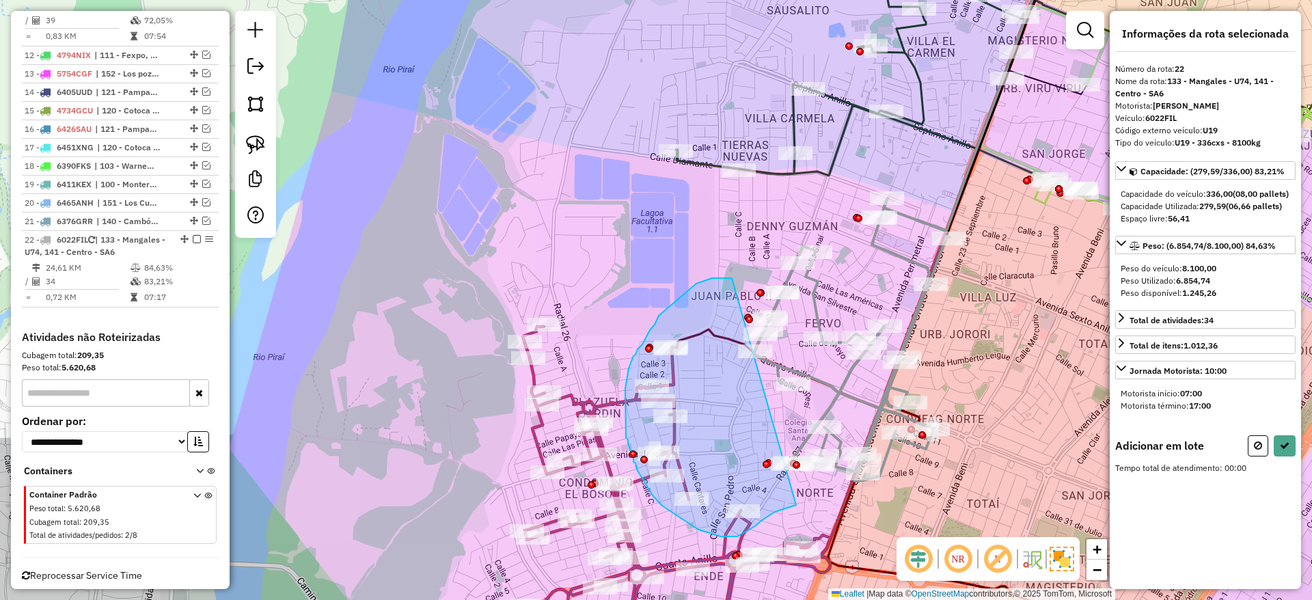
drag, startPoint x: 732, startPoint y: 278, endPoint x: 796, endPoint y: 505, distance: 235.7
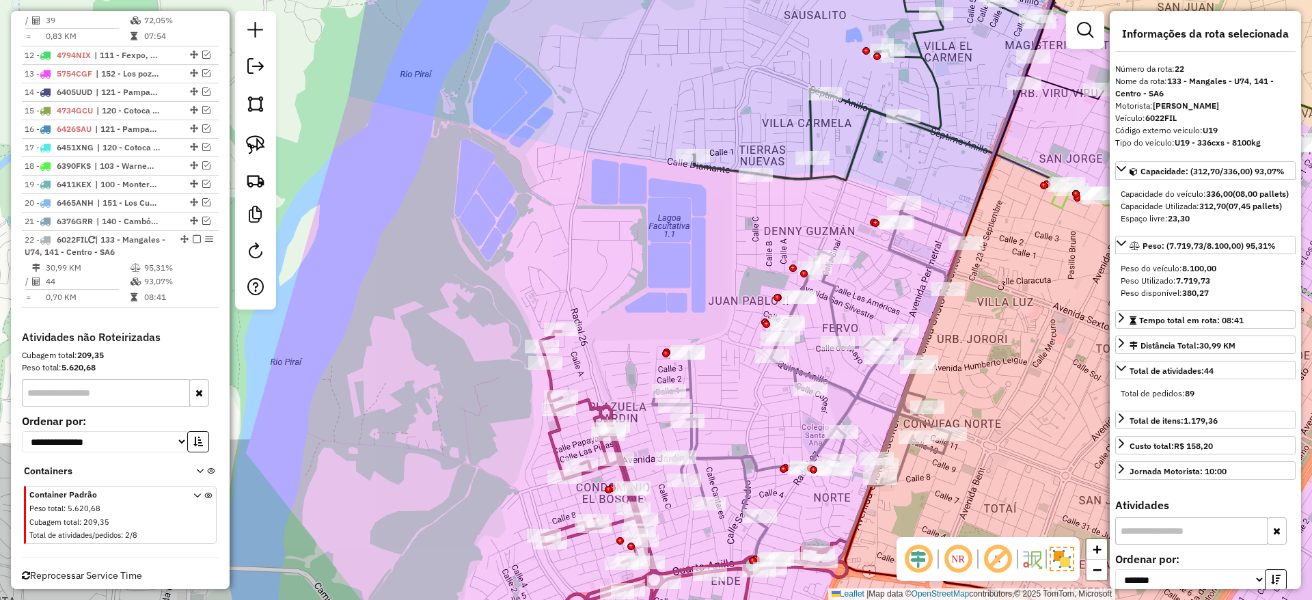
drag, startPoint x: 669, startPoint y: 264, endPoint x: 678, endPoint y: 319, distance: 55.4
click at [660, 342] on div "Janela de atendimento Grade de atendimento Capacidade Transportadoras Veículos …" at bounding box center [656, 300] width 1312 height 600
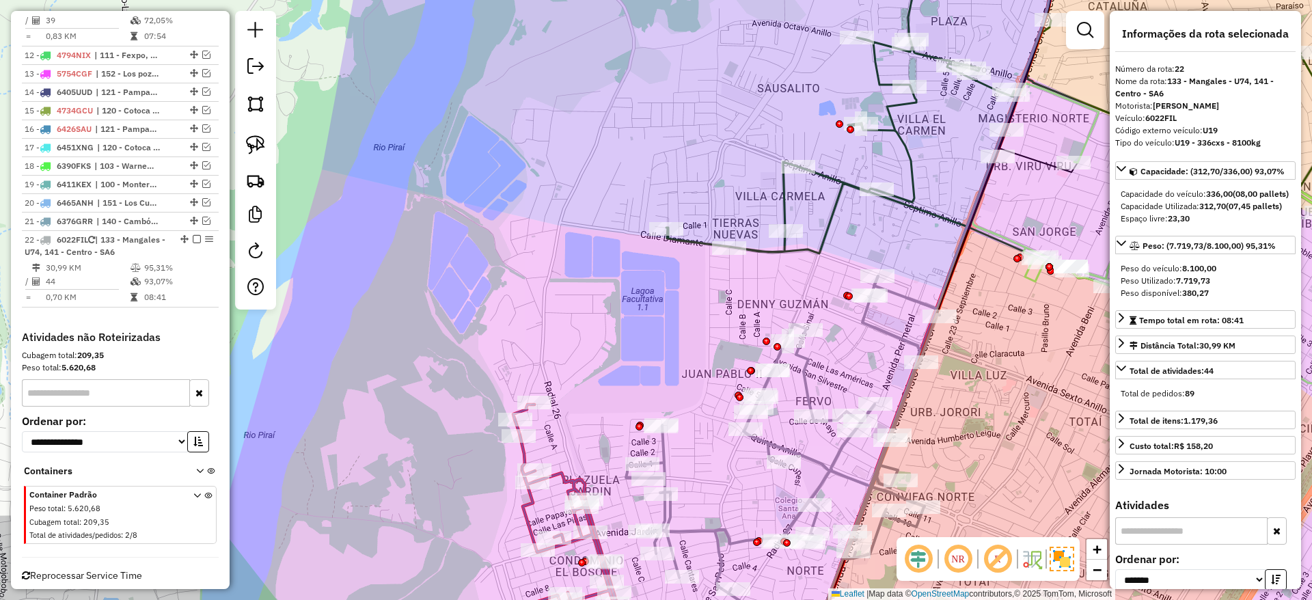
click at [750, 244] on icon at bounding box center [1054, 135] width 777 height 391
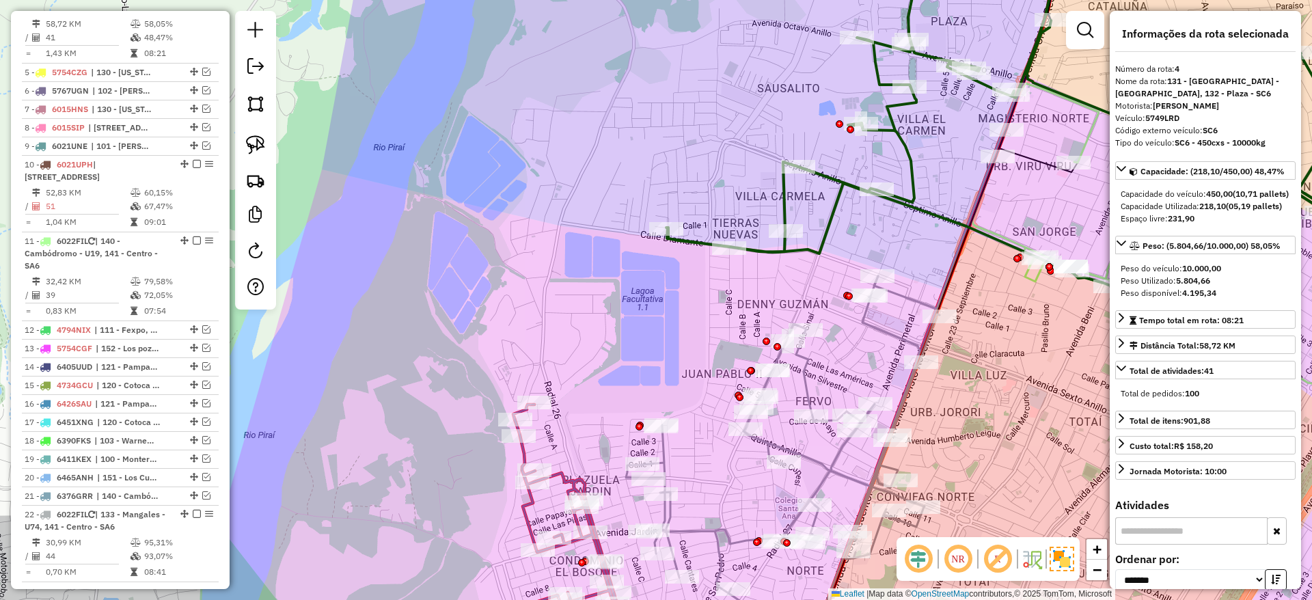
scroll to position [652, 0]
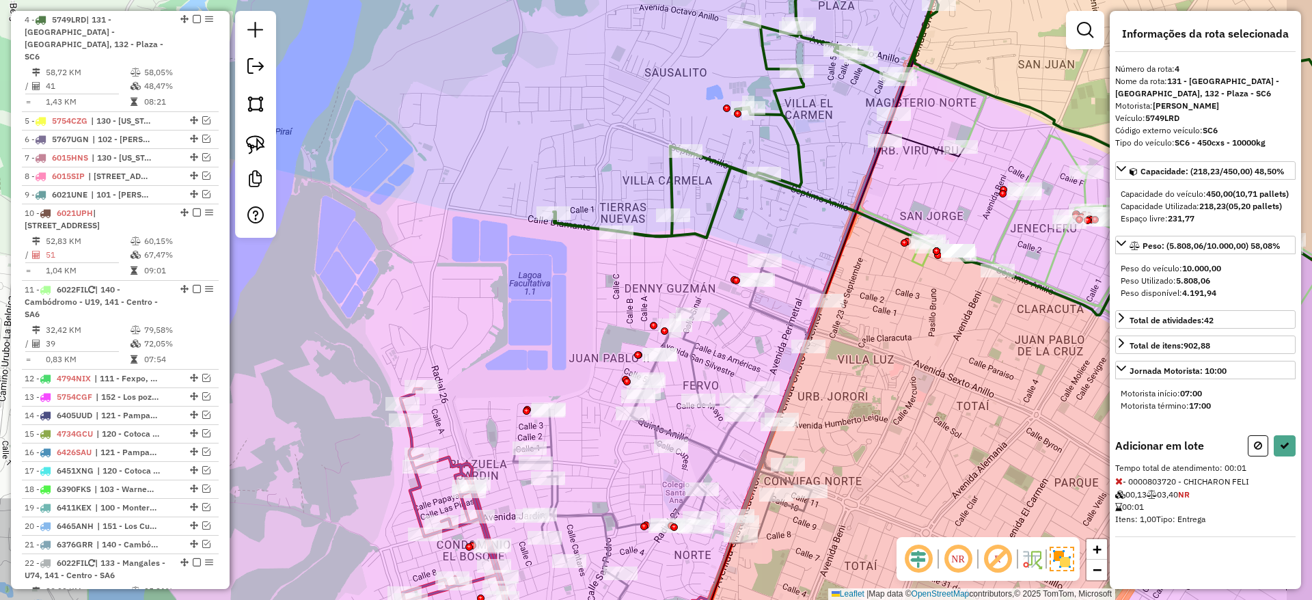
drag, startPoint x: 646, startPoint y: 322, endPoint x: 534, endPoint y: 306, distance: 113.8
click at [534, 306] on div "Janela de atendimento Grade de atendimento Capacidade Transportadoras Veículos …" at bounding box center [656, 300] width 1312 height 600
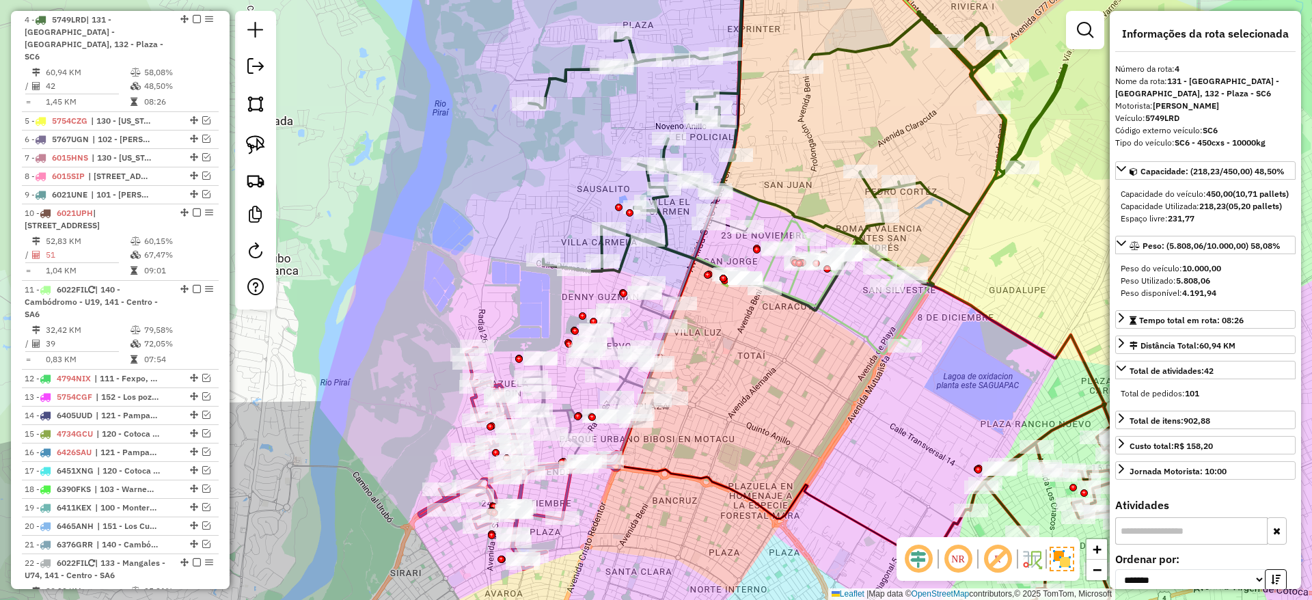
click at [651, 312] on icon at bounding box center [601, 373] width 156 height 180
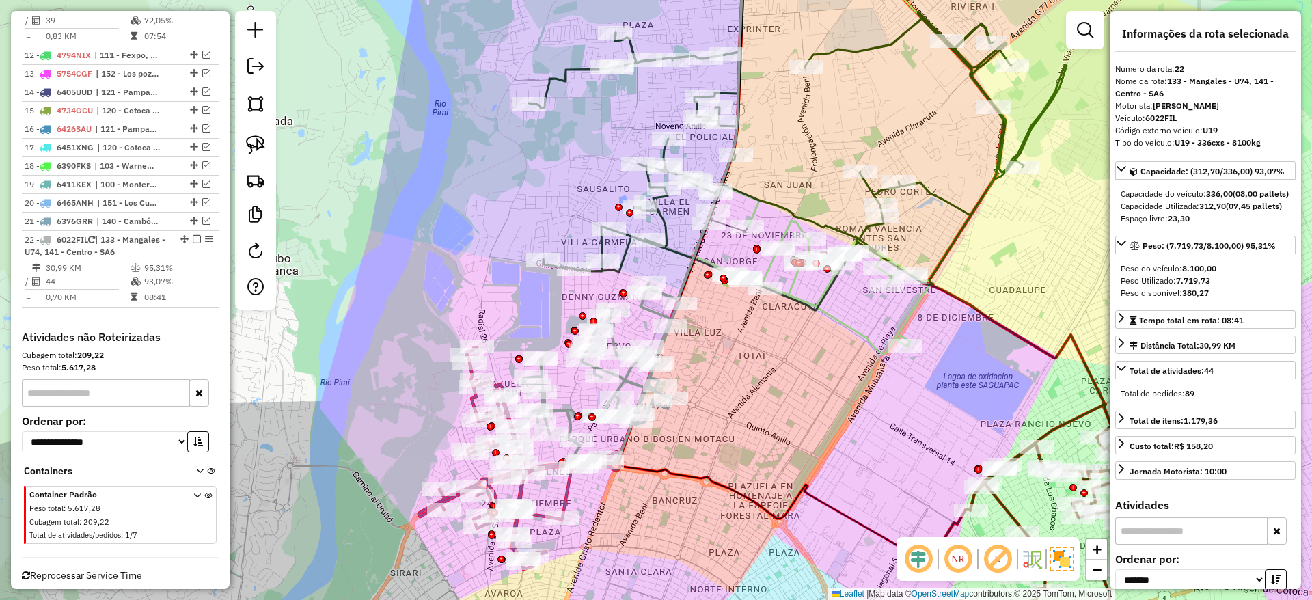
click at [570, 495] on icon at bounding box center [520, 458] width 202 height 221
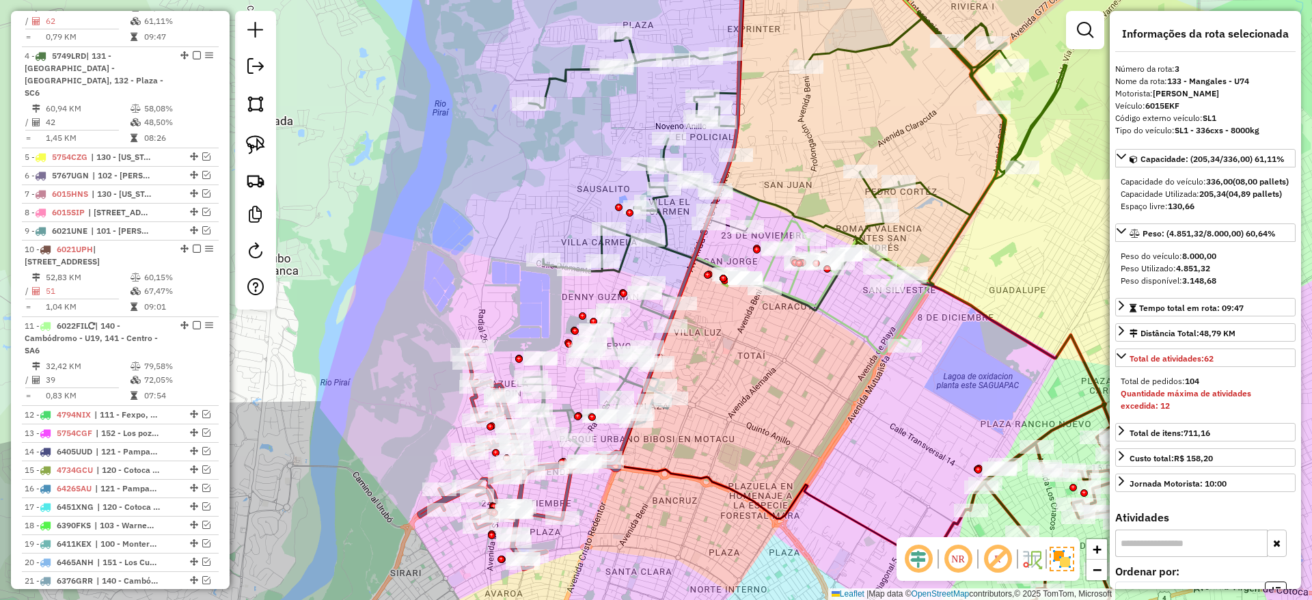
scroll to position [575, 0]
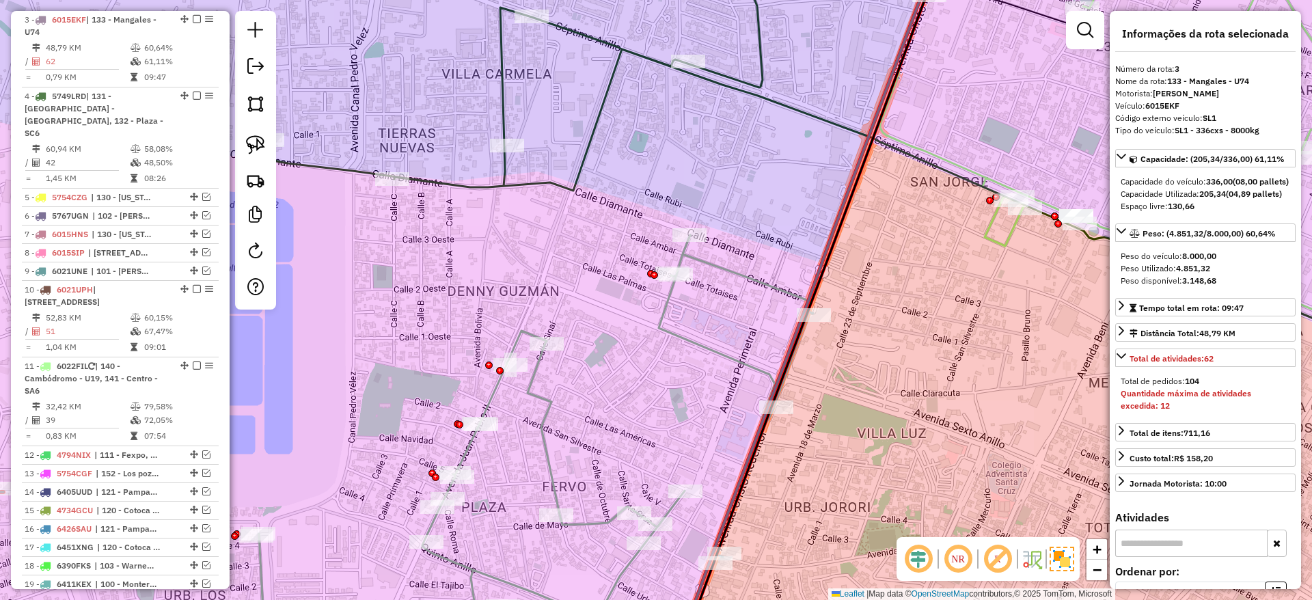
click at [671, 322] on div "Janela de atendimento Grade de atendimento Capacidade Transportadoras Veículos …" at bounding box center [656, 300] width 1312 height 600
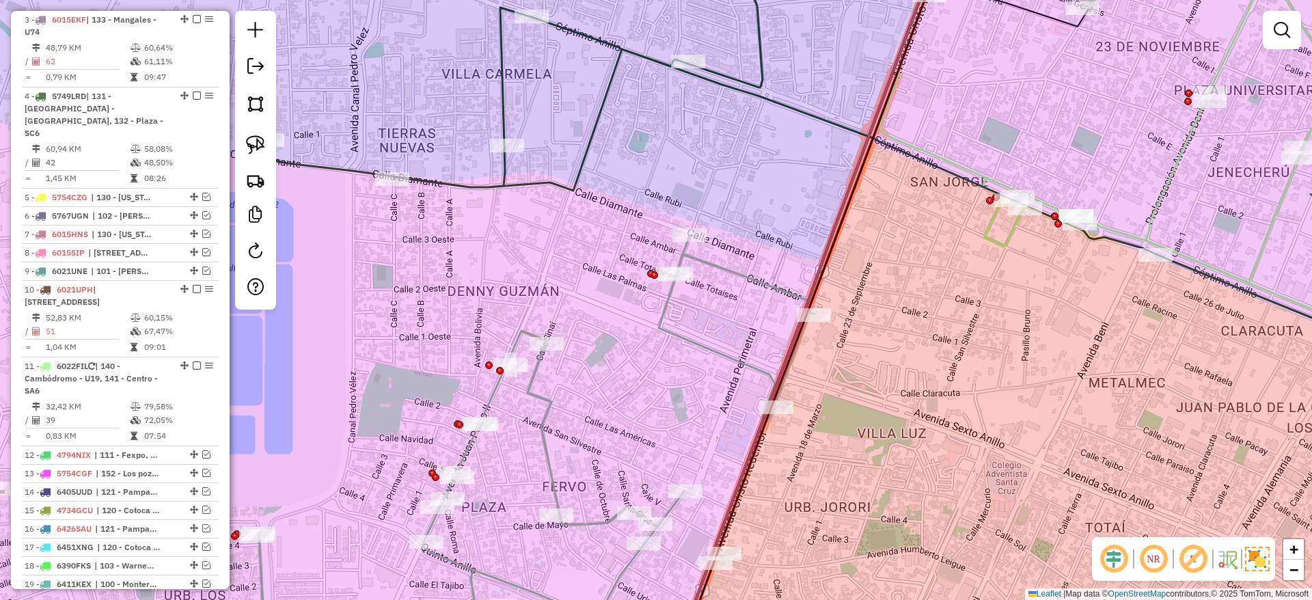
click at [665, 336] on icon at bounding box center [499, 447] width 626 height 425
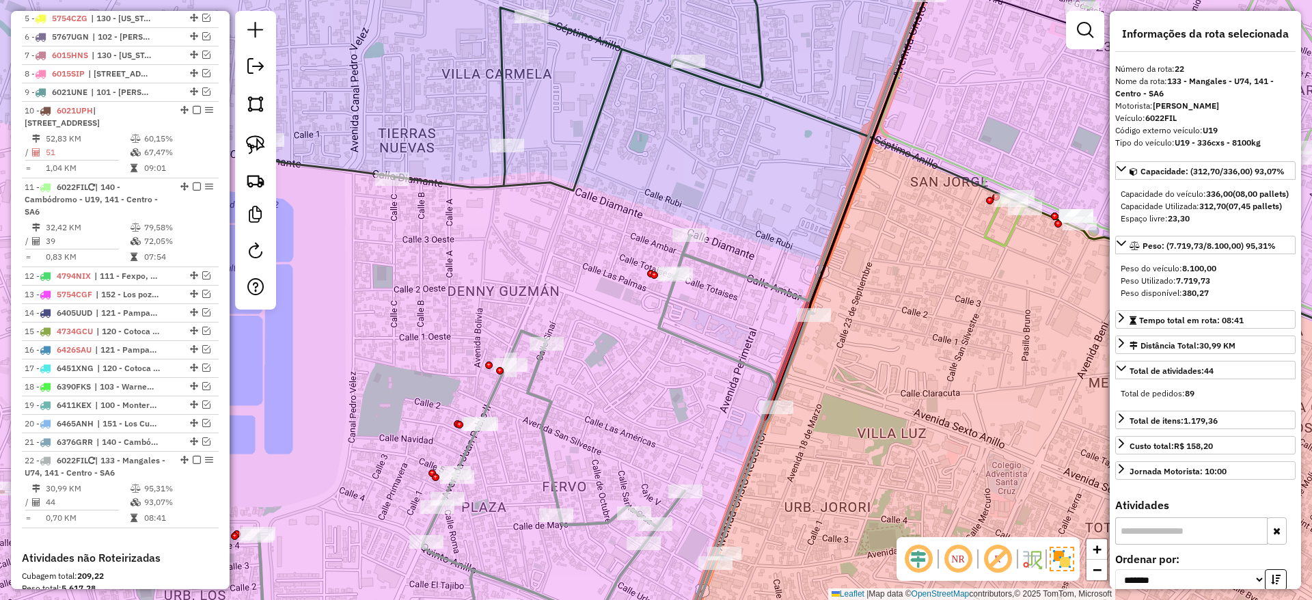
scroll to position [975, 0]
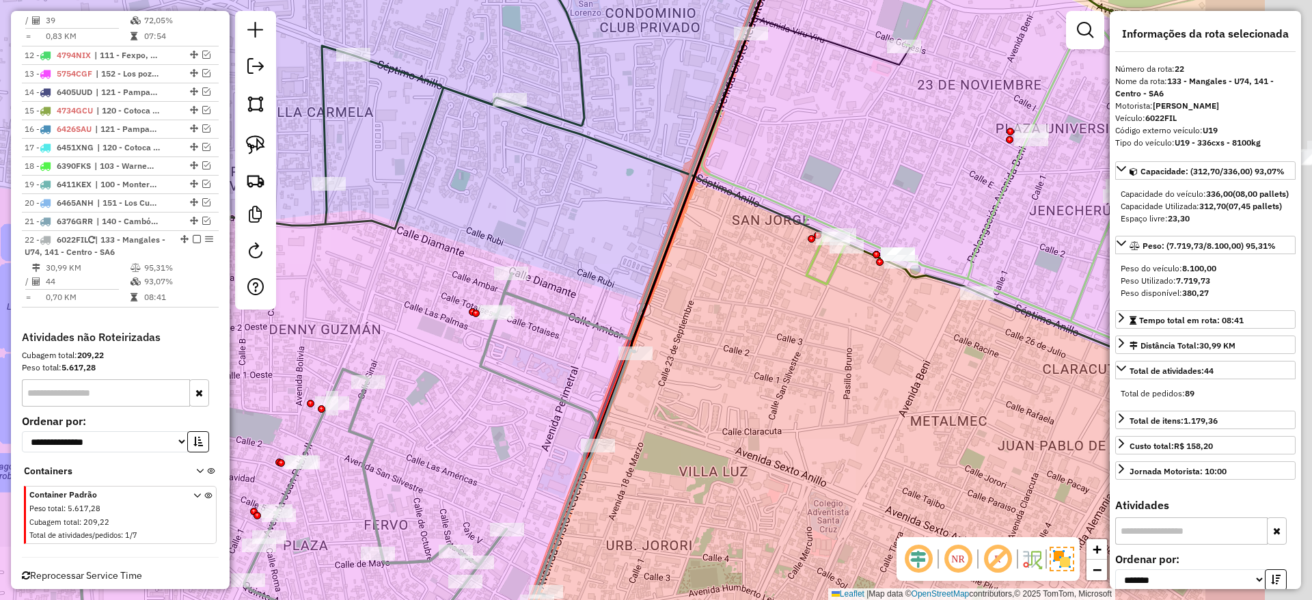
drag, startPoint x: 676, startPoint y: 329, endPoint x: 477, endPoint y: 371, distance: 202.4
click at [477, 371] on icon at bounding box center [321, 485] width 626 height 425
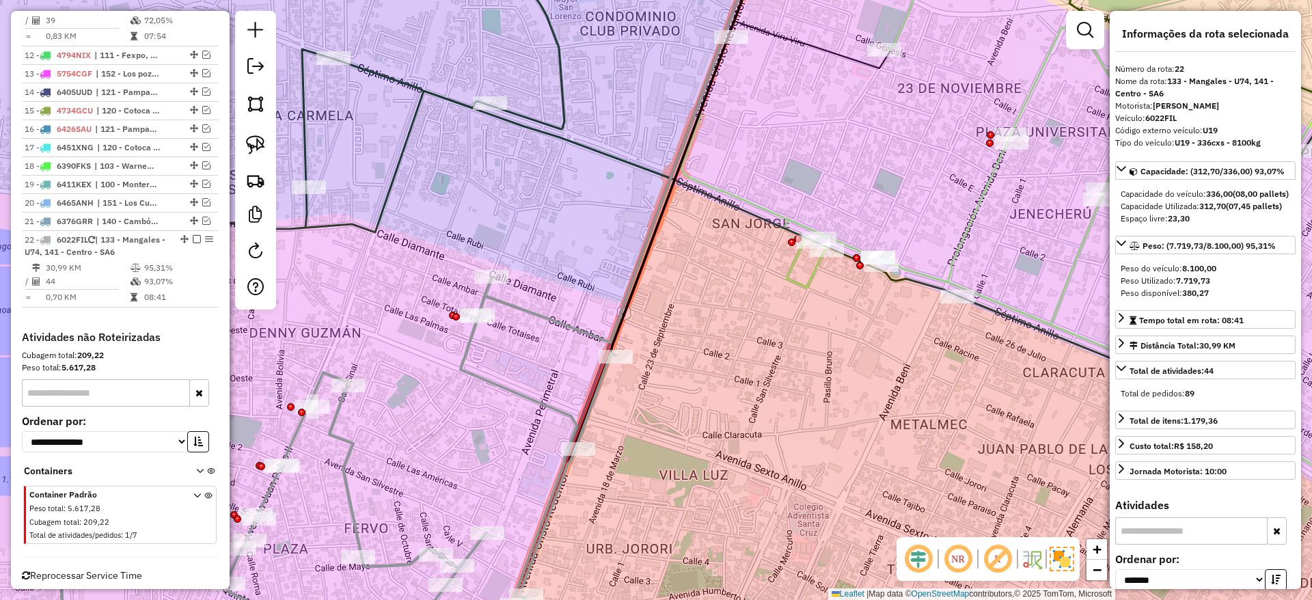
click at [965, 223] on icon at bounding box center [1062, 250] width 761 height 620
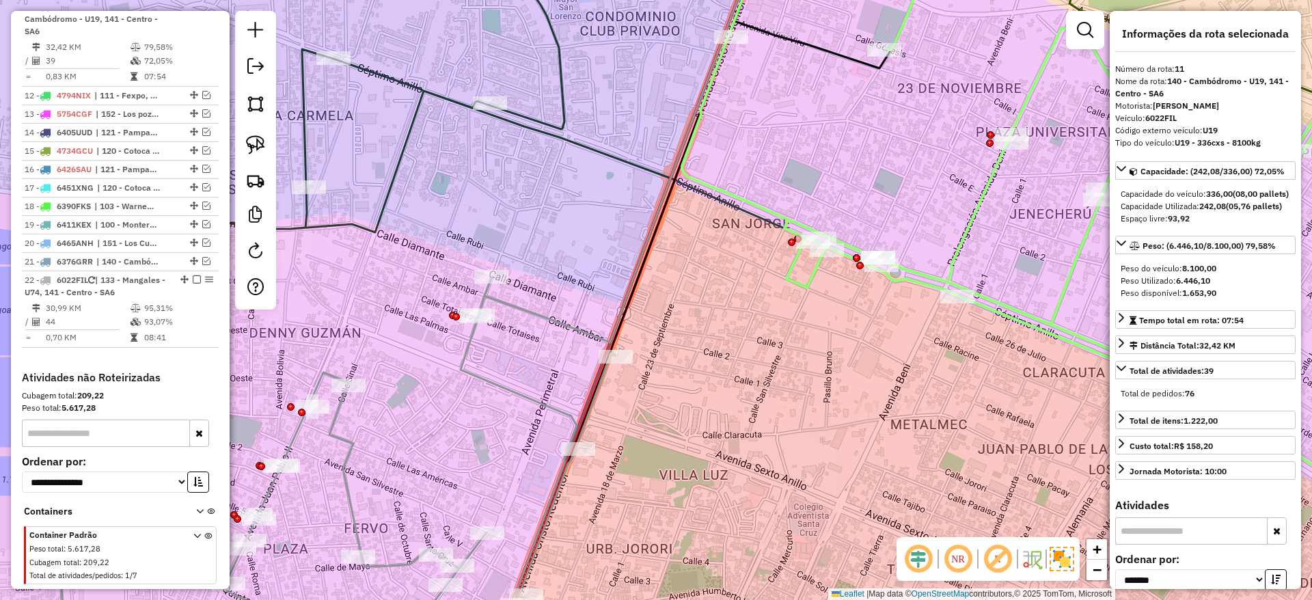
scroll to position [897, 0]
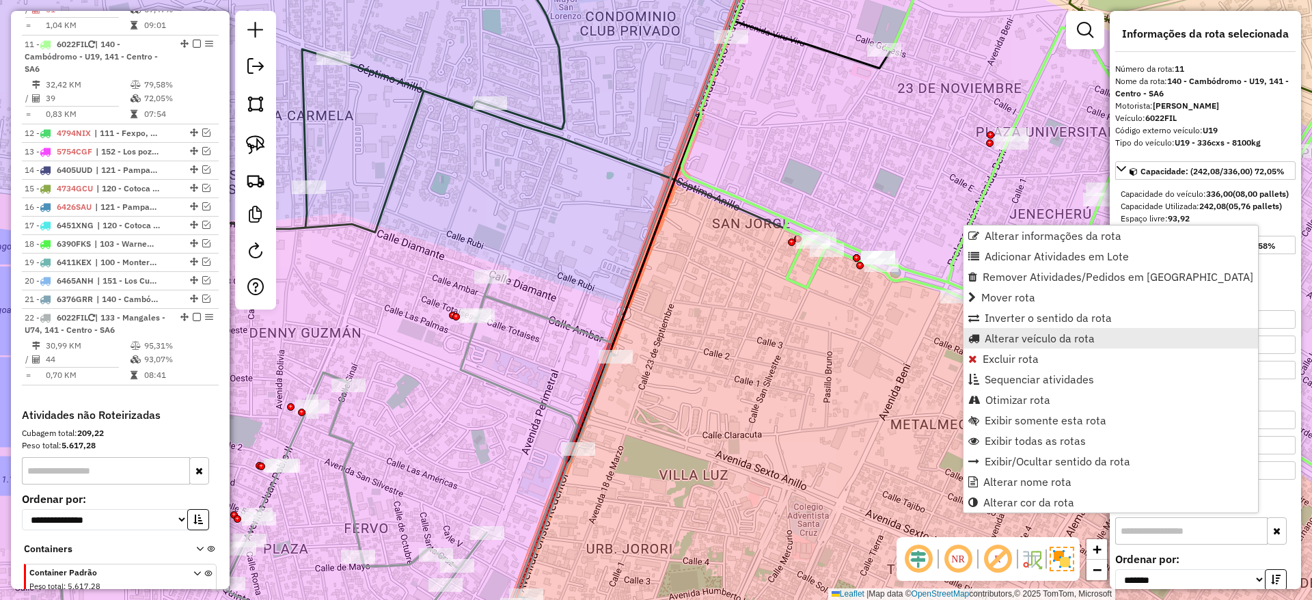
click at [1026, 336] on span "Alterar veículo da rota" at bounding box center [1039, 338] width 110 height 11
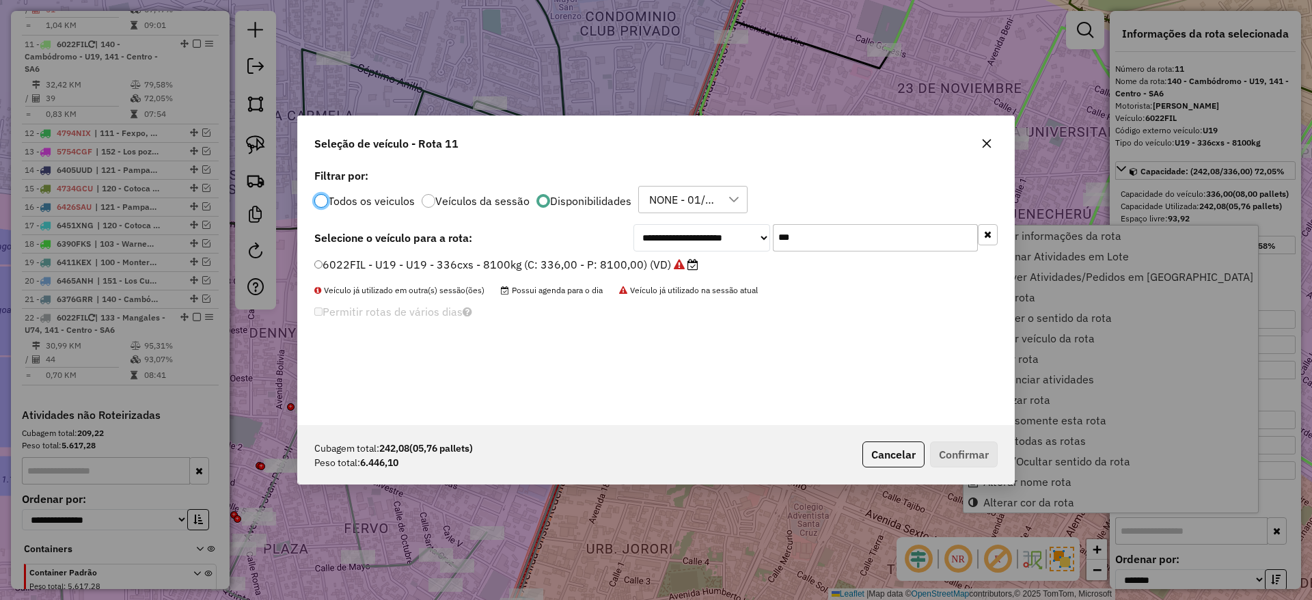
scroll to position [8, 4]
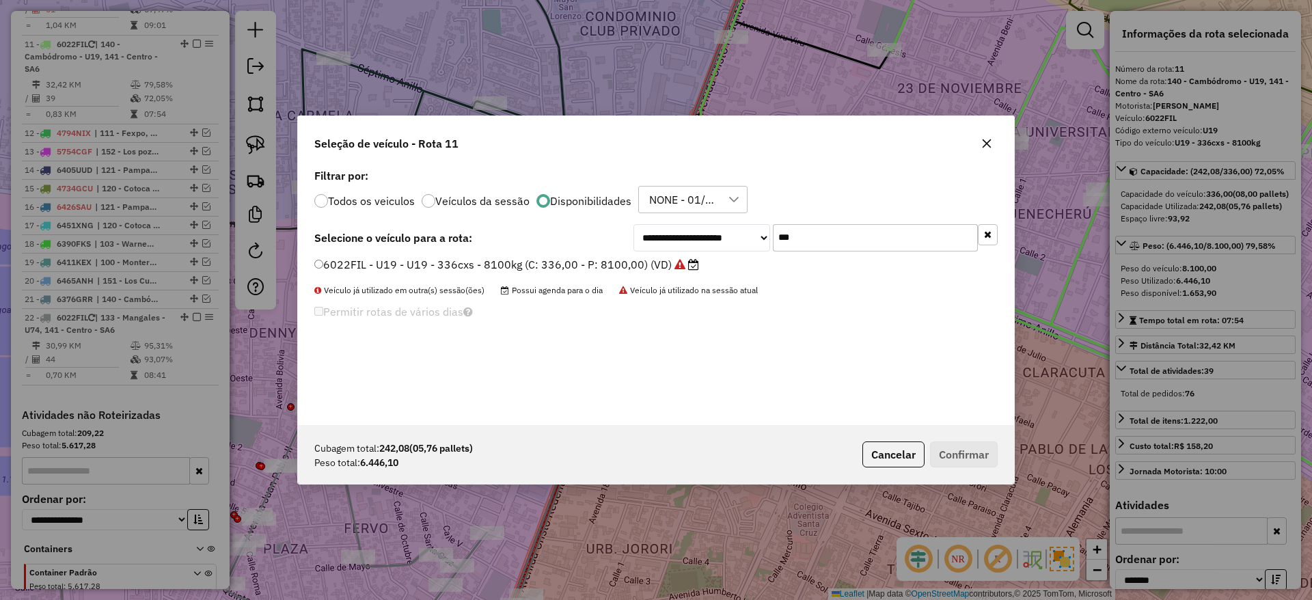
click at [850, 247] on input "***" at bounding box center [875, 237] width 205 height 27
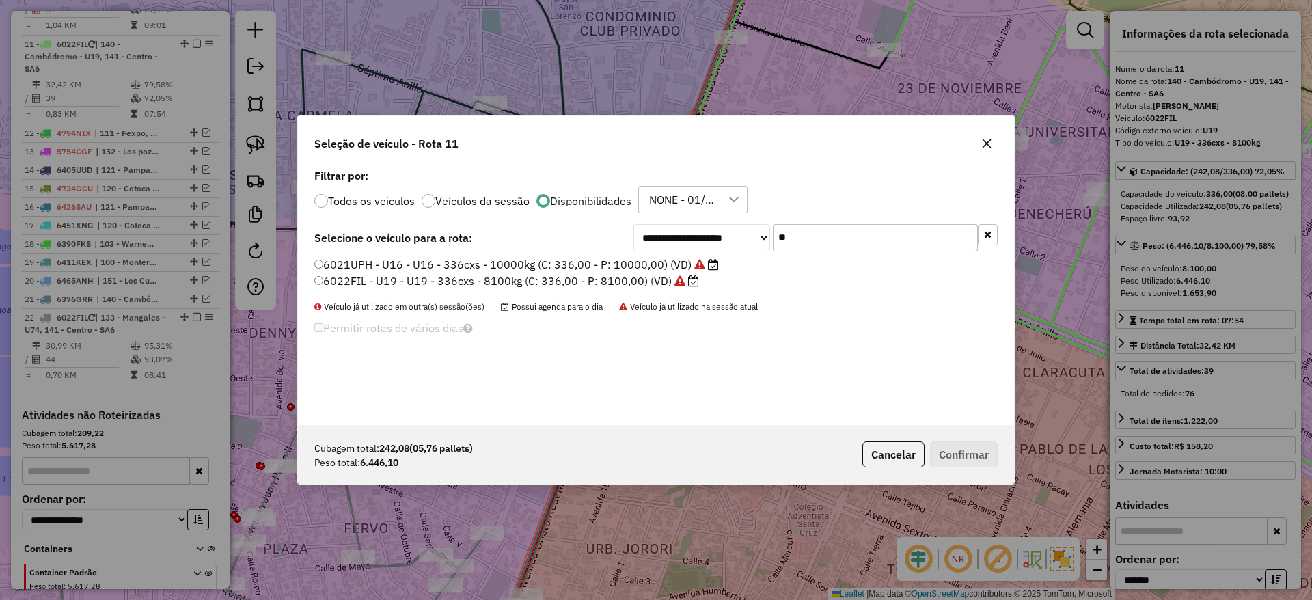
type input "*"
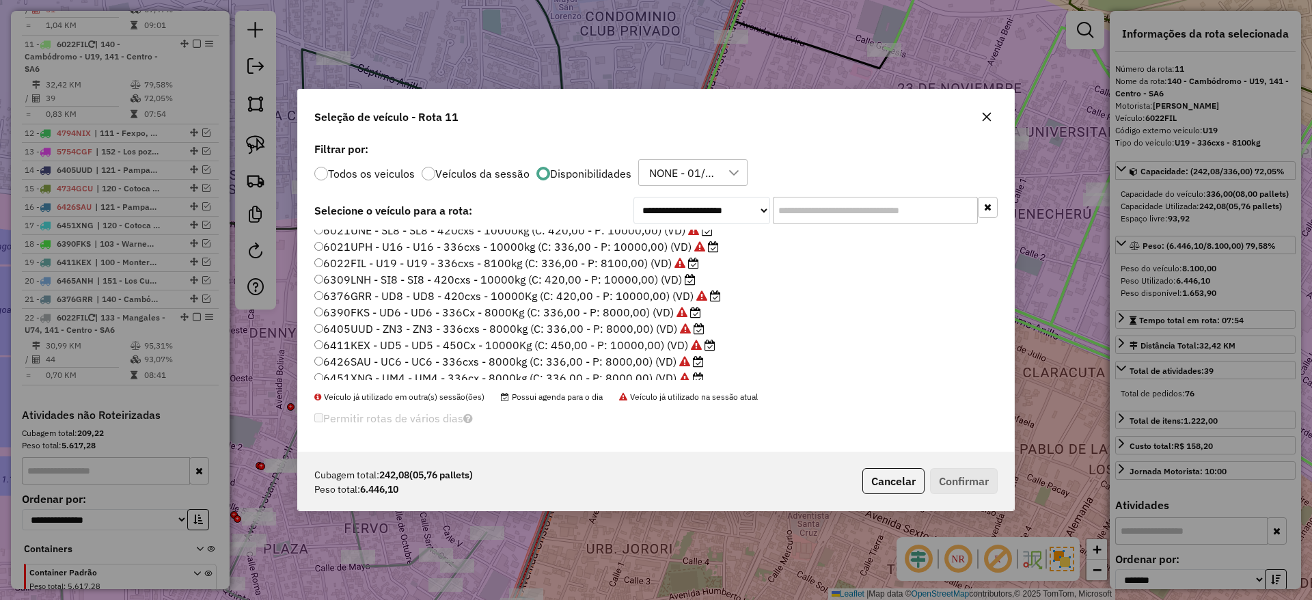
scroll to position [205, 0]
click at [634, 260] on label "6309LNH - SI8 - SI8 - 420cxs - 10000kg (C: 420,00 - P: 10000,00) (VD)" at bounding box center [504, 261] width 381 height 16
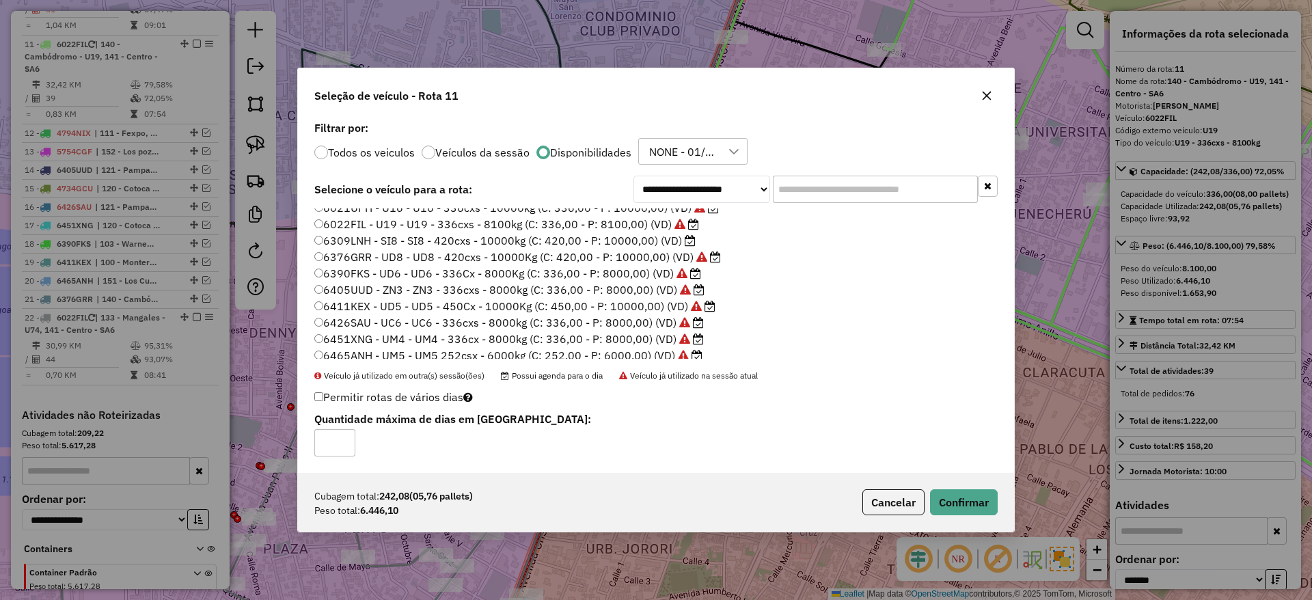
scroll to position [210, 0]
click at [965, 497] on button "Confirmar" at bounding box center [964, 502] width 68 height 26
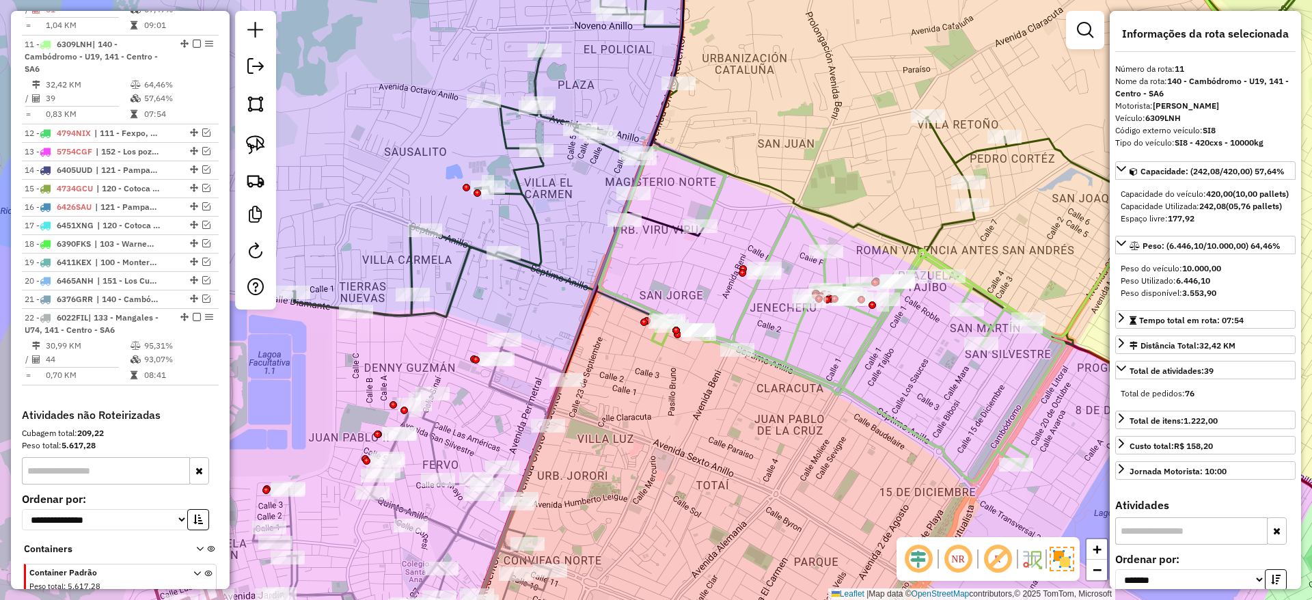
click at [654, 104] on icon at bounding box center [570, 300] width 229 height 720
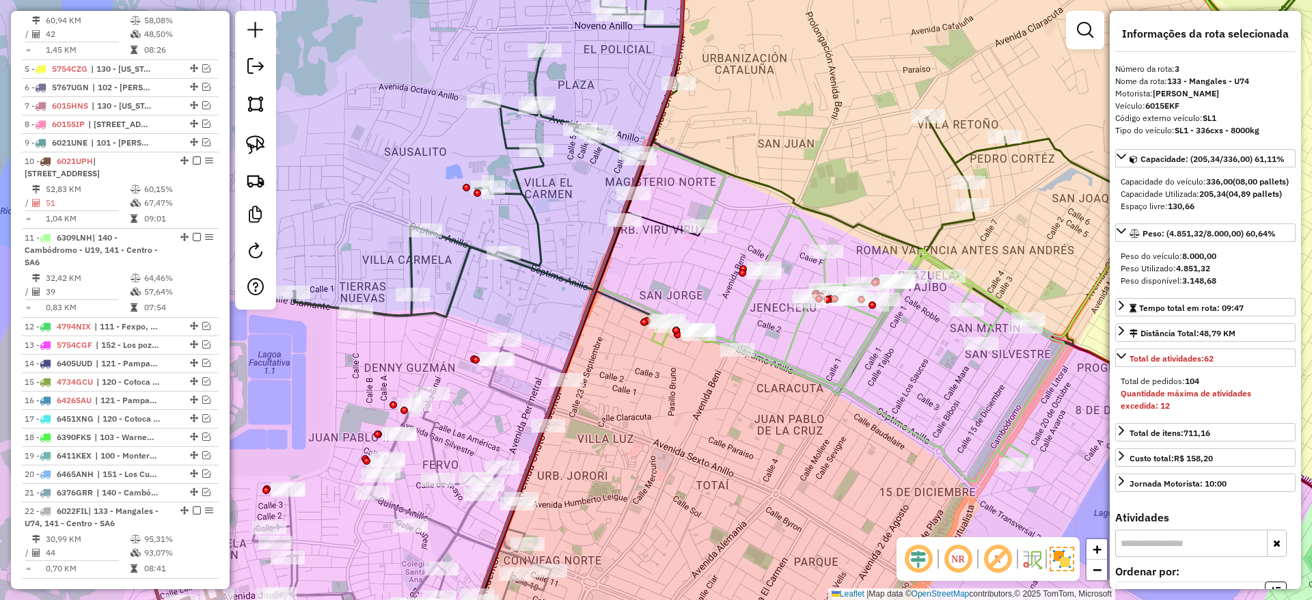
scroll to position [575, 0]
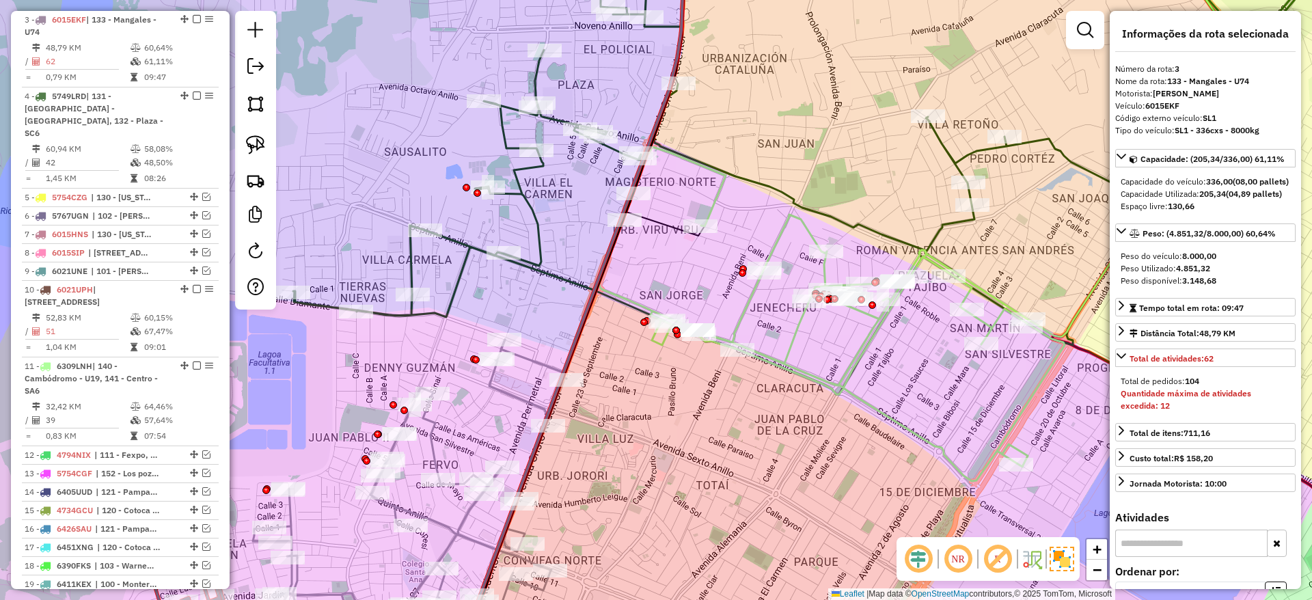
click at [878, 324] on icon at bounding box center [831, 314] width 465 height 334
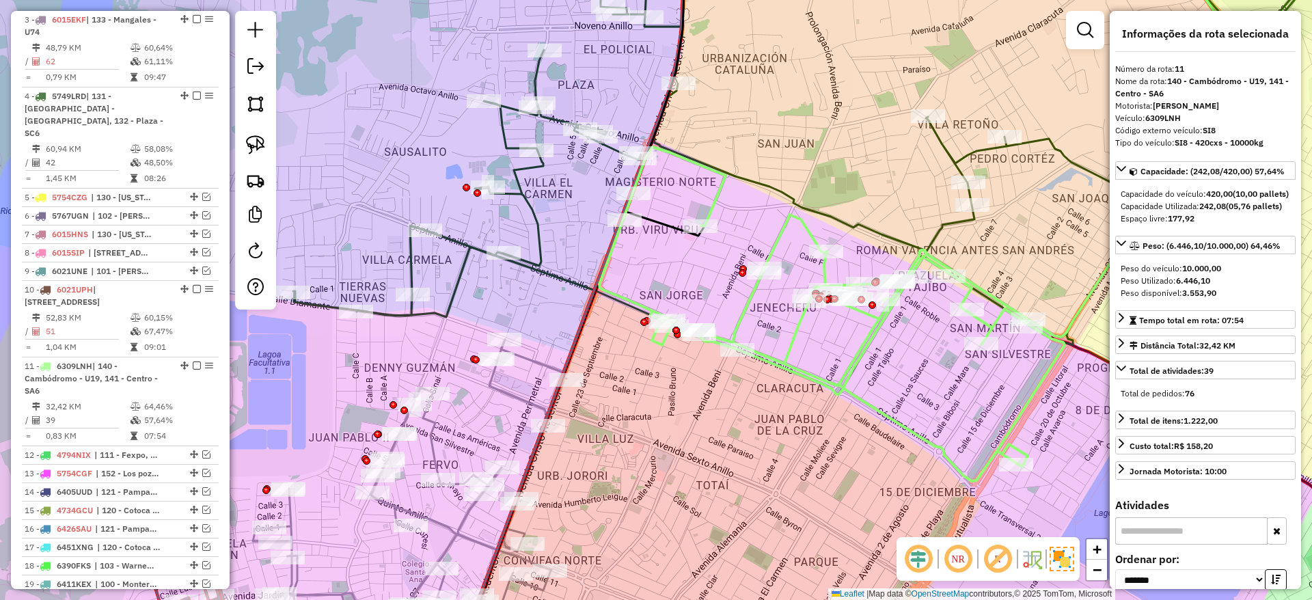
scroll to position [897, 0]
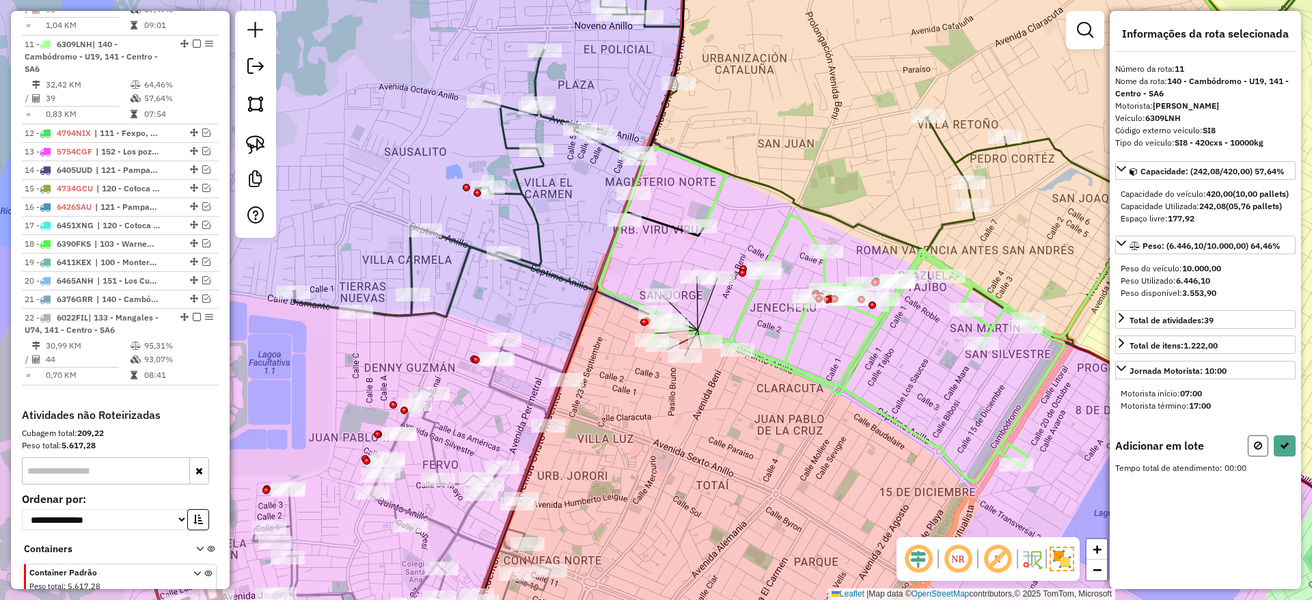
click at [1256, 450] on icon at bounding box center [1258, 446] width 8 height 10
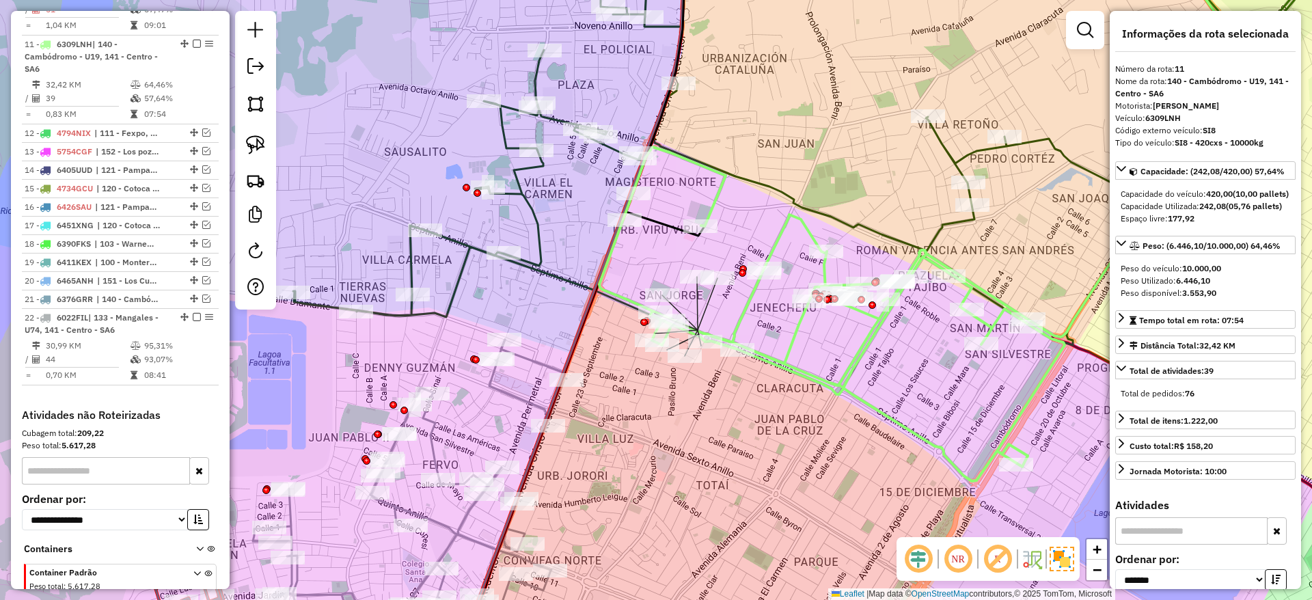
click at [1033, 396] on icon at bounding box center [831, 314] width 465 height 334
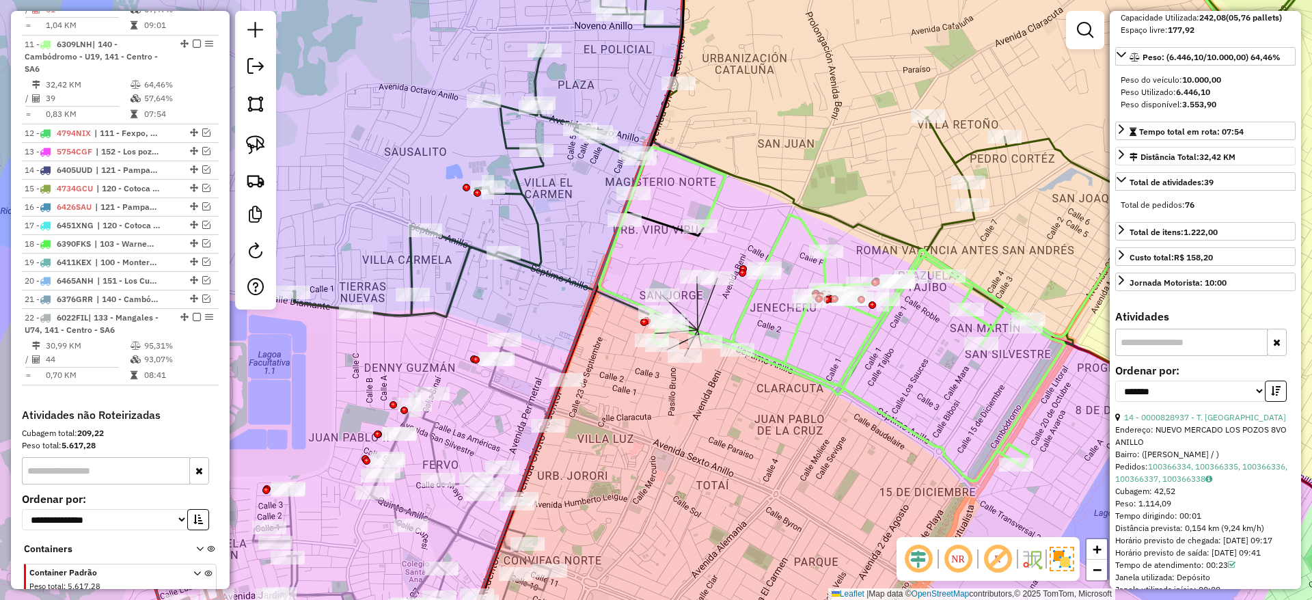
scroll to position [205, 0]
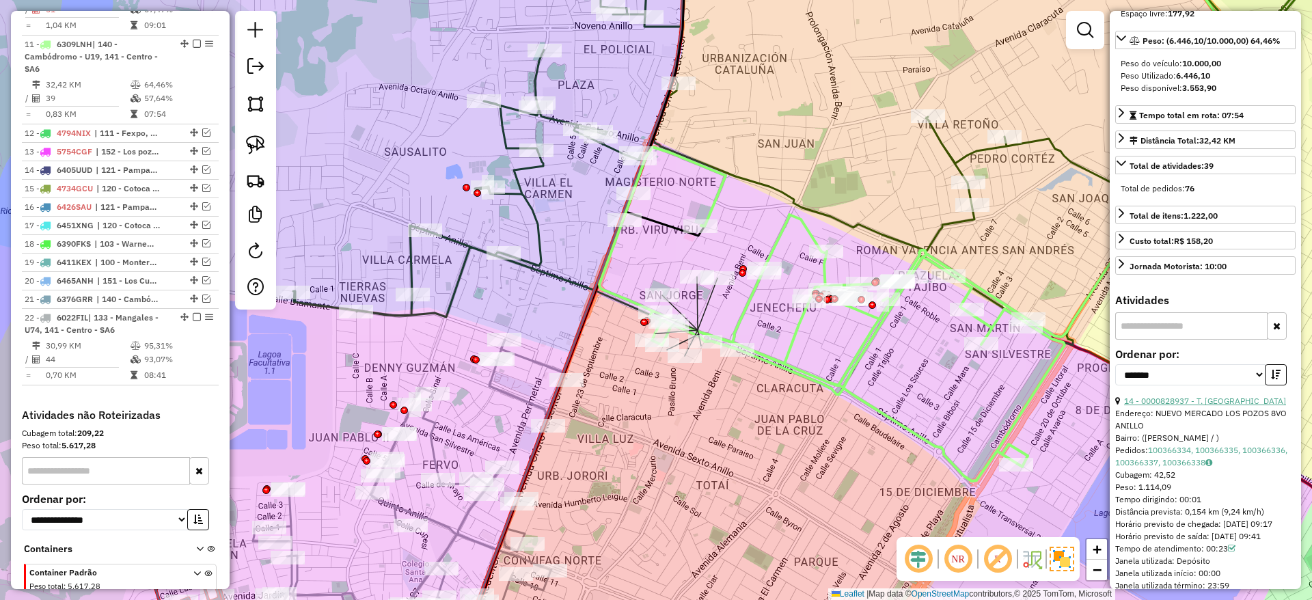
click at [1212, 406] on link "14 - 0000828937 - T. LIDIA" at bounding box center [1205, 401] width 162 height 10
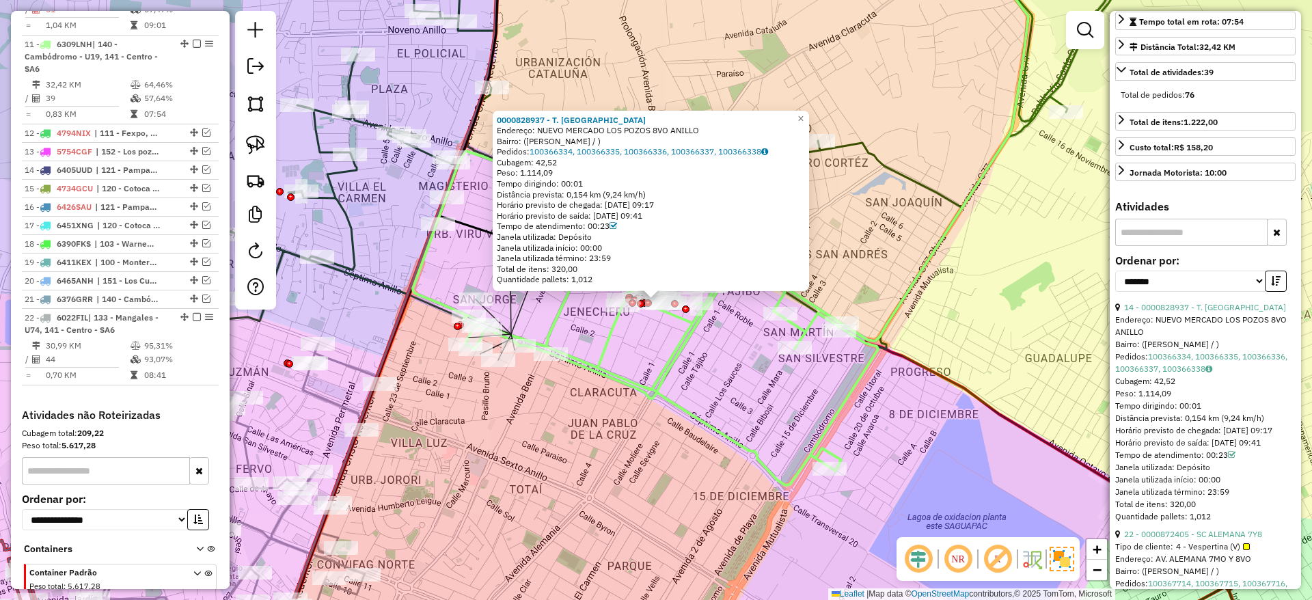
scroll to position [410, 0]
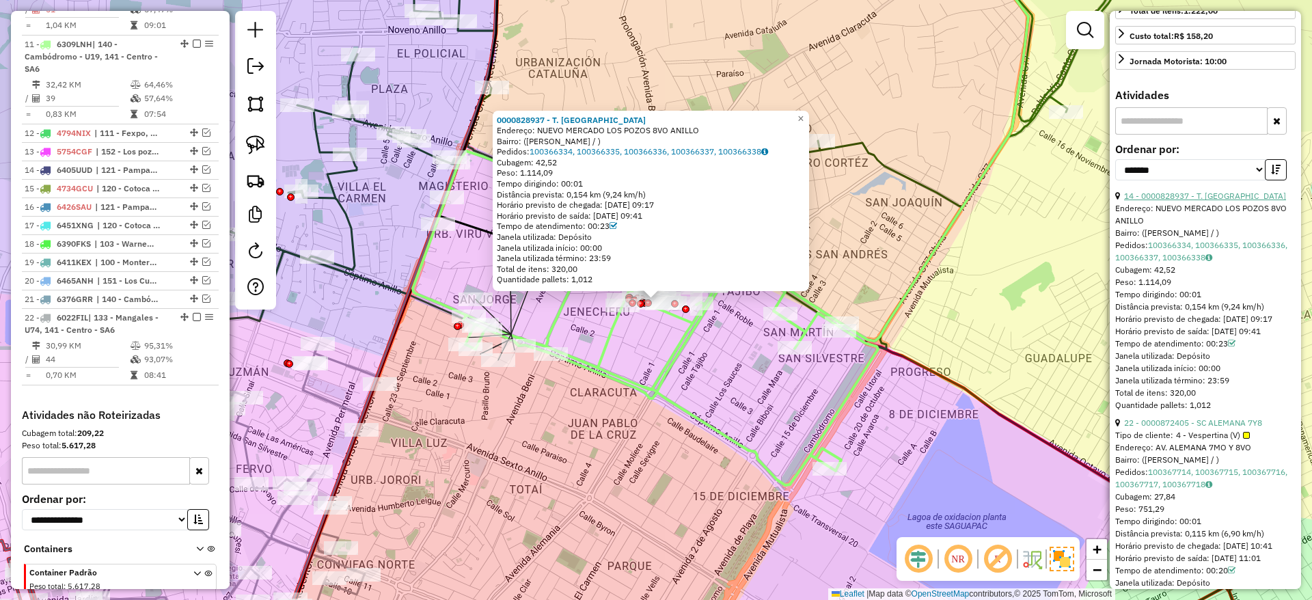
click at [1208, 201] on link "14 - 0000828937 - T. LIDIA" at bounding box center [1205, 196] width 162 height 10
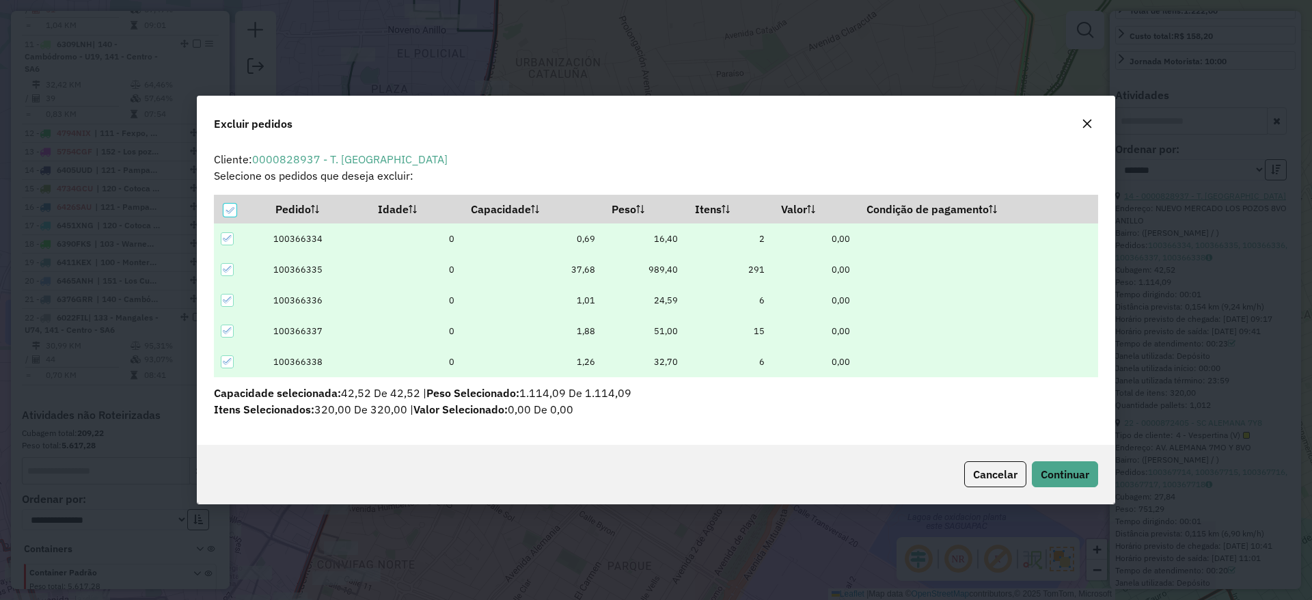
scroll to position [0, 0]
click at [1047, 470] on span "Continuar" at bounding box center [1064, 474] width 49 height 14
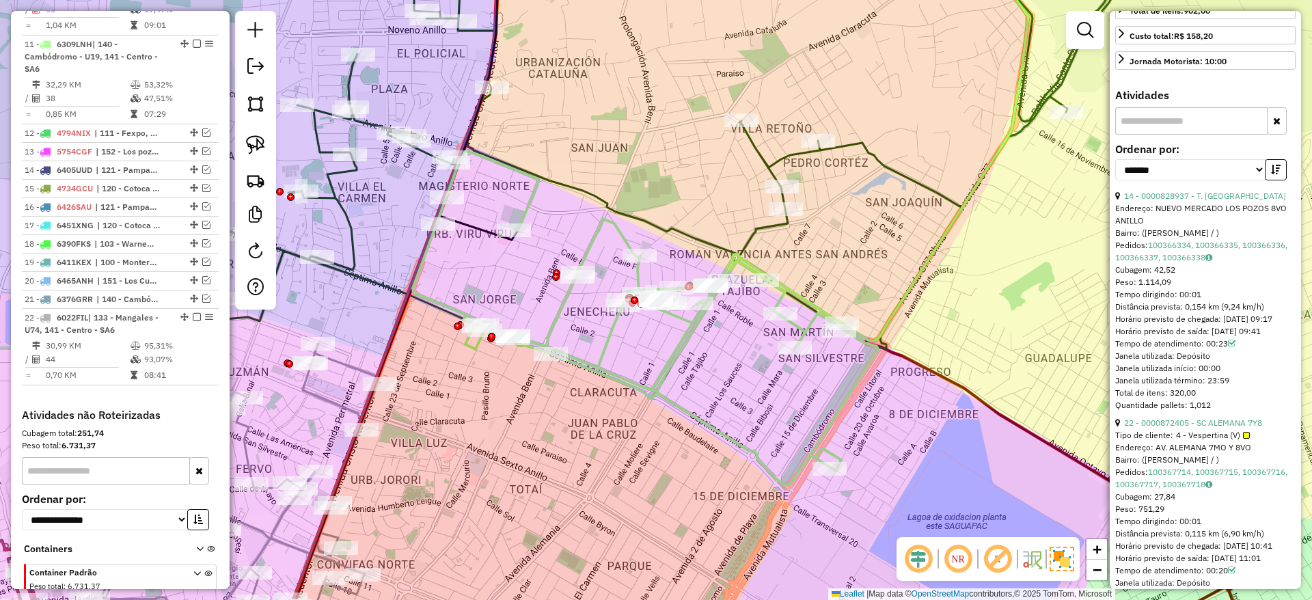
click at [680, 352] on icon at bounding box center [645, 318] width 465 height 334
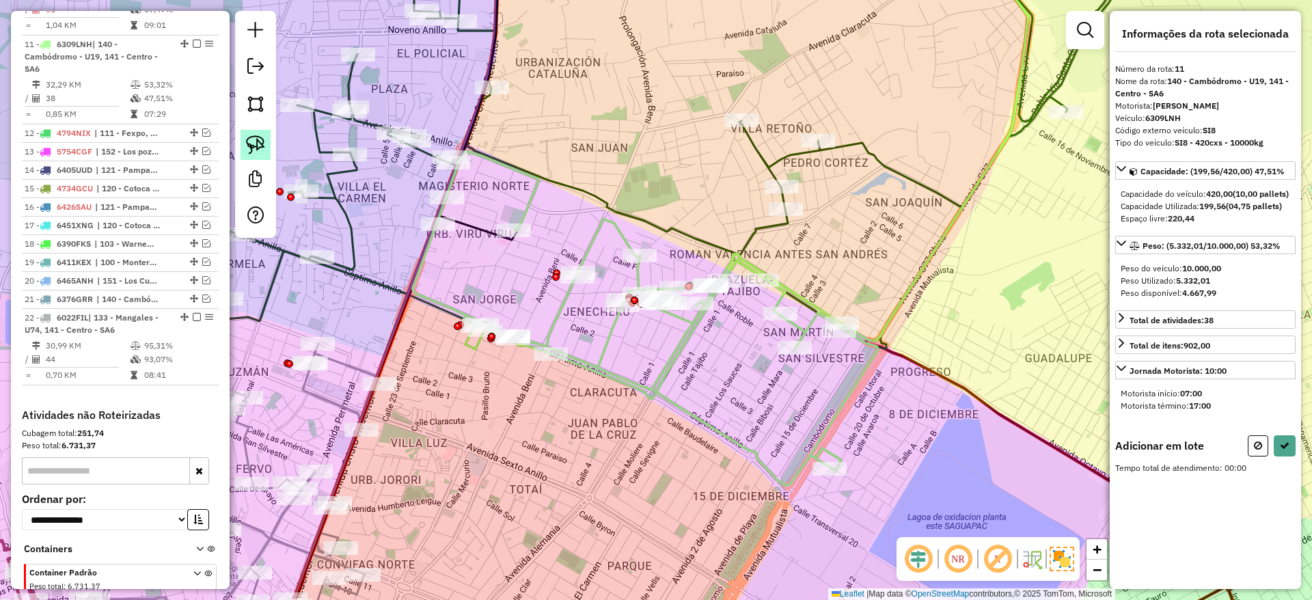
click at [259, 139] on img at bounding box center [255, 144] width 19 height 19
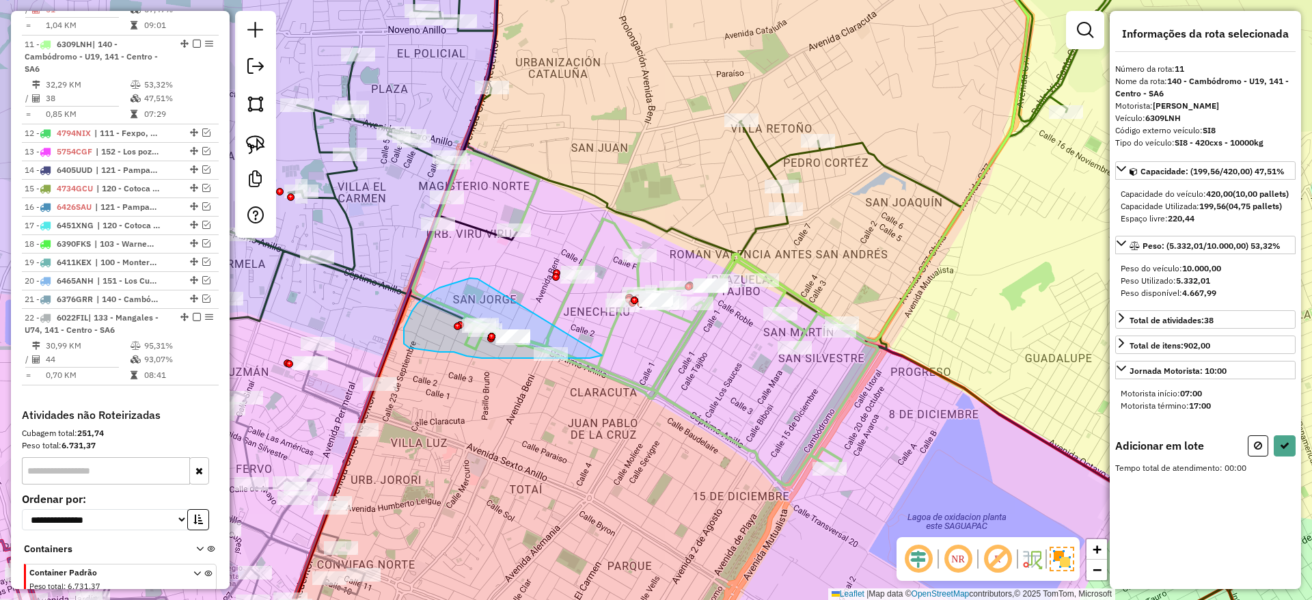
drag, startPoint x: 477, startPoint y: 279, endPoint x: 602, endPoint y: 355, distance: 146.0
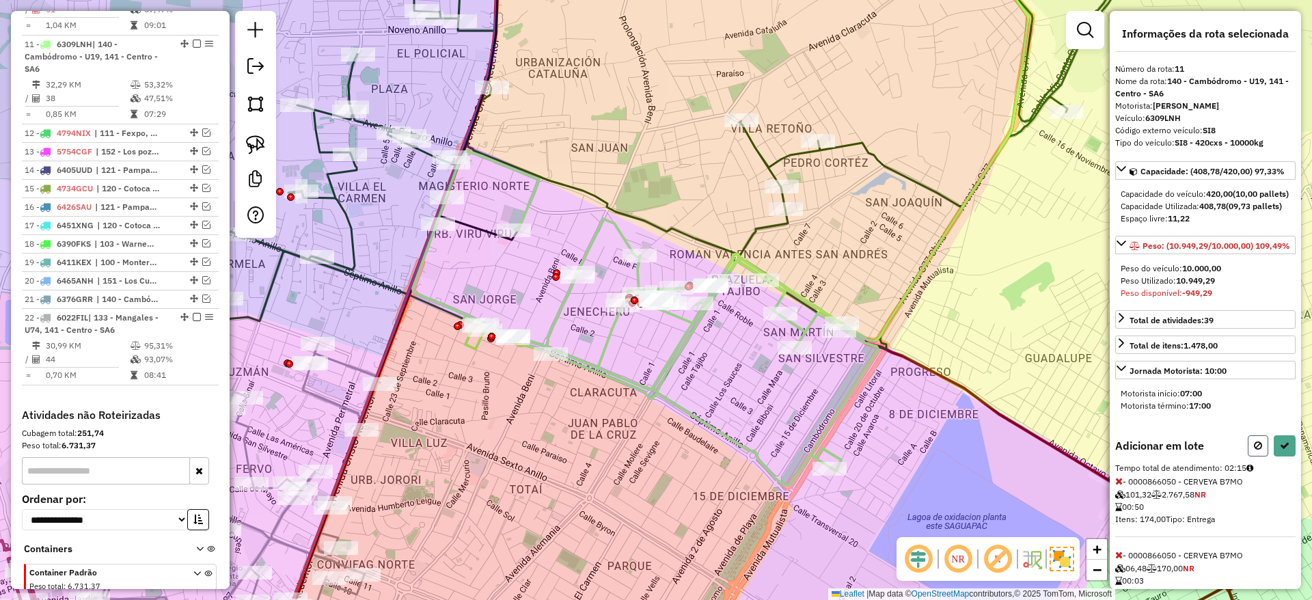
click at [1256, 450] on icon at bounding box center [1258, 446] width 8 height 10
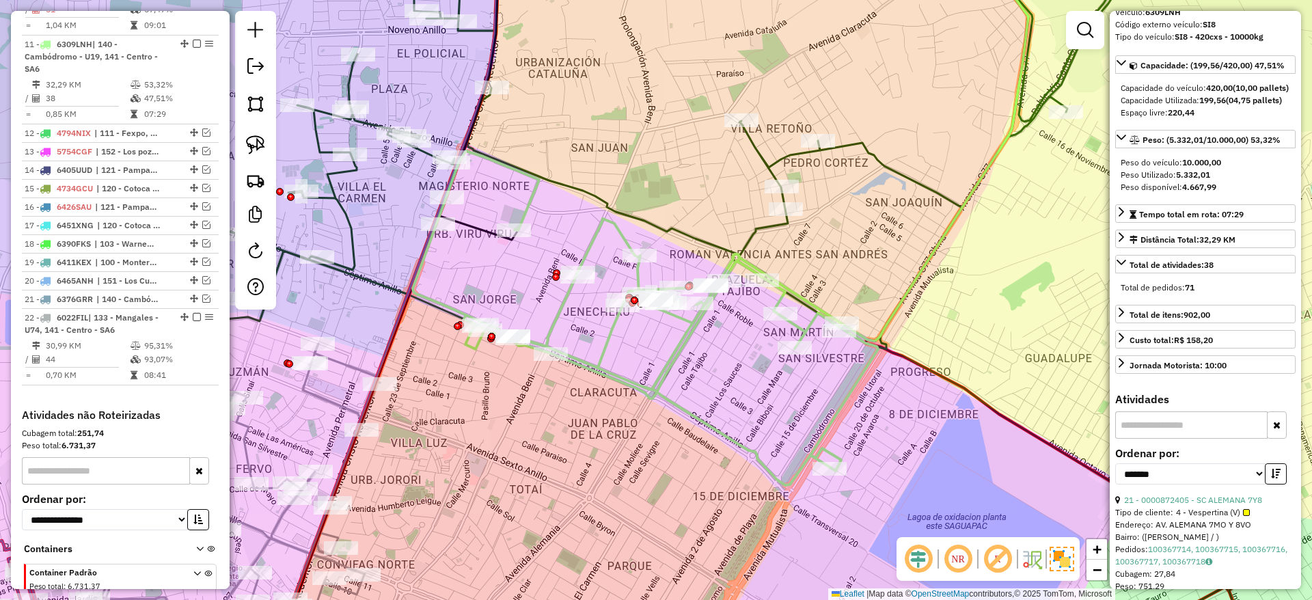
scroll to position [205, 0]
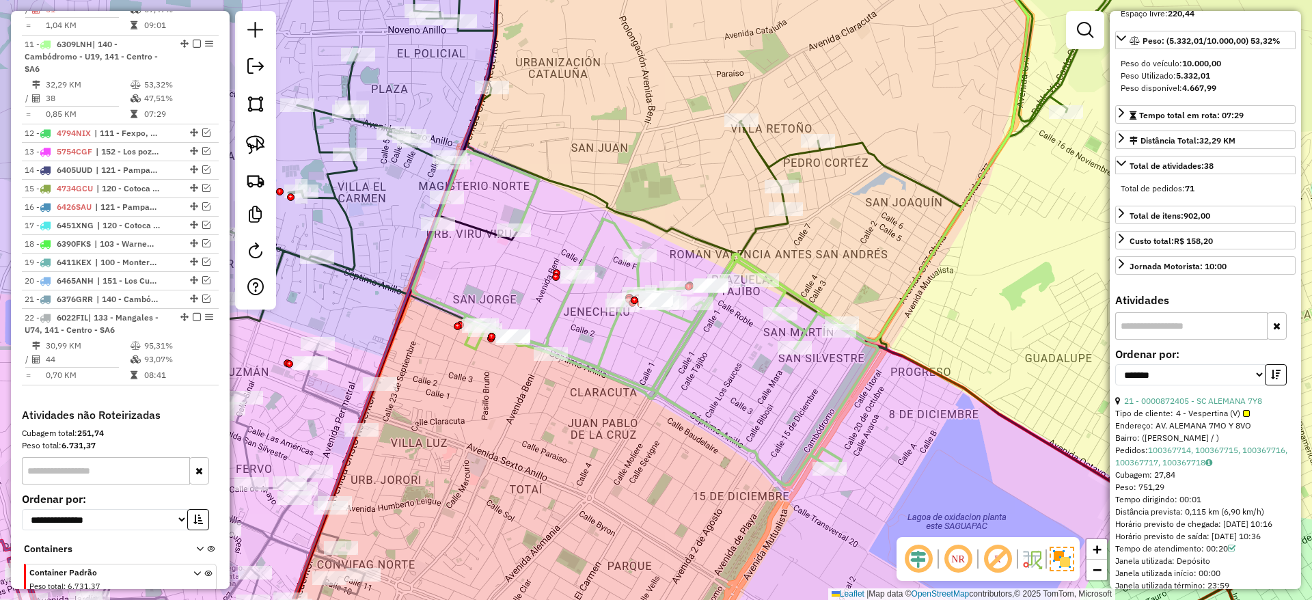
click at [801, 321] on icon at bounding box center [645, 318] width 465 height 334
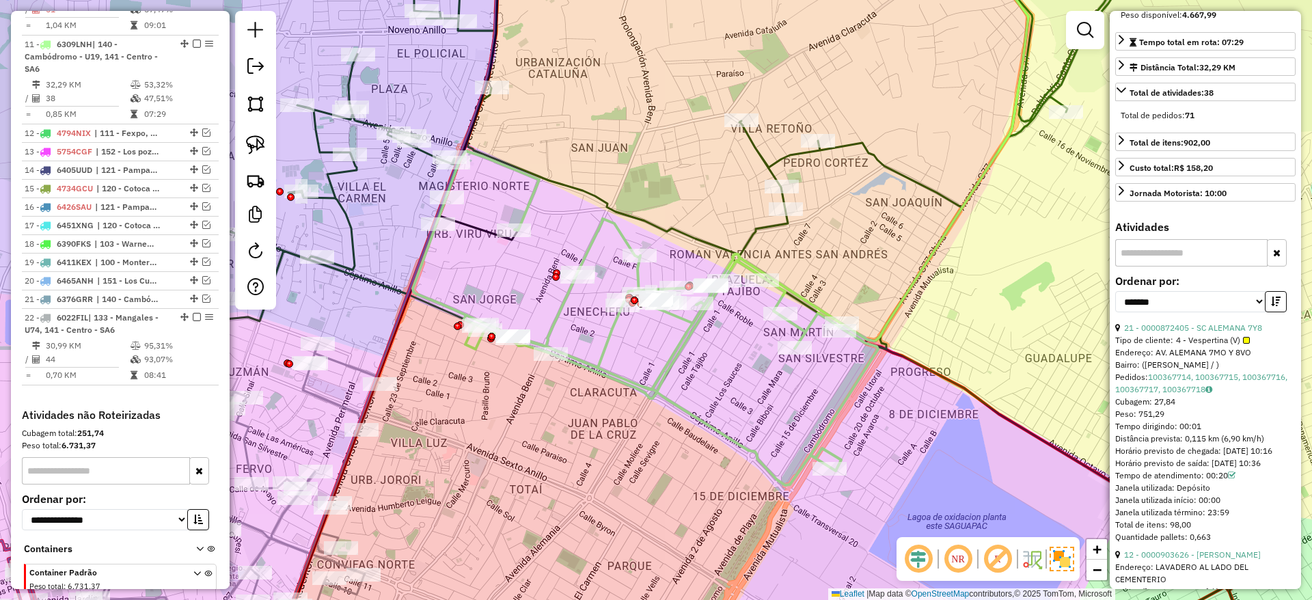
scroll to position [307, 0]
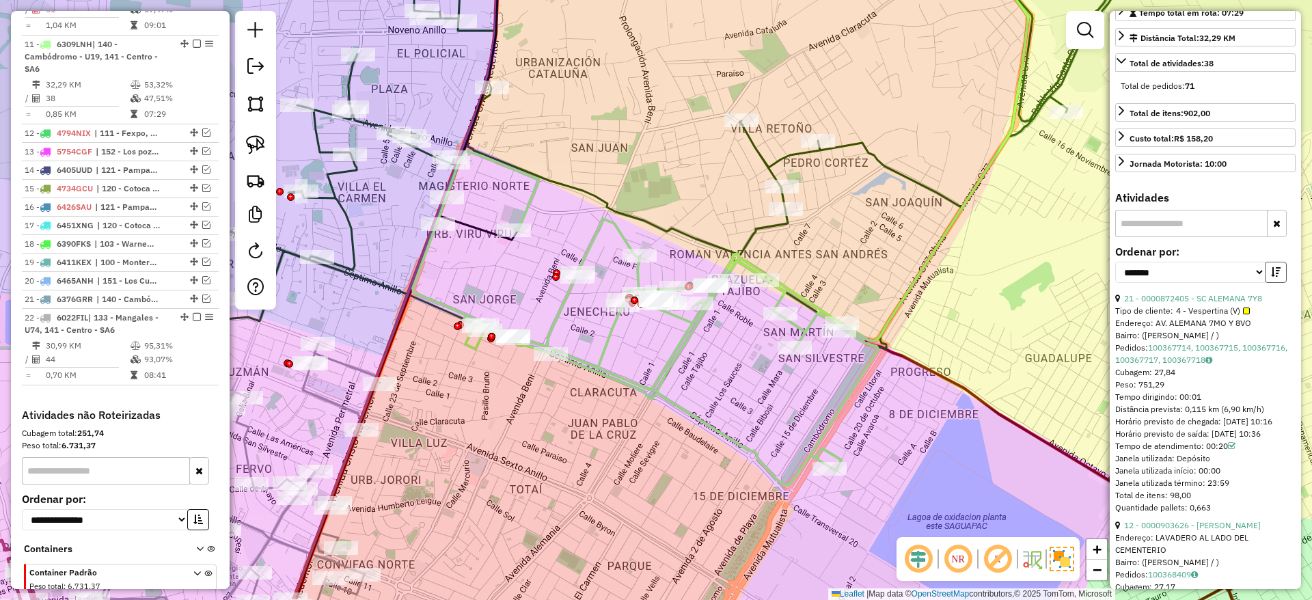
click at [1271, 277] on icon "button" at bounding box center [1276, 272] width 10 height 10
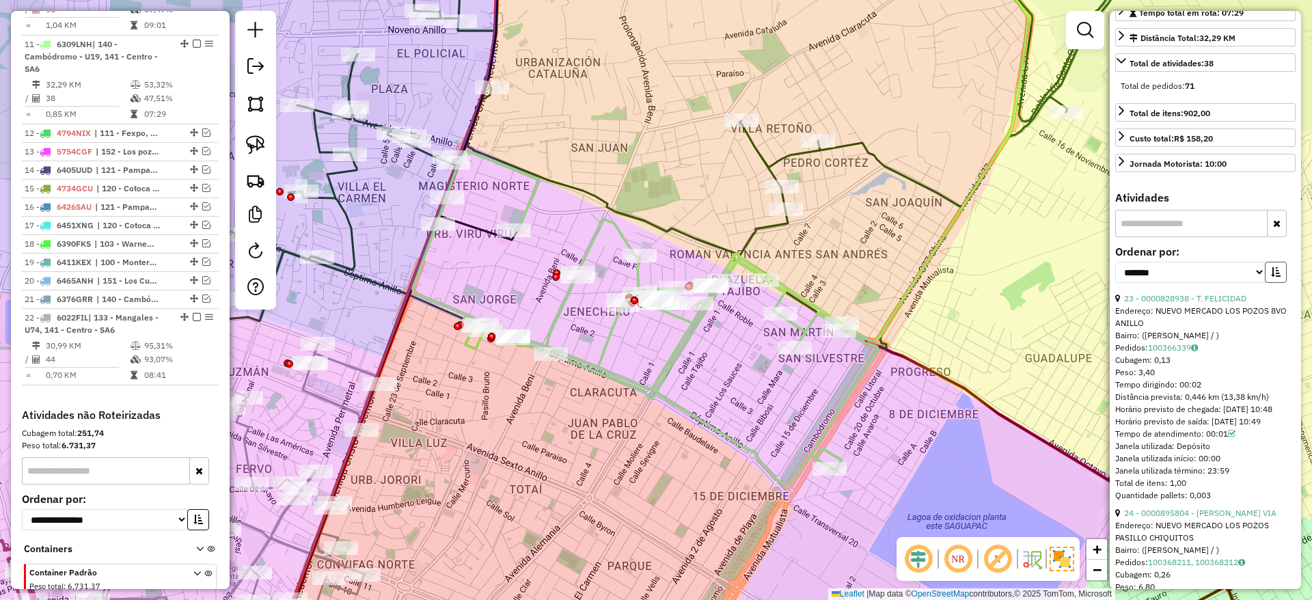
click at [1271, 277] on icon "button" at bounding box center [1276, 272] width 10 height 10
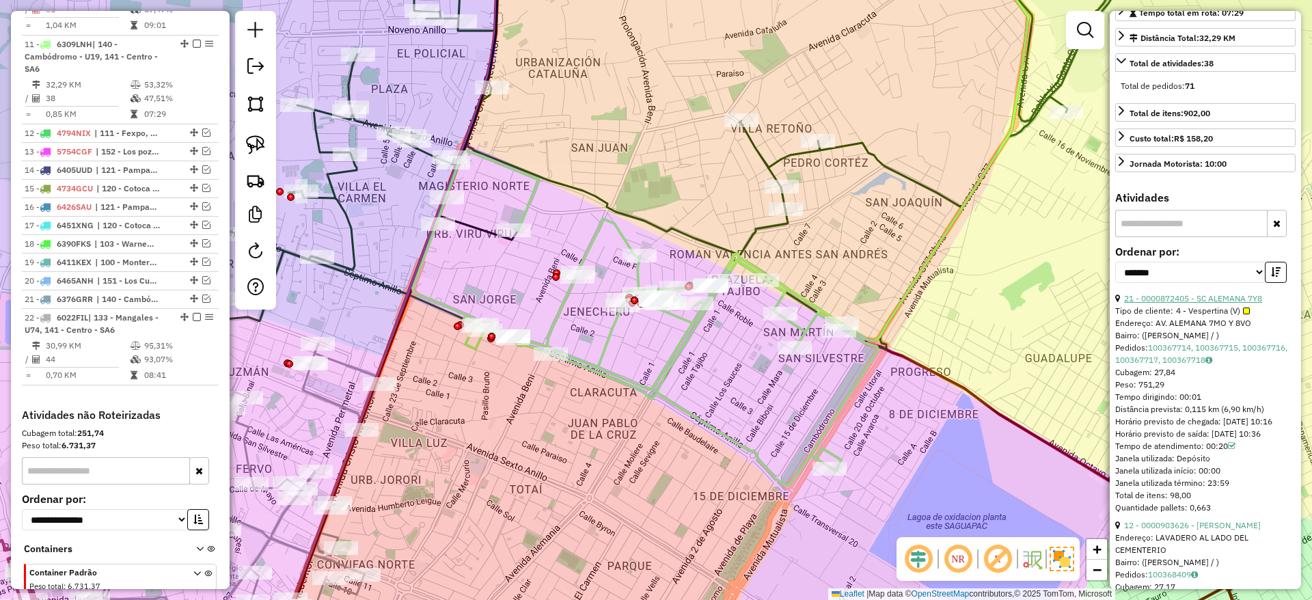
click at [1196, 303] on link "21 - 0000872405 - SC ALEMANA 7Y8" at bounding box center [1193, 298] width 138 height 10
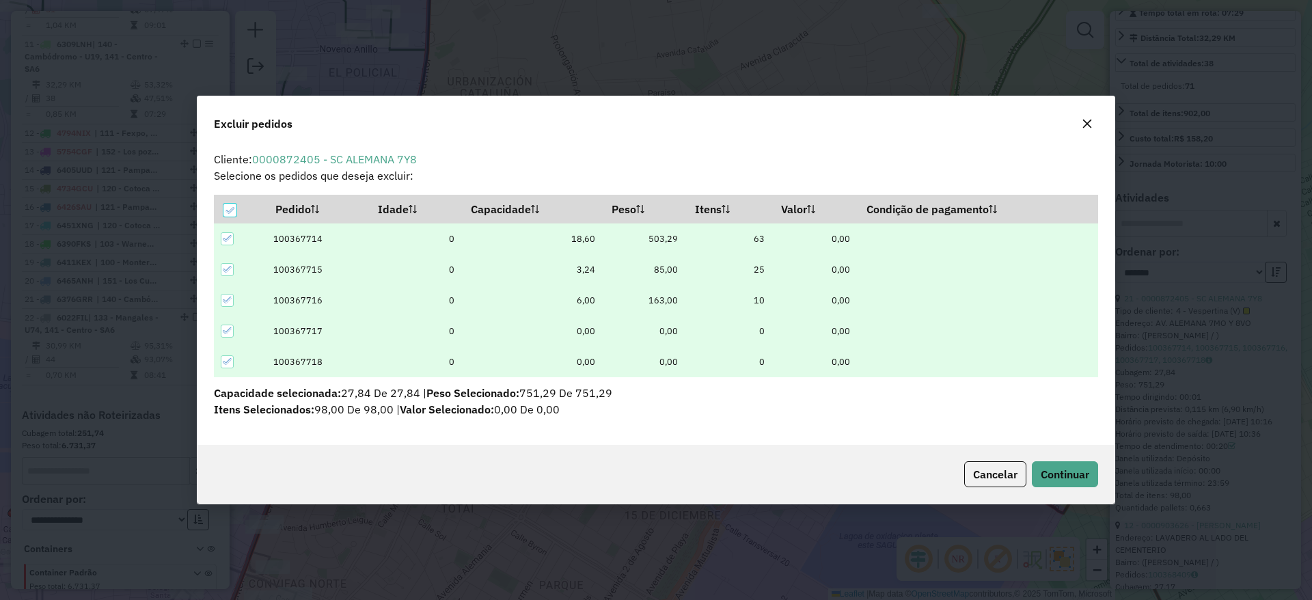
scroll to position [0, 0]
click at [1068, 466] on button "Continuar" at bounding box center [1065, 474] width 66 height 26
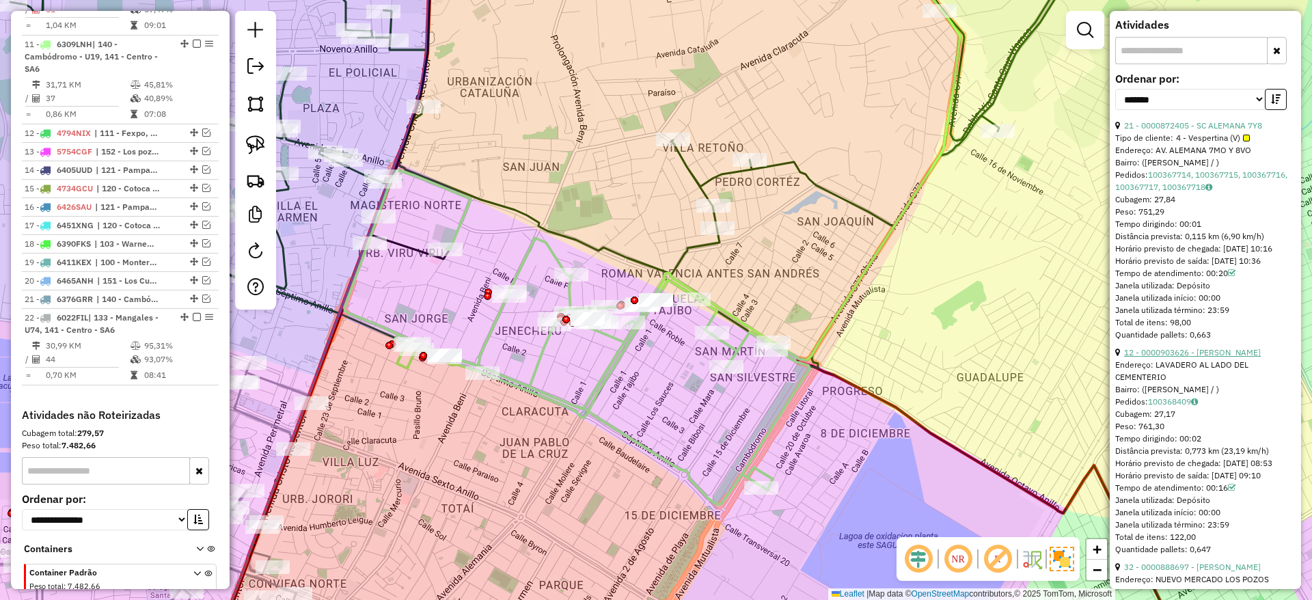
scroll to position [512, 0]
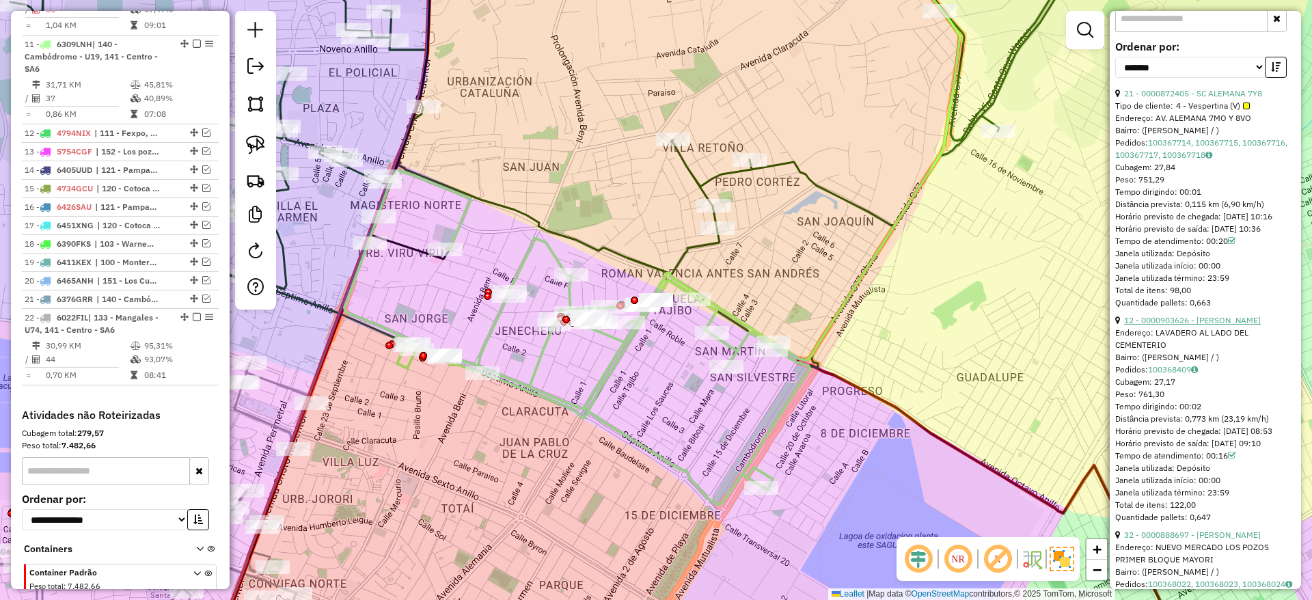
click at [1181, 325] on link "12 - 0000903626 - DILA CHAVEZ" at bounding box center [1192, 320] width 137 height 10
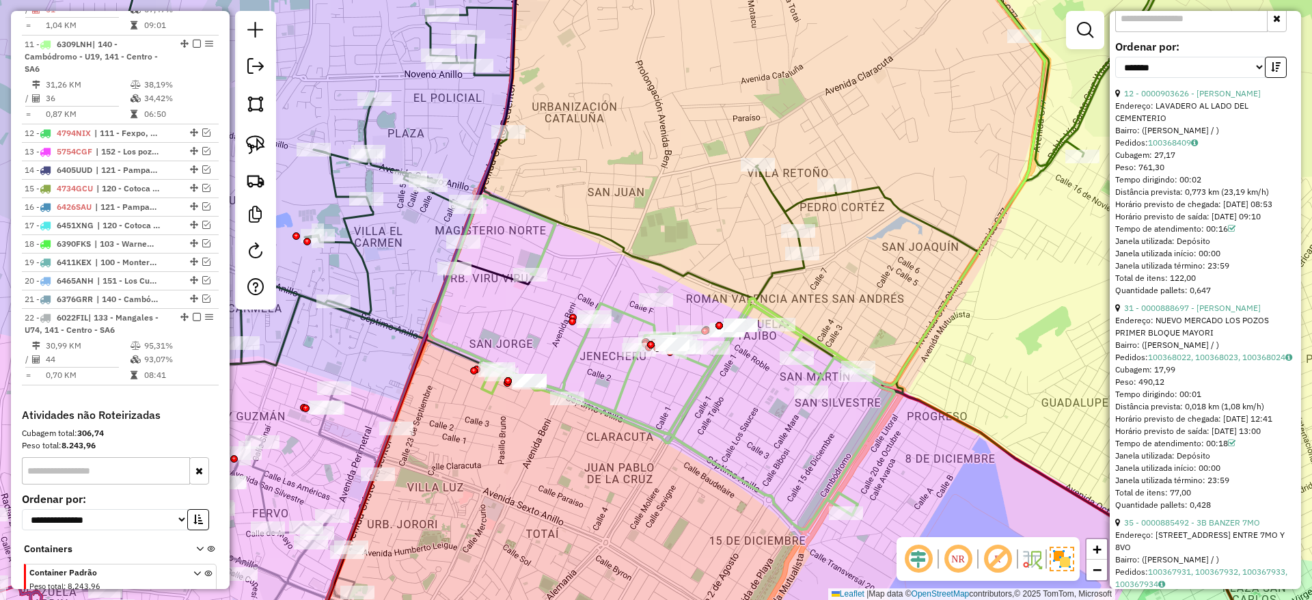
click at [697, 401] on icon at bounding box center [661, 362] width 465 height 334
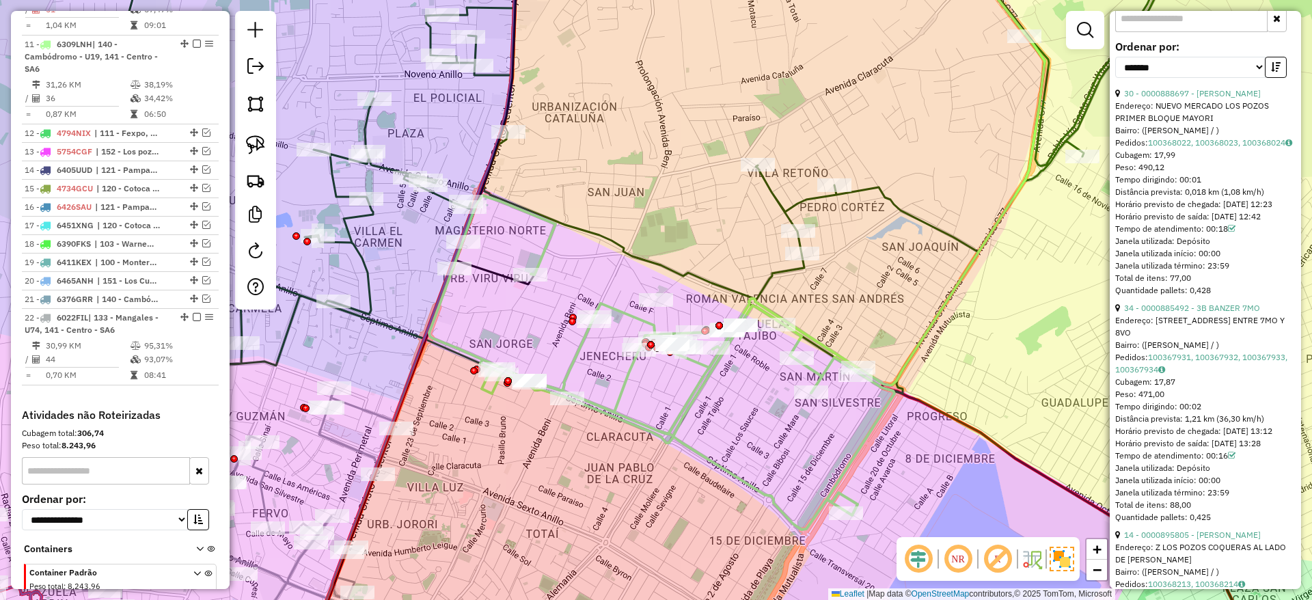
click at [695, 397] on icon at bounding box center [661, 362] width 465 height 334
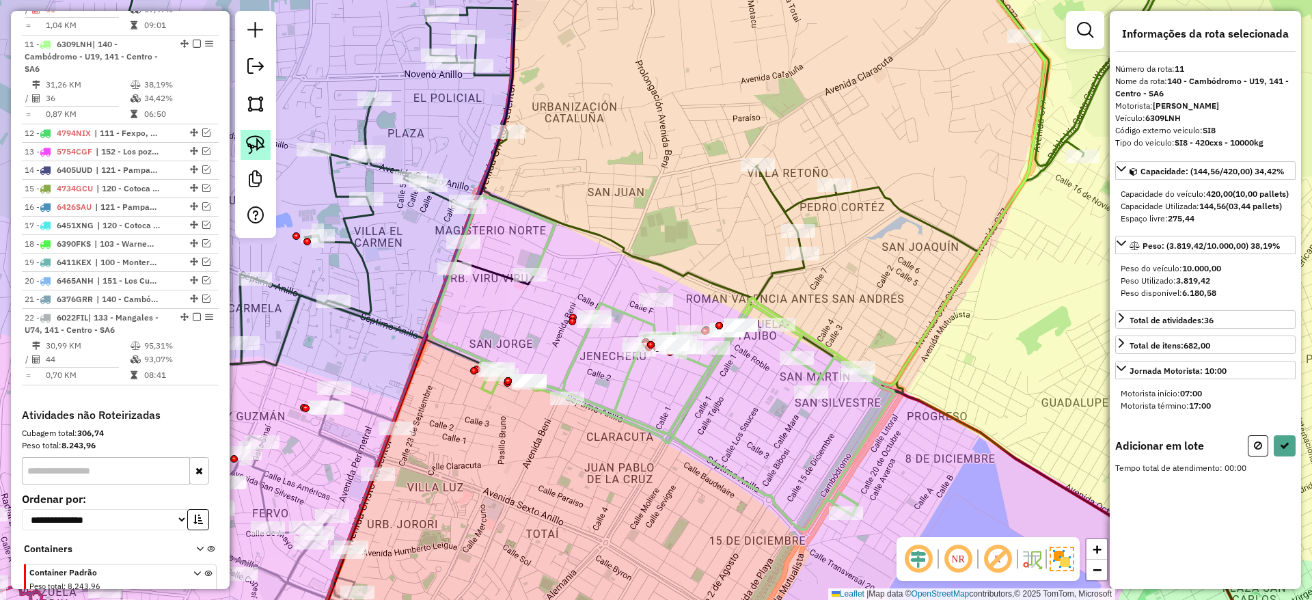
click at [252, 130] on link at bounding box center [255, 145] width 30 height 30
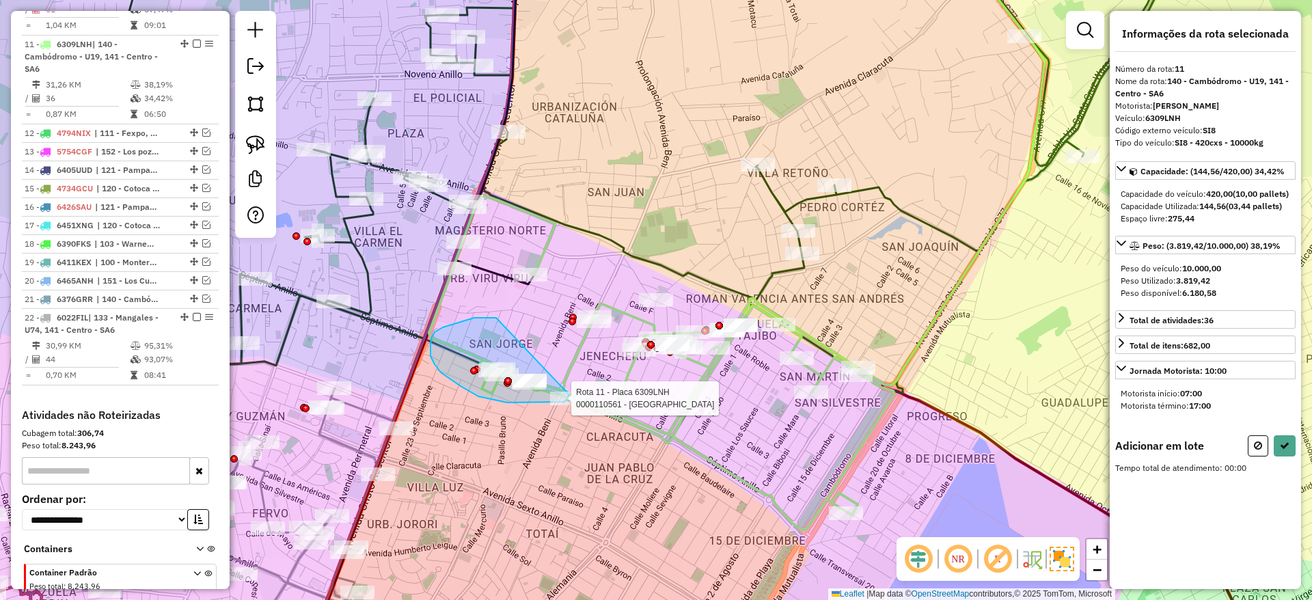
click at [572, 398] on div "Rota 11 - Placa 6309LNH 0000110561 - VICTORIA VALDIV Janela de atendimento Grad…" at bounding box center [656, 300] width 1312 height 600
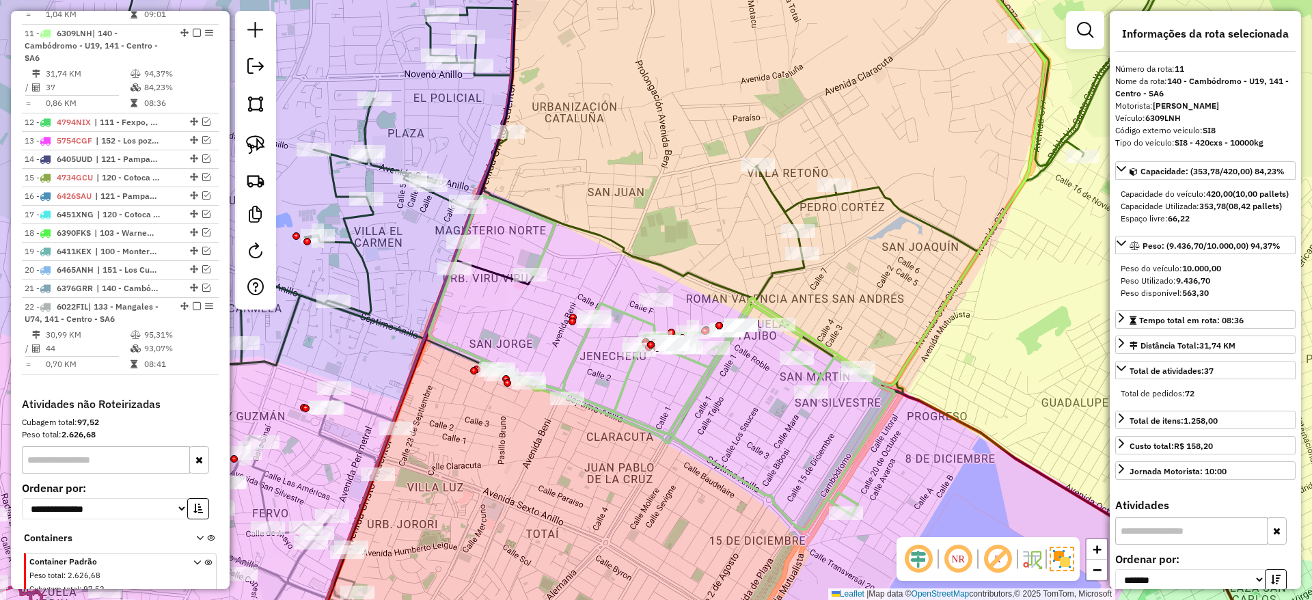
scroll to position [897, 0]
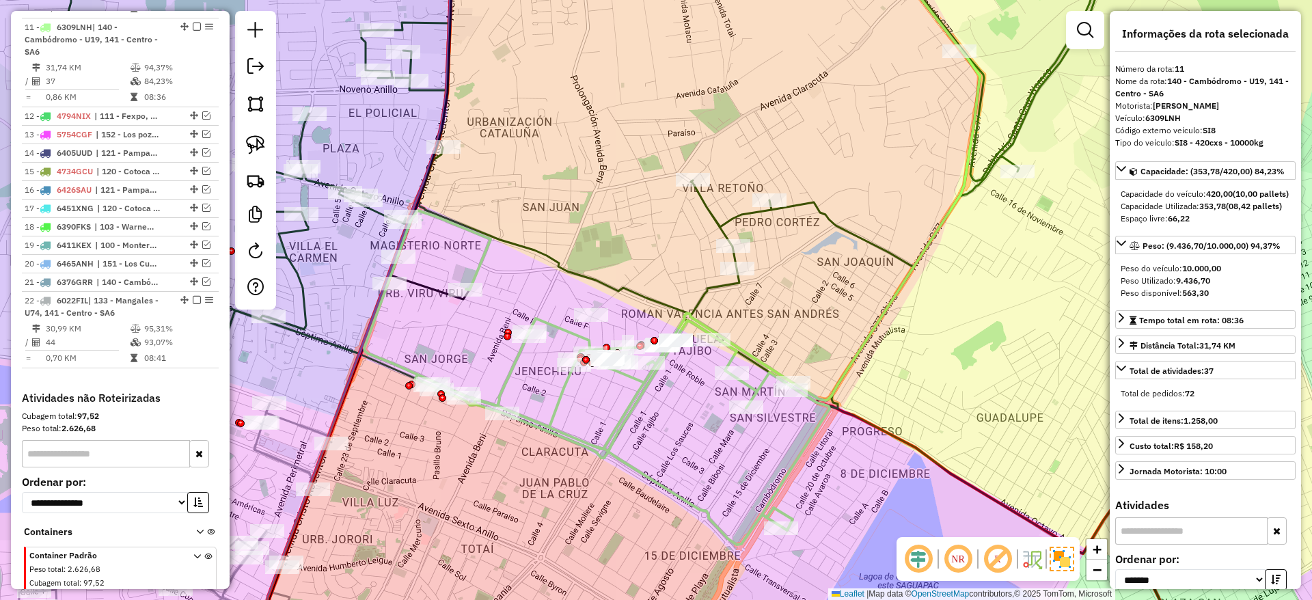
drag, startPoint x: 819, startPoint y: 292, endPoint x: 762, endPoint y: 305, distance: 58.2
click at [762, 305] on div "Janela de atendimento Grade de atendimento Capacidade Transportadoras Veículos …" at bounding box center [656, 300] width 1312 height 600
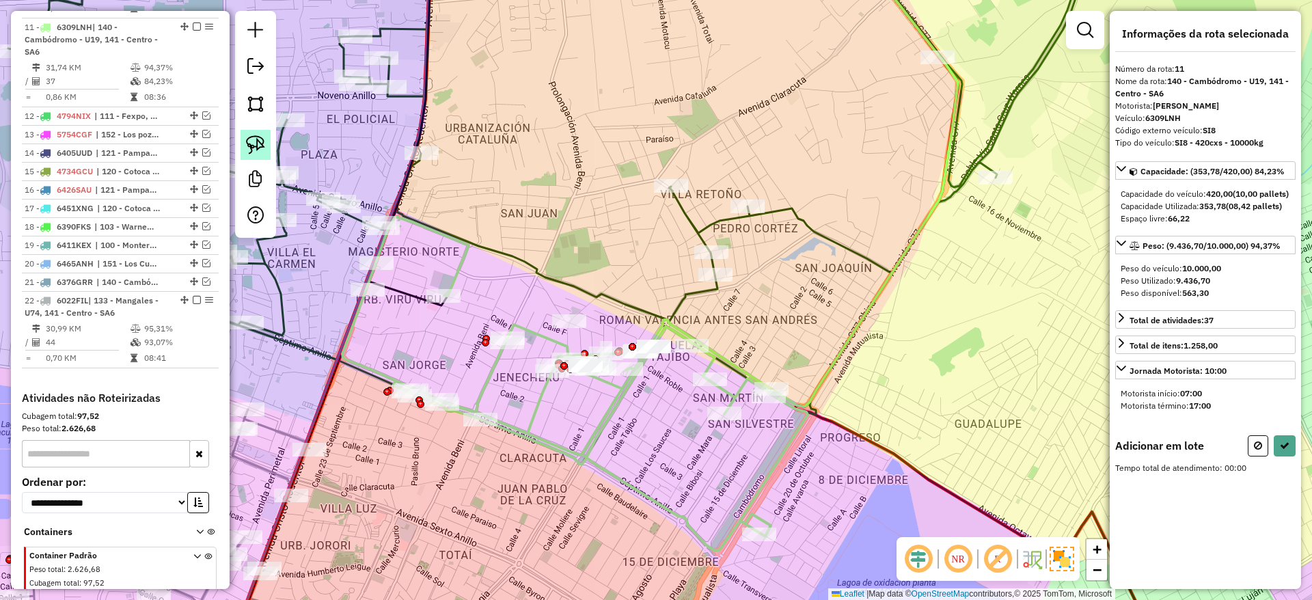
click at [259, 139] on img at bounding box center [255, 144] width 19 height 19
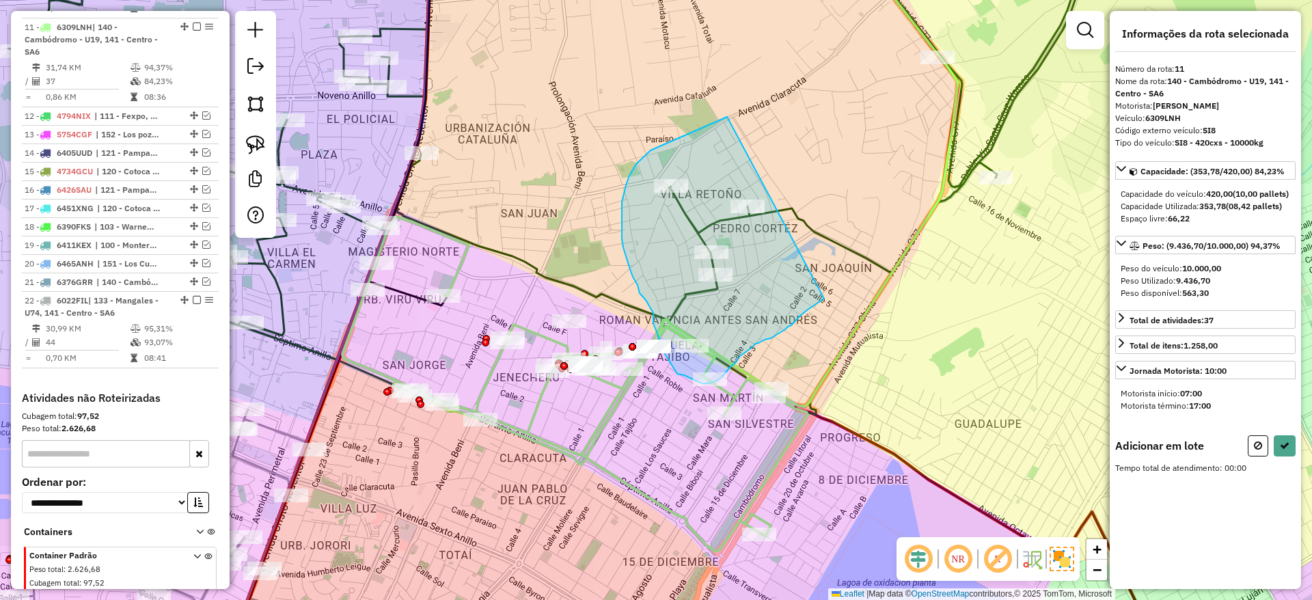
drag, startPoint x: 727, startPoint y: 117, endPoint x: 824, endPoint y: 299, distance: 206.0
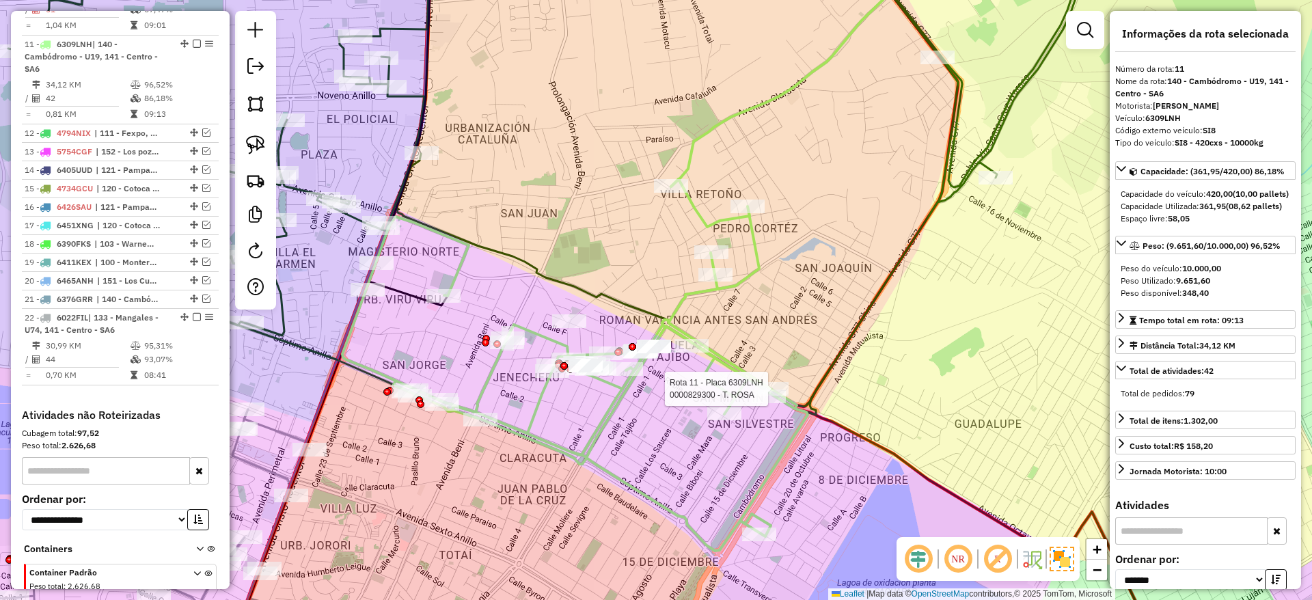
scroll to position [880, 0]
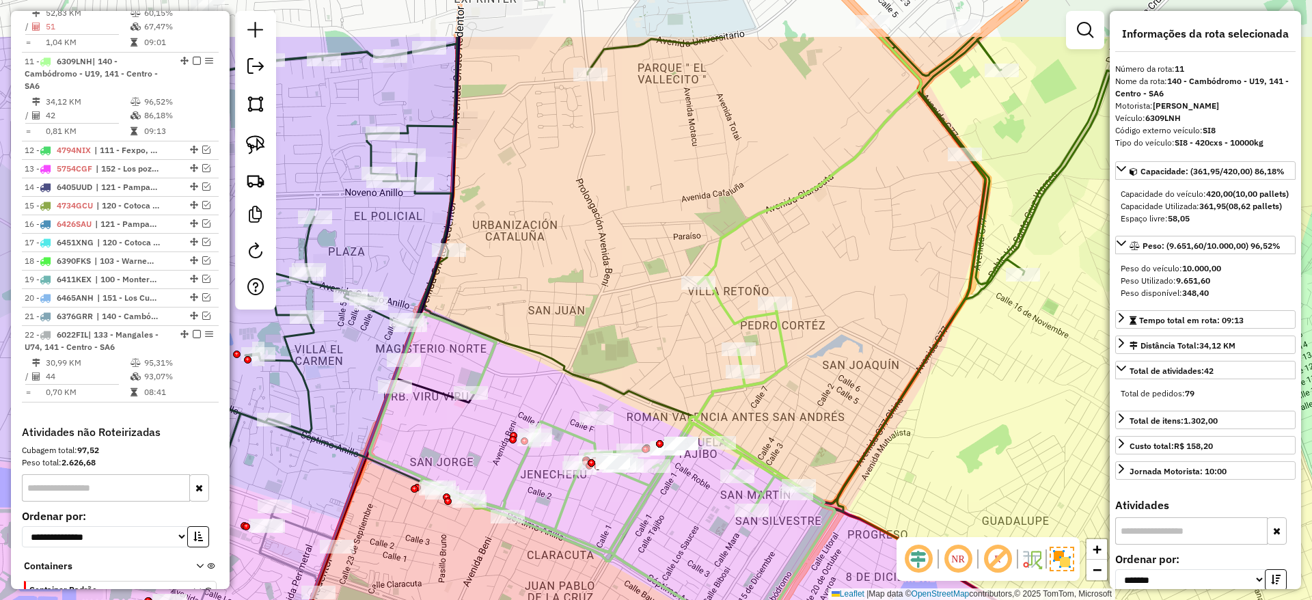
drag, startPoint x: 787, startPoint y: 310, endPoint x: 814, endPoint y: 407, distance: 100.8
click at [814, 407] on div "Janela de atendimento Grade de atendimento Capacidade Transportadoras Veículos …" at bounding box center [656, 300] width 1312 height 600
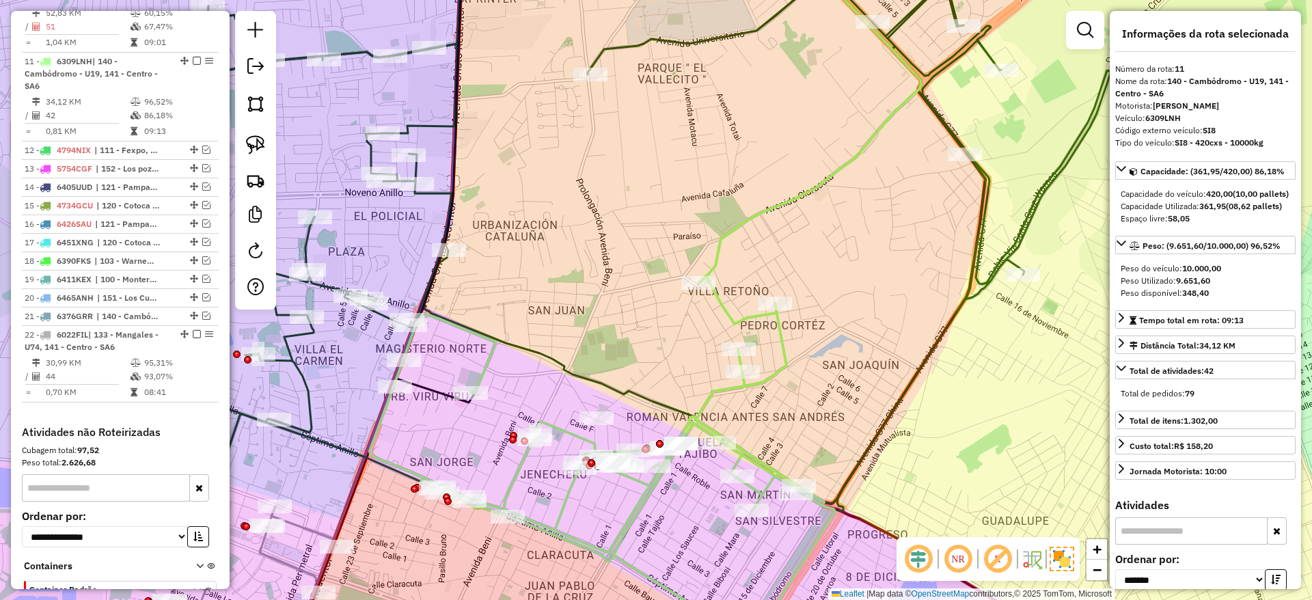
click at [615, 47] on icon at bounding box center [573, 262] width 1075 height 597
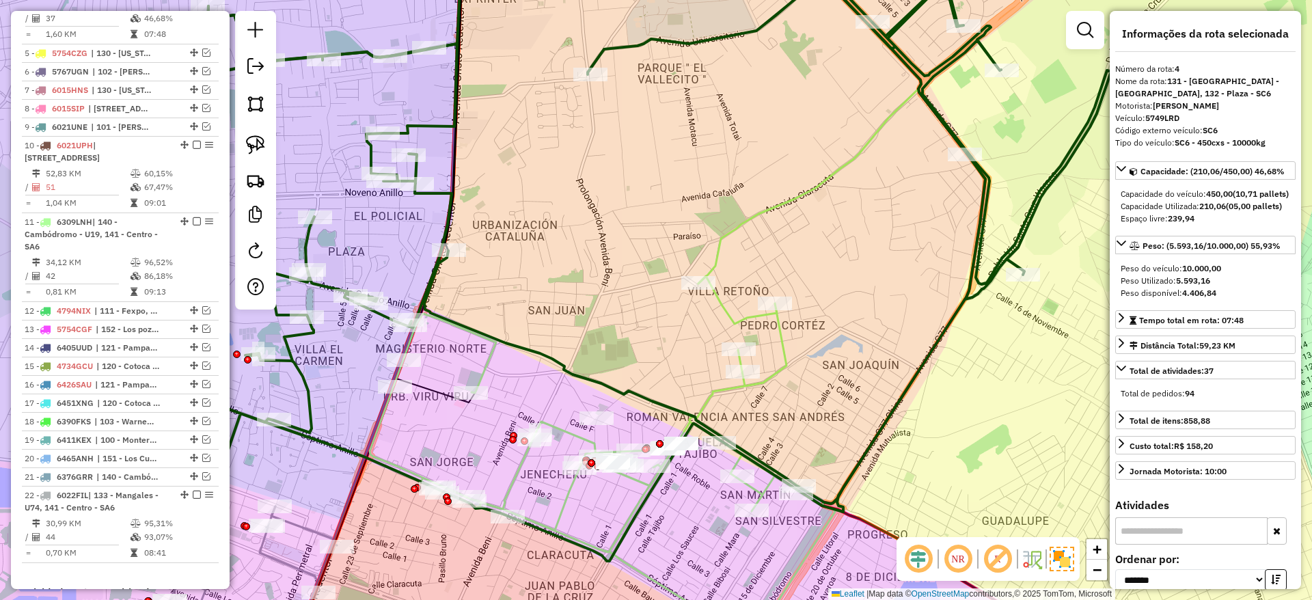
scroll to position [652, 0]
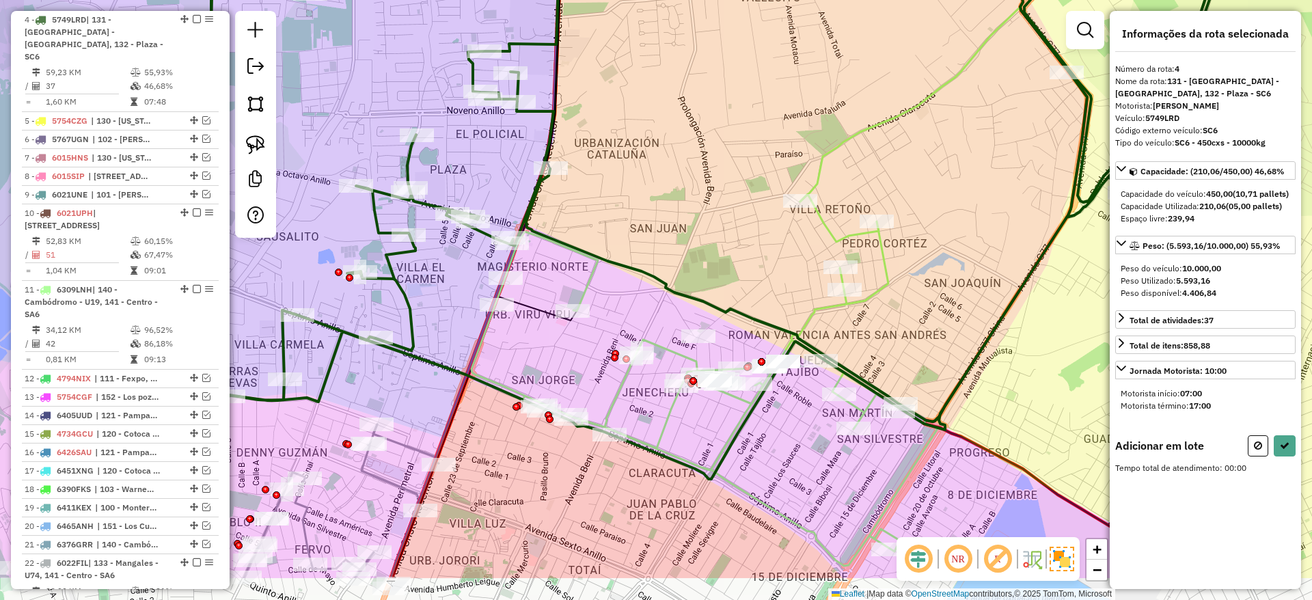
drag, startPoint x: 652, startPoint y: 326, endPoint x: 756, endPoint y: 243, distance: 133.1
click at [756, 243] on div "Janela de atendimento Grade de atendimento Capacidade Transportadoras Veículos …" at bounding box center [656, 300] width 1312 height 600
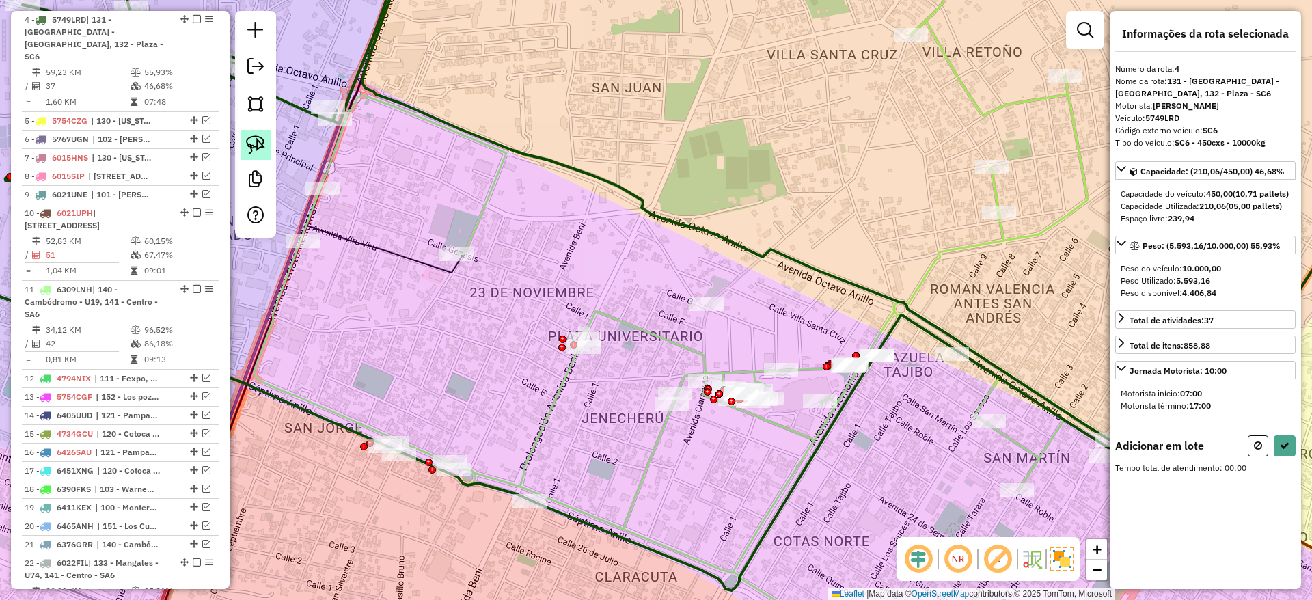
click at [256, 137] on img at bounding box center [255, 144] width 19 height 19
drag, startPoint x: 691, startPoint y: 255, endPoint x: 775, endPoint y: 309, distance: 99.5
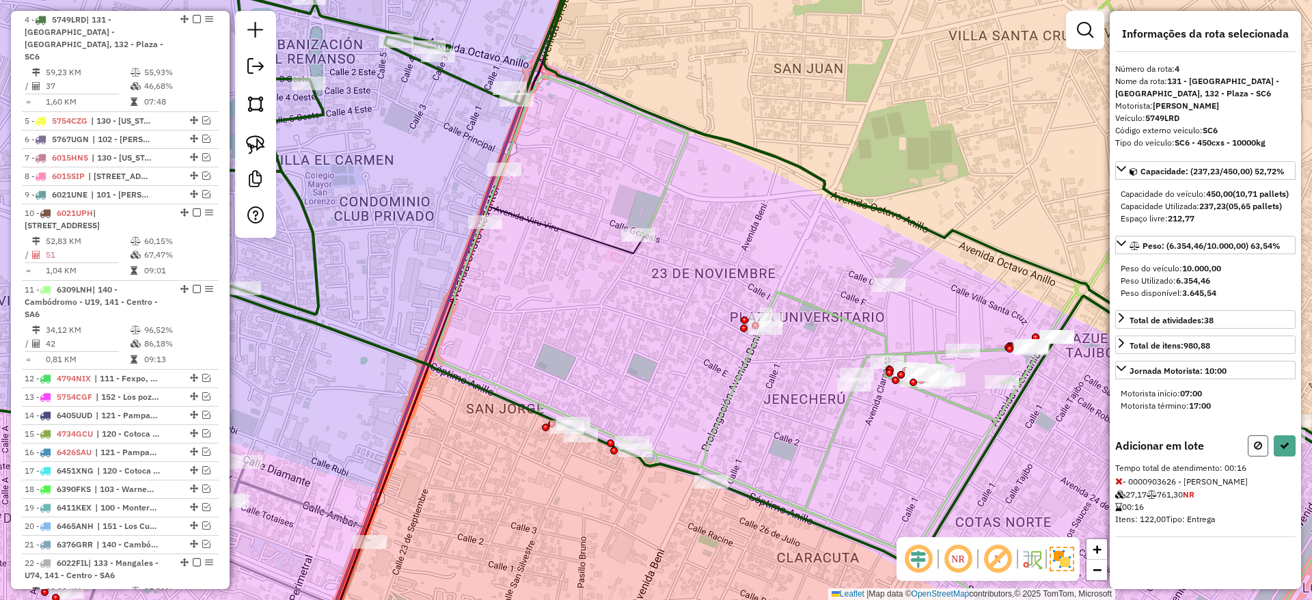
click at [1262, 456] on button at bounding box center [1257, 445] width 20 height 21
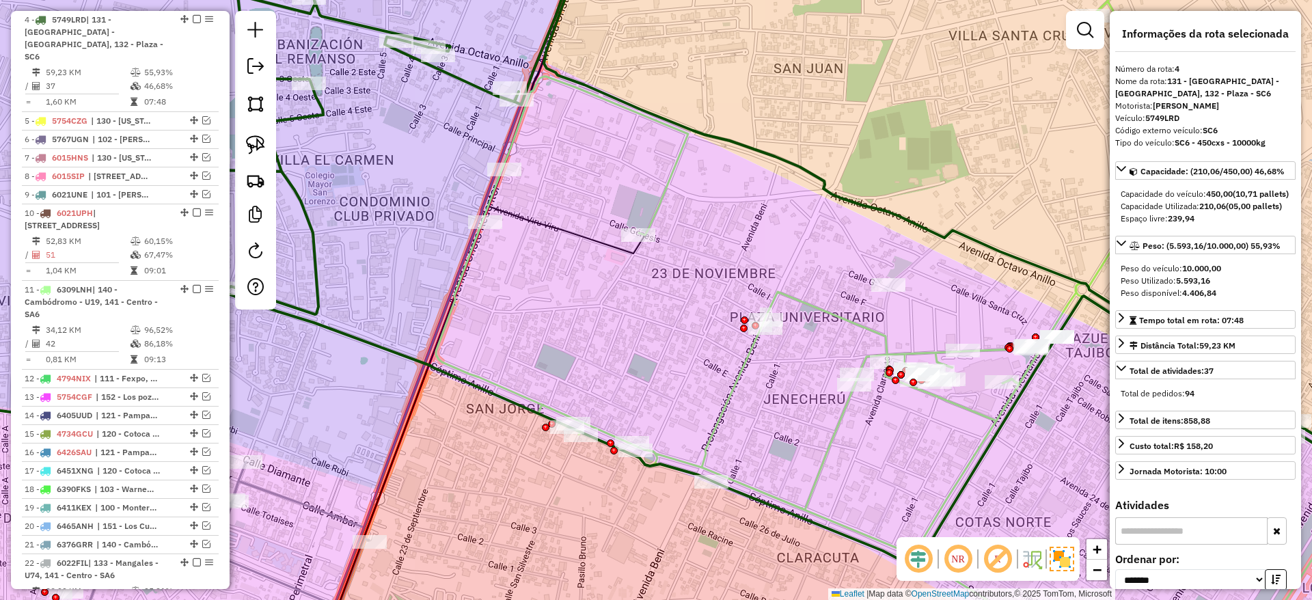
click at [849, 420] on div "Janela de atendimento Grade de atendimento Capacidade Transportadoras Veículos …" at bounding box center [656, 300] width 1312 height 600
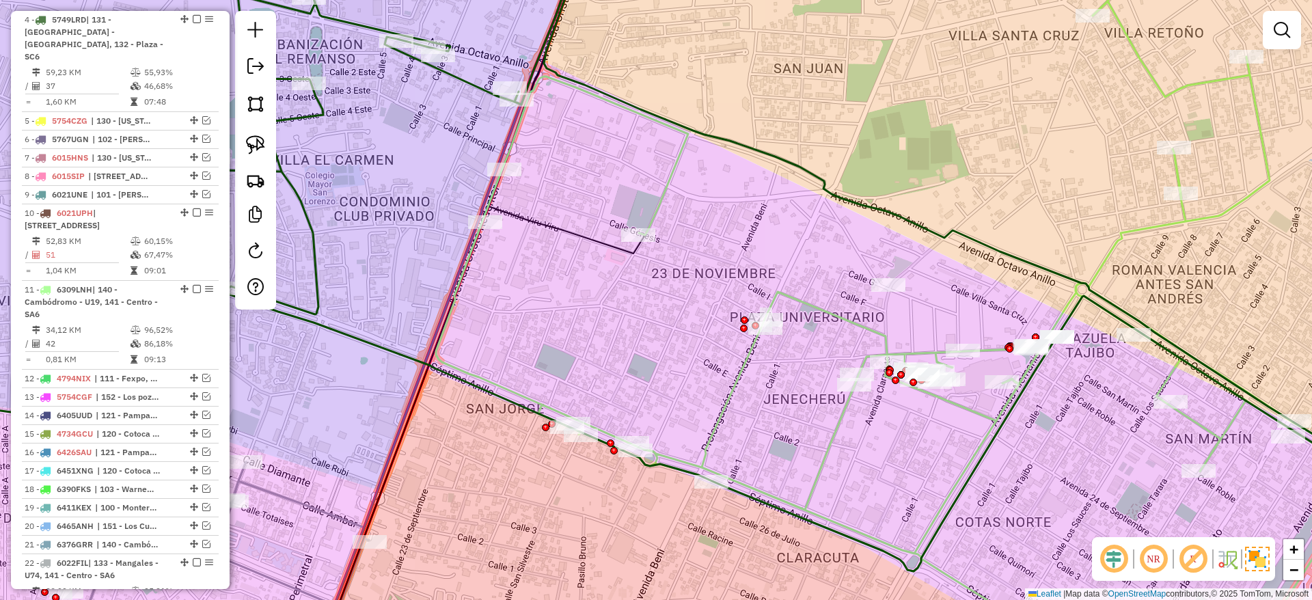
click at [835, 418] on icon at bounding box center [901, 330] width 930 height 659
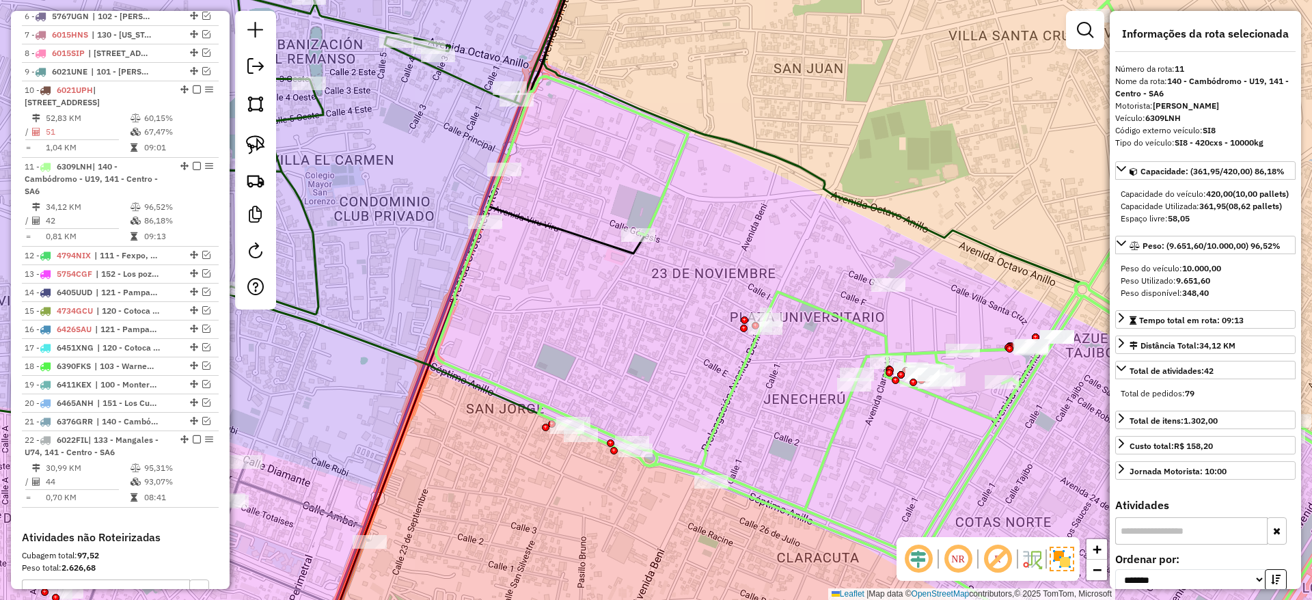
scroll to position [897, 0]
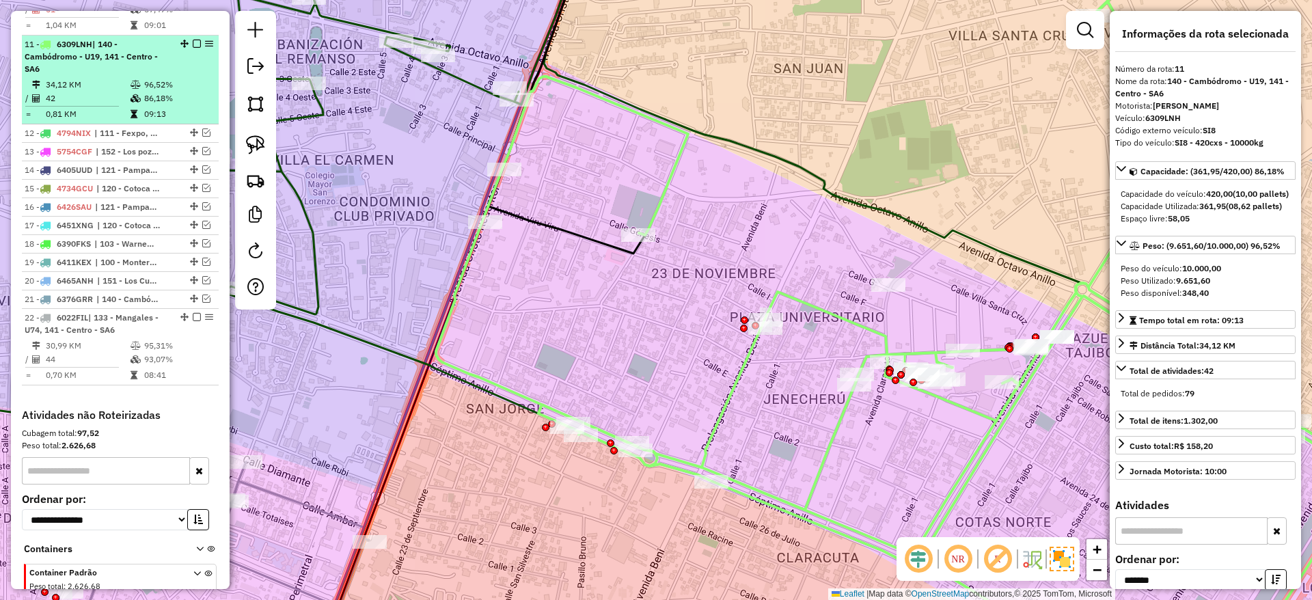
click at [193, 40] on em at bounding box center [197, 44] width 8 height 8
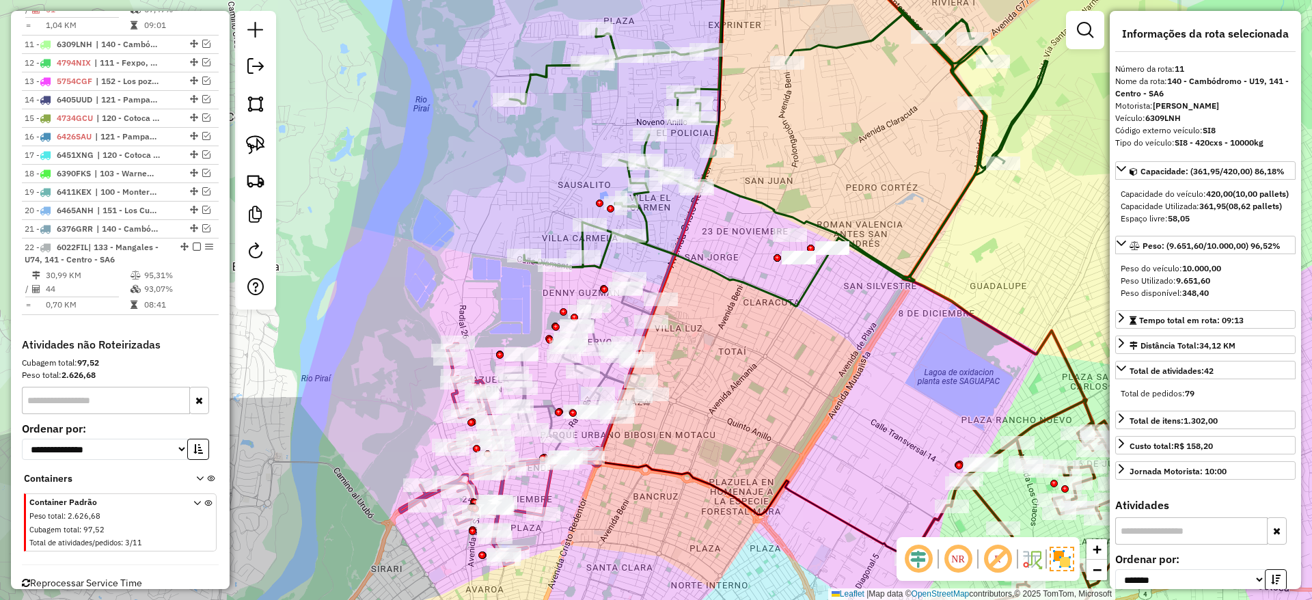
click at [829, 45] on icon at bounding box center [779, 157] width 538 height 299
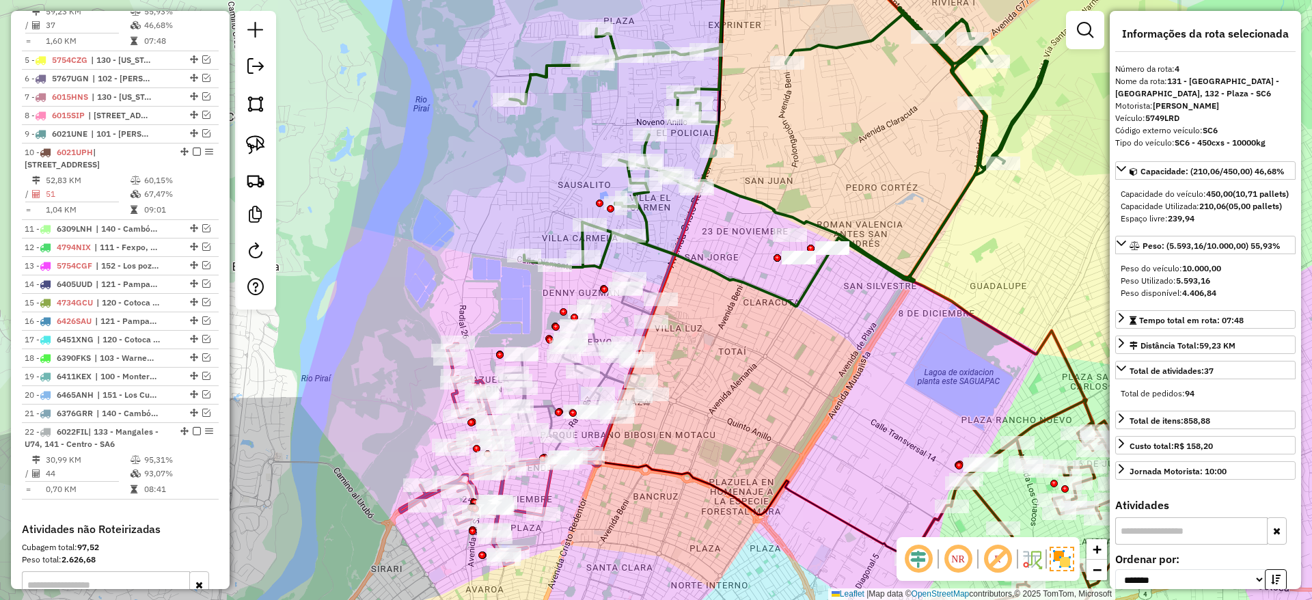
scroll to position [652, 0]
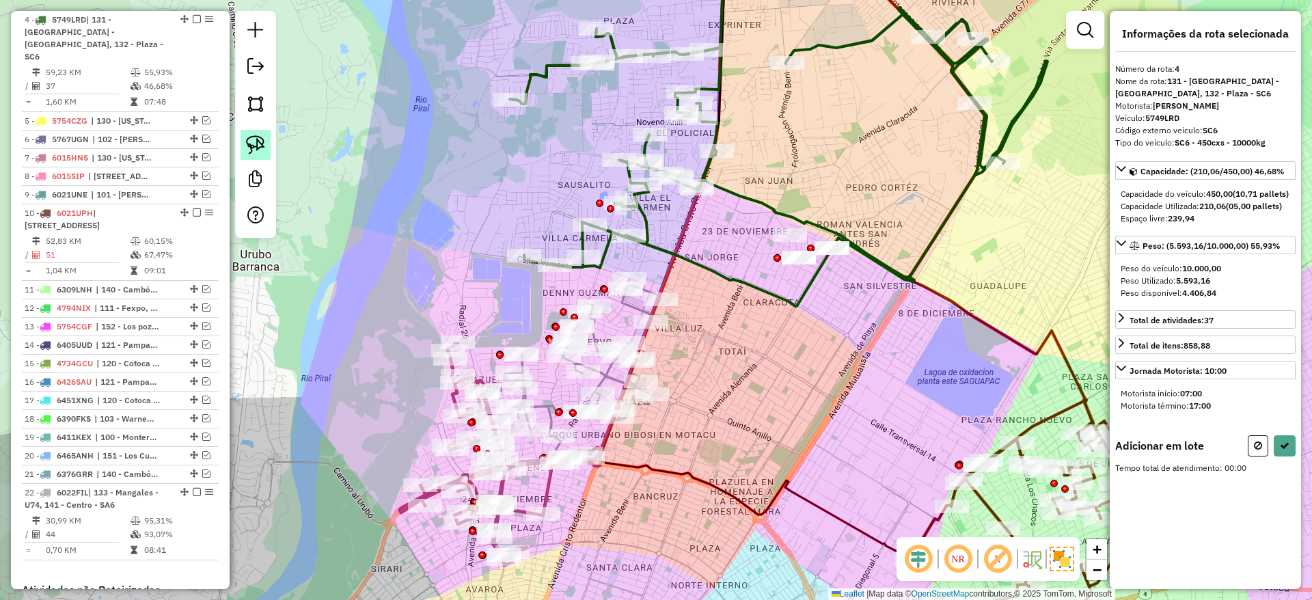
click at [249, 141] on img at bounding box center [255, 144] width 19 height 19
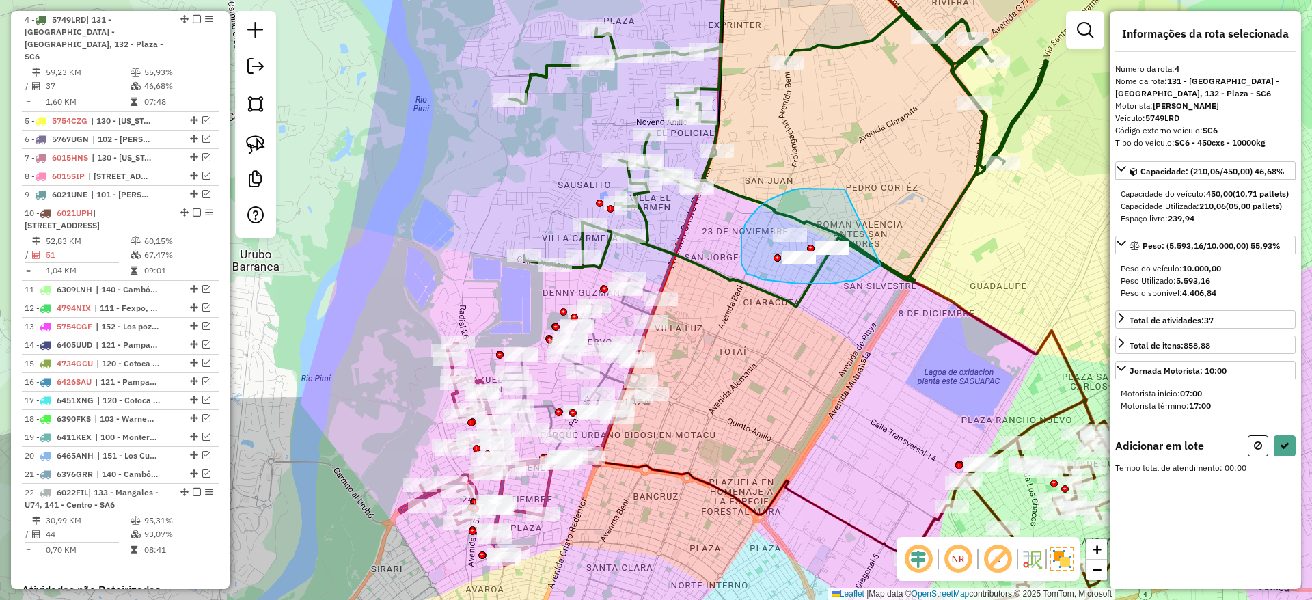
drag, startPoint x: 844, startPoint y: 189, endPoint x: 881, endPoint y: 265, distance: 84.0
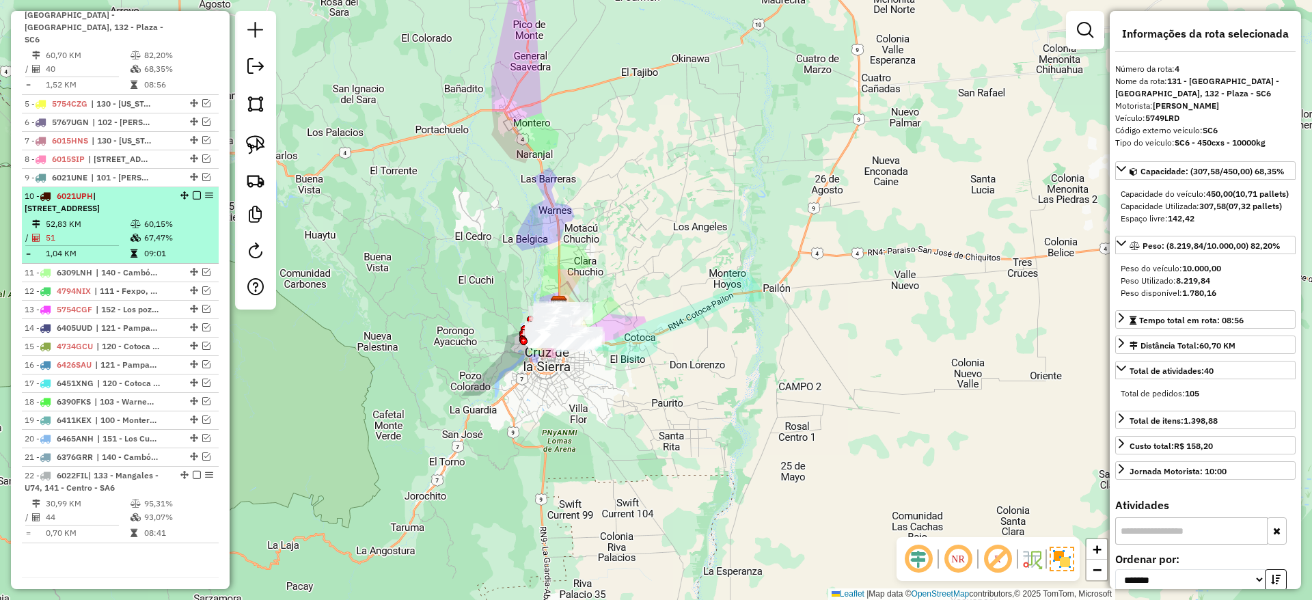
scroll to position [344, 0]
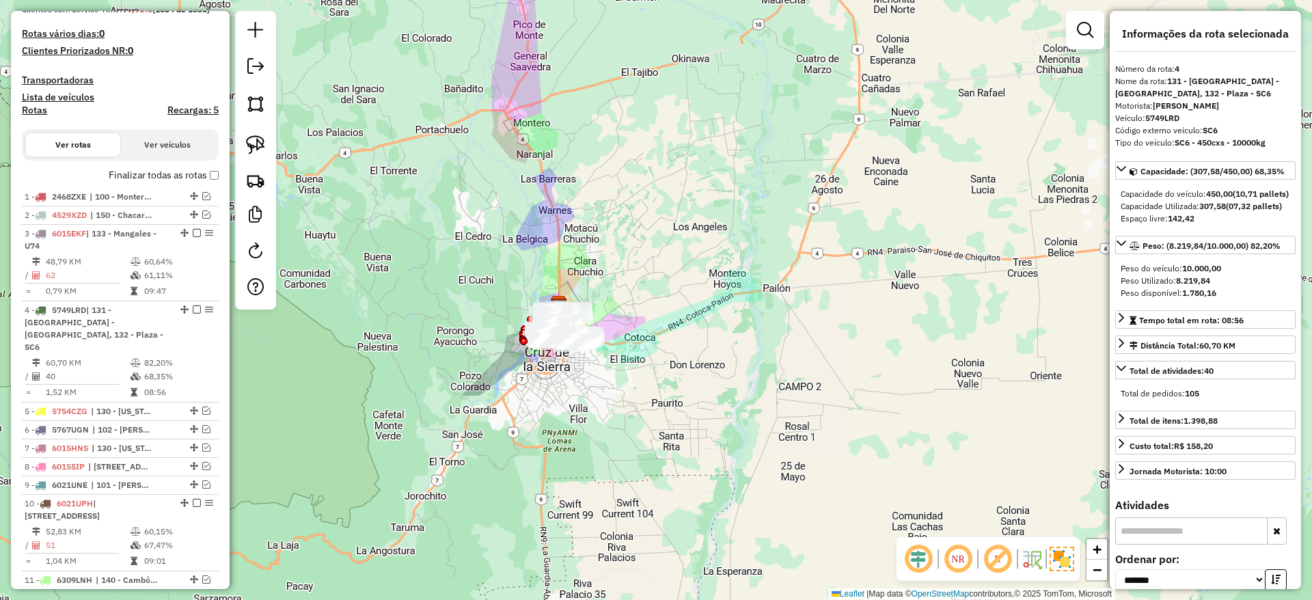
click at [205, 179] on label "Finalizar todas as rotas" at bounding box center [164, 175] width 110 height 14
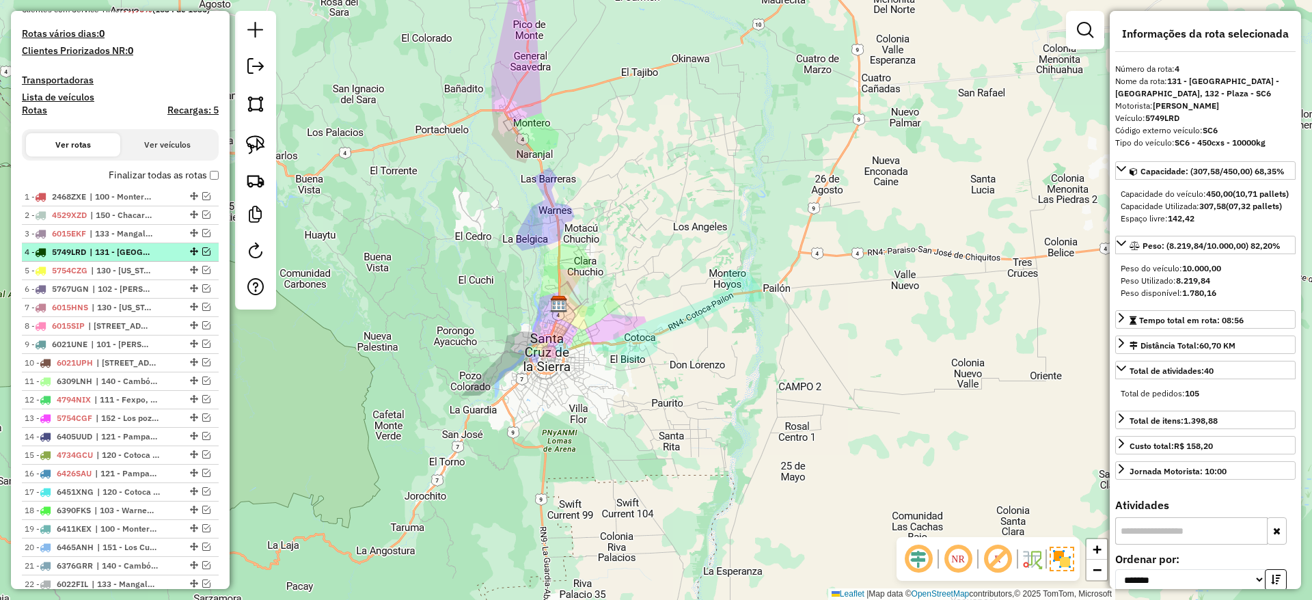
scroll to position [0, 0]
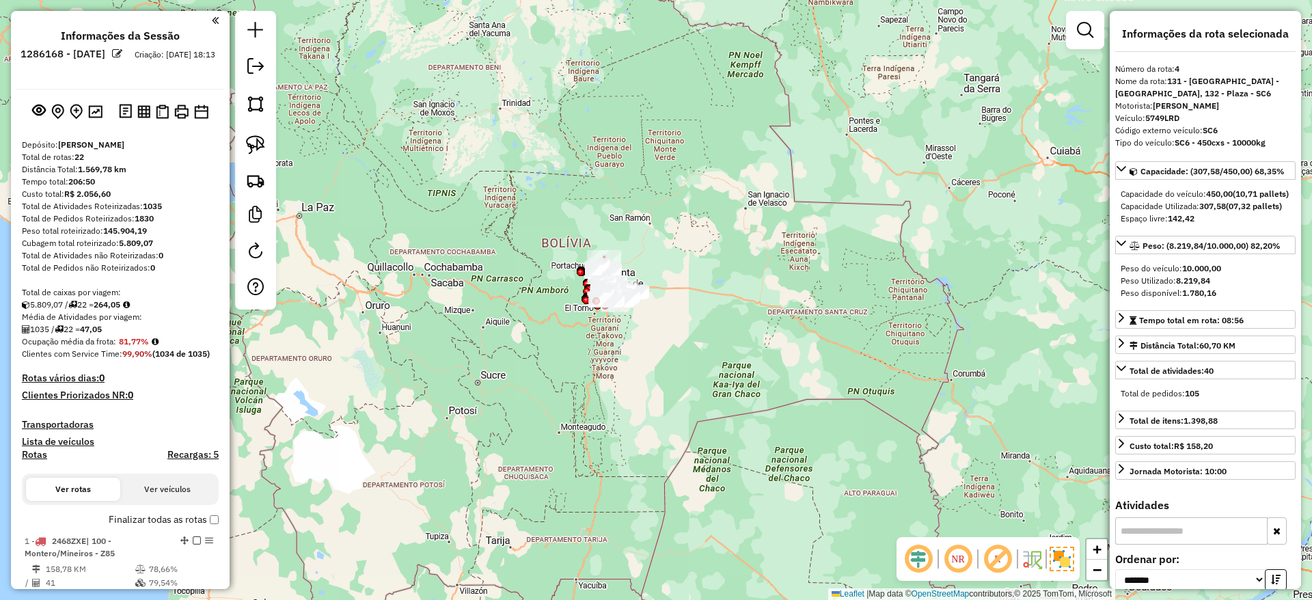
click at [29, 454] on h4 "Rotas" at bounding box center [34, 455] width 25 height 12
select select
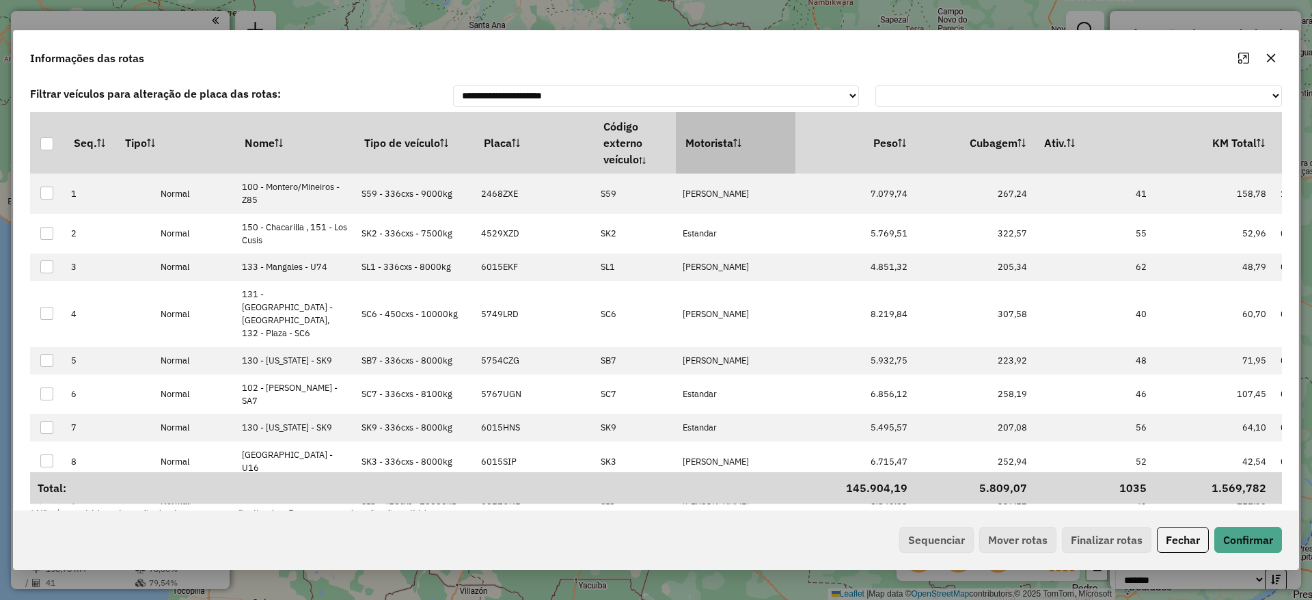
click at [735, 154] on th "Motorista" at bounding box center [736, 142] width 120 height 61
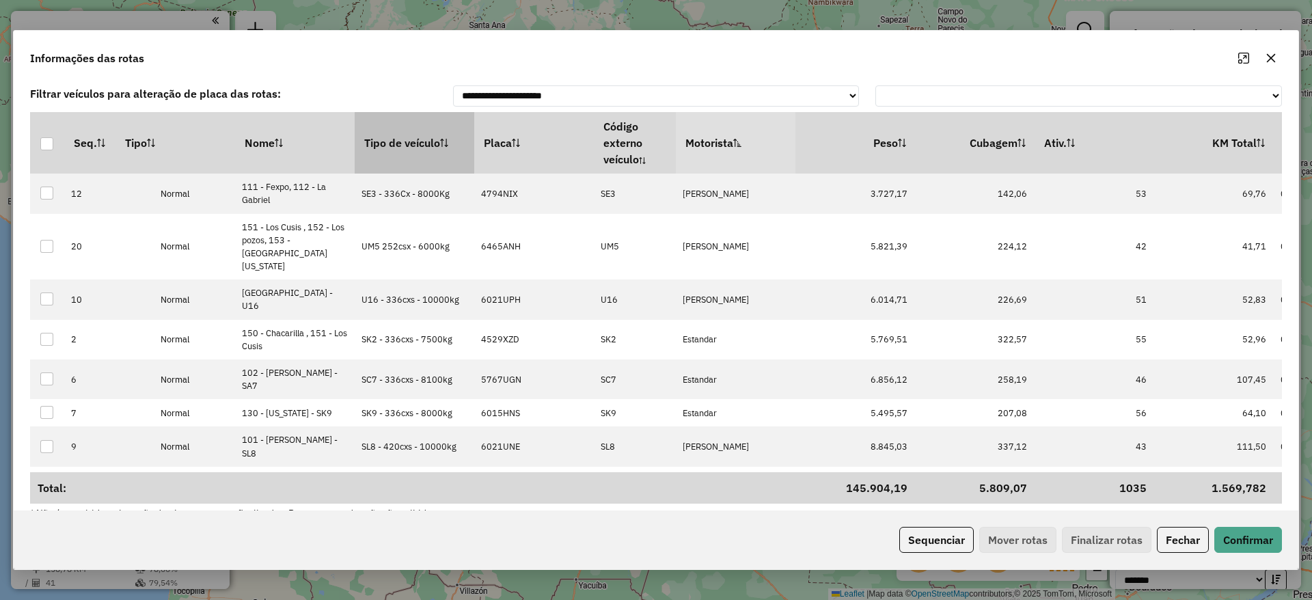
click at [396, 157] on th "Tipo de veículo" at bounding box center [415, 142] width 120 height 61
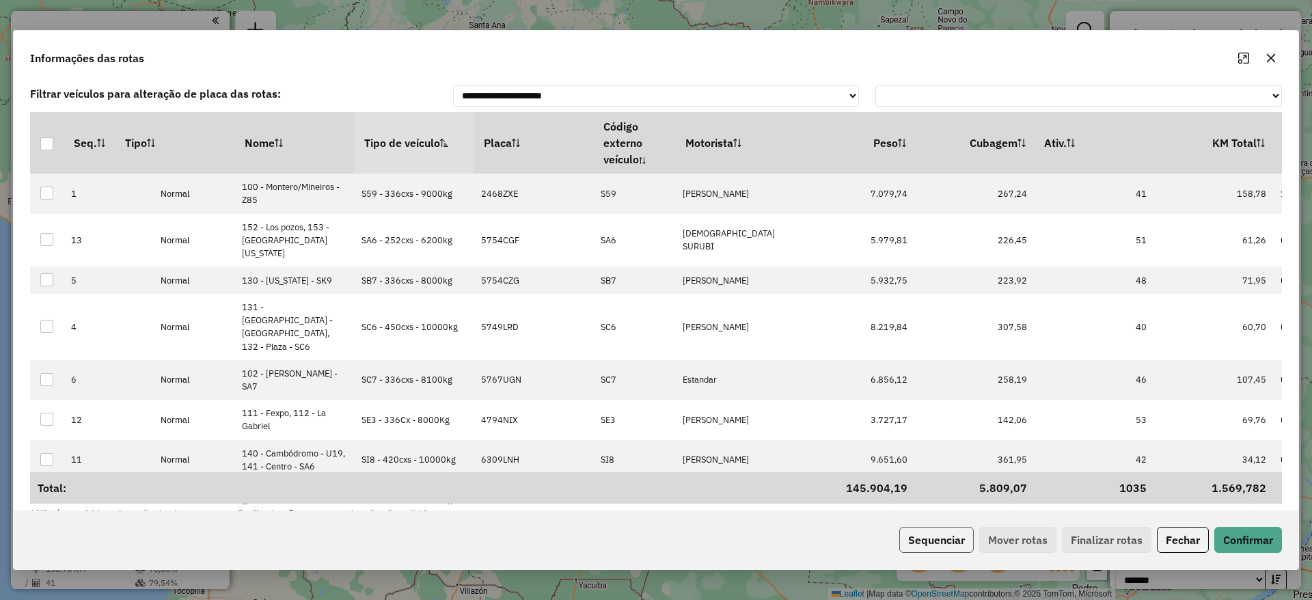
click at [930, 551] on button "Sequenciar" at bounding box center [936, 540] width 74 height 26
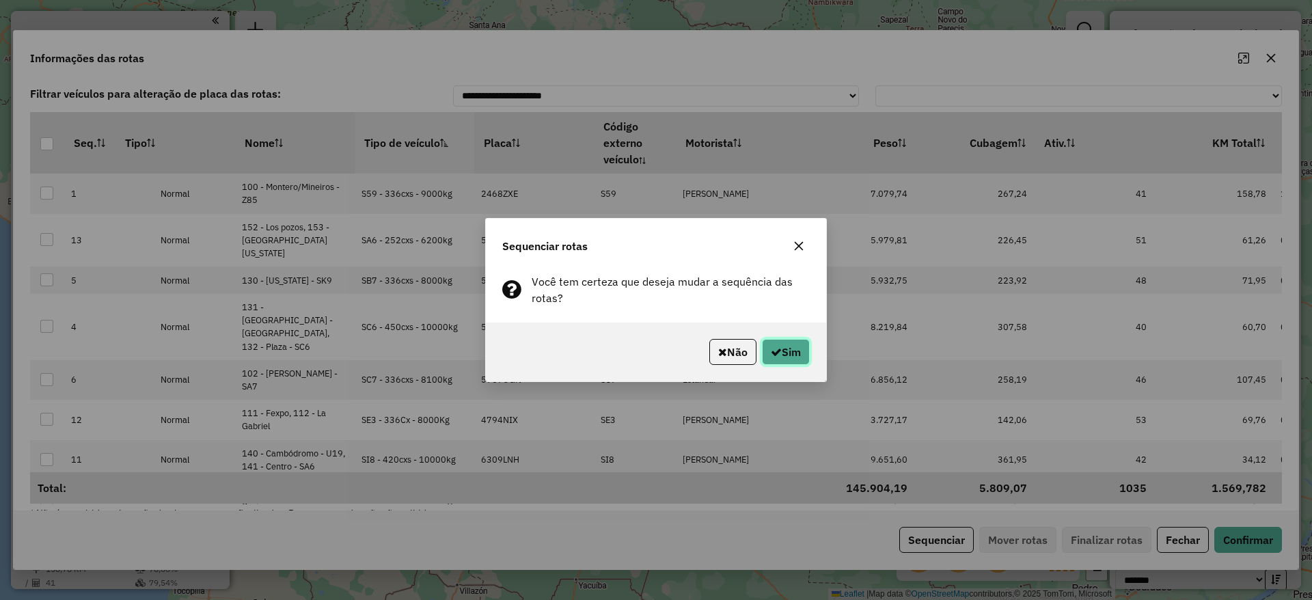
click at [790, 344] on button "Sim" at bounding box center [786, 352] width 48 height 26
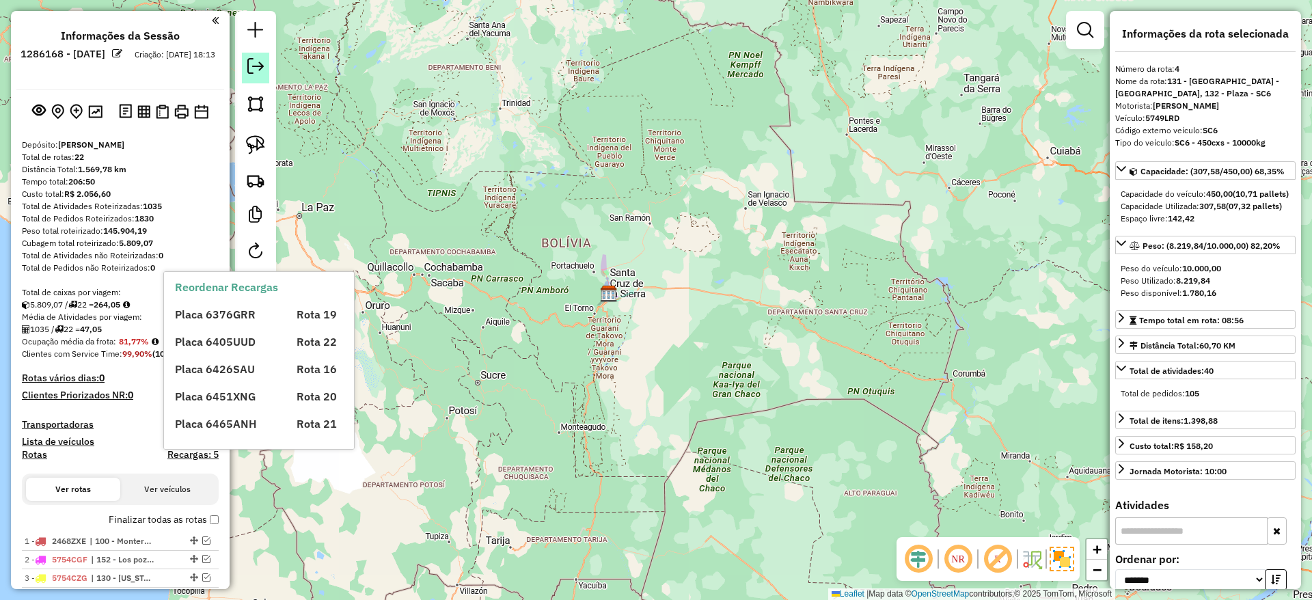
click at [266, 59] on link at bounding box center [255, 68] width 27 height 31
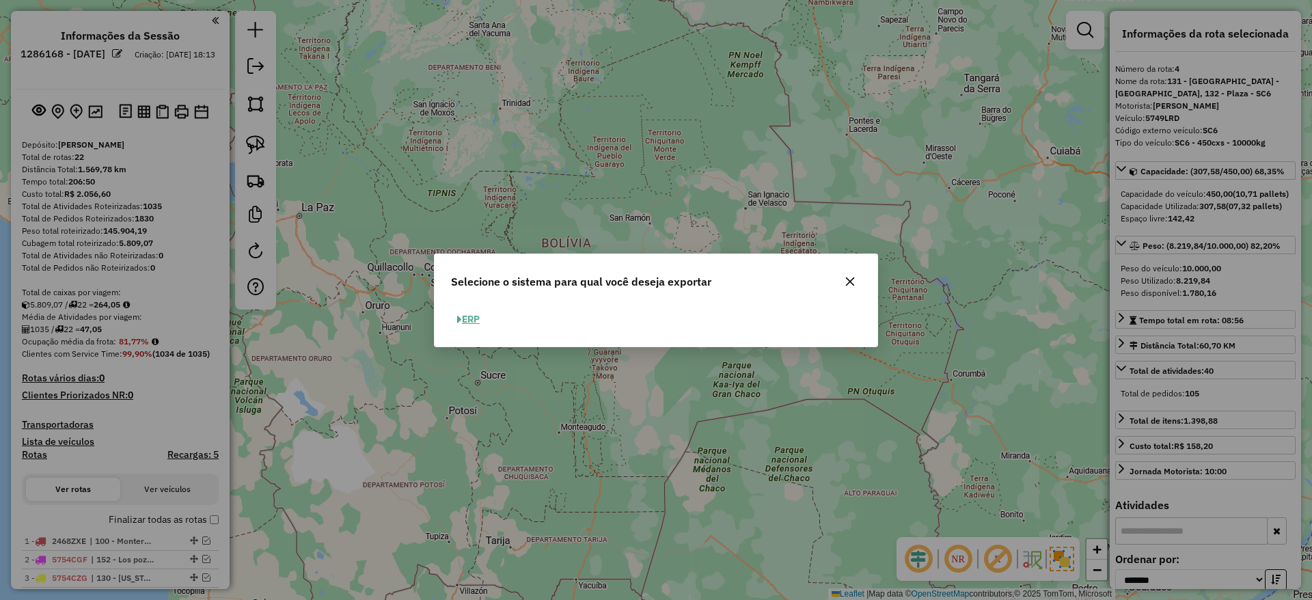
click at [481, 317] on button "ERP" at bounding box center [468, 319] width 35 height 21
select select "**"
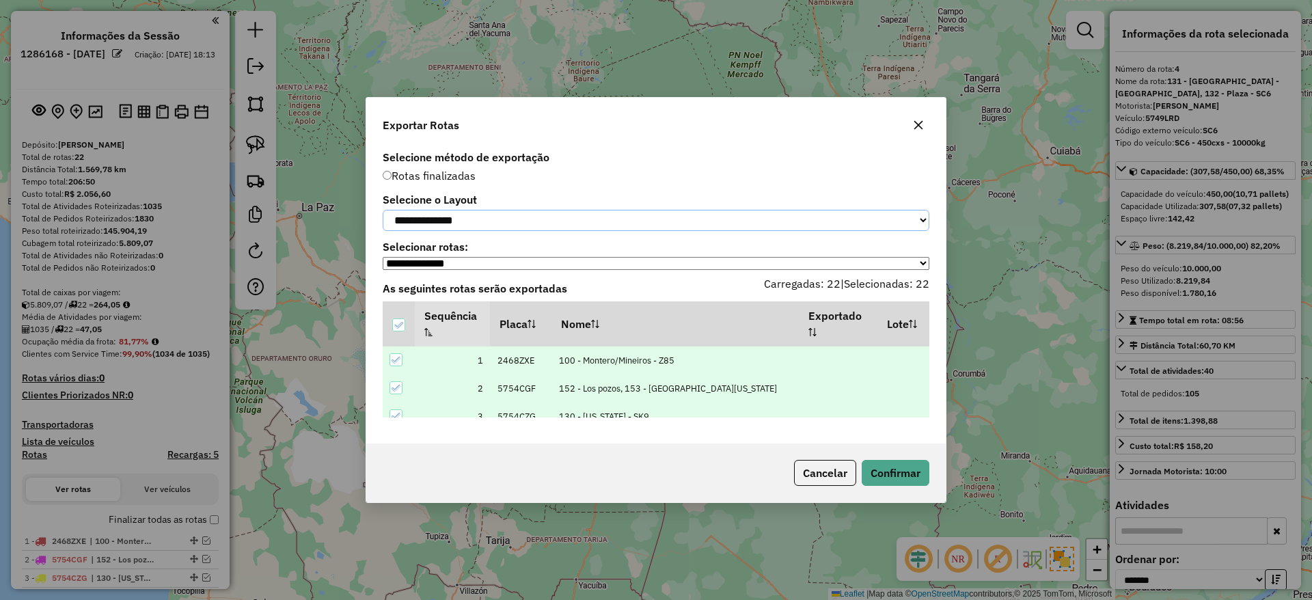
click at [572, 215] on select "**********" at bounding box center [656, 220] width 546 height 21
select select "*********"
click at [383, 210] on select "**********" at bounding box center [656, 220] width 546 height 21
click at [915, 469] on button "Confirmar" at bounding box center [895, 473] width 68 height 26
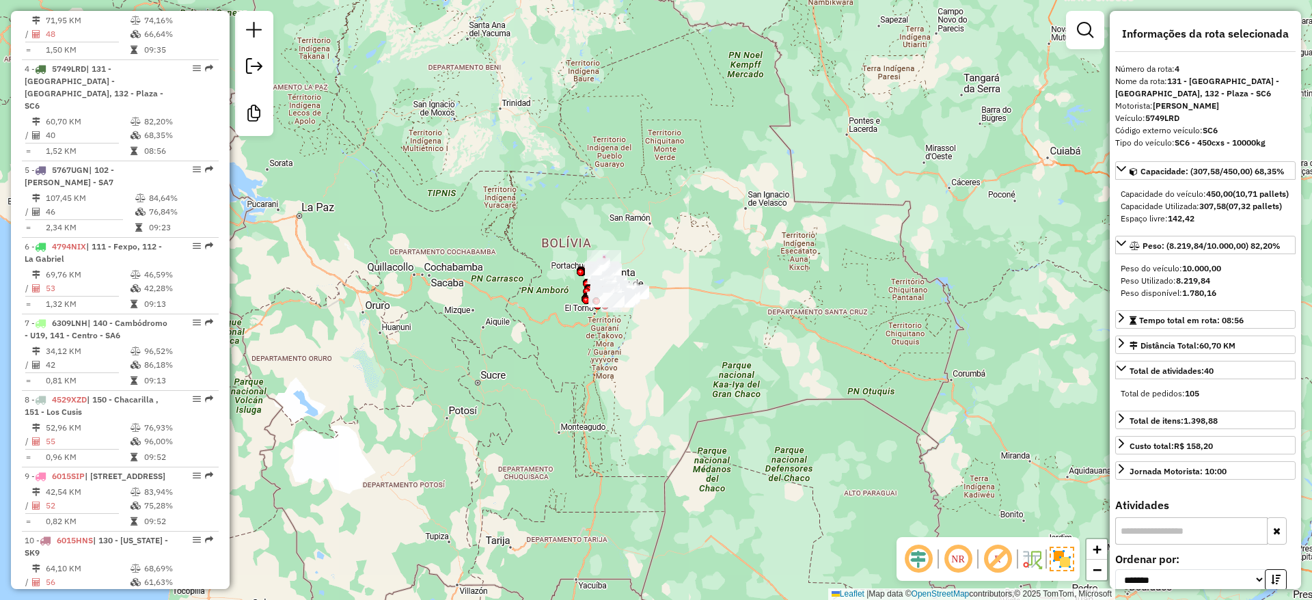
scroll to position [748, 0]
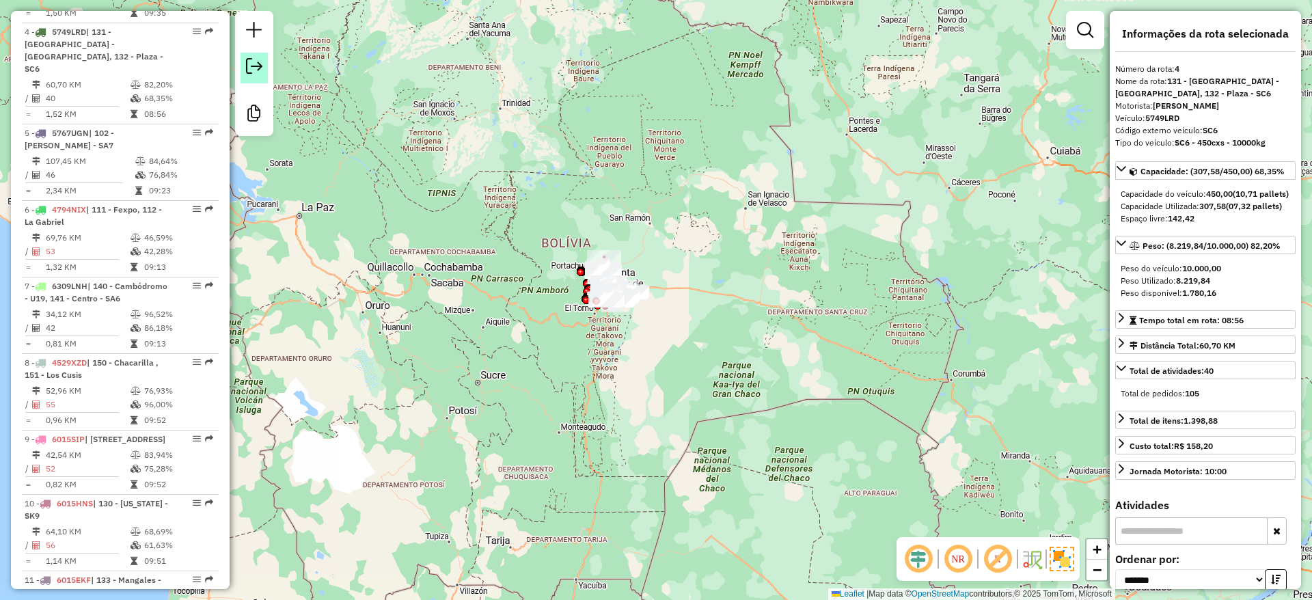
click at [256, 64] on em at bounding box center [254, 66] width 16 height 16
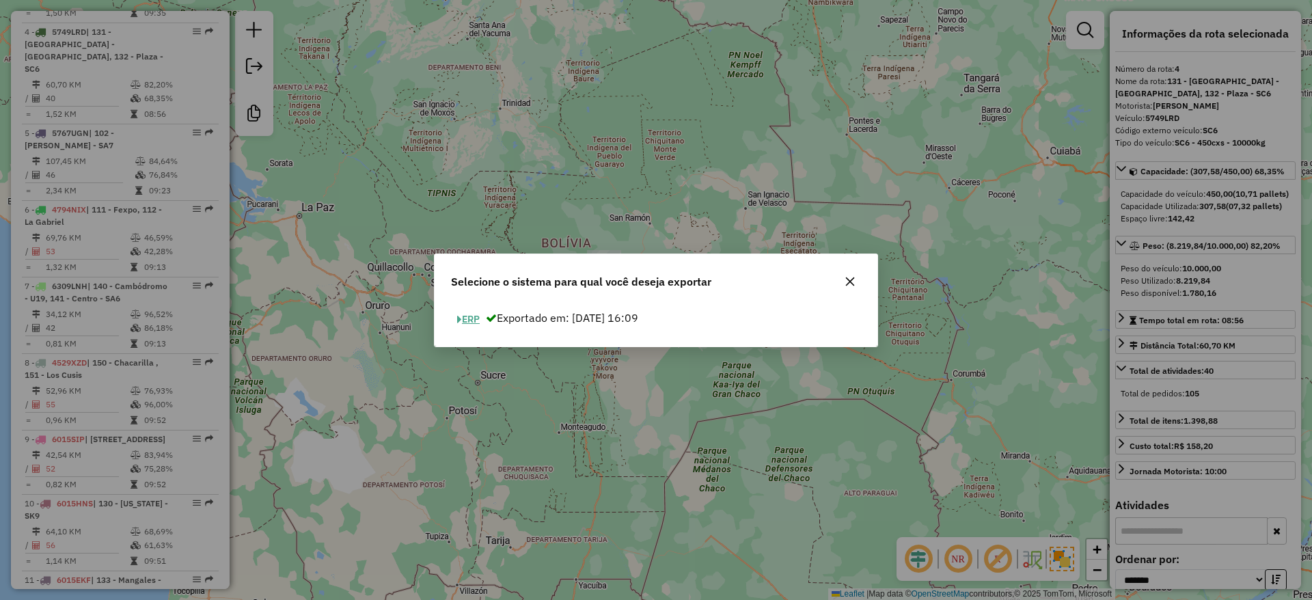
click at [473, 310] on button "ERP" at bounding box center [468, 319] width 35 height 21
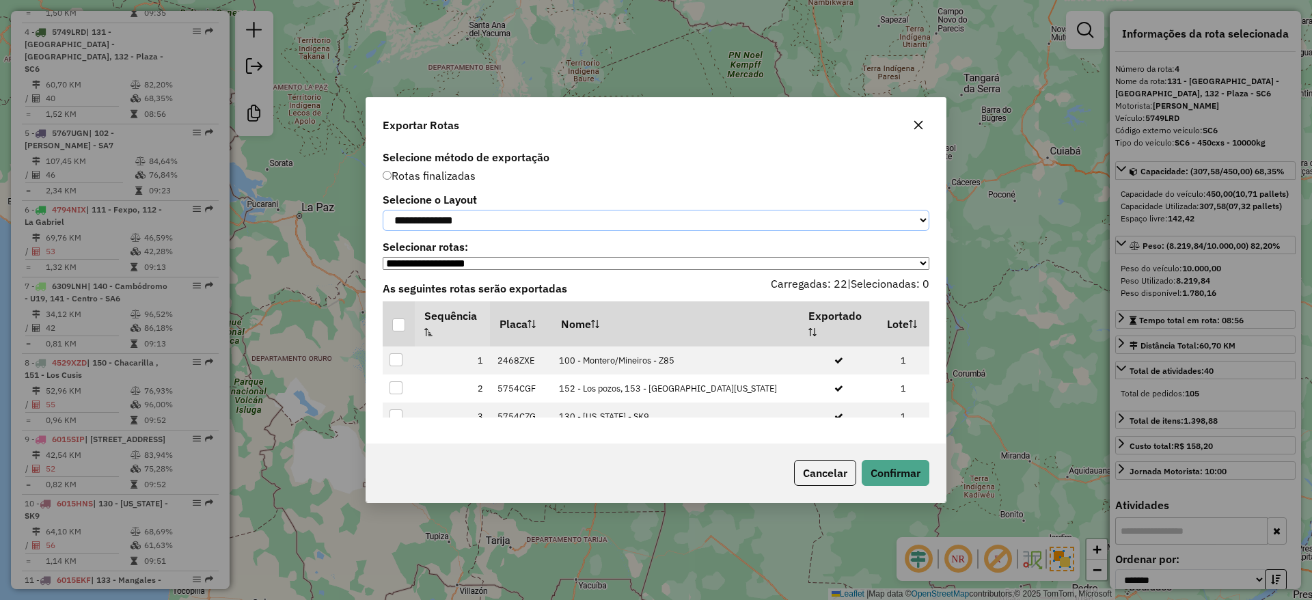
click at [529, 218] on select "**********" at bounding box center [656, 220] width 546 height 21
select select "*********"
click at [383, 210] on select "**********" at bounding box center [656, 220] width 546 height 21
click at [402, 326] on div at bounding box center [398, 324] width 13 height 13
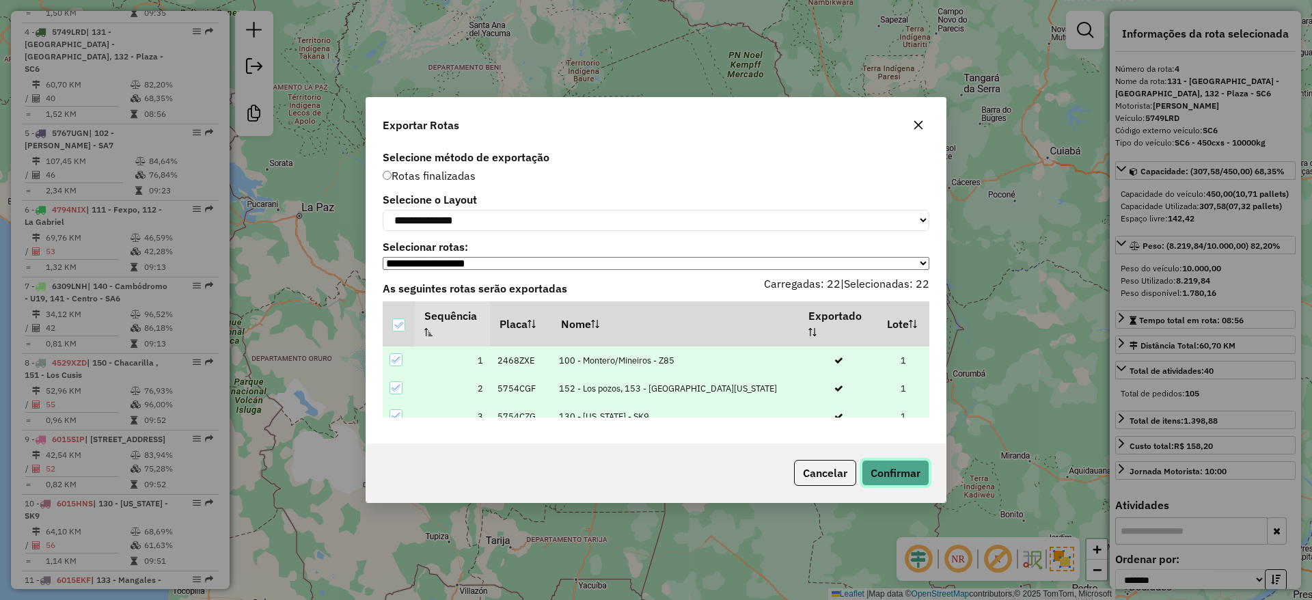
click at [902, 482] on button "Confirmar" at bounding box center [895, 473] width 68 height 26
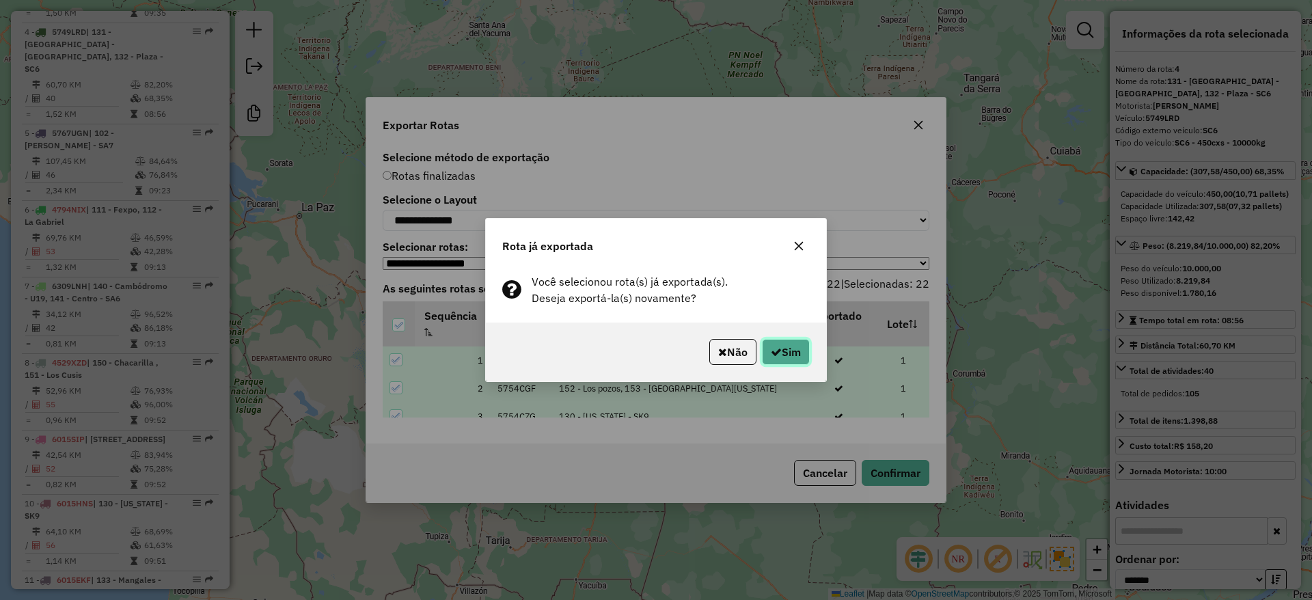
click at [788, 350] on button "Sim" at bounding box center [786, 352] width 48 height 26
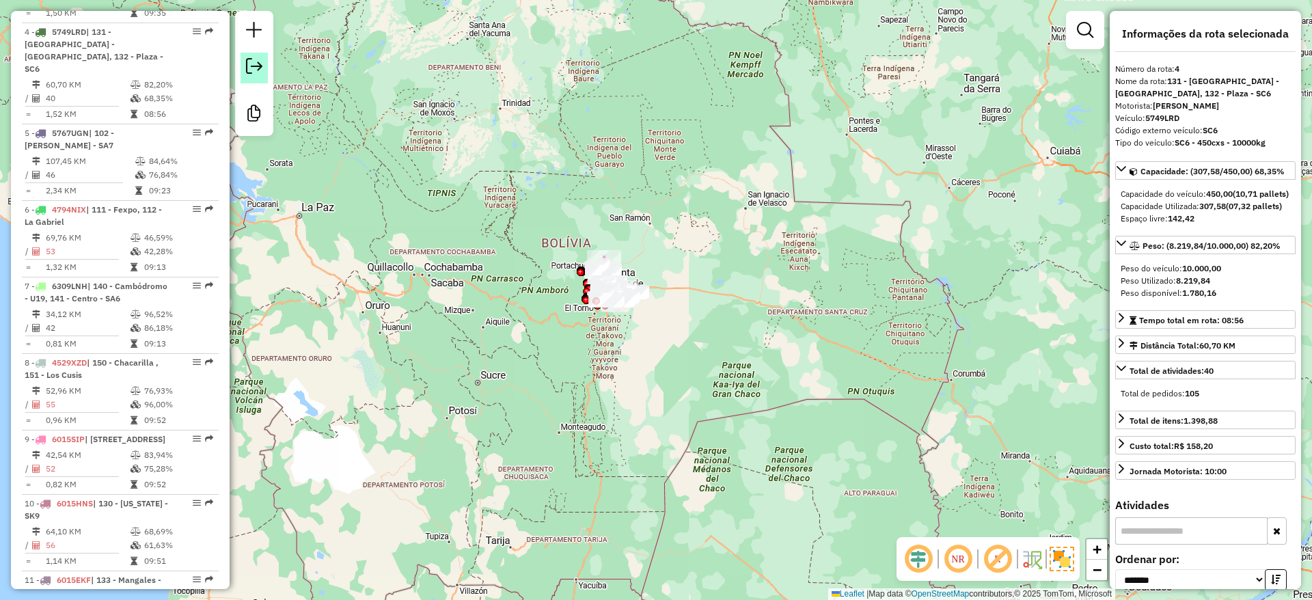
click at [251, 62] on em at bounding box center [254, 66] width 16 height 16
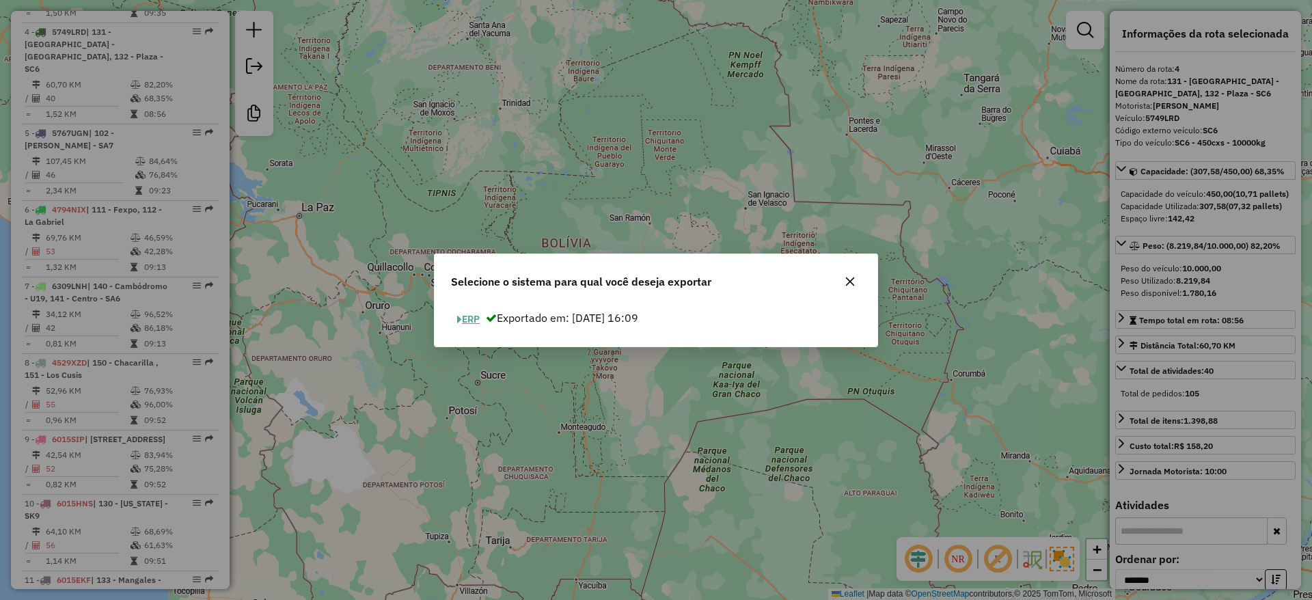
click at [472, 322] on button "ERP" at bounding box center [468, 319] width 35 height 21
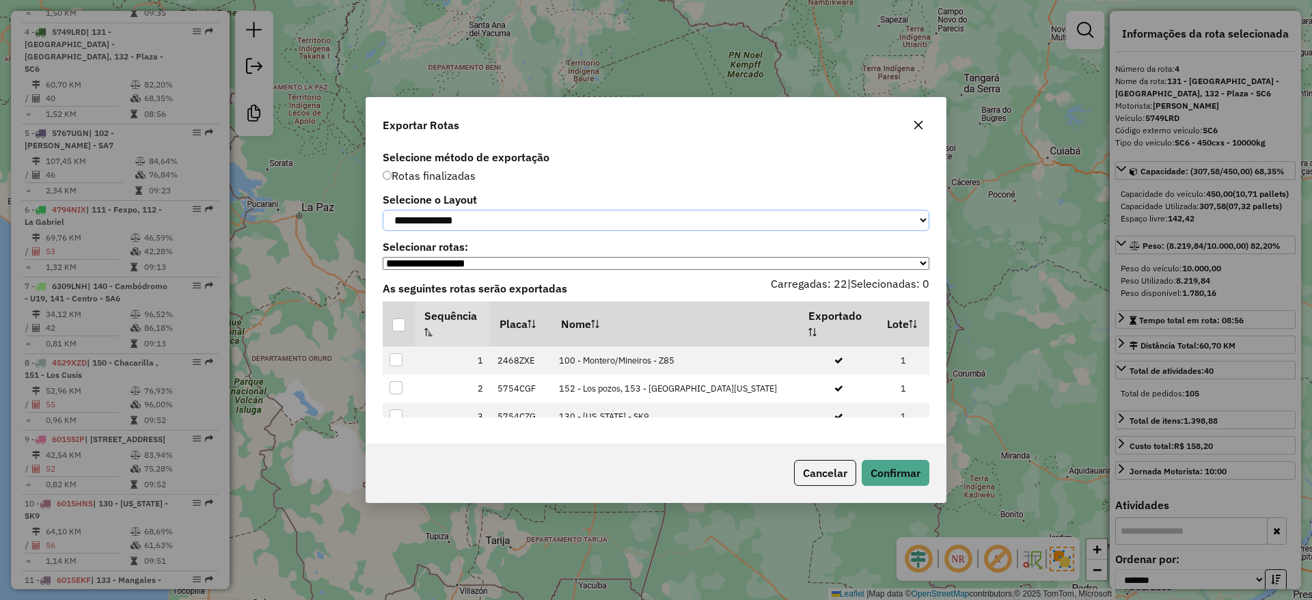
click at [539, 218] on select "**********" at bounding box center [656, 220] width 546 height 21
select select "*********"
click at [383, 210] on select "**********" at bounding box center [656, 220] width 546 height 21
click at [401, 326] on div at bounding box center [398, 324] width 13 height 13
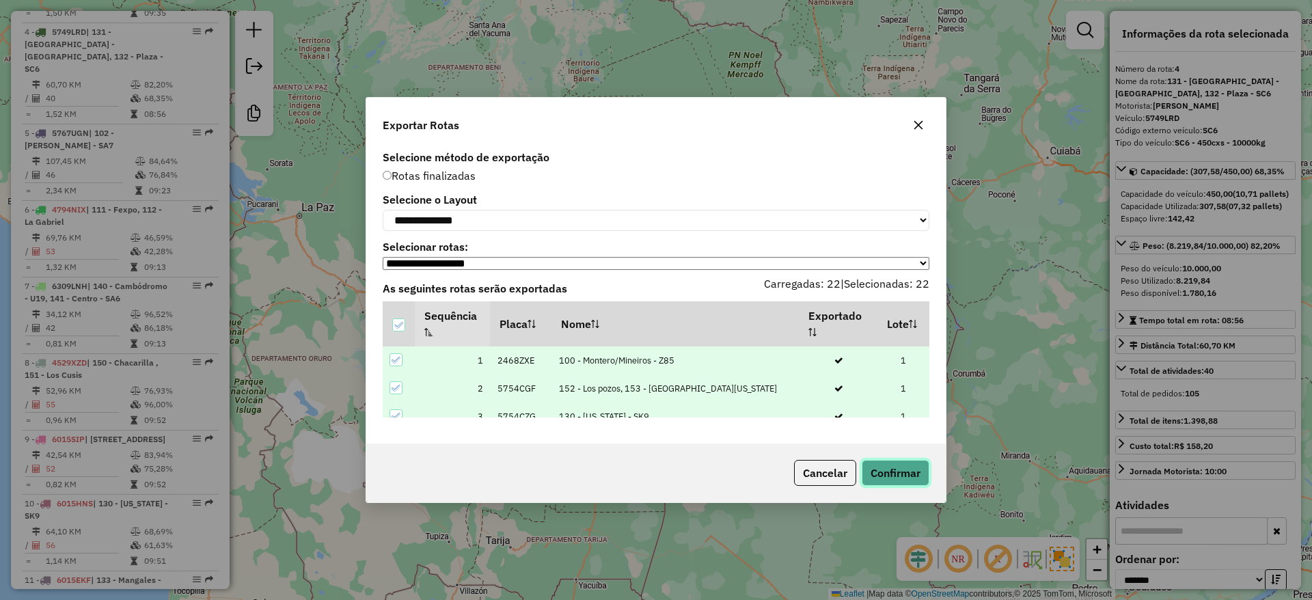
click at [893, 477] on button "Confirmar" at bounding box center [895, 473] width 68 height 26
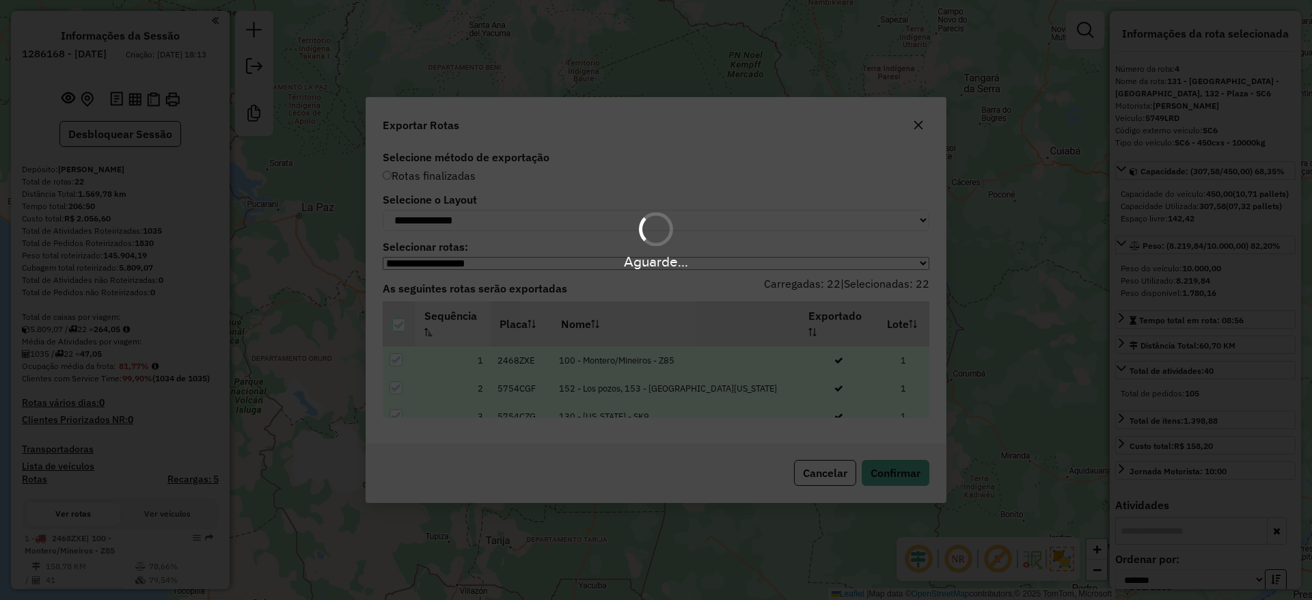
select select "*********"
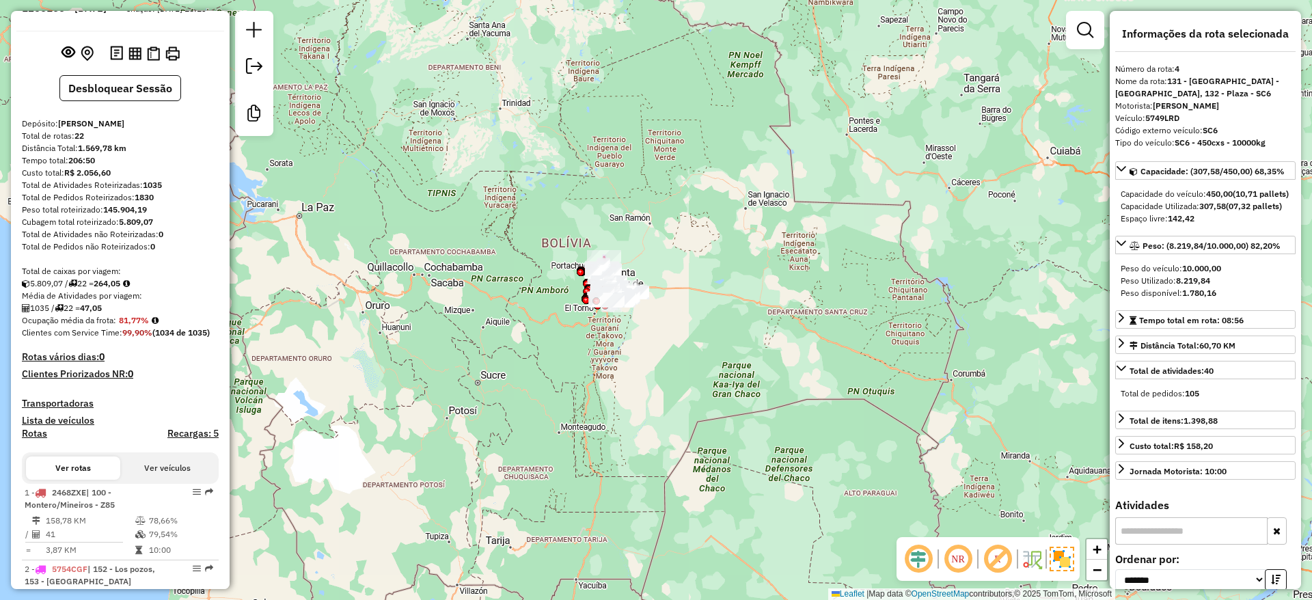
scroll to position [31, 0]
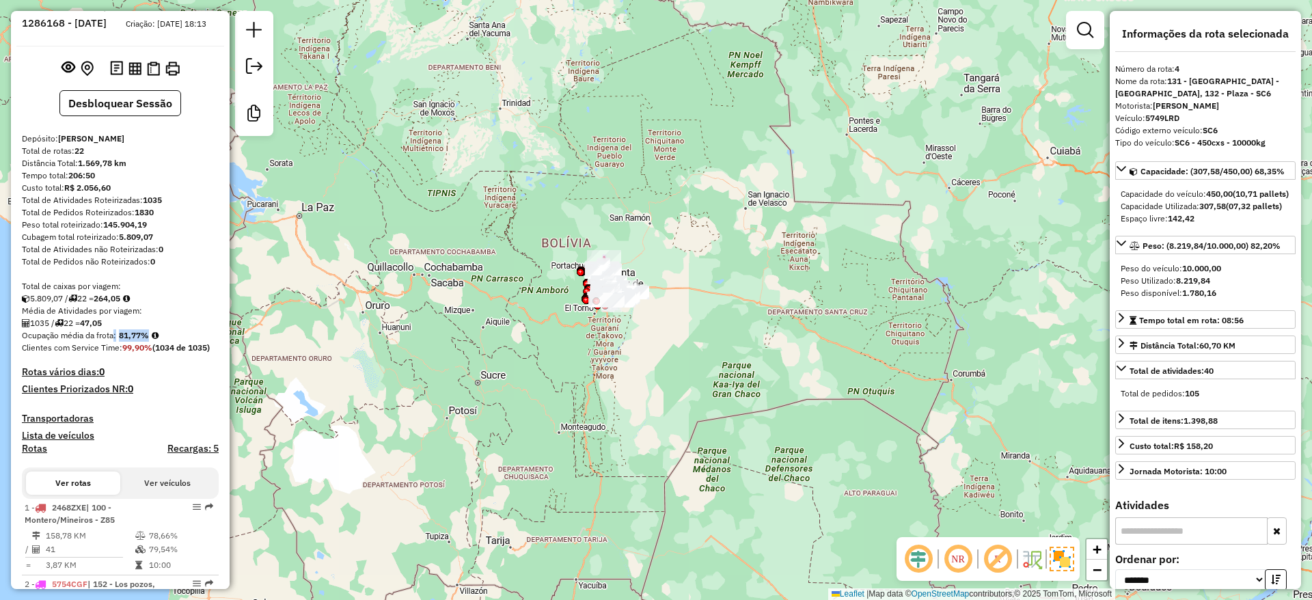
drag, startPoint x: 153, startPoint y: 346, endPoint x: 114, endPoint y: 342, distance: 39.2
click at [114, 342] on div "Ocupação média da frota: 81,77%" at bounding box center [120, 335] width 197 height 12
copy div ": 81,77%"
drag, startPoint x: 176, startPoint y: 213, endPoint x: 141, endPoint y: 213, distance: 34.8
click at [141, 206] on div "Total de Atividades Roteirizadas: 1035" at bounding box center [120, 200] width 197 height 12
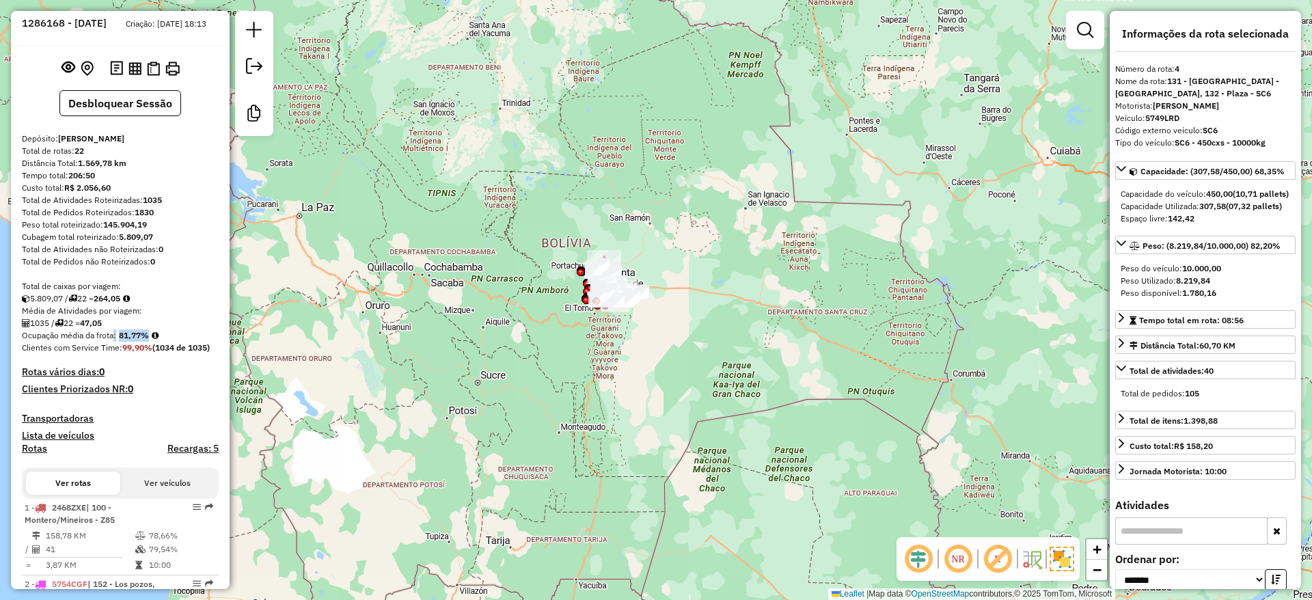
copy div "1035"
drag, startPoint x: 122, startPoint y: 331, endPoint x: 87, endPoint y: 336, distance: 35.2
click at [87, 329] on div "1035 / 22 = 47,05" at bounding box center [120, 323] width 197 height 12
copy div "47,05"
drag, startPoint x: 98, startPoint y: 163, endPoint x: 75, endPoint y: 164, distance: 23.2
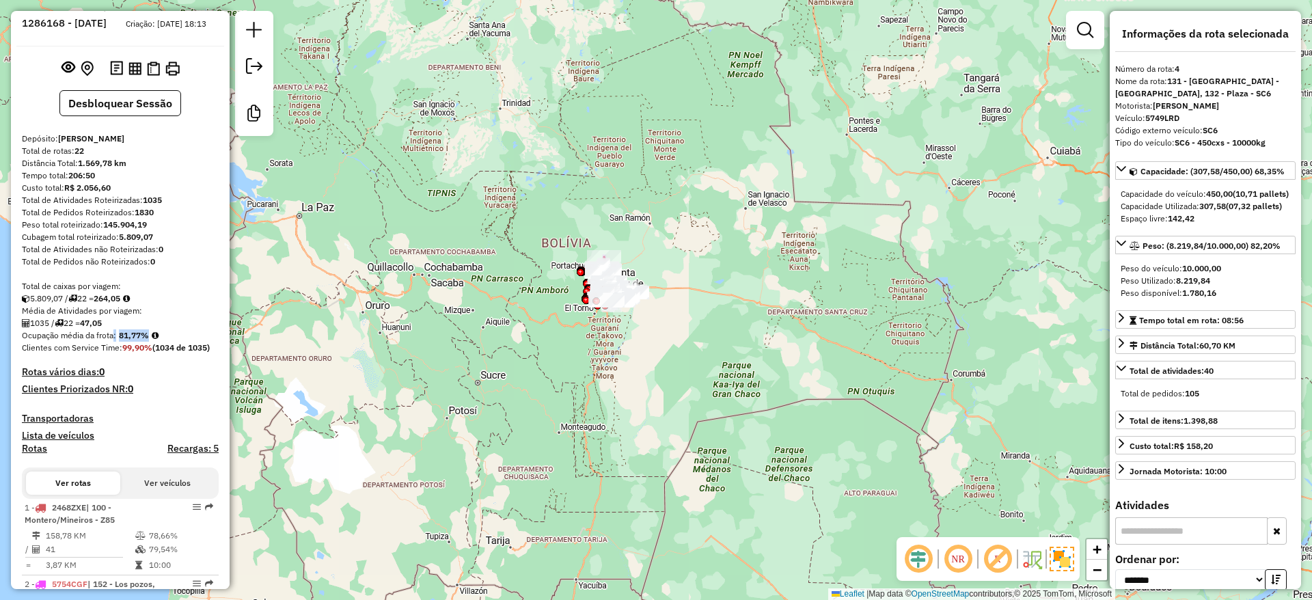
click at [75, 157] on div "Total de rotas: 22" at bounding box center [120, 151] width 197 height 12
copy div "22"
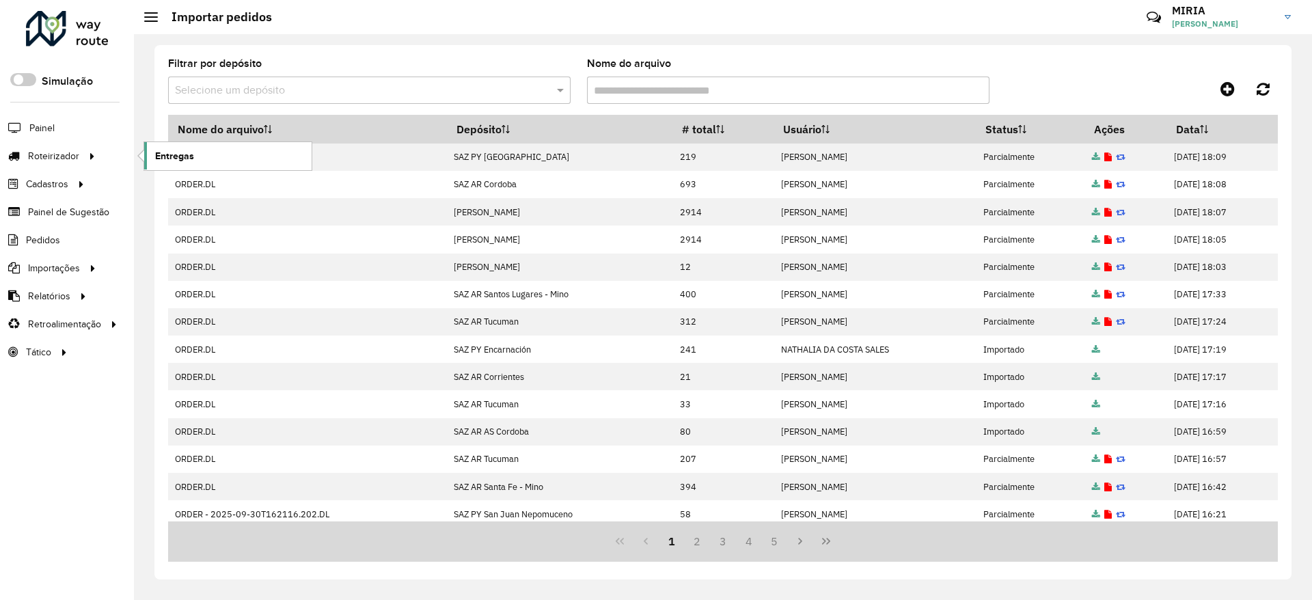
click at [179, 158] on span "Entregas" at bounding box center [174, 156] width 39 height 14
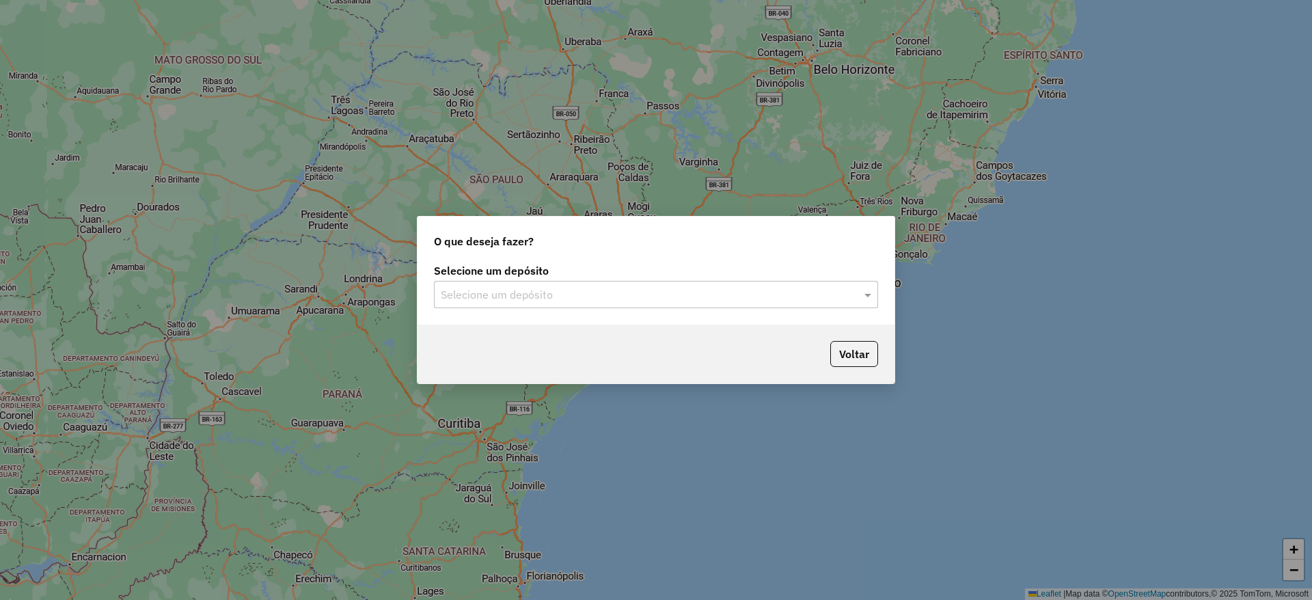
click at [479, 289] on input "text" at bounding box center [642, 295] width 403 height 16
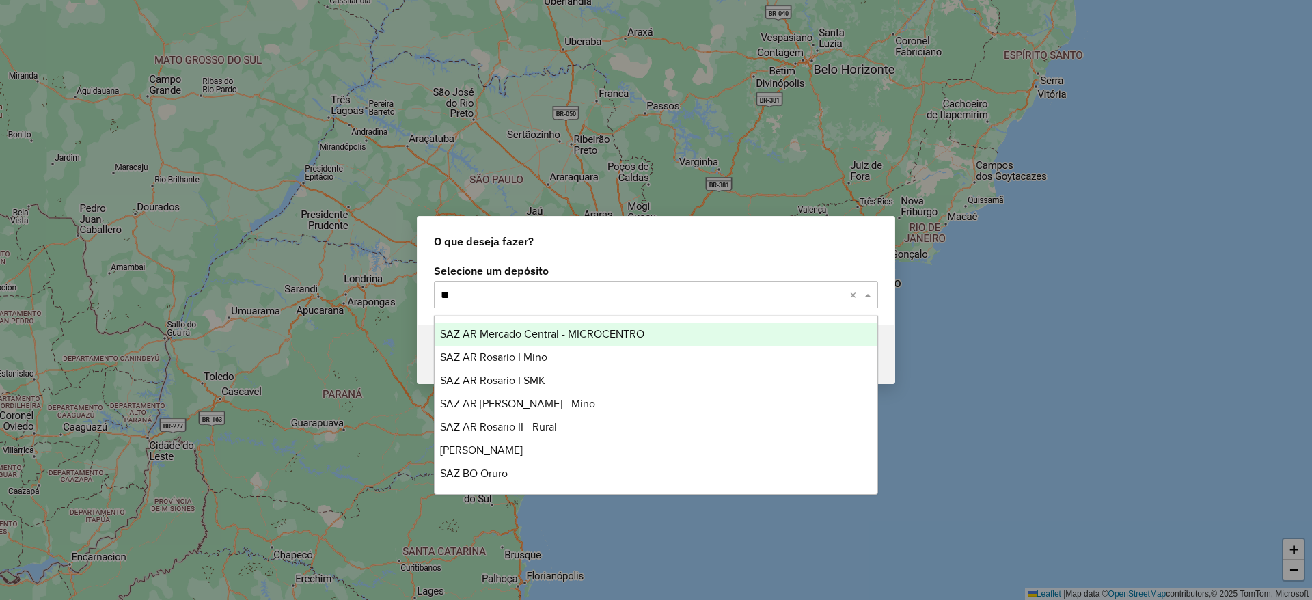
type input "*"
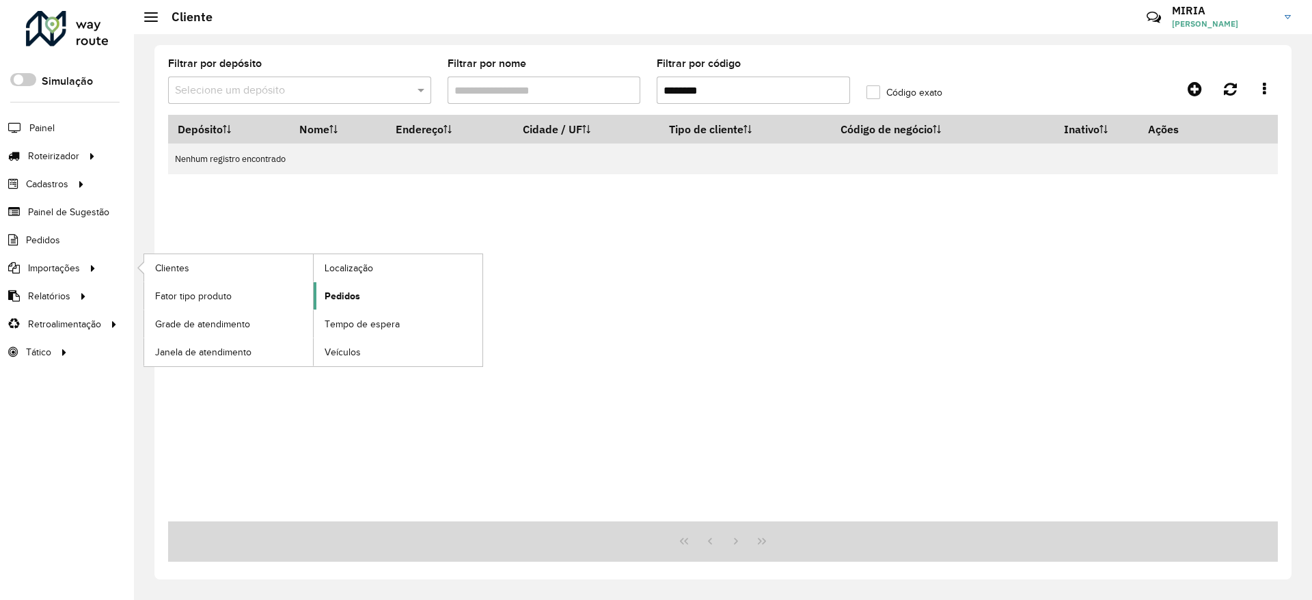
click at [353, 303] on link "Pedidos" at bounding box center [398, 295] width 169 height 27
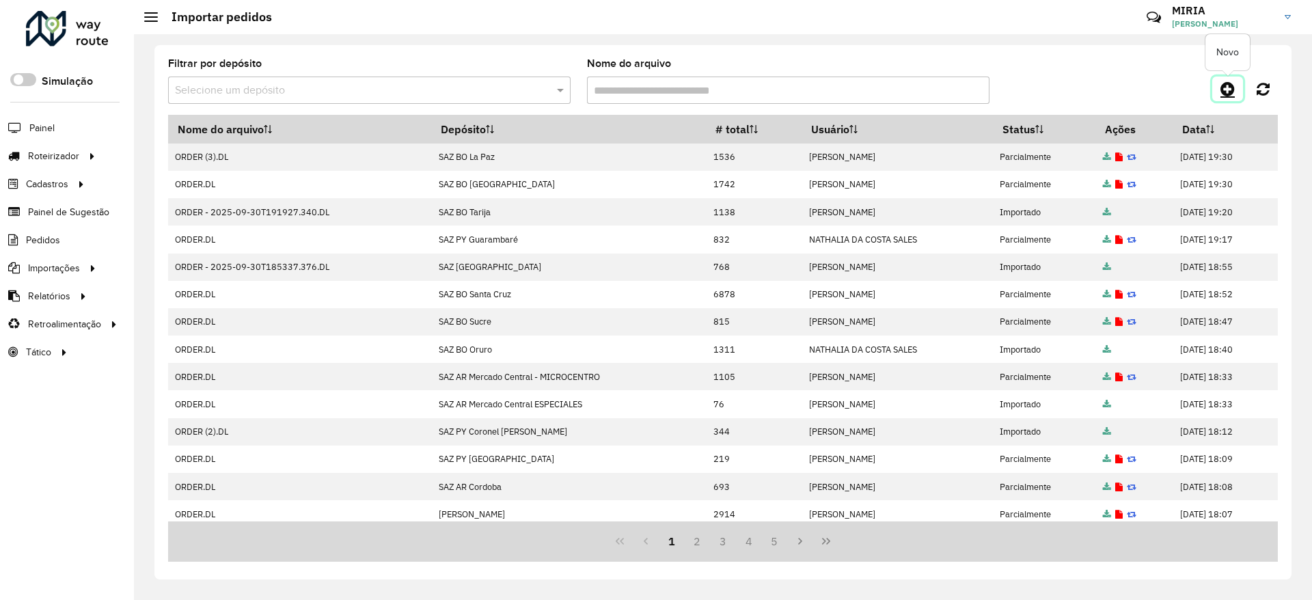
click at [1222, 89] on icon at bounding box center [1227, 89] width 14 height 16
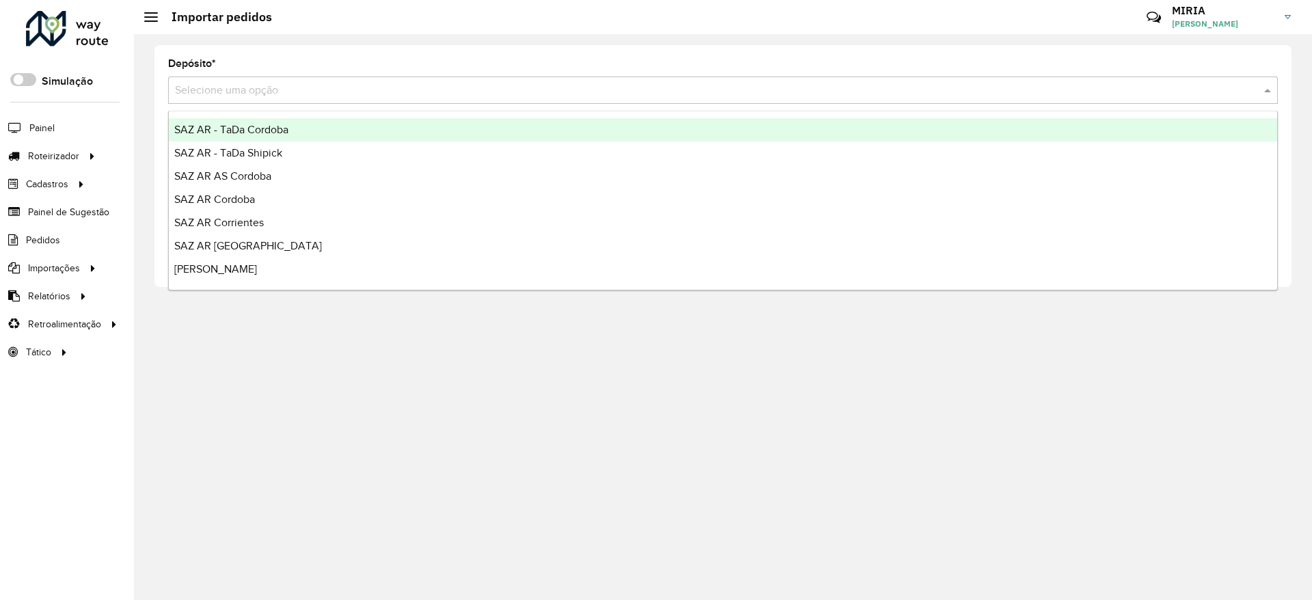
click at [846, 83] on input "text" at bounding box center [709, 91] width 1068 height 16
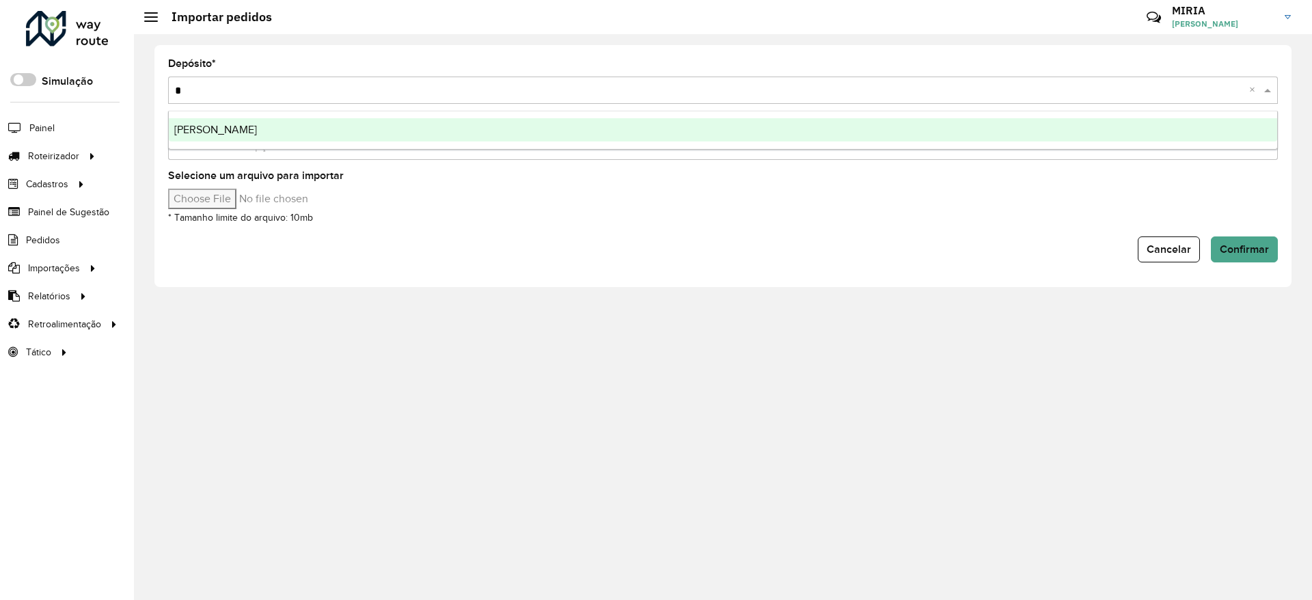
type input "**"
click at [393, 125] on div "[PERSON_NAME]" at bounding box center [723, 129] width 1108 height 23
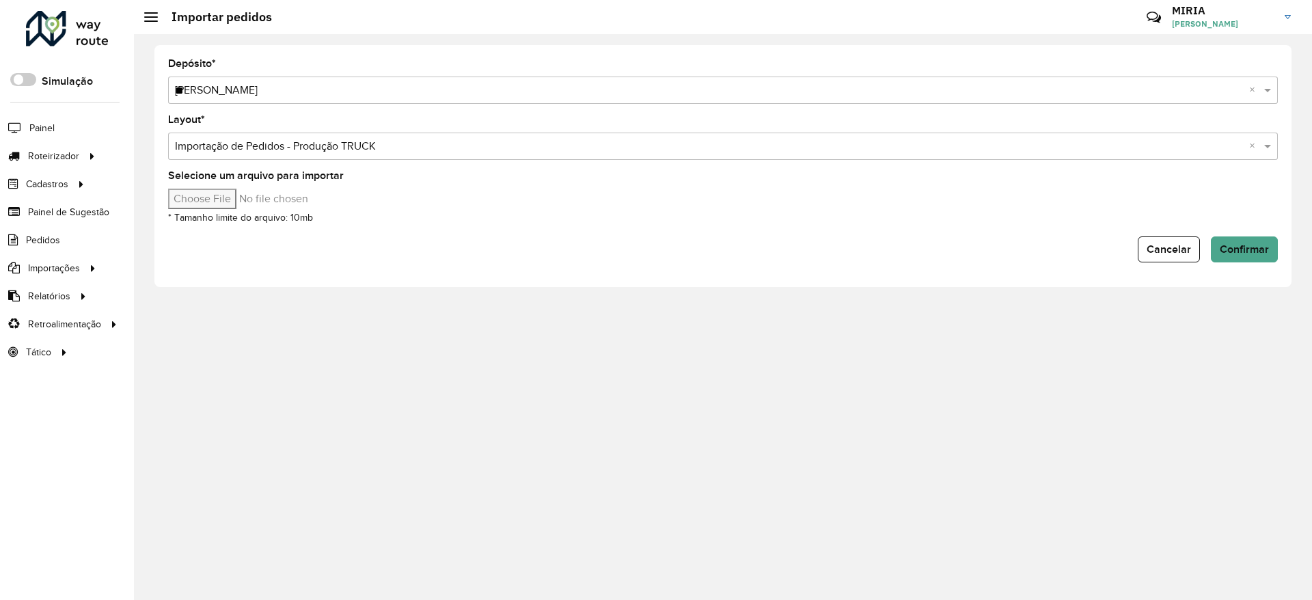
click at [223, 193] on input "Selecione um arquivo para importar" at bounding box center [284, 199] width 232 height 20
type input "**********"
click at [1258, 240] on button "Confirmar" at bounding box center [1243, 249] width 67 height 26
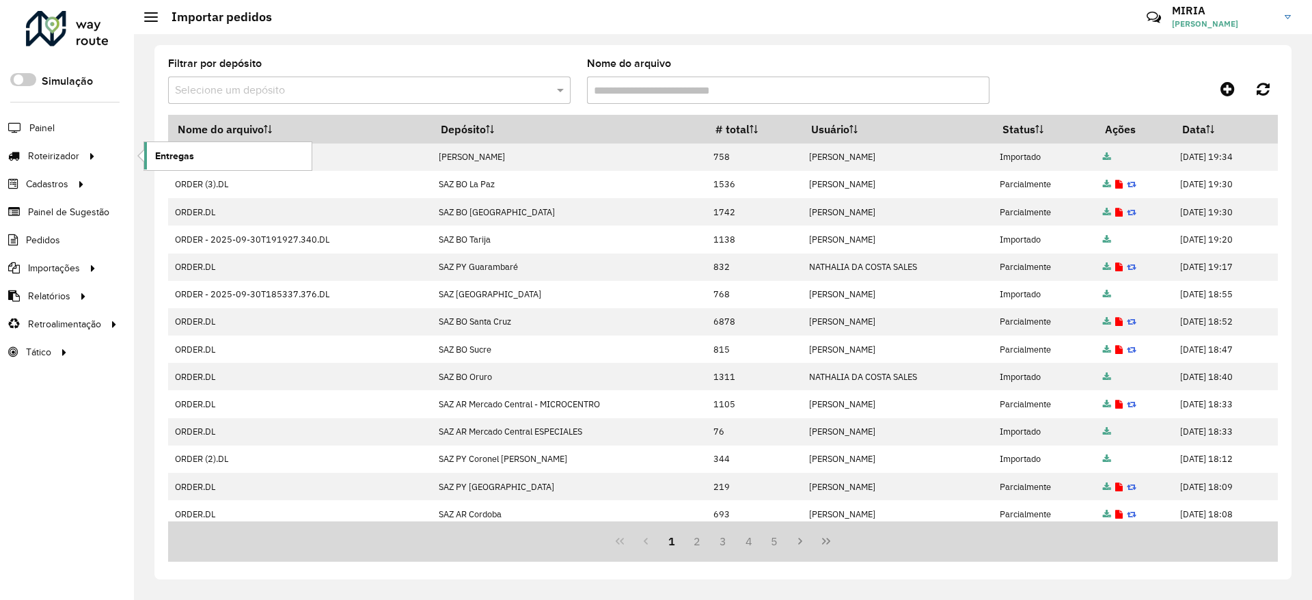
click at [178, 158] on span "Entregas" at bounding box center [174, 156] width 39 height 14
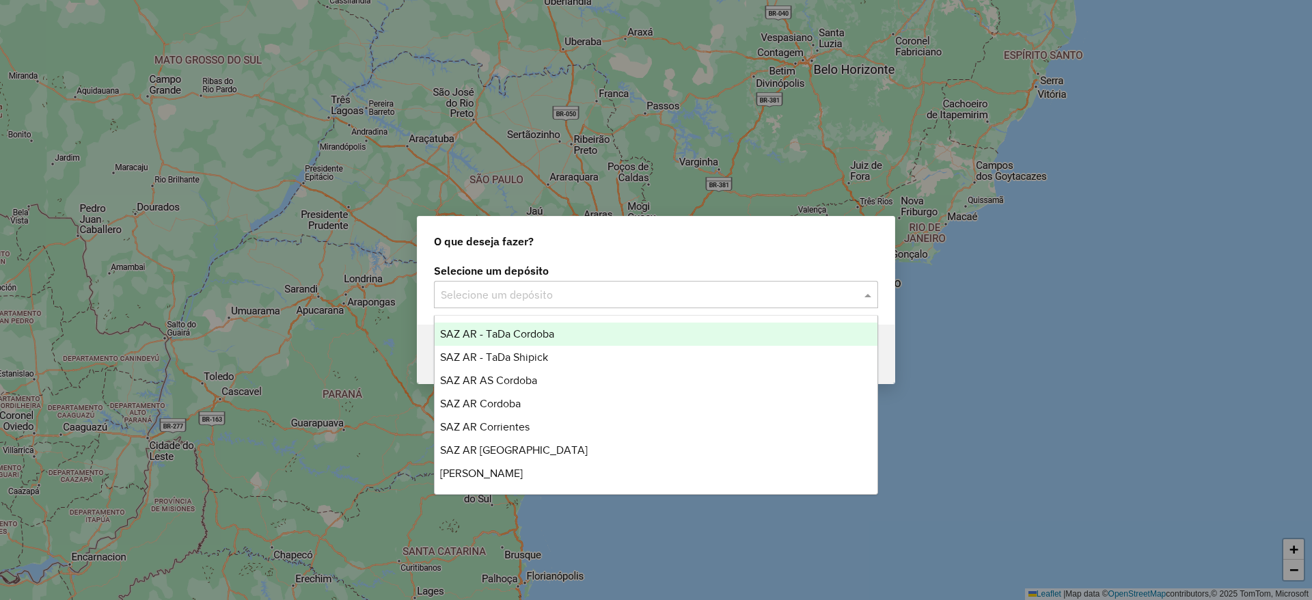
click at [608, 291] on input "text" at bounding box center [642, 295] width 403 height 16
click at [524, 297] on input "text" at bounding box center [642, 295] width 403 height 16
type input "*"
click at [551, 287] on input "**" at bounding box center [642, 295] width 403 height 16
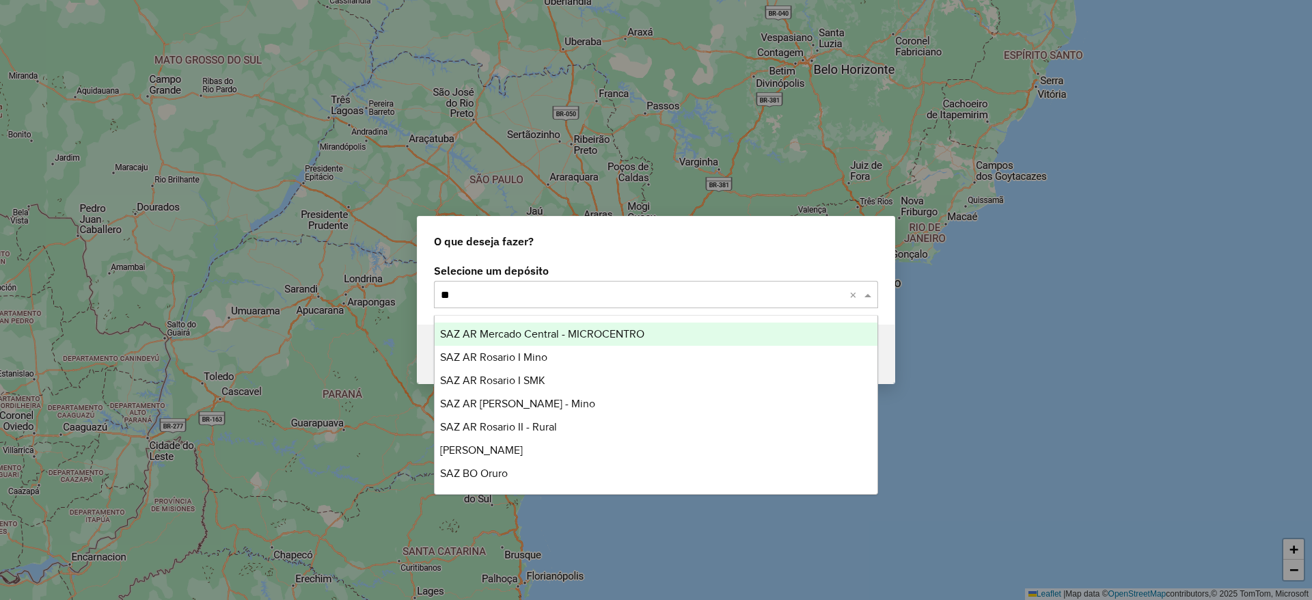
type input "*"
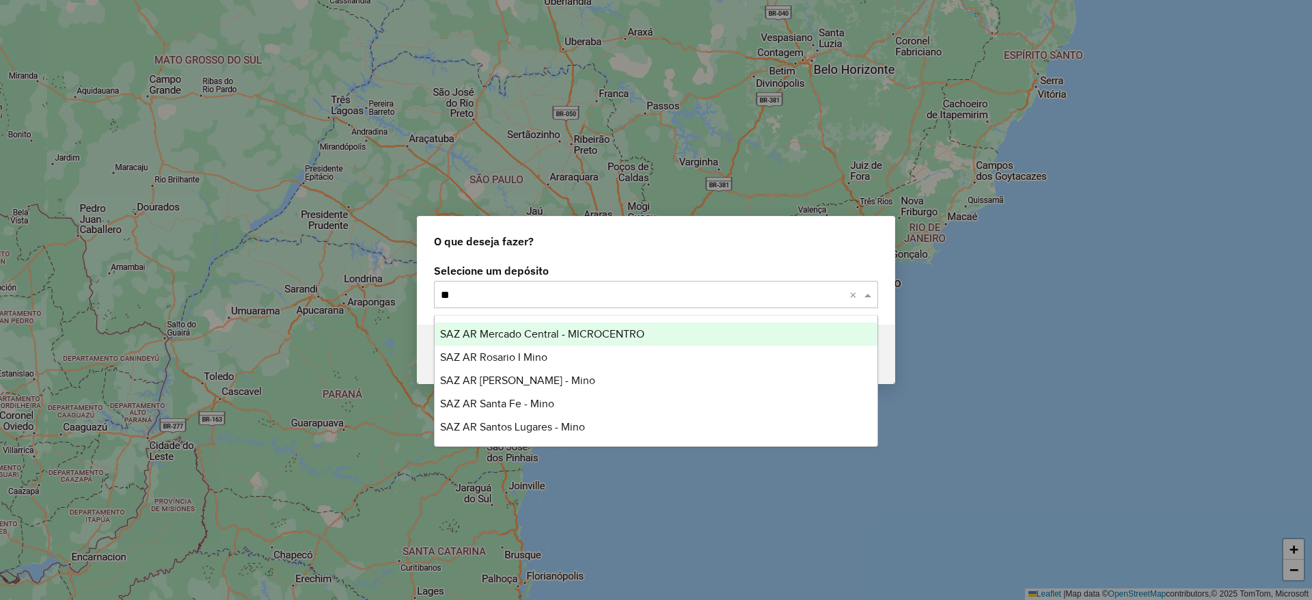
type input "*"
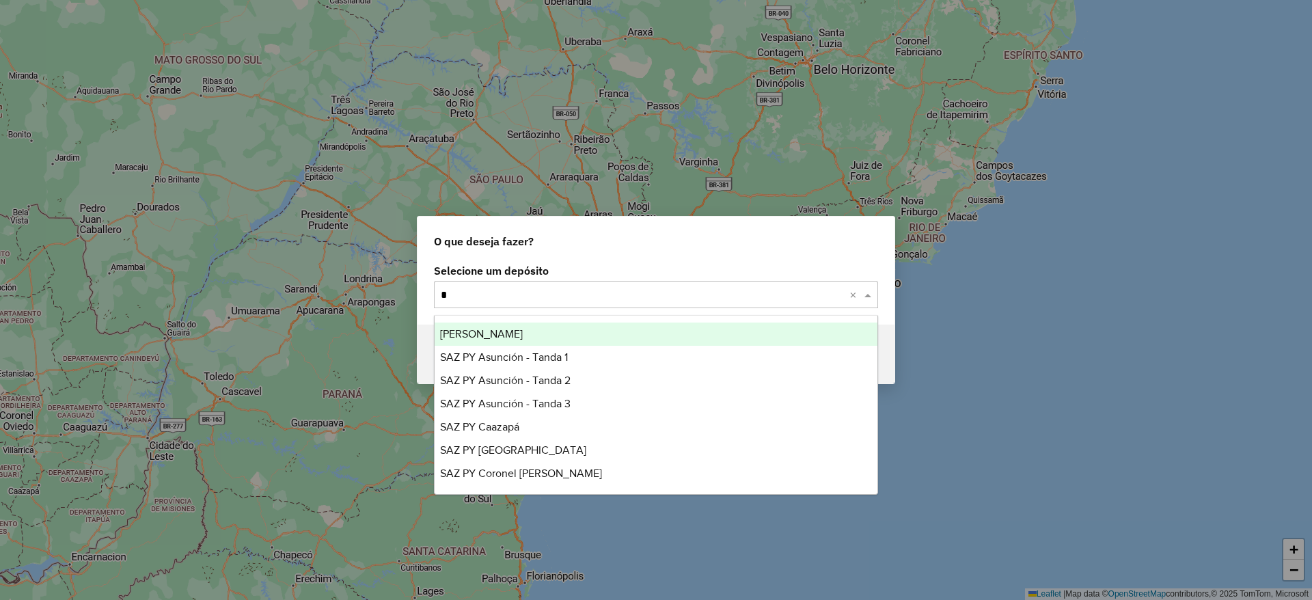
type input "**"
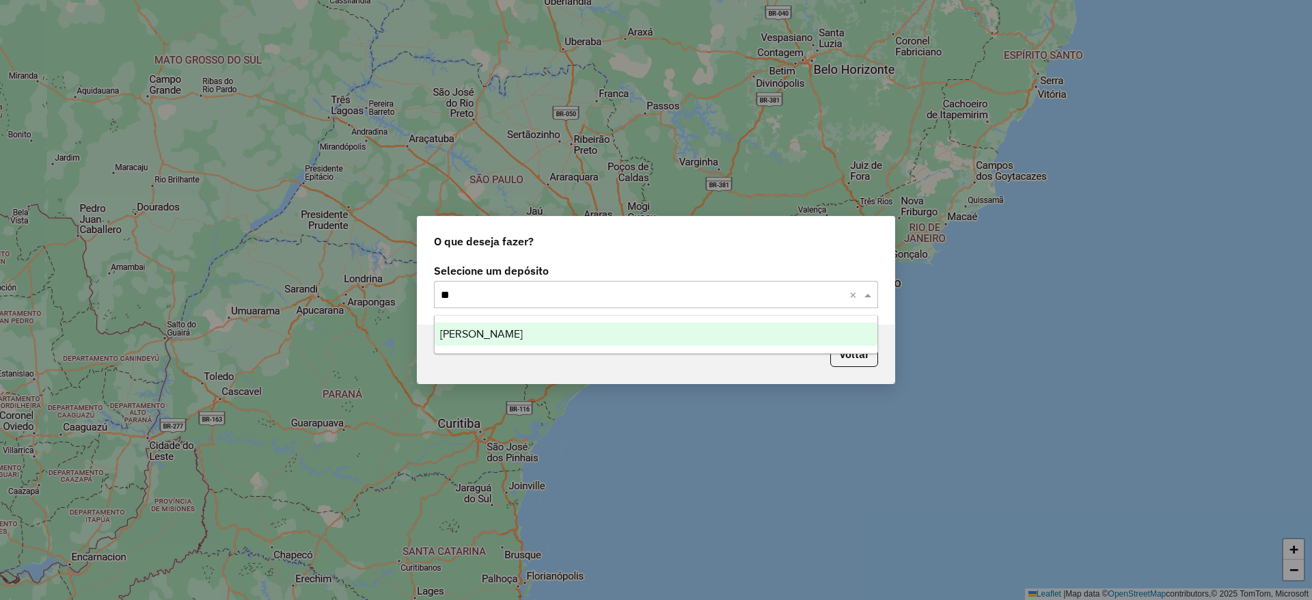
click at [531, 329] on div "[PERSON_NAME]" at bounding box center [655, 333] width 443 height 23
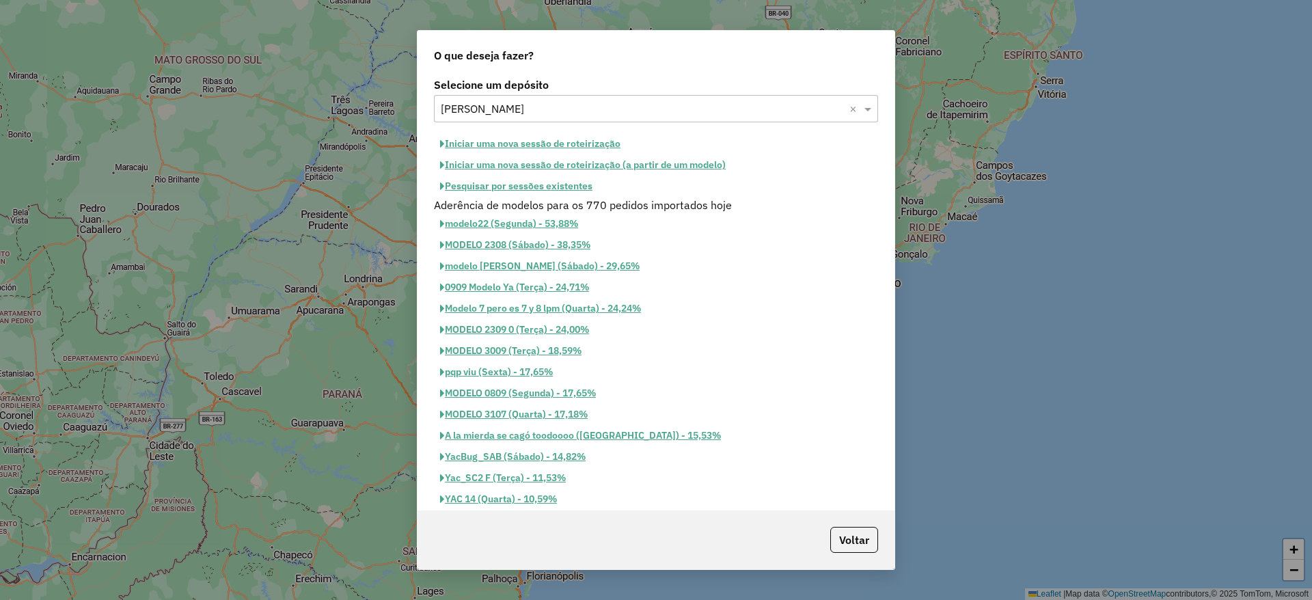
click at [477, 184] on button "Pesquisar por sessões existentes" at bounding box center [516, 186] width 165 height 21
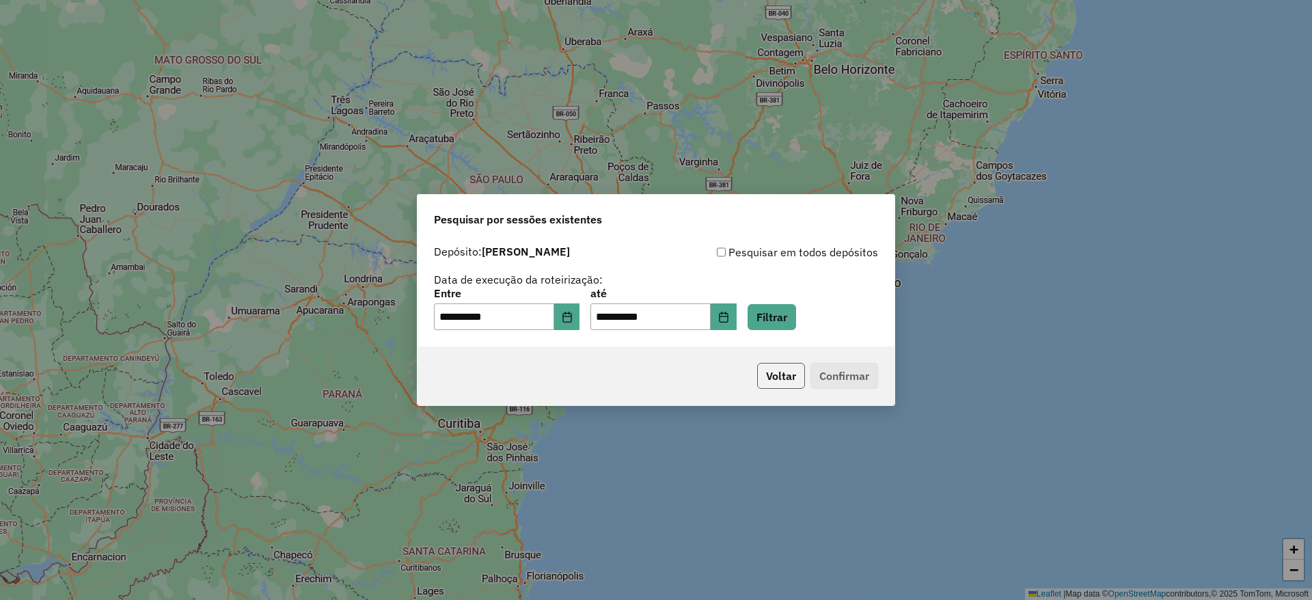
click at [777, 370] on button "Voltar" at bounding box center [781, 376] width 48 height 26
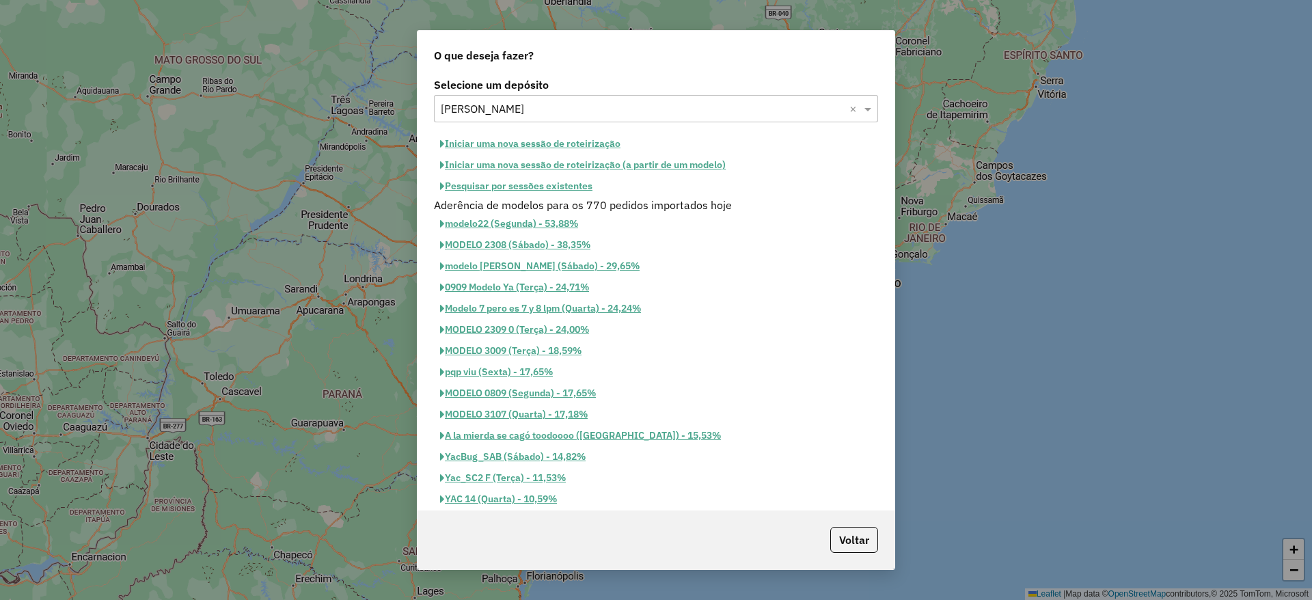
click at [543, 146] on button "Iniciar uma nova sessão de roteirização" at bounding box center [530, 143] width 193 height 21
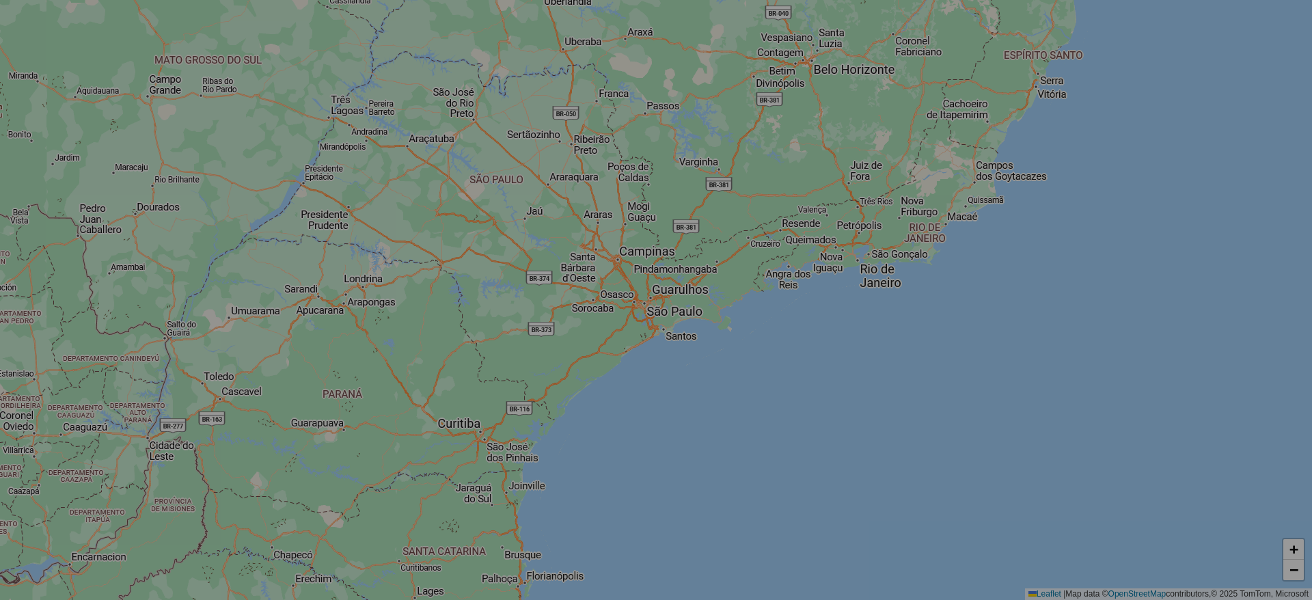
select select "*"
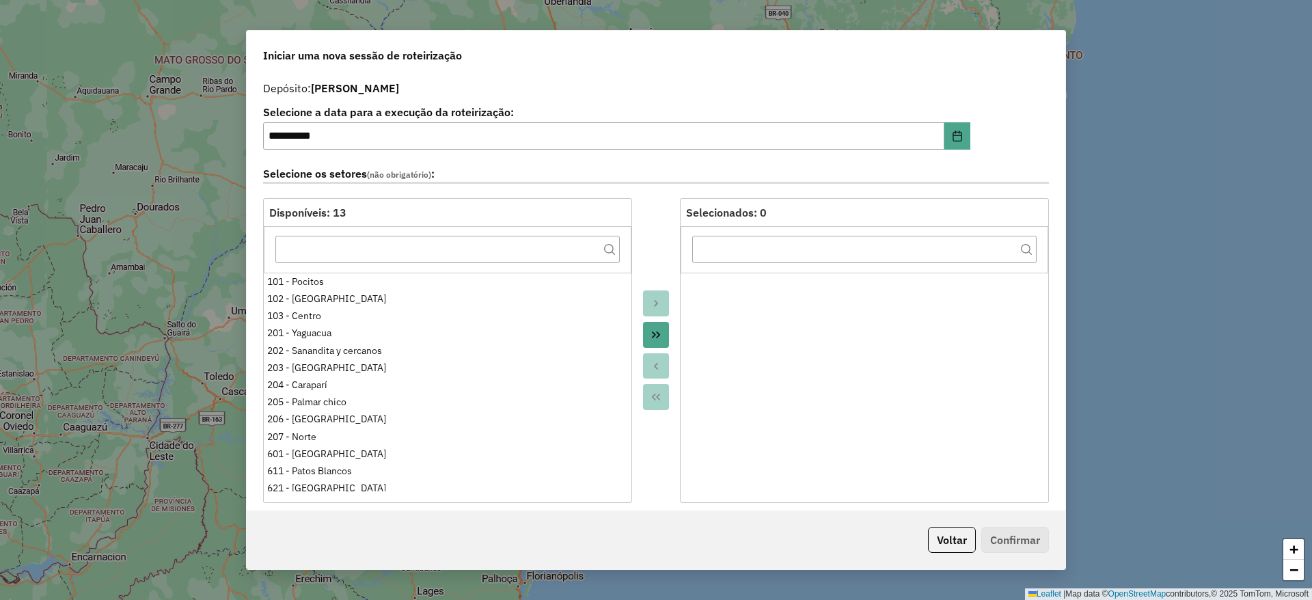
click at [656, 333] on icon "Move All to Target" at bounding box center [656, 334] width 8 height 7
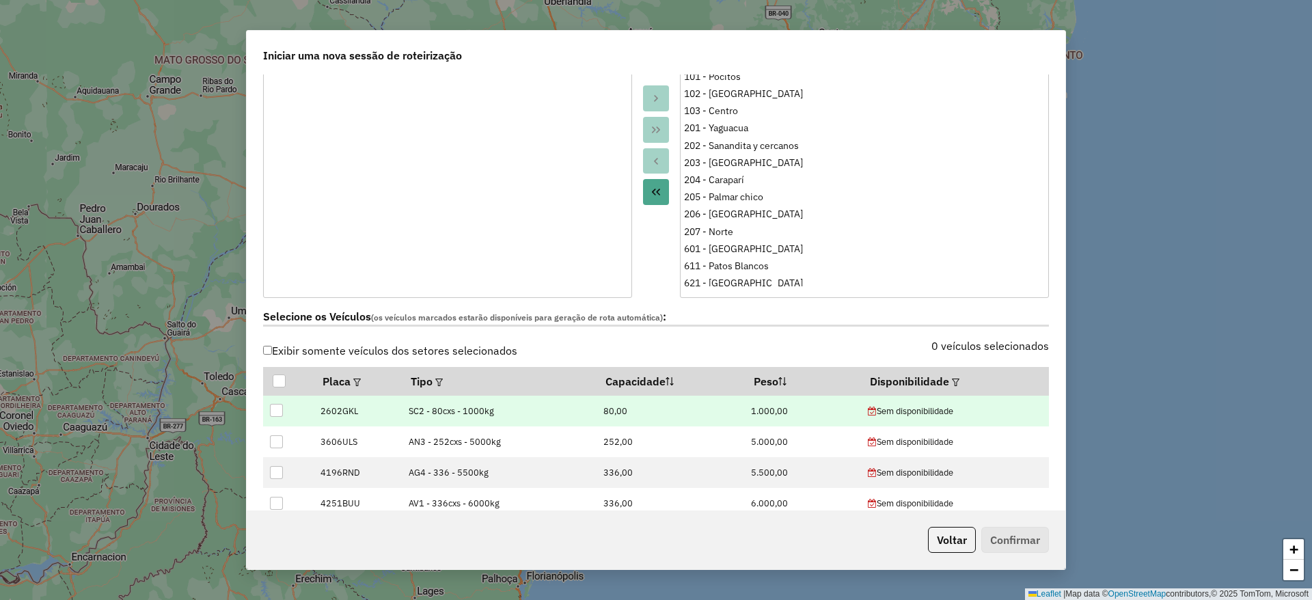
scroll to position [307, 0]
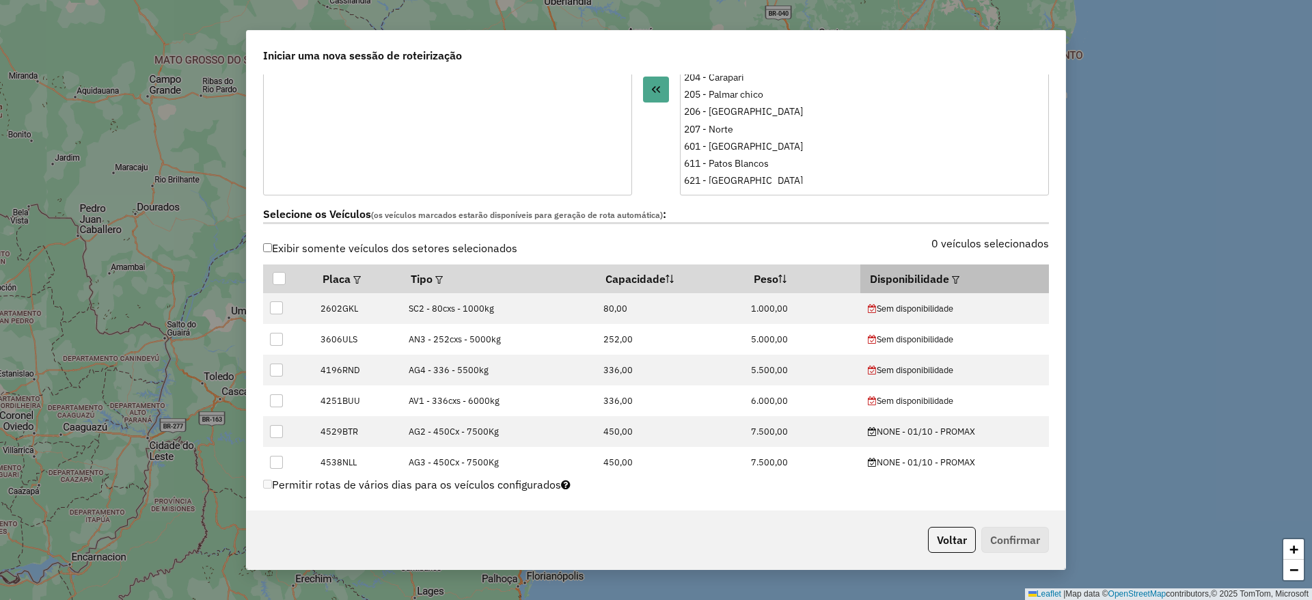
click at [952, 279] on em at bounding box center [956, 280] width 8 height 8
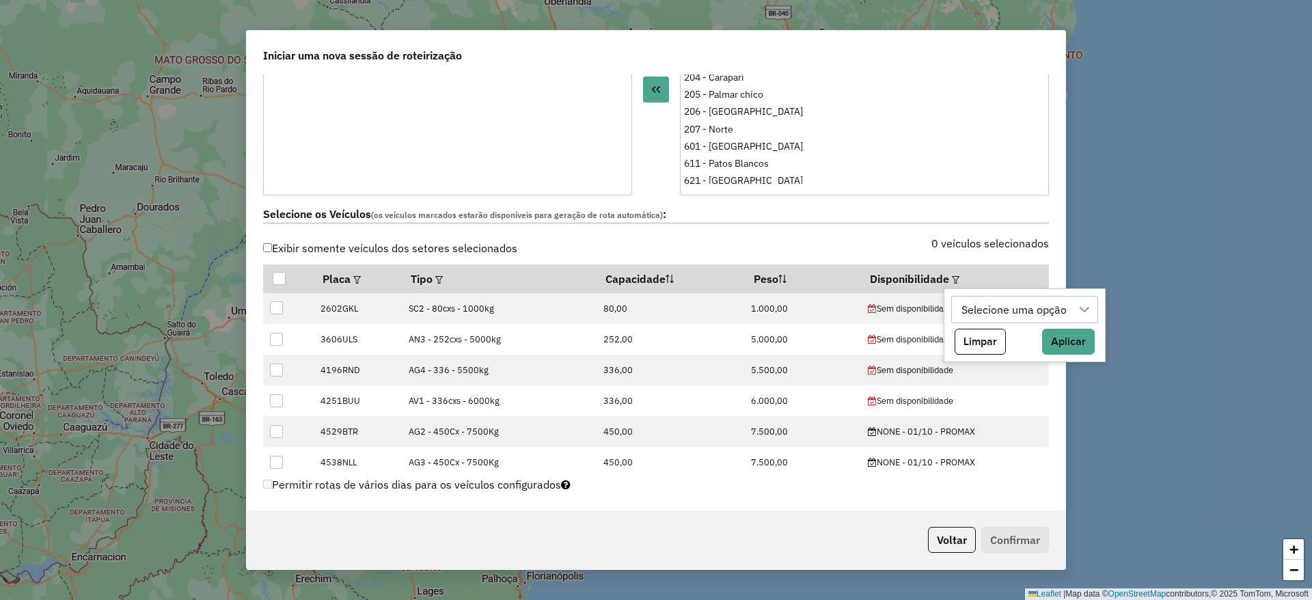
click at [1053, 309] on div "Selecione uma opção" at bounding box center [1014, 309] width 115 height 26
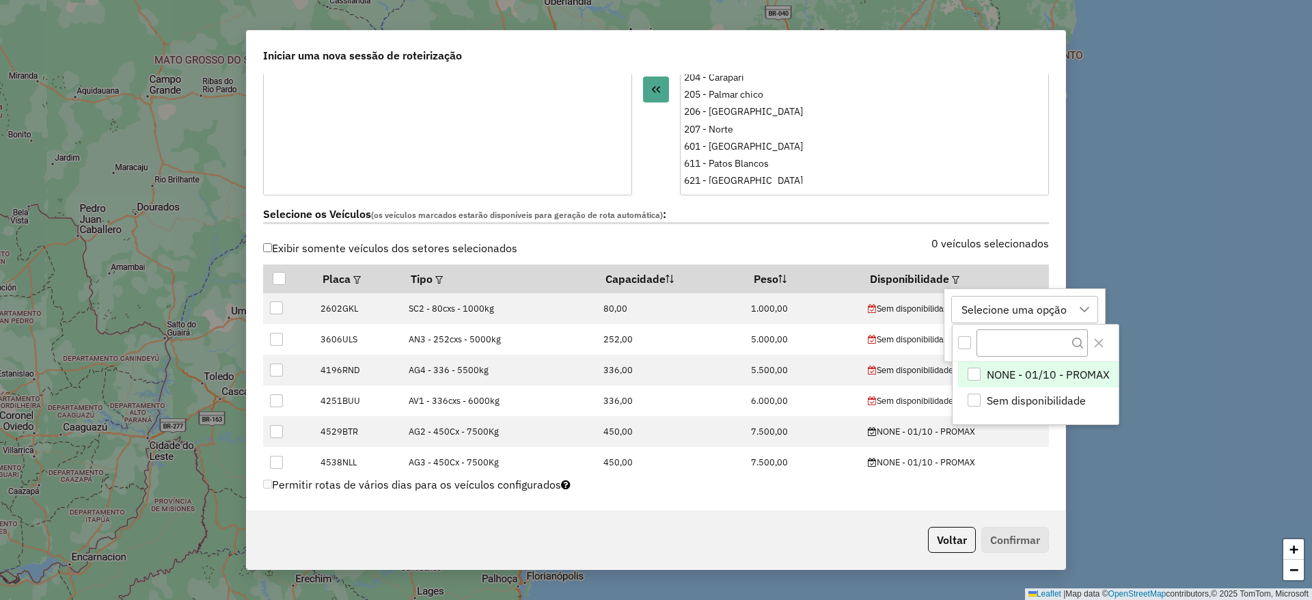
scroll to position [10, 62]
click at [984, 371] on li "NONE - 01/10 - PROMAX" at bounding box center [1038, 374] width 161 height 26
click at [1103, 344] on icon "Close" at bounding box center [1097, 342] width 11 height 11
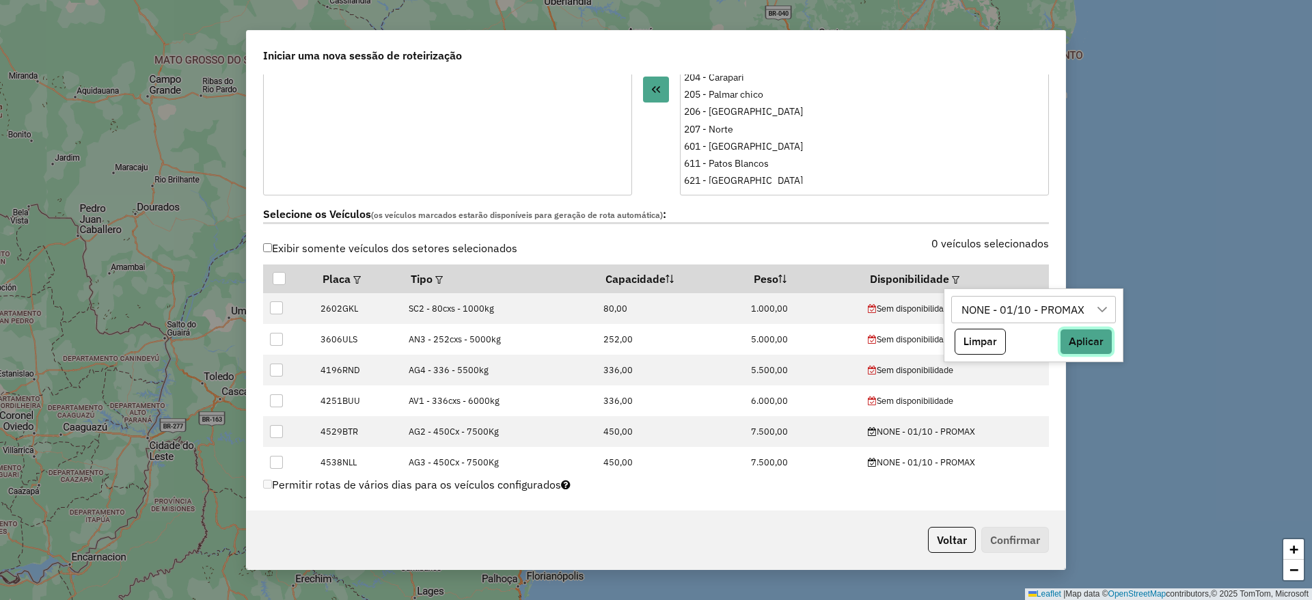
click at [1091, 343] on button "Aplicar" at bounding box center [1086, 342] width 53 height 26
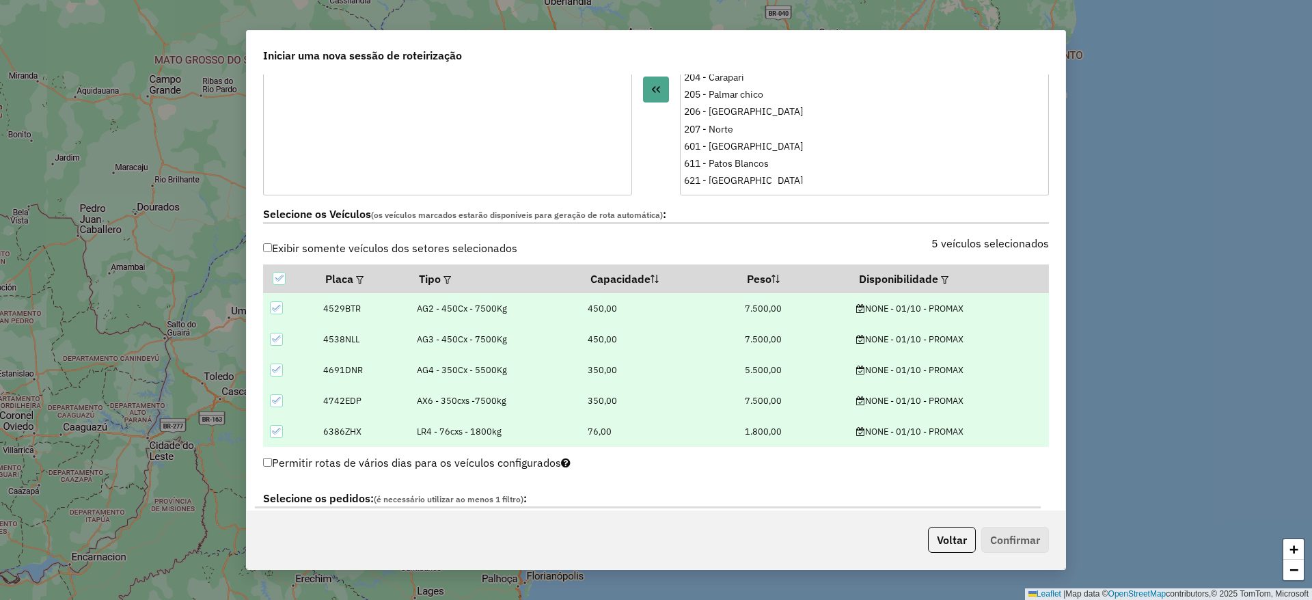
scroll to position [410, 0]
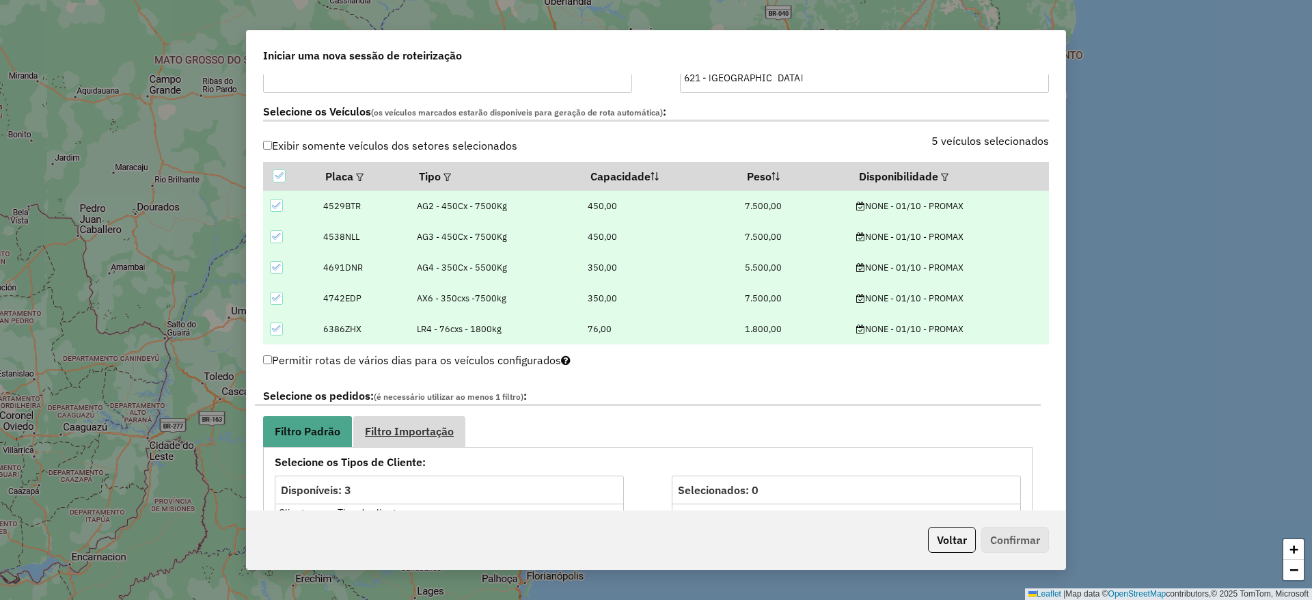
click at [412, 426] on span "Filtro Importação" at bounding box center [409, 431] width 89 height 11
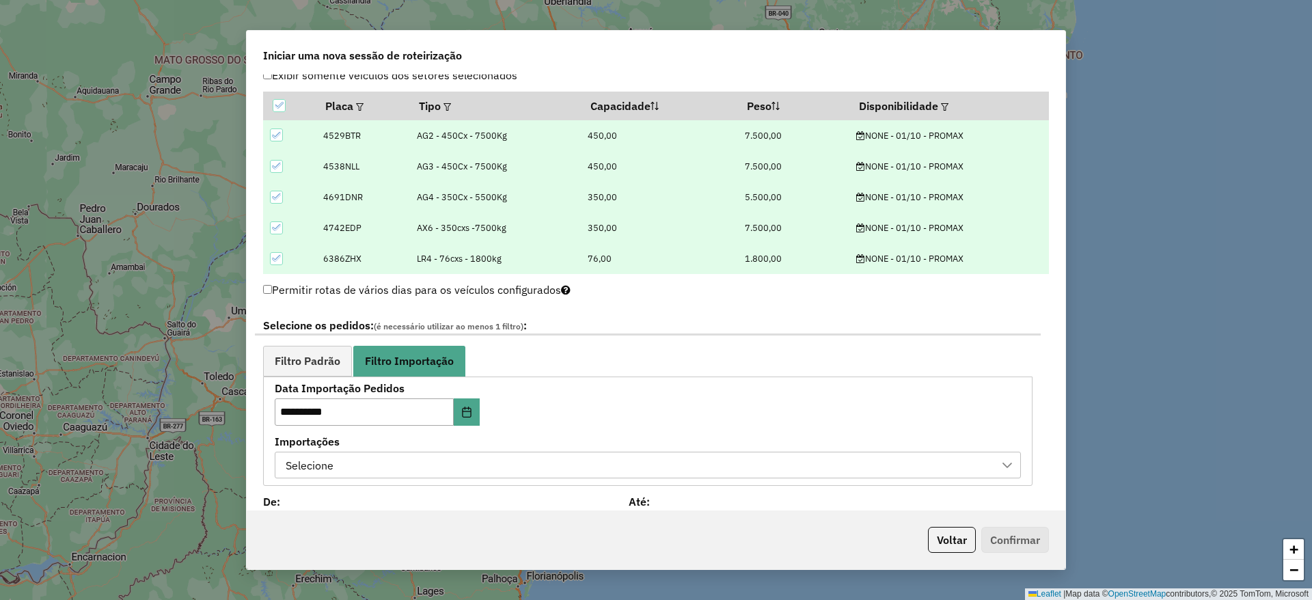
scroll to position [512, 0]
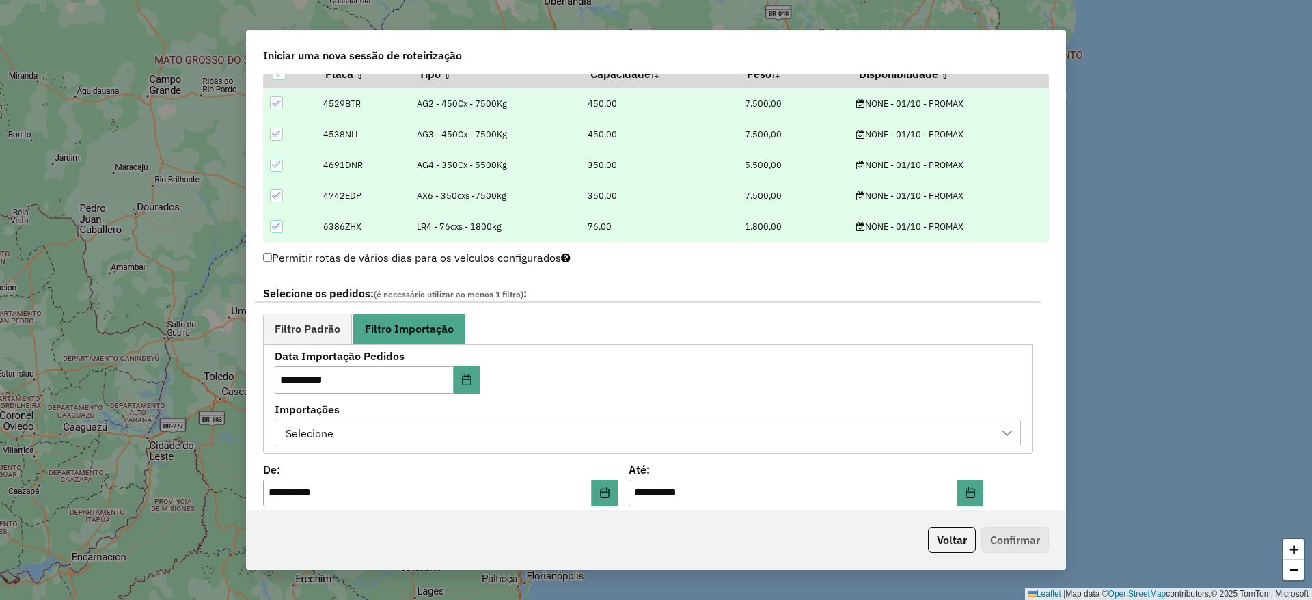
click at [456, 434] on div "Selecione" at bounding box center [637, 433] width 713 height 26
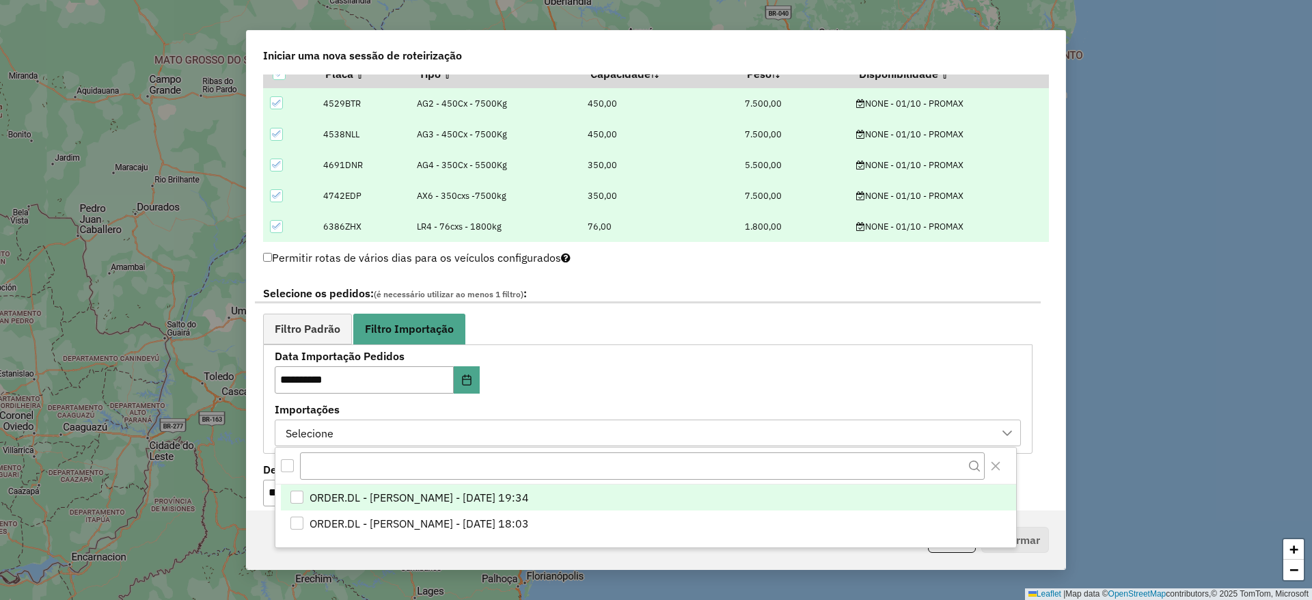
scroll to position [10, 62]
click at [398, 489] on span "ORDER.DL - [PERSON_NAME] - [DATE] 19:34" at bounding box center [418, 497] width 219 height 16
click at [301, 330] on span "Filtro Padrão" at bounding box center [308, 328] width 66 height 11
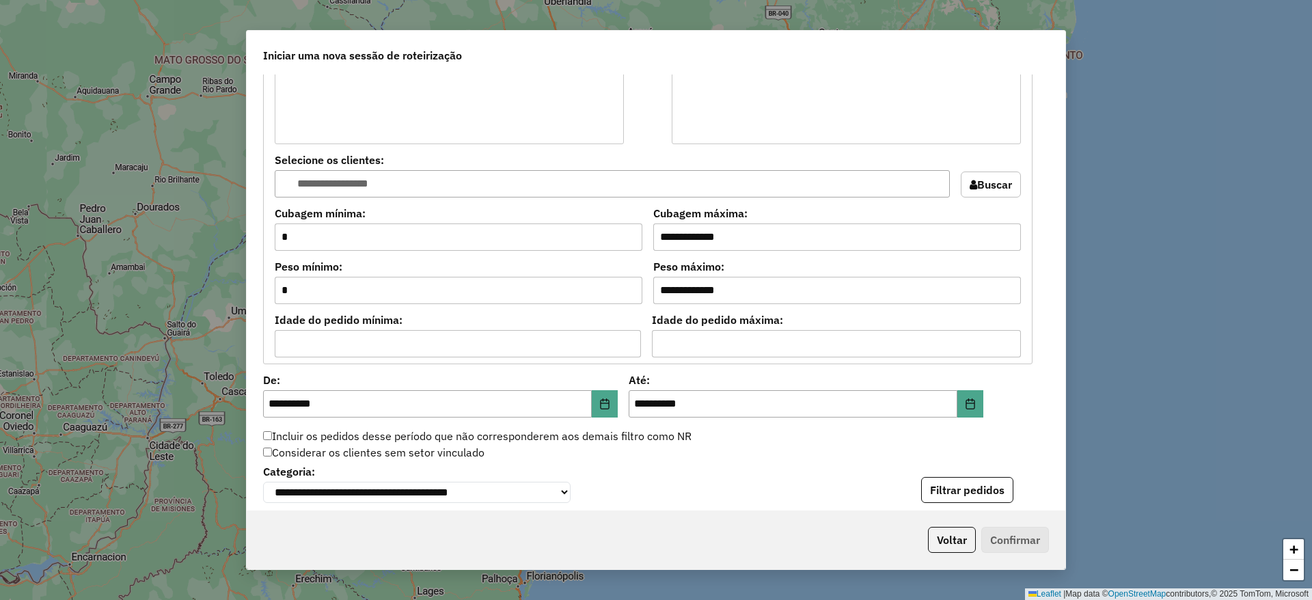
scroll to position [1127, 0]
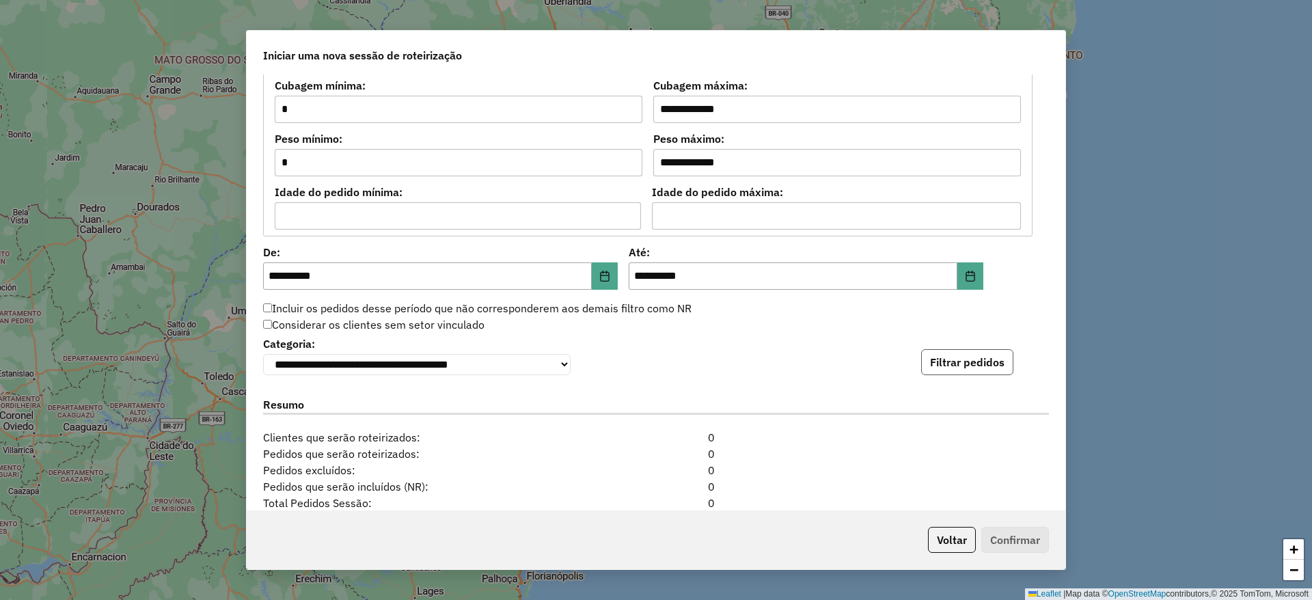
click at [979, 361] on button "Filtrar pedidos" at bounding box center [967, 362] width 92 height 26
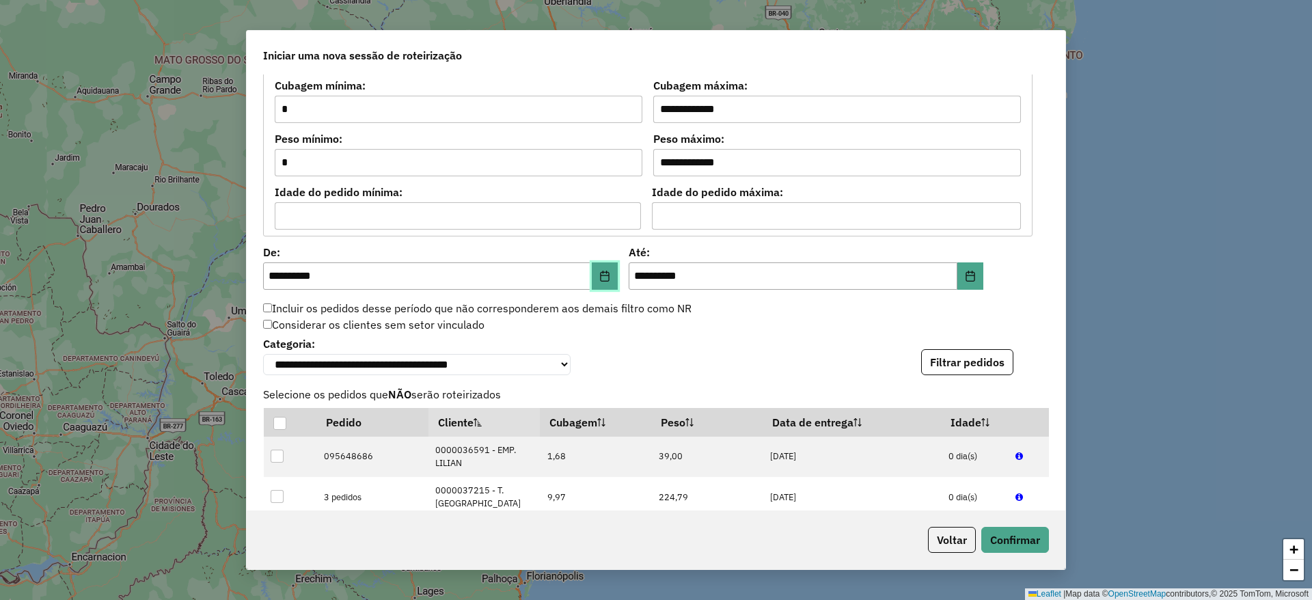
click at [605, 279] on icon "Choose Date" at bounding box center [604, 276] width 11 height 11
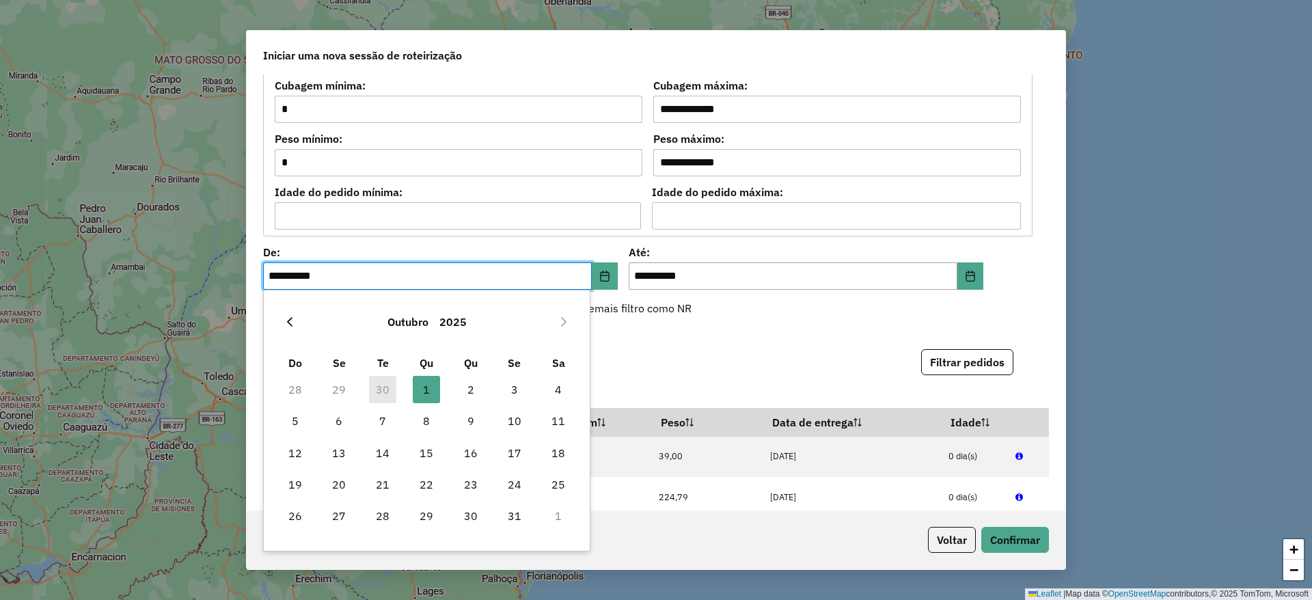
click at [292, 320] on icon "Previous Month" at bounding box center [289, 321] width 11 height 11
click at [555, 482] on span "27" at bounding box center [557, 484] width 27 height 27
type input "**********"
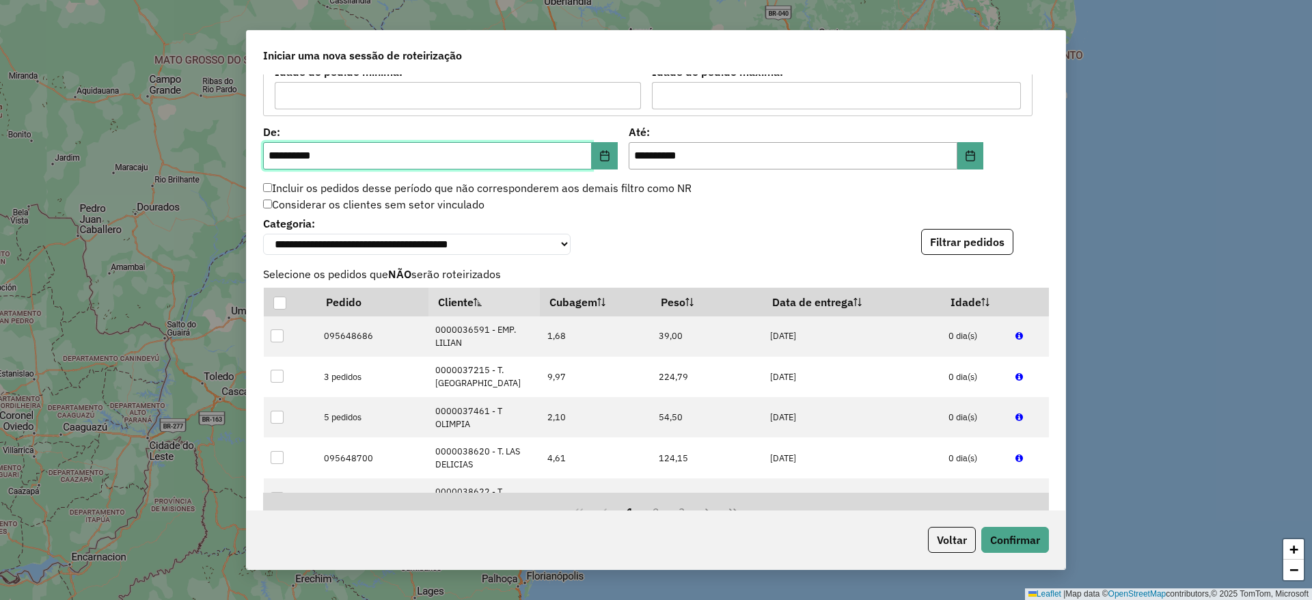
scroll to position [1230, 0]
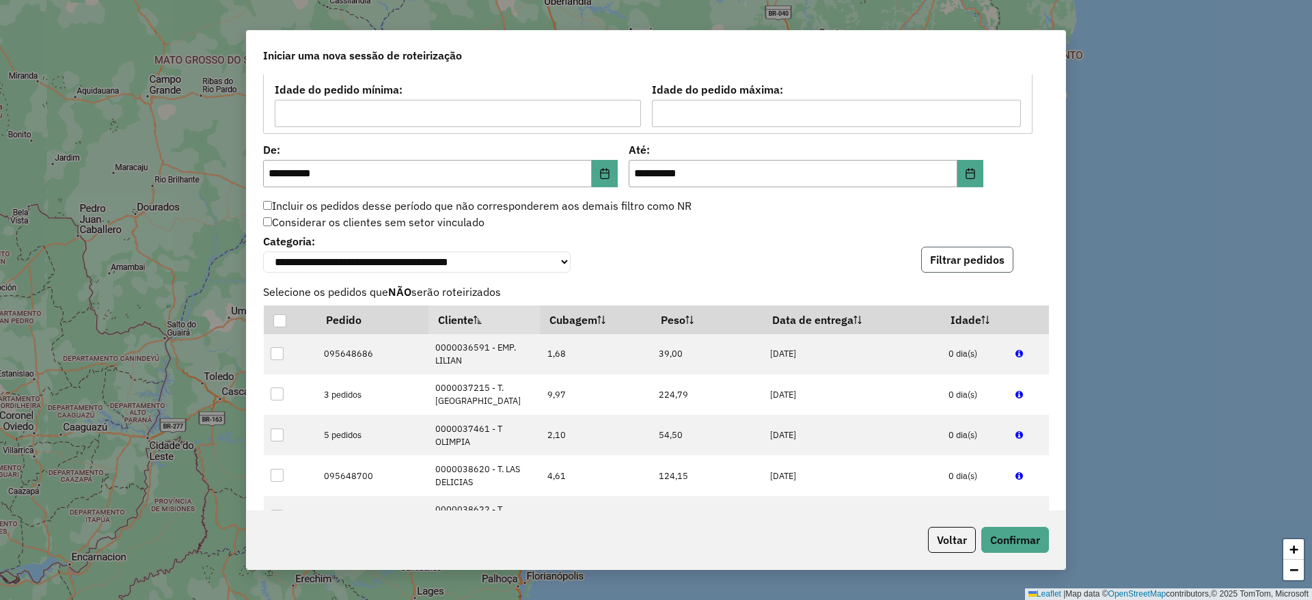
click at [939, 266] on button "Filtrar pedidos" at bounding box center [967, 260] width 92 height 26
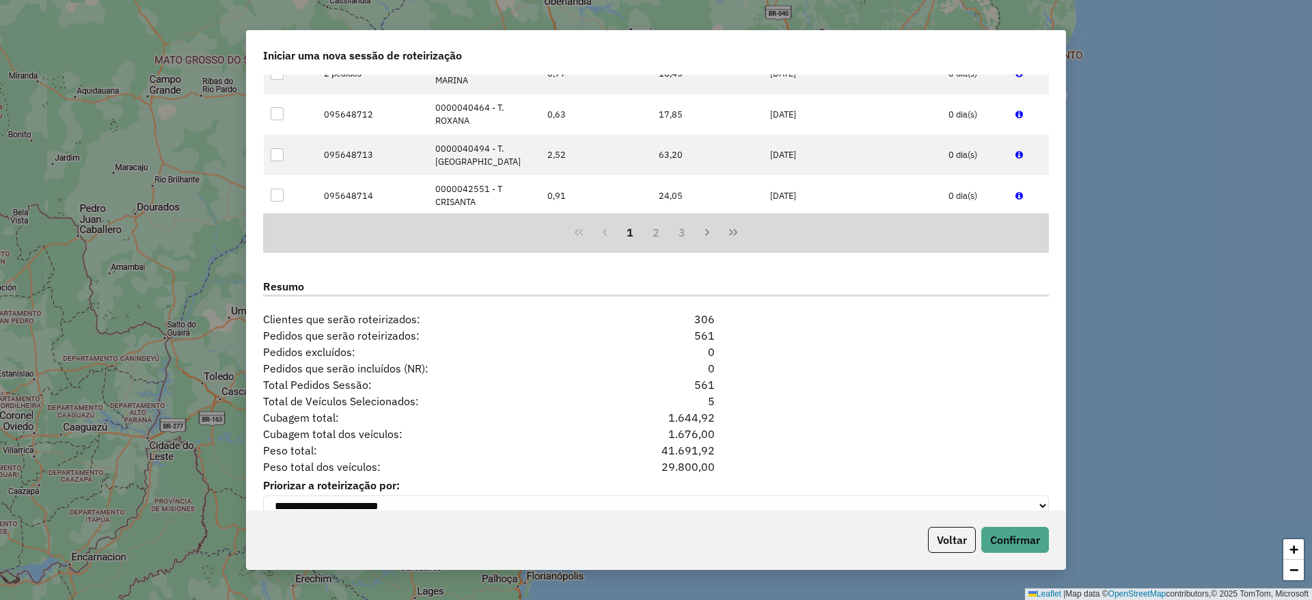
scroll to position [1586, 0]
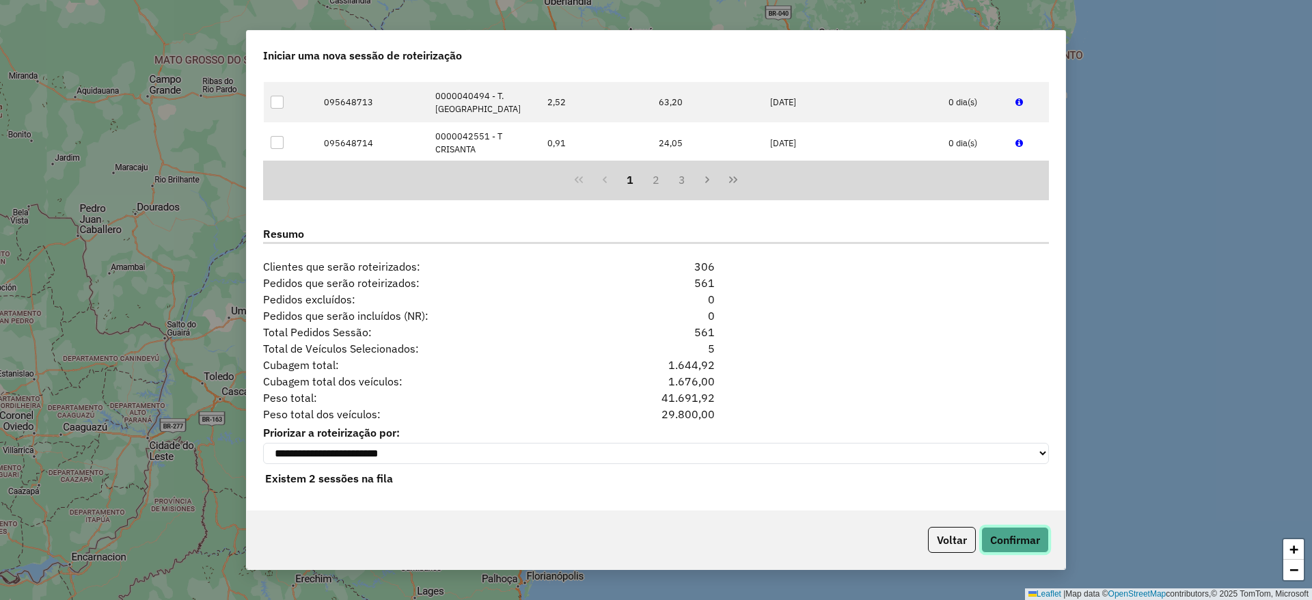
click at [1014, 534] on button "Confirmar" at bounding box center [1015, 540] width 68 height 26
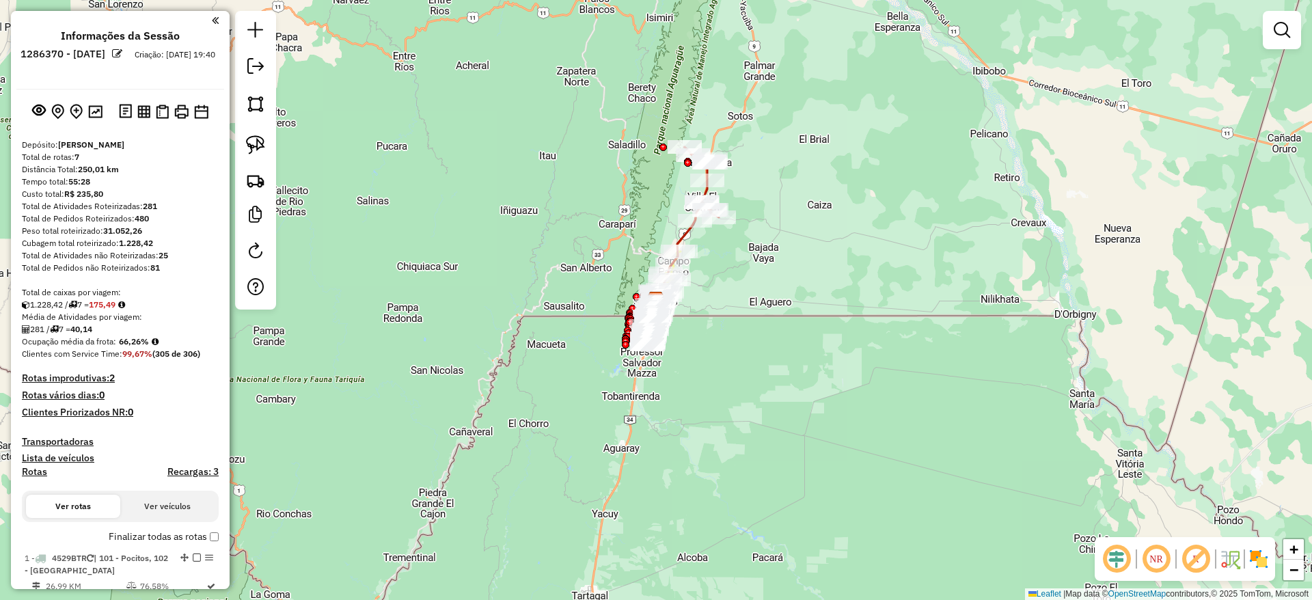
click at [1266, 549] on img at bounding box center [1258, 559] width 22 height 22
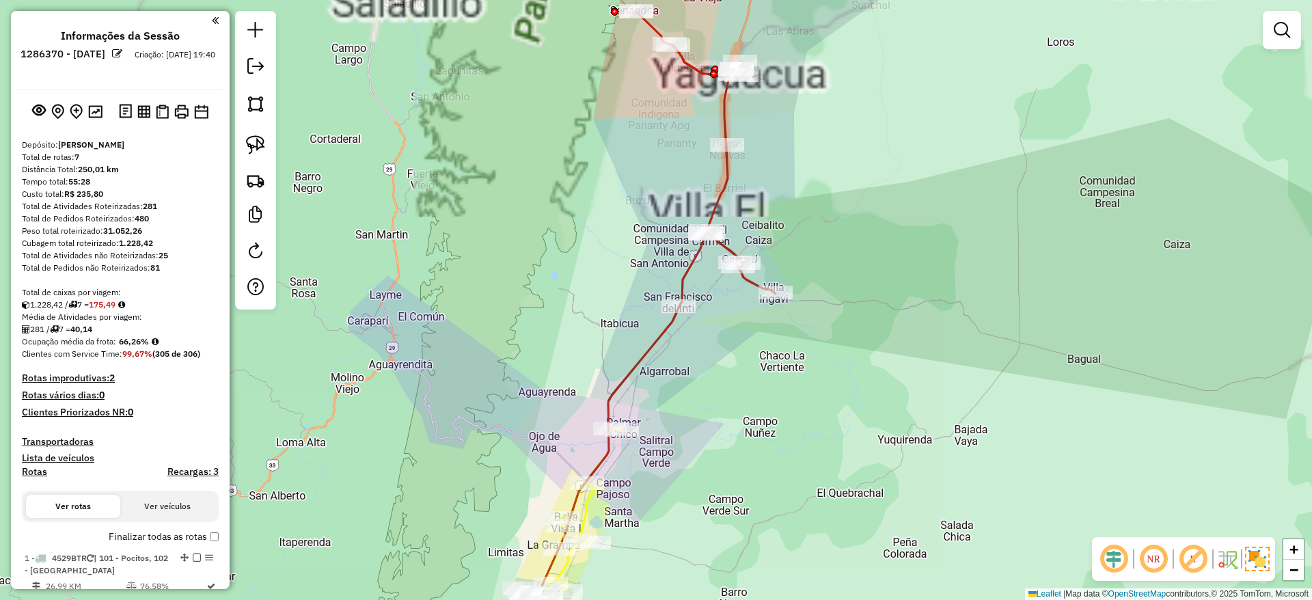
click at [716, 192] on icon at bounding box center [705, 159] width 139 height 294
select select "**********"
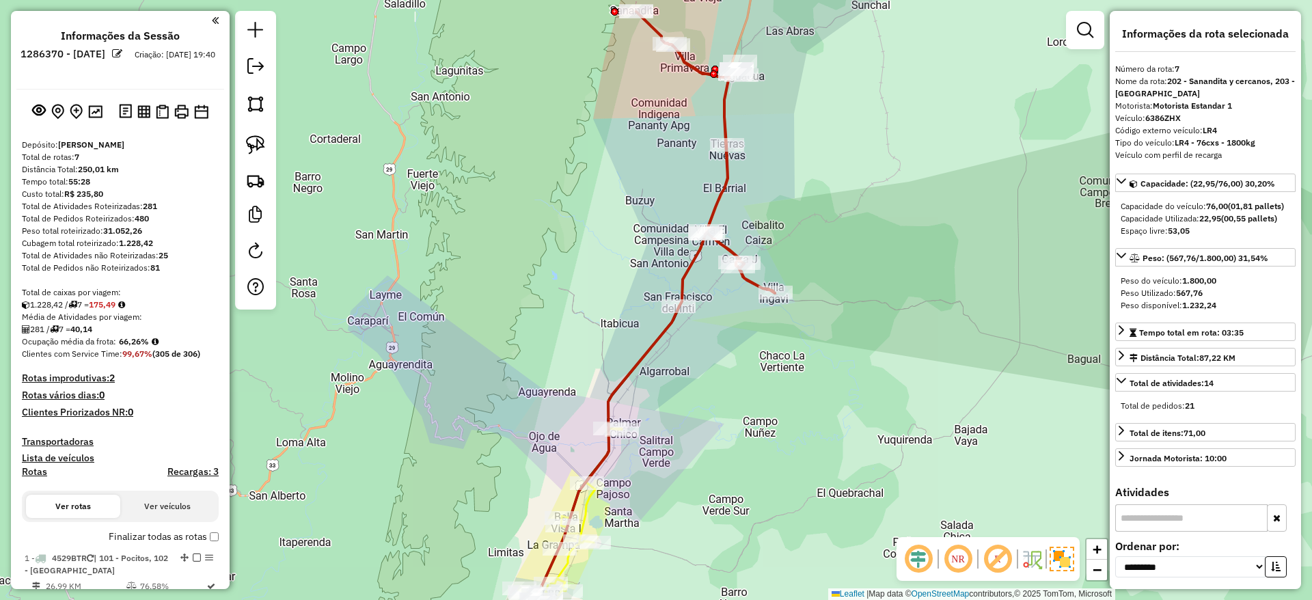
scroll to position [814, 0]
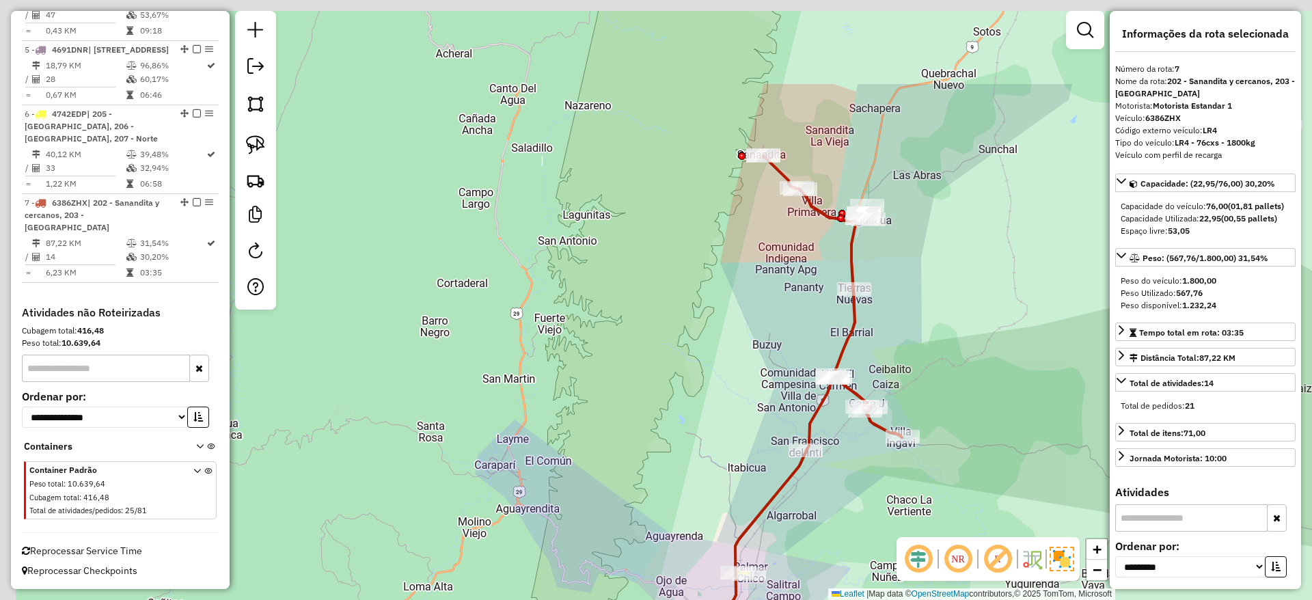
drag, startPoint x: 719, startPoint y: 192, endPoint x: 878, endPoint y: 358, distance: 230.0
click at [878, 358] on icon at bounding box center [832, 303] width 139 height 294
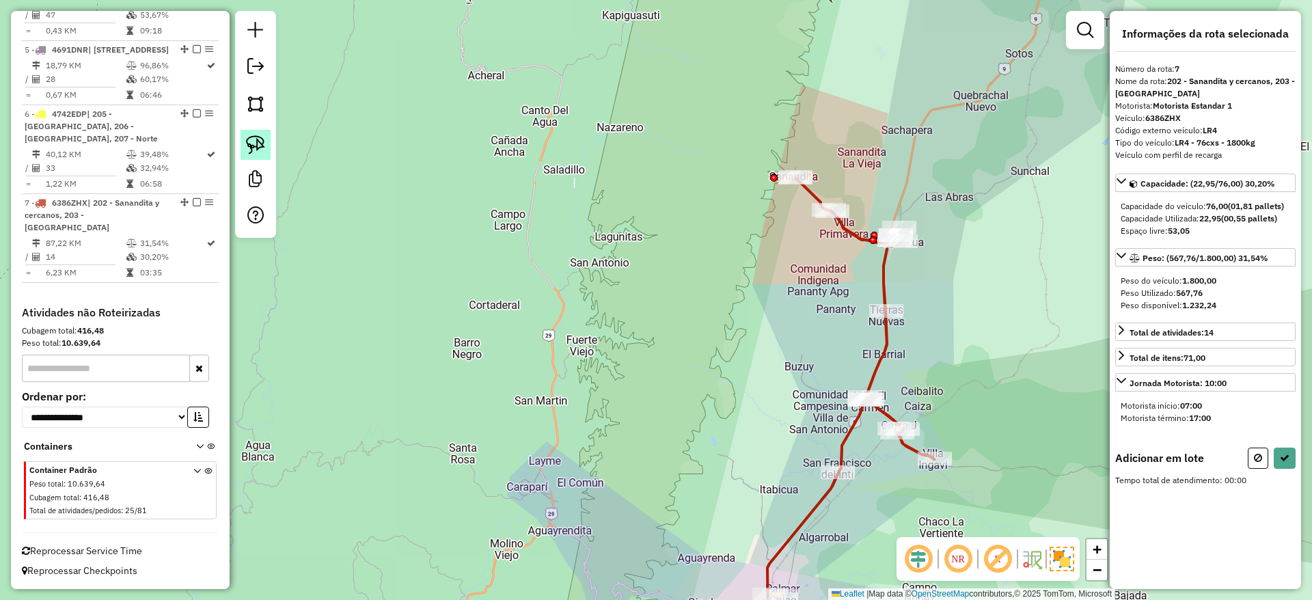
click at [261, 148] on img at bounding box center [255, 144] width 19 height 19
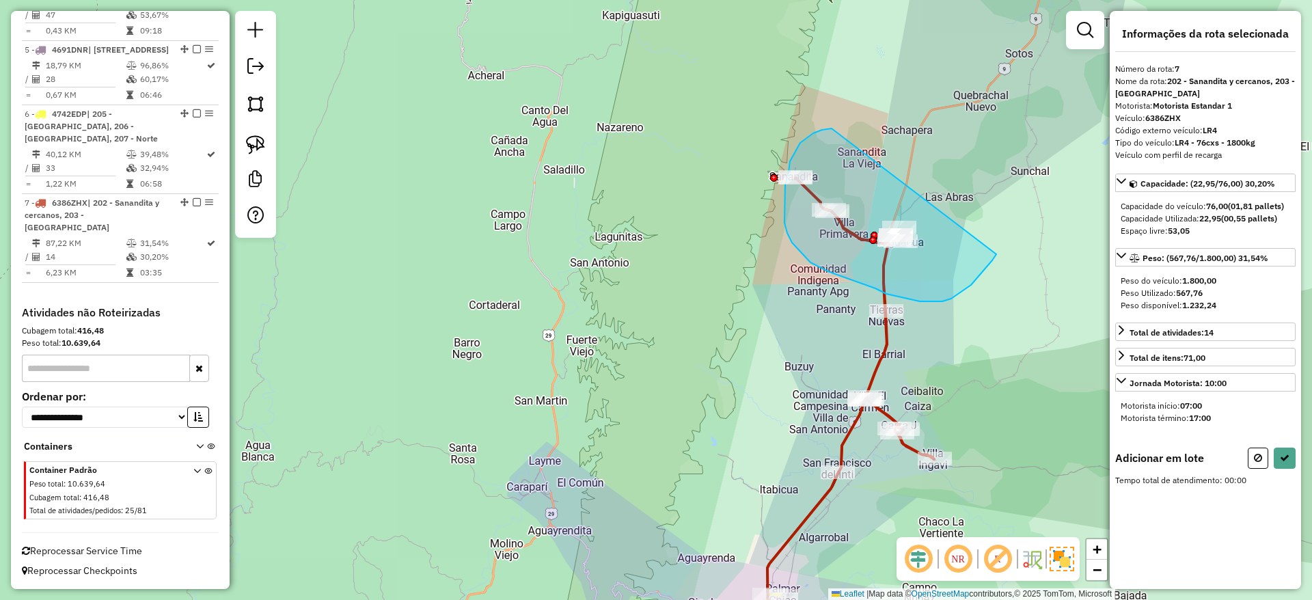
drag, startPoint x: 822, startPoint y: 130, endPoint x: 1010, endPoint y: 225, distance: 210.8
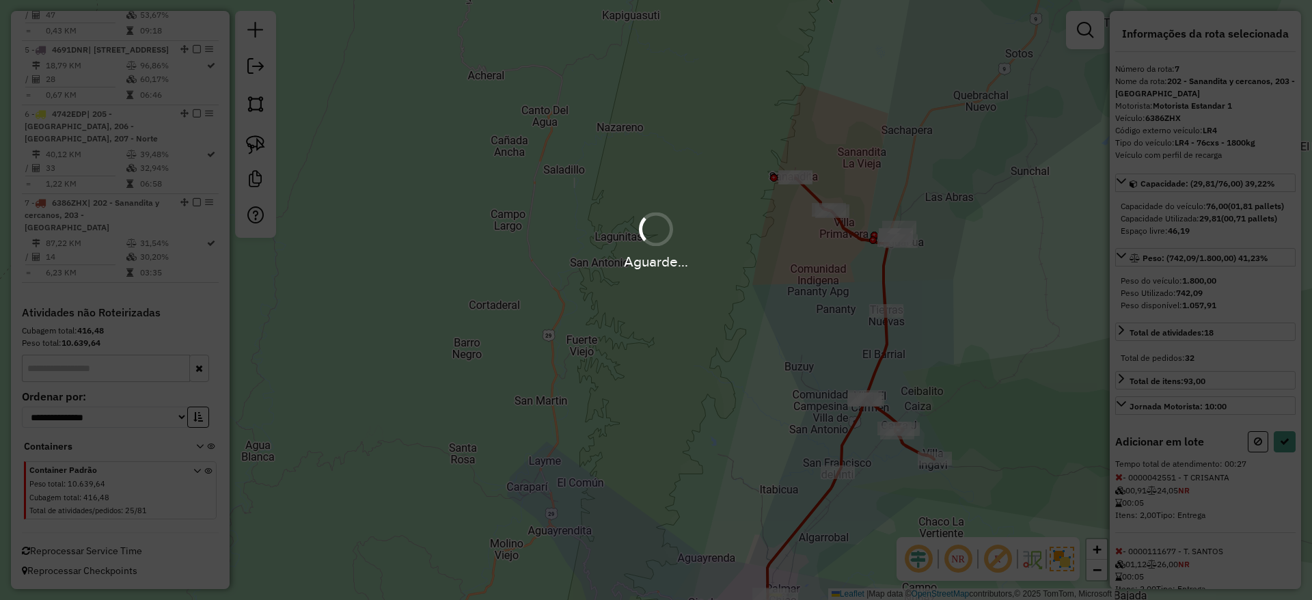
select select "**********"
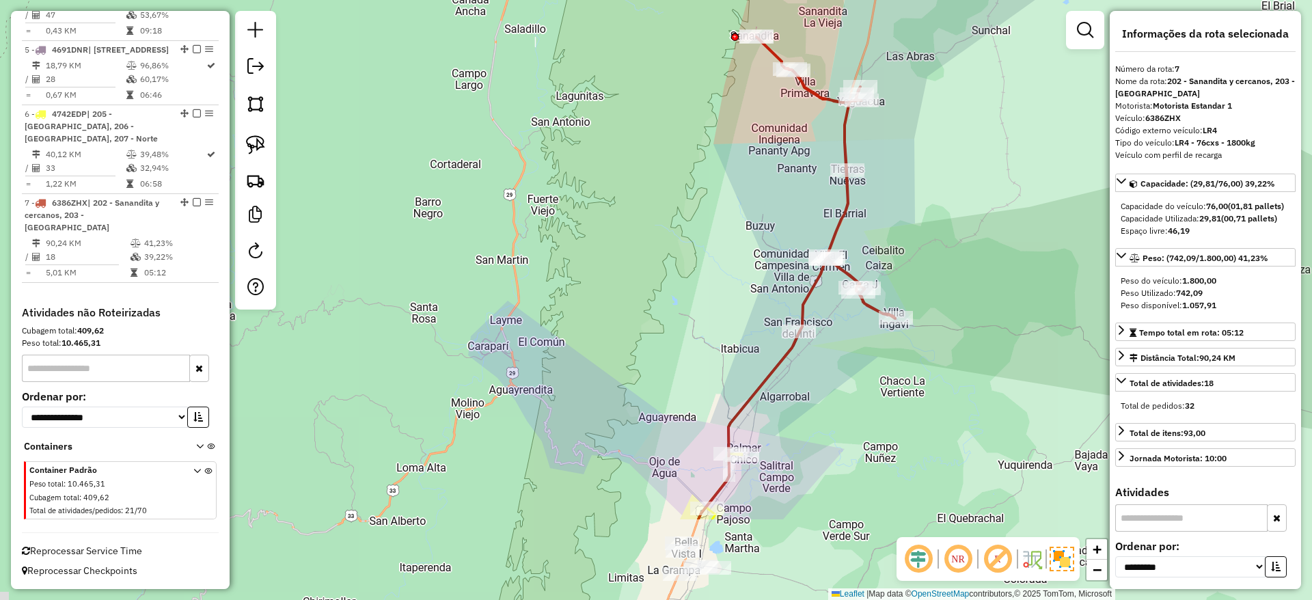
drag, startPoint x: 888, startPoint y: 279, endPoint x: 849, endPoint y: 139, distance: 146.0
click at [849, 139] on icon at bounding box center [825, 184] width 139 height 294
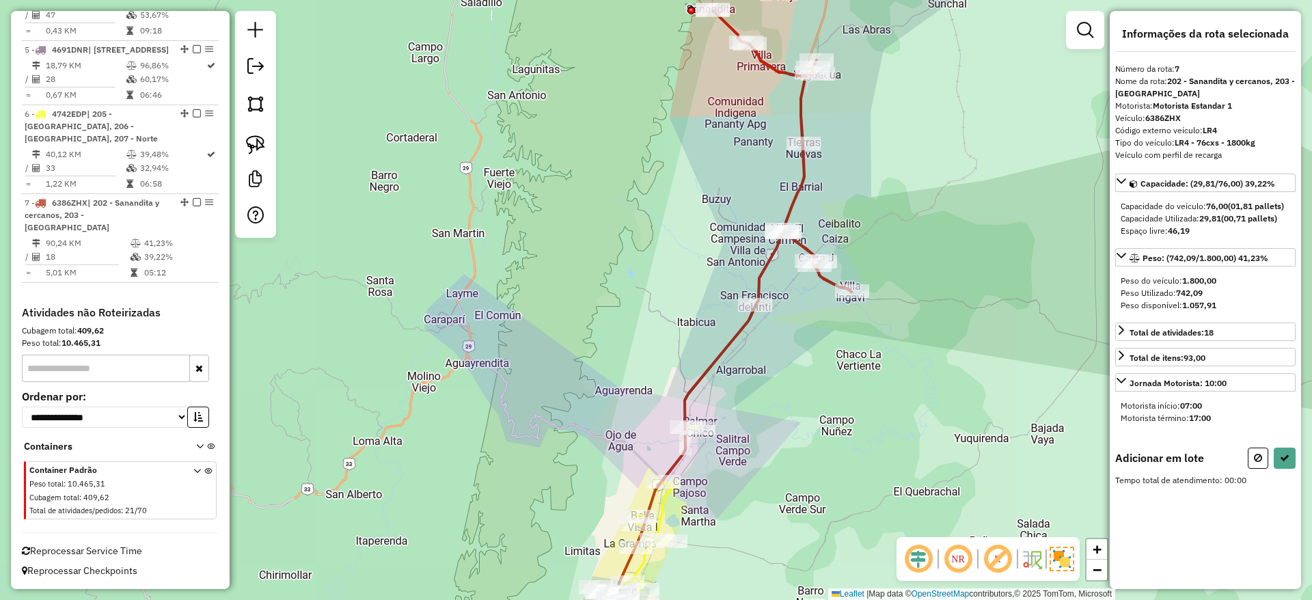
drag, startPoint x: 562, startPoint y: 279, endPoint x: 467, endPoint y: 210, distance: 117.9
click at [467, 210] on div "Janela de atendimento Grade de atendimento Capacidade Transportadoras Veículos …" at bounding box center [656, 300] width 1312 height 600
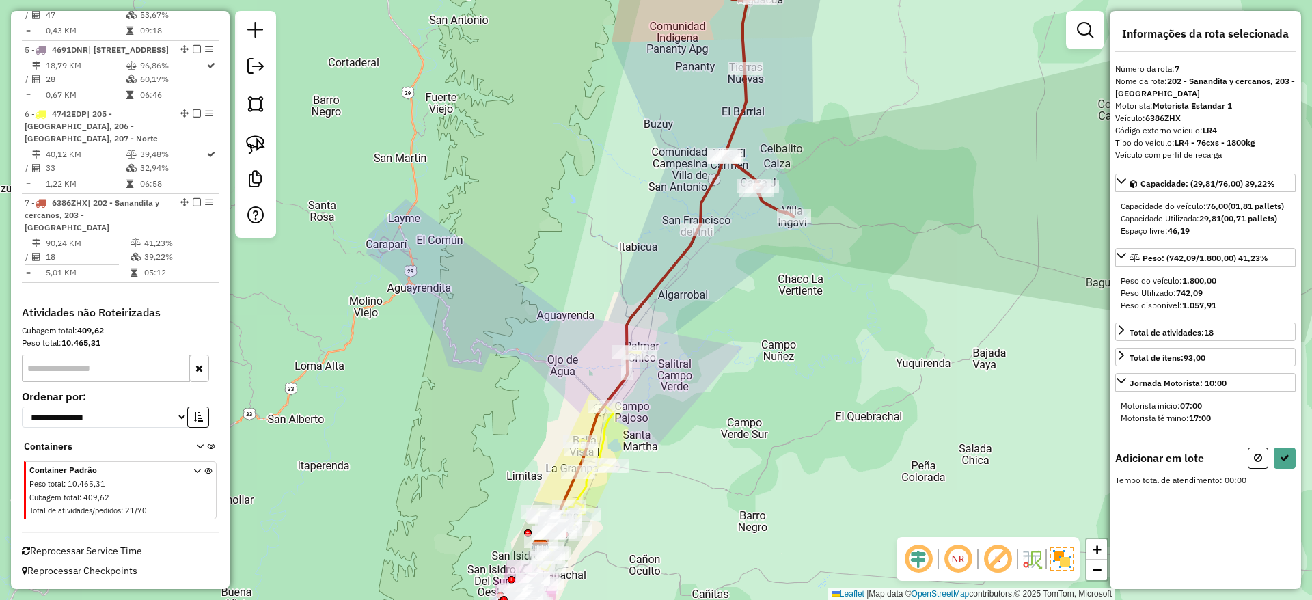
drag, startPoint x: 383, startPoint y: 285, endPoint x: 377, endPoint y: 258, distance: 27.9
click at [377, 258] on div "Janela de atendimento Grade de atendimento Capacidade Transportadoras Veículos …" at bounding box center [656, 300] width 1312 height 600
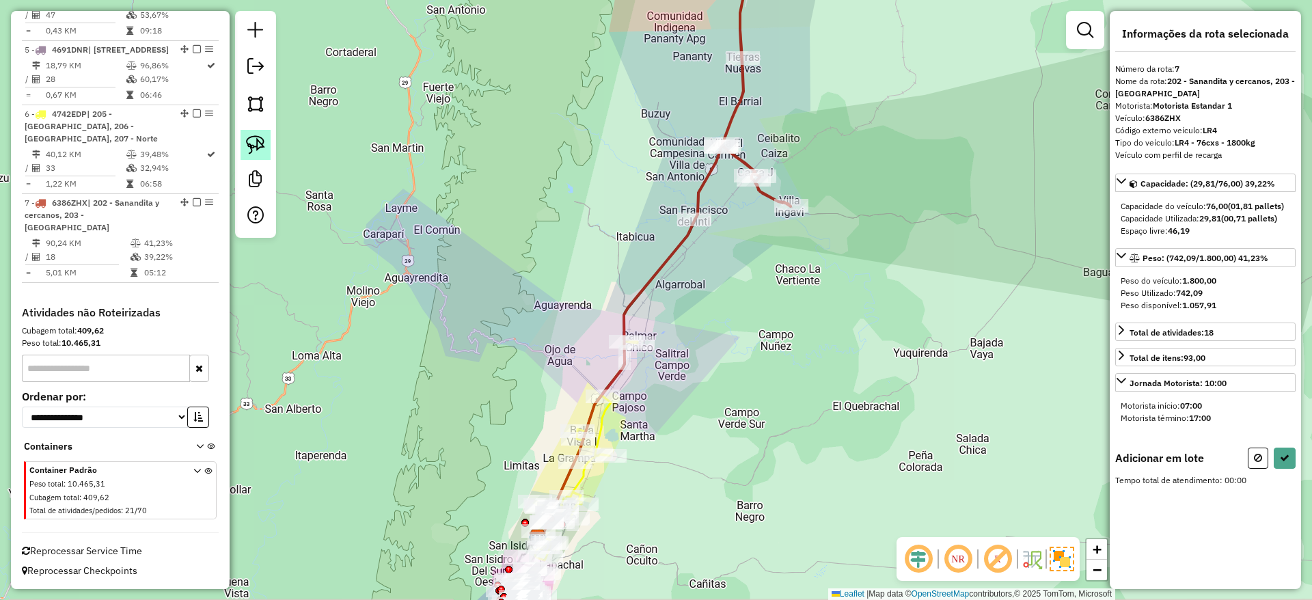
click at [258, 149] on img at bounding box center [255, 144] width 19 height 19
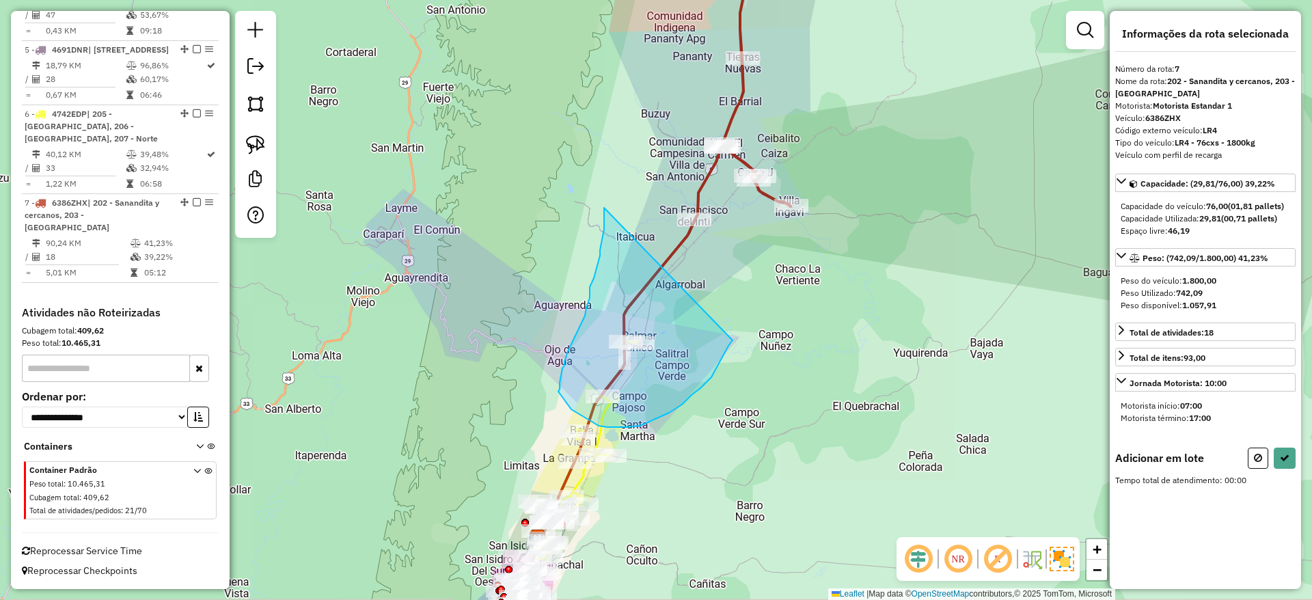
drag, startPoint x: 594, startPoint y: 278, endPoint x: 732, endPoint y: 340, distance: 152.0
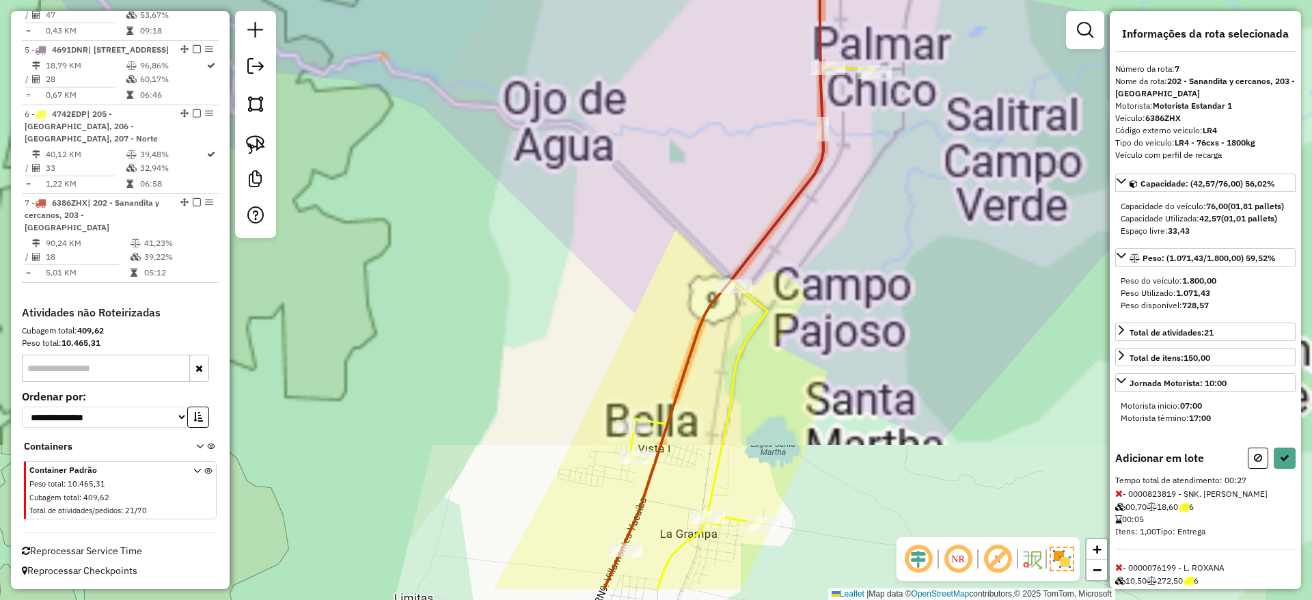
drag, startPoint x: 579, startPoint y: 356, endPoint x: 495, endPoint y: 285, distance: 110.6
click at [495, 285] on div "Janela de atendimento Grade de atendimento Capacidade Transportadoras Veículos …" at bounding box center [656, 300] width 1312 height 600
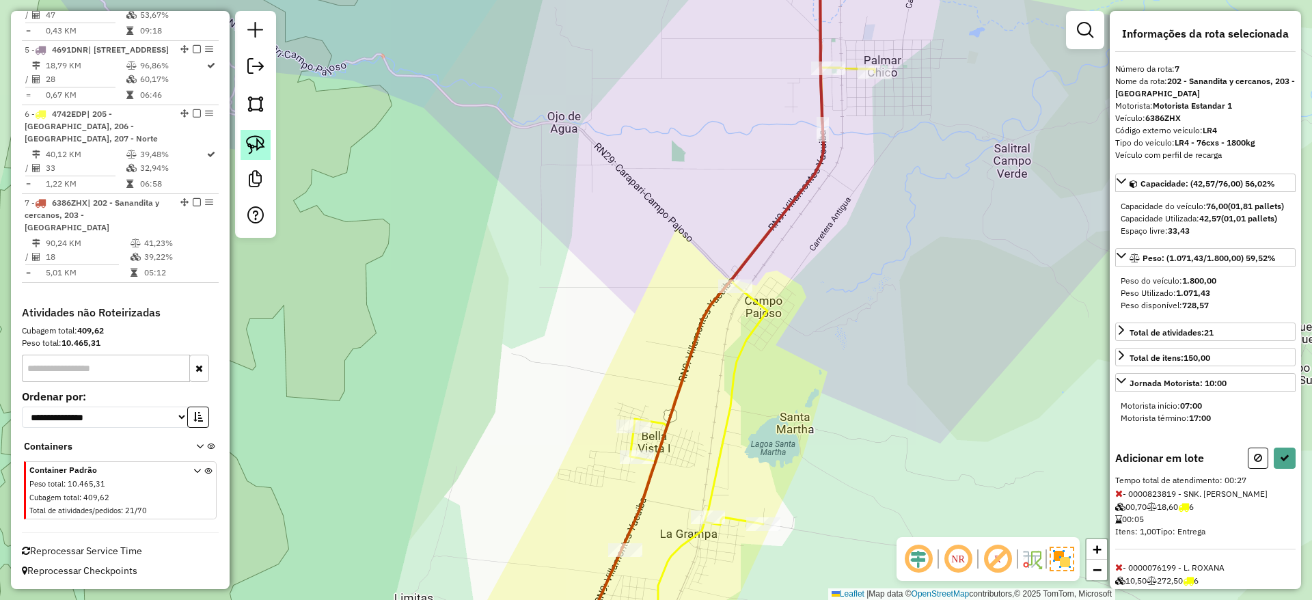
click at [258, 135] on img at bounding box center [255, 144] width 19 height 19
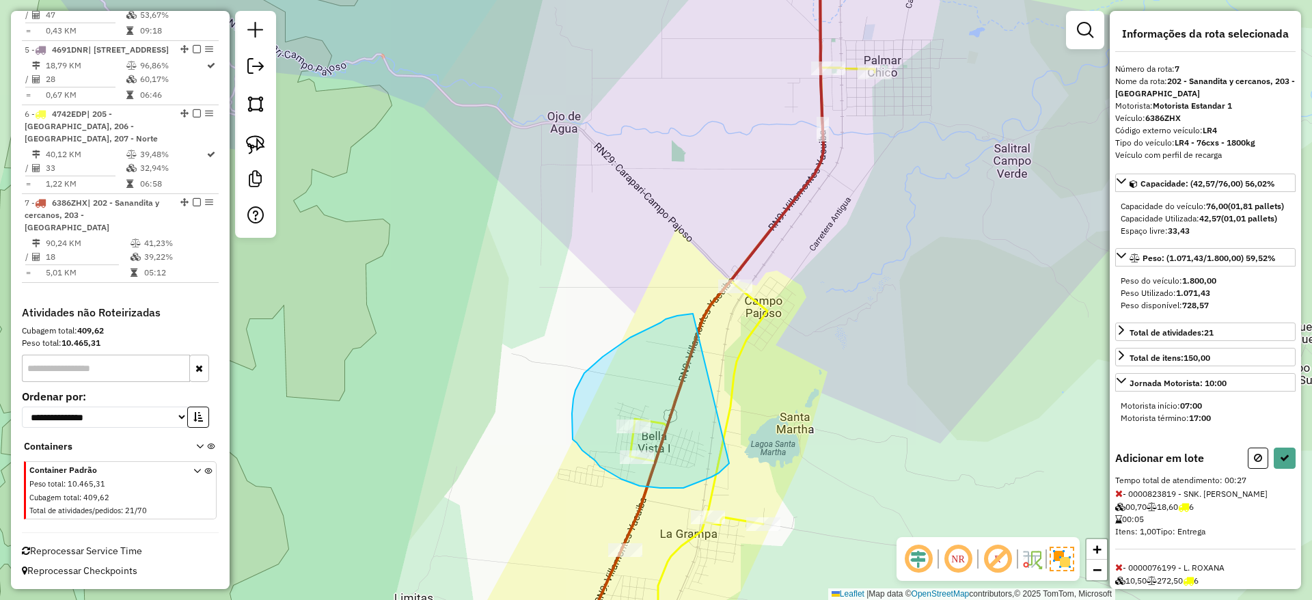
drag, startPoint x: 665, startPoint y: 319, endPoint x: 729, endPoint y: 463, distance: 157.5
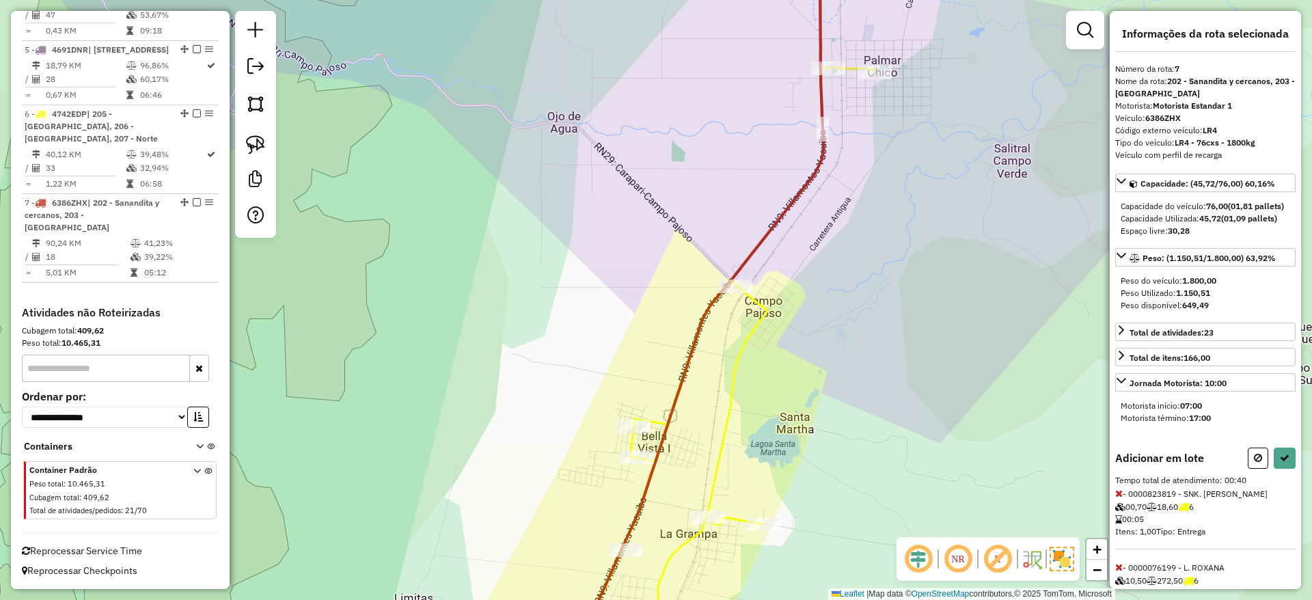
drag, startPoint x: 825, startPoint y: 435, endPoint x: 740, endPoint y: 326, distance: 138.7
click at [763, 327] on div "Janela de atendimento Grade de atendimento Capacidade Transportadoras Veículos …" at bounding box center [656, 300] width 1312 height 600
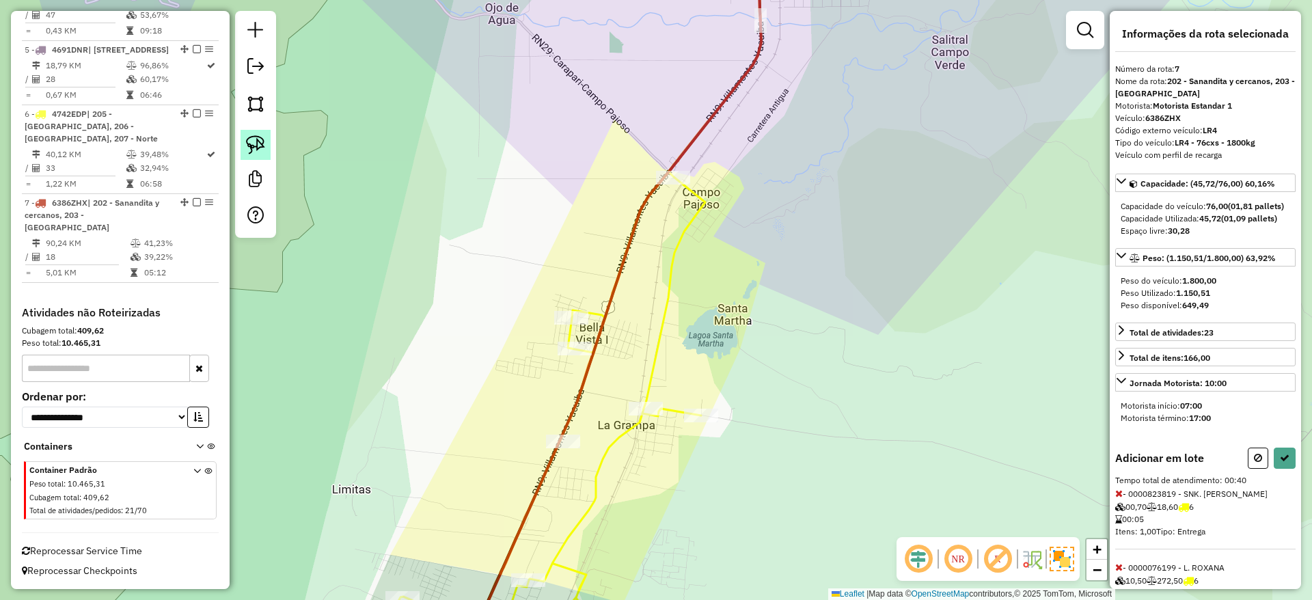
click at [254, 151] on img at bounding box center [255, 144] width 19 height 19
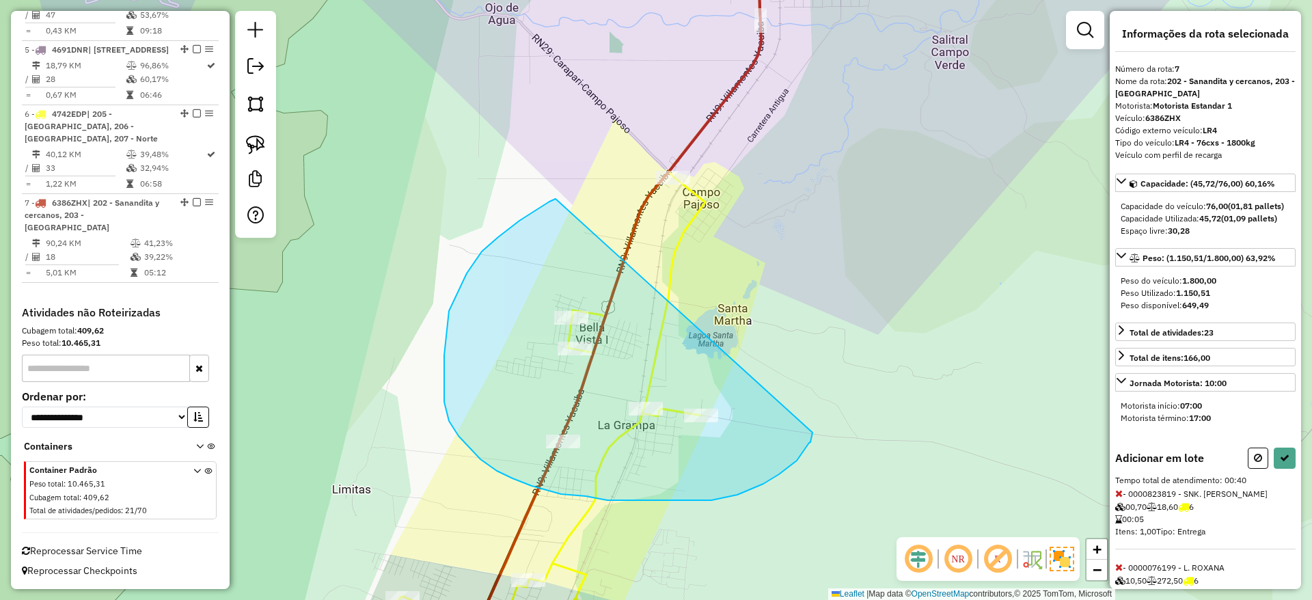
drag, startPoint x: 498, startPoint y: 237, endPoint x: 812, endPoint y: 432, distance: 370.0
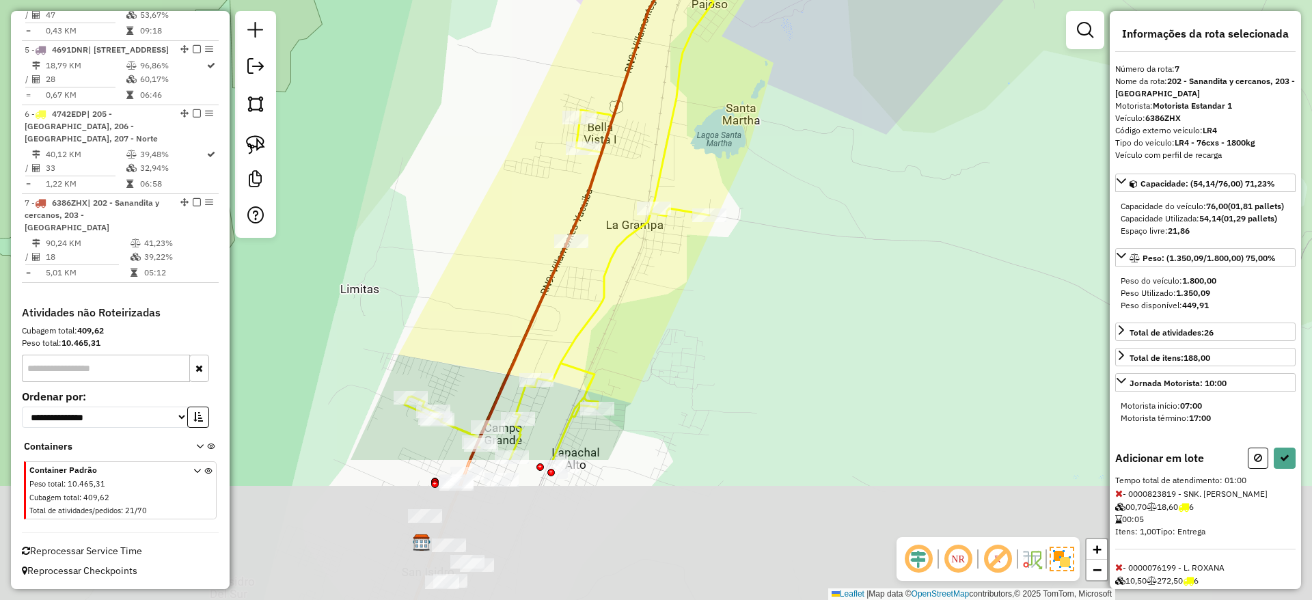
drag, startPoint x: 725, startPoint y: 508, endPoint x: 734, endPoint y: 307, distance: 201.7
click at [734, 307] on div "Janela de atendimento Grade de atendimento Capacidade Transportadoras Veículos …" at bounding box center [656, 300] width 1312 height 600
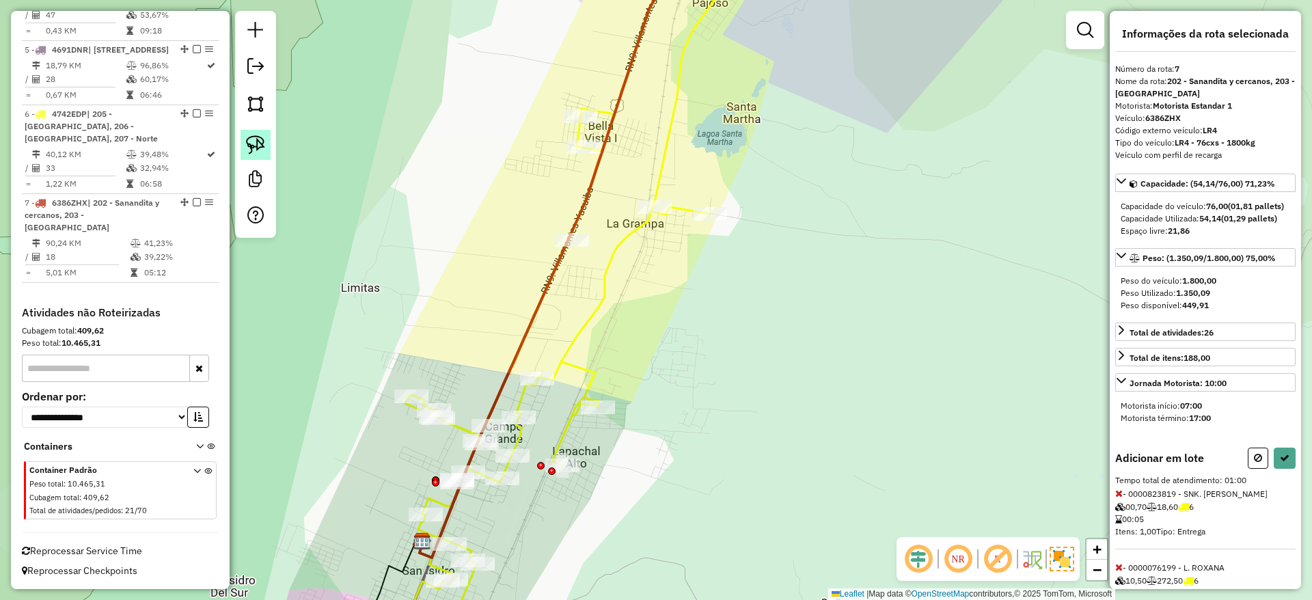
click at [260, 145] on img at bounding box center [255, 144] width 19 height 19
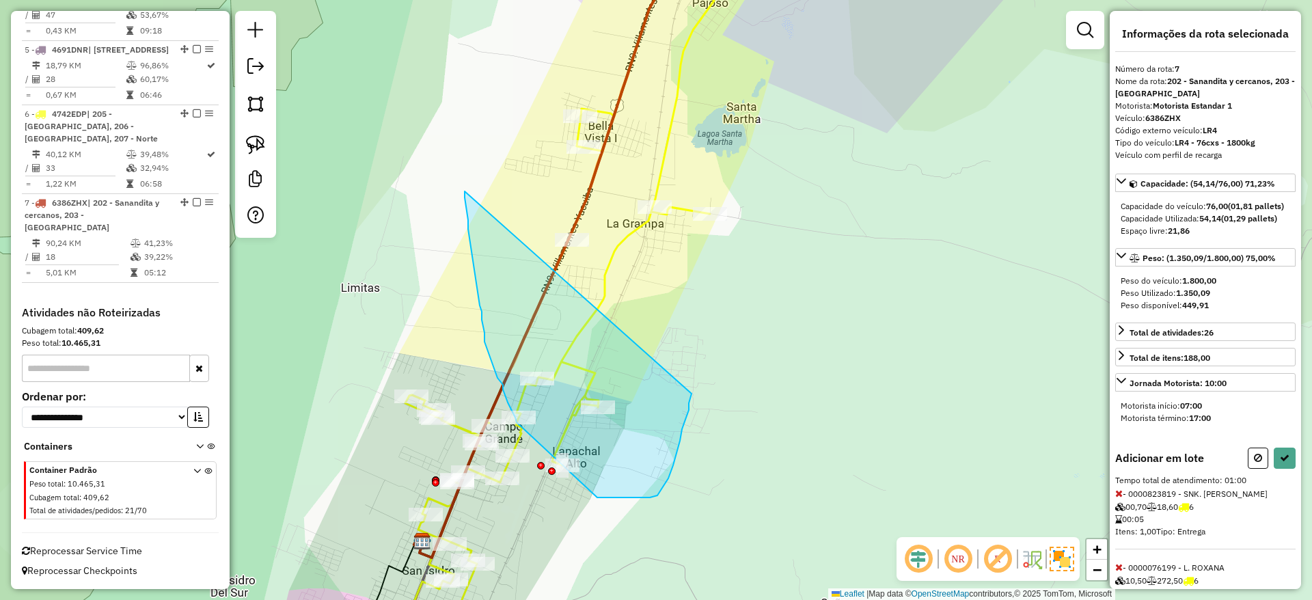
drag, startPoint x: 465, startPoint y: 195, endPoint x: 691, endPoint y: 391, distance: 300.2
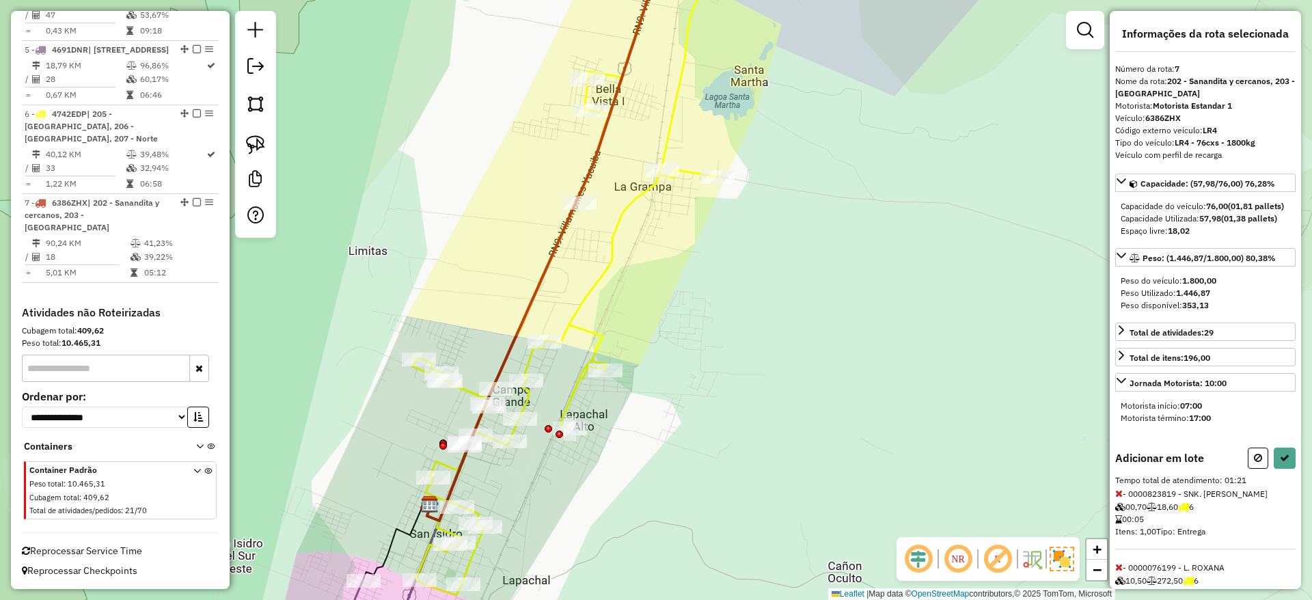
drag, startPoint x: 460, startPoint y: 330, endPoint x: 464, endPoint y: 312, distance: 18.8
click at [464, 312] on div "Janela de atendimento Grade de atendimento Capacidade Transportadoras Veículos …" at bounding box center [656, 300] width 1312 height 600
click at [255, 142] on img at bounding box center [255, 144] width 19 height 19
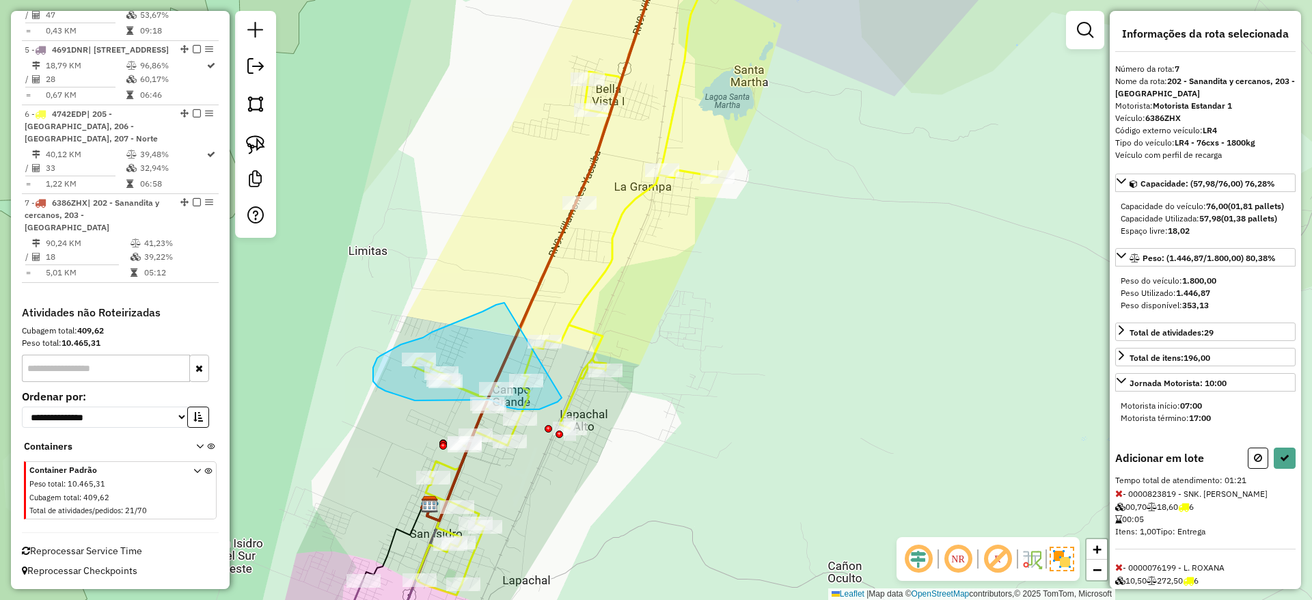
drag, startPoint x: 503, startPoint y: 303, endPoint x: 564, endPoint y: 396, distance: 111.0
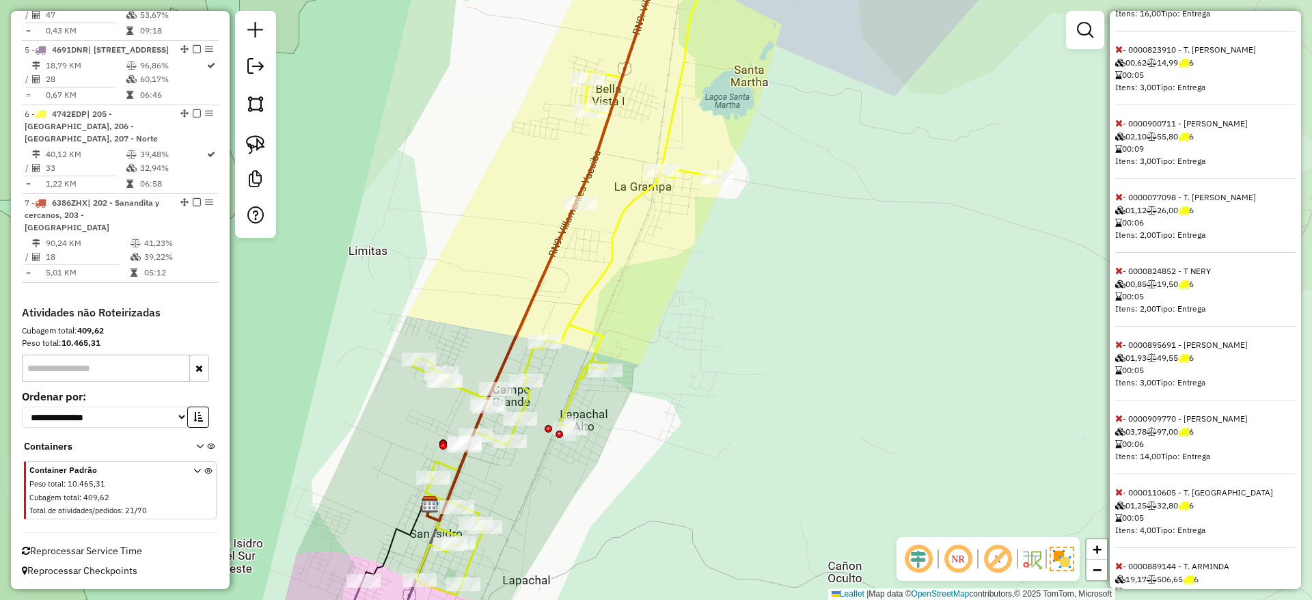
scroll to position [1096, 0]
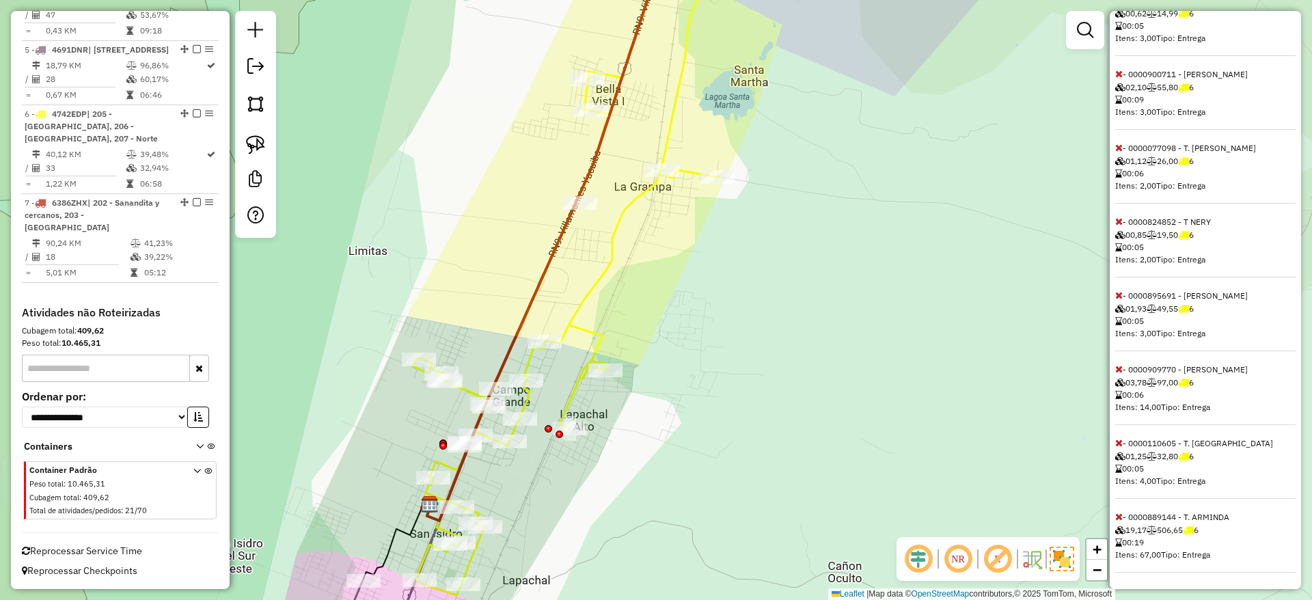
click at [1119, 514] on icon at bounding box center [1119, 517] width 8 height 10
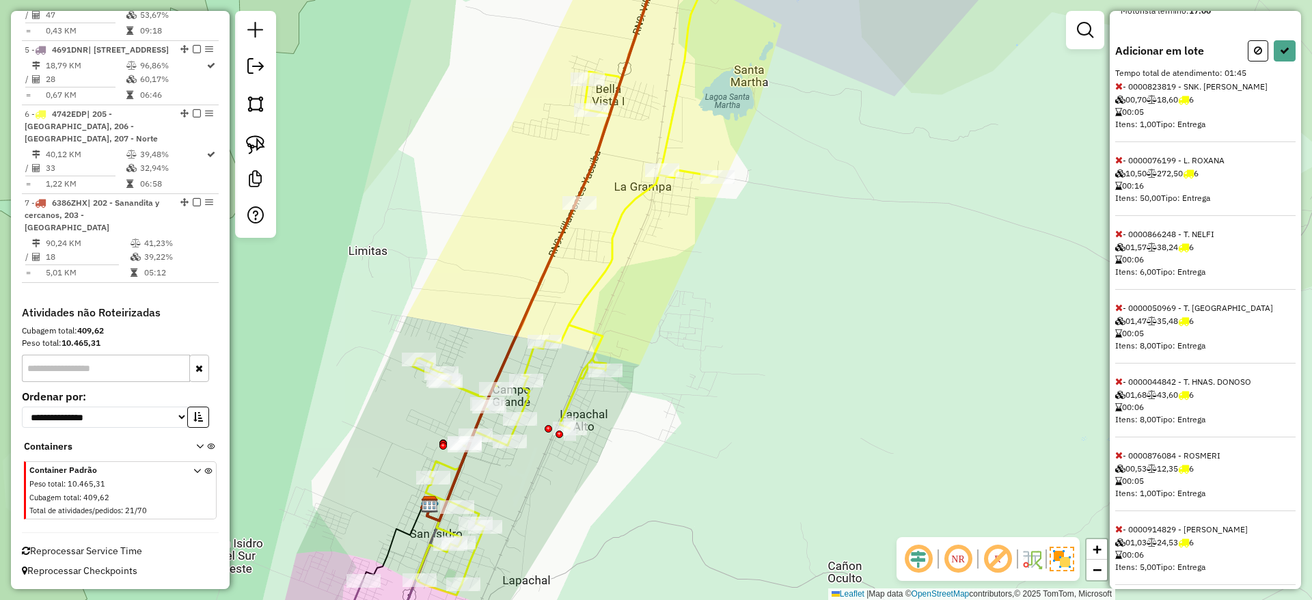
scroll to position [0, 0]
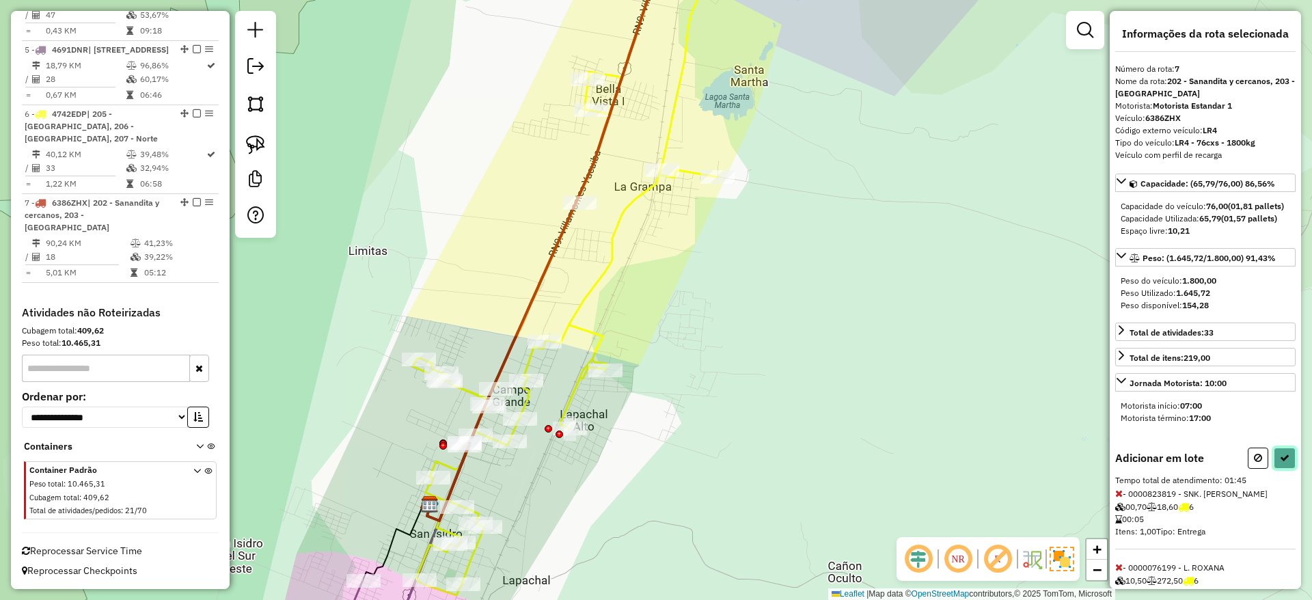
click at [1286, 462] on button at bounding box center [1284, 457] width 22 height 21
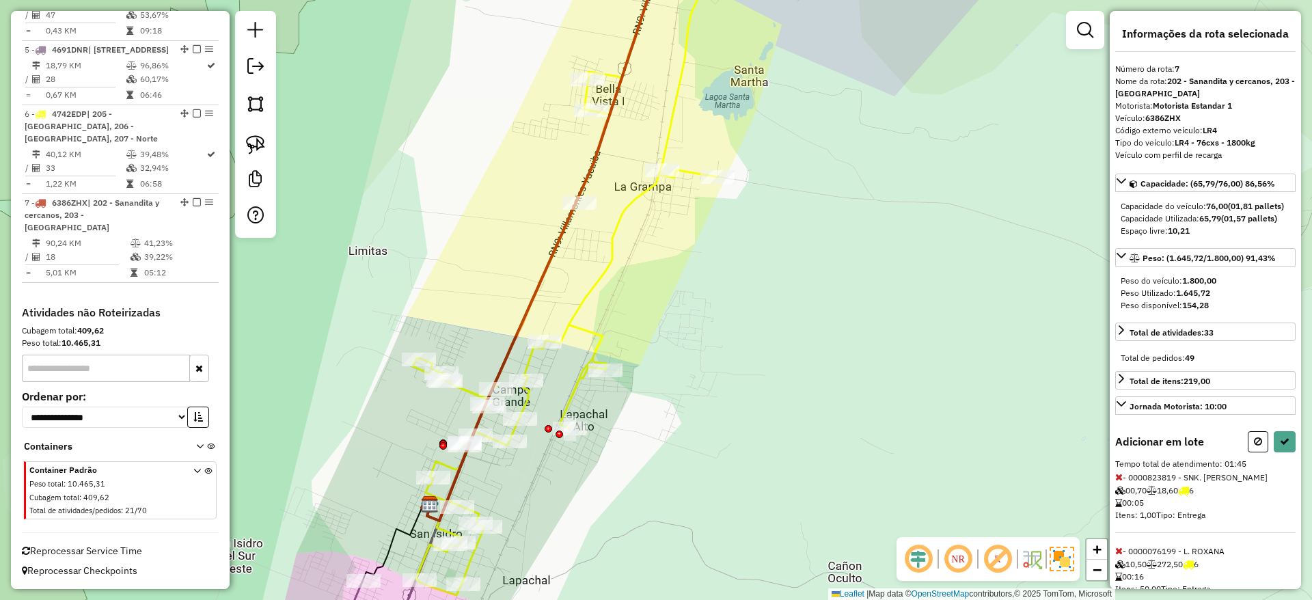
select select "**********"
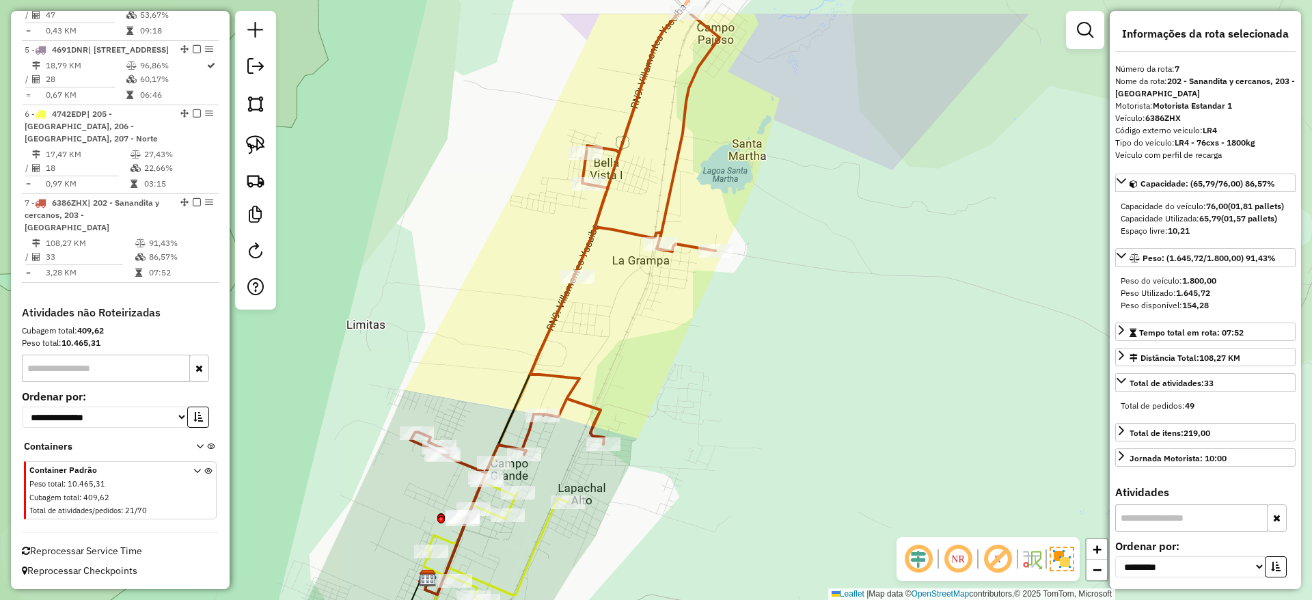
drag, startPoint x: 693, startPoint y: 315, endPoint x: 689, endPoint y: 398, distance: 83.4
click at [689, 398] on div "Janela de atendimento Grade de atendimento Capacidade Transportadoras Veículos …" at bounding box center [656, 300] width 1312 height 600
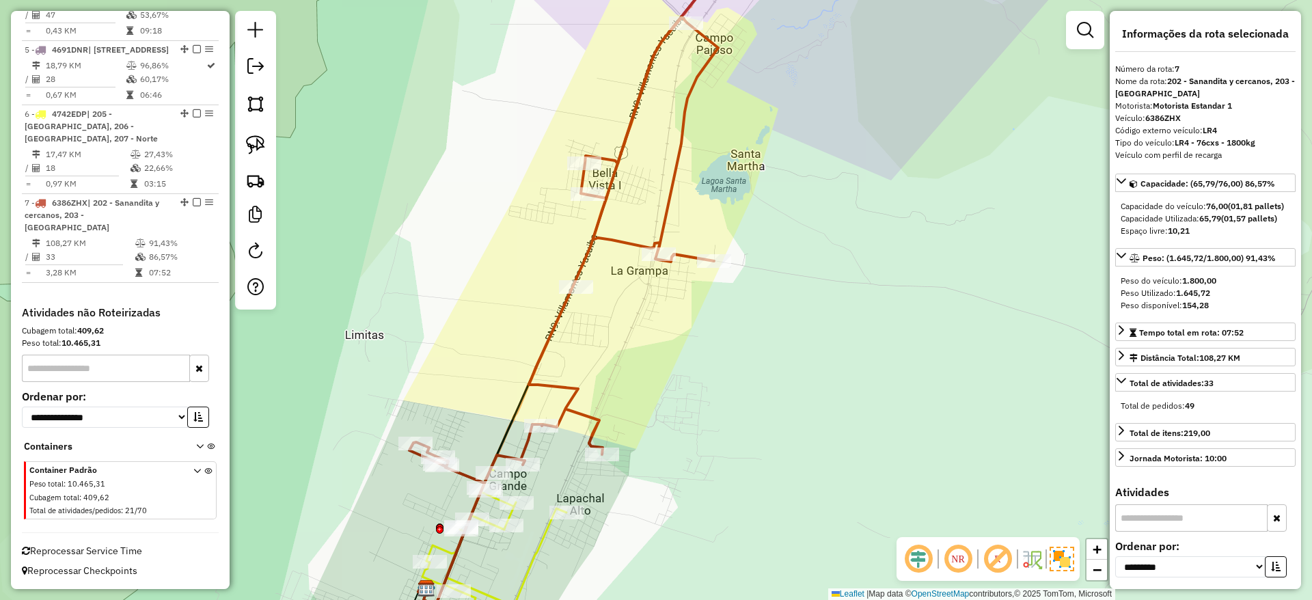
click at [631, 253] on div "Janela de atendimento Grade de atendimento Capacidade Transportadoras Veículos …" at bounding box center [656, 300] width 1312 height 600
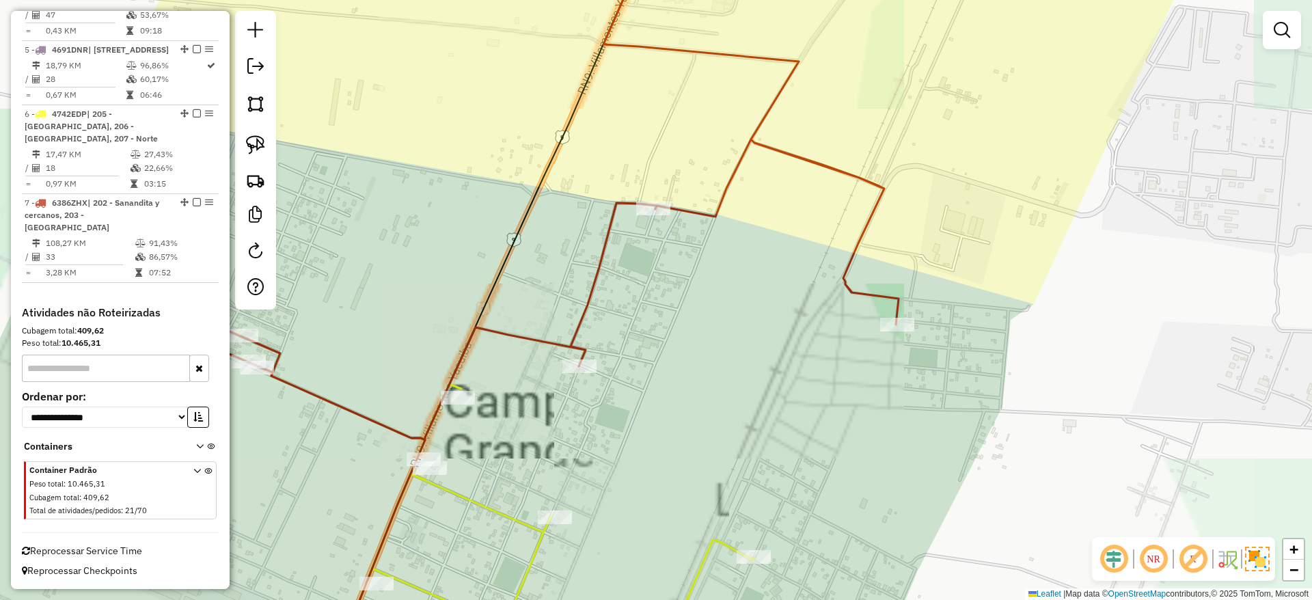
drag, startPoint x: 584, startPoint y: 485, endPoint x: 591, endPoint y: 462, distance: 24.2
click at [591, 462] on div "Janela de atendimento Grade de atendimento Capacidade Transportadoras Veículos …" at bounding box center [656, 300] width 1312 height 600
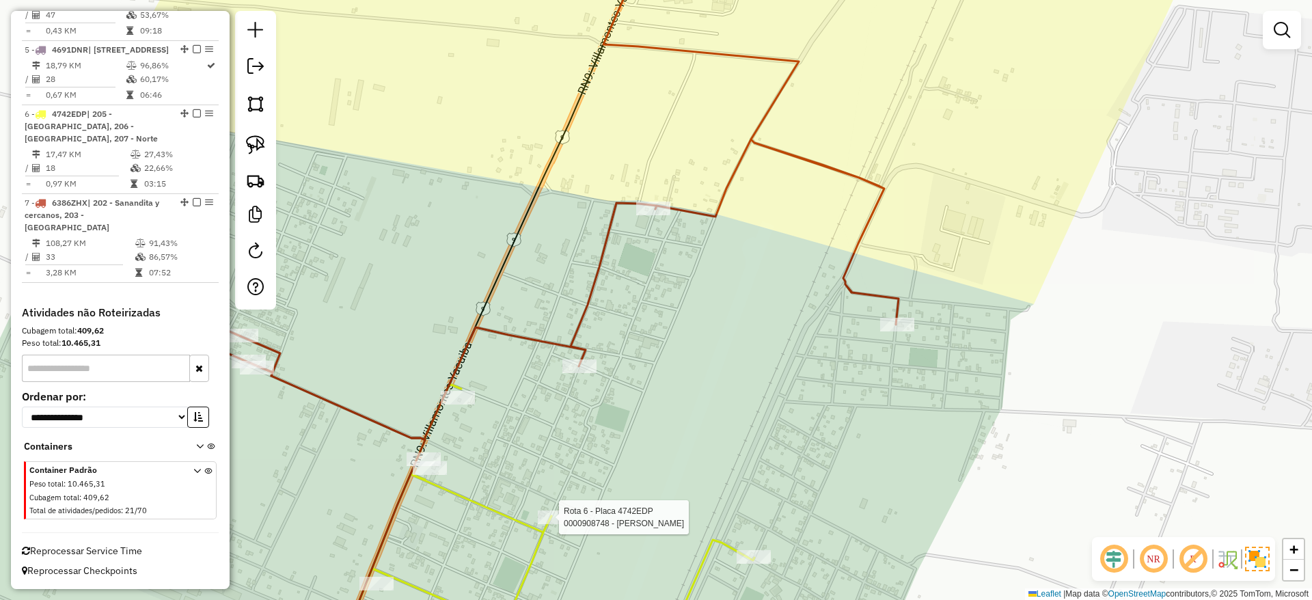
select select "**********"
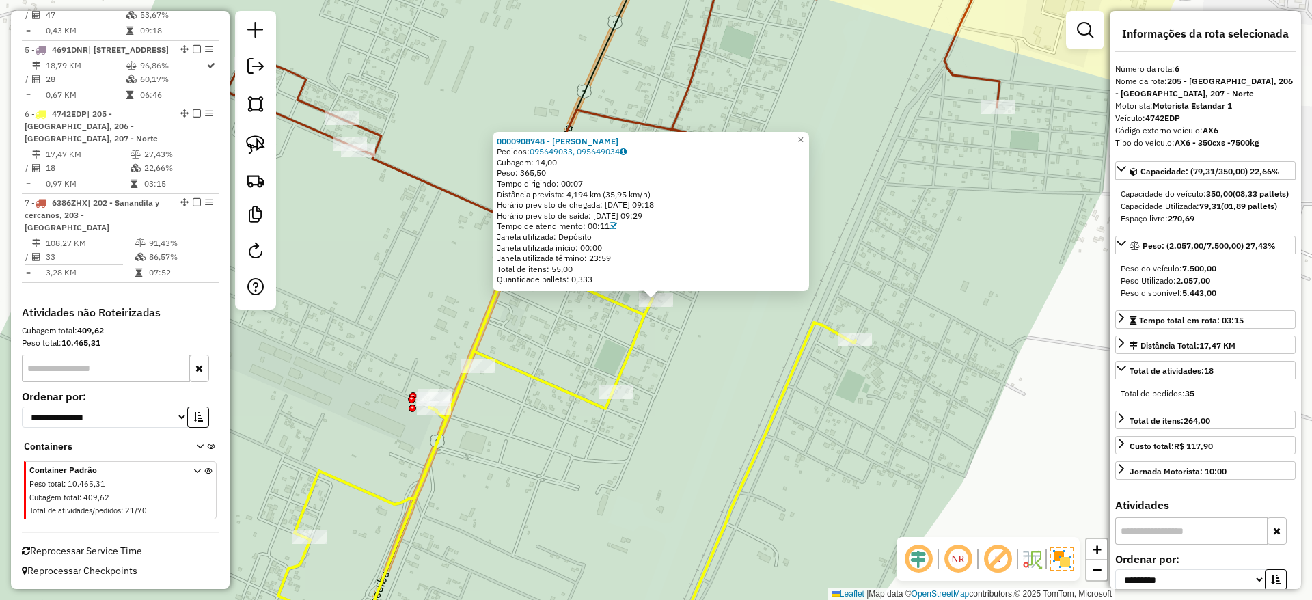
click at [794, 460] on div "0000908748 - [PERSON_NAME] Pedidos: 095649033, 095649034 Cubagem: 14,00 Peso: 3…" at bounding box center [656, 300] width 1312 height 600
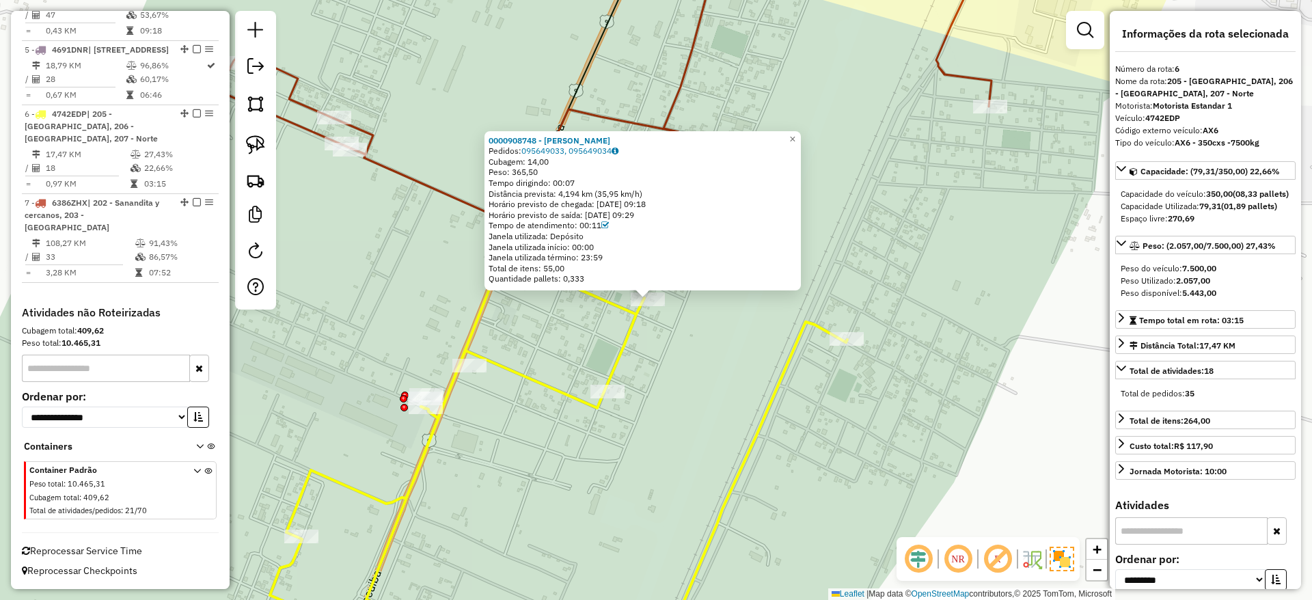
click at [712, 428] on div "0000908748 - [PERSON_NAME] Pedidos: 095649033, 095649034 Cubagem: 14,00 Peso: 3…" at bounding box center [656, 300] width 1312 height 600
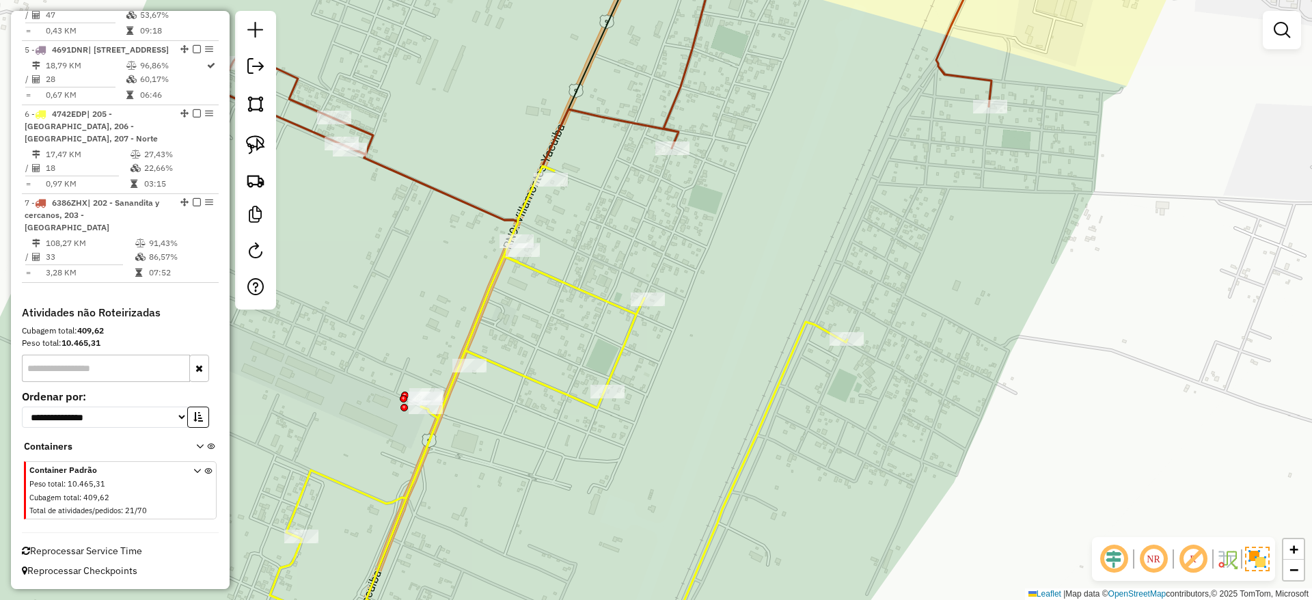
click at [685, 95] on icon at bounding box center [604, 81] width 773 height 282
select select "**********"
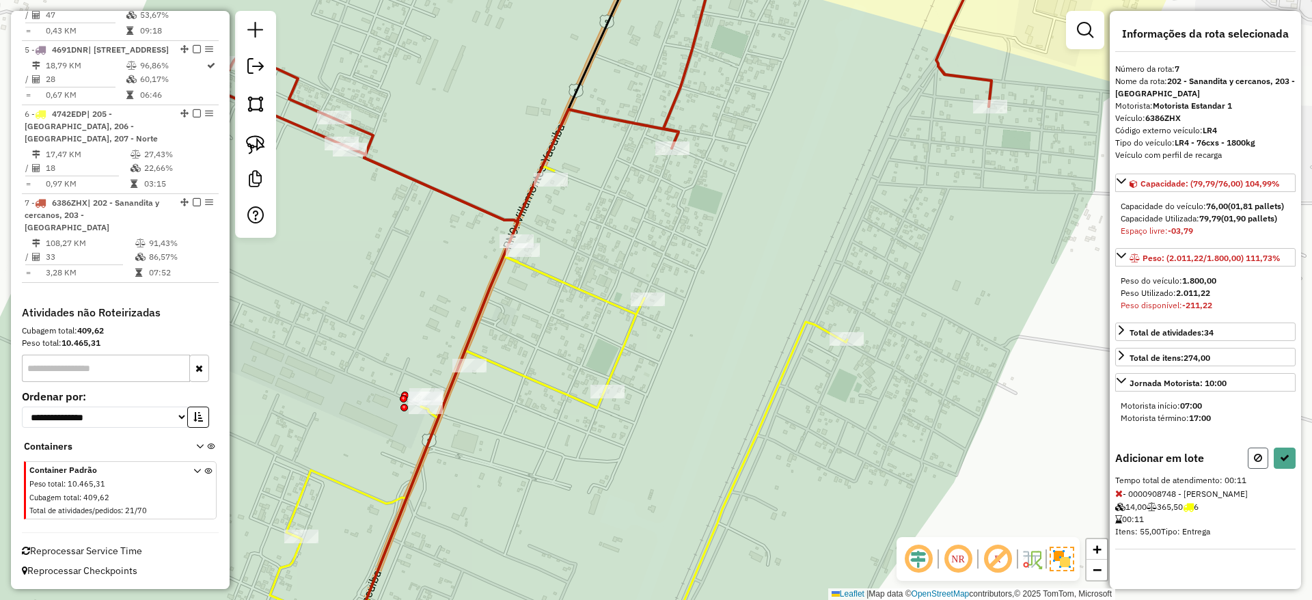
click at [1265, 452] on button at bounding box center [1257, 457] width 20 height 21
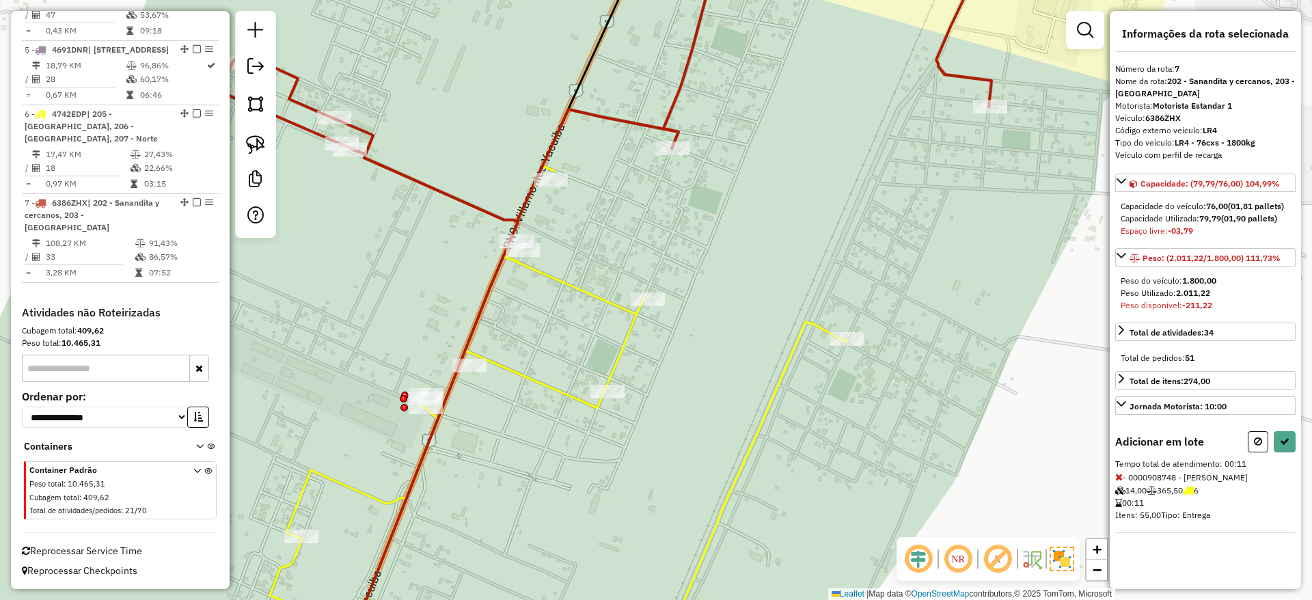
select select "**********"
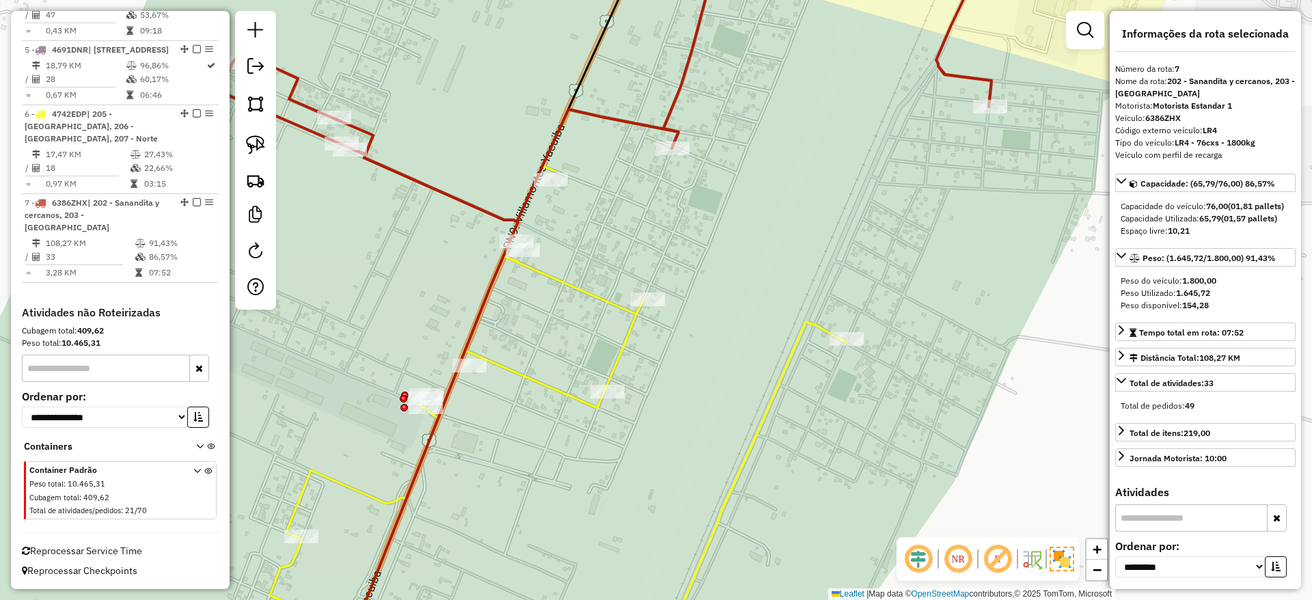
click at [673, 98] on icon at bounding box center [604, 81] width 773 height 282
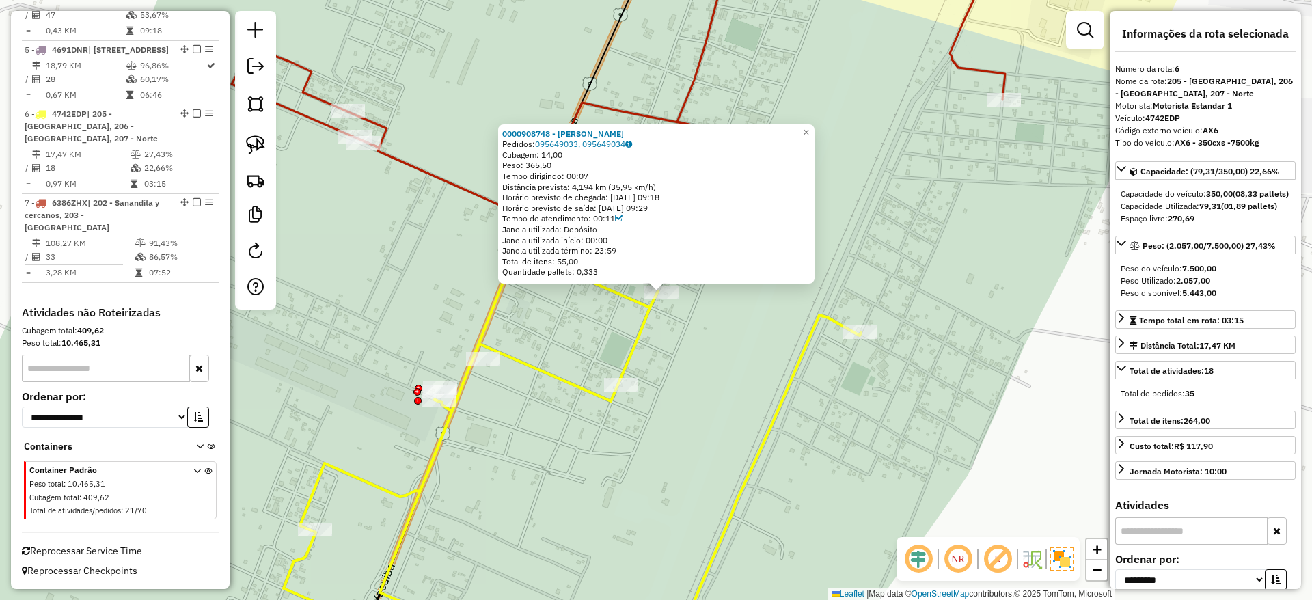
click at [845, 169] on div "0000908748 - CARMEN DALITZA Pedidos: 095649033, 095649034 Cubagem: 14,00 Peso: …" at bounding box center [656, 300] width 1312 height 600
click at [1005, 77] on icon at bounding box center [618, 77] width 773 height 275
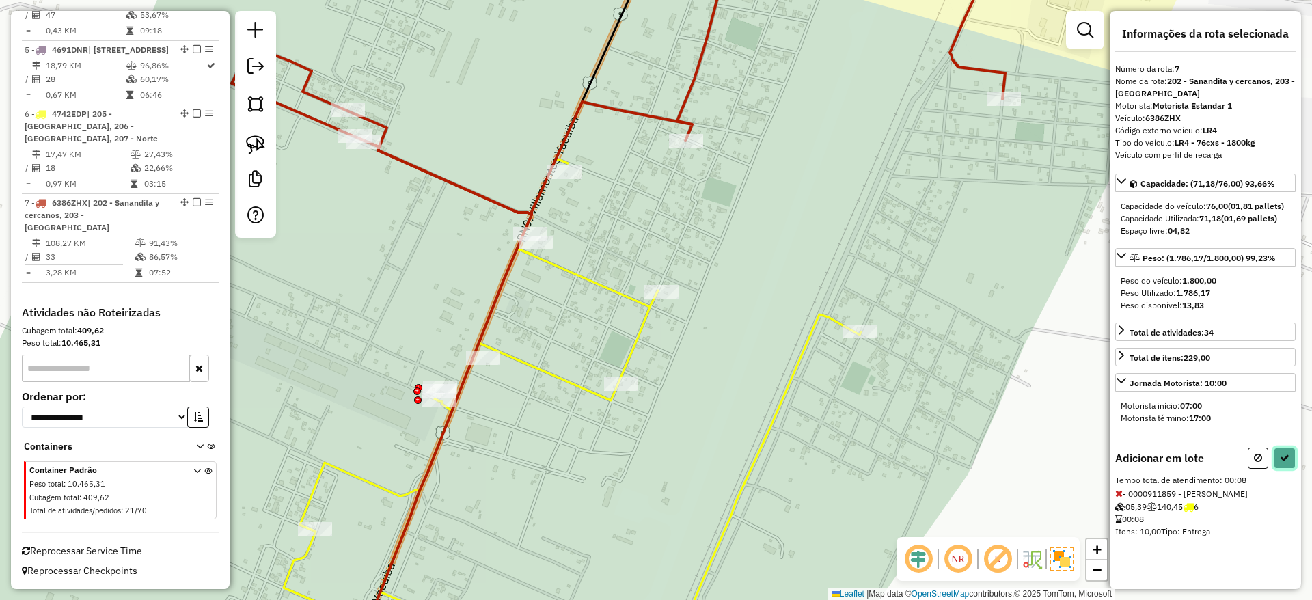
click at [1277, 458] on button at bounding box center [1284, 457] width 22 height 21
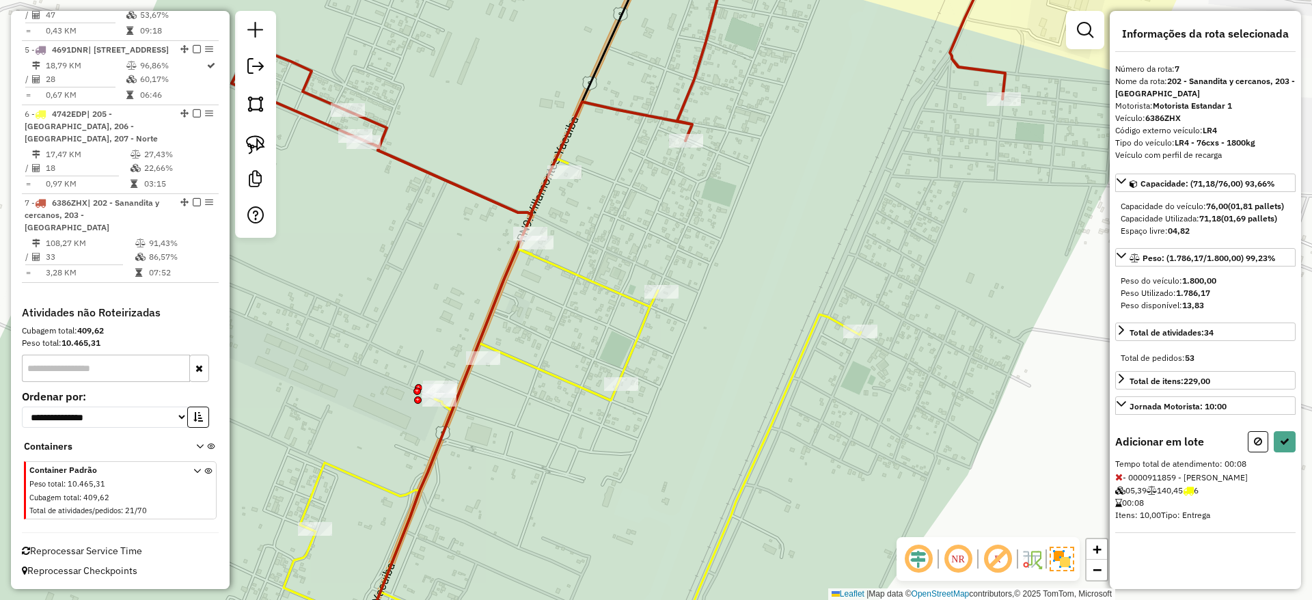
select select "**********"
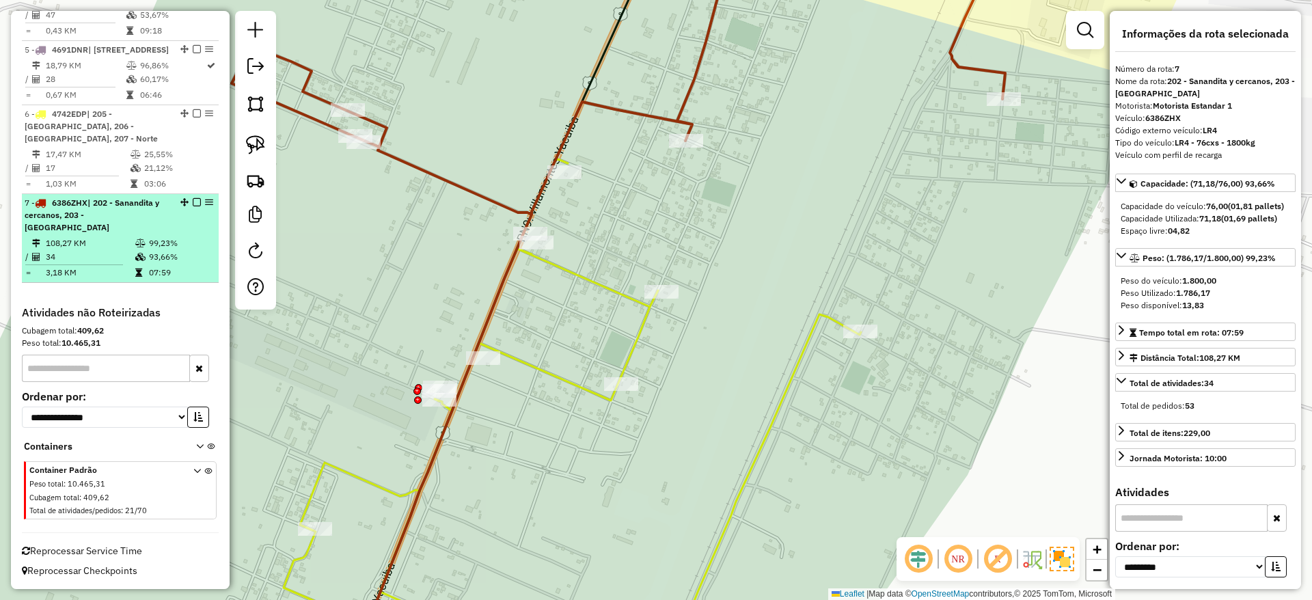
click at [193, 206] on em at bounding box center [197, 202] width 8 height 8
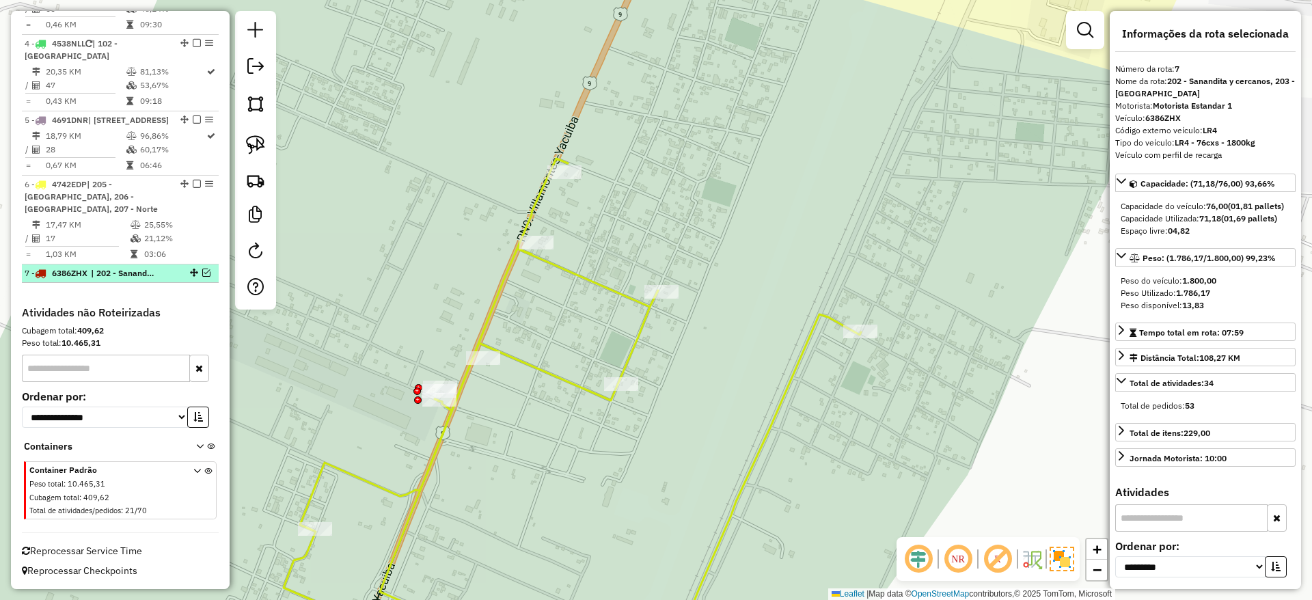
scroll to position [756, 0]
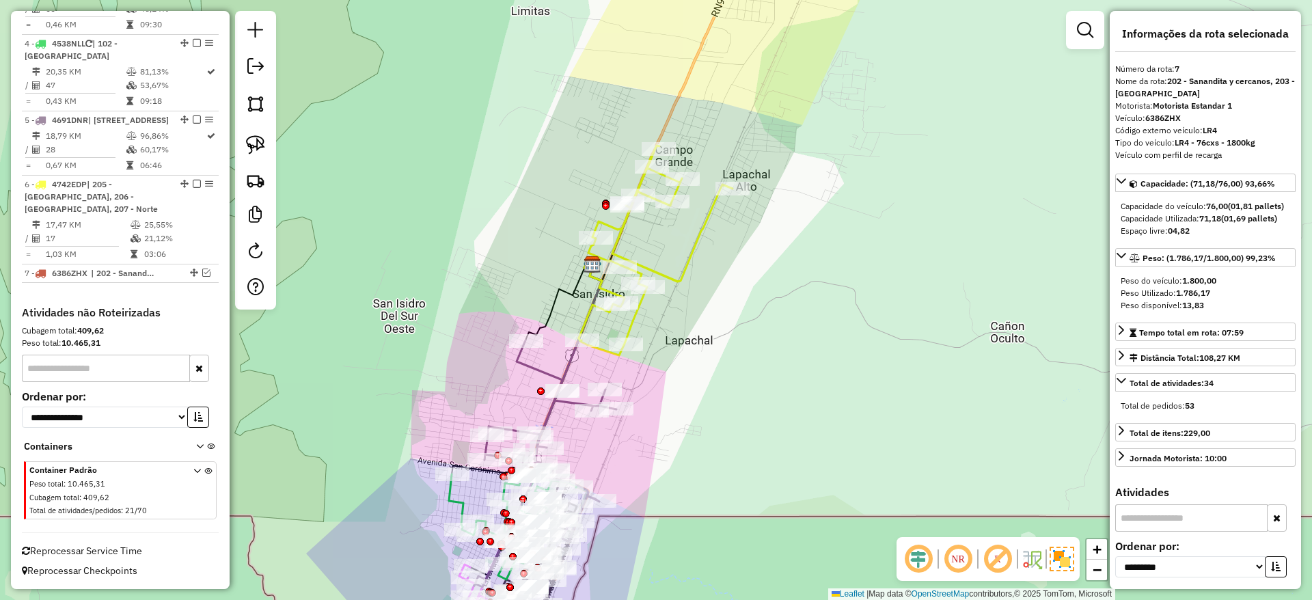
click at [691, 247] on icon at bounding box center [656, 251] width 154 height 210
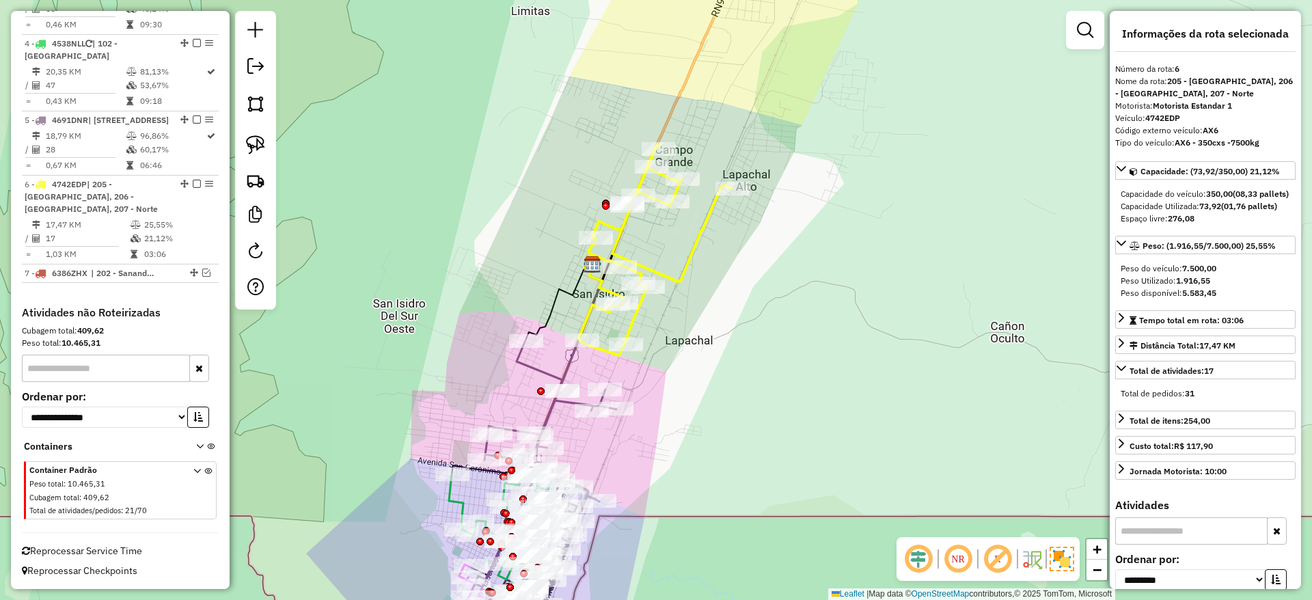
click at [691, 253] on icon at bounding box center [656, 251] width 154 height 210
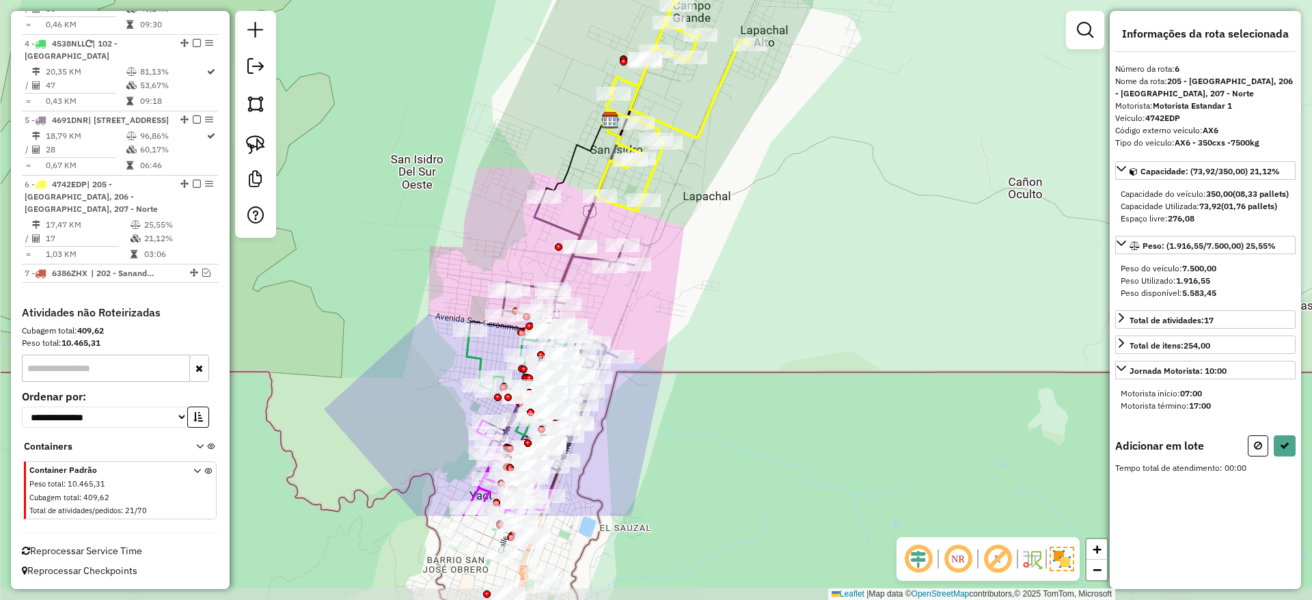
drag, startPoint x: 465, startPoint y: 327, endPoint x: 485, endPoint y: 178, distance: 151.0
click at [485, 178] on div "Janela de atendimento Grade de atendimento Capacidade Transportadoras Veículos …" at bounding box center [656, 300] width 1312 height 600
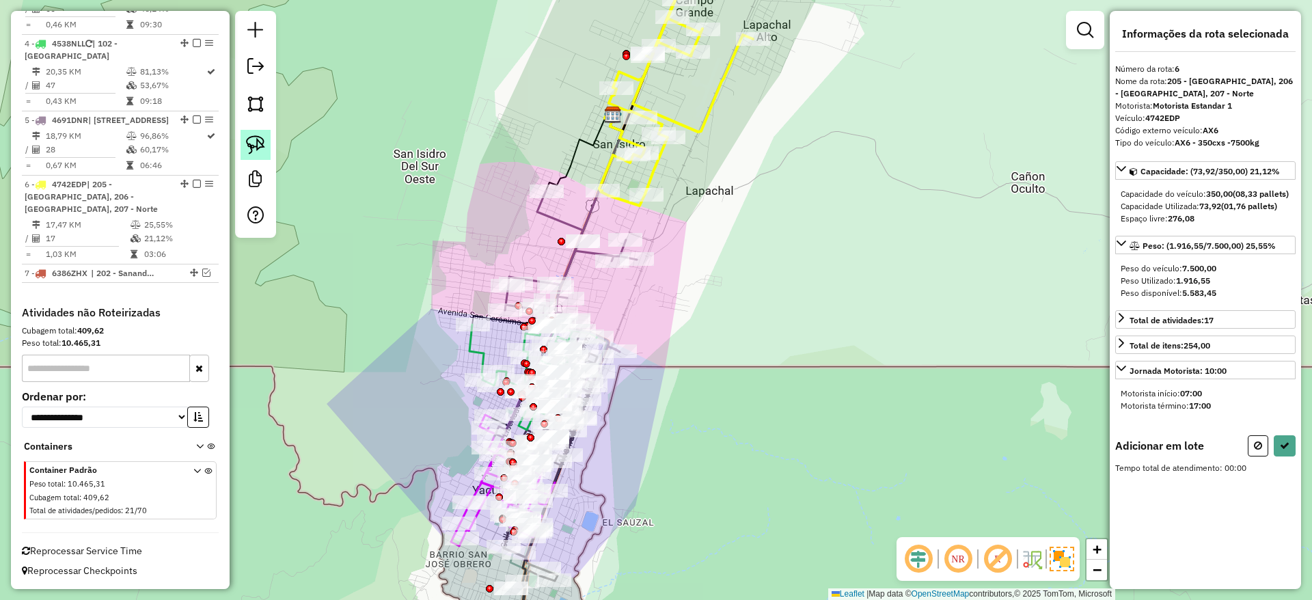
click at [249, 135] on img at bounding box center [255, 144] width 19 height 19
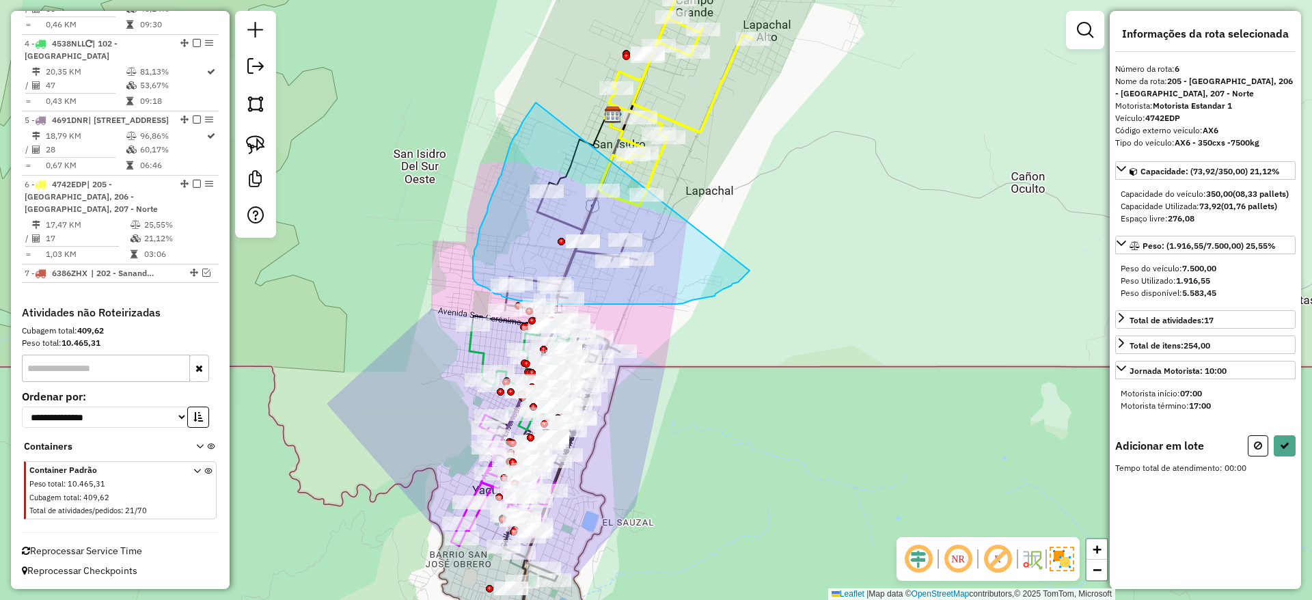
drag, startPoint x: 536, startPoint y: 102, endPoint x: 749, endPoint y: 271, distance: 271.9
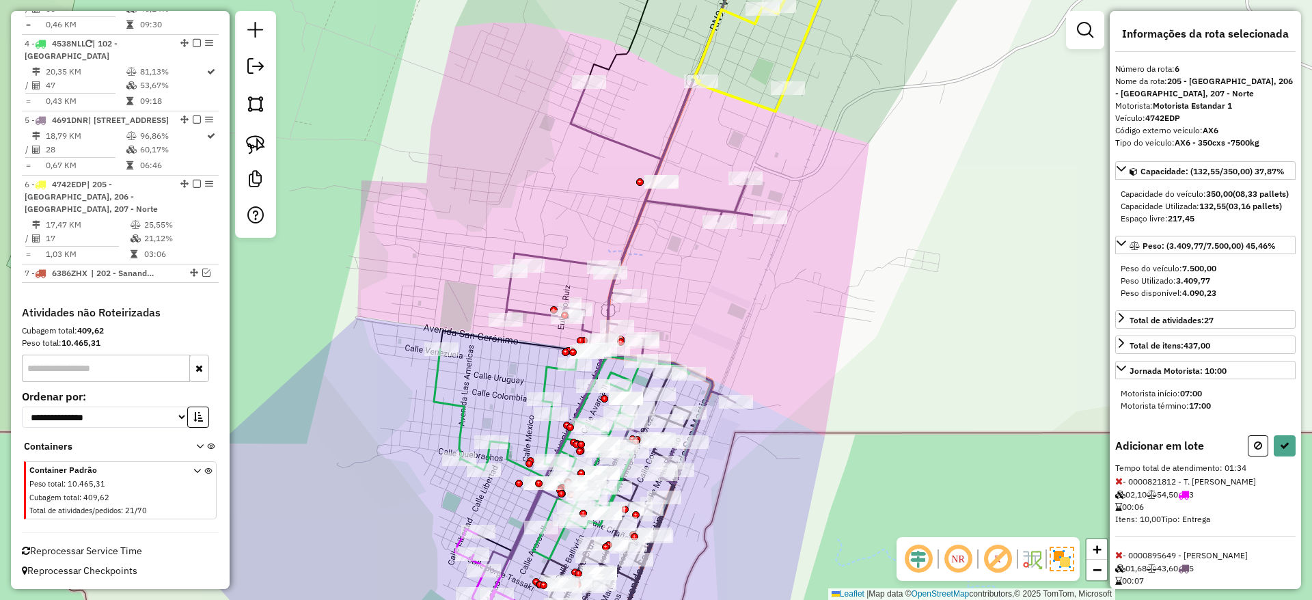
click at [534, 312] on icon at bounding box center [626, 326] width 285 height 490
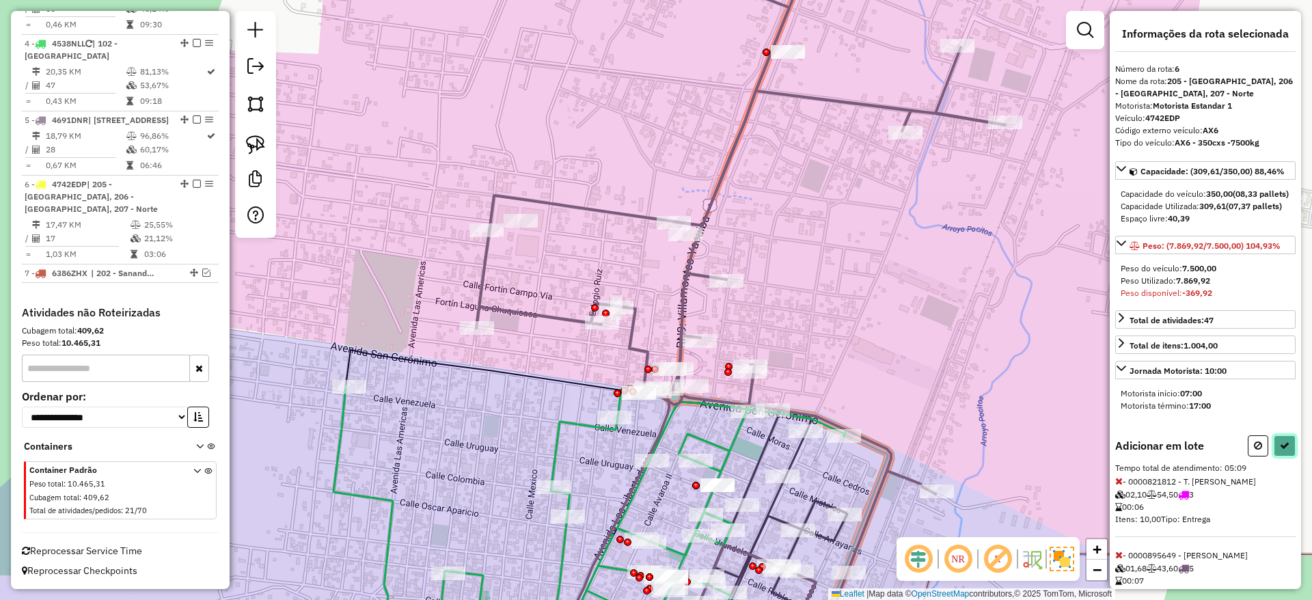
click at [1279, 450] on icon at bounding box center [1284, 446] width 10 height 10
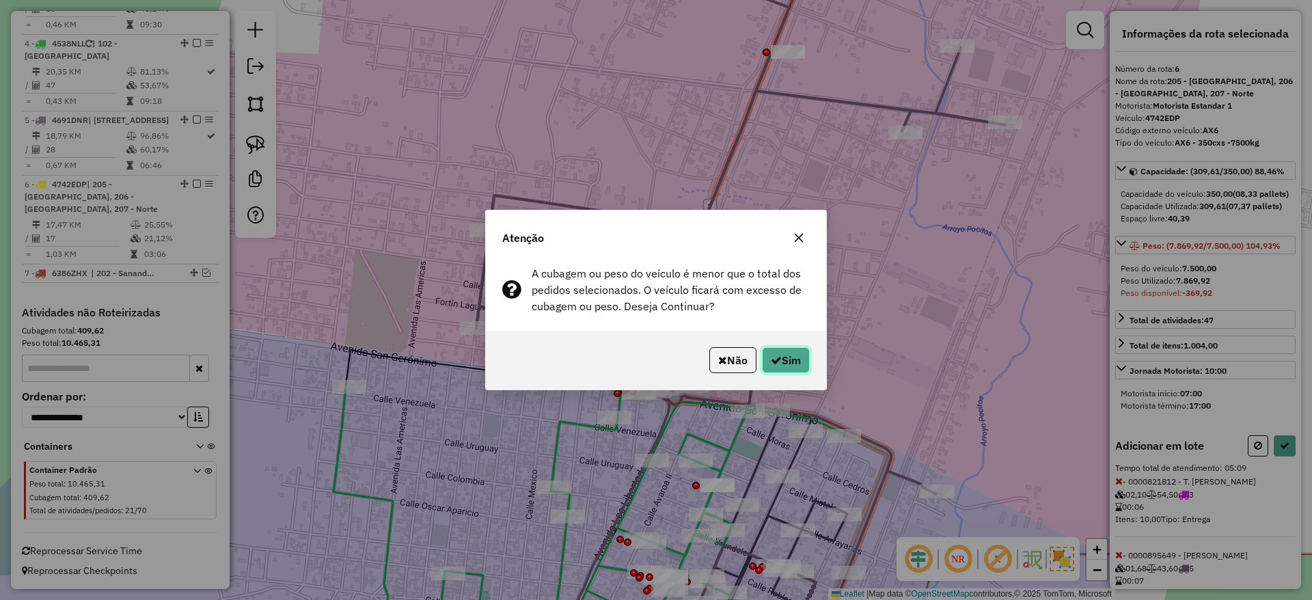
click at [802, 365] on button "Sim" at bounding box center [786, 360] width 48 height 26
select select "**********"
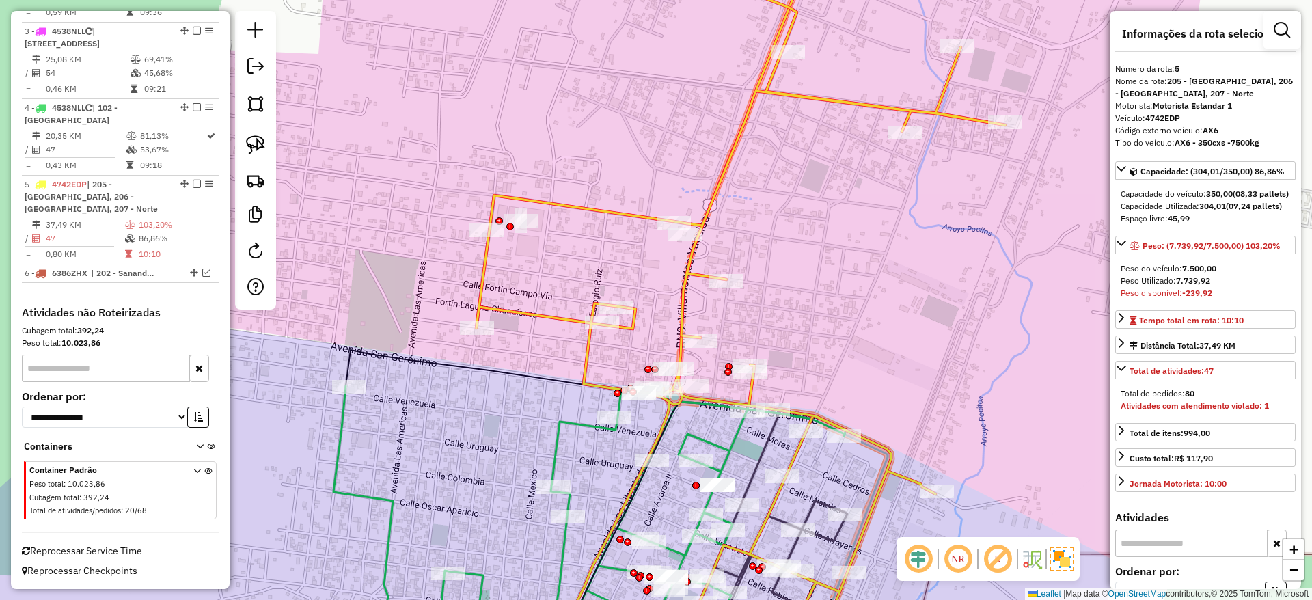
scroll to position [663, 0]
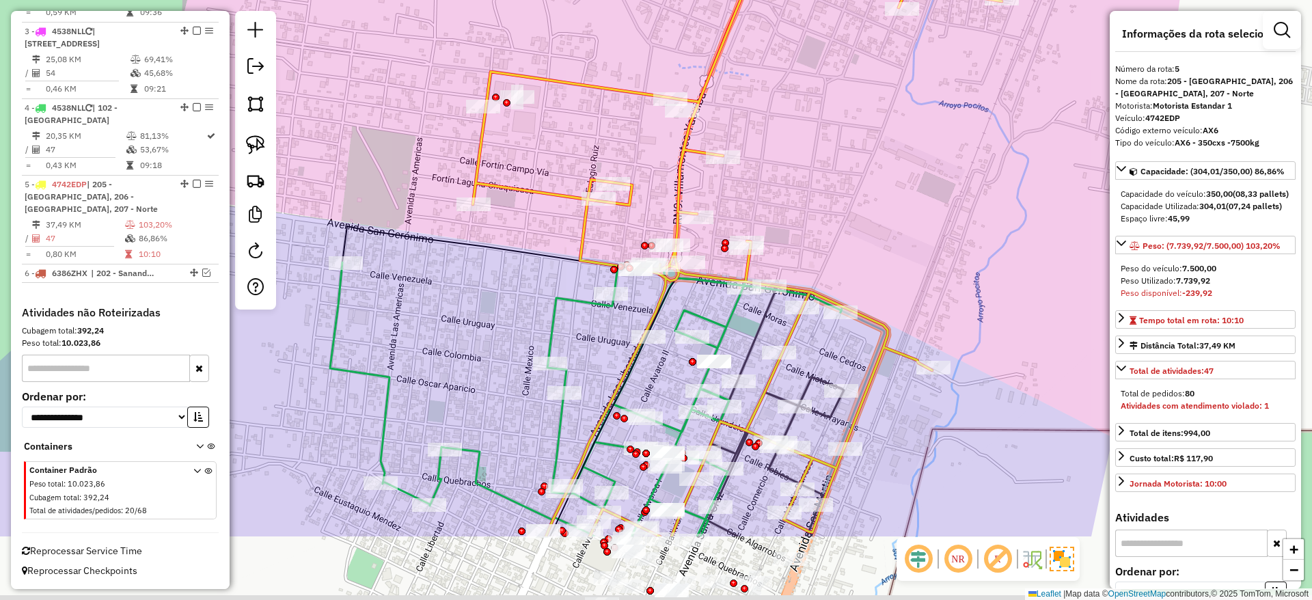
drag, startPoint x: 754, startPoint y: 288, endPoint x: 742, endPoint y: 163, distance: 125.6
click at [742, 163] on div "Janela de atendimento Grade de atendimento Capacidade Transportadoras Veículos …" at bounding box center [656, 300] width 1312 height 600
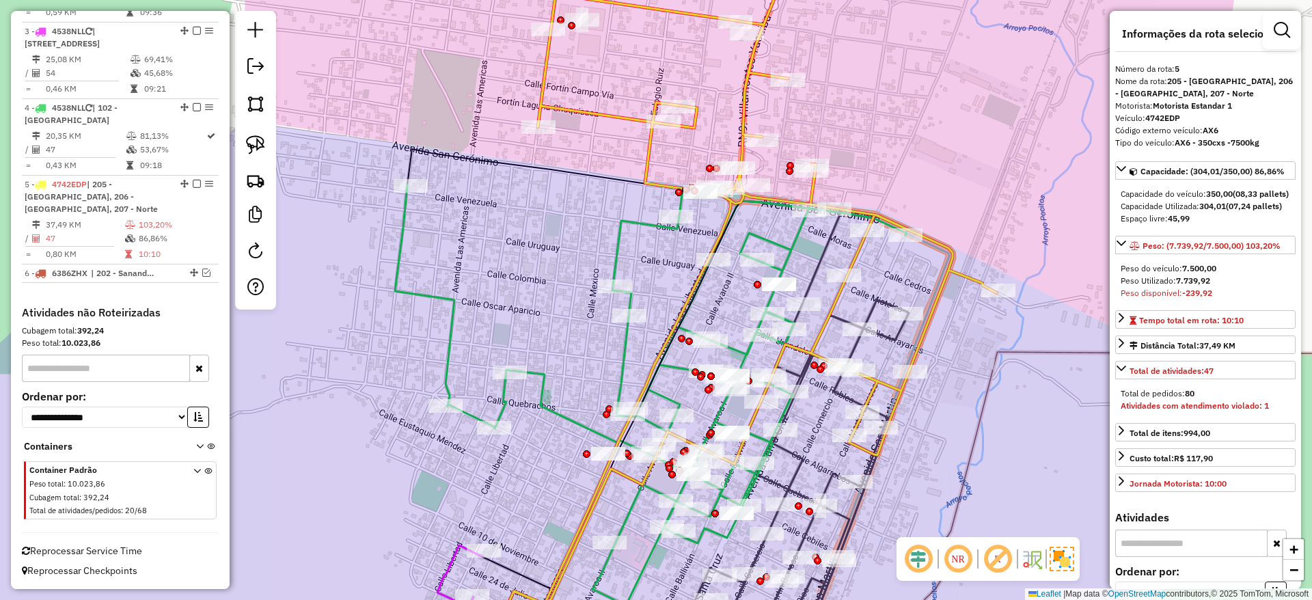
drag, startPoint x: 610, startPoint y: 479, endPoint x: 610, endPoint y: 470, distance: 8.9
click at [610, 476] on icon at bounding box center [746, 288] width 501 height 696
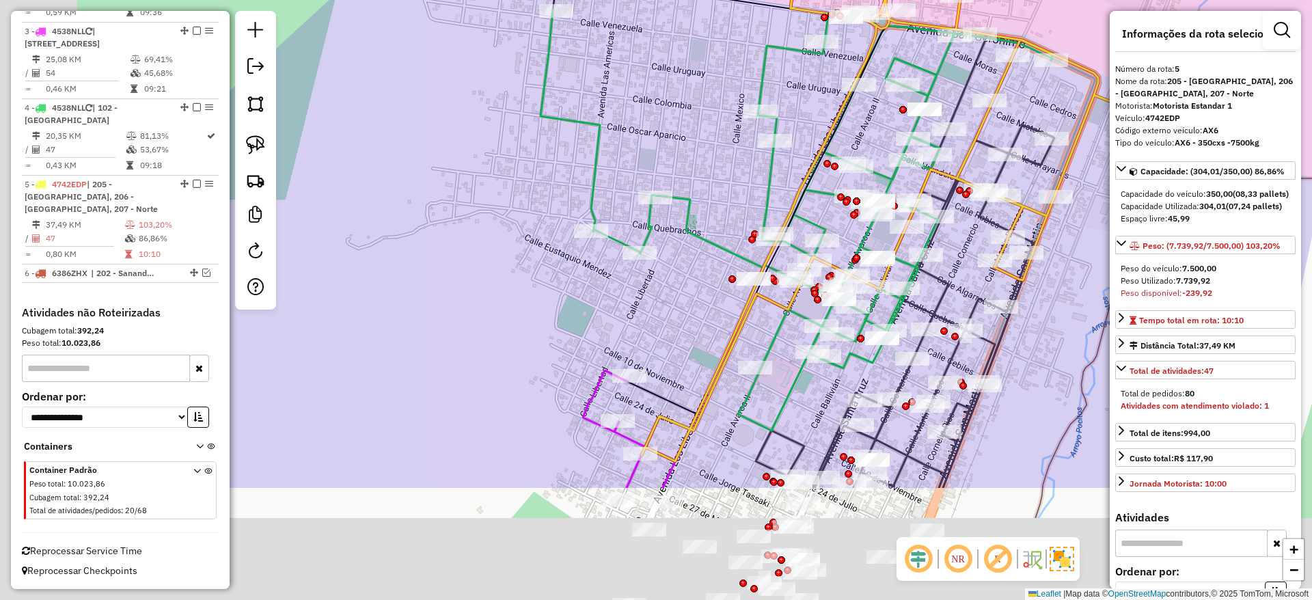
drag, startPoint x: 562, startPoint y: 517, endPoint x: 760, endPoint y: 280, distance: 308.9
click at [760, 280] on div "Janela de atendimento Grade de atendimento Capacidade Transportadoras Veículos …" at bounding box center [656, 300] width 1312 height 600
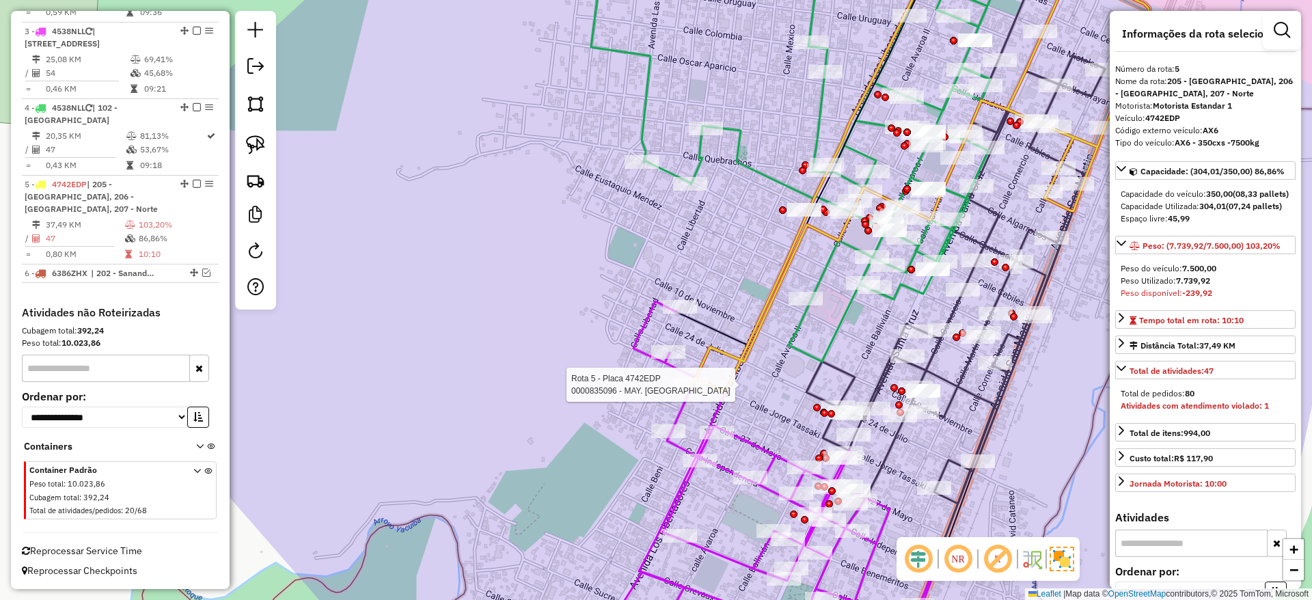
click at [696, 391] on div at bounding box center [691, 385] width 34 height 14
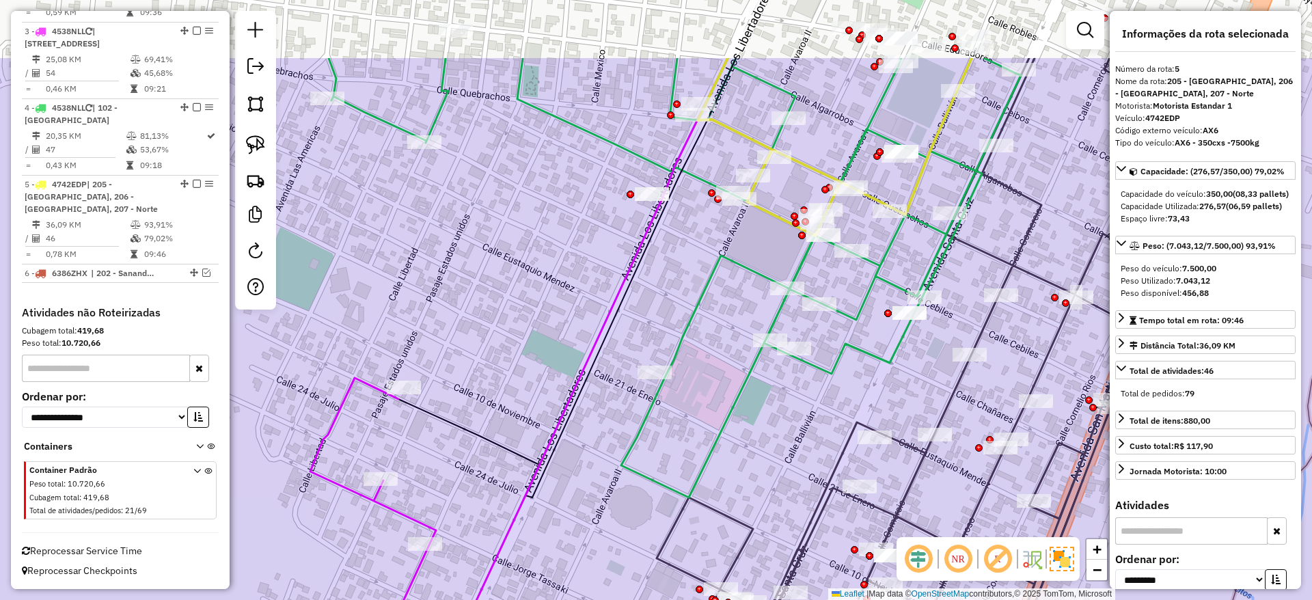
drag, startPoint x: 772, startPoint y: 204, endPoint x: 764, endPoint y: 280, distance: 76.3
click at [764, 280] on icon at bounding box center [675, 277] width 692 height 439
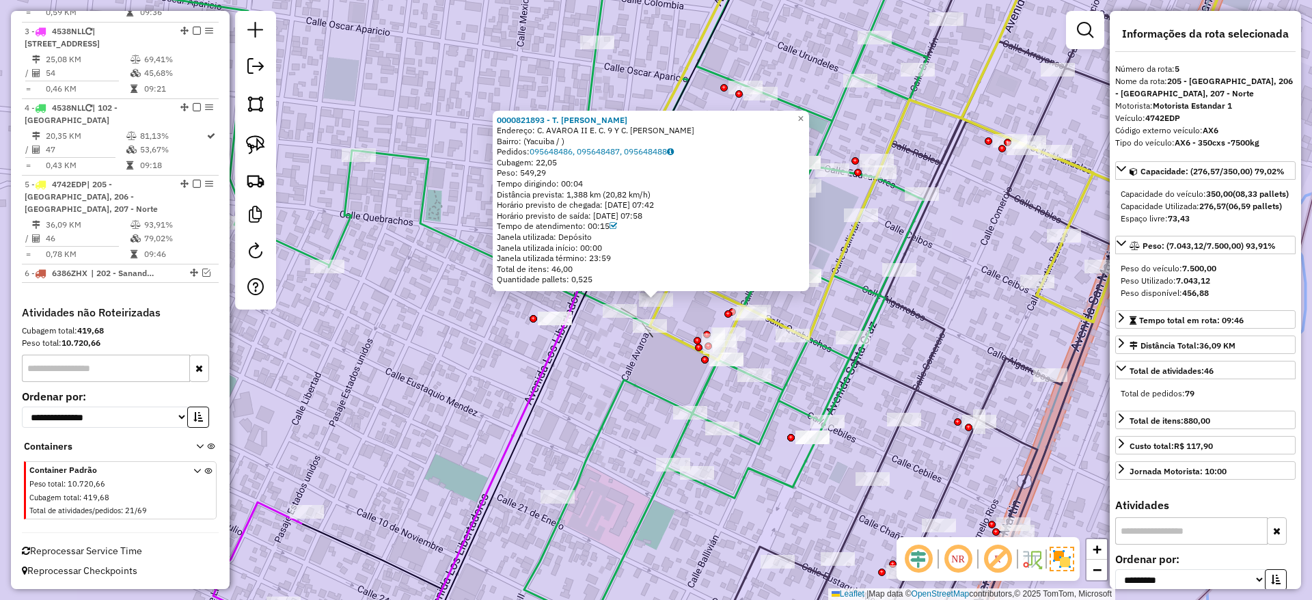
click at [978, 260] on div "0000821893 - T. ALFREDO Endereço: C. AVAROA II E. C. 9 Y C. CORNELIO RIOS Bairr…" at bounding box center [656, 300] width 1312 height 600
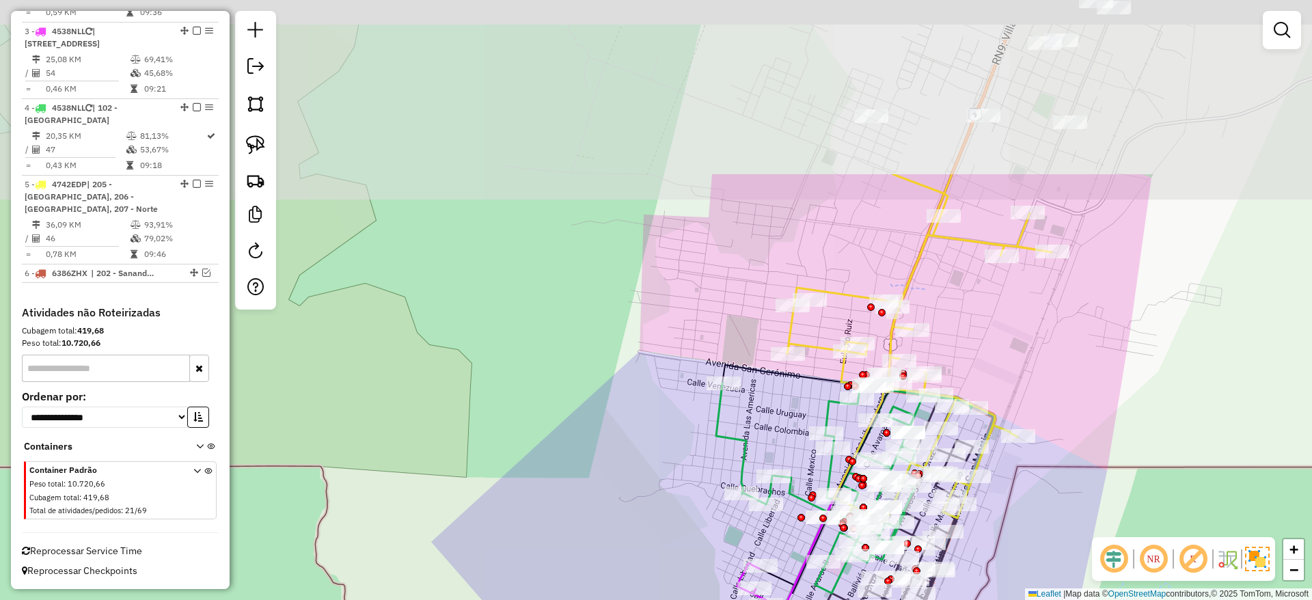
drag, startPoint x: 1049, startPoint y: 104, endPoint x: 996, endPoint y: 400, distance: 300.6
click at [996, 400] on div "Janela de atendimento Grade de atendimento Capacidade Transportadoras Veículos …" at bounding box center [656, 300] width 1312 height 600
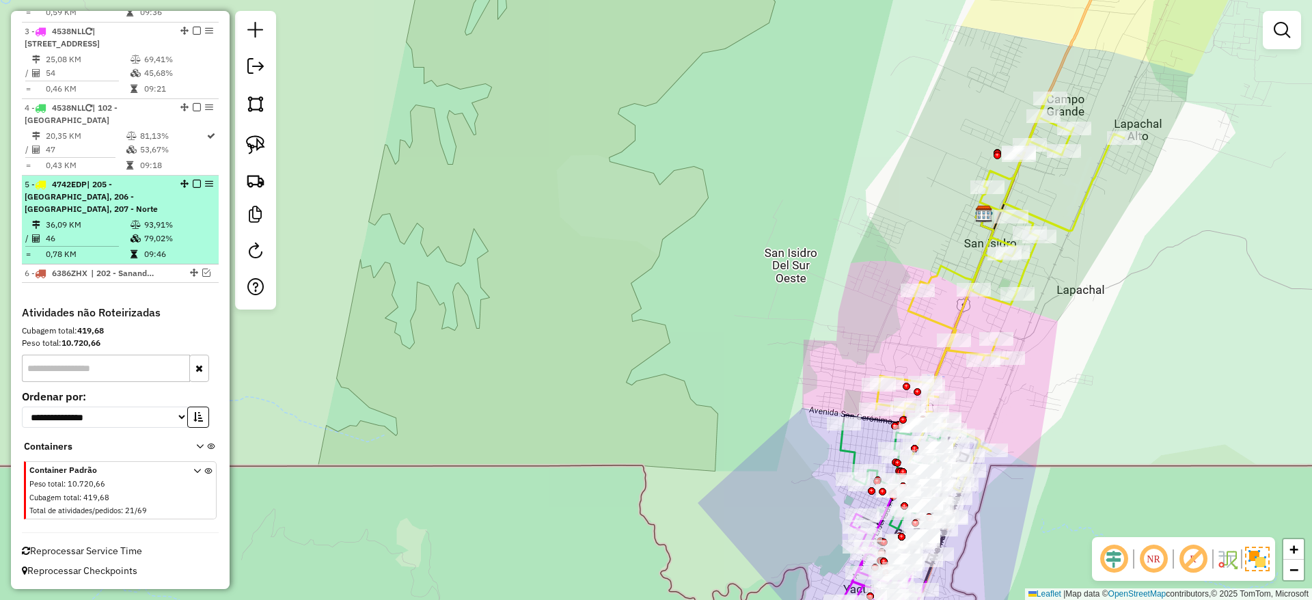
click at [193, 181] on em at bounding box center [197, 184] width 8 height 8
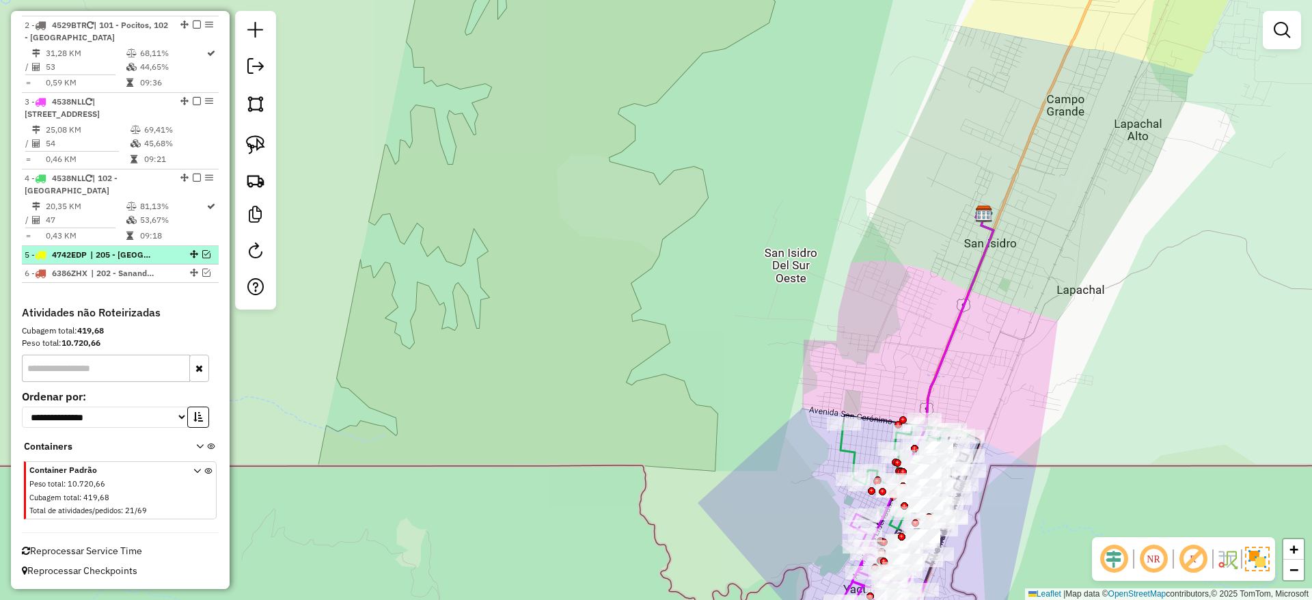
scroll to position [592, 0]
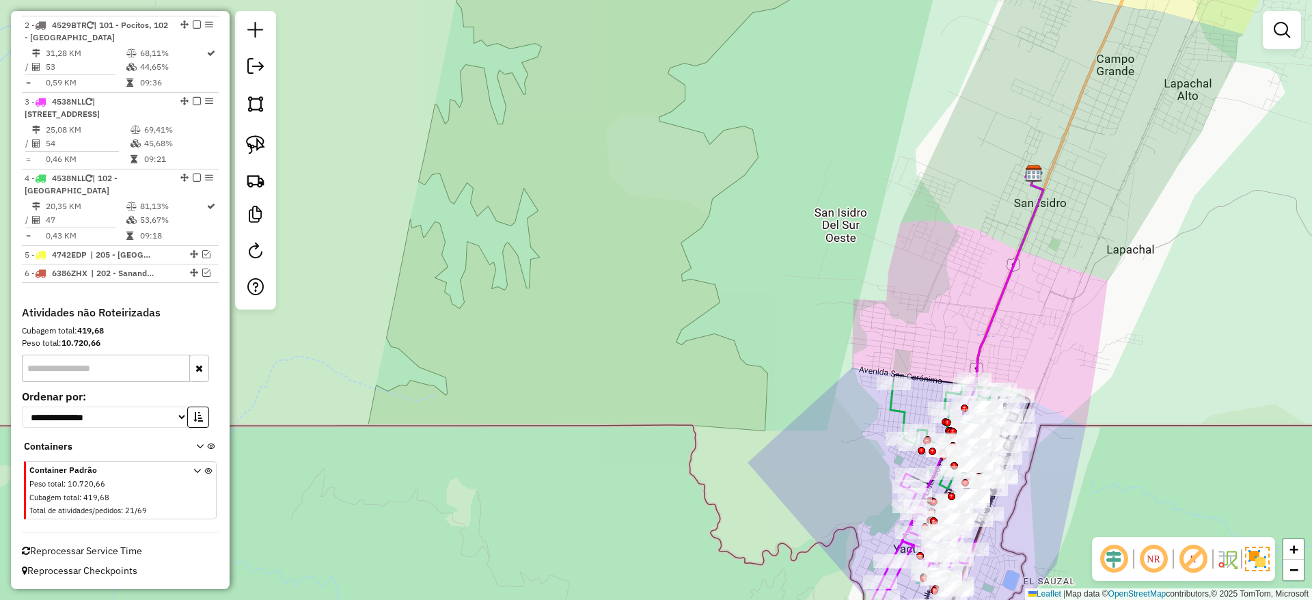
drag, startPoint x: 417, startPoint y: 255, endPoint x: 477, endPoint y: 206, distance: 78.1
click at [477, 206] on div "Janela de atendimento Grade de atendimento Capacidade Transportadoras Veículos …" at bounding box center [656, 300] width 1312 height 600
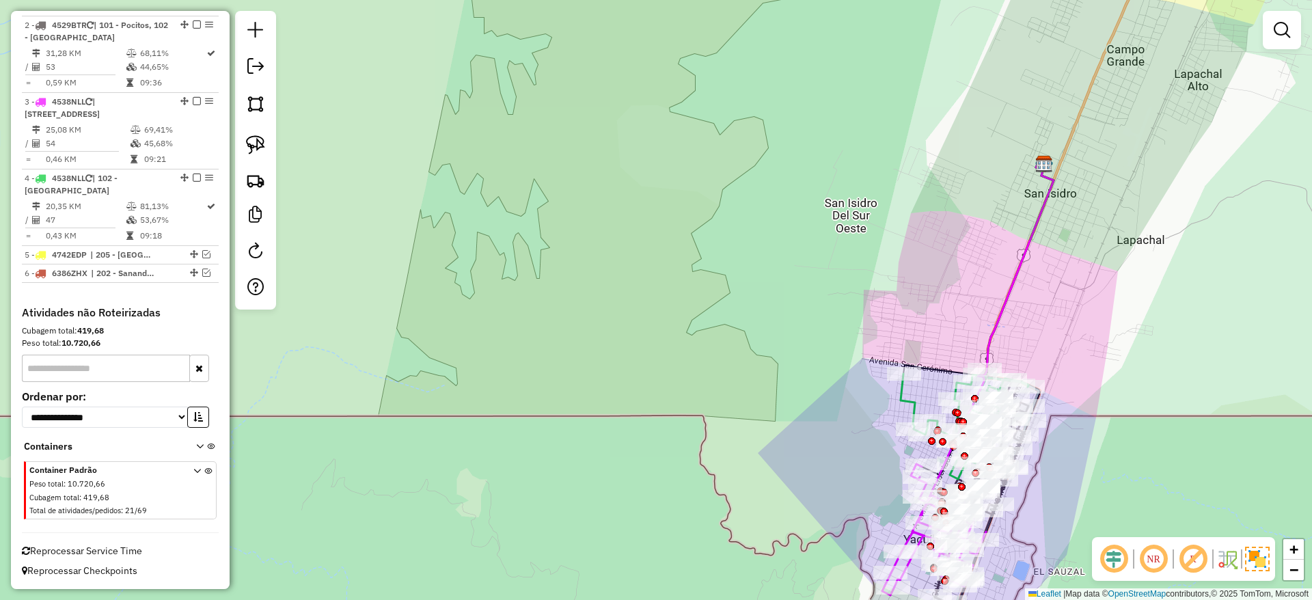
drag, startPoint x: 676, startPoint y: 247, endPoint x: 665, endPoint y: 209, distance: 39.6
click at [665, 209] on div "Janela de atendimento Grade de atendimento Capacidade Transportadoras Veículos …" at bounding box center [656, 300] width 1312 height 600
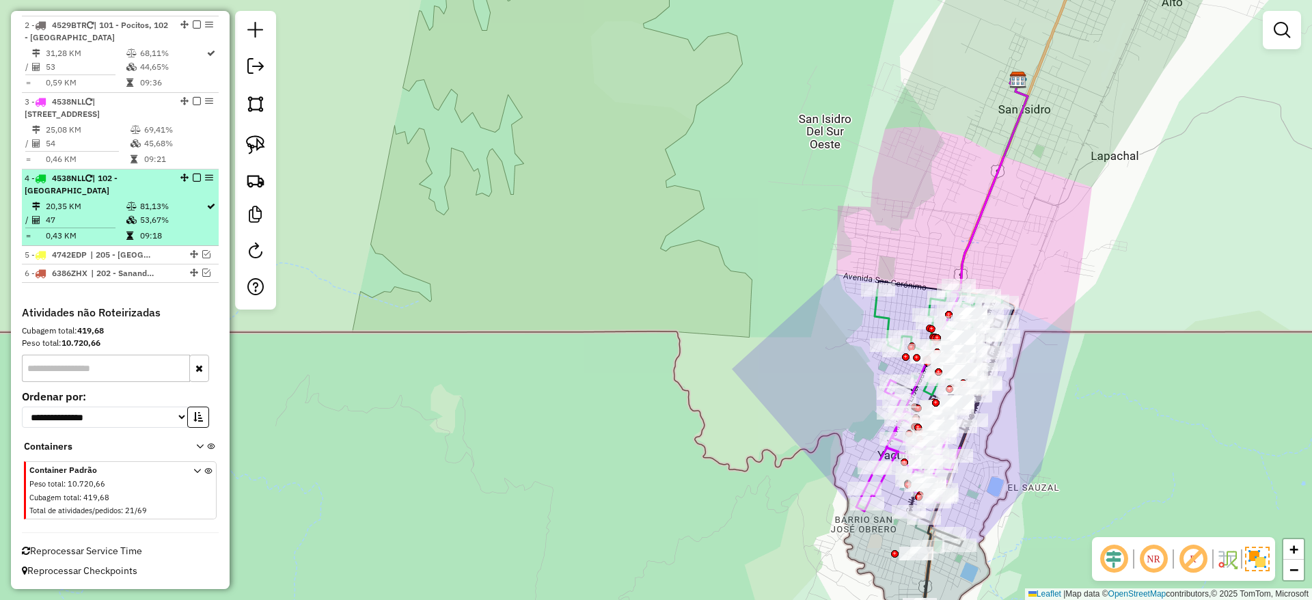
click at [152, 195] on div "4 - 4538NLL | 102 - Pocitos Norte" at bounding box center [97, 184] width 145 height 25
select select "**********"
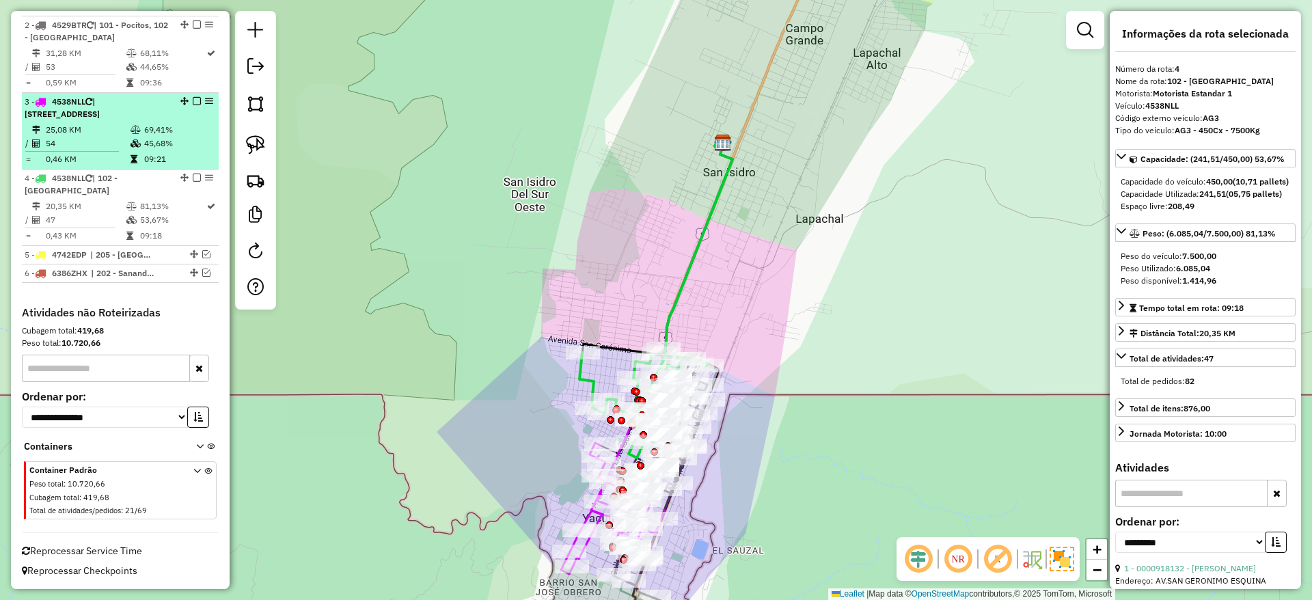
click at [139, 148] on td at bounding box center [137, 144] width 14 height 14
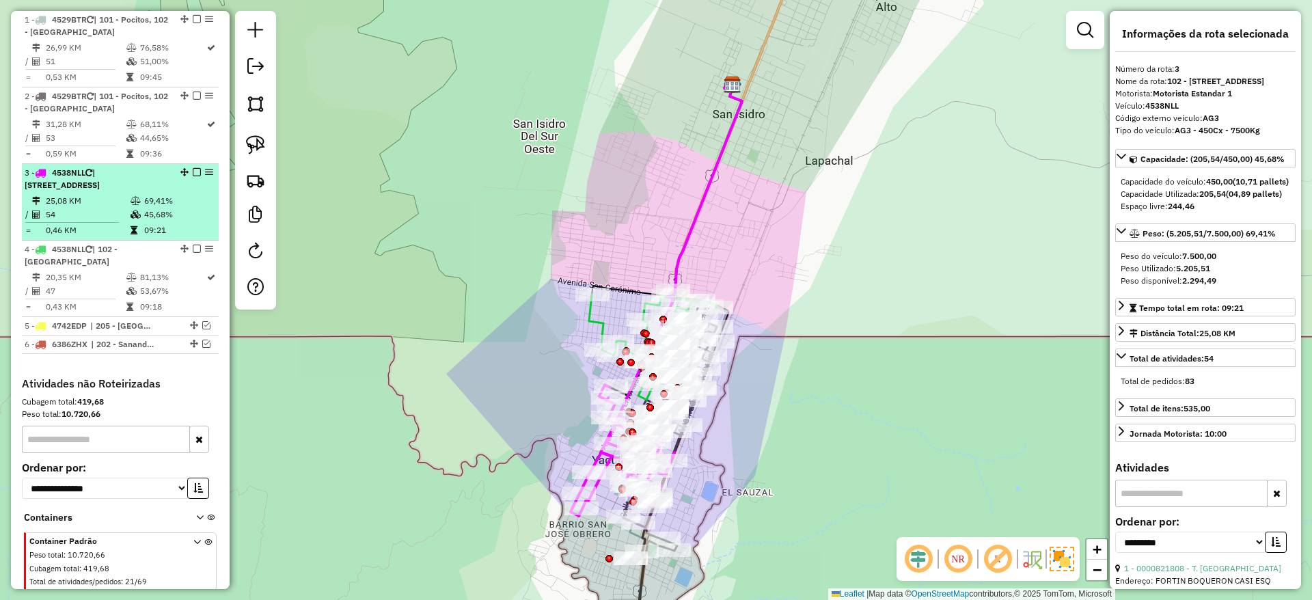
scroll to position [490, 0]
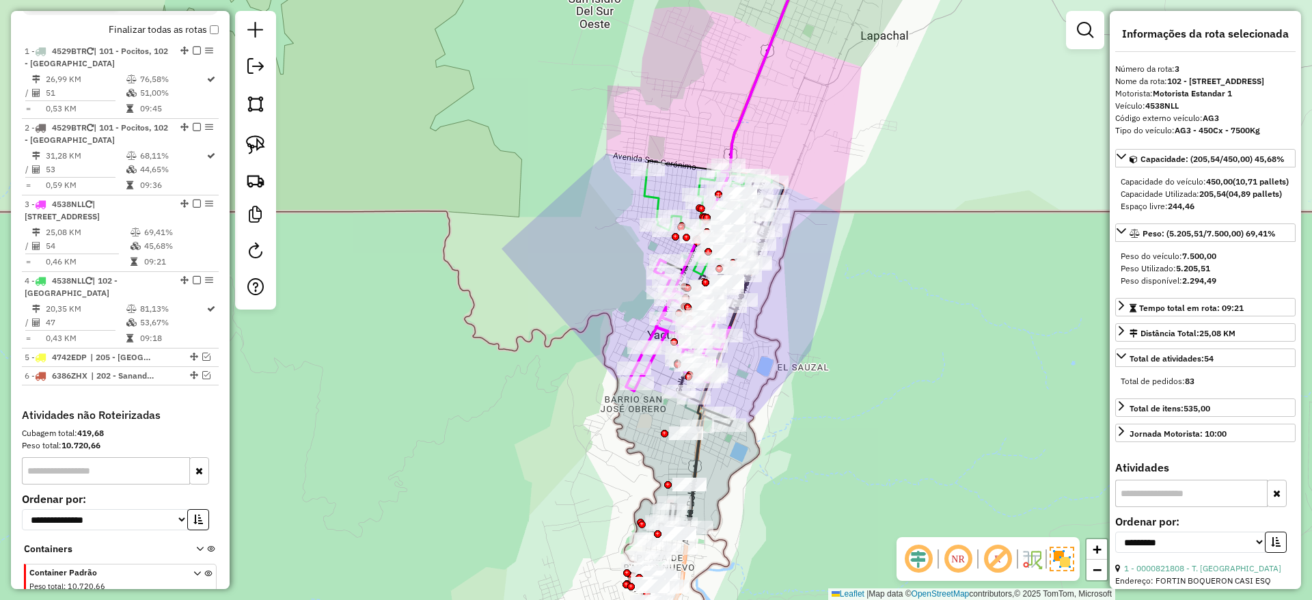
drag, startPoint x: 427, startPoint y: 207, endPoint x: 478, endPoint y: 92, distance: 125.7
click at [478, 92] on div "Janela de atendimento Grade de atendimento Capacidade Transportadoras Veículos …" at bounding box center [656, 300] width 1312 height 600
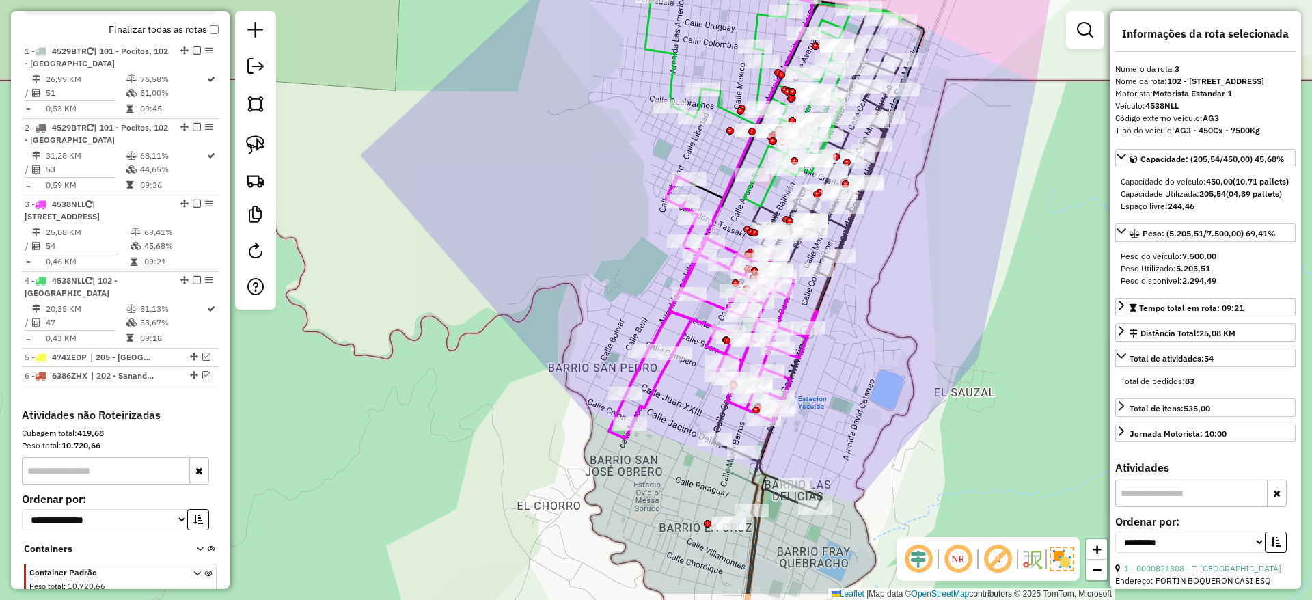
drag, startPoint x: 522, startPoint y: 292, endPoint x: 562, endPoint y: 113, distance: 184.1
click at [562, 115] on div "Janela de atendimento Grade de atendimento Capacidade Transportadoras Veículos …" at bounding box center [656, 300] width 1312 height 600
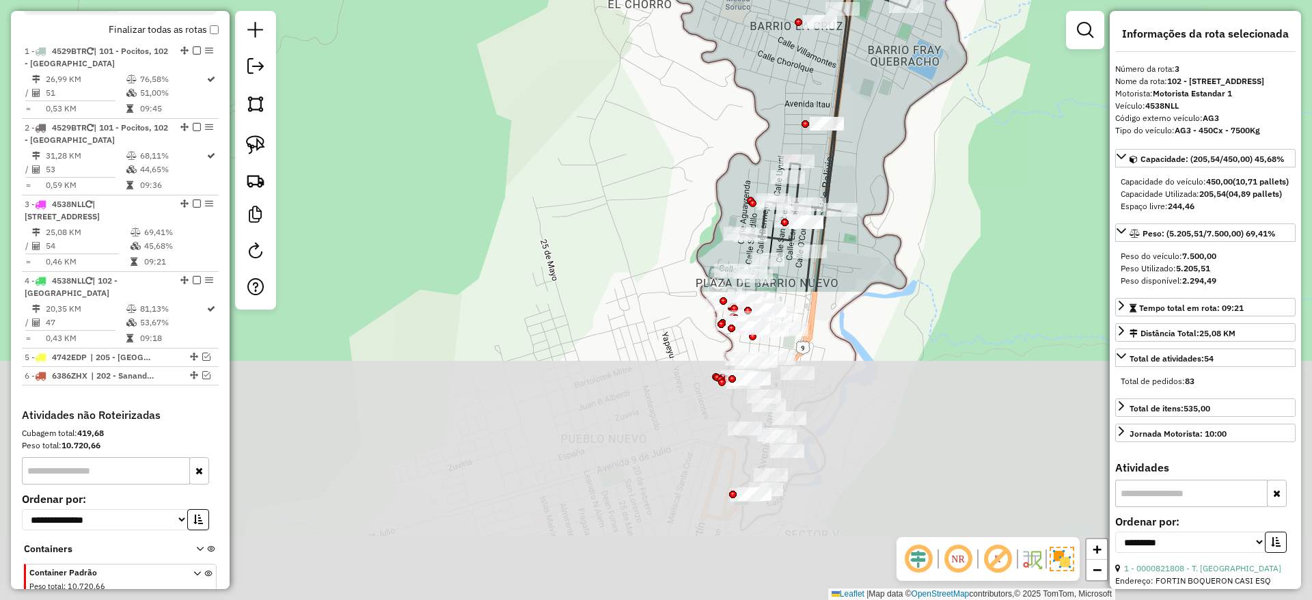
drag, startPoint x: 562, startPoint y: 309, endPoint x: 619, endPoint y: -59, distance: 372.6
click at [619, 0] on html "Aguarde... Pop-up bloqueado! Seu navegador bloqueou automáticamente a abertura …" at bounding box center [656, 300] width 1312 height 600
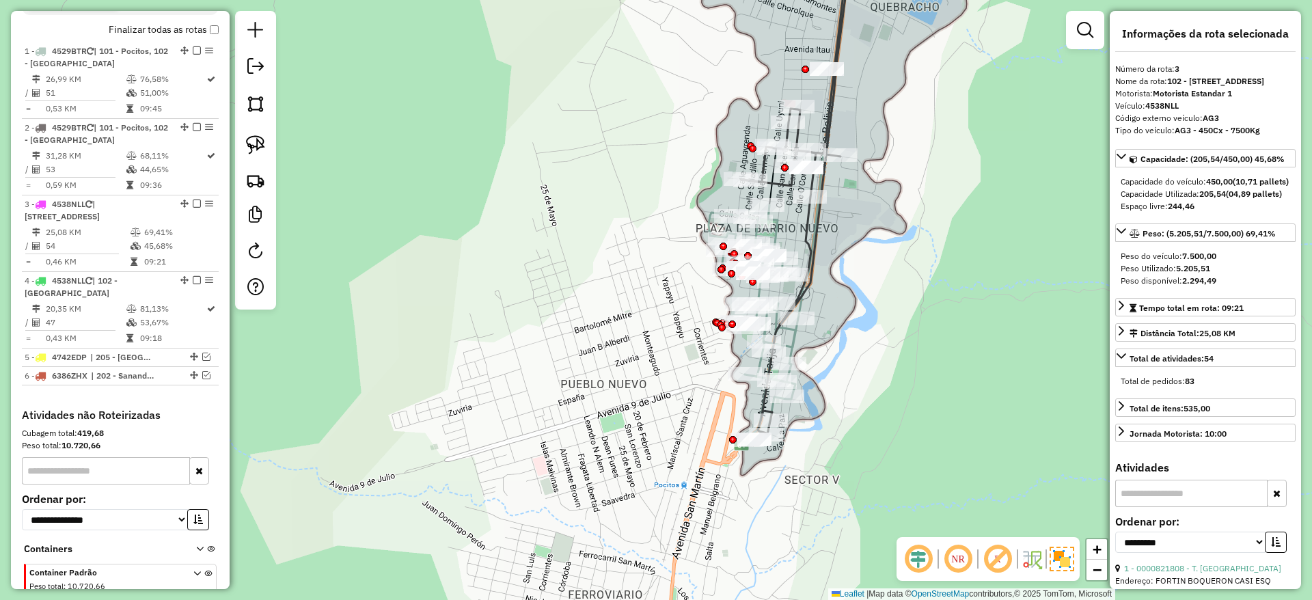
click at [639, 335] on div "Janela de atendimento Grade de atendimento Capacidade Transportadoras Veículos …" at bounding box center [656, 300] width 1312 height 600
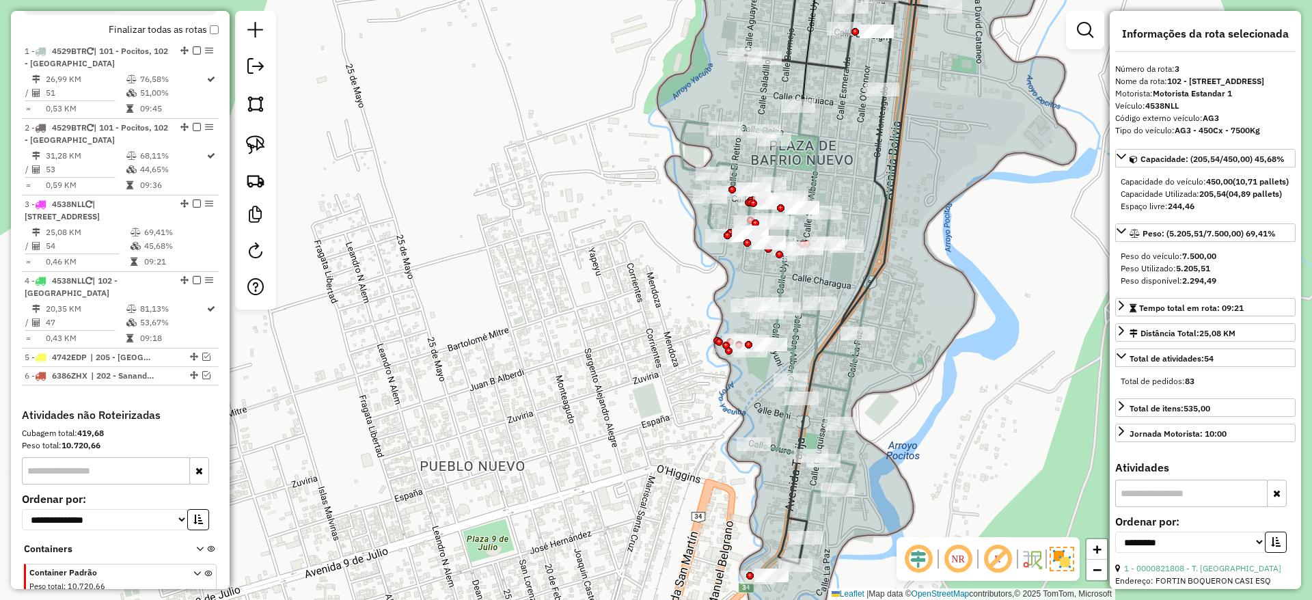
click at [785, 277] on icon at bounding box center [799, 258] width 238 height 637
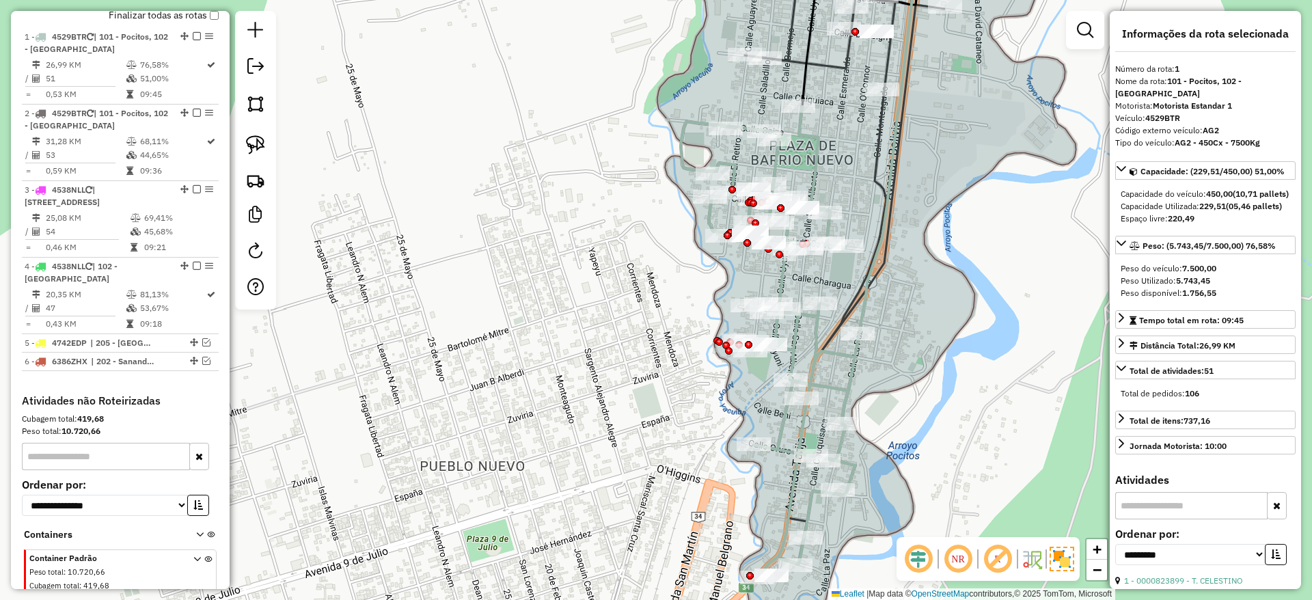
scroll to position [521, 0]
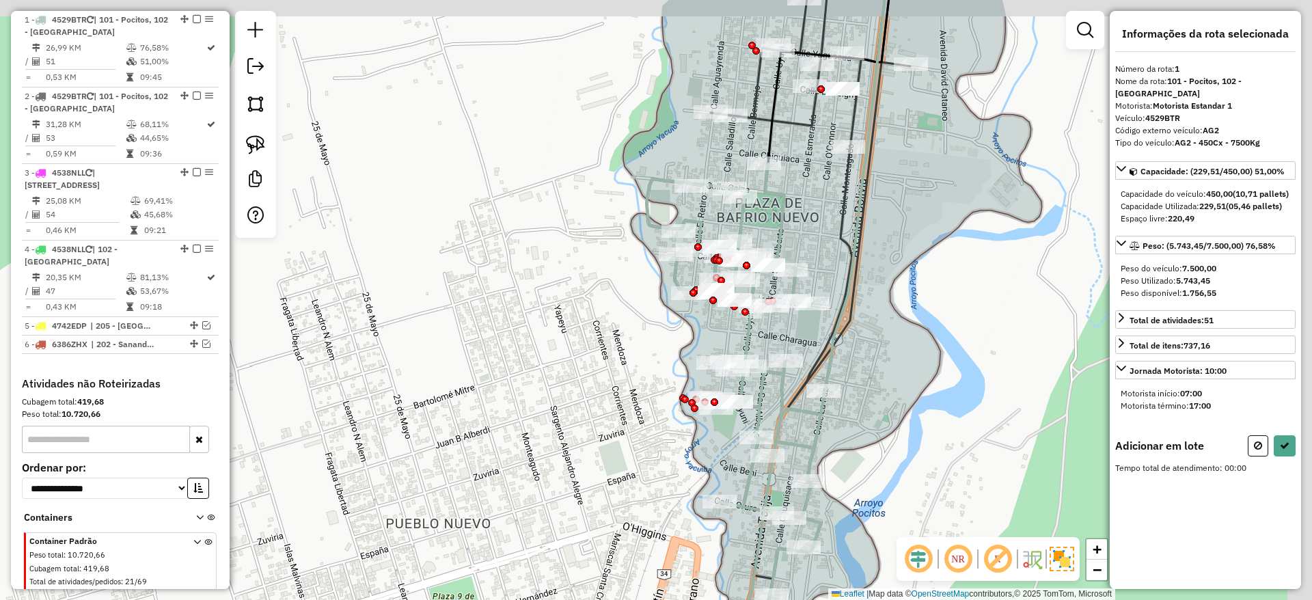
drag, startPoint x: 445, startPoint y: 94, endPoint x: 385, endPoint y: 208, distance: 129.3
click at [385, 208] on div "Janela de atendimento Grade de atendimento Capacidade Transportadoras Veículos …" at bounding box center [656, 300] width 1312 height 600
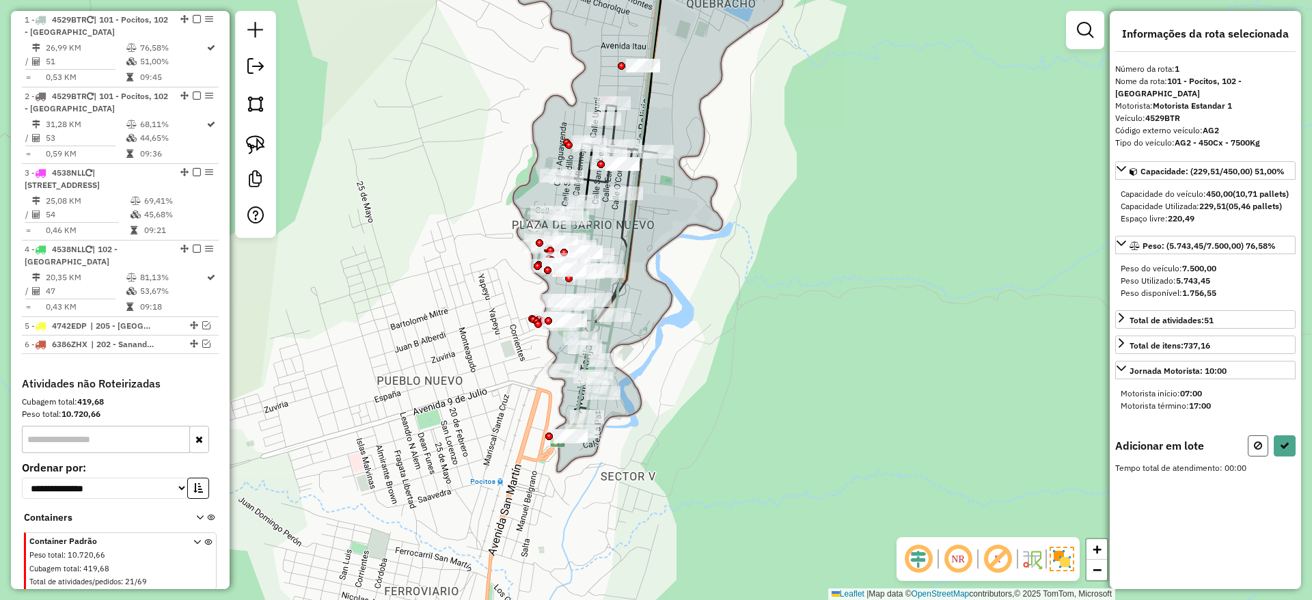
click at [1255, 450] on icon at bounding box center [1258, 446] width 8 height 10
select select "**********"
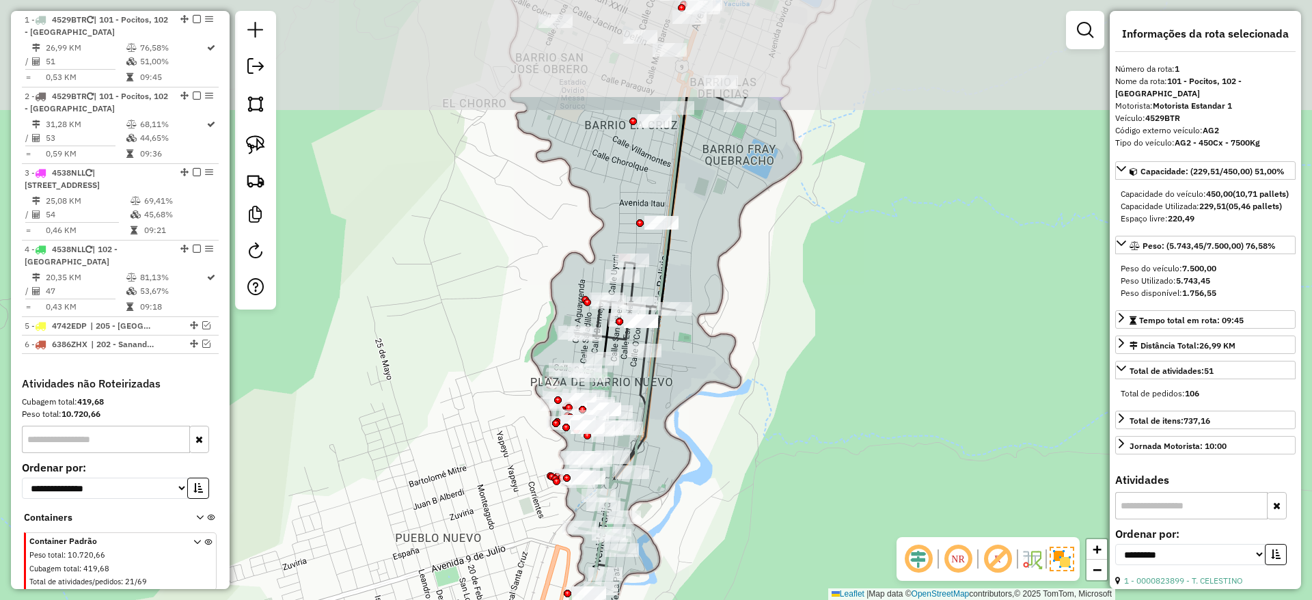
drag, startPoint x: 717, startPoint y: 235, endPoint x: 736, endPoint y: 391, distance: 157.6
click at [736, 391] on div "Janela de atendimento Grade de atendimento Capacidade Transportadoras Veículos …" at bounding box center [656, 300] width 1312 height 600
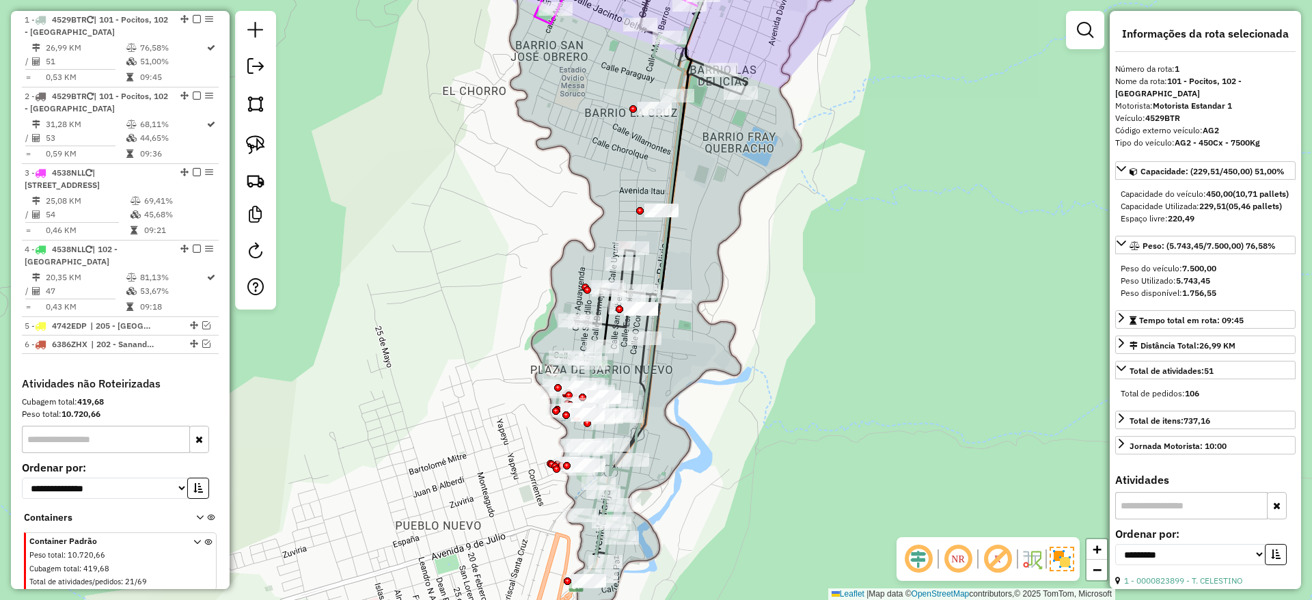
drag, startPoint x: 711, startPoint y: 327, endPoint x: 711, endPoint y: 232, distance: 94.3
click at [711, 232] on div "Janela de atendimento Grade de atendimento Capacidade Transportadoras Veículos …" at bounding box center [656, 300] width 1312 height 600
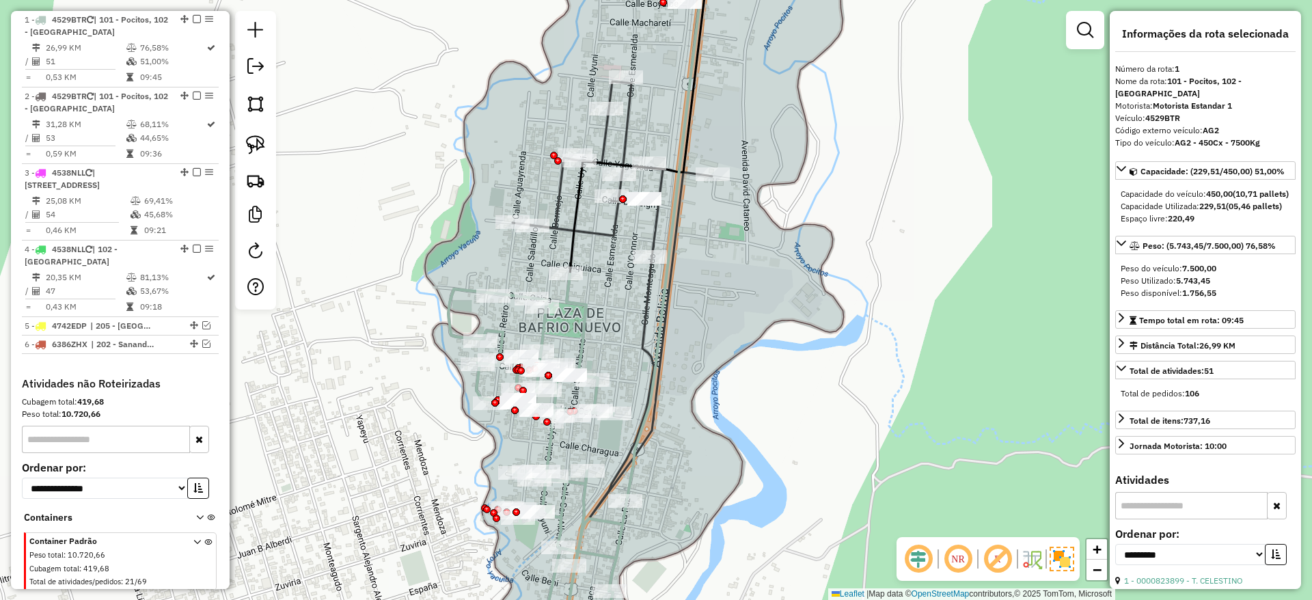
click at [574, 297] on icon at bounding box center [577, 300] width 259 height 720
click at [579, 301] on icon at bounding box center [577, 300] width 259 height 720
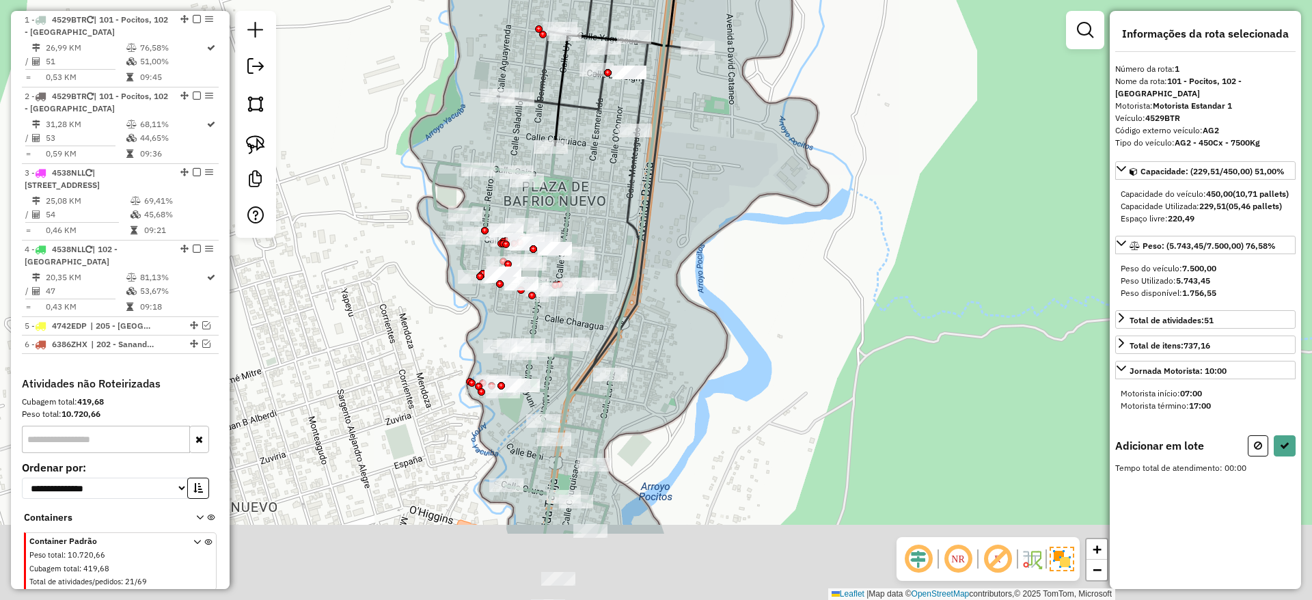
drag, startPoint x: 607, startPoint y: 319, endPoint x: 588, endPoint y: 171, distance: 148.8
click at [588, 171] on div "Janela de atendimento Grade de atendimento Capacidade Transportadoras Veículos …" at bounding box center [656, 300] width 1312 height 600
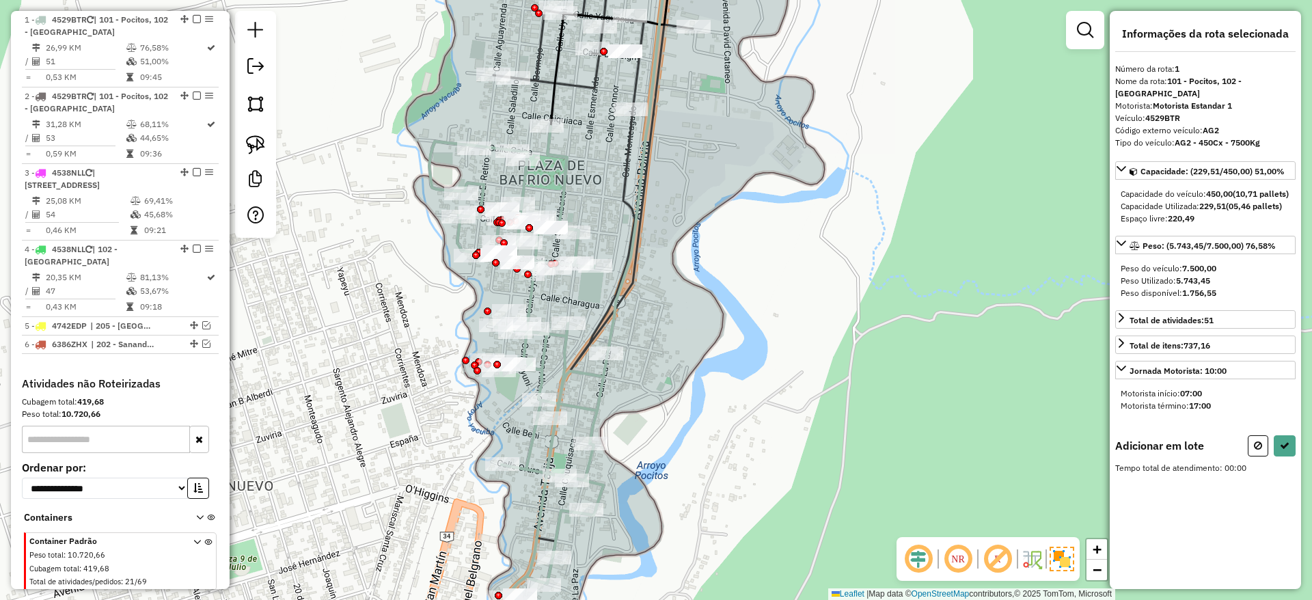
drag, startPoint x: 467, startPoint y: 348, endPoint x: 488, endPoint y: 291, distance: 60.5
click at [488, 307] on div at bounding box center [488, 311] width 8 height 8
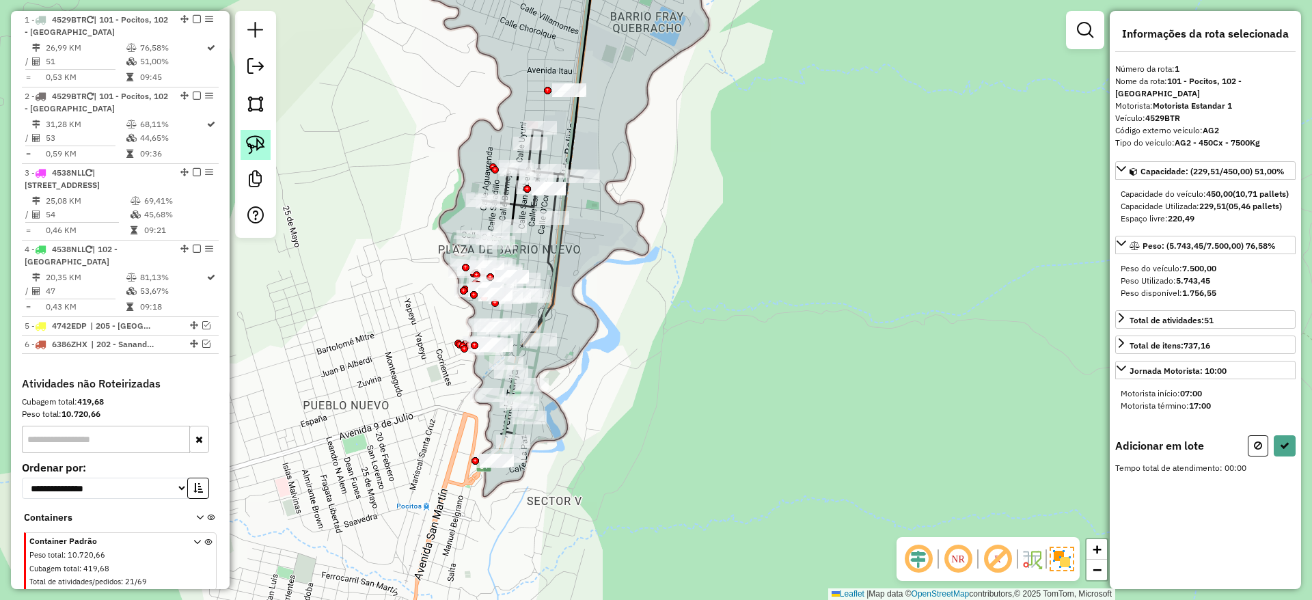
click at [246, 150] on img at bounding box center [255, 144] width 19 height 19
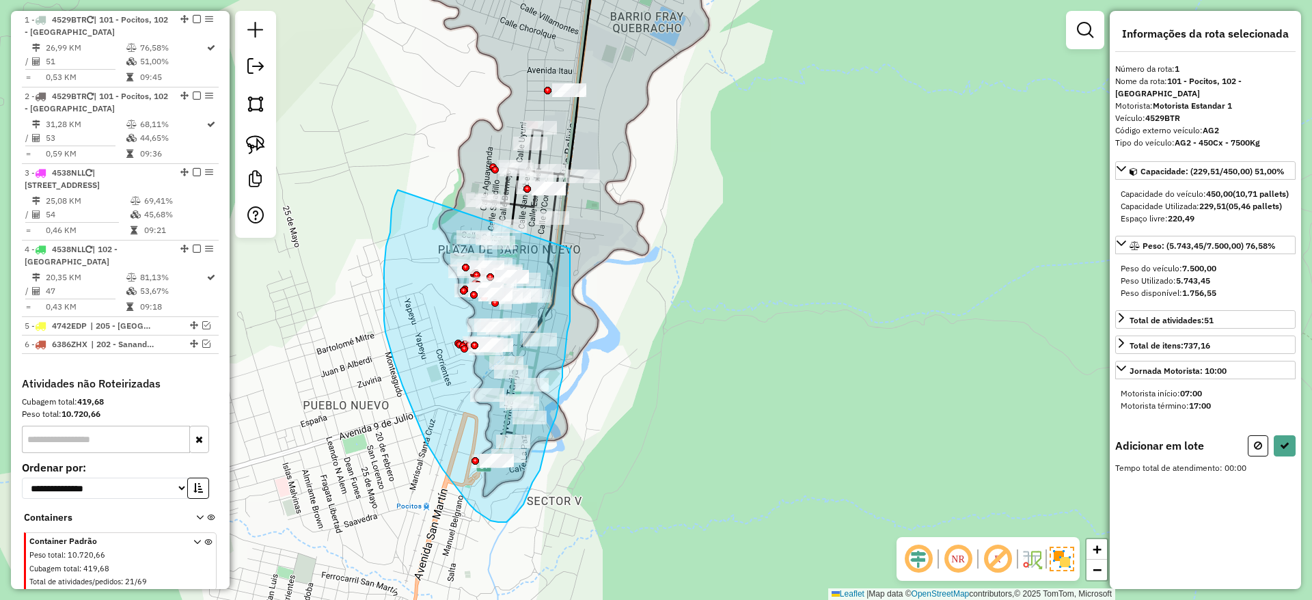
drag, startPoint x: 391, startPoint y: 209, endPoint x: 570, endPoint y: 249, distance: 182.6
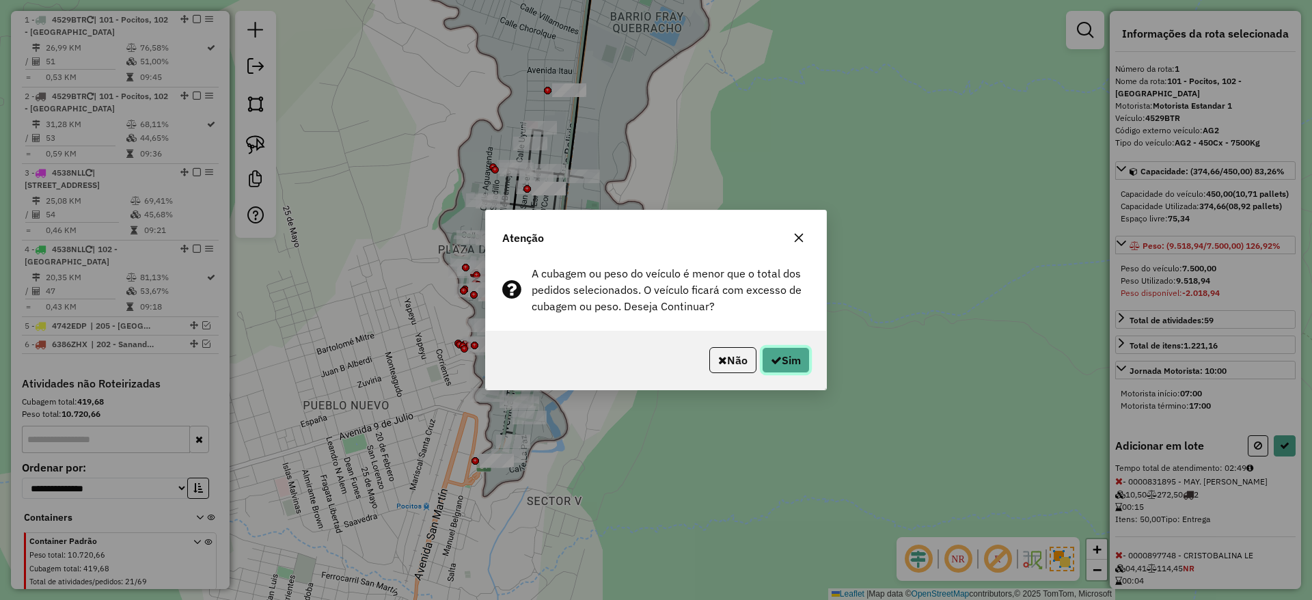
click at [790, 360] on button "Sim" at bounding box center [786, 360] width 48 height 26
select select "**********"
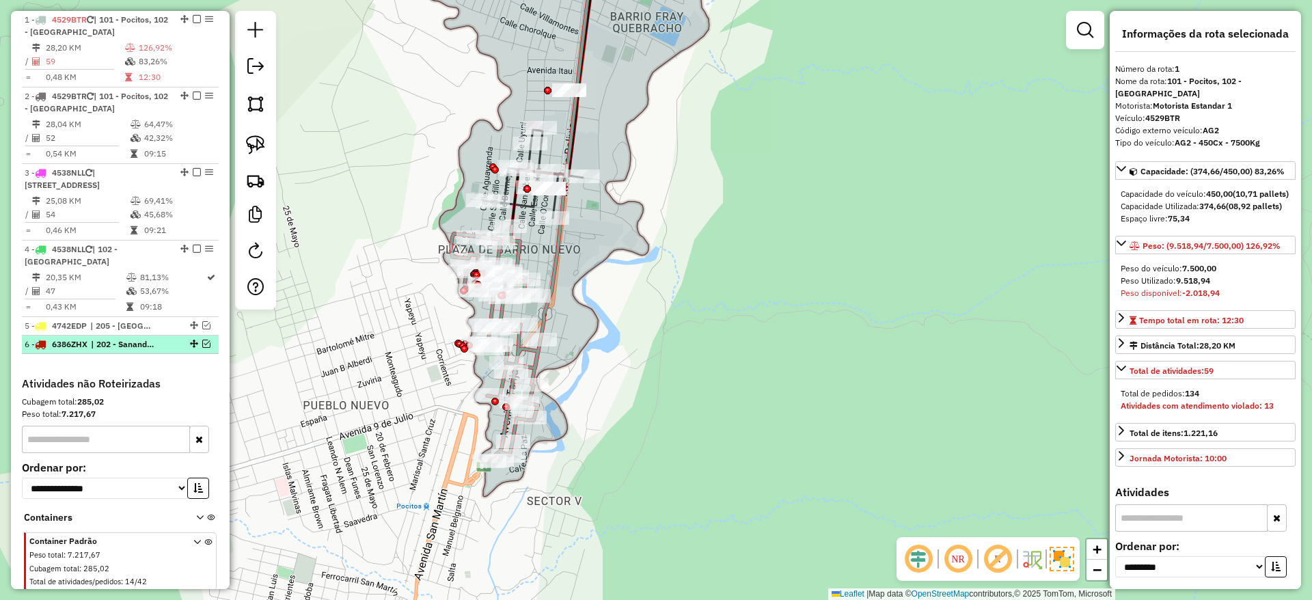
click at [176, 340] on div at bounding box center [192, 344] width 41 height 8
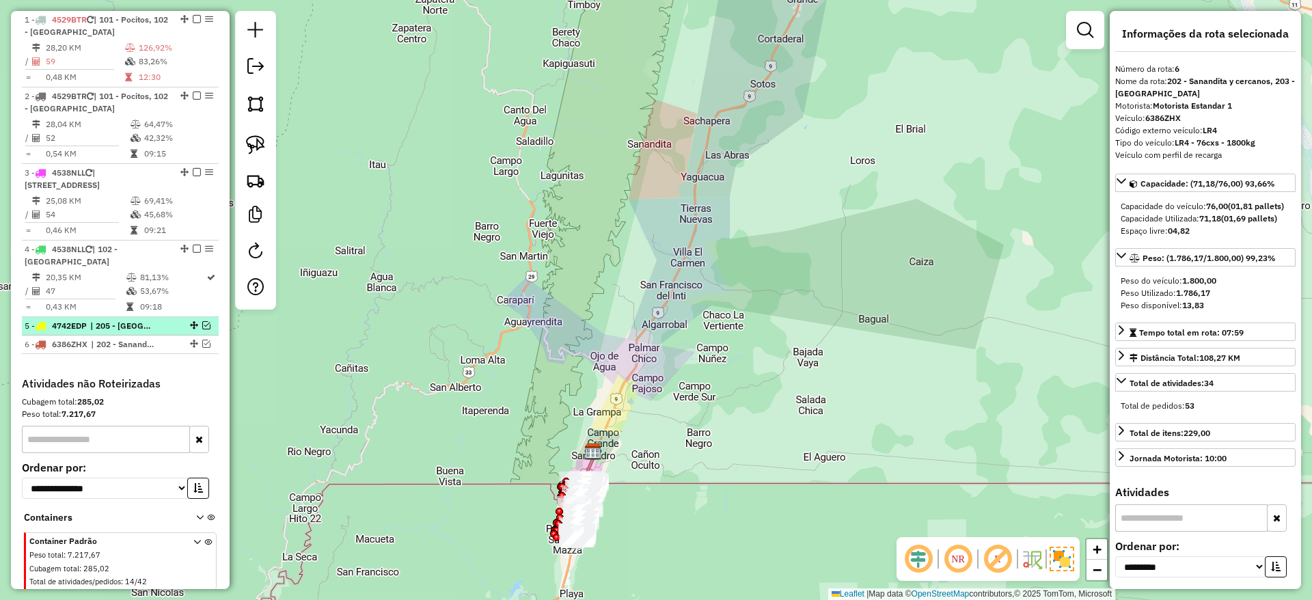
click at [165, 318] on li "5 - 4742EDP | 205 - Palmar chico, 206 - Campo Pasojo, 207 - Norte" at bounding box center [120, 326] width 197 height 18
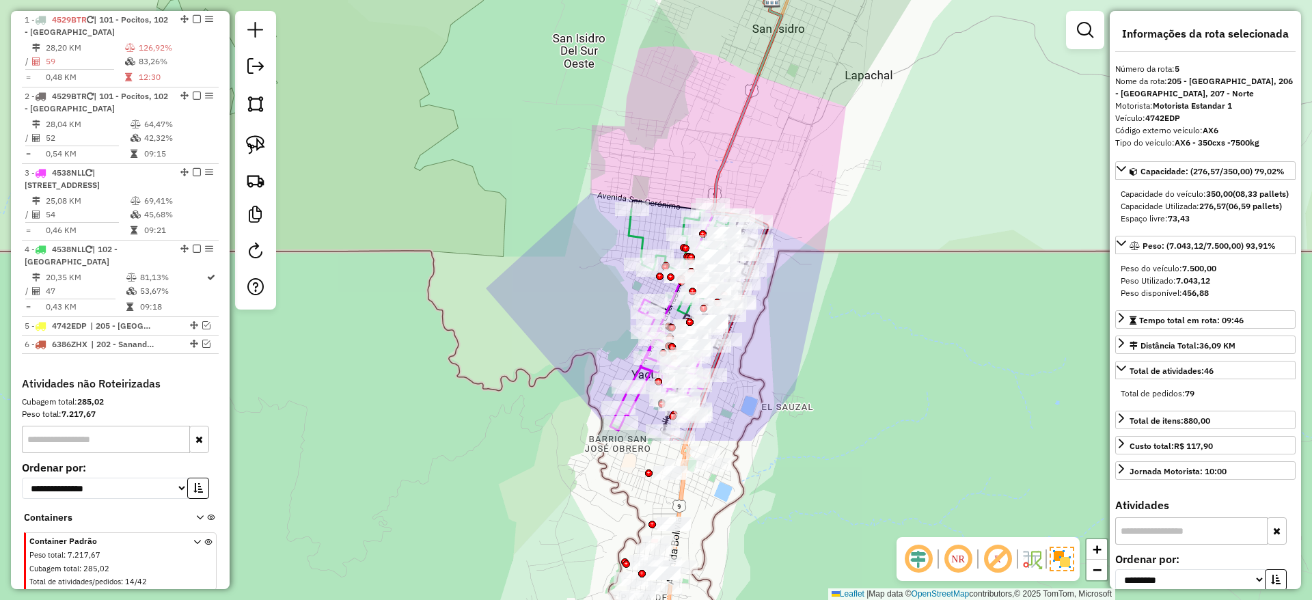
drag, startPoint x: 642, startPoint y: 295, endPoint x: 784, endPoint y: 80, distance: 257.9
click at [772, 77] on div "Janela de atendimento Grade de atendimento Capacidade Transportadoras Veículos …" at bounding box center [656, 300] width 1312 height 600
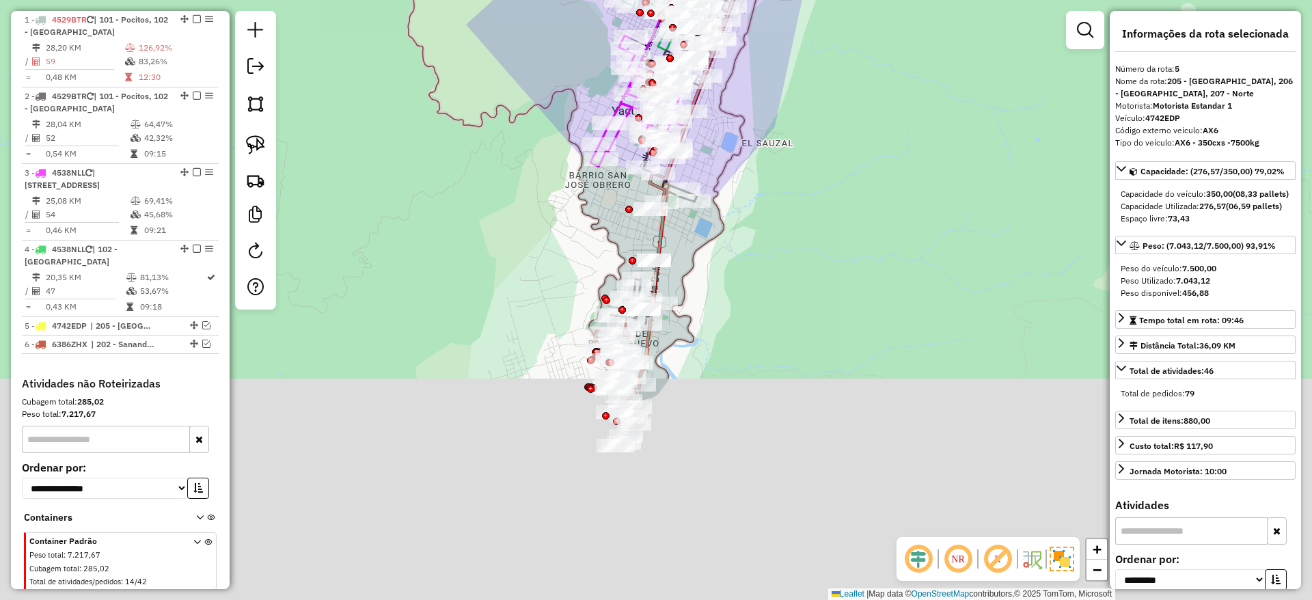
drag, startPoint x: 558, startPoint y: 461, endPoint x: 529, endPoint y: 130, distance: 331.9
click at [529, 130] on div "Janela de atendimento Grade de atendimento Capacidade Transportadoras Veículos …" at bounding box center [656, 300] width 1312 height 600
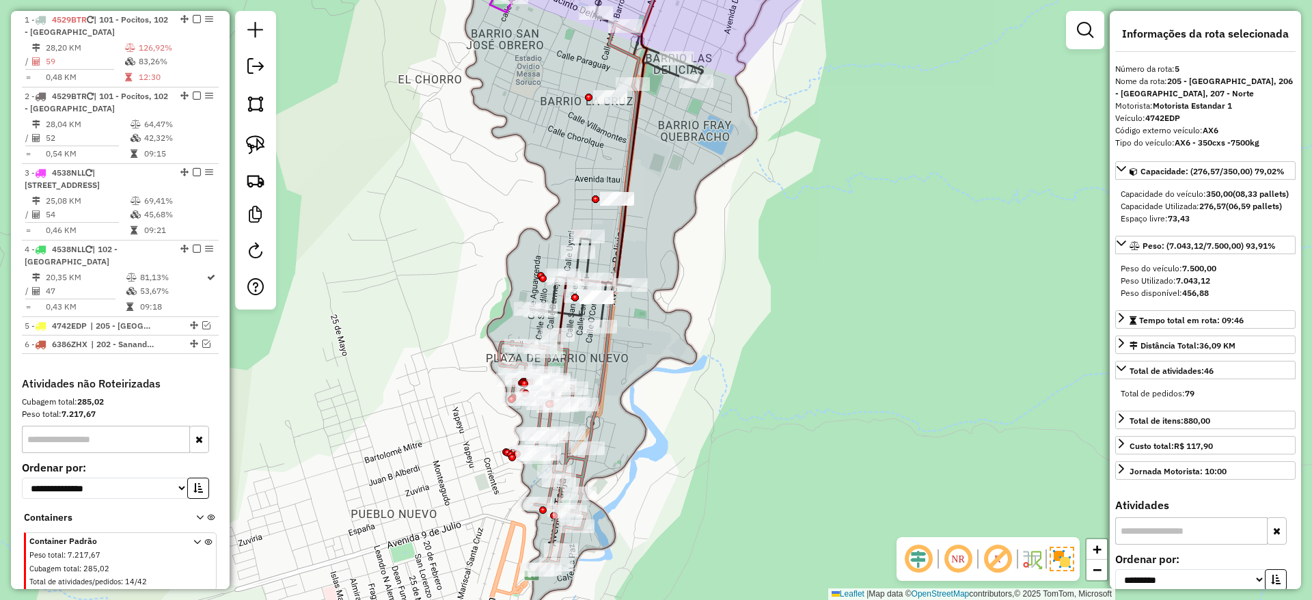
drag, startPoint x: 556, startPoint y: 224, endPoint x: 461, endPoint y: 294, distance: 117.8
click at [461, 294] on div "Janela de atendimento Grade de atendimento Capacidade Transportadoras Veículos …" at bounding box center [656, 300] width 1312 height 600
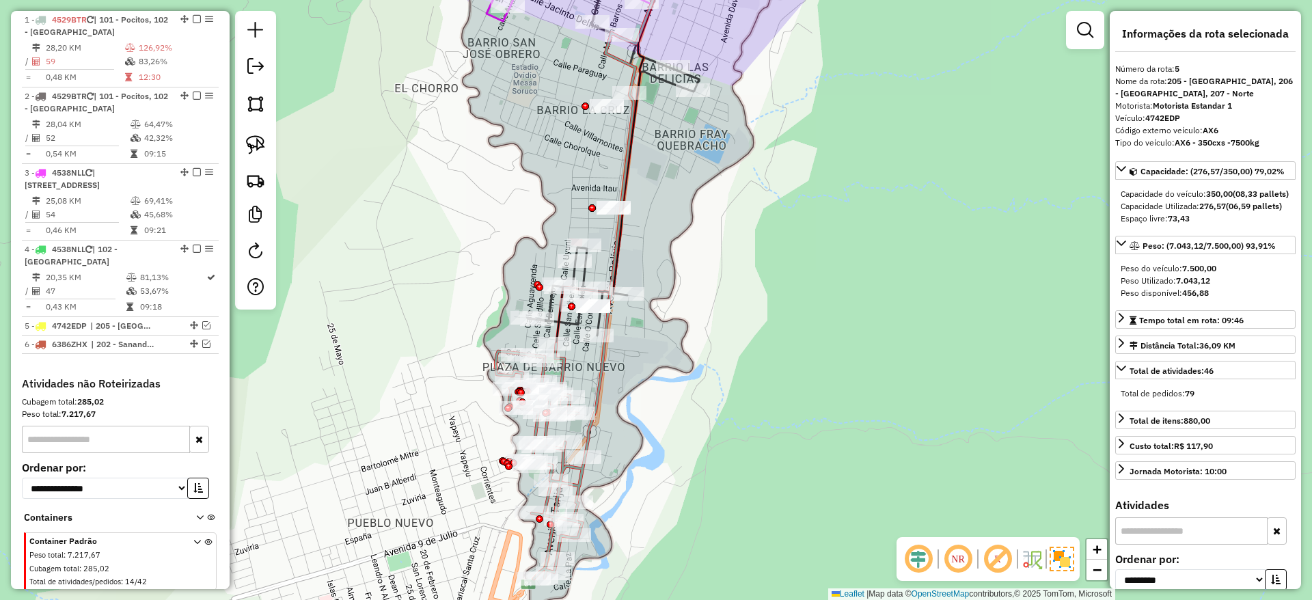
click at [560, 312] on div at bounding box center [577, 305] width 34 height 14
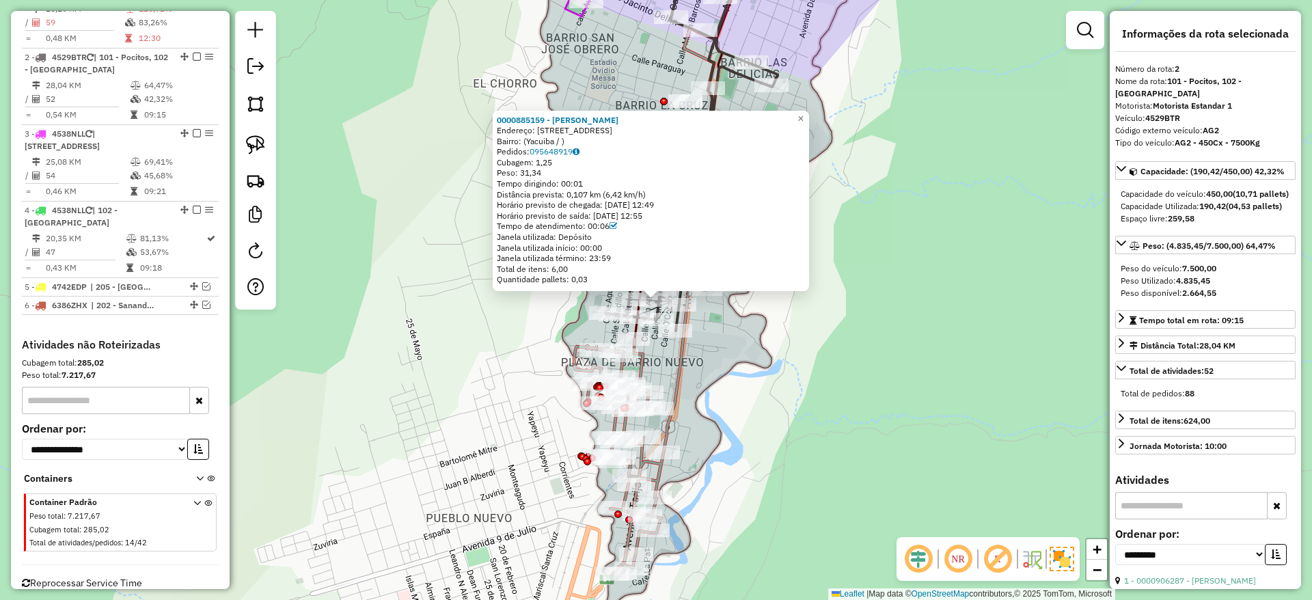
scroll to position [592, 0]
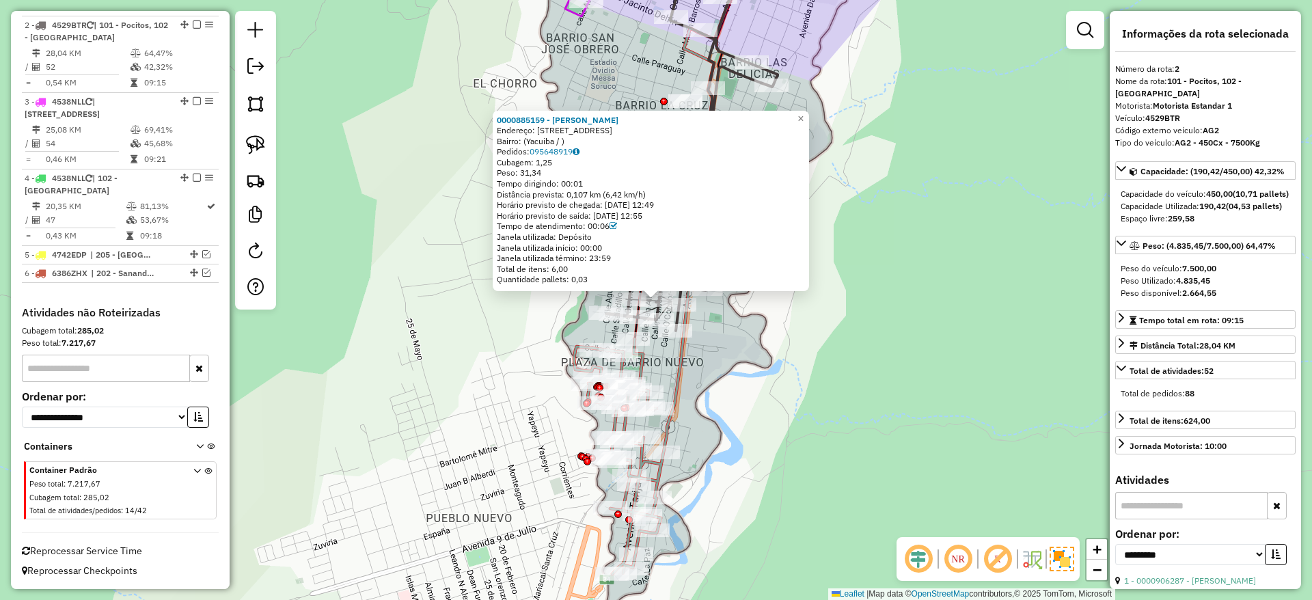
click at [732, 381] on div "0000885159 - CARMEN SILVIA L Endereço: BARRIO NUEVO CALLE 12 ESQUINA 110 Bairro…" at bounding box center [656, 300] width 1312 height 600
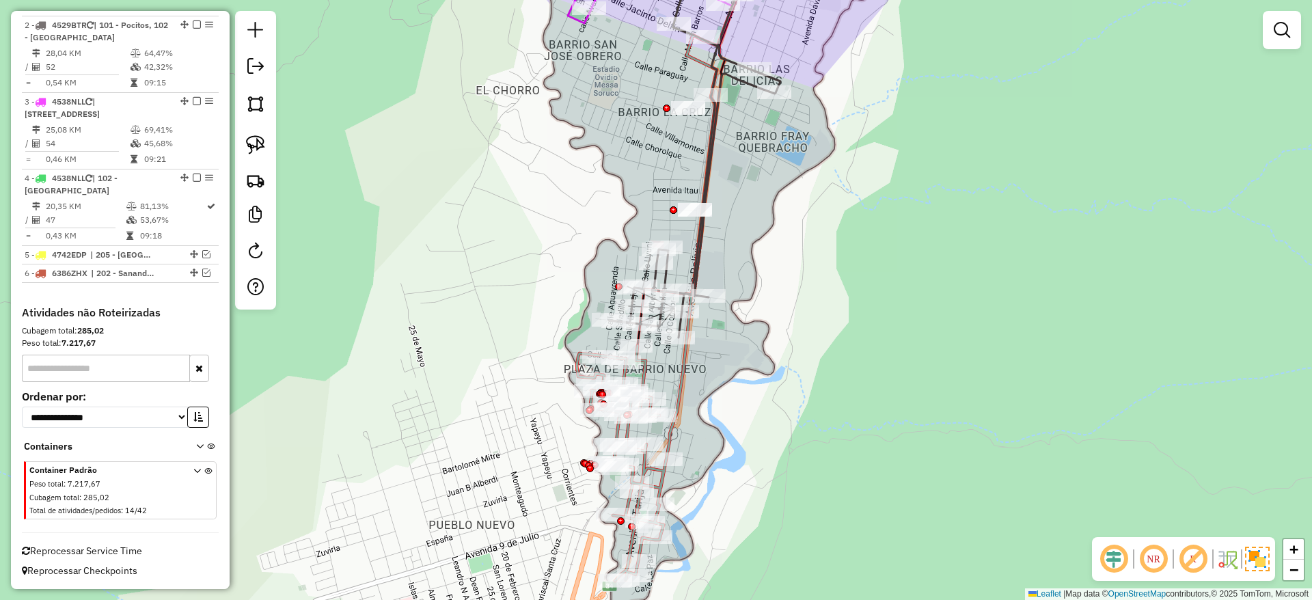
drag, startPoint x: 737, startPoint y: 247, endPoint x: 738, endPoint y: 265, distance: 17.8
click at [738, 265] on div "Janela de atendimento Grade de atendimento Capacidade Transportadoras Veículos …" at bounding box center [656, 300] width 1312 height 600
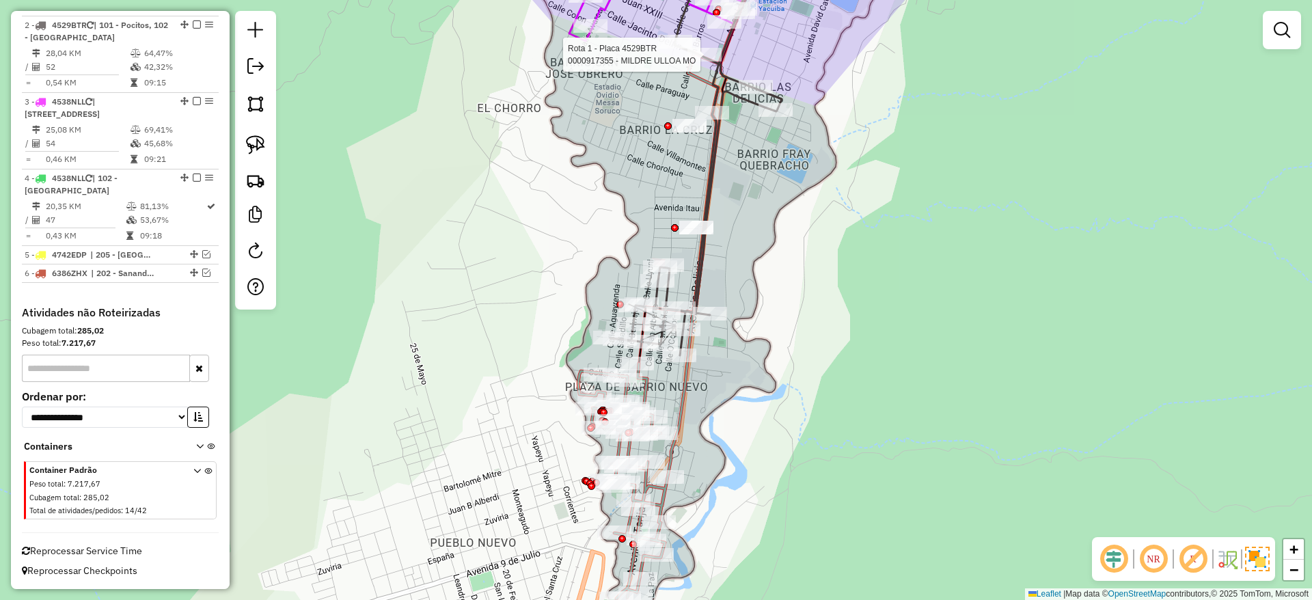
select select "**********"
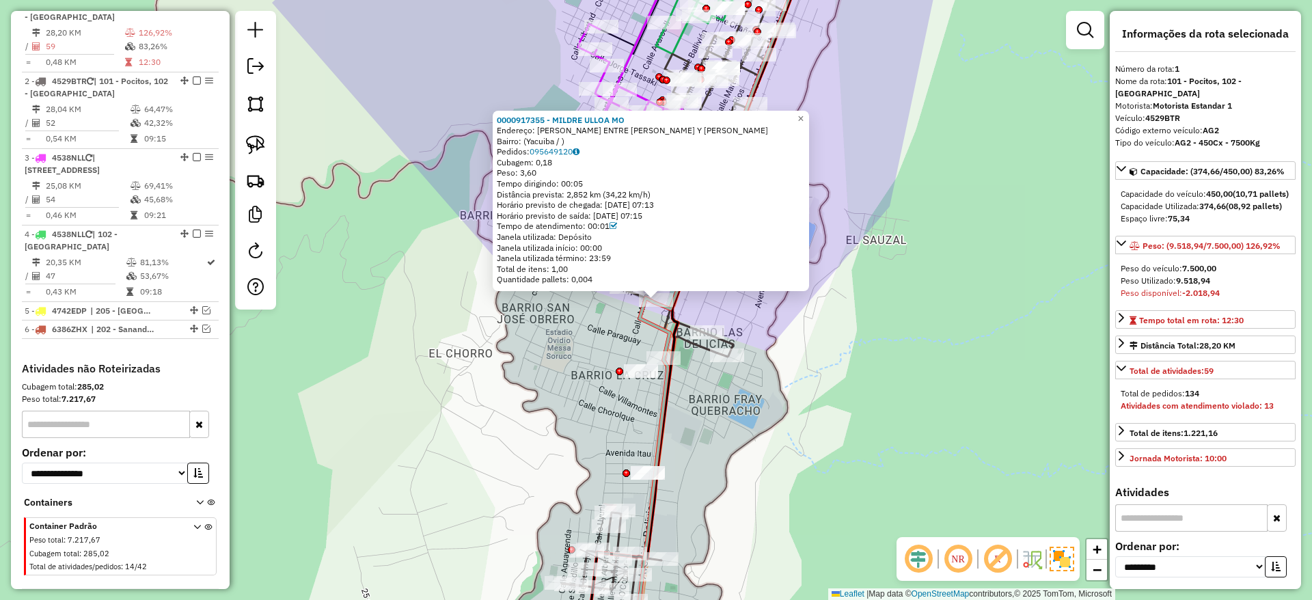
scroll to position [521, 0]
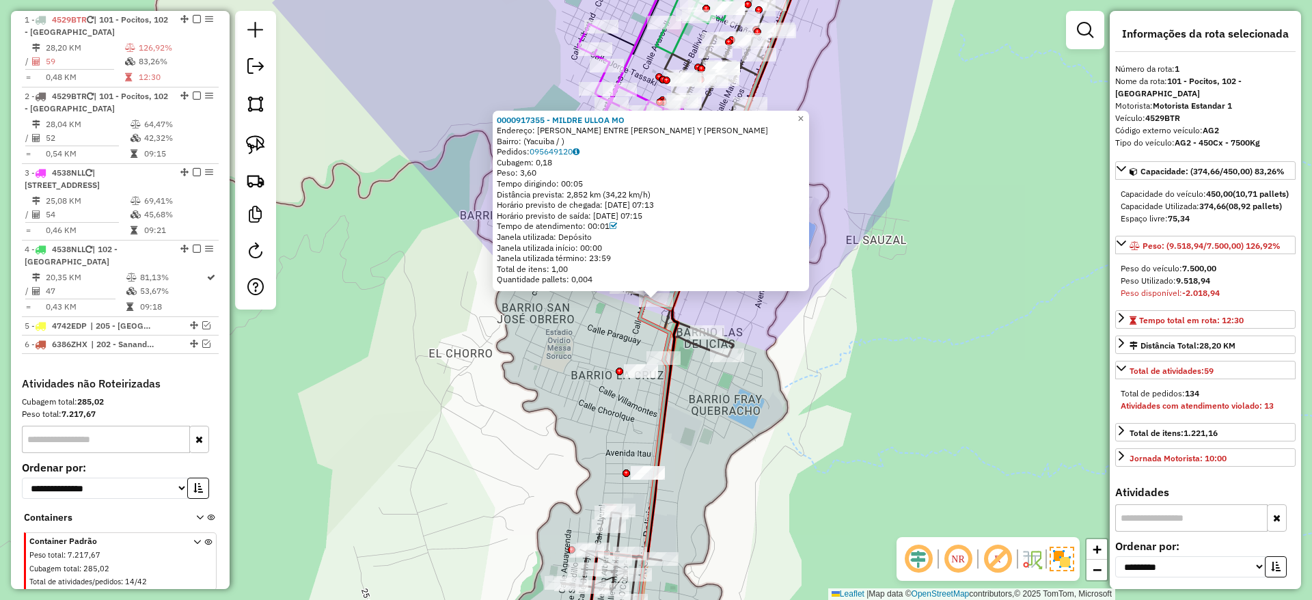
click at [768, 395] on div "0000917355 - MILDRE ULLOA MO Endereço: JACINTO DELFIN ENTRE CORNELIO RIOS Y MAR…" at bounding box center [656, 300] width 1312 height 600
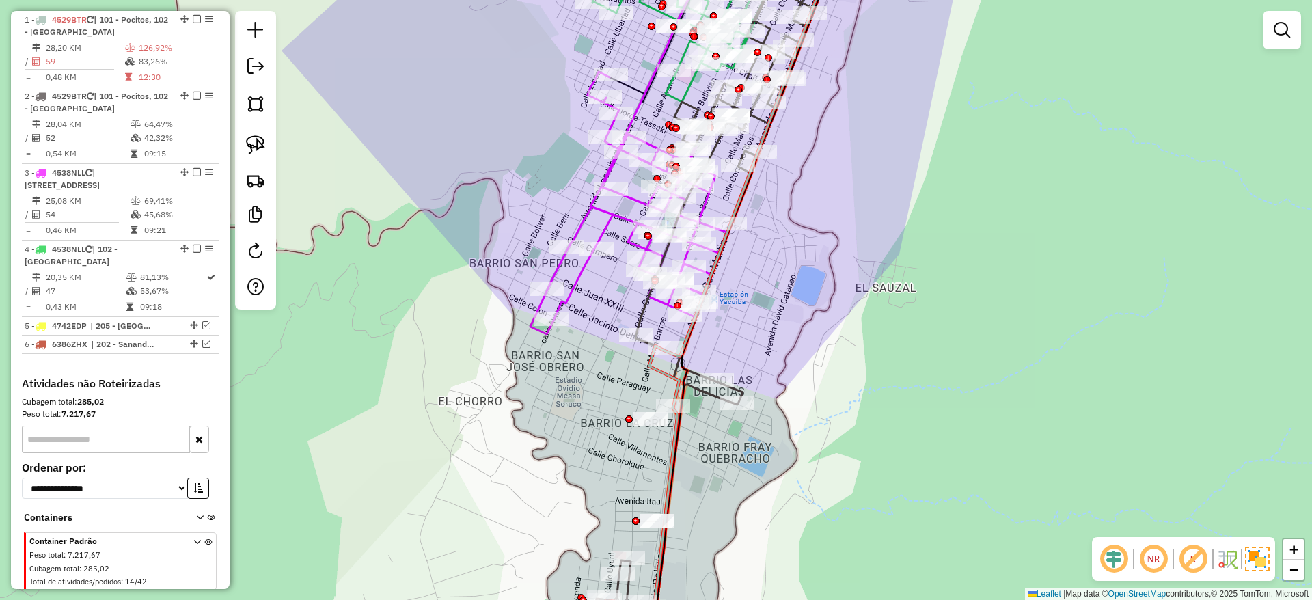
click at [674, 380] on icon at bounding box center [714, 316] width 228 height 687
select select "**********"
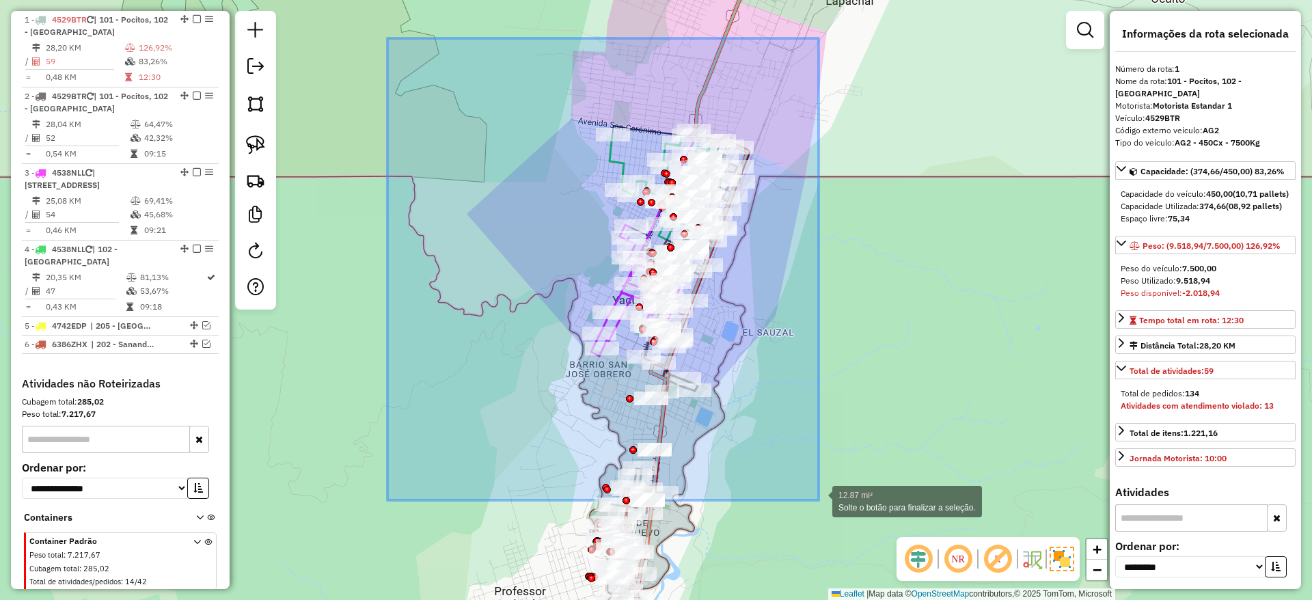
drag, startPoint x: 387, startPoint y: 38, endPoint x: 818, endPoint y: 500, distance: 631.7
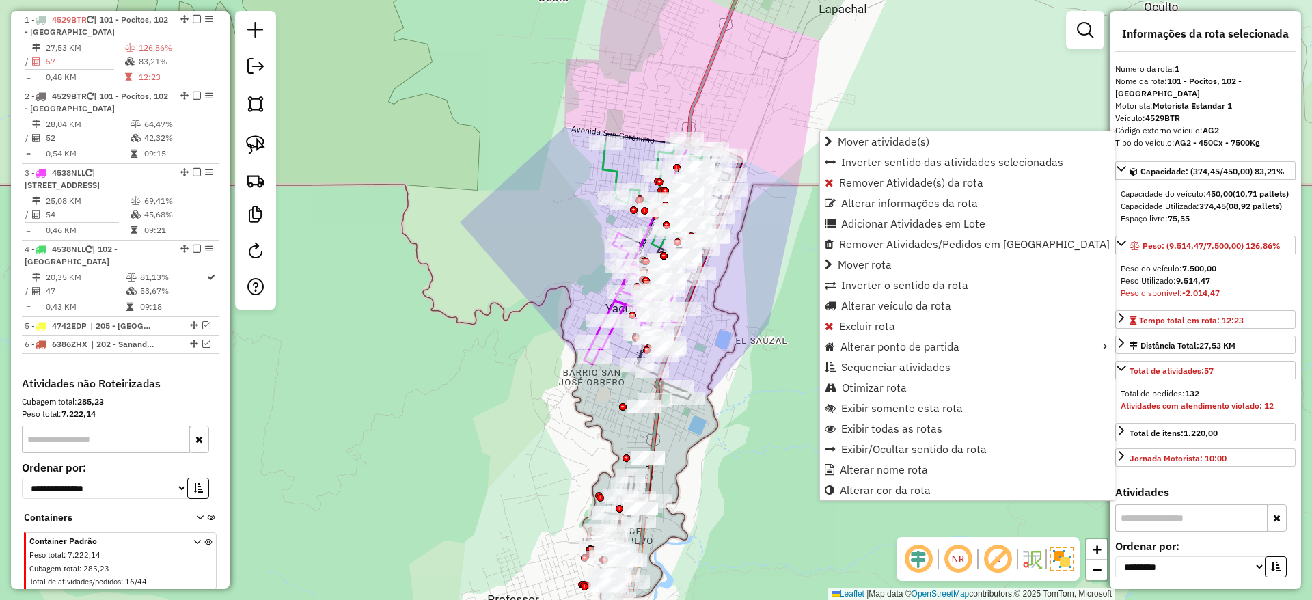
drag, startPoint x: 774, startPoint y: 406, endPoint x: 728, endPoint y: 275, distance: 138.5
click at [728, 275] on div "Janela de atendimento Grade de atendimento Capacidade Transportadoras Veículos …" at bounding box center [656, 300] width 1312 height 600
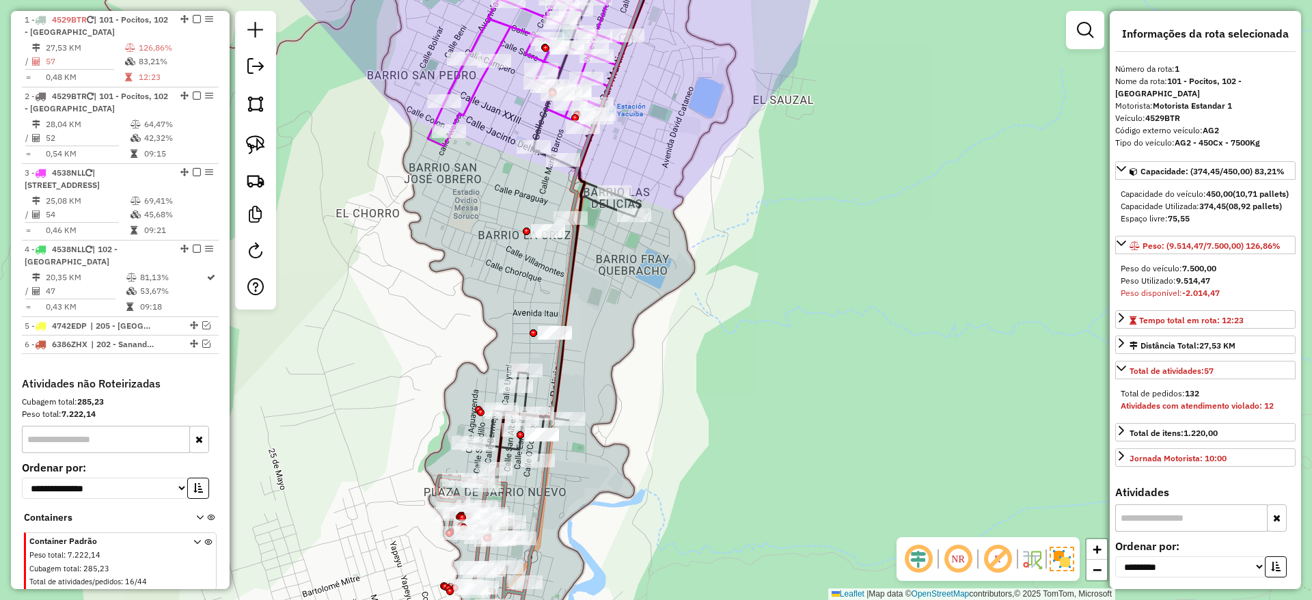
click at [553, 369] on icon at bounding box center [595, 261] width 139 height 642
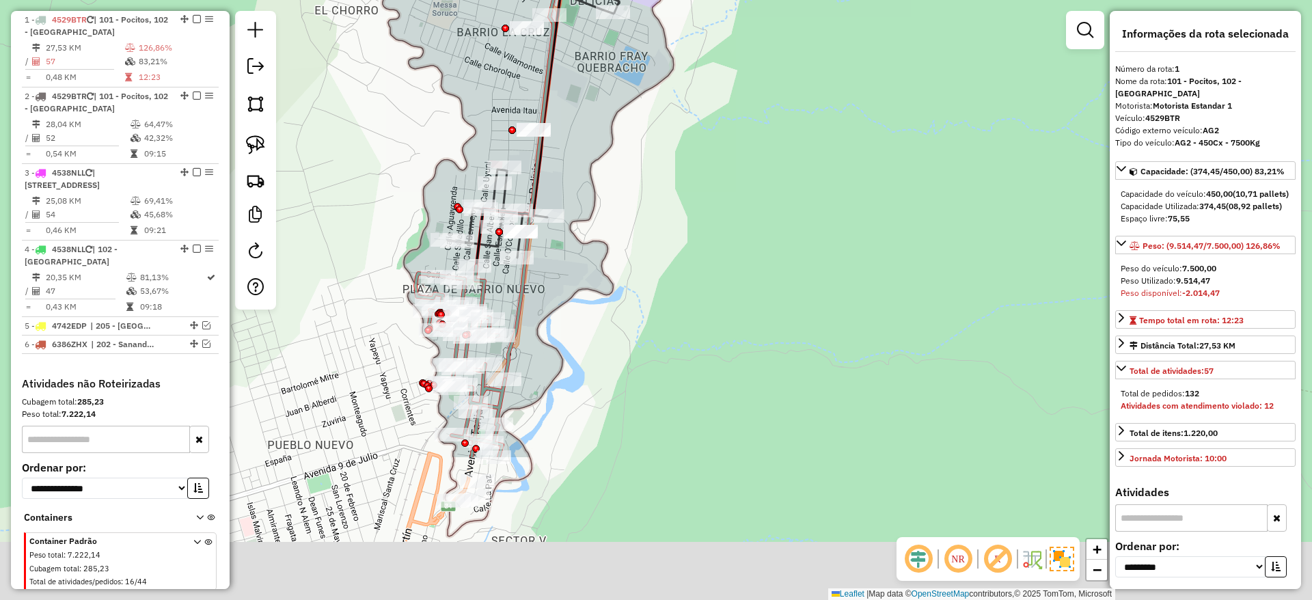
drag, startPoint x: 559, startPoint y: 369, endPoint x: 538, endPoint y: 166, distance: 204.0
click at [538, 166] on icon at bounding box center [574, 58] width 139 height 642
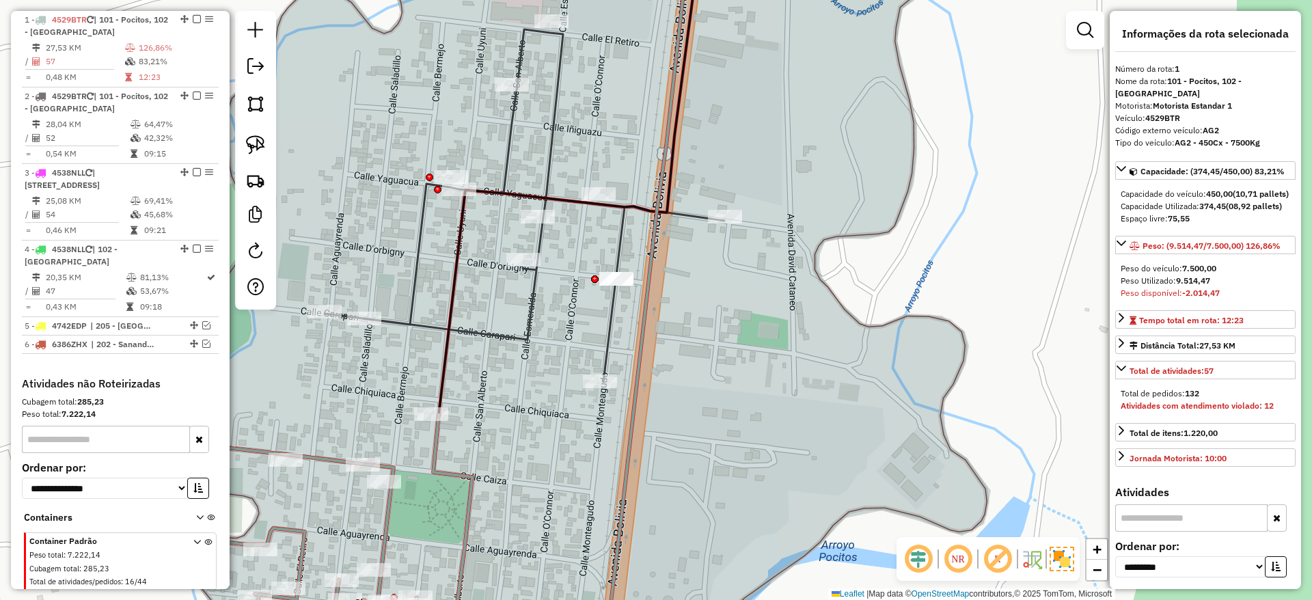
click at [500, 184] on icon at bounding box center [569, 177] width 260 height 475
click at [538, 245] on icon at bounding box center [524, 161] width 400 height 442
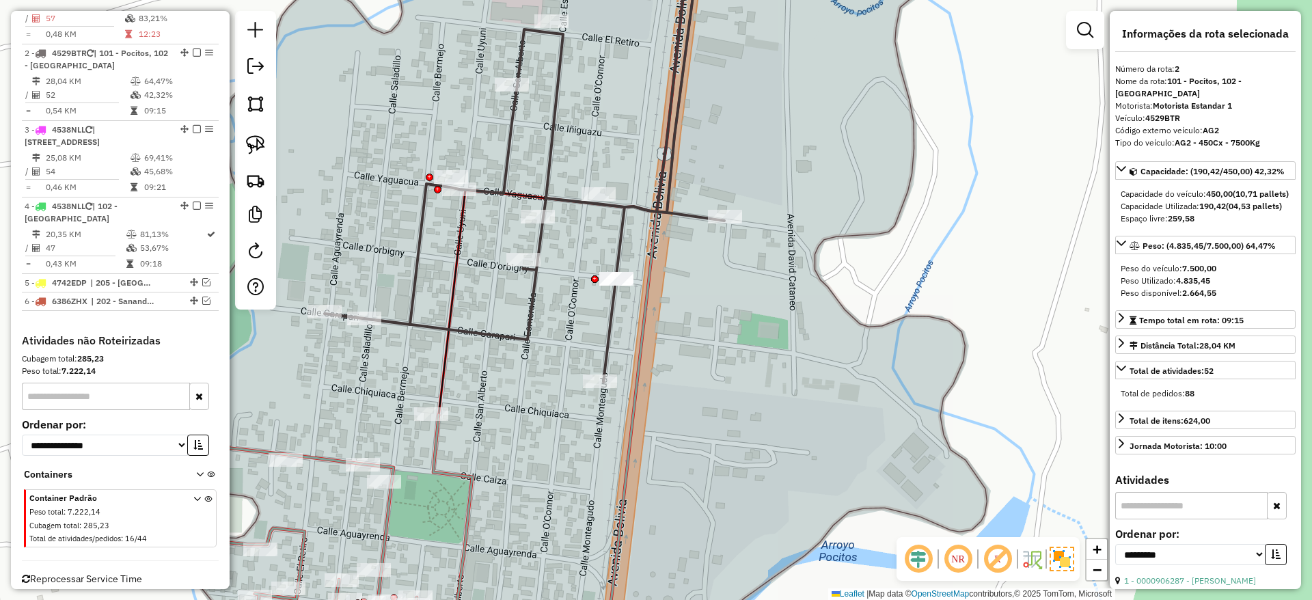
scroll to position [592, 0]
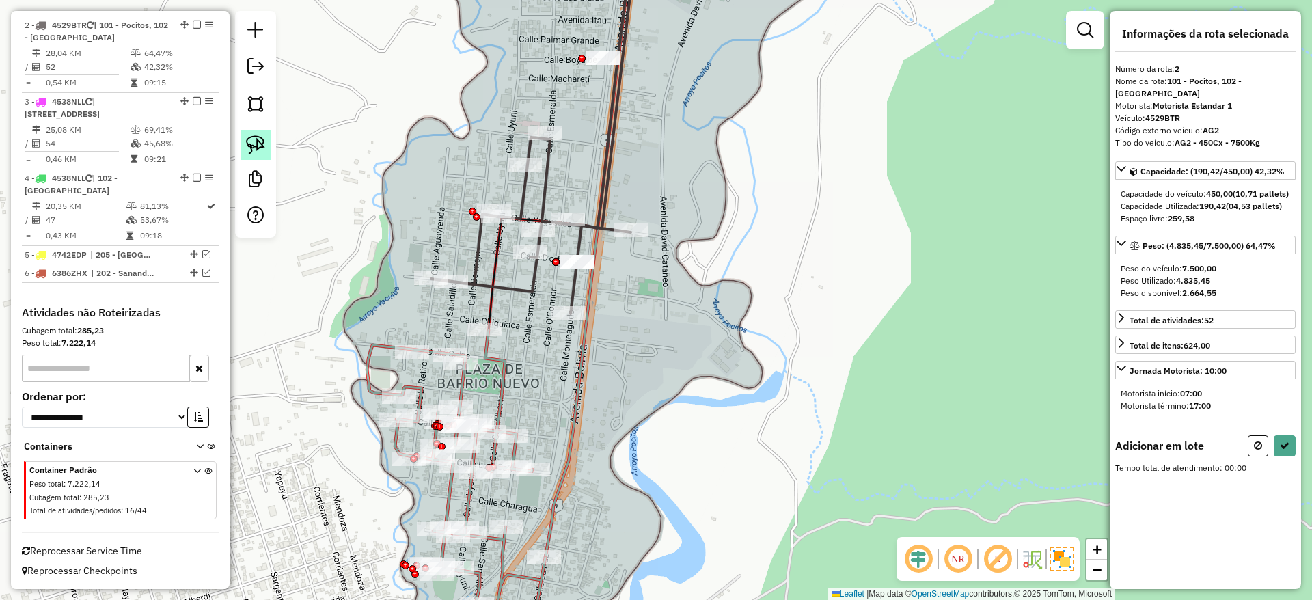
click at [258, 142] on img at bounding box center [255, 144] width 19 height 19
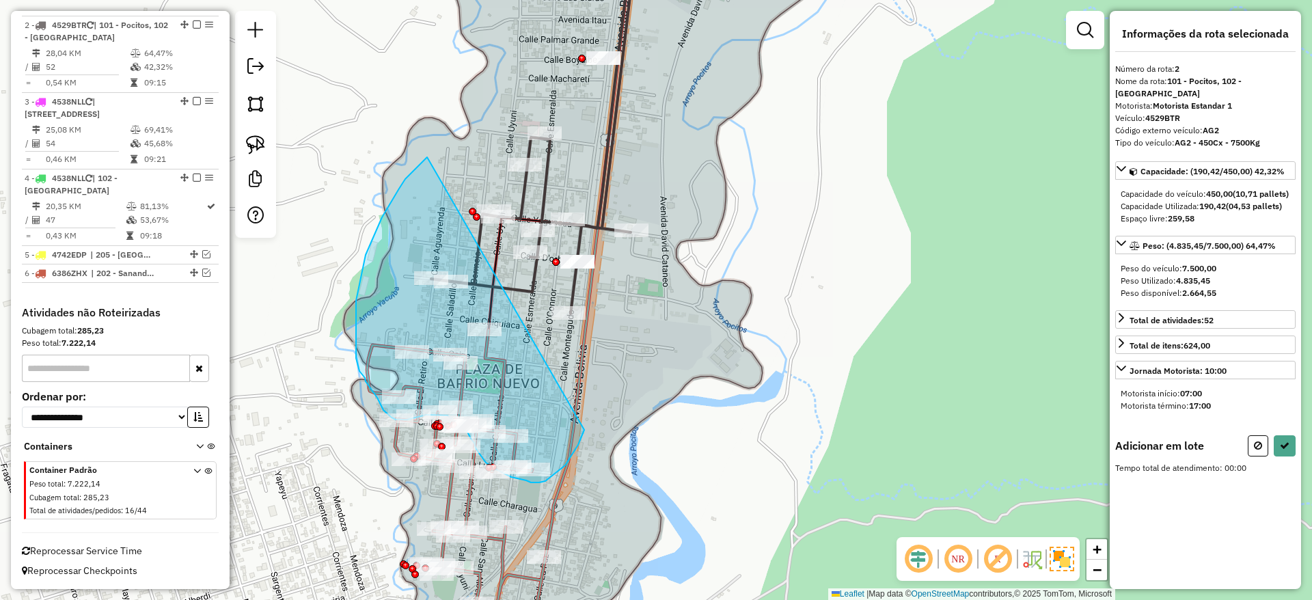
drag, startPoint x: 419, startPoint y: 165, endPoint x: 585, endPoint y: 422, distance: 306.2
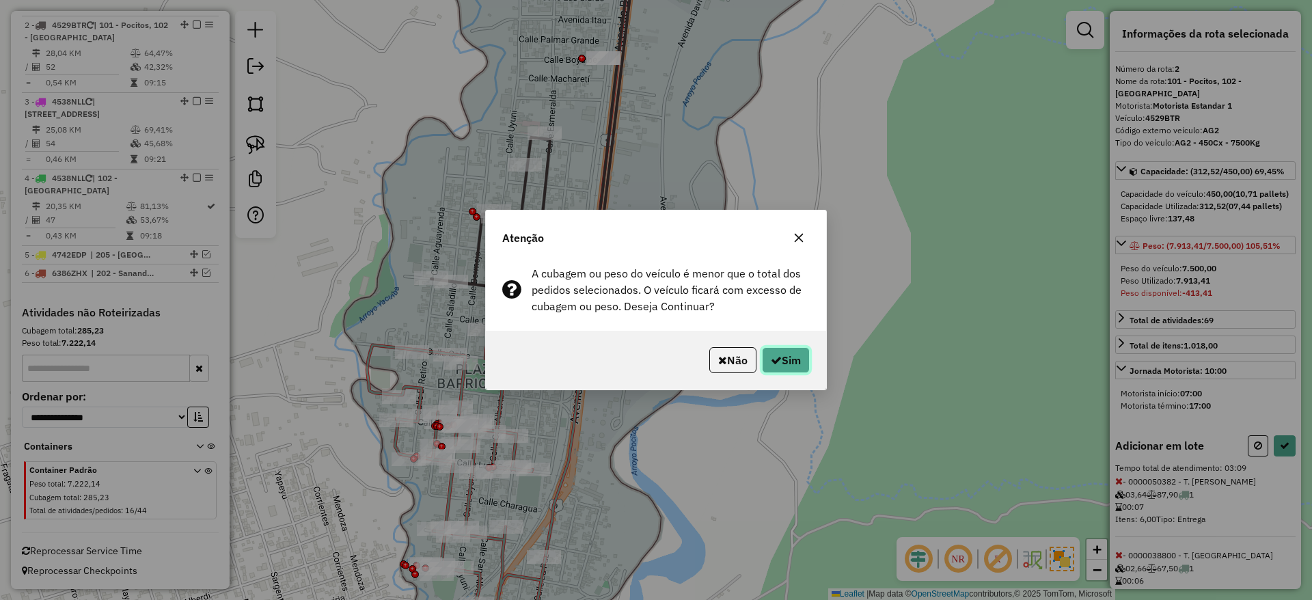
click at [792, 349] on button "Sim" at bounding box center [786, 360] width 48 height 26
select select "**********"
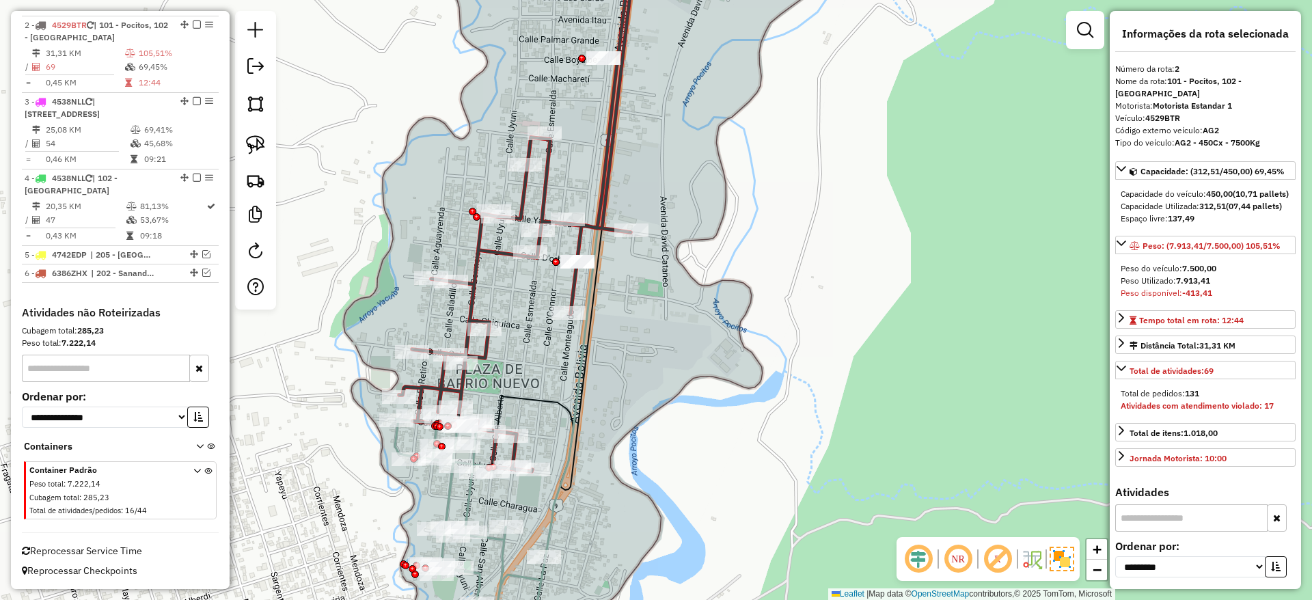
click at [460, 497] on div "Janela de atendimento Grade de atendimento Capacidade Transportadoras Veículos …" at bounding box center [656, 300] width 1312 height 600
click at [452, 493] on icon at bounding box center [470, 540] width 150 height 238
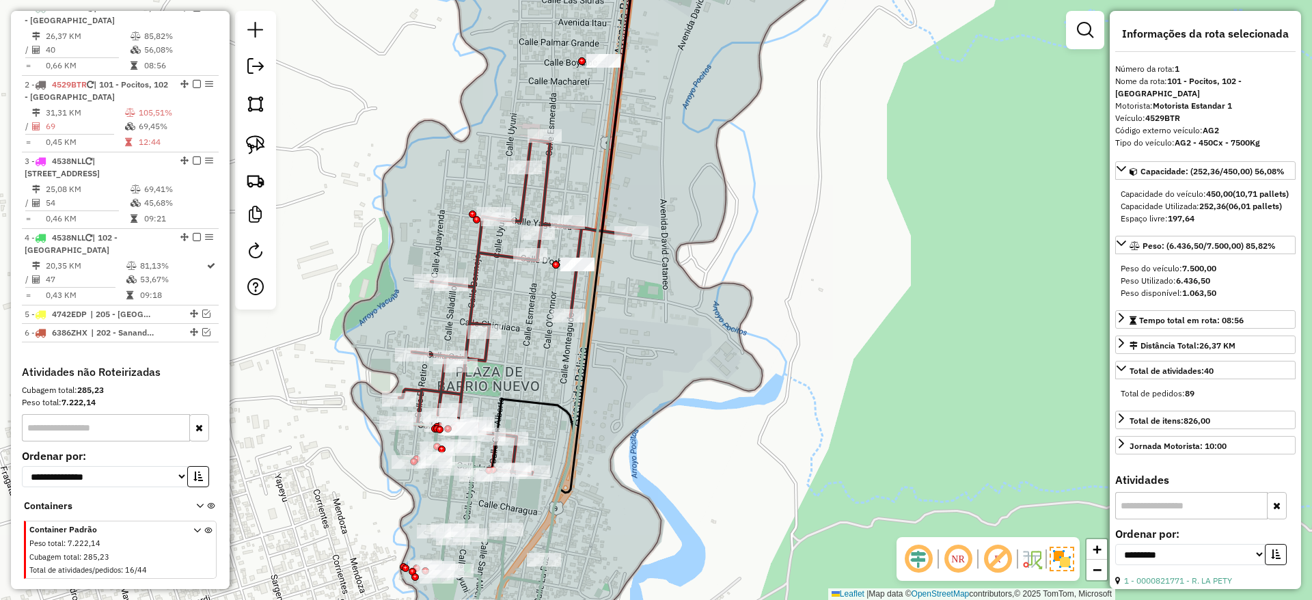
scroll to position [521, 0]
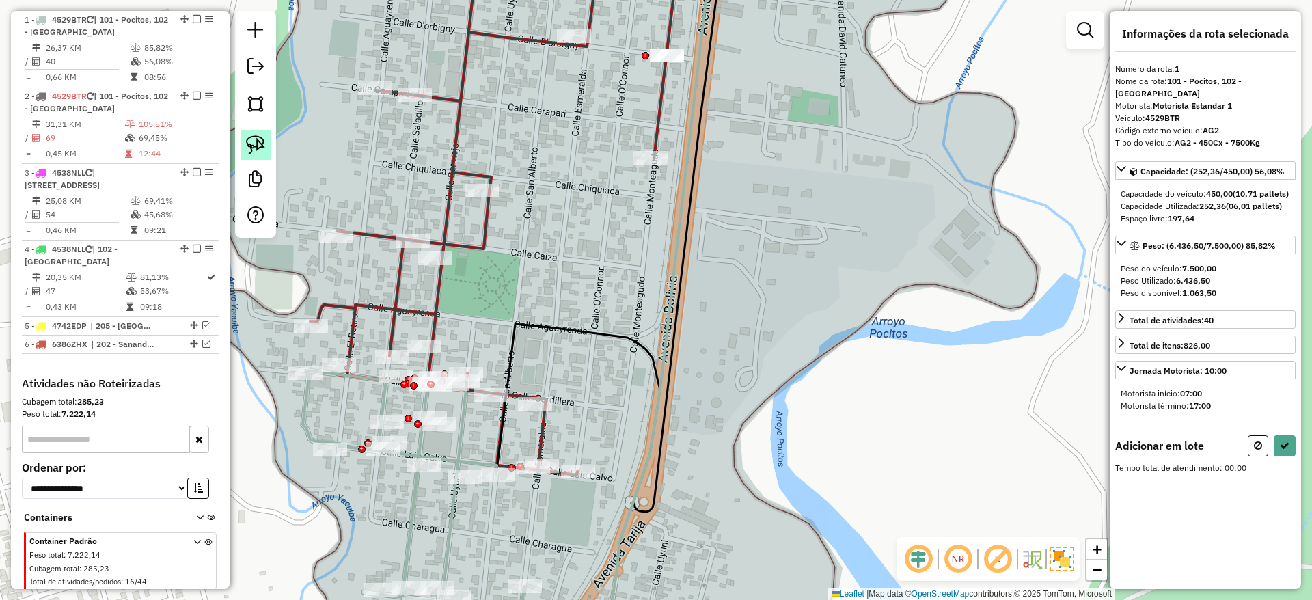
click at [251, 149] on img at bounding box center [255, 144] width 19 height 19
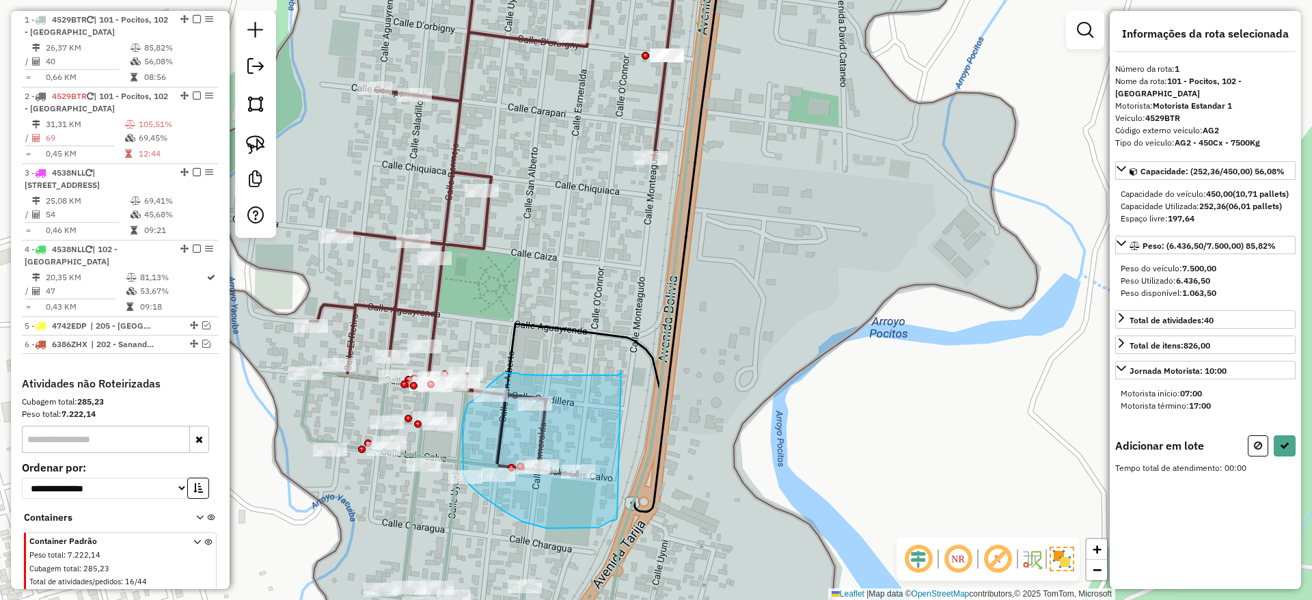
drag, startPoint x: 621, startPoint y: 370, endPoint x: 617, endPoint y: 518, distance: 147.6
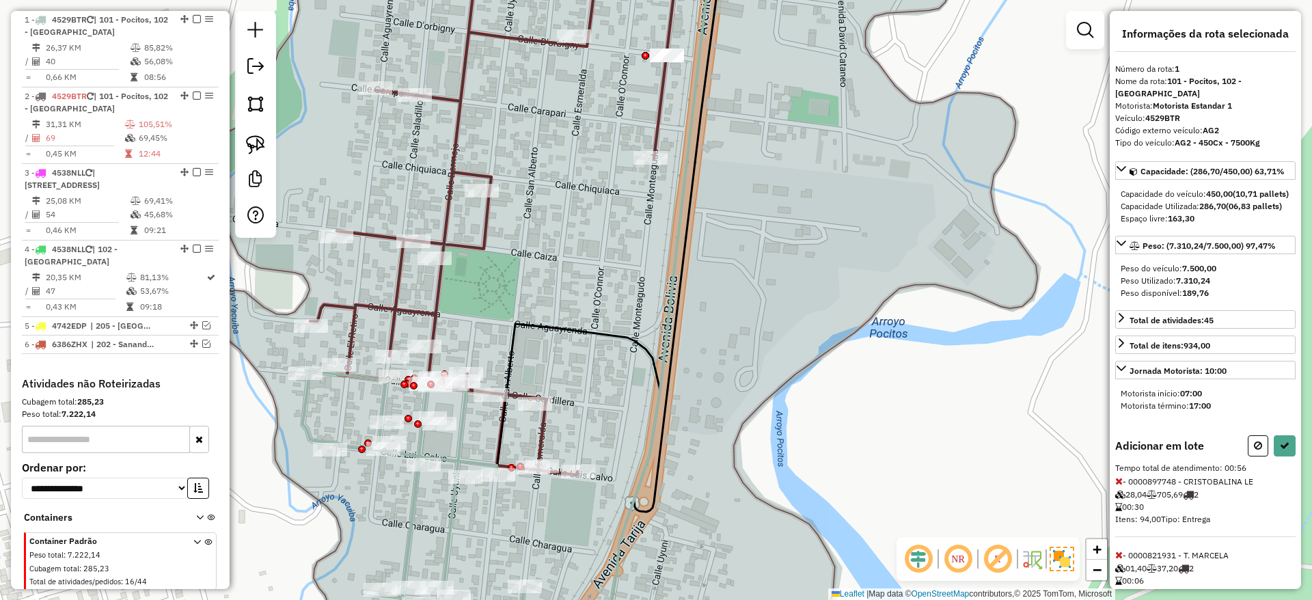
select select "**********"
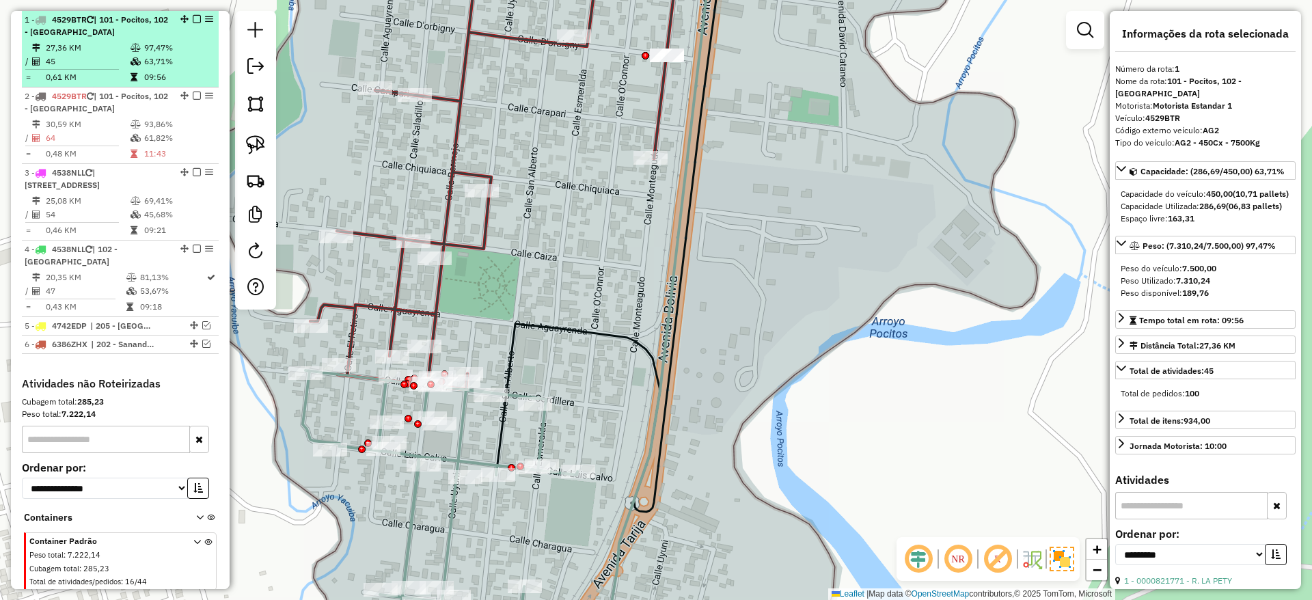
click at [196, 18] on em at bounding box center [197, 19] width 8 height 8
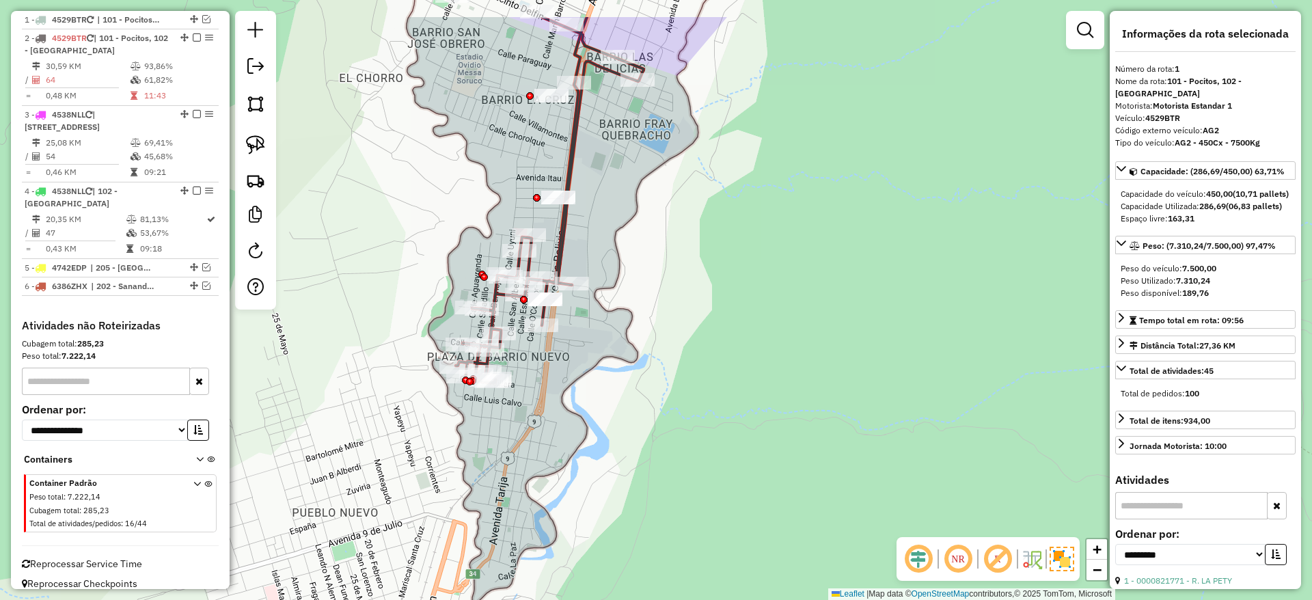
drag, startPoint x: 515, startPoint y: 284, endPoint x: 481, endPoint y: 476, distance: 195.0
click at [482, 475] on div "Janela de atendimento Grade de atendimento Capacidade Transportadoras Veículos …" at bounding box center [656, 300] width 1312 height 600
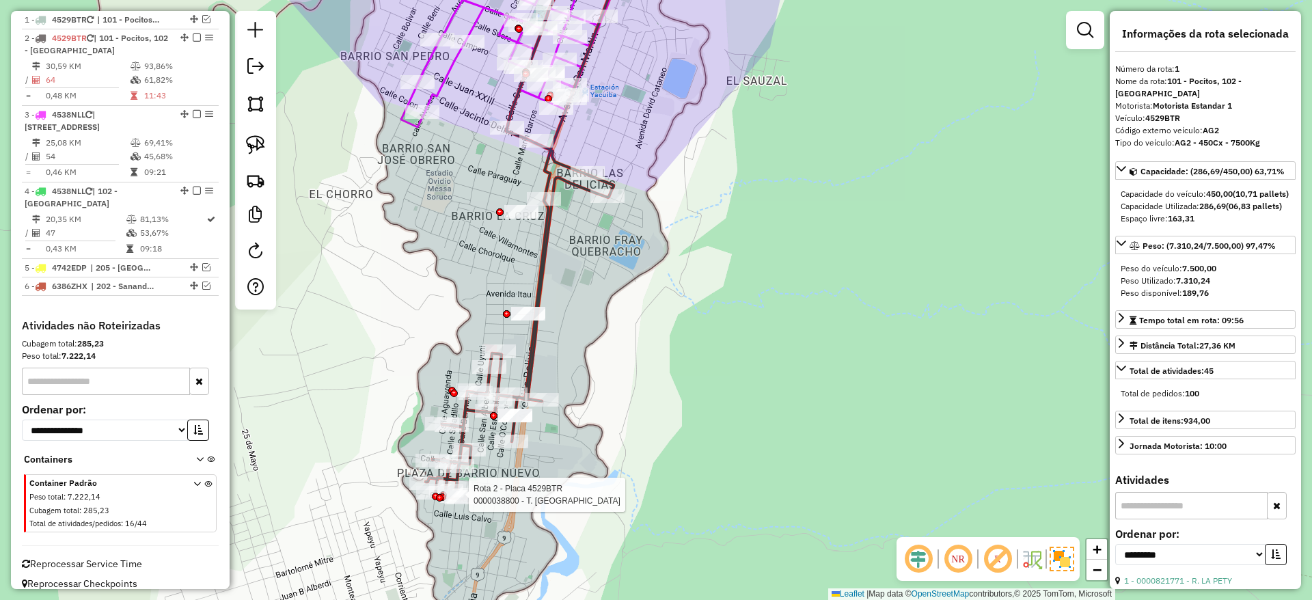
click at [533, 345] on icon at bounding box center [529, 219] width 206 height 559
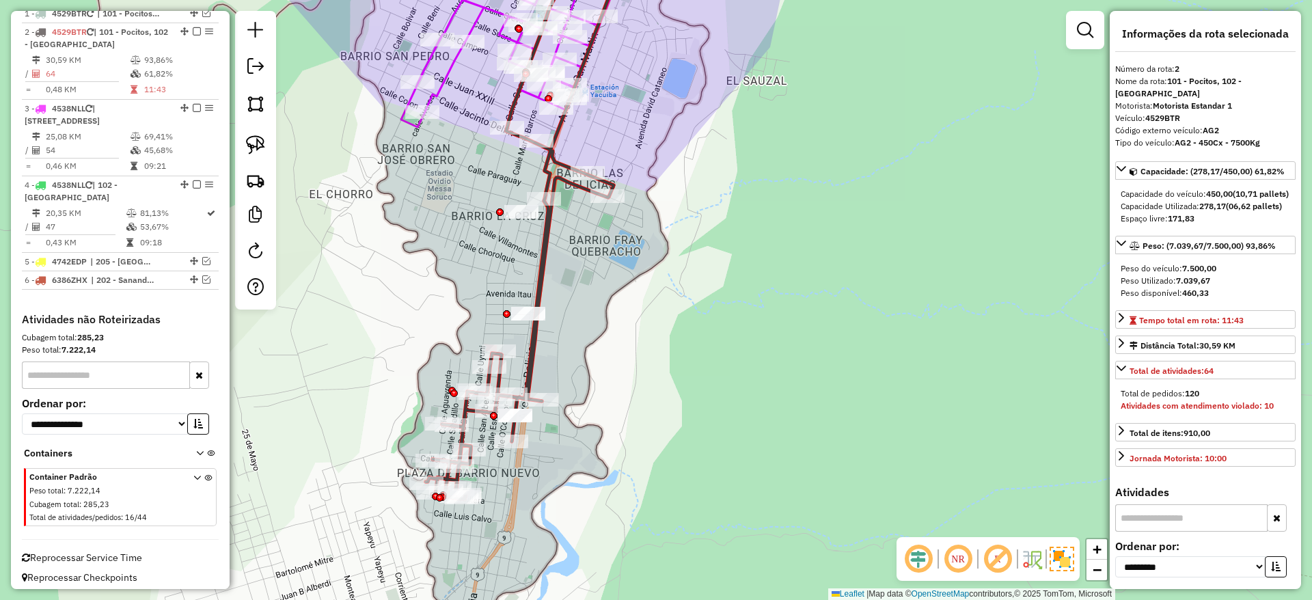
scroll to position [534, 0]
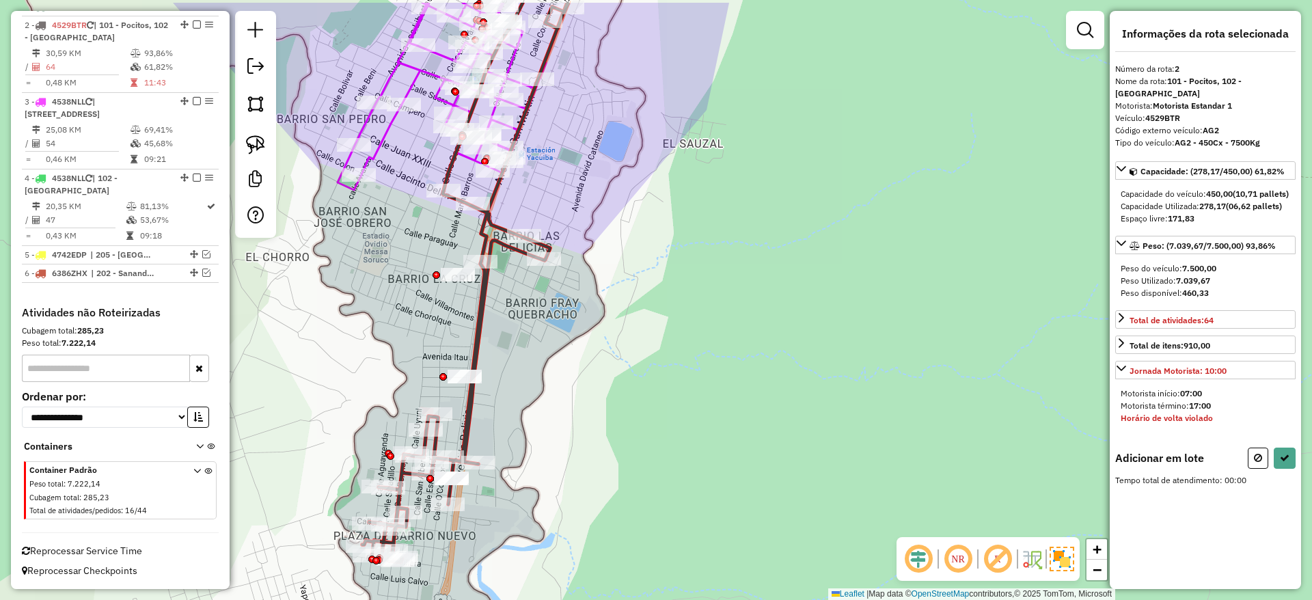
drag, startPoint x: 411, startPoint y: 275, endPoint x: 352, endPoint y: 338, distance: 85.6
click at [352, 338] on div "Janela de atendimento Grade de atendimento Capacidade Transportadoras Veículos …" at bounding box center [656, 300] width 1312 height 600
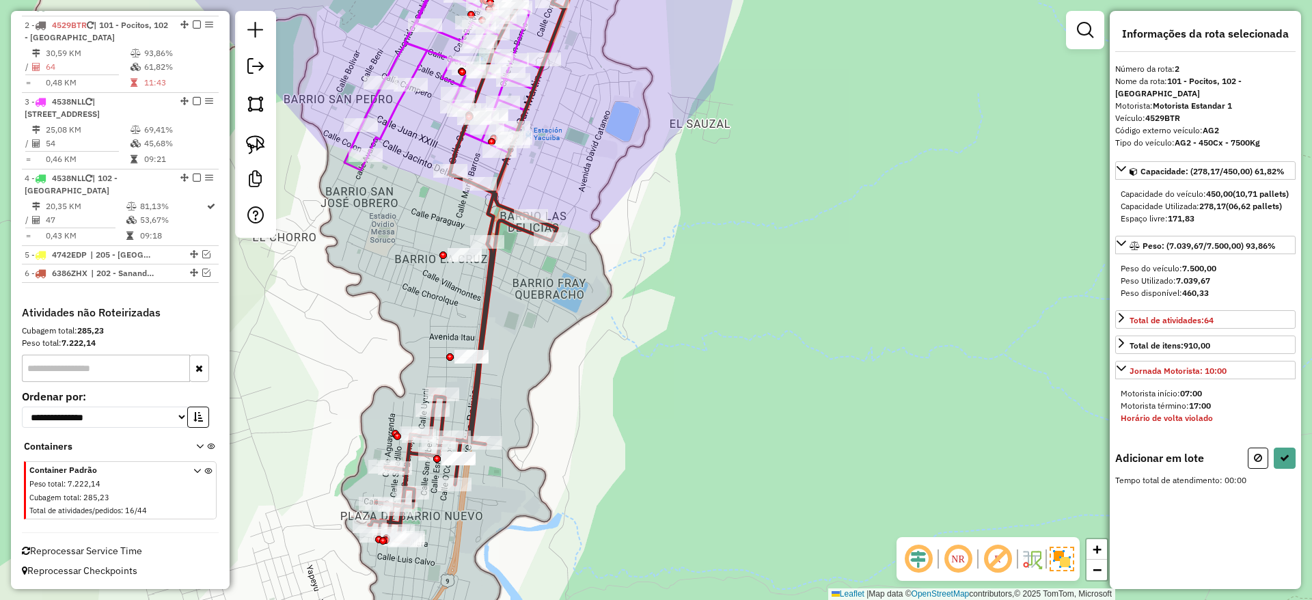
drag, startPoint x: 345, startPoint y: 285, endPoint x: 353, endPoint y: 253, distance: 32.5
click at [353, 253] on div "Janela de atendimento Grade de atendimento Capacidade Transportadoras Veículos …" at bounding box center [656, 300] width 1312 height 600
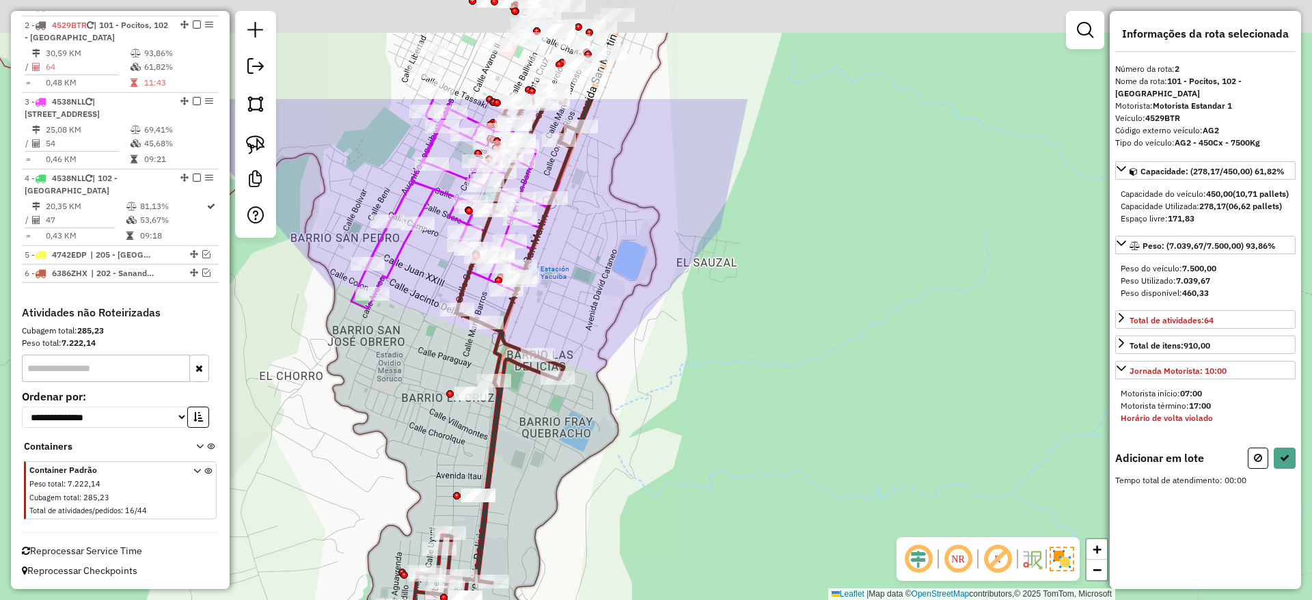
drag, startPoint x: 393, startPoint y: 300, endPoint x: 406, endPoint y: 458, distance: 158.4
click at [406, 458] on div "Janela de atendimento Grade de atendimento Capacidade Transportadoras Veículos …" at bounding box center [656, 300] width 1312 height 600
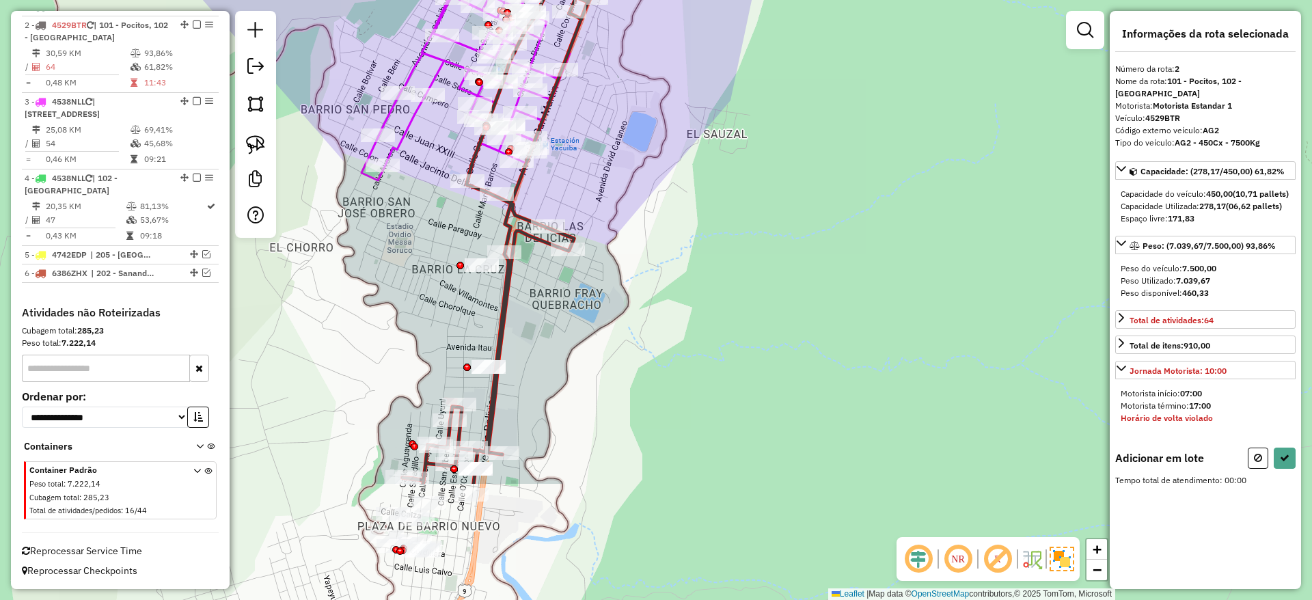
drag, startPoint x: 425, startPoint y: 436, endPoint x: 424, endPoint y: 260, distance: 176.2
click at [424, 260] on div "Janela de atendimento Grade de atendimento Capacidade Transportadoras Veículos …" at bounding box center [656, 300] width 1312 height 600
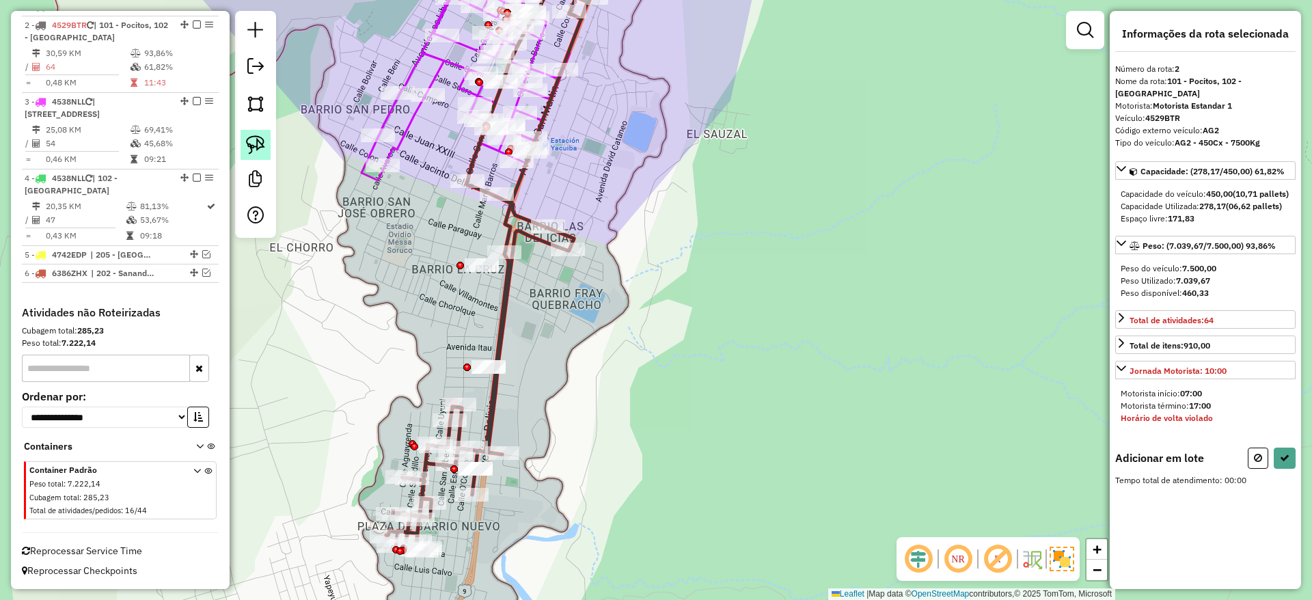
click at [264, 144] on img at bounding box center [255, 144] width 19 height 19
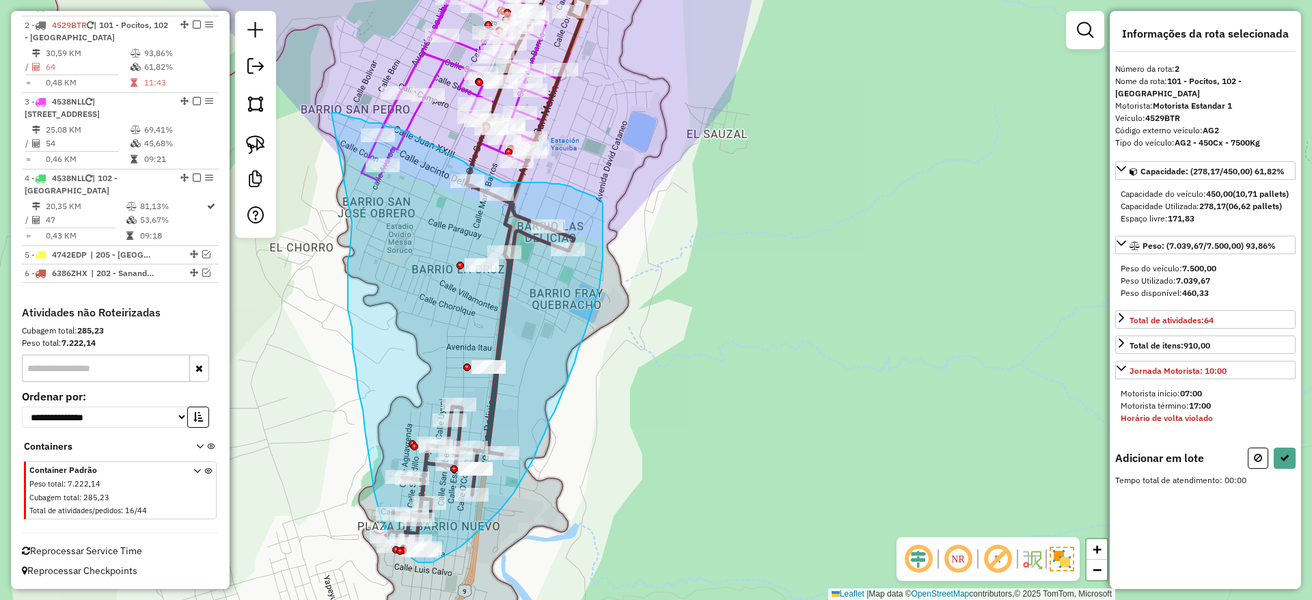
drag, startPoint x: 348, startPoint y: 280, endPoint x: 331, endPoint y: 113, distance: 168.2
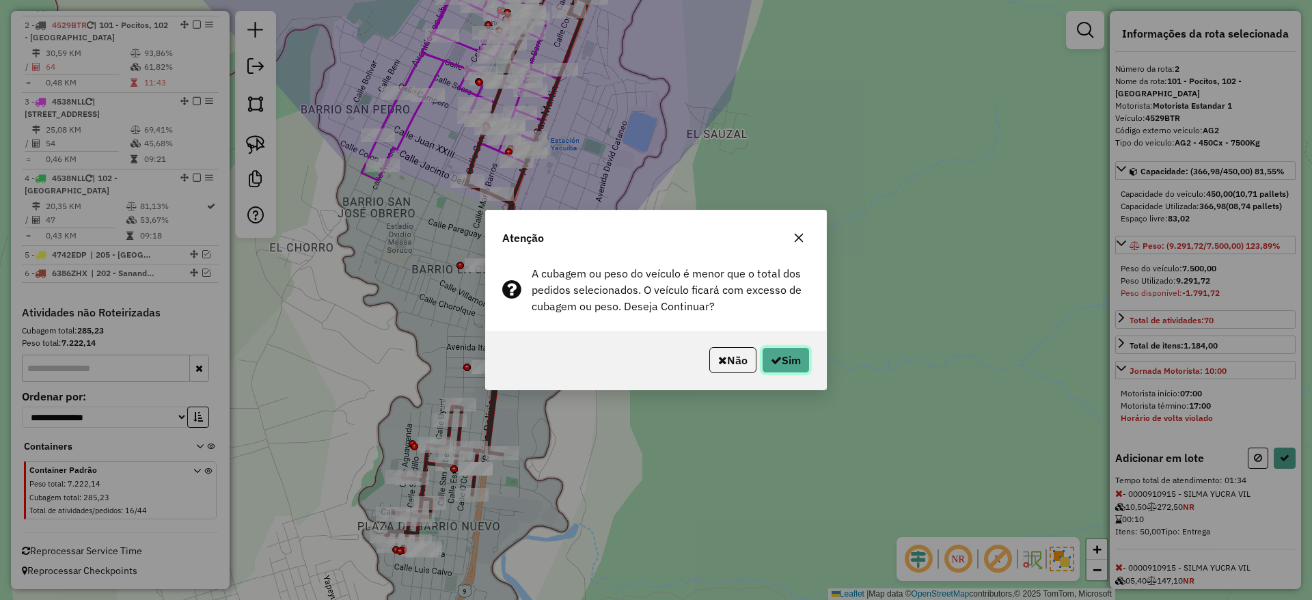
click at [797, 354] on button "Sim" at bounding box center [786, 360] width 48 height 26
select select "**********"
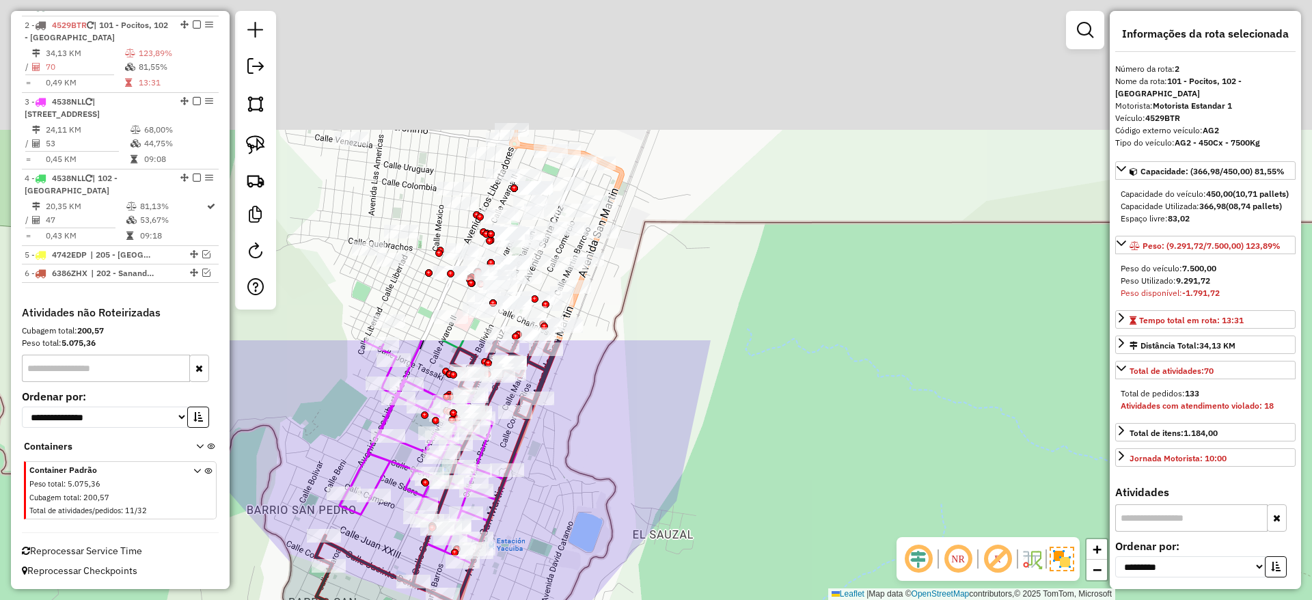
drag, startPoint x: 723, startPoint y: 233, endPoint x: 682, endPoint y: 557, distance: 327.1
click at [682, 563] on div "Janela de atendimento Grade de atendimento Capacidade Transportadoras Veículos …" at bounding box center [656, 300] width 1312 height 600
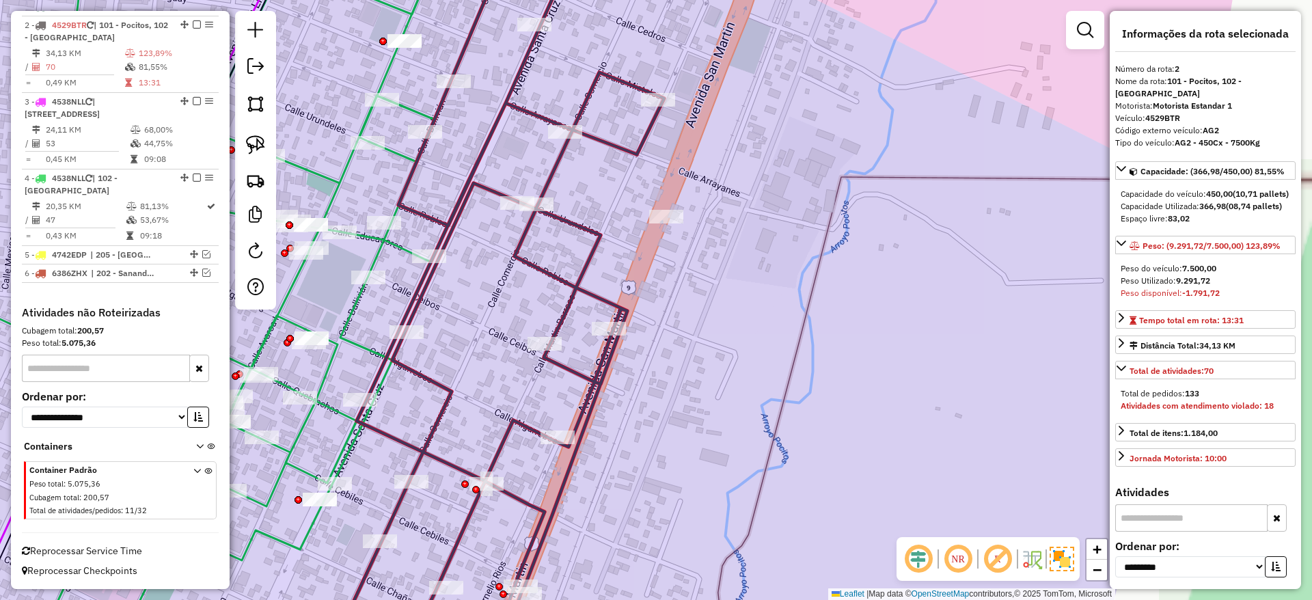
click at [572, 272] on div "Janela de atendimento Grade de atendimento Capacidade Transportadoras Veículos …" at bounding box center [656, 300] width 1312 height 600
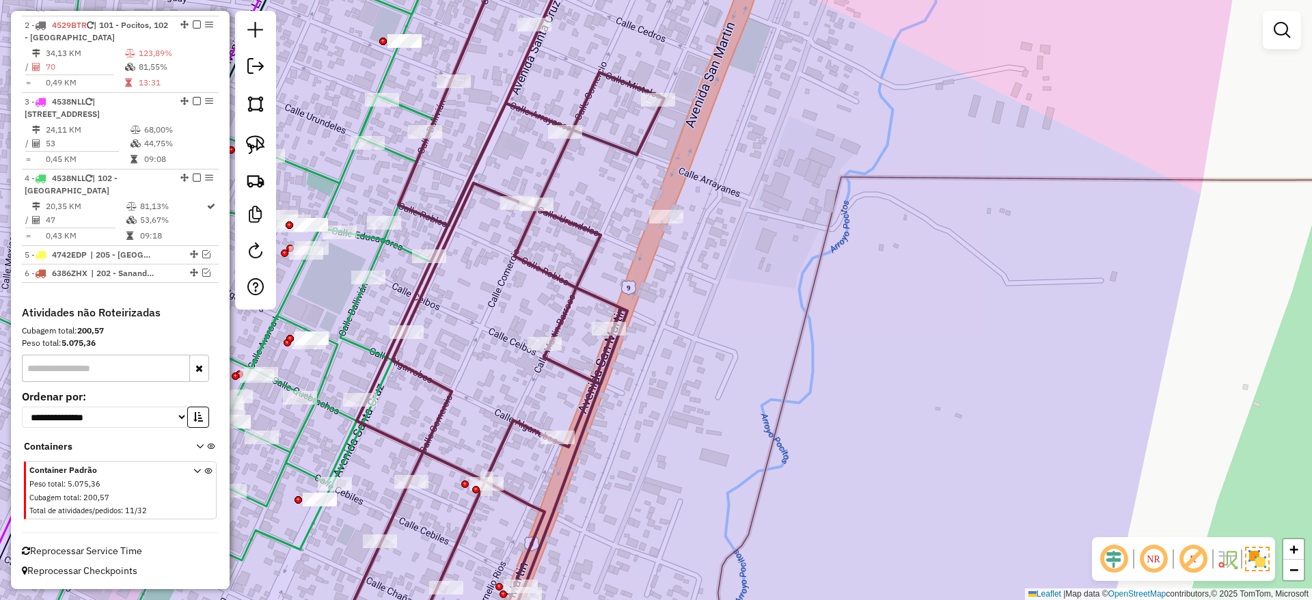
click at [579, 289] on icon at bounding box center [453, 300] width 421 height 720
select select "**********"
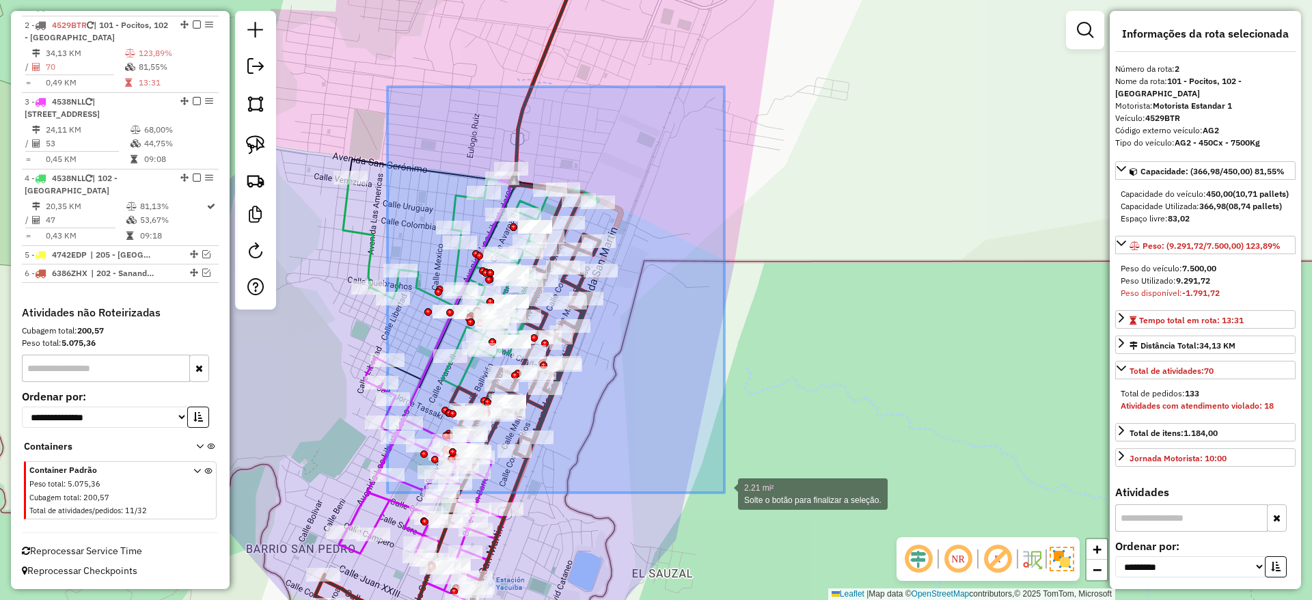
drag, startPoint x: 388, startPoint y: 87, endPoint x: 733, endPoint y: 495, distance: 533.6
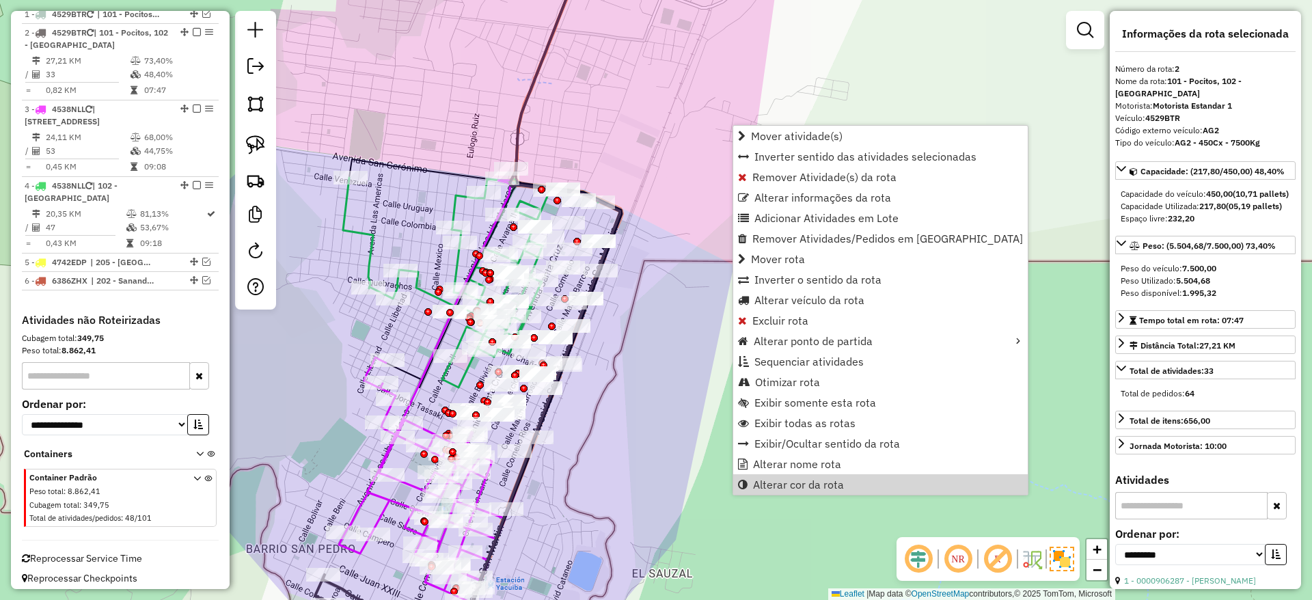
scroll to position [540, 0]
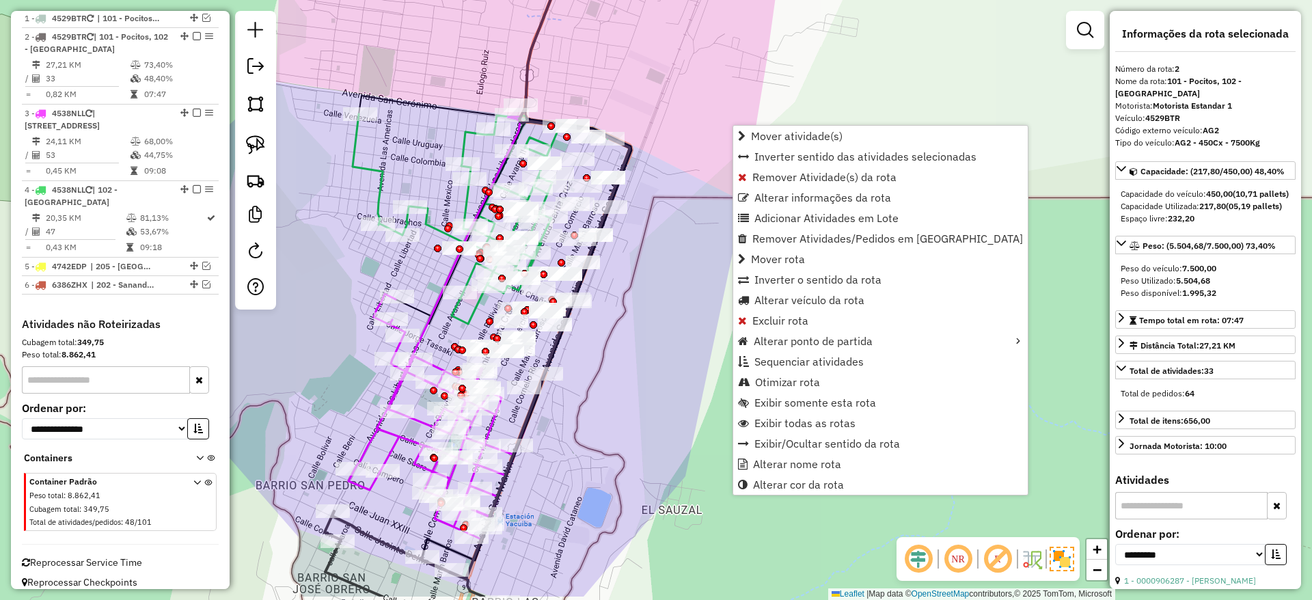
drag, startPoint x: 301, startPoint y: 415, endPoint x: 309, endPoint y: 340, distance: 75.0
click at [309, 341] on div "Janela de atendimento Grade de atendimento Capacidade Transportadoras Veículos …" at bounding box center [656, 300] width 1312 height 600
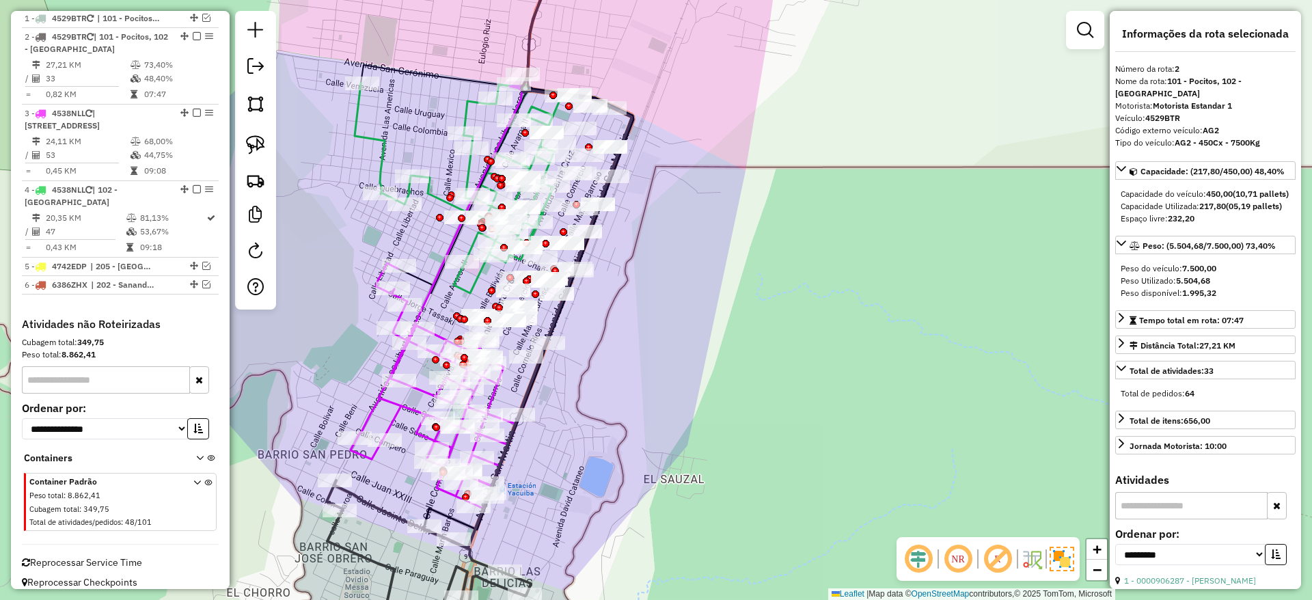
click at [378, 503] on icon at bounding box center [429, 570] width 204 height 180
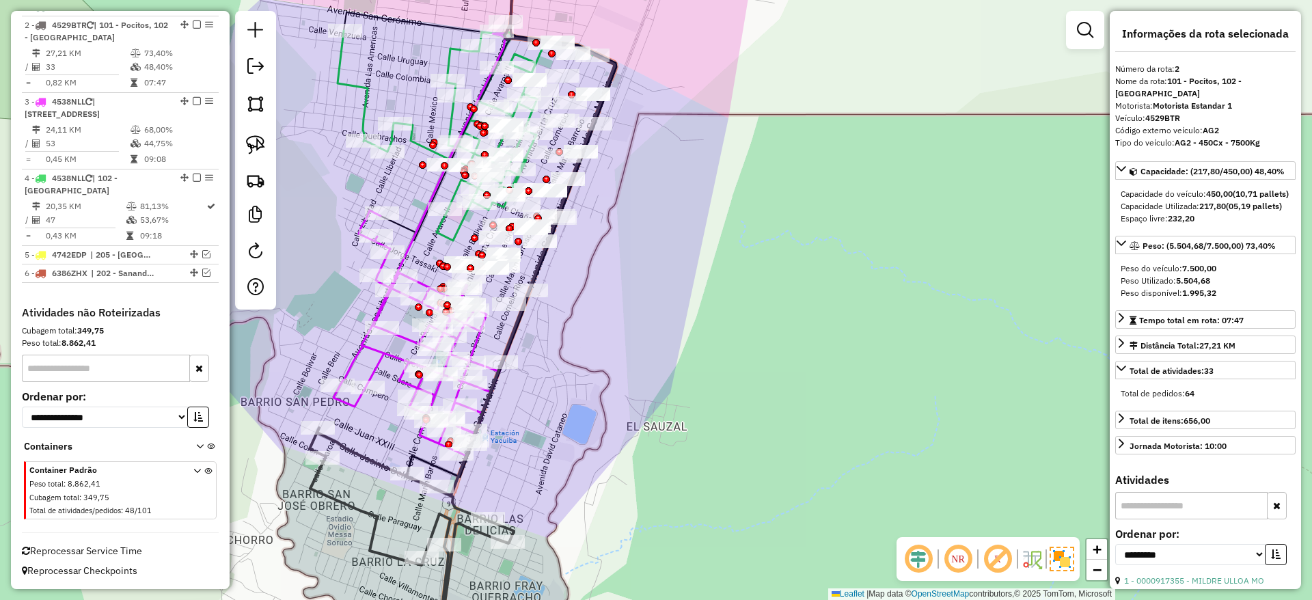
drag, startPoint x: 383, startPoint y: 475, endPoint x: 363, endPoint y: 417, distance: 61.1
click at [363, 417] on div "Janela de atendimento Grade de atendimento Capacidade Transportadoras Veículos …" at bounding box center [656, 300] width 1312 height 600
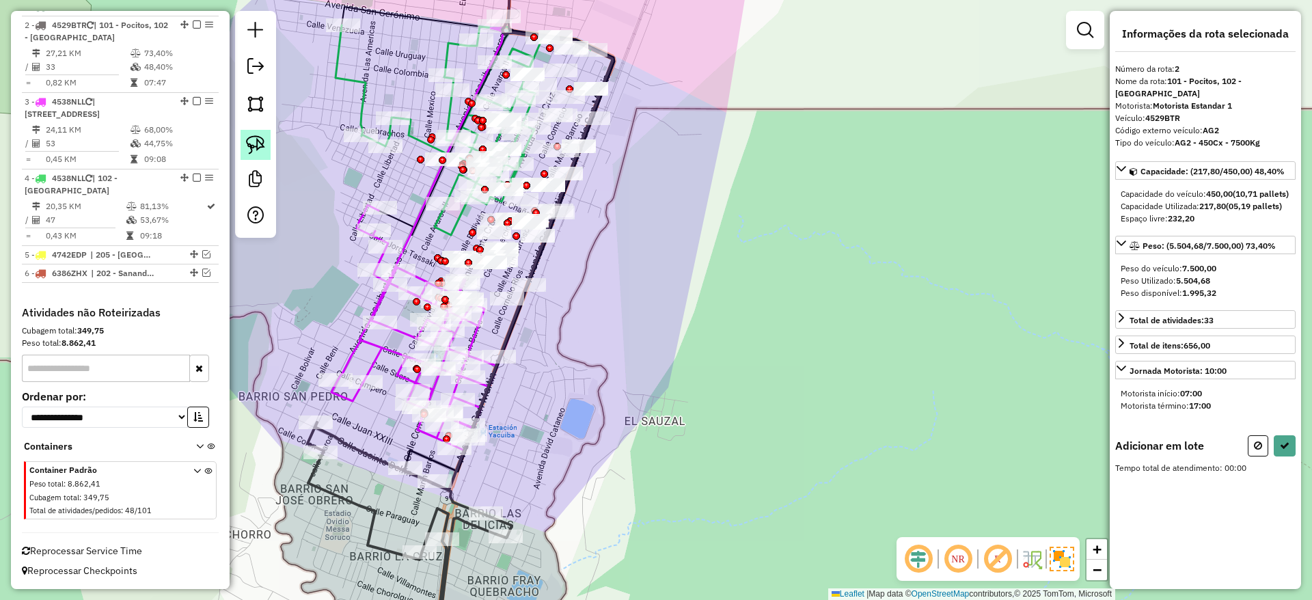
click at [246, 139] on img at bounding box center [255, 144] width 19 height 19
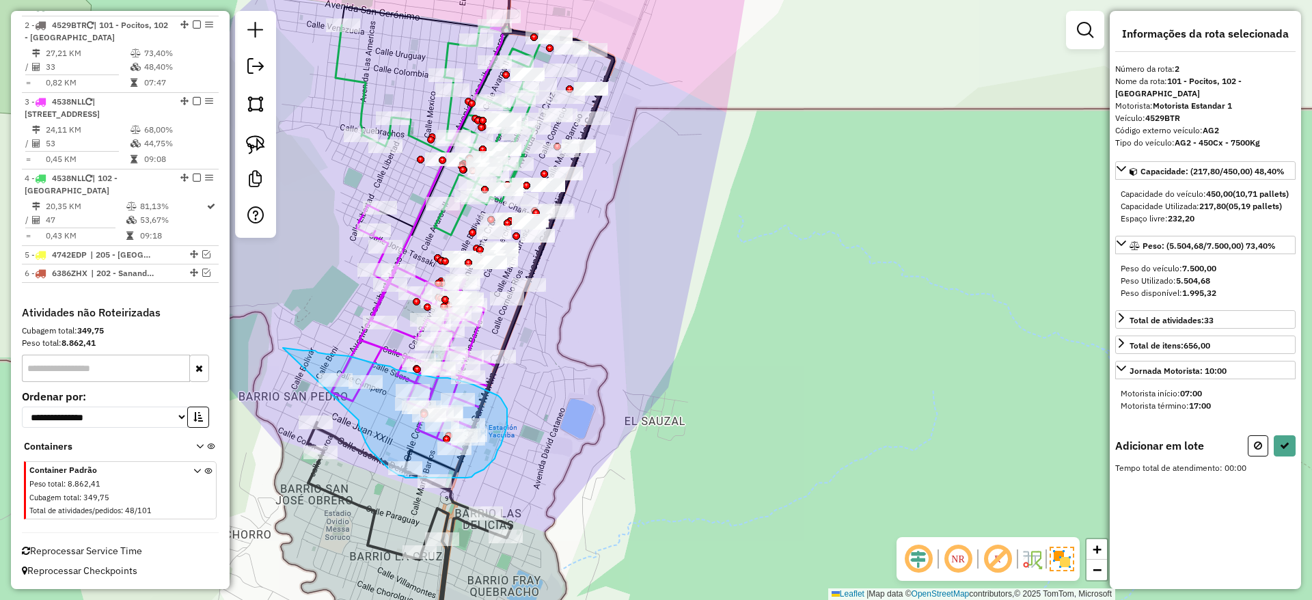
drag, startPoint x: 359, startPoint y: 420, endPoint x: 283, endPoint y: 348, distance: 104.8
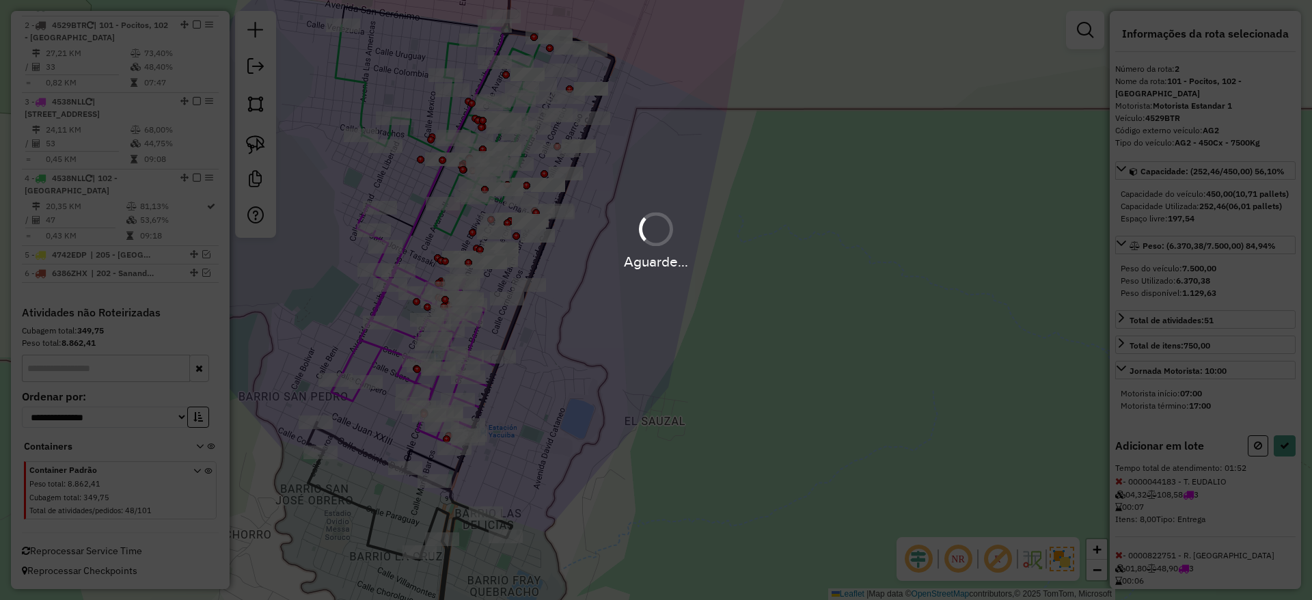
select select "**********"
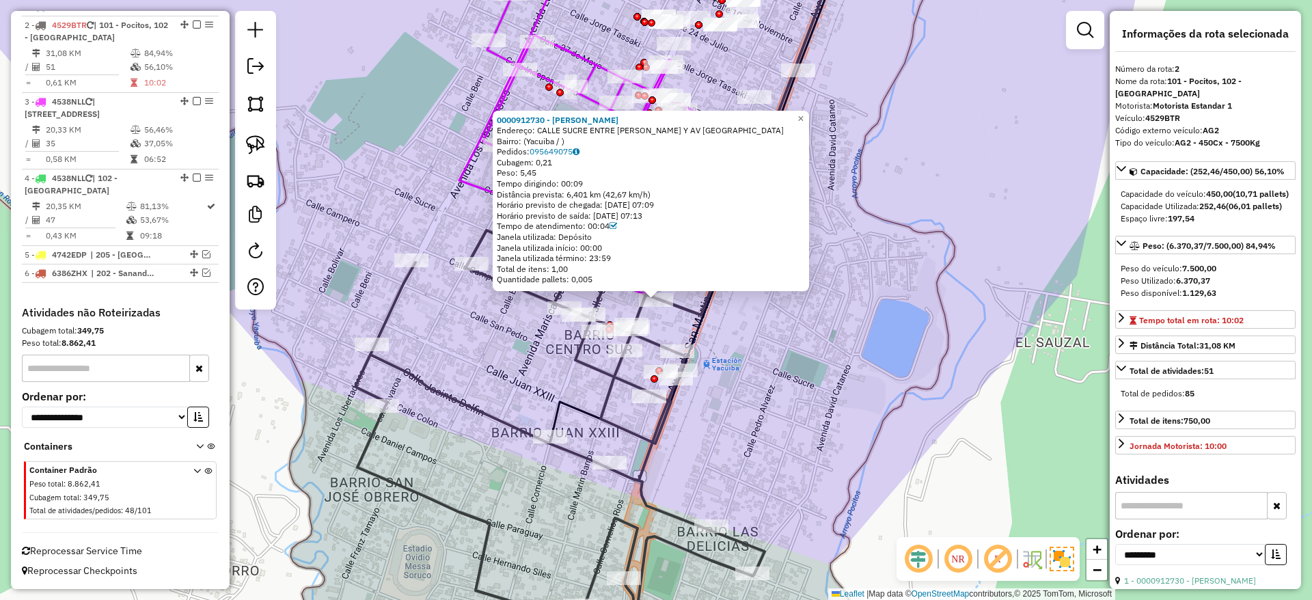
click at [808, 362] on div "Rota 2 - Placa 4529BTR 0000077099 - T. ELSA 0000912730 - DANIELA LOPEZ A Endere…" at bounding box center [656, 300] width 1312 height 600
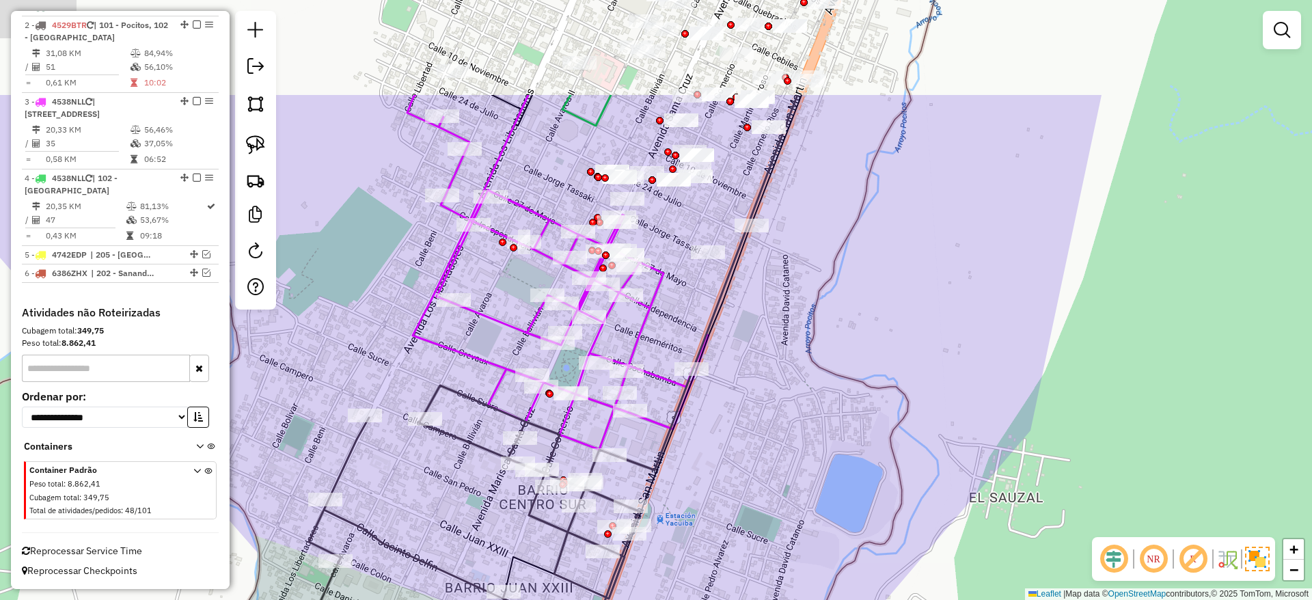
drag, startPoint x: 831, startPoint y: 300, endPoint x: 771, endPoint y: 514, distance: 222.9
click at [773, 514] on div "Janela de atendimento Grade de atendimento Capacidade Transportadoras Veículos …" at bounding box center [656, 300] width 1312 height 600
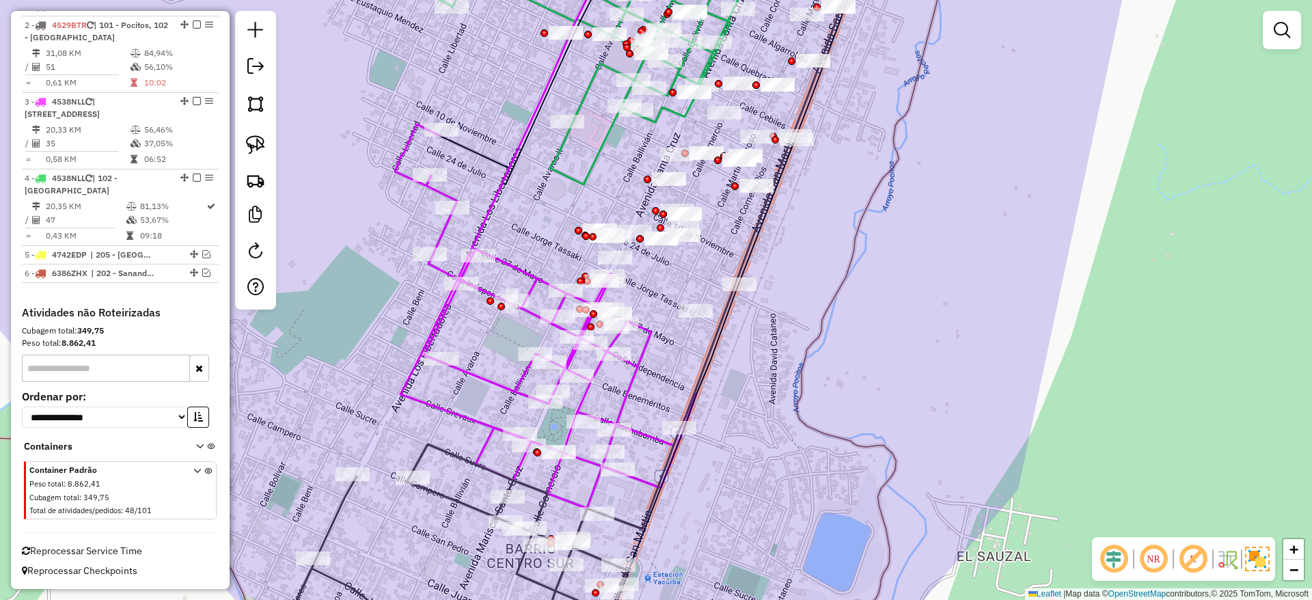
click at [630, 372] on icon at bounding box center [545, 224] width 301 height 568
select select "**********"
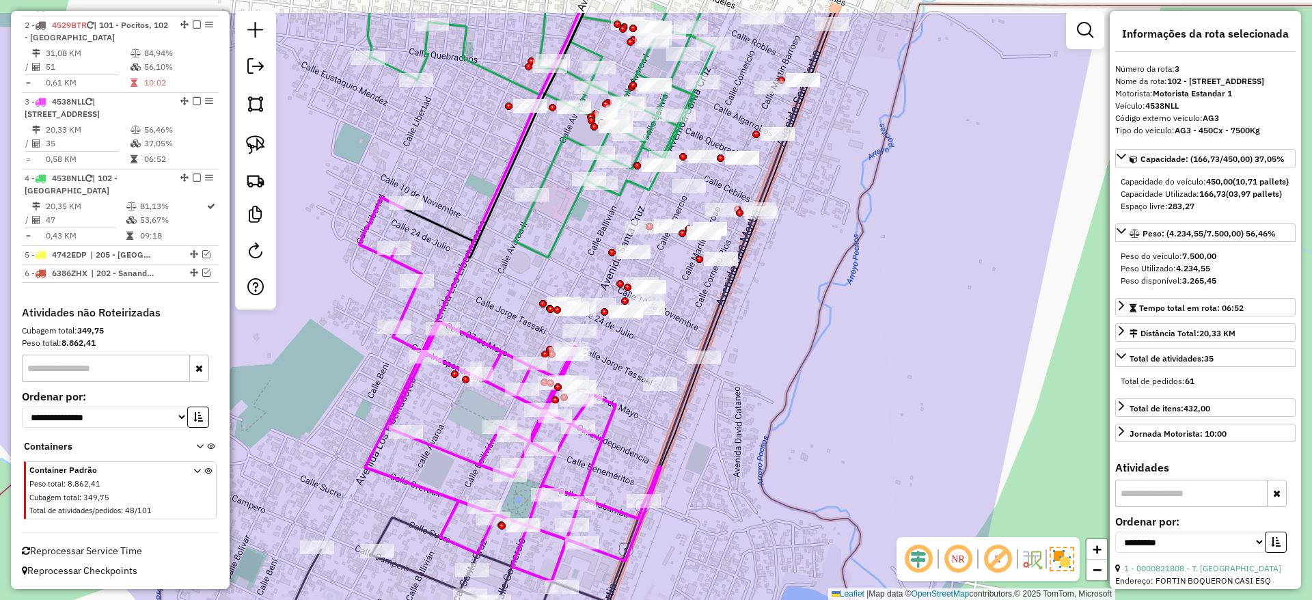
drag, startPoint x: 630, startPoint y: 372, endPoint x: 594, endPoint y: 445, distance: 81.3
click at [594, 445] on icon at bounding box center [509, 297] width 301 height 568
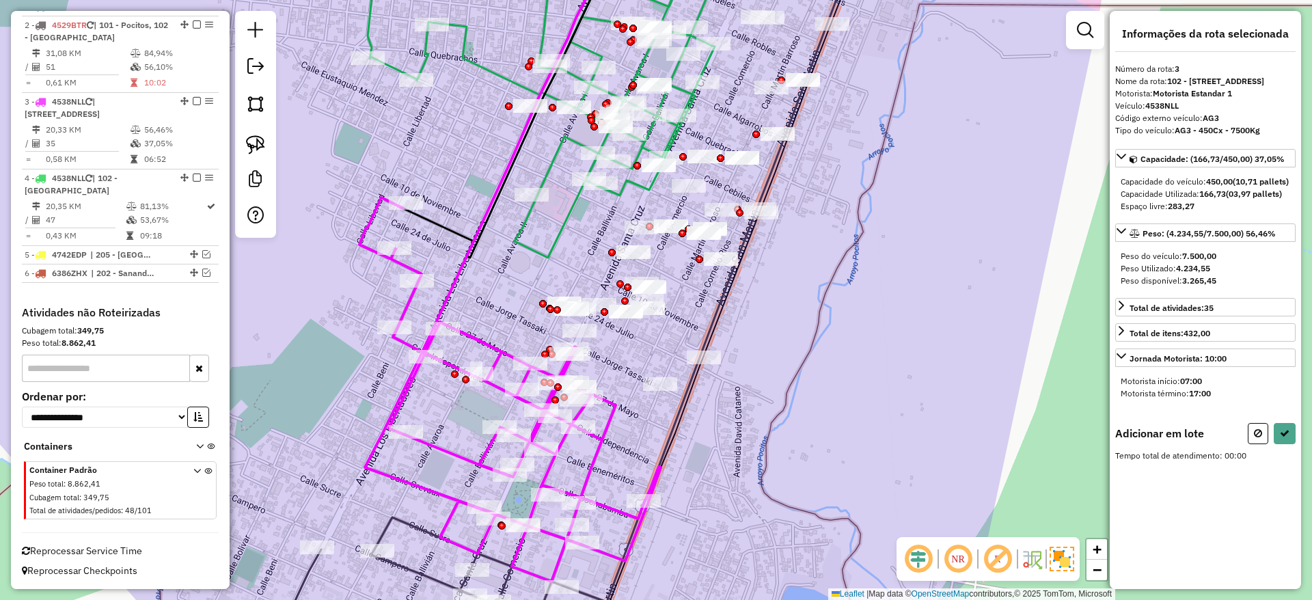
click at [249, 122] on div at bounding box center [255, 124] width 41 height 227
drag, startPoint x: 253, startPoint y: 141, endPoint x: 344, endPoint y: 141, distance: 90.9
click at [254, 142] on img at bounding box center [255, 144] width 19 height 19
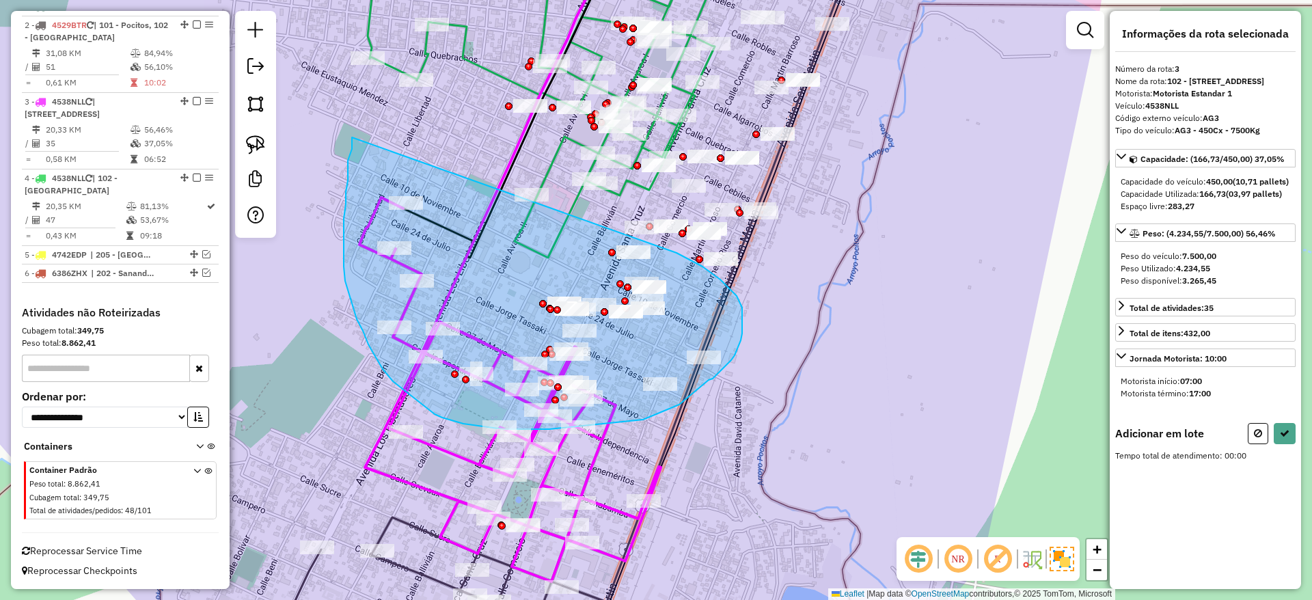
drag, startPoint x: 352, startPoint y: 149, endPoint x: 676, endPoint y: 253, distance: 340.7
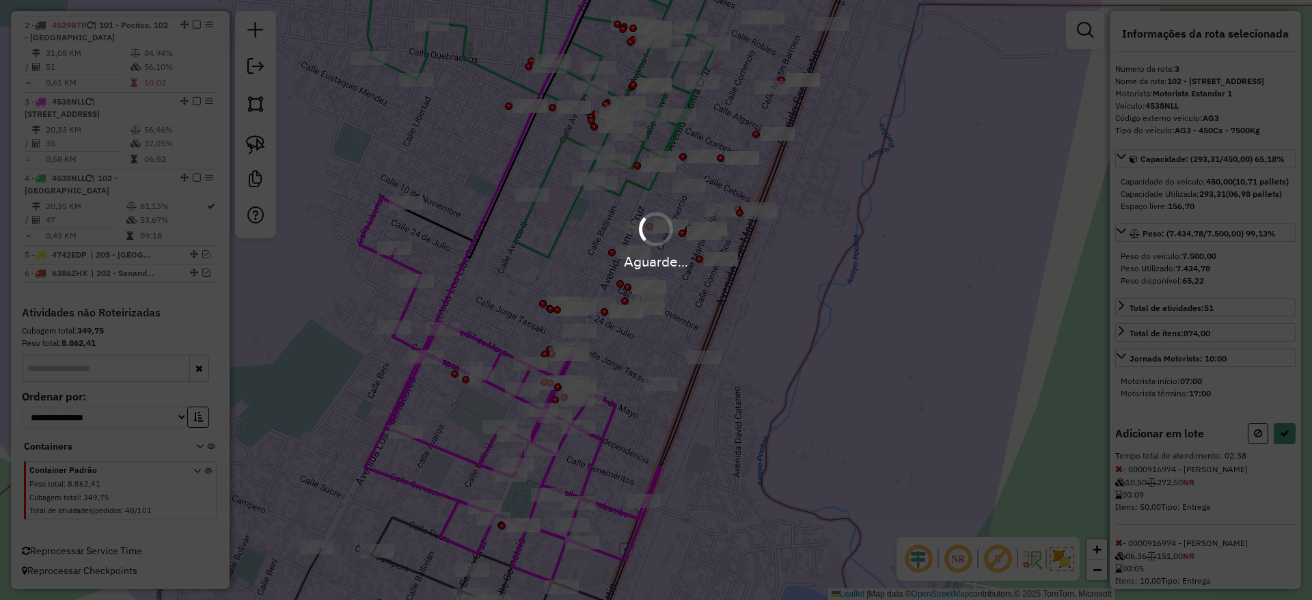
select select "**********"
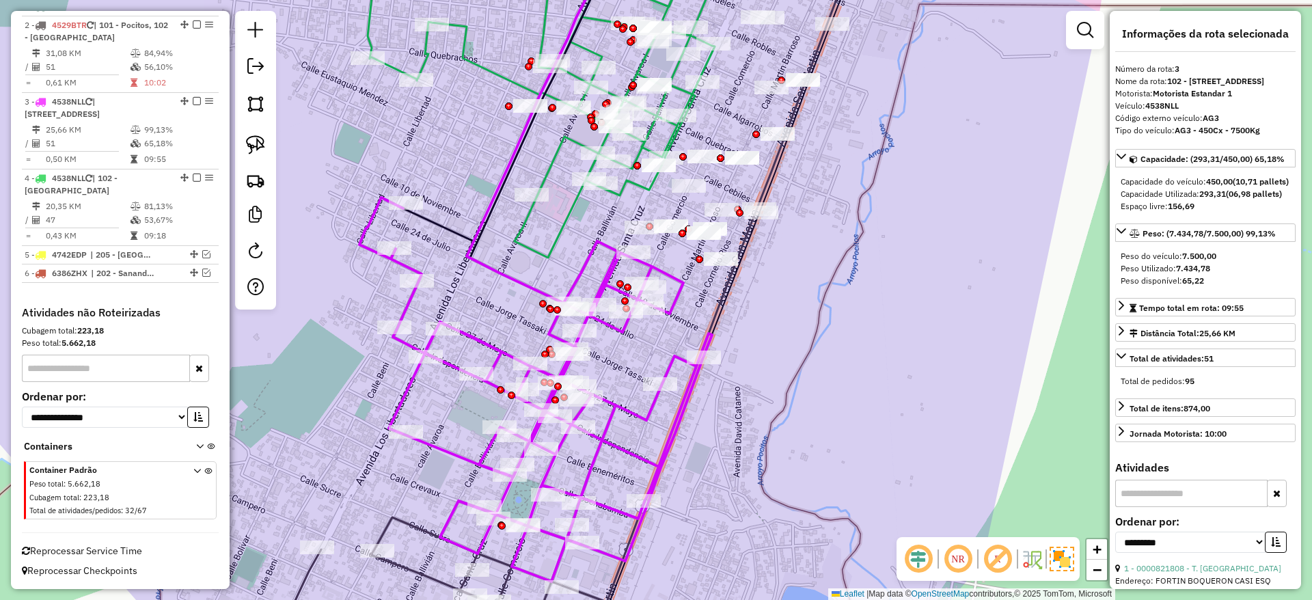
scroll to position [534, 0]
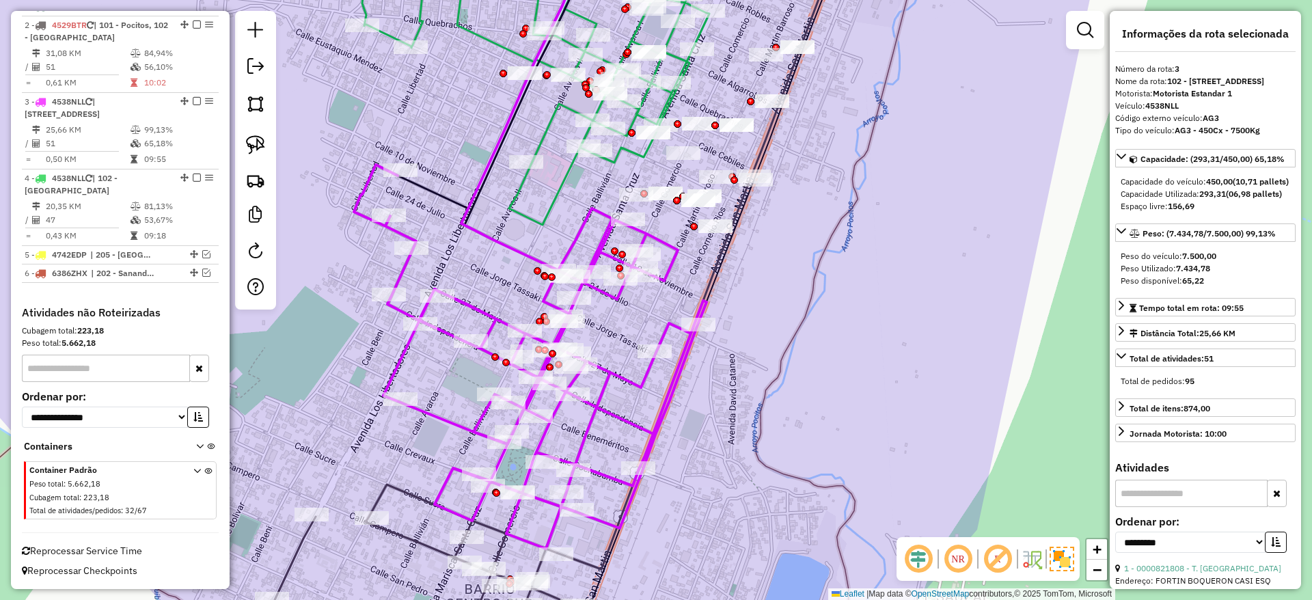
drag, startPoint x: 782, startPoint y: 454, endPoint x: 764, endPoint y: 350, distance: 106.1
click at [764, 350] on div "Janela de atendimento Grade de atendimento Capacidade Transportadoras Veículos …" at bounding box center [656, 300] width 1312 height 600
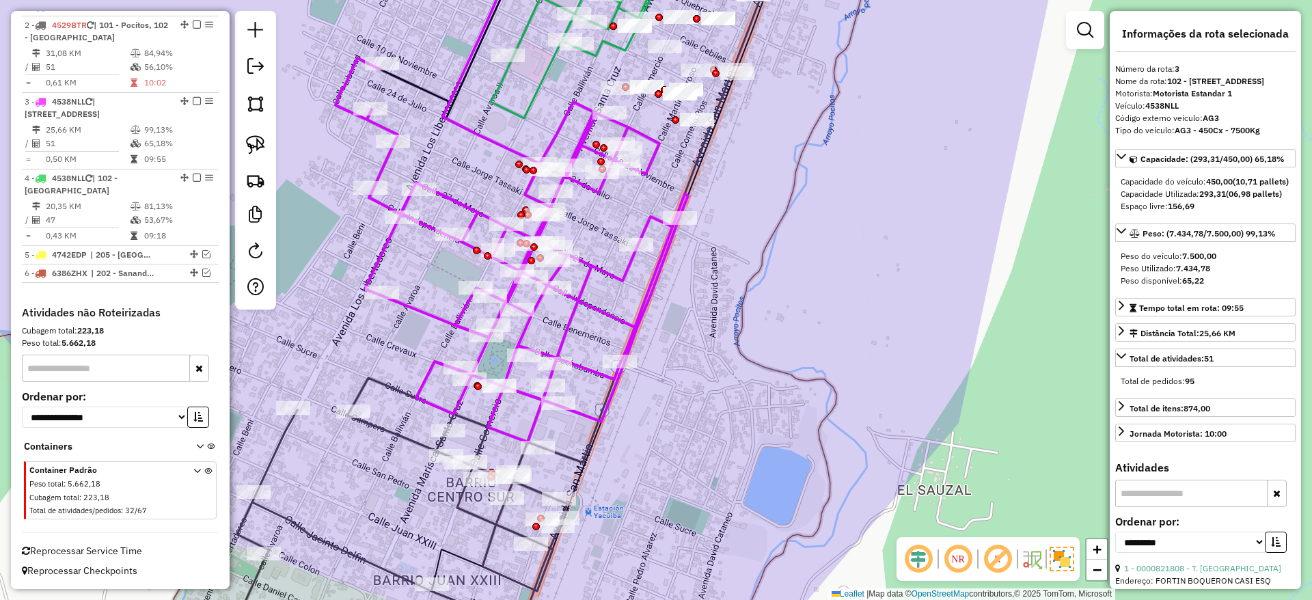
click at [402, 432] on icon at bounding box center [402, 519] width 330 height 282
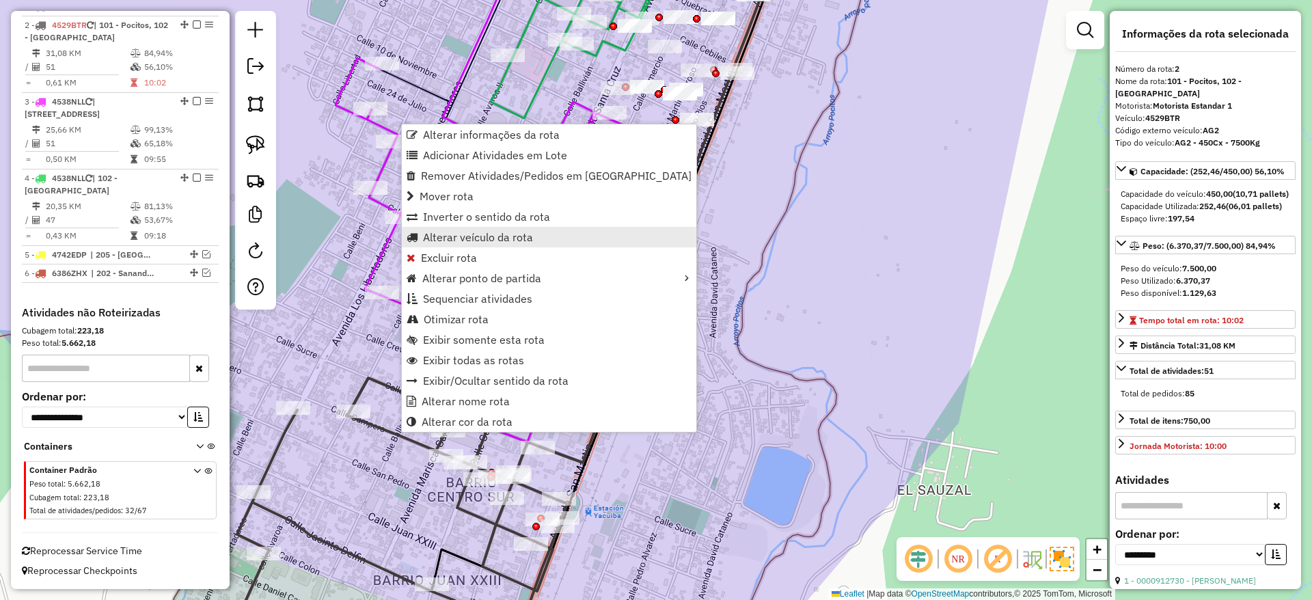
click at [427, 236] on span "Alterar veículo da rota" at bounding box center [478, 237] width 110 height 11
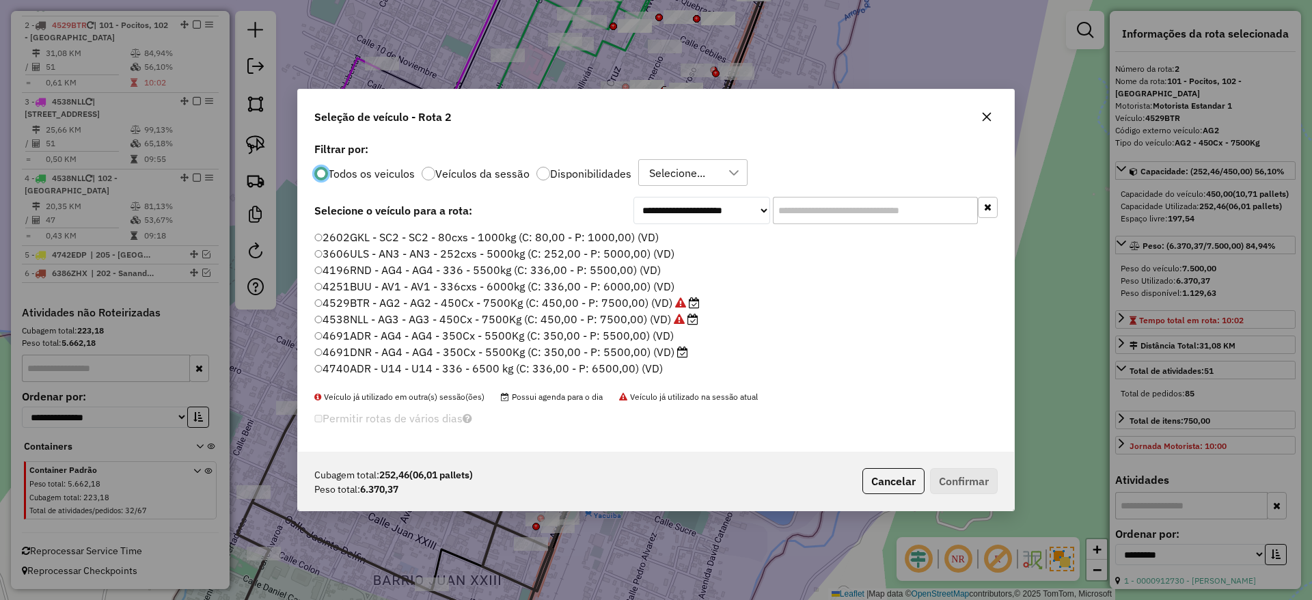
scroll to position [8, 4]
click at [680, 161] on div "Selecione..." at bounding box center [677, 173] width 66 height 26
click at [682, 238] on span "NONE - 01/10 - PROMAX" at bounding box center [735, 238] width 123 height 16
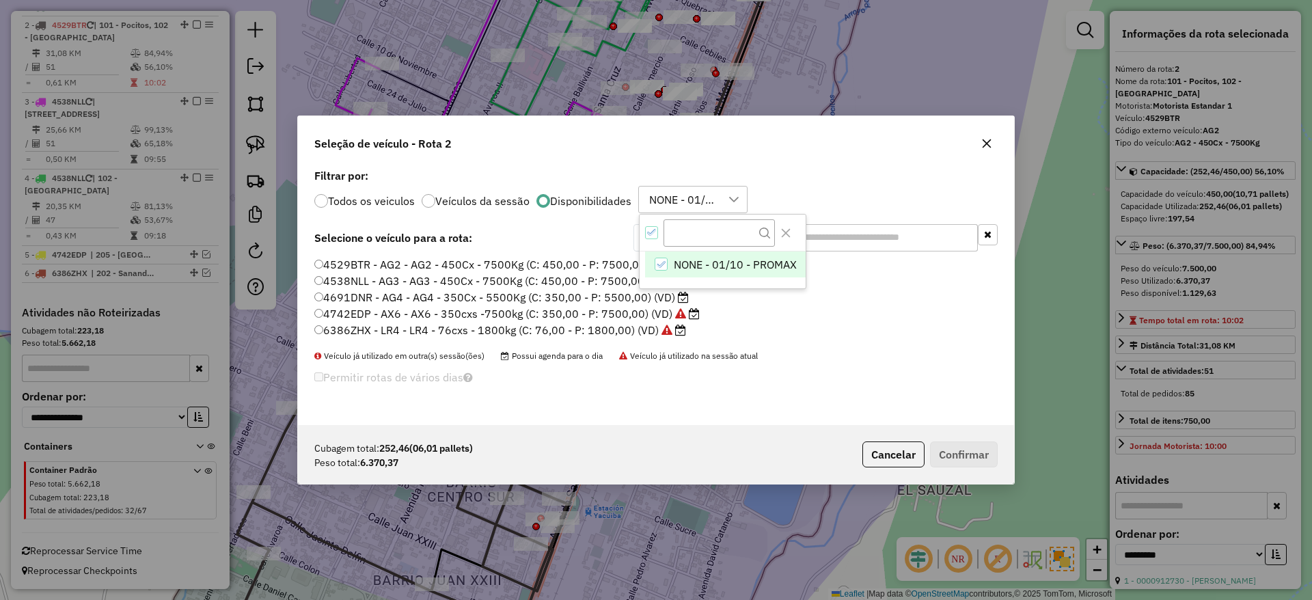
click at [809, 332] on li "6386ZHX - LR4 - LR4 - 76cxs - 1800kg (C: 76,00 - P: 1800,00) (VD)" at bounding box center [655, 330] width 683 height 16
click at [991, 142] on icon "button" at bounding box center [986, 143] width 11 height 11
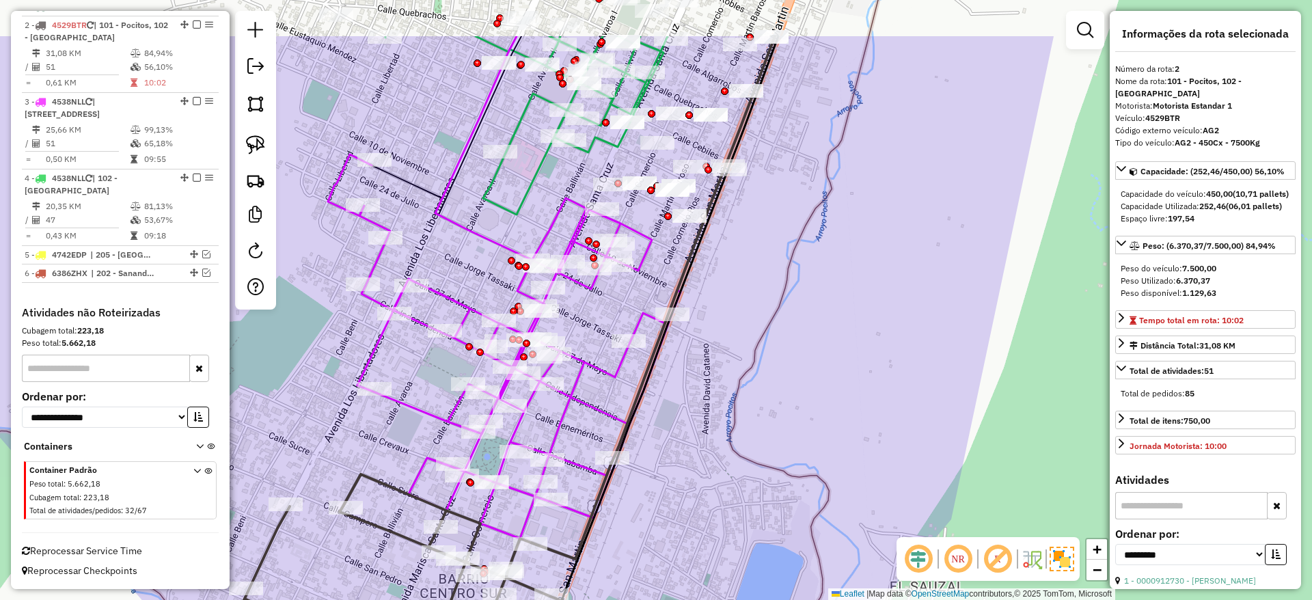
drag, startPoint x: 826, startPoint y: 247, endPoint x: 809, endPoint y: 497, distance: 250.6
click at [809, 497] on div "Janela de atendimento Grade de atendimento Capacidade Transportadoras Veículos …" at bounding box center [656, 300] width 1312 height 600
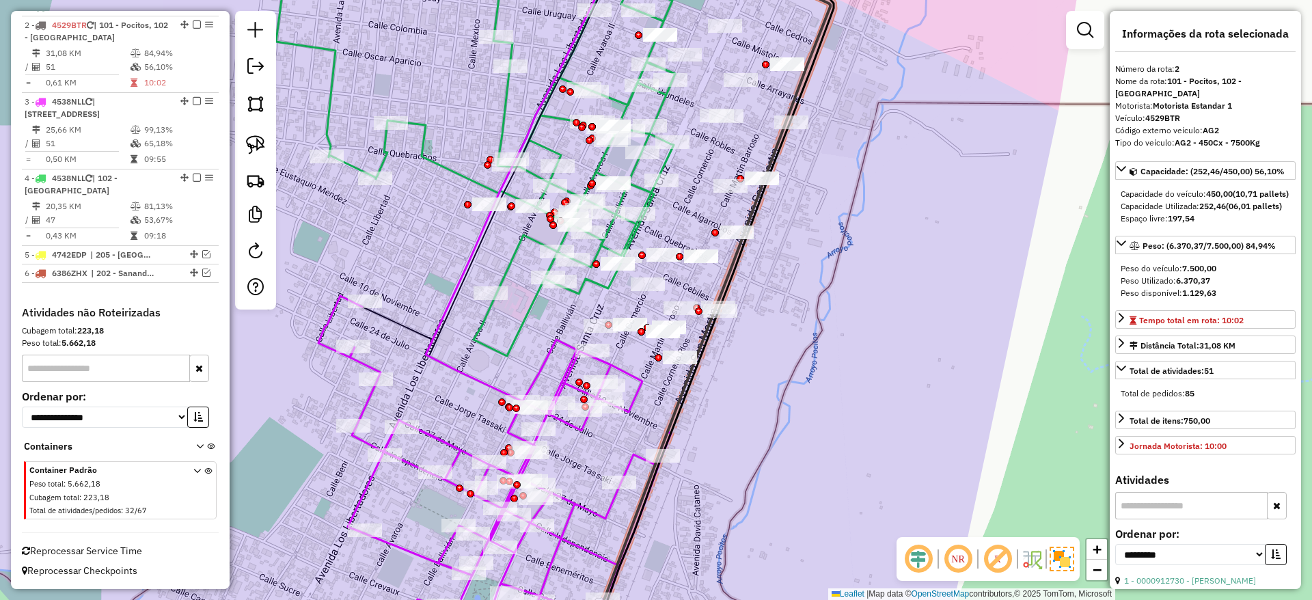
drag, startPoint x: 792, startPoint y: 415, endPoint x: 797, endPoint y: 260, distance: 154.5
click at [797, 260] on div "Janela de atendimento Grade de atendimento Capacidade Transportadoras Veículos …" at bounding box center [656, 300] width 1312 height 600
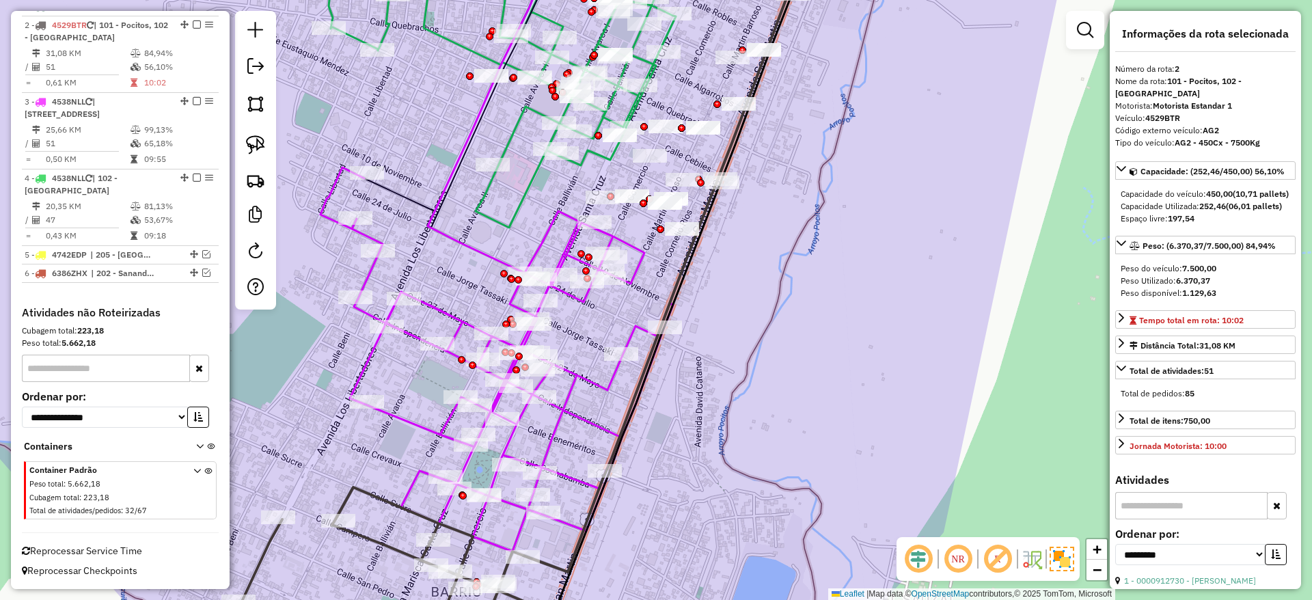
click at [585, 383] on icon at bounding box center [496, 245] width 352 height 611
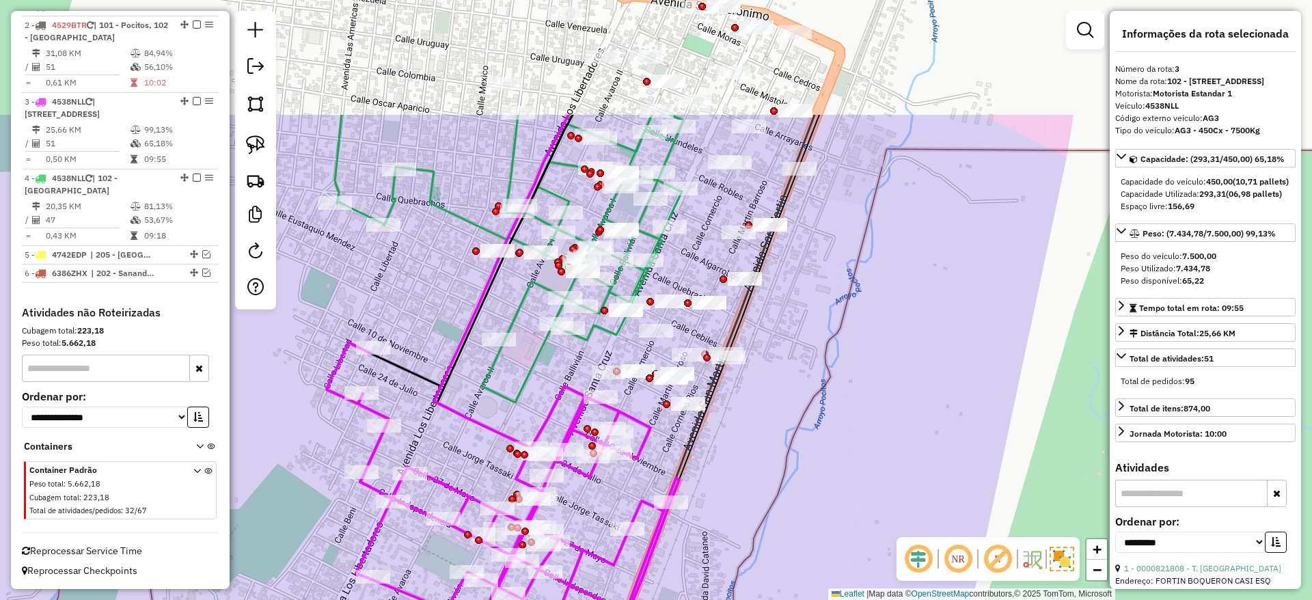
drag, startPoint x: 810, startPoint y: 376, endPoint x: 816, endPoint y: 551, distance: 175.0
click at [816, 551] on div "Janela de atendimento Grade de atendimento Capacidade Transportadoras Veículos …" at bounding box center [656, 300] width 1312 height 600
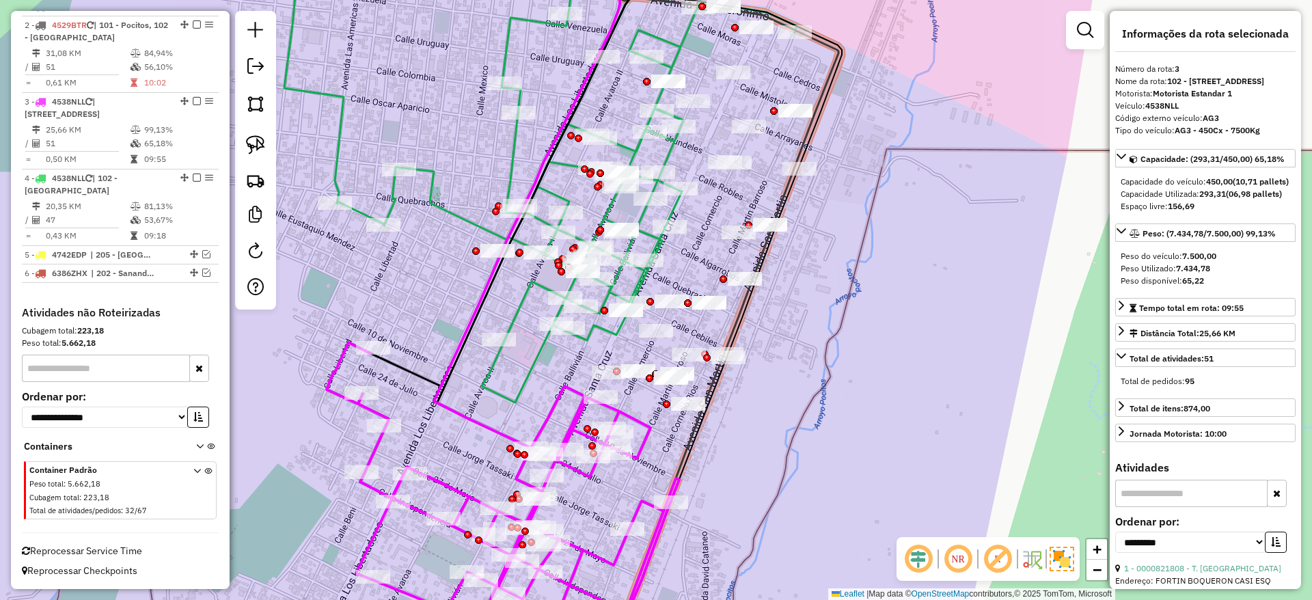
click at [500, 46] on icon at bounding box center [540, 192] width 512 height 420
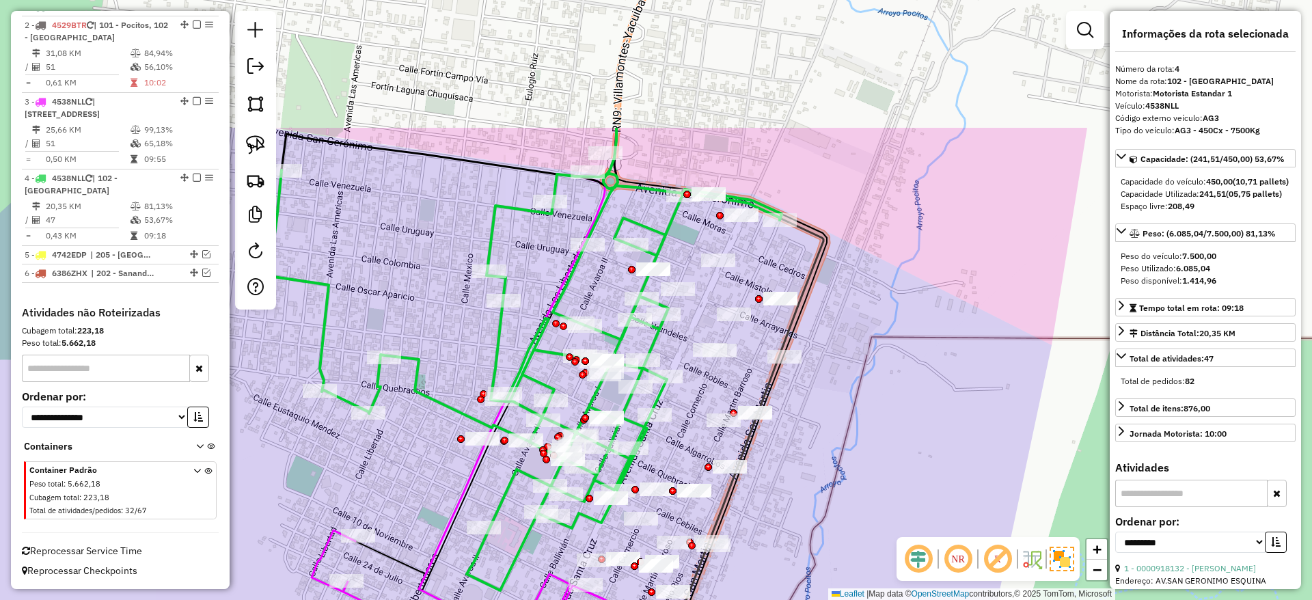
drag, startPoint x: 506, startPoint y: 49, endPoint x: 491, endPoint y: 237, distance: 188.5
click at [491, 237] on icon at bounding box center [525, 380] width 512 height 420
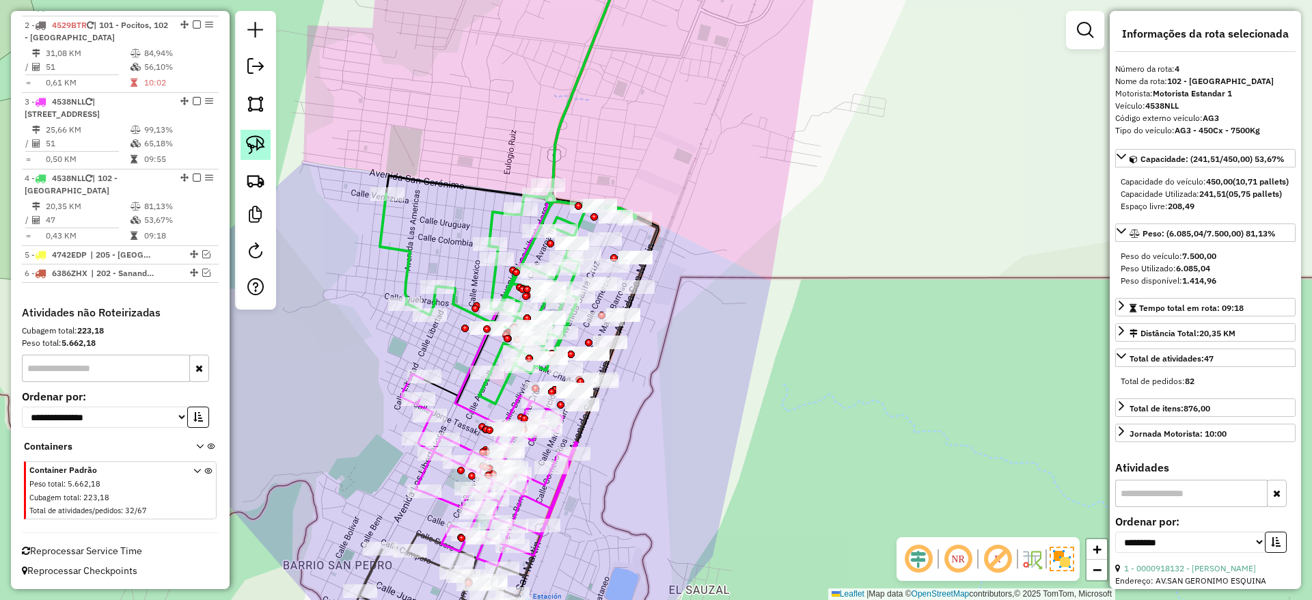
click at [256, 137] on img at bounding box center [255, 144] width 19 height 19
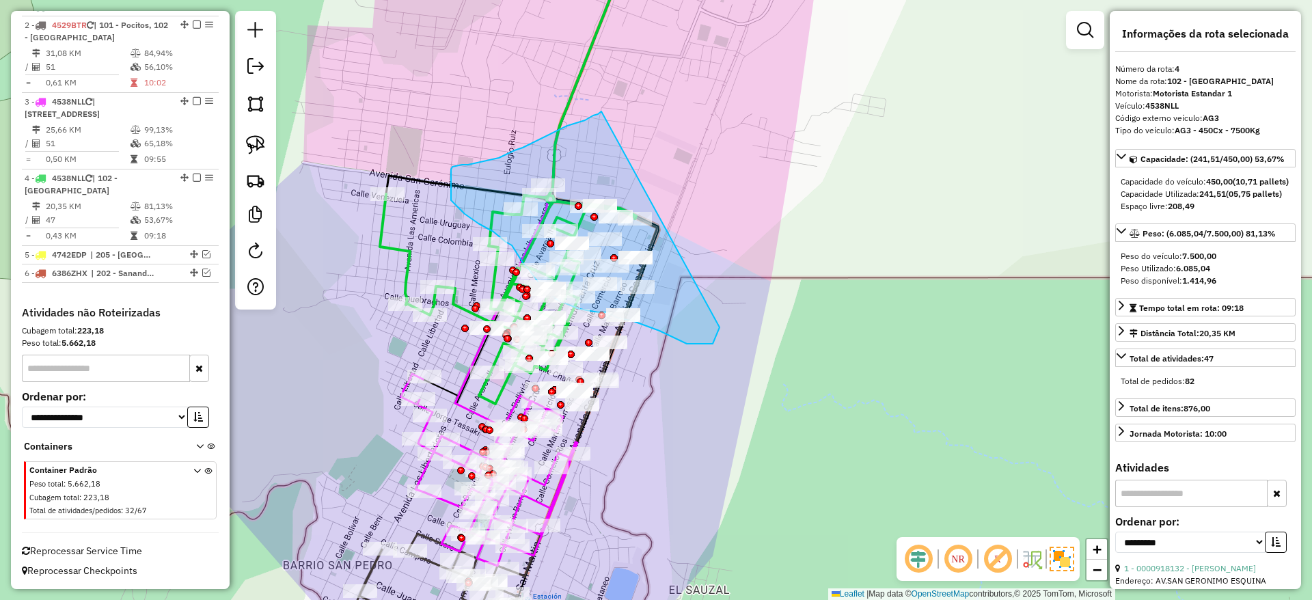
drag, startPoint x: 573, startPoint y: 124, endPoint x: 719, endPoint y: 326, distance: 249.0
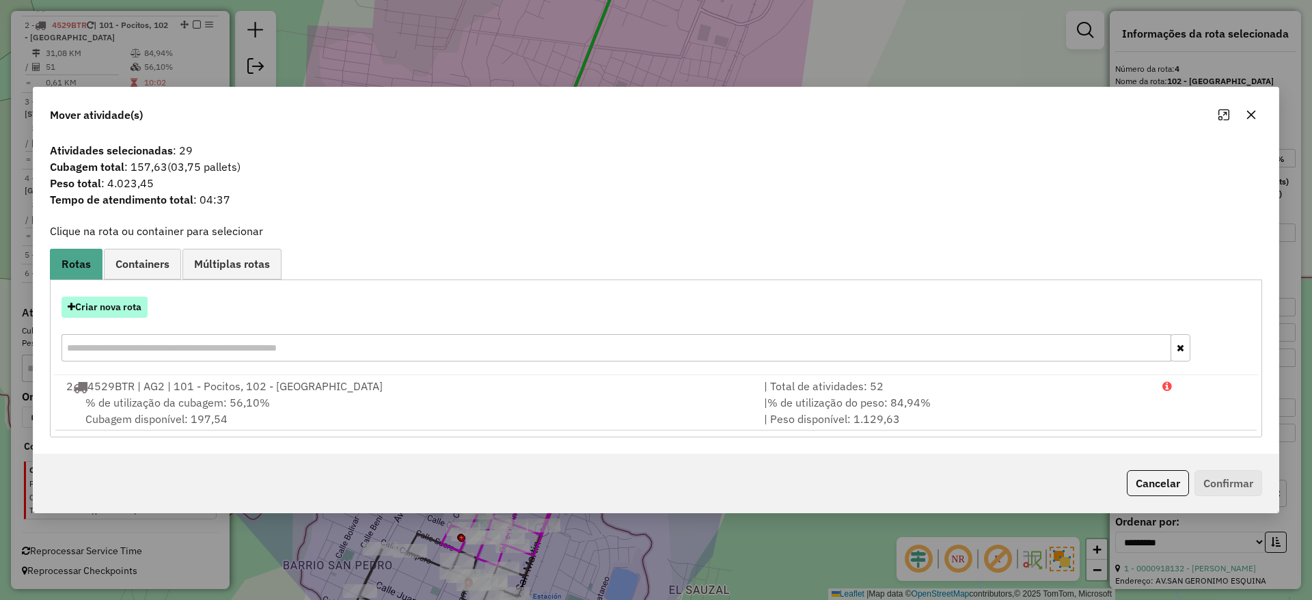
click at [126, 312] on button "Criar nova rota" at bounding box center [104, 306] width 86 height 21
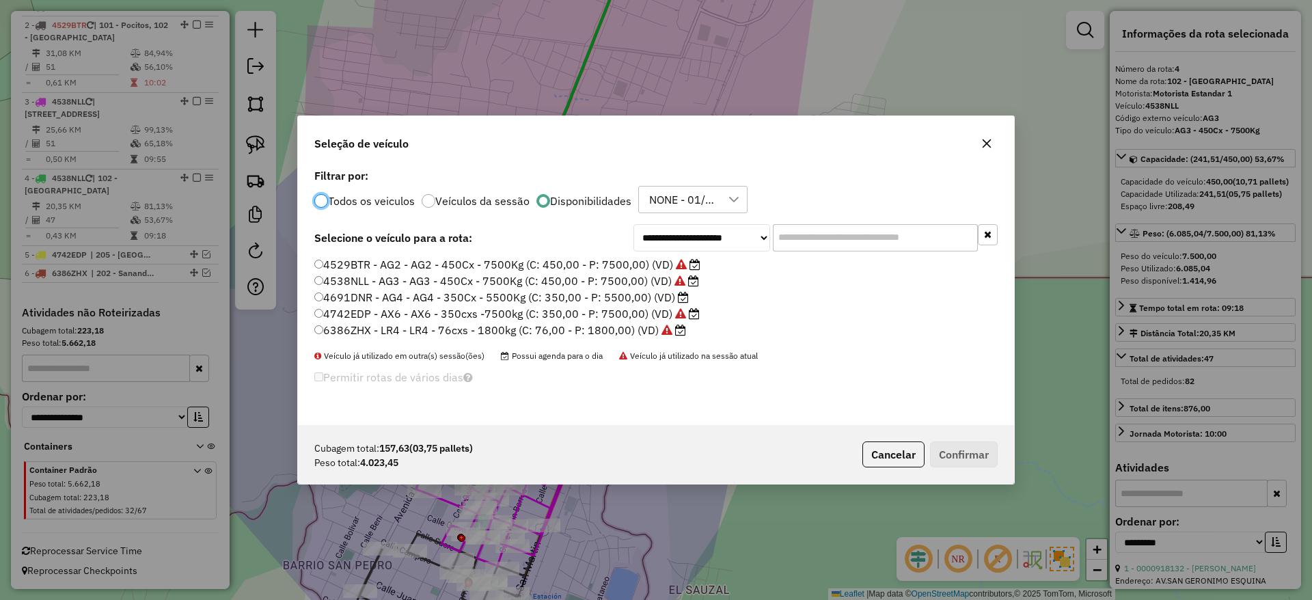
scroll to position [8, 4]
click at [556, 297] on label "4691DNR - AG4 - AG4 - 350Cx - 5500Kg (C: 350,00 - P: 5500,00) (VD)" at bounding box center [501, 297] width 374 height 16
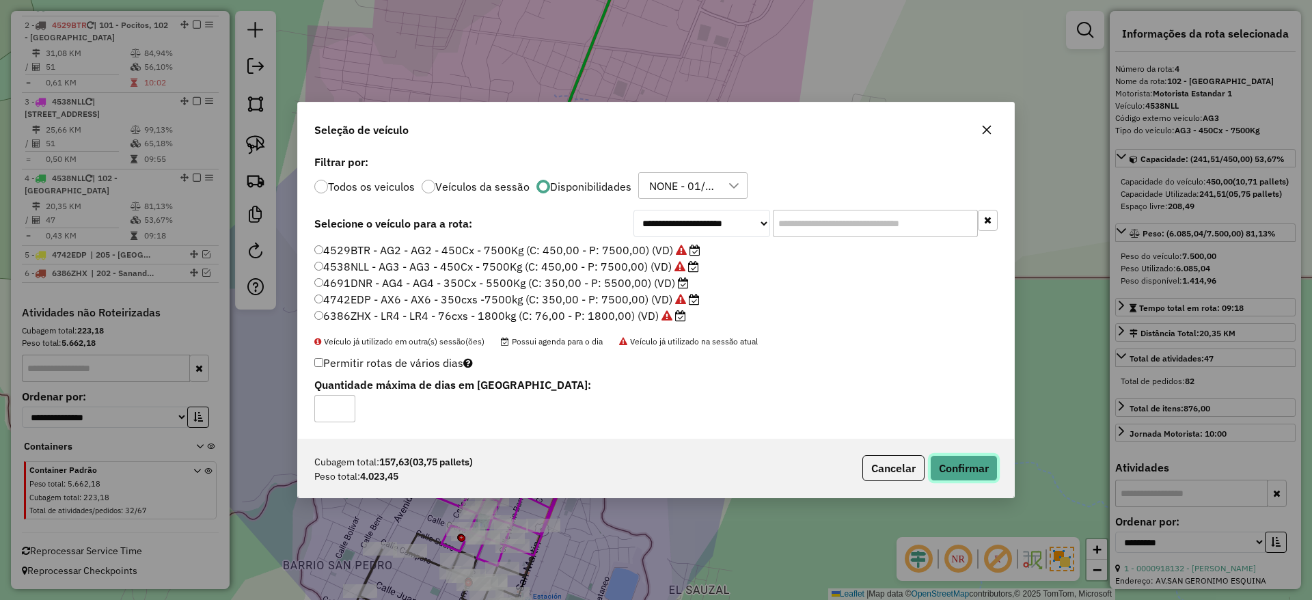
click at [977, 464] on button "Confirmar" at bounding box center [964, 468] width 68 height 26
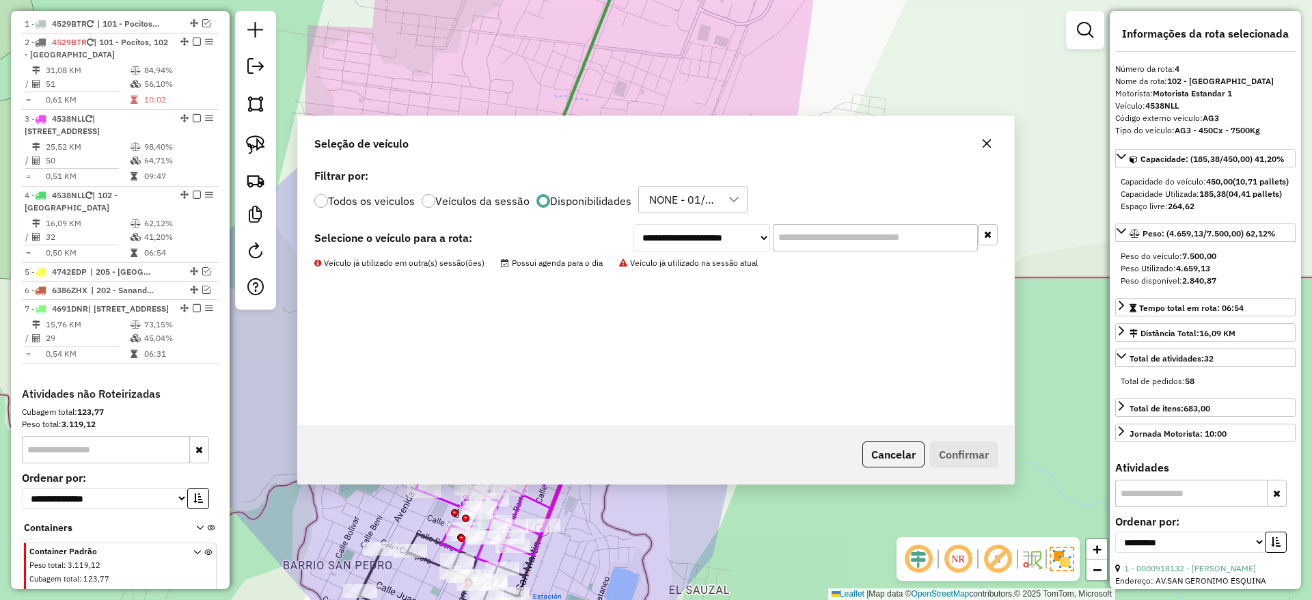
scroll to position [628, 0]
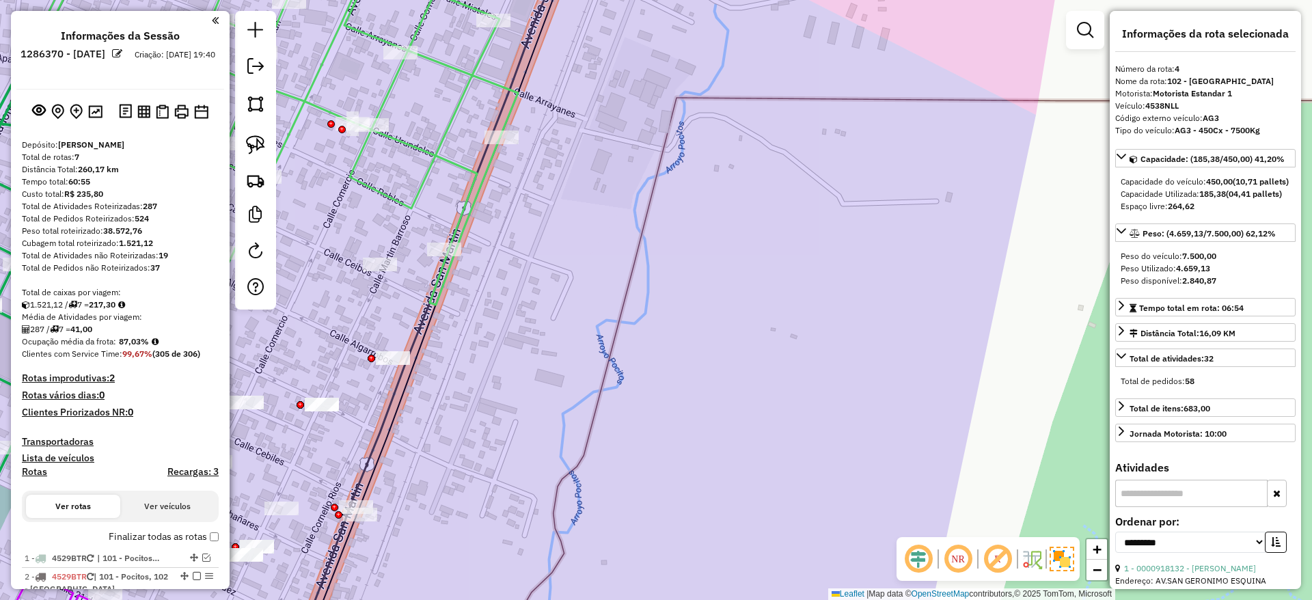
select select "**********"
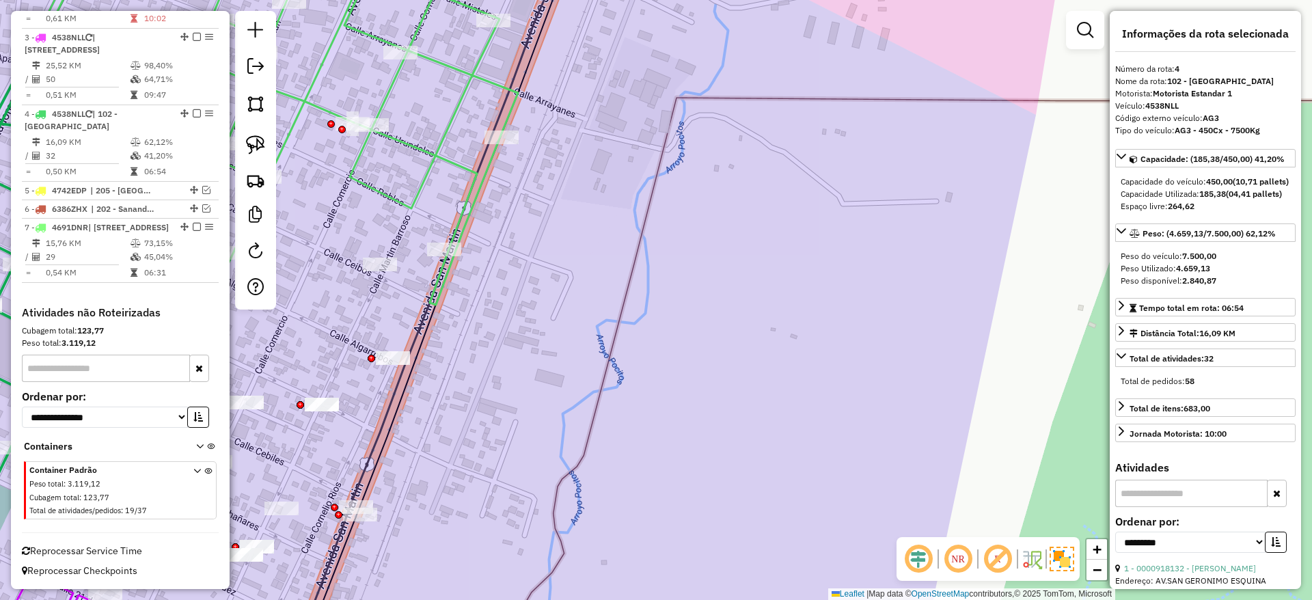
click at [473, 204] on icon at bounding box center [253, 122] width 527 height 365
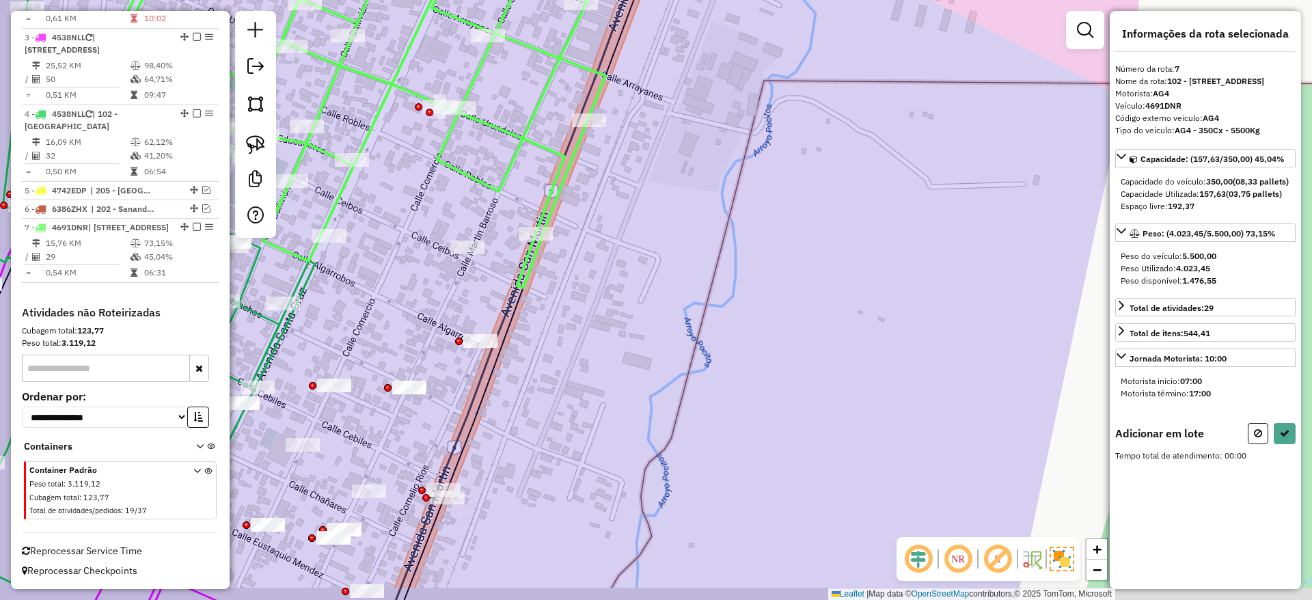
drag, startPoint x: 524, startPoint y: 374, endPoint x: 650, endPoint y: 349, distance: 128.2
click at [650, 349] on div "Janela de atendimento Grade de atendimento Capacidade Transportadoras Veículos …" at bounding box center [656, 300] width 1312 height 600
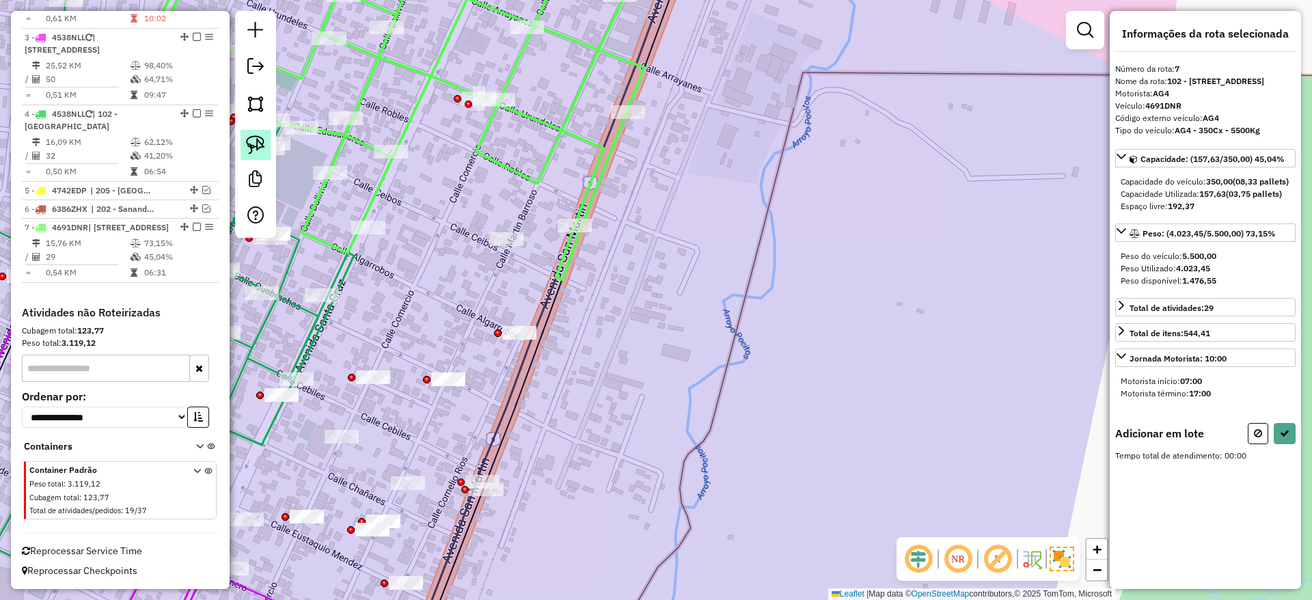
click at [254, 133] on link at bounding box center [255, 145] width 30 height 30
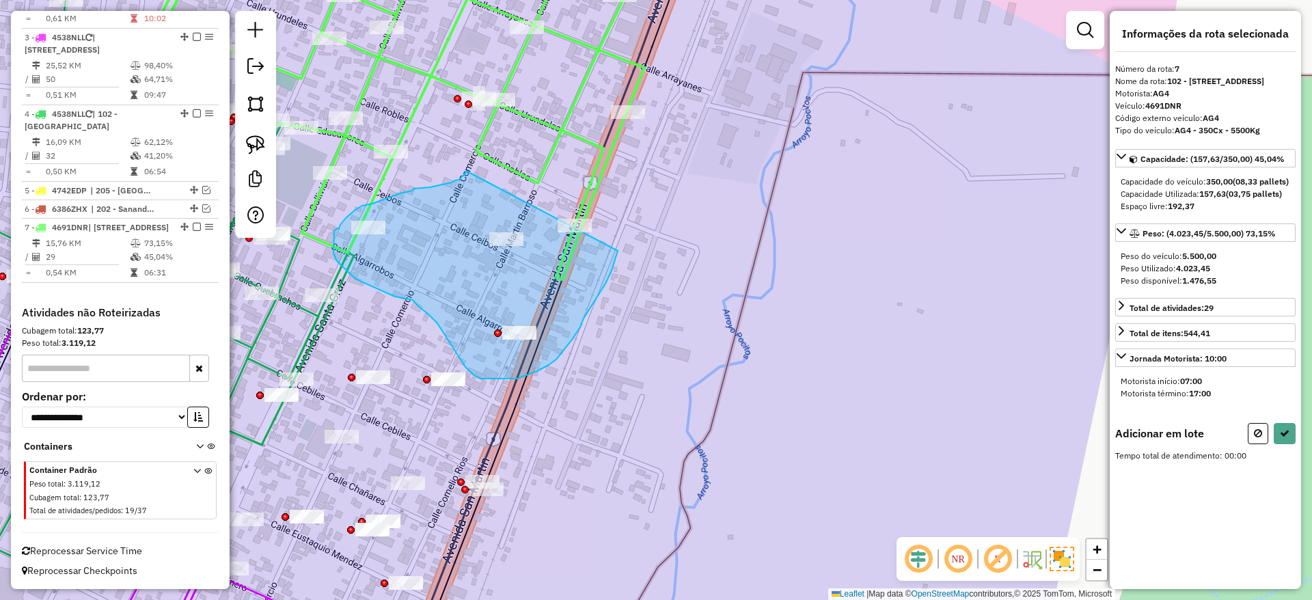
drag, startPoint x: 466, startPoint y: 171, endPoint x: 621, endPoint y: 238, distance: 169.2
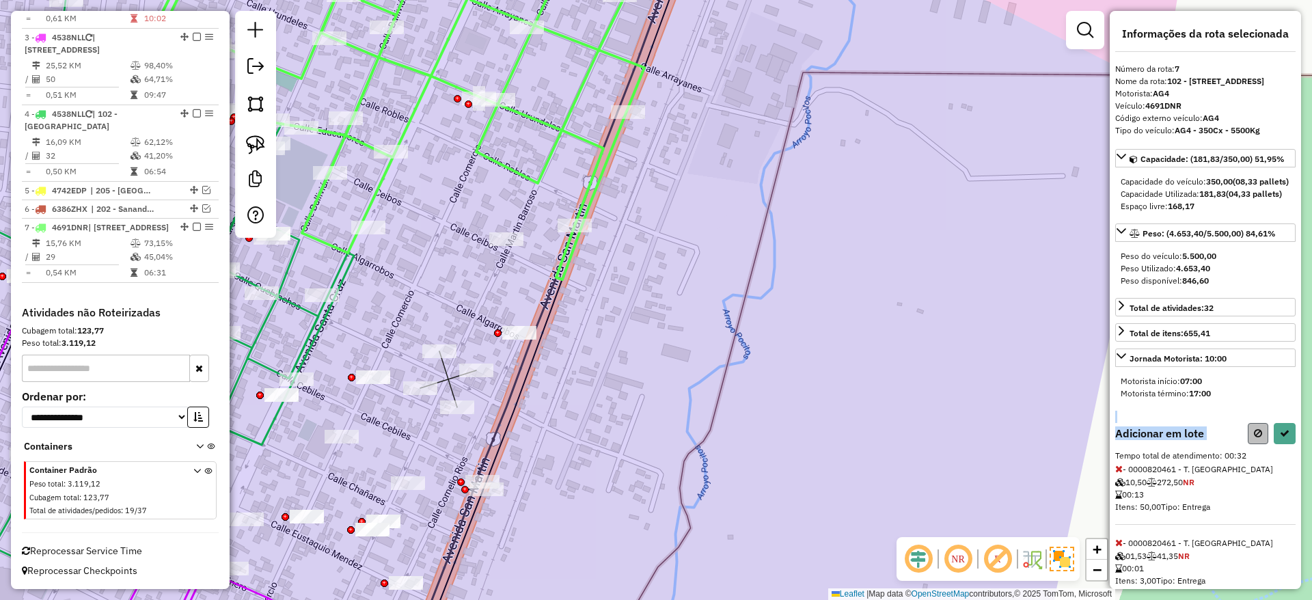
click at [1263, 462] on div "Informações da rota selecionada Número da rota: 7 Nome da rota: 102 - Pocitos N…" at bounding box center [1204, 300] width 191 height 578
click at [1279, 438] on icon at bounding box center [1284, 433] width 10 height 10
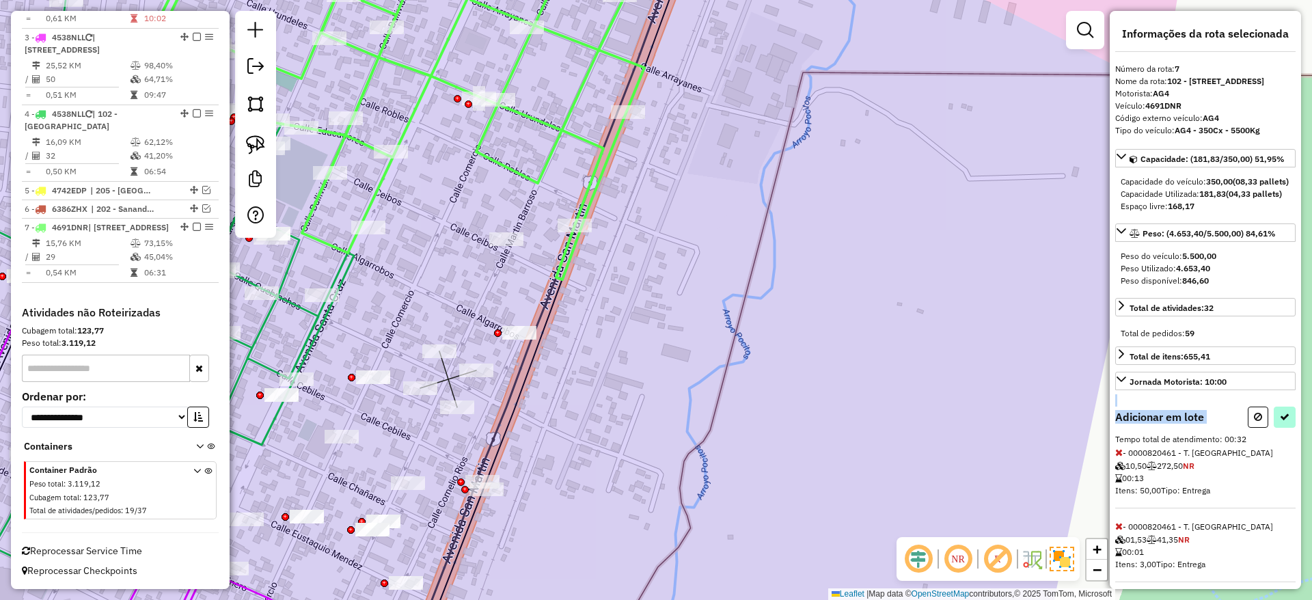
select select "**********"
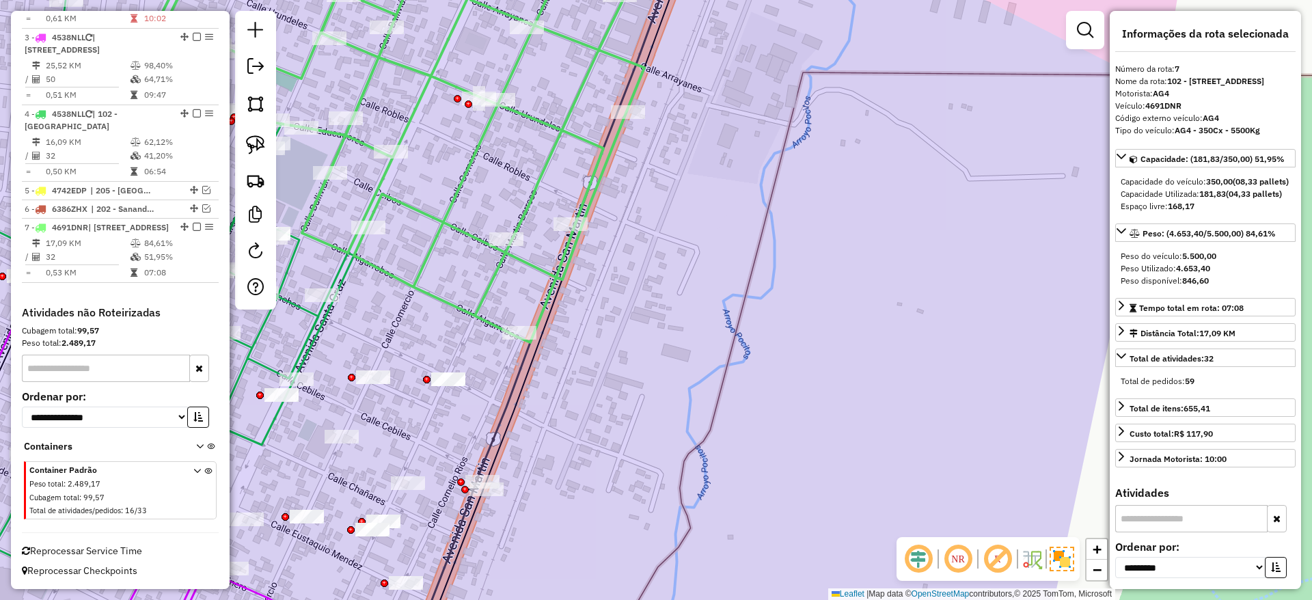
click at [471, 234] on icon at bounding box center [380, 141] width 527 height 402
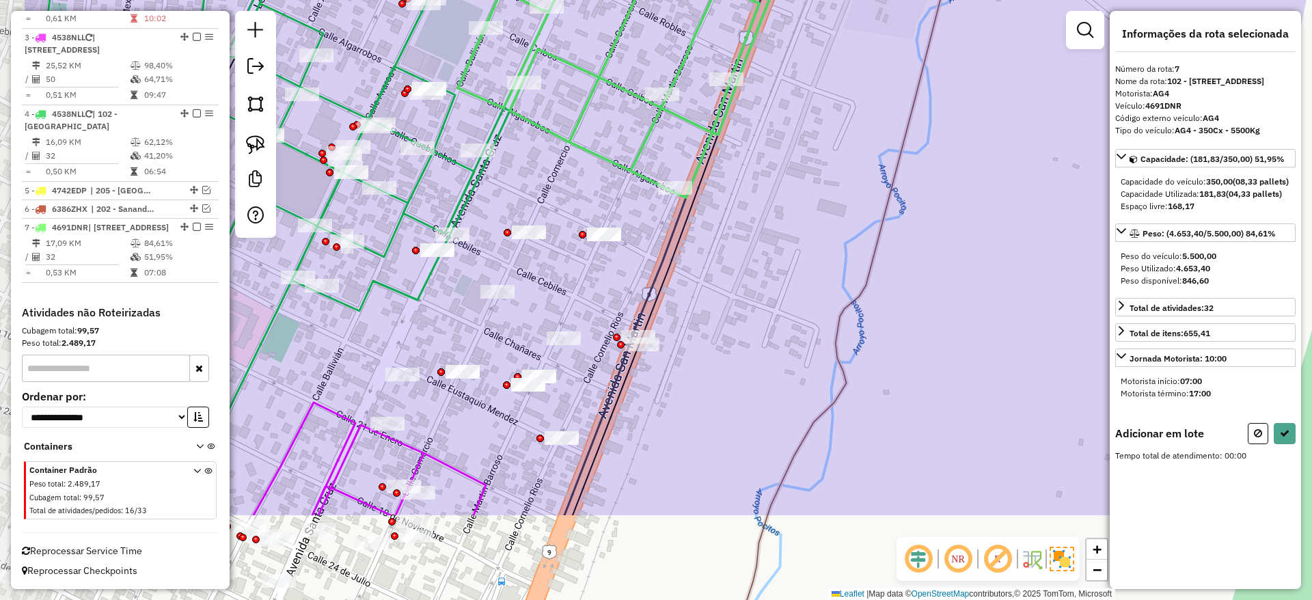
drag, startPoint x: 399, startPoint y: 310, endPoint x: 555, endPoint y: 165, distance: 212.7
click at [555, 165] on div "Janela de atendimento Grade de atendimento Capacidade Transportadoras Veículos …" at bounding box center [656, 300] width 1312 height 600
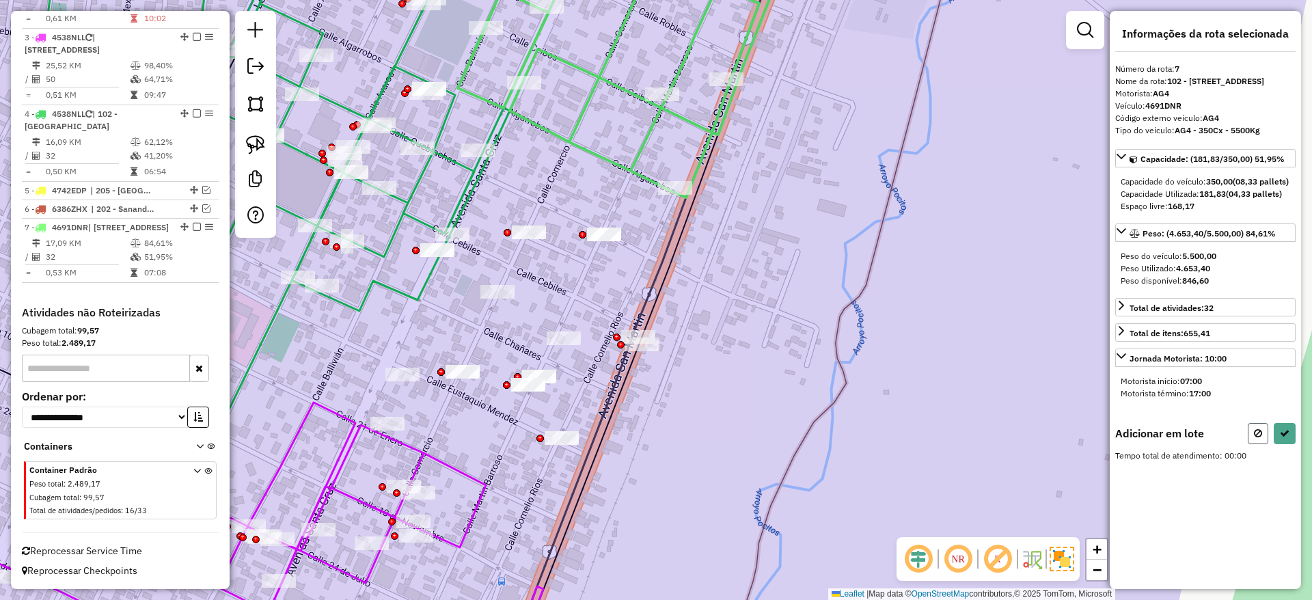
click at [1254, 434] on button at bounding box center [1257, 433] width 20 height 21
select select "**********"
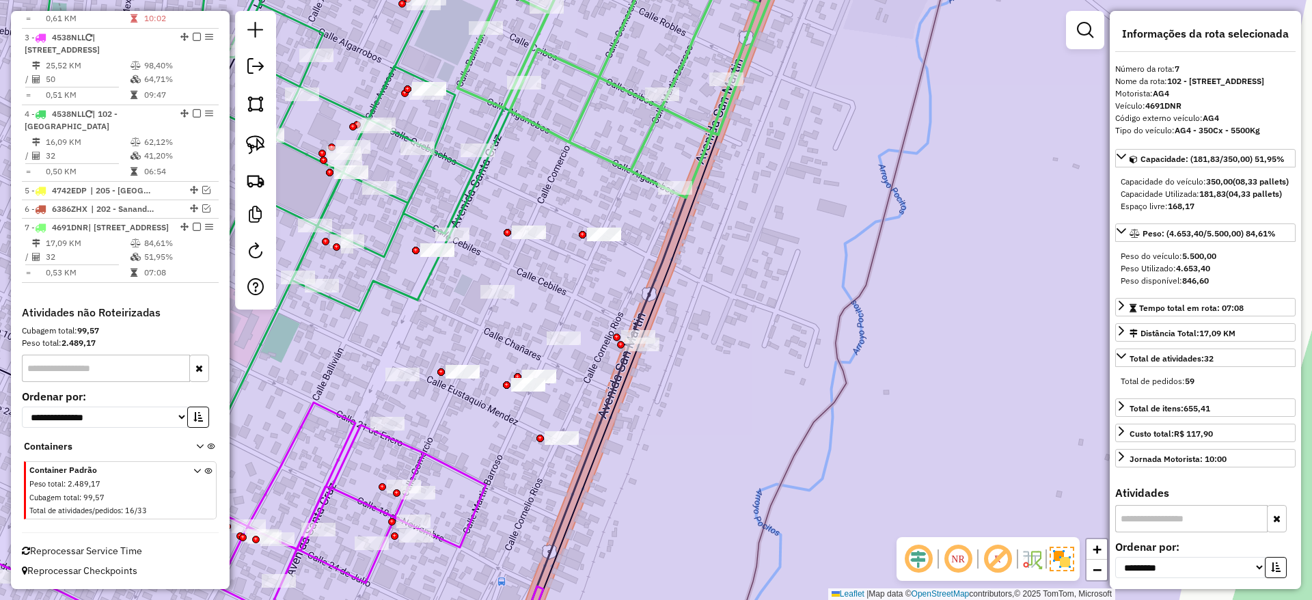
click at [458, 207] on icon at bounding box center [189, 187] width 641 height 495
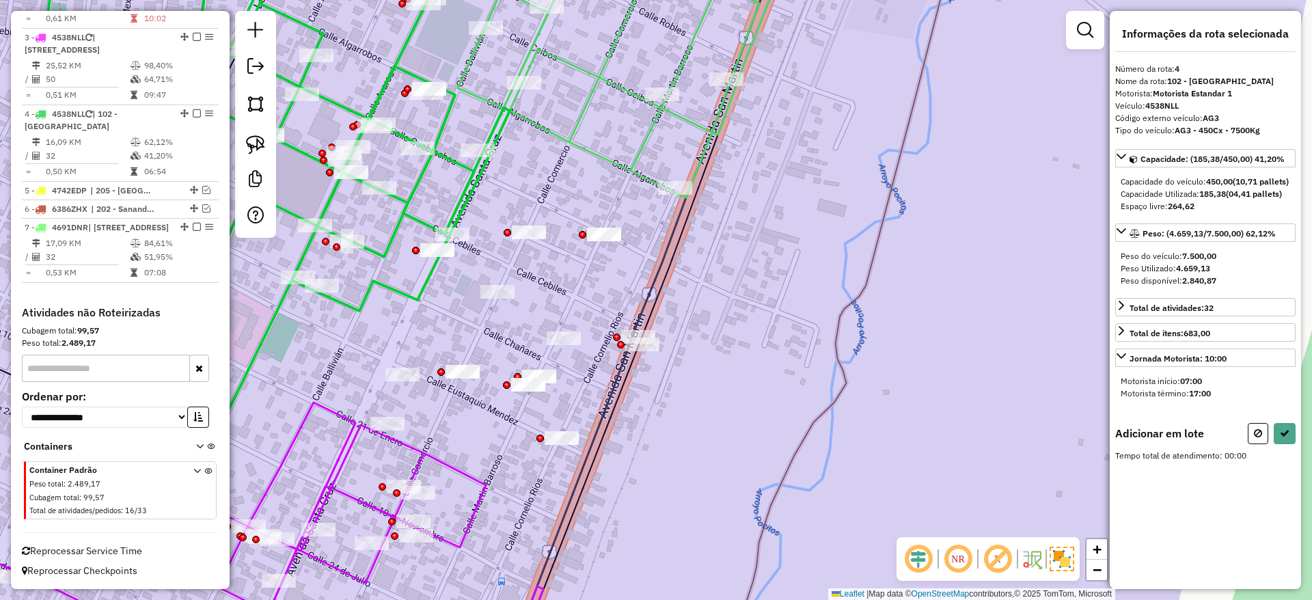
click at [363, 330] on div "Janela de atendimento Grade de atendimento Capacidade Transportadoras Veículos …" at bounding box center [656, 300] width 1312 height 600
click at [265, 146] on link at bounding box center [255, 145] width 30 height 30
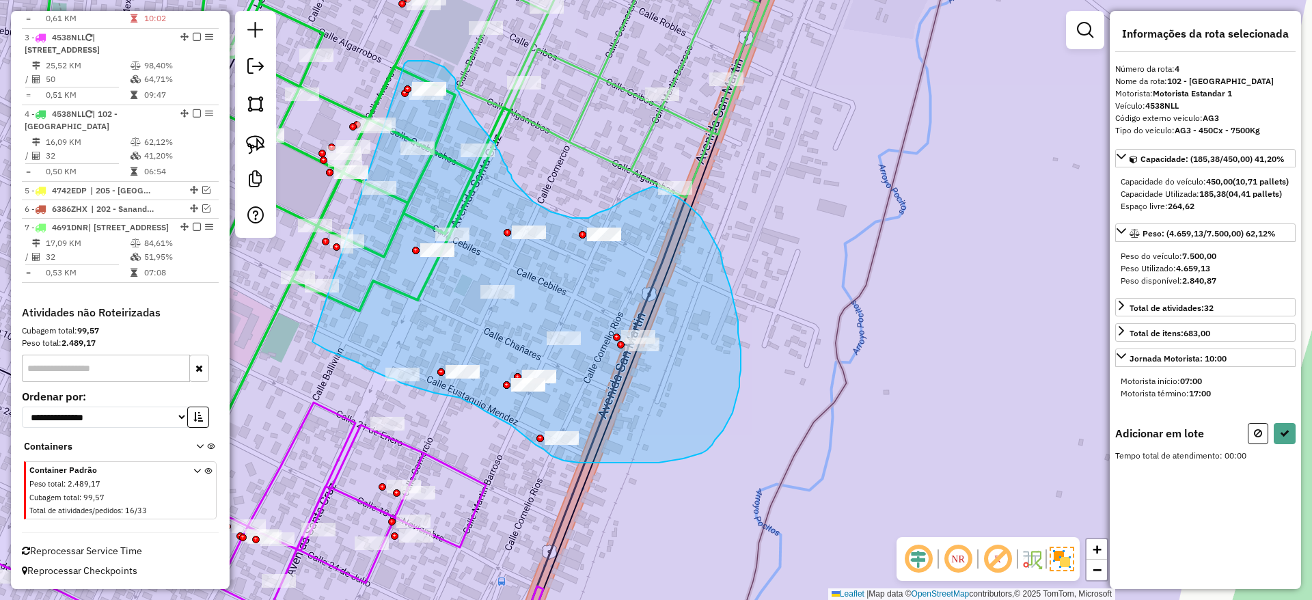
drag, startPoint x: 312, startPoint y: 342, endPoint x: 404, endPoint y: 66, distance: 290.8
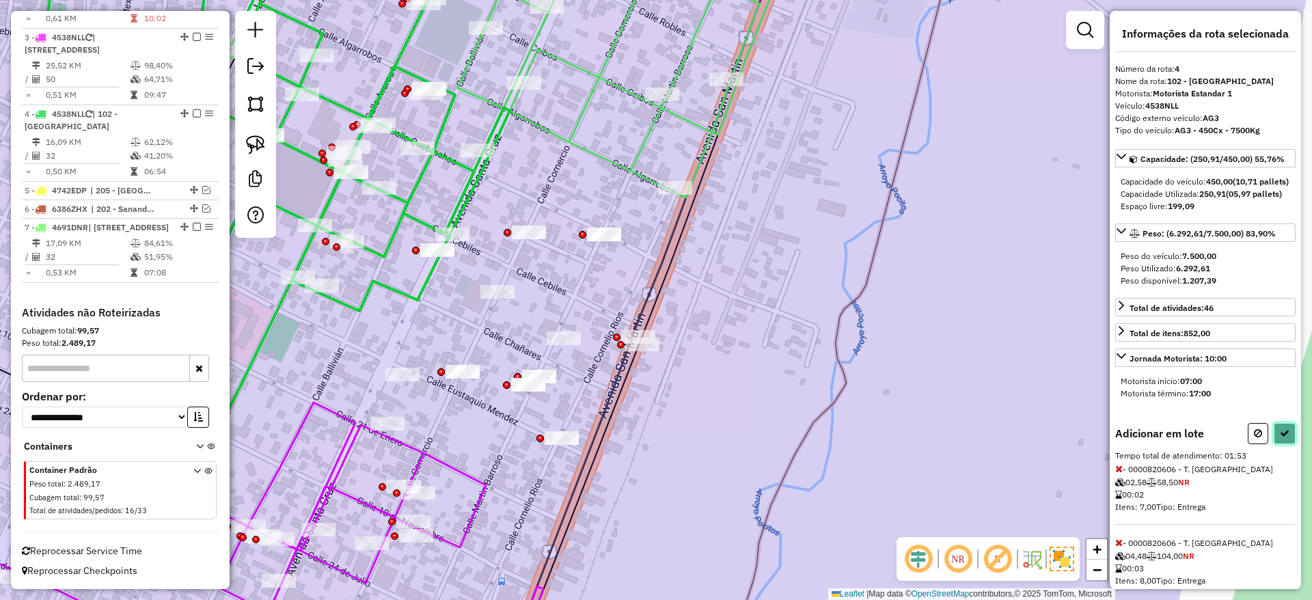
click at [1278, 444] on button at bounding box center [1284, 433] width 22 height 21
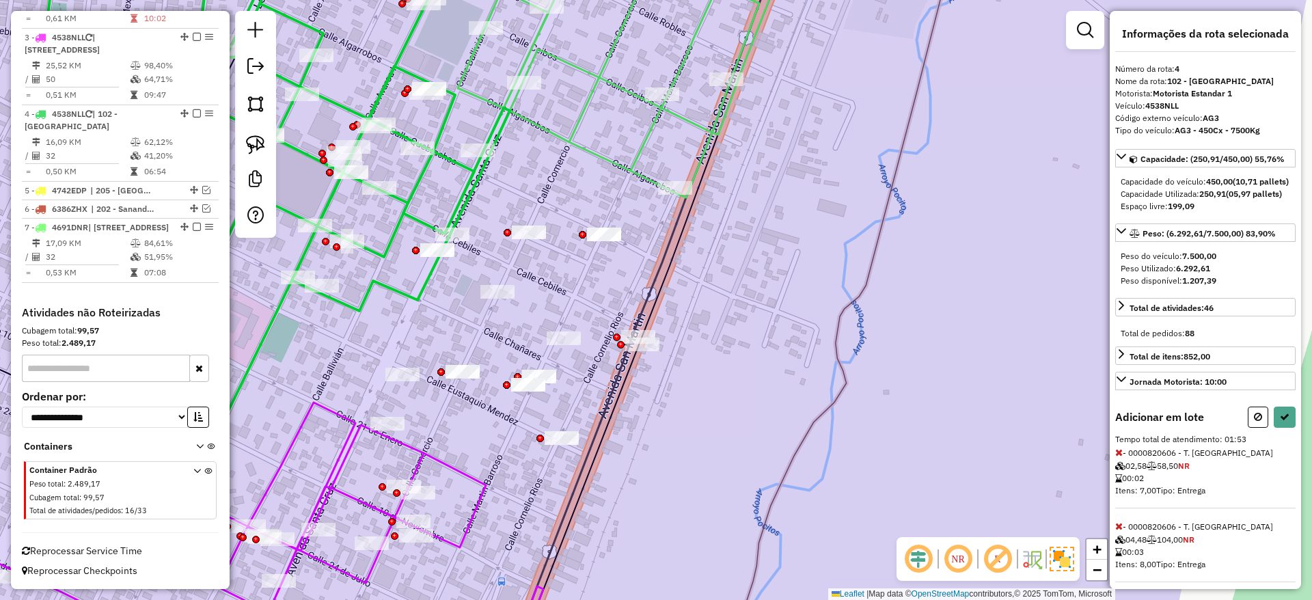
select select "**********"
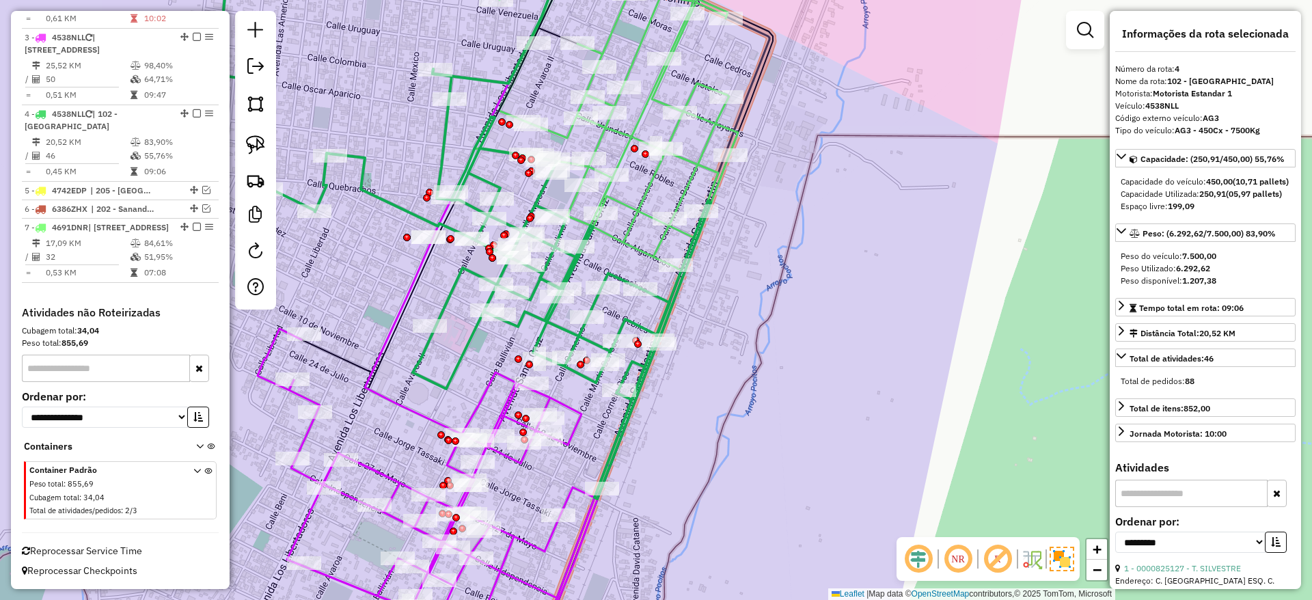
click at [532, 308] on icon at bounding box center [462, 234] width 495 height 530
click at [441, 176] on icon at bounding box center [462, 234] width 495 height 530
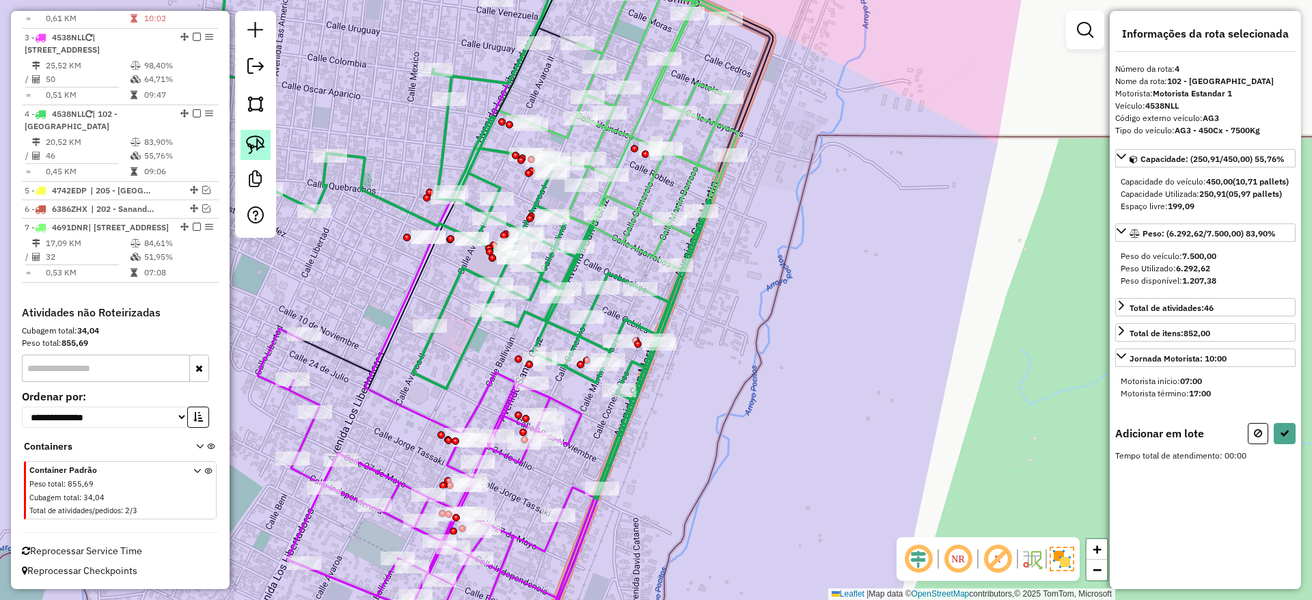
click at [256, 141] on img at bounding box center [255, 144] width 19 height 19
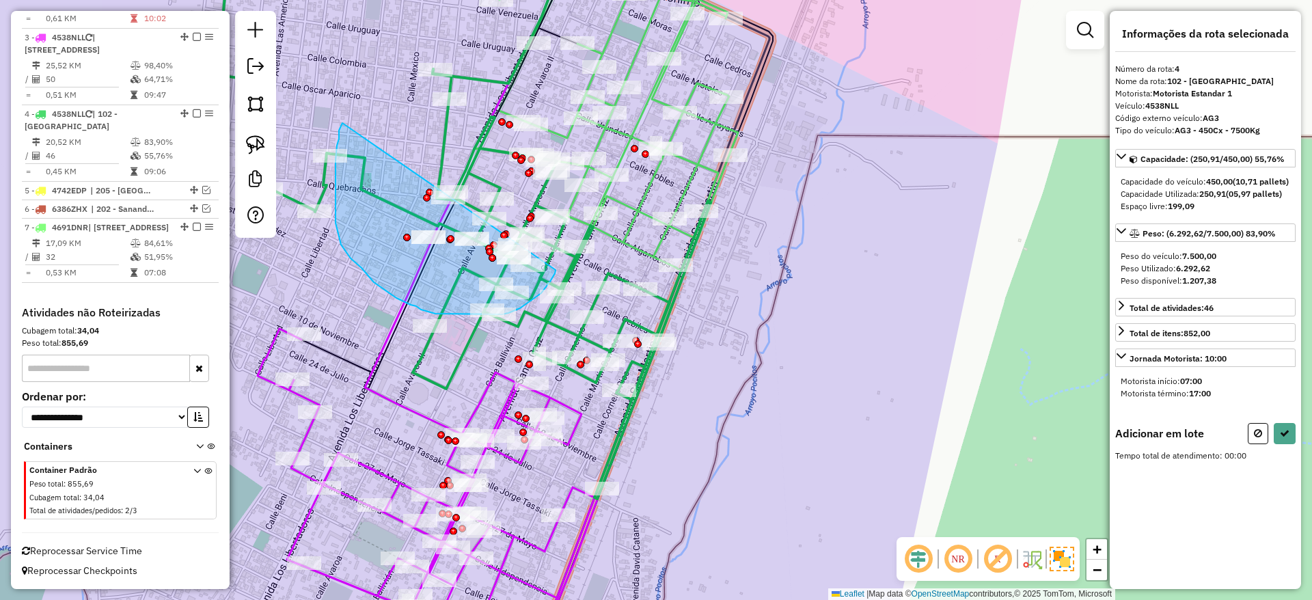
drag, startPoint x: 343, startPoint y: 123, endPoint x: 555, endPoint y: 270, distance: 258.3
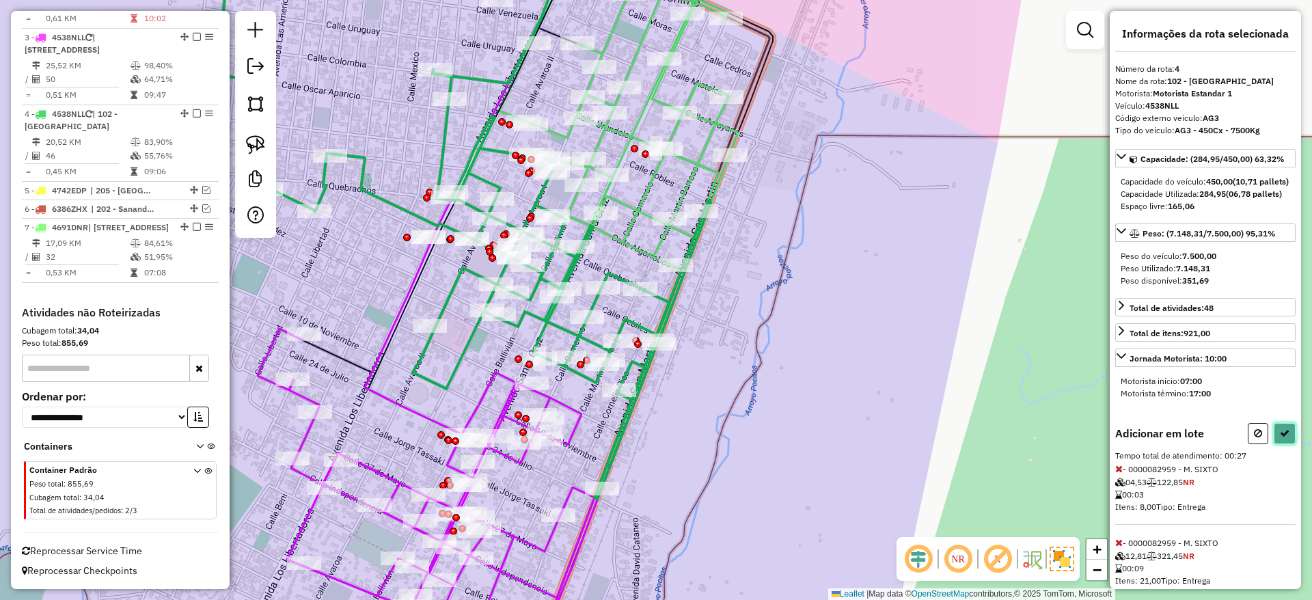
click at [1282, 444] on button at bounding box center [1284, 433] width 22 height 21
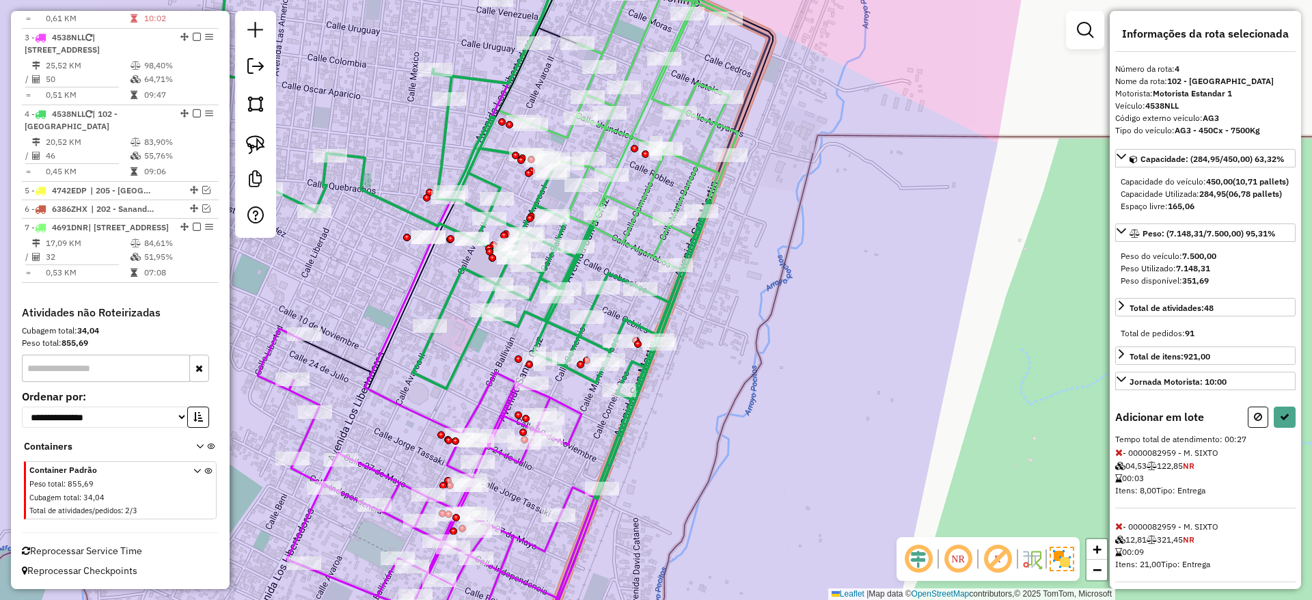
select select "**********"
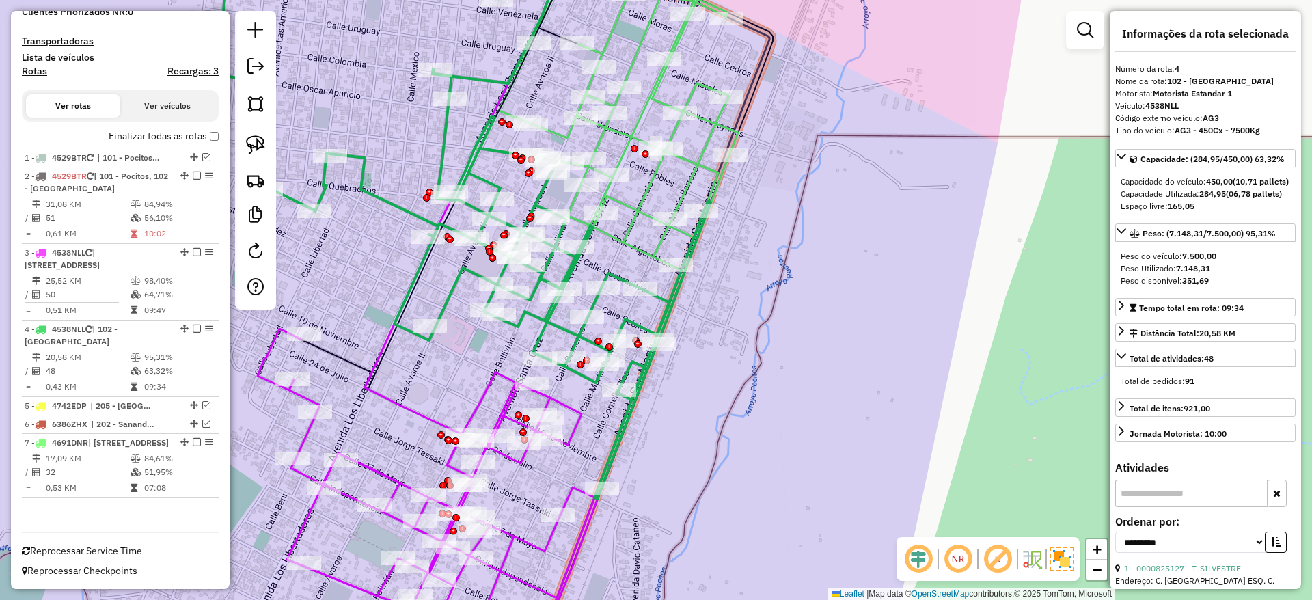
scroll to position [413, 0]
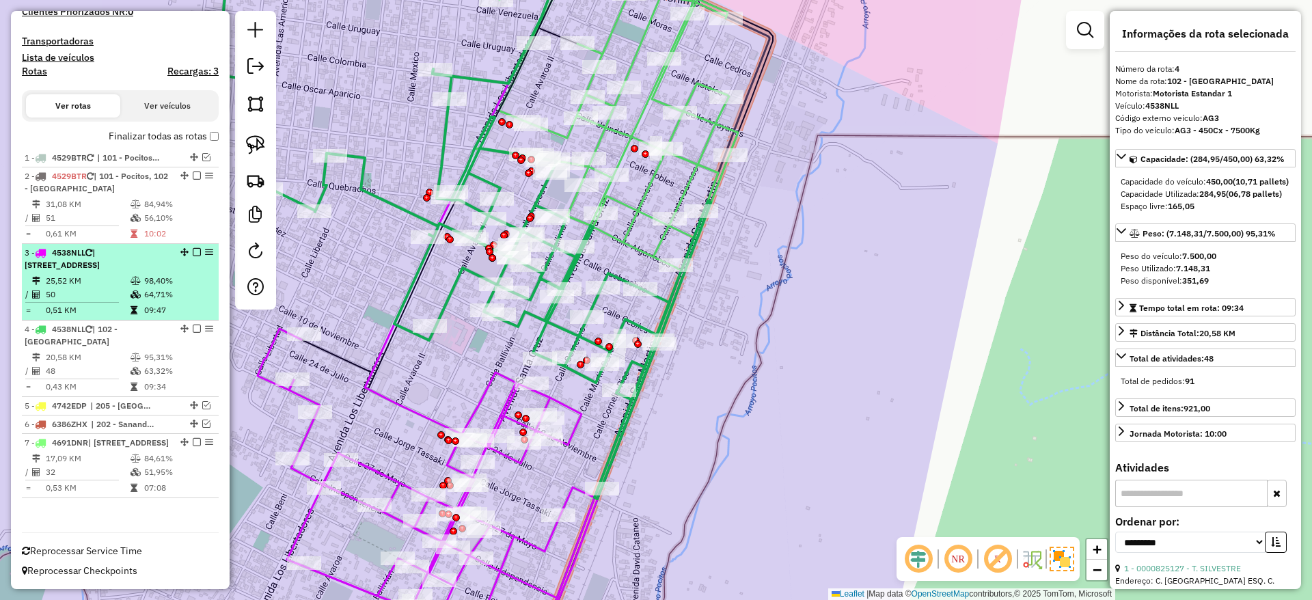
click at [96, 274] on td "25,52 KM" at bounding box center [87, 281] width 85 height 14
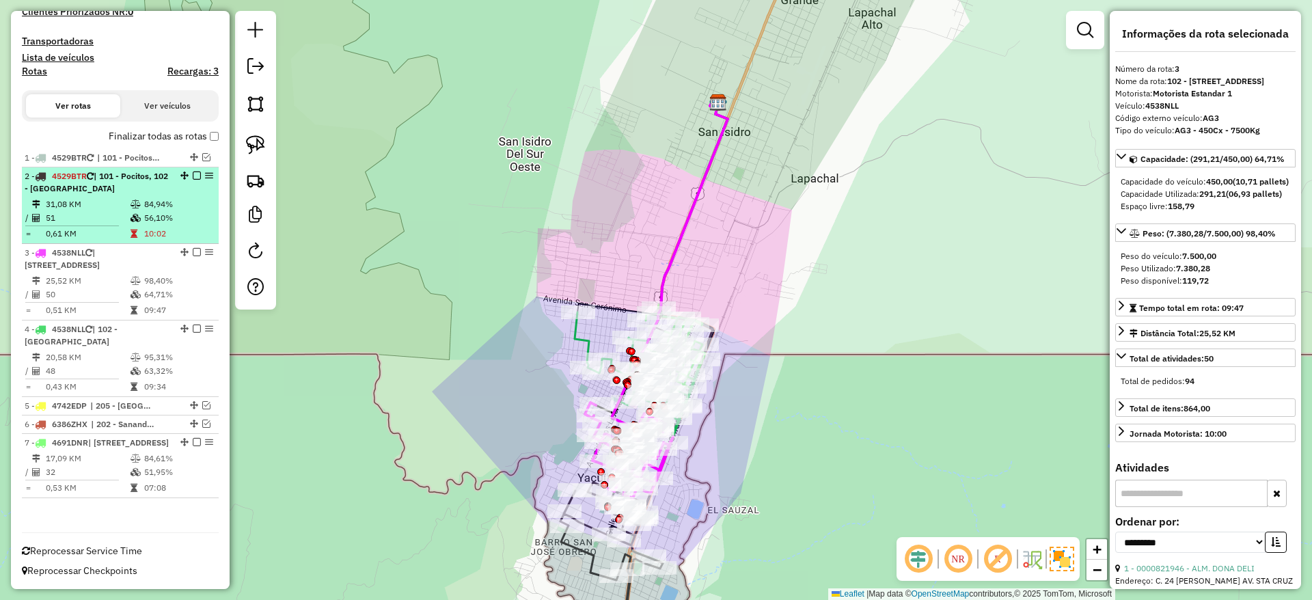
click at [105, 177] on div "2 - 4529BTR | 101 - Pocitos, 102 - [GEOGRAPHIC_DATA]" at bounding box center [97, 182] width 145 height 25
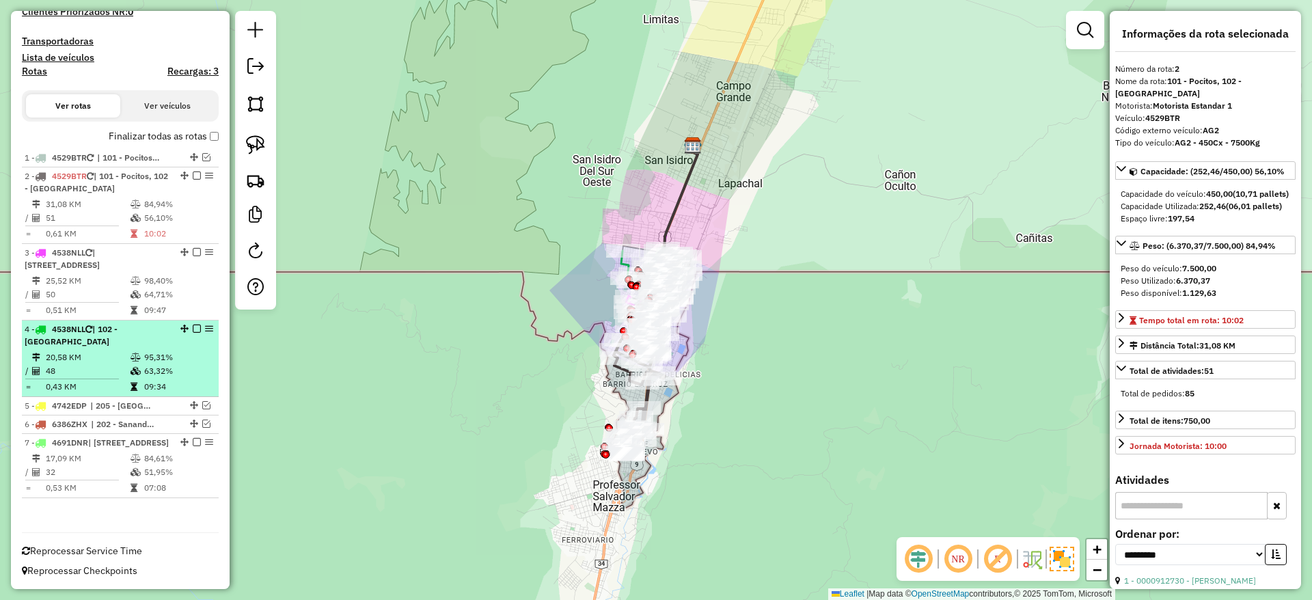
drag, startPoint x: 94, startPoint y: 349, endPoint x: 93, endPoint y: 338, distance: 11.0
click at [92, 350] on td "20,58 KM" at bounding box center [87, 357] width 85 height 14
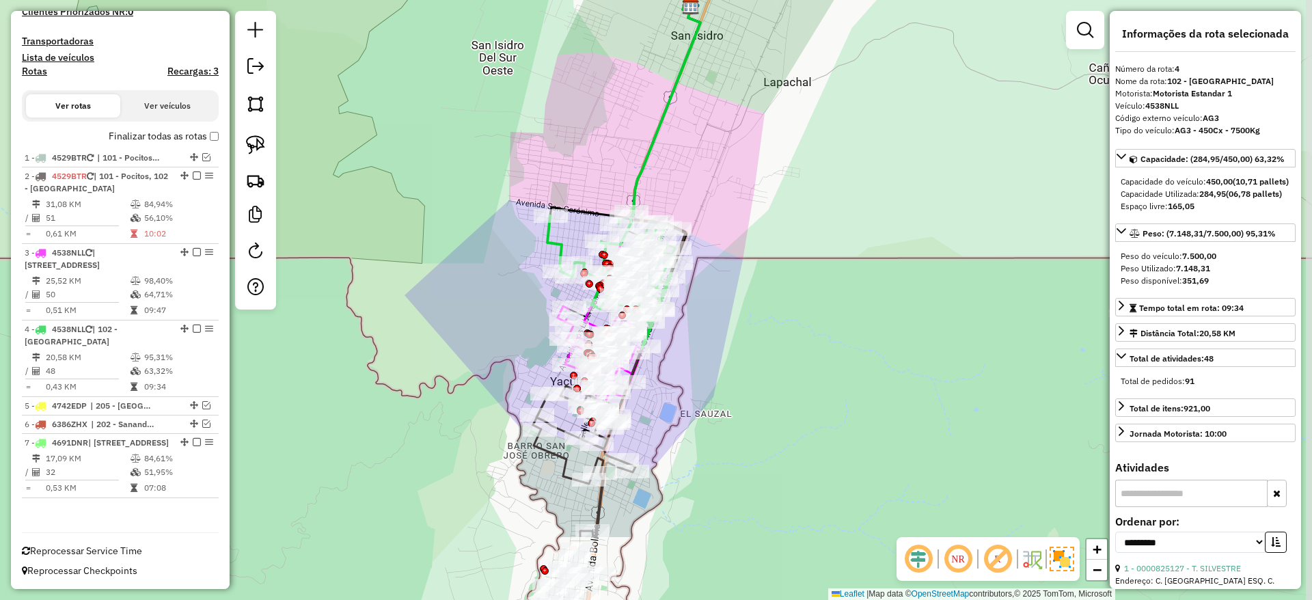
drag, startPoint x: 508, startPoint y: 426, endPoint x: 480, endPoint y: 277, distance: 151.5
click at [476, 295] on div "Janela de atendimento Grade de atendimento Capacidade Transportadoras Veículos …" at bounding box center [656, 300] width 1312 height 600
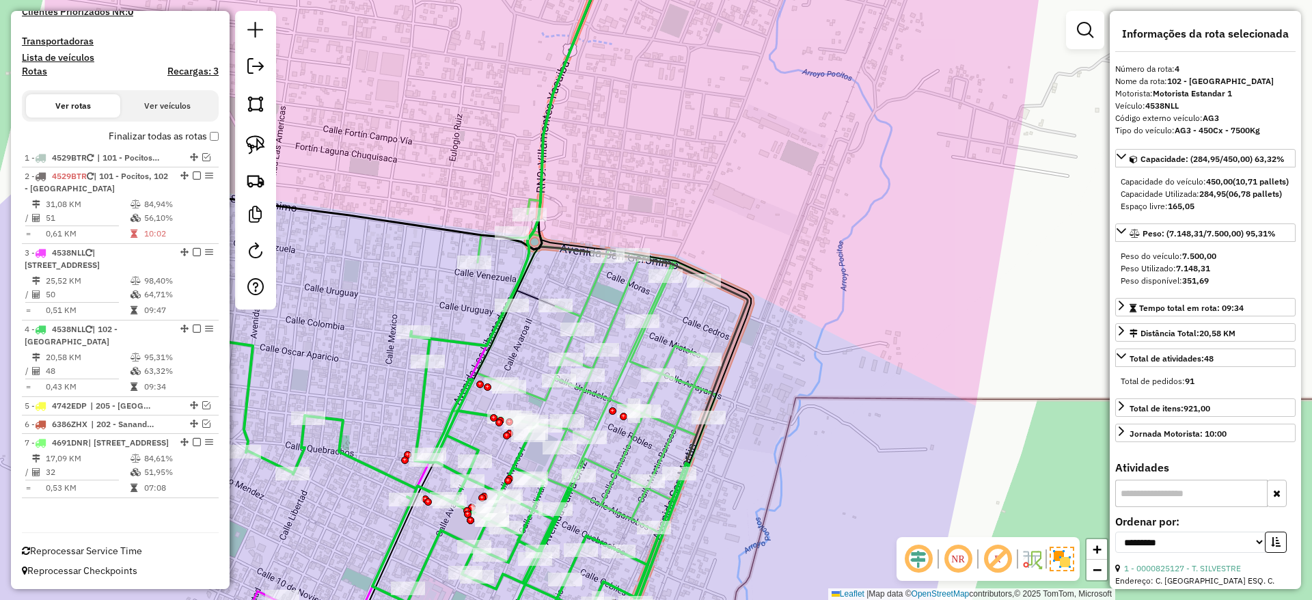
click at [628, 289] on icon at bounding box center [584, 365] width 264 height 333
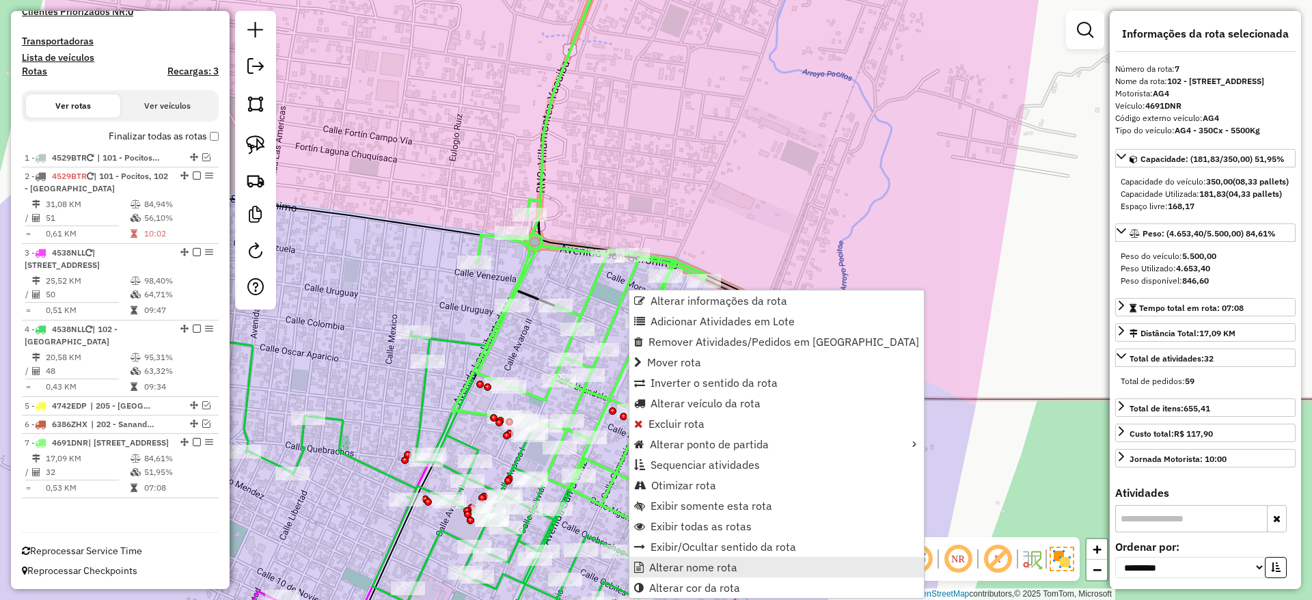
click at [707, 572] on span "Alterar nome rota" at bounding box center [693, 567] width 88 height 11
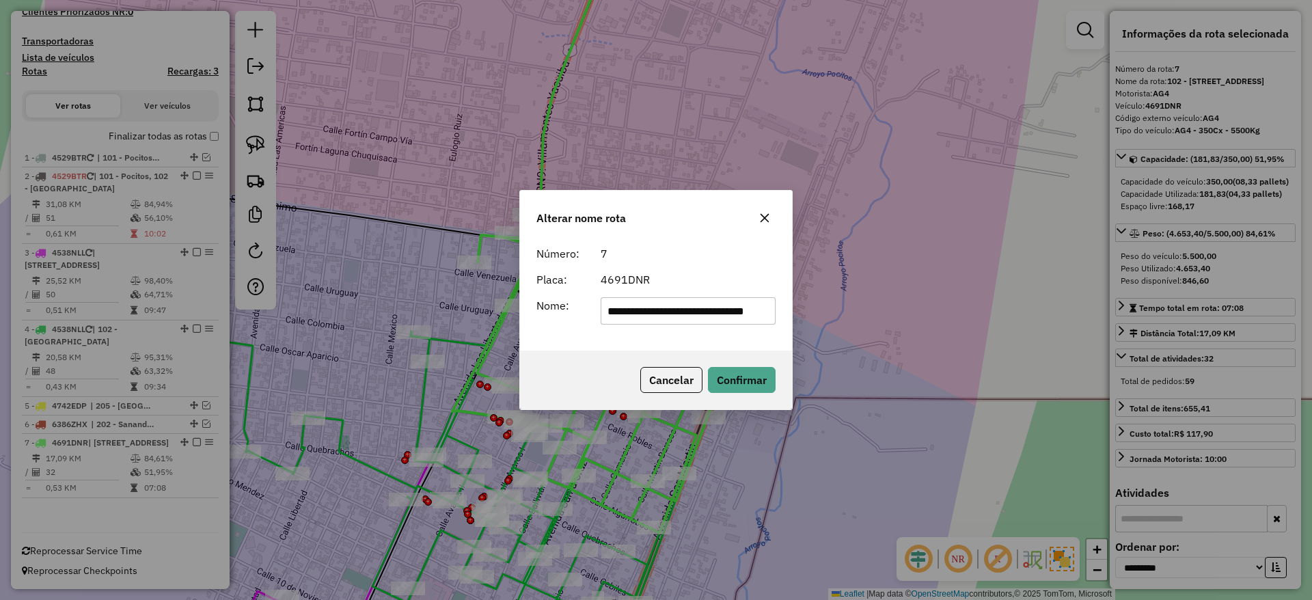
scroll to position [0, 0]
click at [769, 219] on icon "button" at bounding box center [764, 217] width 11 height 11
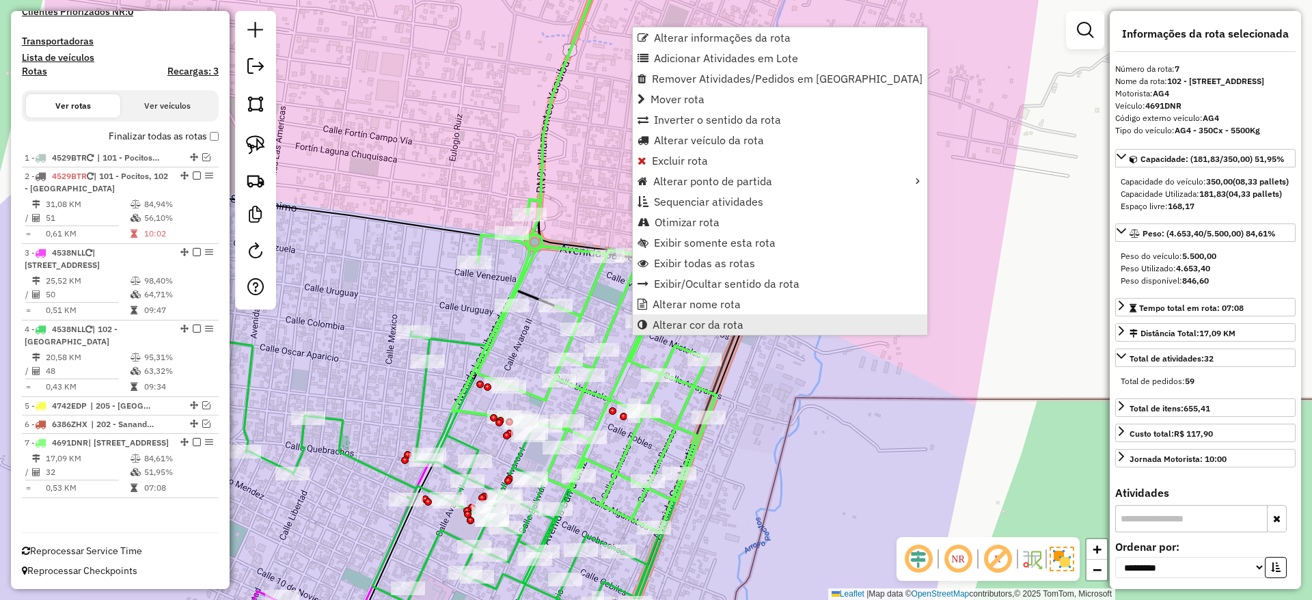
click at [679, 325] on span "Alterar cor da rota" at bounding box center [697, 324] width 91 height 11
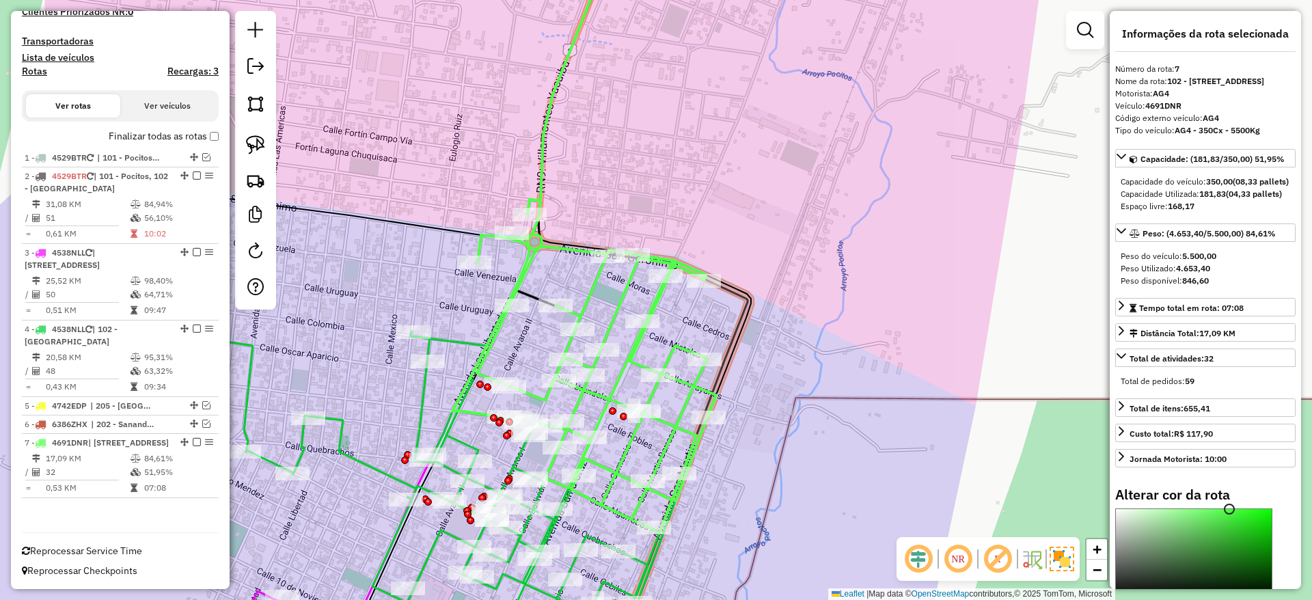
scroll to position [213, 0]
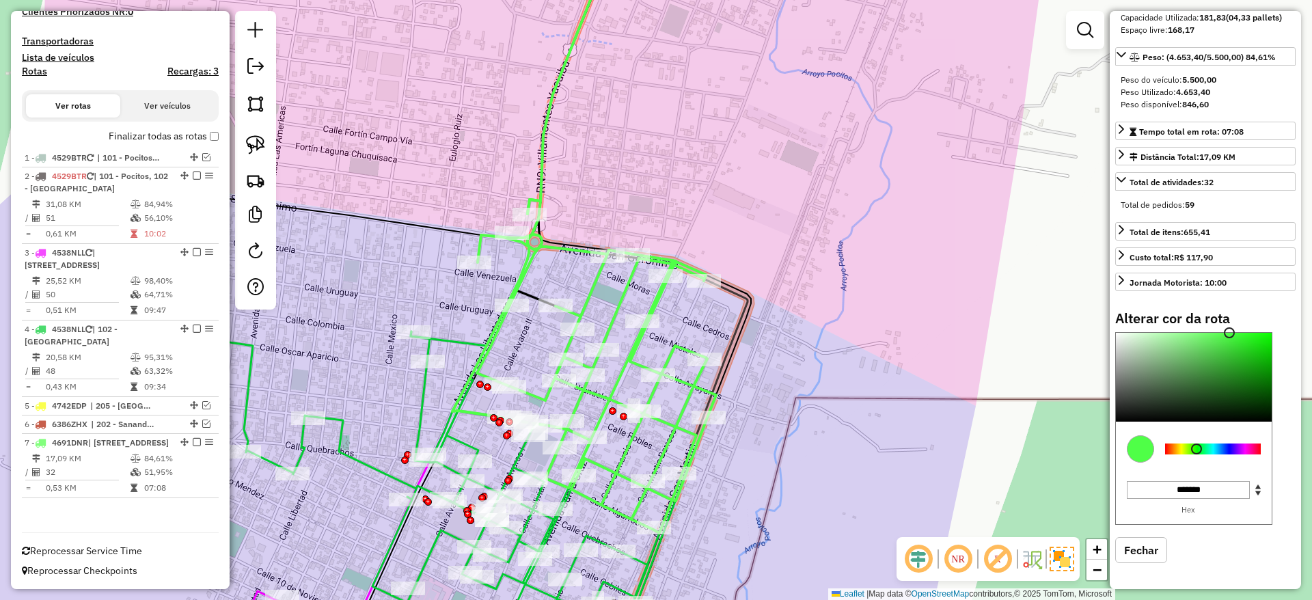
type input "*******"
click at [1178, 446] on div at bounding box center [1213, 448] width 96 height 11
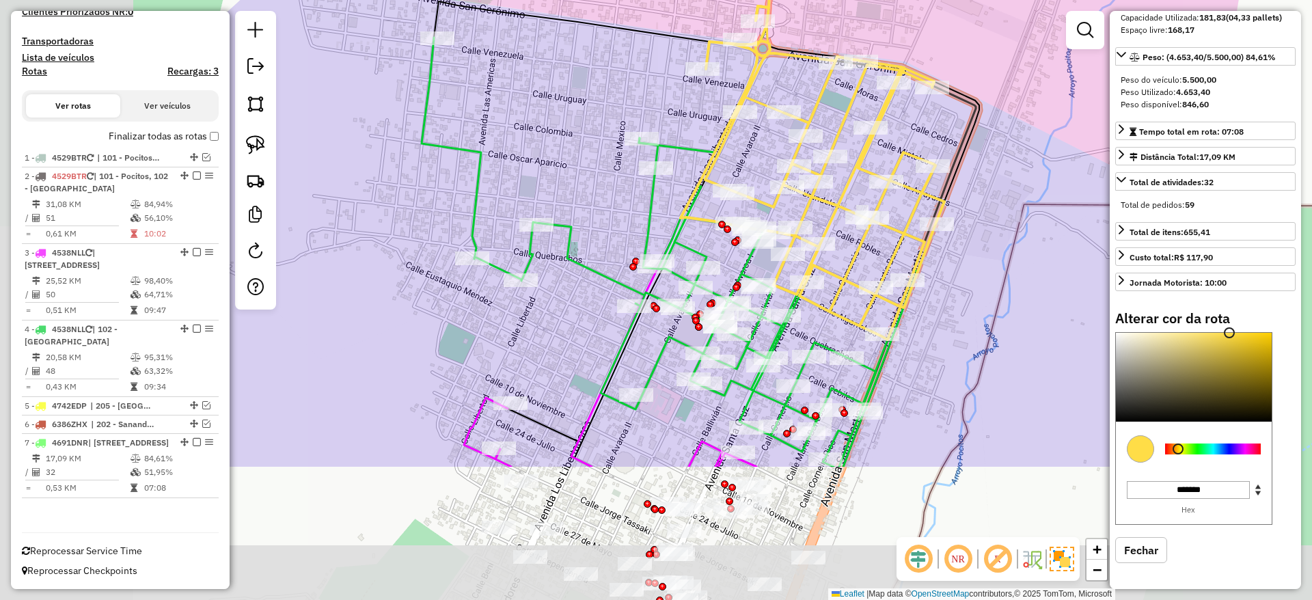
drag, startPoint x: 725, startPoint y: 104, endPoint x: 963, endPoint y: -89, distance: 306.4
click at [963, 0] on html "Aguarde... Pop-up bloqueado! Seu navegador bloqueou automáticamente a abertura …" at bounding box center [656, 300] width 1312 height 600
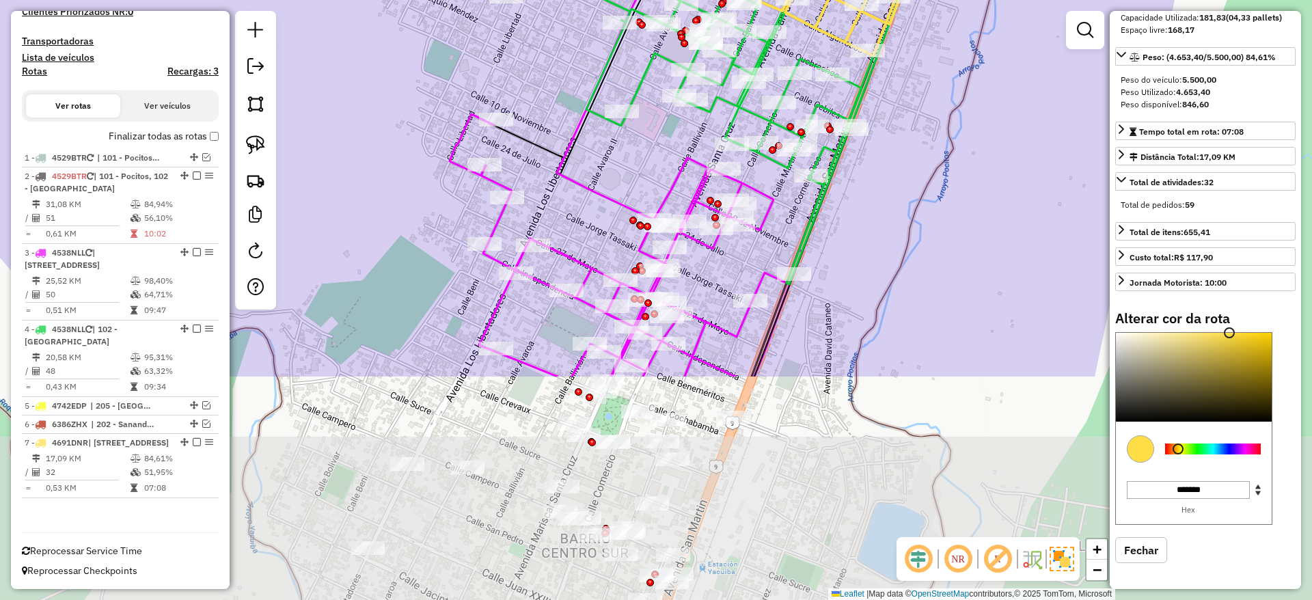
drag, startPoint x: 580, startPoint y: 312, endPoint x: 553, endPoint y: 29, distance: 284.8
click at [553, 29] on div "Janela de atendimento Grade de atendimento Capacidade Transportadoras Veículos …" at bounding box center [656, 300] width 1312 height 600
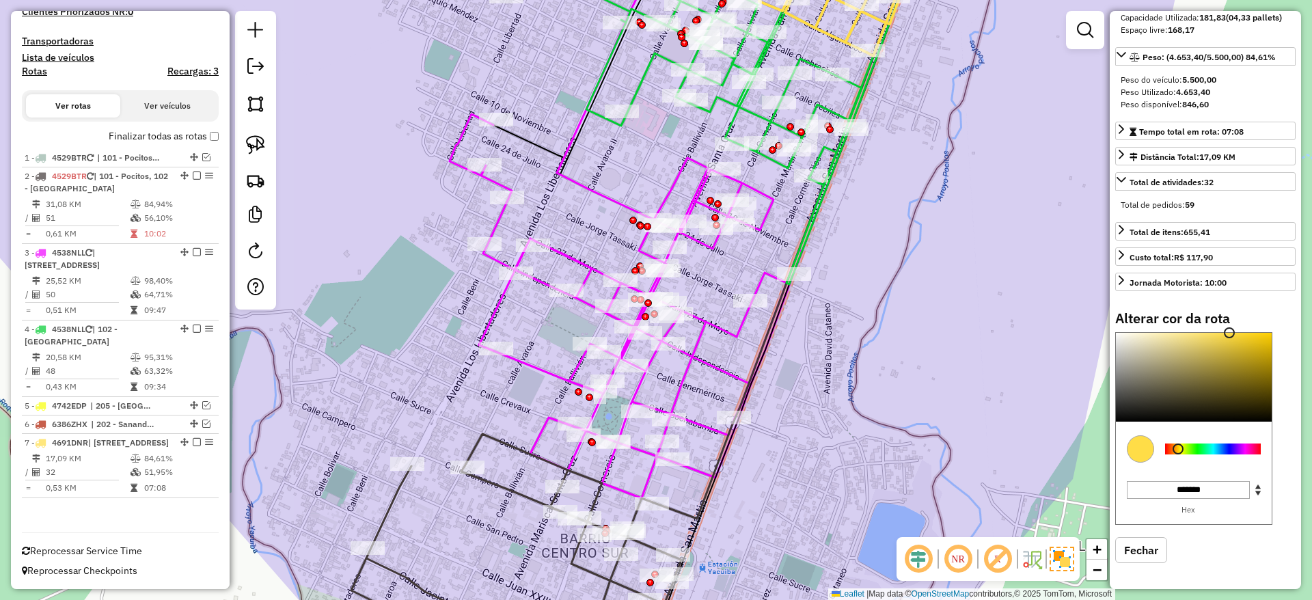
click at [503, 480] on icon at bounding box center [516, 547] width 330 height 226
select select "**********"
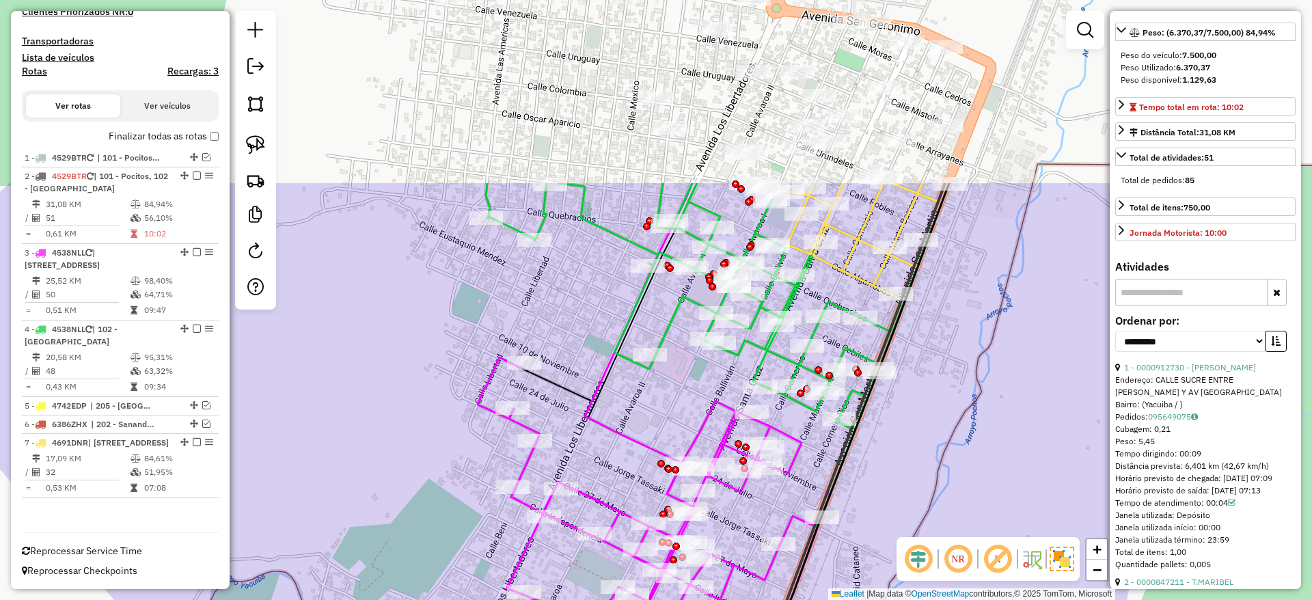
drag, startPoint x: 915, startPoint y: 430, endPoint x: 939, endPoint y: 648, distance: 219.1
click at [939, 599] on html "Aguarde... Pop-up bloqueado! Seu navegador bloqueou automáticamente a abertura …" at bounding box center [656, 300] width 1312 height 600
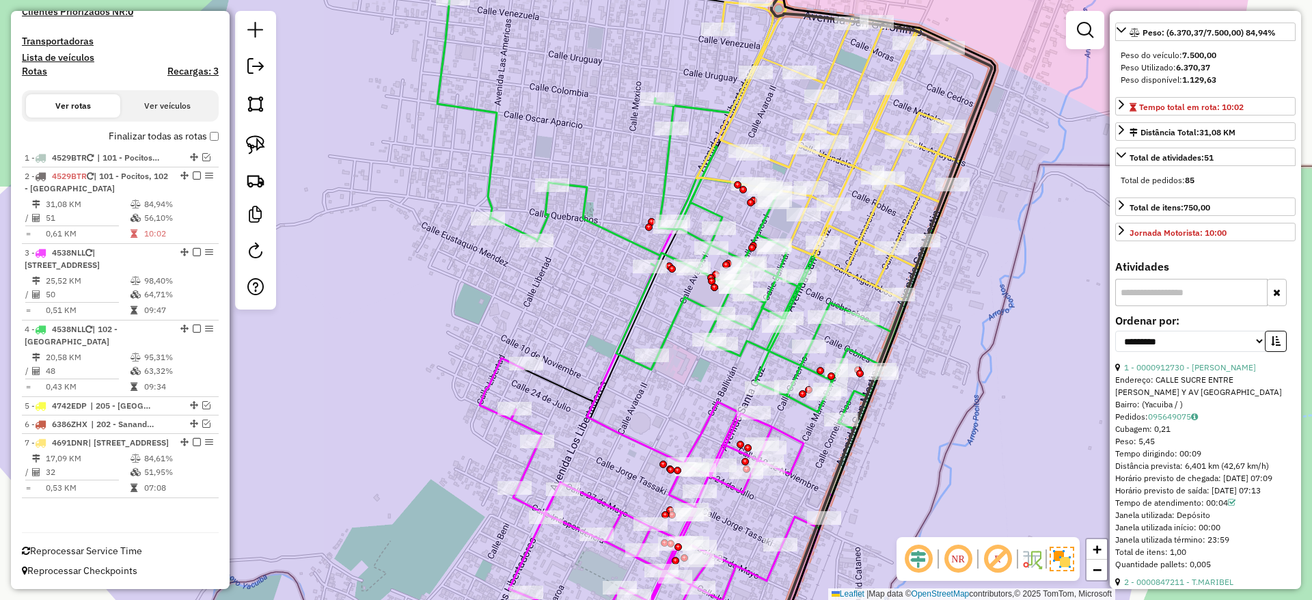
click at [861, 230] on icon at bounding box center [828, 133] width 264 height 333
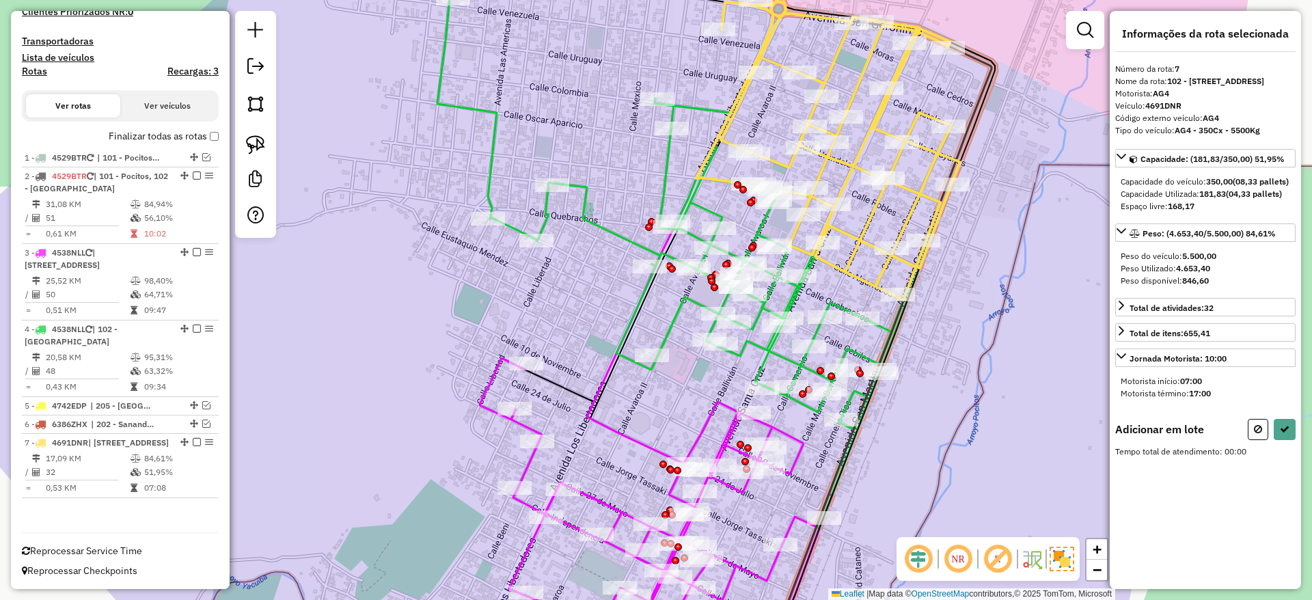
scroll to position [0, 0]
click at [259, 146] on img at bounding box center [255, 144] width 19 height 19
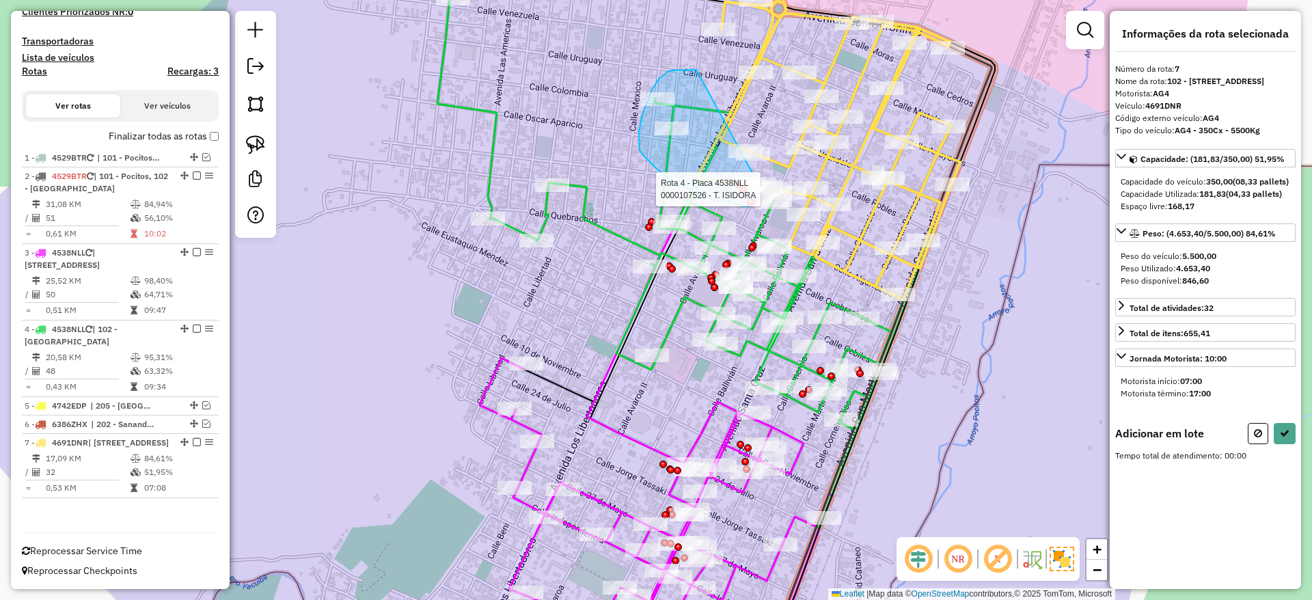
click at [760, 188] on div "Rota 4 - Placa 4538NLL 0000107526 - T. [PERSON_NAME] de atendimento Grade de at…" at bounding box center [656, 300] width 1312 height 600
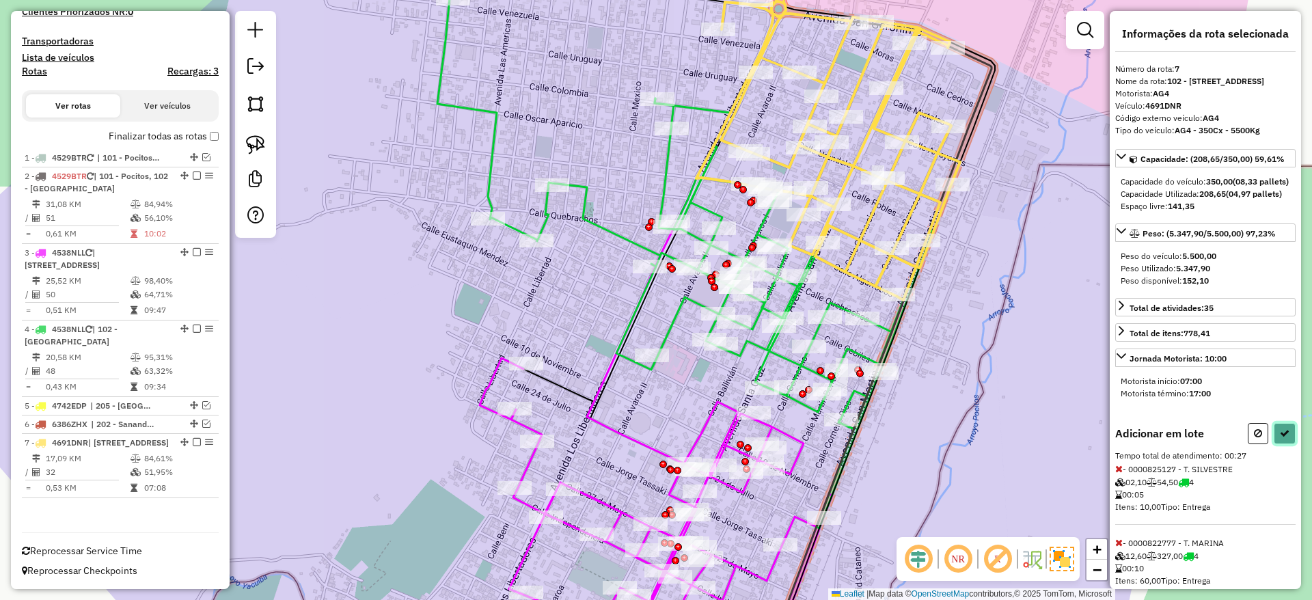
click at [1283, 438] on icon at bounding box center [1284, 433] width 10 height 10
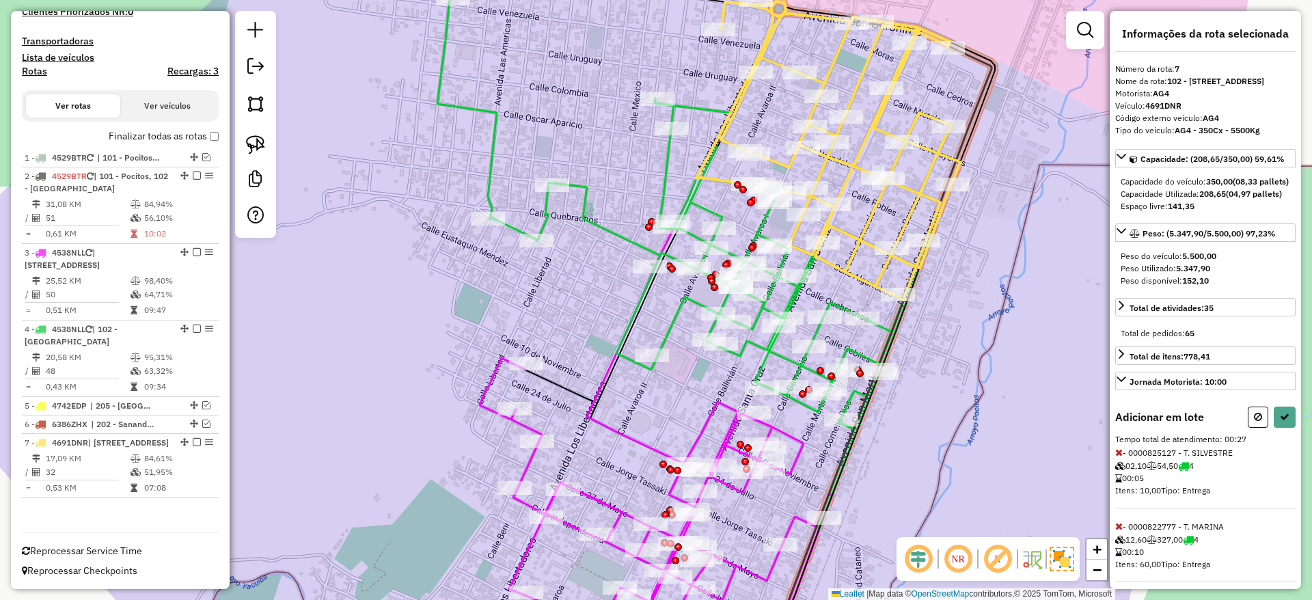
select select "**********"
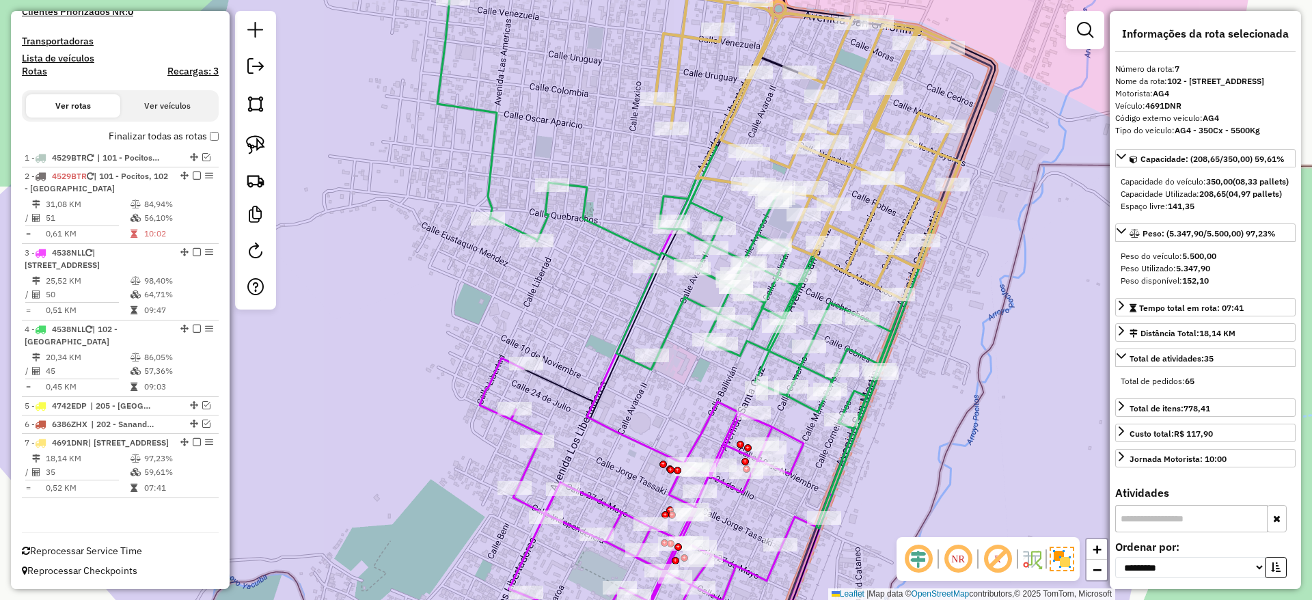
scroll to position [396, 0]
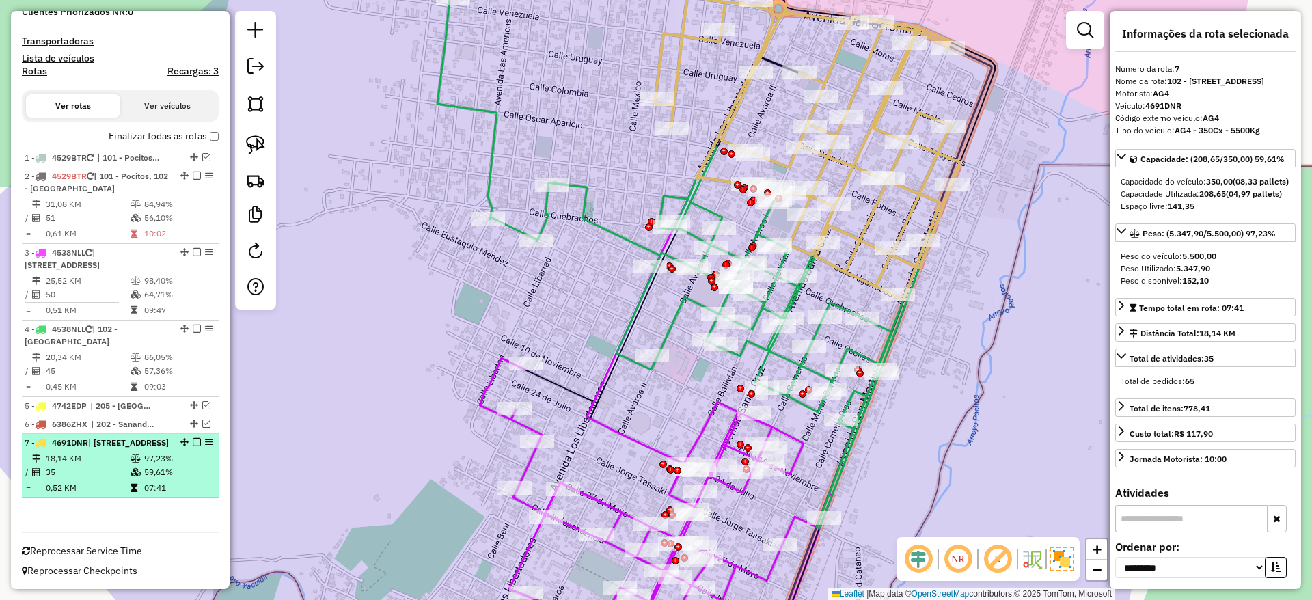
click at [194, 438] on em at bounding box center [197, 442] width 8 height 8
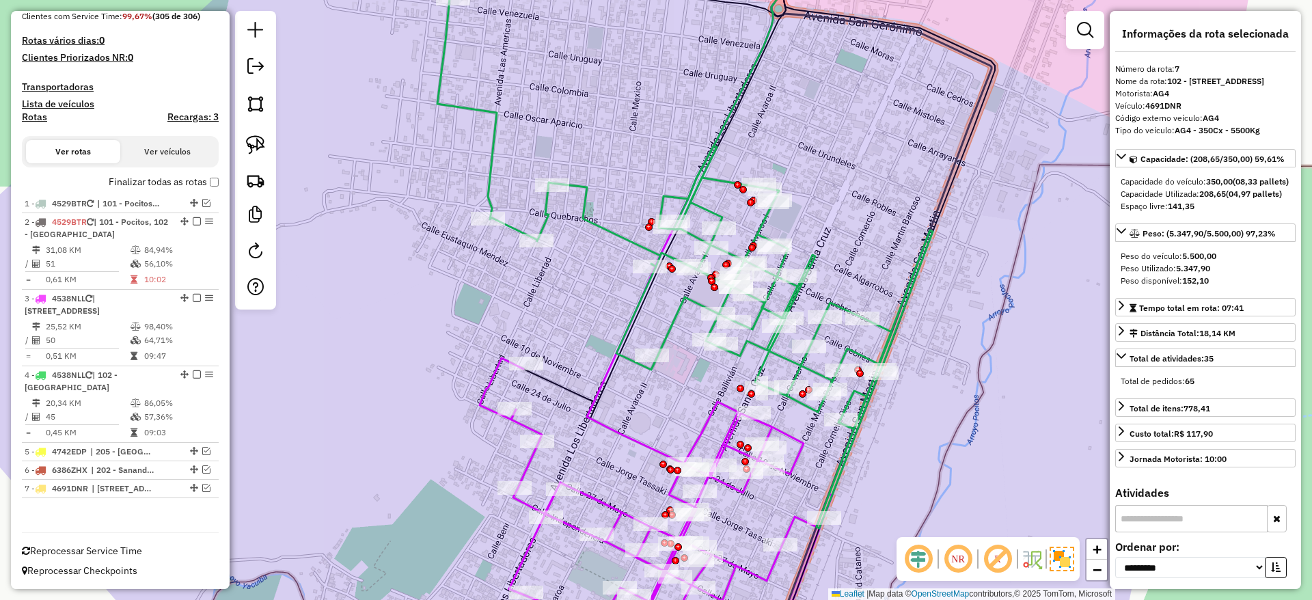
click at [615, 230] on icon at bounding box center [684, 263] width 495 height 530
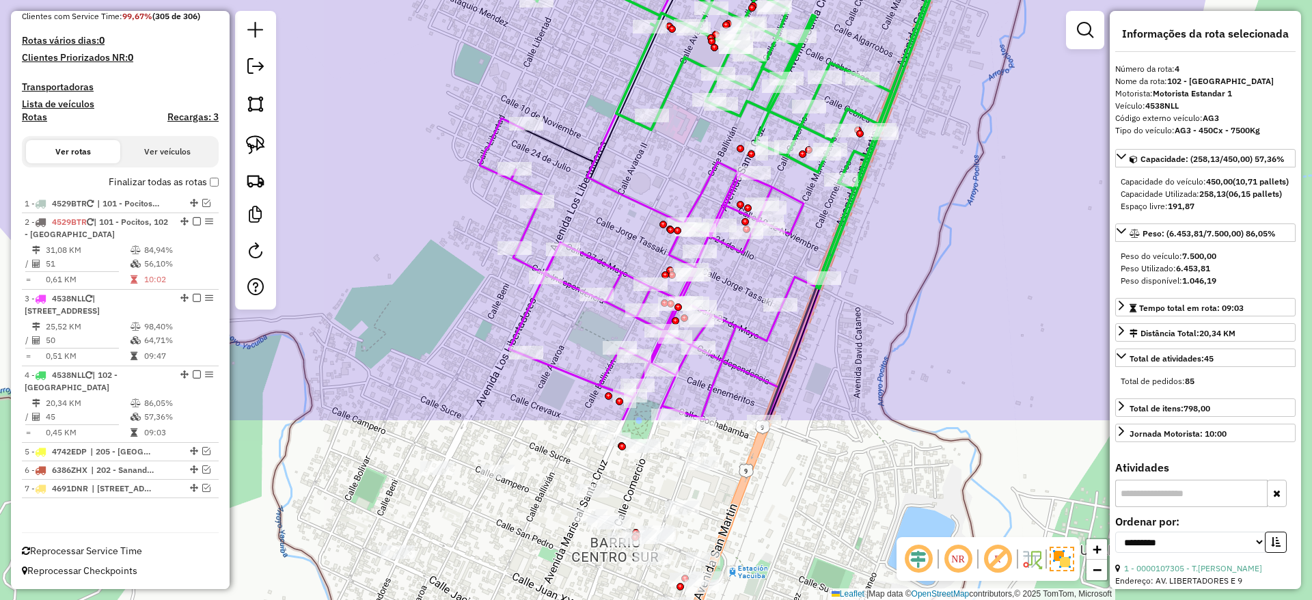
drag, startPoint x: 599, startPoint y: 377, endPoint x: 600, endPoint y: 134, distance: 243.2
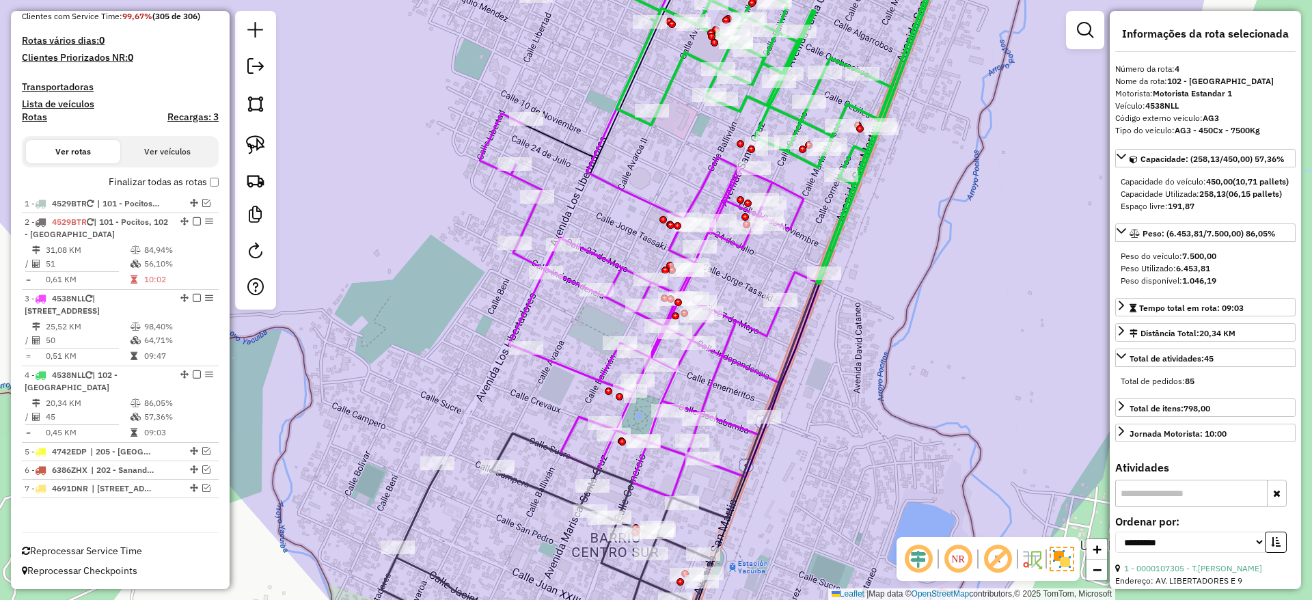
click at [547, 433] on div "Rota 2 - Placa 4529BTR 0000044183 - T. EUDALIO Janela de atendimento Grade de a…" at bounding box center [656, 300] width 1312 height 600
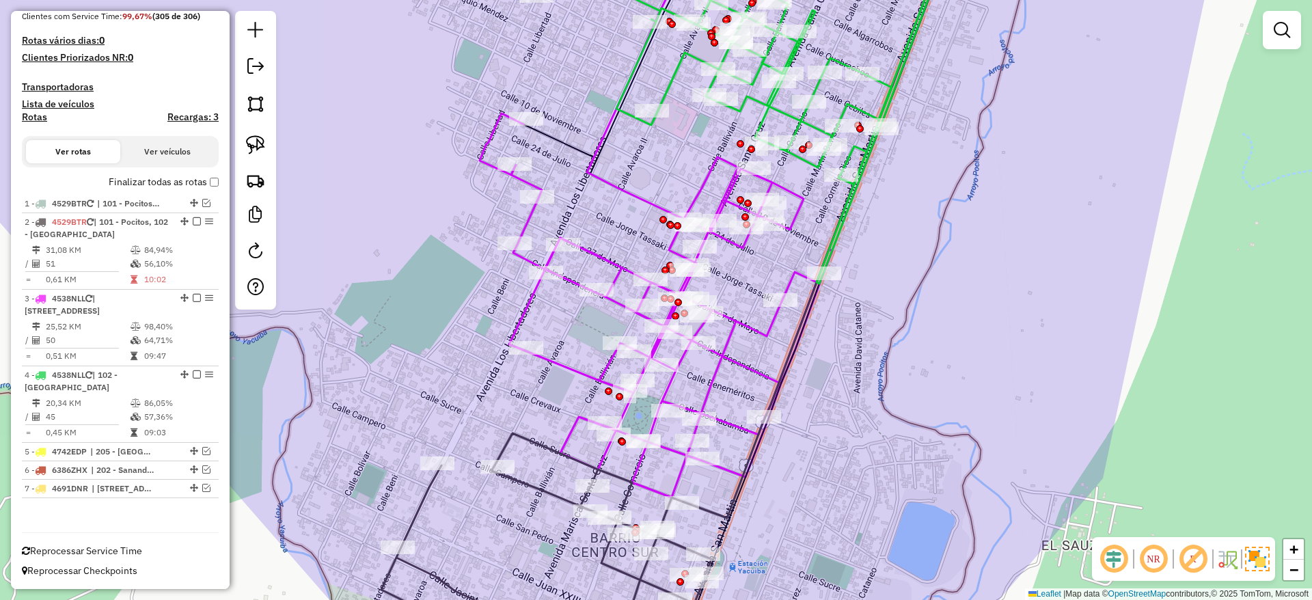
click at [532, 438] on icon at bounding box center [546, 546] width 330 height 227
select select "**********"
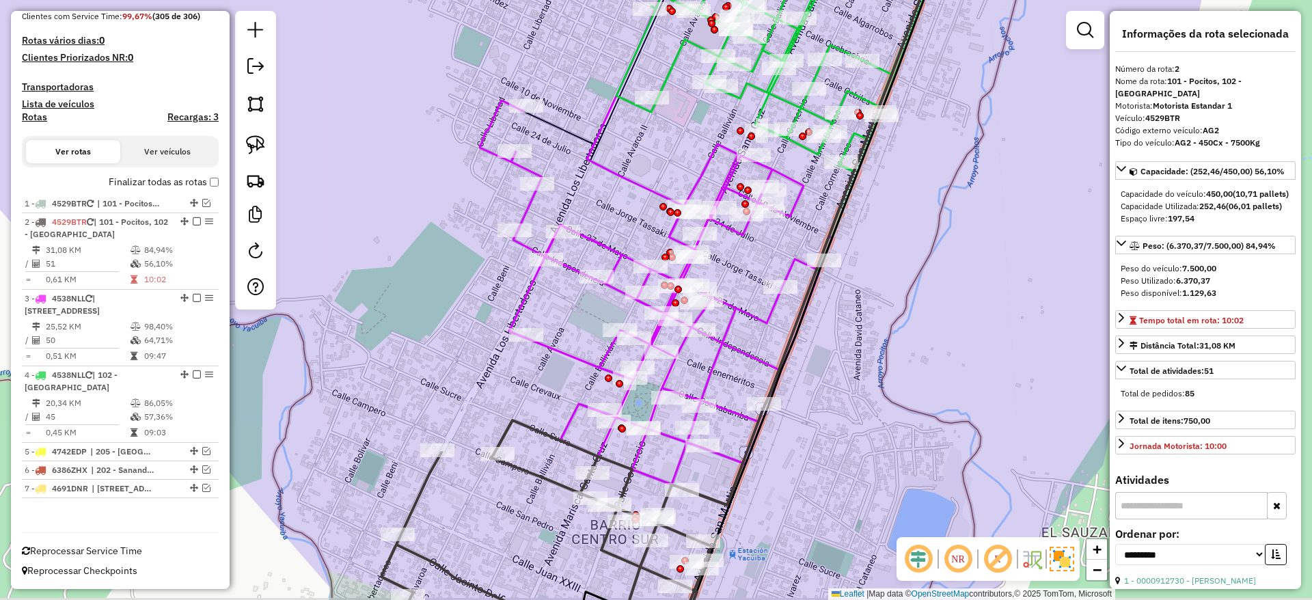
drag, startPoint x: 430, startPoint y: 377, endPoint x: 430, endPoint y: 364, distance: 13.0
click at [430, 364] on div "Janela de atendimento Grade de atendimento Capacidade Transportadoras Veículos …" at bounding box center [656, 300] width 1312 height 600
click at [562, 349] on icon at bounding box center [656, 292] width 352 height 384
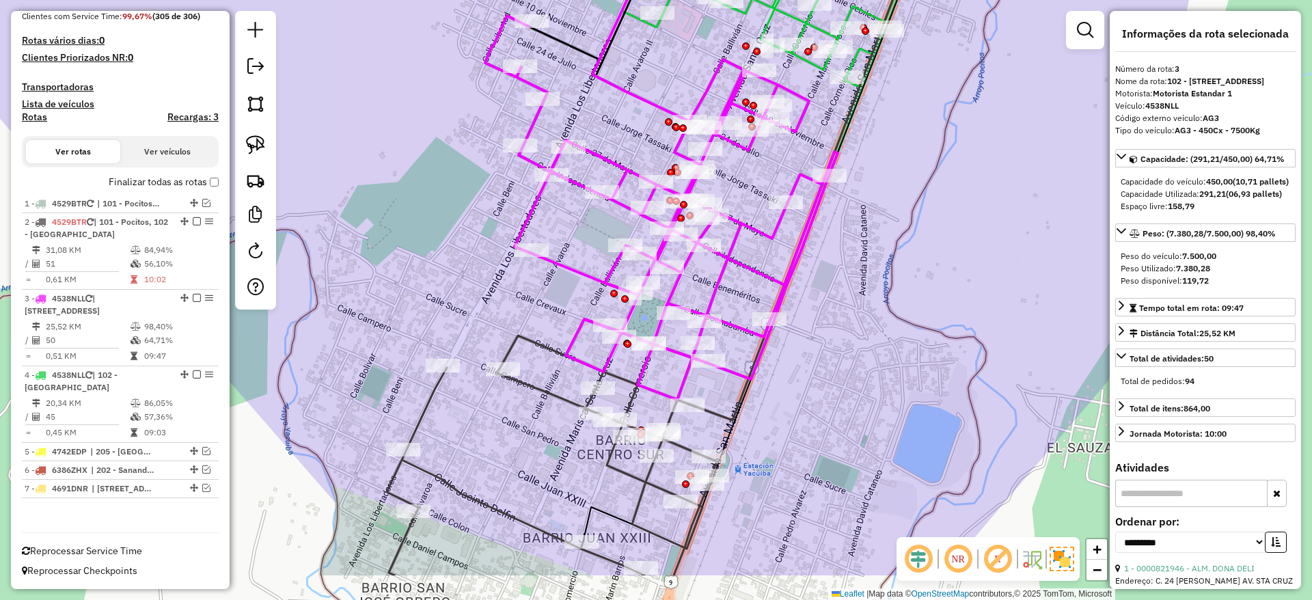
drag, startPoint x: 562, startPoint y: 349, endPoint x: 568, endPoint y: 260, distance: 89.1
click at [568, 260] on icon at bounding box center [661, 208] width 352 height 384
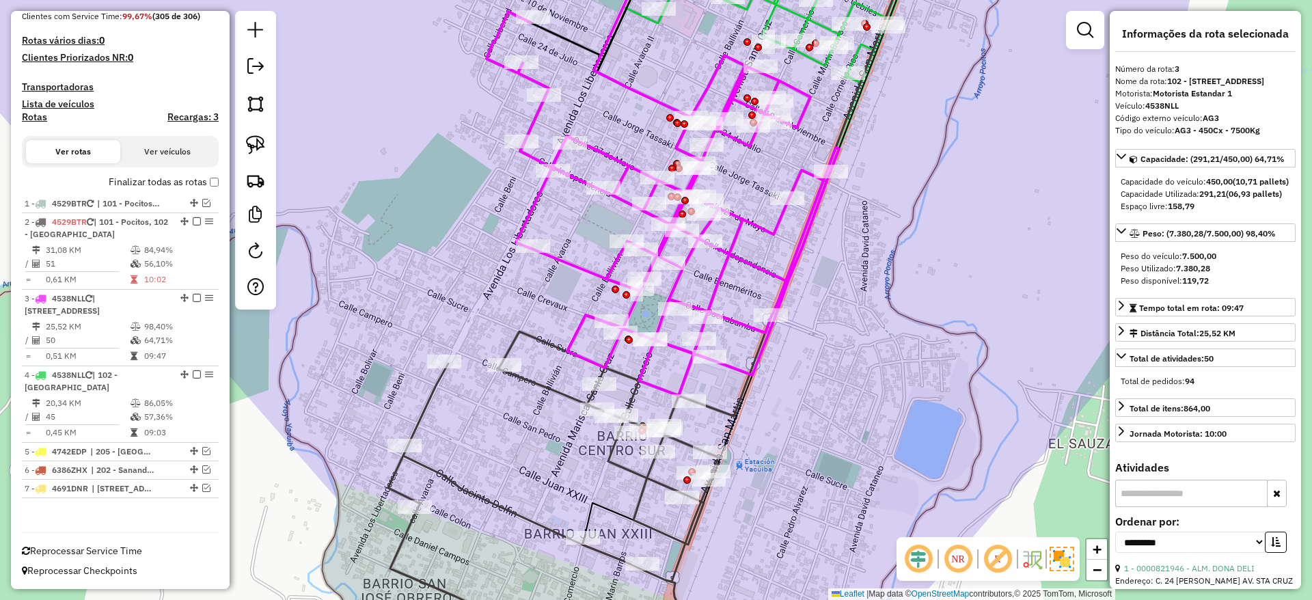
click at [551, 394] on icon at bounding box center [592, 495] width 409 height 329
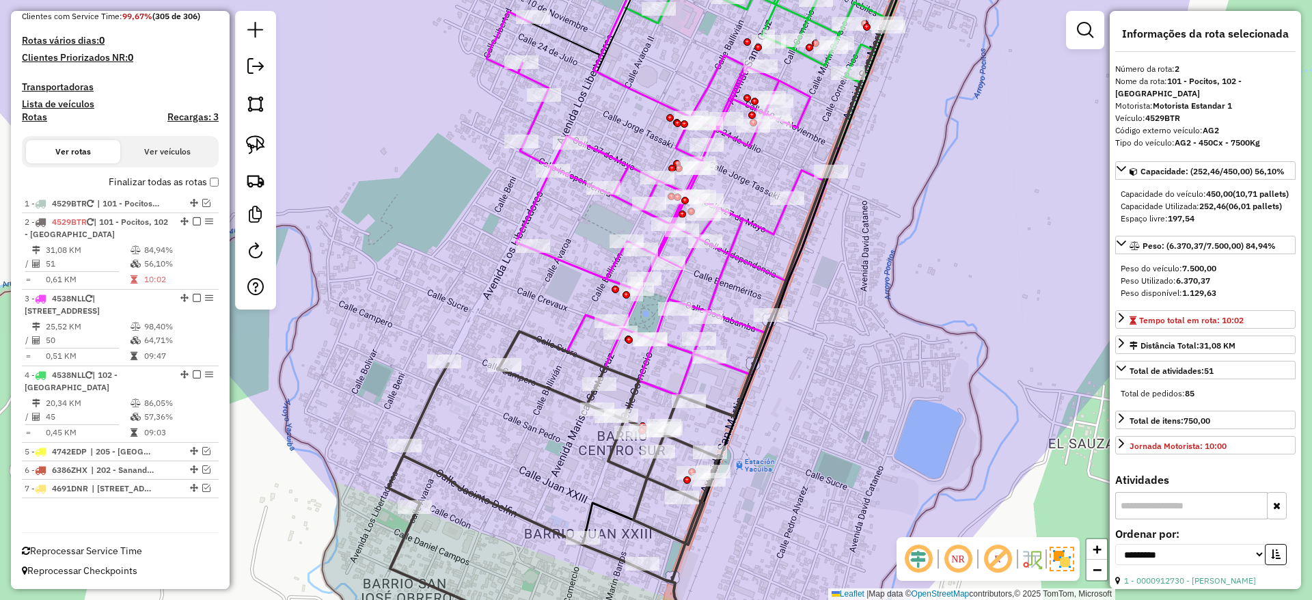
click at [551, 394] on icon at bounding box center [592, 495] width 409 height 329
click at [598, 280] on icon at bounding box center [662, 204] width 352 height 384
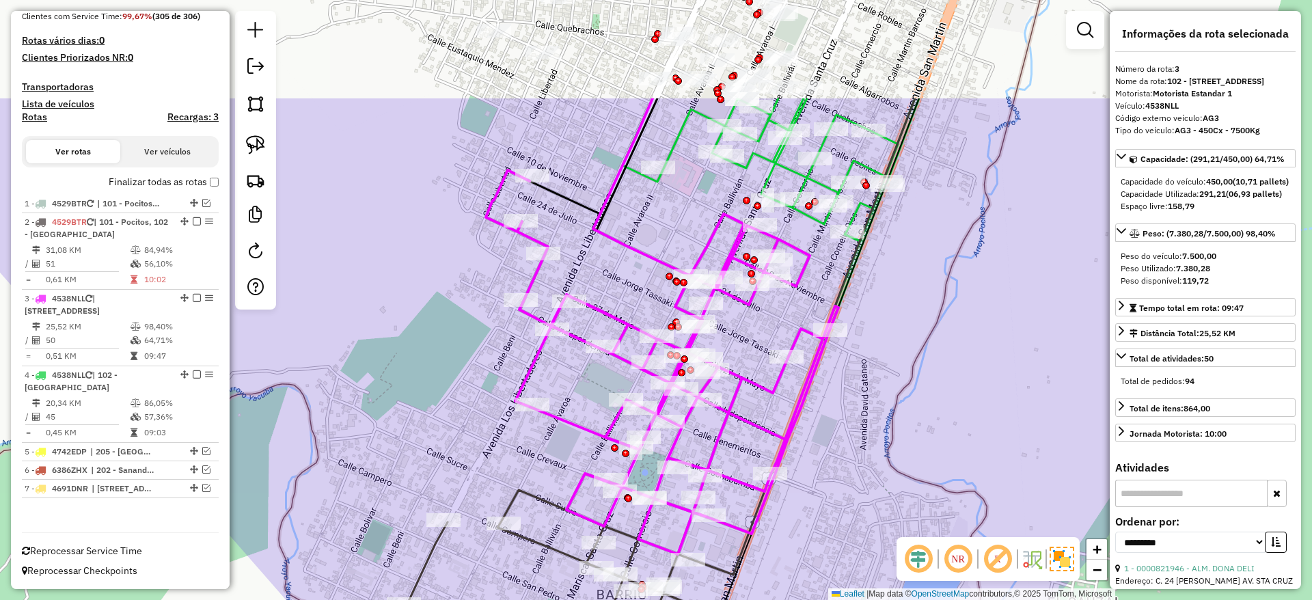
drag, startPoint x: 594, startPoint y: 278, endPoint x: 593, endPoint y: 448, distance: 170.1
click at [593, 448] on icon at bounding box center [662, 362] width 352 height 384
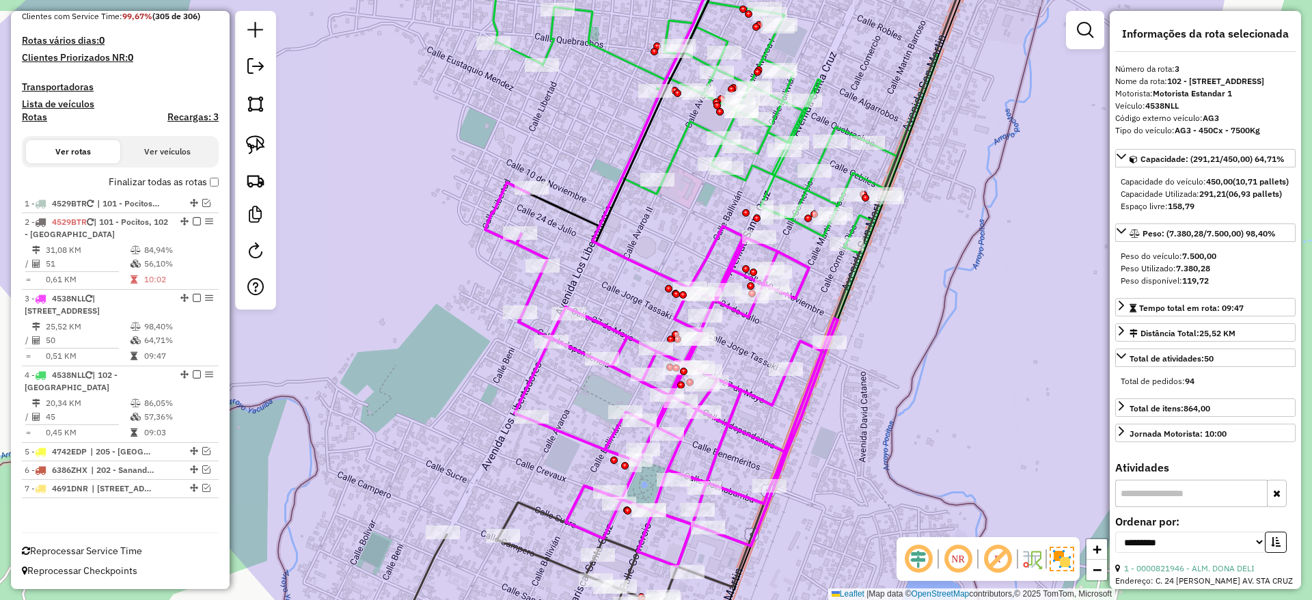
click at [670, 143] on div "Janela de atendimento Grade de atendimento Capacidade Transportadoras Veículos …" at bounding box center [656, 300] width 1312 height 600
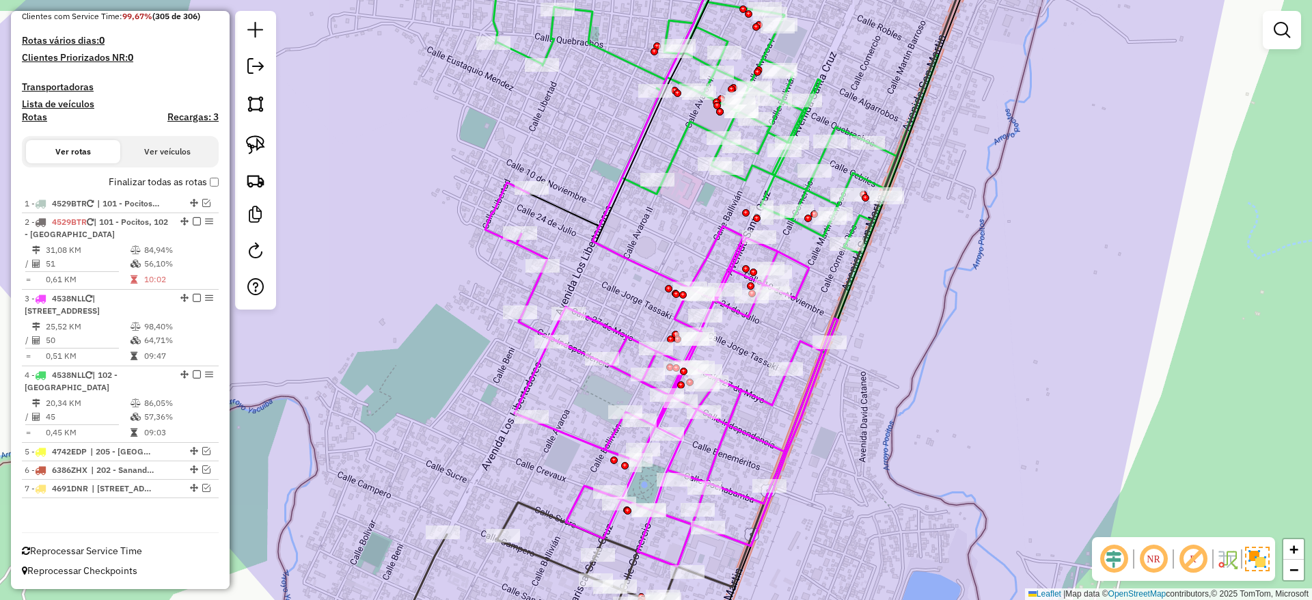
click at [679, 142] on icon at bounding box center [715, 146] width 445 height 413
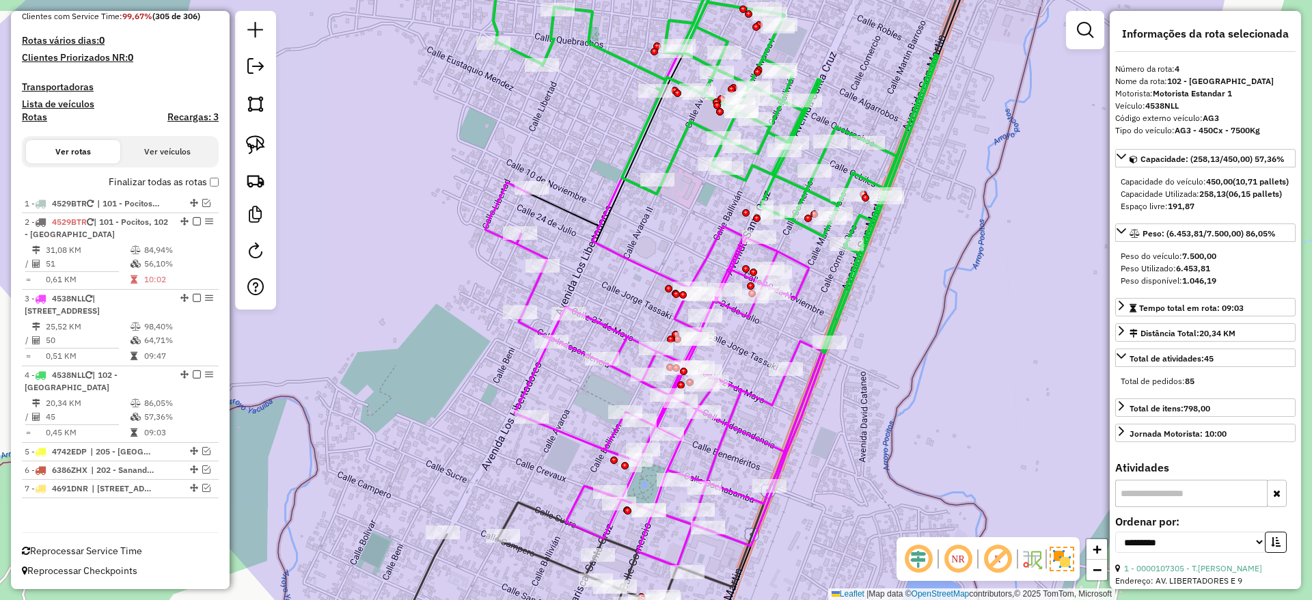
click at [538, 559] on icon at bounding box center [552, 581] width 330 height 158
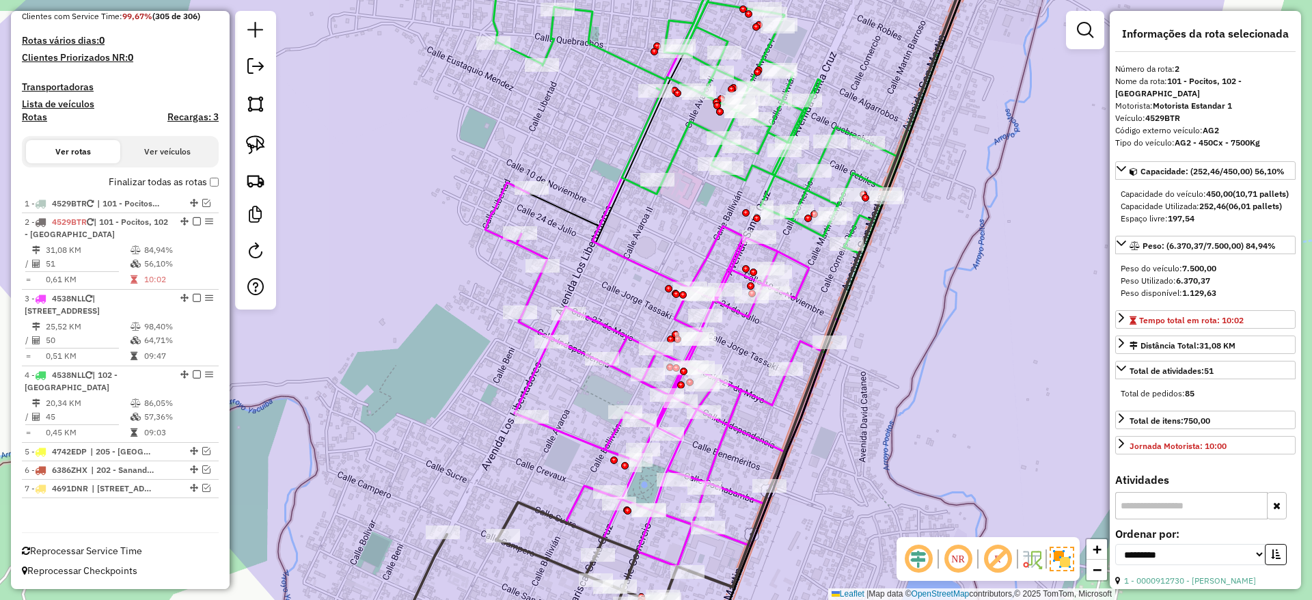
click at [682, 136] on icon at bounding box center [715, 146] width 445 height 413
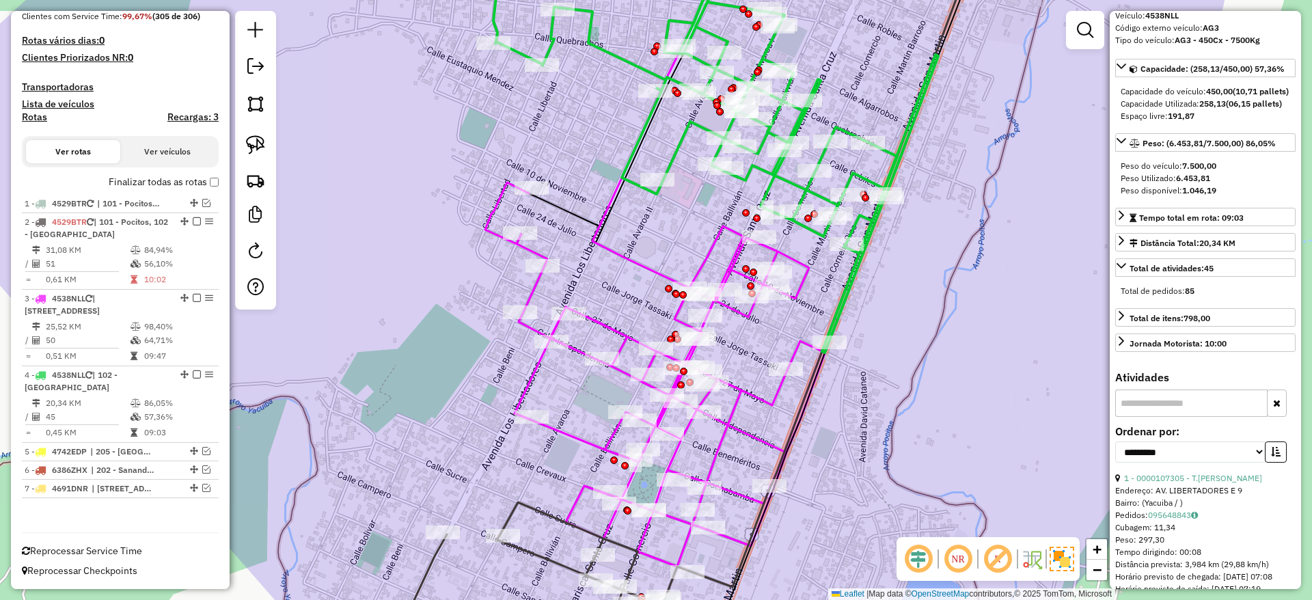
scroll to position [205, 0]
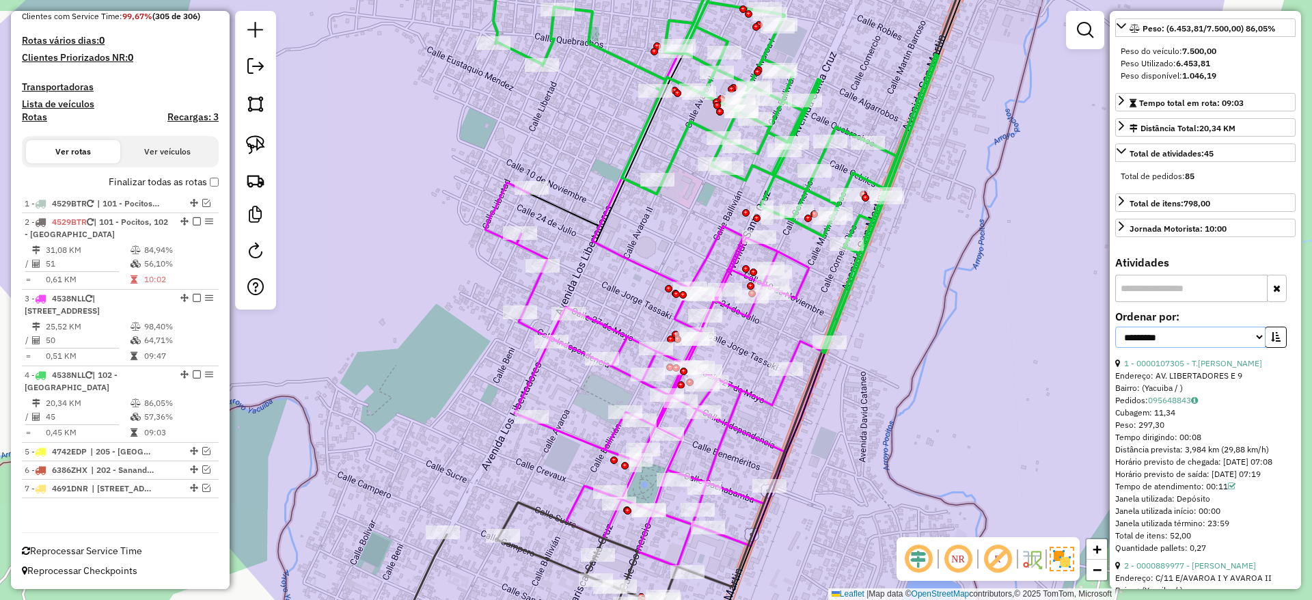
click at [1213, 348] on select "**********" at bounding box center [1190, 337] width 150 height 21
select select "**********"
click at [1115, 348] on select "**********" at bounding box center [1190, 337] width 150 height 21
click at [1274, 342] on icon "button" at bounding box center [1276, 337] width 10 height 10
click at [1206, 368] on link "10 - 0000082959 - M. SIXTO" at bounding box center [1177, 363] width 107 height 10
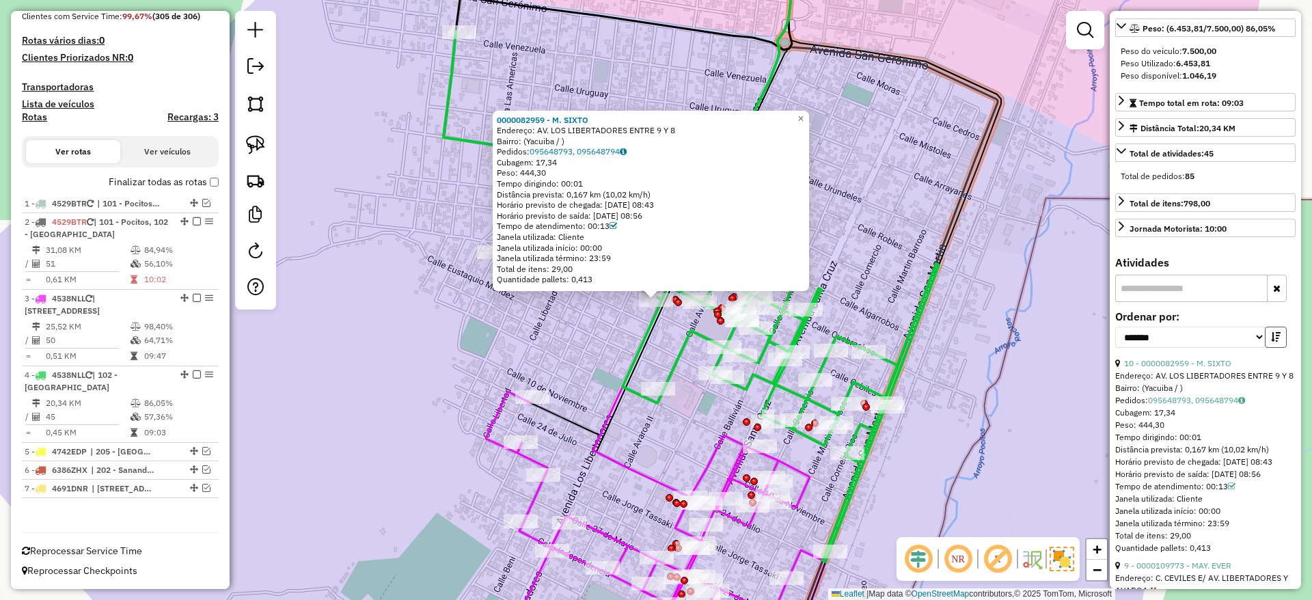
click at [1274, 342] on icon "button" at bounding box center [1276, 337] width 10 height 10
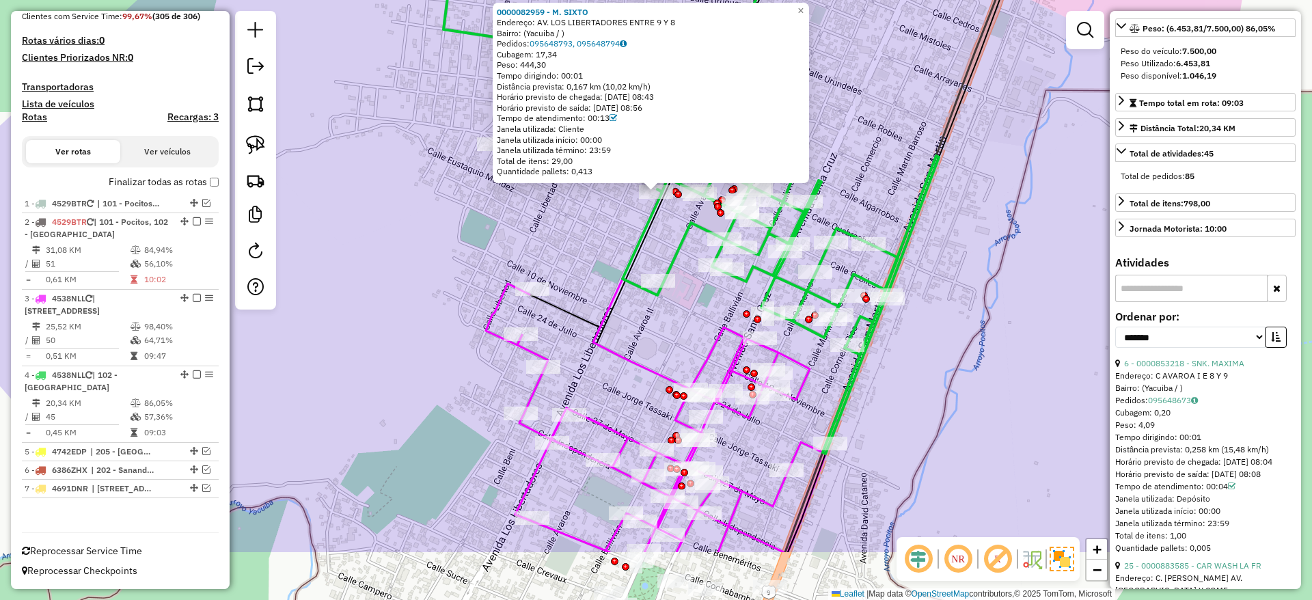
drag, startPoint x: 1034, startPoint y: 317, endPoint x: 1034, endPoint y: 209, distance: 107.9
click at [1034, 209] on div "0000082959 - M. [PERSON_NAME]: AV. LOS LIBERTADORES ENTRE 9 Y 8 Bairro: (Yacuib…" at bounding box center [656, 300] width 1312 height 600
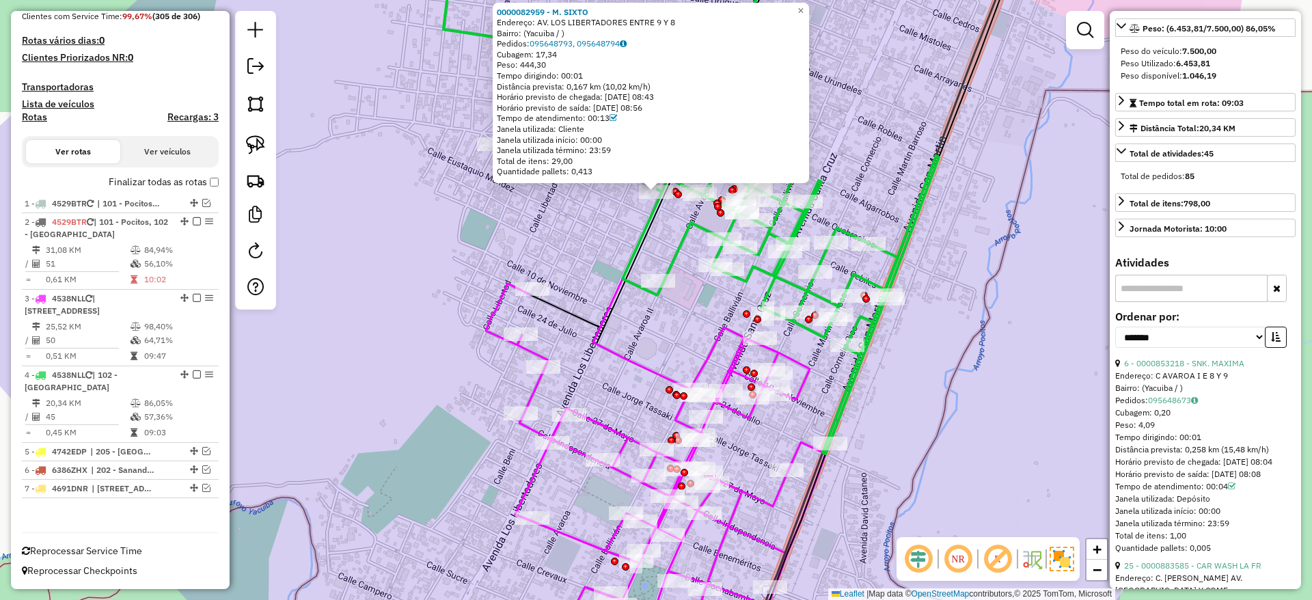
click at [1012, 225] on div "0000082959 - M. [PERSON_NAME]: AV. LOS LIBERTADORES ENTRE 9 Y 8 Bairro: (Yacuib…" at bounding box center [656, 300] width 1312 height 600
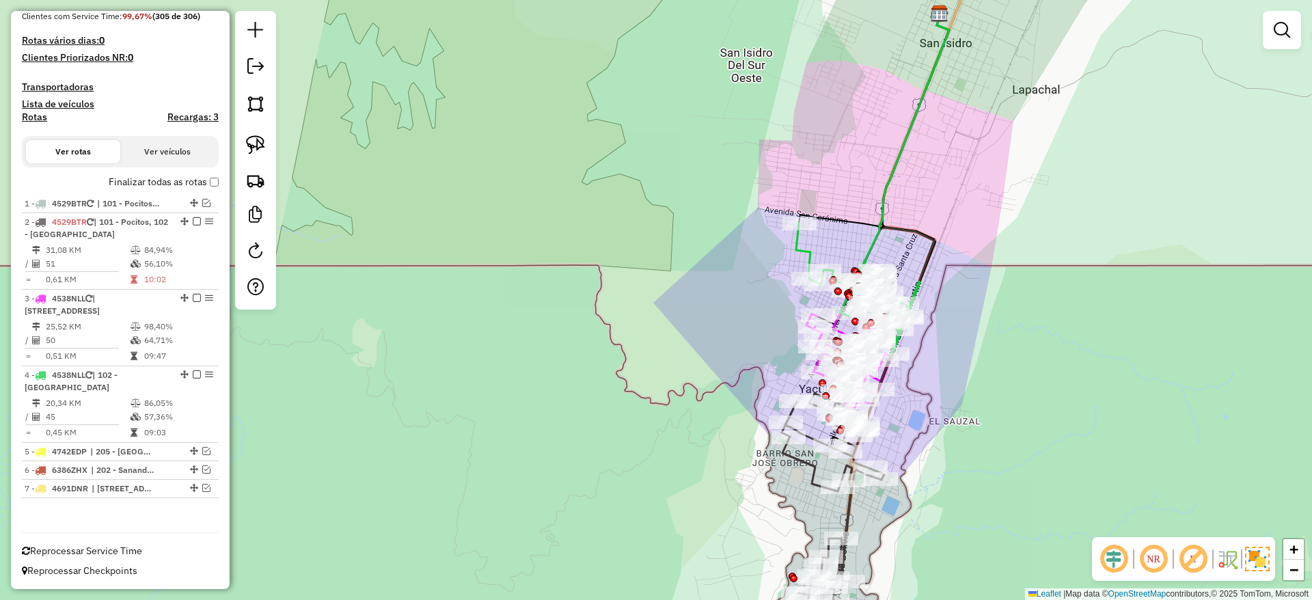
drag, startPoint x: 706, startPoint y: 254, endPoint x: 658, endPoint y: 324, distance: 85.1
click at [658, 324] on div "Janela de atendimento Grade de atendimento Capacidade Transportadoras Veículos …" at bounding box center [656, 300] width 1312 height 600
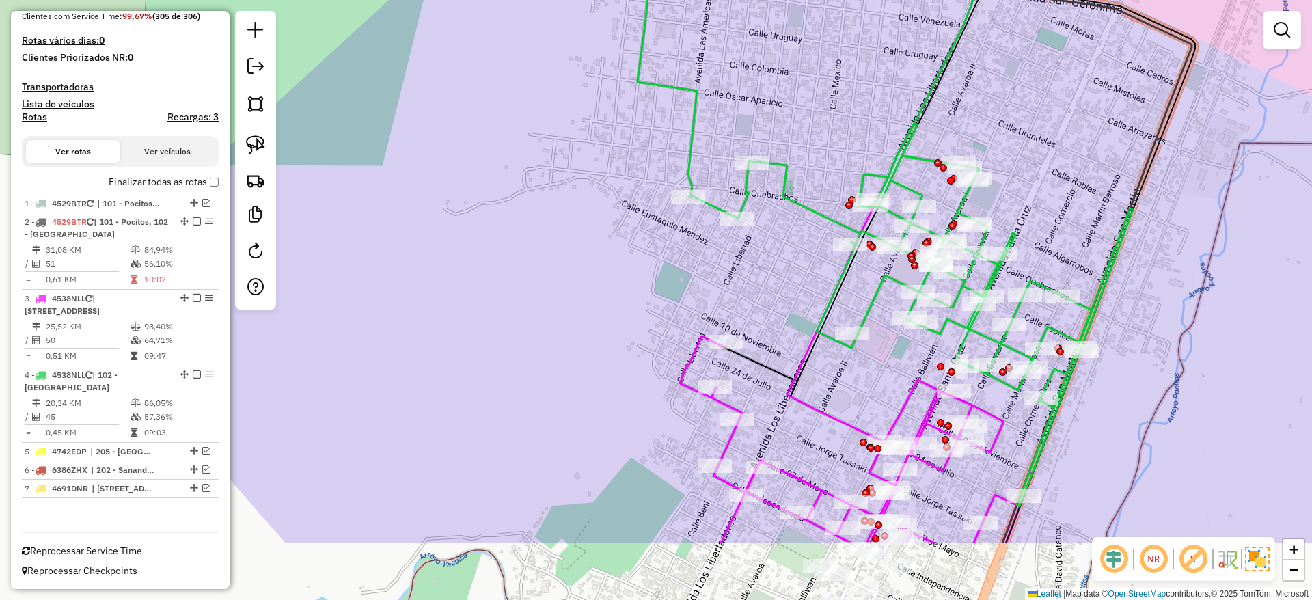
drag, startPoint x: 615, startPoint y: 353, endPoint x: 594, endPoint y: 325, distance: 35.5
click at [594, 325] on div "Janela de atendimento Grade de atendimento Capacidade Transportadoras Veículos …" at bounding box center [656, 300] width 1312 height 600
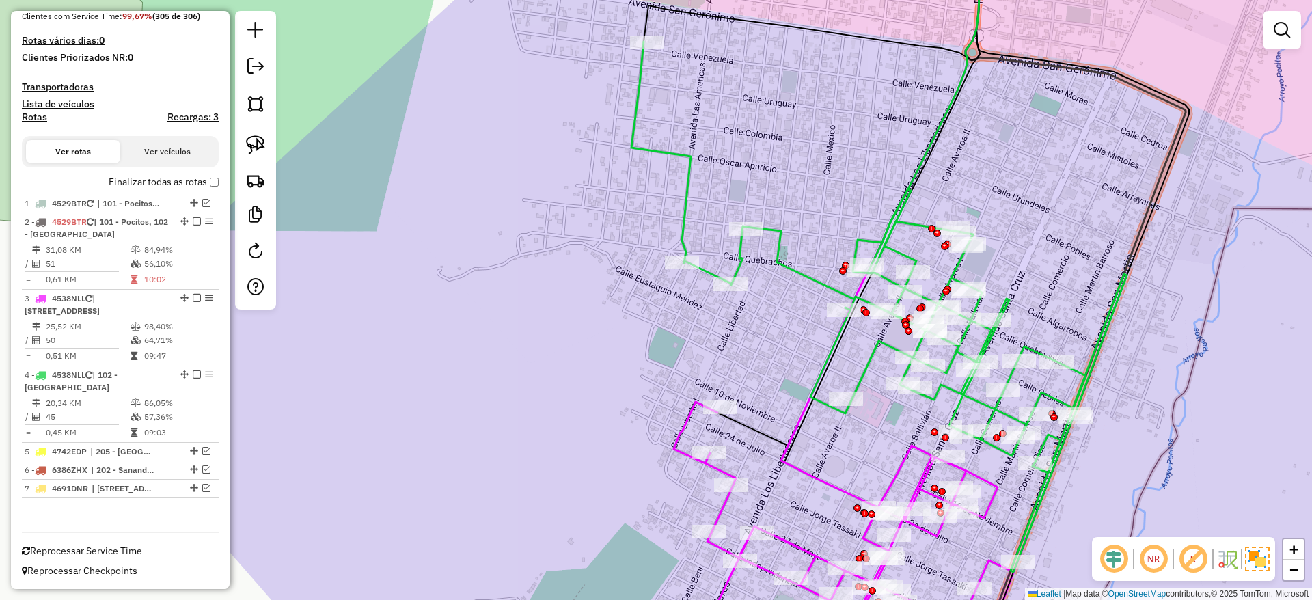
click at [805, 254] on div "Janela de atendimento Grade de atendimento Capacidade Transportadoras Veículos …" at bounding box center [656, 300] width 1312 height 600
click at [799, 258] on div "Janela de atendimento Grade de atendimento Capacidade Transportadoras Veículos …" at bounding box center [656, 300] width 1312 height 600
click at [782, 263] on icon at bounding box center [878, 307] width 495 height 530
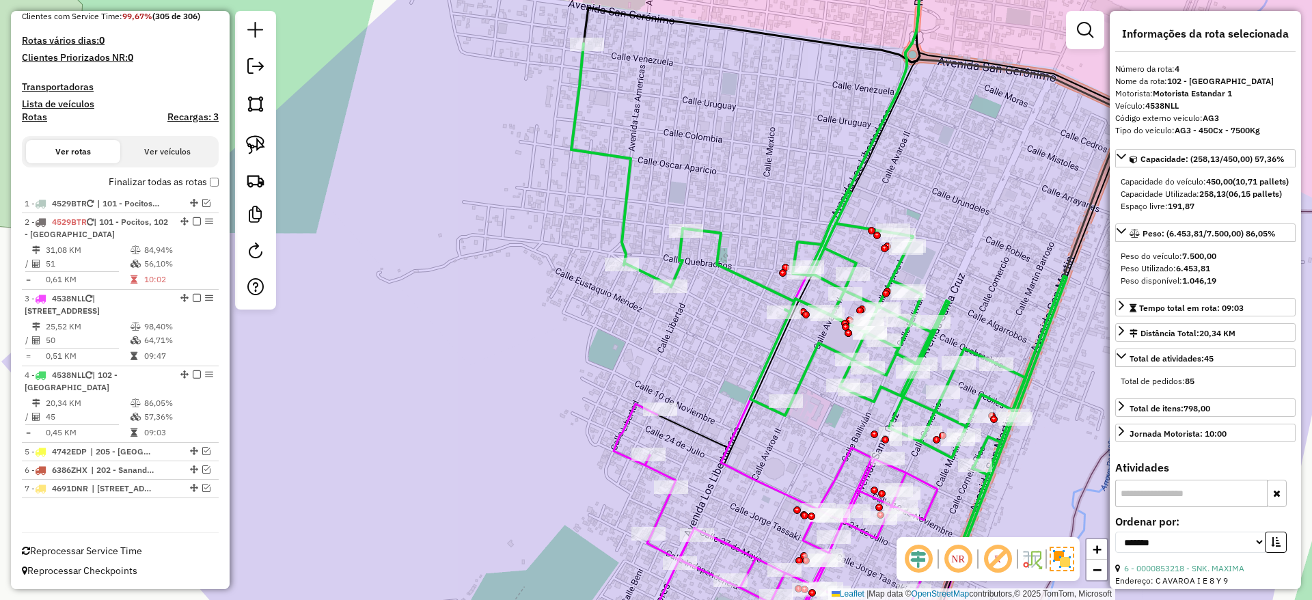
drag, startPoint x: 782, startPoint y: 263, endPoint x: 722, endPoint y: 265, distance: 60.1
click at [722, 265] on icon at bounding box center [818, 309] width 495 height 530
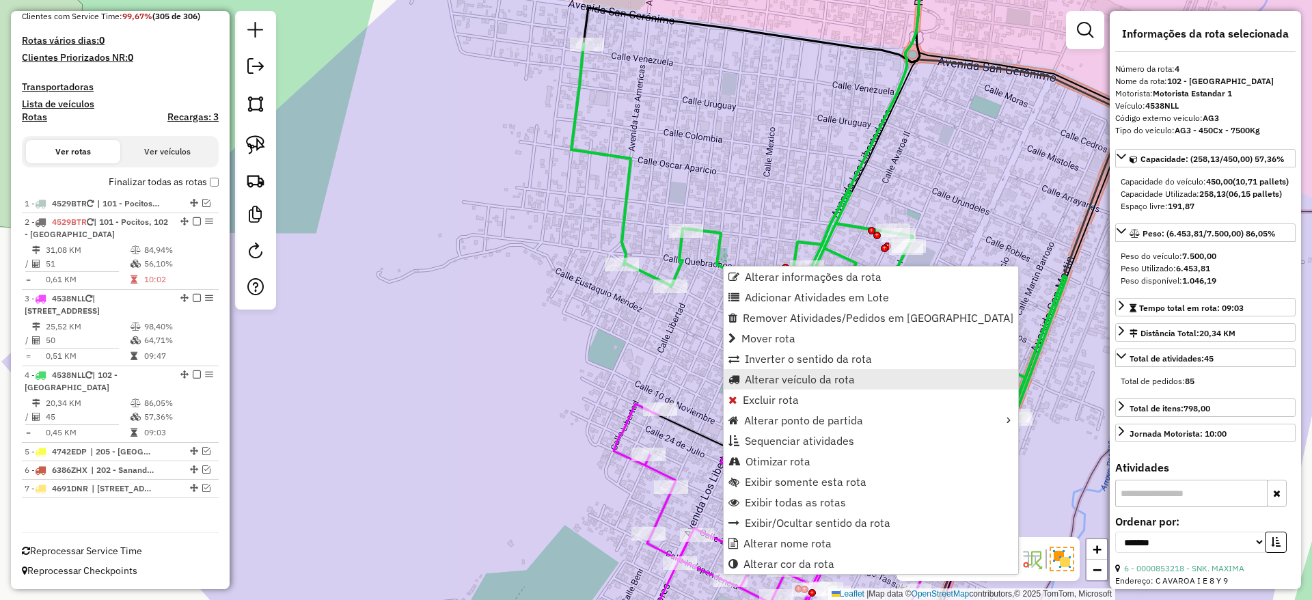
click at [758, 375] on span "Alterar veículo da rota" at bounding box center [800, 379] width 110 height 11
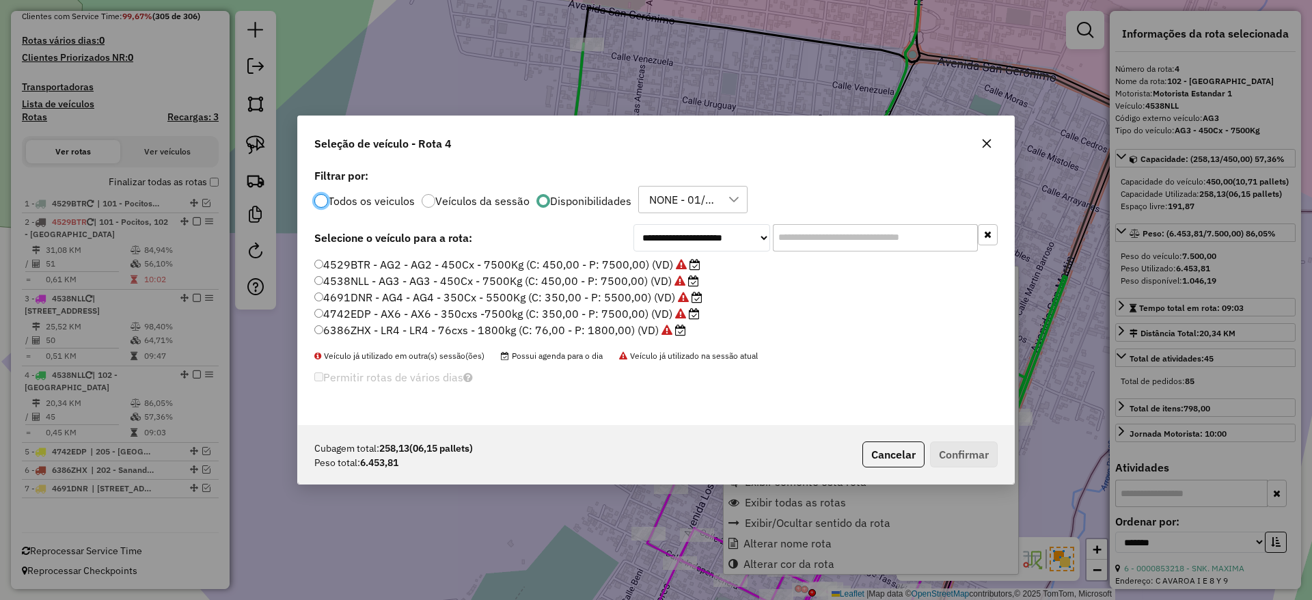
scroll to position [8, 4]
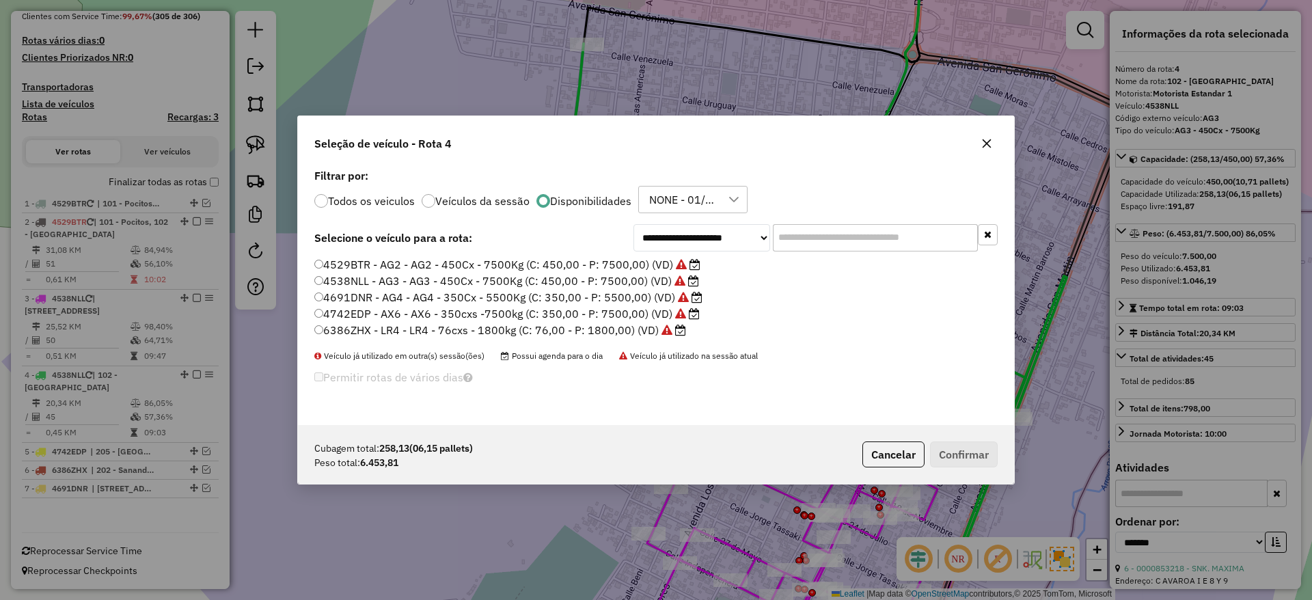
click at [807, 238] on input "text" at bounding box center [875, 237] width 205 height 27
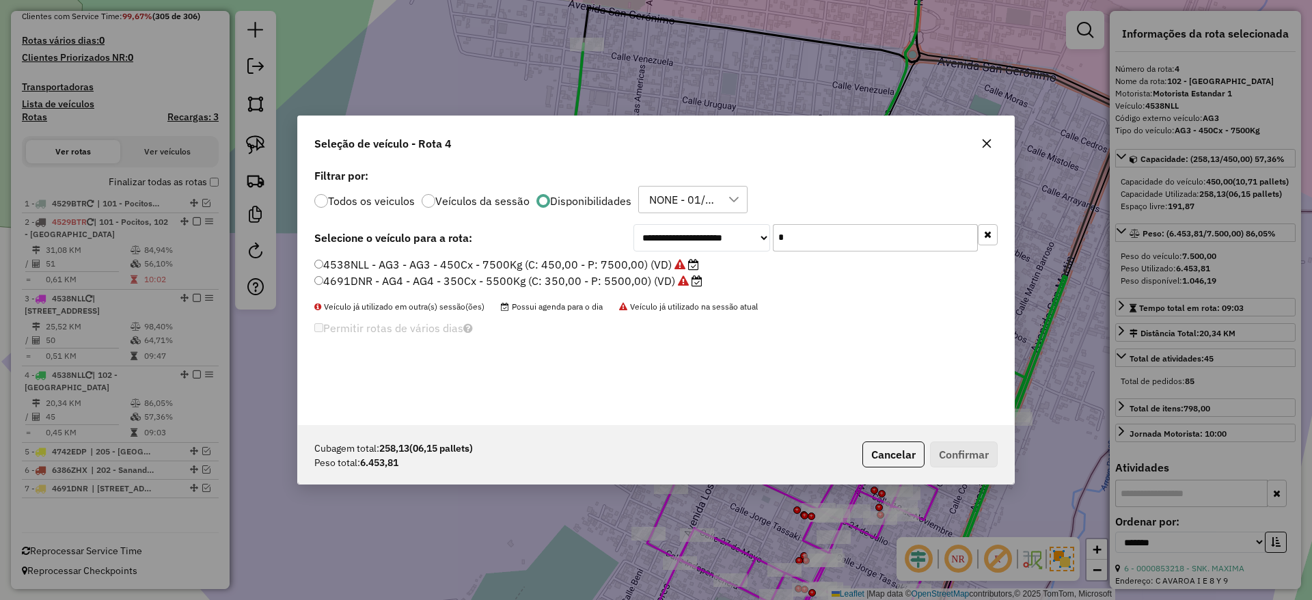
type input "*"
click at [731, 195] on icon at bounding box center [733, 199] width 11 height 11
click at [654, 236] on div "All items selected" at bounding box center [651, 232] width 13 height 13
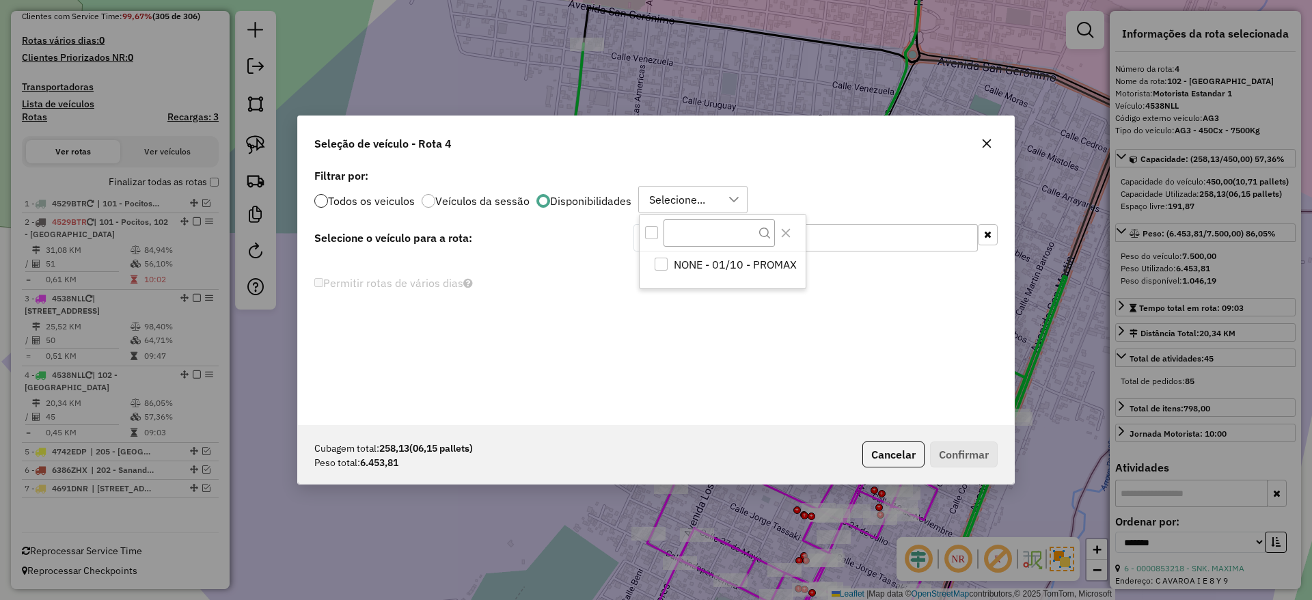
click at [327, 200] on p-radiobutton "Todos os veiculos" at bounding box center [364, 201] width 100 height 14
click at [327, 197] on div at bounding box center [321, 201] width 14 height 14
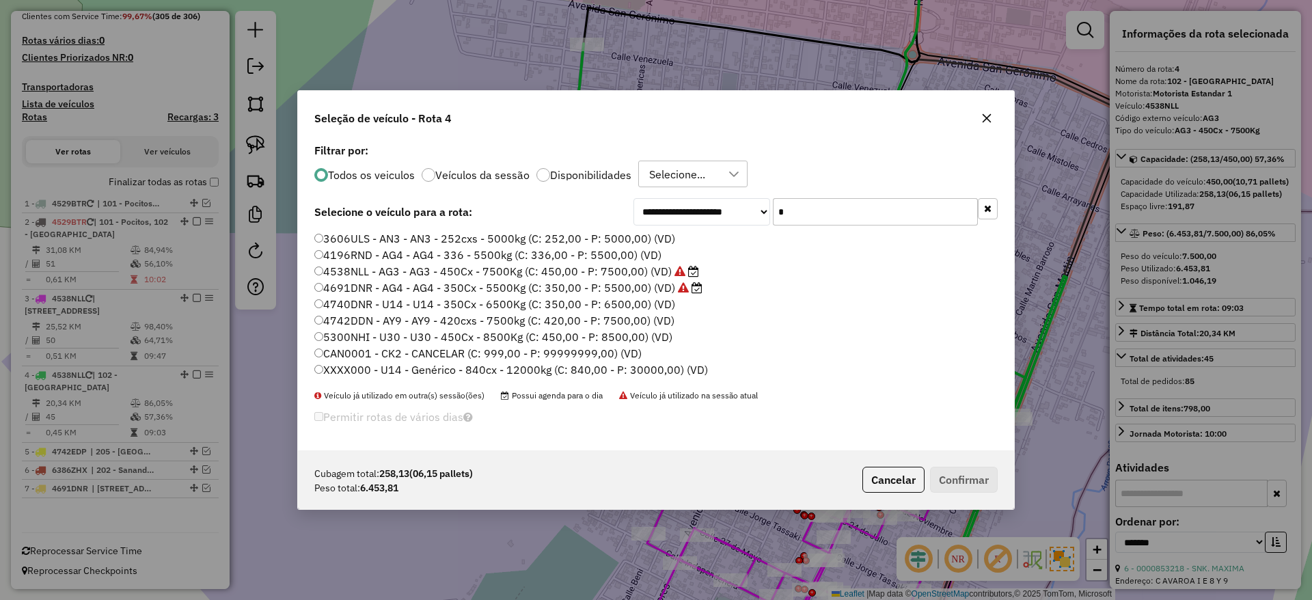
click at [646, 244] on label "3606ULS - AN3 - AN3 - 252cxs - 5000kg (C: 252,00 - P: 5000,00) (VD)" at bounding box center [494, 238] width 361 height 16
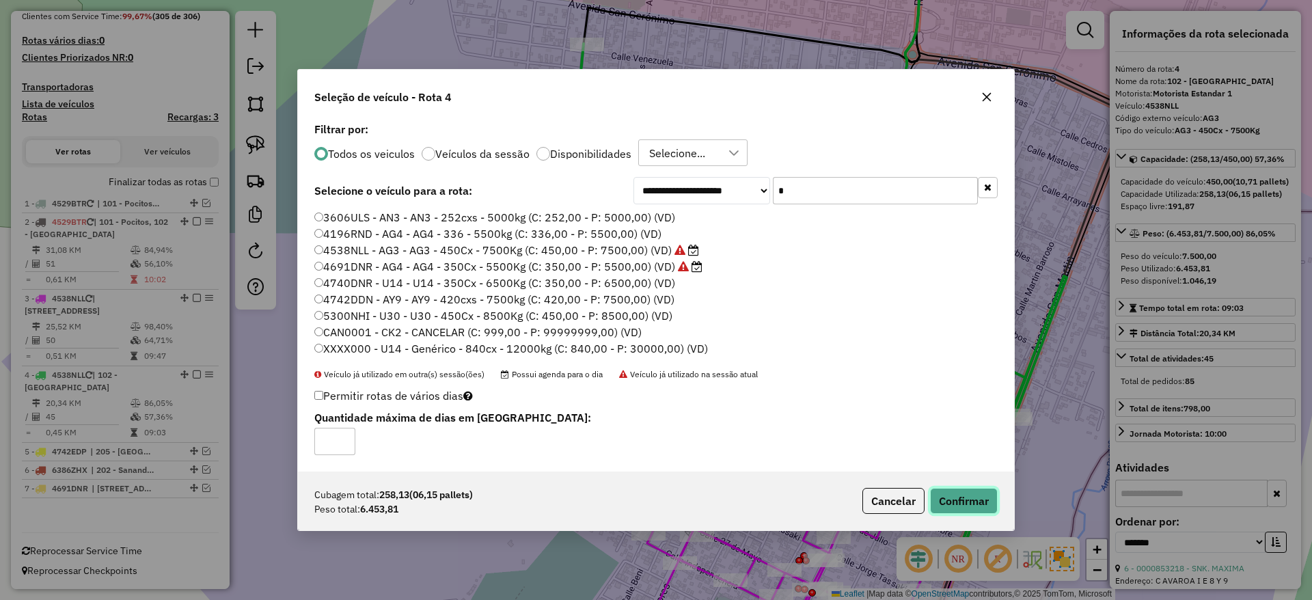
click at [947, 503] on button "Confirmar" at bounding box center [964, 501] width 68 height 26
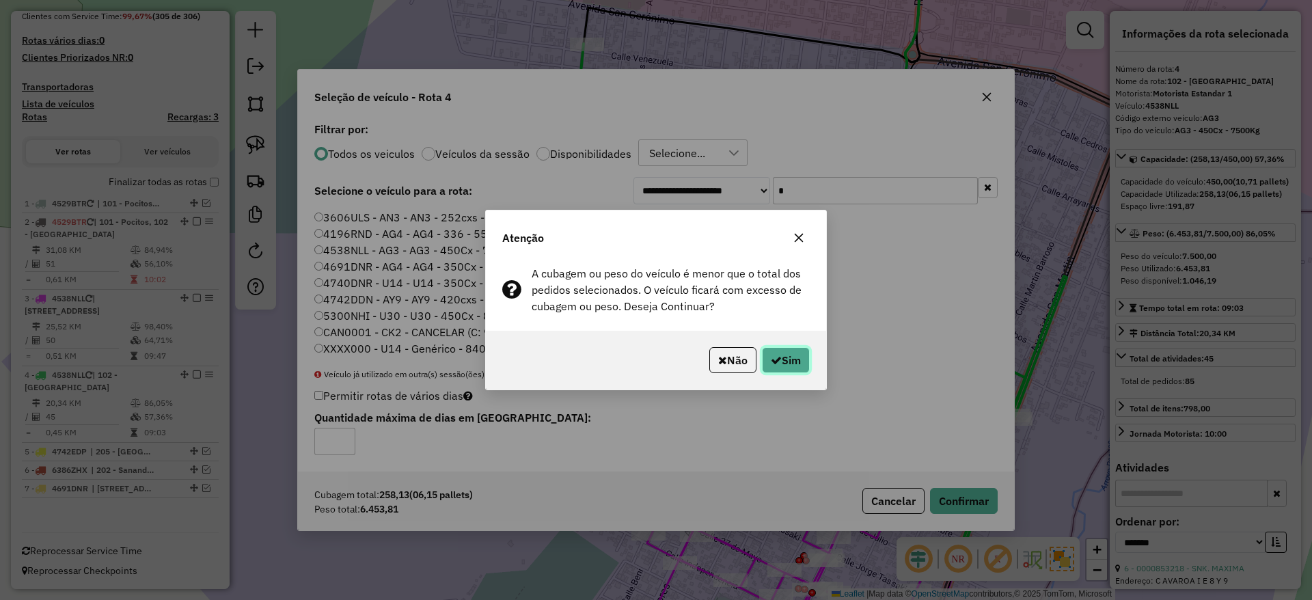
click at [790, 350] on button "Sim" at bounding box center [786, 360] width 48 height 26
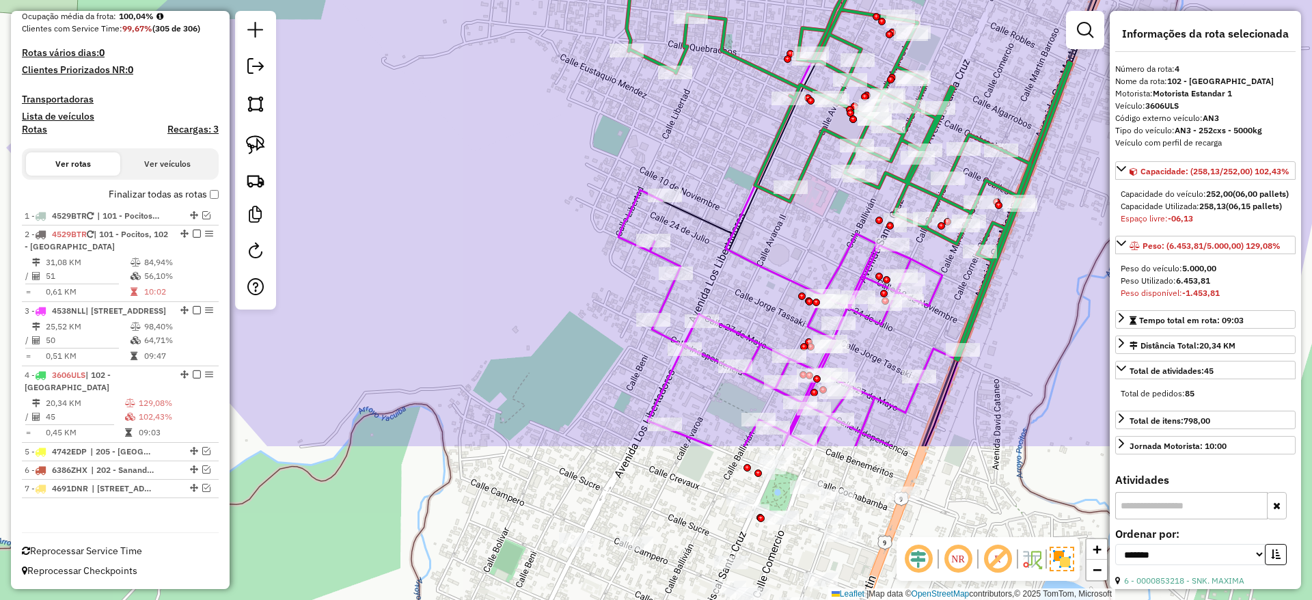
drag, startPoint x: 721, startPoint y: 299, endPoint x: 723, endPoint y: 124, distance: 175.6
click at [723, 124] on div "Janela de atendimento Grade de atendimento Capacidade Transportadoras Veículos …" at bounding box center [656, 300] width 1312 height 600
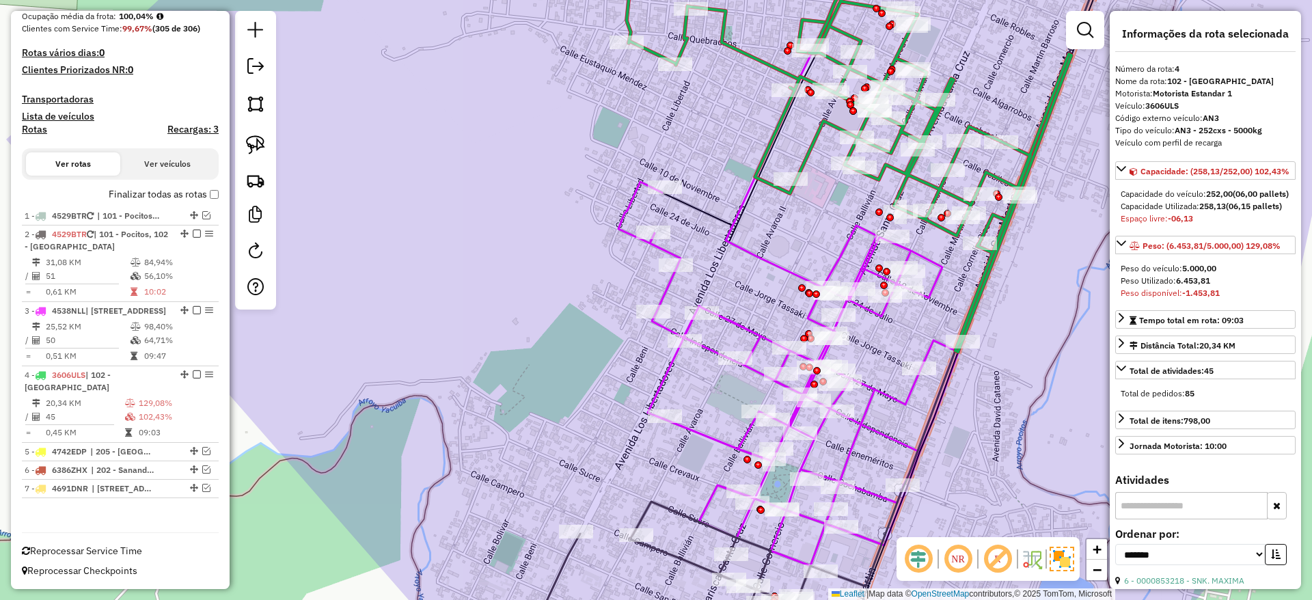
click at [759, 258] on icon at bounding box center [796, 117] width 142 height 355
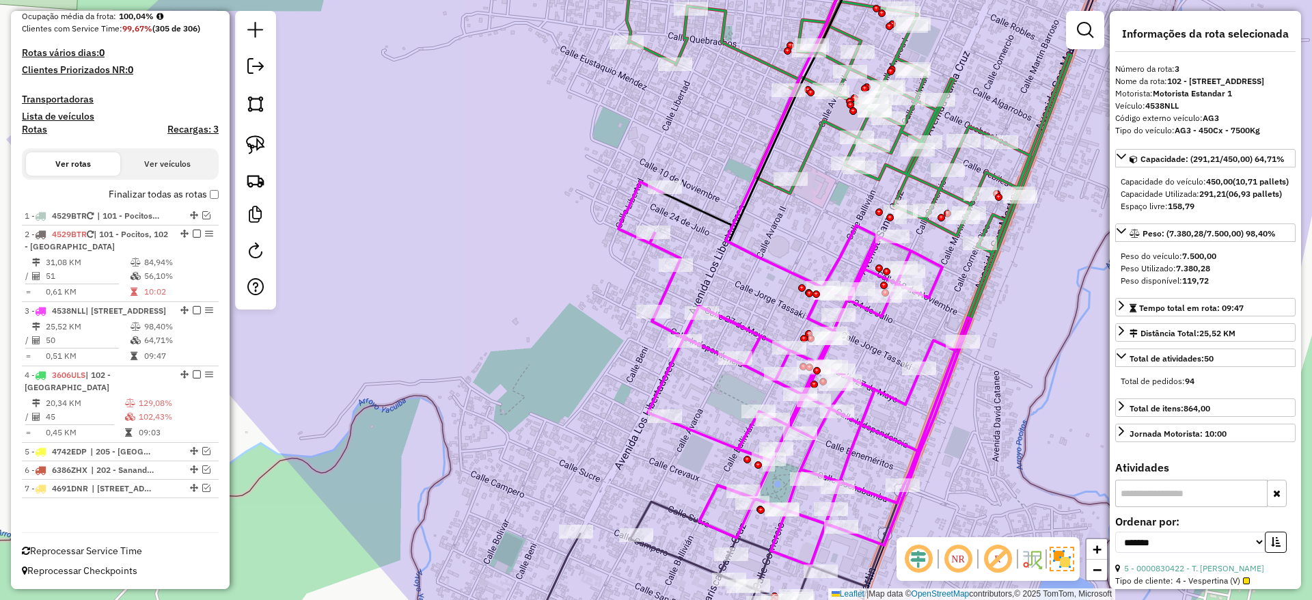
click at [759, 258] on icon at bounding box center [796, 117] width 142 height 355
click at [87, 546] on span "Reprocessar Service Time" at bounding box center [82, 550] width 120 height 12
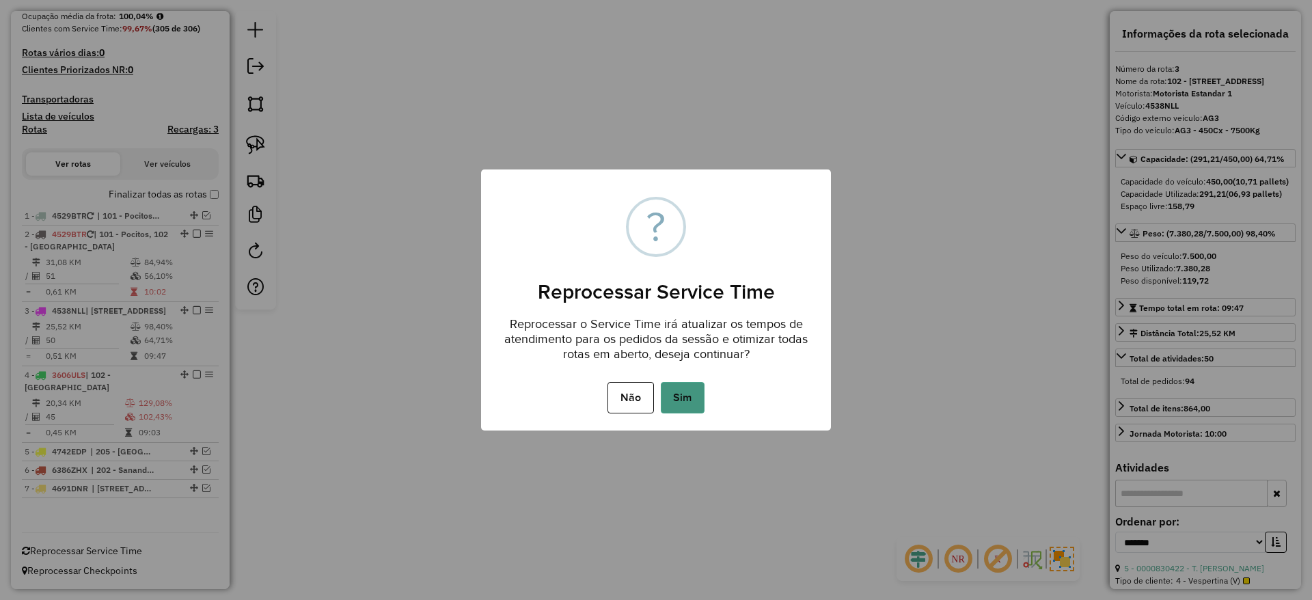
click at [685, 396] on button "Sim" at bounding box center [683, 397] width 44 height 31
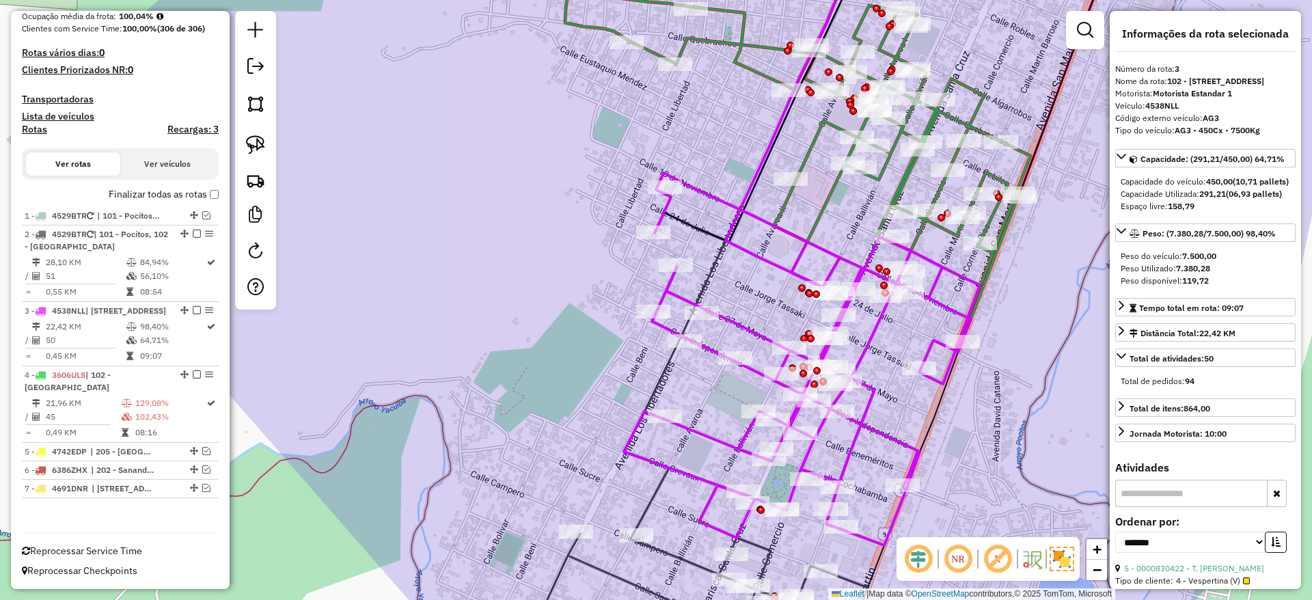
click at [664, 549] on icon at bounding box center [694, 597] width 348 height 126
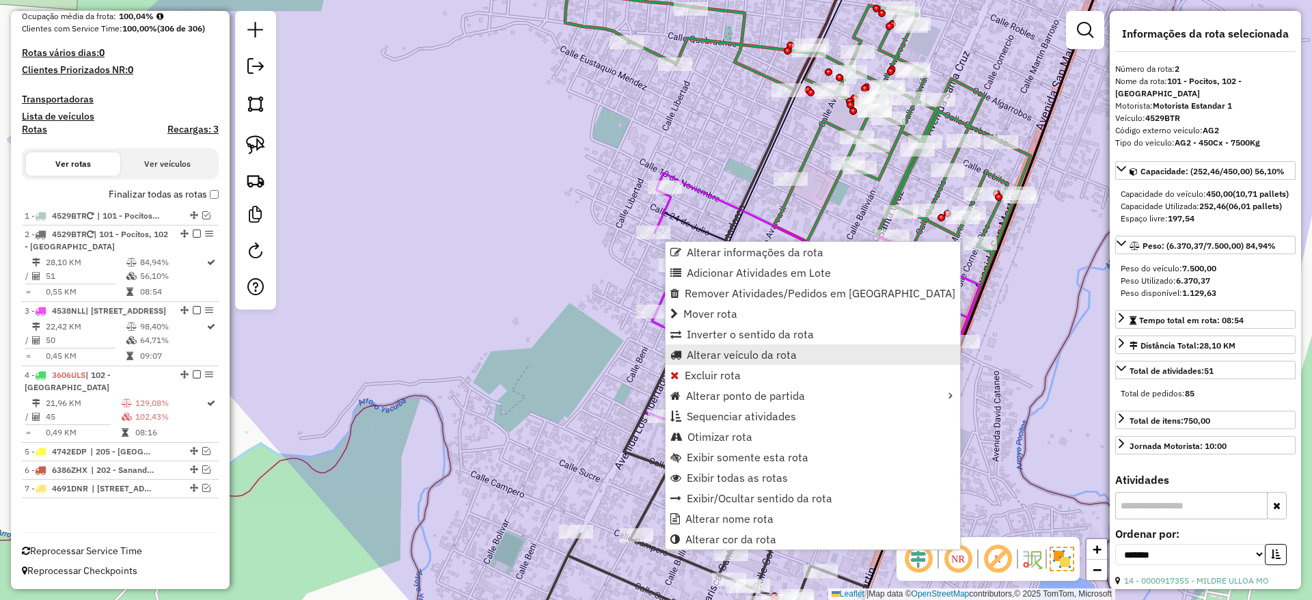
click at [732, 349] on span "Alterar veículo da rota" at bounding box center [742, 354] width 110 height 11
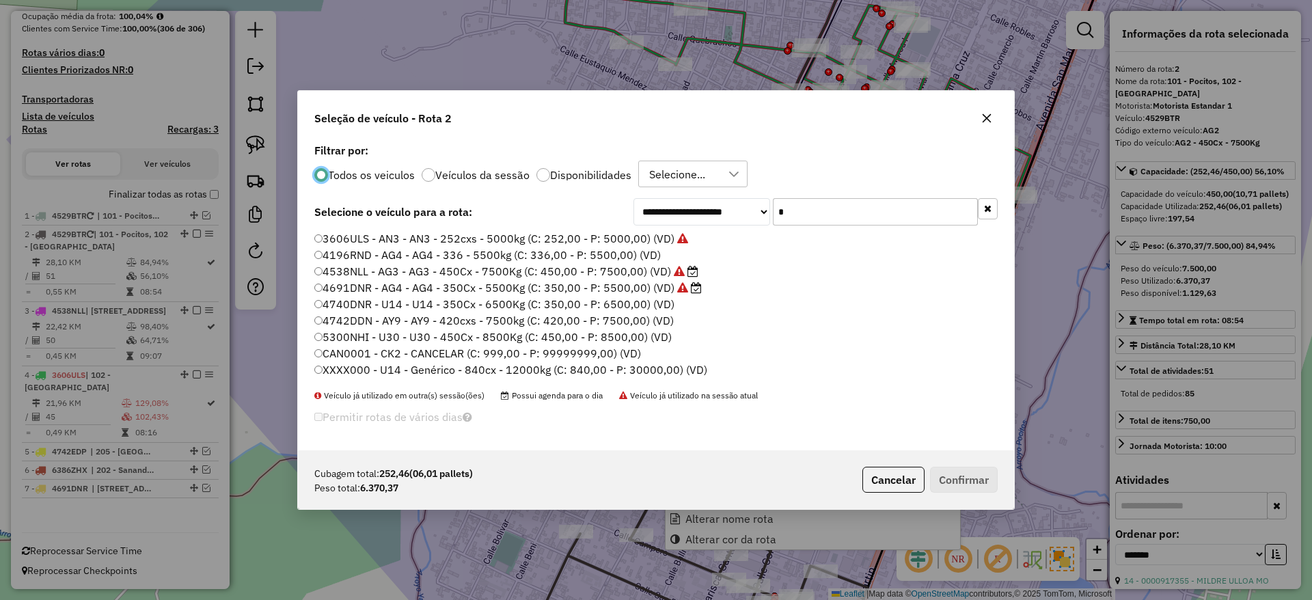
scroll to position [8, 4]
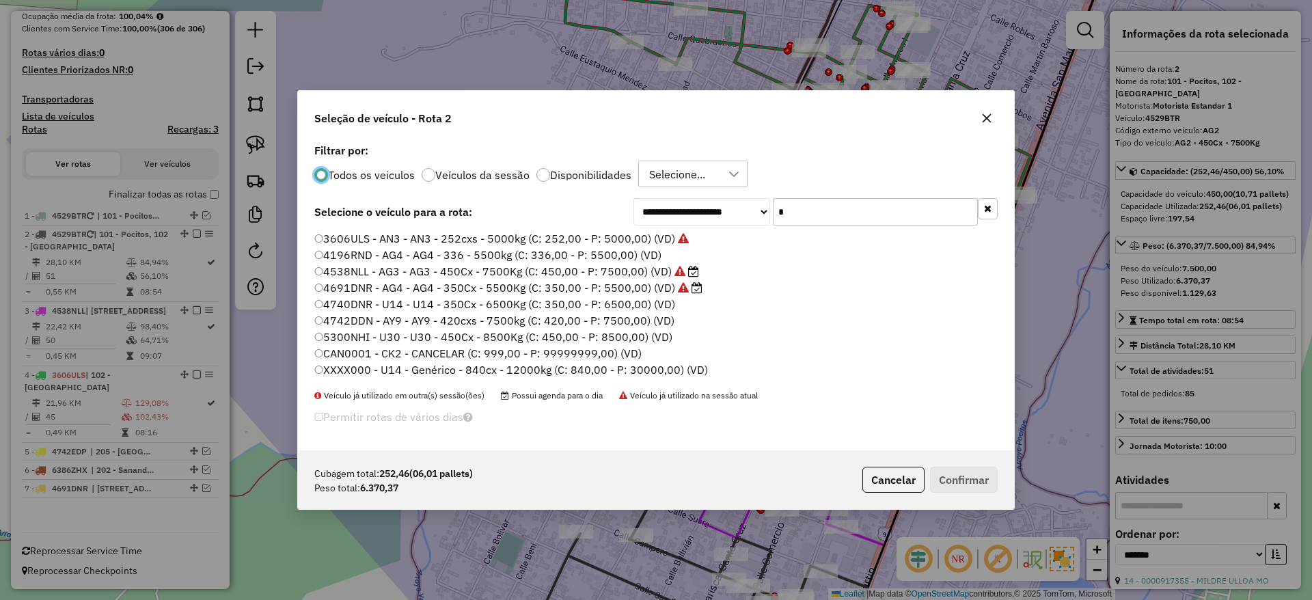
click at [806, 202] on input "*" at bounding box center [875, 211] width 205 height 27
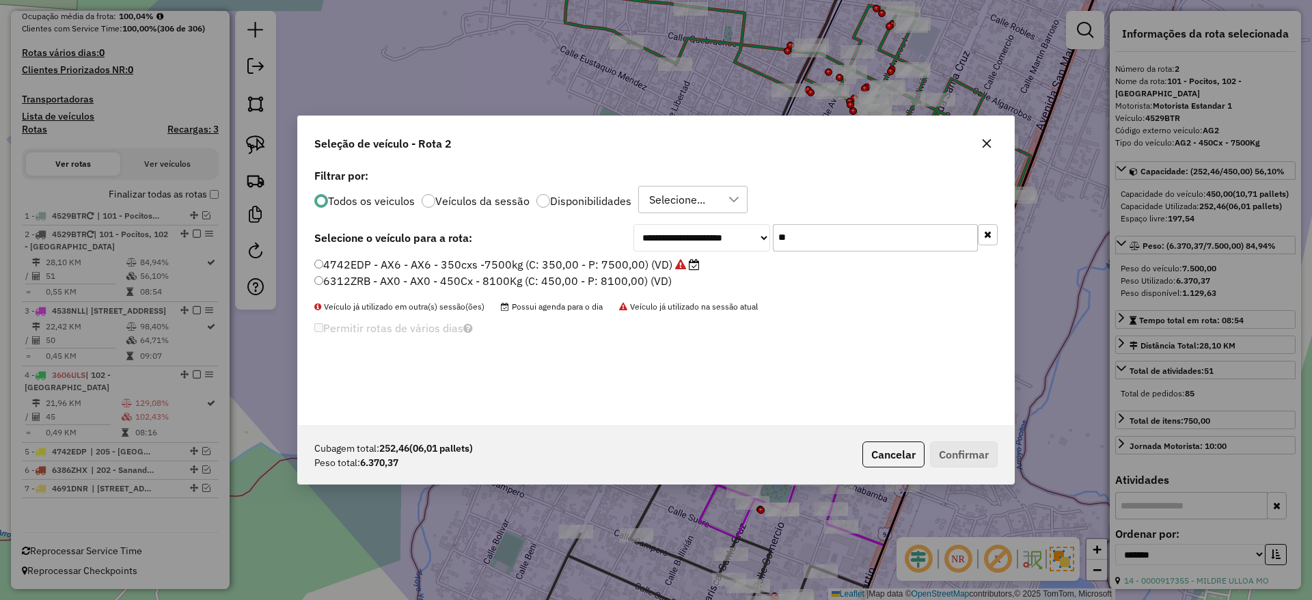
type input "**"
click at [653, 286] on label "6312ZRB - AX0 - AX0 - 450Cx - 8100Kg (C: 450,00 - P: 8100,00) (VD)" at bounding box center [492, 281] width 357 height 16
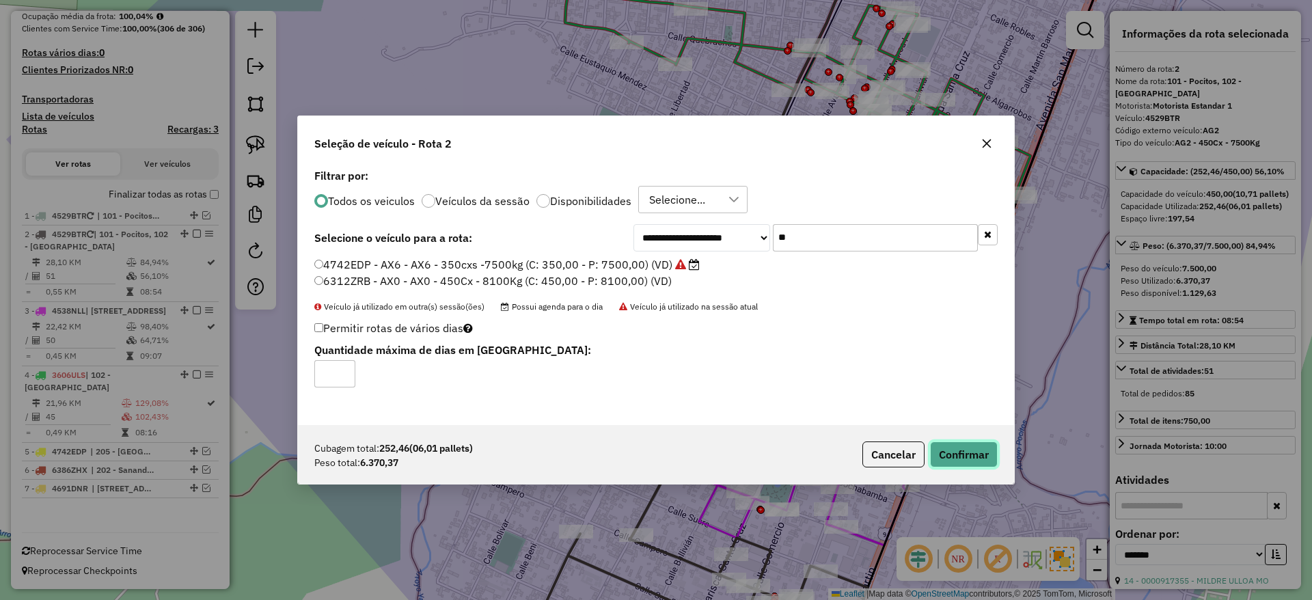
click at [973, 463] on button "Confirmar" at bounding box center [964, 454] width 68 height 26
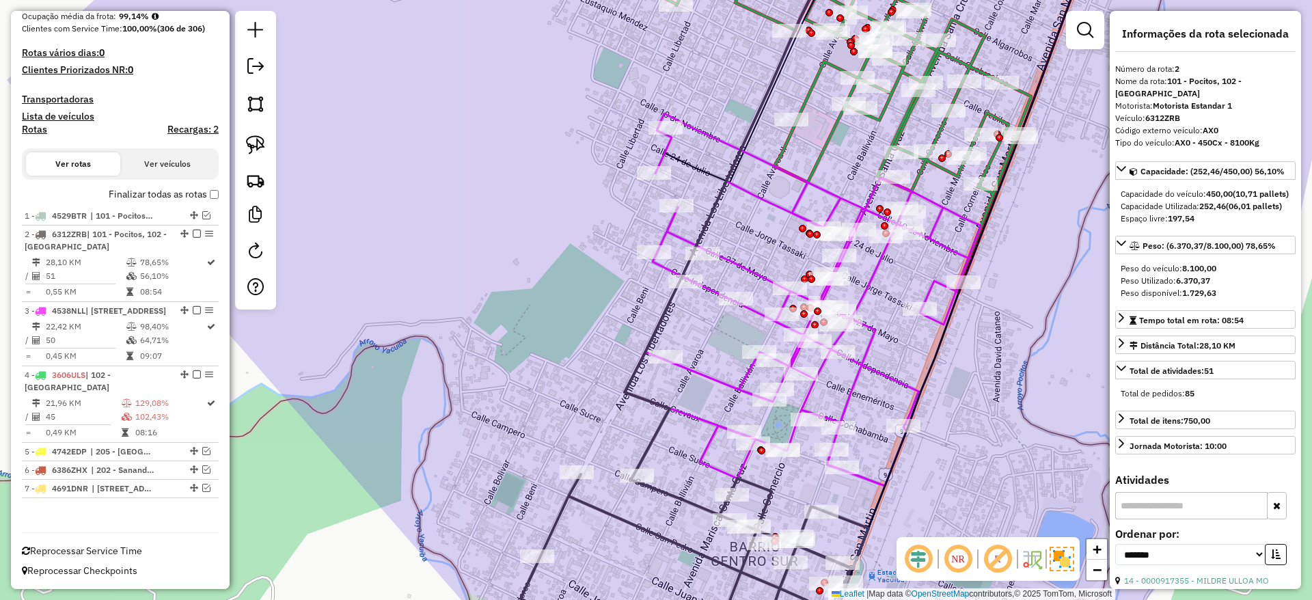
drag, startPoint x: 590, startPoint y: 431, endPoint x: 592, endPoint y: 361, distance: 69.7
click at [592, 361] on div "Janela de atendimento Grade de atendimento Capacidade Transportadoras Veículos …" at bounding box center [656, 300] width 1312 height 600
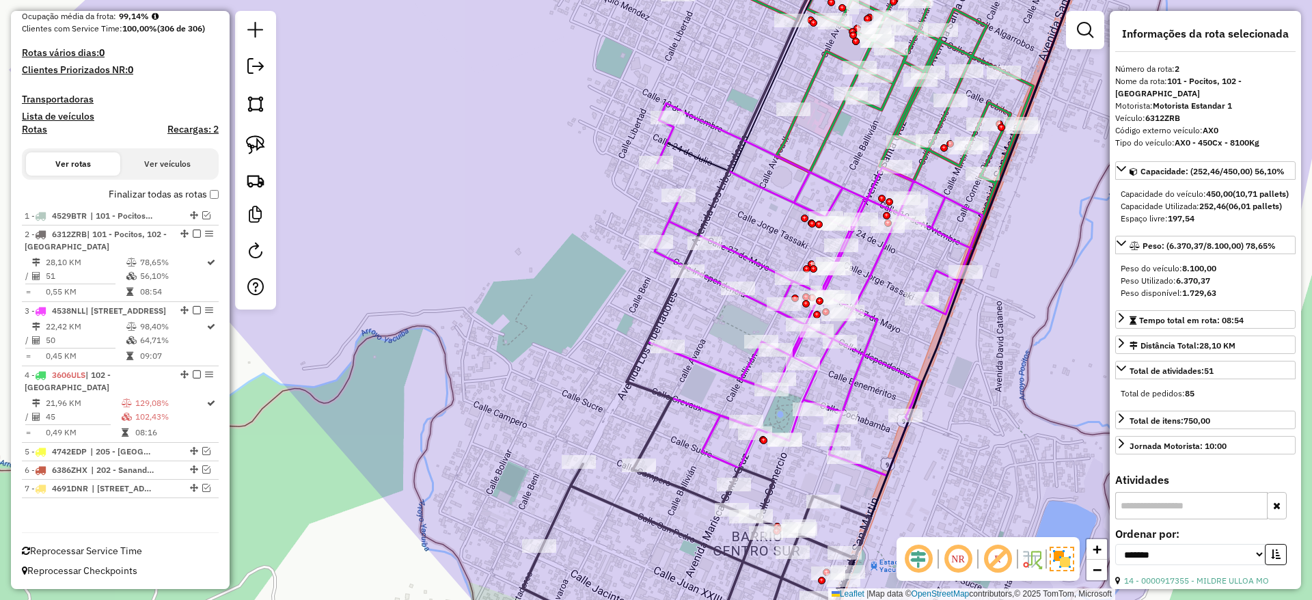
click at [652, 432] on icon at bounding box center [730, 202] width 208 height 524
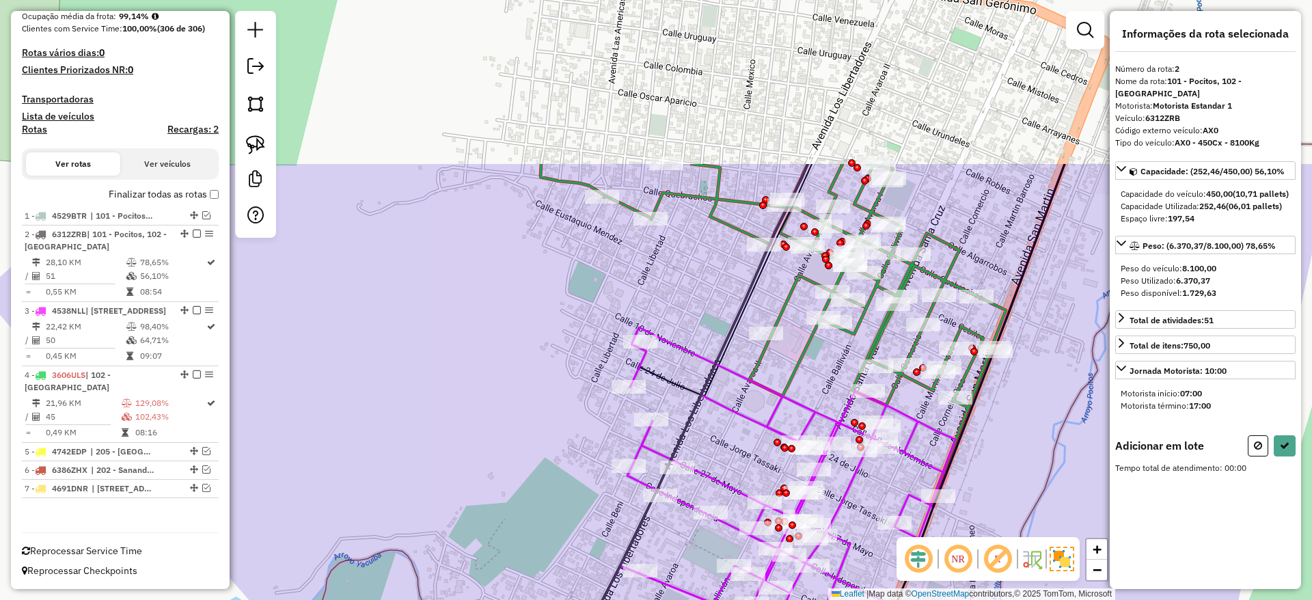
drag, startPoint x: 679, startPoint y: 57, endPoint x: 652, endPoint y: 283, distance: 227.1
click at [652, 283] on div "Janela de atendimento Grade de atendimento Capacidade Transportadoras Veículos …" at bounding box center [656, 300] width 1312 height 600
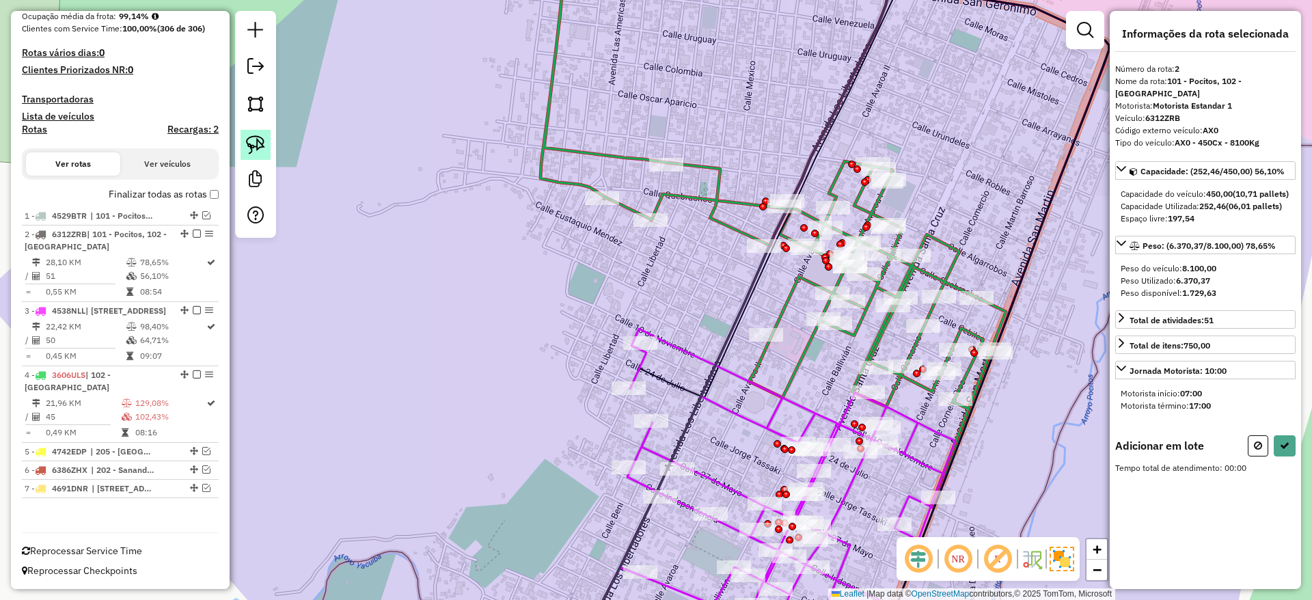
click at [262, 145] on img at bounding box center [255, 144] width 19 height 19
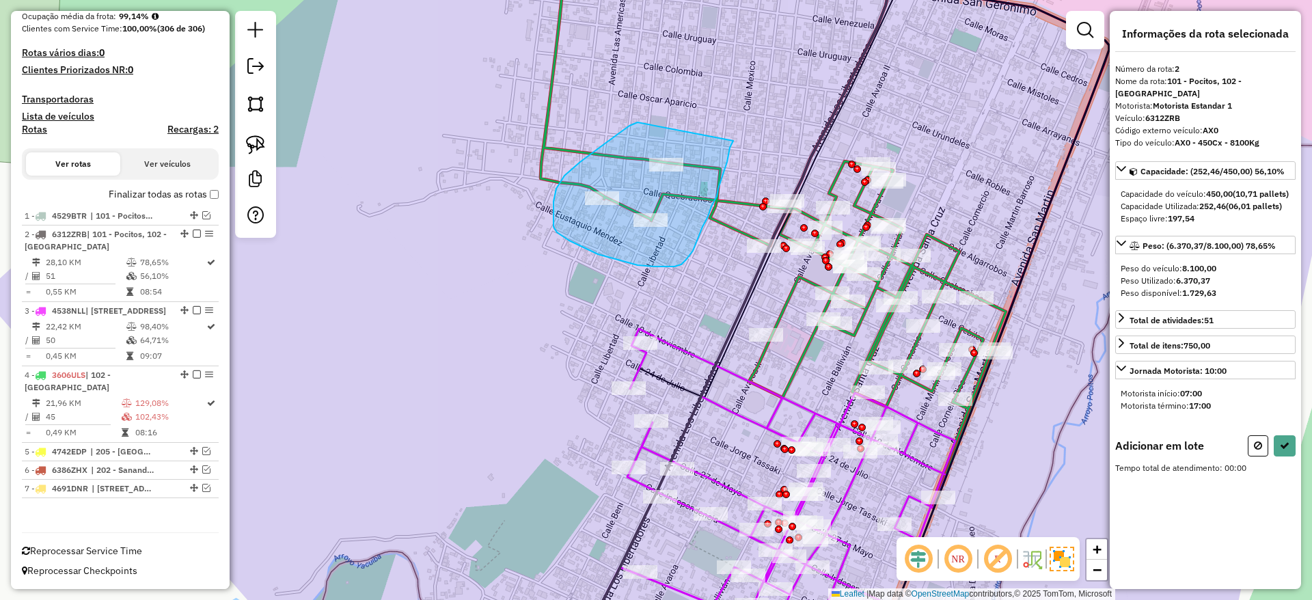
drag, startPoint x: 637, startPoint y: 122, endPoint x: 733, endPoint y: 141, distance: 97.4
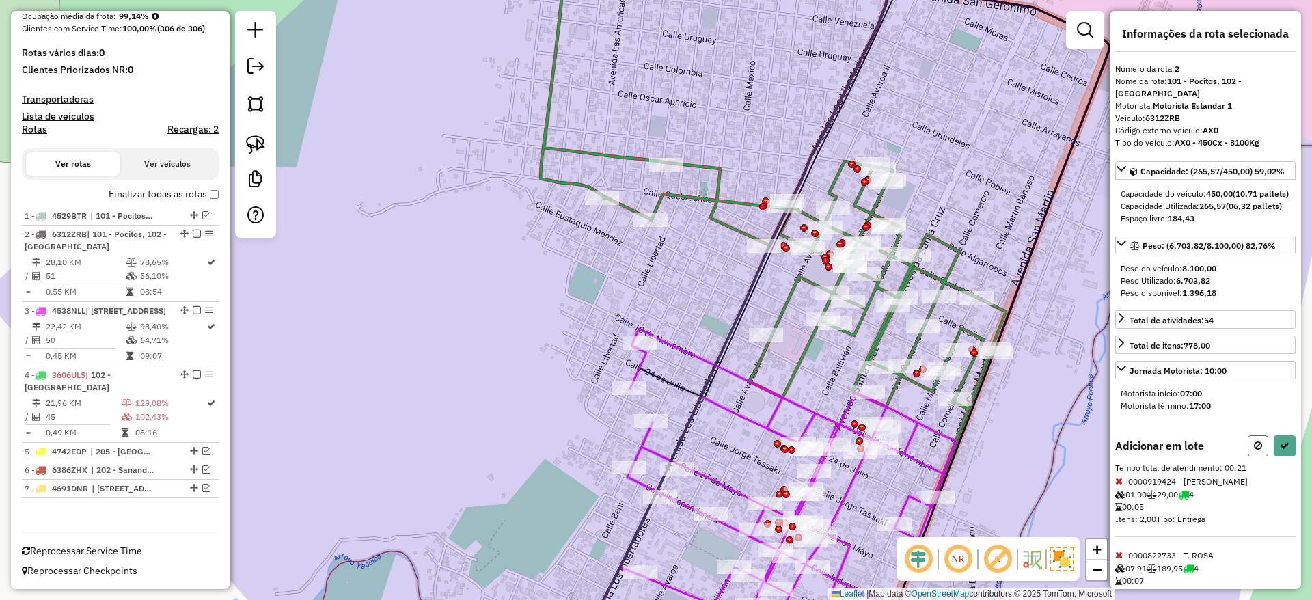
click at [1249, 456] on button at bounding box center [1257, 445] width 20 height 21
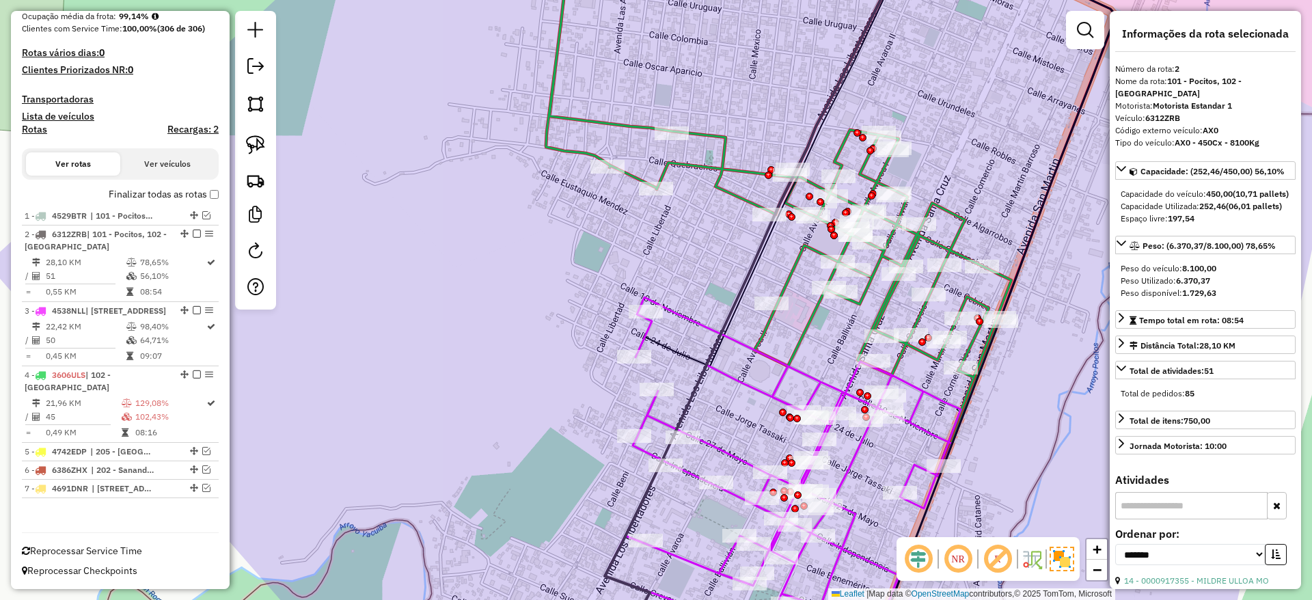
drag, startPoint x: 833, startPoint y: 343, endPoint x: 848, endPoint y: 288, distance: 57.2
click at [844, 295] on div "Janela de atendimento Grade de atendimento Capacidade Transportadoras Veículos …" at bounding box center [656, 300] width 1312 height 600
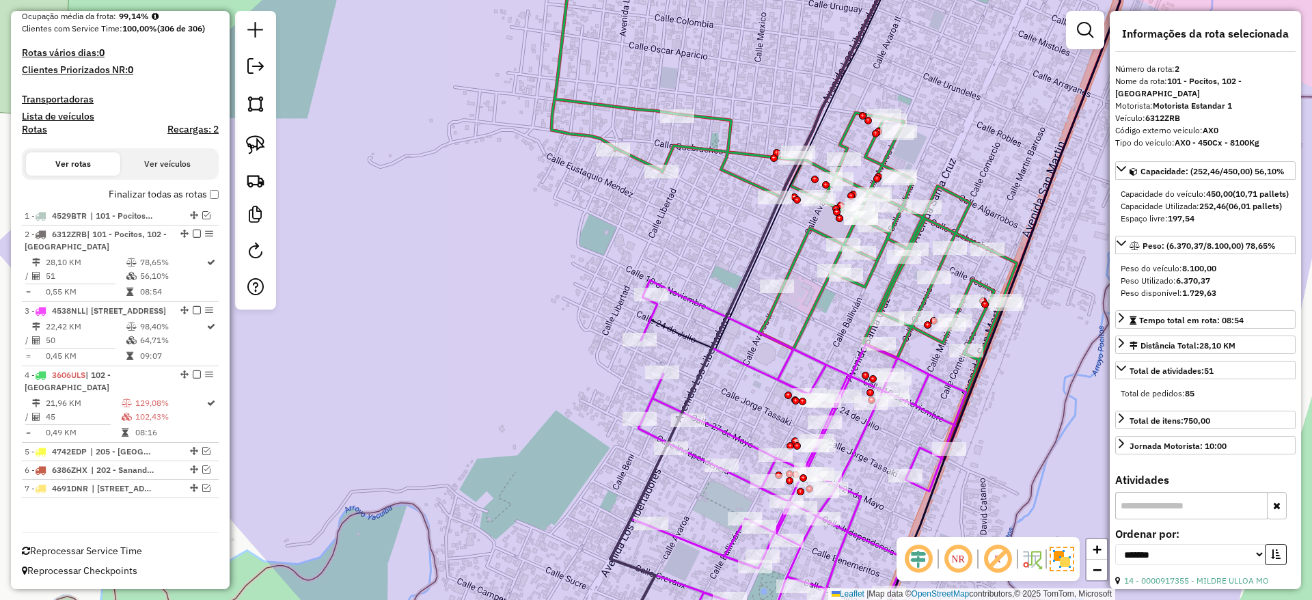
click at [870, 266] on icon at bounding box center [783, 199] width 465 height 519
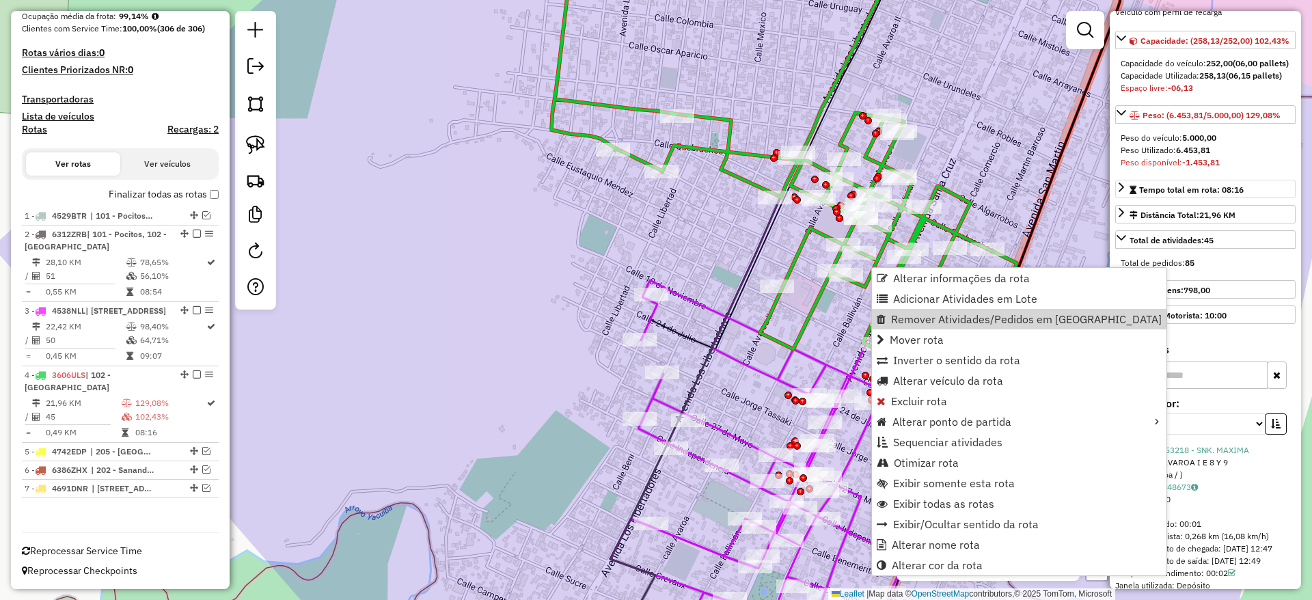
scroll to position [205, 0]
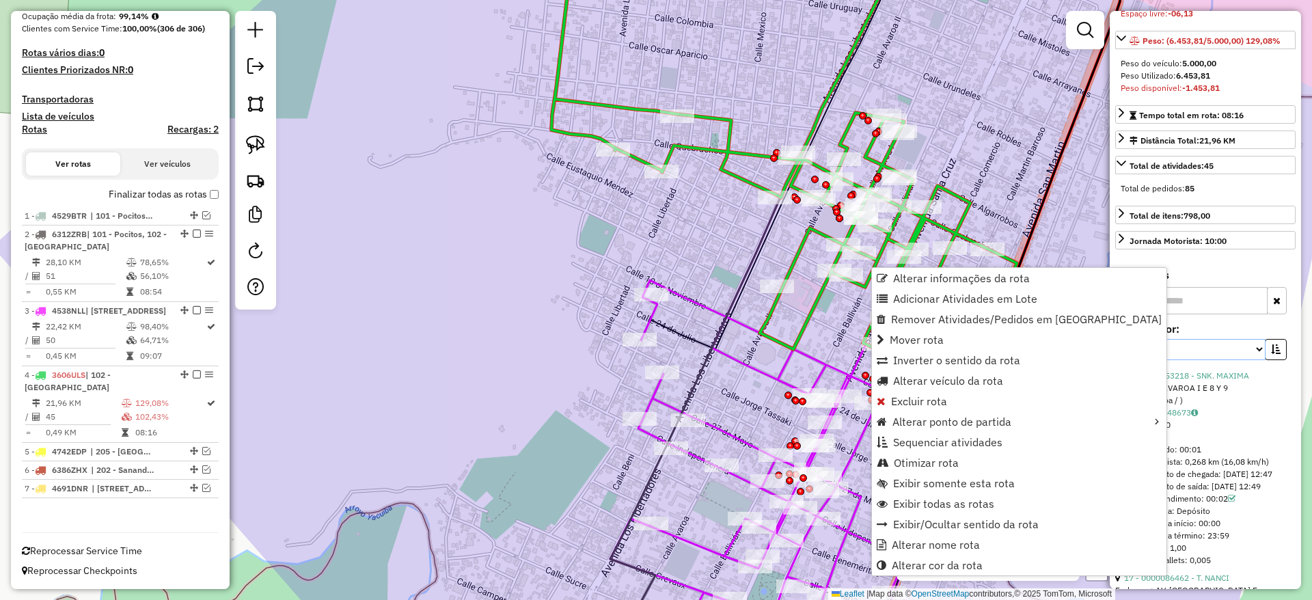
click at [1214, 360] on select "**********" at bounding box center [1190, 349] width 150 height 21
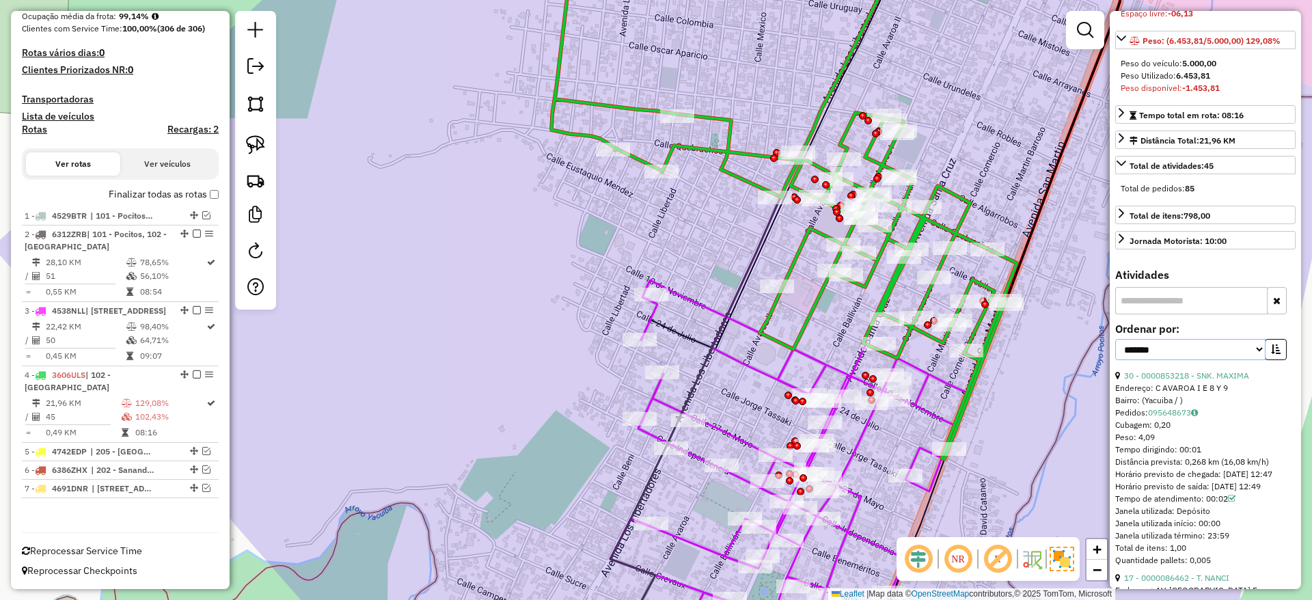
click at [1115, 360] on select "**********" at bounding box center [1190, 349] width 150 height 21
click at [1273, 354] on icon "button" at bounding box center [1276, 349] width 10 height 10
click at [1187, 380] on link "2 - 0000082959 - M. SIXTO" at bounding box center [1175, 375] width 102 height 10
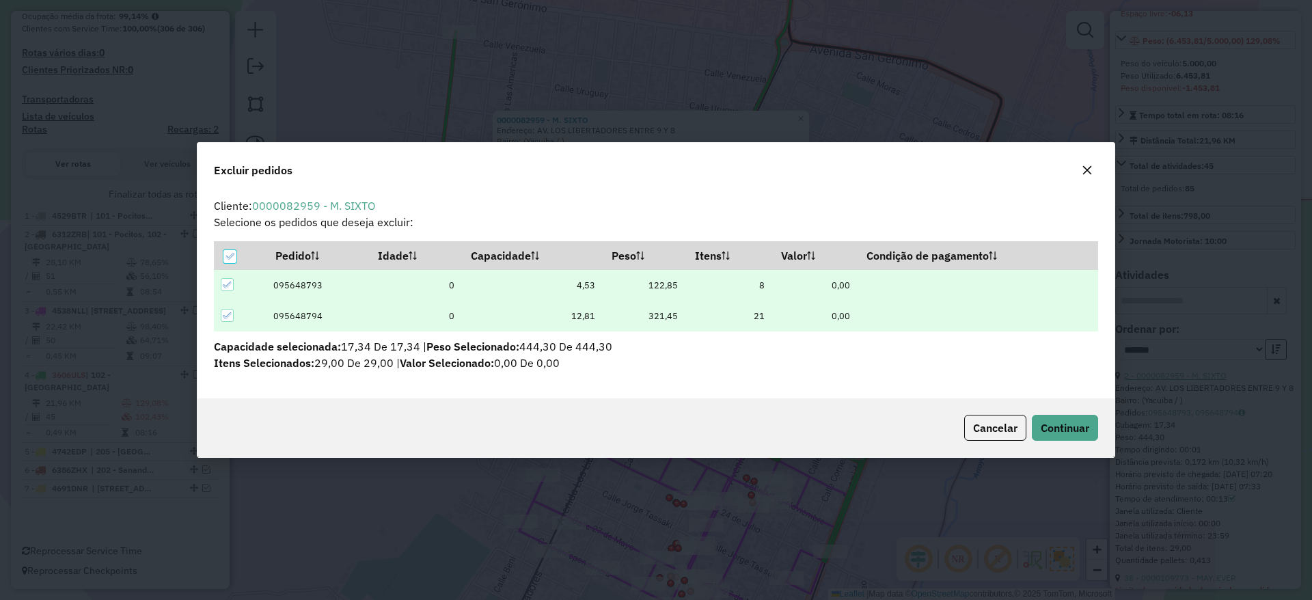
scroll to position [0, 0]
click at [1082, 427] on span "Continuar" at bounding box center [1064, 428] width 49 height 14
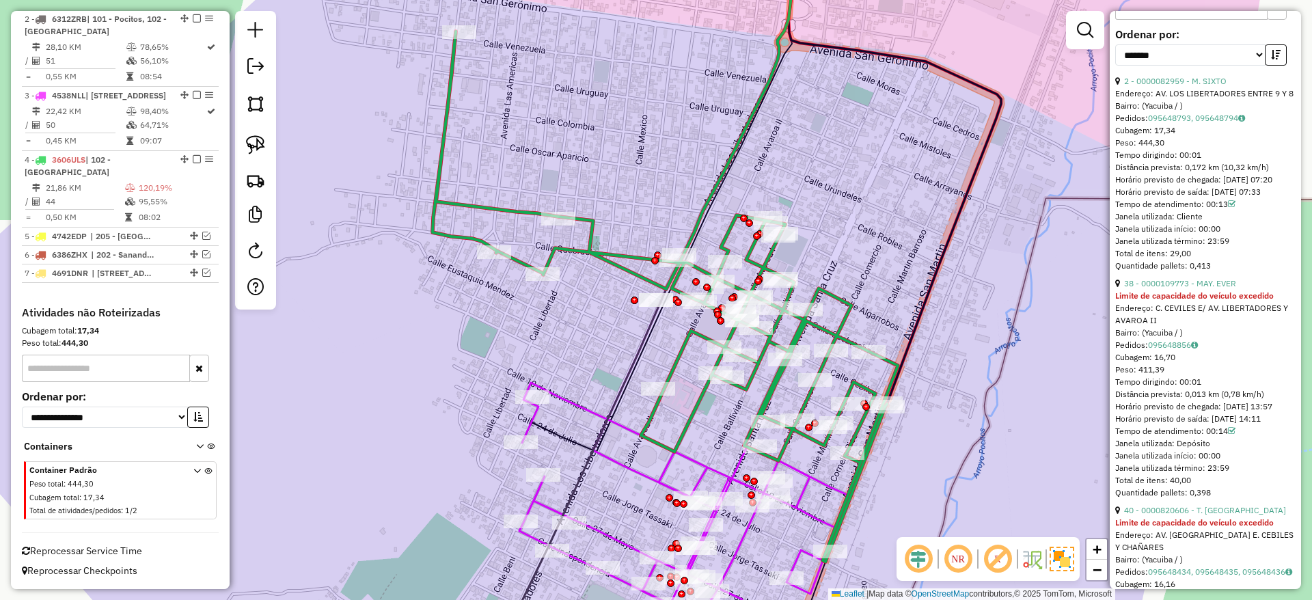
scroll to position [500, 0]
click at [1206, 288] on link "38 - 0000109773 - MAY. EVER" at bounding box center [1180, 282] width 112 height 10
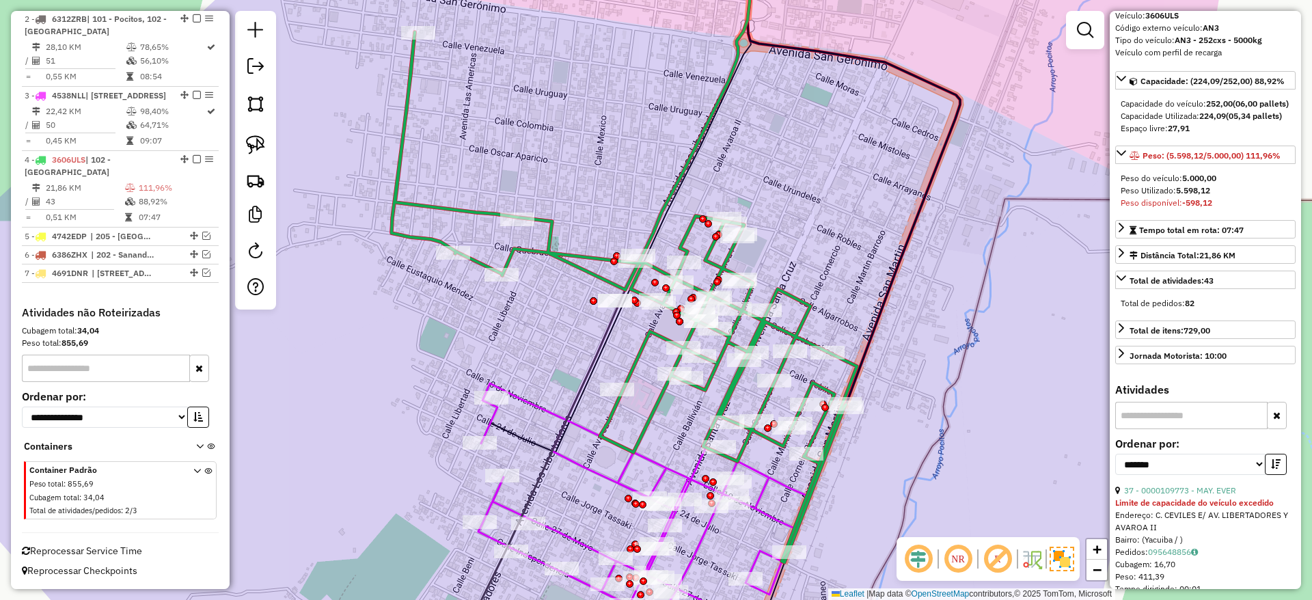
scroll to position [295, 0]
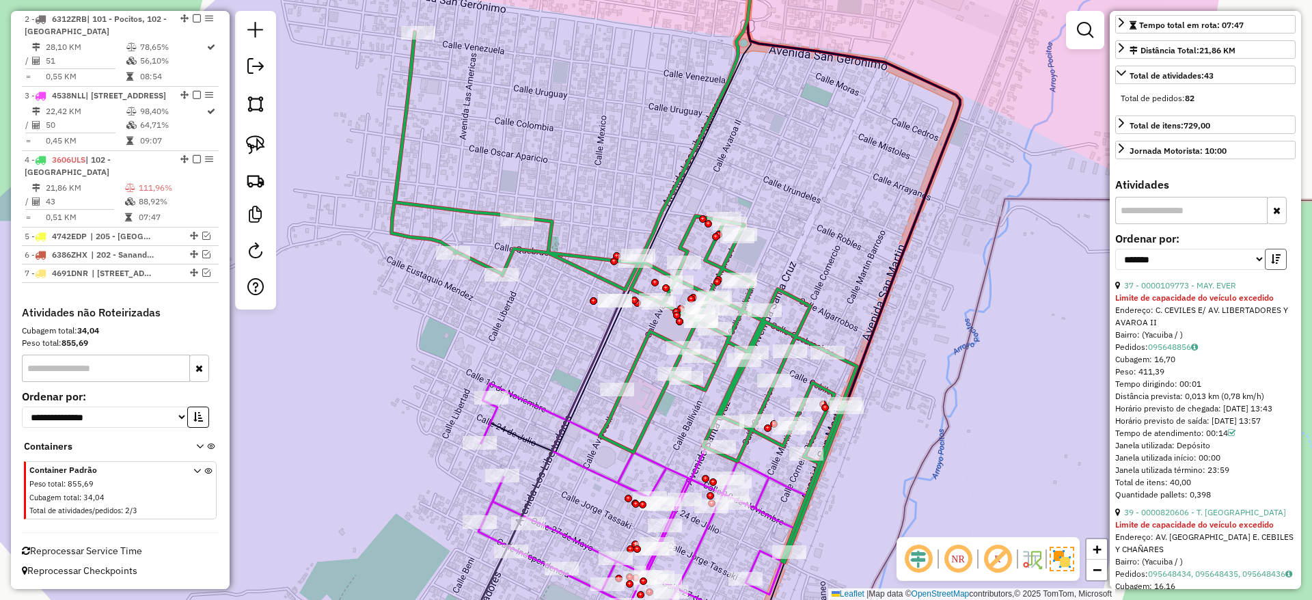
click at [1271, 264] on icon "button" at bounding box center [1276, 259] width 10 height 10
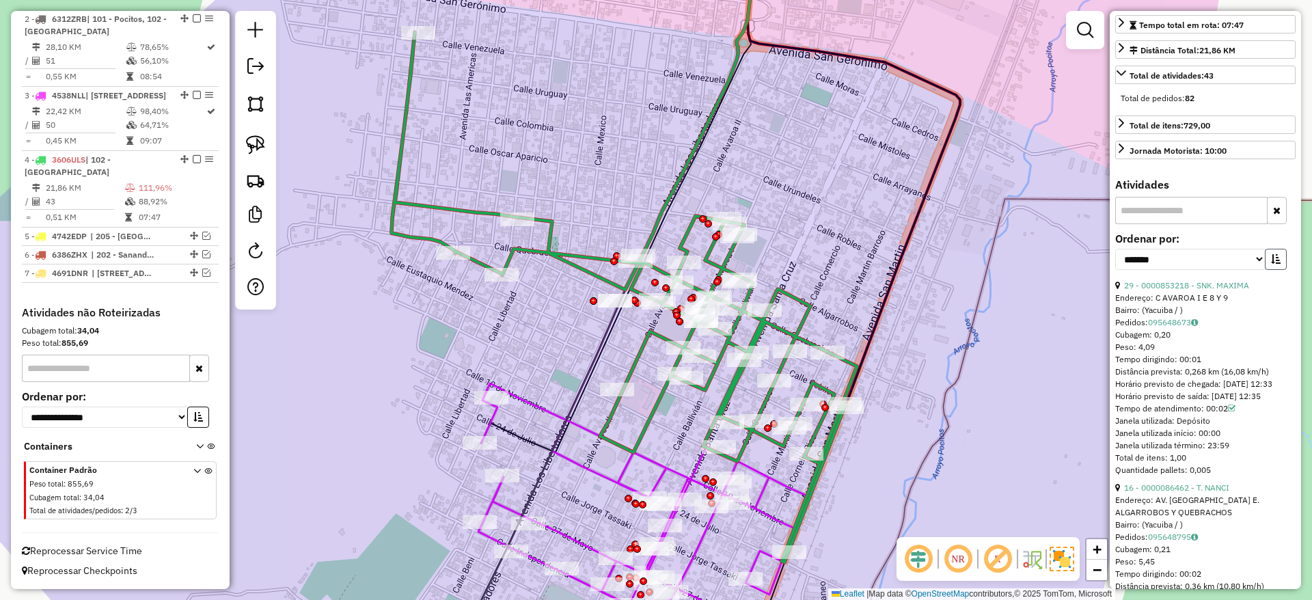
click at [1271, 264] on icon "button" at bounding box center [1276, 259] width 10 height 10
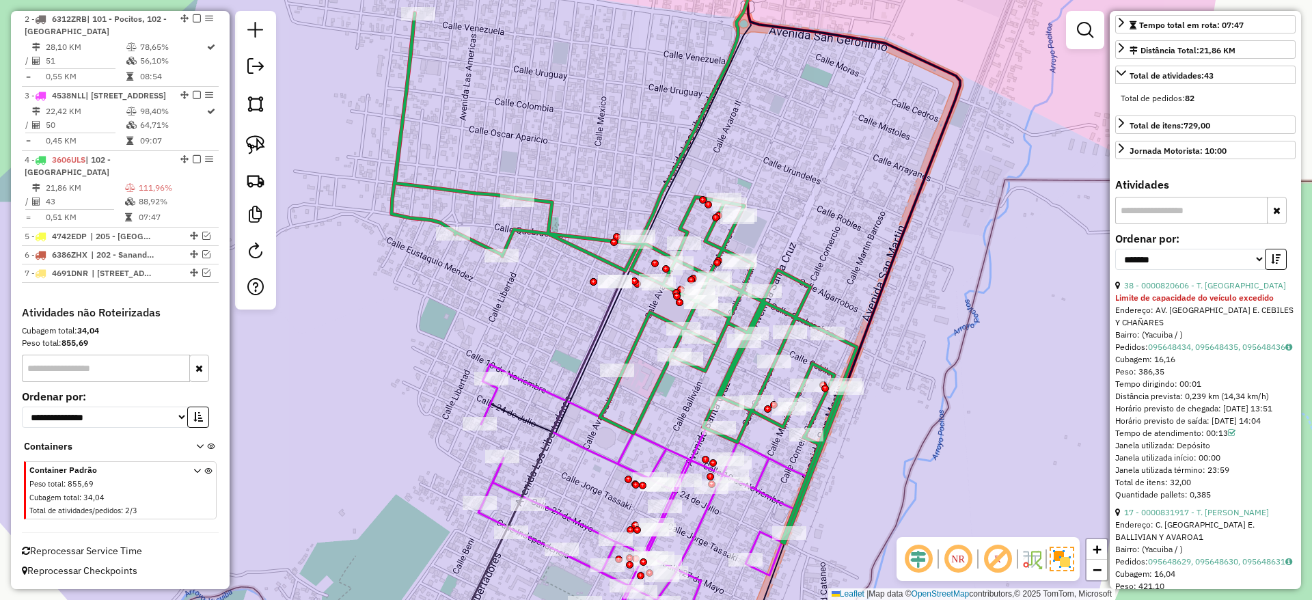
drag, startPoint x: 579, startPoint y: 227, endPoint x: 620, endPoint y: 195, distance: 52.1
click at [620, 195] on div "Janela de atendimento Grade de atendimento Capacidade Transportadoras Veículos …" at bounding box center [656, 300] width 1312 height 600
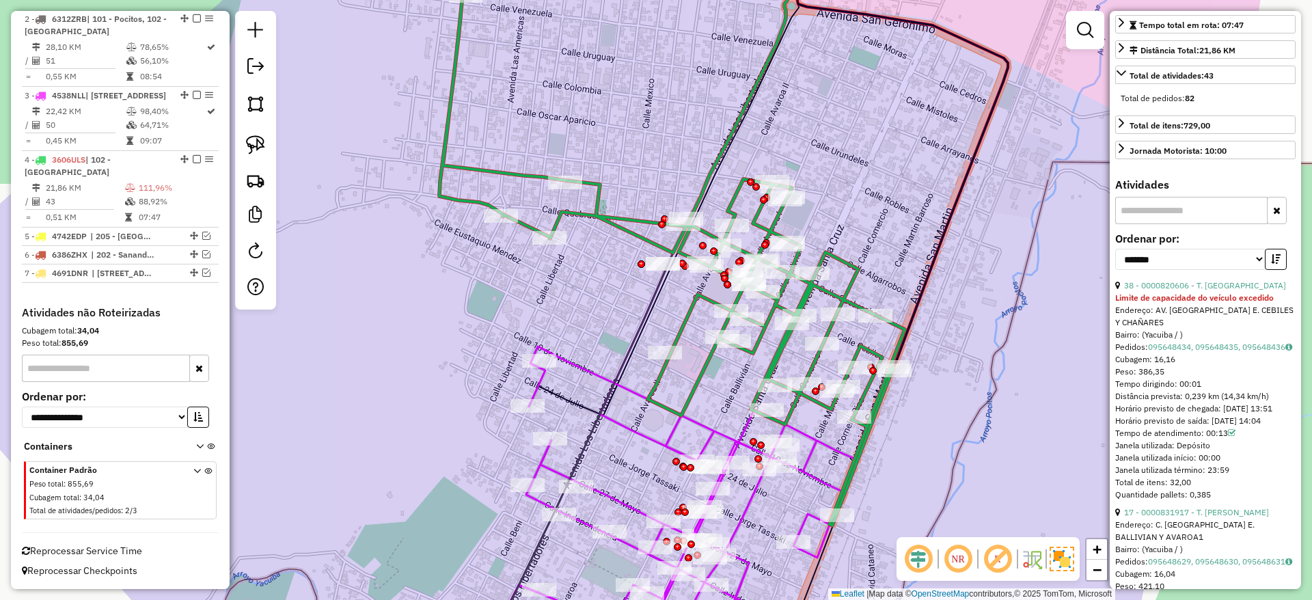
click at [615, 217] on icon at bounding box center [671, 260] width 465 height 530
click at [618, 225] on icon at bounding box center [671, 260] width 465 height 530
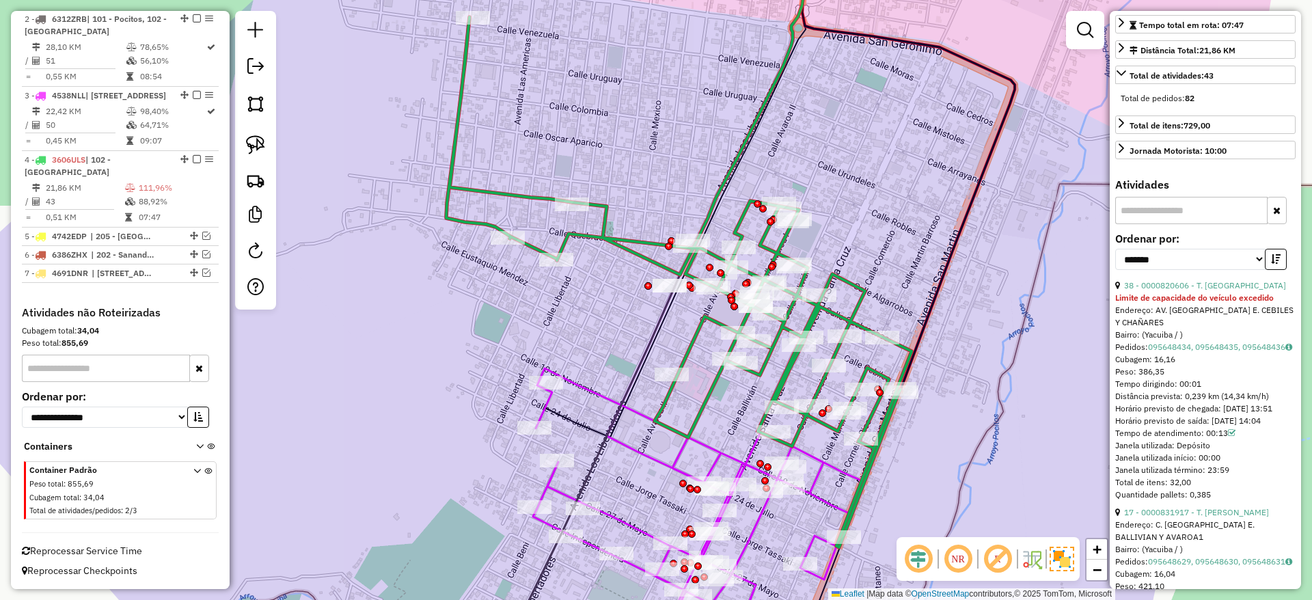
drag, startPoint x: 600, startPoint y: 108, endPoint x: 608, endPoint y: 129, distance: 22.5
click at [608, 129] on div "Janela de atendimento Grade de atendimento Capacidade Transportadoras Veículos …" at bounding box center [656, 300] width 1312 height 600
click at [246, 138] on img at bounding box center [255, 144] width 19 height 19
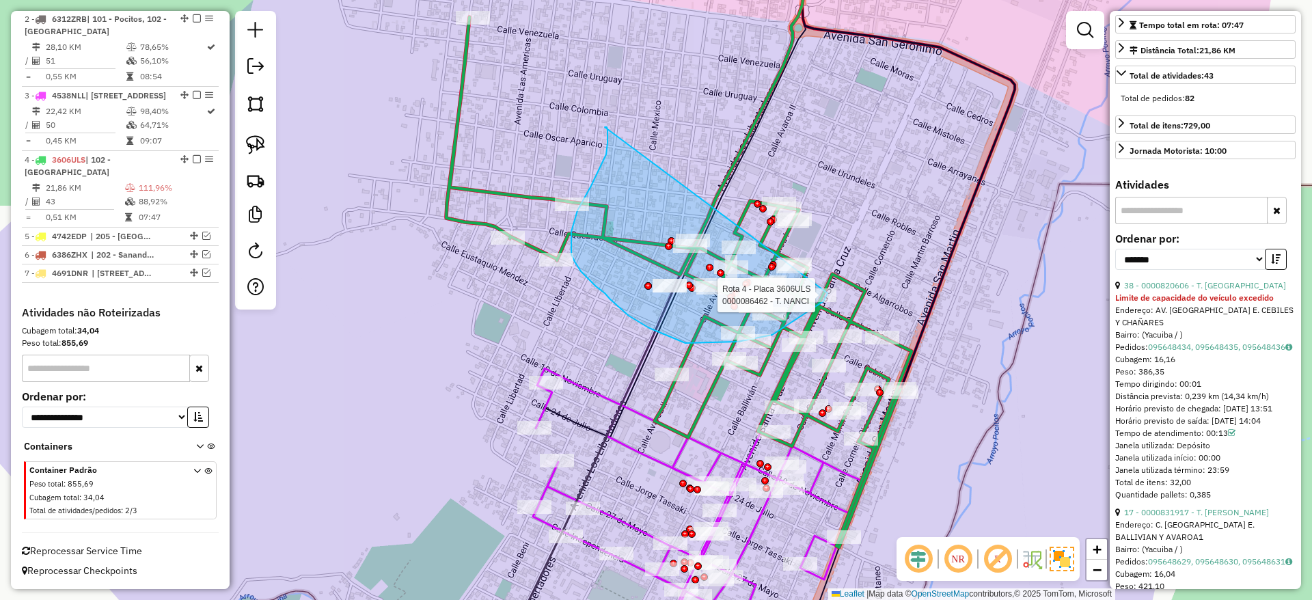
click at [829, 292] on div "Rota 4 - Placa 3606ULS 0000910580 - [PERSON_NAME] M Rota 4 - Placa 3606ULS 0000…" at bounding box center [656, 300] width 1312 height 600
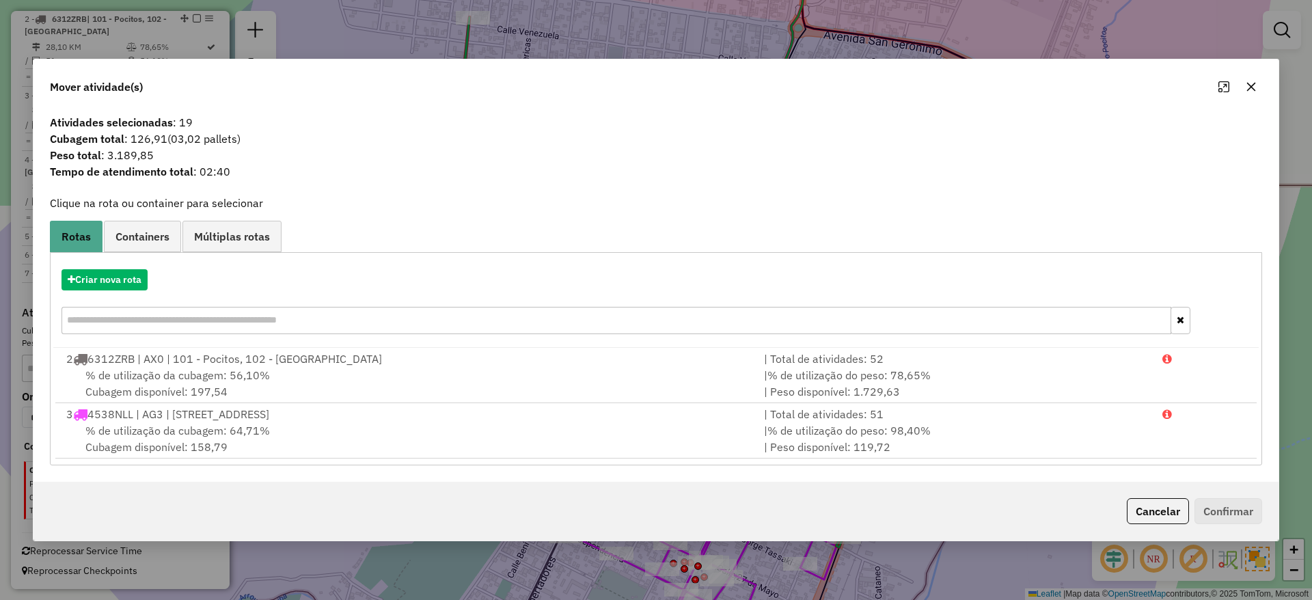
click at [1245, 89] on icon "button" at bounding box center [1250, 86] width 11 height 11
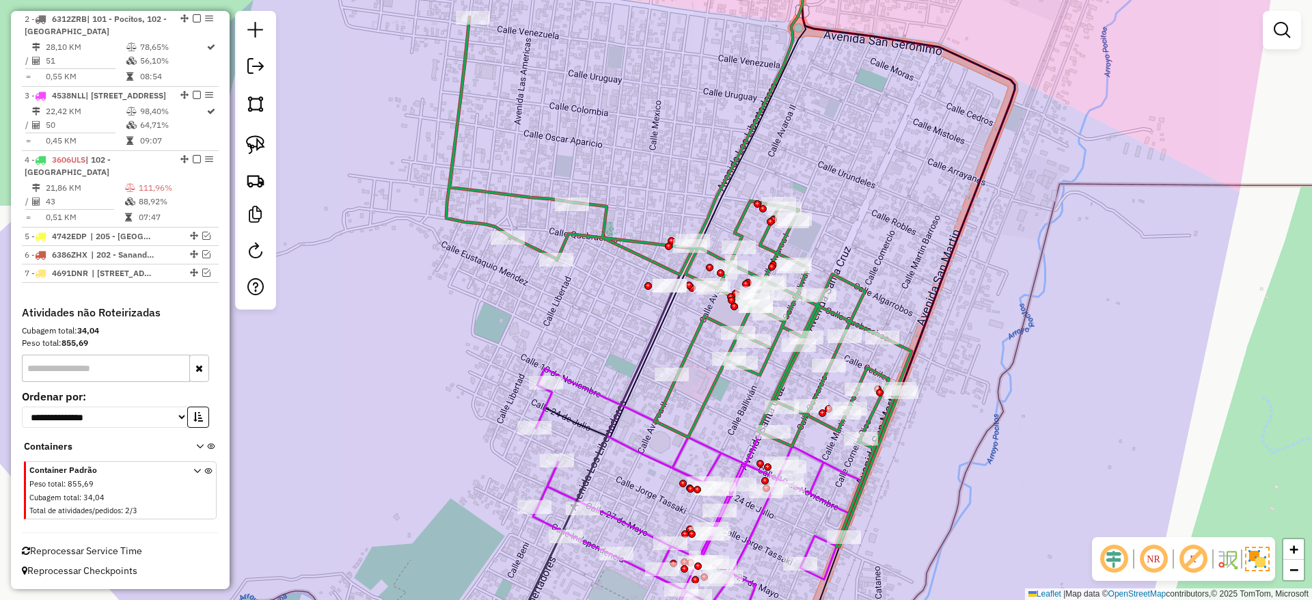
click at [1107, 243] on div "Janela de atendimento Grade de atendimento Capacidade Transportadoras Veículos …" at bounding box center [656, 300] width 1312 height 600
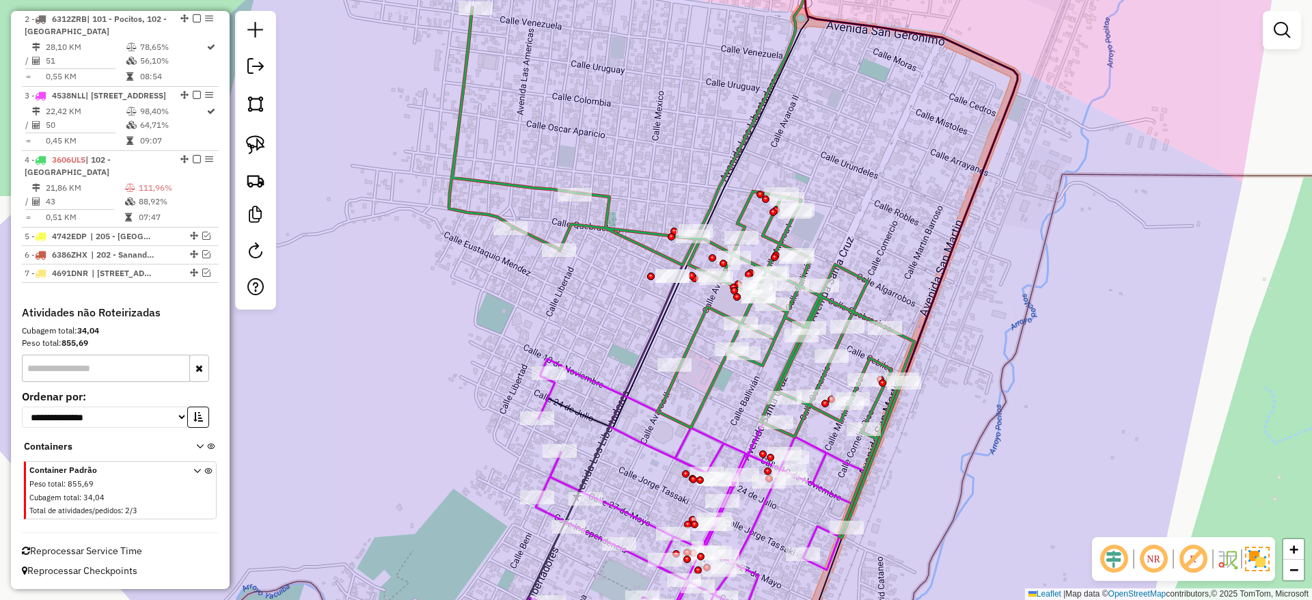
drag, startPoint x: 525, startPoint y: 303, endPoint x: 537, endPoint y: 262, distance: 43.4
click at [537, 262] on div "Janela de atendimento Grade de atendimento Capacidade Transportadoras Veículos …" at bounding box center [656, 300] width 1312 height 600
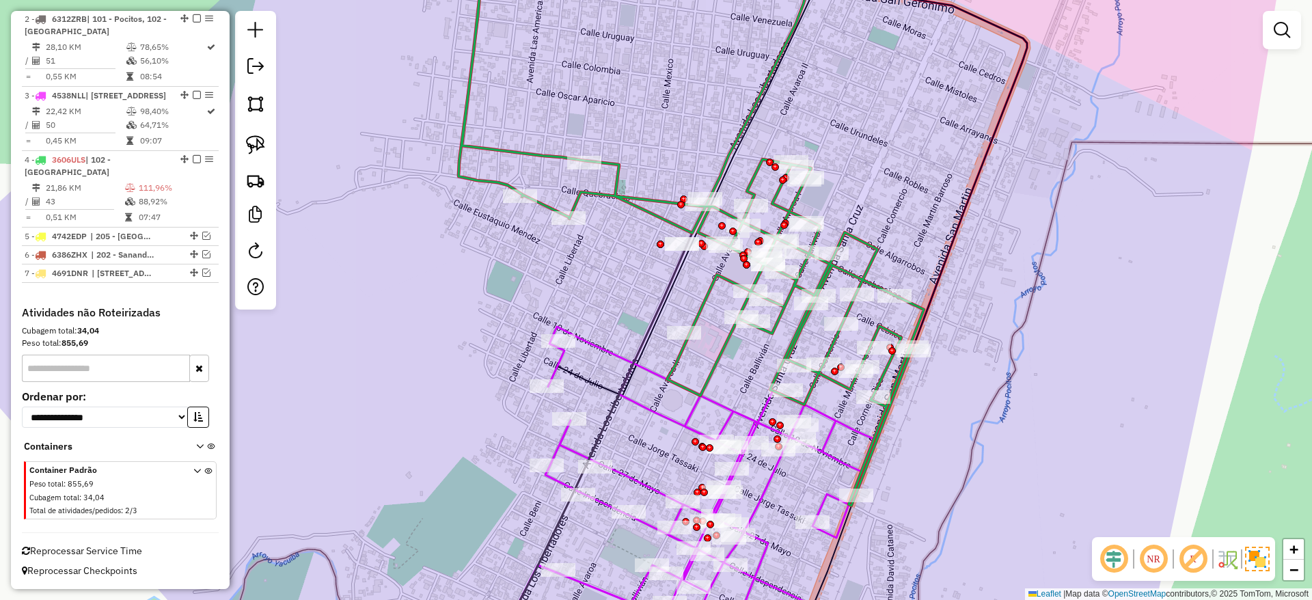
click at [596, 345] on icon at bounding box center [695, 493] width 356 height 333
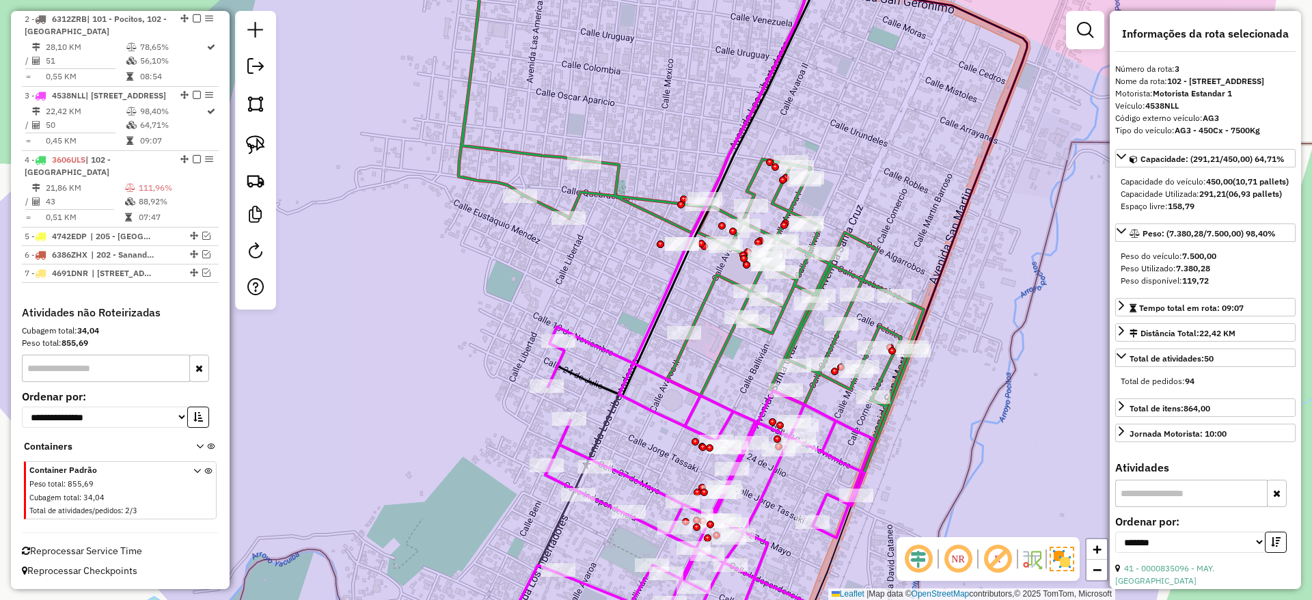
click at [604, 344] on icon at bounding box center [695, 493] width 356 height 333
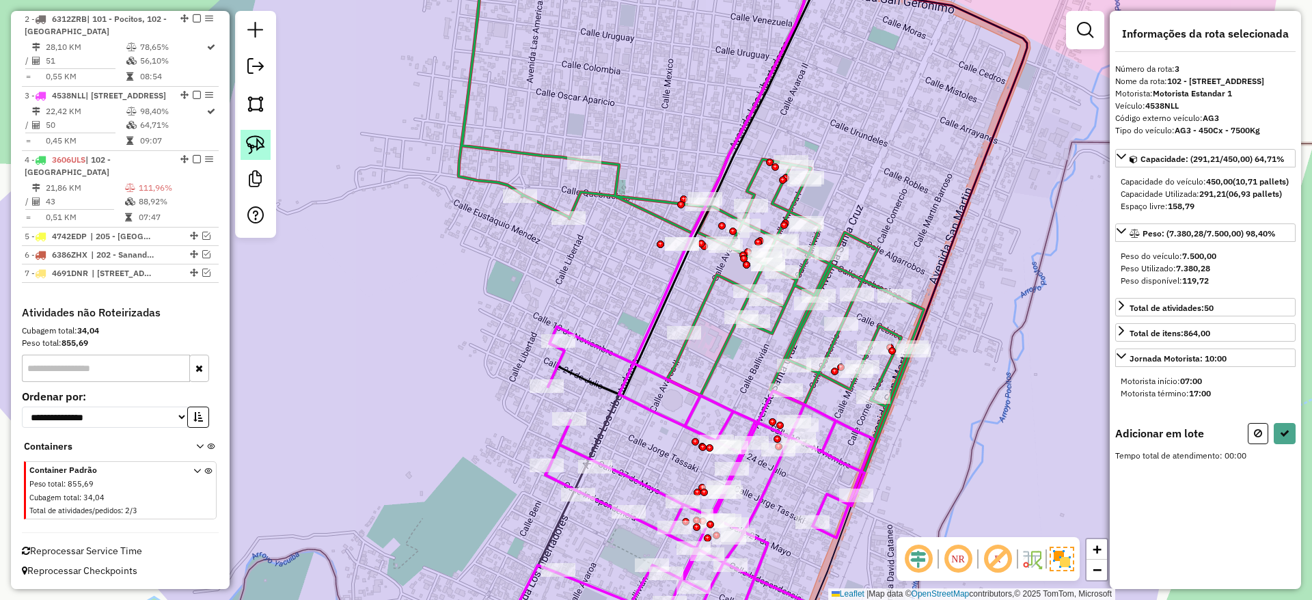
click at [247, 150] on img at bounding box center [255, 144] width 19 height 19
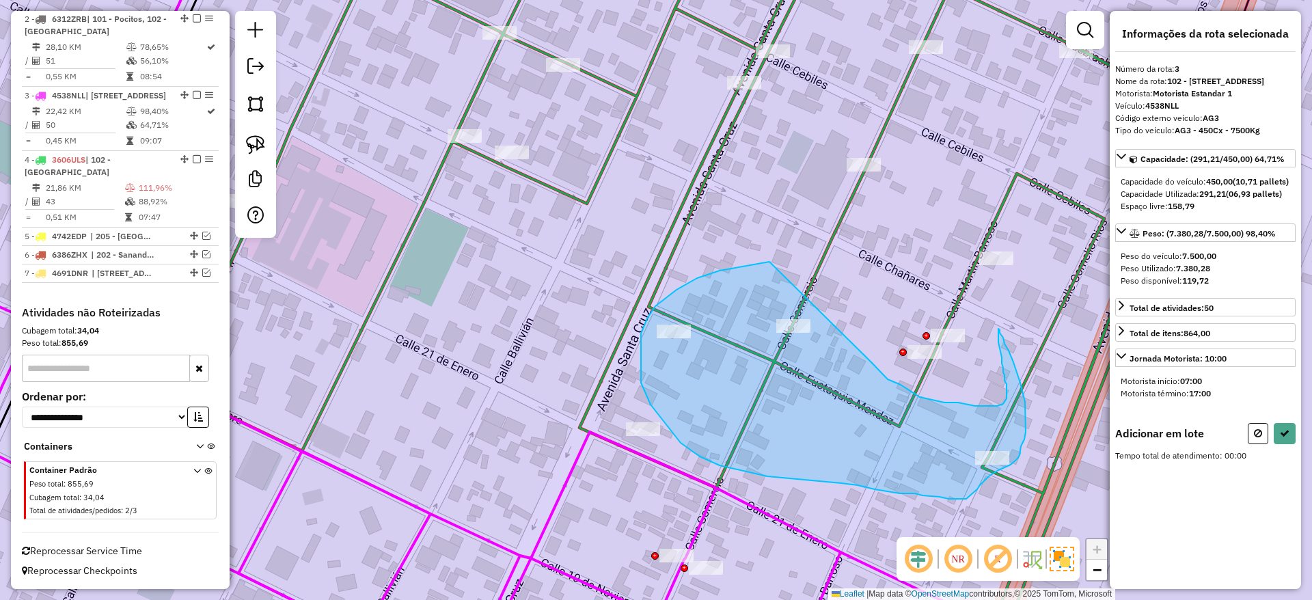
drag, startPoint x: 753, startPoint y: 264, endPoint x: 871, endPoint y: 362, distance: 152.8
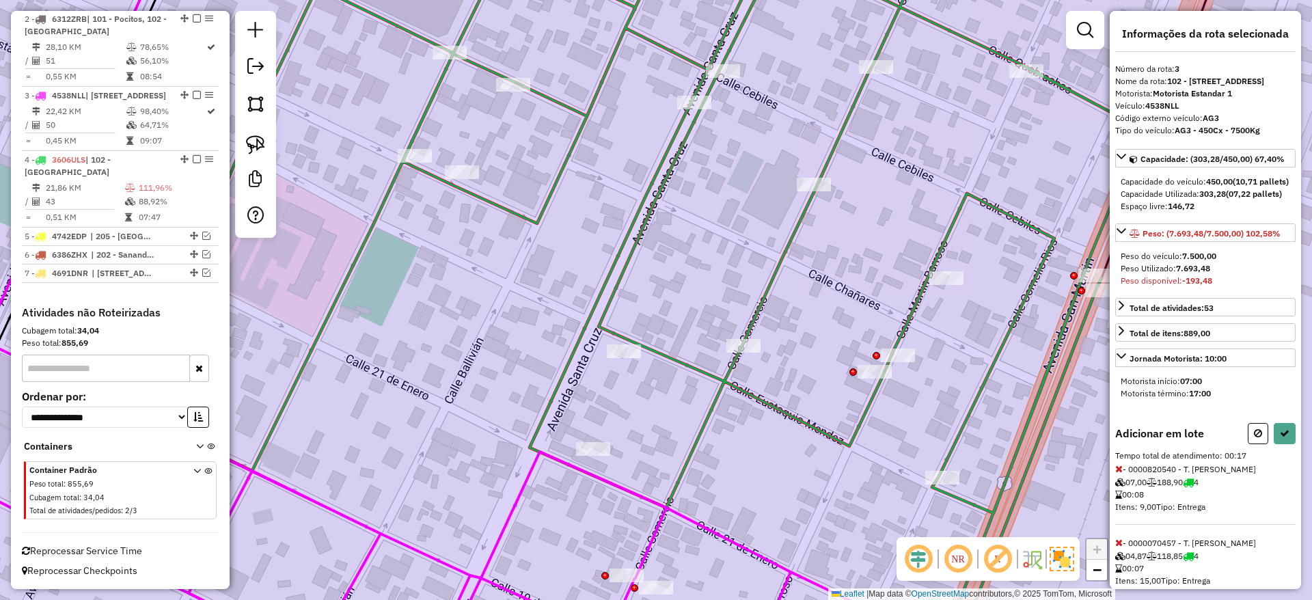
drag, startPoint x: 835, startPoint y: 266, endPoint x: 781, endPoint y: 290, distance: 59.0
click at [781, 290] on div "Janela de atendimento Grade de atendimento Capacidade Transportadoras Veículos …" at bounding box center [656, 300] width 1312 height 600
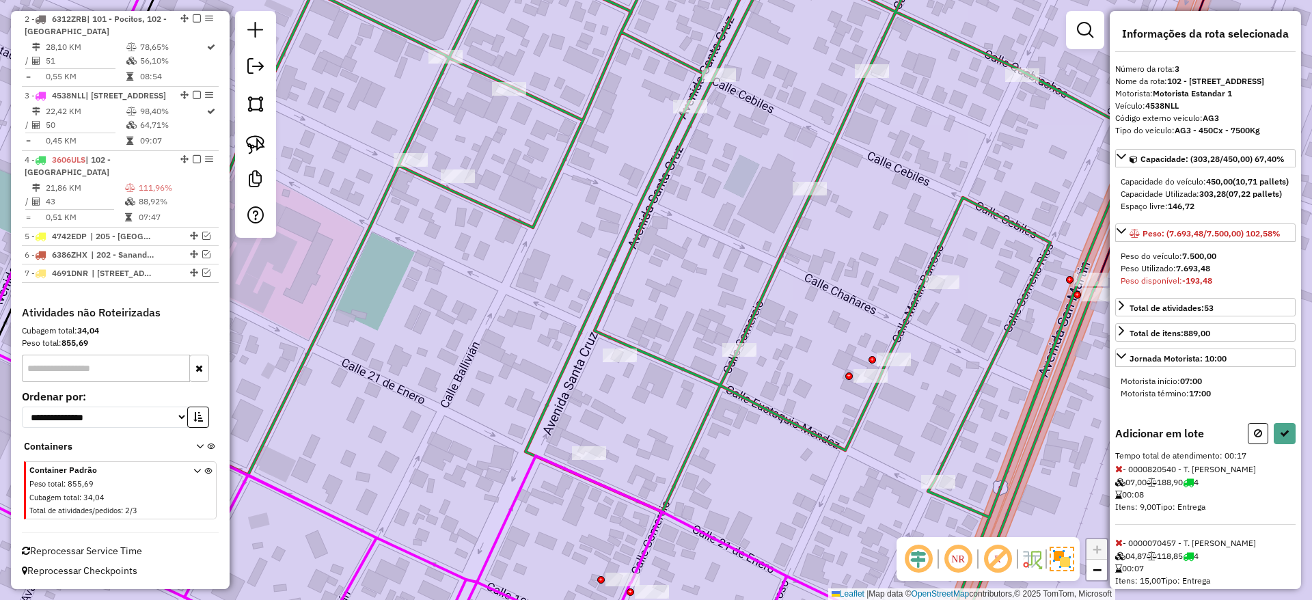
click at [272, 152] on div at bounding box center [255, 124] width 41 height 227
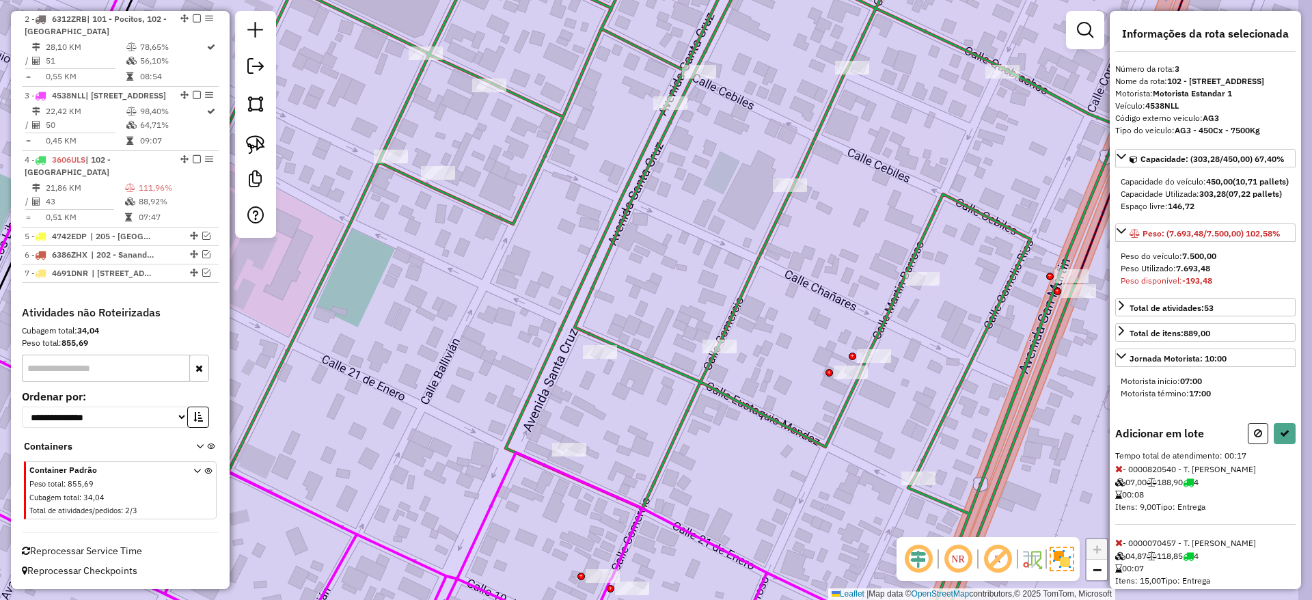
drag, startPoint x: 806, startPoint y: 305, endPoint x: 663, endPoint y: 280, distance: 144.9
click at [766, 300] on div "Janela de atendimento Grade de atendimento Capacidade Transportadoras Veículos …" at bounding box center [656, 300] width 1312 height 600
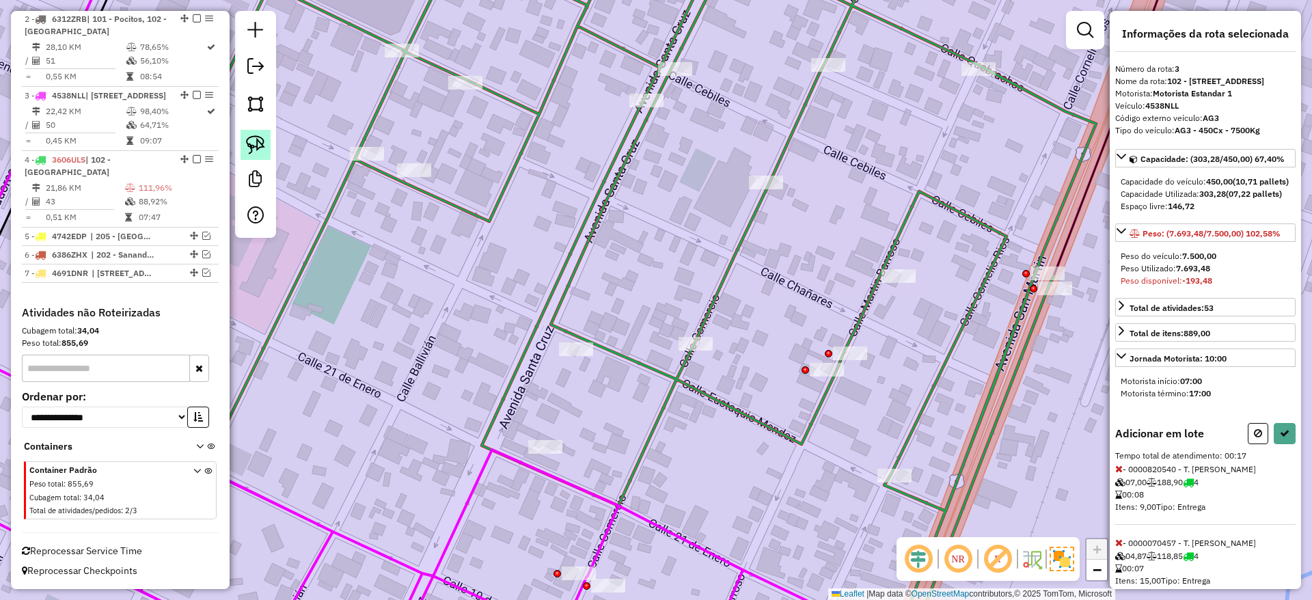
click at [255, 146] on img at bounding box center [255, 144] width 19 height 19
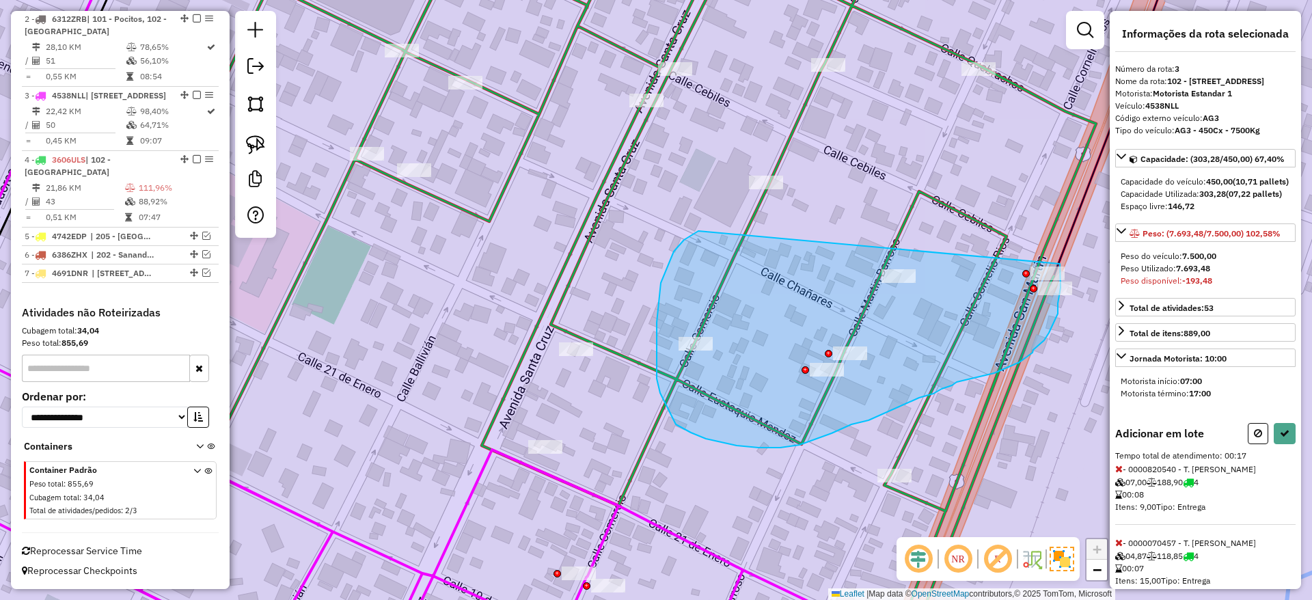
drag, startPoint x: 693, startPoint y: 234, endPoint x: 1058, endPoint y: 260, distance: 365.7
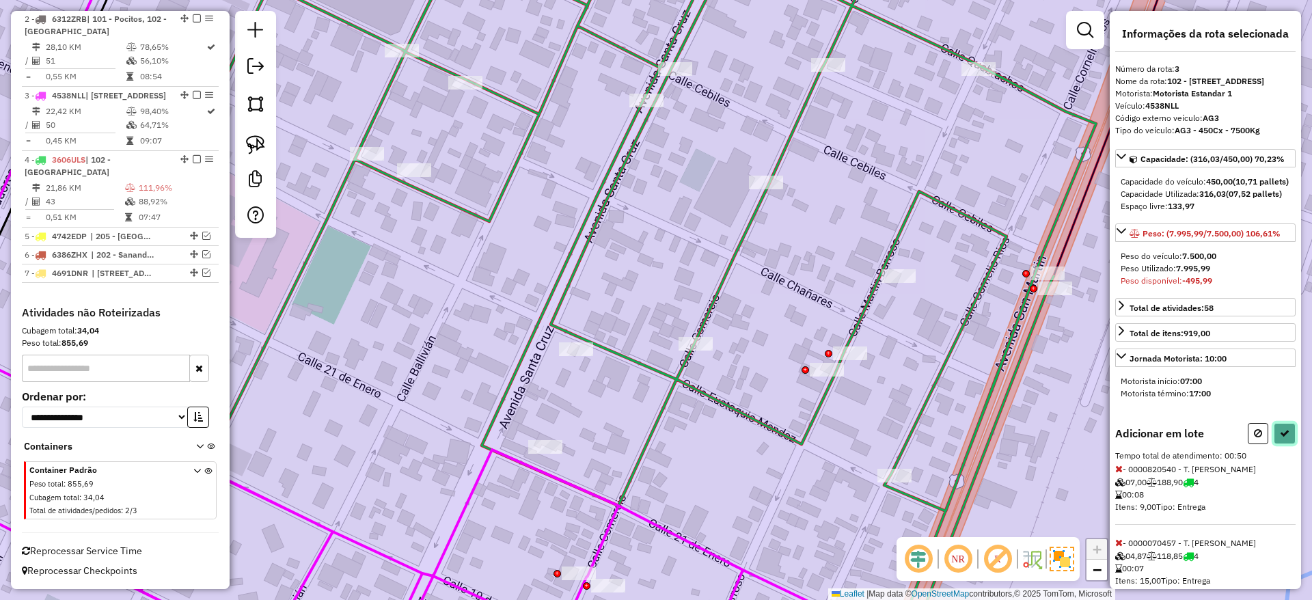
click at [1279, 438] on icon at bounding box center [1284, 433] width 10 height 10
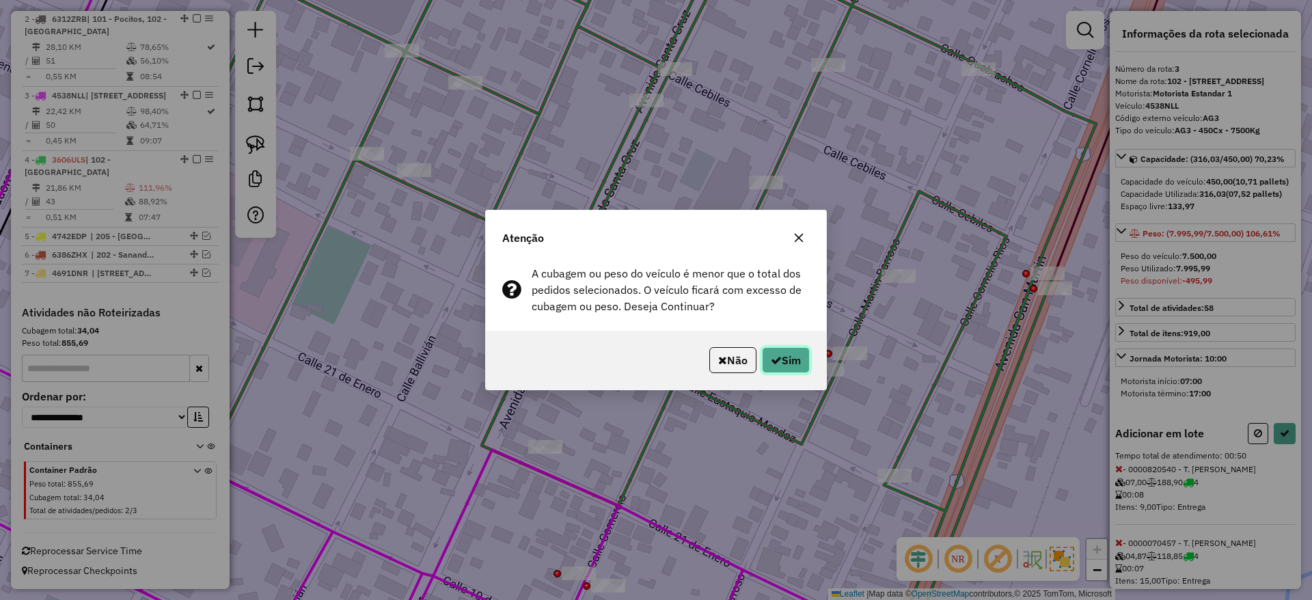
click at [790, 360] on button "Sim" at bounding box center [786, 360] width 48 height 26
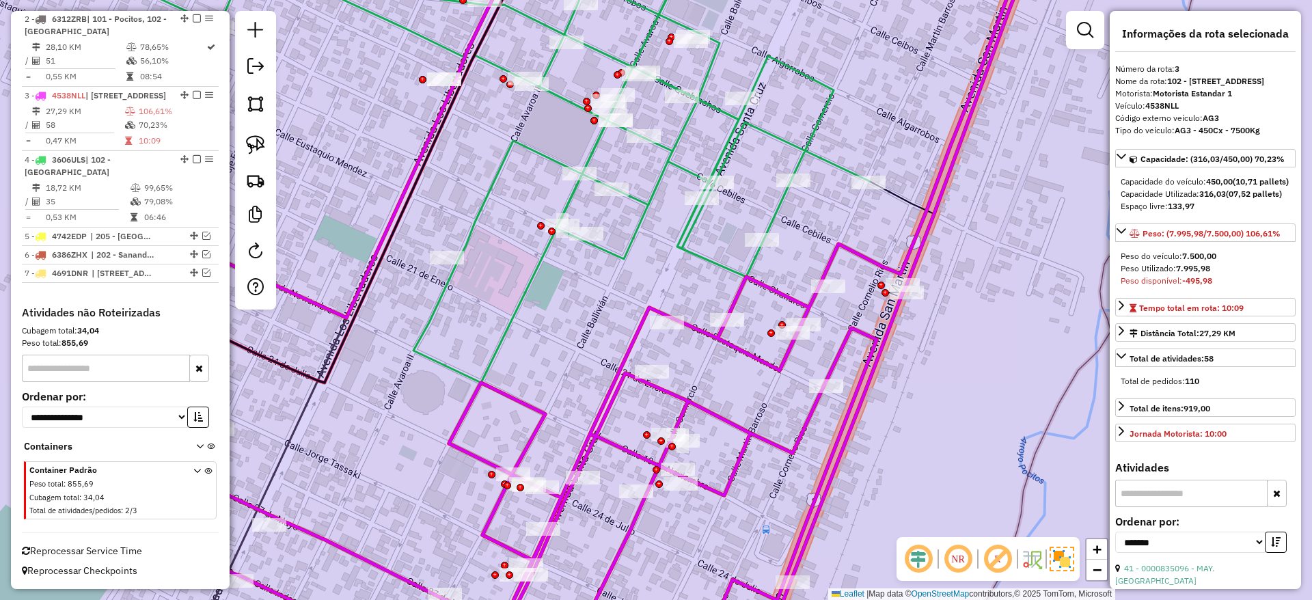
click at [711, 260] on icon at bounding box center [433, 161] width 872 height 443
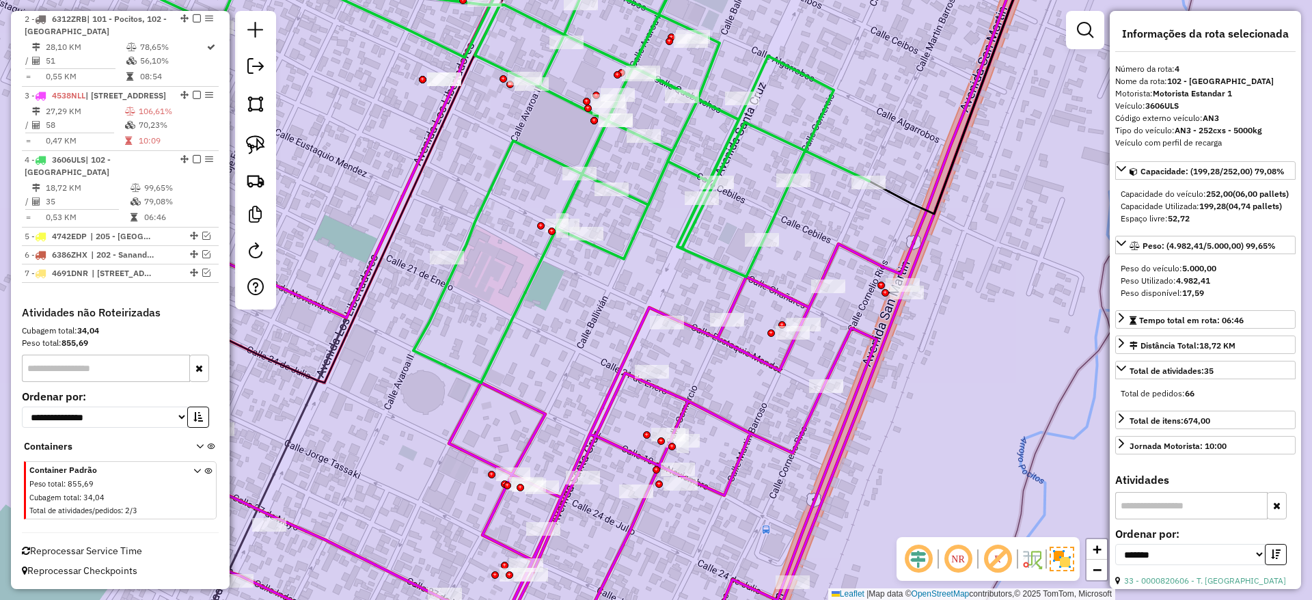
click at [711, 260] on icon at bounding box center [433, 161] width 872 height 443
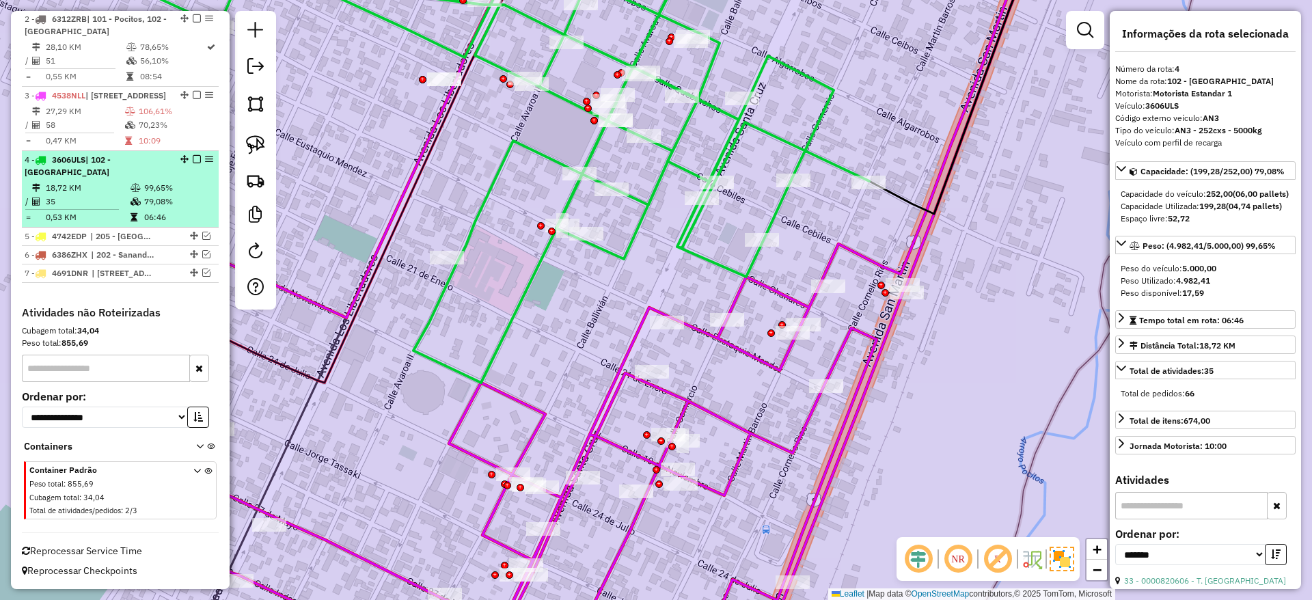
click at [193, 158] on em at bounding box center [197, 159] width 8 height 8
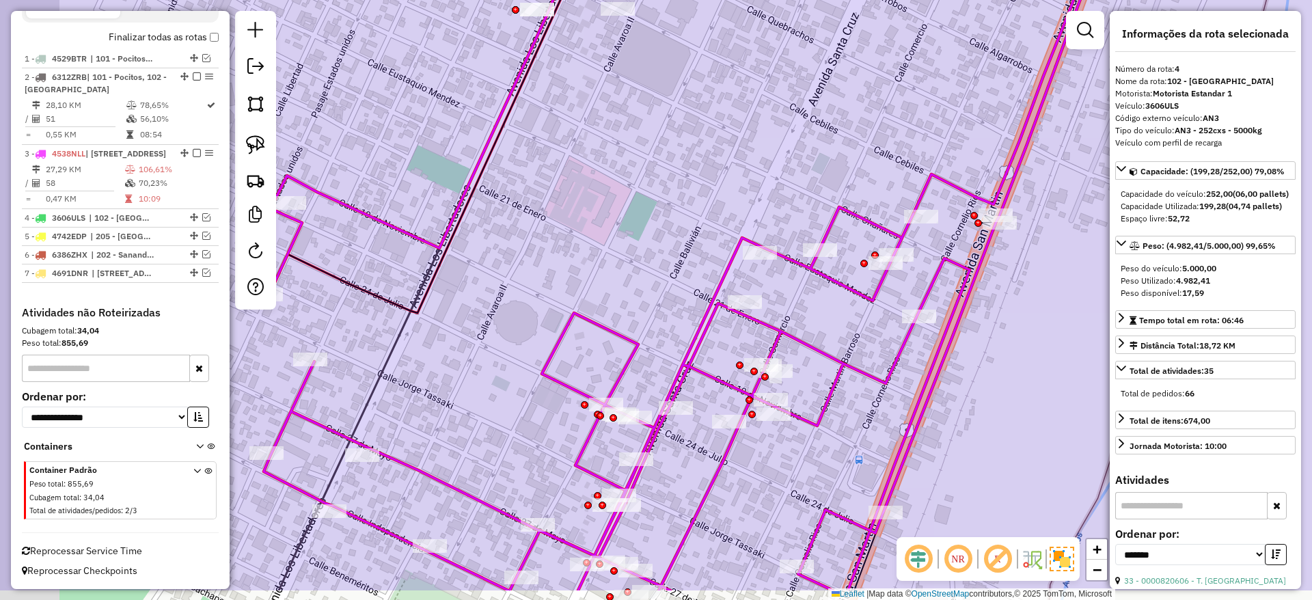
drag, startPoint x: 514, startPoint y: 158, endPoint x: 592, endPoint y: 138, distance: 81.0
click at [554, 117] on div "Janela de atendimento Grade de atendimento Capacidade Transportadoras Veículos …" at bounding box center [656, 300] width 1312 height 600
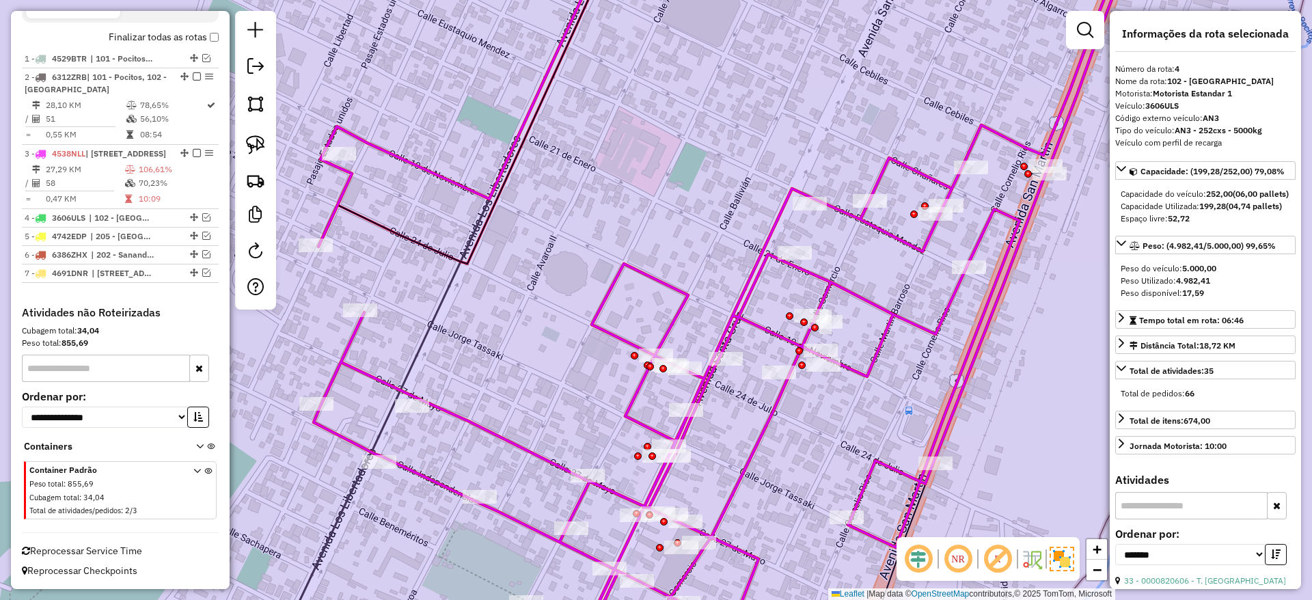
click at [635, 259] on div "Janela de atendimento Grade de atendimento Capacidade Transportadoras Veículos …" at bounding box center [656, 300] width 1312 height 600
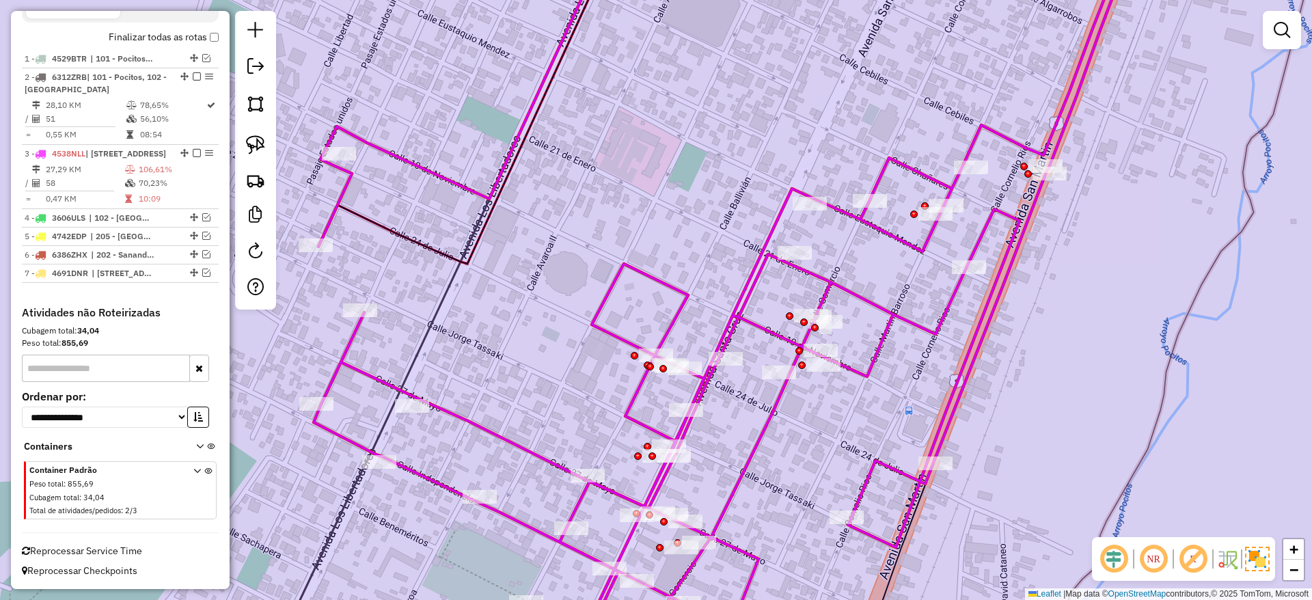
click at [635, 270] on icon at bounding box center [701, 300] width 866 height 720
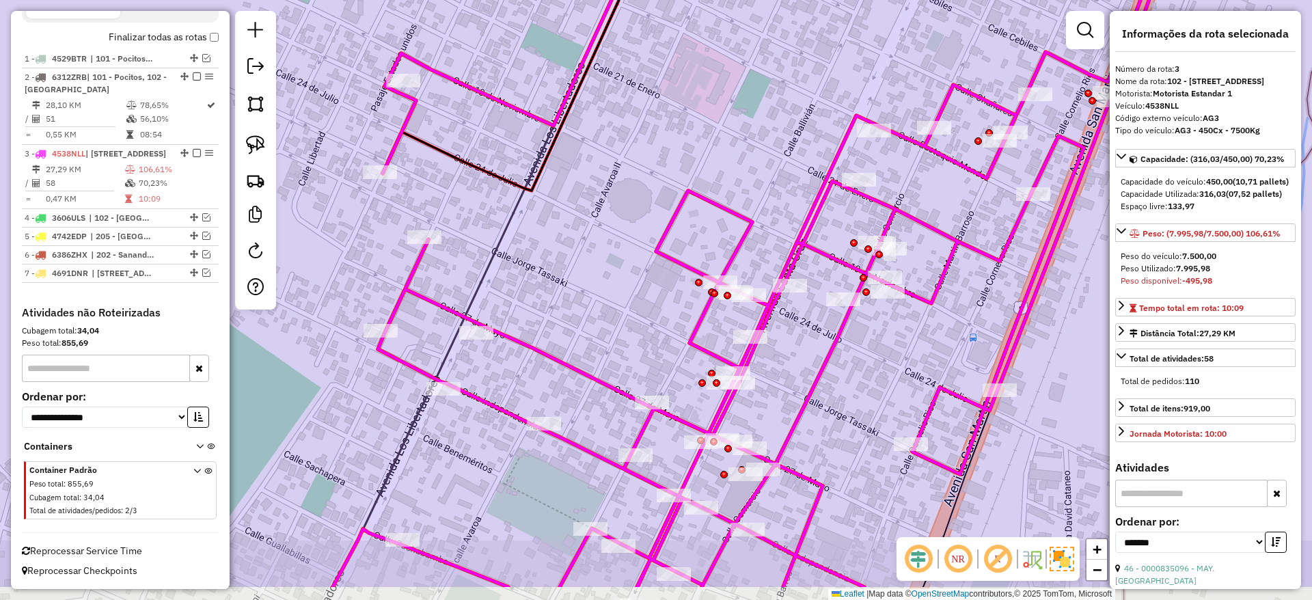
drag, startPoint x: 635, startPoint y: 270, endPoint x: 756, endPoint y: 141, distance: 176.9
click at [758, 136] on icon at bounding box center [766, 227] width 866 height 720
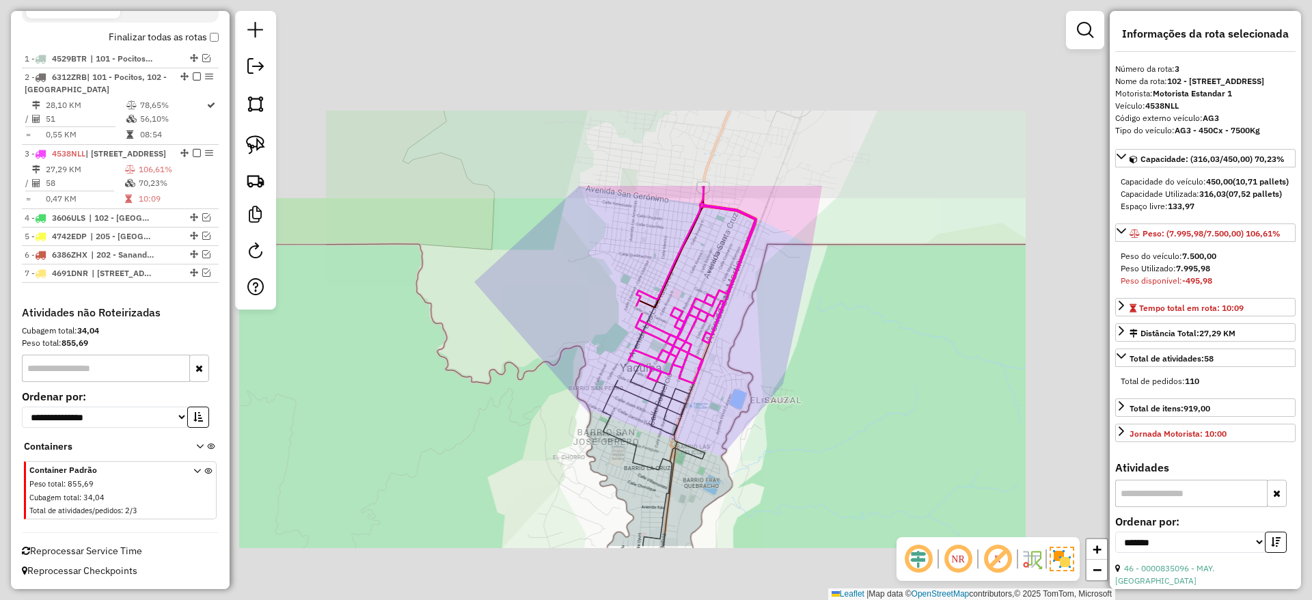
click at [612, 430] on icon at bounding box center [654, 463] width 102 height 166
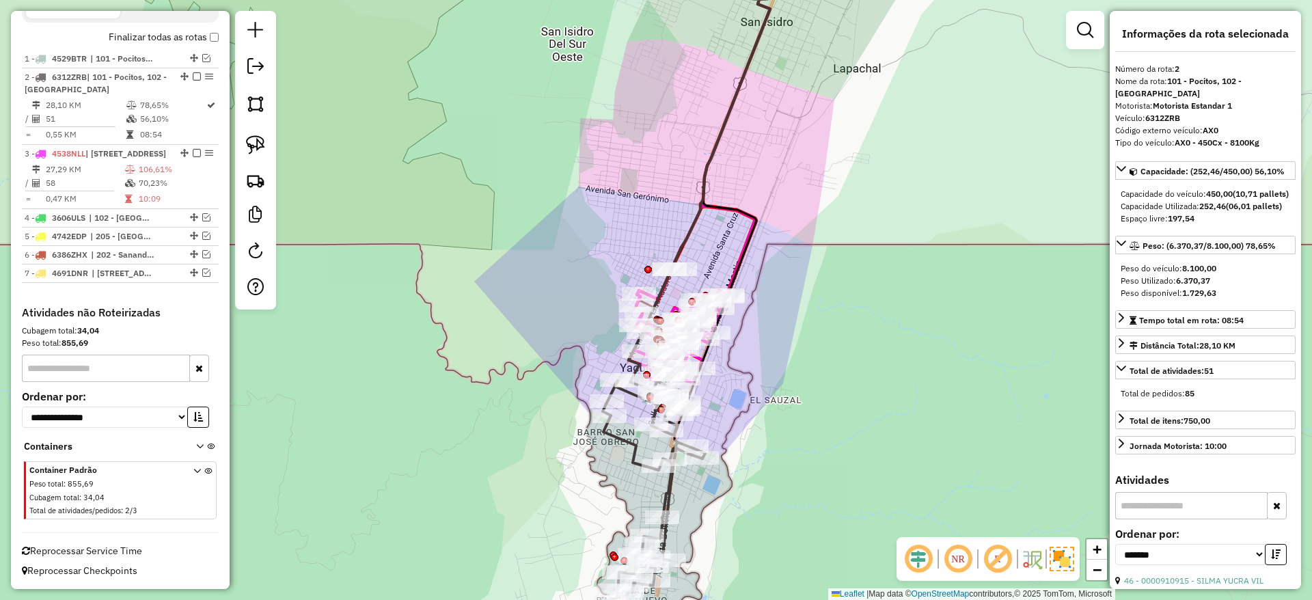
click at [612, 430] on icon at bounding box center [654, 494] width 102 height 229
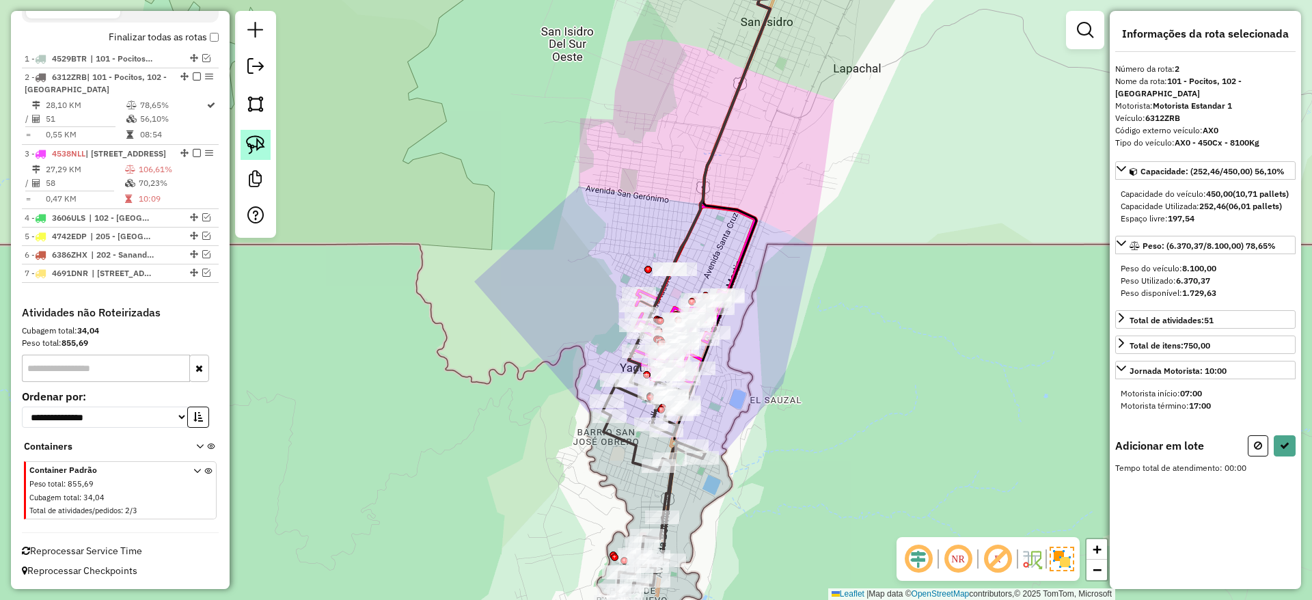
click at [263, 141] on img at bounding box center [255, 144] width 19 height 19
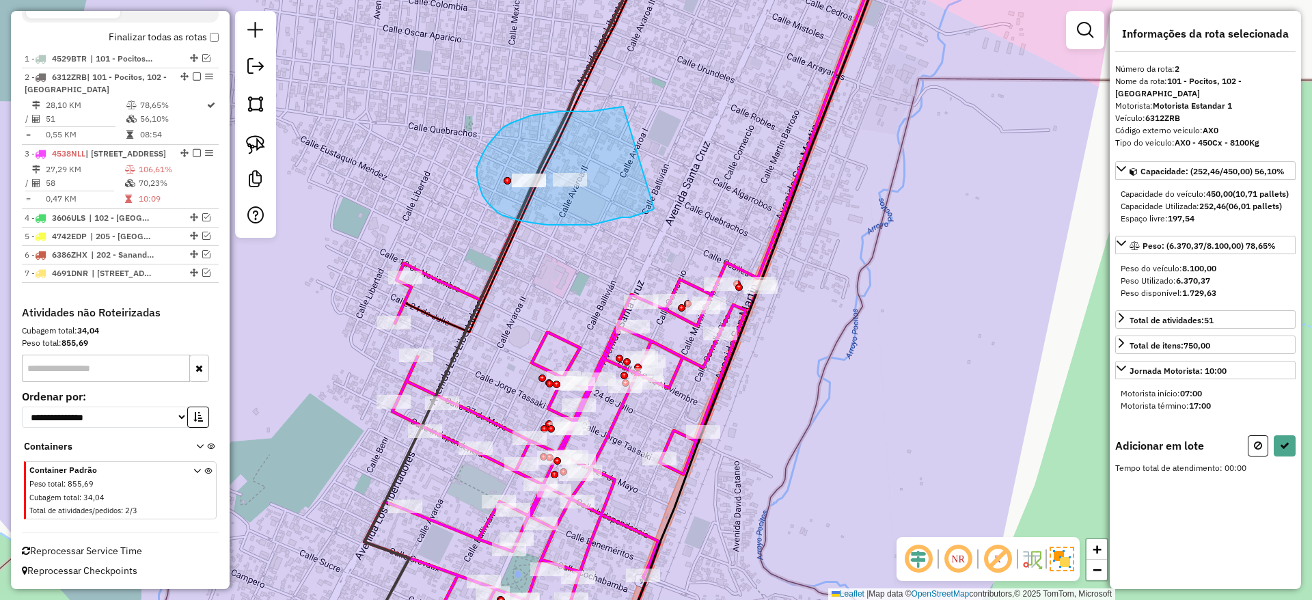
drag, startPoint x: 559, startPoint y: 111, endPoint x: 659, endPoint y: 206, distance: 137.7
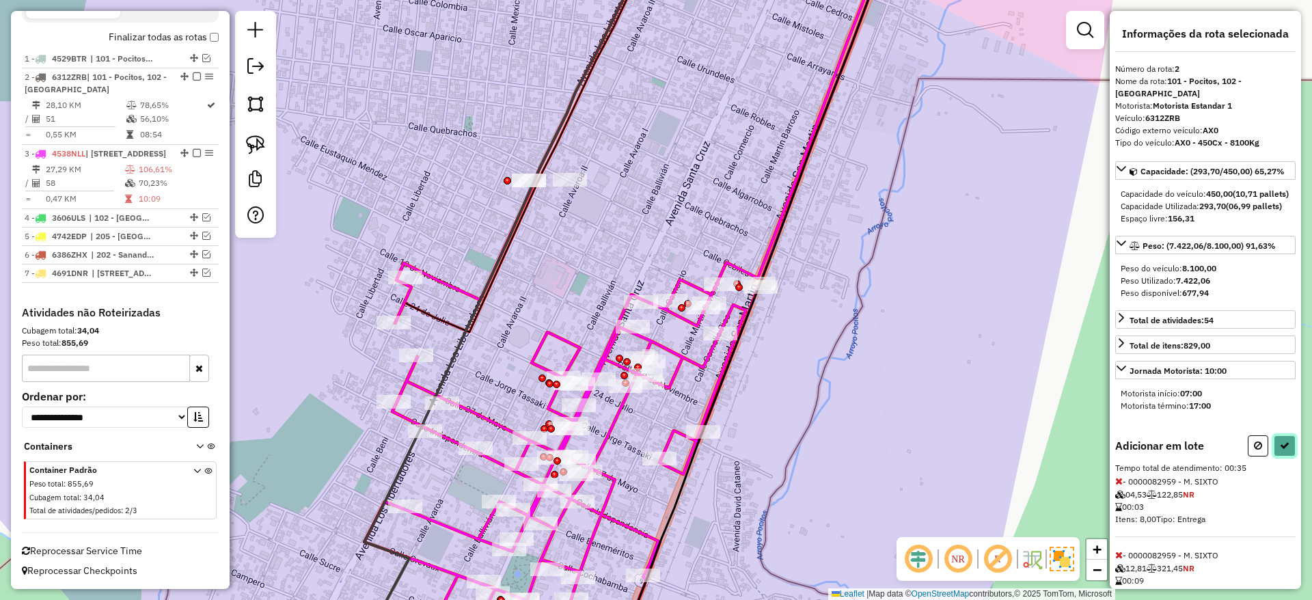
click at [1273, 456] on button at bounding box center [1284, 445] width 22 height 21
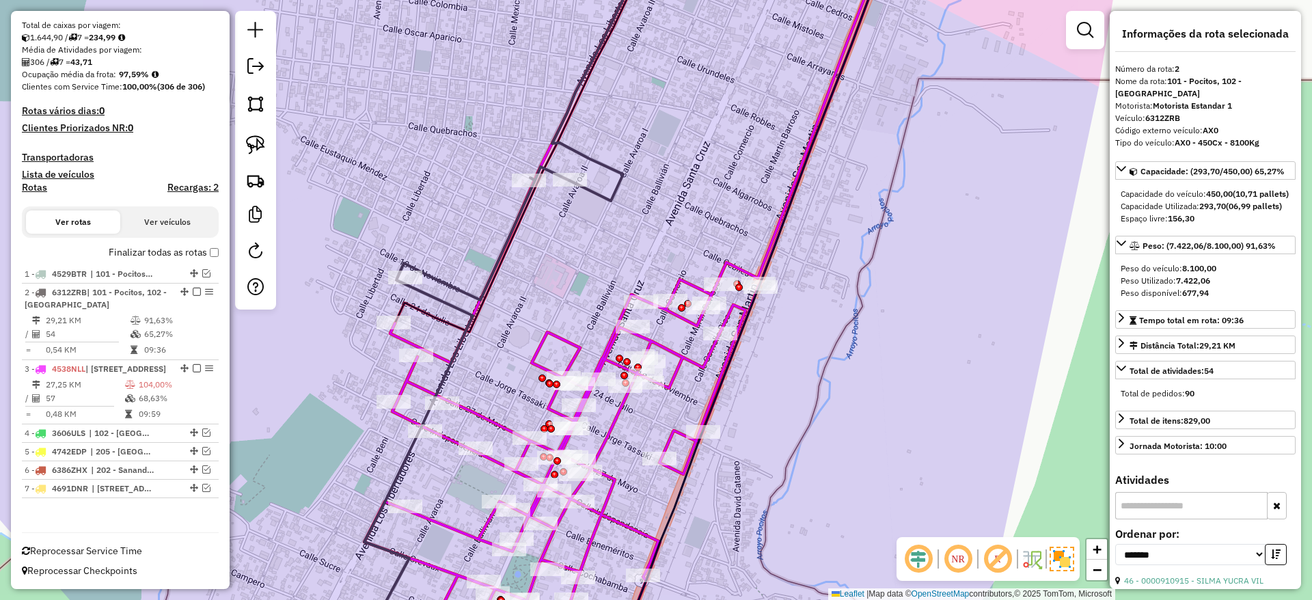
scroll to position [279, 0]
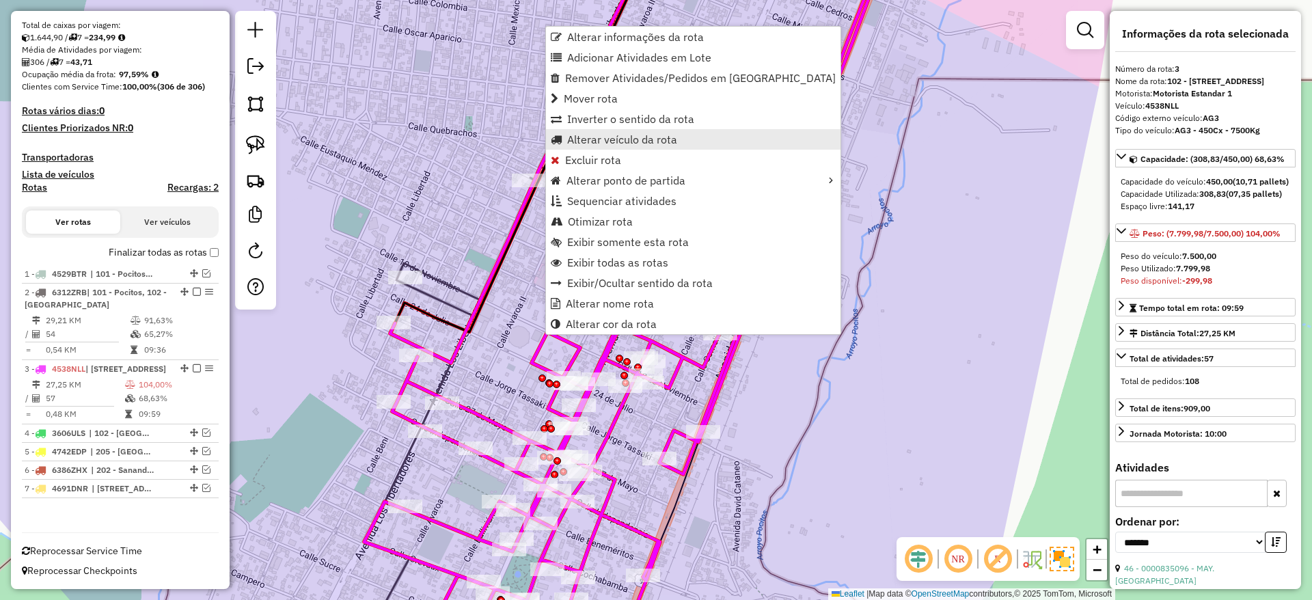
click at [590, 141] on span "Alterar veículo da rota" at bounding box center [622, 139] width 110 height 11
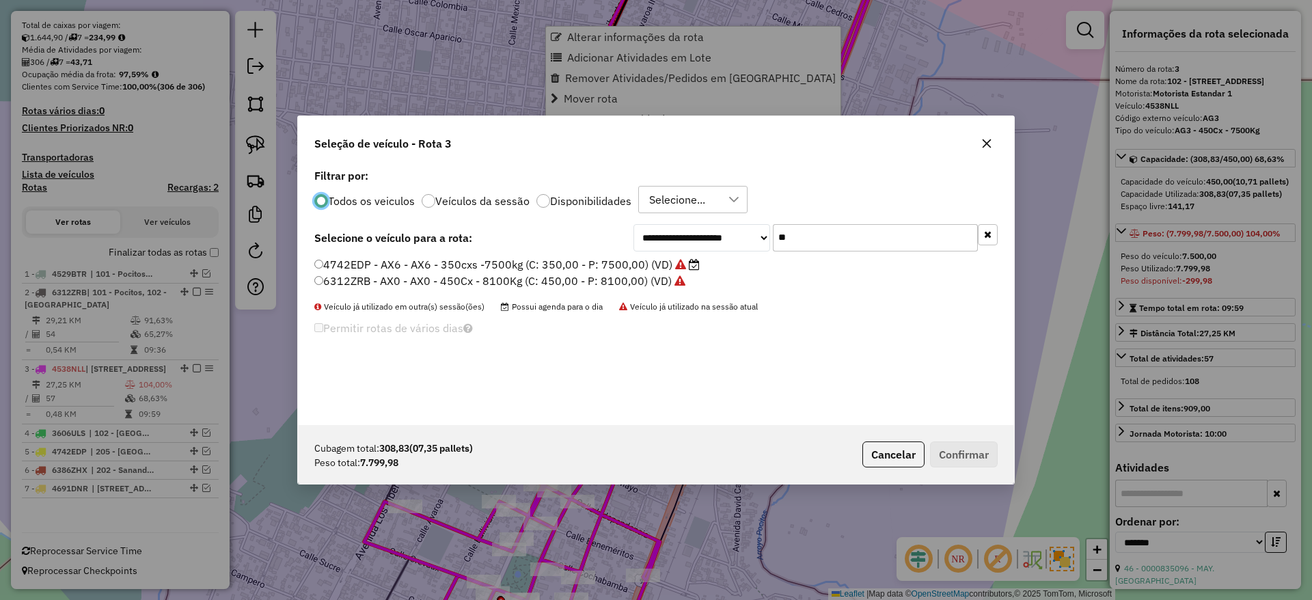
scroll to position [8, 4]
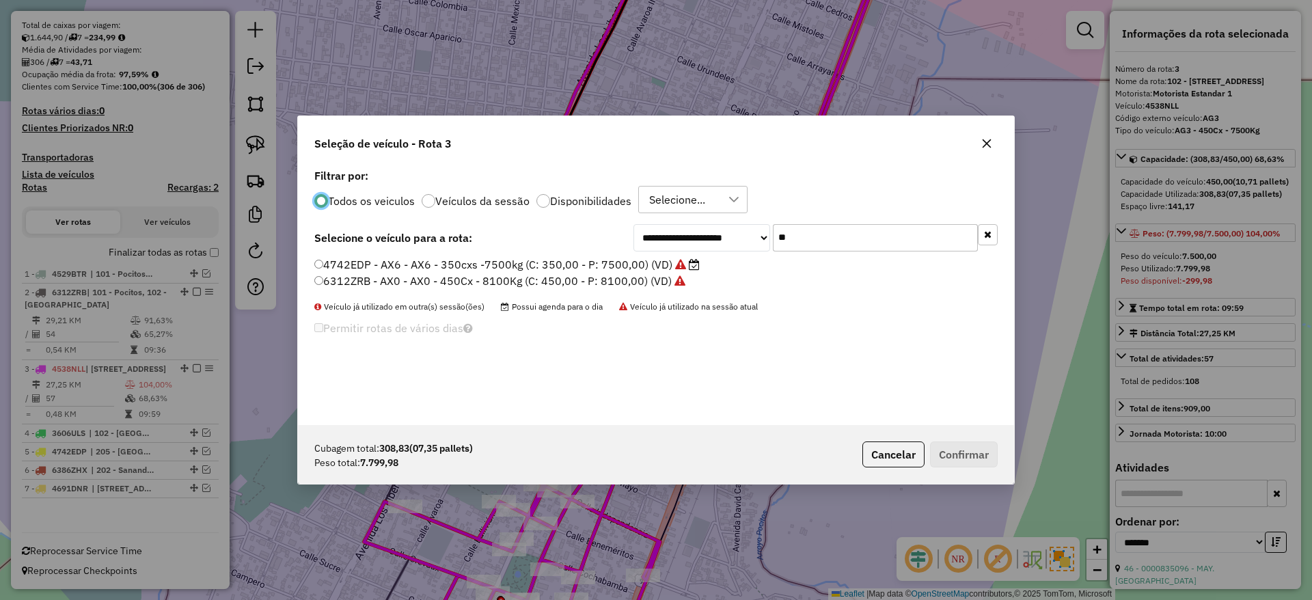
click at [798, 233] on input "**" at bounding box center [875, 237] width 205 height 27
click at [650, 286] on label "6312ZRB - AX0 - AX0 - 450Cx - 8100Kg (C: 450,00 - P: 8100,00) (VD)" at bounding box center [499, 281] width 371 height 16
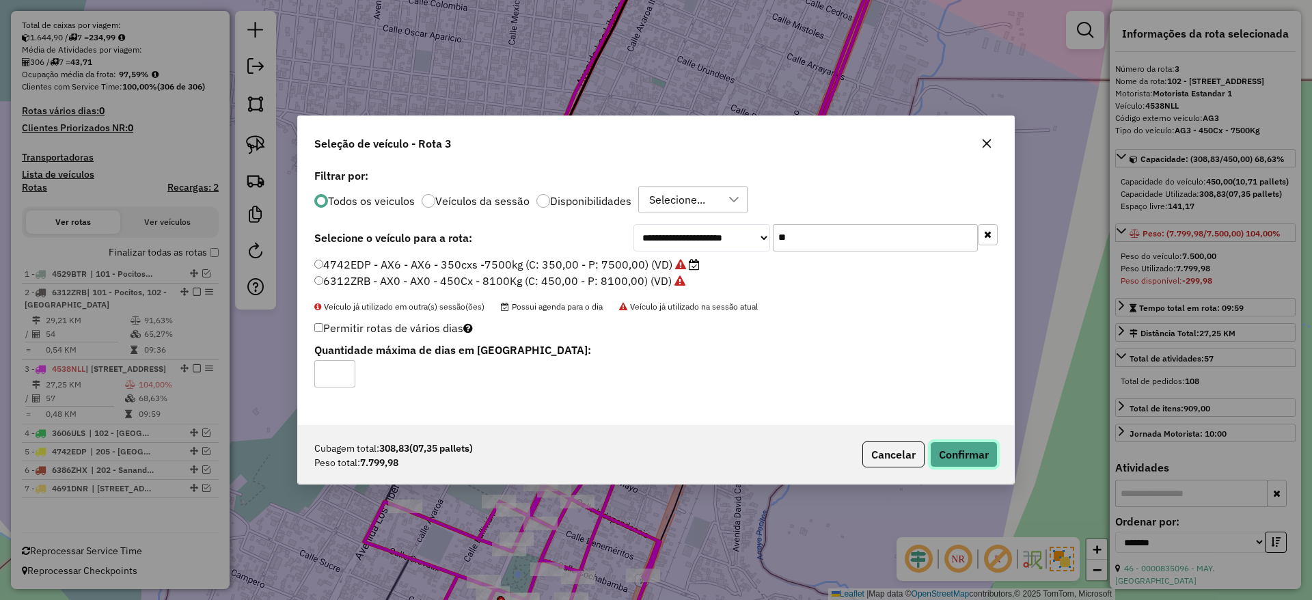
click at [975, 454] on button "Confirmar" at bounding box center [964, 454] width 68 height 26
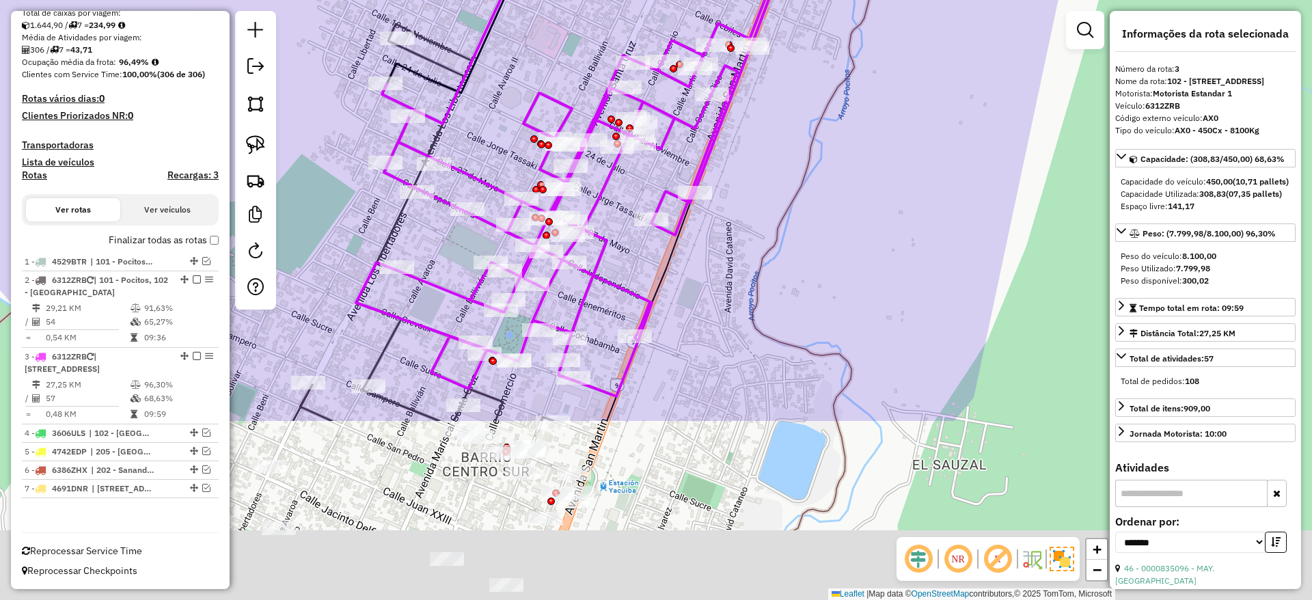
drag, startPoint x: 940, startPoint y: 456, endPoint x: 932, endPoint y: 141, distance: 315.0
click at [932, 141] on div "Janela de atendimento Grade de atendimento Capacidade Transportadoras Veículos …" at bounding box center [656, 300] width 1312 height 600
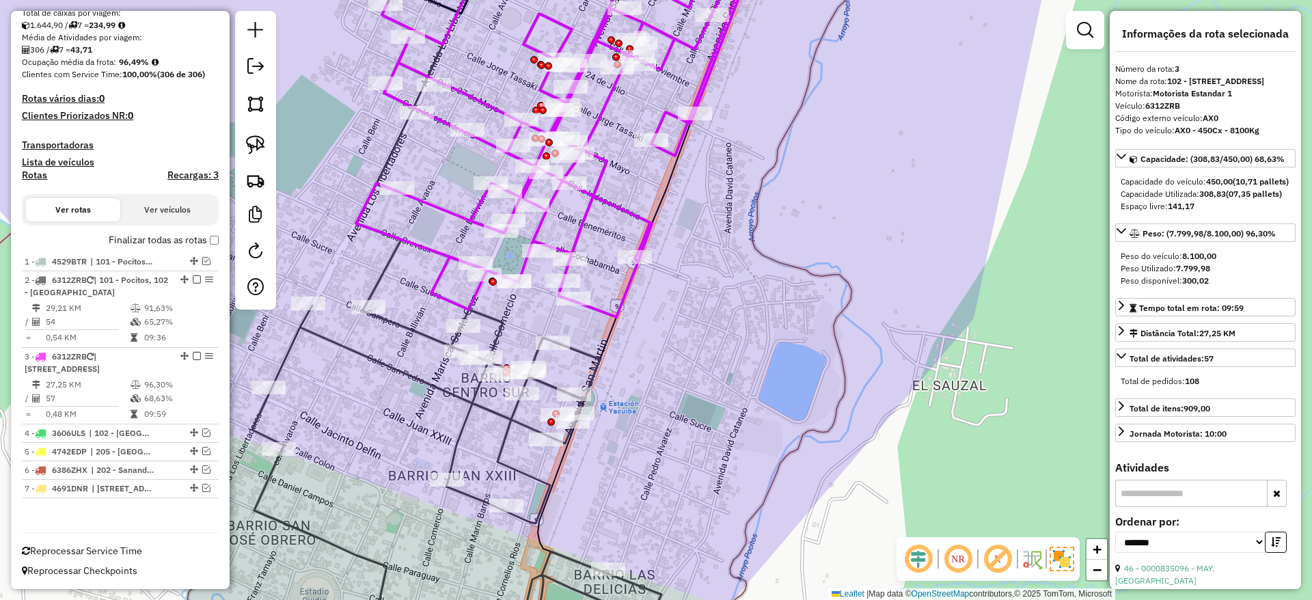
click at [411, 328] on icon at bounding box center [456, 300] width 409 height 720
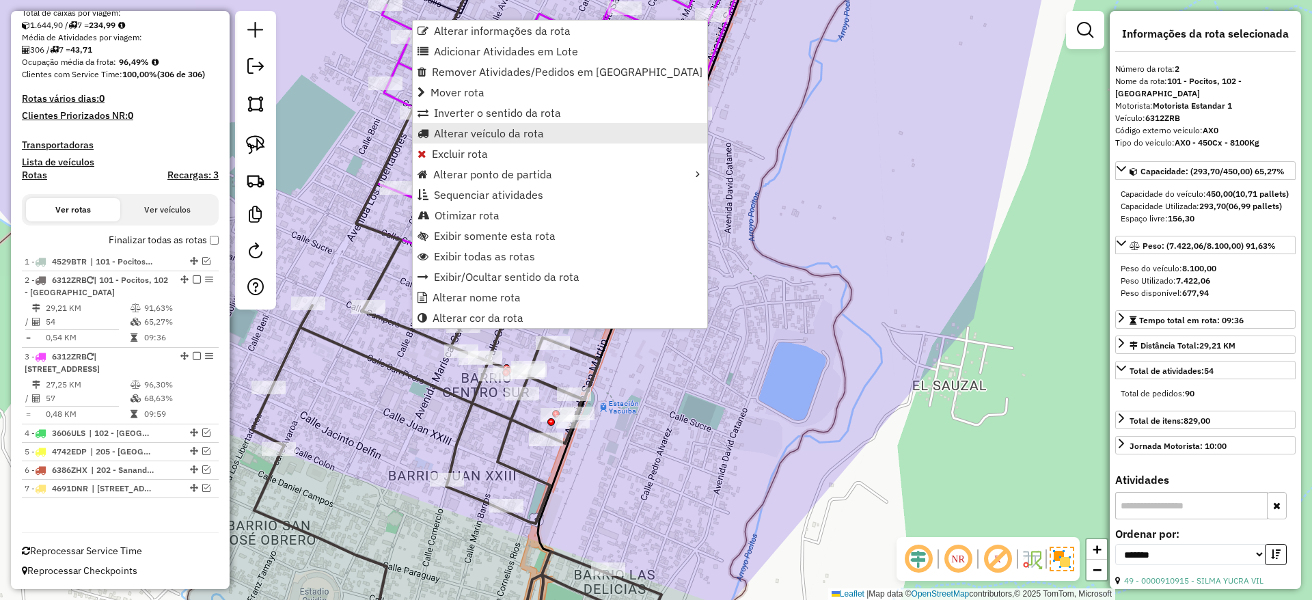
click at [467, 131] on span "Alterar veículo da rota" at bounding box center [489, 133] width 110 height 11
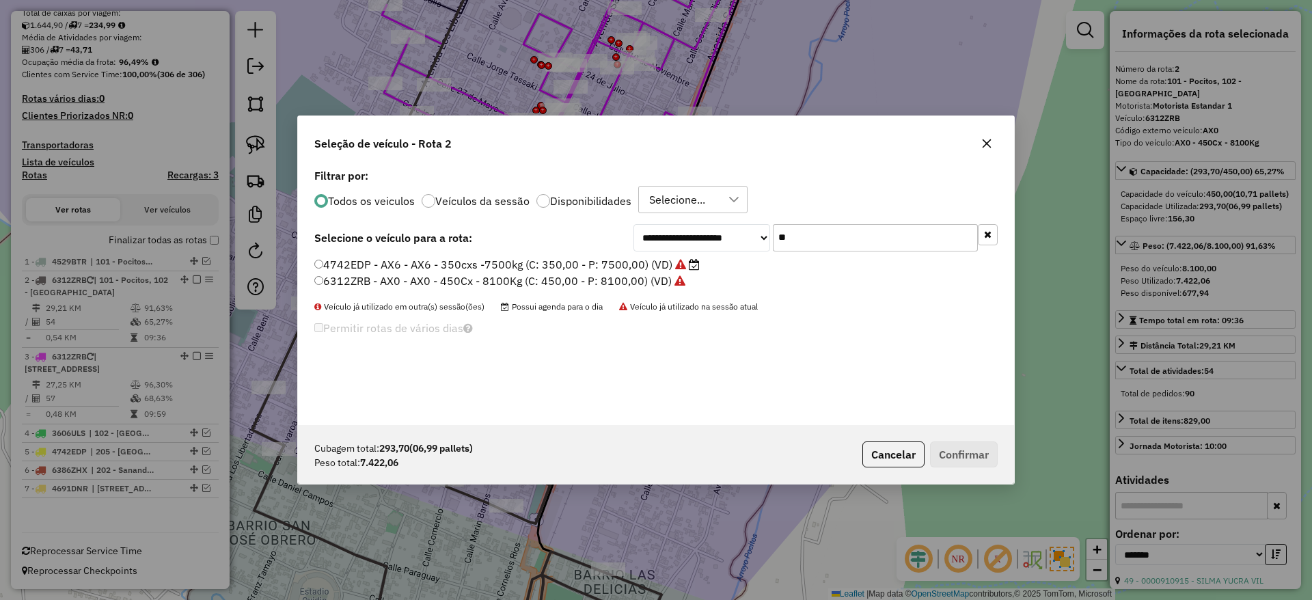
drag, startPoint x: 804, startPoint y: 240, endPoint x: 872, endPoint y: 250, distance: 68.3
click at [809, 240] on input "**" at bounding box center [875, 237] width 205 height 27
type input "*"
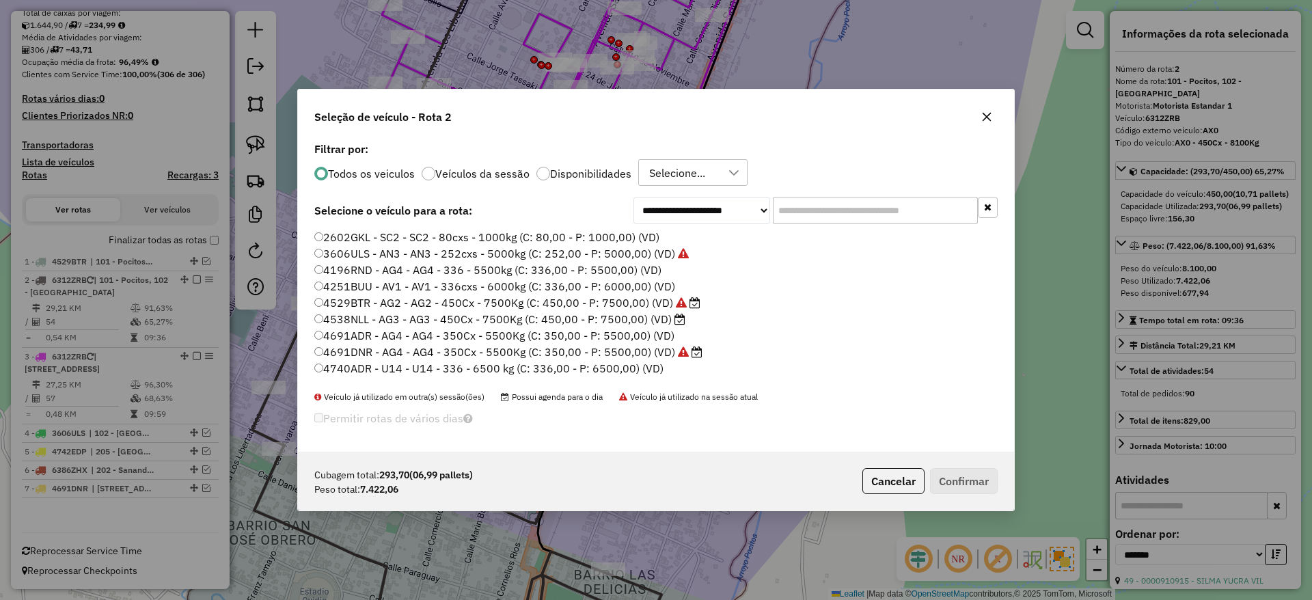
click at [433, 324] on label "4538NLL - AG3 - AG3 - 450Cx - 7500Kg (C: 450,00 - P: 7500,00) (VD)" at bounding box center [499, 319] width 371 height 16
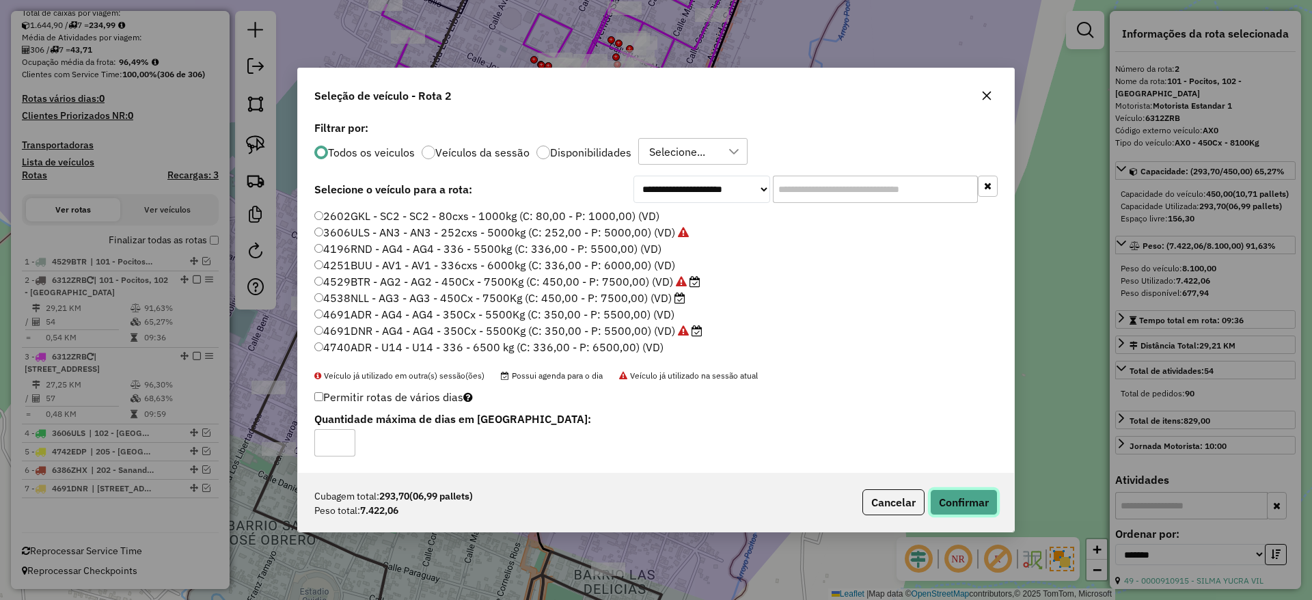
click at [972, 499] on button "Confirmar" at bounding box center [964, 502] width 68 height 26
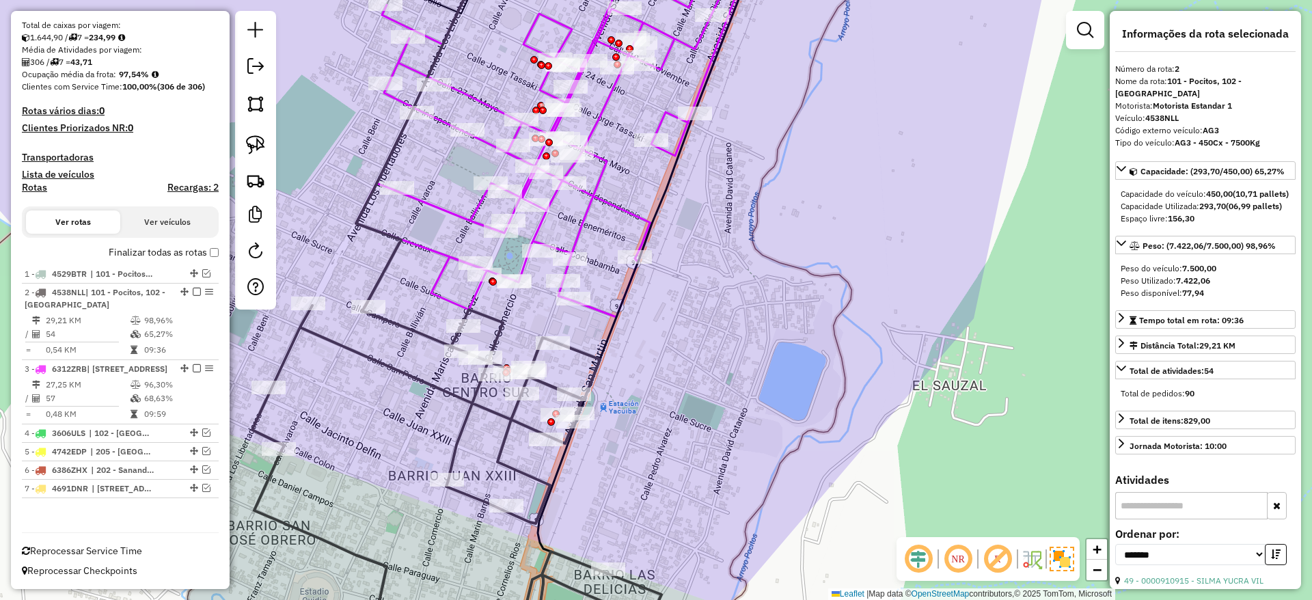
click at [204, 245] on label "Finalizar todas as rotas" at bounding box center [164, 252] width 110 height 14
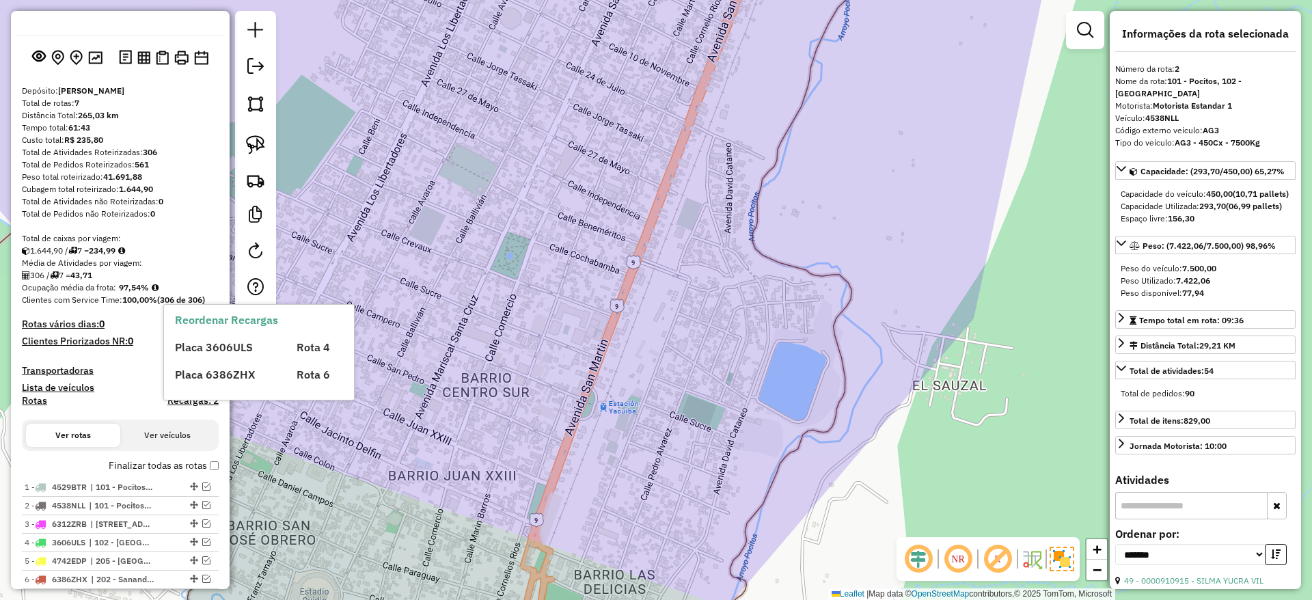
scroll to position [0, 0]
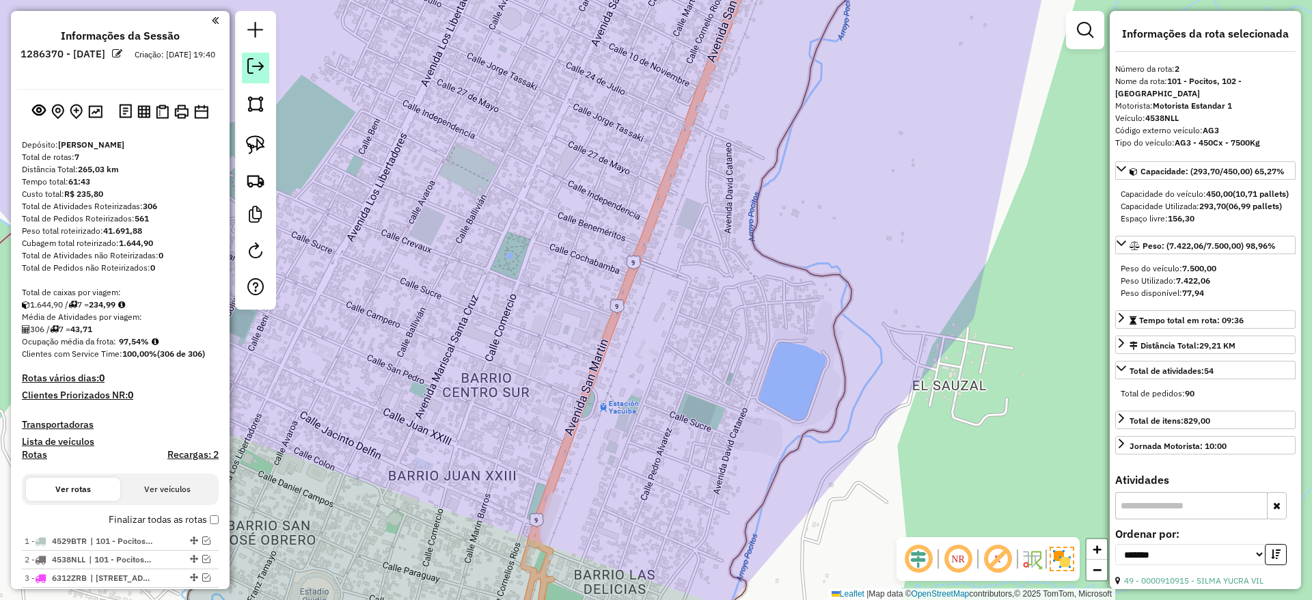
click at [263, 63] on em at bounding box center [255, 66] width 16 height 16
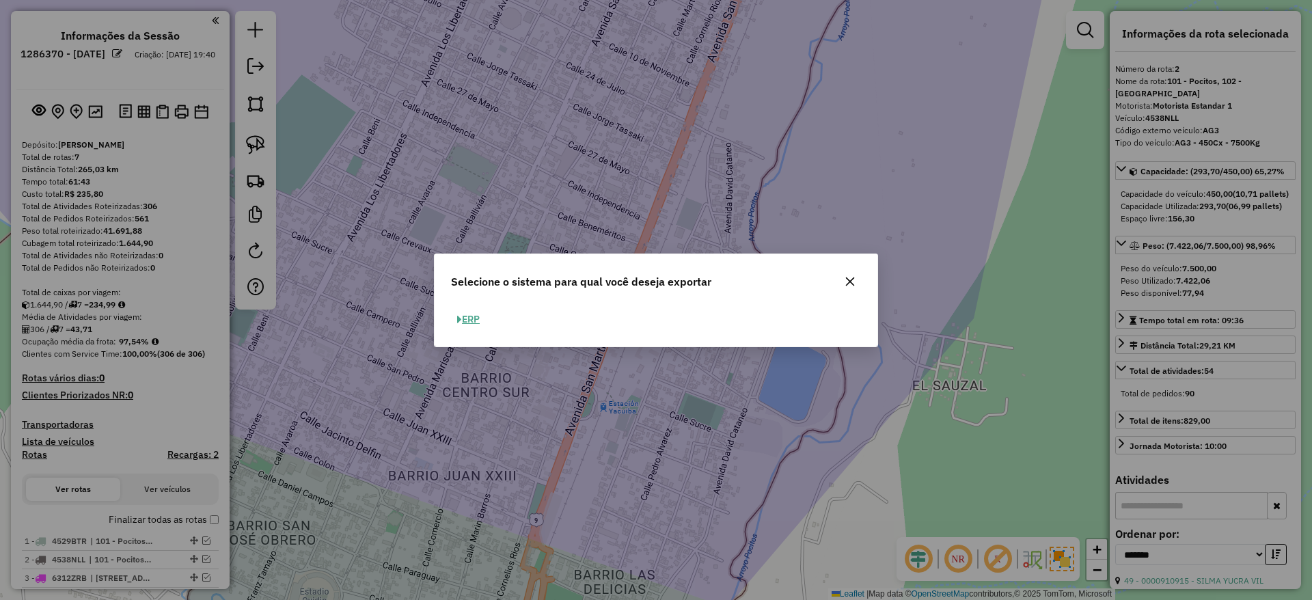
click at [483, 322] on button "ERP" at bounding box center [468, 319] width 35 height 21
select select "**"
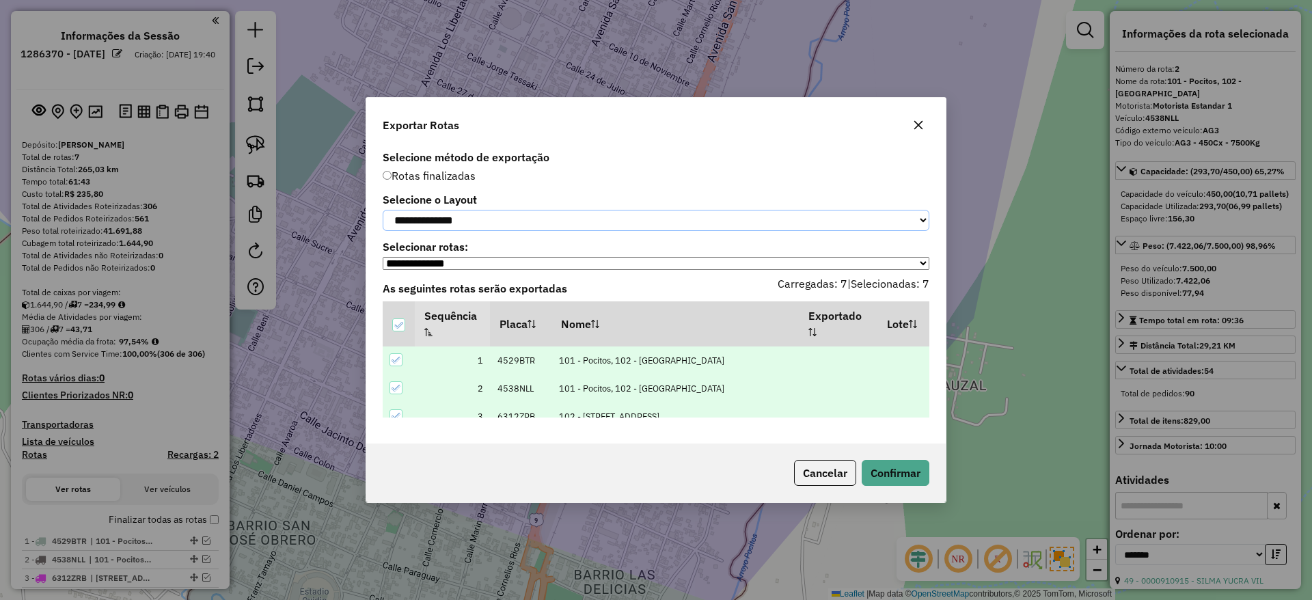
click at [518, 215] on select "**********" at bounding box center [656, 220] width 546 height 21
select select "*********"
click at [383, 210] on select "**********" at bounding box center [656, 220] width 546 height 21
click at [904, 475] on button "Confirmar" at bounding box center [895, 473] width 68 height 26
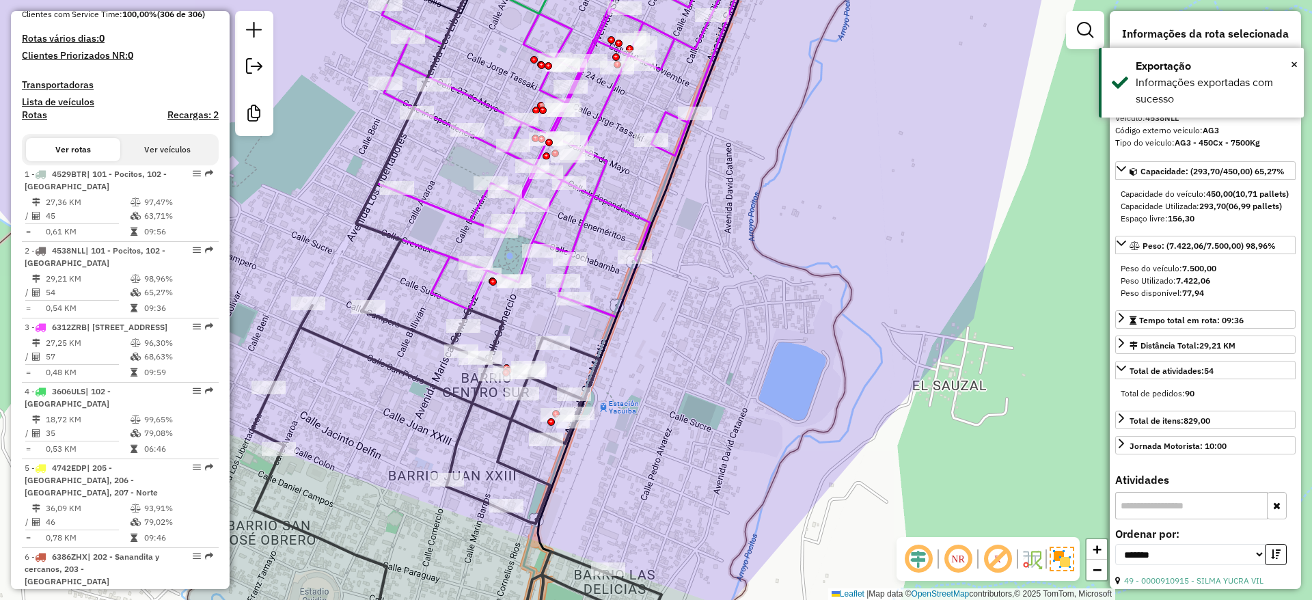
scroll to position [524, 0]
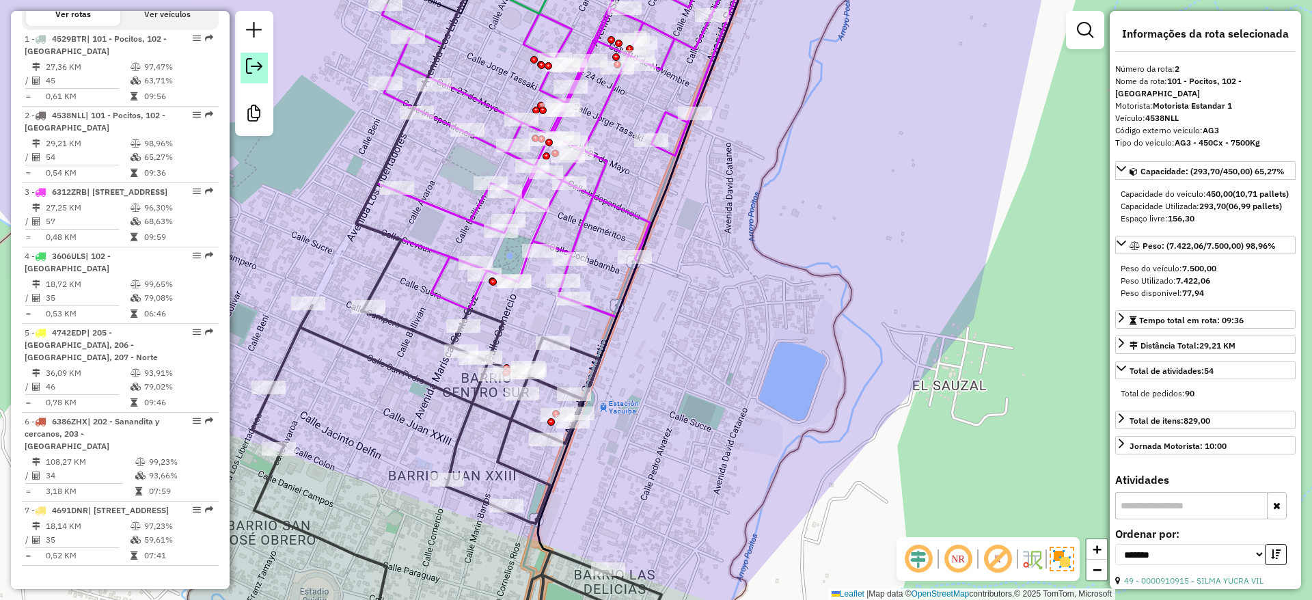
click at [249, 63] on em at bounding box center [254, 66] width 16 height 16
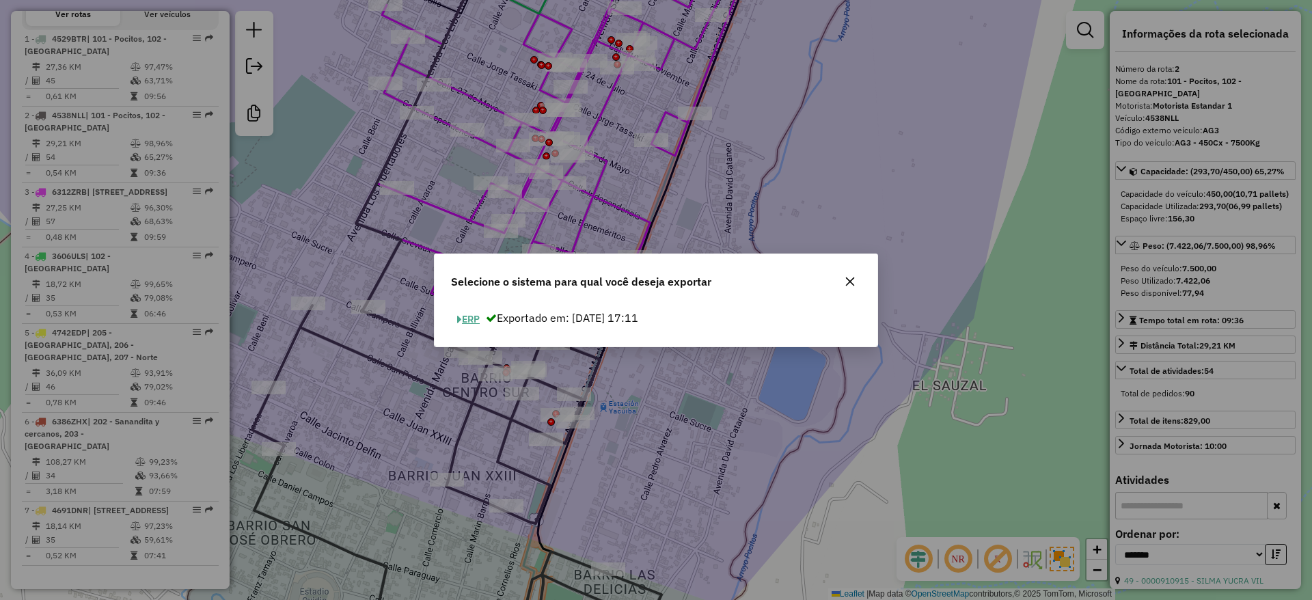
click at [481, 319] on button "ERP" at bounding box center [468, 319] width 35 height 21
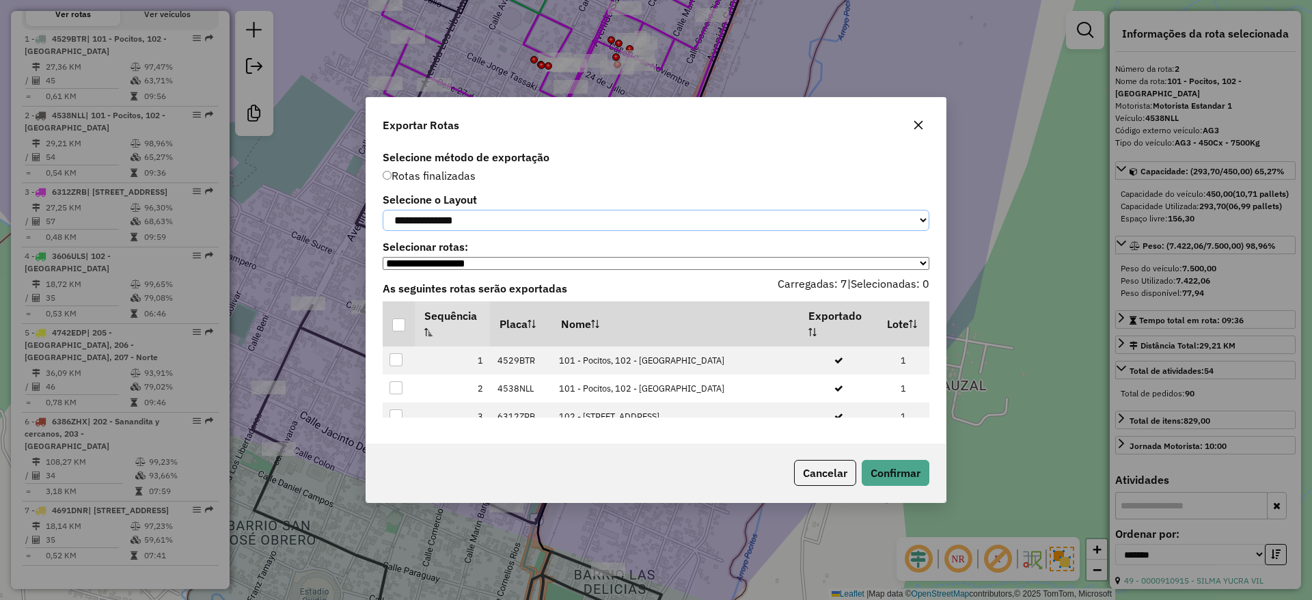
click at [482, 218] on select "**********" at bounding box center [656, 220] width 546 height 21
select select "*********"
click at [383, 210] on select "**********" at bounding box center [656, 220] width 546 height 21
click at [396, 323] on div at bounding box center [398, 324] width 13 height 13
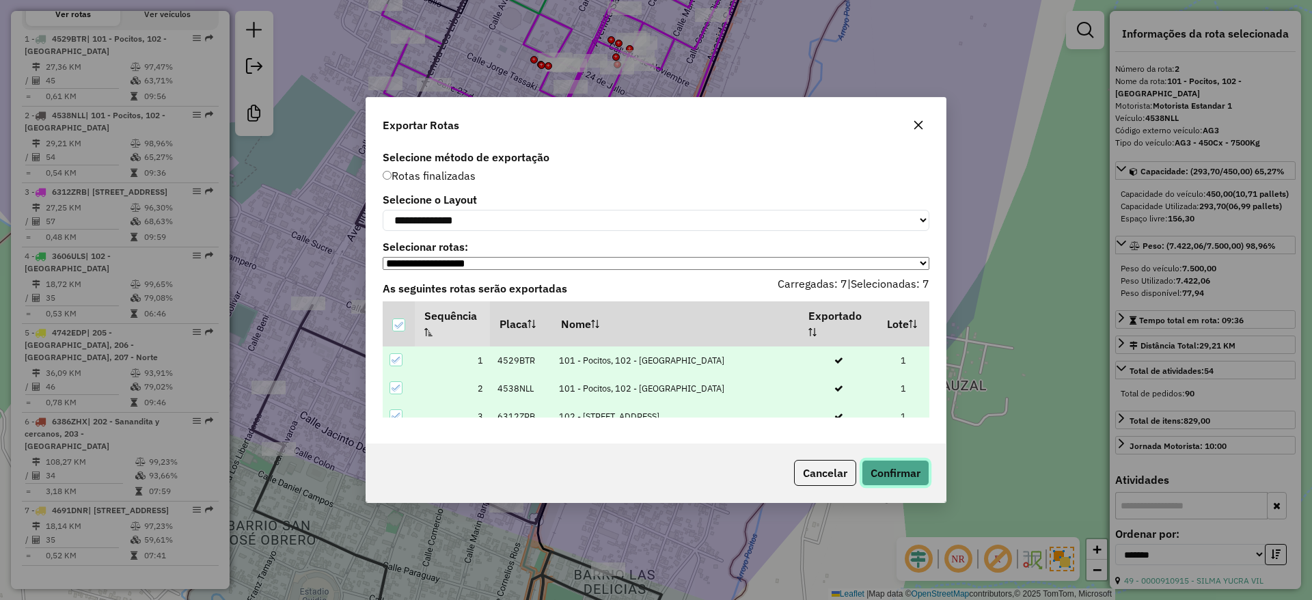
click at [893, 476] on button "Confirmar" at bounding box center [895, 473] width 68 height 26
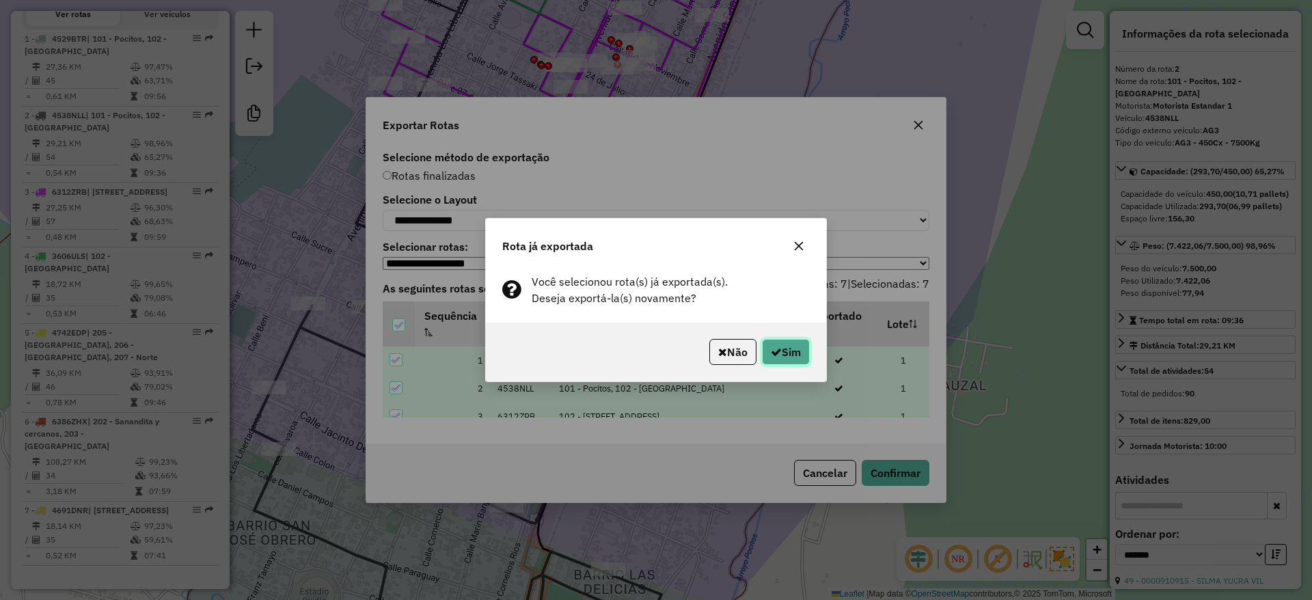
click at [794, 348] on button "Sim" at bounding box center [786, 352] width 48 height 26
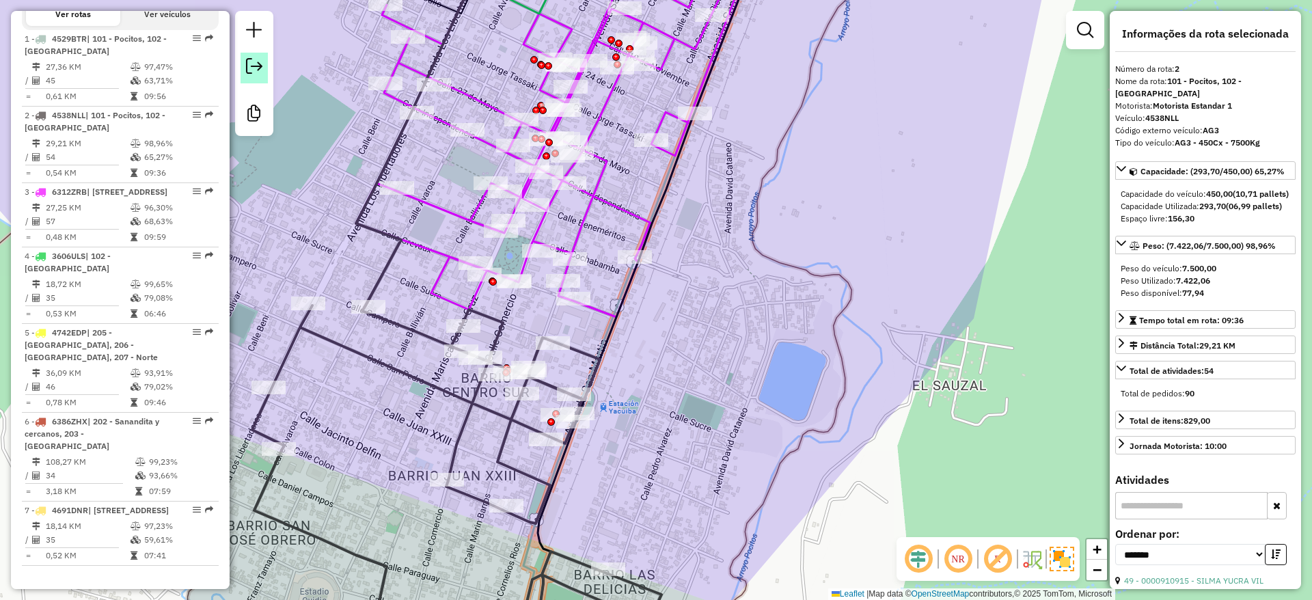
click at [255, 62] on em at bounding box center [254, 66] width 16 height 16
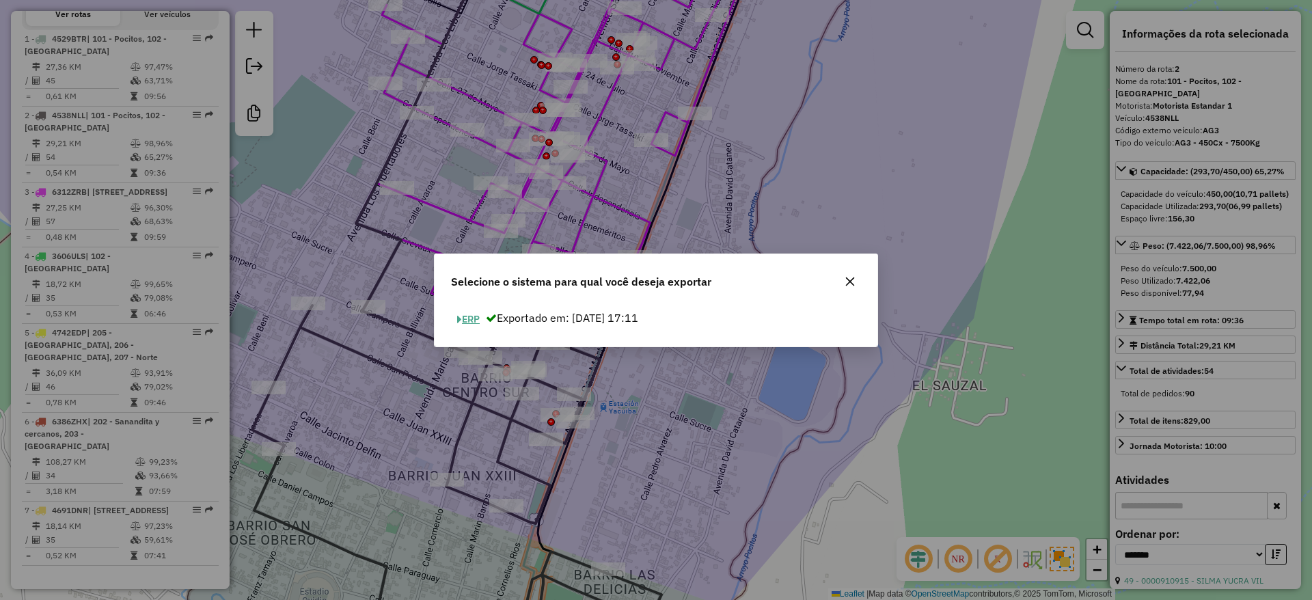
click at [473, 317] on button "ERP" at bounding box center [468, 319] width 35 height 21
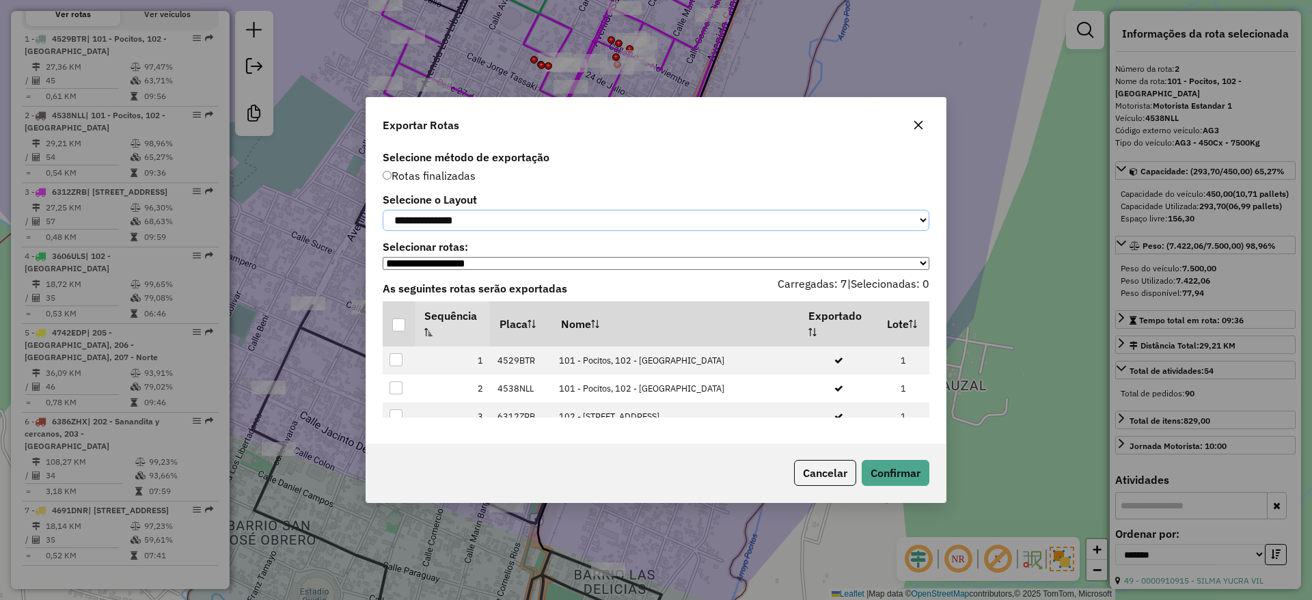
click at [465, 213] on select "**********" at bounding box center [656, 220] width 546 height 21
select select "*********"
click at [383, 210] on select "**********" at bounding box center [656, 220] width 546 height 21
click at [393, 324] on div at bounding box center [398, 324] width 13 height 13
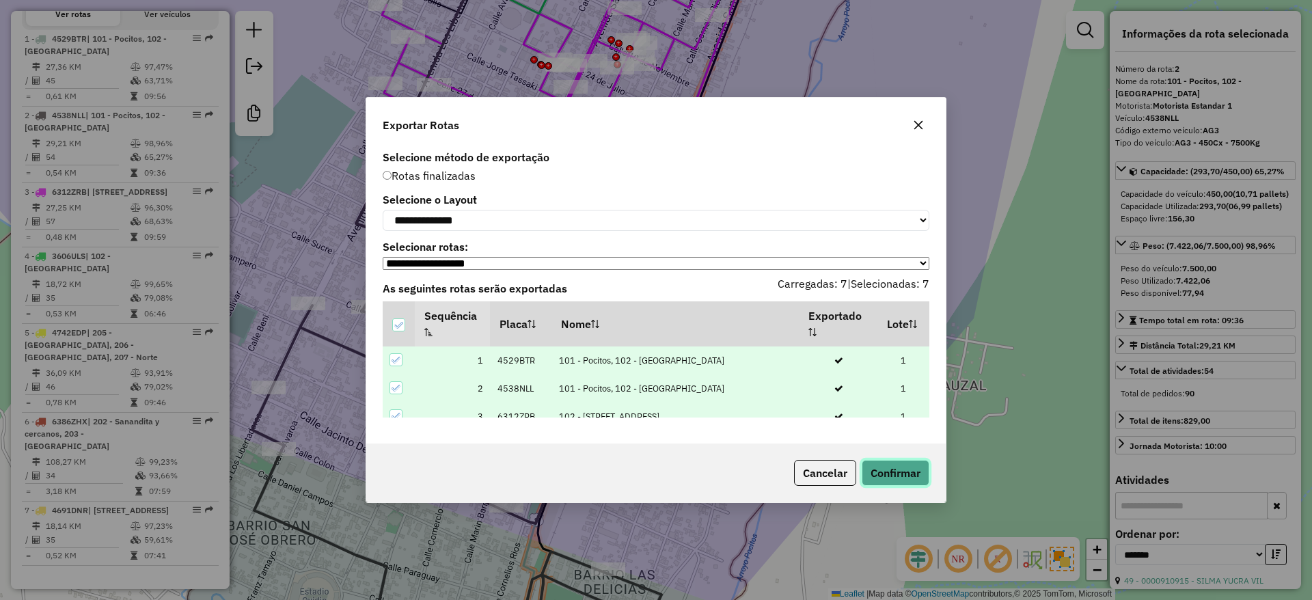
click at [887, 468] on button "Confirmar" at bounding box center [895, 473] width 68 height 26
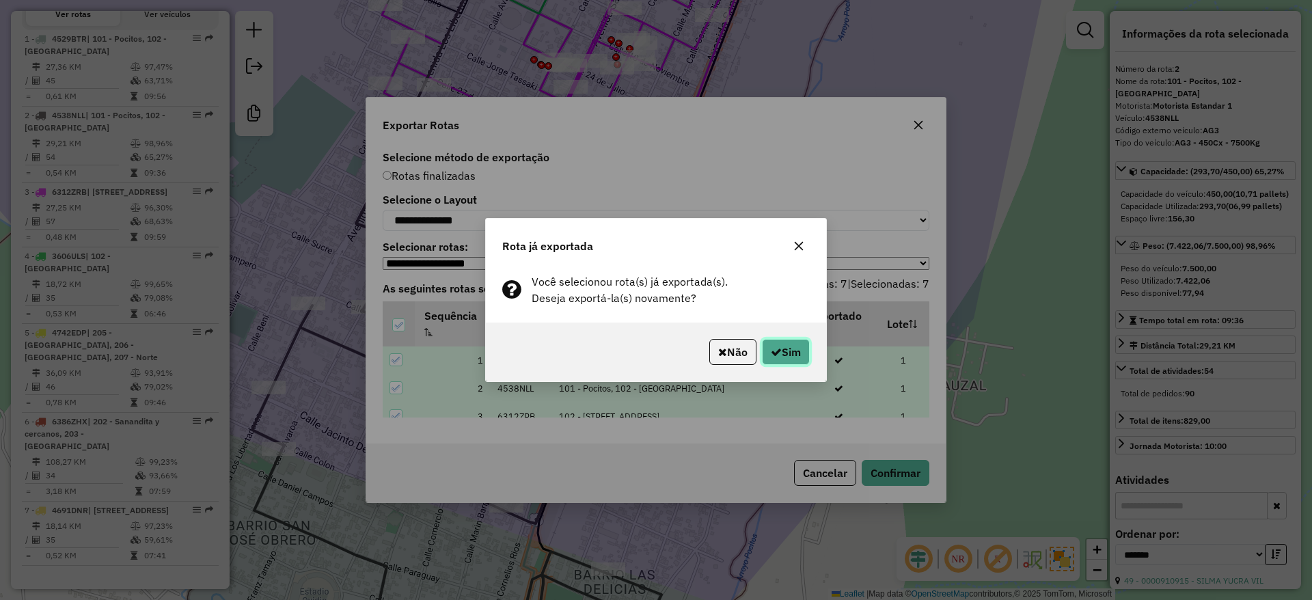
click at [786, 346] on button "Sim" at bounding box center [786, 352] width 48 height 26
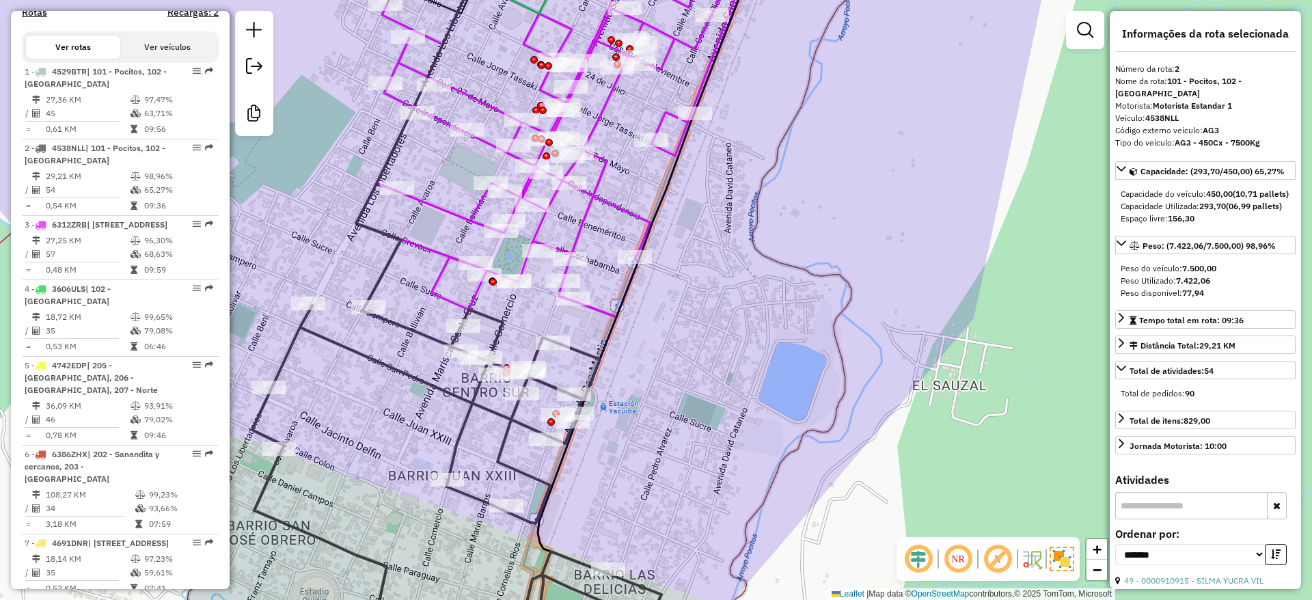
scroll to position [421, 0]
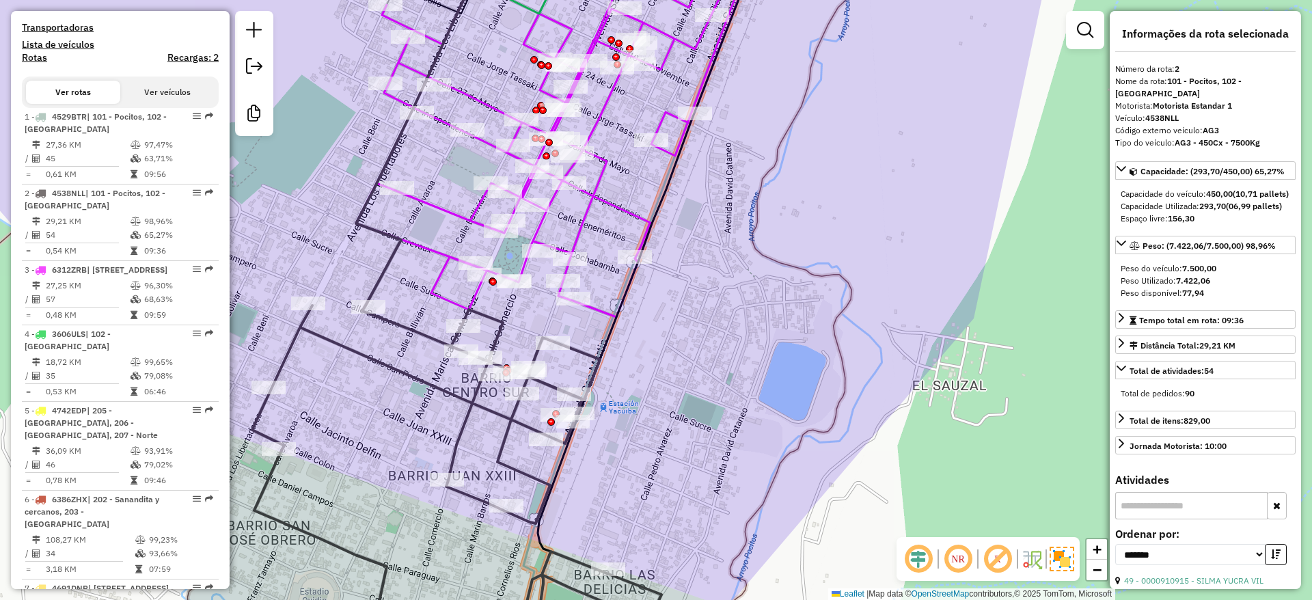
drag, startPoint x: 897, startPoint y: 283, endPoint x: 896, endPoint y: 271, distance: 12.4
click at [897, 281] on div "Janela de atendimento Grade de atendimento Capacidade Transportadoras Veículos …" at bounding box center [656, 300] width 1312 height 600
